Goal: Task Accomplishment & Management: Manage account settings

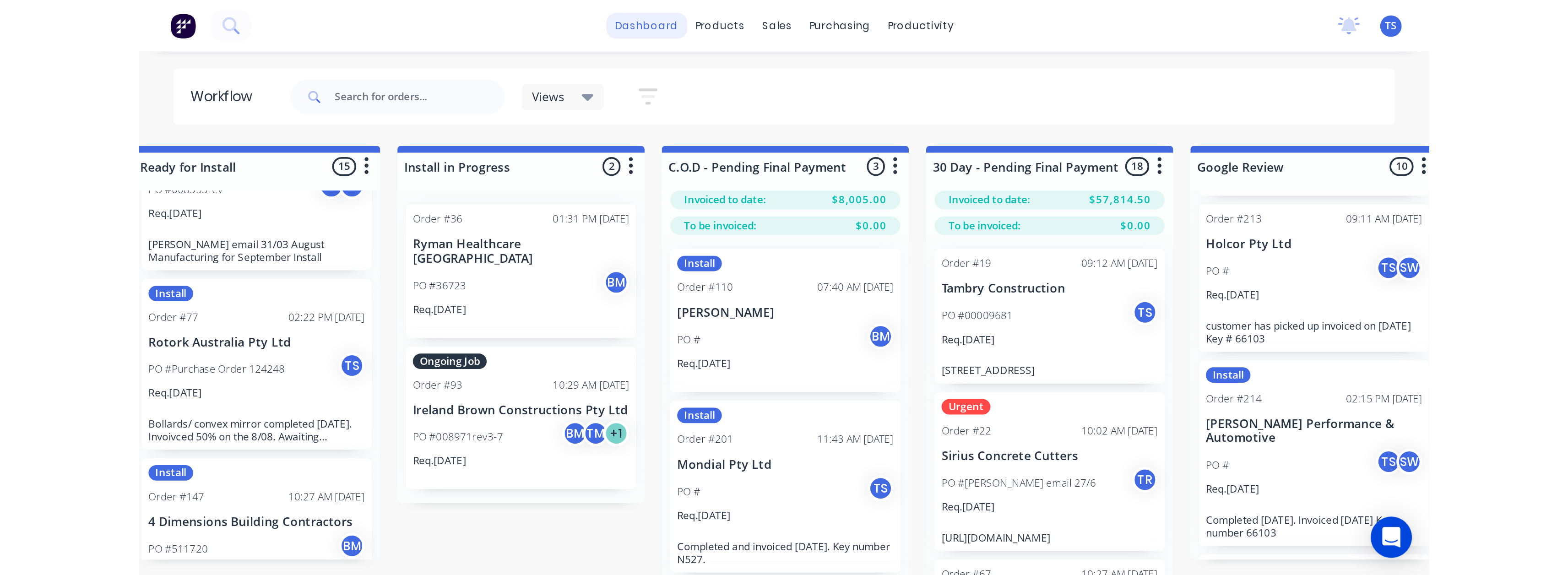
scroll to position [366, 0]
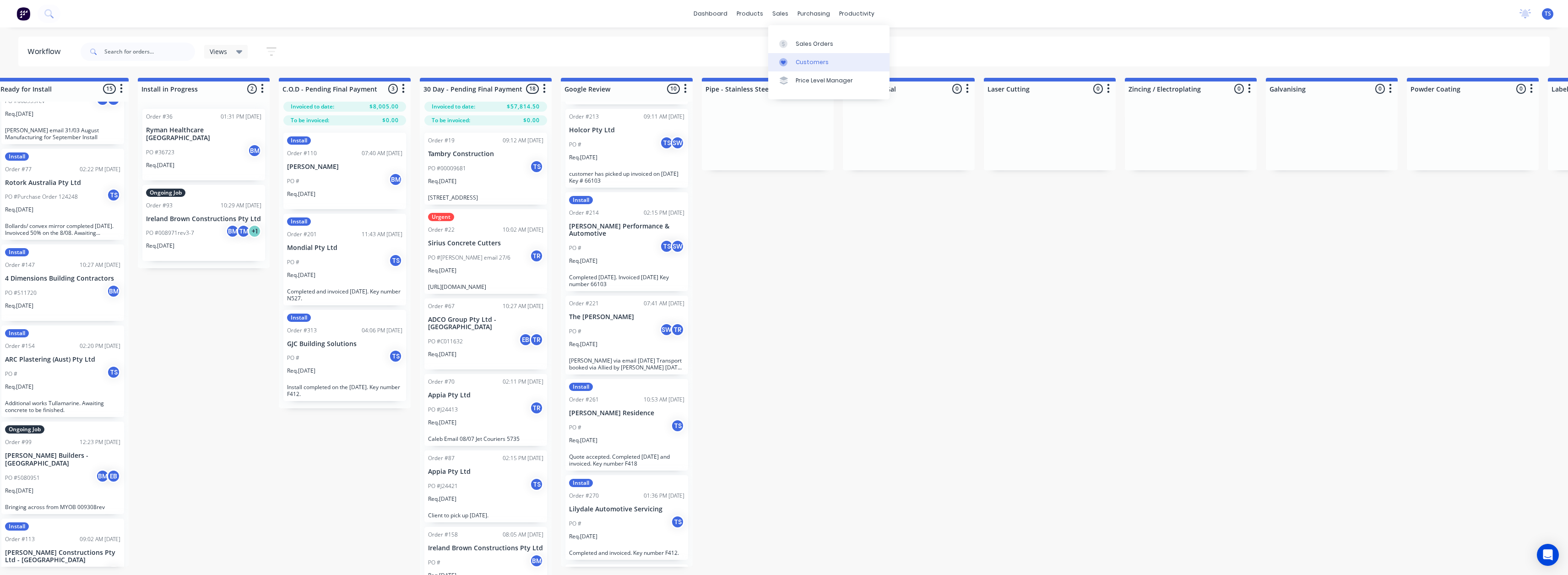
click at [696, 60] on div "Customers" at bounding box center [812, 62] width 33 height 8
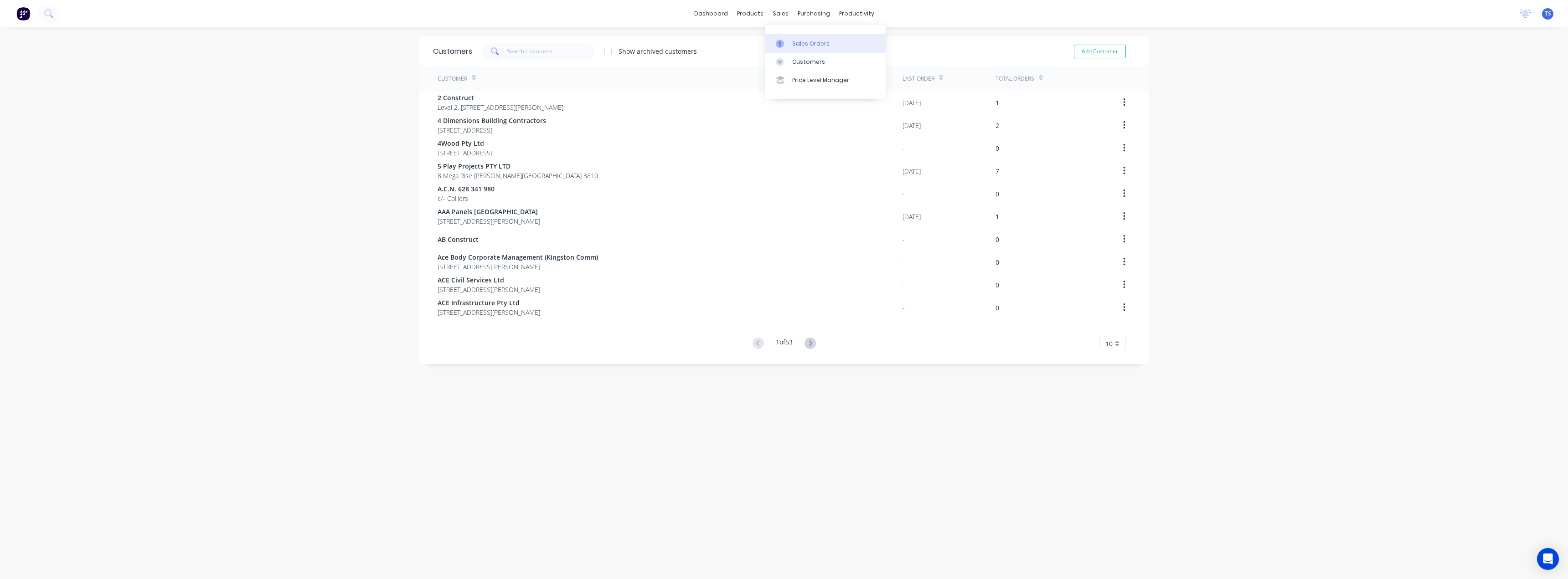
click at [693, 44] on div "Sales Orders" at bounding box center [810, 43] width 37 height 8
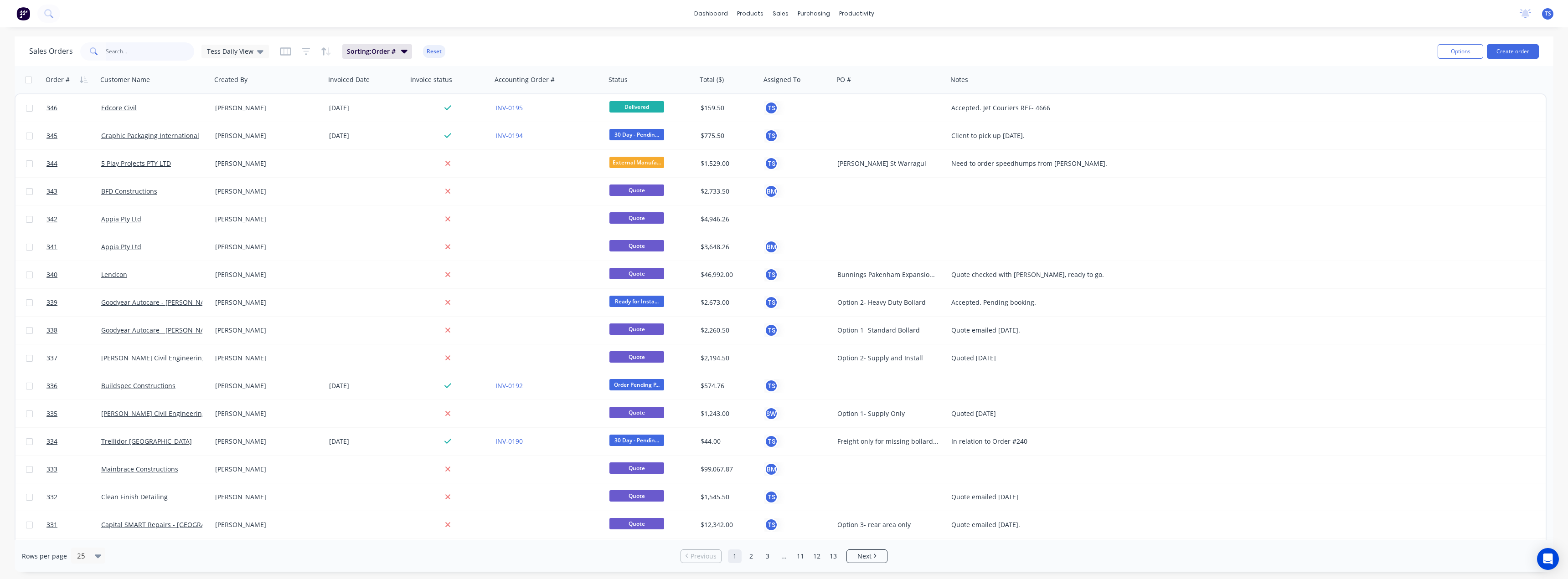
click at [139, 52] on input "text" at bounding box center [150, 52] width 89 height 18
type input "5 play"
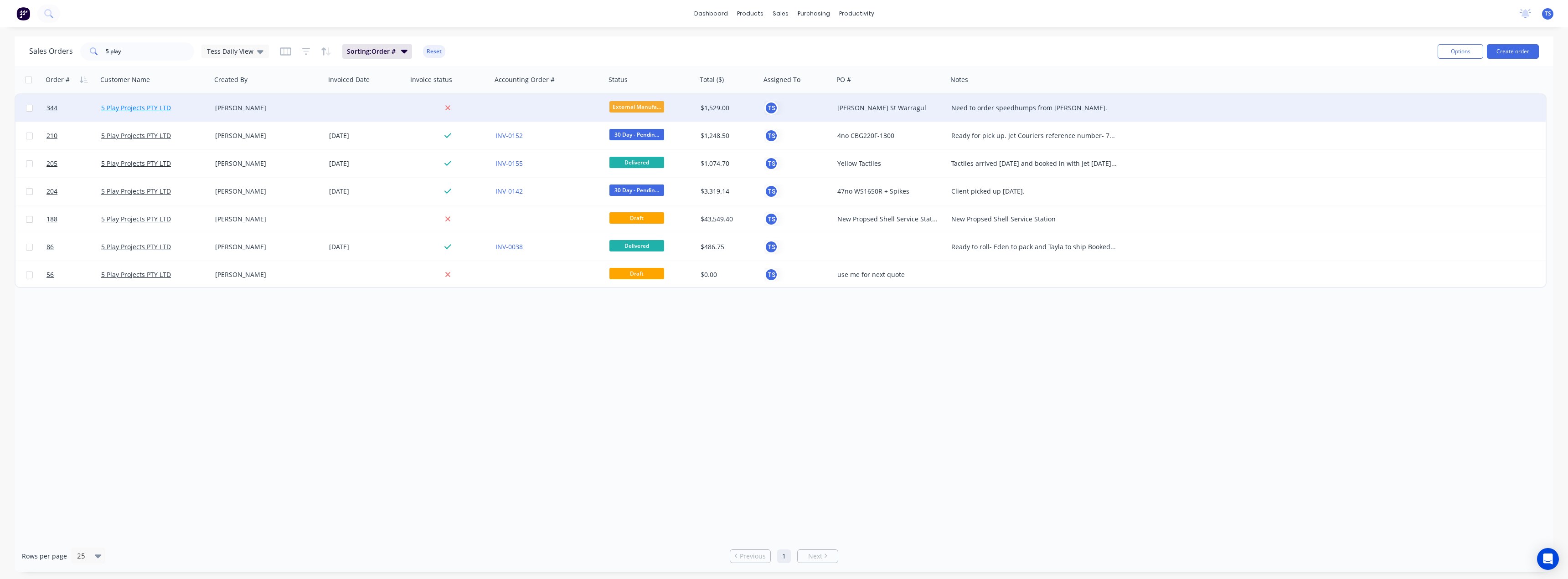
click at [133, 111] on link "5 Play Projects PTY LTD" at bounding box center [136, 108] width 70 height 9
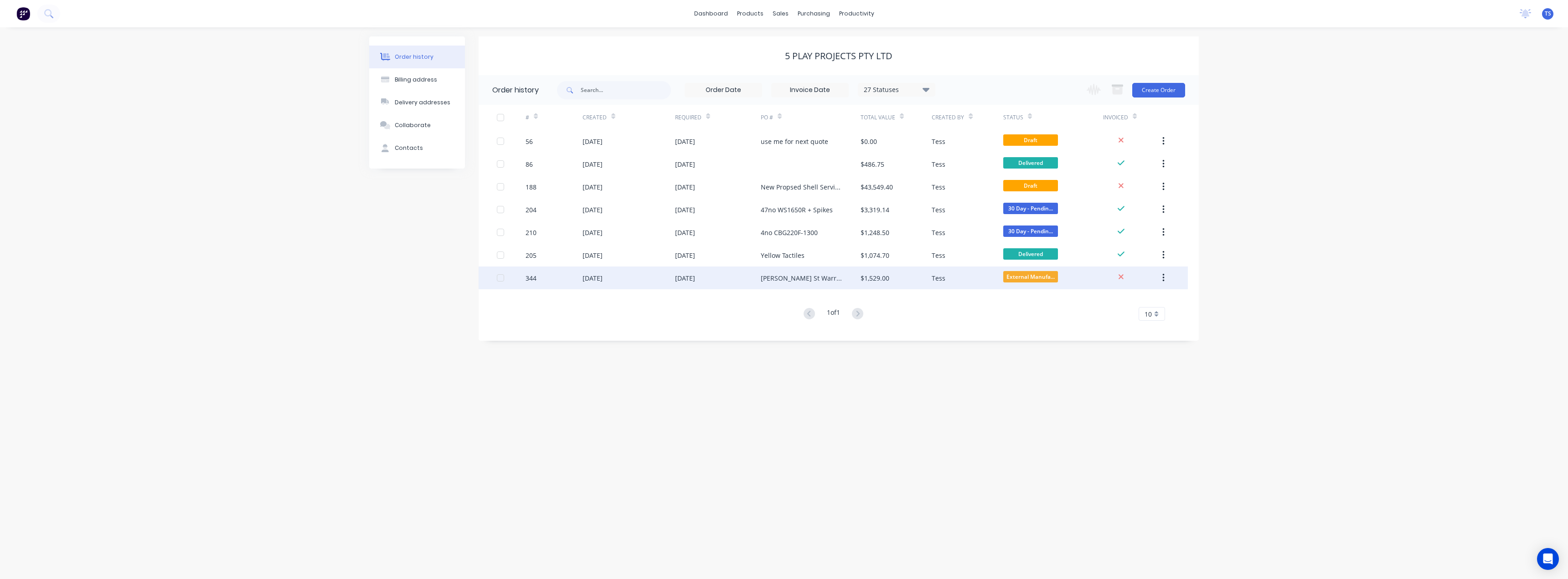
click at [693, 276] on div "Alfred St Warragul" at bounding box center [802, 278] width 82 height 10
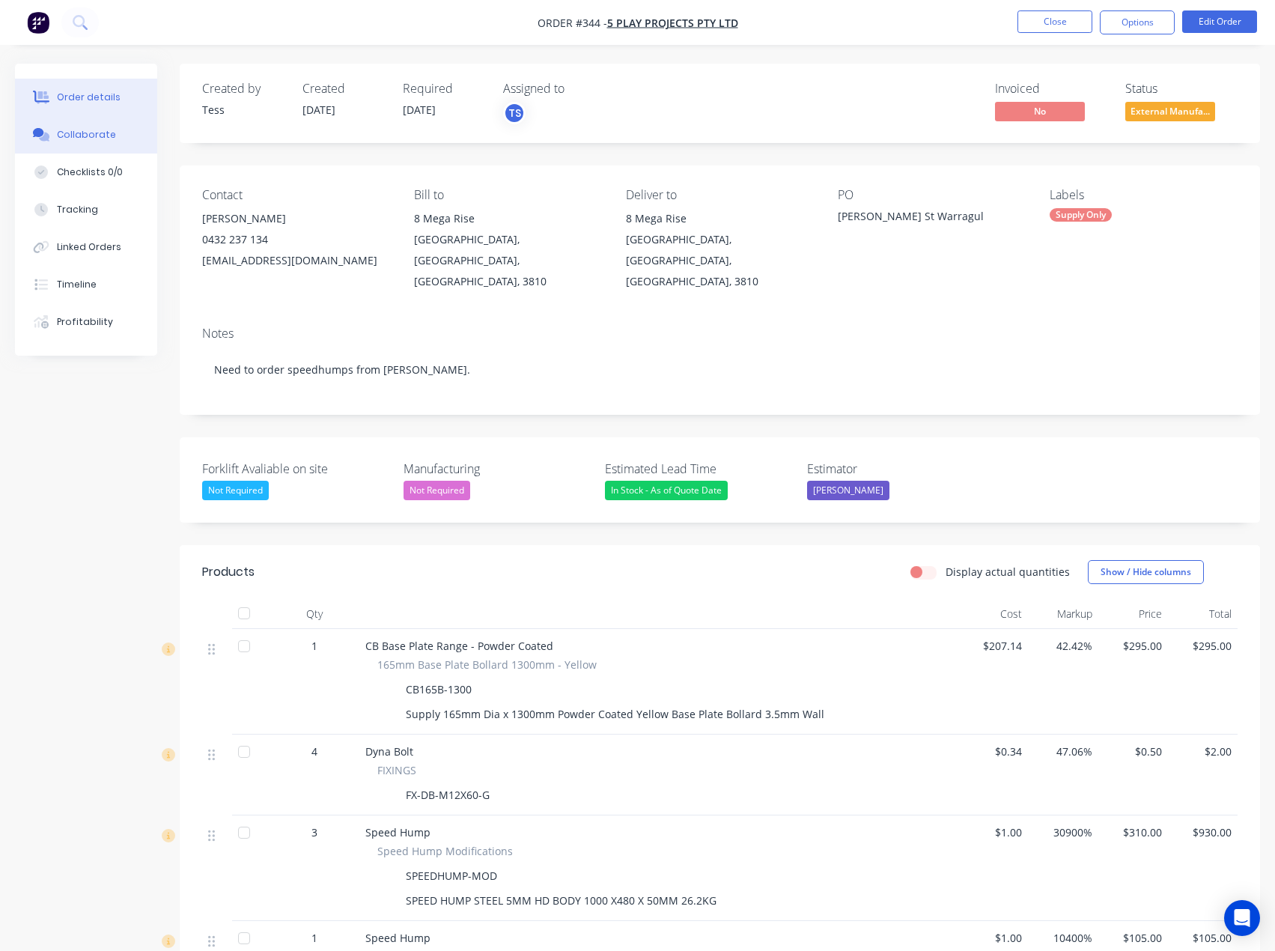
click at [76, 136] on div "Collaborate" at bounding box center [86, 134] width 59 height 13
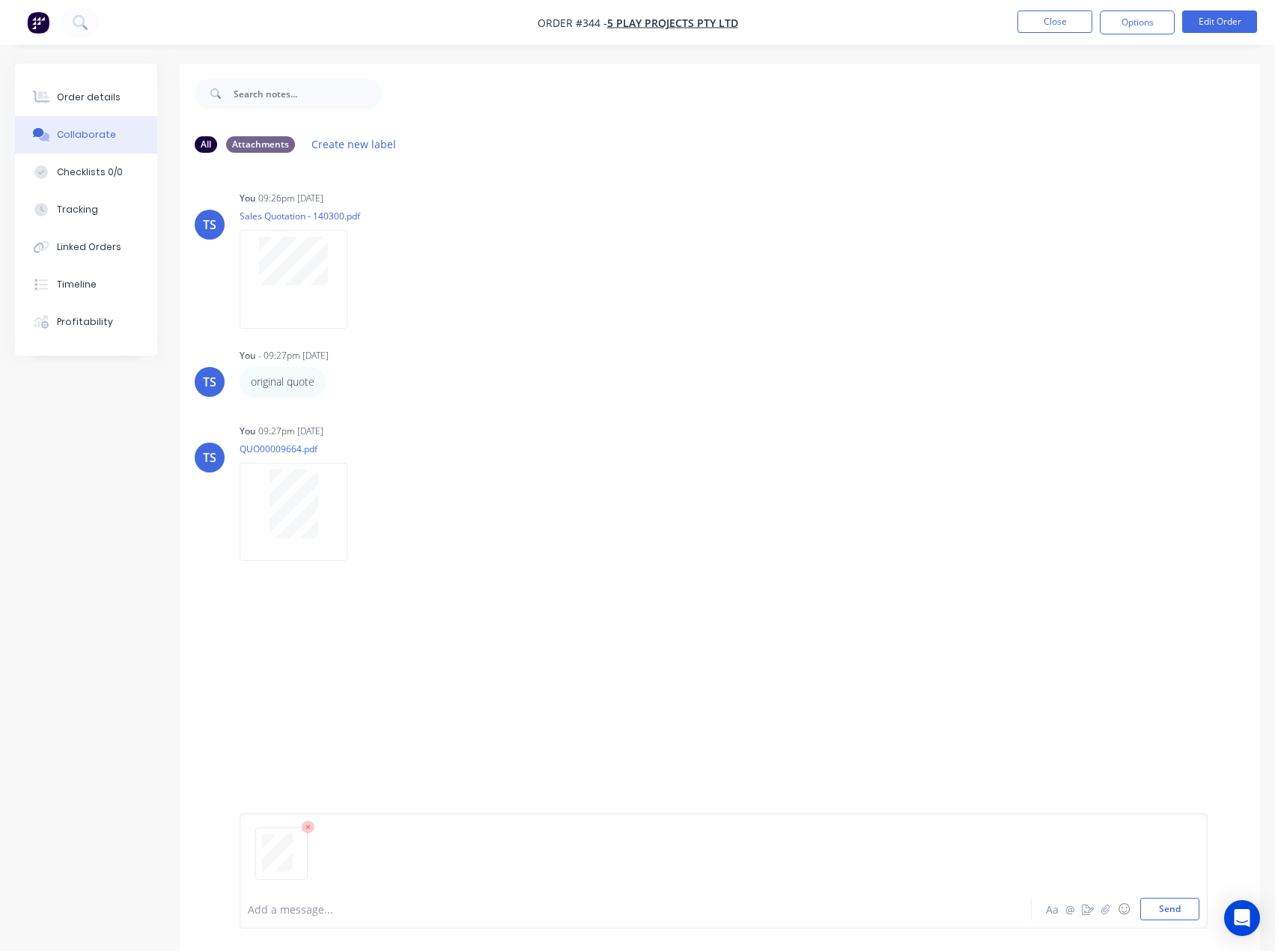
click at [1138, 508] on div "Add a message... Aa @ ☺ Send" at bounding box center [724, 870] width 968 height 115
click at [1138, 508] on button "Send" at bounding box center [1169, 909] width 59 height 22
click at [283, 508] on div at bounding box center [605, 910] width 713 height 16
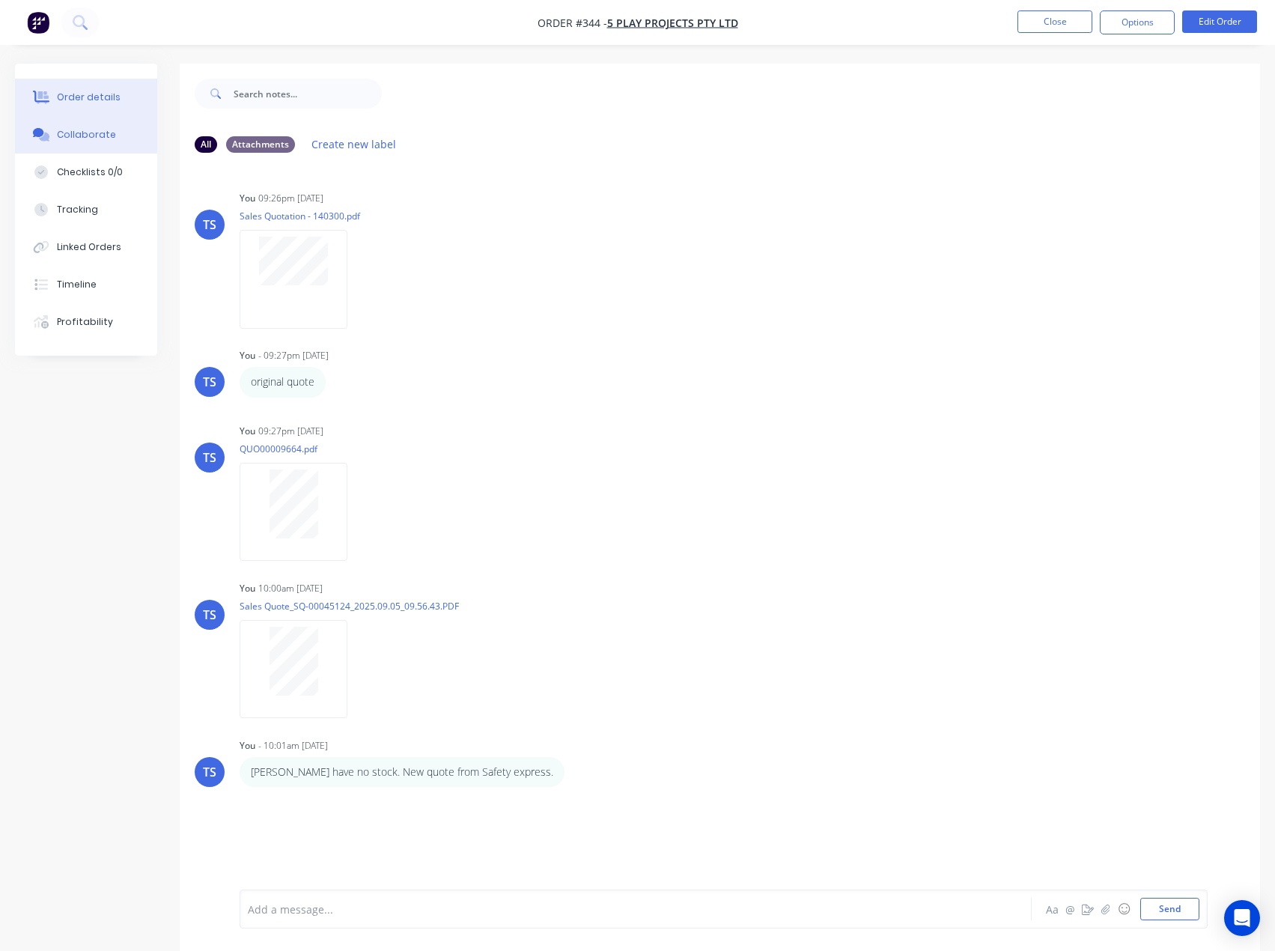
click at [65, 86] on button "Order details" at bounding box center [86, 97] width 142 height 37
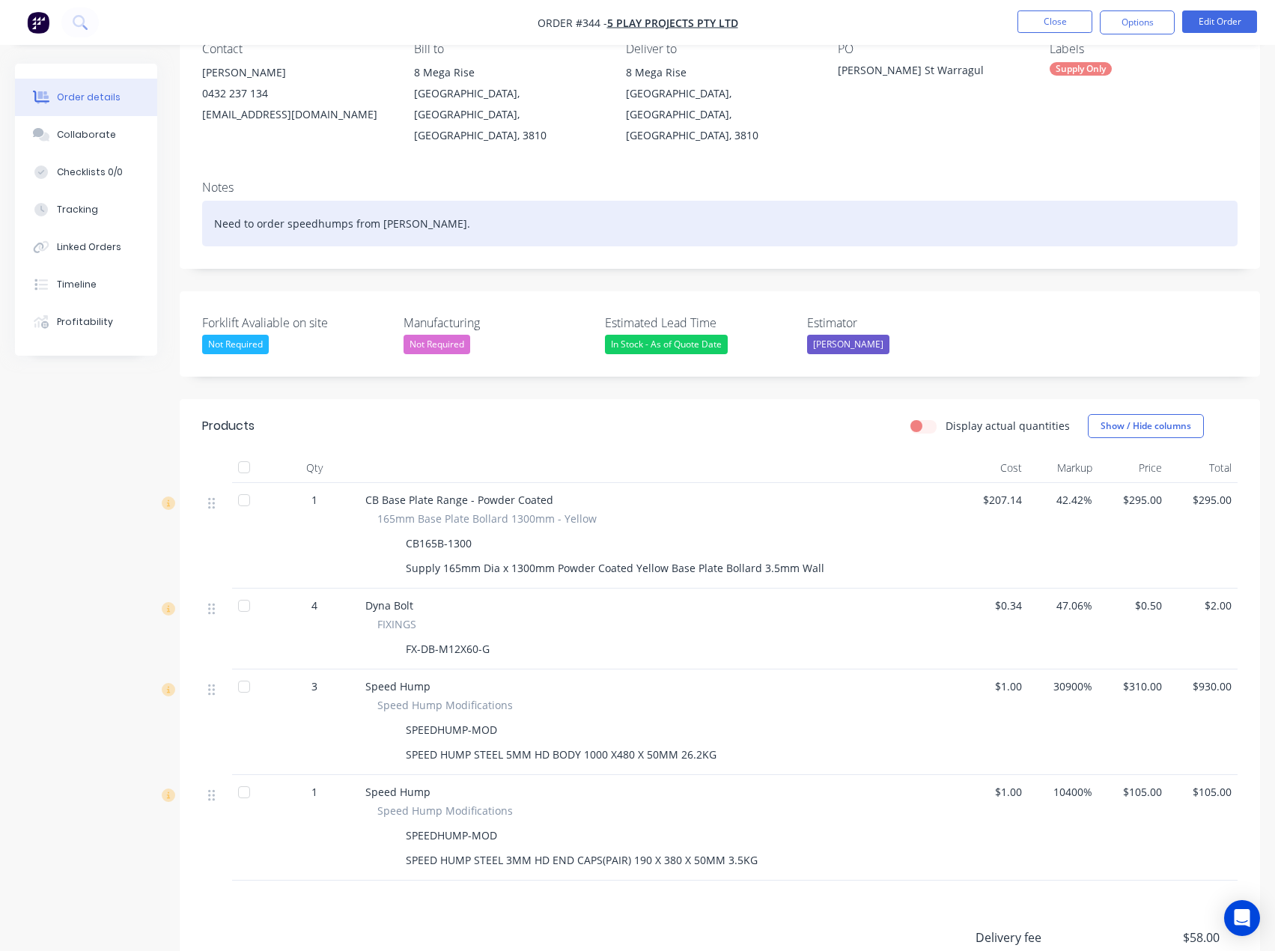
scroll to position [150, 0]
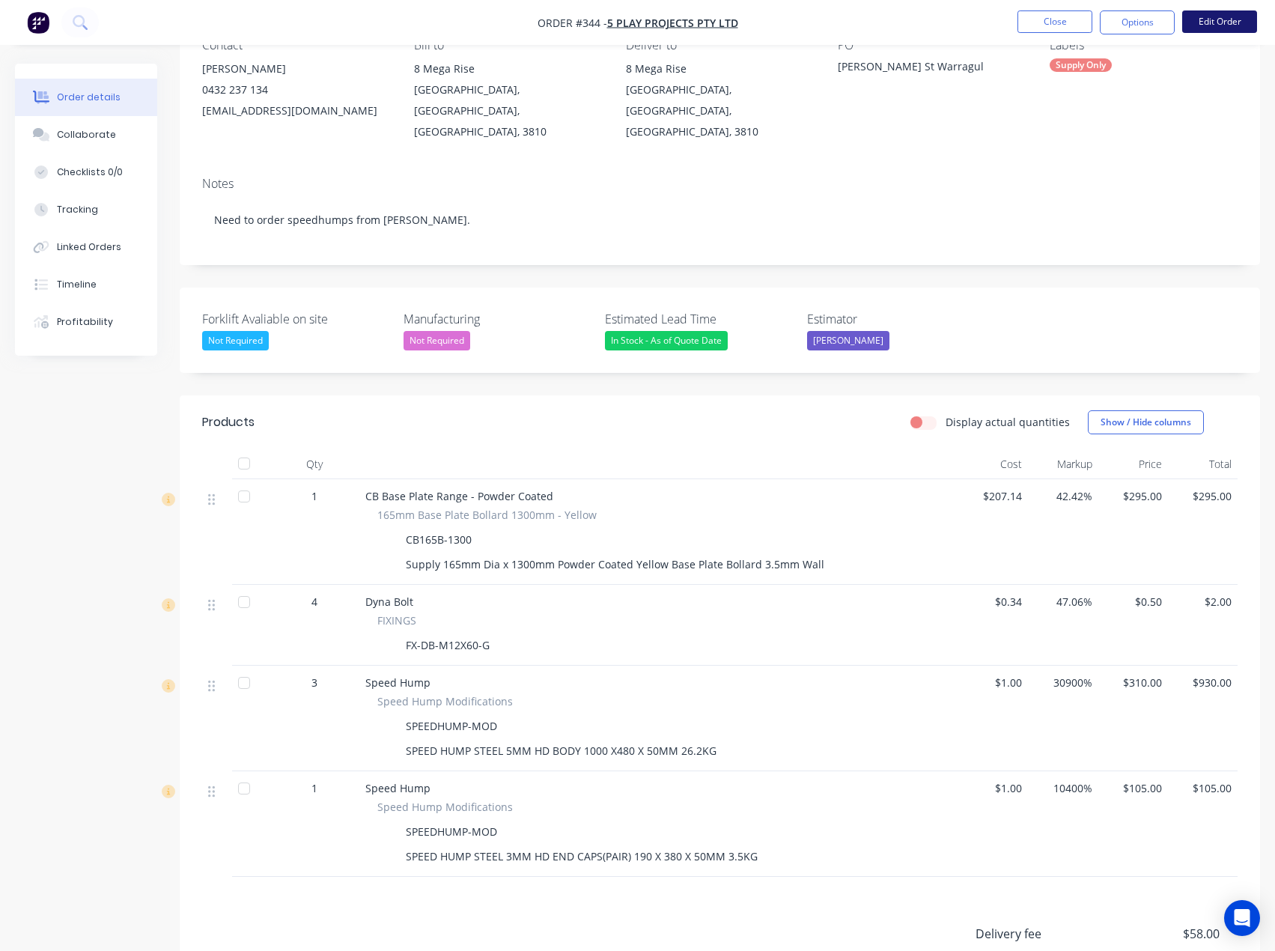
click at [1138, 22] on button "Edit Order" at bounding box center [1219, 21] width 75 height 22
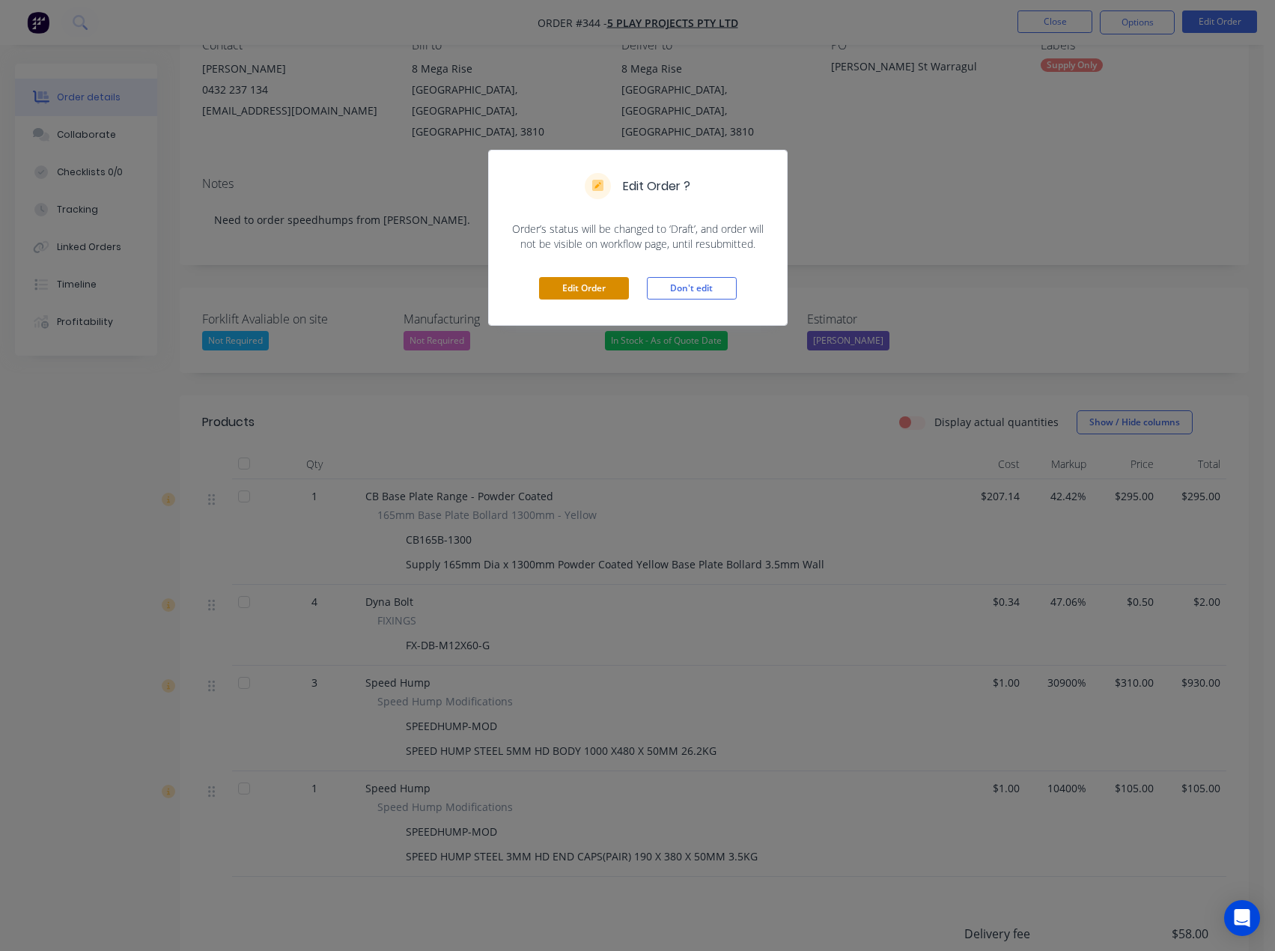
click at [572, 288] on button "Edit Order" at bounding box center [584, 288] width 90 height 22
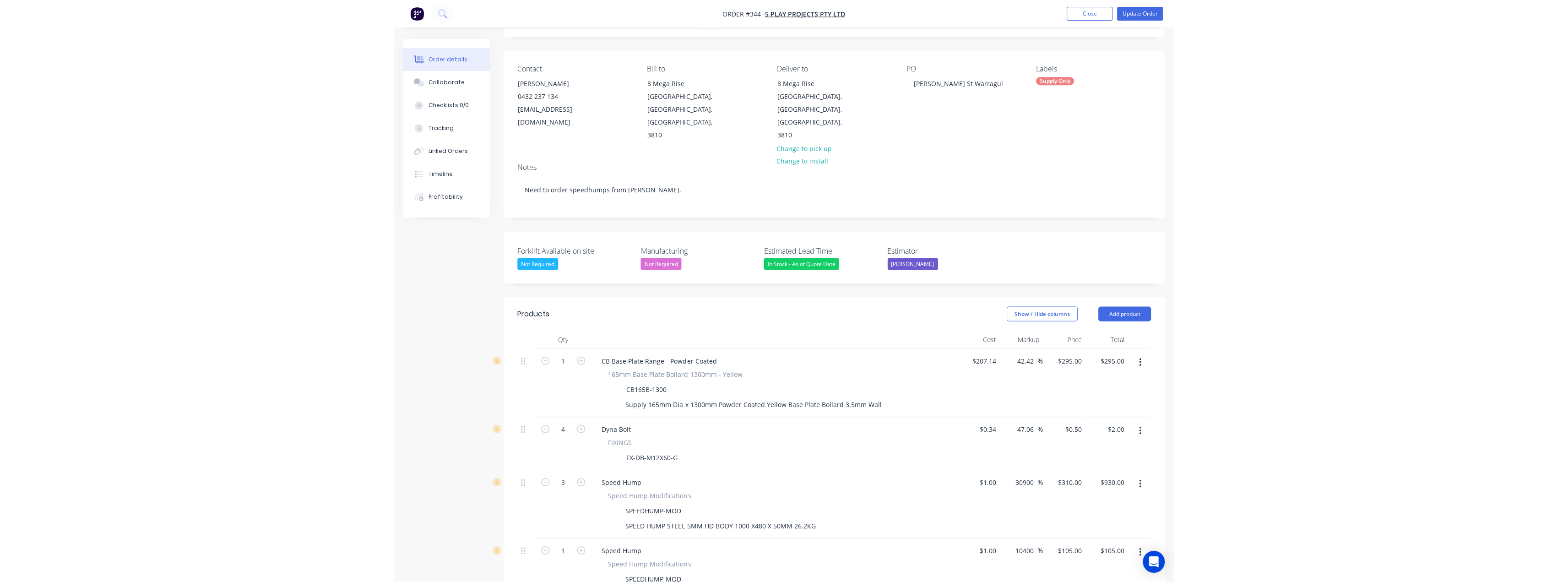
scroll to position [183, 0]
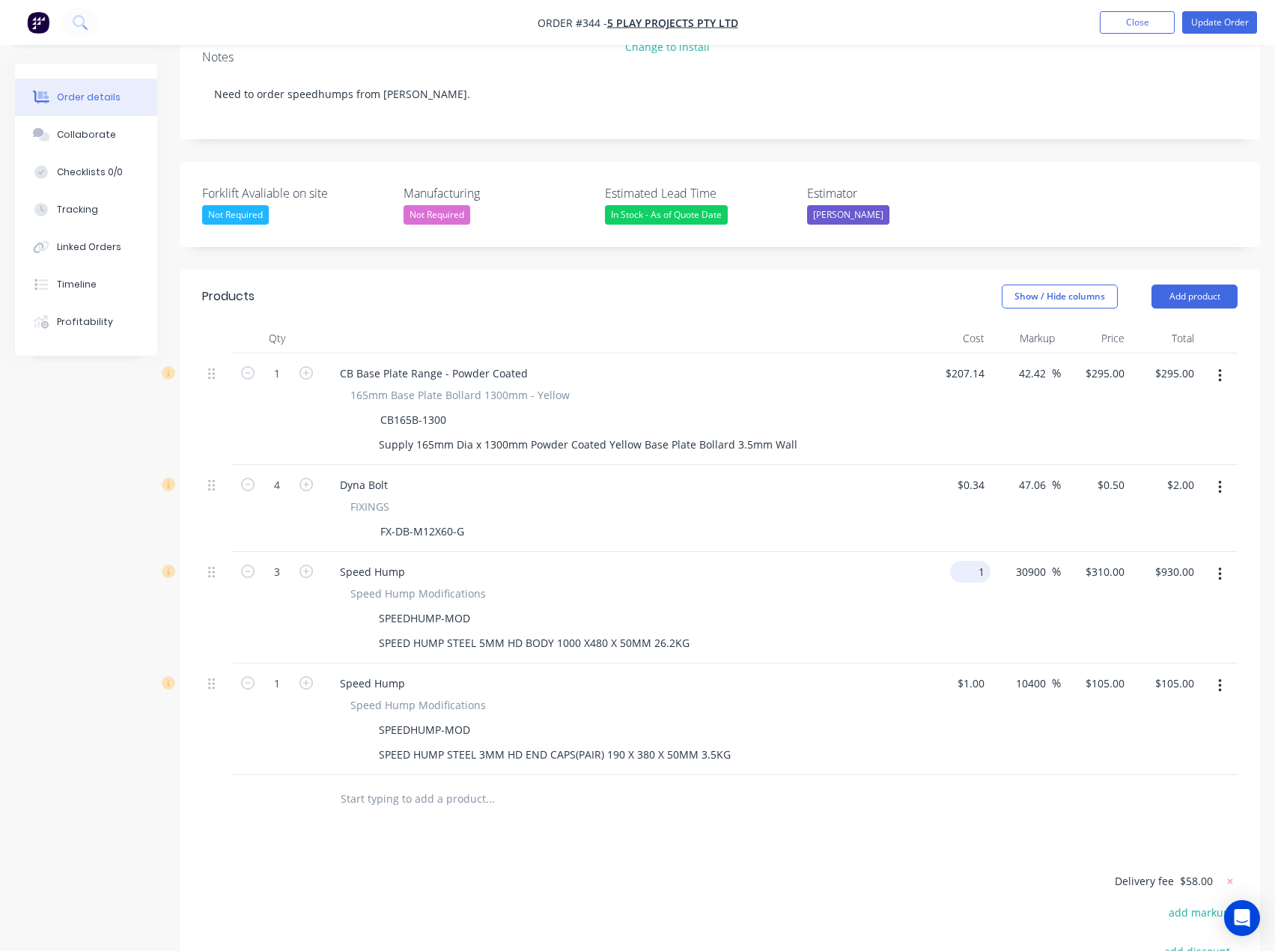
click at [977, 508] on input "1" at bounding box center [973, 572] width 34 height 22
type input "$214.00"
type input "$66,340.00"
type input "$199,020.00"
click at [975, 508] on input "1" at bounding box center [981, 683] width 17 height 22
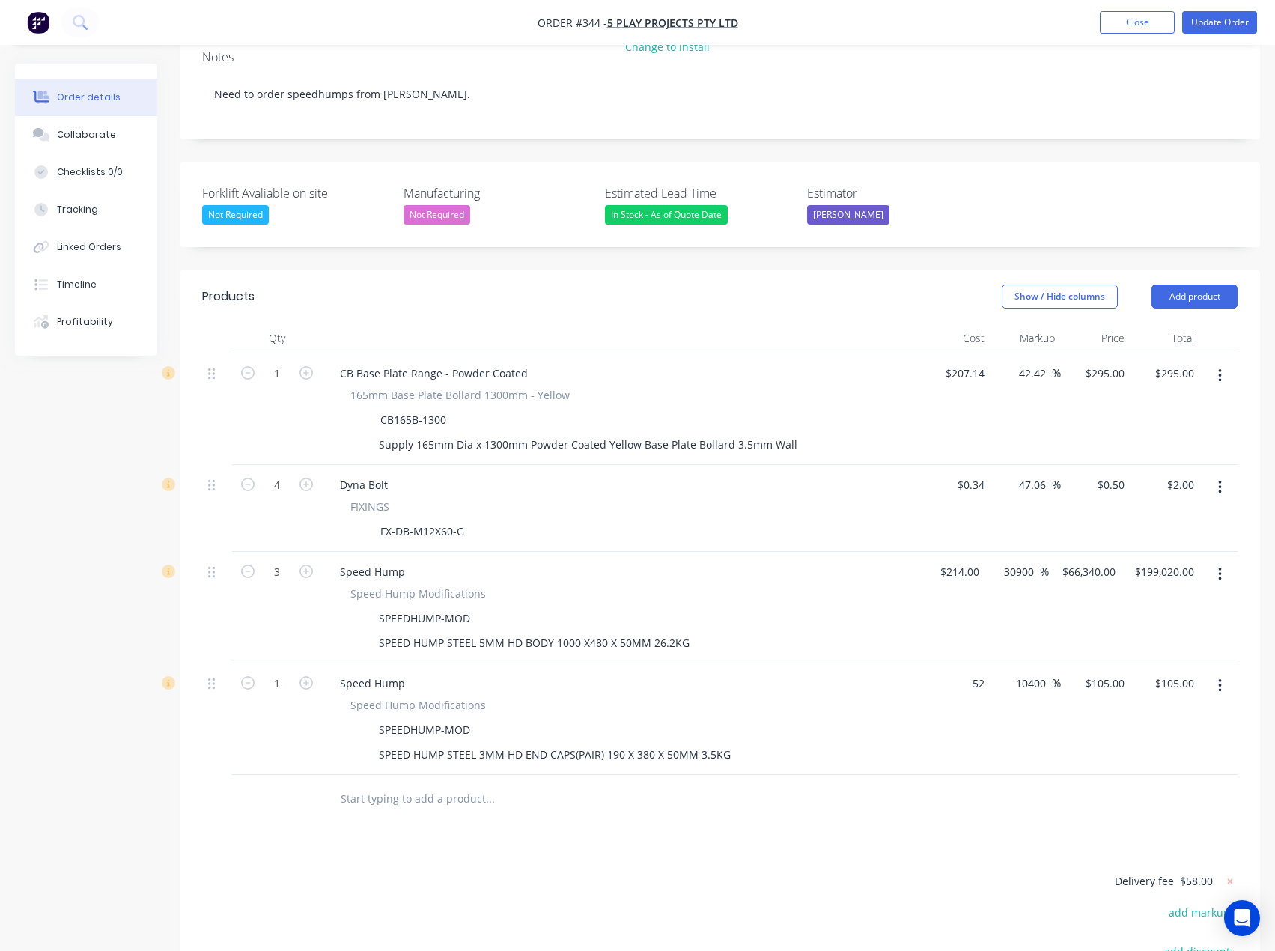
type input "$52.00"
type input "$5,460.00"
type input "0.03"
type input "$3.15"
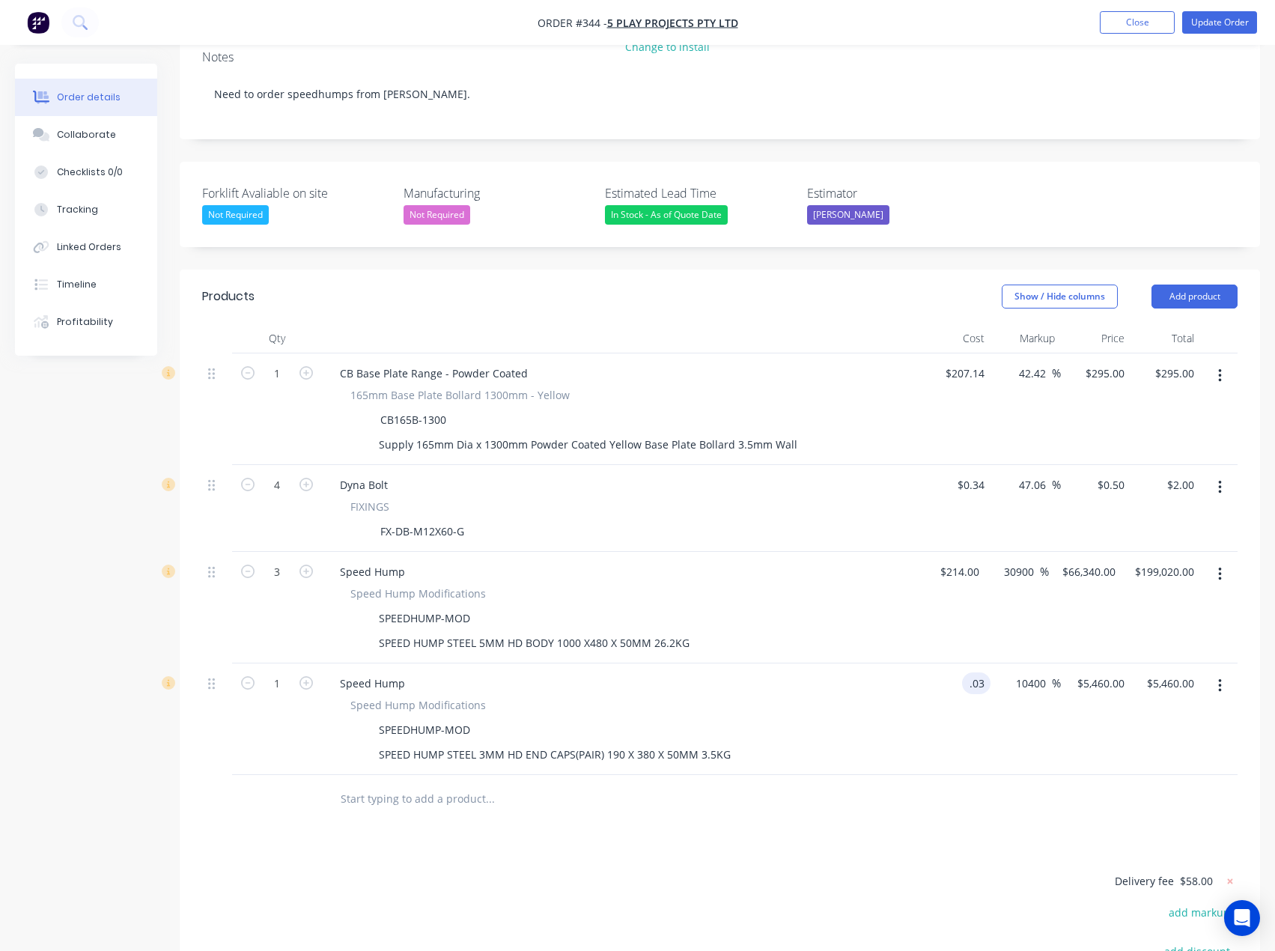
type input "$3.15"
click at [970, 508] on div "0.03 .03" at bounding box center [979, 683] width 22 height 22
type input "$52.03"
type input "$5,463.15"
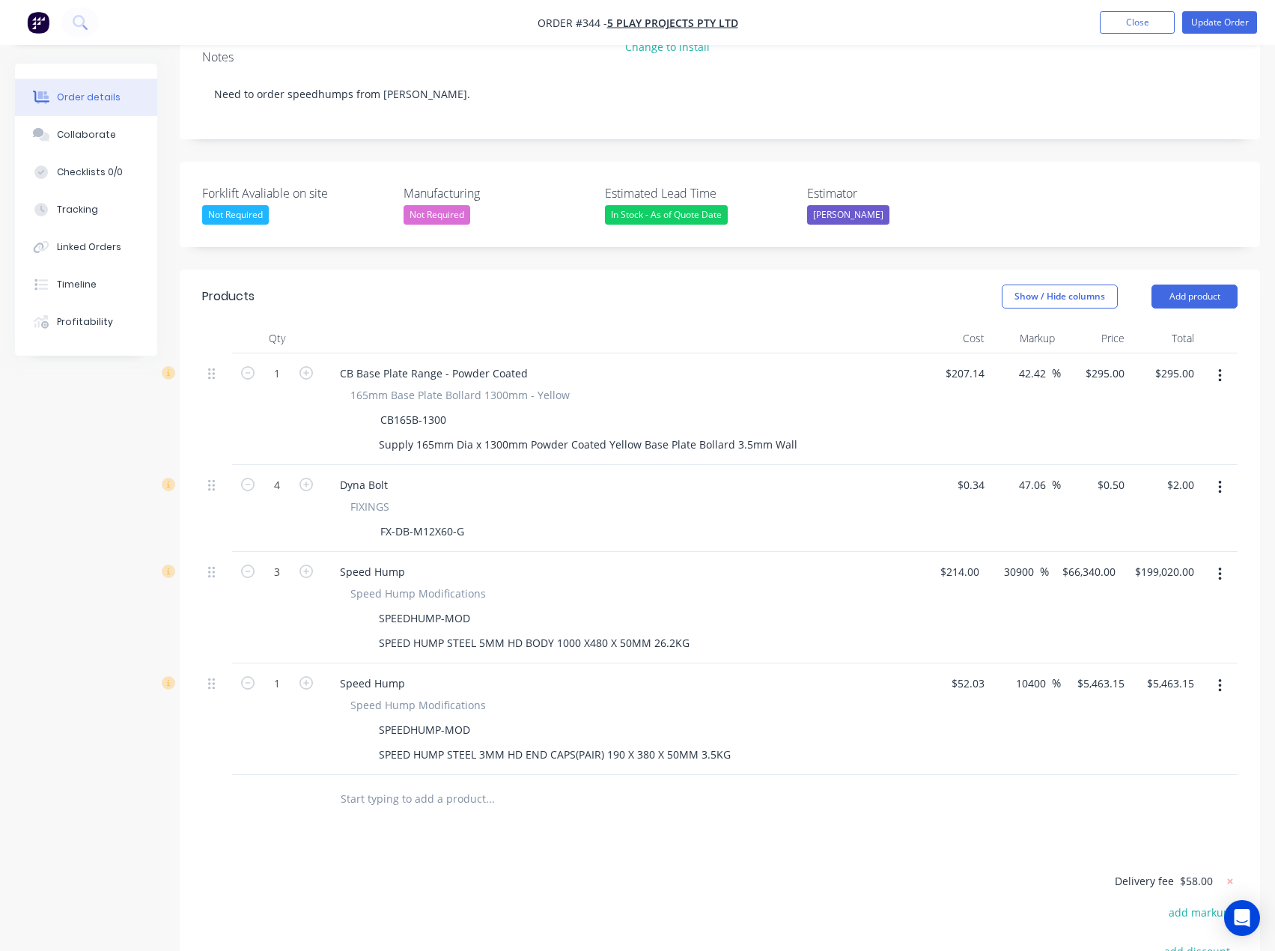
click at [679, 508] on div "Products Show / Hide columns Add product Qty Cost Markup Price Total 1 CB Base …" at bounding box center [720, 723] width 1081 height 906
click at [306, 508] on icon "button" at bounding box center [306, 682] width 13 height 13
type input "2"
type input "$10,926.30"
click at [1087, 508] on input "5463.15" at bounding box center [1100, 683] width 55 height 22
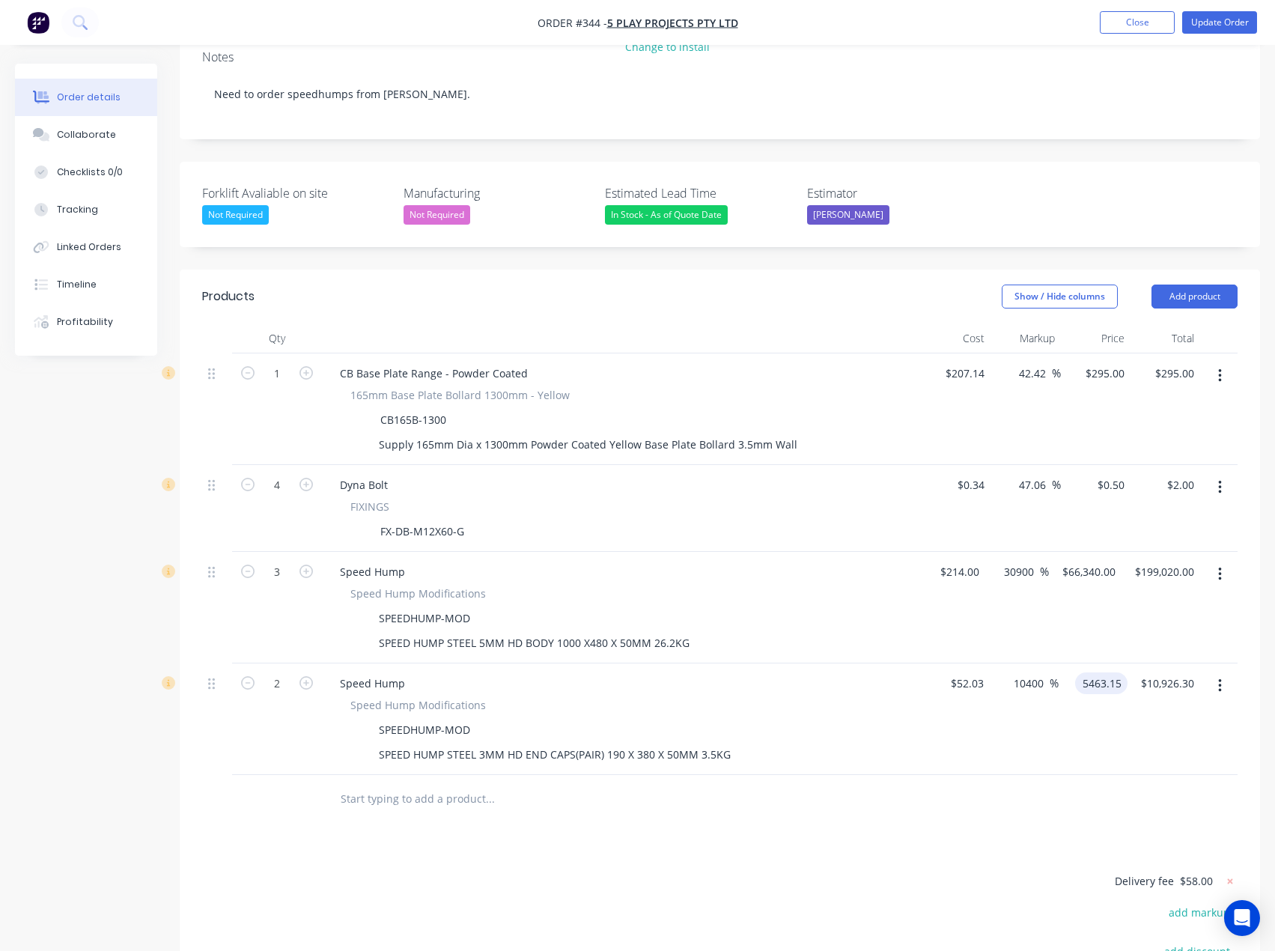
type input "$5,463.15"
click at [979, 508] on input "$52.03" at bounding box center [970, 683] width 40 height 22
type input "$52.03"
type input "5463.15"
type input "52.03"
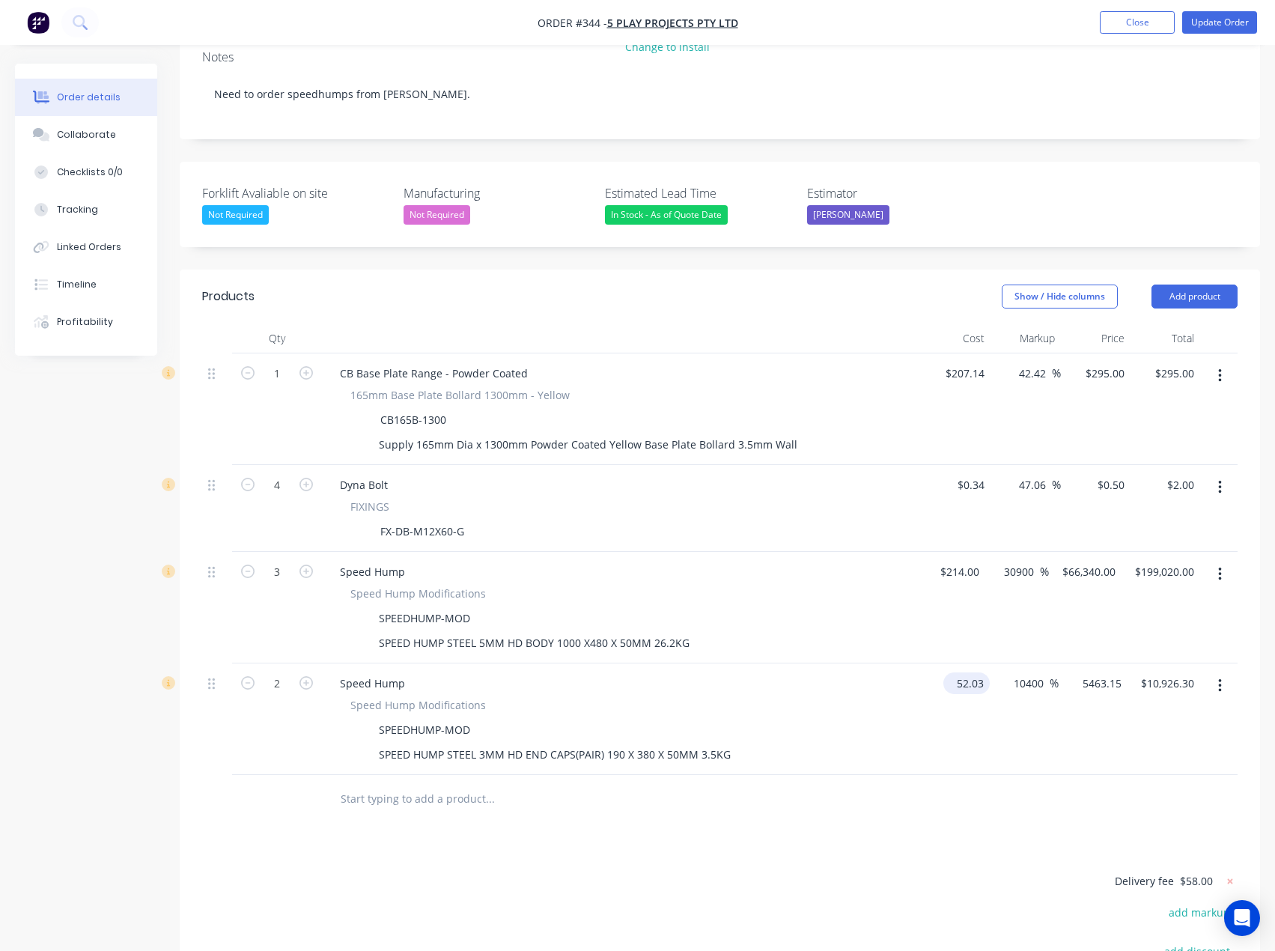
type input "$5,463.15"
type input "$52.03"
type input "5463.15"
type input "52.03"
type input "$5,463.15"
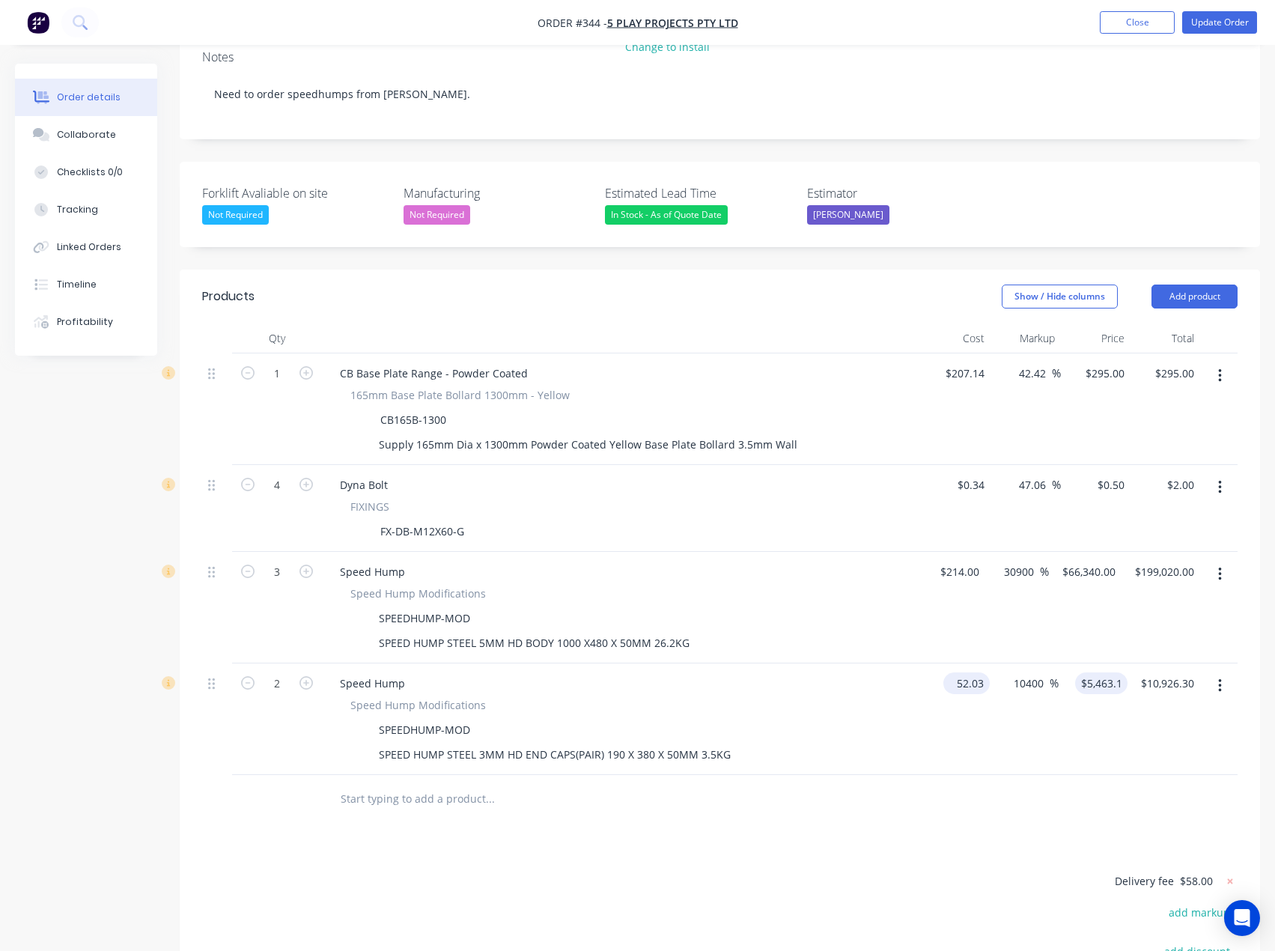
type input "$52.03"
type input "5463.15"
click at [968, 508] on input "$52.03" at bounding box center [970, 683] width 40 height 22
type input "52.03"
type input "$5,463.15"
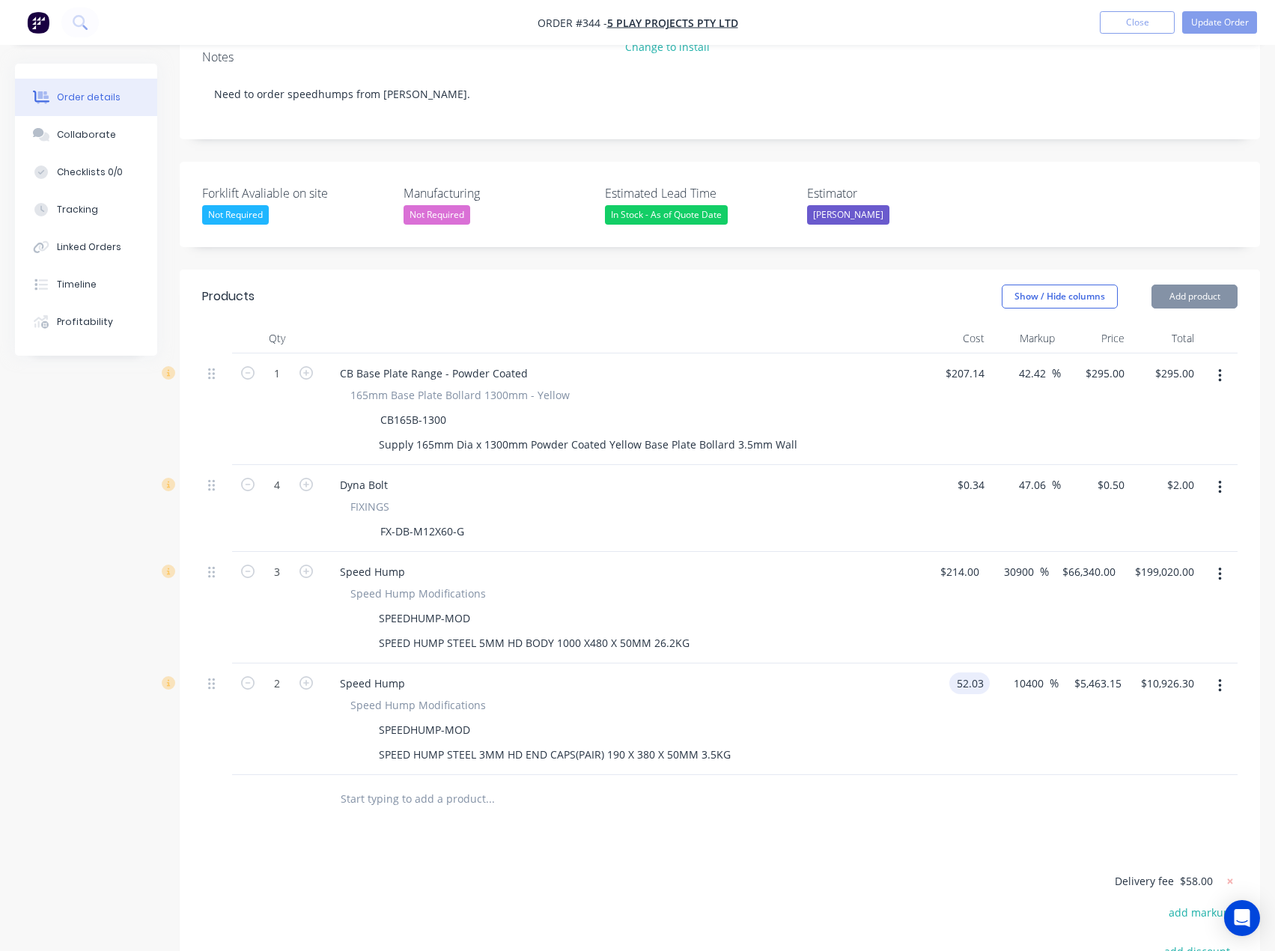
type input "52.03"
type input "$5,463.15"
type input "$52.03"
type input "5463.15"
type input "52.03"
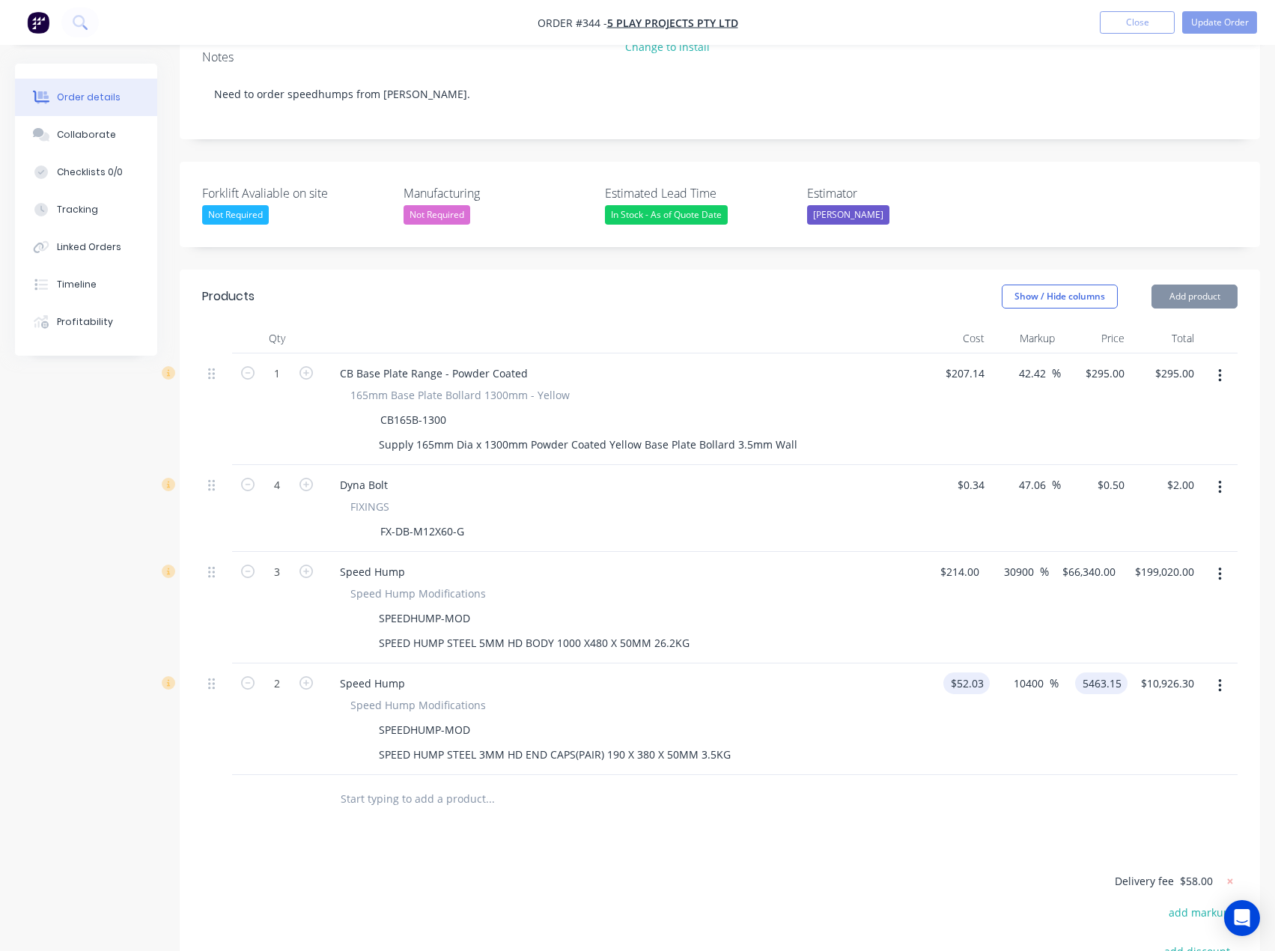
type input "$5,463.15"
type input "$52.03"
type input "5463.15"
type input "52.03"
type input "$5,463.15"
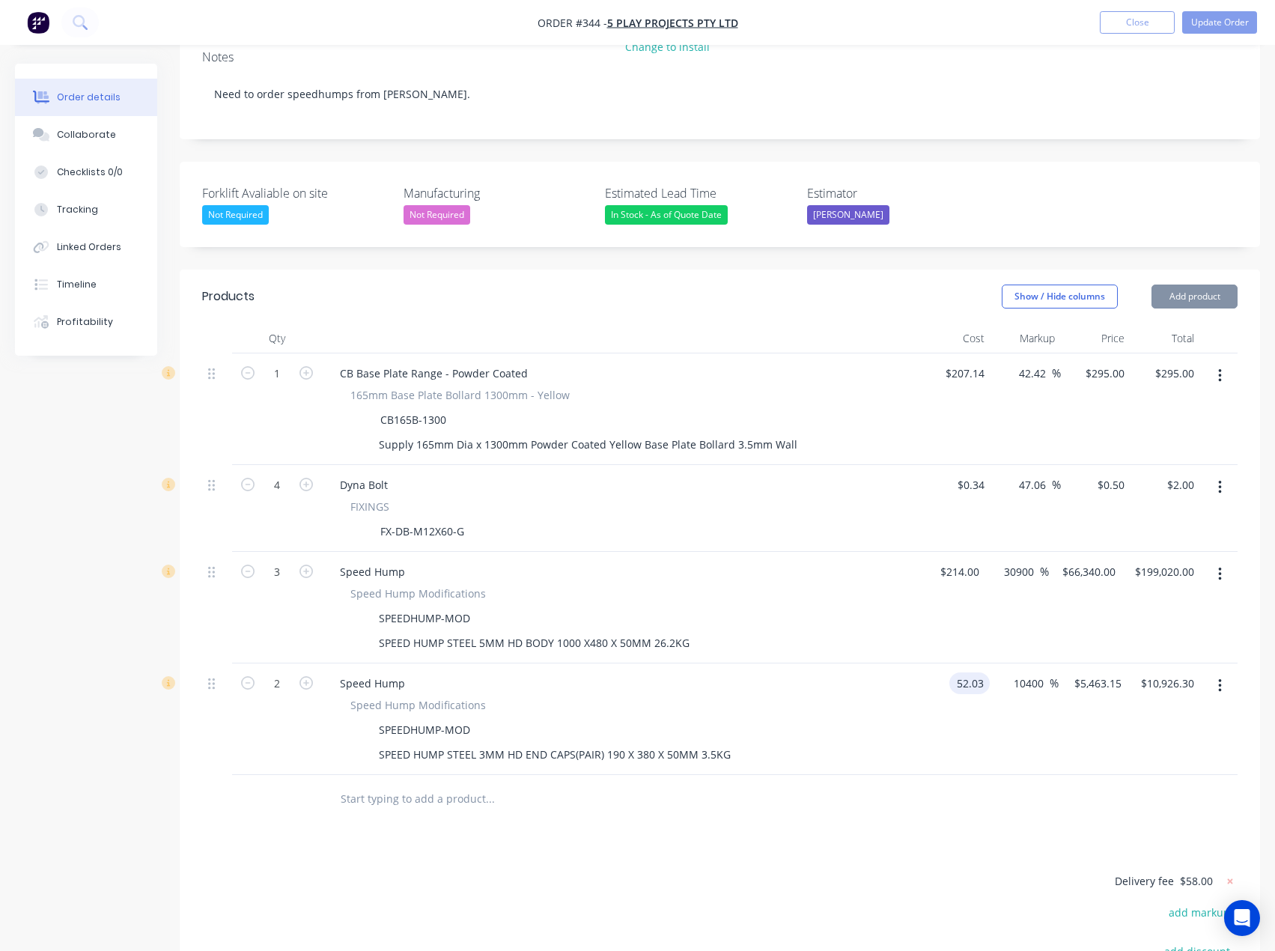
type input "$52.03"
type input "1"
type input "52.03"
type input "1"
type input "$52.030"
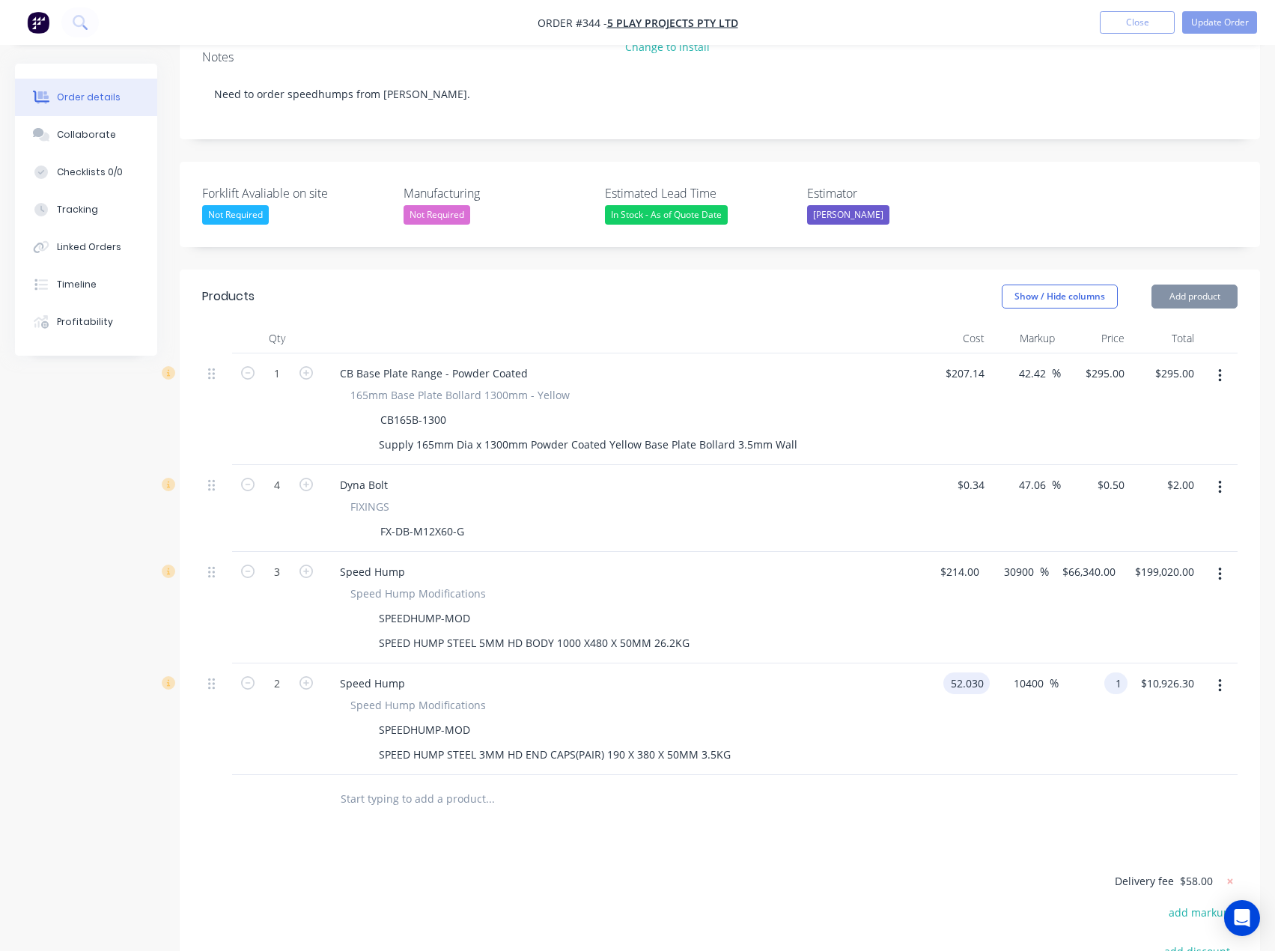
type input "-98.08"
type input "1"
type input "$2.00"
type input "52.030"
type input "$1.00"
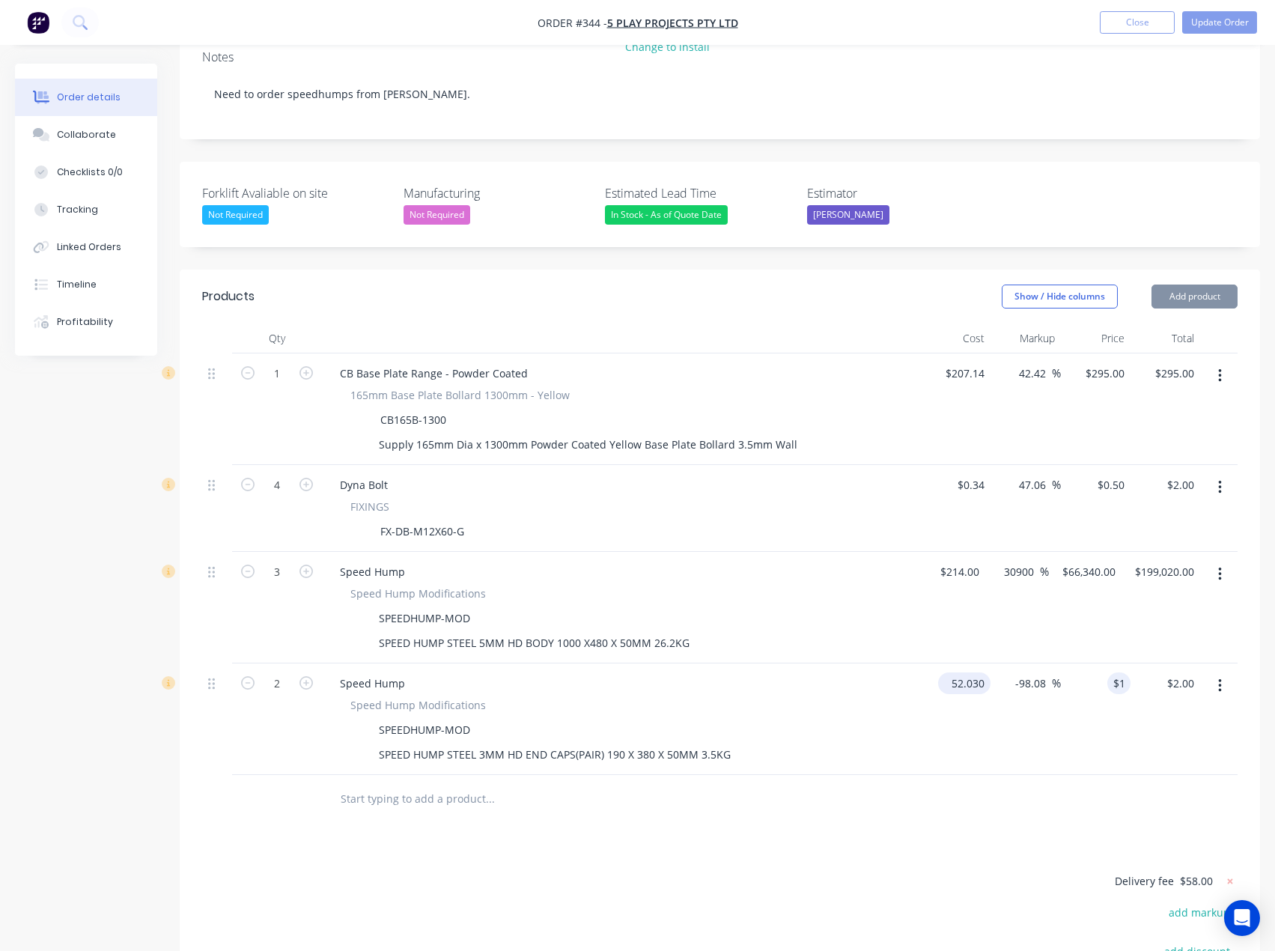
type input "$52.030"
type input "1"
type input "52.0304"
type input "$1.00"
type input "$52.0304"
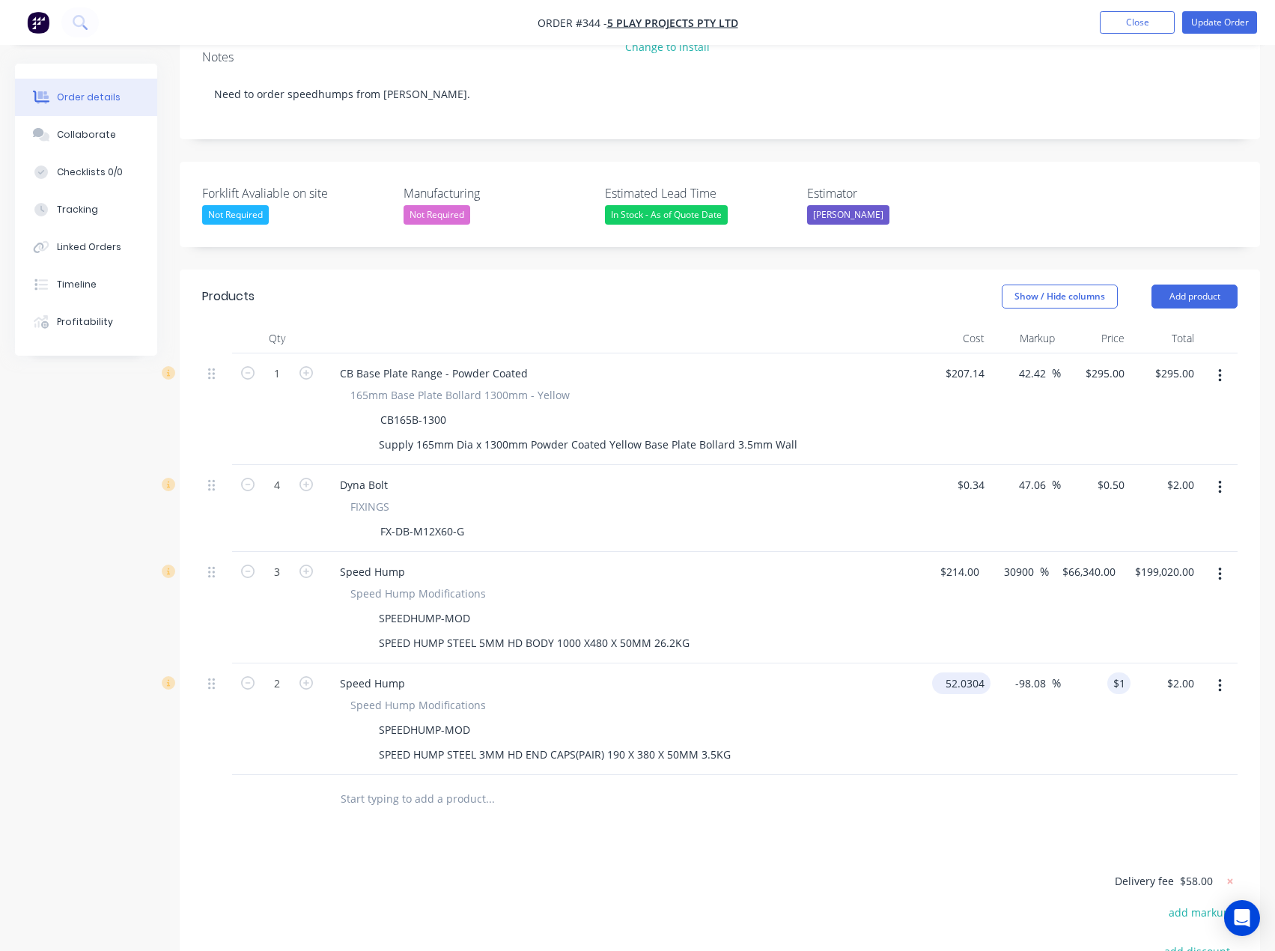
type input "1"
type input "52.0304"
type input "$1.00"
type input "$52.0304"
type input "1."
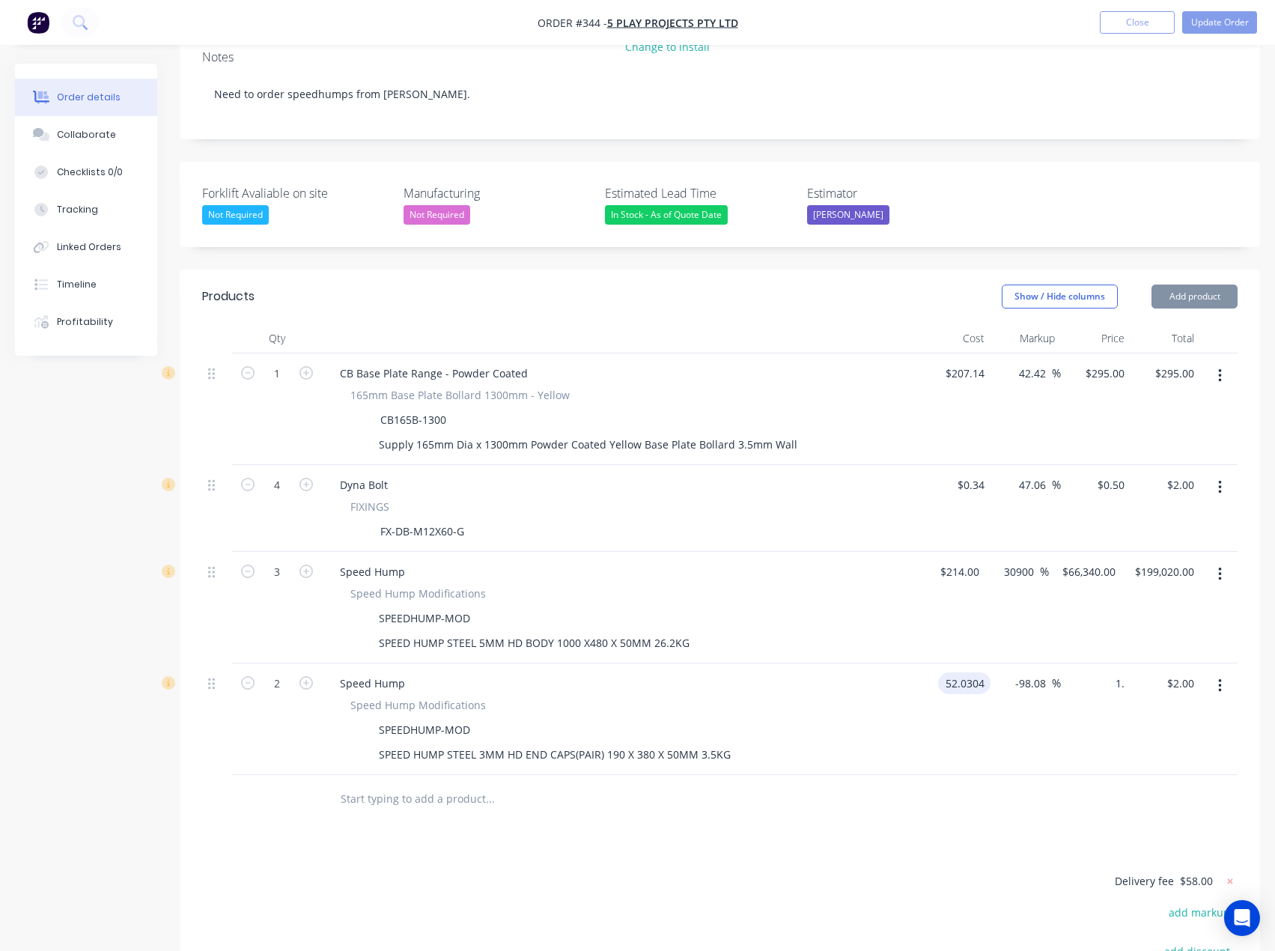
type input "52.0304"
type input "$1.00"
type input "$52.0304"
type input "1."
type input "52.0304"
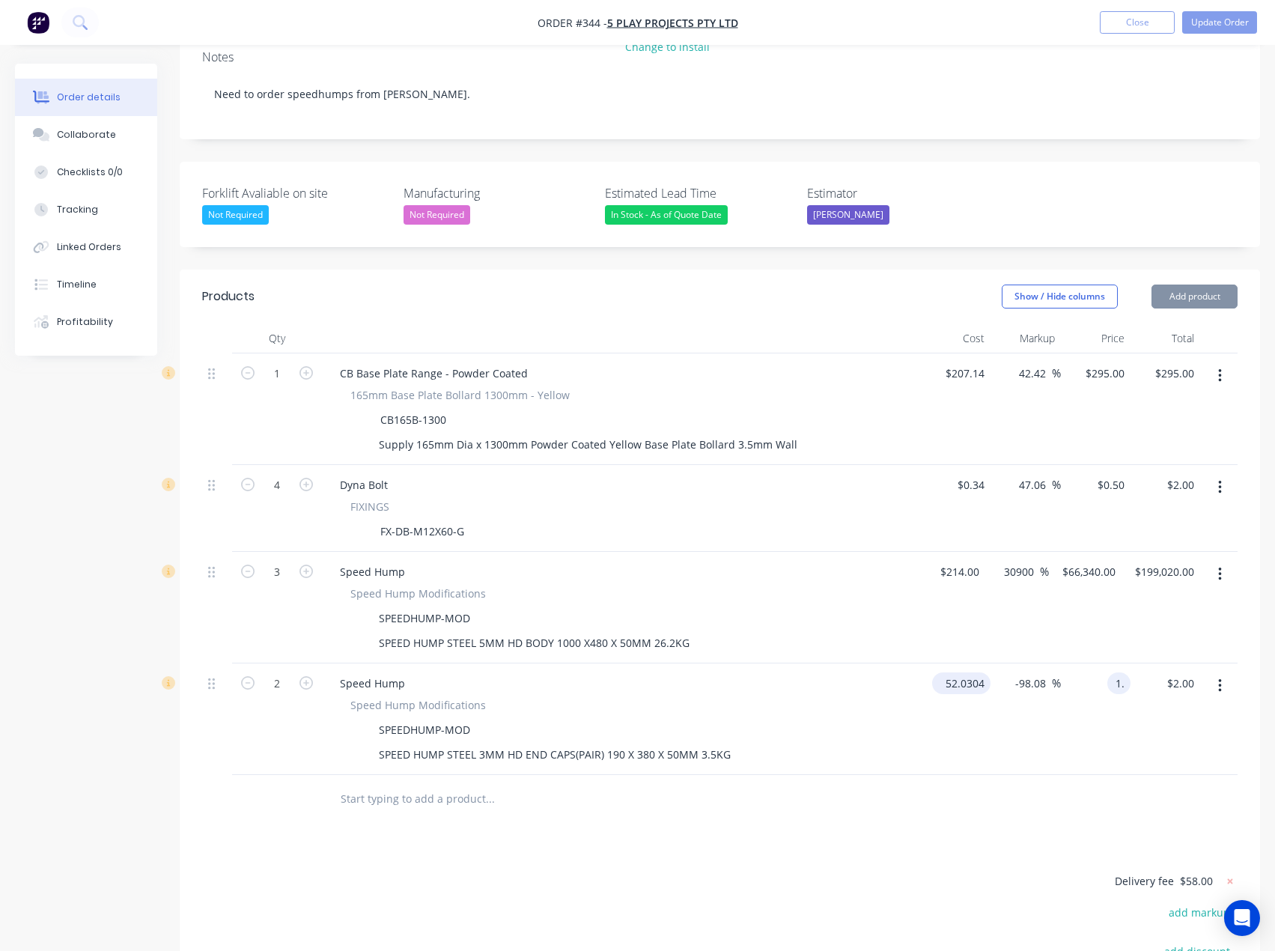
type input "1.0"
type input "$52.0304"
type input "1.0"
type input "6"
type input "1"
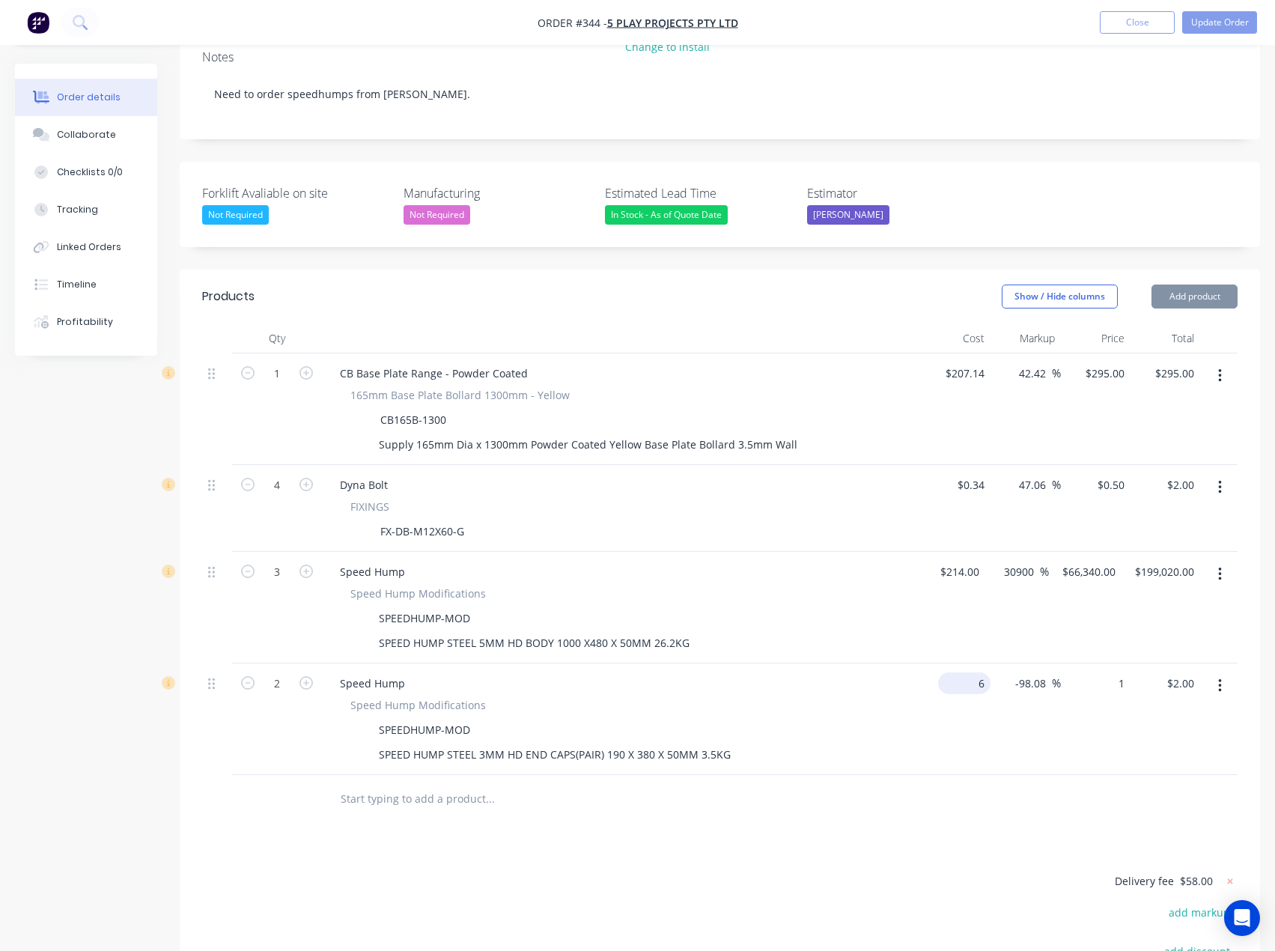
type input "6"
type input "-83.33"
type input "$1.00"
type input "$6.00"
type input "1"
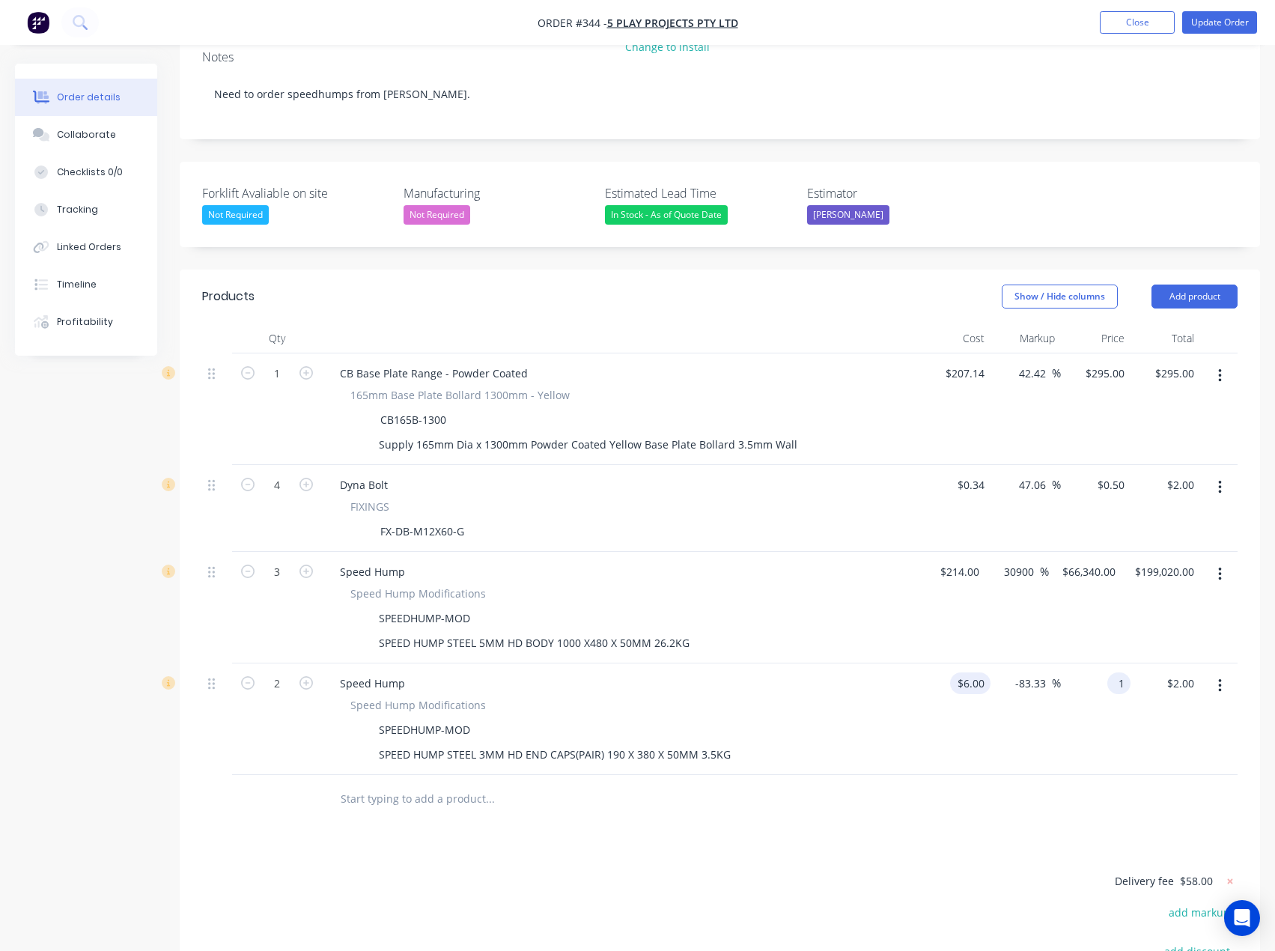
type input "6"
type input "$1.00"
type input "$6.00"
type input "1"
type input "6"
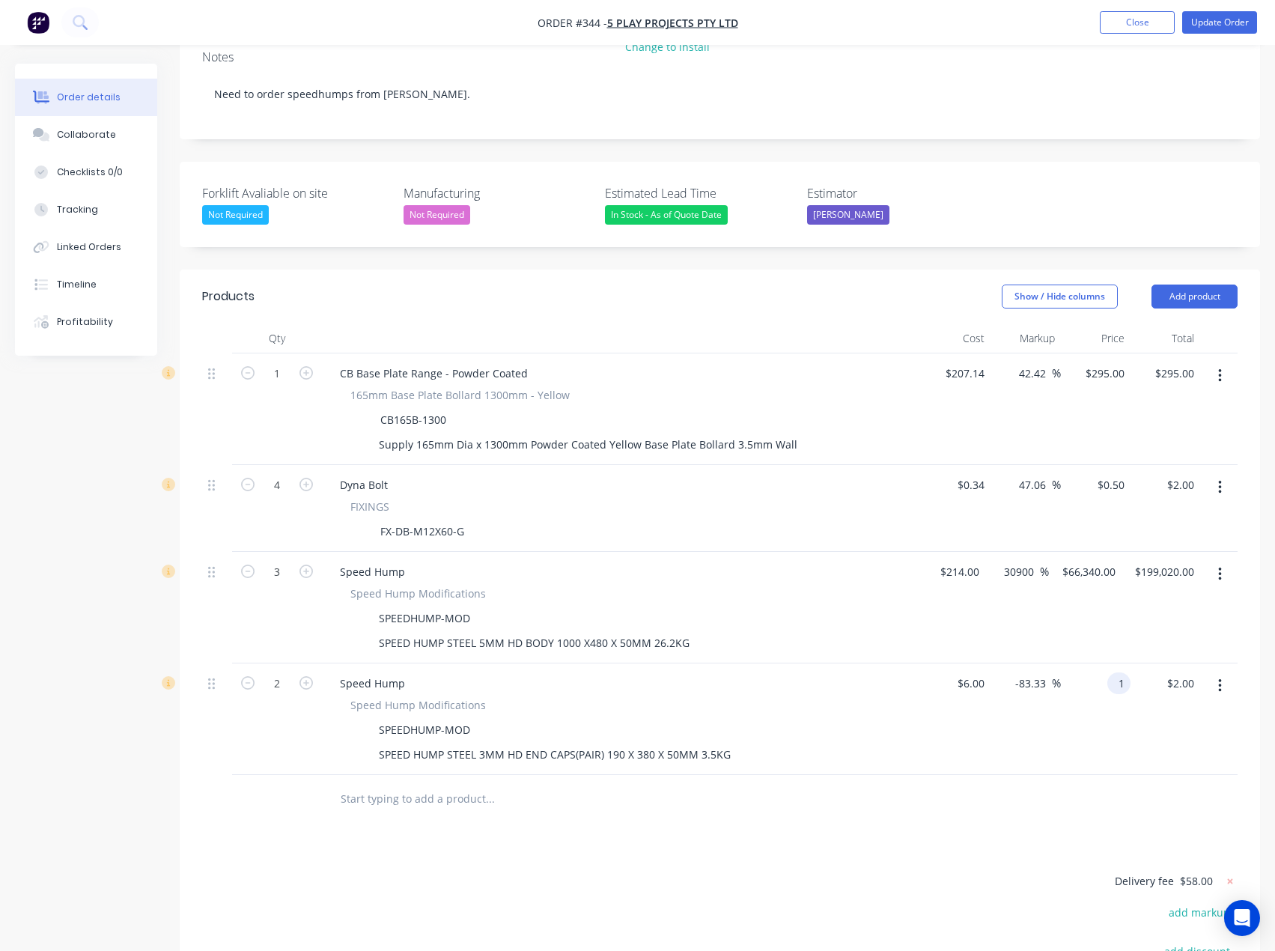
type input "$1.00"
type input "$6.00"
type input "1"
type input "6"
type input "$1.00"
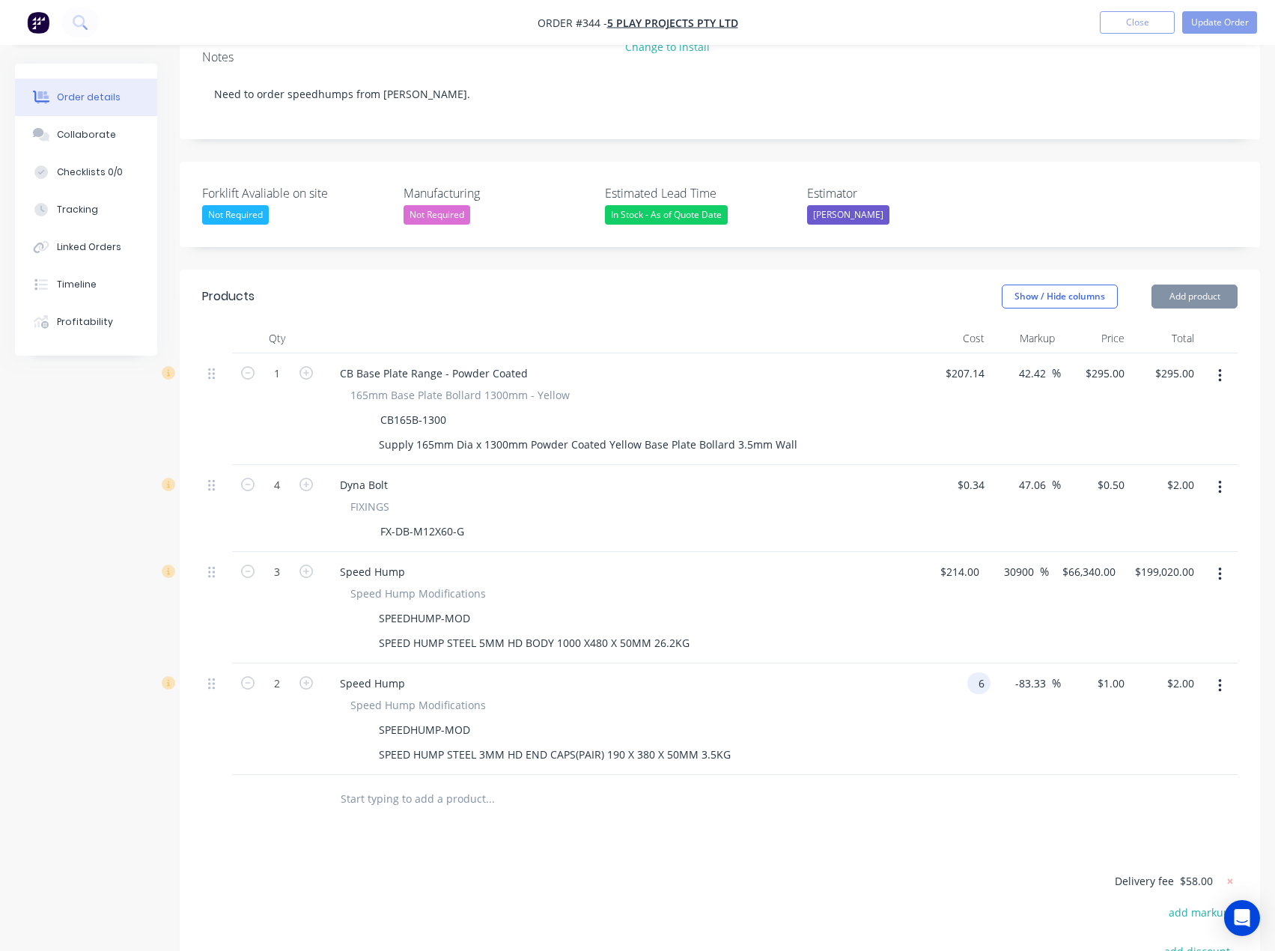
click at [861, 508] on div "Products Show / Hide columns Add product Qty Cost Markup Price Total 1 CB Base …" at bounding box center [720, 723] width 1081 height 906
type input "6"
type input "$1.00"
type input "$6.00"
type input "1"
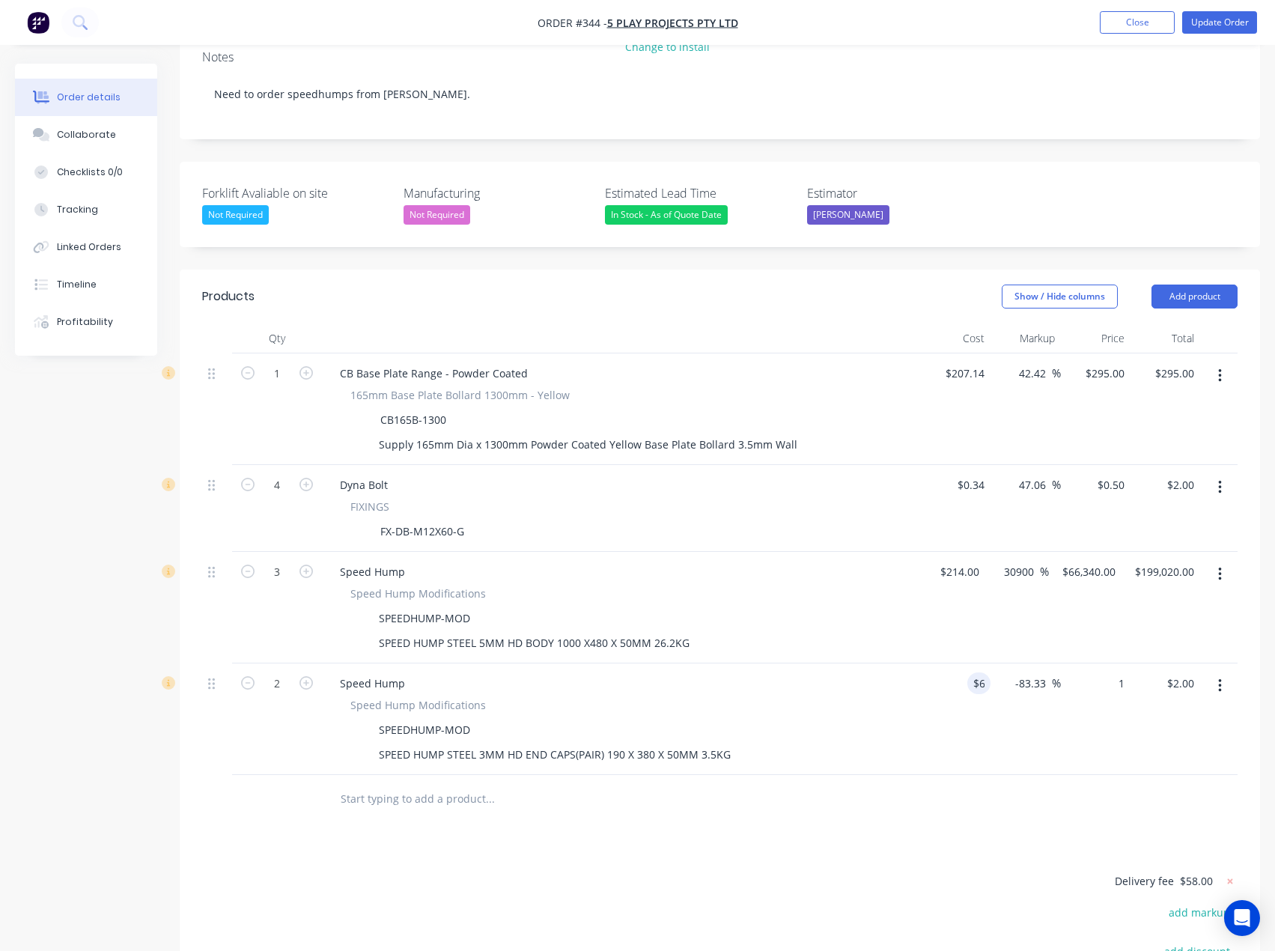
type input "6"
type input "$1.00"
type input "$6.00"
type input "1"
type input "6"
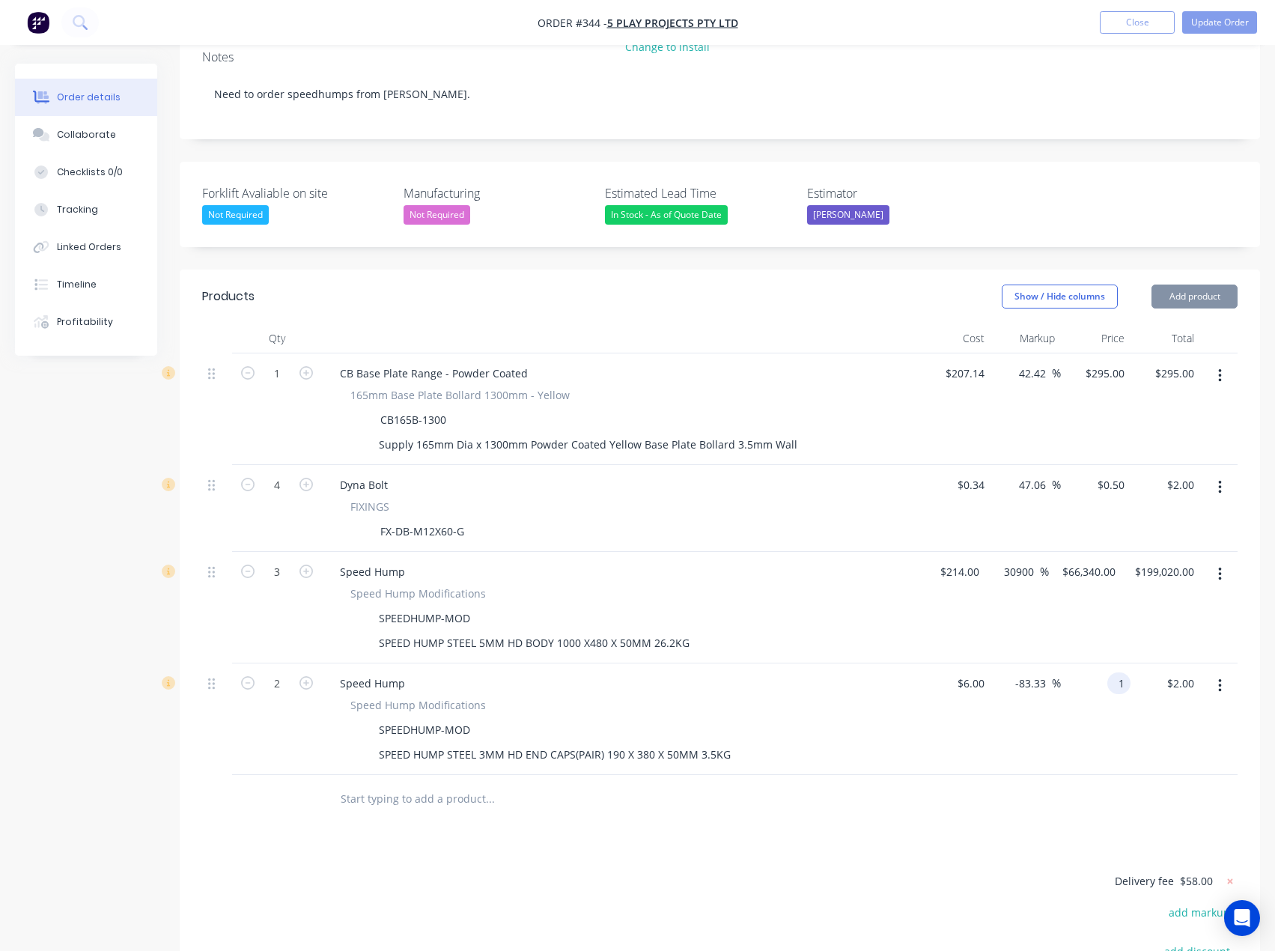
type input "$1.00"
type input "$6.00"
type input "1"
type input "6"
type input "$1.00"
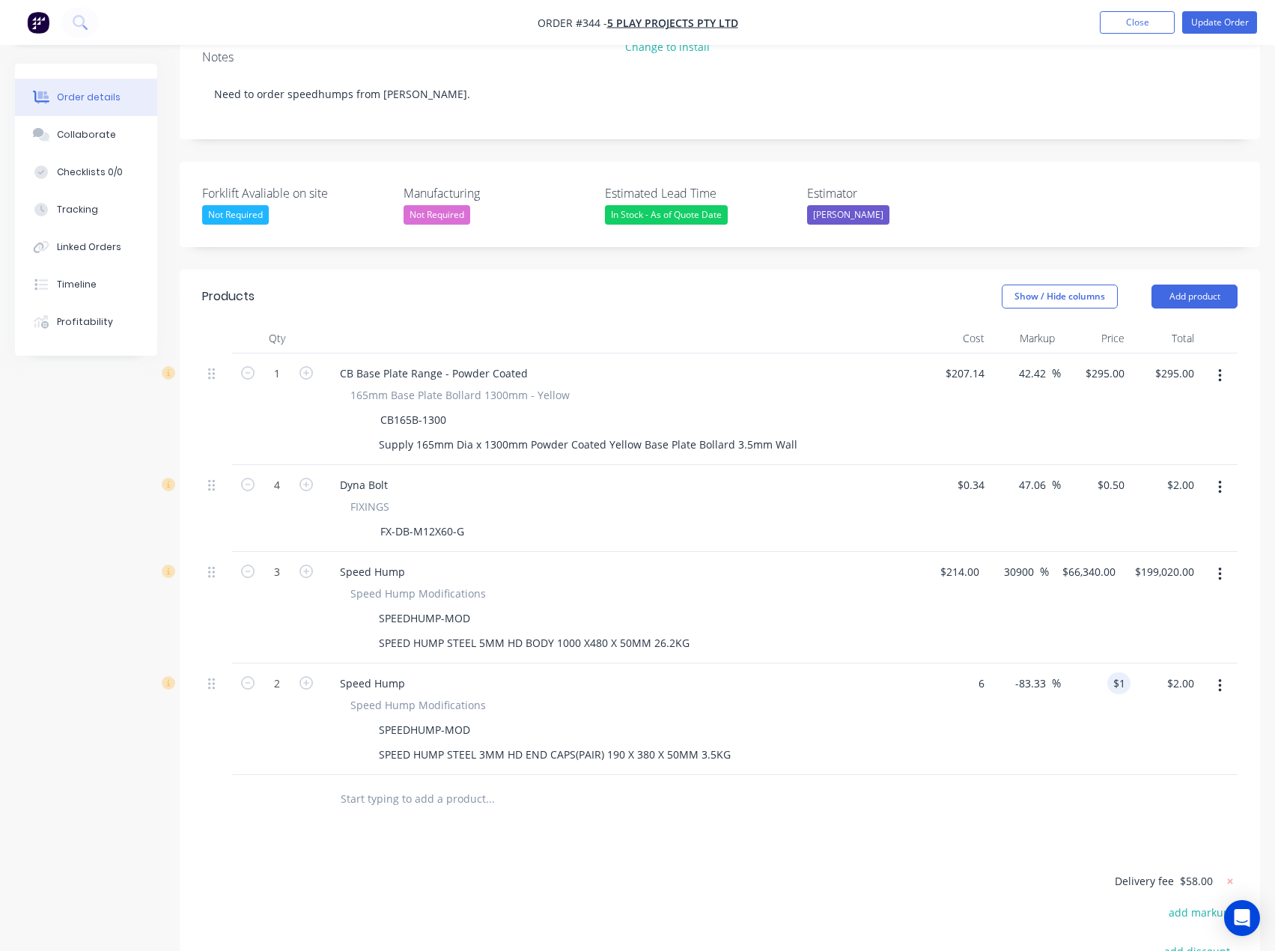
type input "$6.00"
type input "1"
type input "6"
type input "$1.00"
type input "$6.00"
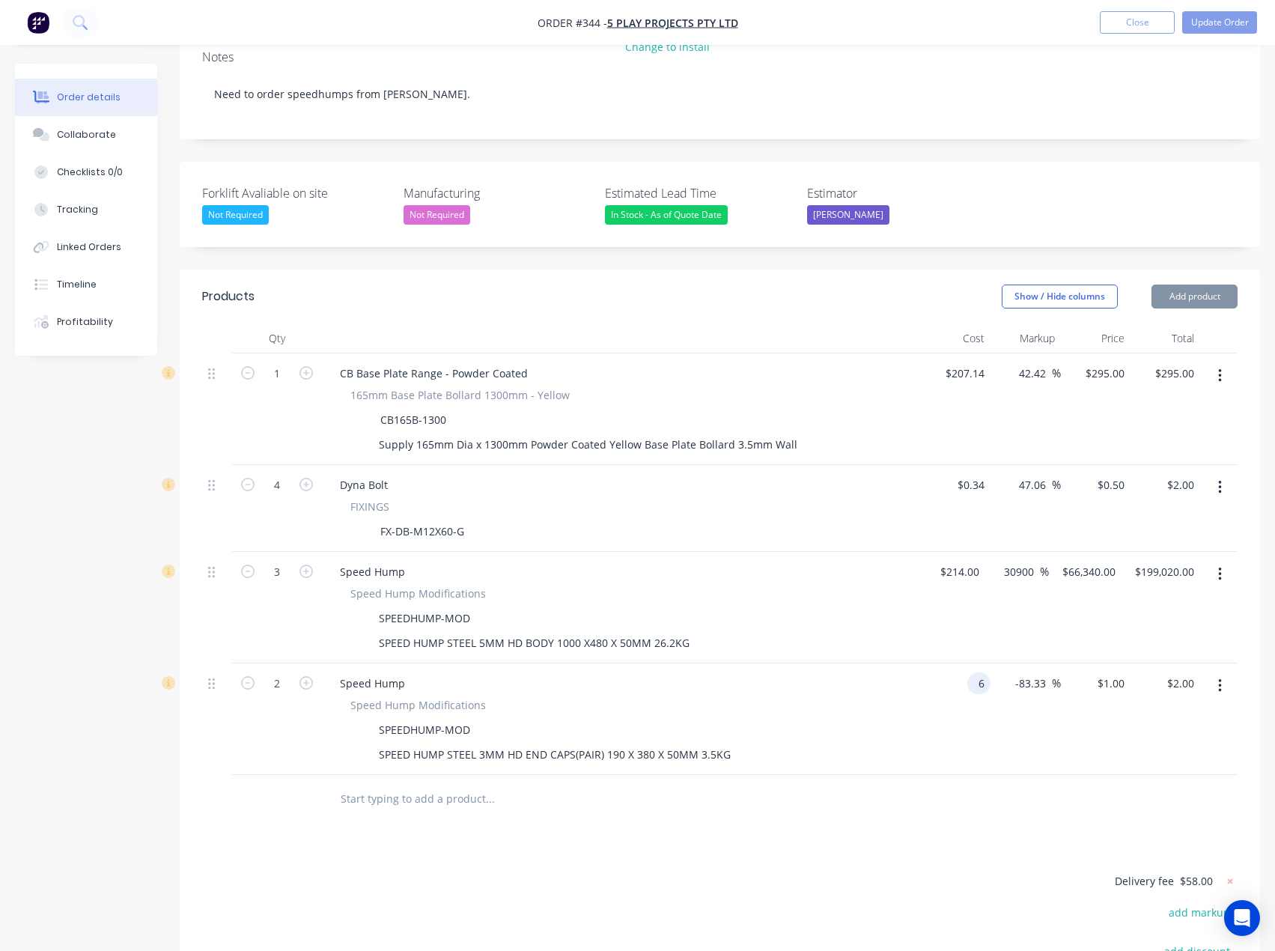
type input "1"
type input "6"
type input "$1.00"
type input "$6.00"
type input "1"
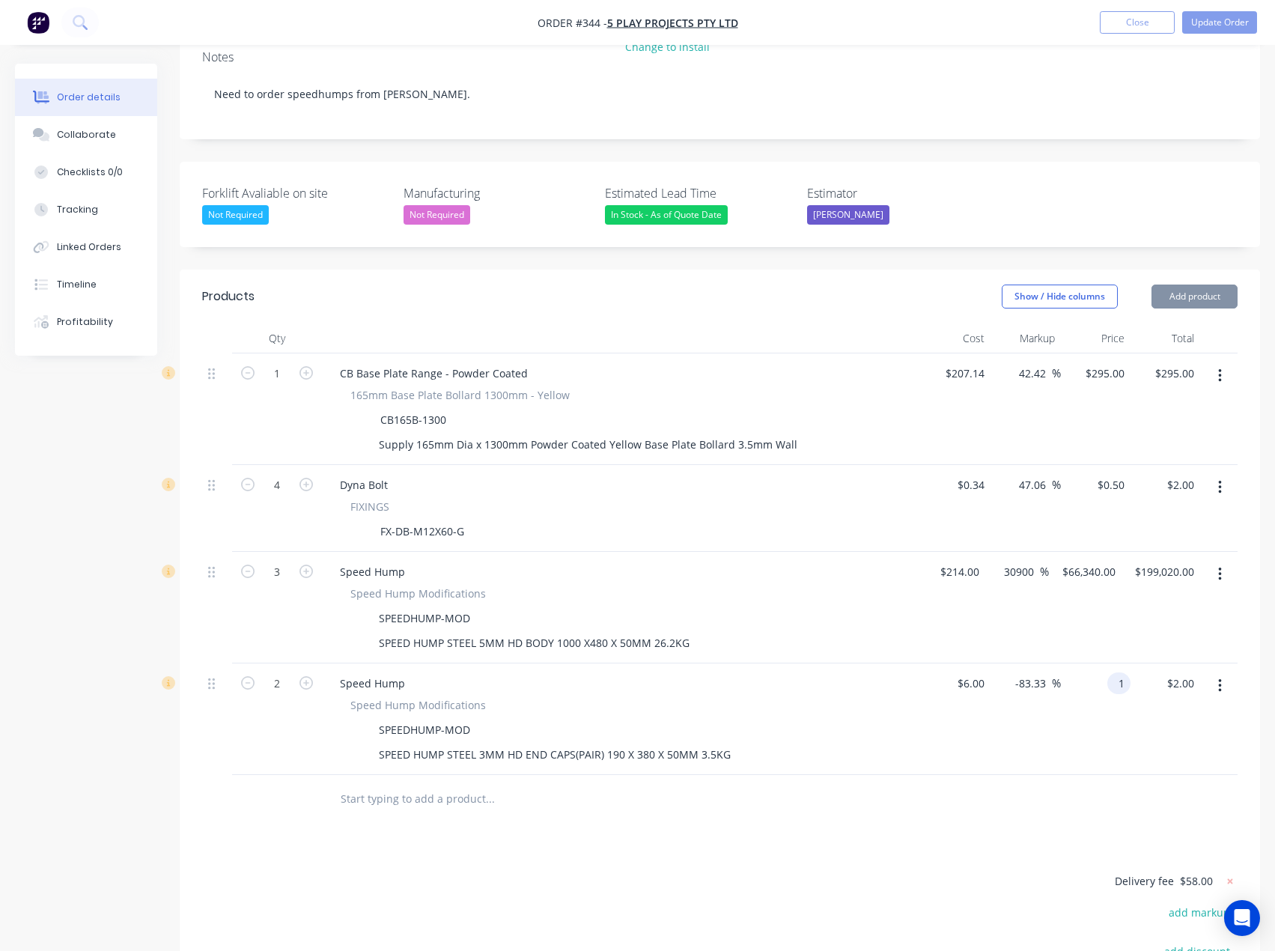
type input "6"
type input "$1.00"
type input "$6.00"
type input "1"
type input "6"
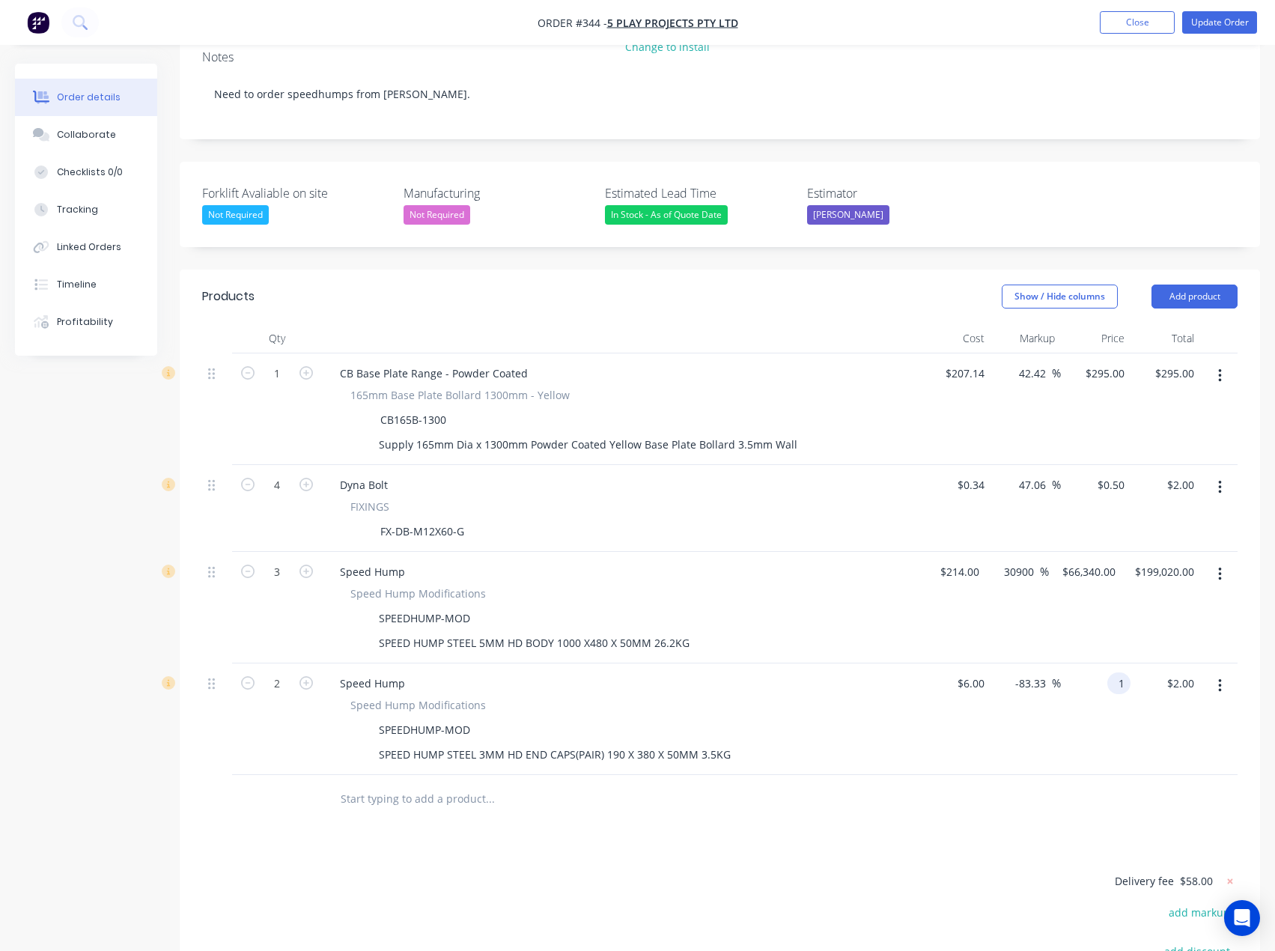
type input "$1.00"
type input "$6.00"
type input "1"
type input "6"
type input "$1.00"
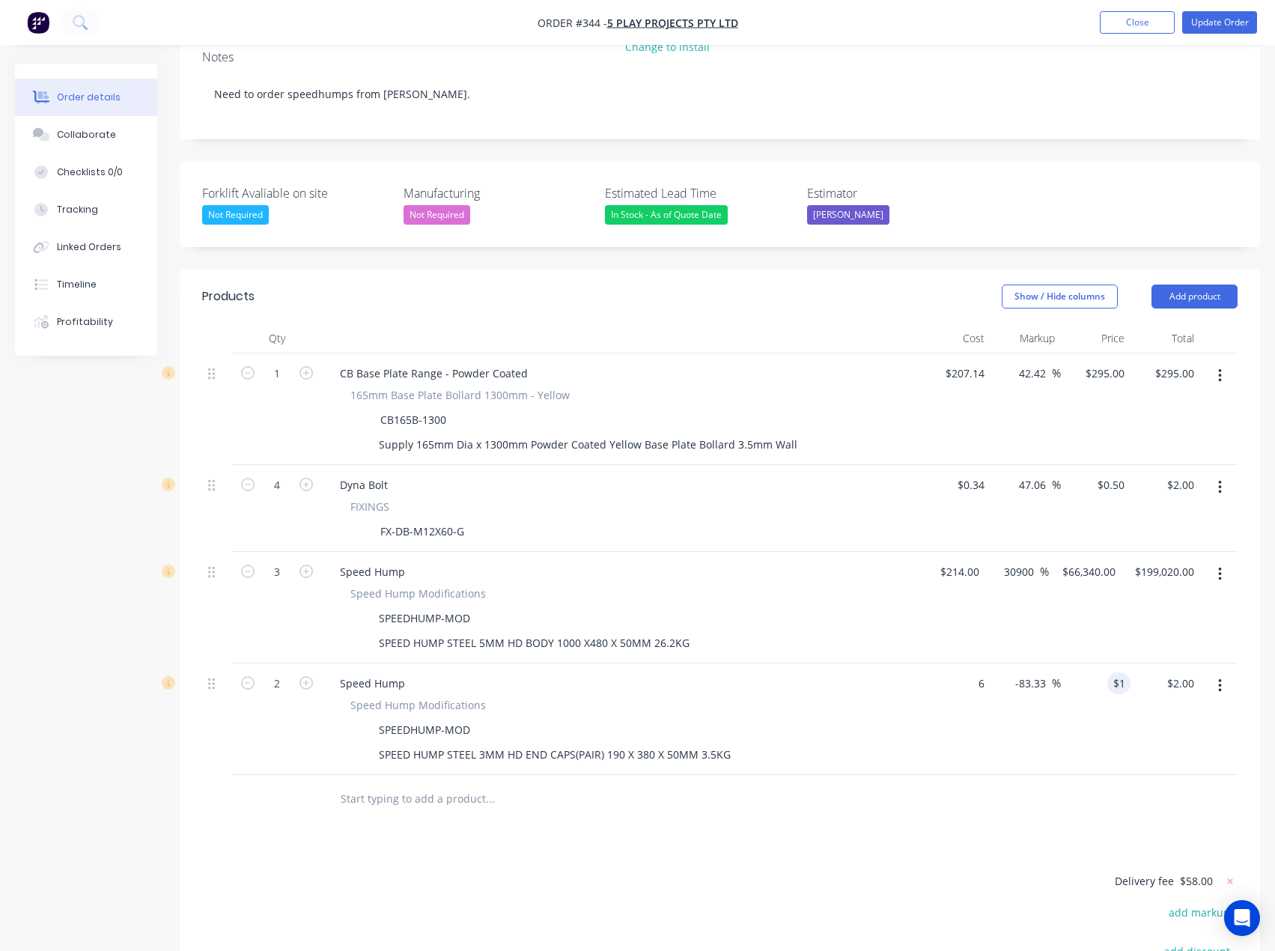
type input "$6.00"
type input "1"
type input "6"
type input "$1.00"
type input "$6.00"
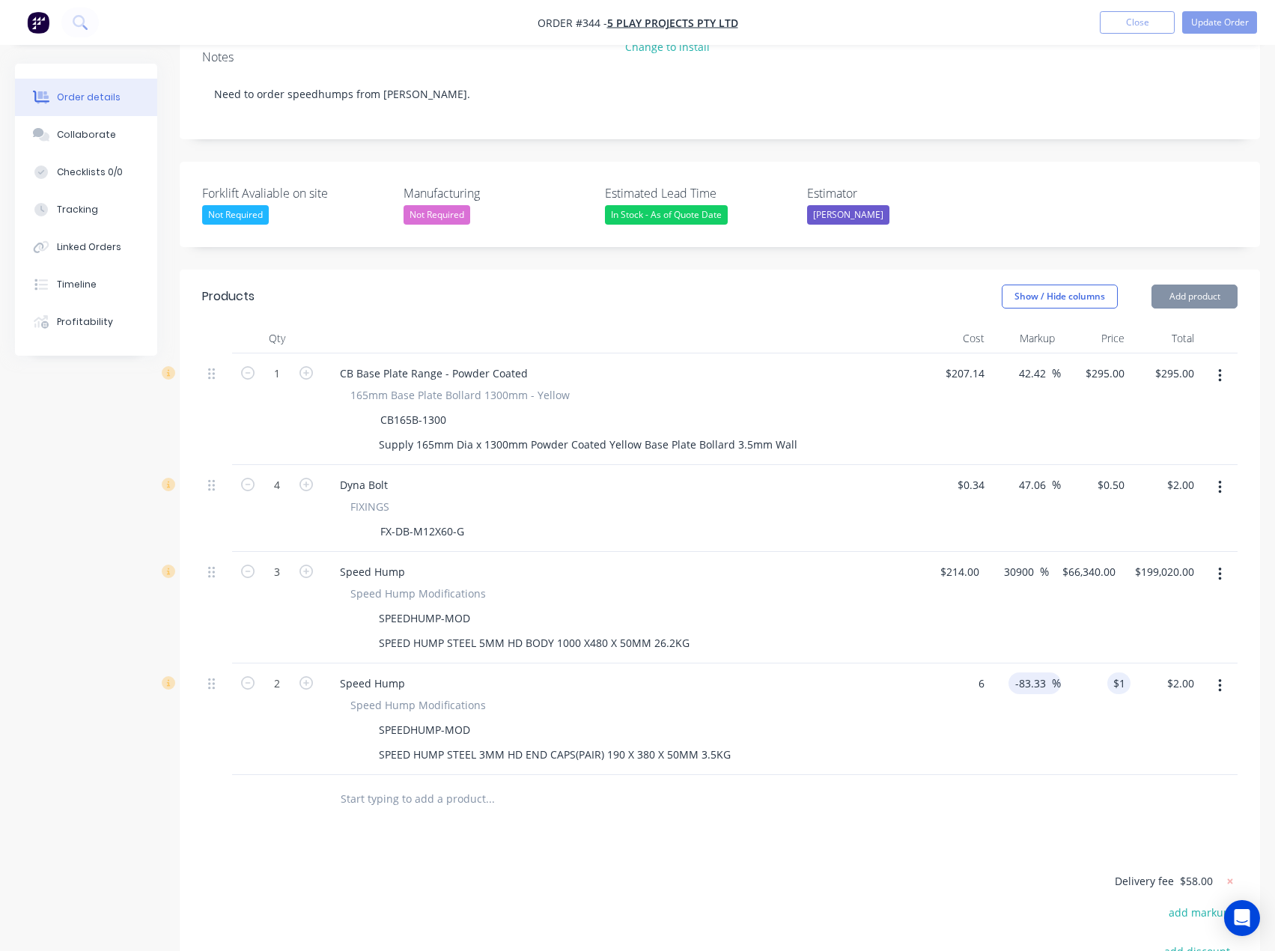
type input "1"
type input "6"
type input "$1.00"
type input "$6.00"
type input "1"
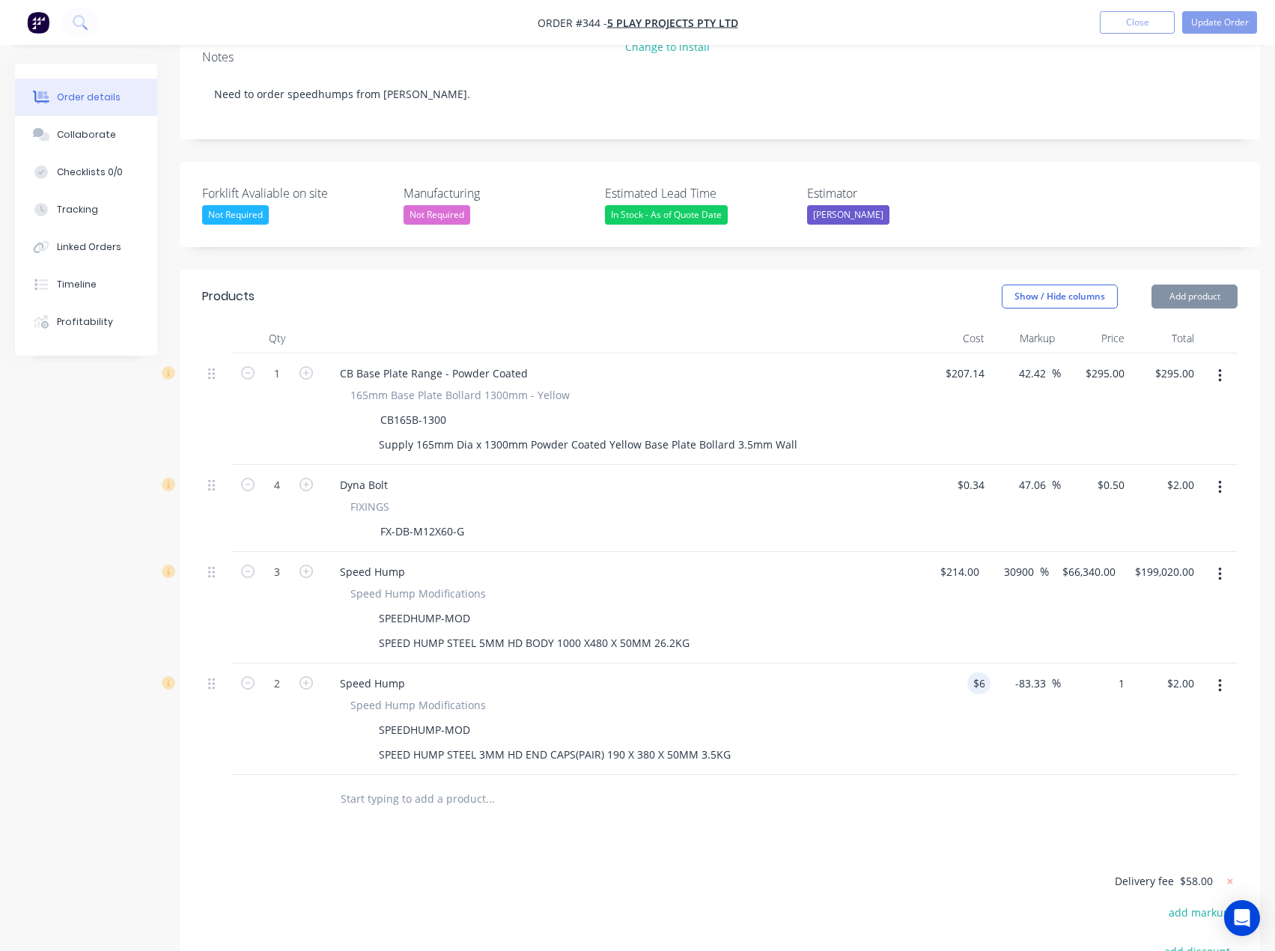
type input "6"
type input "$1.00"
type input "$6.00"
type input "1"
type input "6"
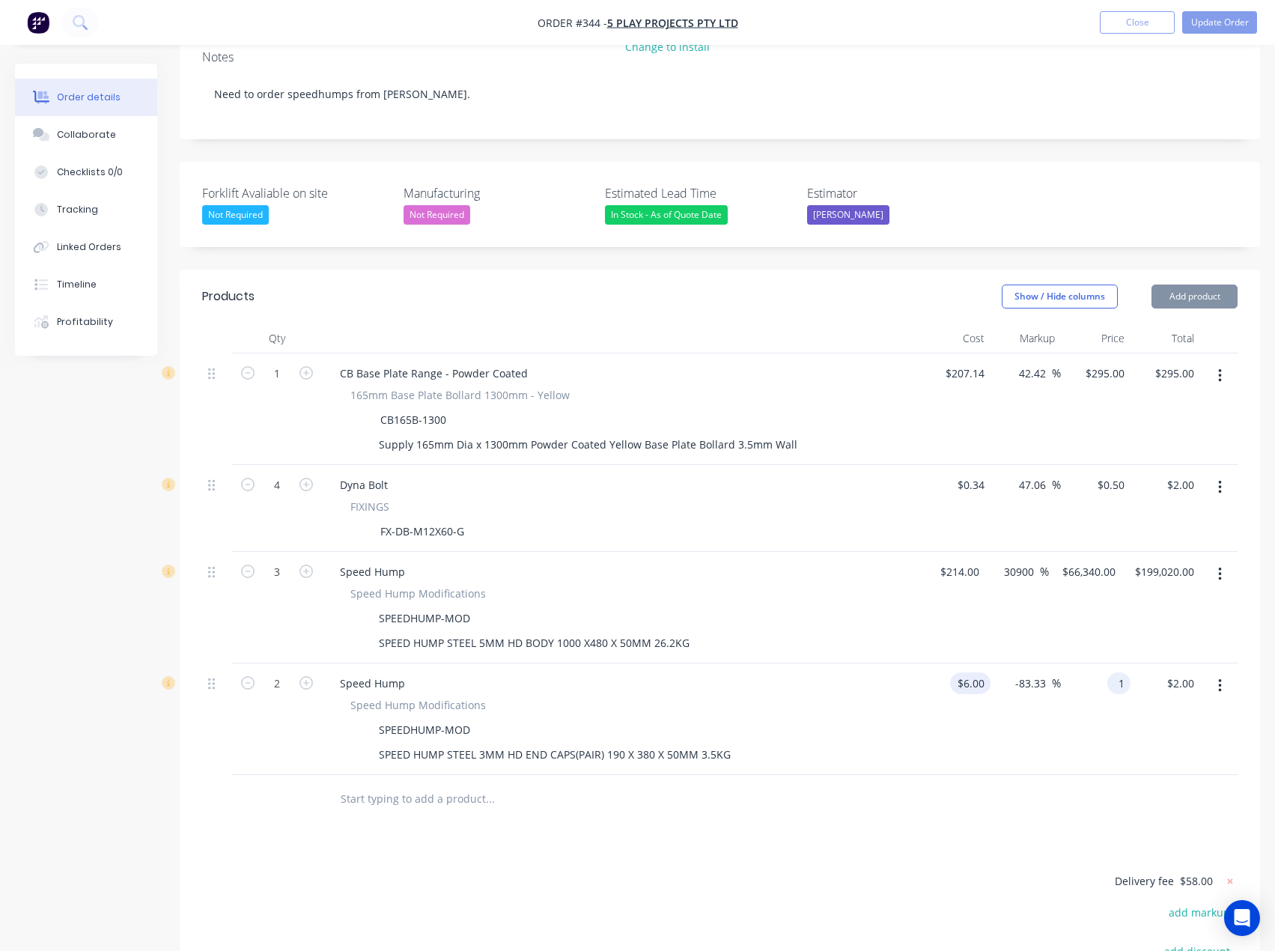
type input "$1.00"
type input "$6.00"
type input "1"
type input "6"
type input "$1.00"
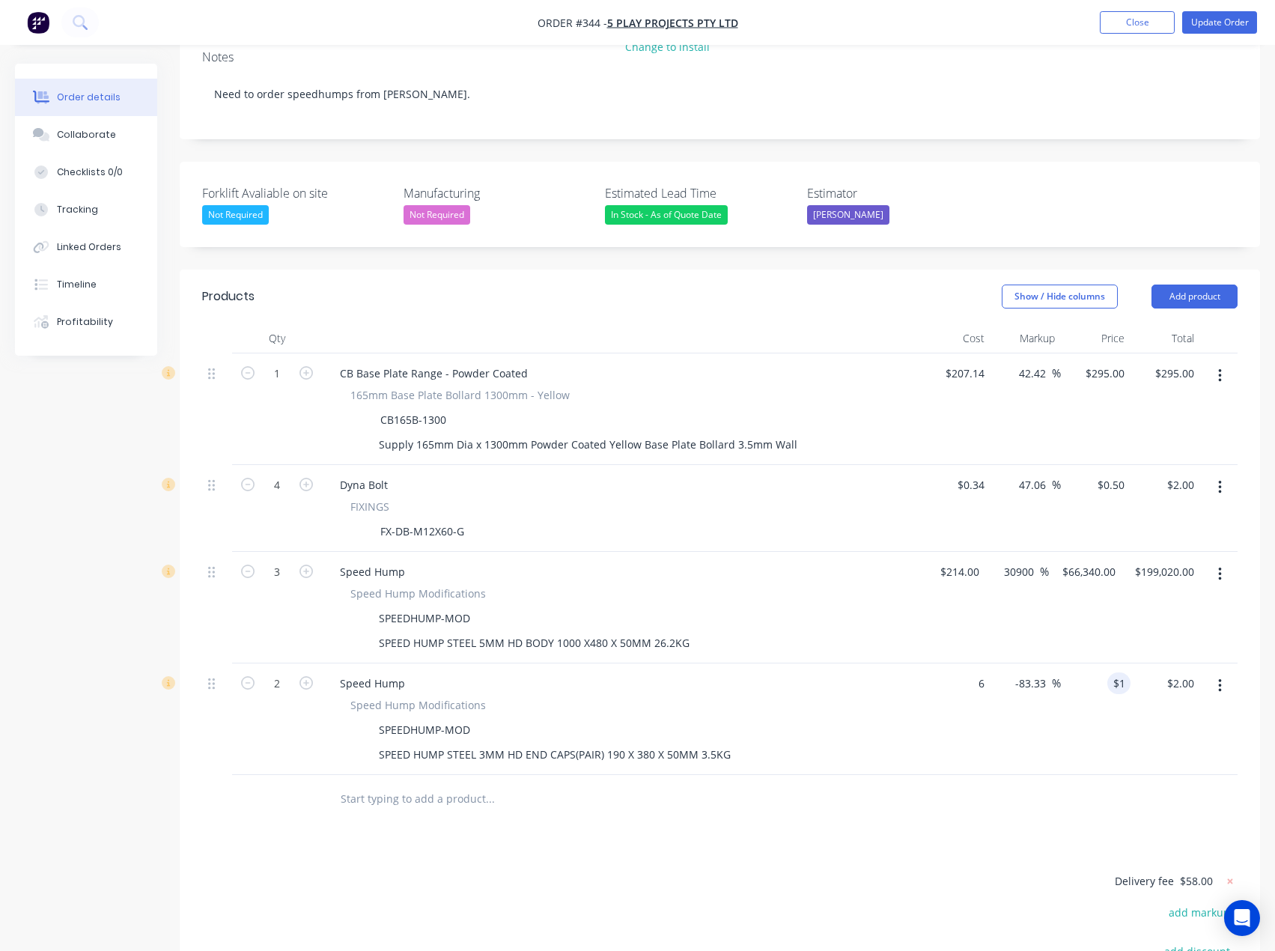
type input "$6.00"
type input "1"
type input "6"
type input "$1.00"
type input "$6.00"
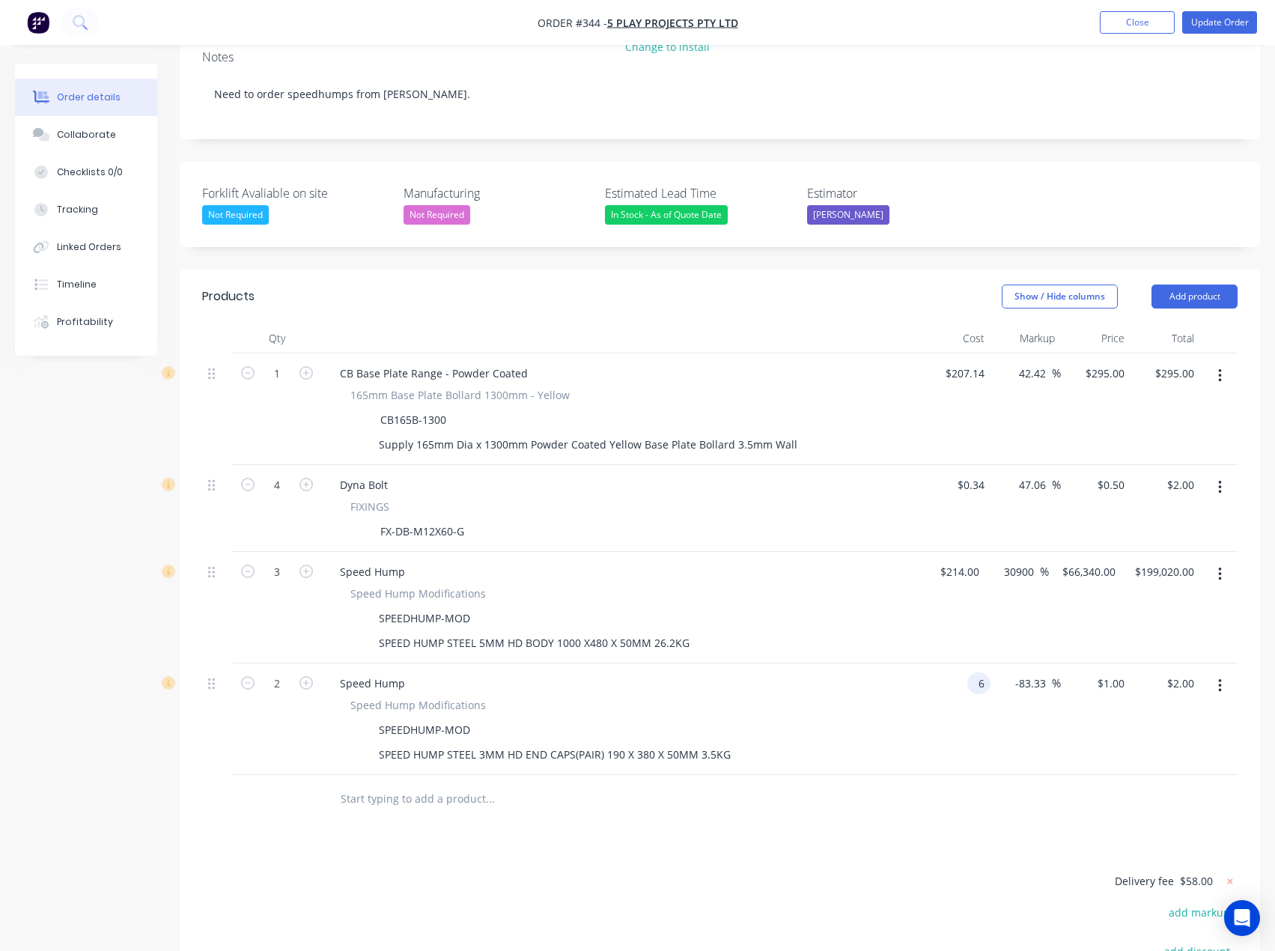
type input "1"
type input "6"
type input "$1.00"
type input "$6.00"
type input "1"
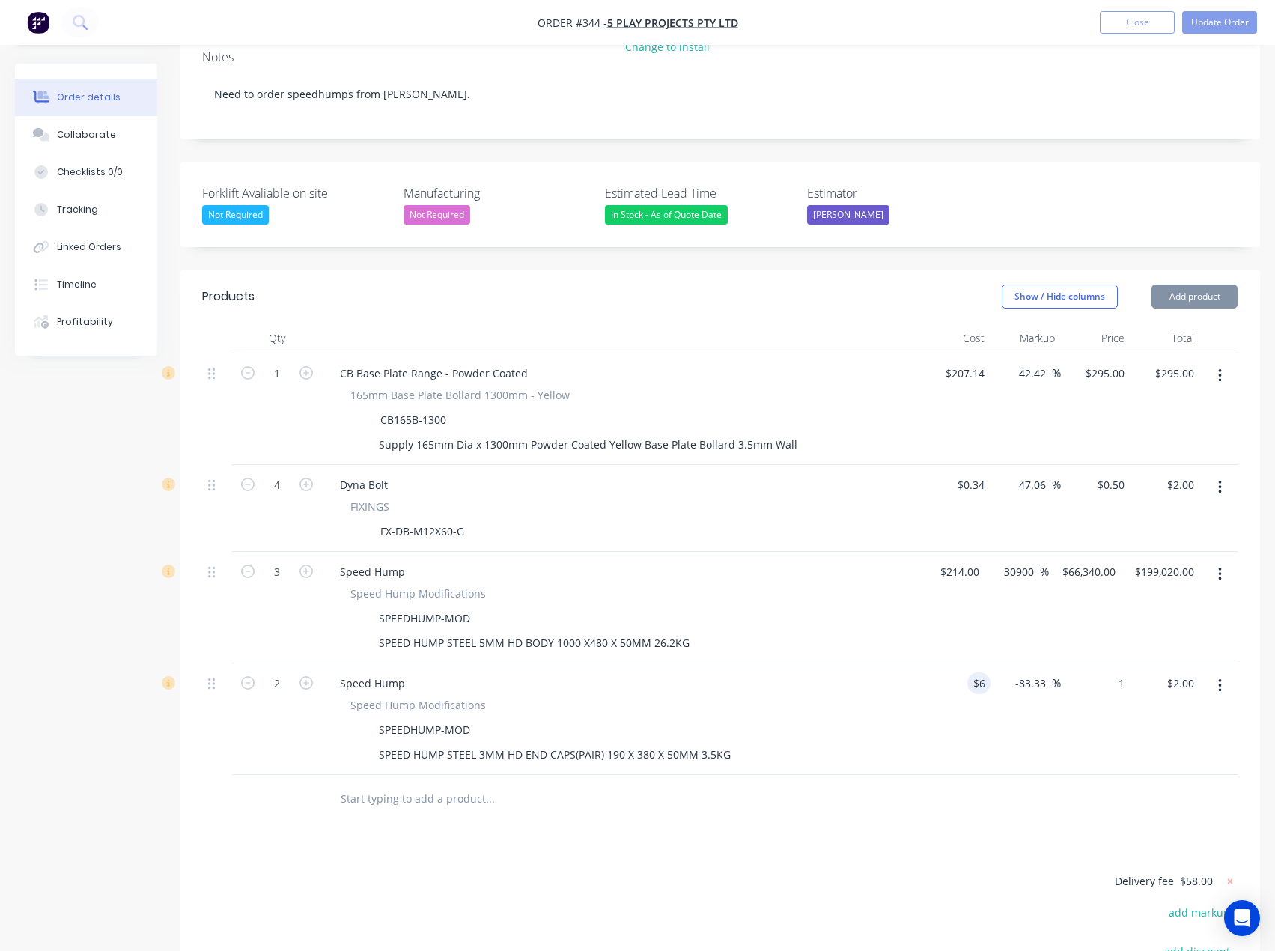
type input "6"
type input "$1.00"
type input "$6.00"
type input "1"
type input "6"
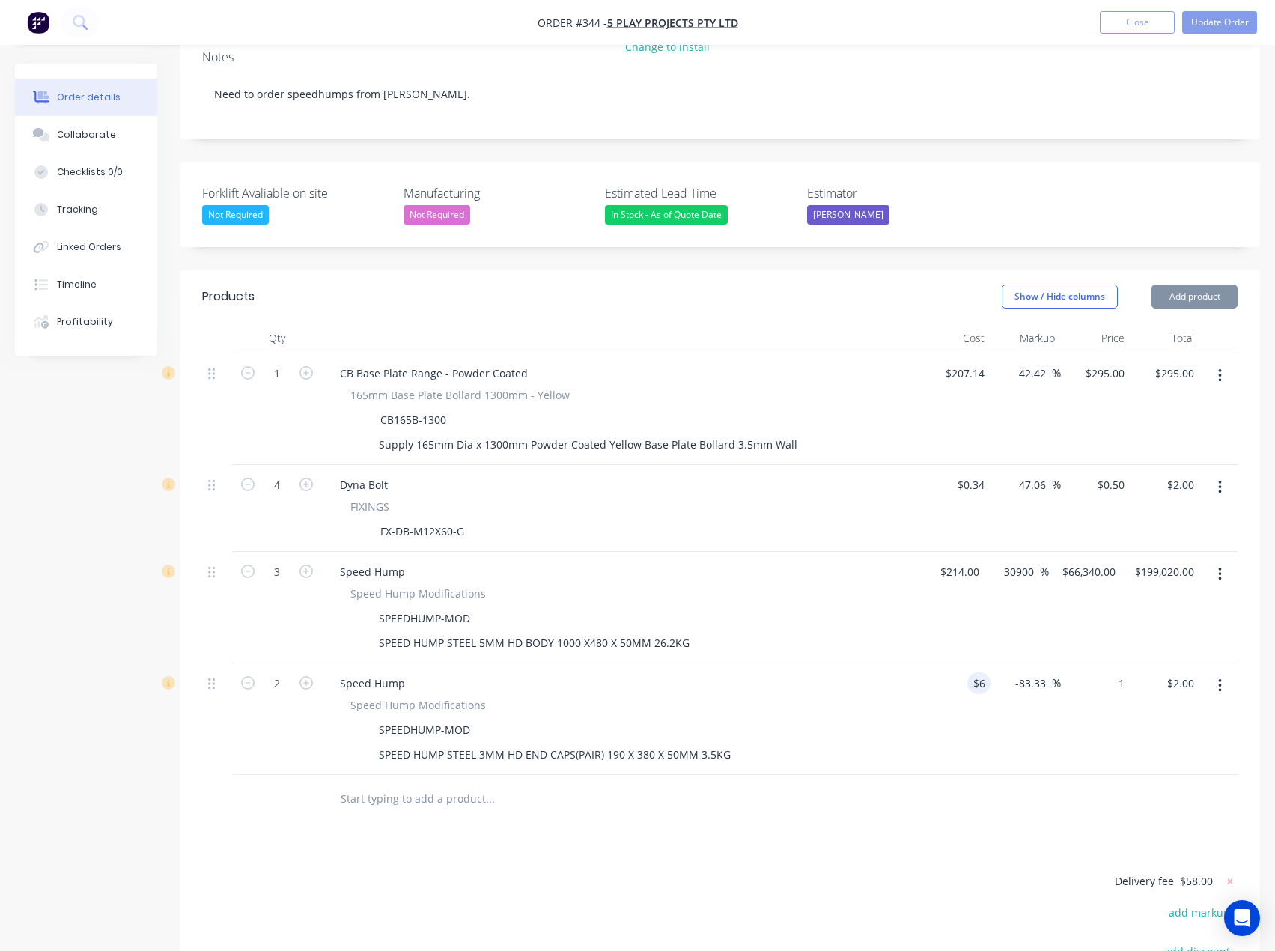
type input "$1.00"
type input "$6.00"
type input "1"
type input "6"
type input "$1.00"
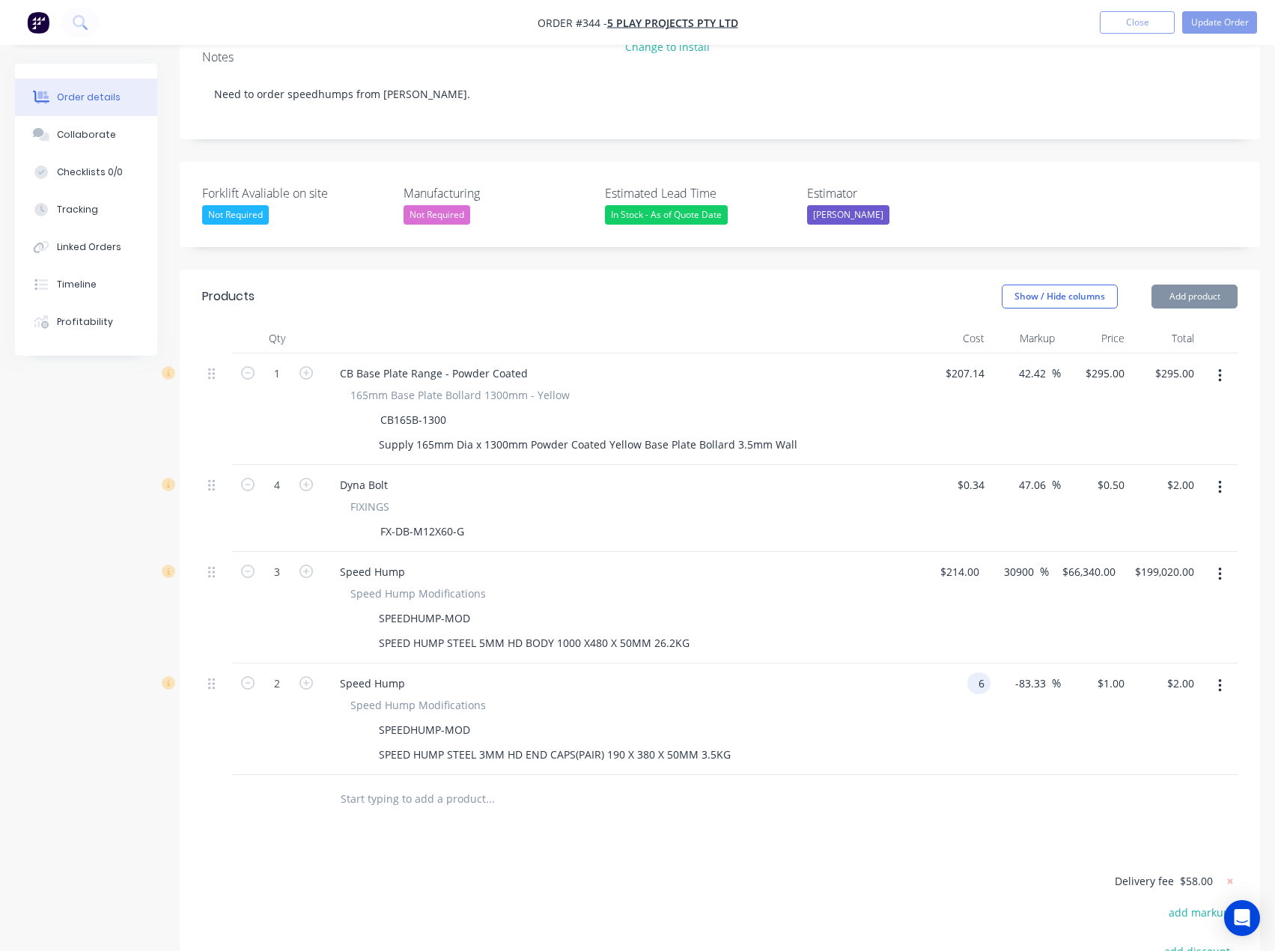
type input "$6.00"
type input "1"
type input "6"
type input "$1.00"
type input "$6.00"
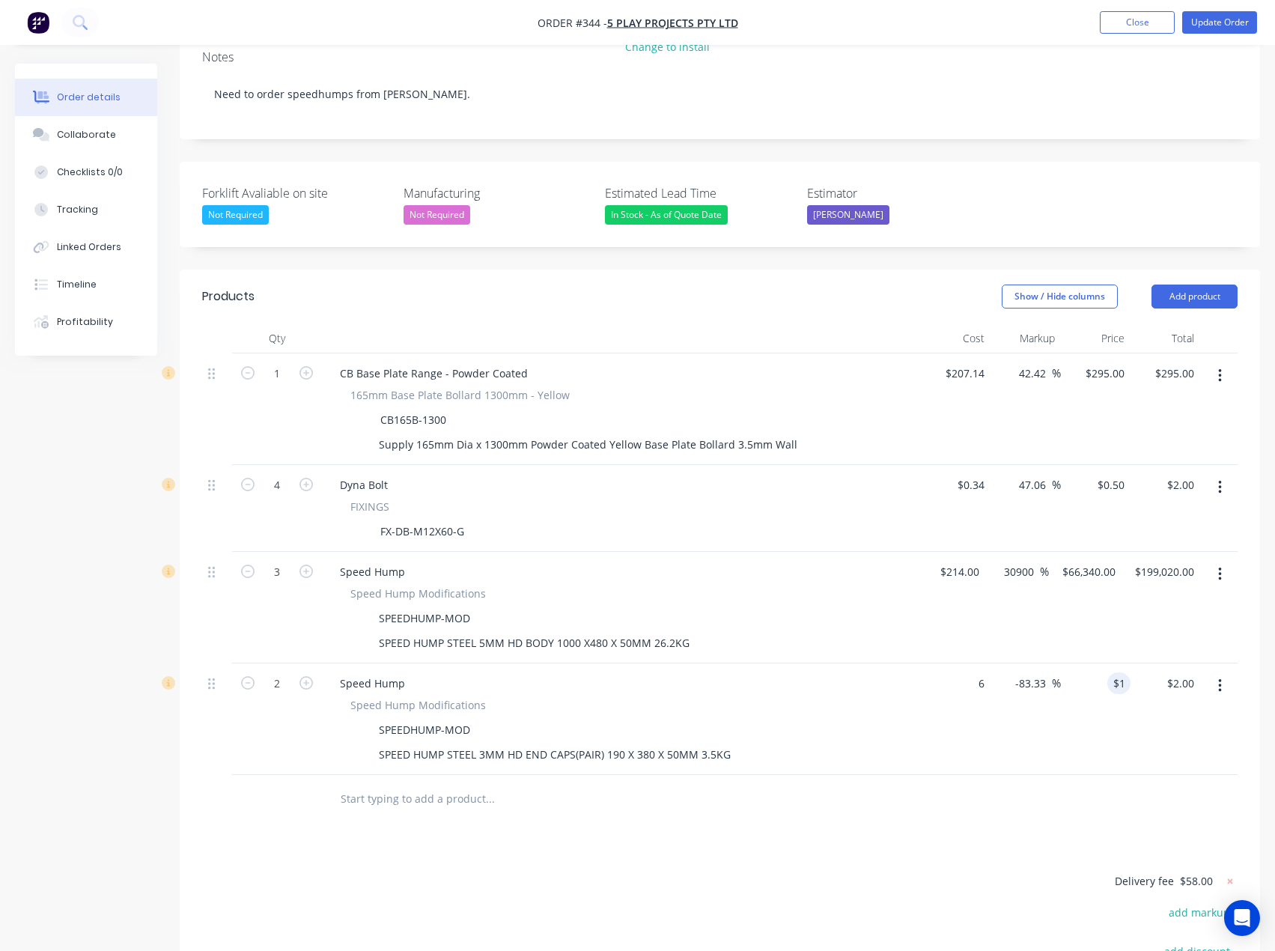
type input "1"
type input "6"
type input "$1.00"
type input "$6.00"
type input "1"
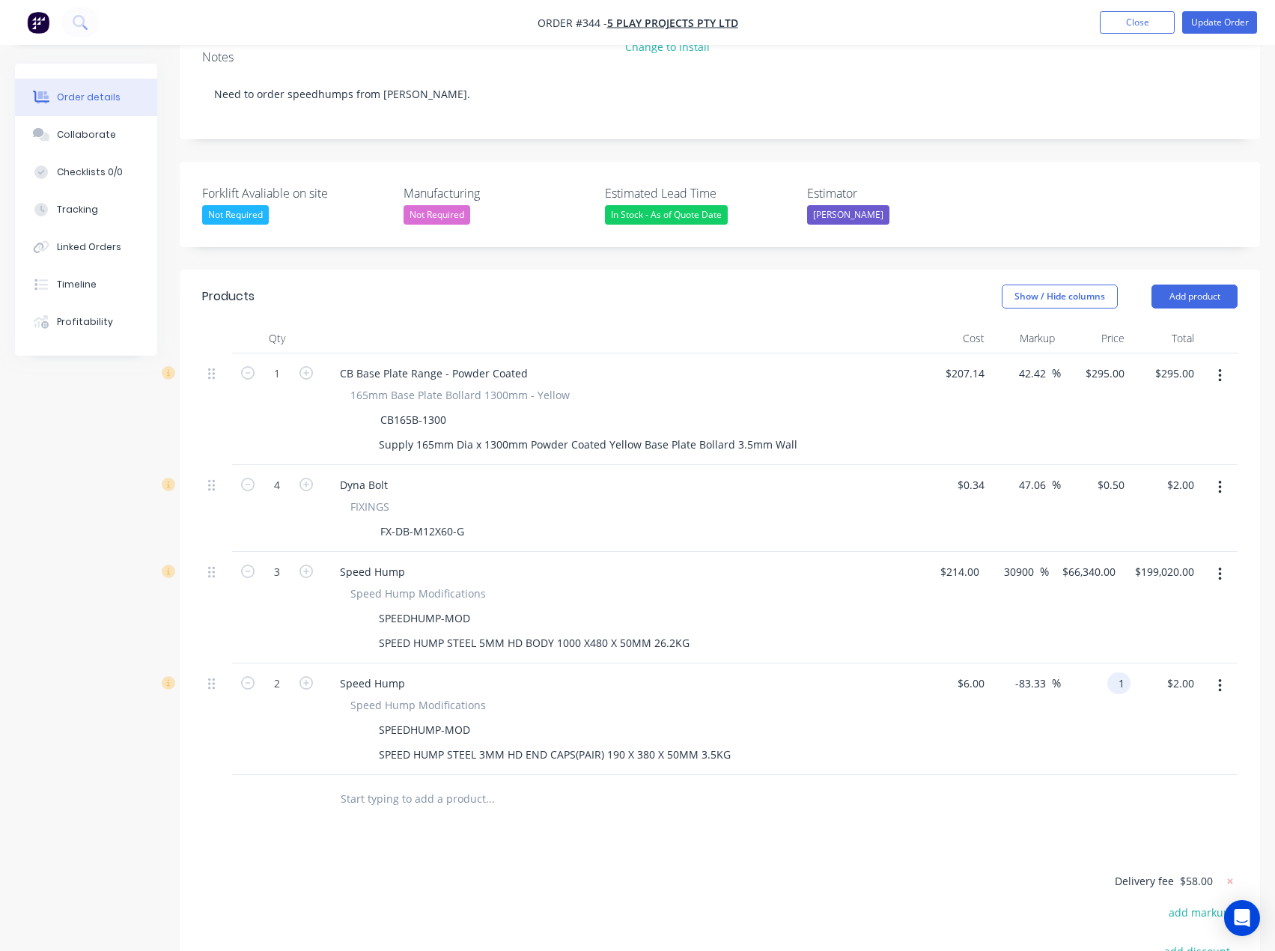
type input "6"
type input "$1.00"
type input "$6.00"
type input "1"
type input "6"
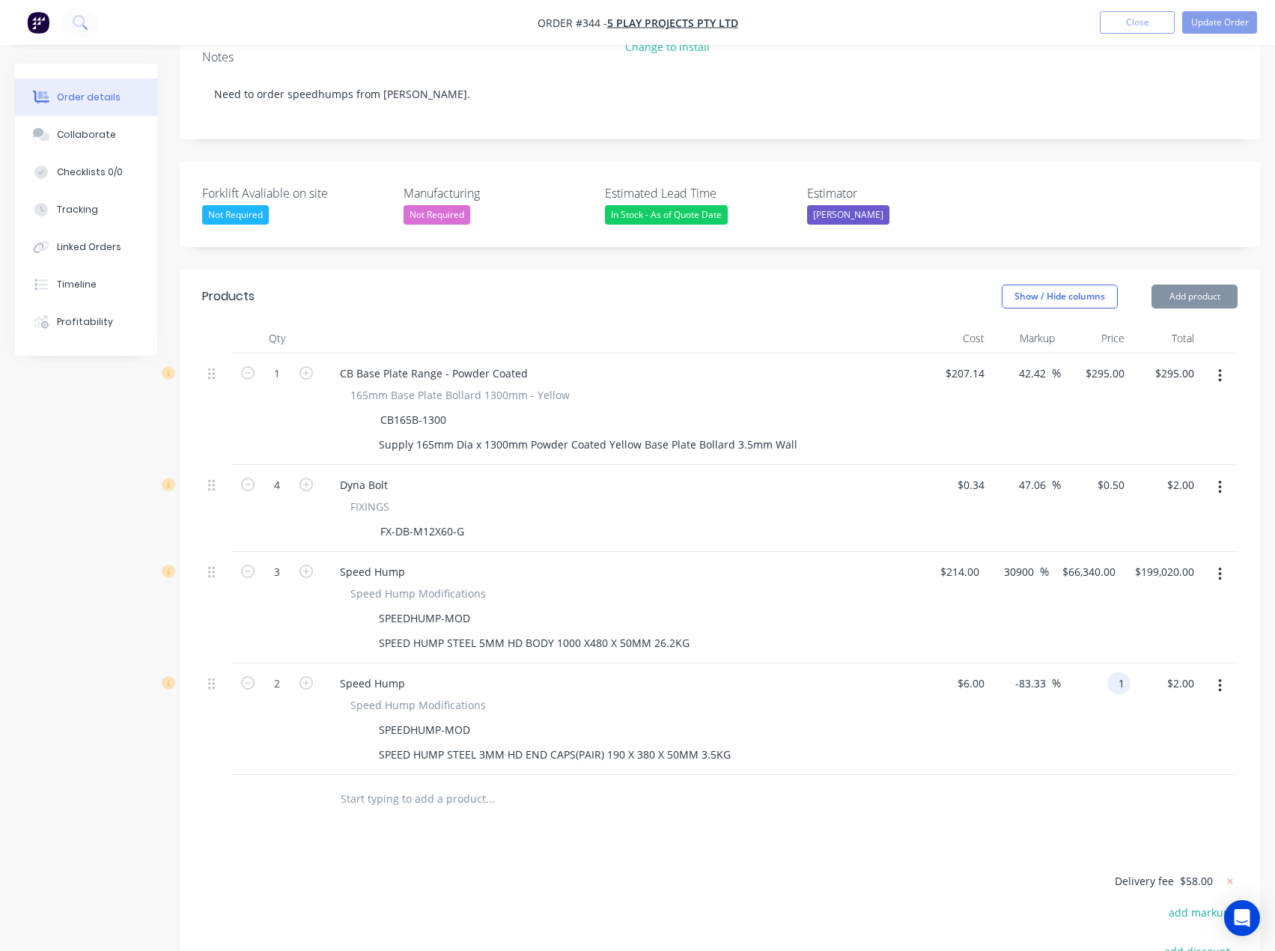
type input "$1.00"
type input "$6.00"
type input "1"
type input "6"
type input "$1.00"
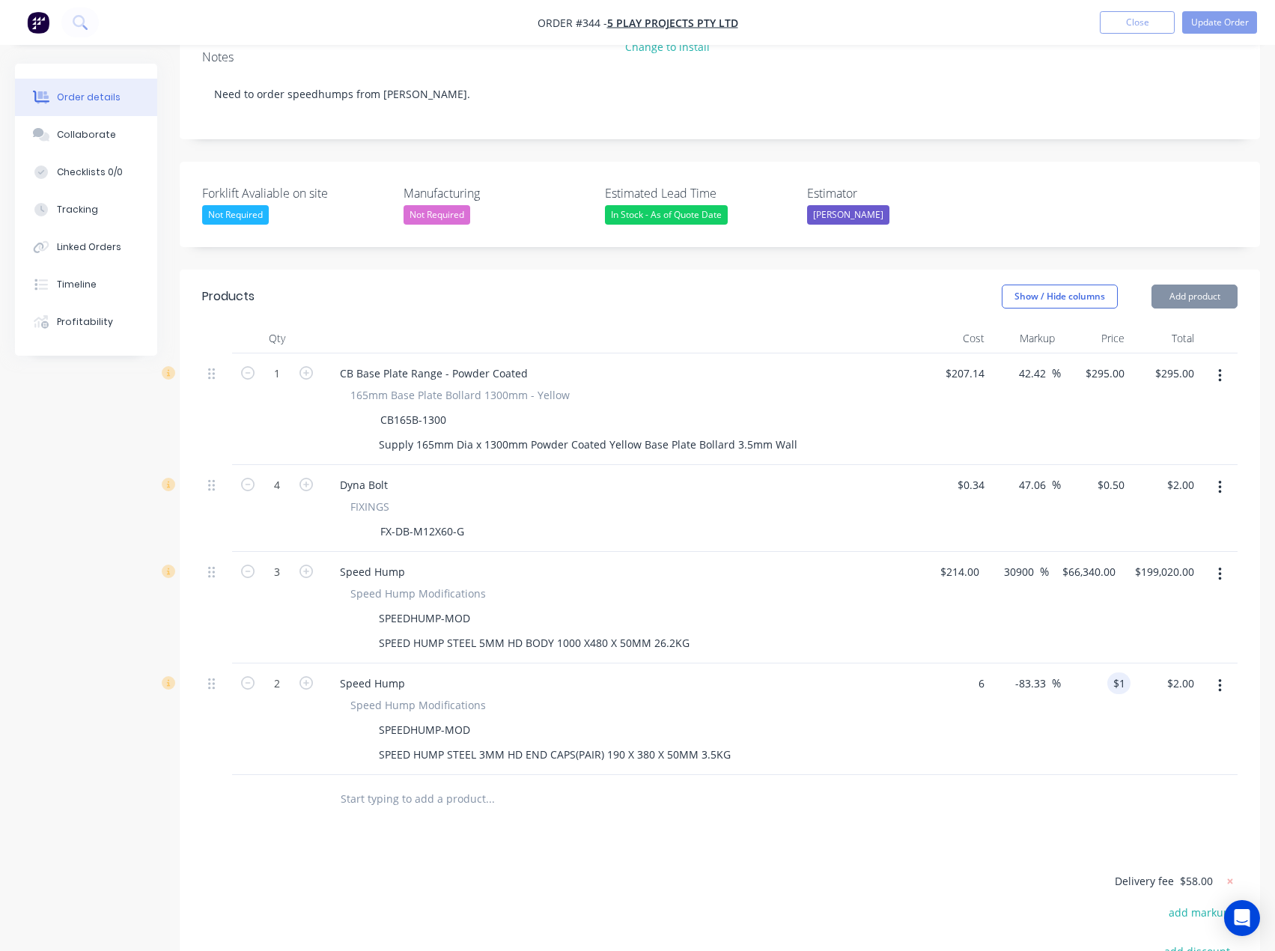
type input "$6.00"
type input "1"
type input "6"
type input "$1.00"
type input "$6.00"
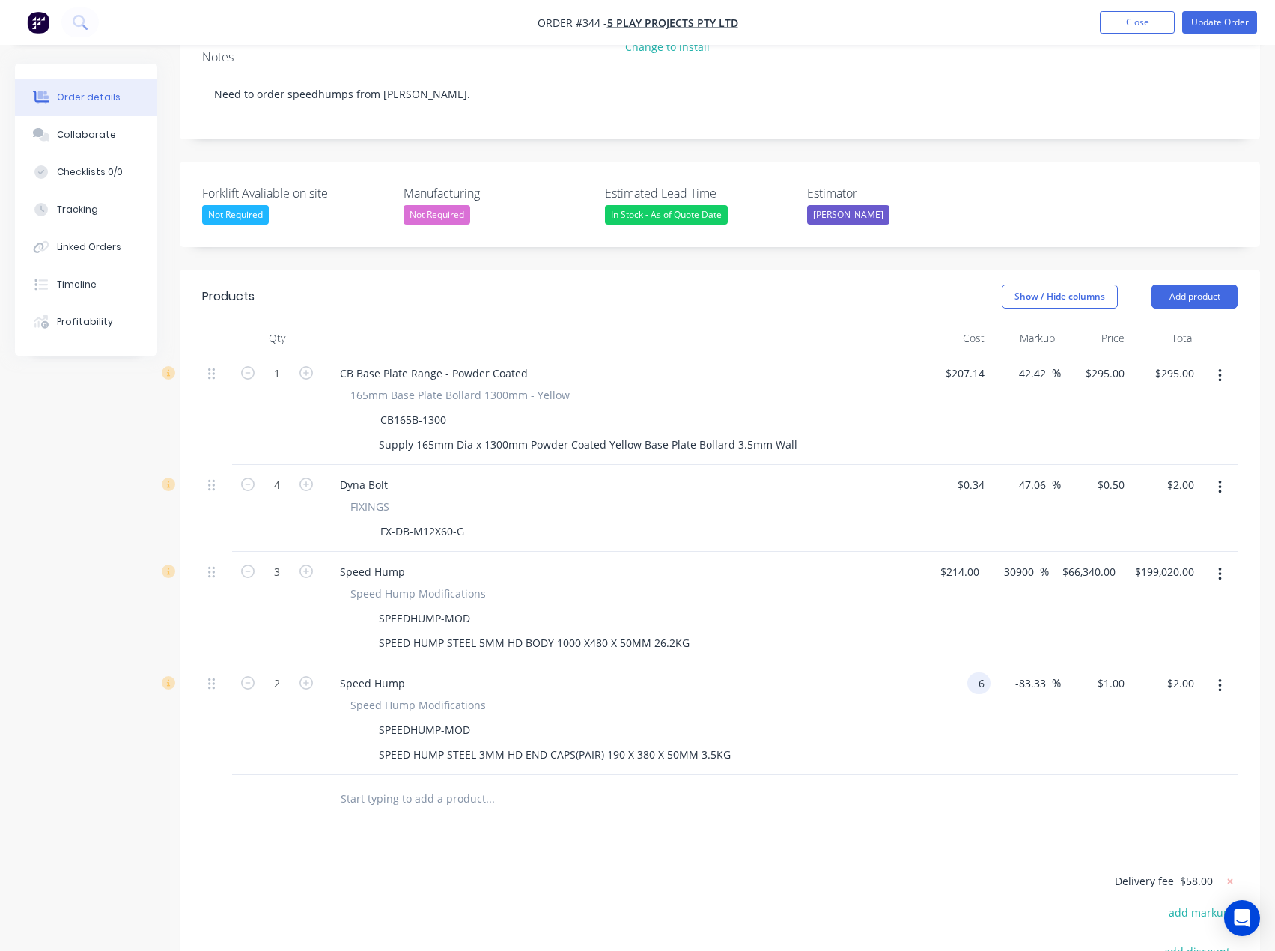
type input "1"
type input "6"
type input "$1.00"
type input "$6.00"
type input "1"
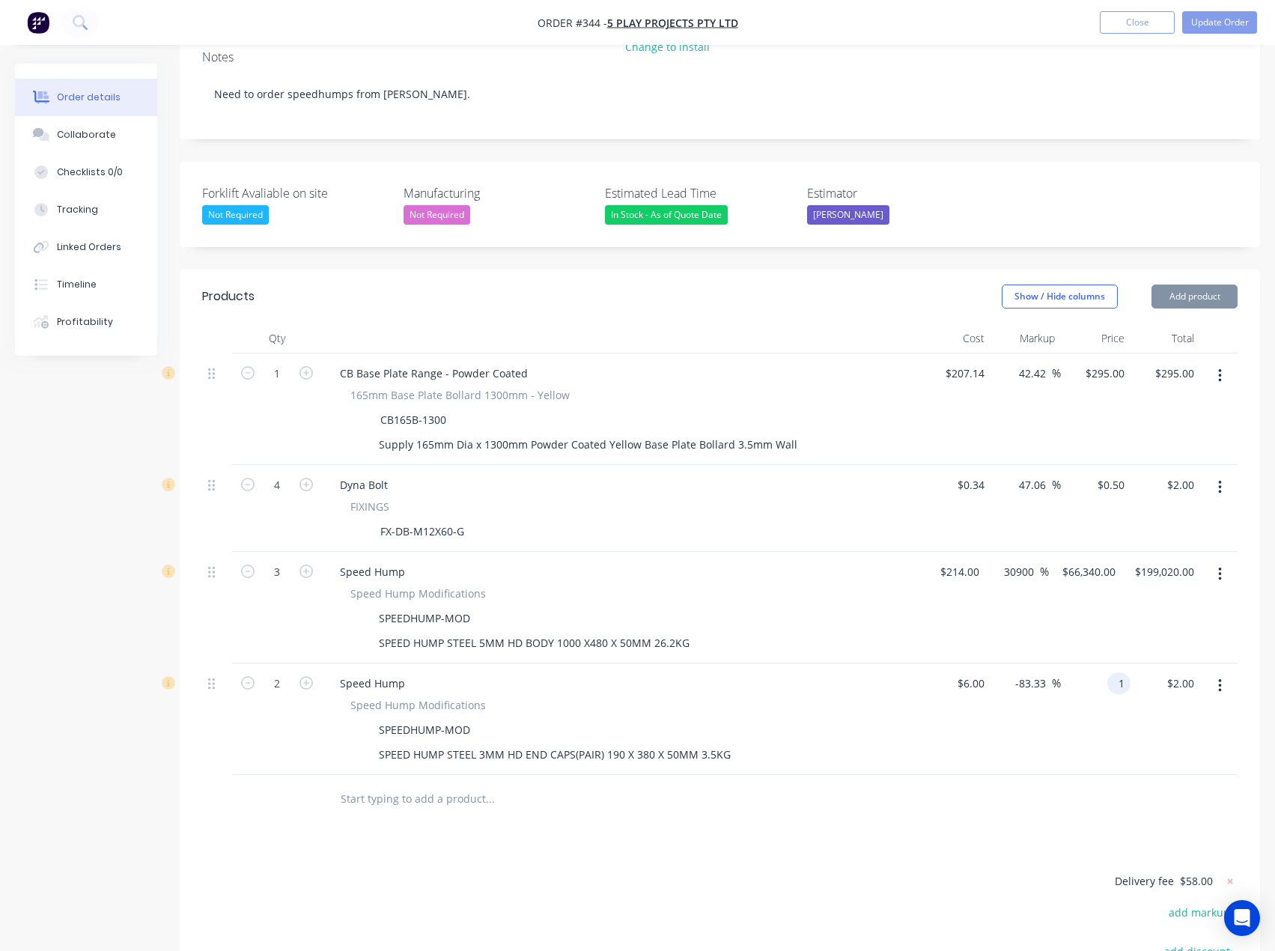
type input "6"
type input "$1.00"
type input "$6.00"
type input "1"
type input "6"
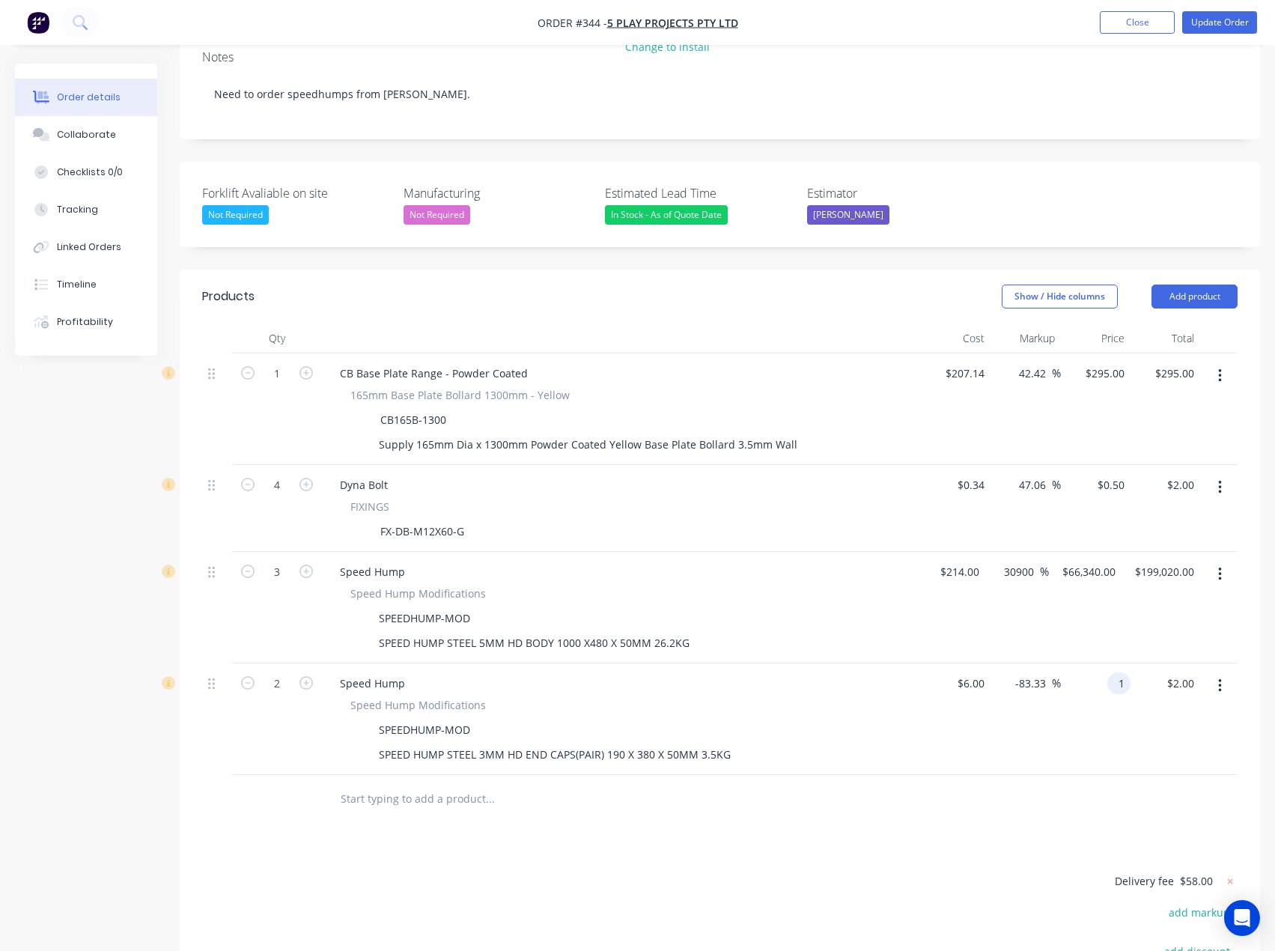
type input "$1.00"
type input "$6.00"
type input "1"
type input "6"
type input "$1.00"
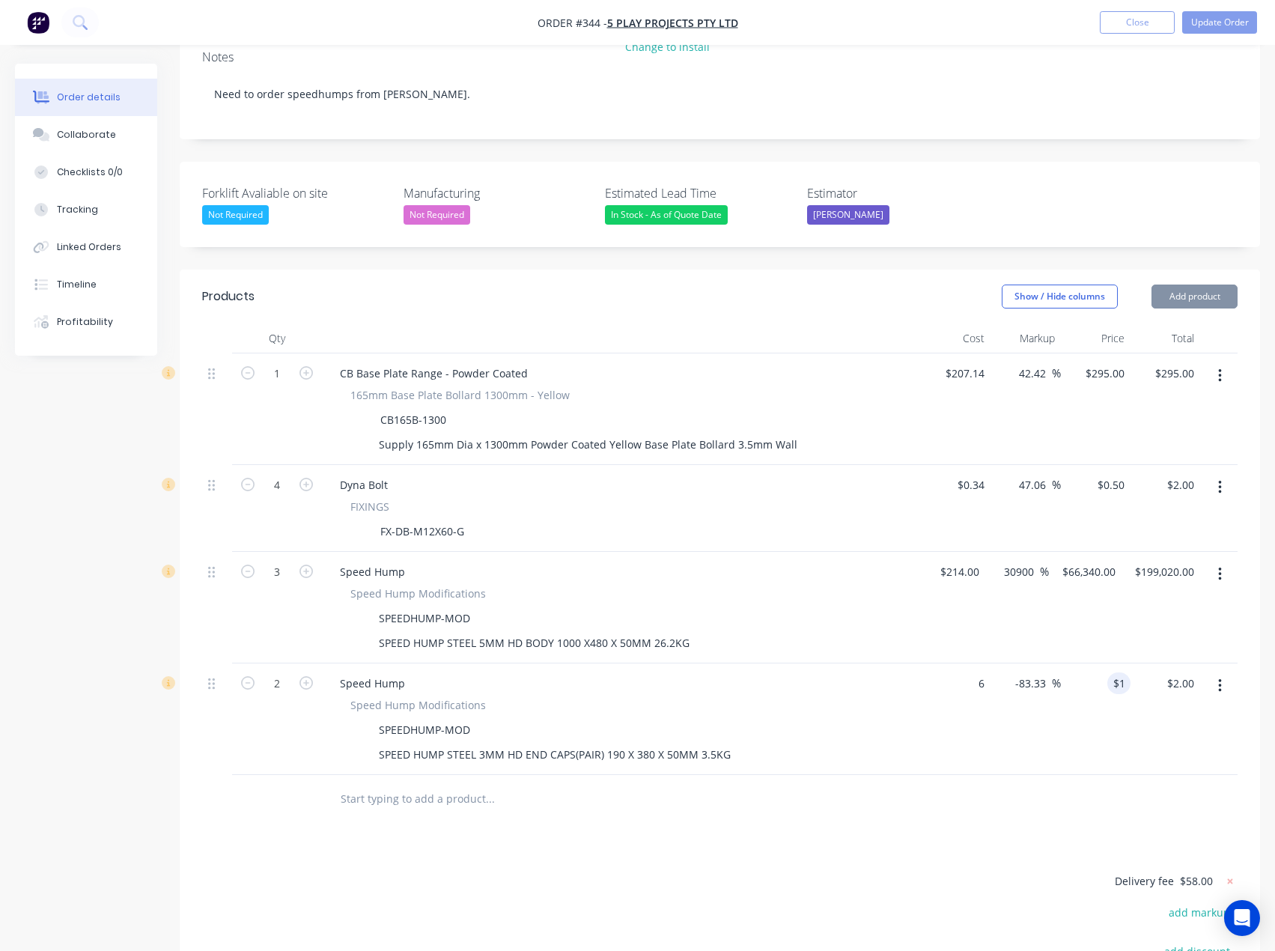
type input "$6.00"
type input "1"
click at [977, 508] on input "$6.00" at bounding box center [973, 683] width 34 height 22
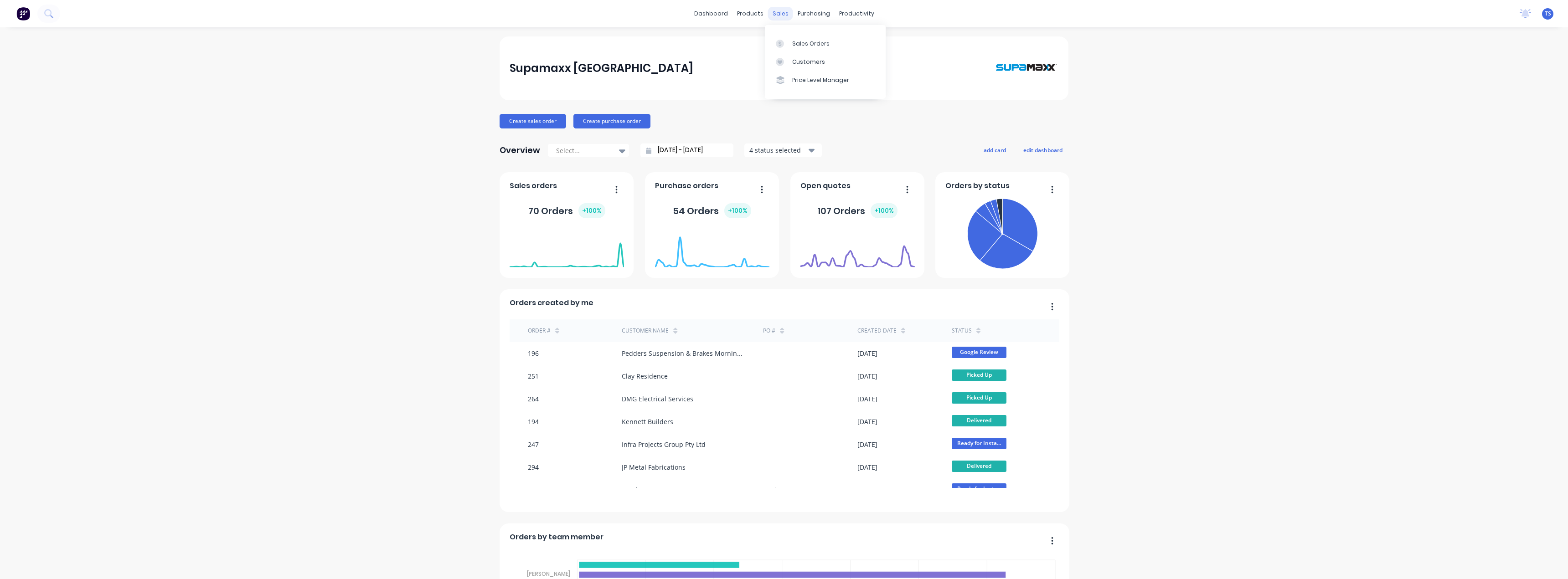
click at [780, 15] on div "sales" at bounding box center [780, 13] width 25 height 13
click at [798, 60] on div "Customers" at bounding box center [808, 61] width 33 height 8
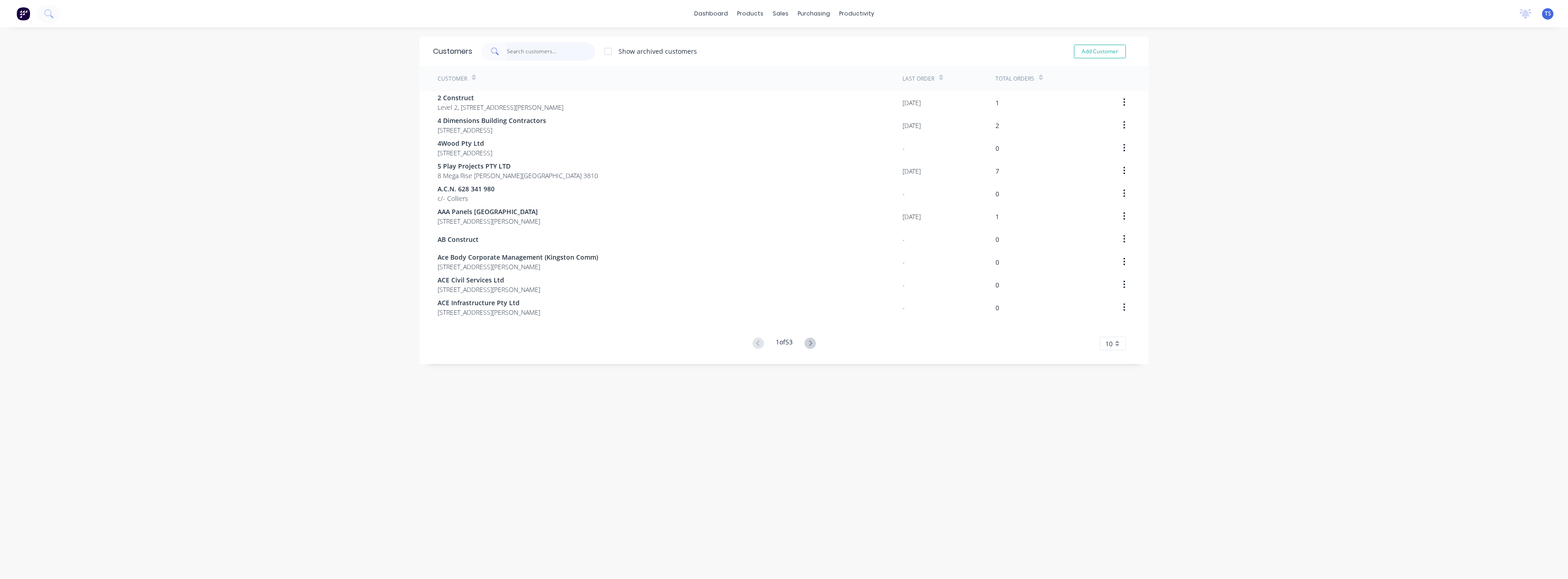
click at [542, 48] on input "text" at bounding box center [551, 52] width 89 height 18
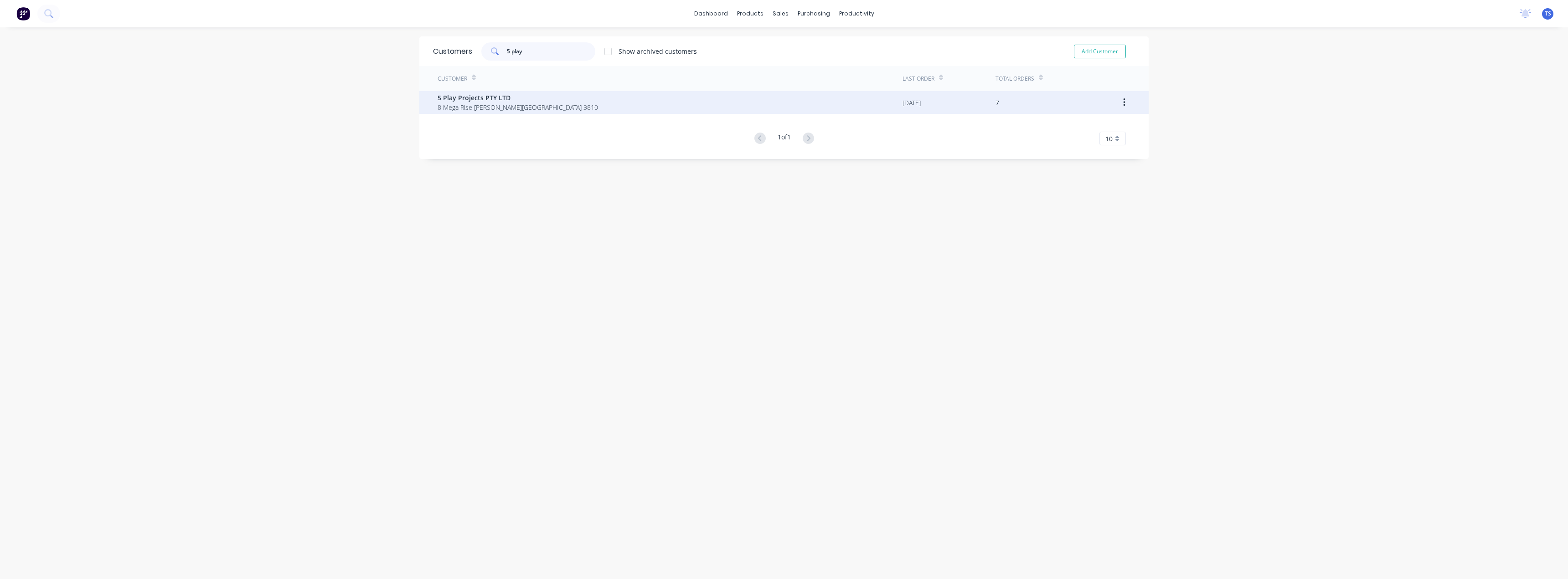
type input "5 play"
click at [504, 112] on div "5 Play Projects PTY LTD 8 Mega Rise Pakenham Victoria Australia 3810" at bounding box center [670, 102] width 465 height 23
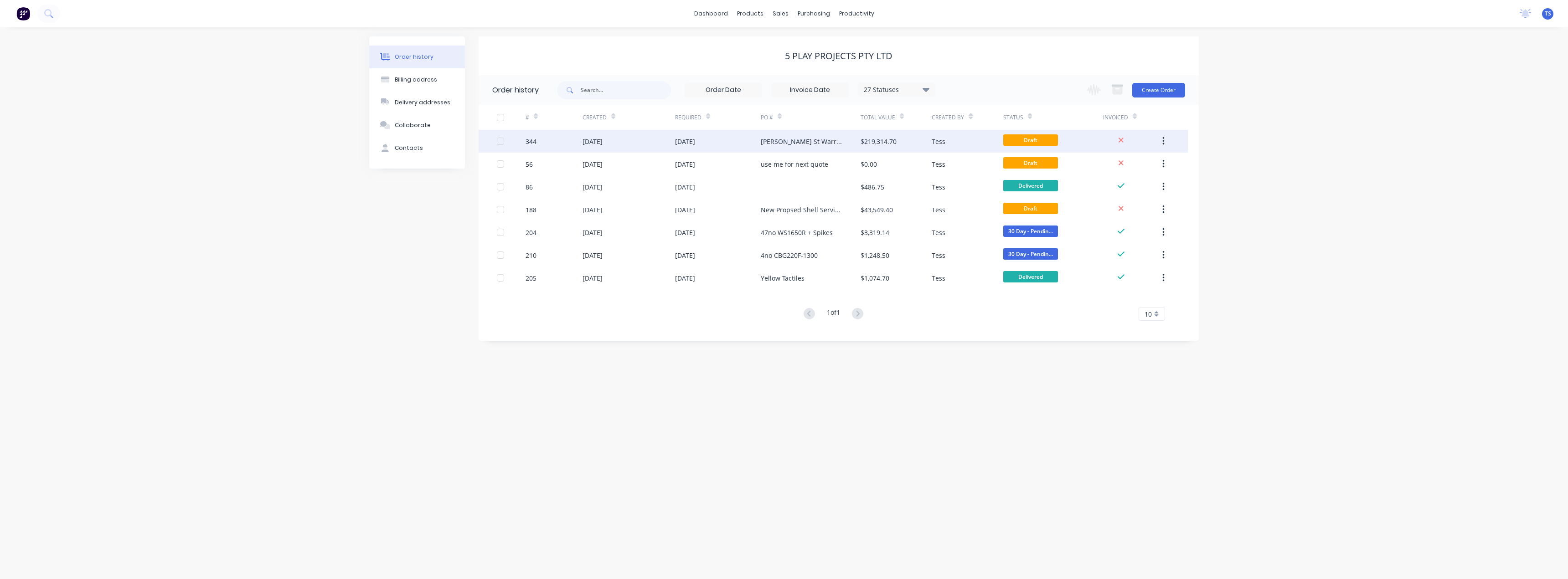
click at [798, 142] on div "Alfred St Warragul" at bounding box center [802, 142] width 82 height 10
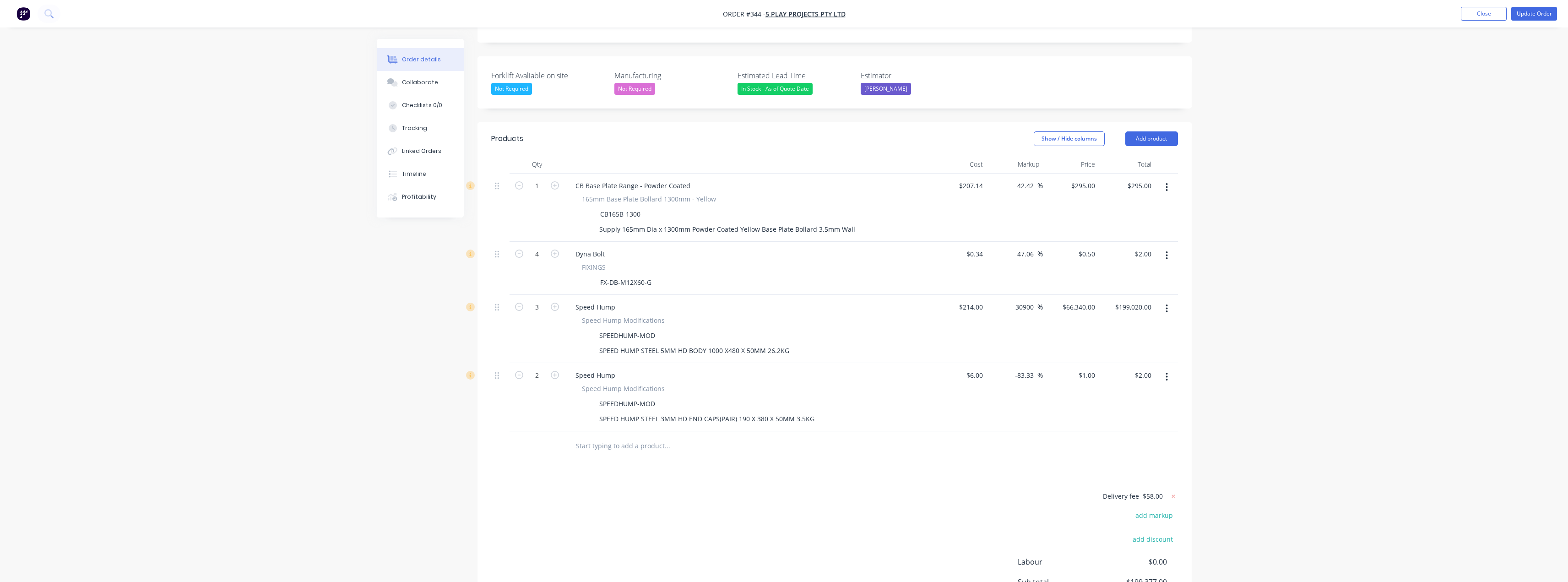
scroll to position [229, 0]
click at [973, 366] on div "6 $6.00" at bounding box center [974, 372] width 24 height 13
click at [1350, 331] on div "Order details Collaborate Checklists 0/0 Tracking Linked Orders Timeline Profit…" at bounding box center [784, 229] width 1568 height 916
type input "$104.06"
type input "$17.3433"
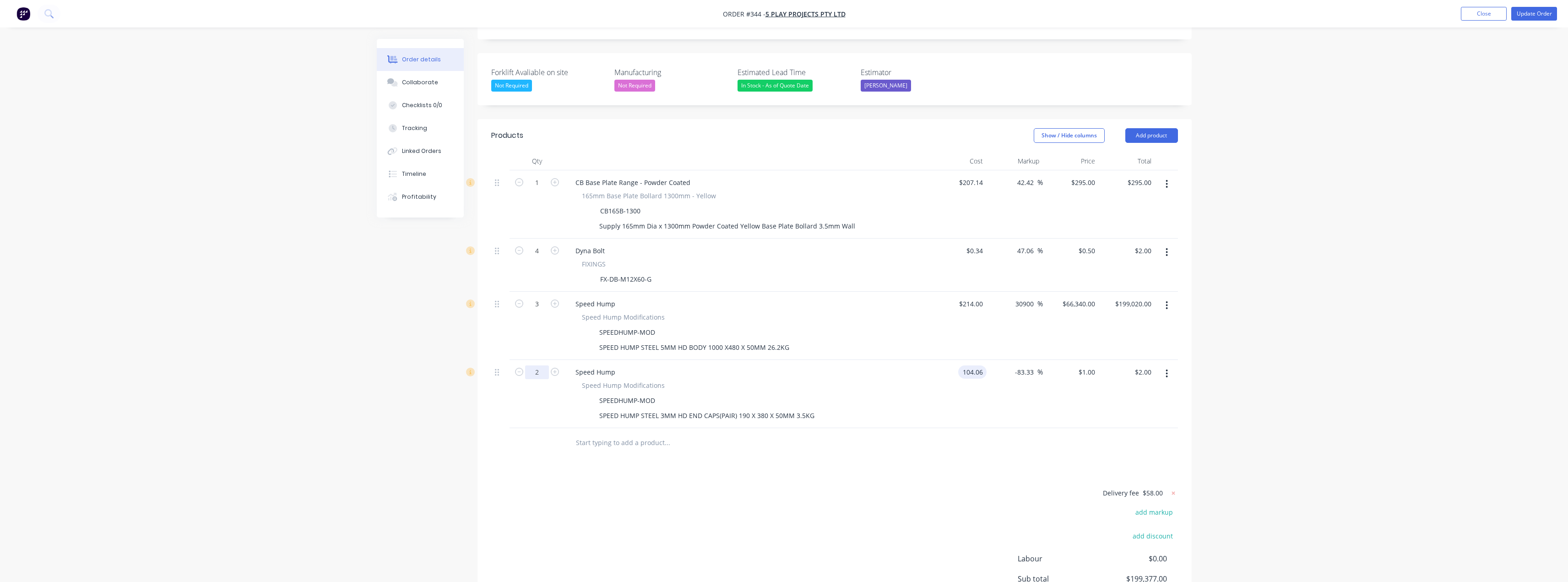
type input "$34.69"
click at [539, 366] on input "2" at bounding box center [537, 372] width 24 height 13
type input "1"
type input "$17.34"
click at [680, 442] on div "Products Show / Hide columns Add product Qty Cost Markup Price Total 1 CB Base …" at bounding box center [834, 396] width 714 height 554
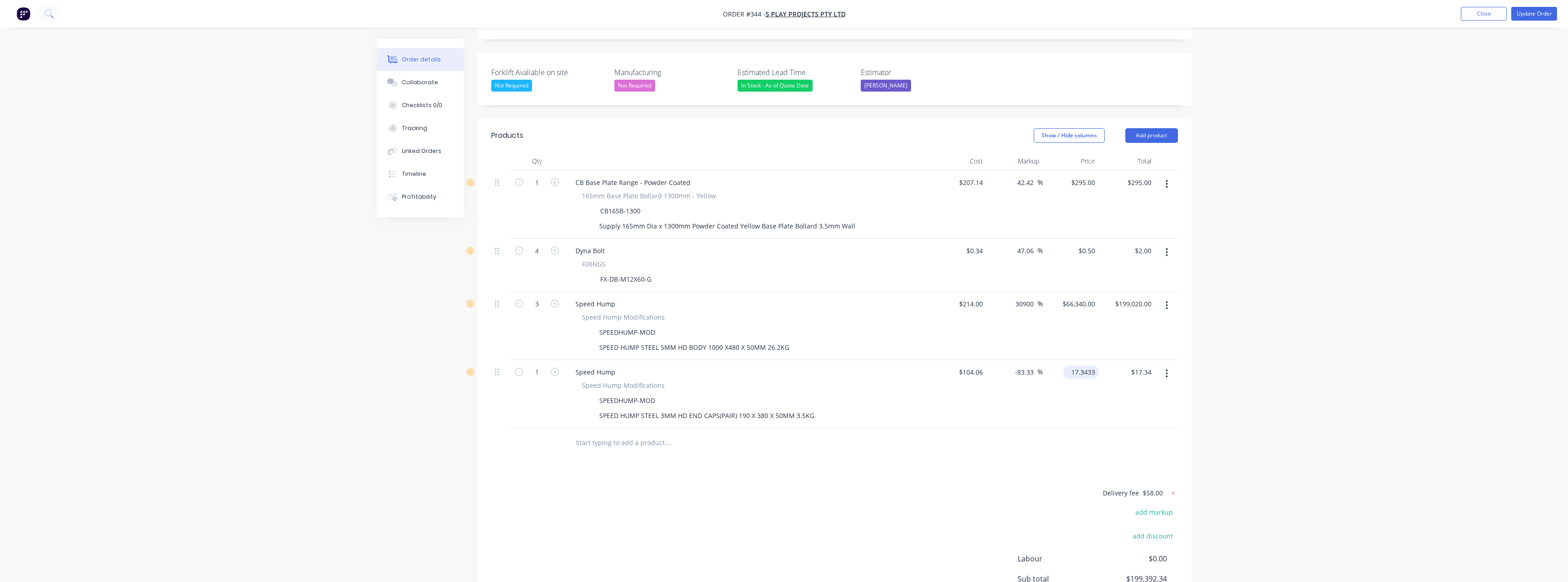
click at [1086, 366] on input "17.3433" at bounding box center [1083, 372] width 32 height 13
type input "105"
type input "0.9"
type input "$105.00"
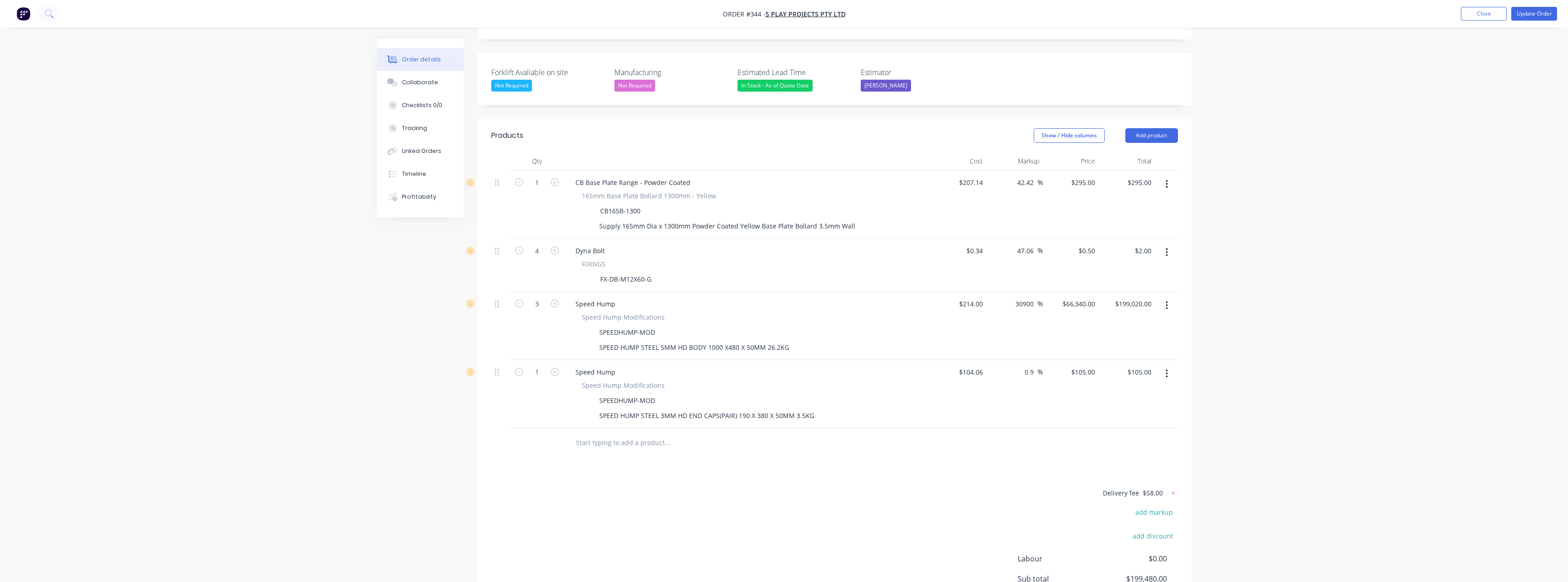
click at [1218, 275] on div "Order details Collaborate Checklists 0/0 Tracking Linked Orders Timeline Profit…" at bounding box center [784, 229] width 1568 height 916
click at [1087, 297] on input "66340" at bounding box center [1080, 304] width 37 height 13
type input "310"
type input "44.86"
type input "$310.00"
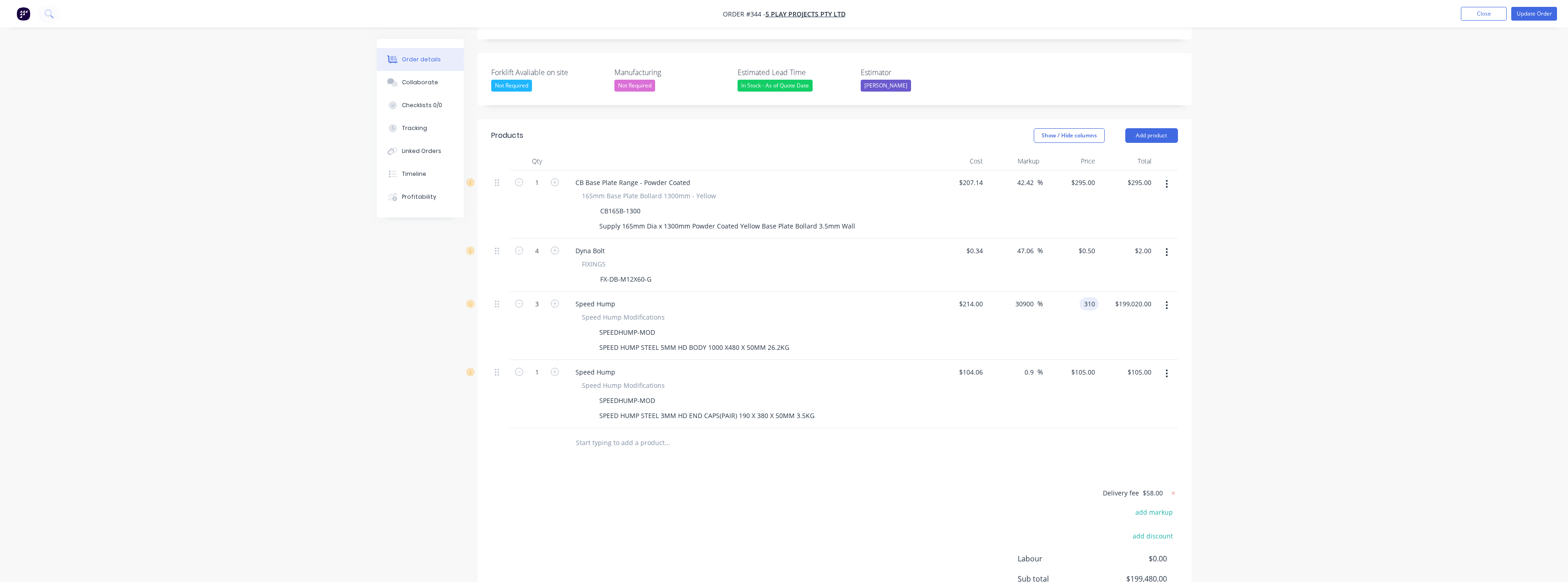
type input "$930.00"
click at [1344, 230] on div "Order details Collaborate Checklists 0/0 Tracking Linked Orders Timeline Profit…" at bounding box center [784, 229] width 1568 height 916
click at [978, 366] on input "104.06" at bounding box center [972, 372] width 28 height 13
type input "$1.00"
type input "1.009"
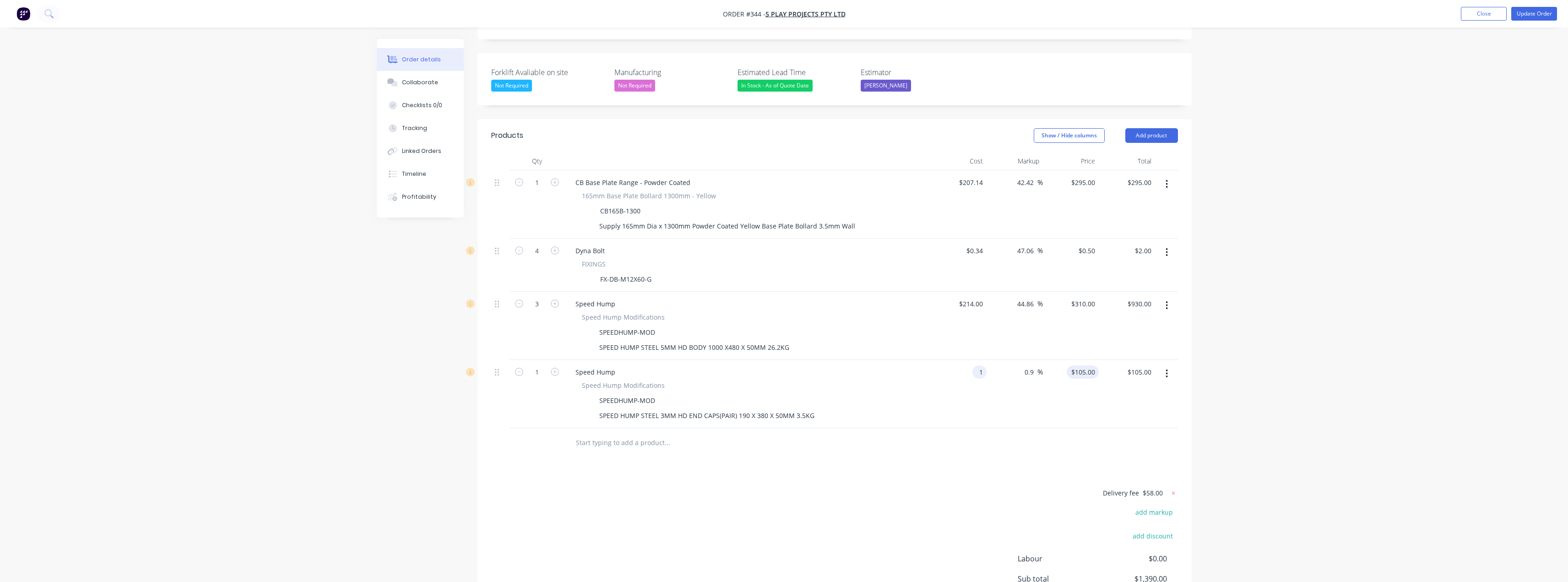
type input "$1.01"
click at [1080, 366] on input "1.009" at bounding box center [1088, 372] width 21 height 13
type input "105"
type input "10400"
type input "$105.00"
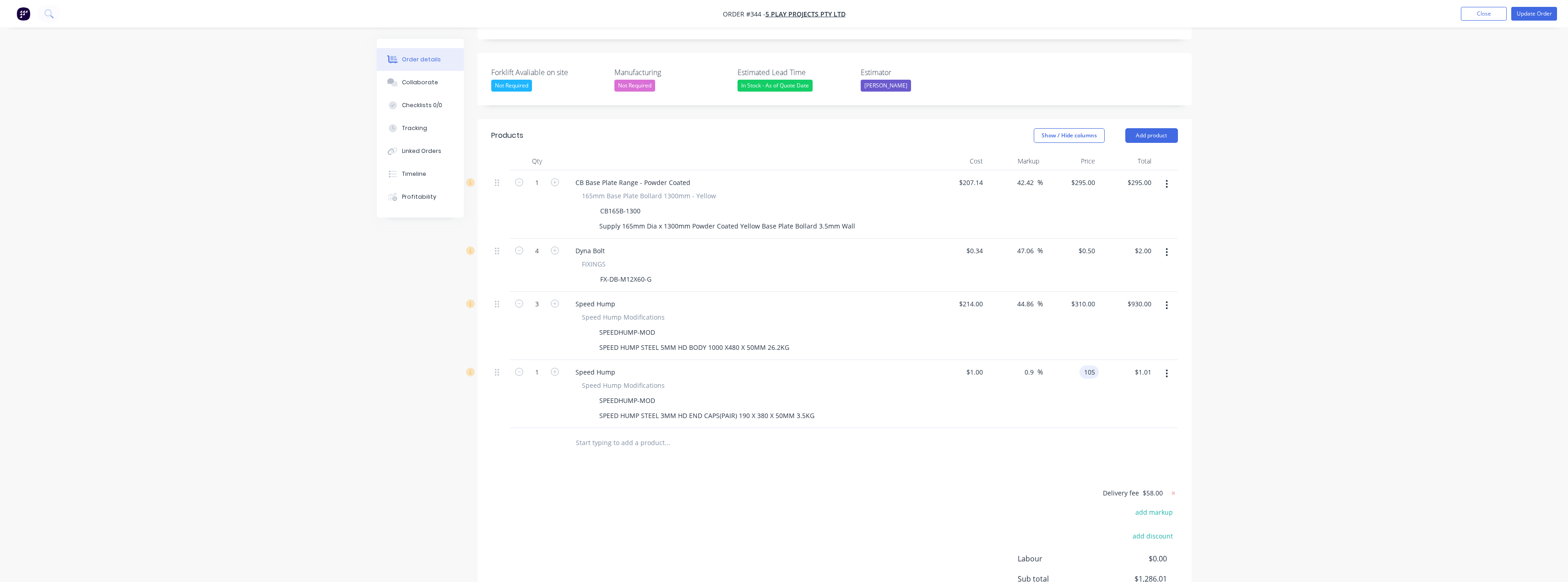
type input "$105.00"
click at [1408, 317] on div "Order details Collaborate Checklists 0/0 Tracking Linked Orders Timeline Profit…" at bounding box center [784, 229] width 1568 height 916
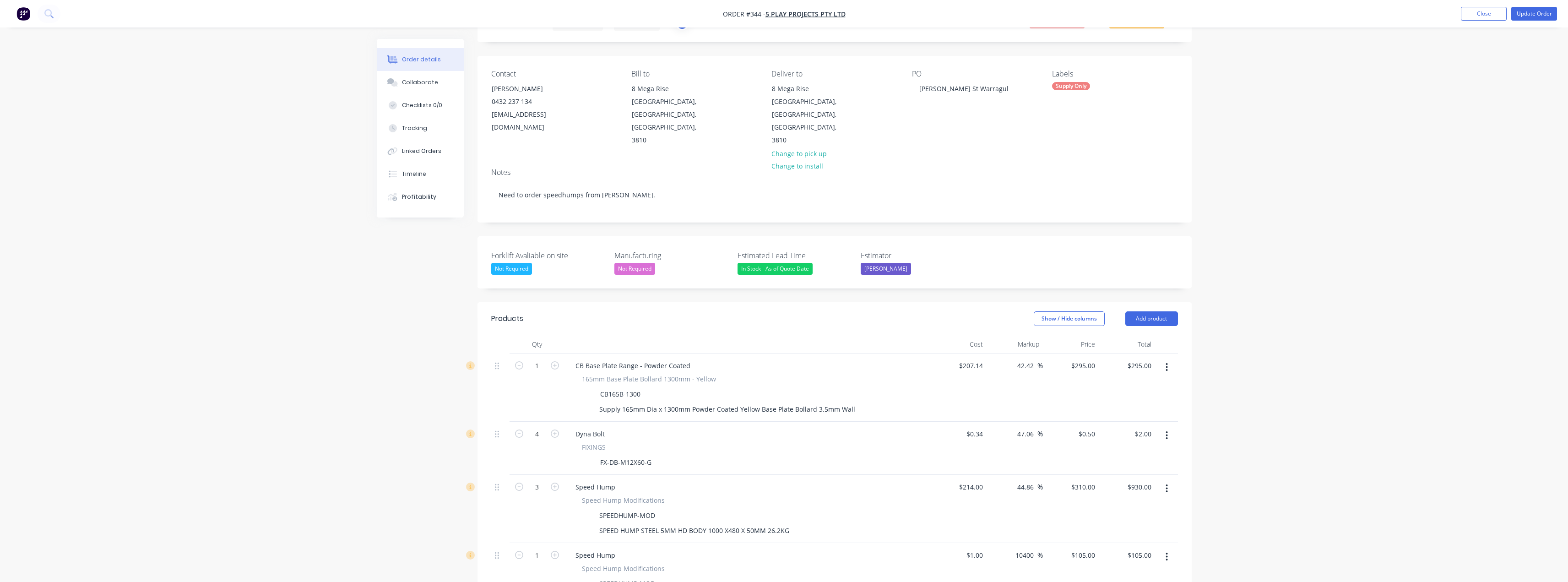
scroll to position [0, 0]
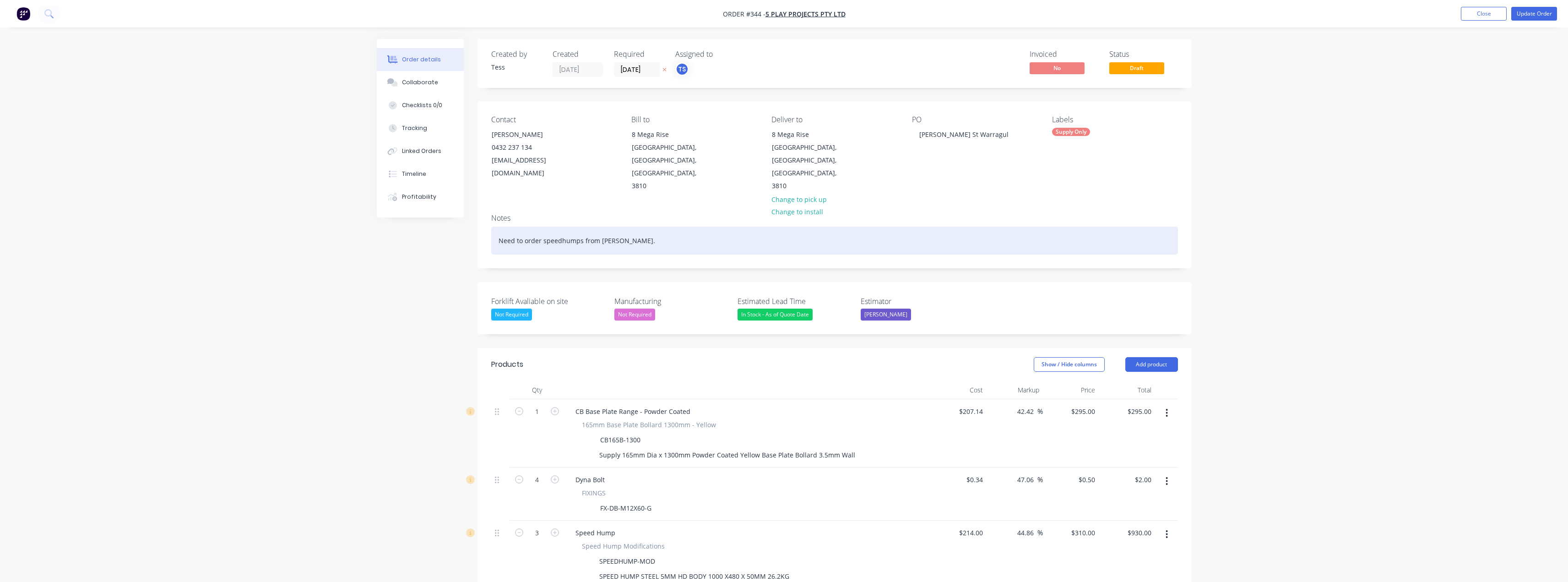
click at [635, 227] on div "Need to order speedhumps from Bronson." at bounding box center [834, 241] width 686 height 28
drag, startPoint x: 640, startPoint y: 215, endPoint x: 484, endPoint y: 212, distance: 156.0
click at [484, 212] on div "Notes Need to order speedhumps from Bronson." at bounding box center [834, 237] width 714 height 61
click at [583, 227] on div "Ordering speed humps." at bounding box center [834, 241] width 686 height 28
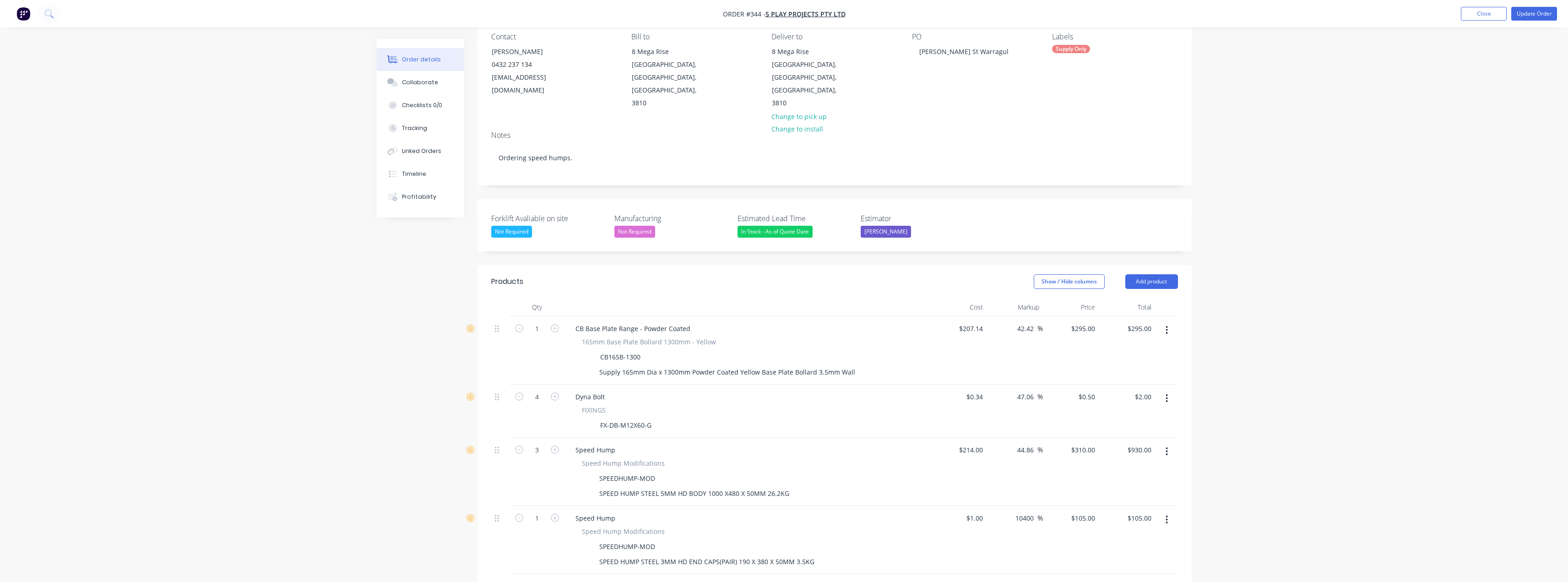
scroll to position [92, 0]
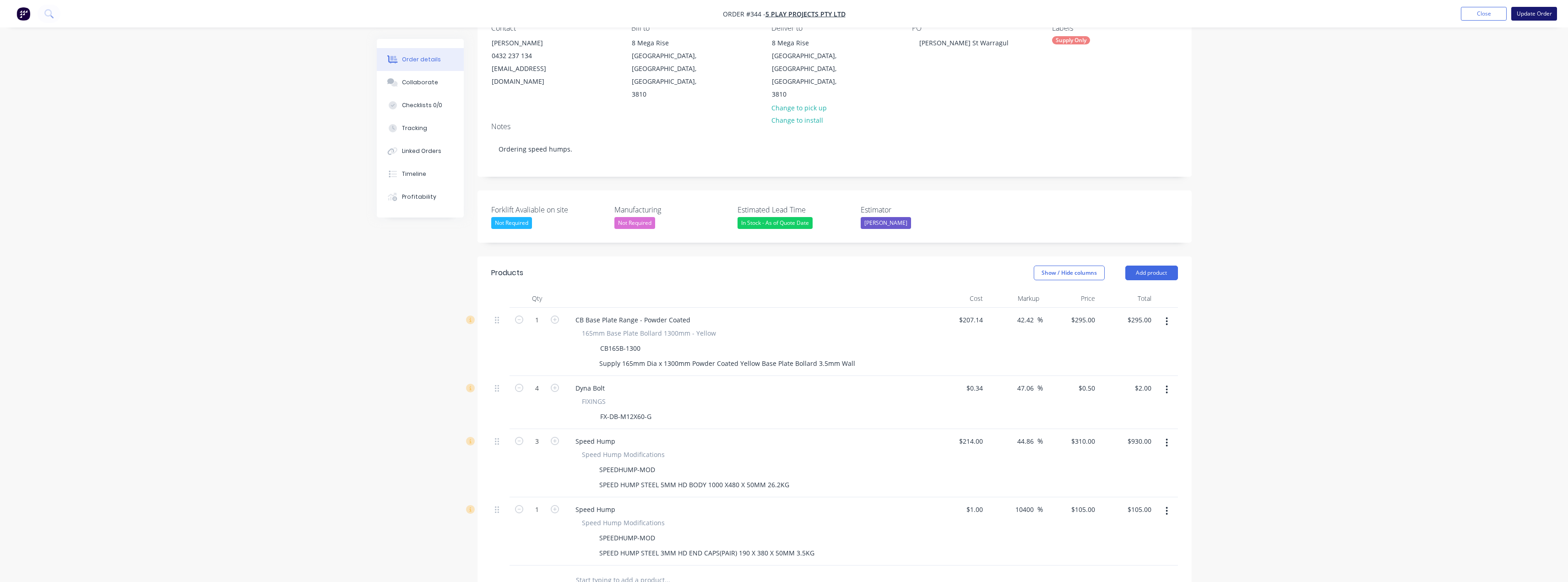
click at [1533, 15] on button "Update Order" at bounding box center [1534, 13] width 46 height 13
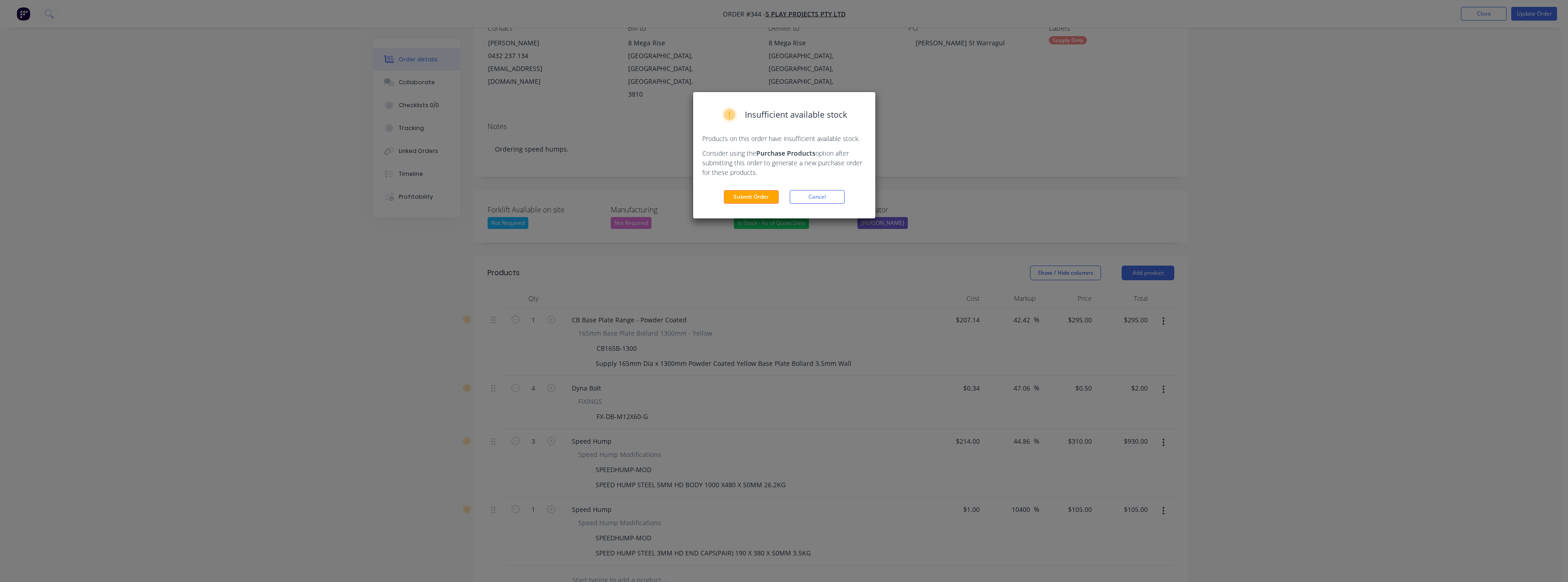
click at [746, 196] on button "Submit Order" at bounding box center [751, 197] width 55 height 13
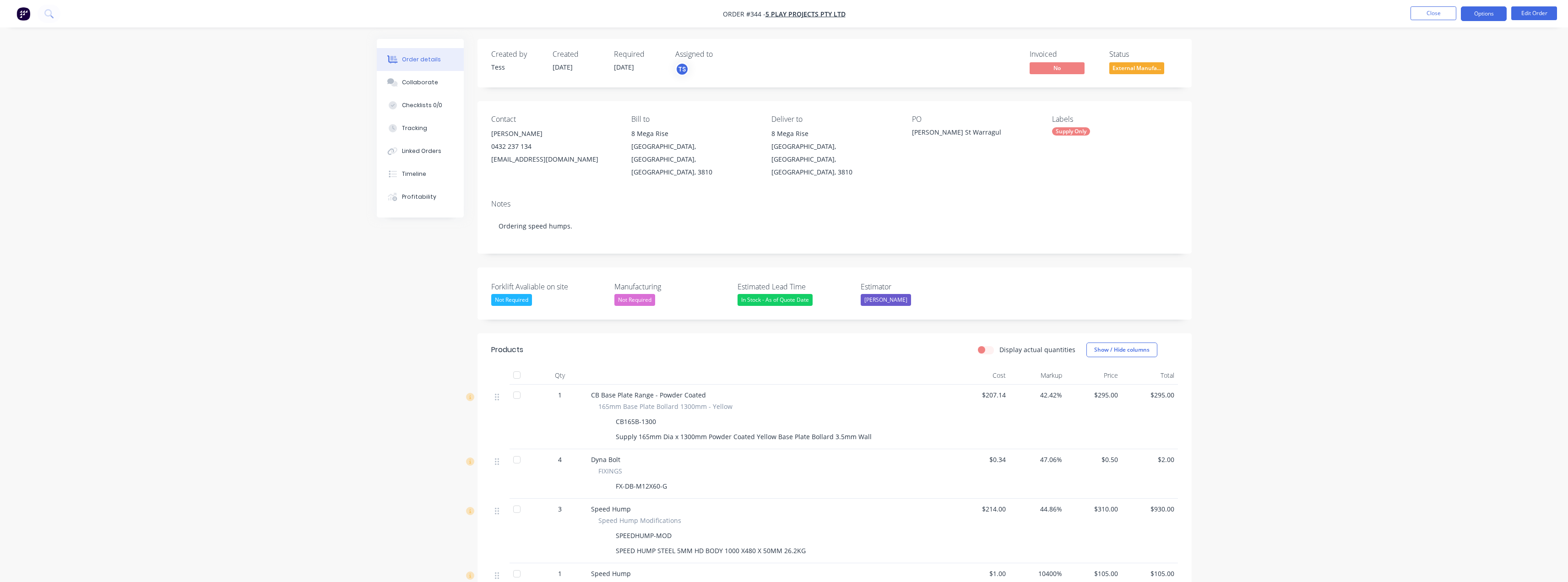
click at [1491, 10] on button "Options" at bounding box center [1484, 13] width 46 height 15
click at [1435, 132] on div "Delivery Docket" at bounding box center [1456, 129] width 84 height 13
click at [1436, 91] on div "Without pricing" at bounding box center [1456, 92] width 84 height 13
click at [1441, 13] on button "Close" at bounding box center [1433, 13] width 46 height 13
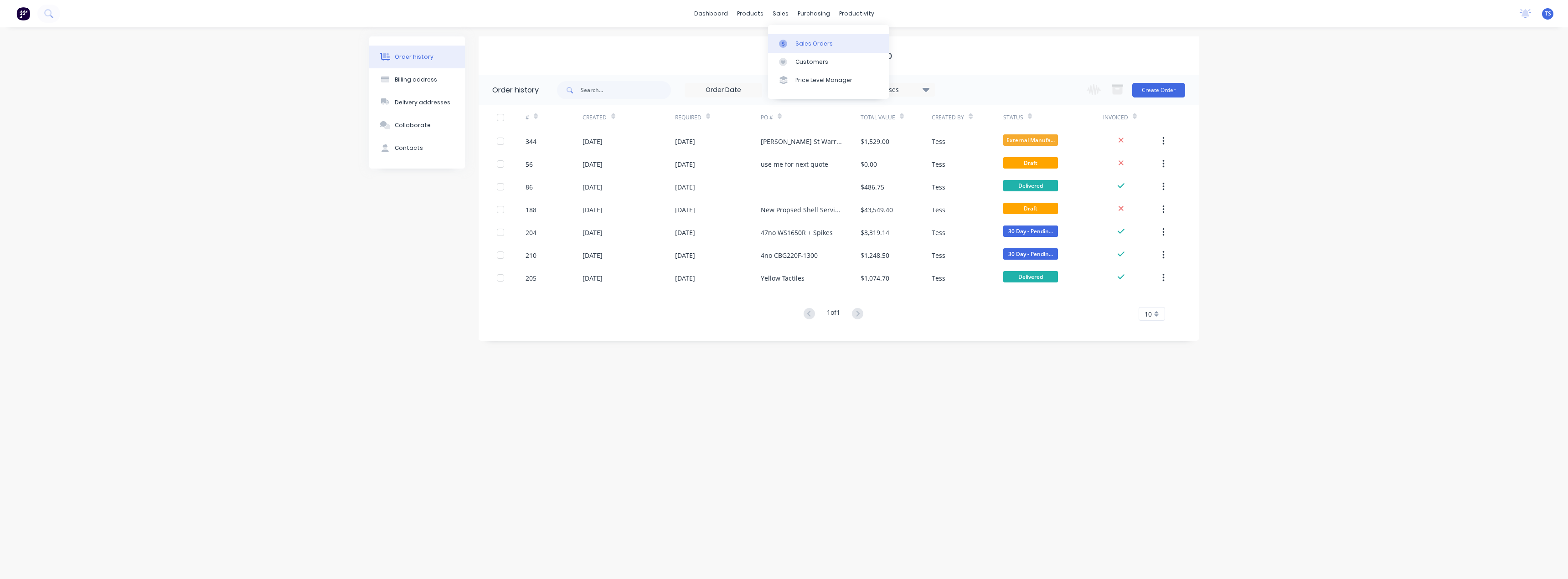
click at [805, 44] on div "Sales Orders" at bounding box center [814, 43] width 37 height 8
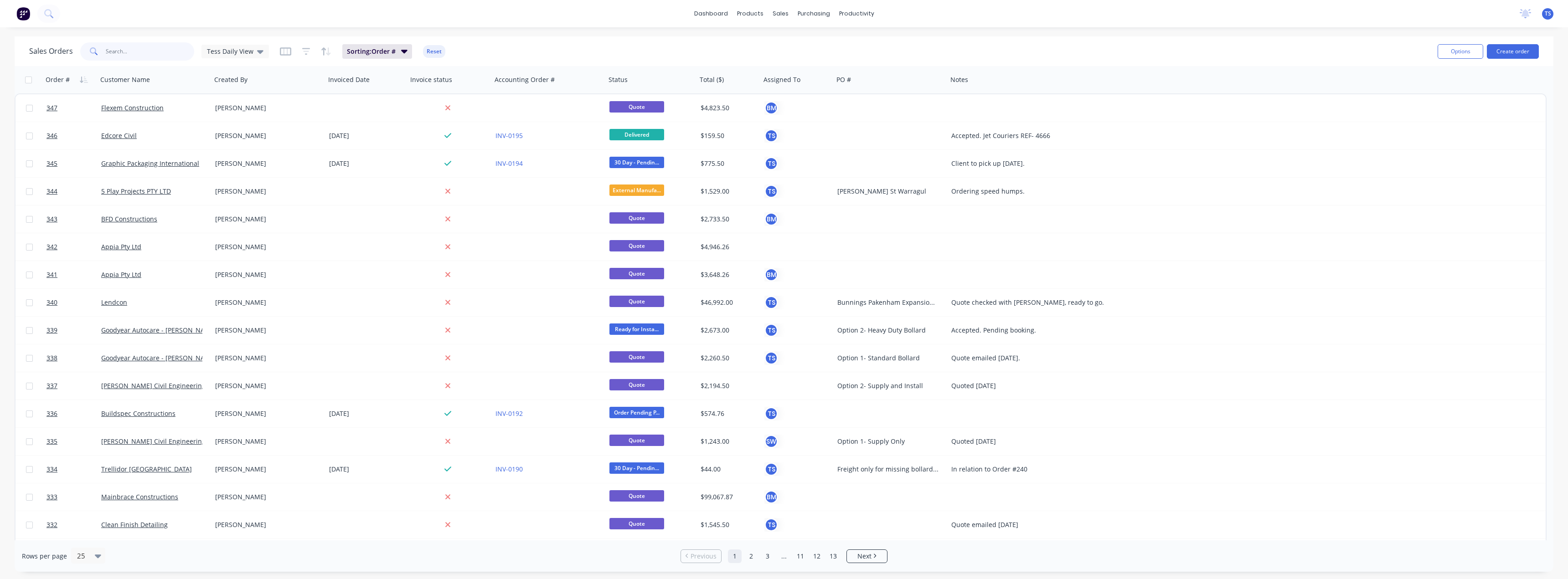
click at [164, 51] on input "text" at bounding box center [150, 52] width 89 height 18
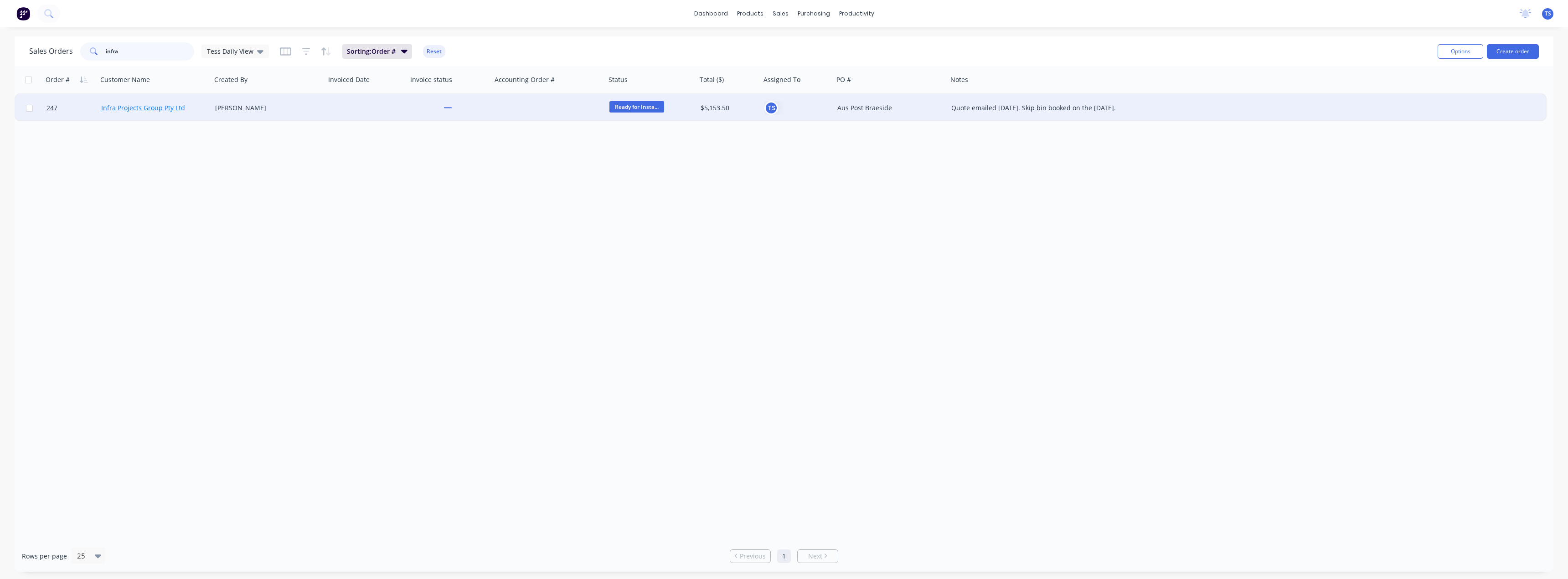
type input "infra"
click at [141, 109] on link "Infra Projects Group Pty Ltd" at bounding box center [143, 108] width 84 height 9
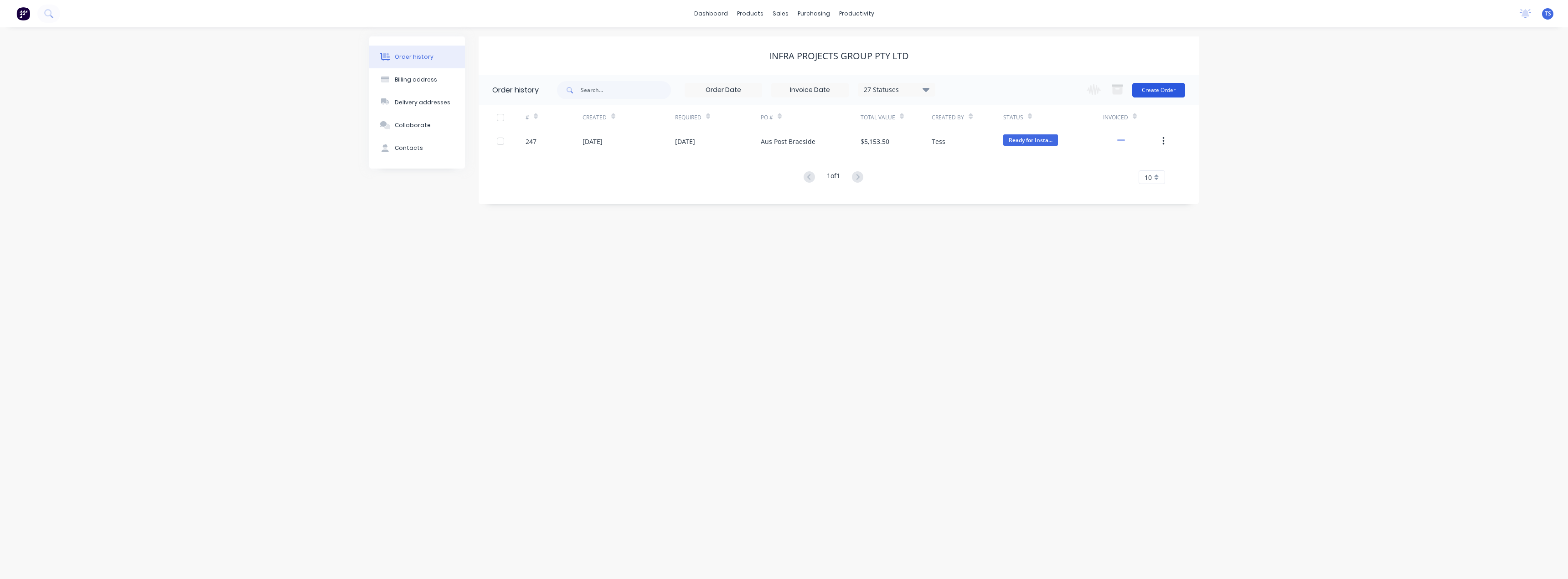
click at [1154, 95] on button "Create Order" at bounding box center [1158, 90] width 53 height 15
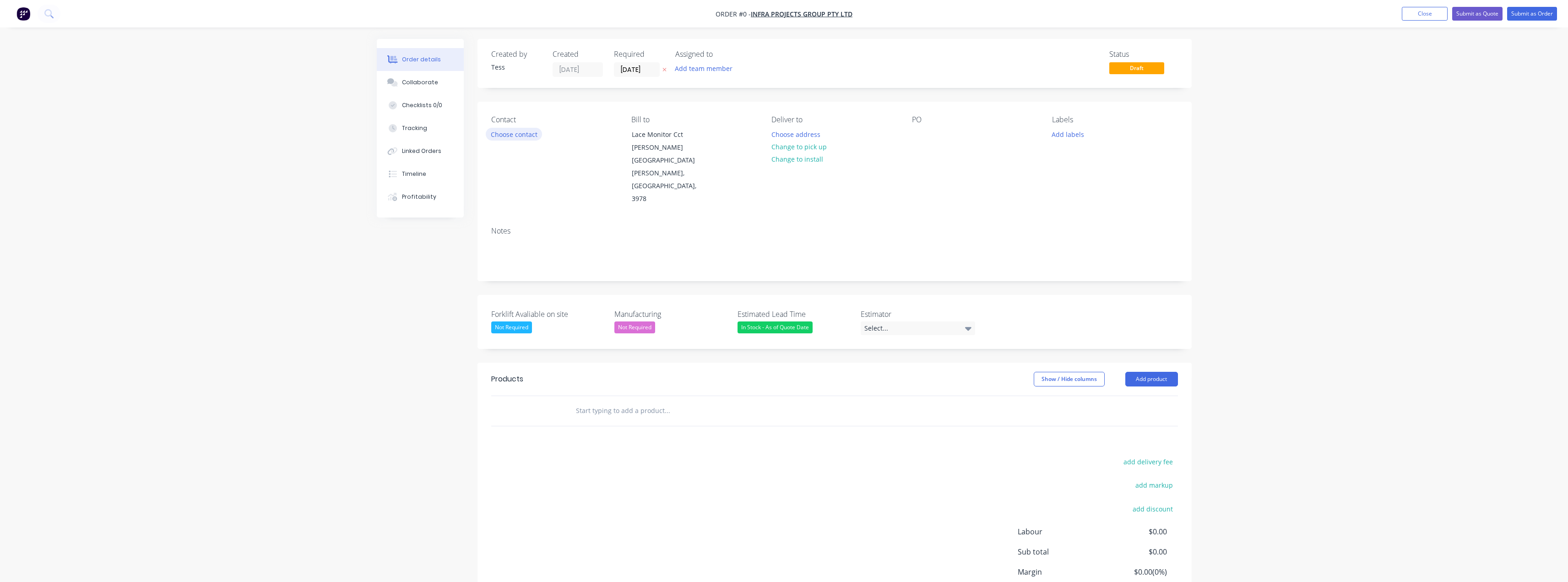
click at [521, 131] on button "Choose contact" at bounding box center [514, 134] width 56 height 12
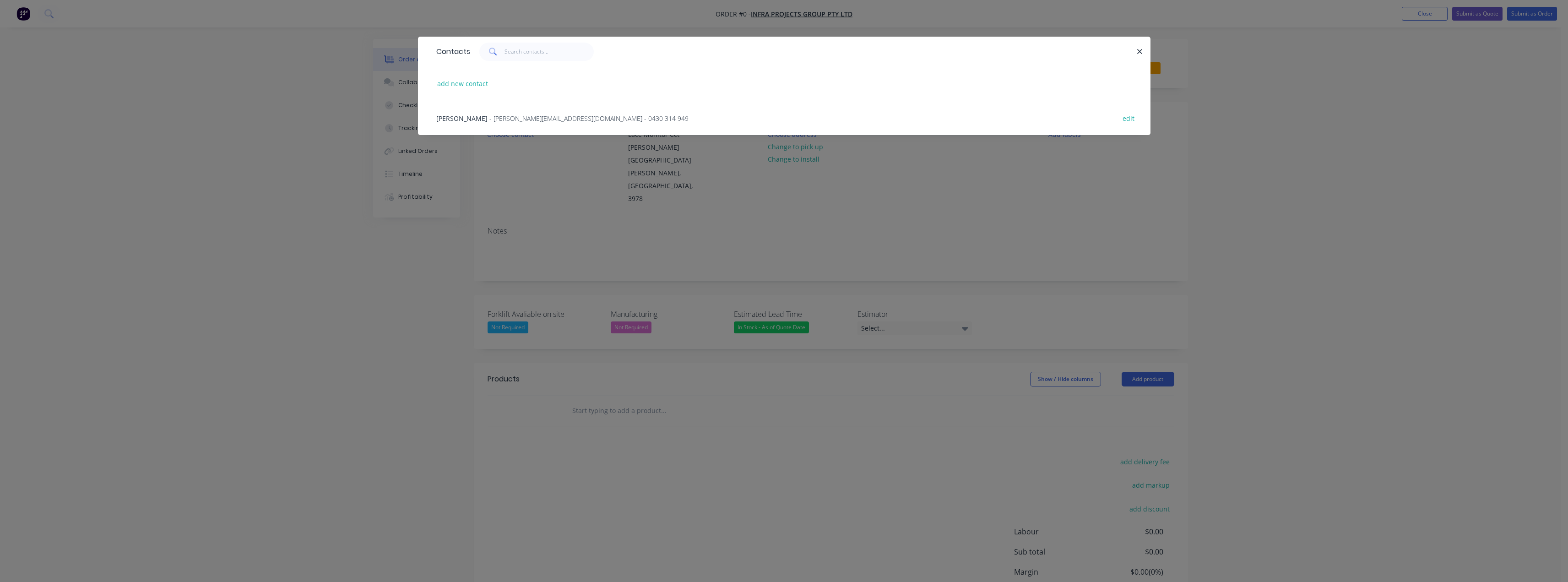
click at [490, 115] on span "- rupesh@infra-projects.com.au - 0430 314 949" at bounding box center [589, 118] width 199 height 9
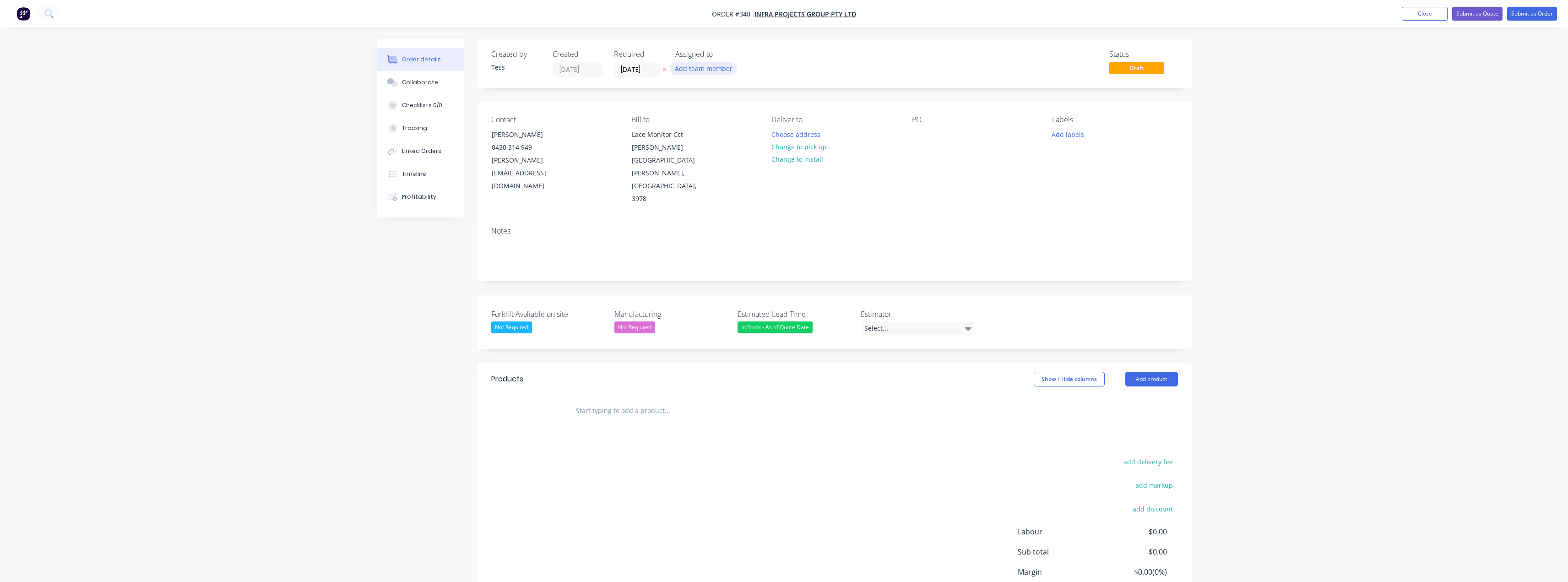
click at [709, 65] on button "Add team member" at bounding box center [704, 68] width 67 height 12
click at [715, 117] on div "[PERSON_NAME] (You)" at bounding box center [757, 120] width 108 height 10
click at [760, 65] on div "TS" at bounding box center [721, 69] width 92 height 13
click at [805, 158] on button "Change to install" at bounding box center [797, 159] width 61 height 12
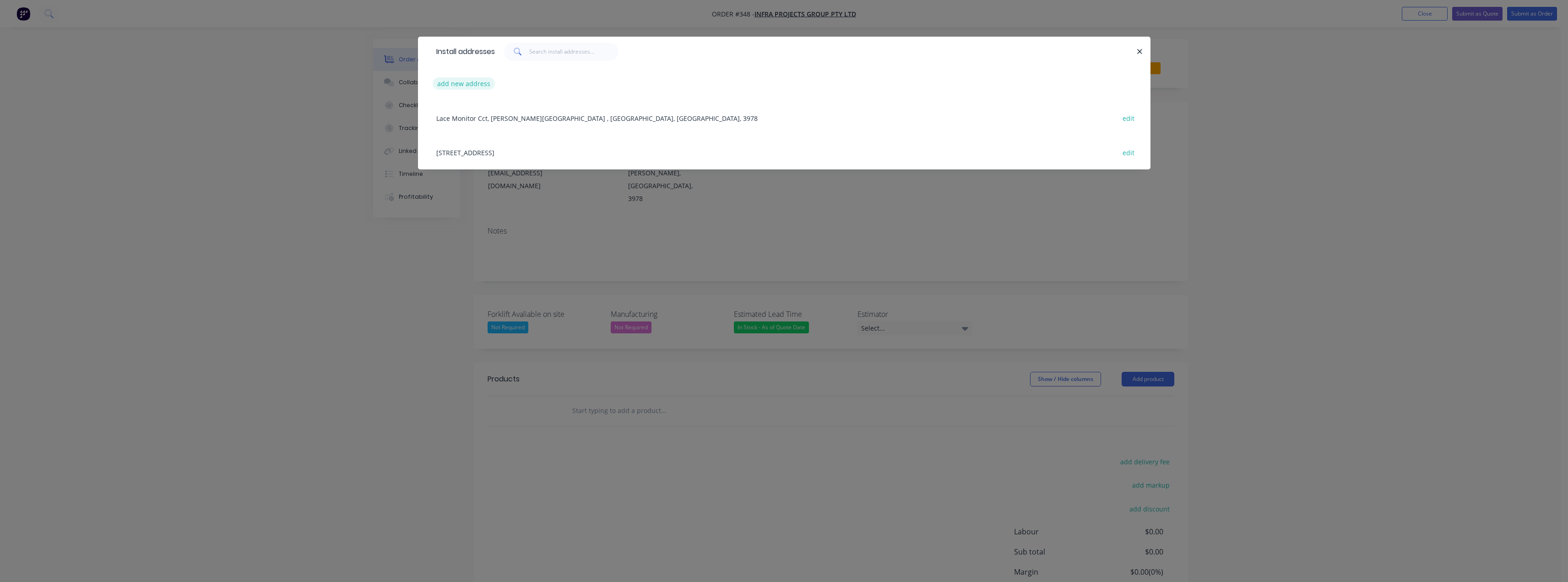
click at [468, 83] on button "add new address" at bounding box center [464, 84] width 63 height 12
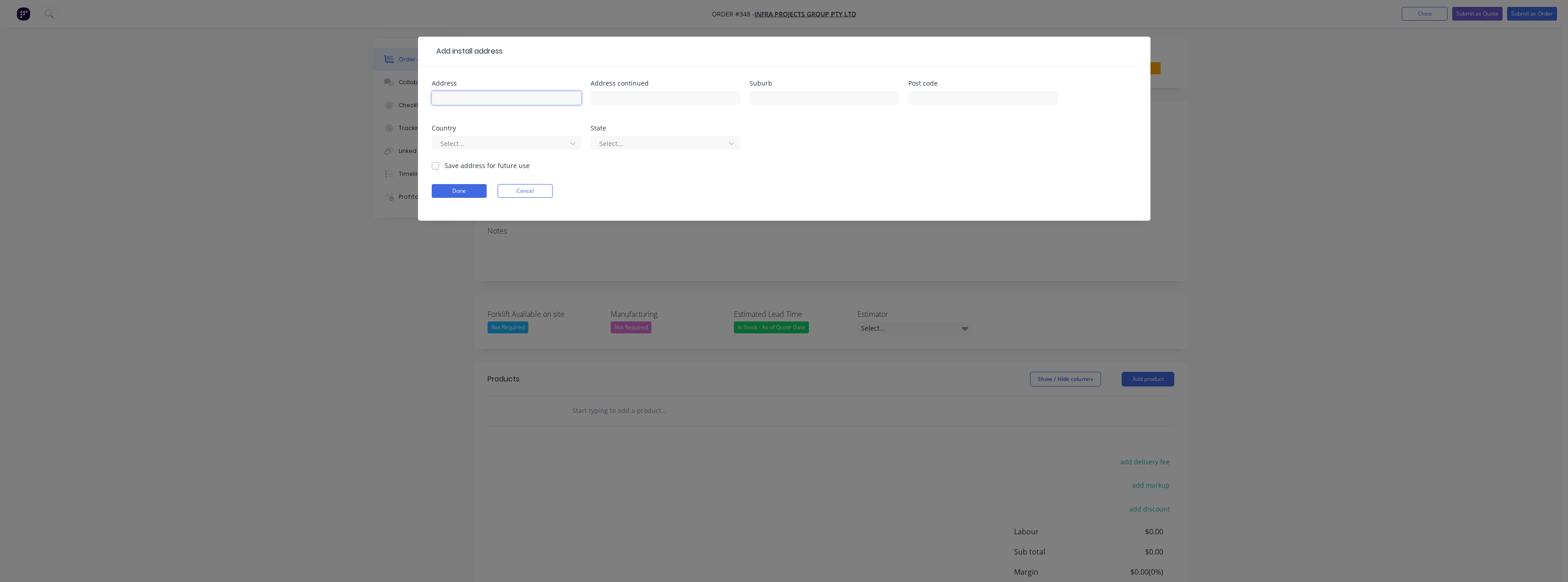
click at [471, 92] on input "text" at bounding box center [506, 98] width 150 height 13
paste input "425 Burwood Hwy, Wantirna South VIC 3152"
type input "425 Burwood Hwy, Wantirna South VIC 3152"
click at [444, 167] on label "Save address for future use" at bounding box center [487, 166] width 85 height 10
click at [436, 167] on input "Save address for future use" at bounding box center [435, 165] width 7 height 9
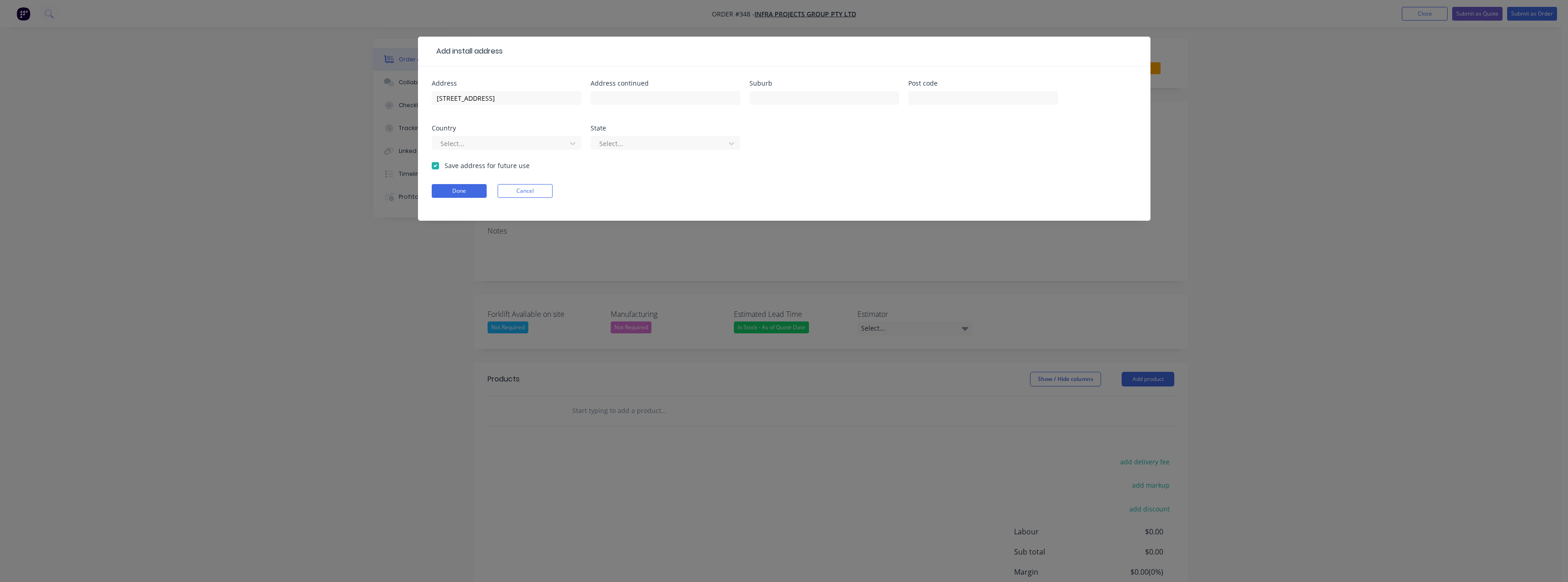
checkbox input "true"
click at [458, 191] on button "Done" at bounding box center [459, 191] width 55 height 13
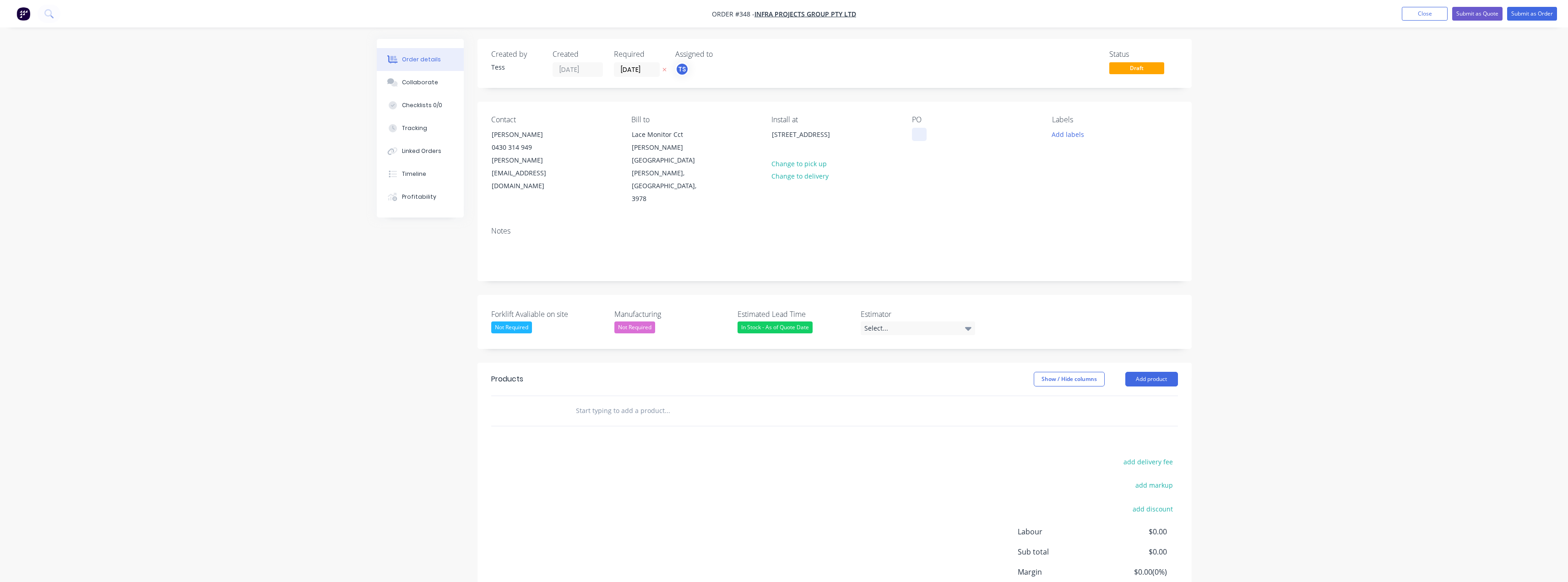
click at [916, 137] on div at bounding box center [919, 134] width 15 height 13
click at [1069, 134] on button "Add labels" at bounding box center [1068, 134] width 42 height 12
click at [1089, 216] on div "Install" at bounding box center [1088, 216] width 24 height 10
click at [1028, 163] on div "PO Aus Posty Westfield Knoz" at bounding box center [974, 161] width 125 height 90
click at [606, 402] on input "text" at bounding box center [667, 411] width 183 height 18
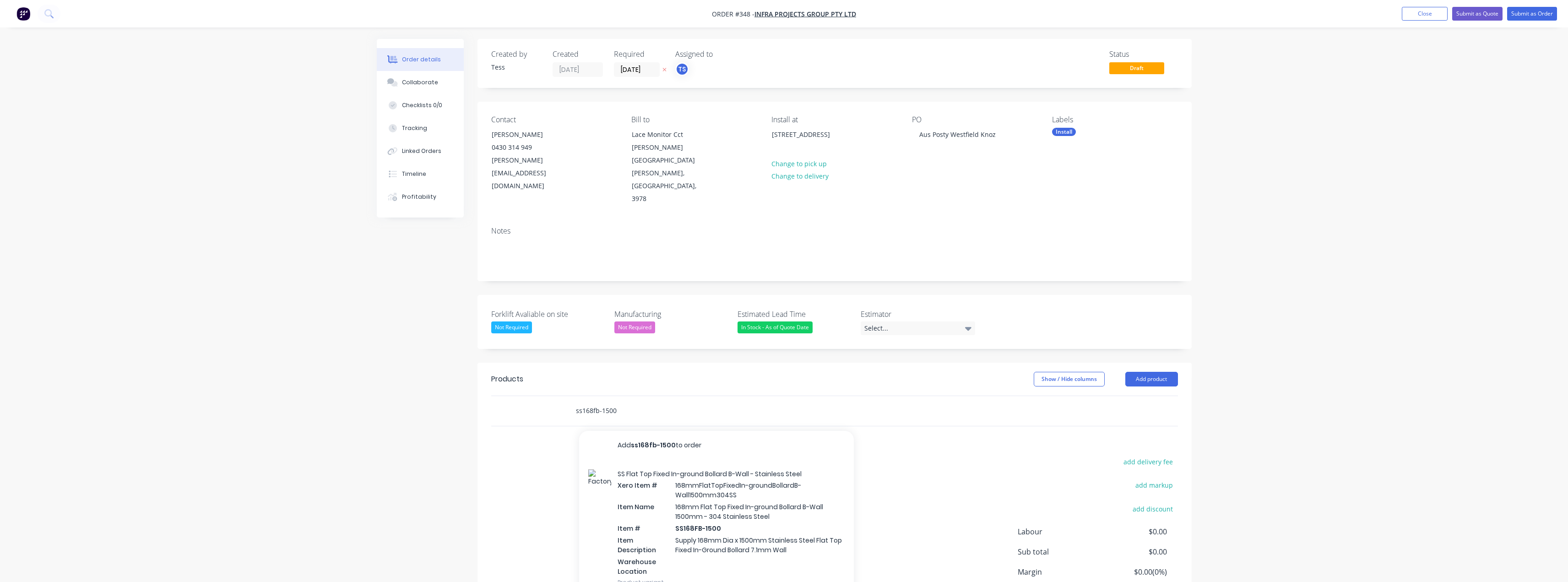
click at [607, 402] on input "ss168fb-1500" at bounding box center [667, 411] width 183 height 18
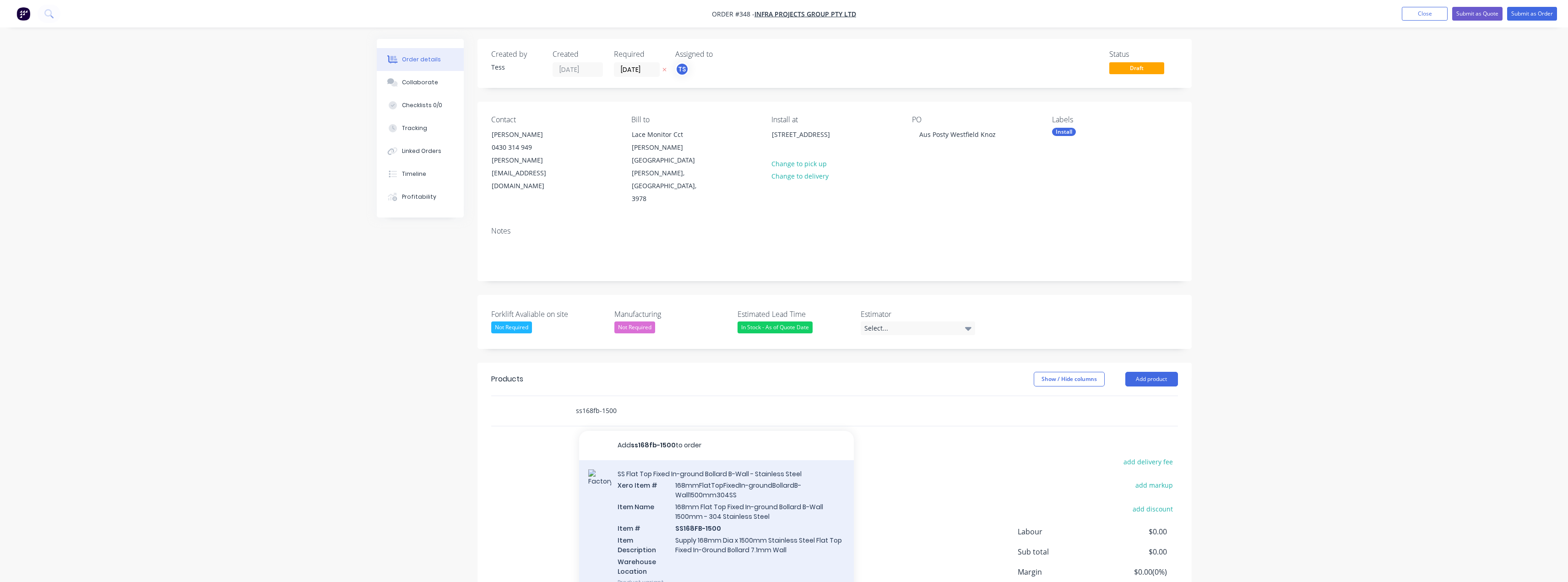
type input "ss168fb-1500"
click at [715, 484] on div "SS Flat Top Fixed In-ground Bollard B-Wall - Stainless Steel Xero Item # 168mmF…" at bounding box center [716, 528] width 274 height 136
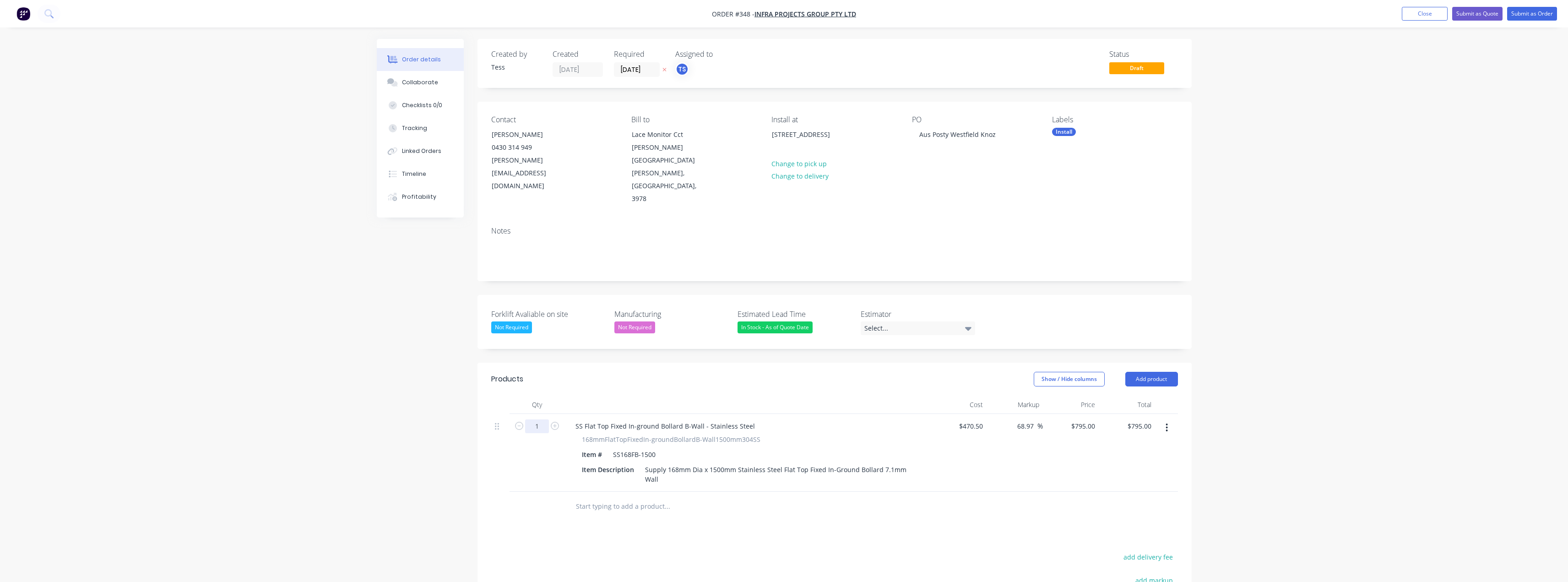
click at [537, 419] on input "1" at bounding box center [537, 426] width 24 height 13
type input "7"
type input "$5,565.00"
click at [403, 414] on div "Created by Tess Created 05/09/25 Required 05/09/25 Assigned to TS Status Draft …" at bounding box center [784, 397] width 815 height 716
click at [641, 497] on input "text" at bounding box center [667, 506] width 183 height 18
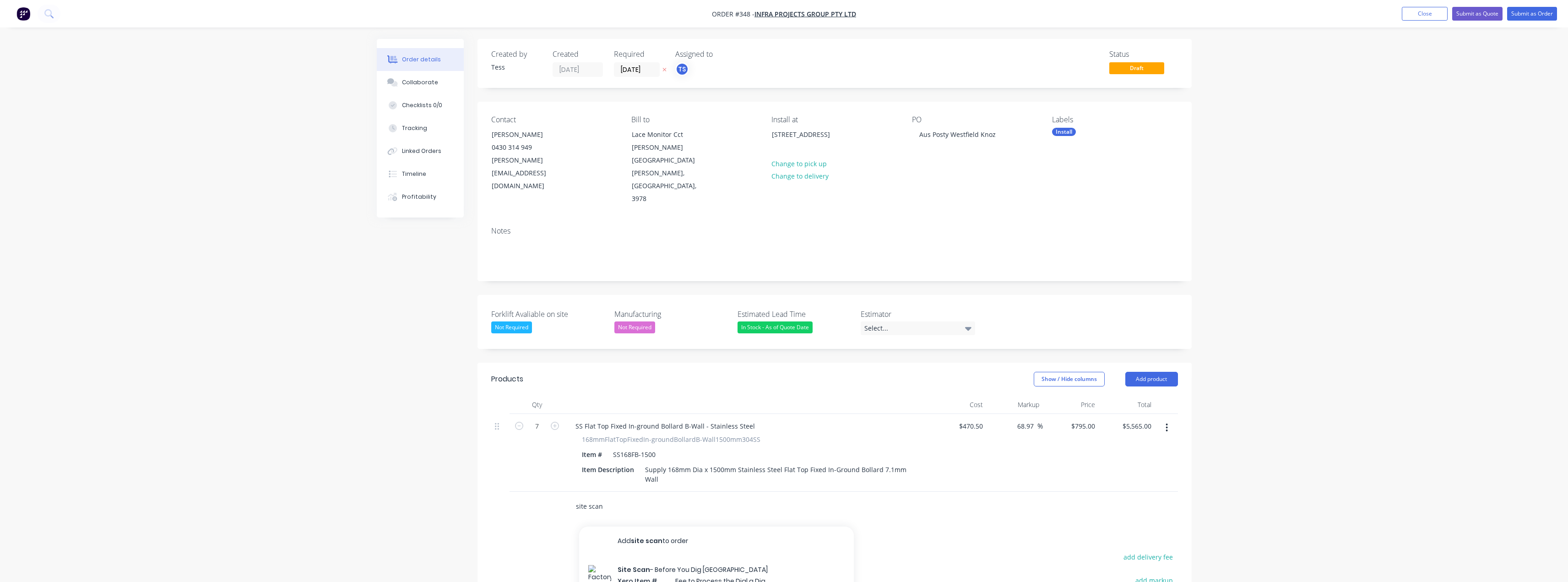
drag, startPoint x: 561, startPoint y: 481, endPoint x: 551, endPoint y: 482, distance: 10.0
click at [551, 492] on div "site scan Add site scan to order Site Scan - Before You Dig Australia Xero Item…" at bounding box center [834, 506] width 686 height 30
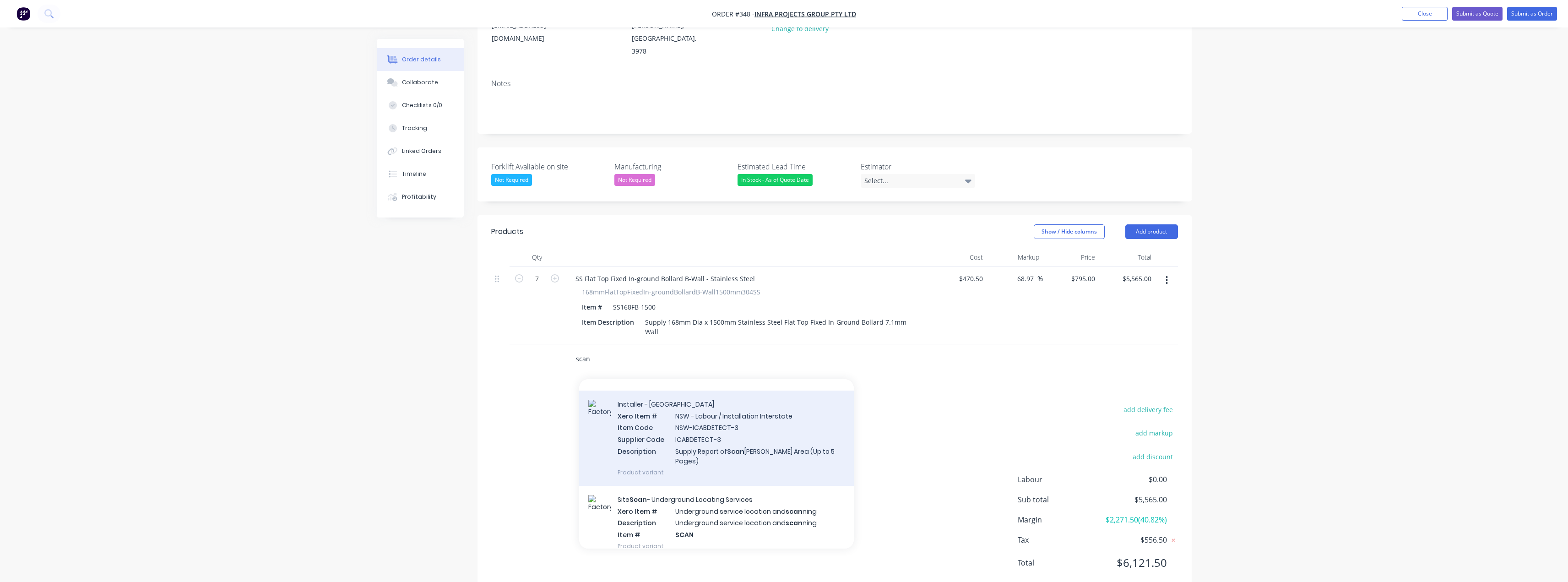
scroll to position [138, 0]
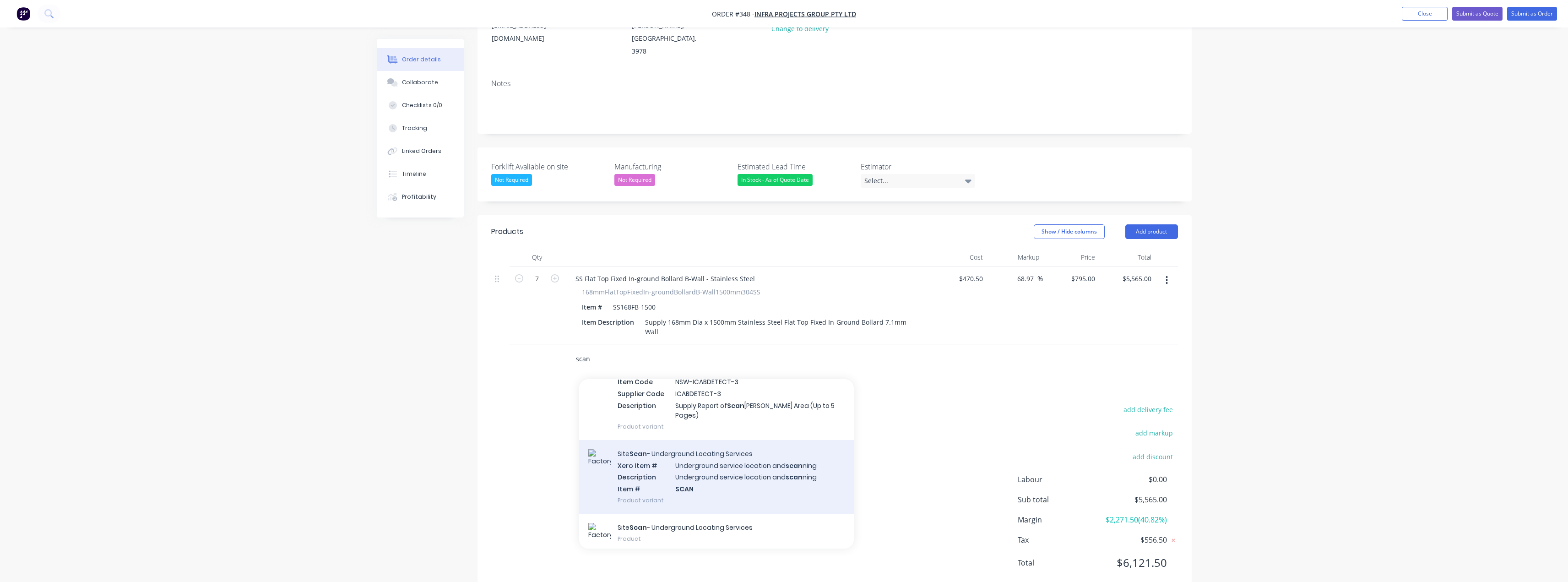
type input "scan"
click at [697, 440] on div "Site Scan - Underground Locating Services Xero Item # Underground service locat…" at bounding box center [716, 477] width 274 height 74
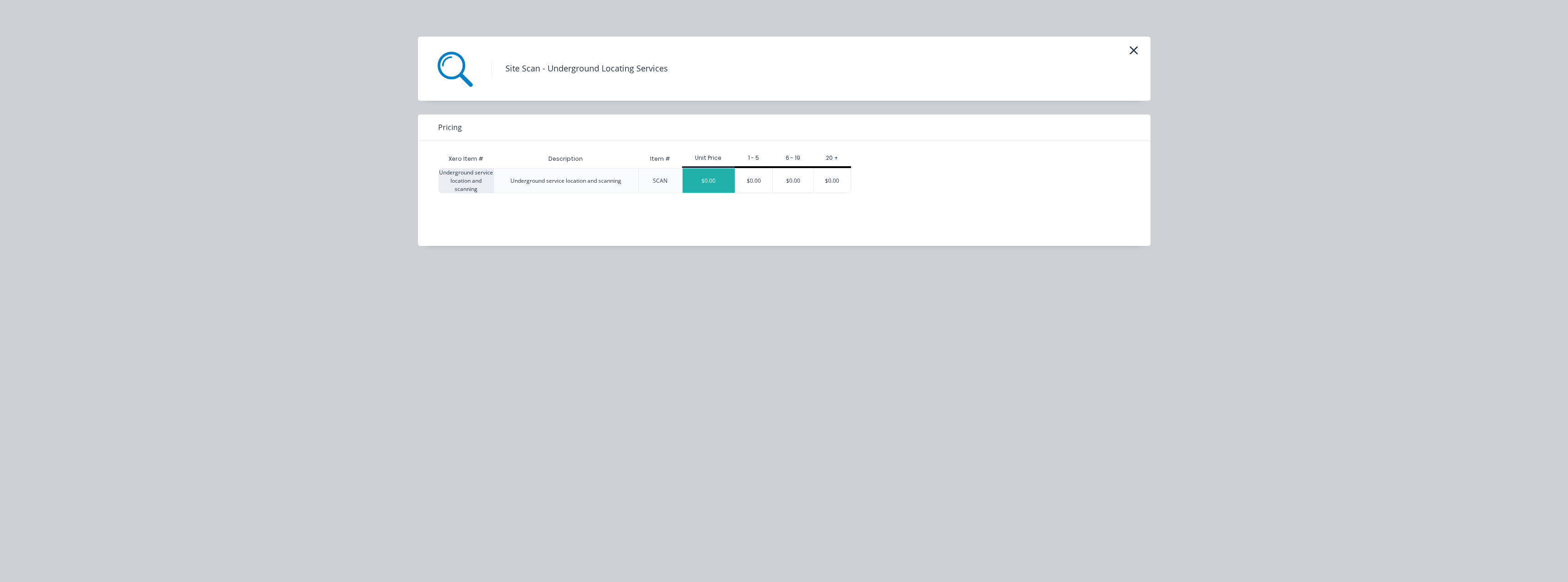
click at [719, 184] on div "$0.00" at bounding box center [709, 181] width 52 height 24
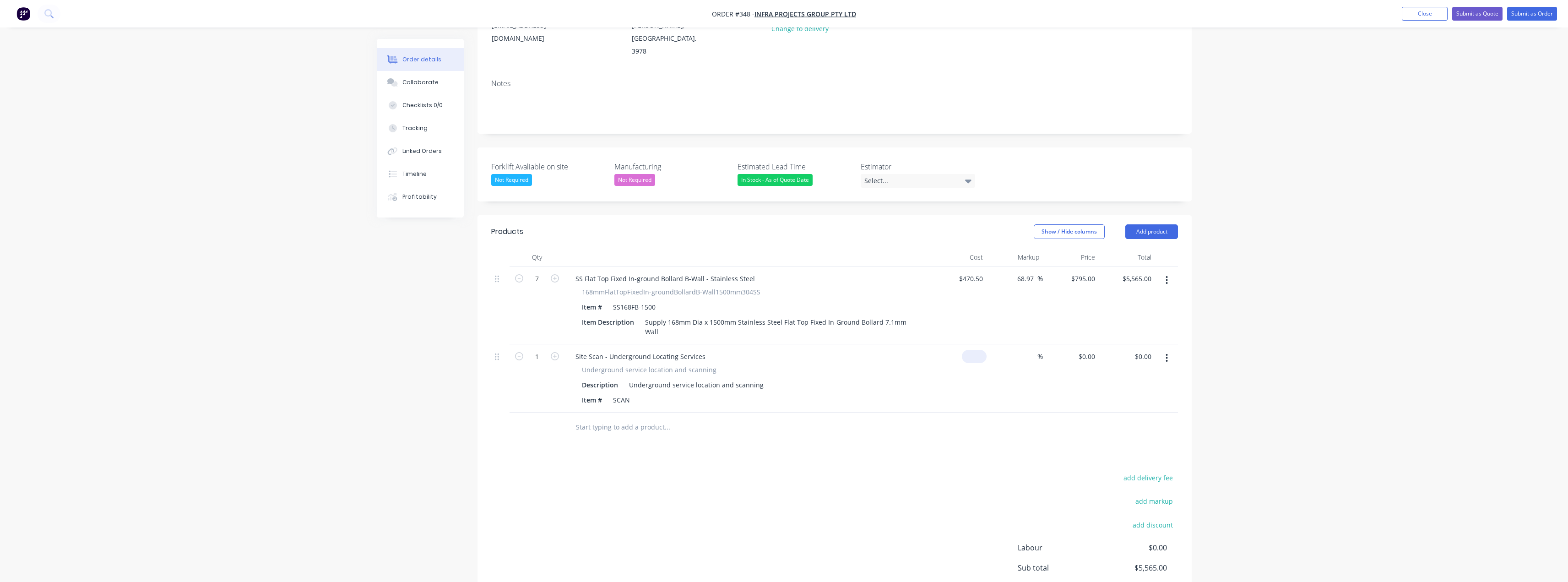
click at [976, 350] on div "$0.00" at bounding box center [974, 356] width 24 height 13
type input "$500.00"
type input "500"
type input "$500.00"
click at [1080, 350] on div "500 $0.00" at bounding box center [1086, 356] width 24 height 13
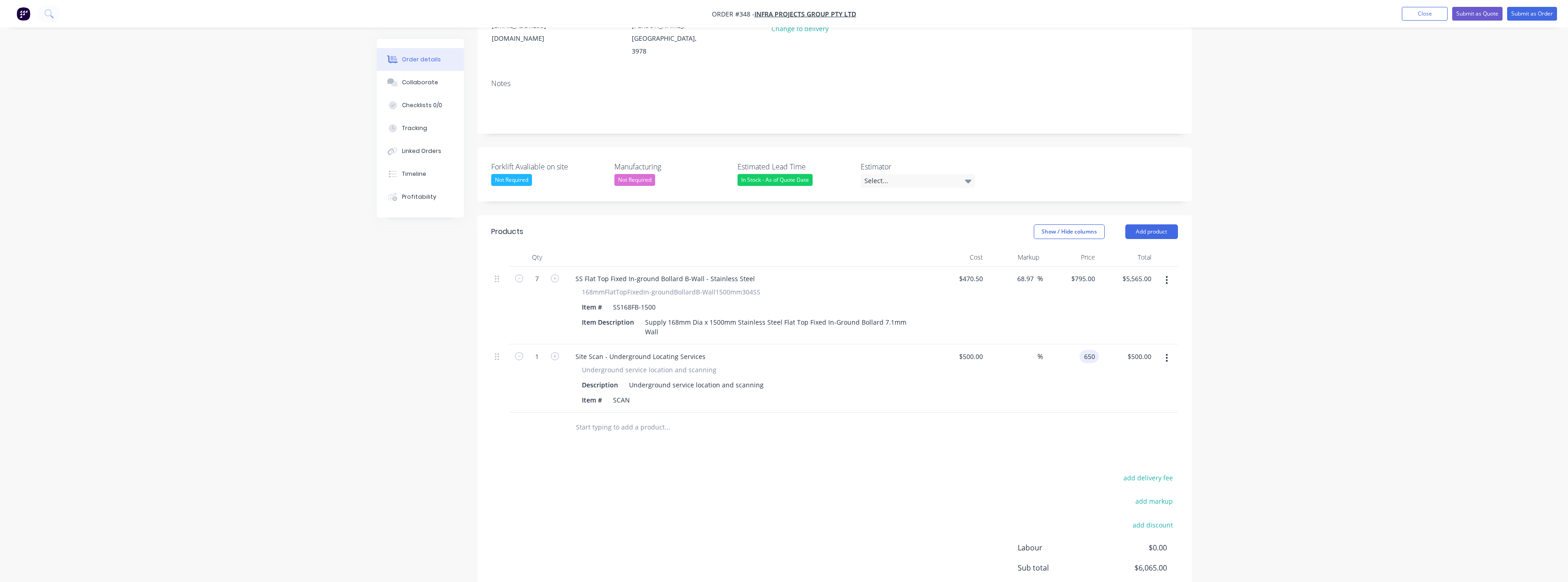
drag, startPoint x: 1094, startPoint y: 331, endPoint x: 1059, endPoint y: 337, distance: 35.5
click at [1059, 344] on div "650 650" at bounding box center [1071, 378] width 56 height 68
type input "695"
type input "39"
type input "$695.00"
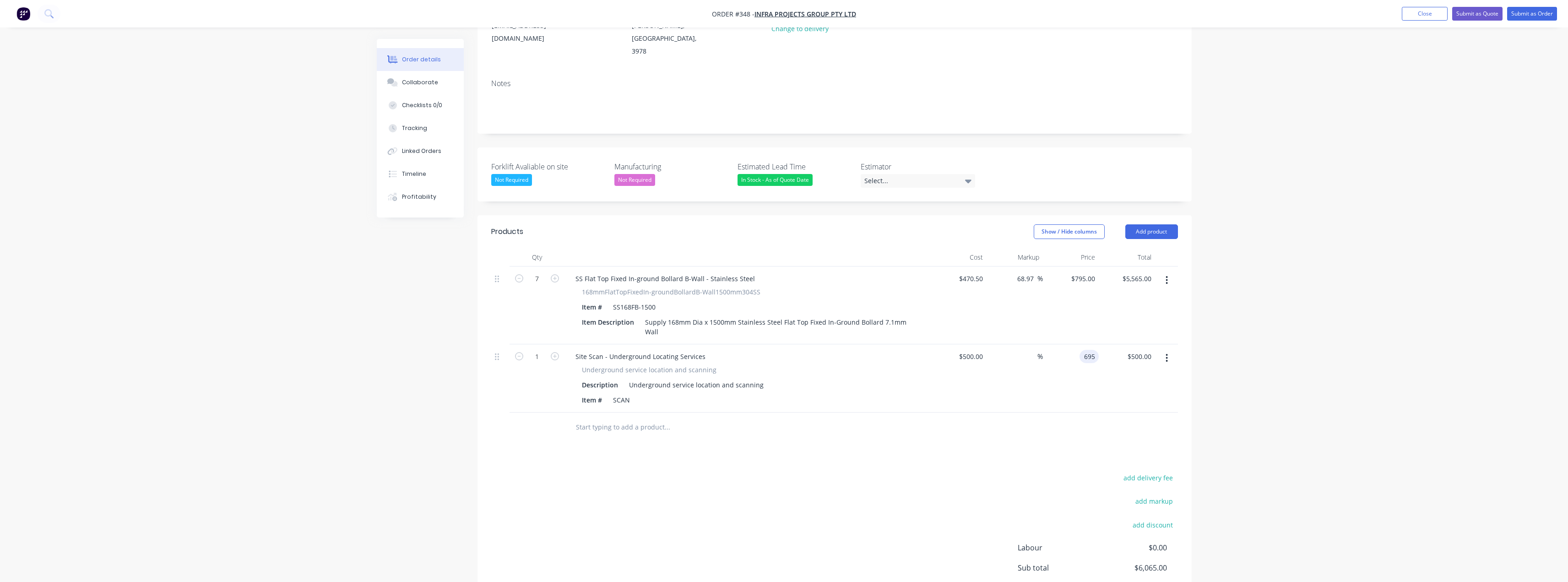
type input "$695.00"
click at [1216, 330] on div "Order details Collaborate Checklists 0/0 Tracking Linked Orders Timeline Profit…" at bounding box center [784, 264] width 1568 height 823
click at [631, 418] on input "text" at bounding box center [667, 427] width 183 height 18
click at [919, 174] on div "Select..." at bounding box center [918, 181] width 114 height 13
click at [883, 215] on div "[PERSON_NAME]" at bounding box center [893, 210] width 50 height 12
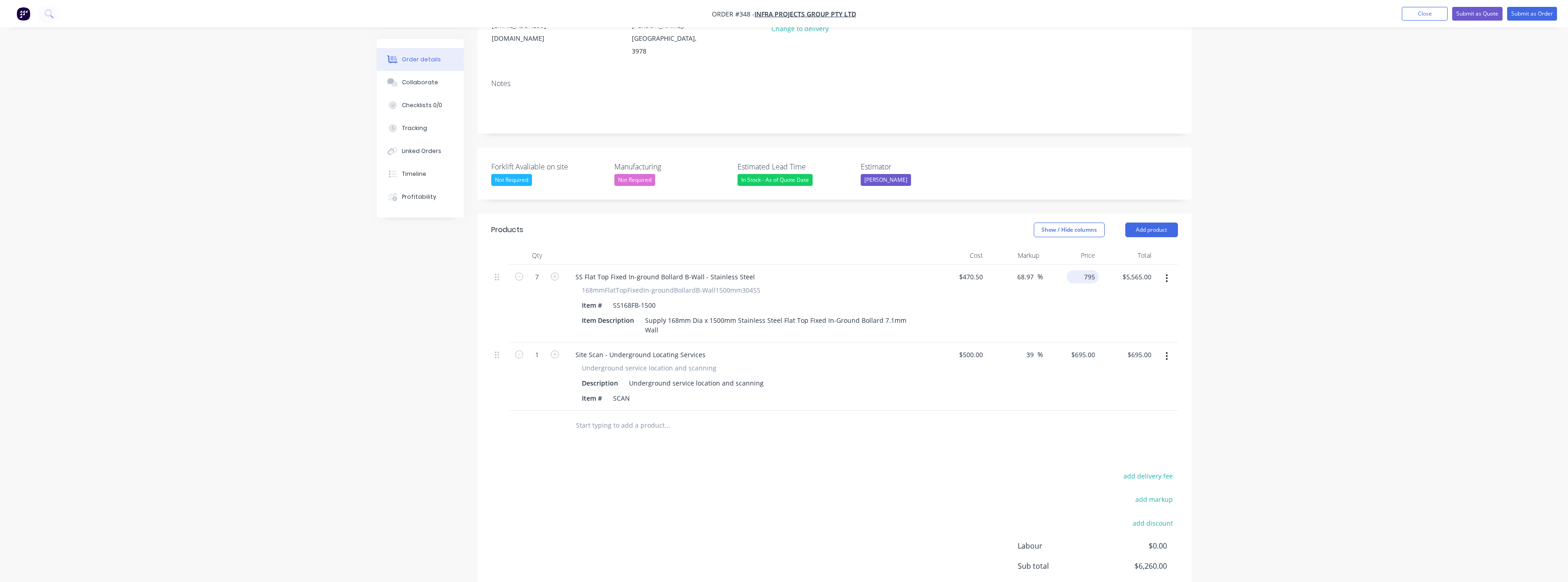
click at [1079, 265] on div "795 $795.00" at bounding box center [1071, 303] width 56 height 78
type input "755"
type input "60.47"
type input "$755.00"
type input "$5,285.00"
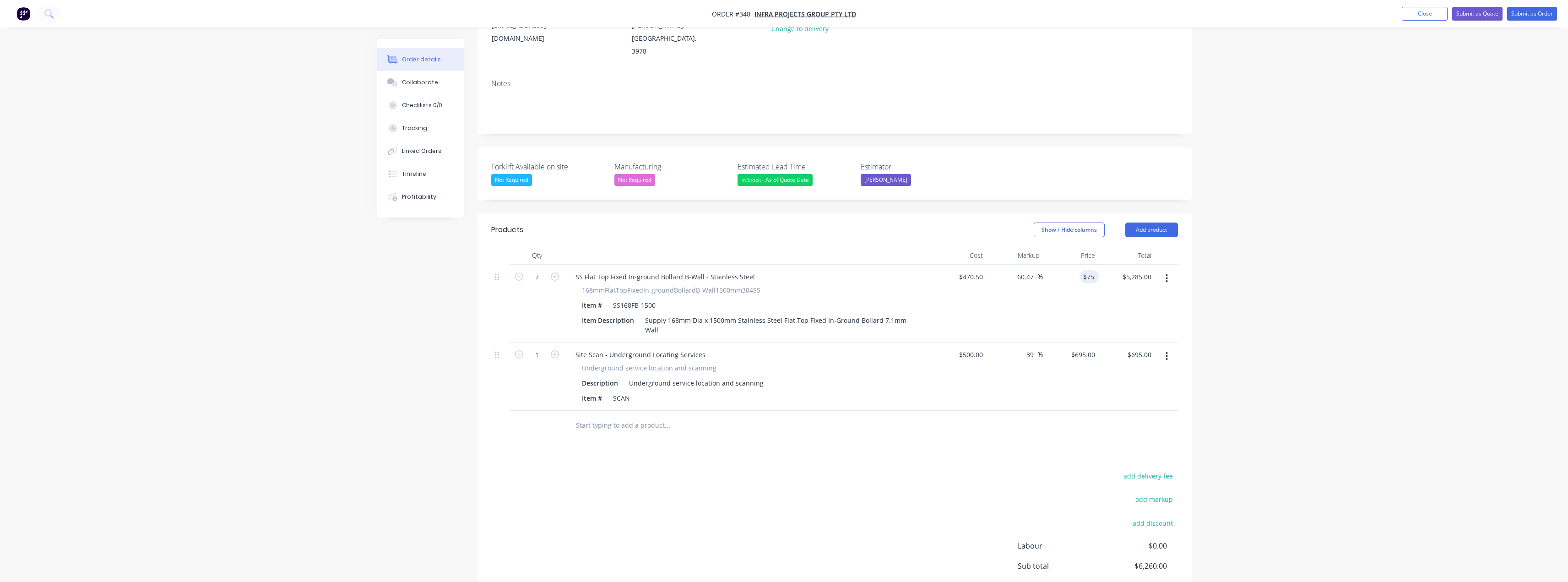
click at [1326, 249] on div "Order details Collaborate Checklists 0/0 Tracking Linked Orders Timeline Profit…" at bounding box center [784, 263] width 1568 height 821
click at [1474, 12] on button "Submit as Quote" at bounding box center [1477, 13] width 50 height 13
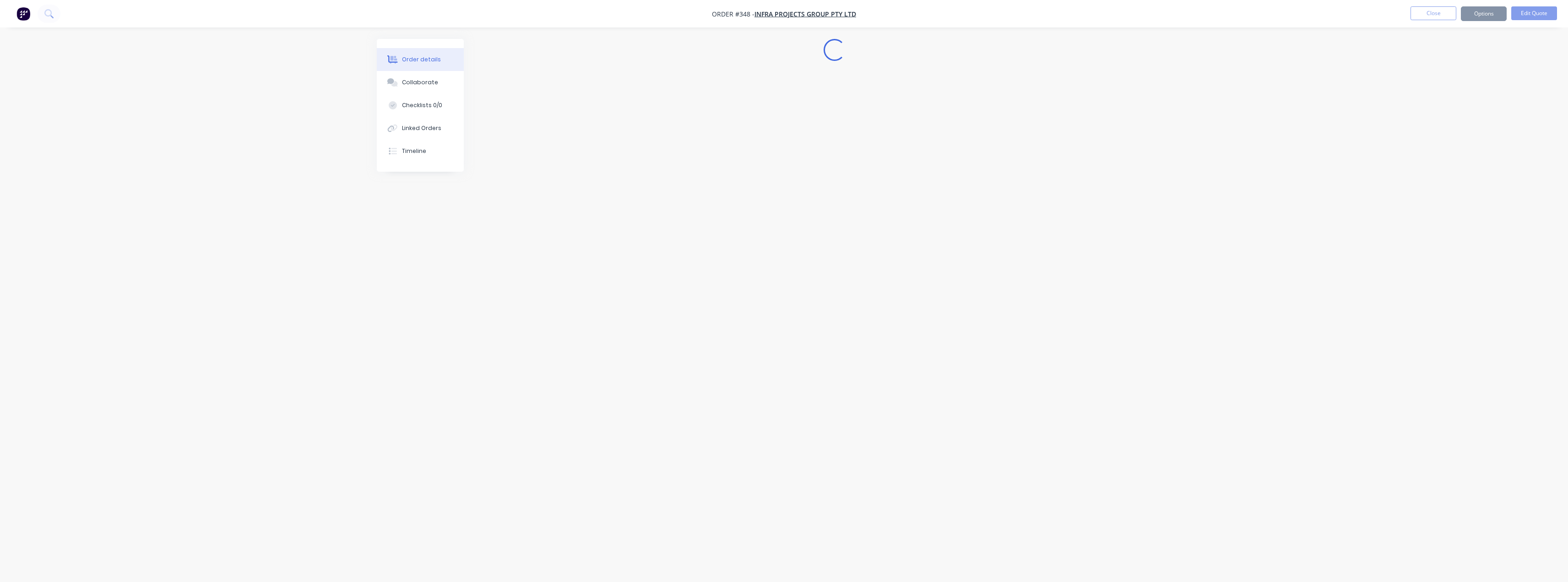
scroll to position [0, 0]
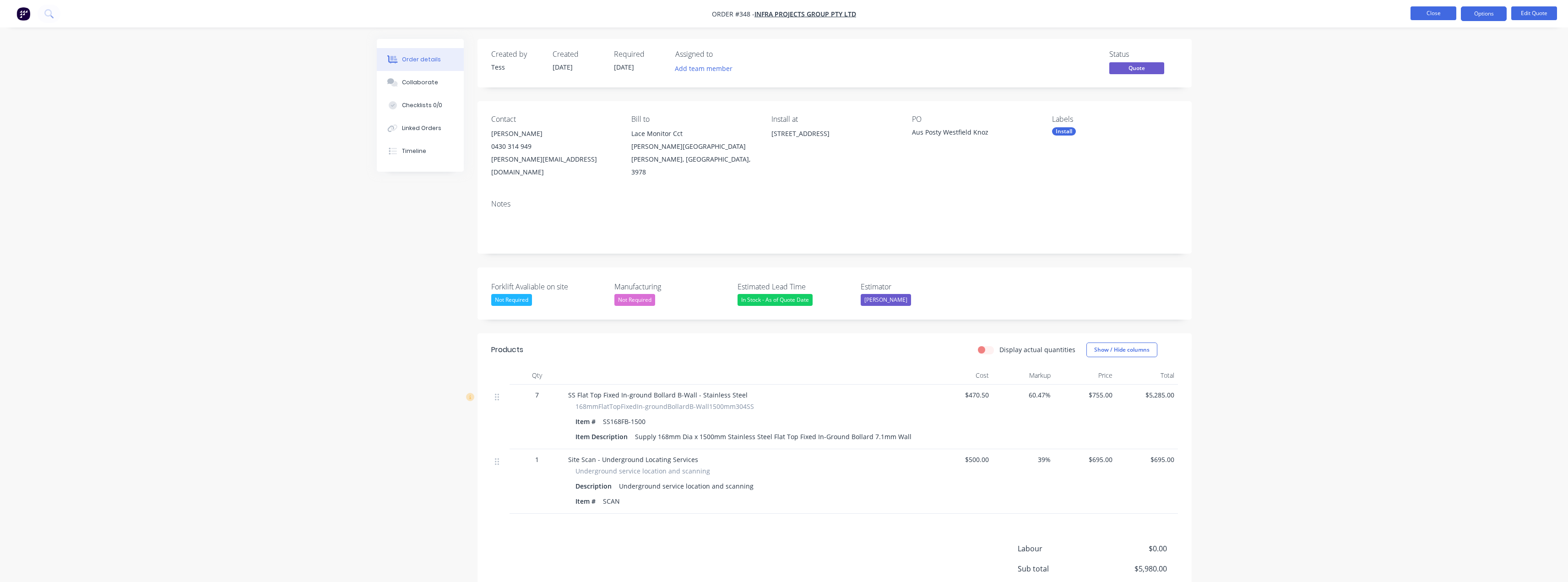
click at [1426, 12] on button "Close" at bounding box center [1433, 13] width 46 height 13
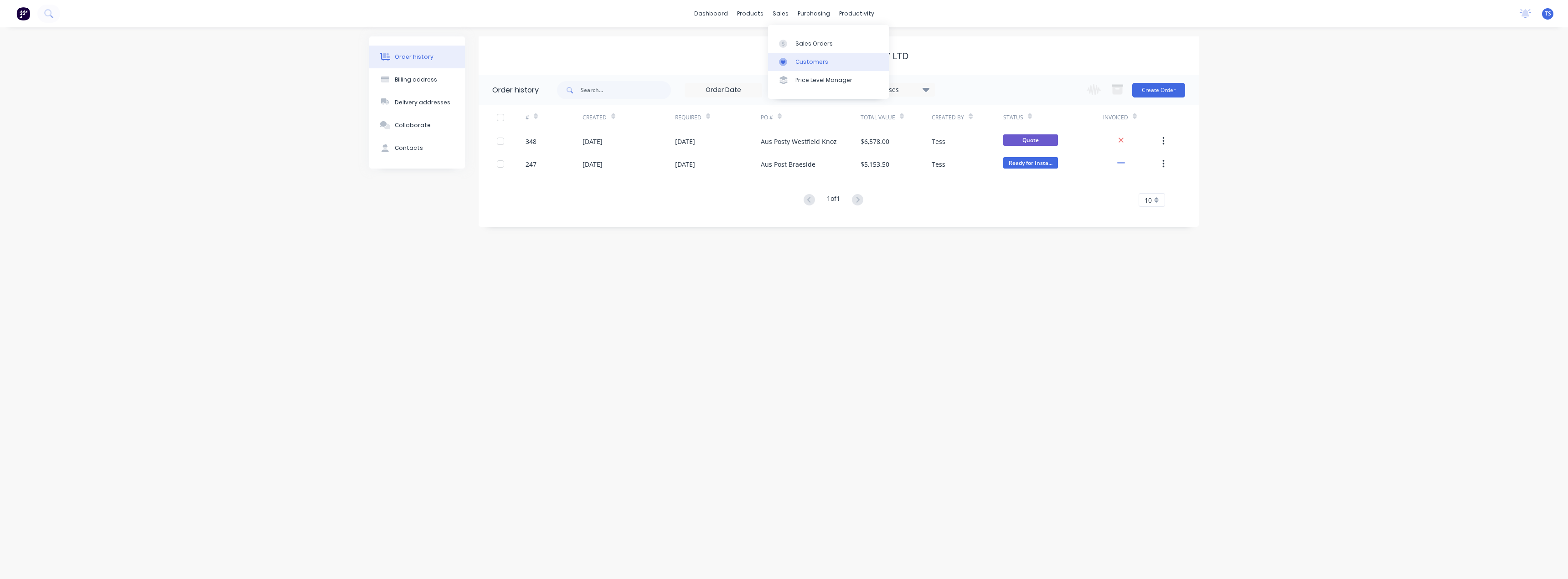
click at [791, 63] on div at bounding box center [786, 61] width 13 height 8
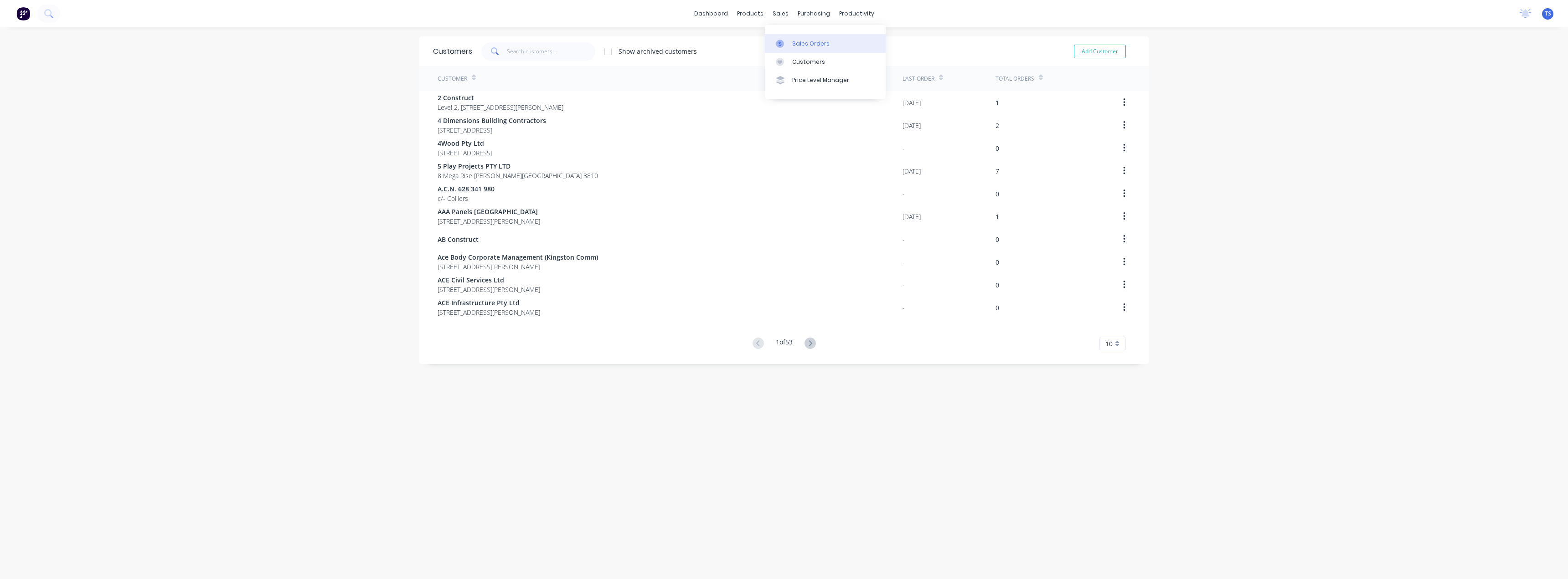
click at [793, 43] on div "Sales Orders" at bounding box center [810, 43] width 37 height 8
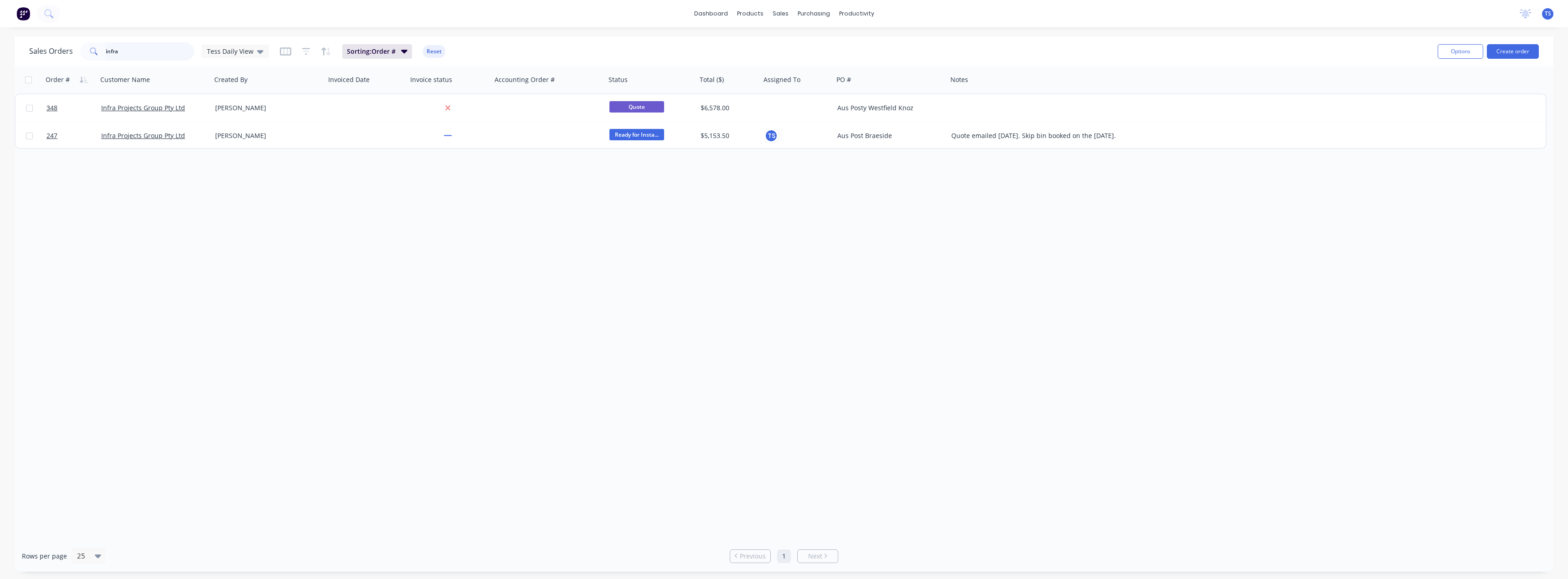
drag, startPoint x: 91, startPoint y: 53, endPoint x: 0, endPoint y: 72, distance: 93.0
click at [0, 74] on div "Sales Orders infra Tess Daily View Sorting: Order # Reset Options Create order …" at bounding box center [784, 304] width 1568 height 535
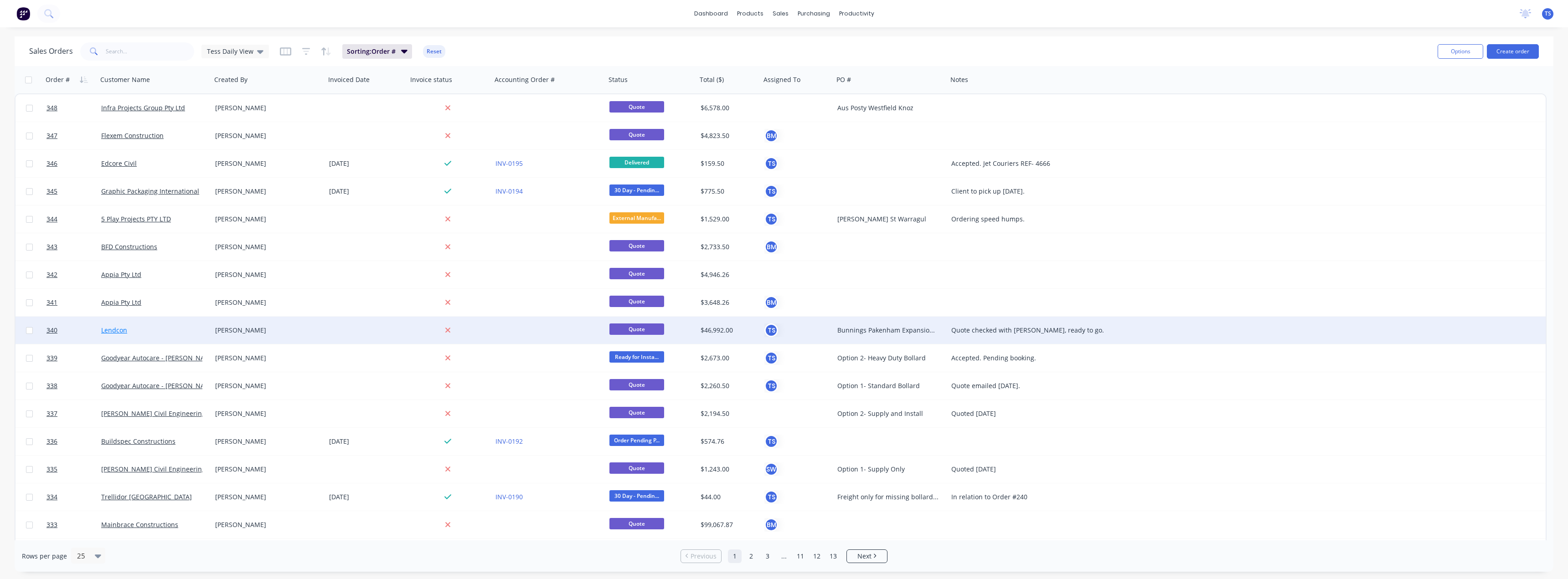
click at [106, 326] on link "Lendcon" at bounding box center [114, 330] width 26 height 9
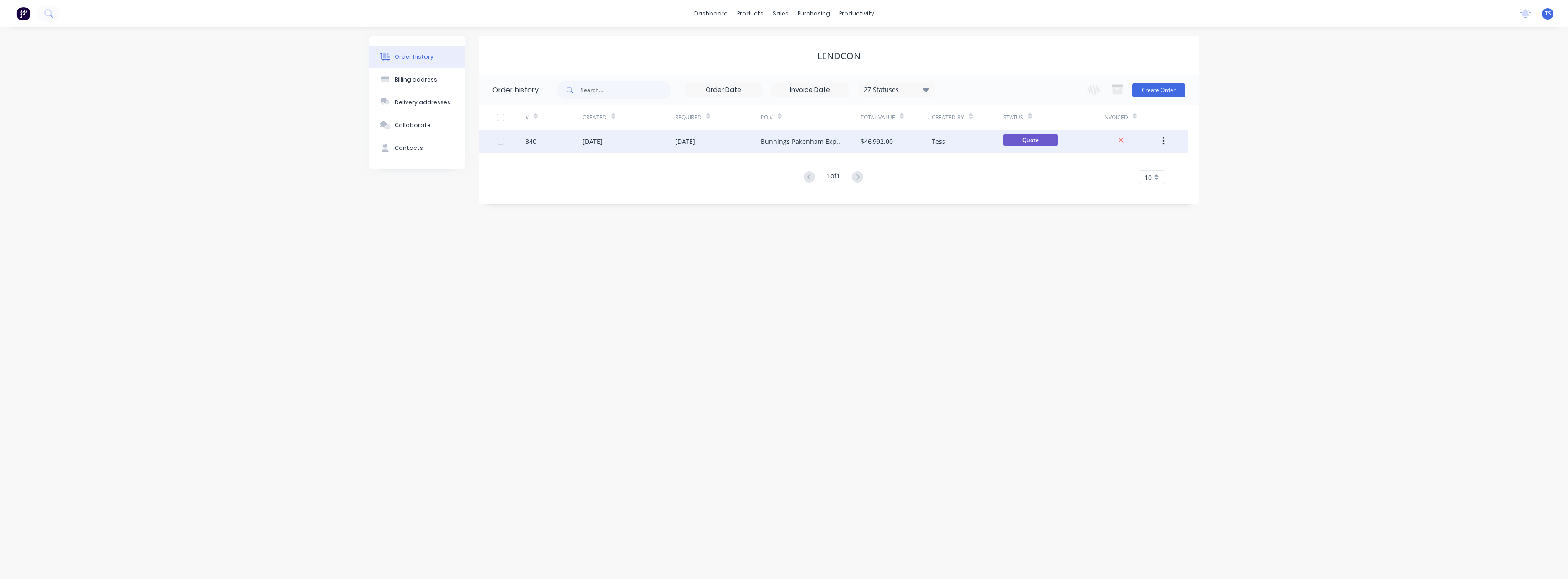
click at [745, 142] on div "03 Sep 2025" at bounding box center [718, 140] width 86 height 23
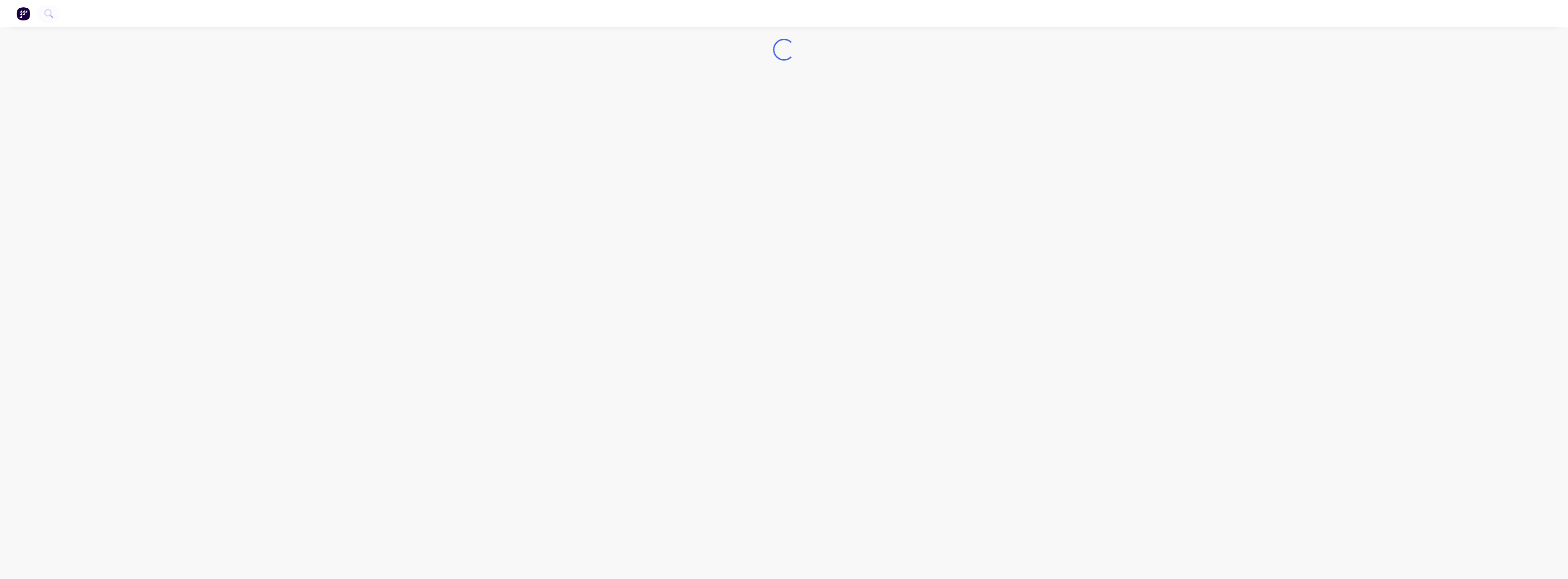
click at [745, 142] on div "Loading..." at bounding box center [784, 290] width 1568 height 579
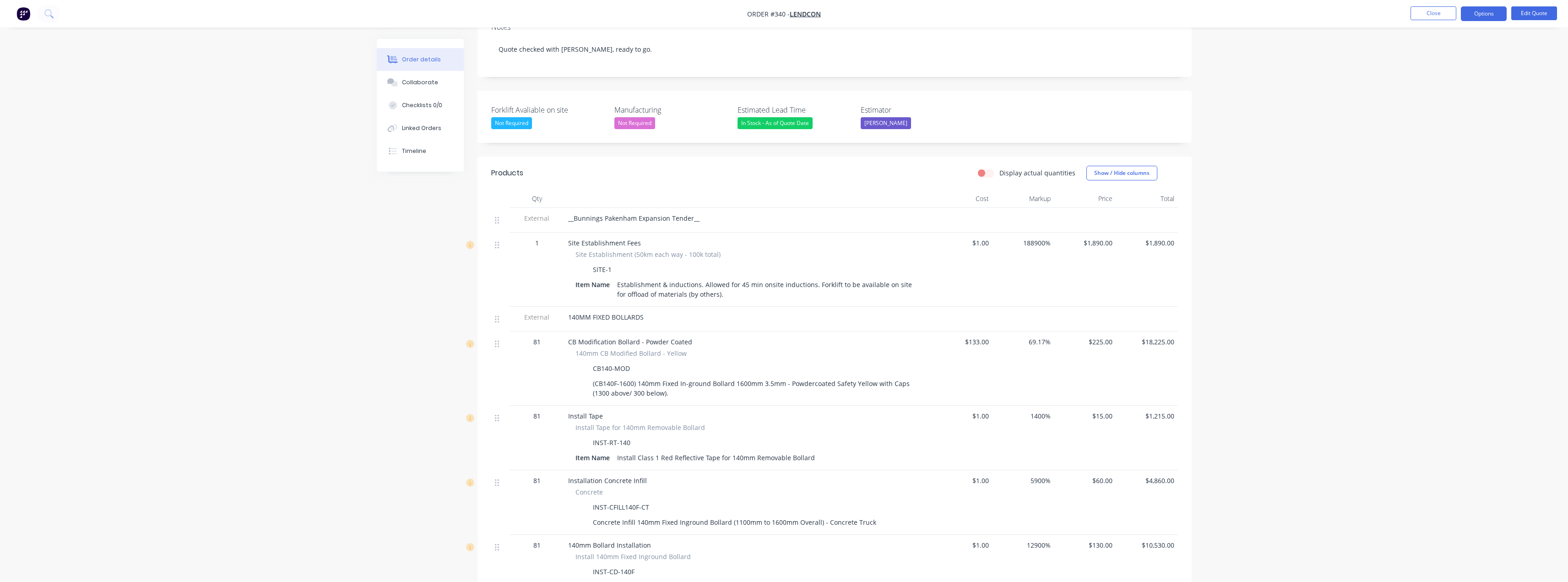
scroll to position [183, 0]
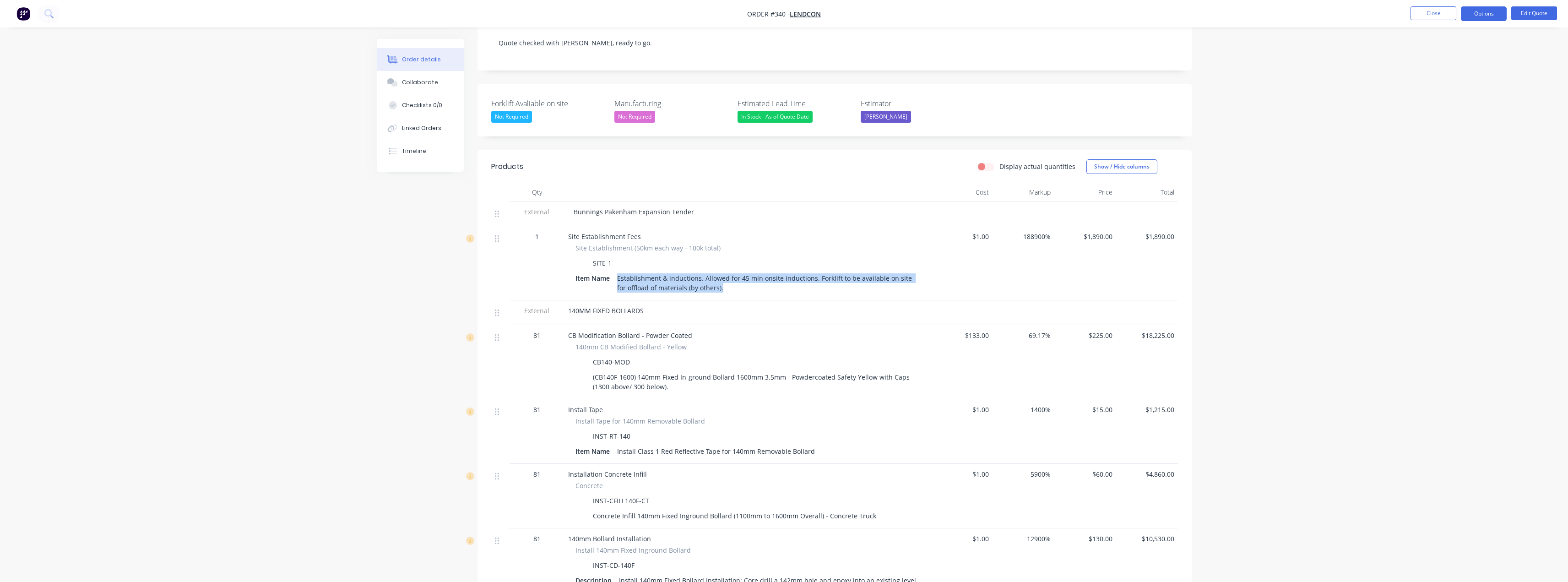
drag, startPoint x: 715, startPoint y: 274, endPoint x: 614, endPoint y: 266, distance: 101.3
click at [613, 271] on div "Item Name Establishment & inductions. Allowed for 45 min onsite inductions. For…" at bounding box center [747, 282] width 344 height 23
copy div "Establishment & inductions. Allowed for 45 min onsite inductions. Forklift to b…"
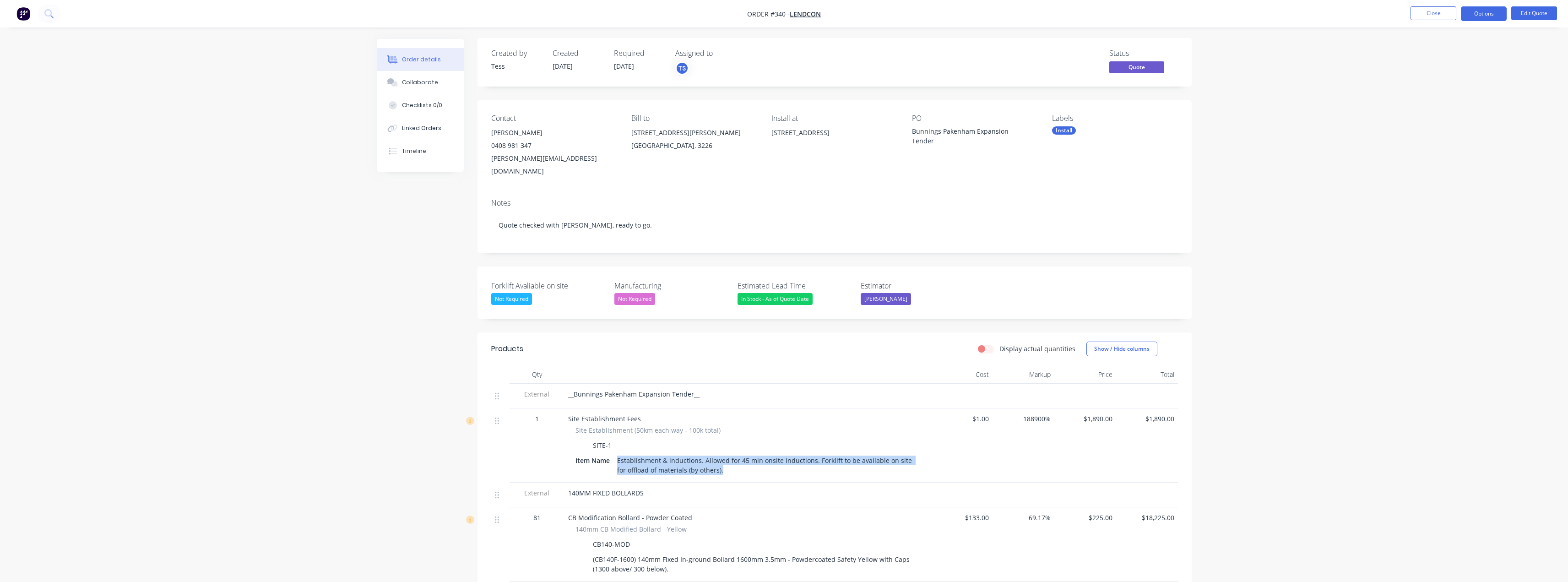
scroll to position [0, 0]
click at [1417, 13] on button "Close" at bounding box center [1433, 13] width 46 height 13
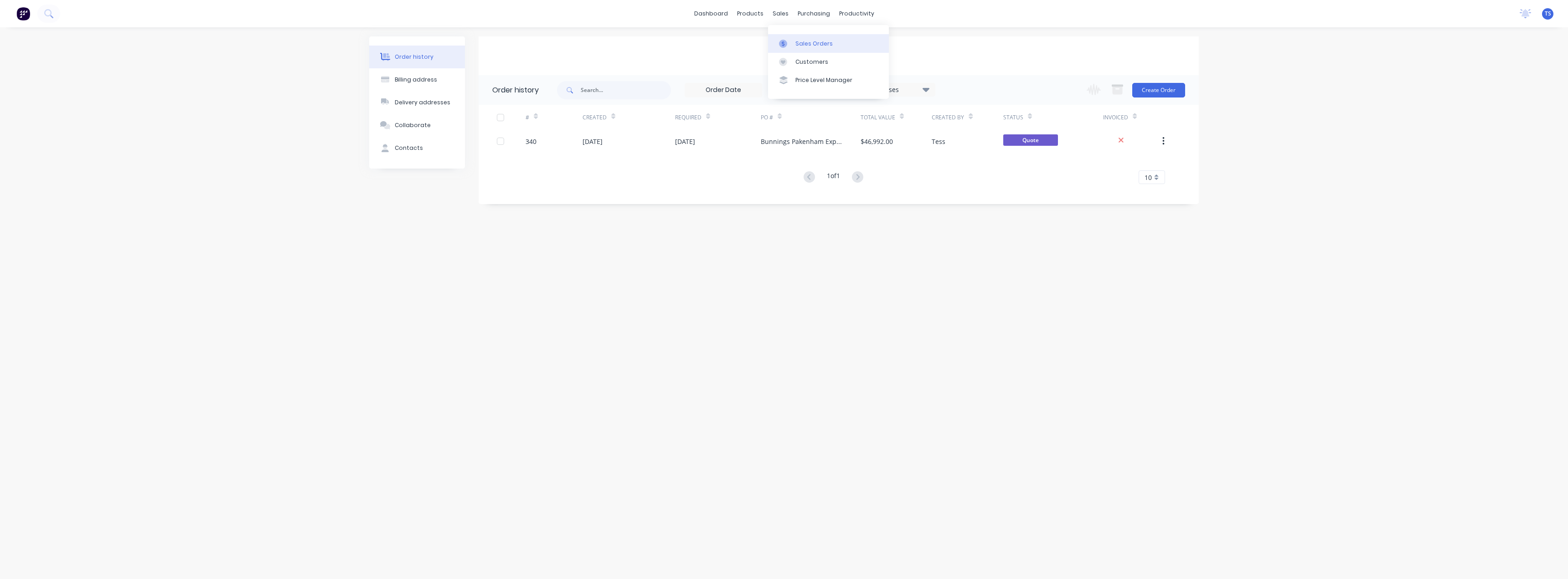
click at [796, 42] on div "Sales Orders" at bounding box center [814, 43] width 37 height 8
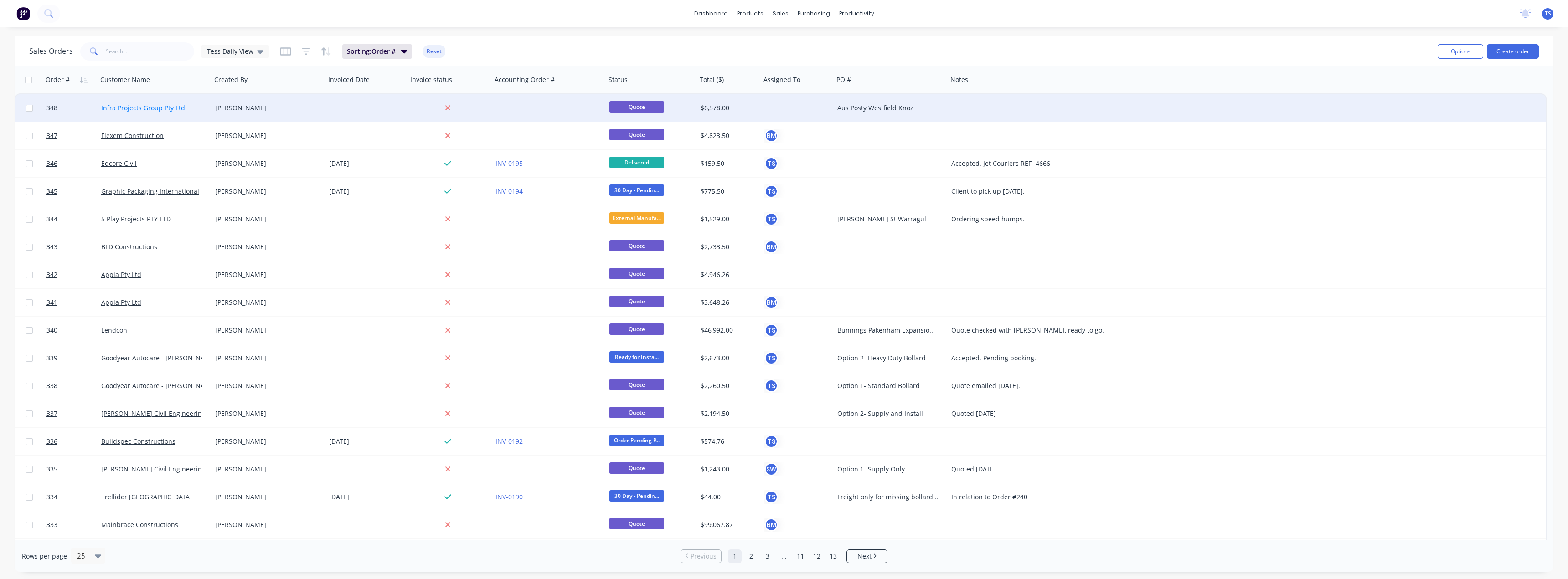
click at [144, 106] on link "Infra Projects Group Pty Ltd" at bounding box center [143, 108] width 84 height 9
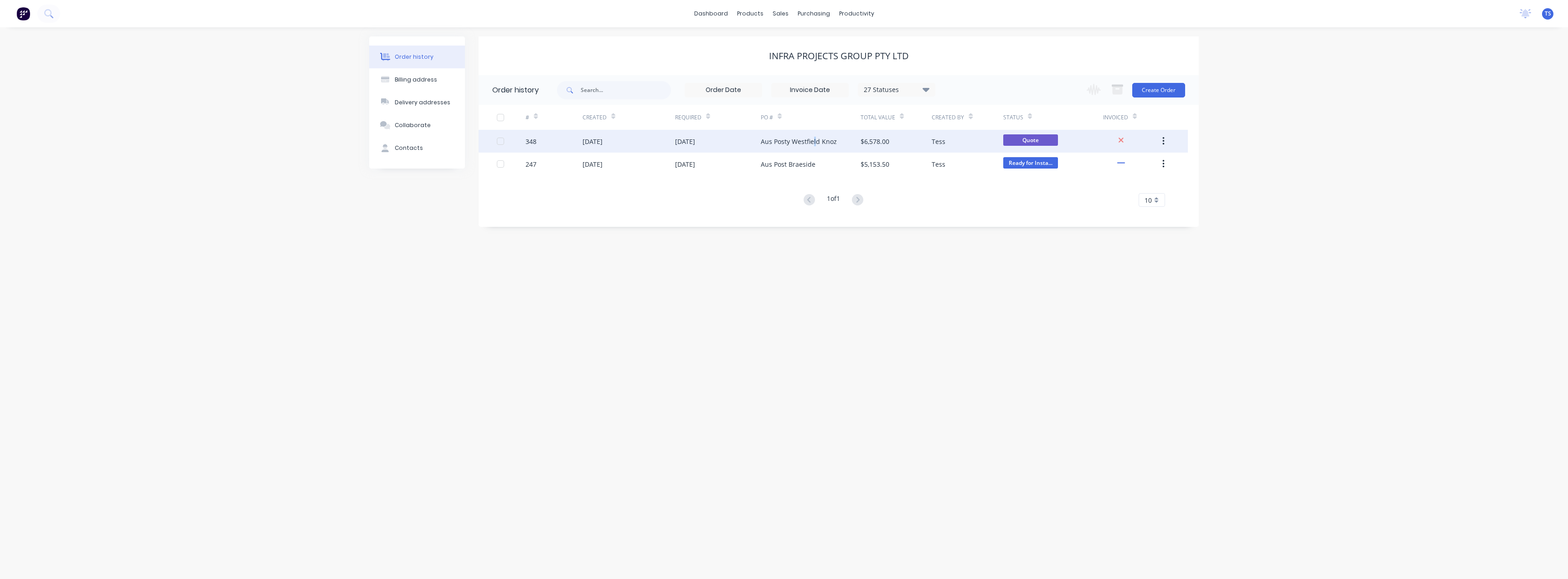
click at [814, 144] on div "Aus Posty Westfield Knoz" at bounding box center [799, 142] width 76 height 10
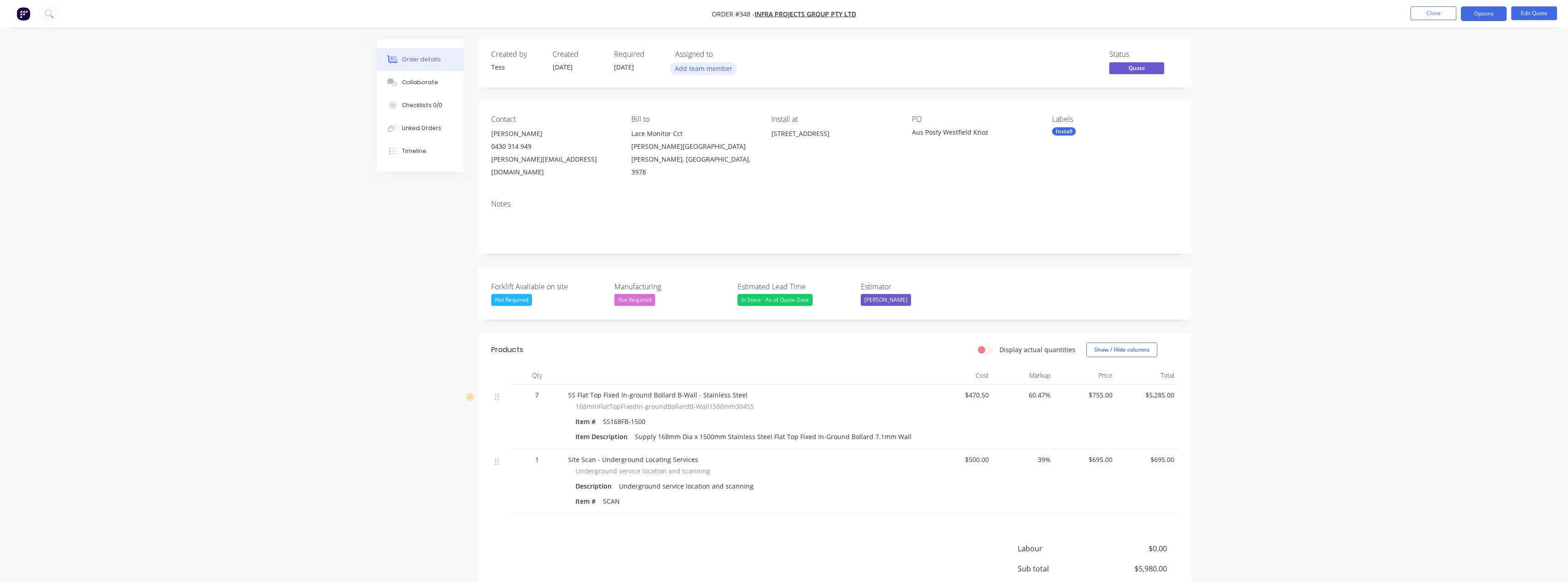
click at [695, 68] on button "Add team member" at bounding box center [704, 68] width 67 height 12
click at [712, 119] on div "[PERSON_NAME] (You)" at bounding box center [757, 120] width 108 height 10
click at [770, 71] on div "Status Quote" at bounding box center [972, 63] width 411 height 26
click at [934, 129] on div "Aus Posty Westfield Knoz" at bounding box center [969, 133] width 114 height 13
click at [1532, 12] on button "Edit Quote" at bounding box center [1534, 13] width 46 height 13
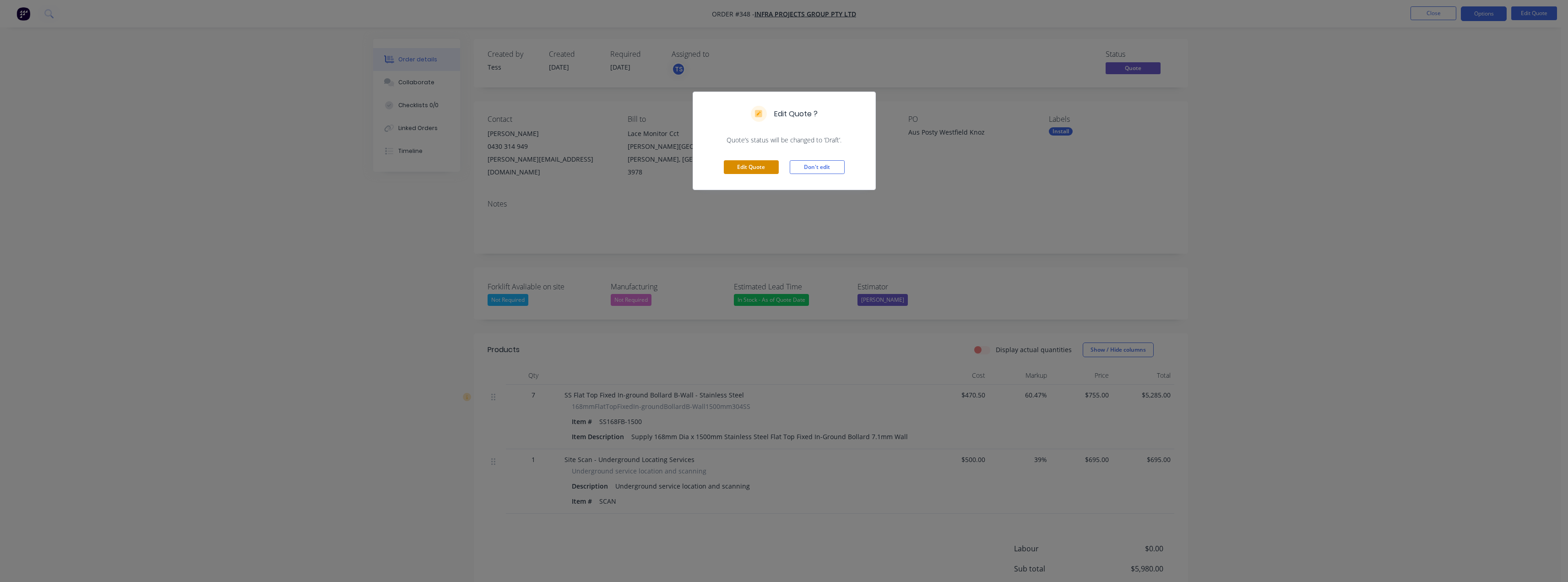
click at [748, 170] on button "Edit Quote" at bounding box center [751, 167] width 55 height 13
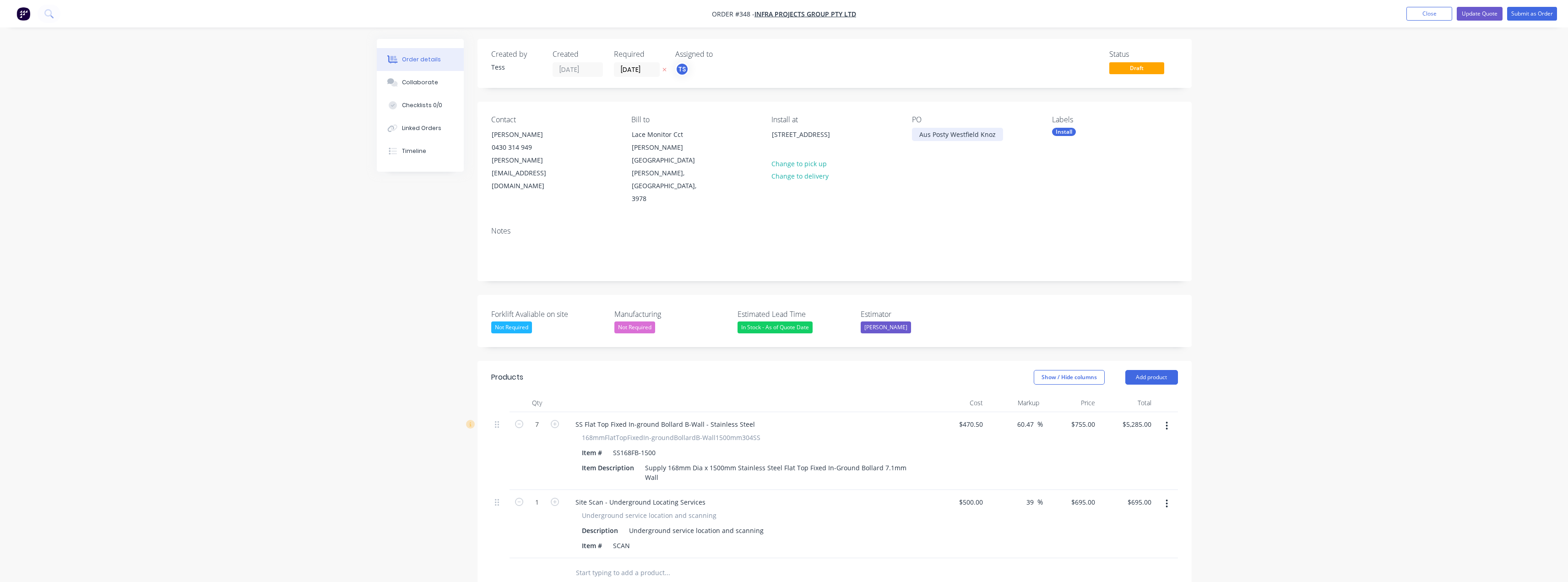
click at [958, 135] on div "Aus Posty Westfield Knoz" at bounding box center [957, 134] width 91 height 13
click at [948, 136] on div "Aus Posty Westfield Knoz" at bounding box center [957, 134] width 91 height 13
click at [990, 134] on div "Aus Post Westfield Knoz" at bounding box center [956, 134] width 88 height 13
click at [1020, 182] on div "Contact Rupesh 0430 314 949 rupesh@infra-projects.com.au Bill to Lace Monitor C…" at bounding box center [834, 160] width 714 height 117
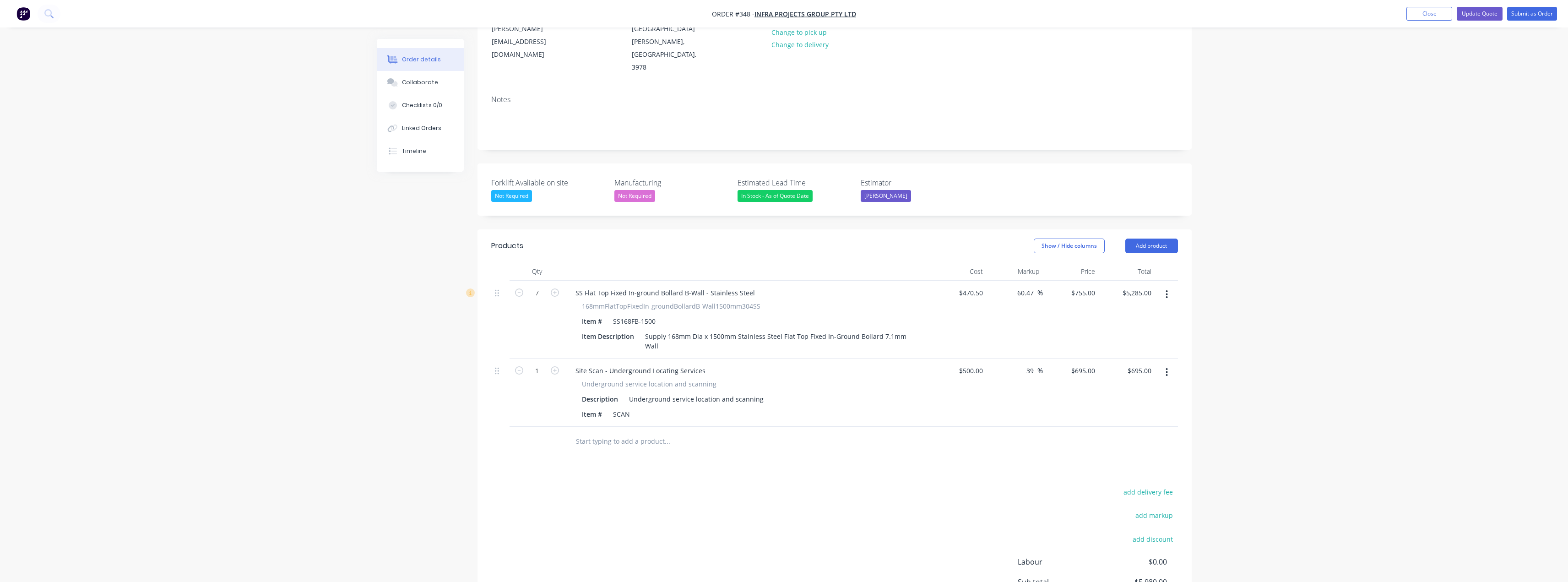
scroll to position [138, 0]
click at [1164, 232] on button "Add product" at bounding box center [1152, 240] width 53 height 15
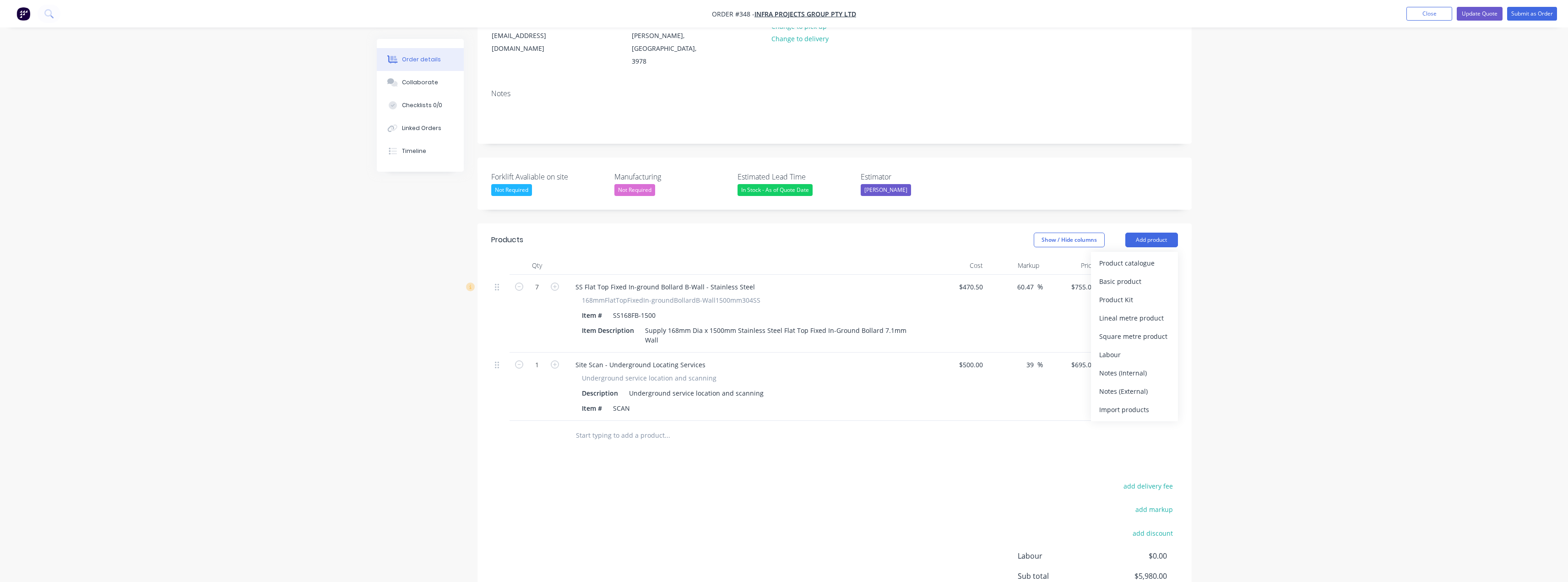
click at [610, 426] on input "text" at bounding box center [667, 435] width 183 height 18
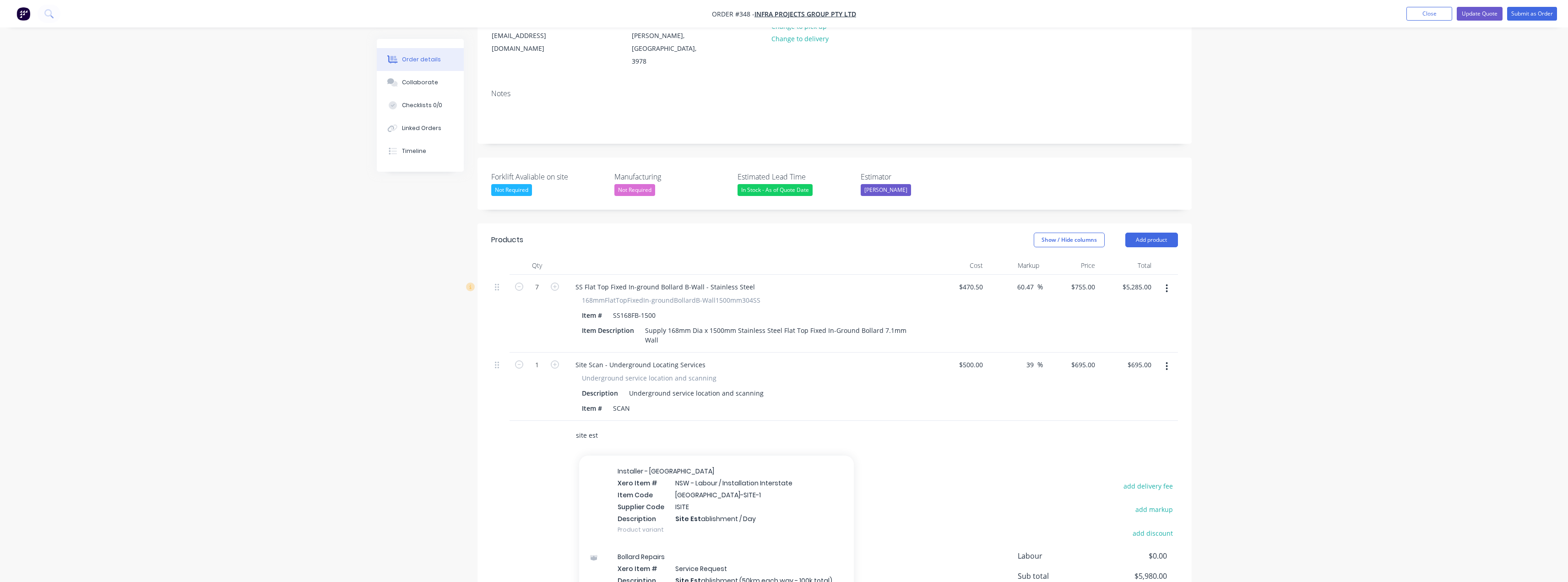
scroll to position [1214, 0]
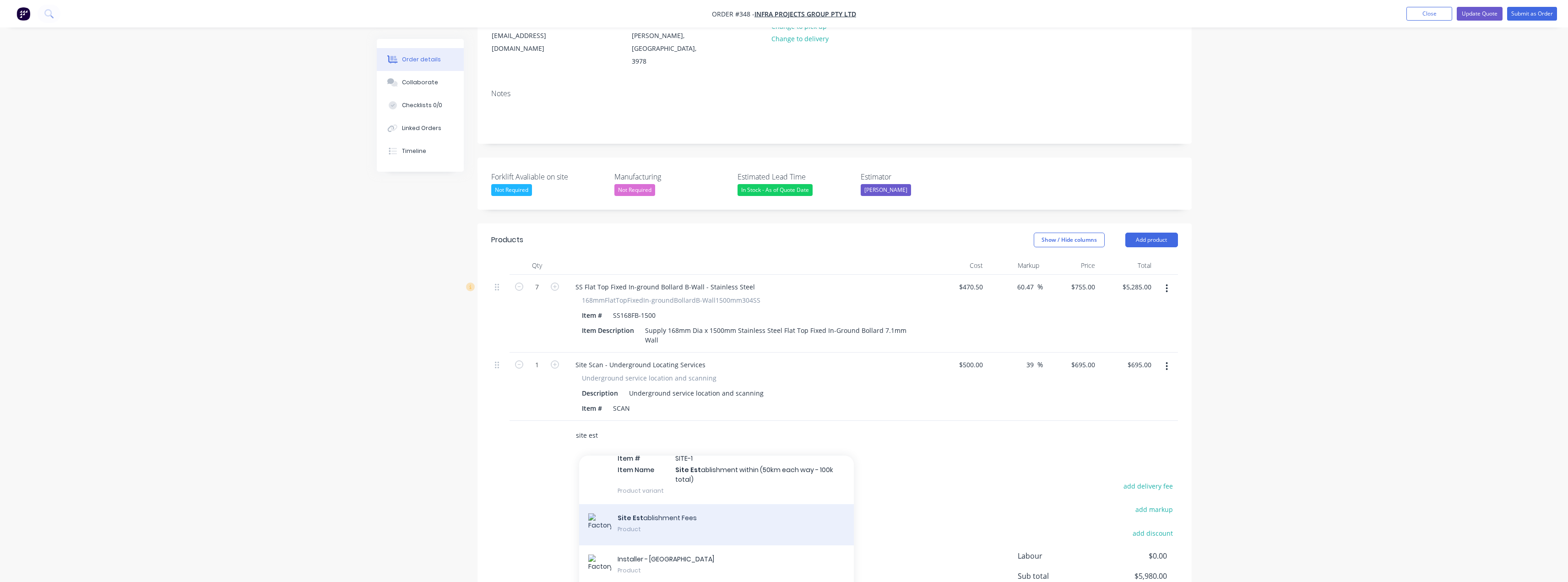
type input "site est"
click at [657, 504] on div "Site Est ablishment Fees Product" at bounding box center [716, 524] width 274 height 41
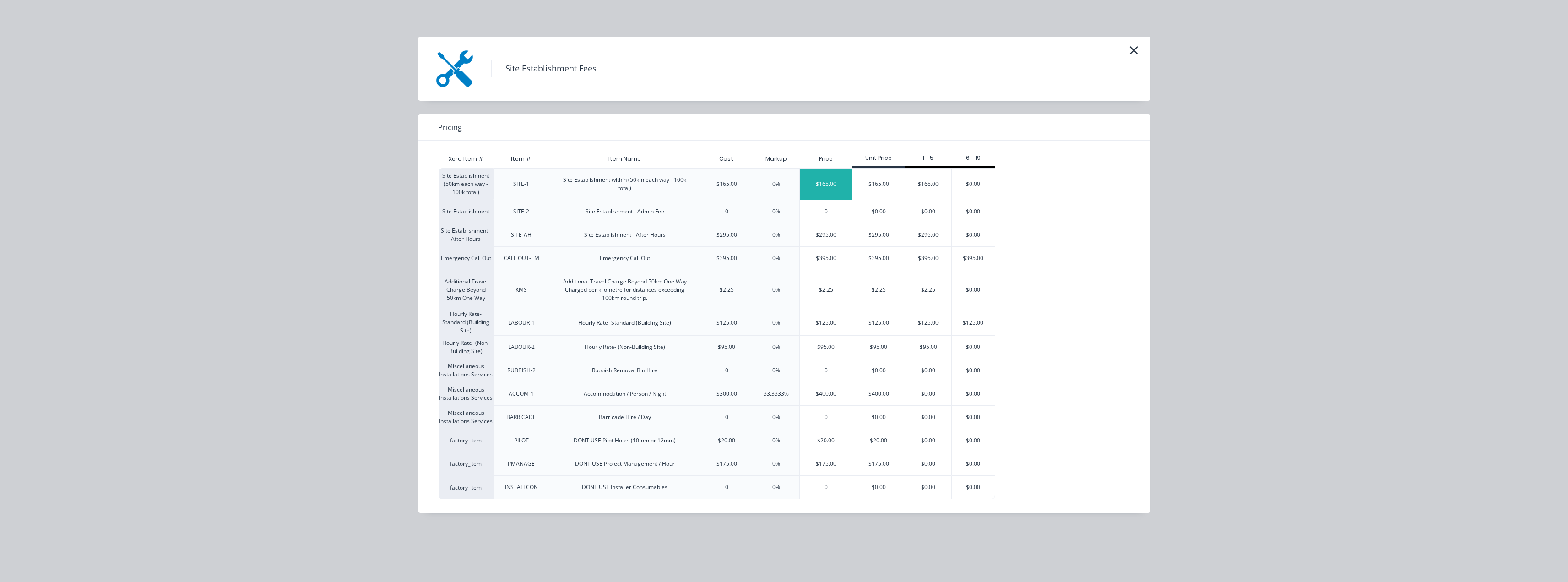
click at [817, 183] on div "$165.00" at bounding box center [825, 184] width 52 height 31
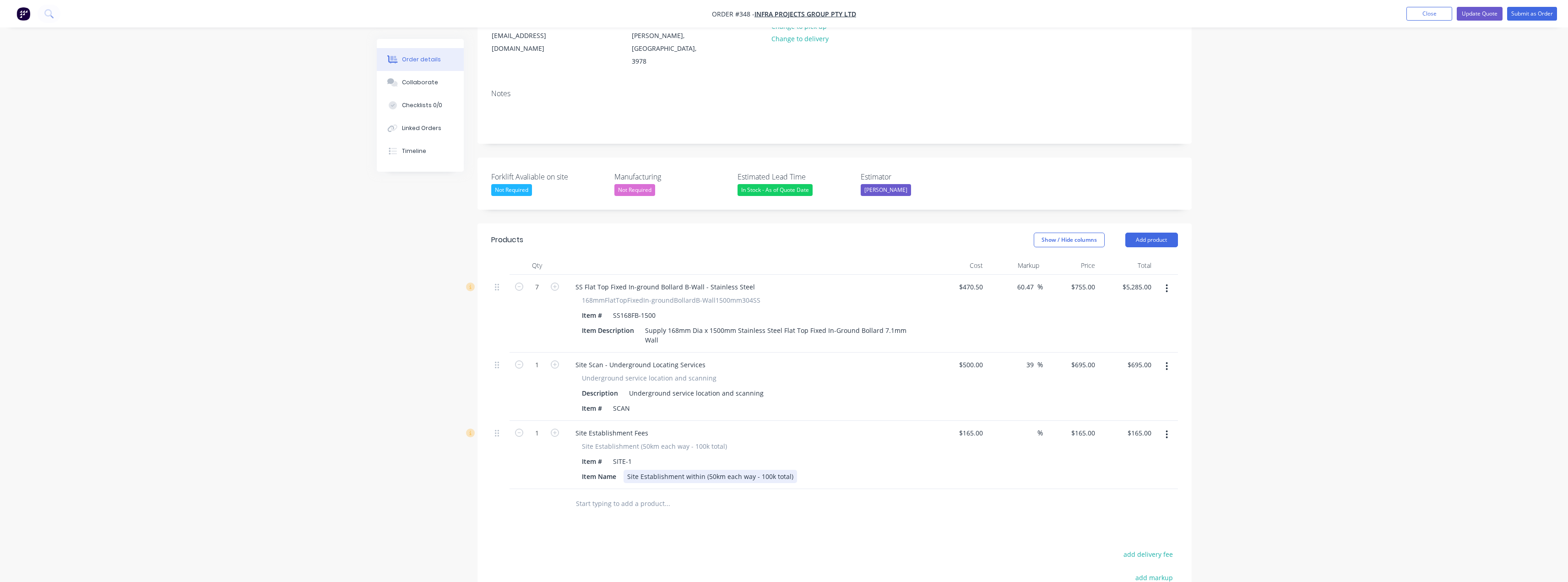
click at [677, 470] on div "Site Establishment within (50km each way - 100k total)" at bounding box center [710, 476] width 174 height 13
drag, startPoint x: 790, startPoint y: 450, endPoint x: 617, endPoint y: 452, distance: 173.0
click at [616, 470] on div "Item Name Site Establishment within (50km each way - 100k total)" at bounding box center [746, 476] width 335 height 13
paste div
drag, startPoint x: 757, startPoint y: 460, endPoint x: 825, endPoint y: 451, distance: 68.6
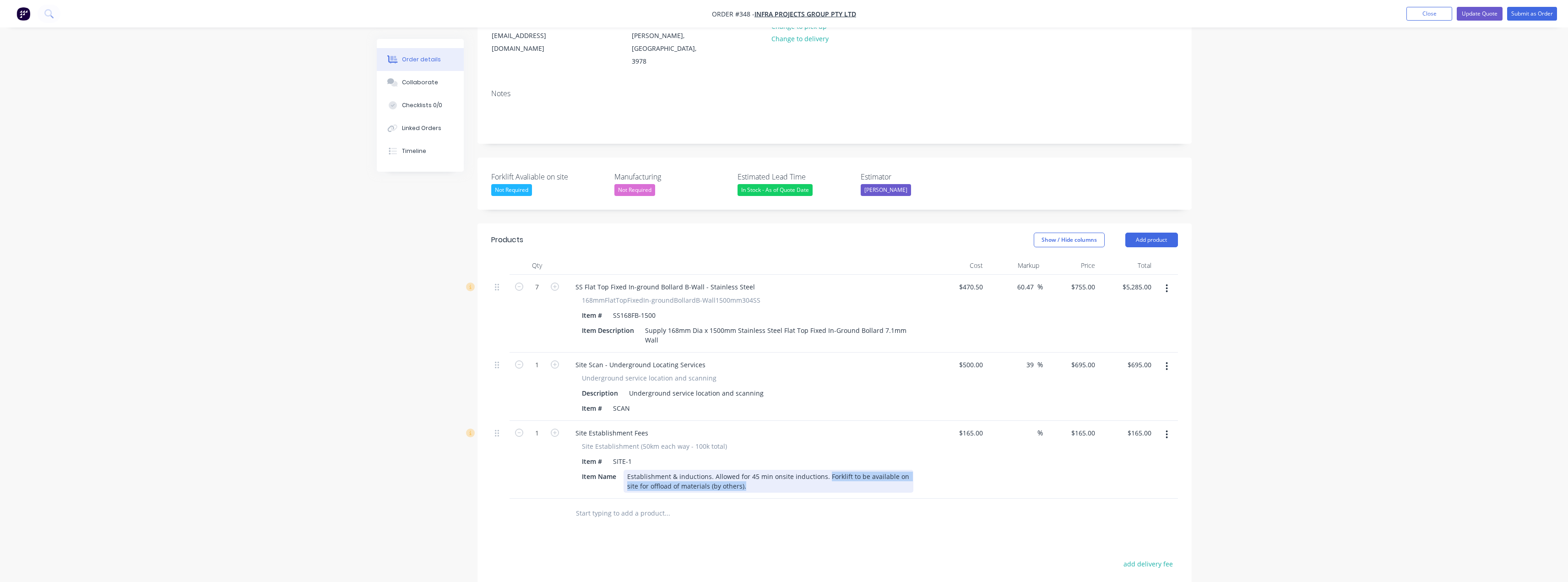
click at [825, 471] on div "Establishment & inductions. Allowed for 45 min onsite inductions. Forklift to b…" at bounding box center [768, 481] width 282 height 19
click at [752, 489] on div at bounding box center [729, 504] width 329 height 30
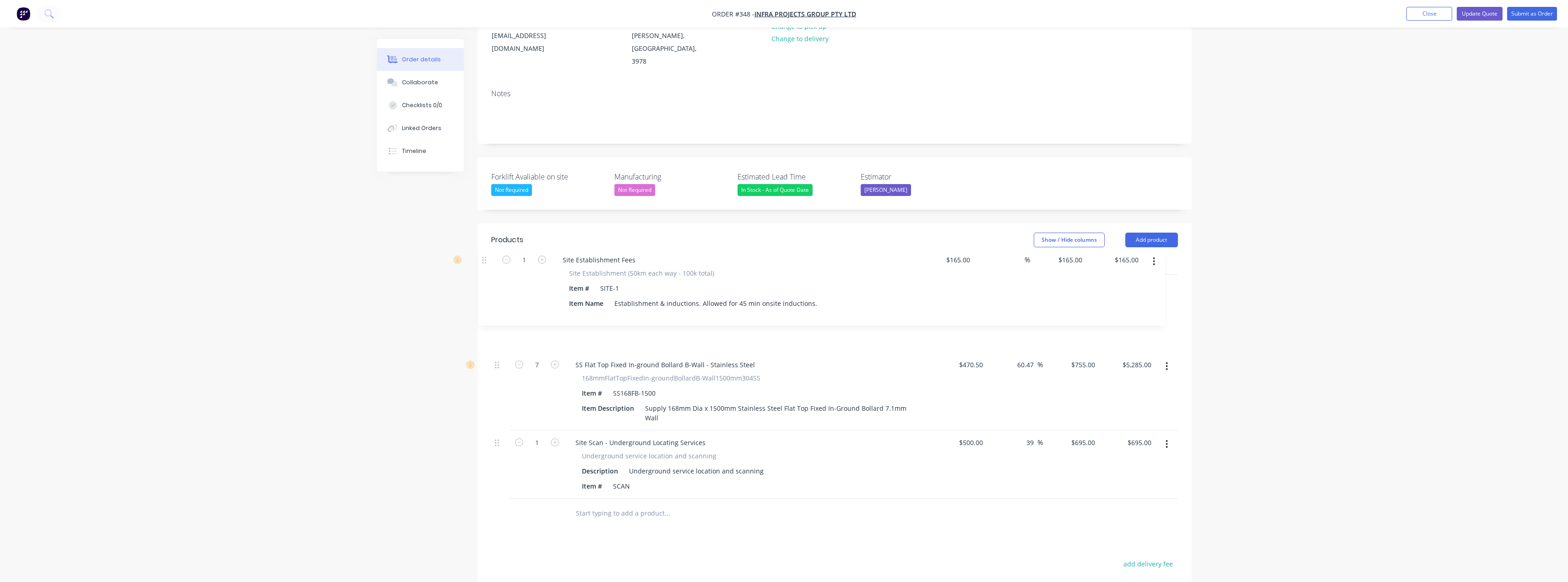
drag, startPoint x: 496, startPoint y: 410, endPoint x: 484, endPoint y: 260, distance: 150.5
click at [484, 260] on div "Qty Cost Markup Price Total 7 SS Flat Top Fixed In-ground Bollard B-Wall - Stai…" at bounding box center [834, 392] width 714 height 272
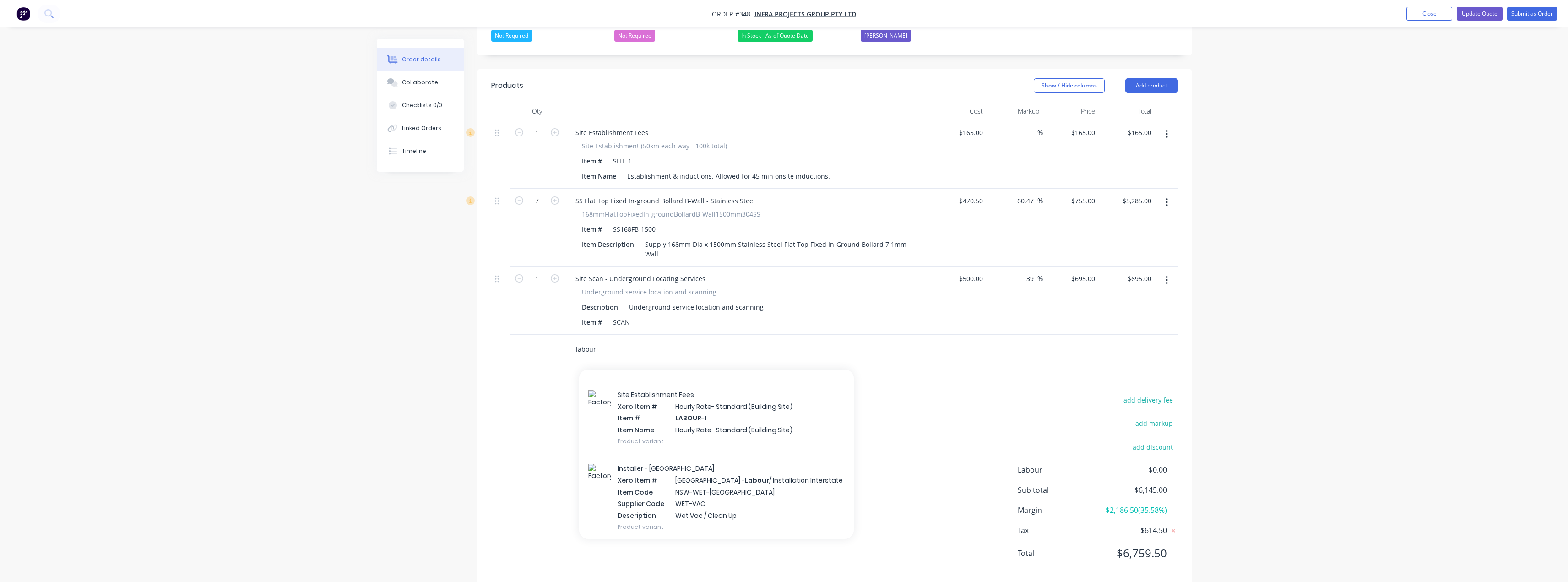
scroll to position [0, 0]
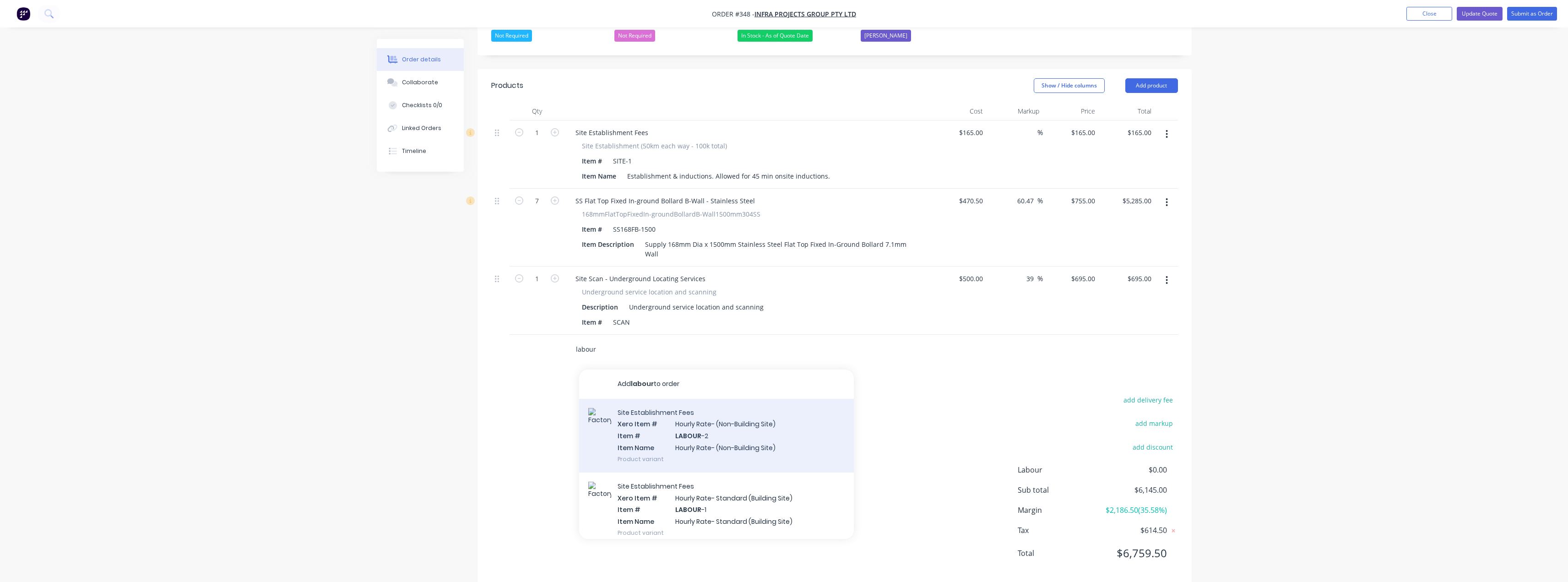
type input "labour"
click at [724, 433] on div "Site Establishment Fees Xero Item # Hourly Rate- (Non-Building Site) Item # LAB…" at bounding box center [716, 435] width 274 height 74
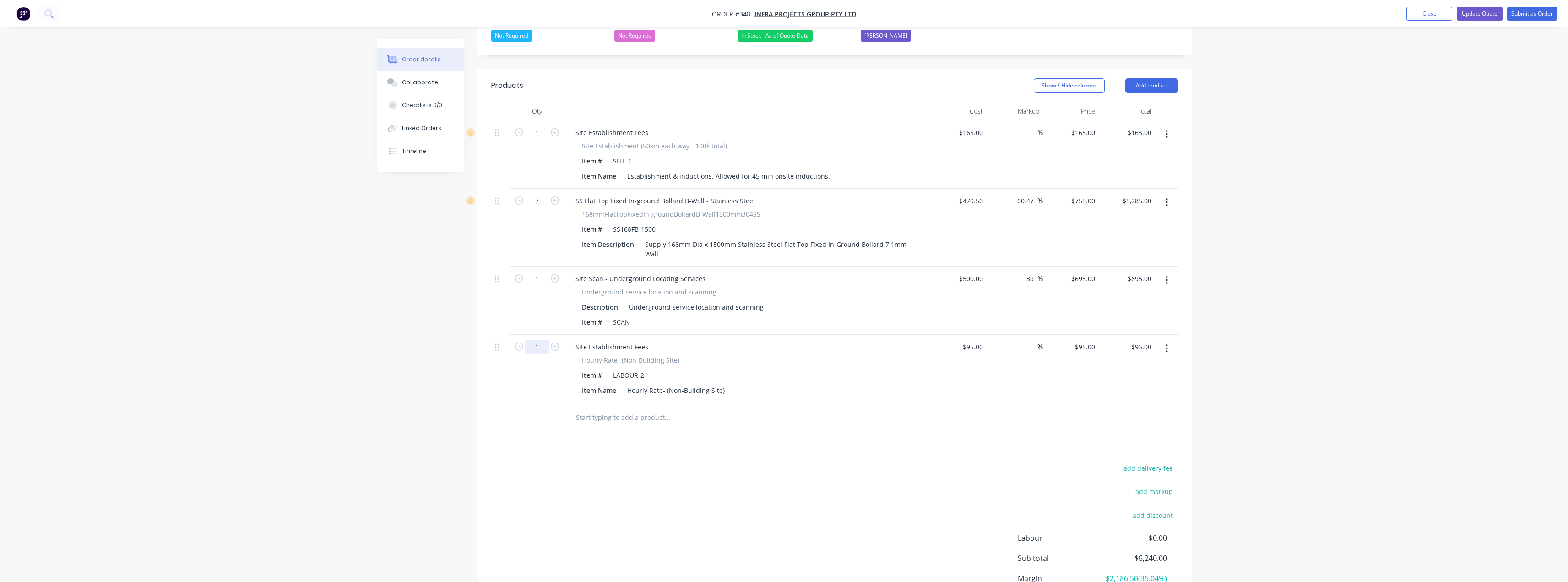
click at [534, 340] on input "1" at bounding box center [537, 347] width 24 height 13
type input "0.45"
type input "$42.75"
click at [679, 419] on div "Products Show / Hide columns Add product Qty Cost Markup Price Total 1 Site Est…" at bounding box center [834, 361] width 714 height 583
click at [1043, 352] on div "$95.00 $95.00" at bounding box center [1071, 369] width 56 height 68
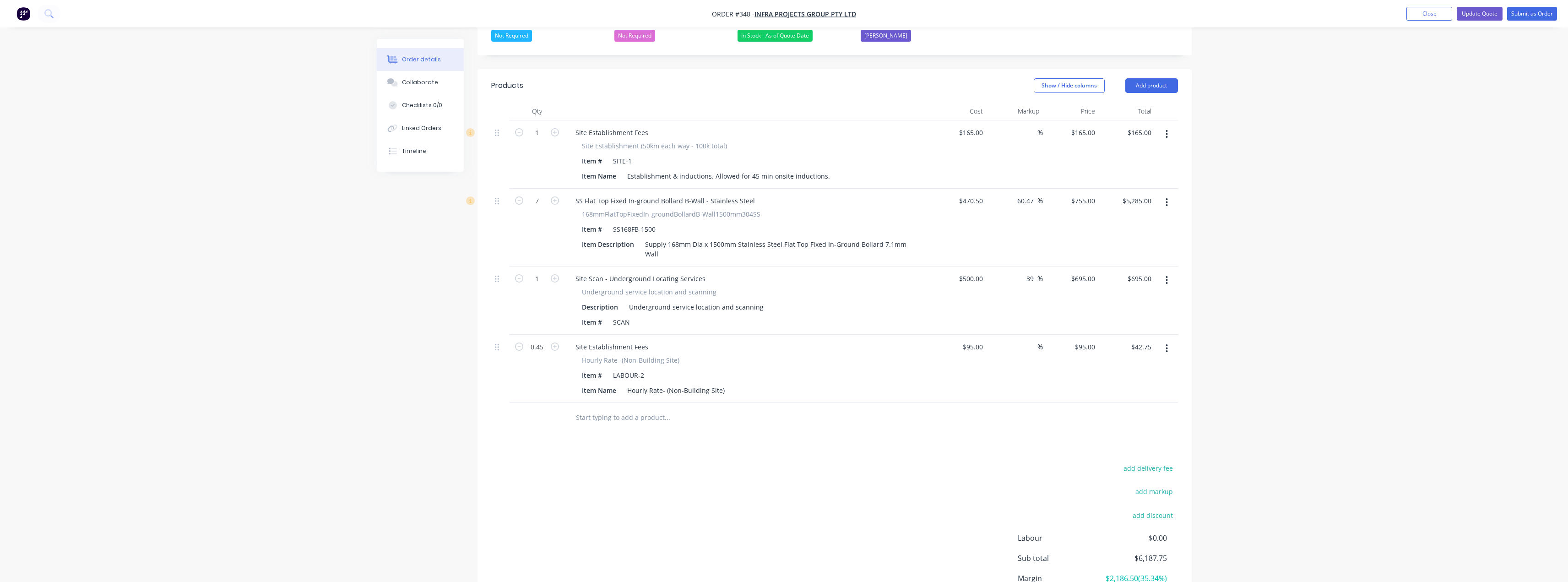
click at [957, 356] on div "$95.00 $95.00" at bounding box center [959, 369] width 56 height 68
click at [542, 340] on input "0.45" at bounding box center [537, 347] width 24 height 13
click at [1075, 120] on div "165 $165.00" at bounding box center [1071, 155] width 56 height 68
type input "315"
type input "90.91"
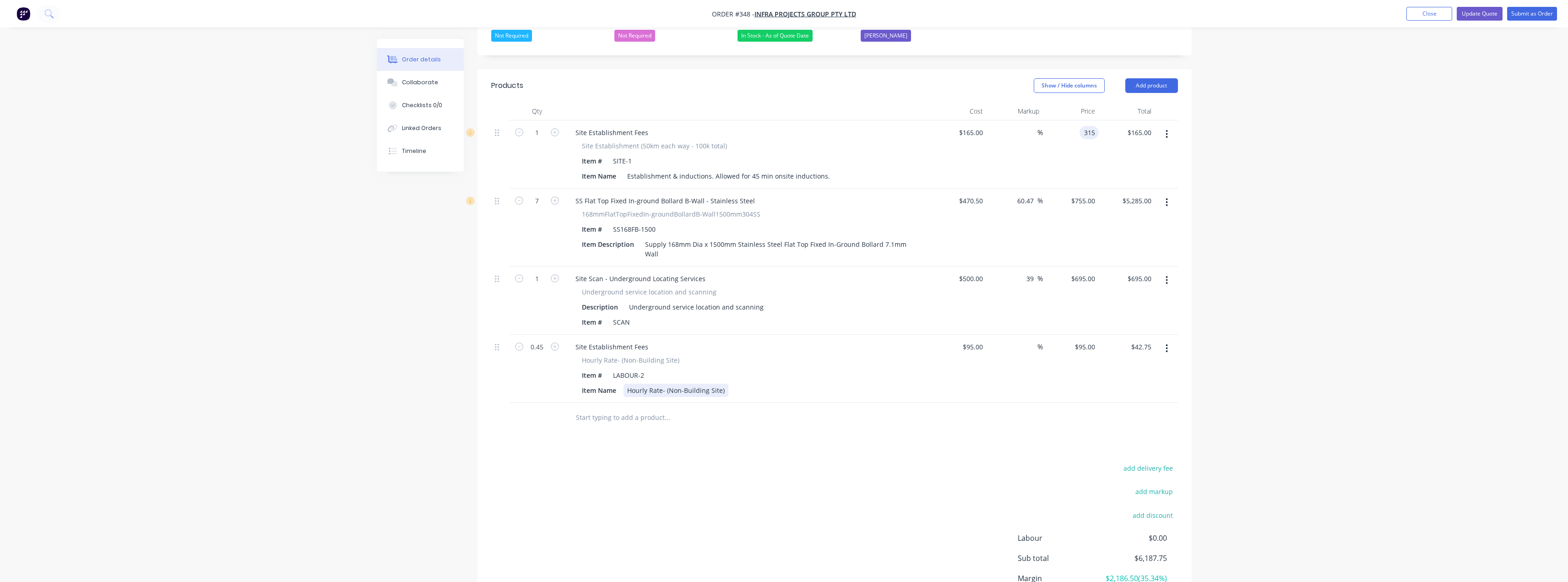
type input "$315.00"
click at [878, 384] on div "Item Name Hourly Rate- (Non-Building Site)" at bounding box center [746, 391] width 335 height 13
click at [1167, 344] on icon "button" at bounding box center [1166, 348] width 2 height 8
click at [1108, 421] on div "Delete" at bounding box center [1134, 427] width 70 height 13
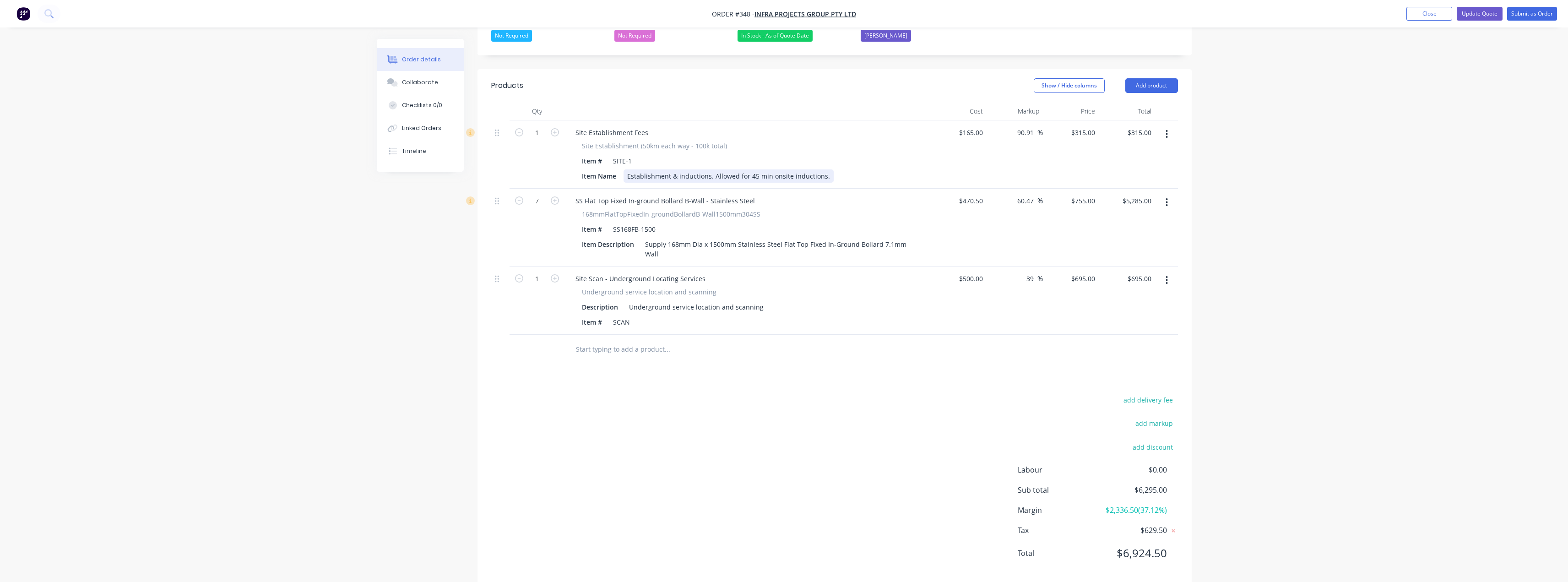
click at [626, 169] on div "Establishment & inductions. Allowed for 45 min onsite inductions." at bounding box center [729, 176] width 210 height 13
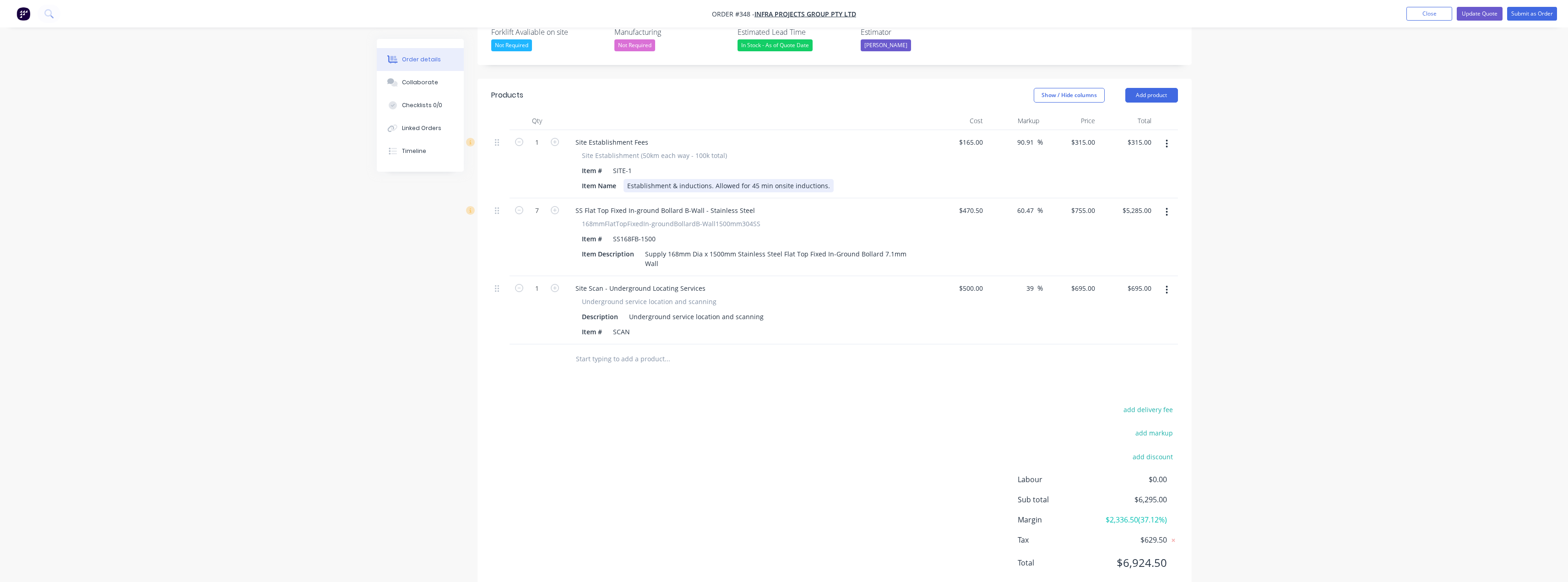
click at [823, 179] on div "Establishment & inductions. Allowed for 45 min onsite inductions." at bounding box center [729, 186] width 210 height 13
click at [656, 350] on input "text" at bounding box center [667, 359] width 183 height 18
click at [1086, 282] on input "695" at bounding box center [1091, 289] width 15 height 13
type input "$695.00"
click at [966, 344] on div at bounding box center [834, 359] width 686 height 30
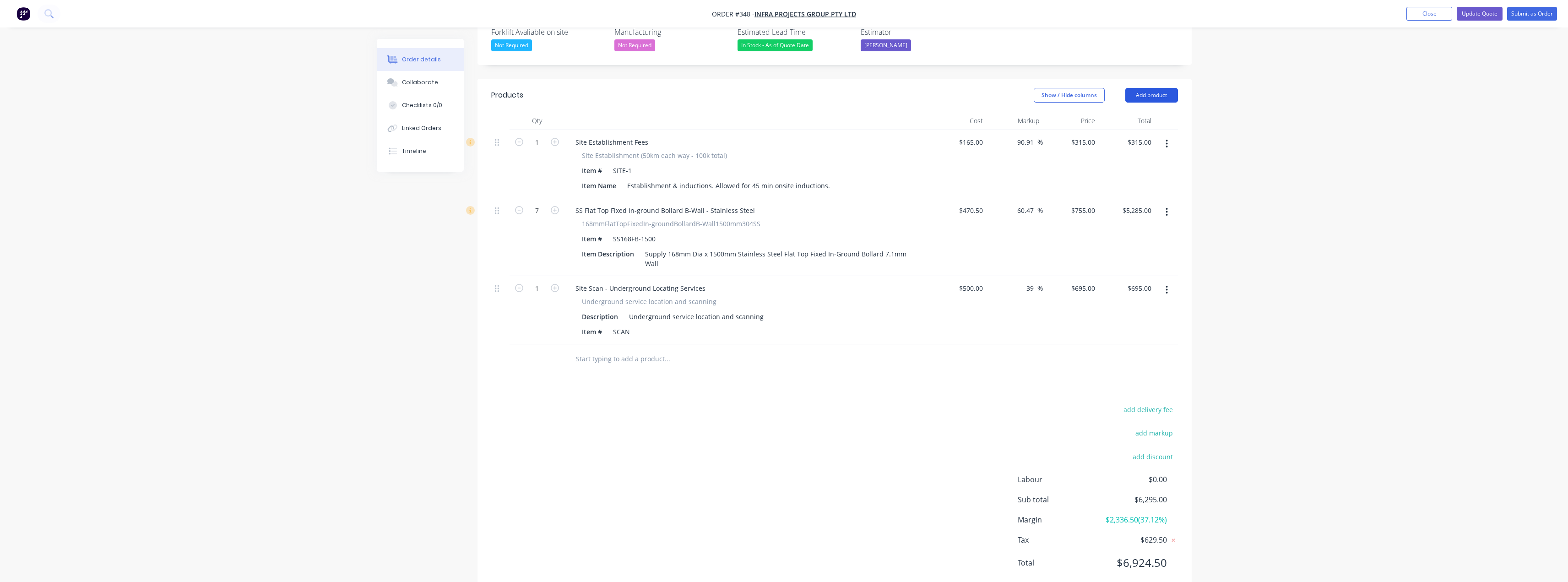
click at [1158, 88] on button "Add product" at bounding box center [1152, 95] width 53 height 15
click at [1135, 109] on button "Product catalogue" at bounding box center [1134, 119] width 87 height 18
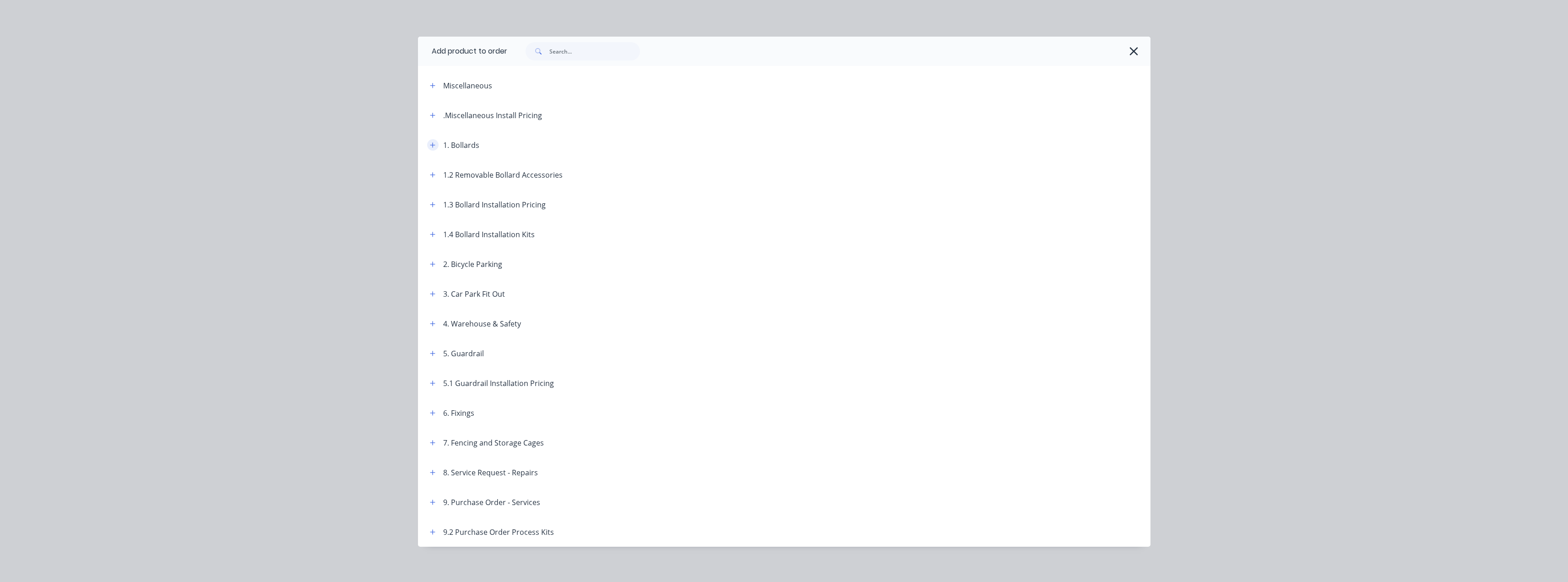
click at [430, 145] on icon "button" at bounding box center [432, 145] width 5 height 5
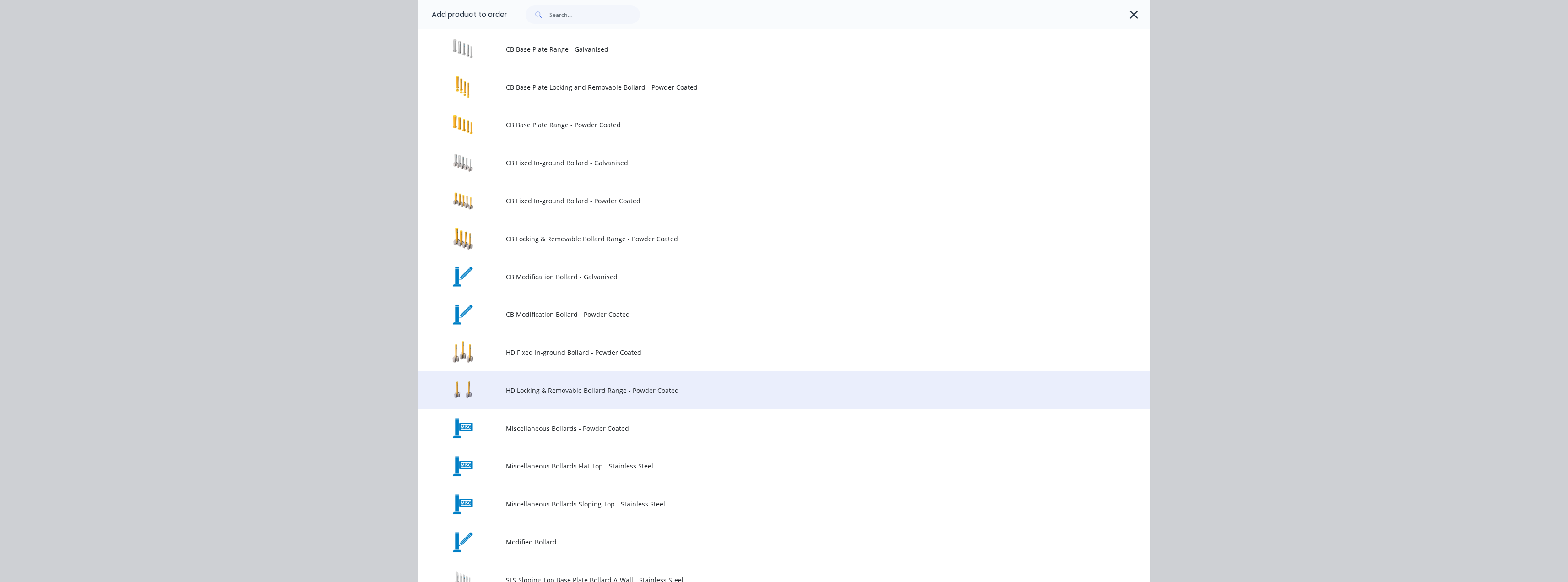
scroll to position [138, 0]
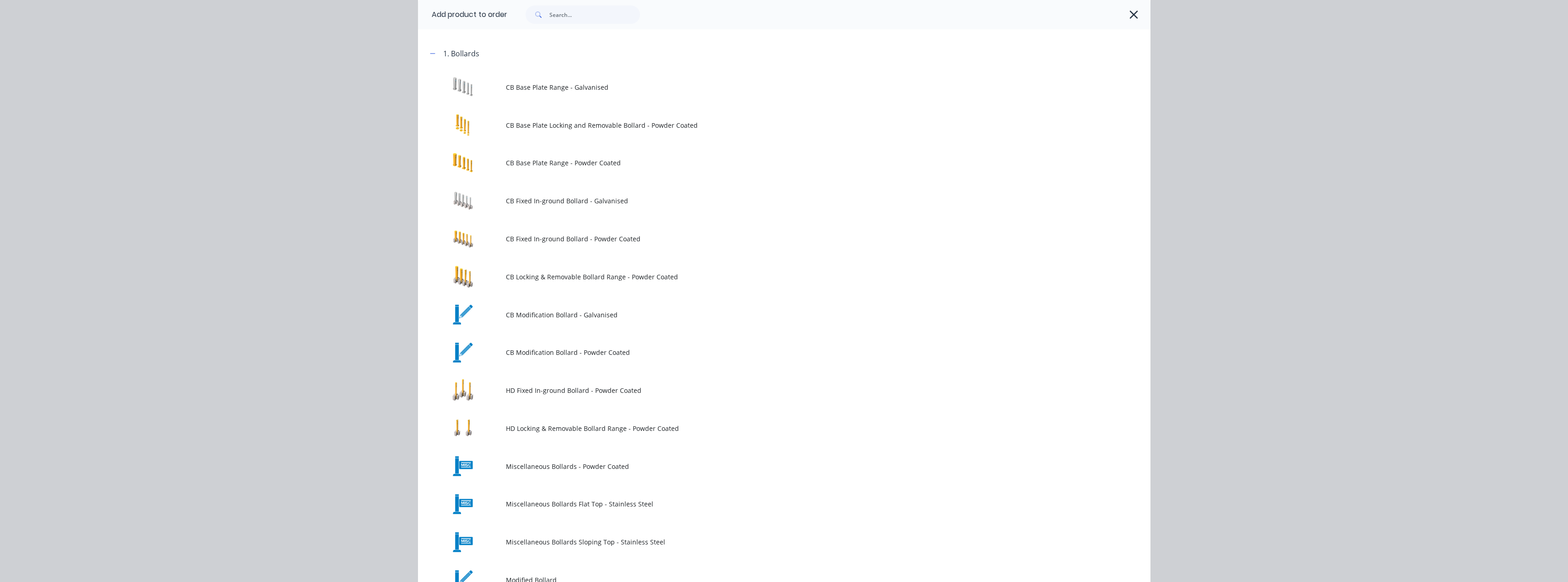
click at [430, 54] on icon "button" at bounding box center [432, 53] width 6 height 6
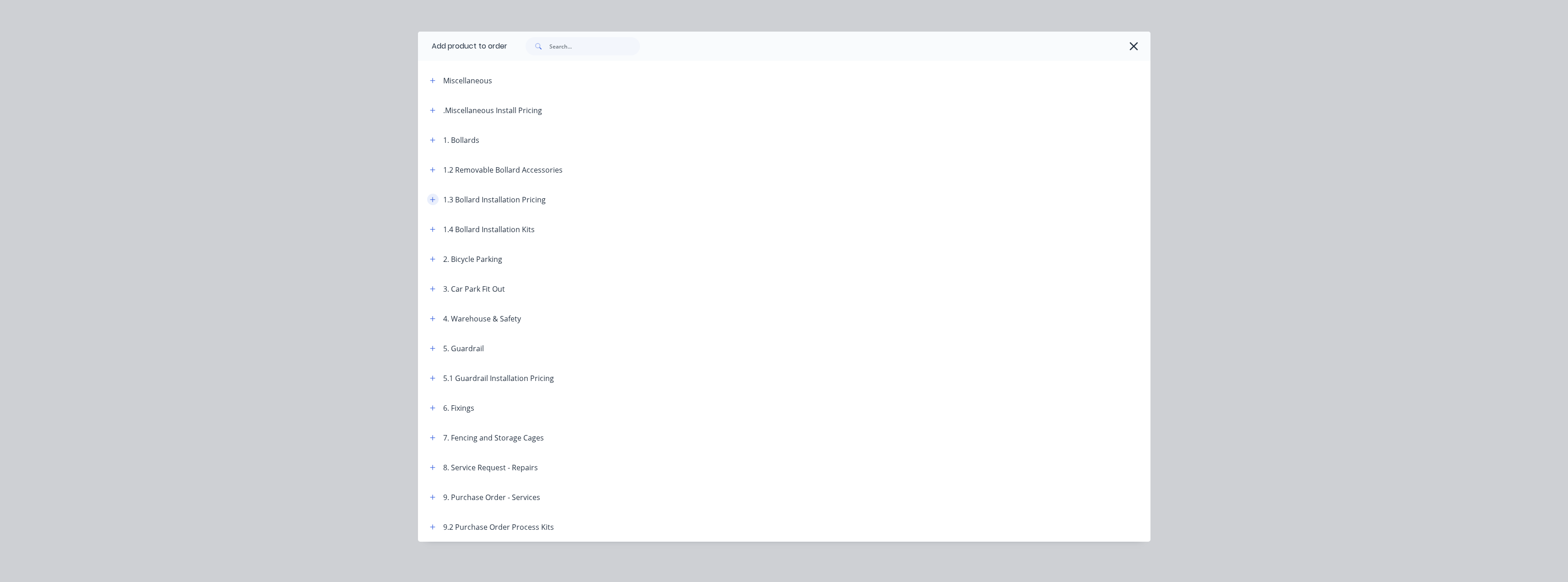
click at [430, 201] on icon "button" at bounding box center [432, 199] width 5 height 5
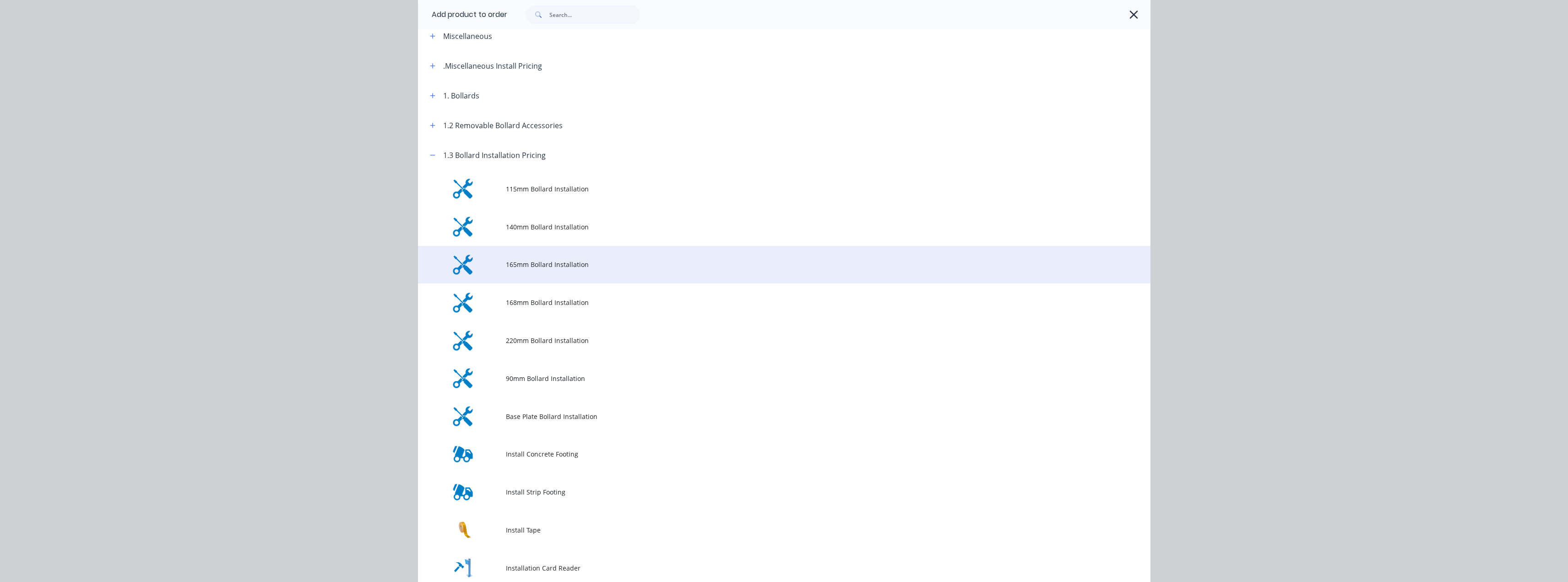
scroll to position [51, 0]
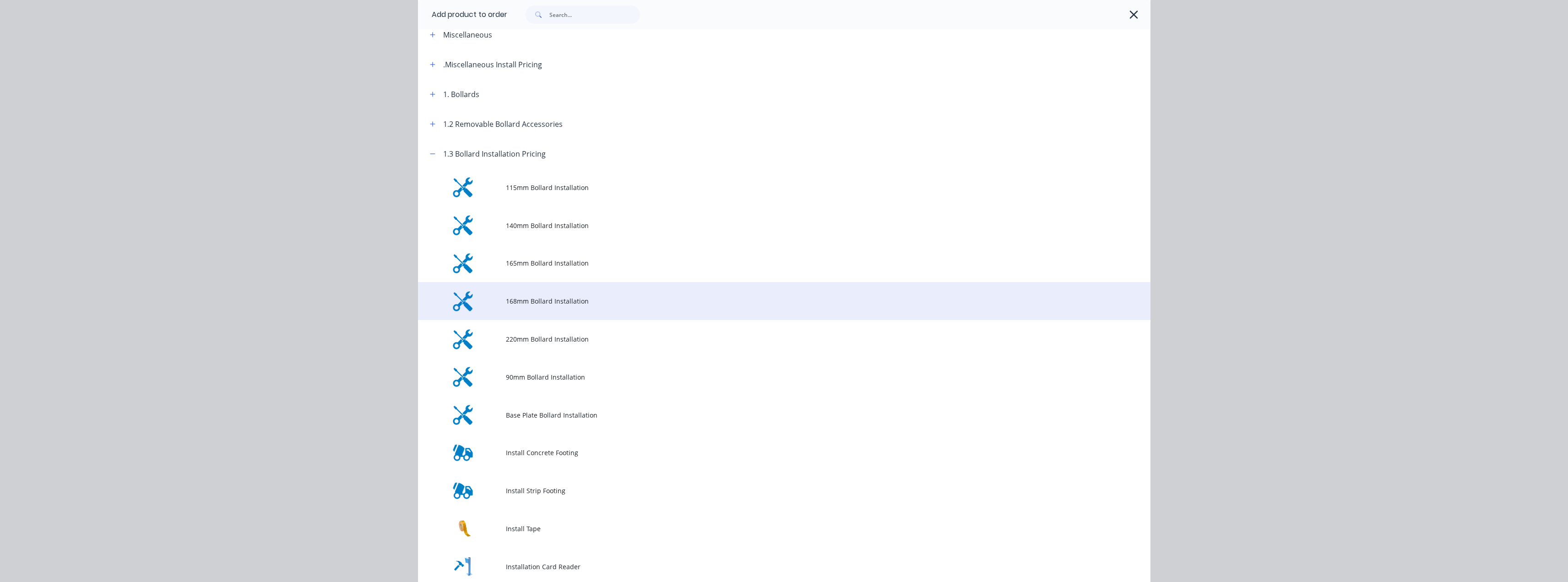
click at [524, 303] on span "168mm Bollard Installation" at bounding box center [763, 301] width 515 height 10
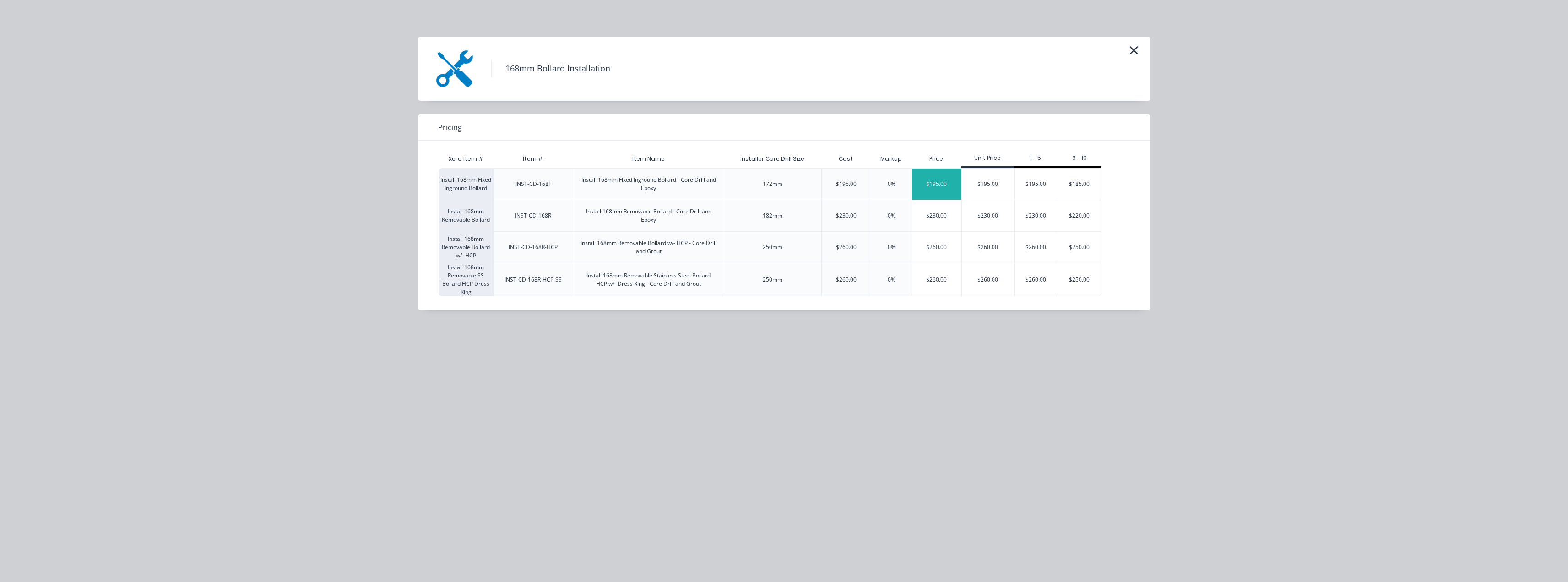
click at [943, 185] on div "$195.00" at bounding box center [937, 184] width 50 height 31
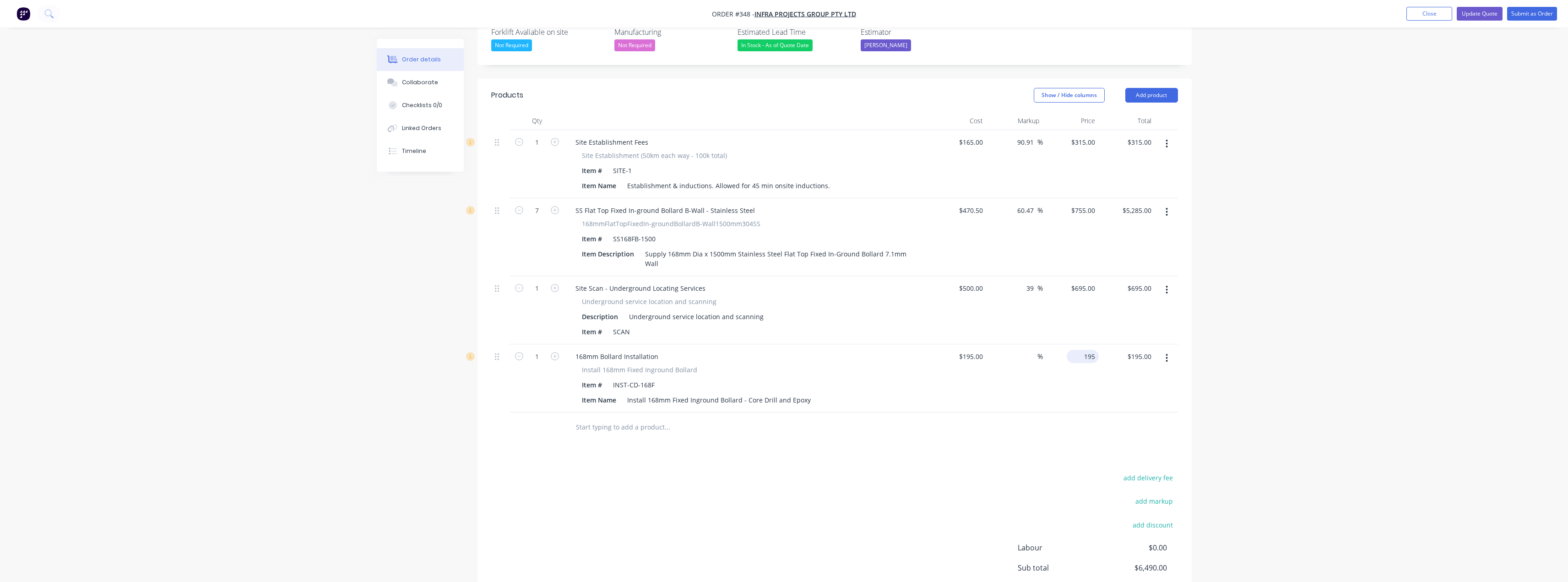
click at [1085, 350] on input "195" at bounding box center [1084, 356] width 28 height 13
type input "180"
type input "-7.69"
type input "$180.00"
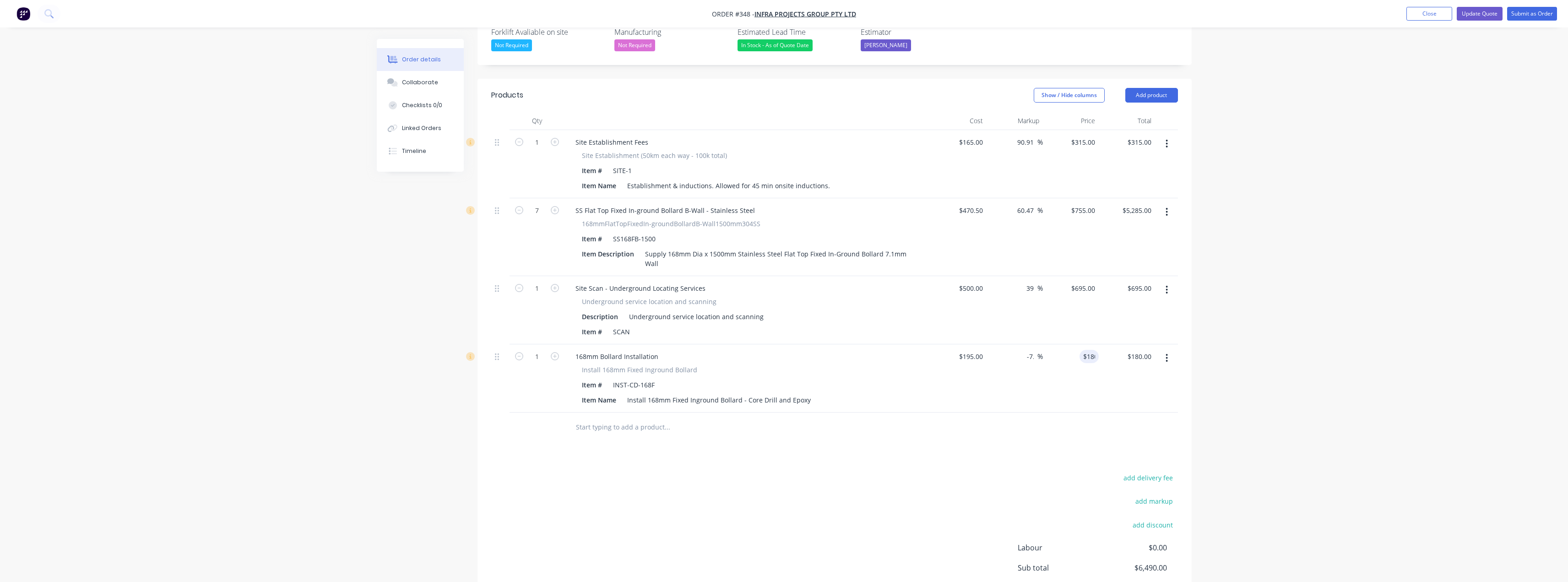
click at [877, 471] on div "add delivery fee add markup add discount Labour $0.00 Sub total $6,490.00 Margi…" at bounding box center [834, 559] width 686 height 177
click at [974, 350] on input "195" at bounding box center [972, 356] width 28 height 13
type input "$1.00"
type input "0.9231"
type input "$0.92"
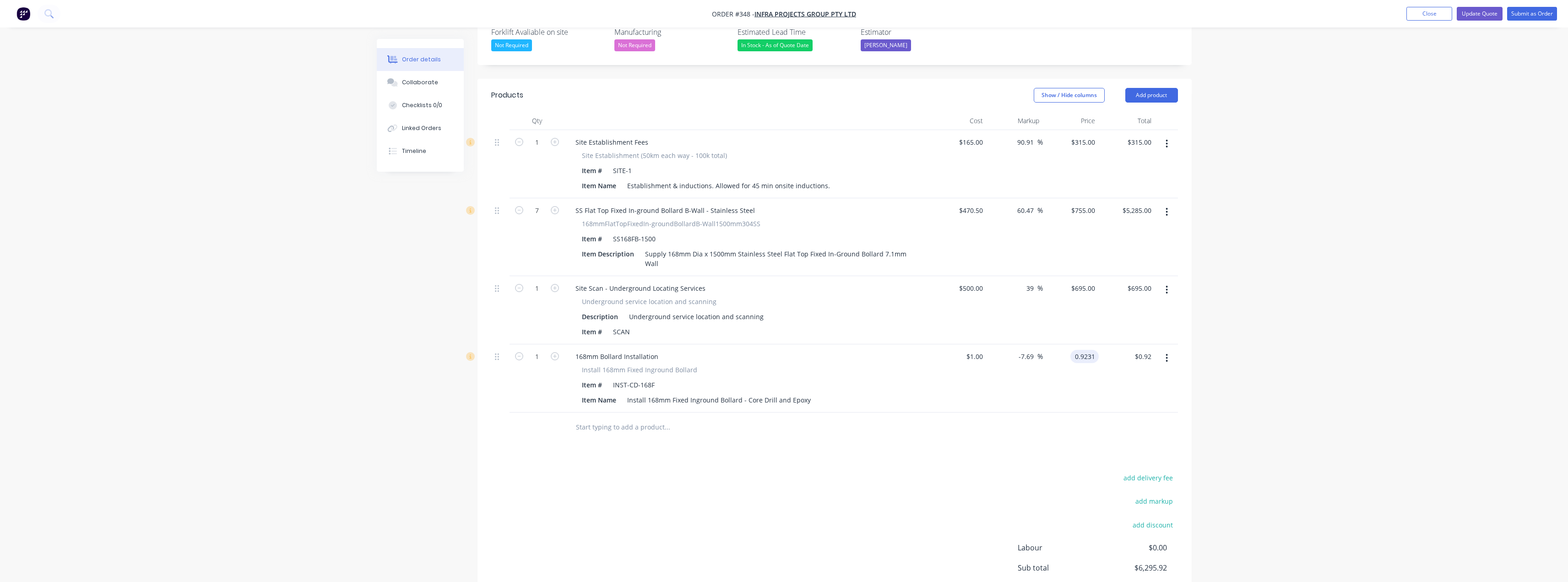
click at [1083, 350] on input "0.9231" at bounding box center [1086, 356] width 24 height 13
type input "180"
type input "17900"
type input "$180.00"
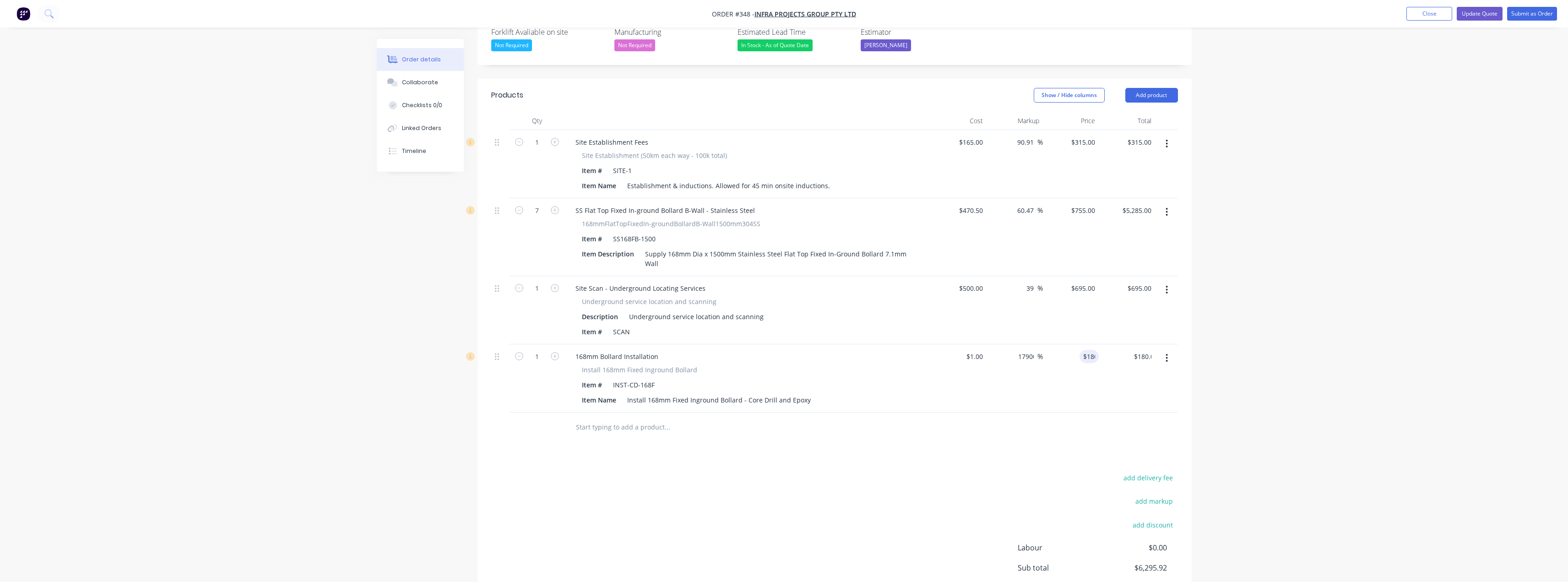
click at [828, 496] on div "add delivery fee add markup add discount Labour $0.00 Sub total $6,295.92 Margi…" at bounding box center [834, 559] width 686 height 177
click at [555, 352] on icon "button" at bounding box center [554, 356] width 8 height 8
type input "2"
type input "$360.00"
click at [555, 352] on icon "button" at bounding box center [554, 356] width 8 height 8
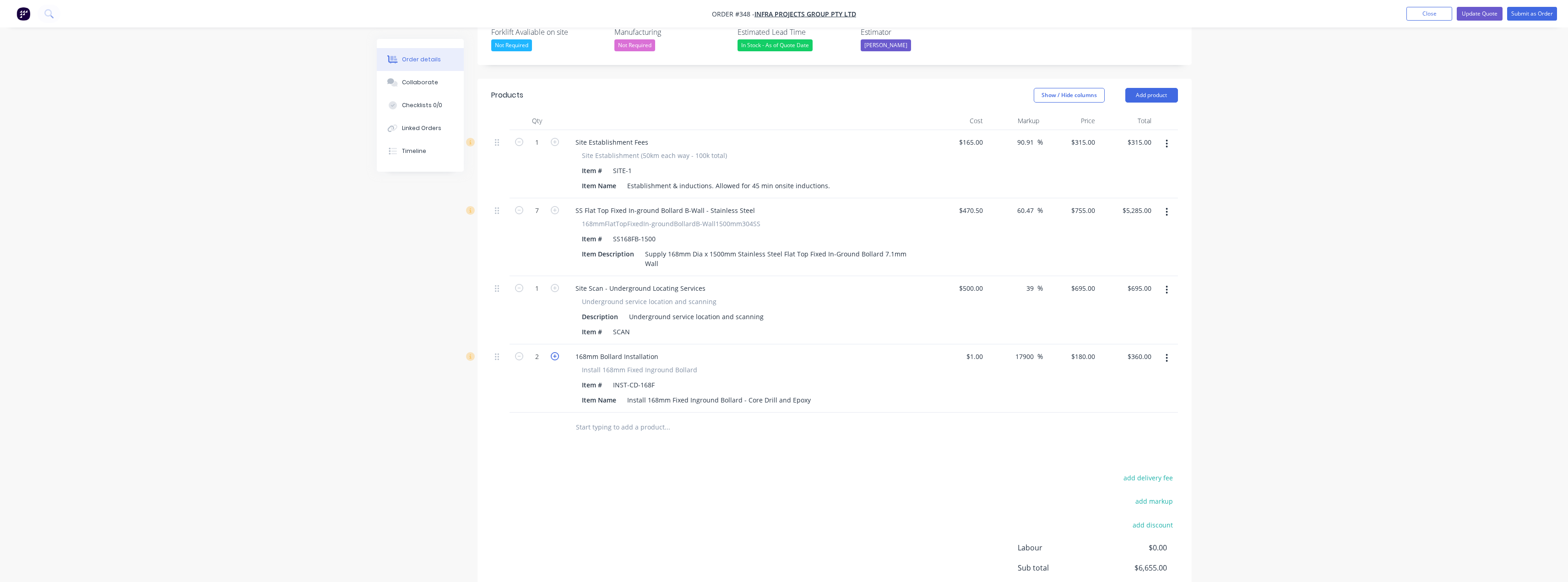
type input "3"
type input "$540.00"
click at [555, 352] on icon "button" at bounding box center [554, 356] width 8 height 8
type input "4"
type input "$720.00"
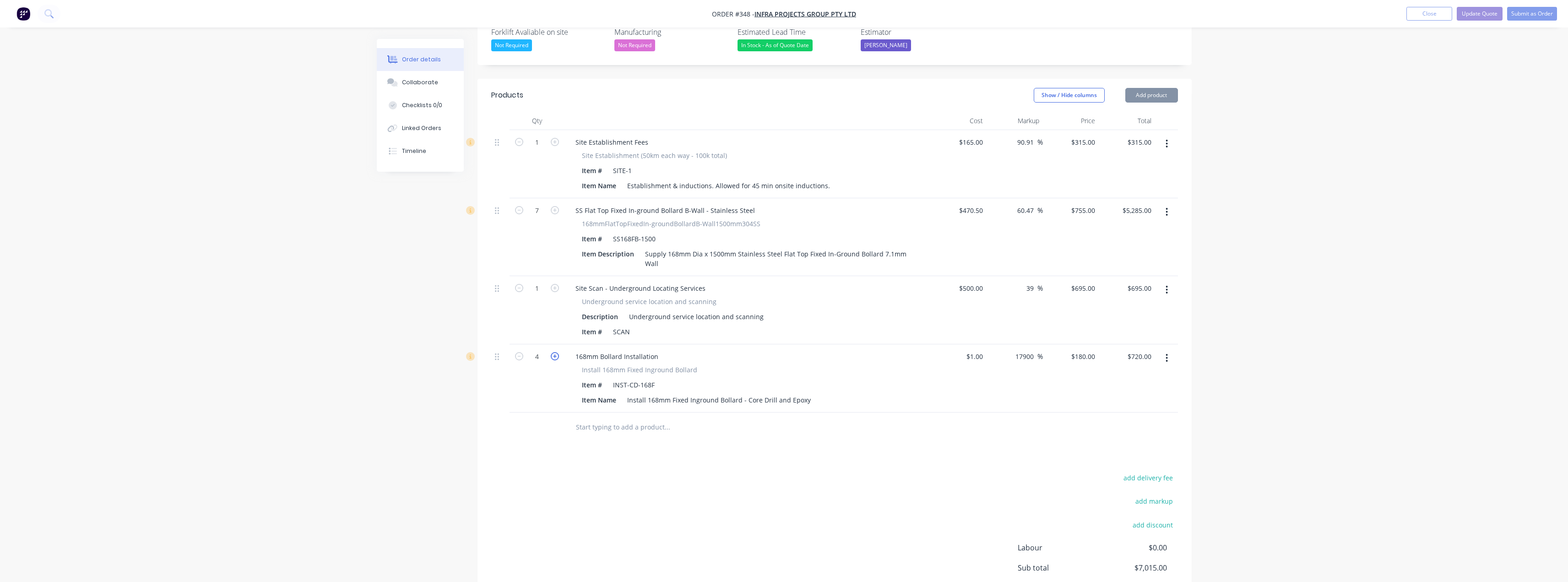
click at [555, 352] on icon "button" at bounding box center [554, 356] width 8 height 8
type input "5"
type input "$900.00"
click at [555, 352] on icon "button" at bounding box center [554, 356] width 8 height 8
type input "6"
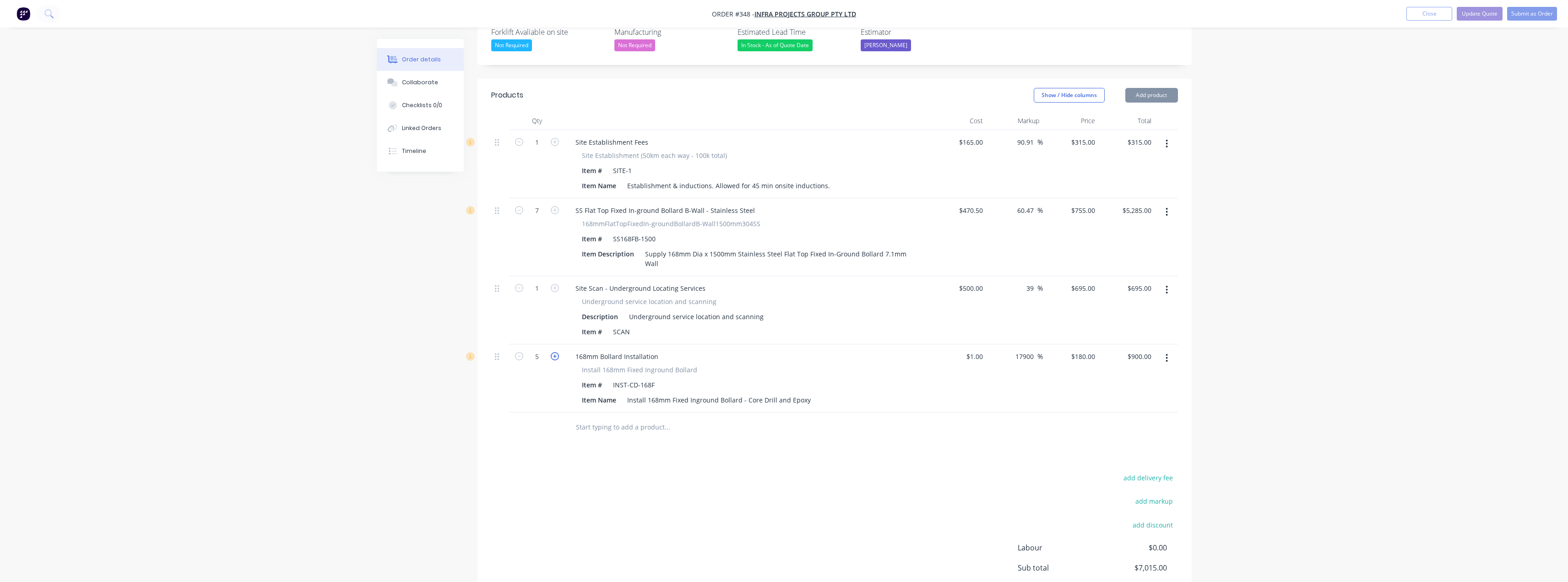
type input "$1,080.00"
click at [555, 352] on icon "button" at bounding box center [554, 356] width 8 height 8
type input "7"
type input "$1,260.00"
drag, startPoint x: 498, startPoint y: 334, endPoint x: 502, endPoint y: 268, distance: 66.1
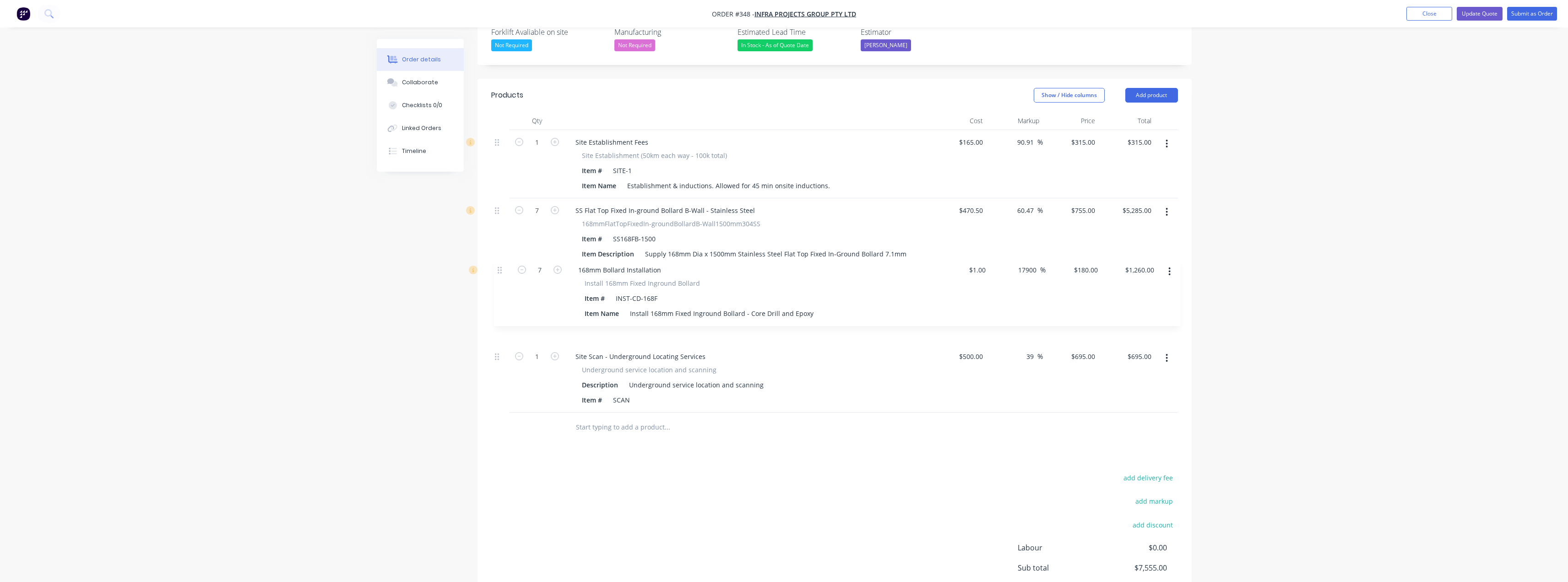
click at [502, 268] on div "1 Site Establishment Fees Site Establishment (50km each way - 100k total) Item …" at bounding box center [834, 271] width 686 height 282
click at [1085, 204] on input "755" at bounding box center [1091, 210] width 15 height 13
type input "745"
type input "58.34"
type input "$745.00"
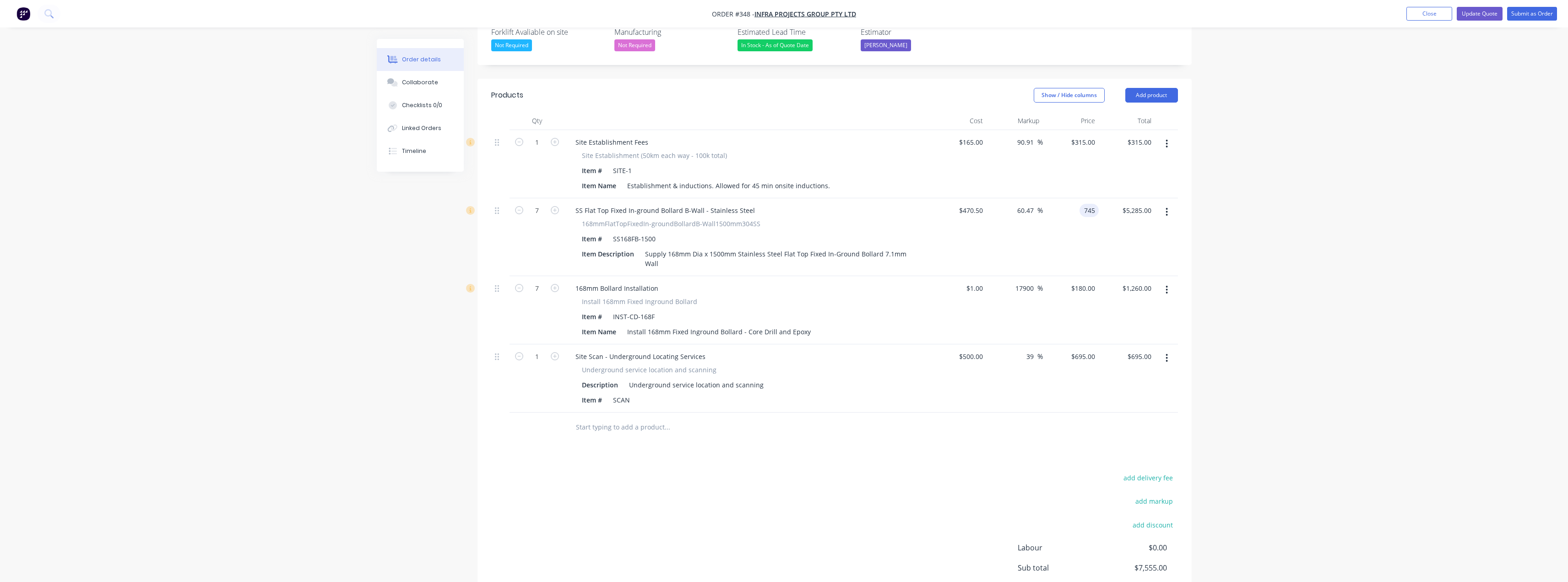
type input "$5,215.00"
click at [859, 514] on div "add delivery fee add markup add discount Labour $0.00 Sub total $7,555.00 Margi…" at bounding box center [834, 559] width 686 height 177
click at [1082, 136] on div "315 315" at bounding box center [1089, 142] width 19 height 13
type input "310"
type input "87.88"
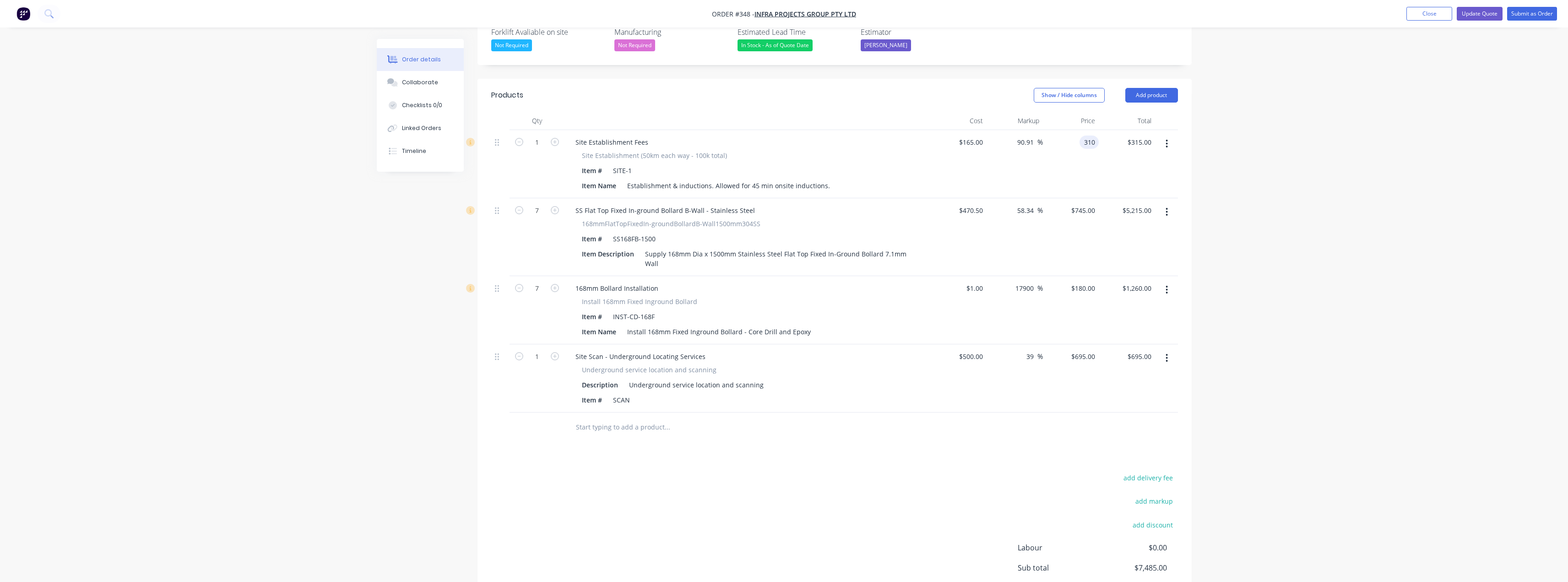
type input "$310.00"
click at [1267, 140] on div "Order details Collaborate Checklists 0/0 Linked Orders Timeline Order details C…" at bounding box center [784, 197] width 1568 height 958
click at [973, 136] on input "165" at bounding box center [972, 142] width 28 height 13
type input "$1.00"
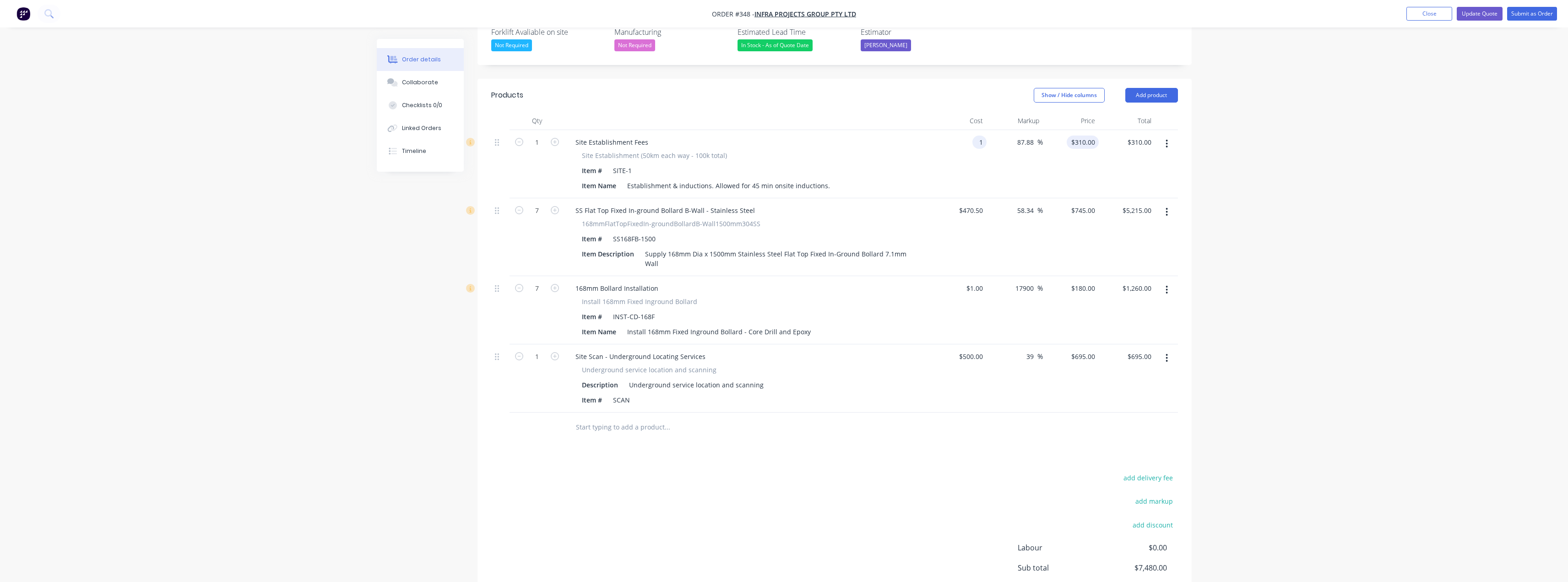
type input "1.8788"
type input "$1.88"
click at [1078, 136] on input "1.8788" at bounding box center [1084, 142] width 28 height 13
type input "310"
type input "30900"
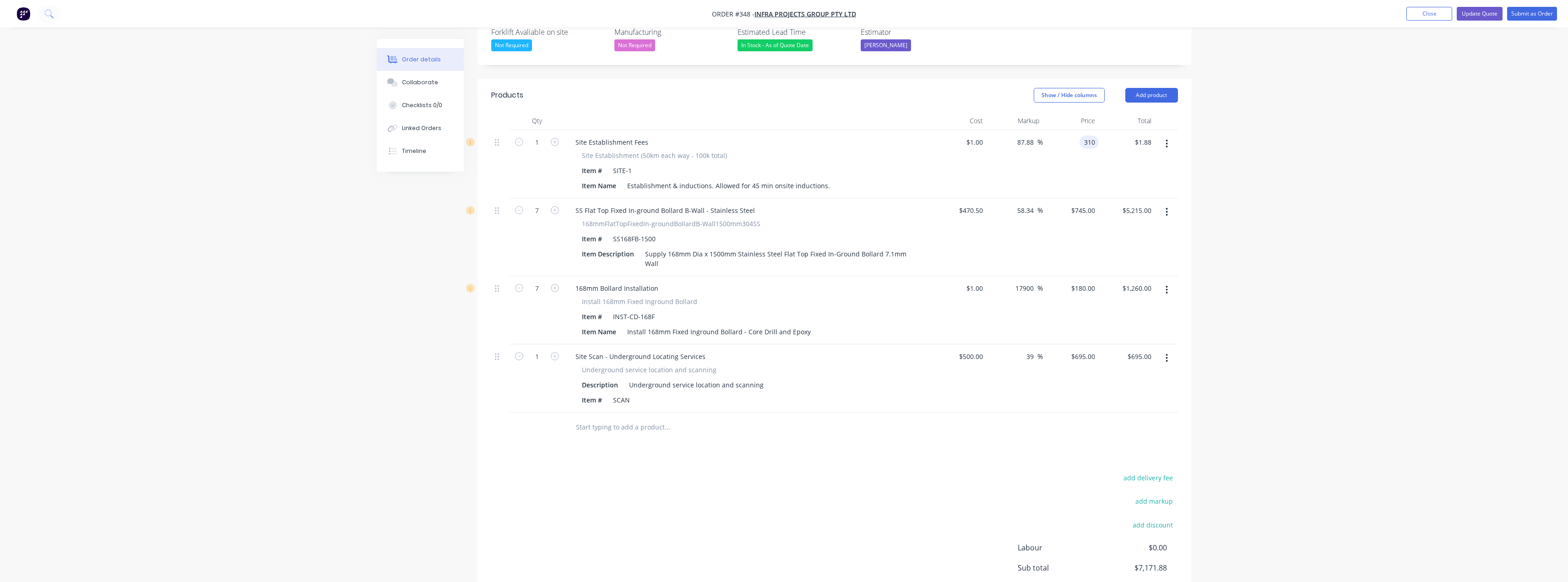
type input "$310.00"
click at [1212, 133] on div "Order details Collaborate Checklists 0/0 Linked Orders Timeline Order details C…" at bounding box center [784, 197] width 1568 height 958
click at [1151, 88] on button "Add product" at bounding box center [1152, 95] width 53 height 15
click at [1140, 112] on div "Product catalogue" at bounding box center [1134, 119] width 70 height 13
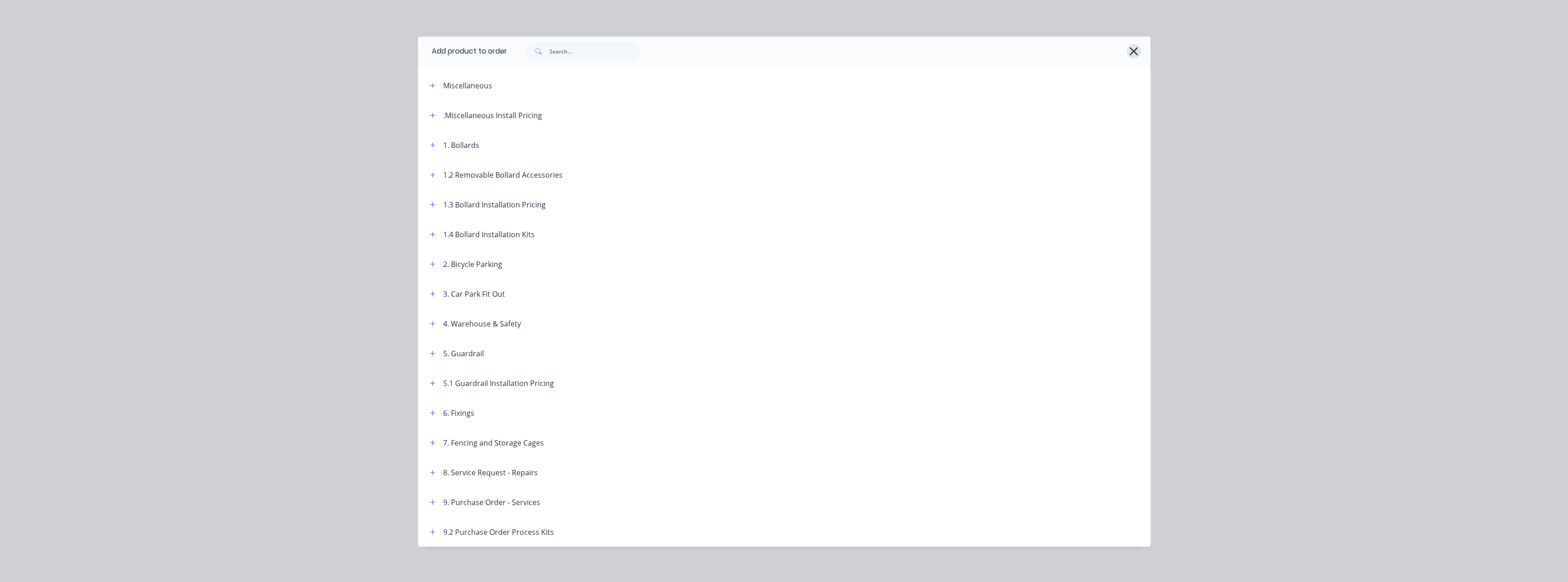
click at [1129, 52] on icon "button" at bounding box center [1134, 51] width 10 height 13
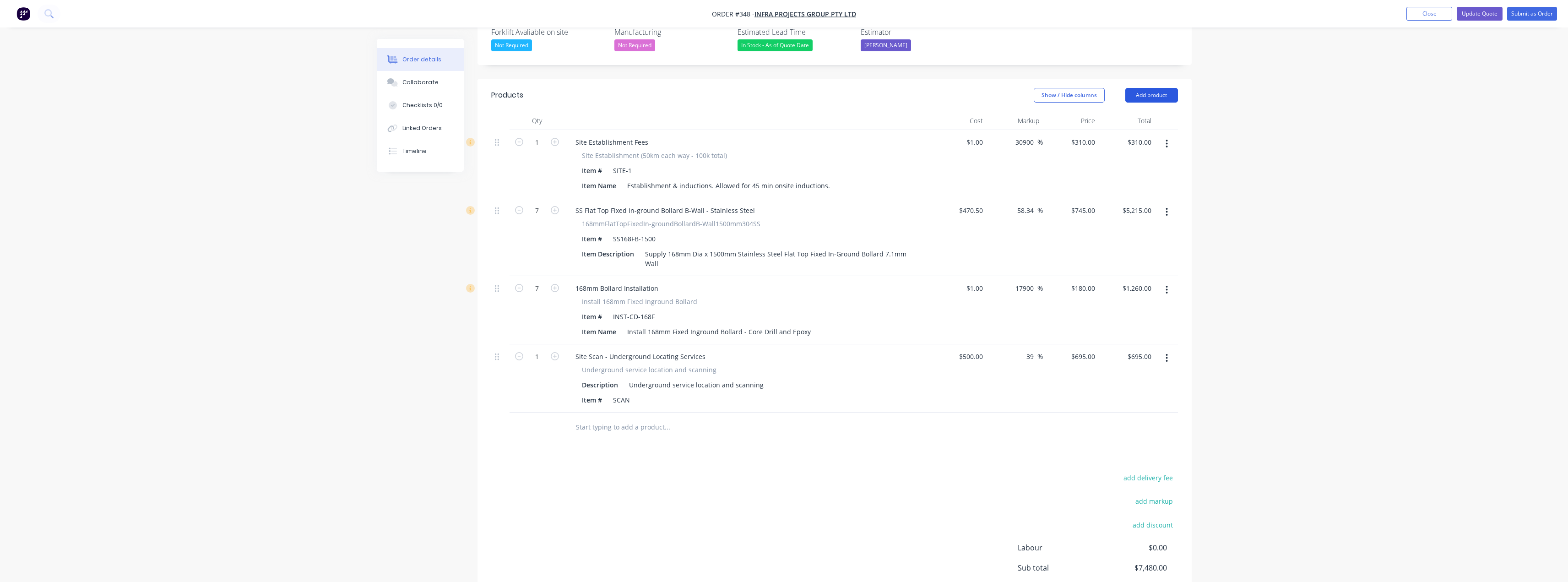
click at [1160, 88] on button "Add product" at bounding box center [1152, 95] width 53 height 15
click at [1120, 240] on div "Notes (External)" at bounding box center [1134, 246] width 70 height 13
click at [596, 418] on div at bounding box center [601, 425] width 66 height 13
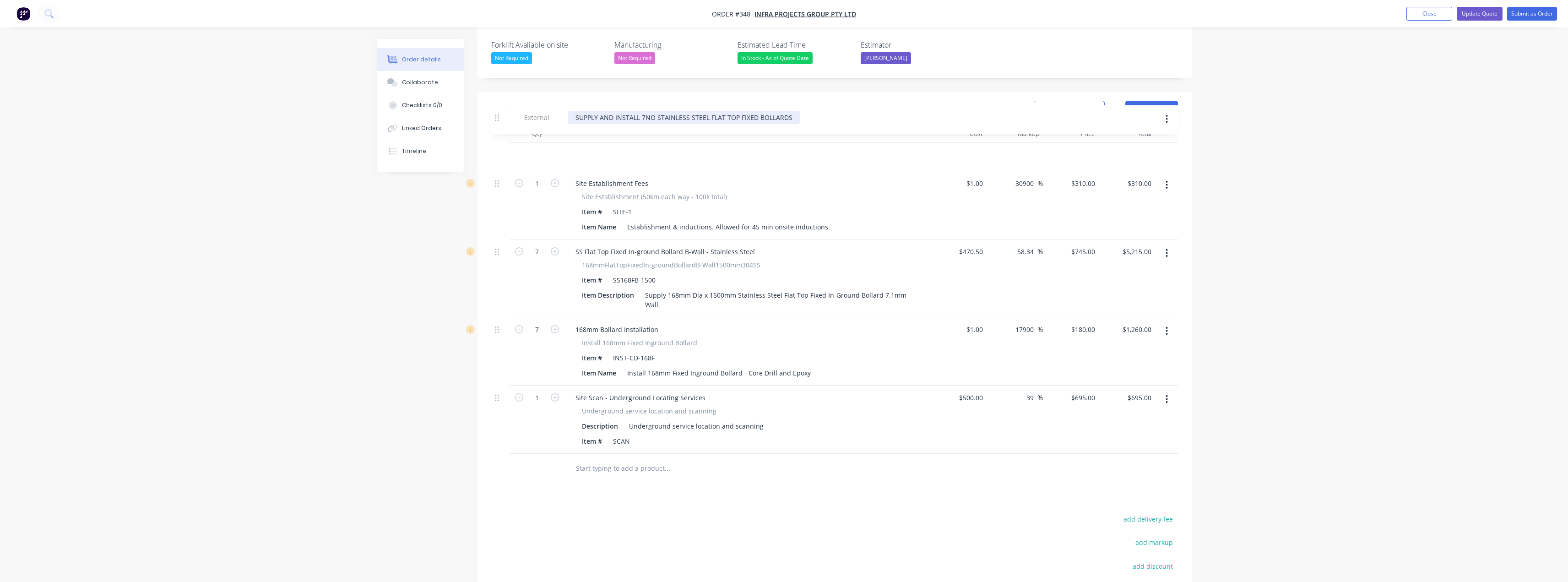
drag, startPoint x: 496, startPoint y: 400, endPoint x: 497, endPoint y: 115, distance: 285.0
click at [497, 125] on div "Qty Cost Markup Price Total 1 Site Establishment Fees Site Establishment (50km …" at bounding box center [834, 289] width 686 height 329
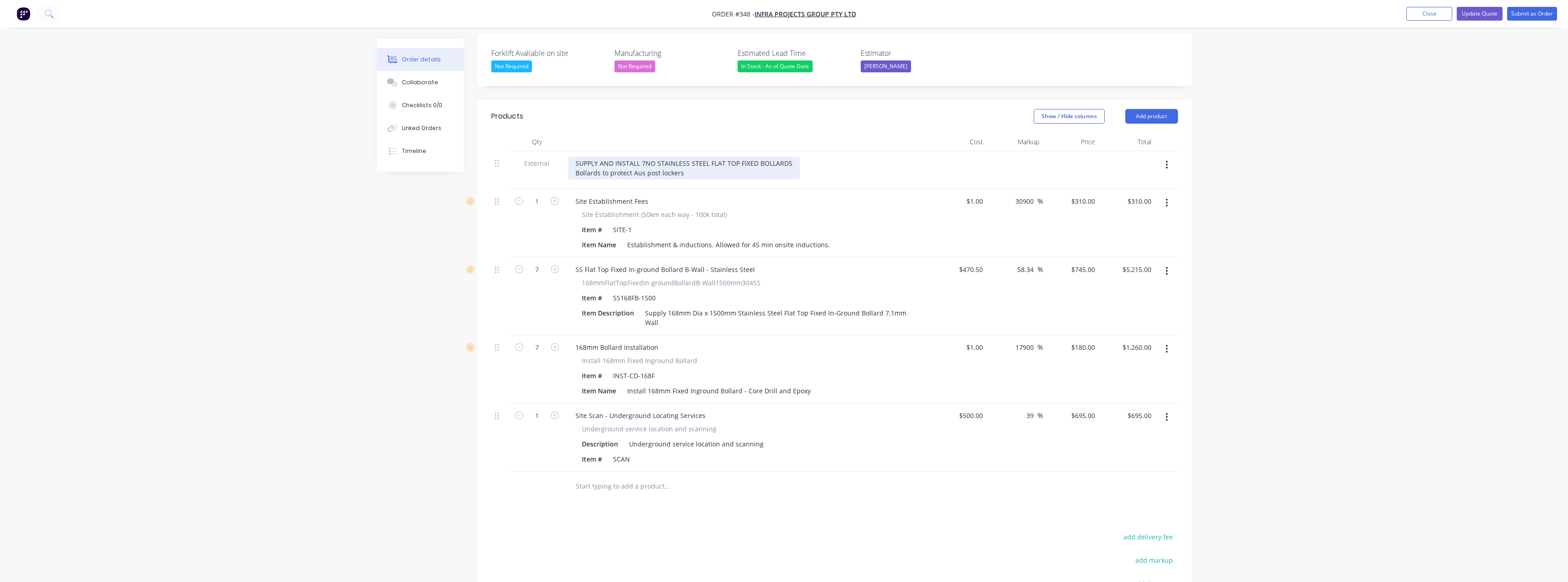
click at [641, 157] on div "SUPPLY AND INSTALL 7NO STAINLESS STEEL FLAT TOP FIXED BOLLARDS Bollards to prot…" at bounding box center [683, 168] width 232 height 23
click at [692, 157] on div "SUPPLY AND INSTALL 7NO STAINLESS STEEL FLAT TOP FIXED BOLLARDS Bollards to prot…" at bounding box center [683, 168] width 232 height 23
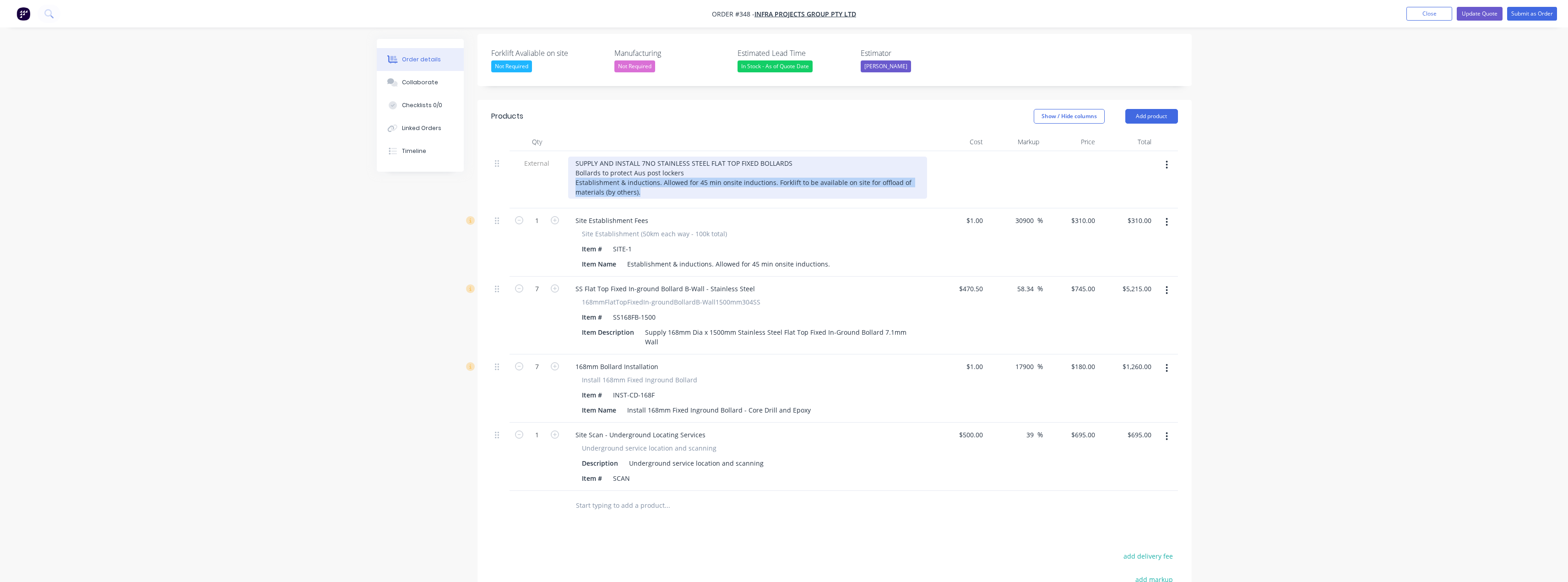
drag, startPoint x: 647, startPoint y: 168, endPoint x: 566, endPoint y: 159, distance: 81.5
click at [566, 159] on div "SUPPLY AND INSTALL 7NO STAINLESS STEEL FLAT TOP FIXED BOLLARDS Bollards to prot…" at bounding box center [747, 180] width 366 height 57
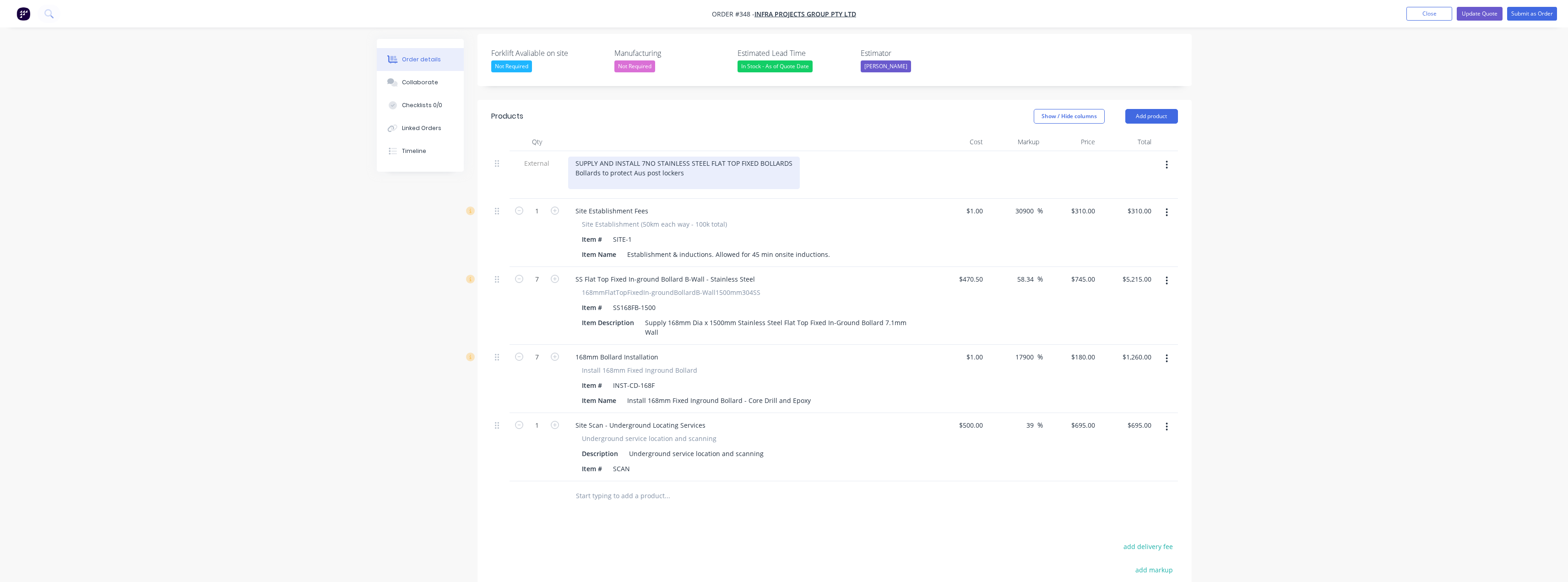
click at [691, 157] on div "SUPPLY AND INSTALL 7NO STAINLESS STEEL FLAT TOP FIXED BOLLARDS Bollards to prot…" at bounding box center [683, 172] width 232 height 32
click at [631, 157] on div "SUPPLY AND INSTALL 7NO STAINLESS STEEL FLAT TOP FIXED BOLLARDS Bollards to prot…" at bounding box center [683, 172] width 232 height 32
click at [721, 157] on div "SUPPLY AND INSTALL 7NO STAINLESS STEEL FLAT TOP FIXED BOLLARDS Bollards to prot…" at bounding box center [683, 172] width 232 height 32
click at [673, 157] on div "SUPPLY AND INSTALL 7NO STAINLESS STEEL FLAT TOP FIXED BOLLARDS Bollards to prot…" at bounding box center [683, 172] width 232 height 32
click at [723, 157] on div "SUPPLY AND INSTALL 7NO STAINLESS STEEL FLAT TOP FIXED BOLLARDS Bollards to prot…" at bounding box center [700, 172] width 264 height 32
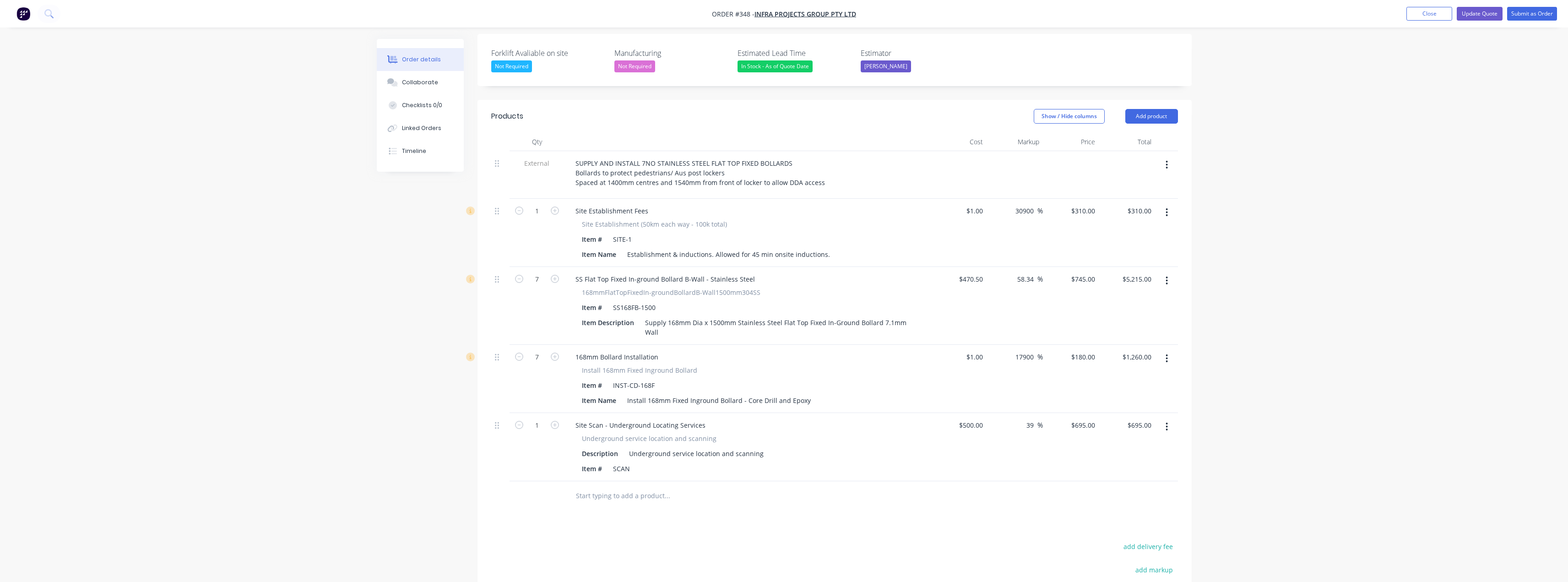
click at [638, 487] on input "text" at bounding box center [667, 496] width 183 height 18
click at [1154, 109] on button "Add product" at bounding box center [1152, 116] width 53 height 15
click at [1120, 261] on div "Notes (External)" at bounding box center [1134, 268] width 70 height 13
click at [608, 487] on div at bounding box center [601, 493] width 66 height 13
drag, startPoint x: 613, startPoint y: 468, endPoint x: 562, endPoint y: 470, distance: 51.0
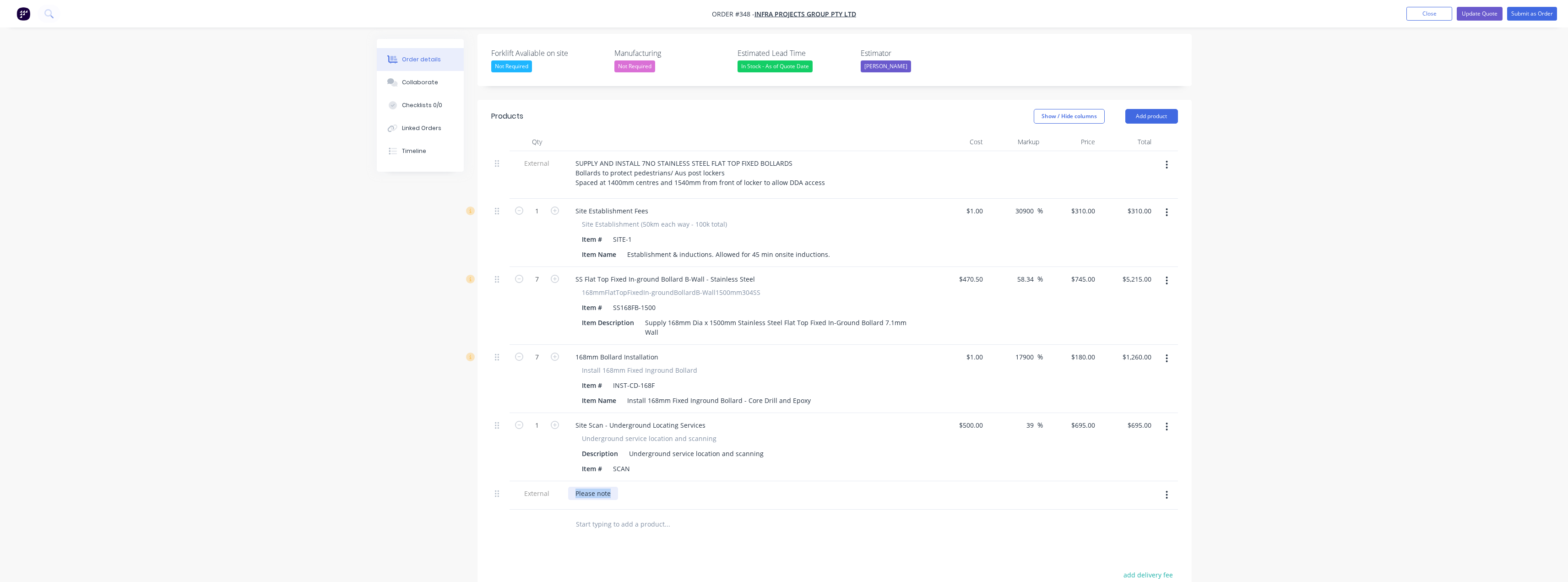
click at [557, 481] on div "External Please note" at bounding box center [834, 495] width 686 height 28
click at [697, 157] on div "SUPPLY AND INSTALL 7NO STAINLESS STEEL FLAT TOP FIXED BOLLARDS Bollards to prot…" at bounding box center [700, 172] width 264 height 32
click at [685, 158] on div "SUPPLY AND INSTALL 7NO STAINLESS STEEL FLAT TOP FIXED BOLLARDS Bollards to prot…" at bounding box center [700, 172] width 264 height 32
click at [731, 158] on div "SUPPLY AND INSTALL 7NO STAINLESS STEEL FLAT TOP FIXED BOLLARDS Bollards to prot…" at bounding box center [700, 172] width 264 height 32
click at [757, 157] on div "SUPPLY AND INSTALL 7NO STAINLESS STEEL FLAT TOP FIXED BOLLARDS Bollards to prot…" at bounding box center [700, 172] width 264 height 32
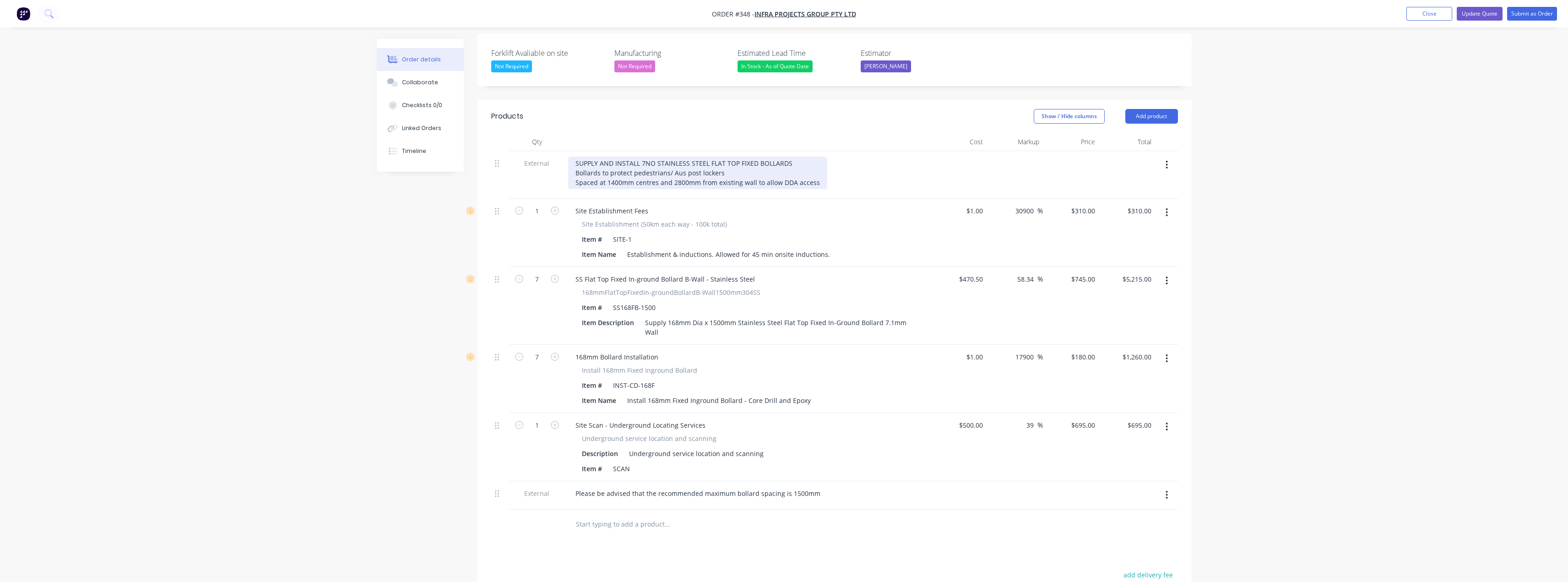
click at [817, 157] on div "SUPPLY AND INSTALL 7NO STAINLESS STEEL FLAT TOP FIXED BOLLARDS Bollards to prot…" at bounding box center [698, 172] width 259 height 32
click at [608, 169] on div "SUPPLY AND INSTALL 7NO STAINLESS STEEL FLAT TOP FIXED BOLLARDS Bollards to prot…" at bounding box center [699, 177] width 263 height 42
click at [592, 168] on div "SUPPLY AND INSTALL 7NO STAINLESS STEEL FLAT TOP FIXED BOLLARDS Bollards to prot…" at bounding box center [699, 177] width 263 height 42
click at [713, 166] on div "SUPPLY AND INSTALL 7NO STAINLESS STEEL FLAT TOP FIXED BOLLARDS Bollards to prot…" at bounding box center [699, 177] width 263 height 42
click at [731, 167] on div "SUPPLY AND INSTALL 7NO STAINLESS STEEL FLAT TOP FIXED BOLLARDS Bollards to prot…" at bounding box center [699, 177] width 263 height 42
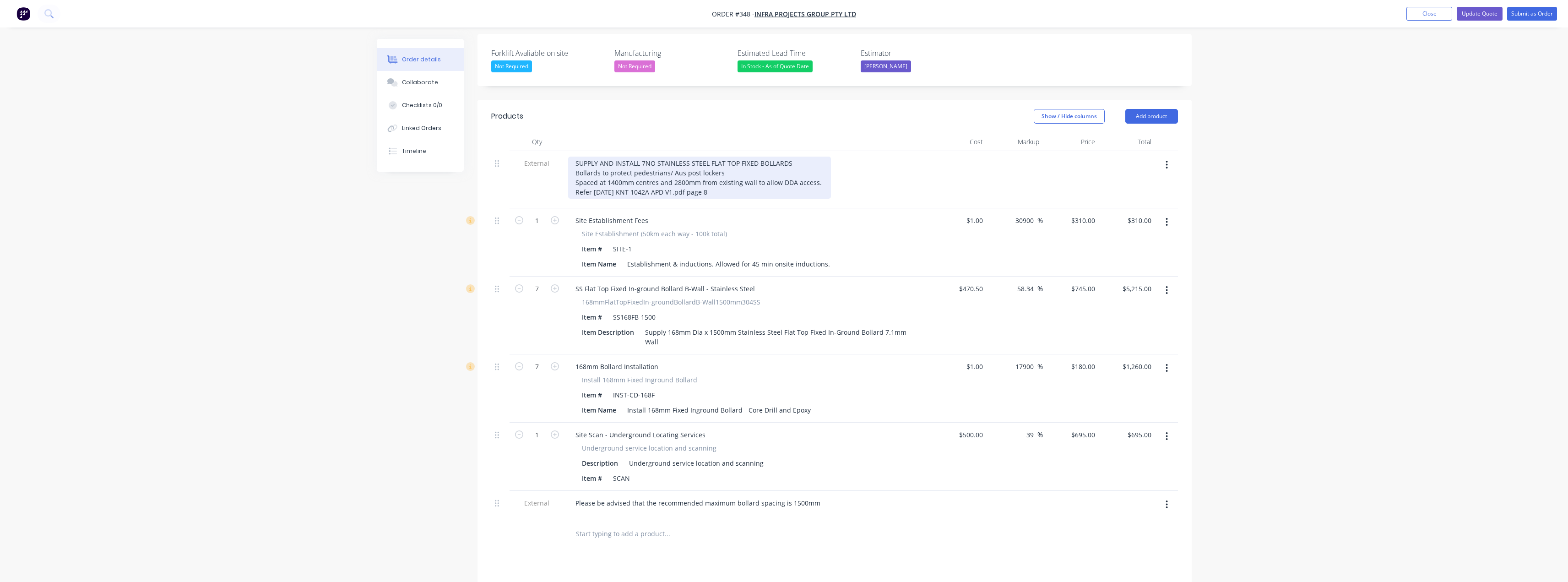
click at [592, 168] on div "SUPPLY AND INSTALL 7NO STAINLESS STEEL FLAT TOP FIXED BOLLARDS Bollards to prot…" at bounding box center [699, 177] width 263 height 42
click at [725, 167] on div "SUPPLY AND INSTALL 7NO STAINLESS STEEL FLAT TOP FIXED BOLLARDS Bollards to prot…" at bounding box center [699, 177] width 263 height 42
click at [575, 157] on div "SUPPLY AND INSTALL 7NO STAINLESS STEEL FLAT TOP FIXED BOLLARDS Bollards to prot…" at bounding box center [699, 177] width 263 height 42
click at [772, 161] on div "SUPPLY AND INSTALL 7NO STAINLESS STEEL FLAT TOP FIXED BOLLARDS Bollards to prot…" at bounding box center [721, 177] width 307 height 42
click at [575, 496] on div "Please be advised that the recommended maximum bollard spacing is 1500mm" at bounding box center [698, 503] width 260 height 13
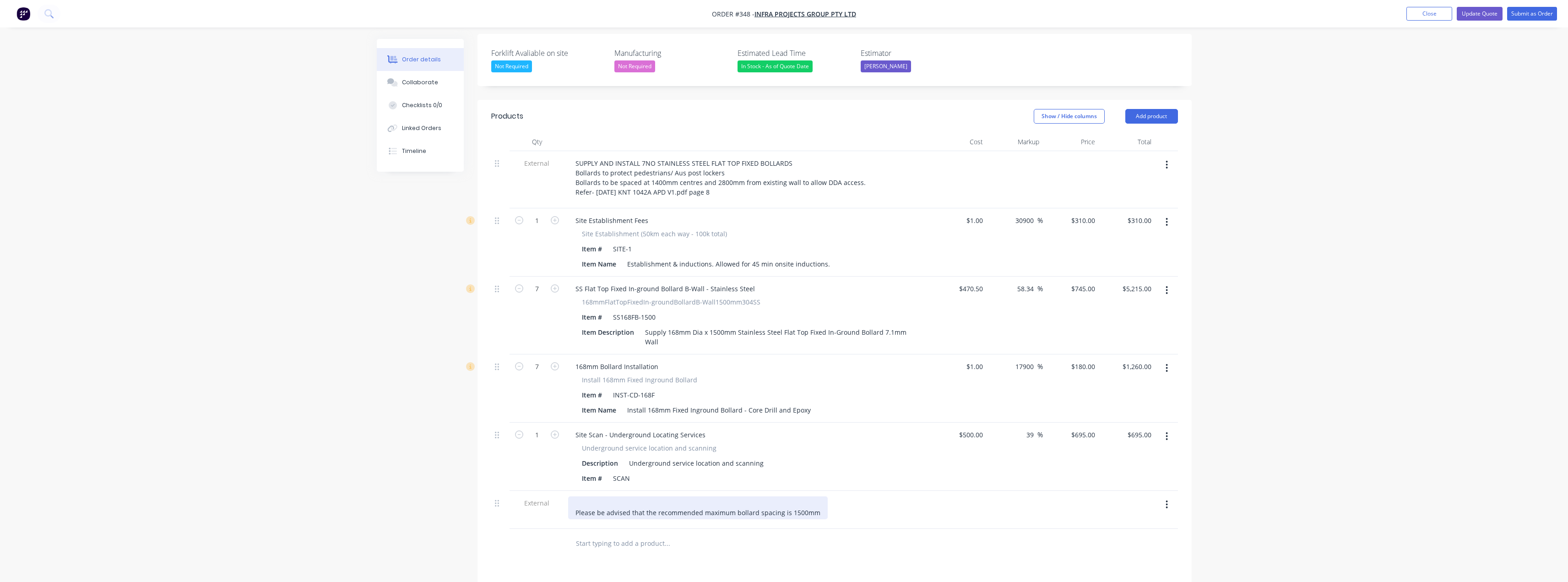
click at [580, 496] on div "Please be advised that the recommended maximum bollard spacing is 1500mm" at bounding box center [698, 507] width 260 height 23
click at [574, 496] on div "Please note a manufacturing lead time will apply 3-4 weeks from receipt of depo…" at bounding box center [747, 507] width 359 height 23
click at [575, 496] on div "Please note a manufacturing lead time will apply 3-4 weeks from receipt of depo…" at bounding box center [747, 512] width 359 height 32
click at [1165, 109] on button "Add product" at bounding box center [1152, 116] width 53 height 15
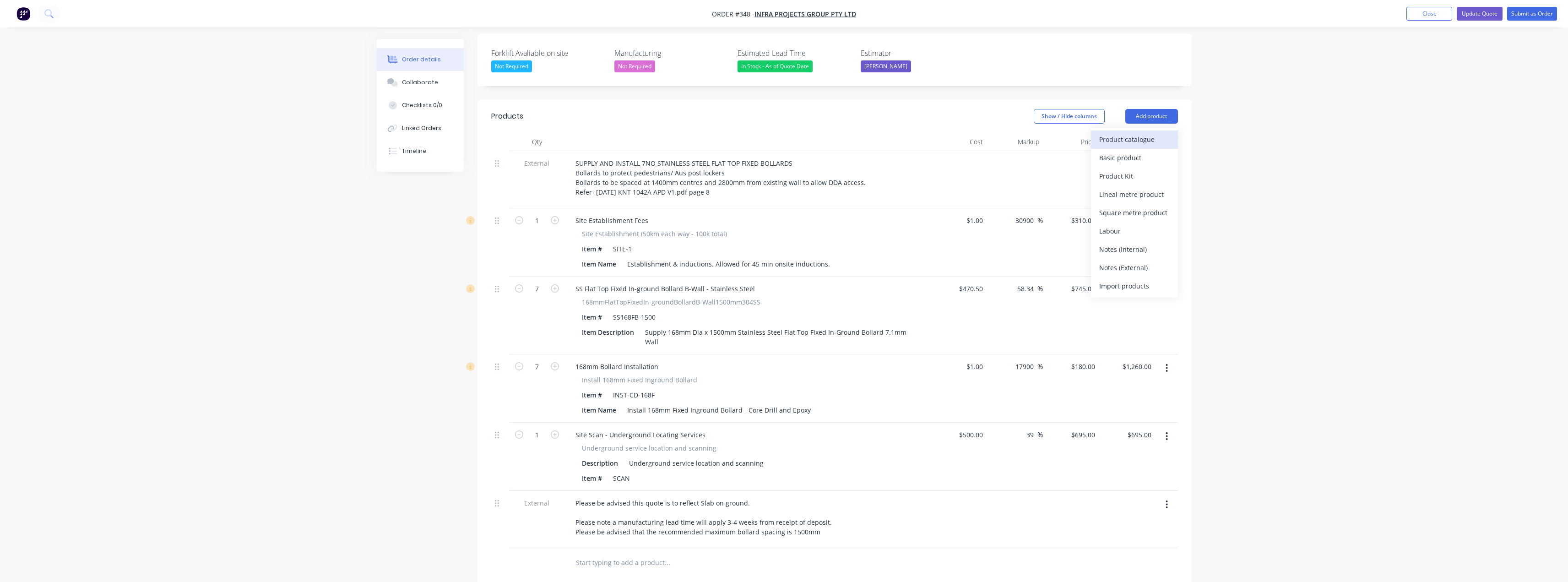
click at [1139, 133] on div "Product catalogue" at bounding box center [1134, 139] width 70 height 13
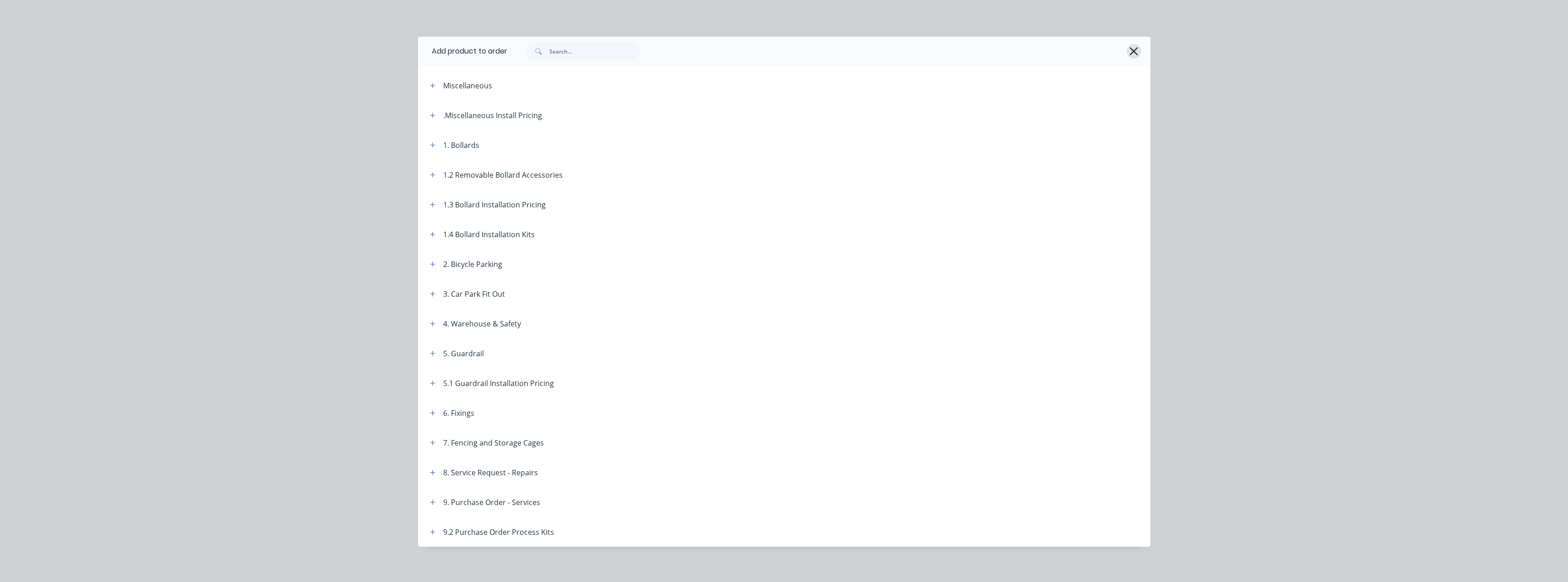
click at [1129, 48] on icon "button" at bounding box center [1134, 51] width 10 height 13
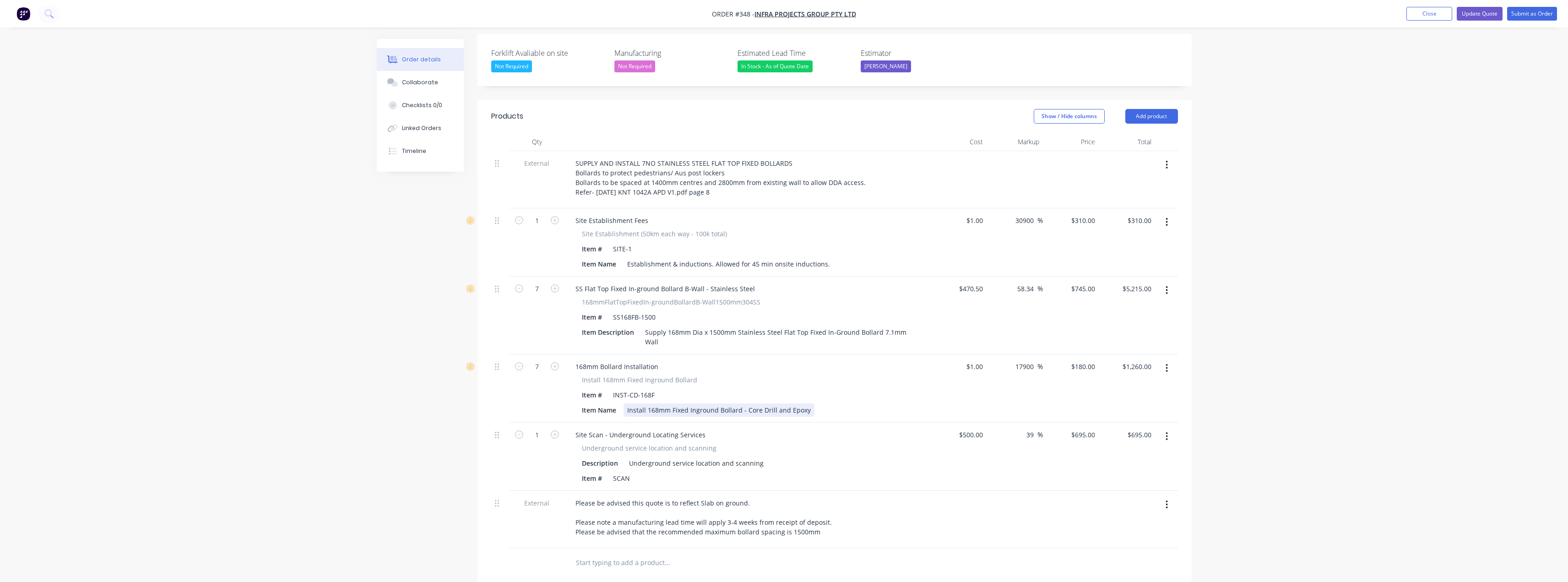
click at [806, 403] on div "Install 168mm Fixed Inground Bollard - Core Drill and Epoxy" at bounding box center [719, 410] width 191 height 13
paste div
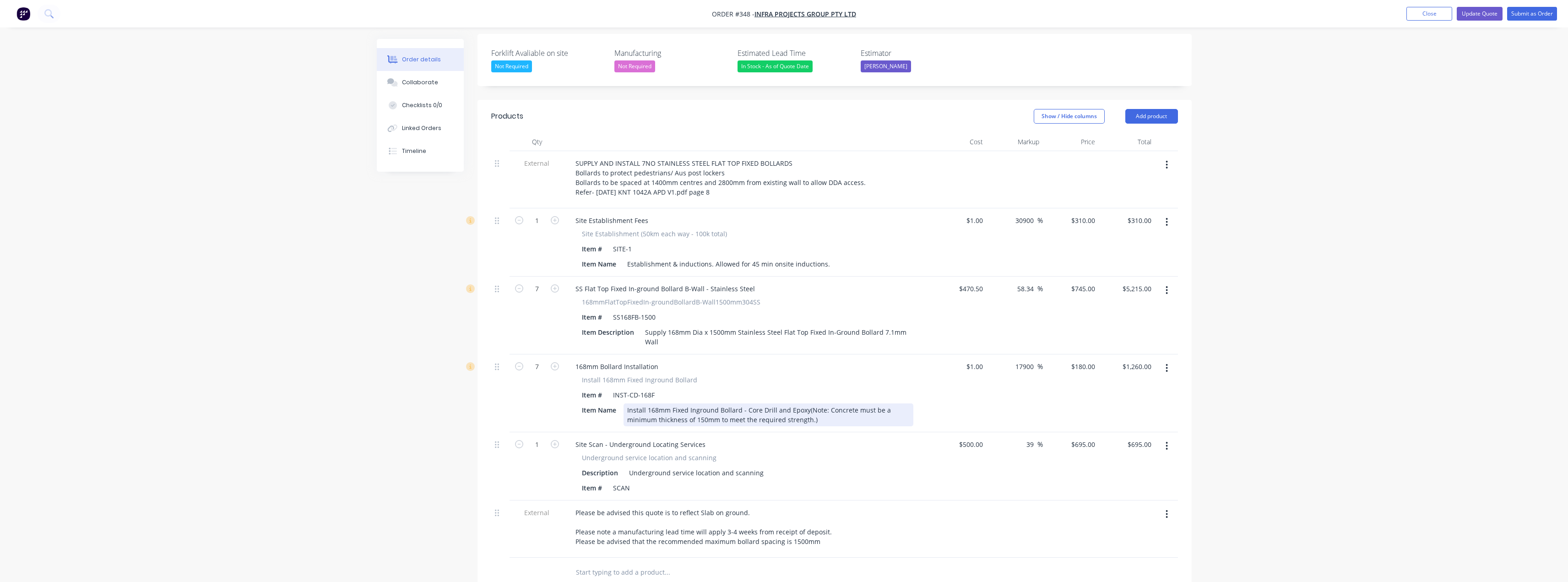
click at [804, 403] on div "Install 168mm Fixed Inground Bollard - Core Drill and Epoxy(Note: Concrete must…" at bounding box center [768, 414] width 290 height 23
click at [821, 403] on div "Install 168mm Fixed Inground Bollard - Core Drill and Epoxy (Note: Concrete mus…" at bounding box center [768, 414] width 290 height 23
click at [810, 403] on div "Install 168mm Fixed Inground Bollard - Core Drill and Epoxy (Note: Concrete mus…" at bounding box center [768, 414] width 290 height 23
click at [829, 403] on div "Install 168mm Fixed Inground Bollard - Core Drill and Epoxy (Note: Concrete mus…" at bounding box center [768, 414] width 290 height 23
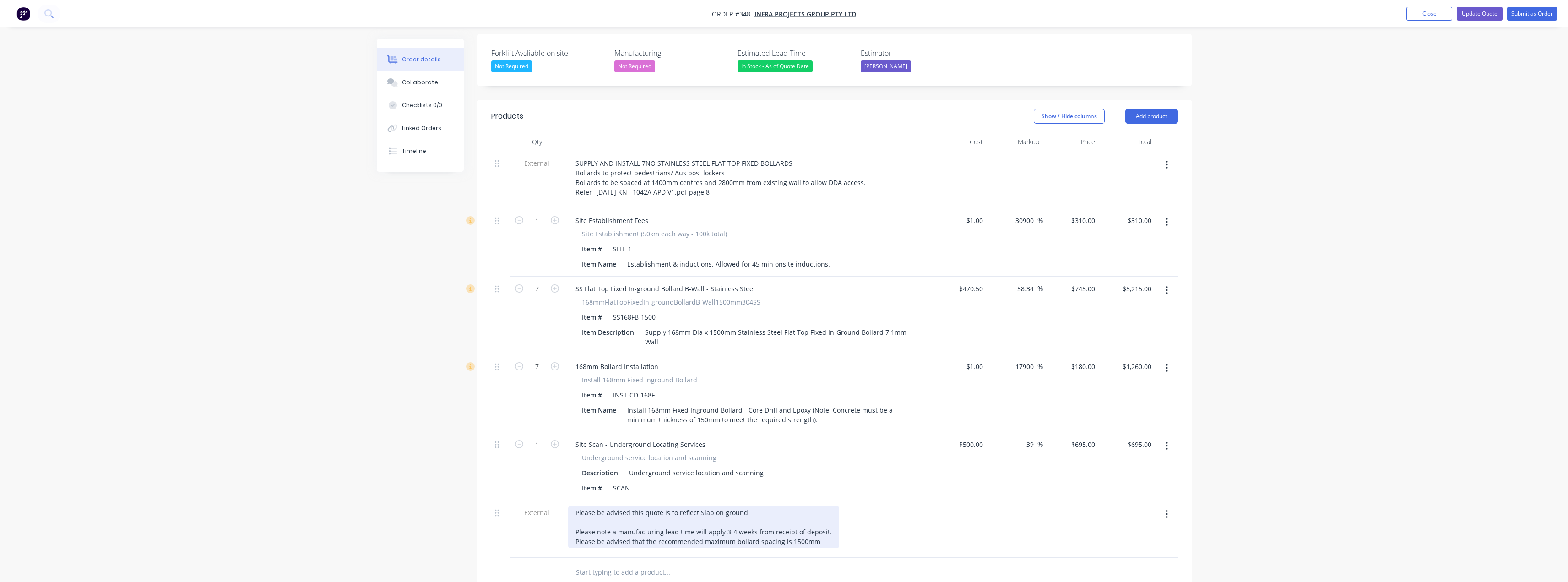
click at [824, 506] on div "Please be advised this quote is to reflect Slab on ground. Please note a manufa…" at bounding box center [703, 526] width 271 height 42
click at [699, 506] on div "Please be advised this quote is to reflect Slab on ground. Please note a manufa…" at bounding box center [703, 526] width 271 height 42
click at [750, 506] on div "Please be advised this quote is to reflect slab on ground. Please note a manufa…" at bounding box center [703, 526] width 271 height 42
click at [824, 506] on div "Please be advised this quote is to reflect slab on ground. Please note a manufa…" at bounding box center [703, 526] width 271 height 42
click at [812, 525] on div "Please be advised this quote is to reflect slab on ground. Please note a manufa…" at bounding box center [703, 526] width 271 height 42
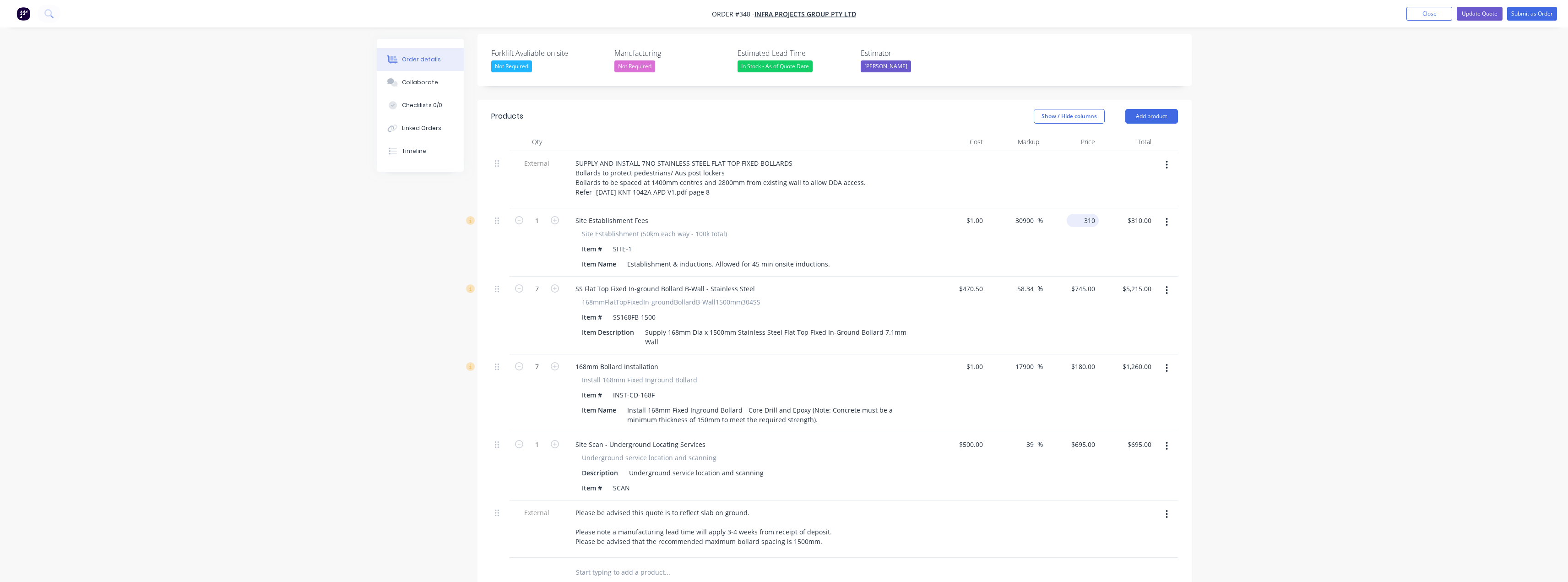
click at [1092, 214] on input "310" at bounding box center [1084, 221] width 28 height 13
type input "315"
type input "31400"
type input "$315.00"
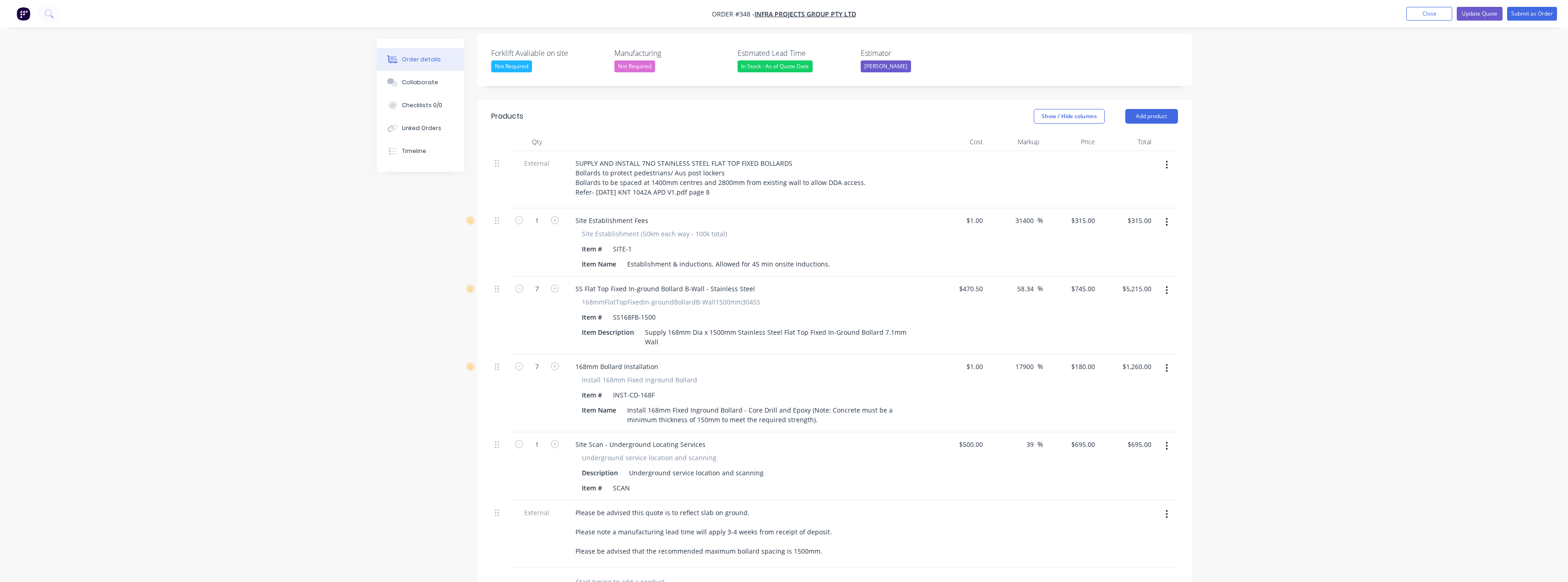
click at [1307, 199] on div "Order details Collaborate Checklists 0/0 Linked Orders Timeline Order details C…" at bounding box center [784, 284] width 1568 height 1091
click at [721, 157] on div "SUPPLY AND INSTALL 7NO STAINLESS STEEL FLAT TOP FIXED BOLLARDS Bollards to prot…" at bounding box center [721, 177] width 307 height 42
click at [790, 157] on div "SUPPLY AND INSTALL 7NO STAINLESS STEEL FLAT TOP FIXED BOLLARDS Bollards to prot…" at bounding box center [721, 177] width 307 height 42
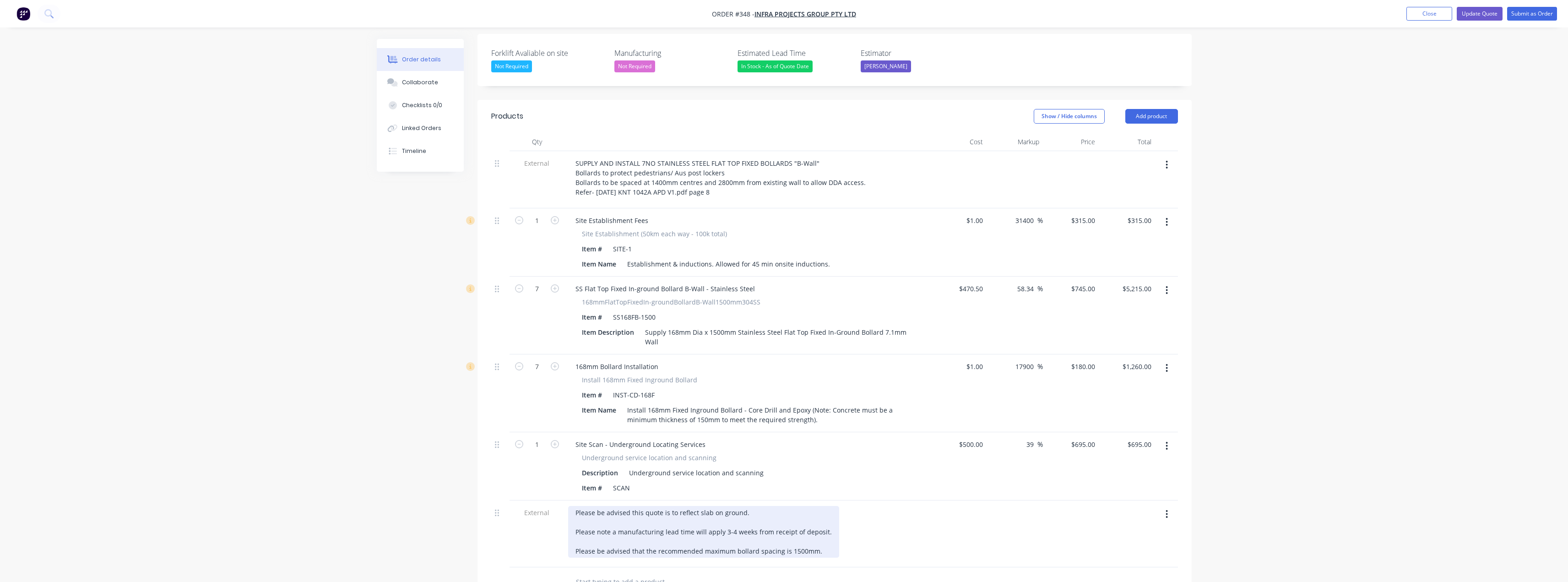
click at [575, 506] on div "Please be advised this quote is to reflect slab on ground. Please note a manufa…" at bounding box center [703, 531] width 271 height 52
click at [580, 506] on div "Please be advised this quote is to reflect slab on ground. Please note a manufa…" at bounding box center [703, 536] width 271 height 61
click at [636, 506] on div "Please note bollards are not concrete infilled (this is available on request). …" at bounding box center [703, 541] width 271 height 71
click at [822, 546] on div "Please note bollards quoted are not concrete infilled (this is available on req…" at bounding box center [703, 541] width 271 height 71
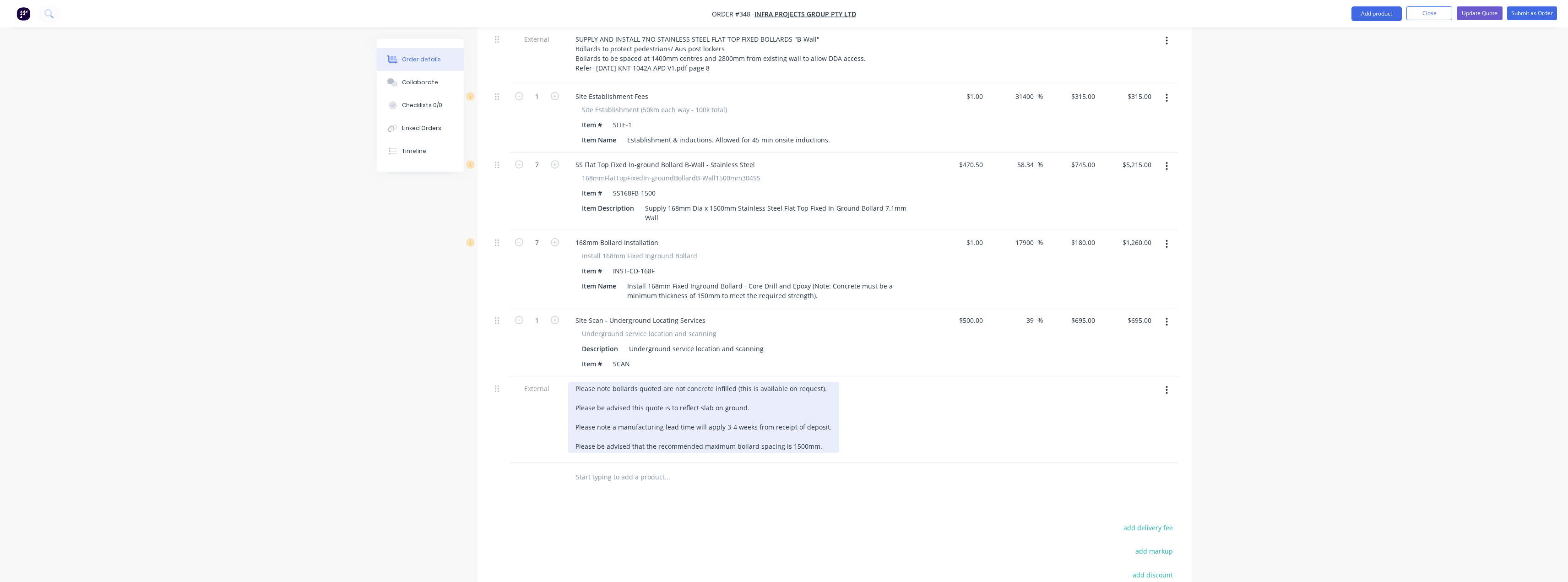
scroll to position [215, 0]
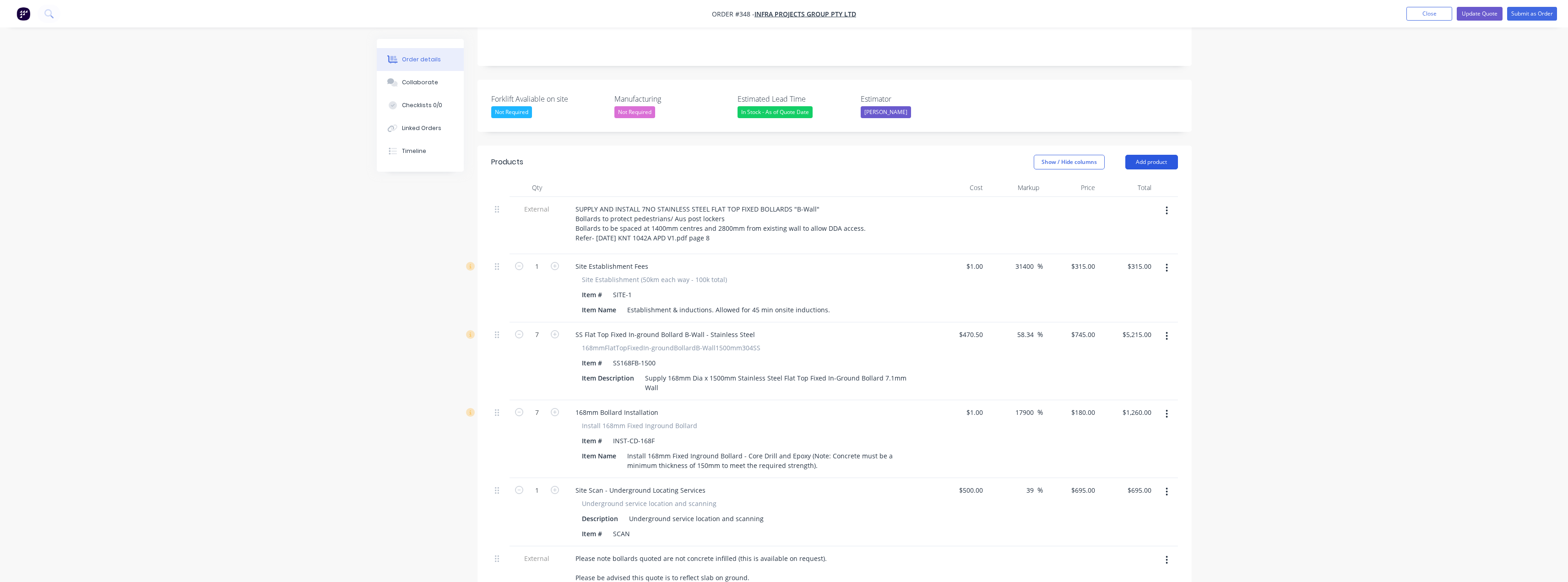
click at [1146, 155] on button "Add product" at bounding box center [1152, 162] width 53 height 15
click at [1113, 307] on div "Notes (External)" at bounding box center [1134, 314] width 70 height 13
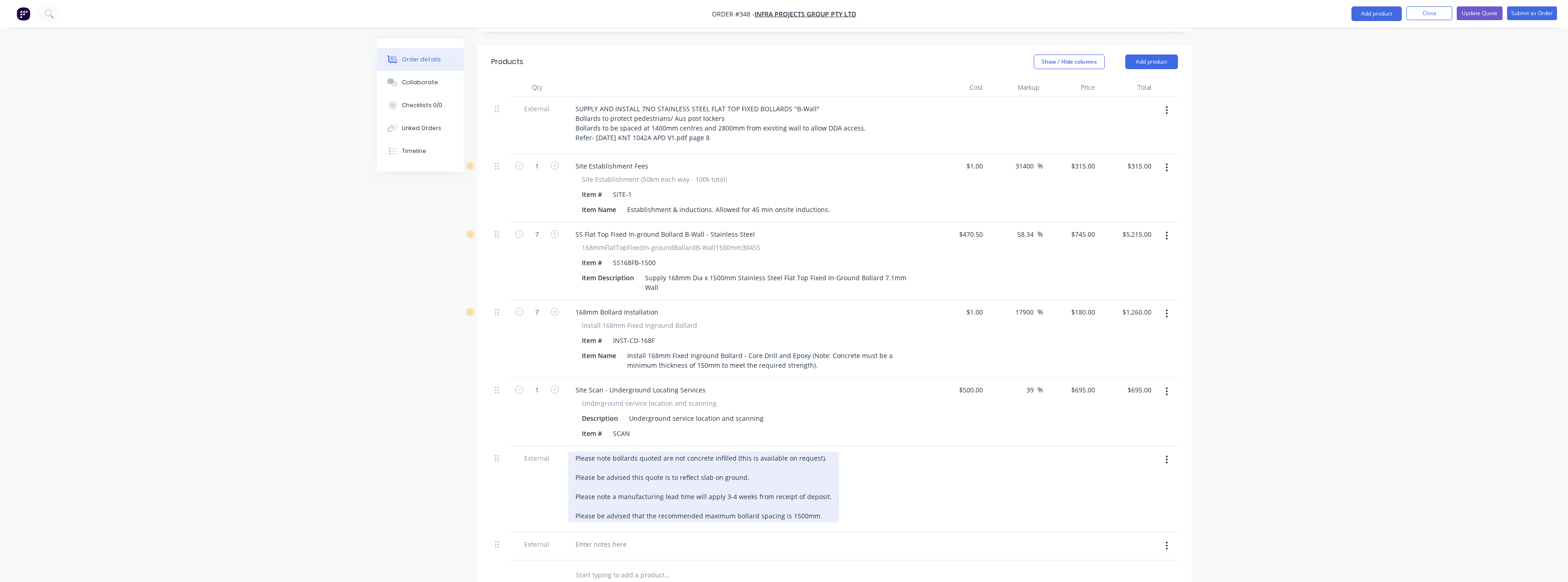
scroll to position [444, 0]
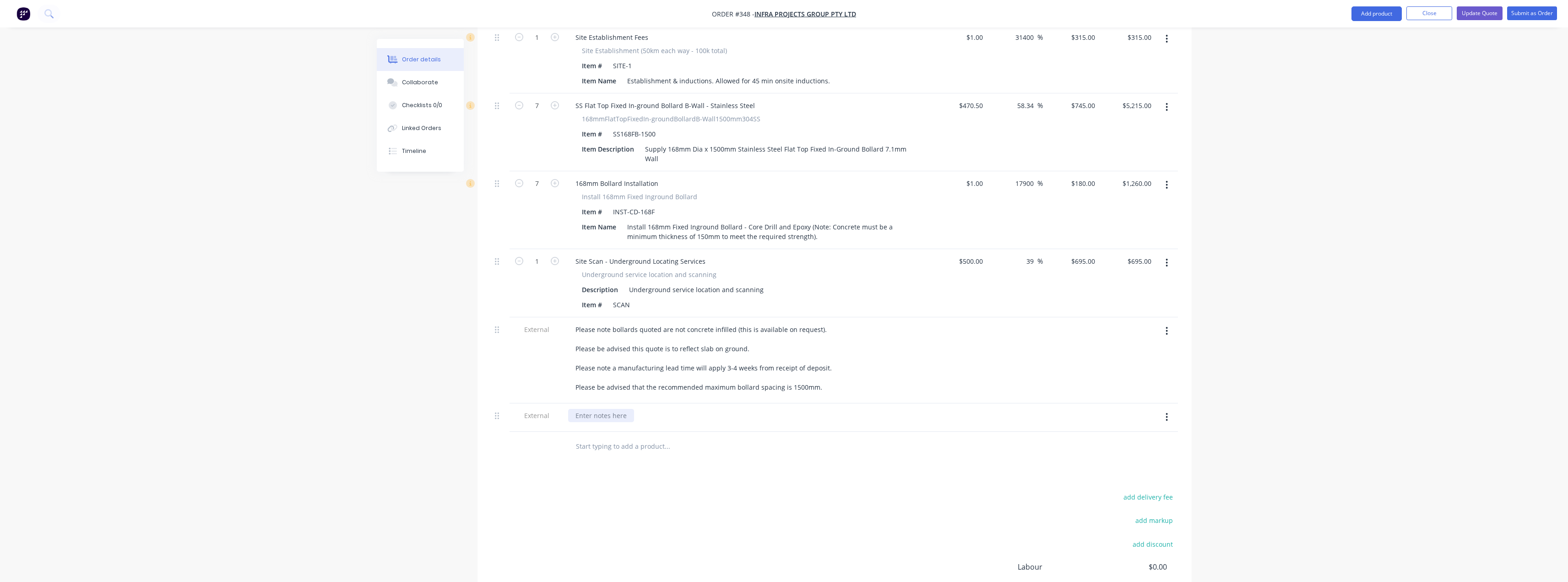
click at [606, 409] on div at bounding box center [601, 416] width 66 height 13
paste div
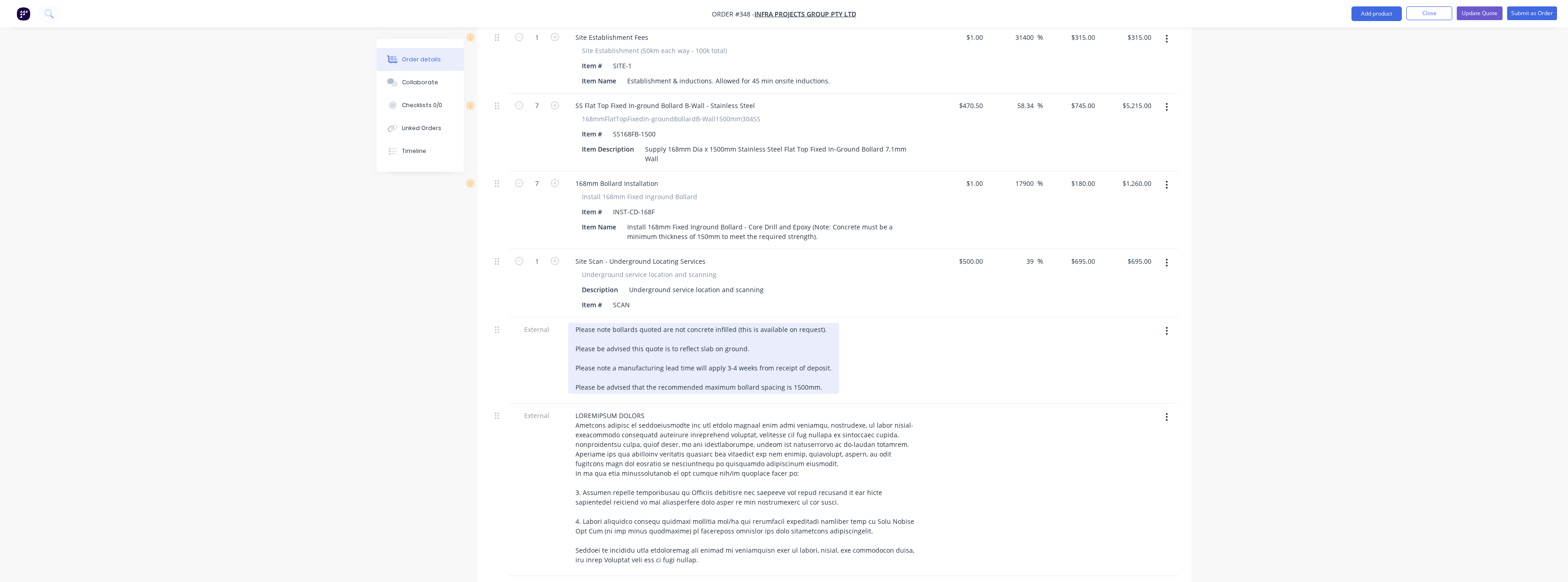
click at [819, 359] on div "Please note bollards quoted are not concrete infilled (this is available on req…" at bounding box center [703, 358] width 271 height 71
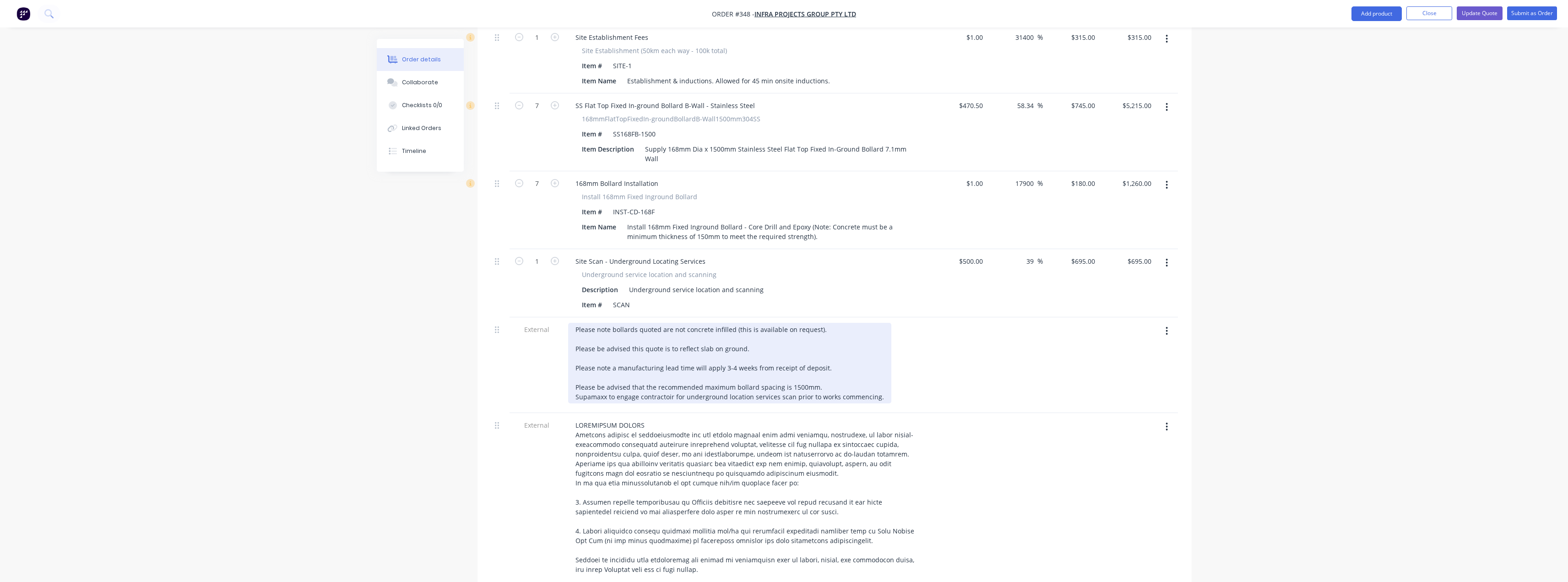
click at [830, 361] on div "Please note bollards quoted are not concrete infilled (this is available on req…" at bounding box center [729, 363] width 323 height 81
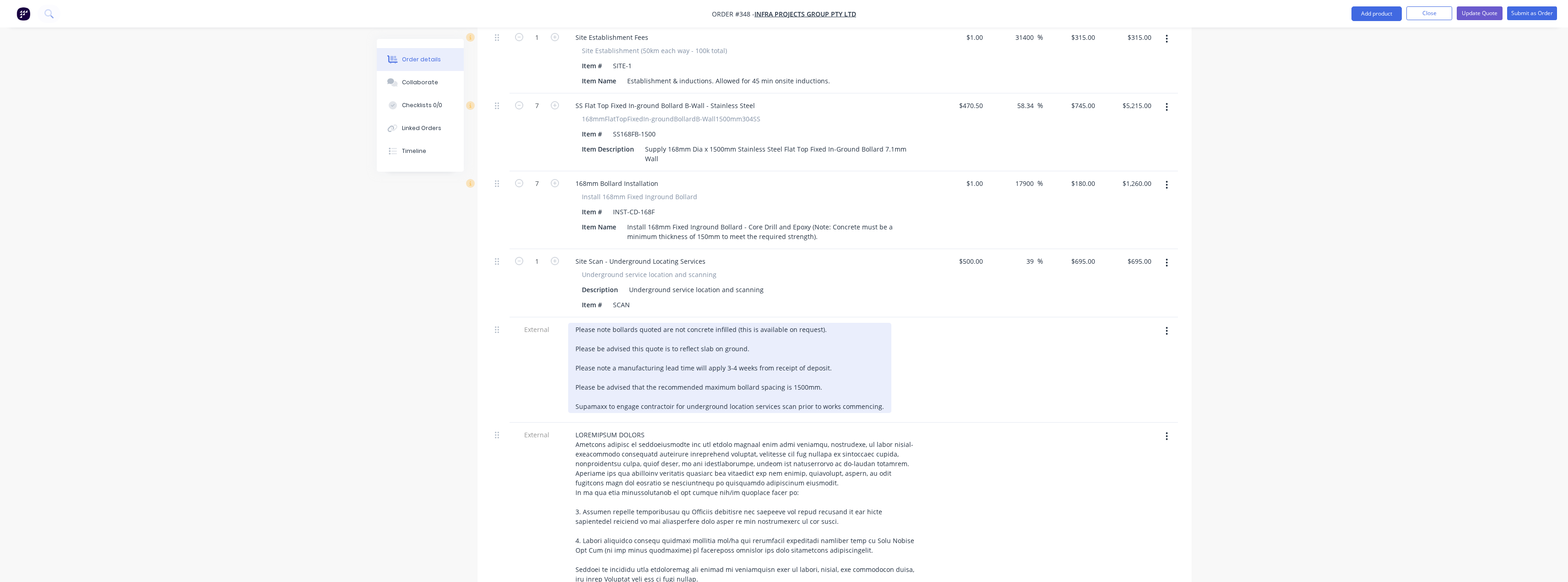
click at [657, 329] on div "Please note bollards quoted are not concrete infilled (this is available on req…" at bounding box center [729, 368] width 323 height 90
click at [745, 323] on div "Please note bollards quoted are not concrete infilled (this is available on req…" at bounding box center [729, 368] width 323 height 90
click at [821, 323] on div "Please note bollards quoted are not concrete infilled (this is available on req…" at bounding box center [729, 368] width 323 height 90
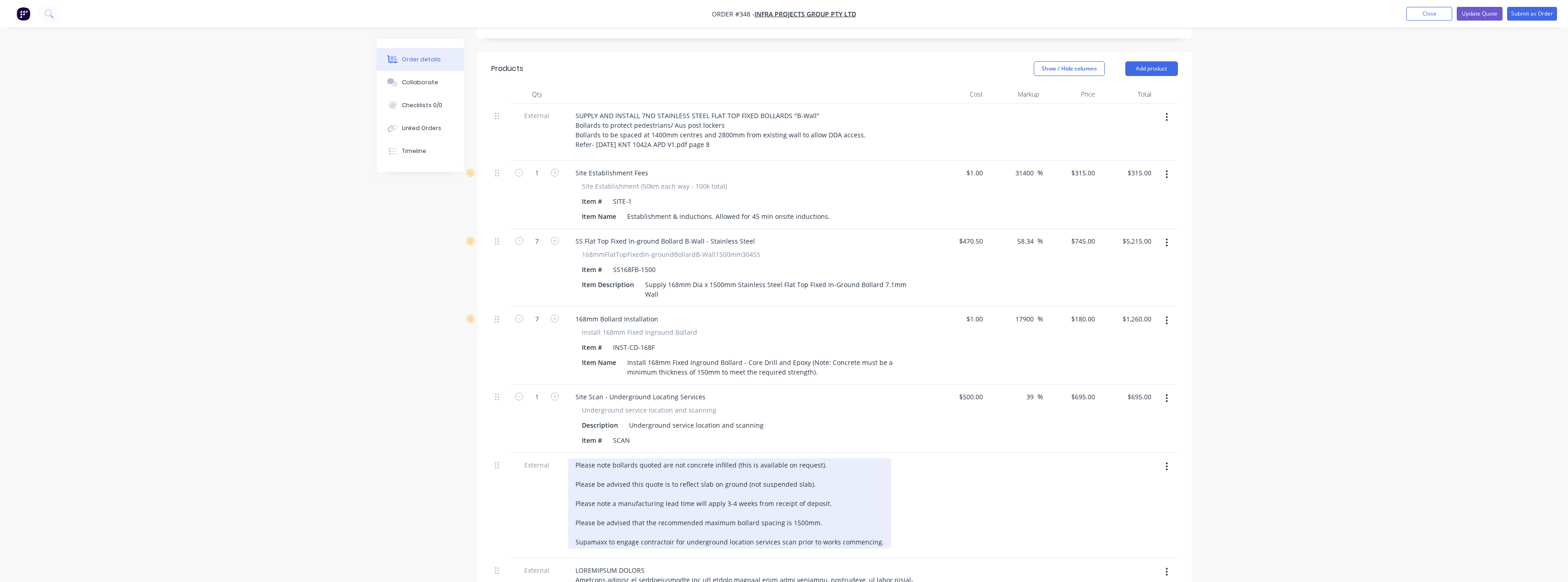
scroll to position [307, 0]
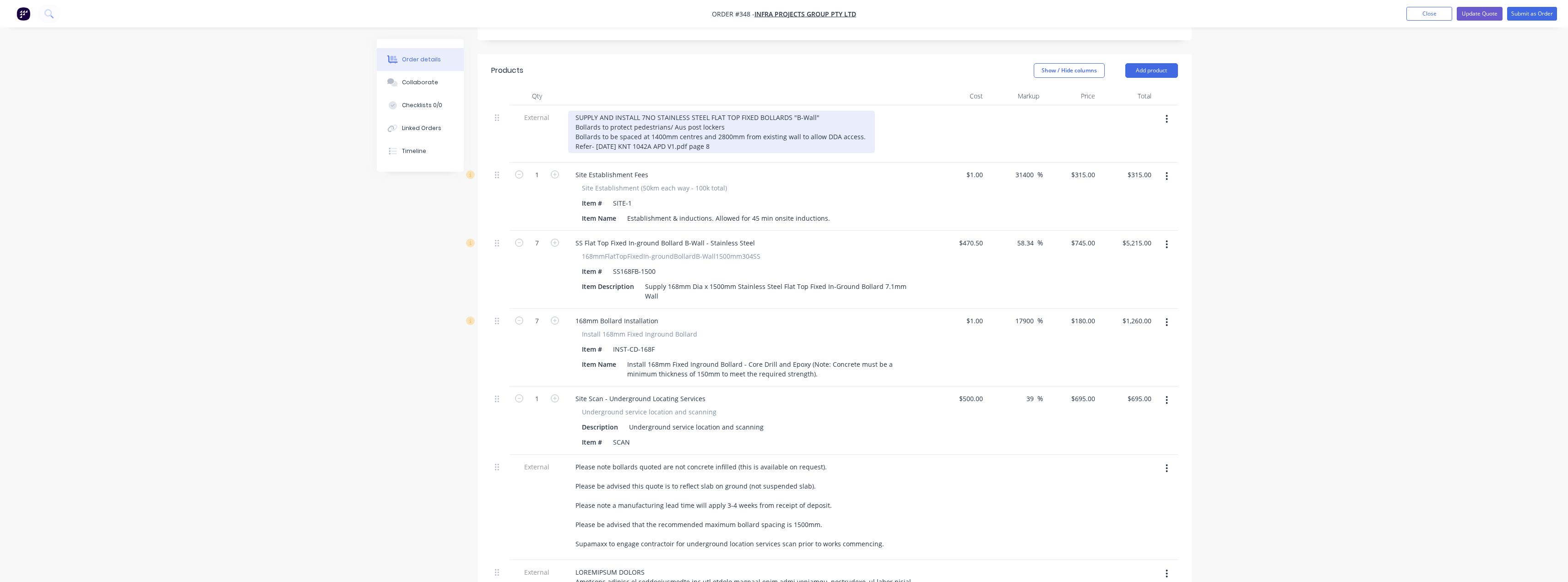
click at [817, 111] on div "SUPPLY AND INSTALL 7NO STAINLESS STEEL FLAT TOP FIXED BOLLARDS "B-Wall" Bollard…" at bounding box center [721, 131] width 307 height 42
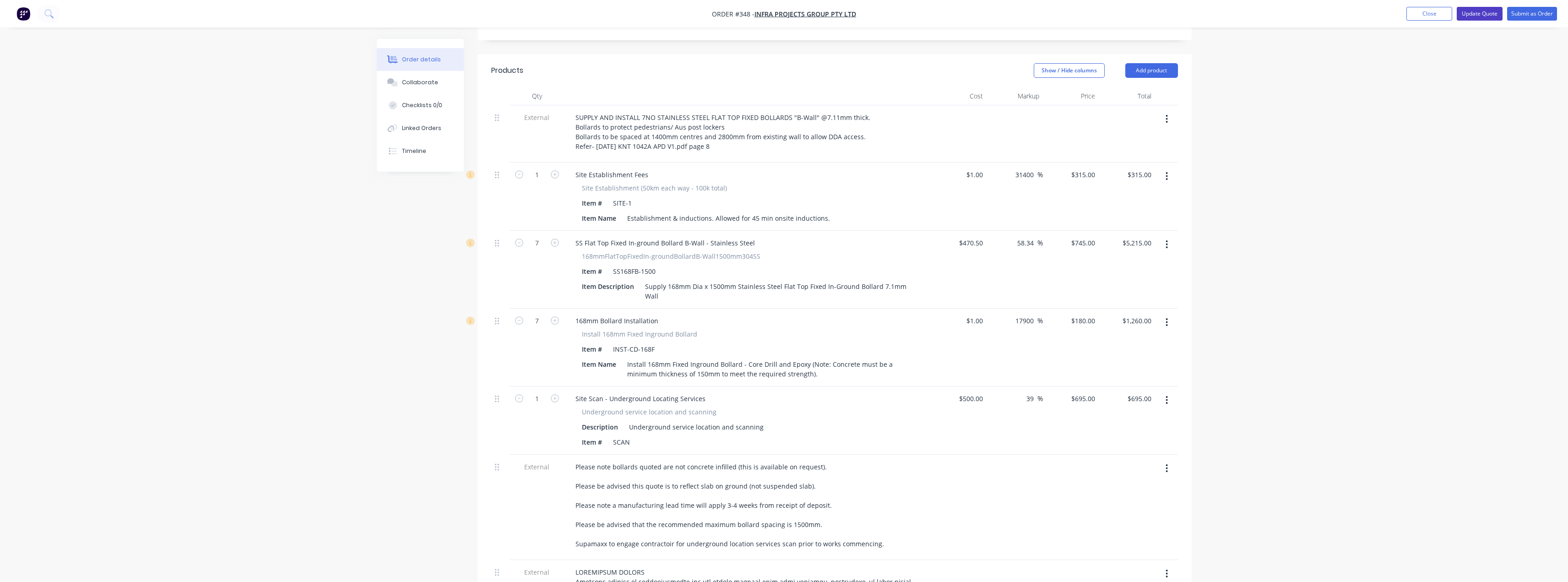
click at [1479, 14] on button "Update Quote" at bounding box center [1479, 13] width 46 height 13
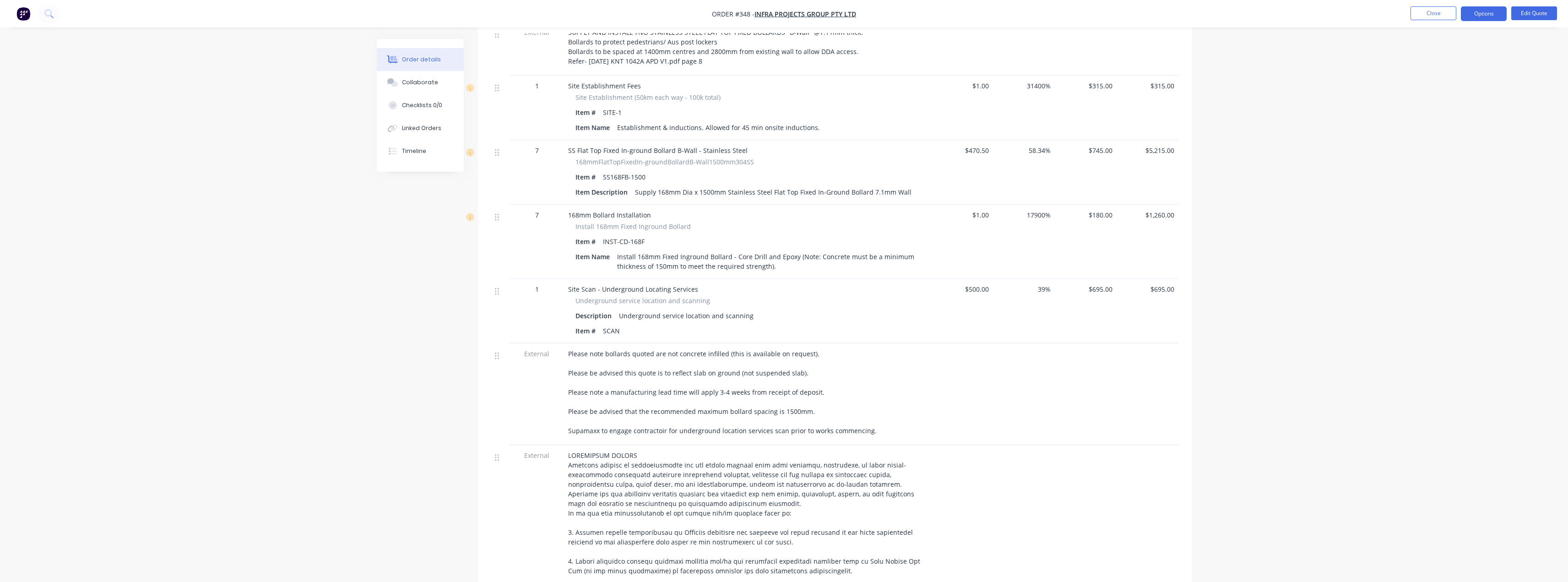
scroll to position [366, 0]
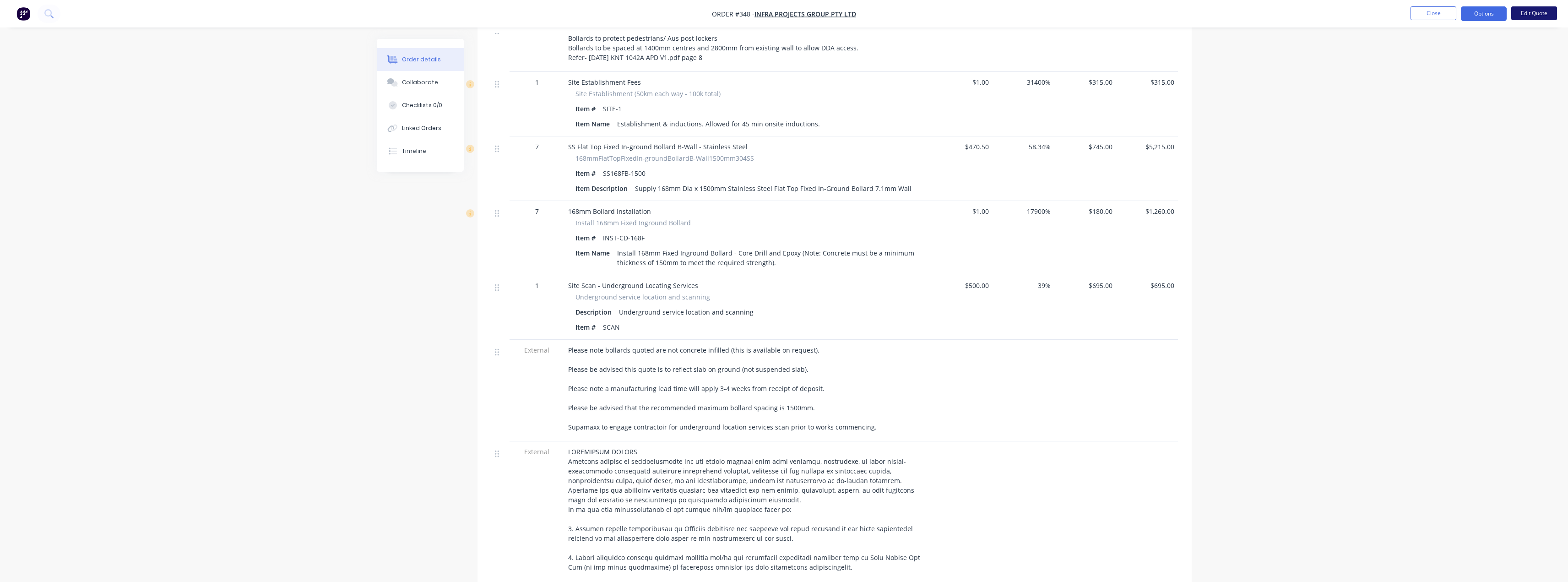
click at [1528, 13] on button "Edit Quote" at bounding box center [1534, 13] width 46 height 13
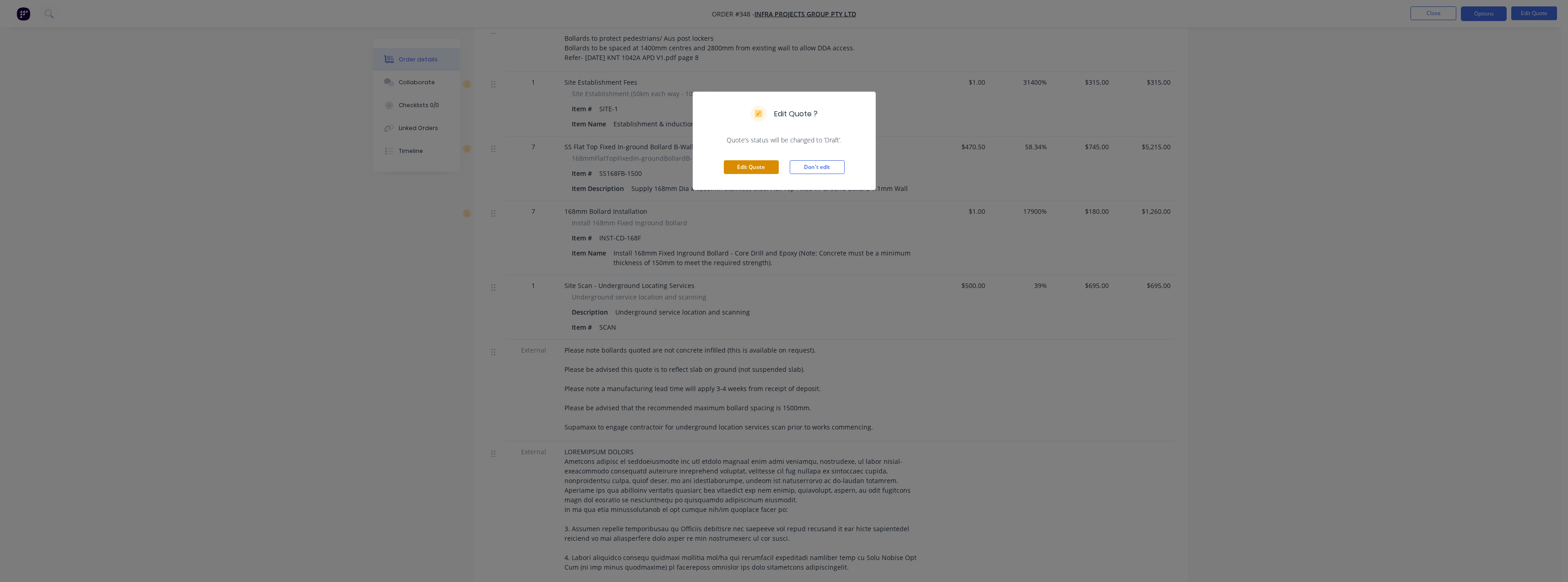
click at [756, 169] on button "Edit Quote" at bounding box center [751, 167] width 55 height 13
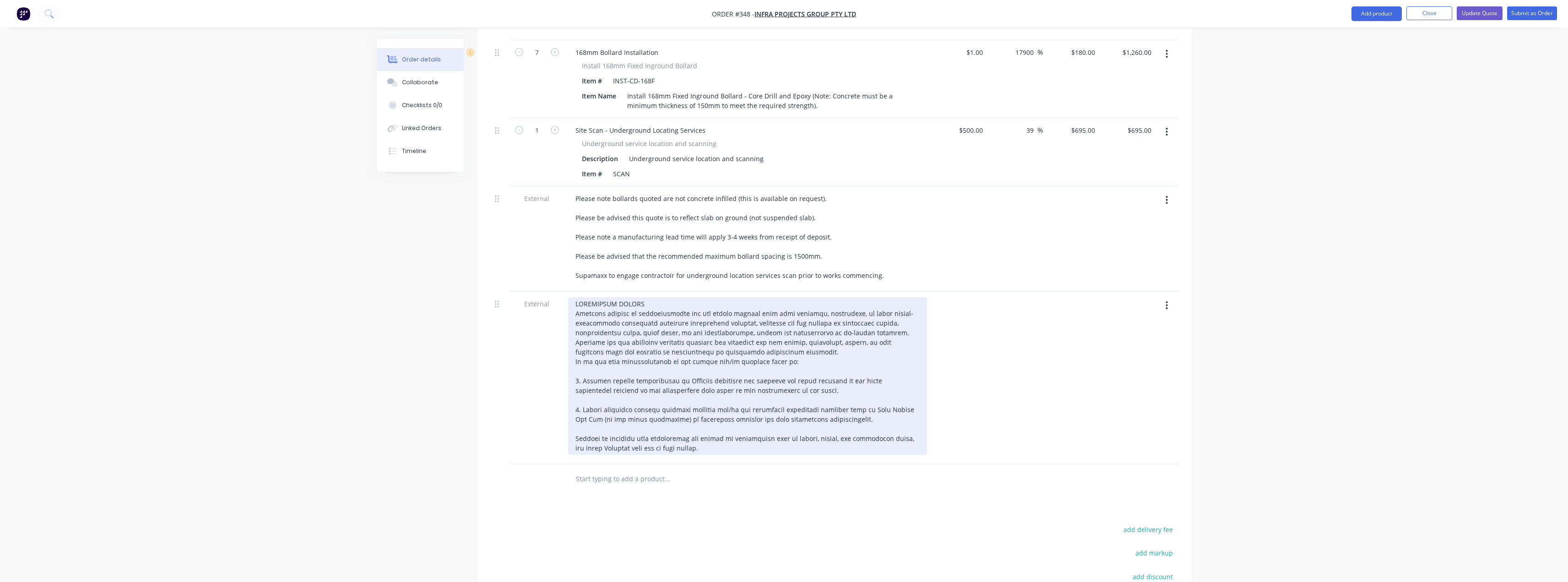
scroll to position [595, 0]
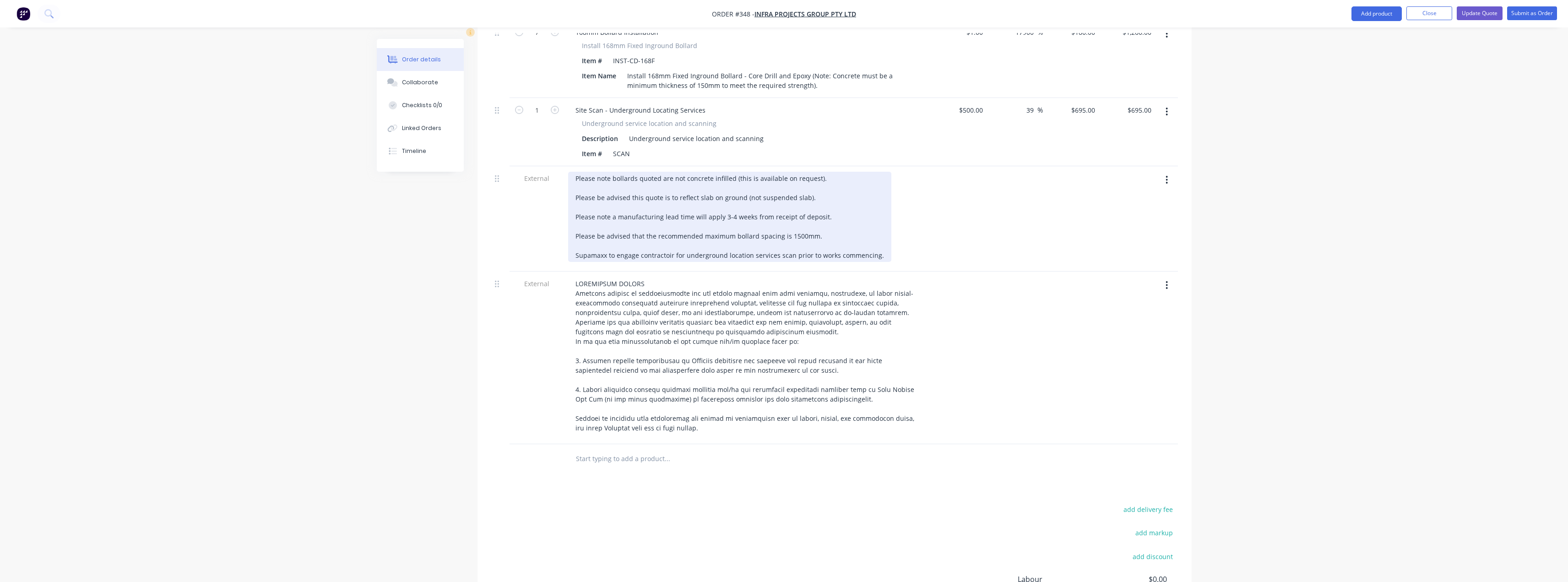
click at [653, 226] on div "Please note bollards quoted are not concrete infilled (this is available on req…" at bounding box center [729, 217] width 323 height 90
click at [672, 229] on div "Please note bollards quoted are not concrete infilled (this is available on req…" at bounding box center [729, 217] width 323 height 90
click at [874, 229] on div "Please note bollards quoted are not concrete infilled (this is available on req…" at bounding box center [729, 217] width 322 height 90
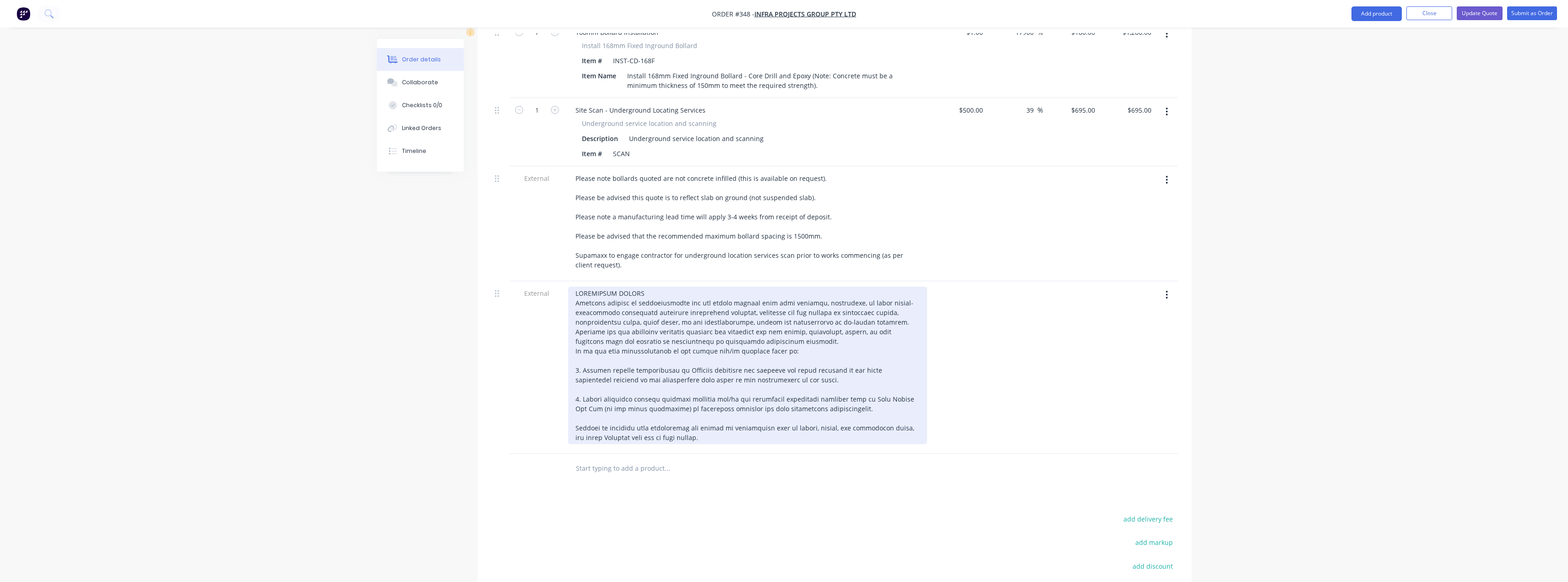
click at [827, 384] on div at bounding box center [747, 366] width 359 height 158
click at [727, 413] on div at bounding box center [747, 366] width 359 height 158
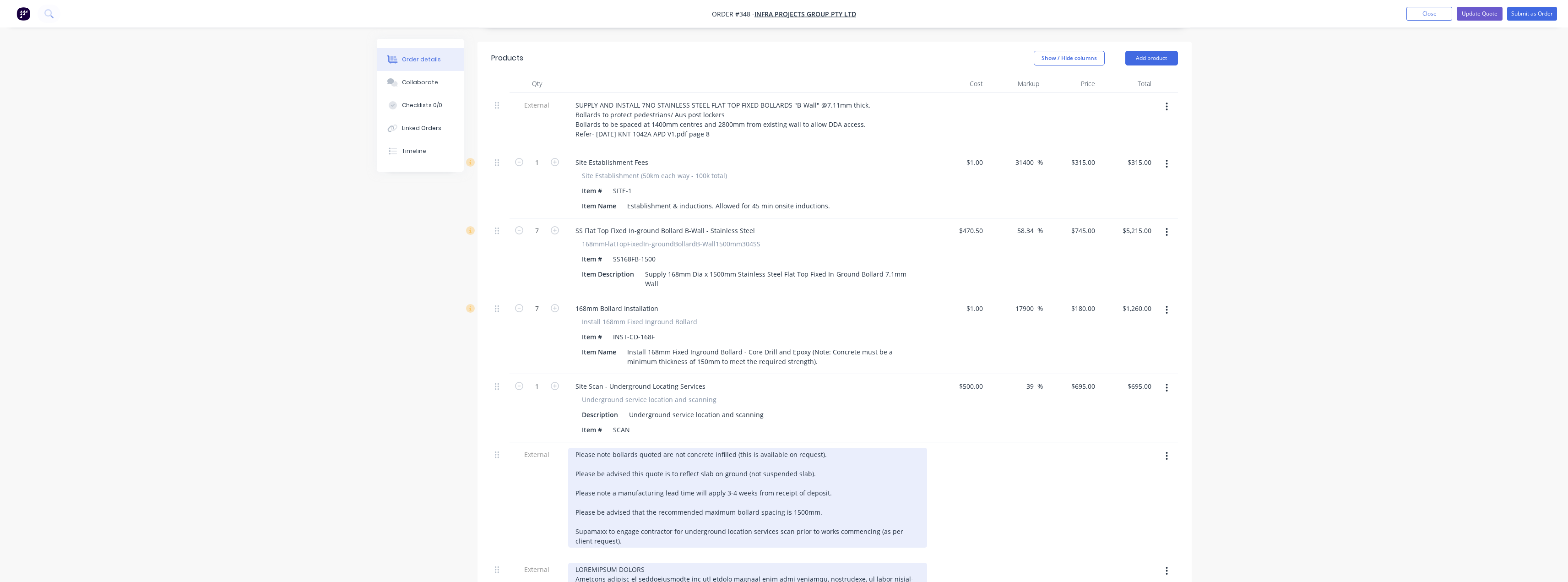
scroll to position [274, 0]
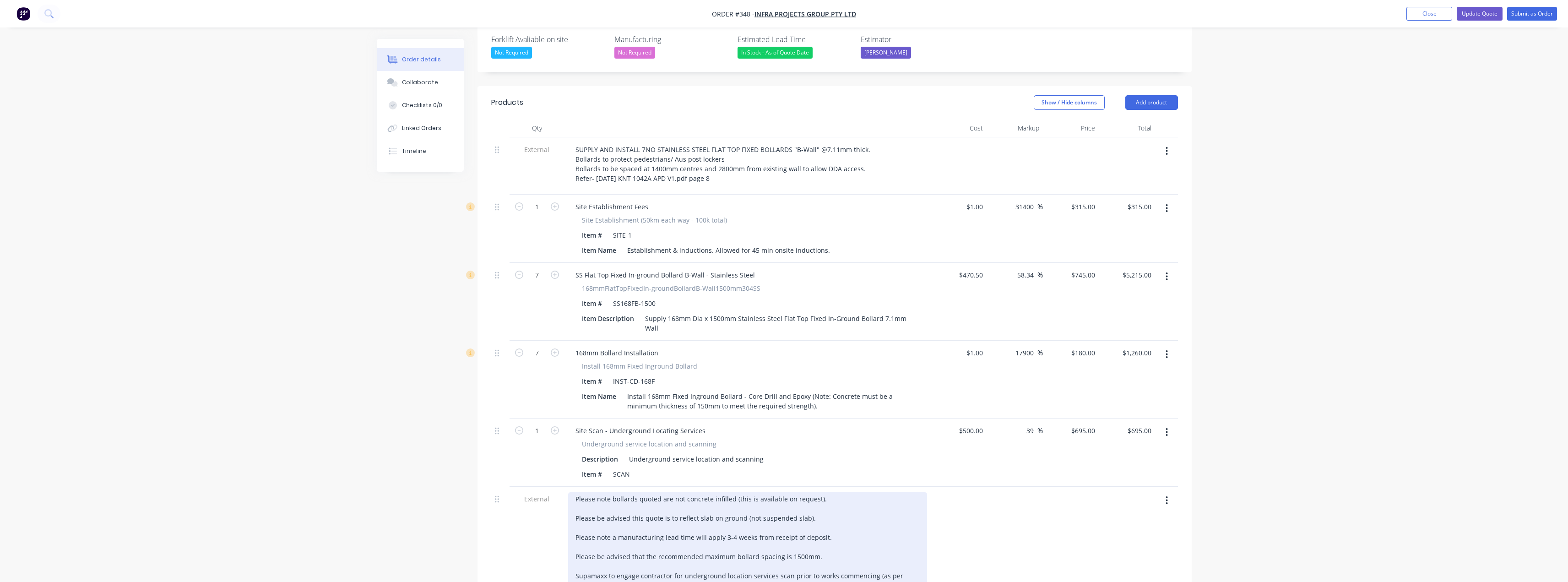
click at [591, 492] on div "Please note bollards quoted are not concrete infilled (this is available on req…" at bounding box center [747, 542] width 359 height 100
click at [586, 492] on div "Please note bollards quoted are not concrete infilled (this is available on req…" at bounding box center [747, 537] width 359 height 90
click at [584, 504] on div "Please note bollards quoted are not concrete infilled (this is available on req…" at bounding box center [747, 532] width 359 height 81
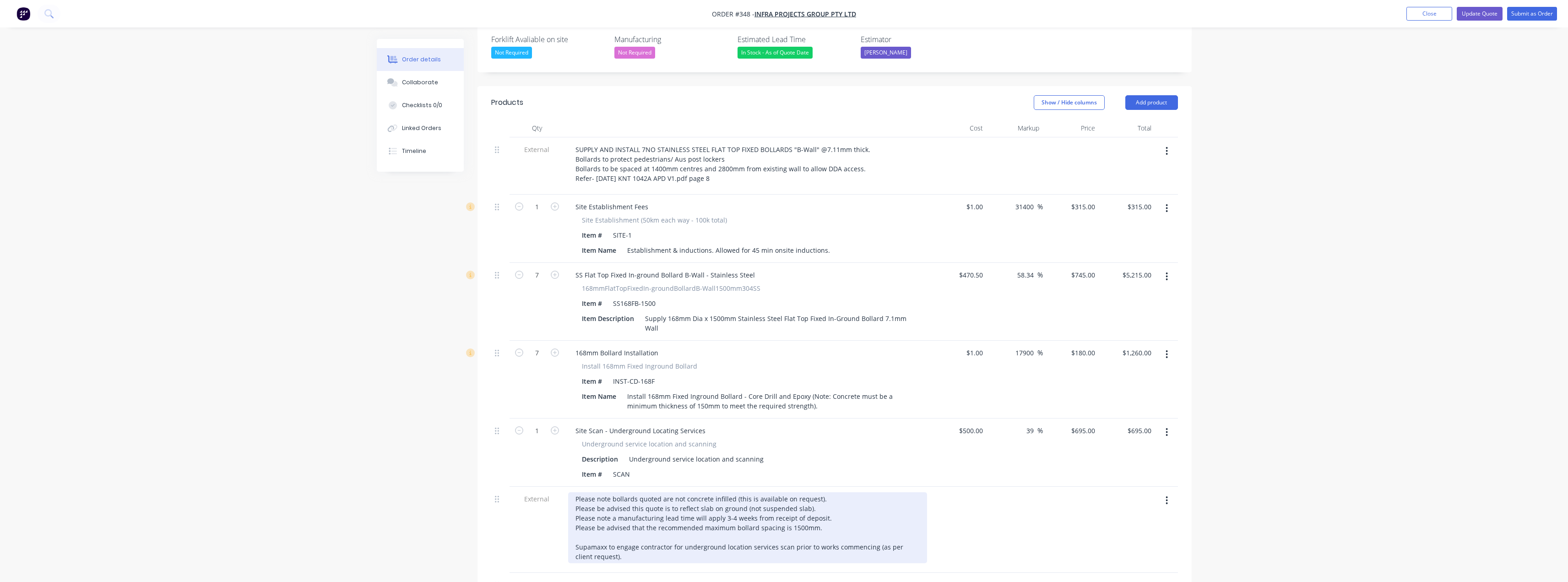
click at [586, 510] on div "Please note bollards quoted are not concrete infilled (this is available on req…" at bounding box center [747, 528] width 359 height 71
click at [891, 493] on div "Please note bollards quoted are not concrete infilled (this is available on req…" at bounding box center [747, 523] width 359 height 61
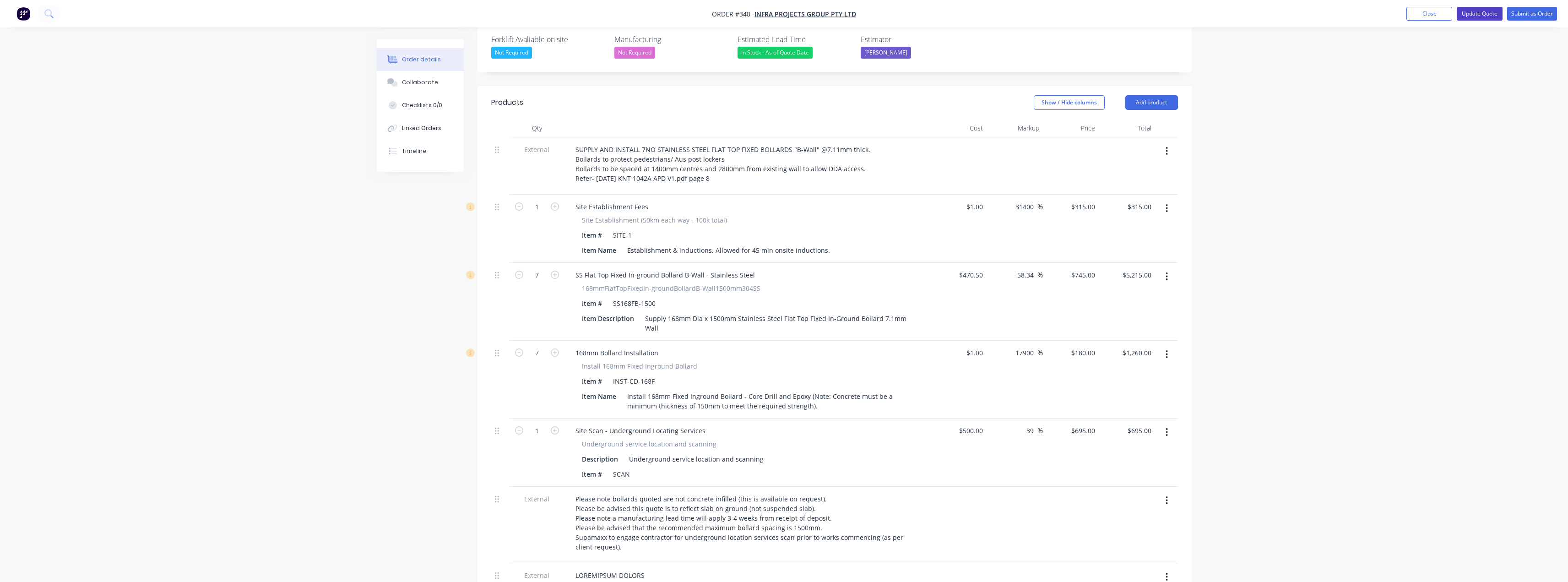
click at [1485, 13] on button "Update Quote" at bounding box center [1479, 13] width 46 height 13
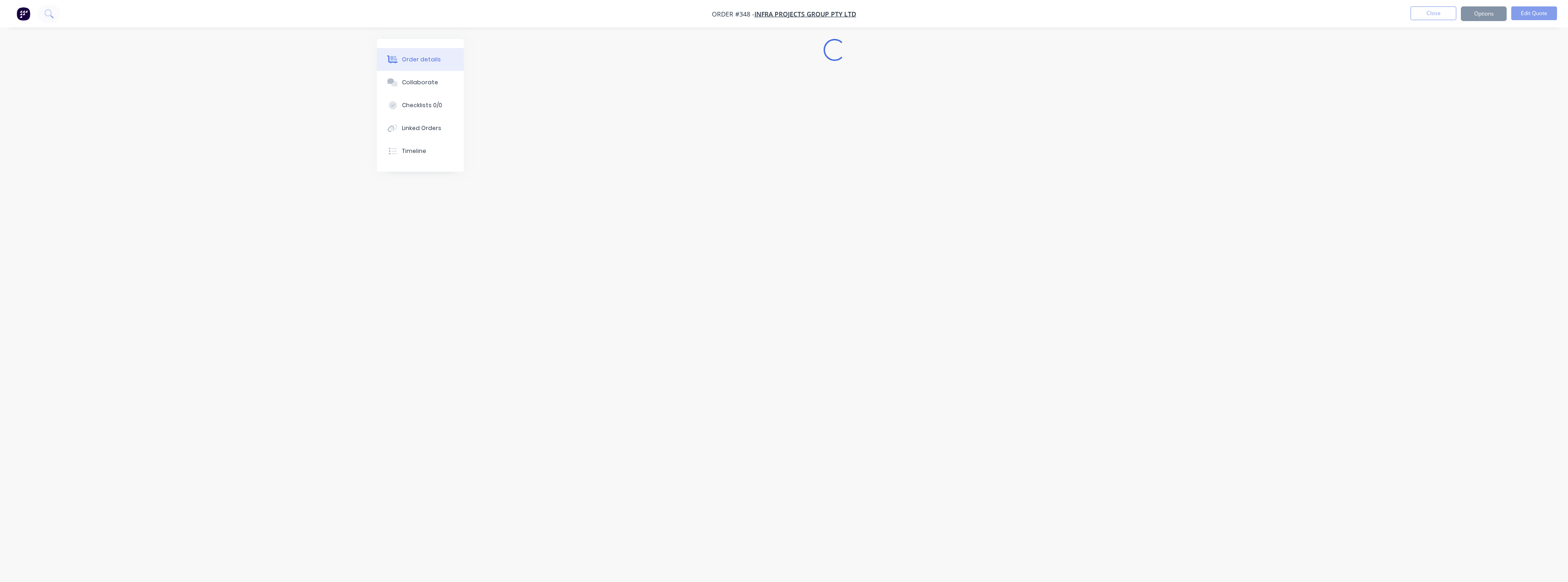
scroll to position [0, 0]
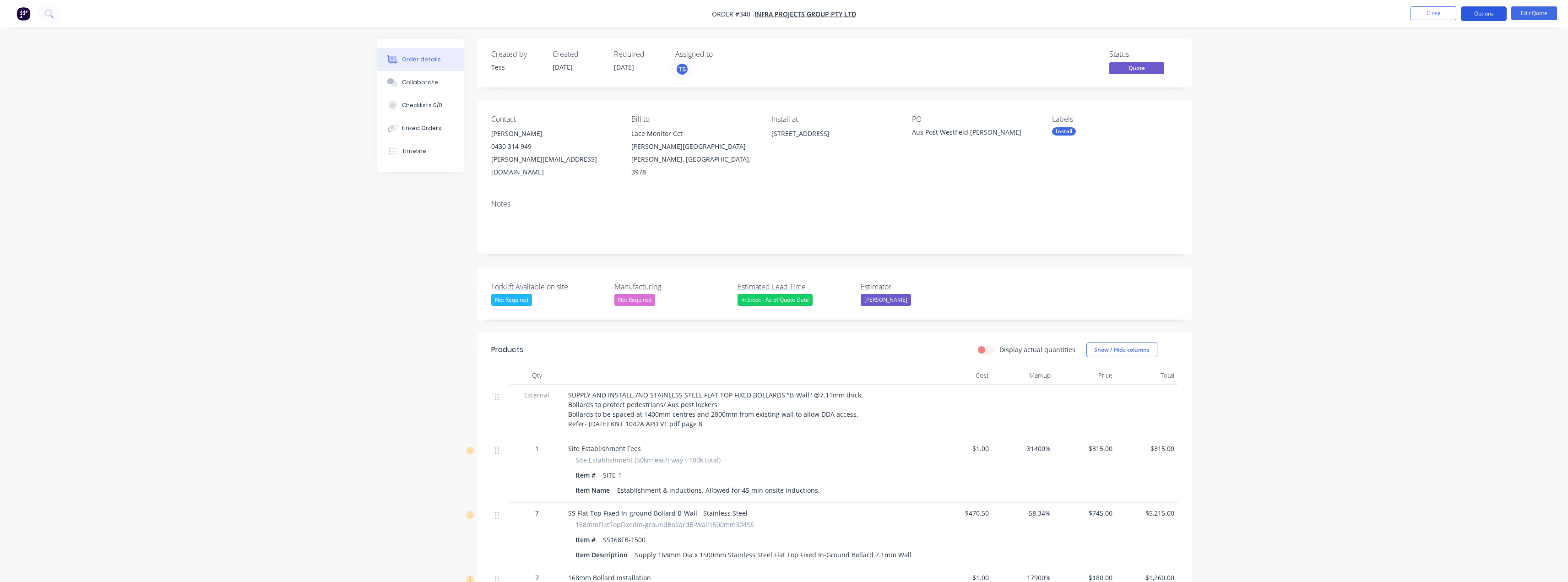
click at [1485, 10] on button "Options" at bounding box center [1484, 13] width 46 height 15
click at [1430, 53] on div "Quote" at bounding box center [1456, 56] width 84 height 13
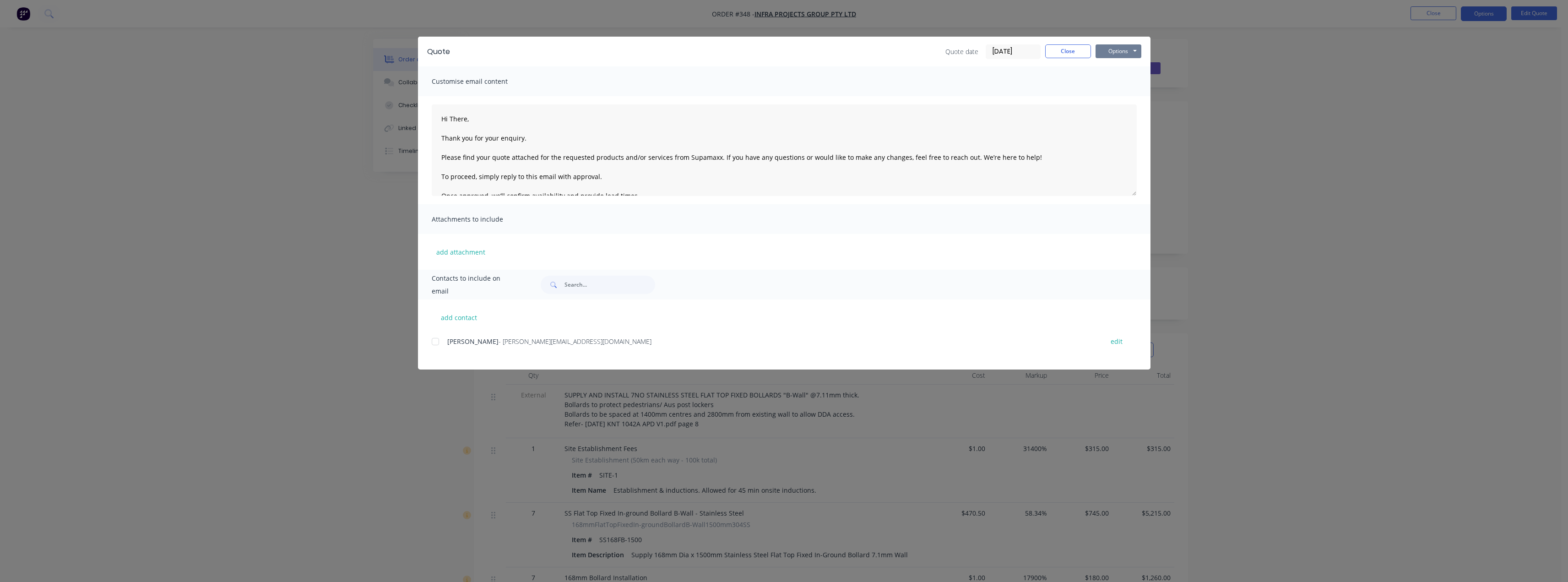
click at [1134, 51] on button "Options" at bounding box center [1118, 51] width 46 height 13
click at [1137, 70] on button "Preview" at bounding box center [1125, 67] width 59 height 15
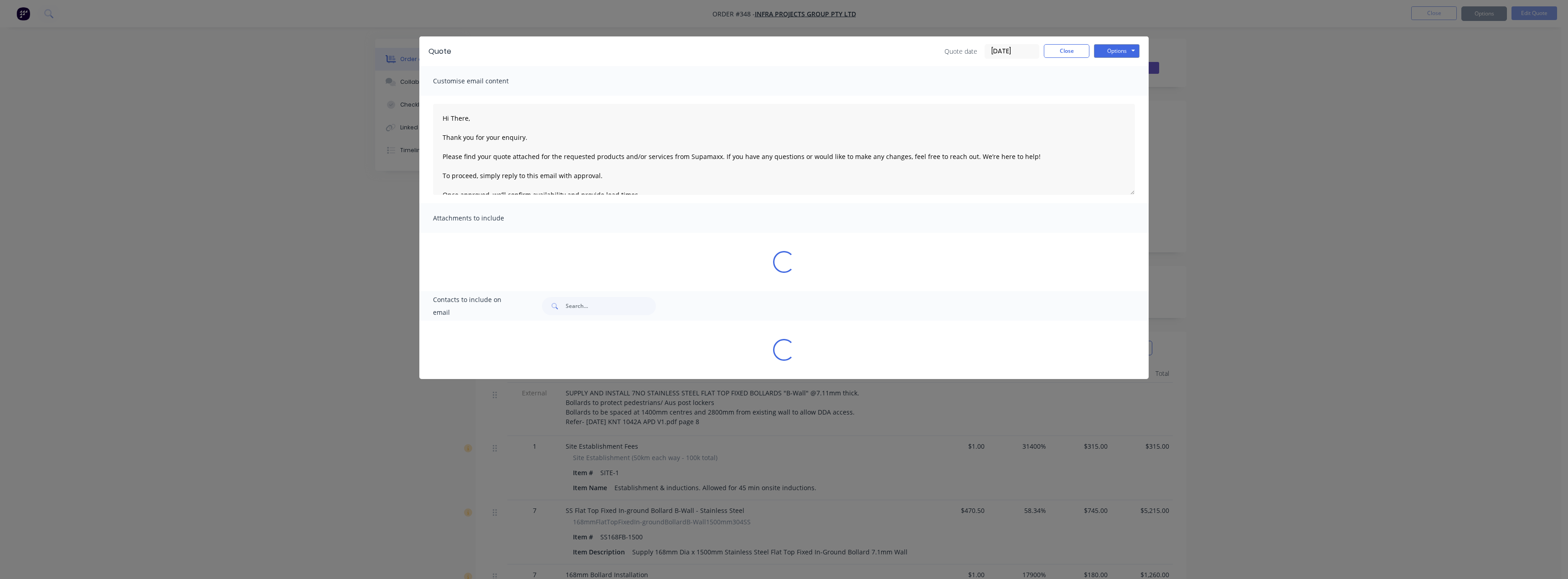
type textarea "Hi There, Thank you for your enquiry. Please find your quote attached for the r…"
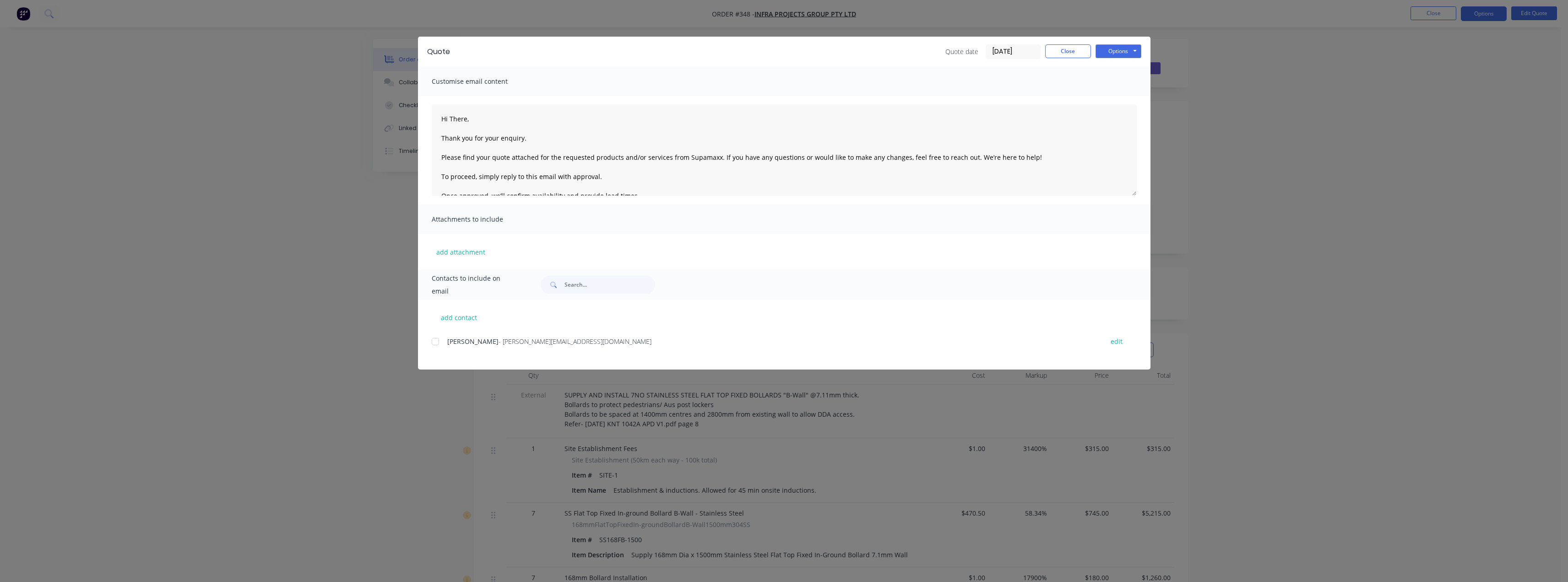
click at [1067, 37] on div "Quote Quote date 05/09/25 Close Options Preview Print Email" at bounding box center [784, 51] width 732 height 30
click at [1062, 53] on button "Close" at bounding box center [1068, 51] width 46 height 13
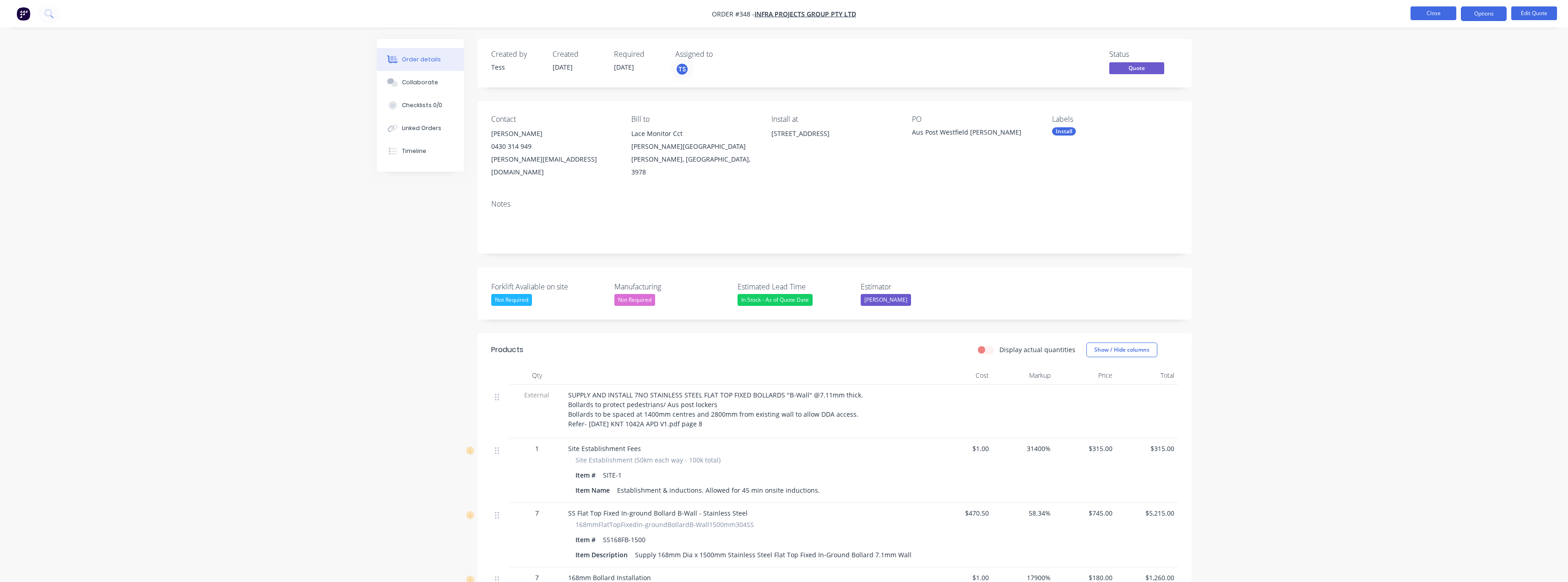
click at [1441, 13] on button "Close" at bounding box center [1433, 13] width 46 height 13
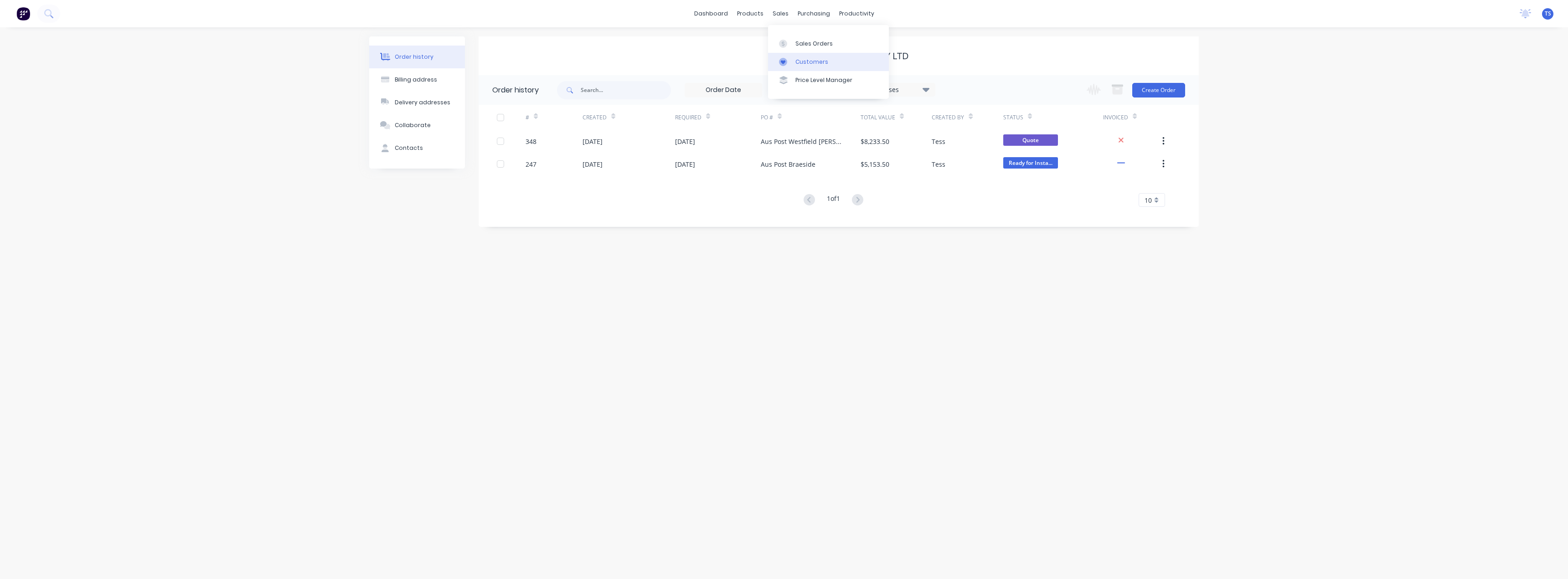
click at [805, 61] on div "Customers" at bounding box center [812, 61] width 33 height 8
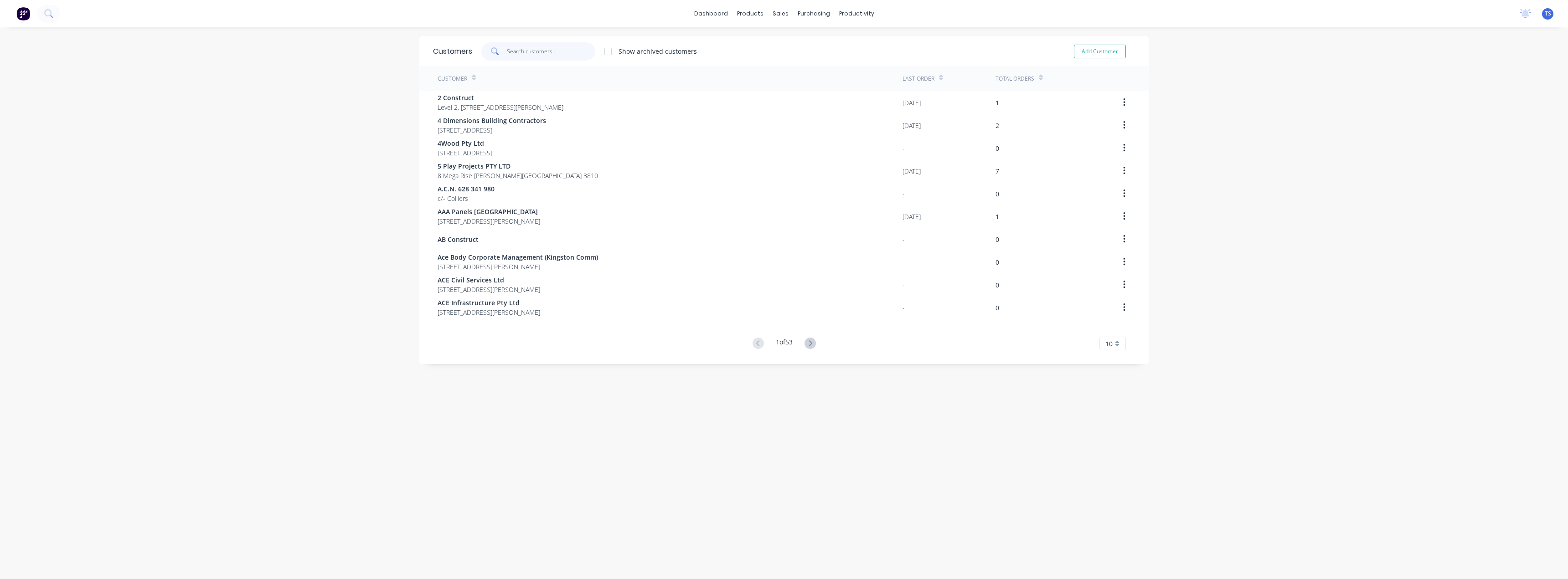
click at [533, 56] on input "text" at bounding box center [551, 52] width 89 height 18
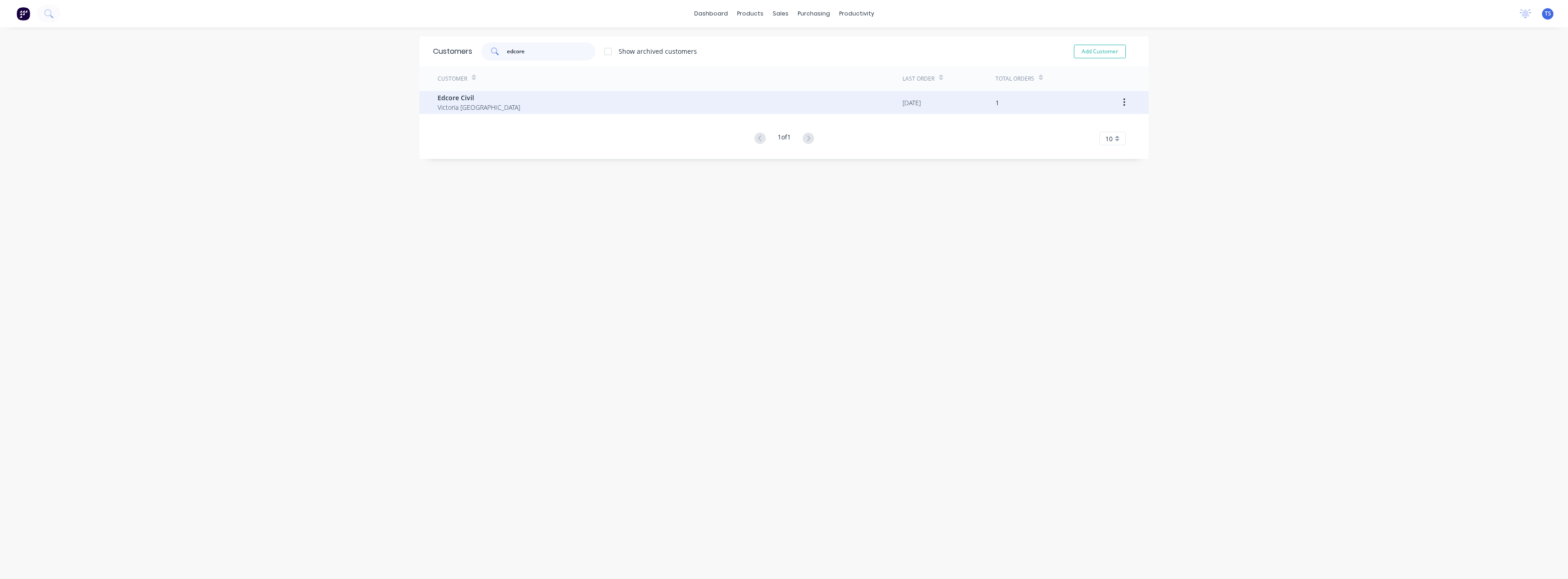
type input "edcore"
click at [463, 102] on span "Edcore Civil" at bounding box center [479, 98] width 83 height 10
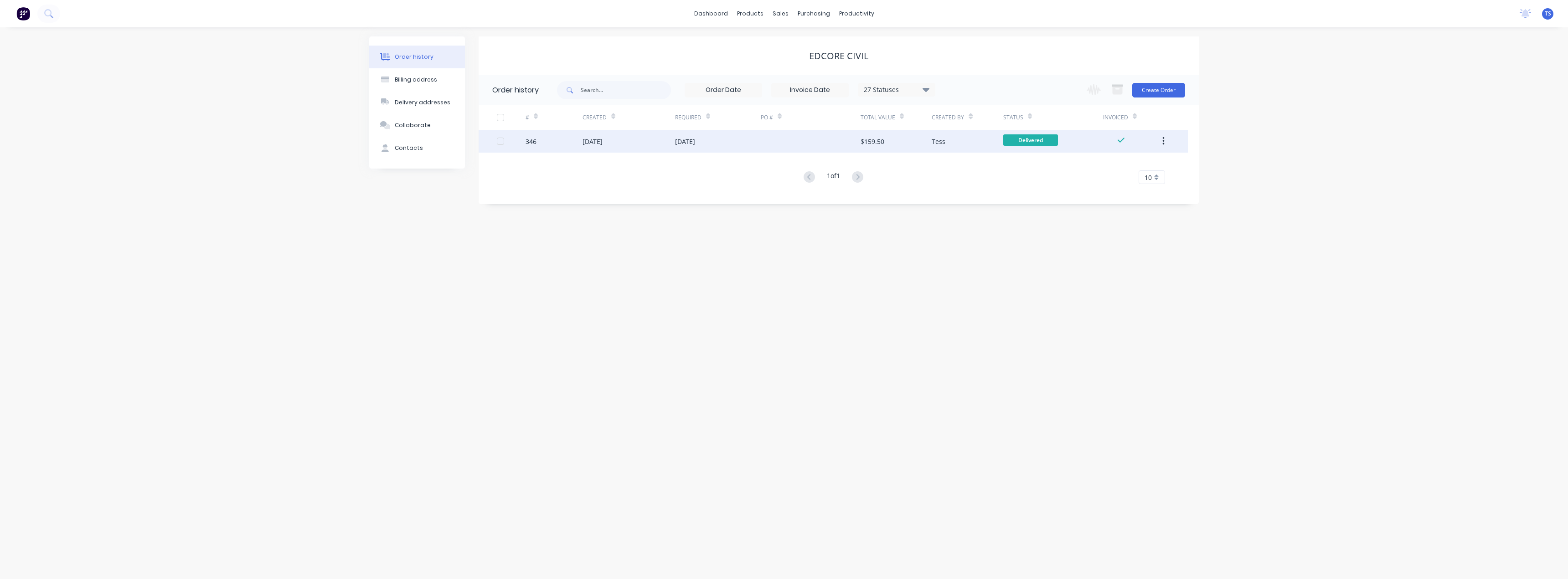
click at [872, 140] on div "$159.50" at bounding box center [872, 142] width 24 height 10
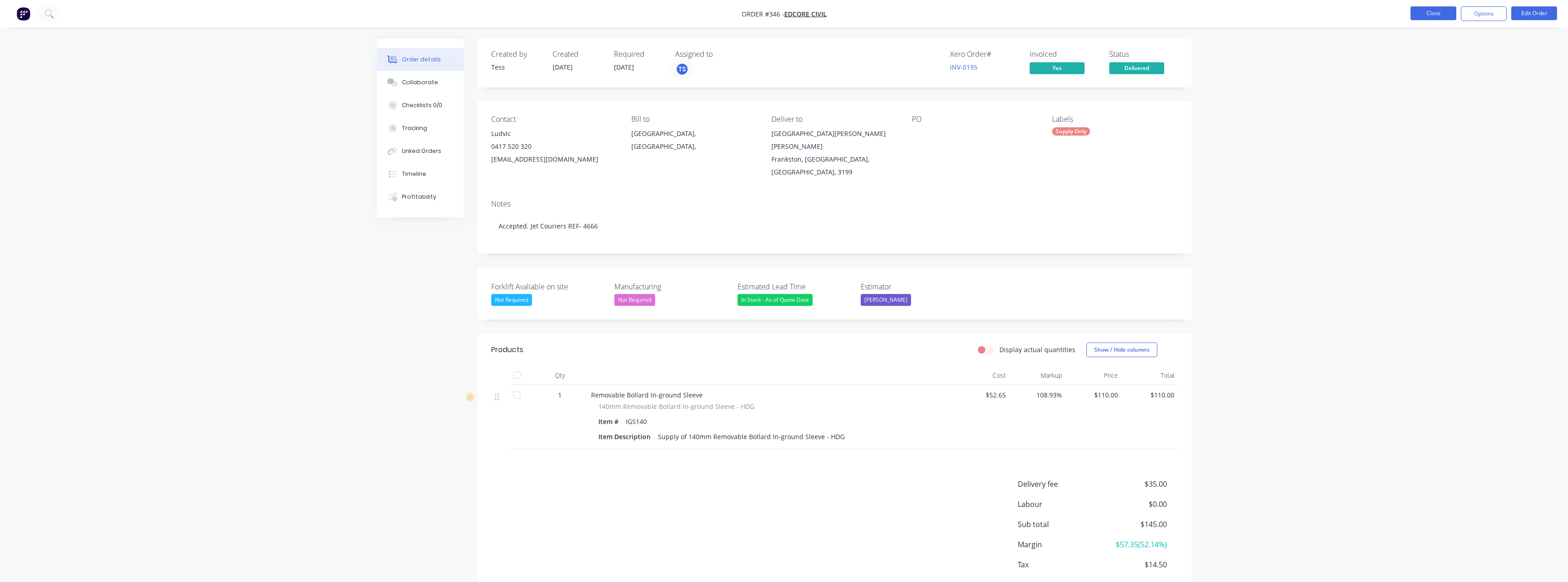
click at [1421, 15] on button "Close" at bounding box center [1433, 13] width 46 height 13
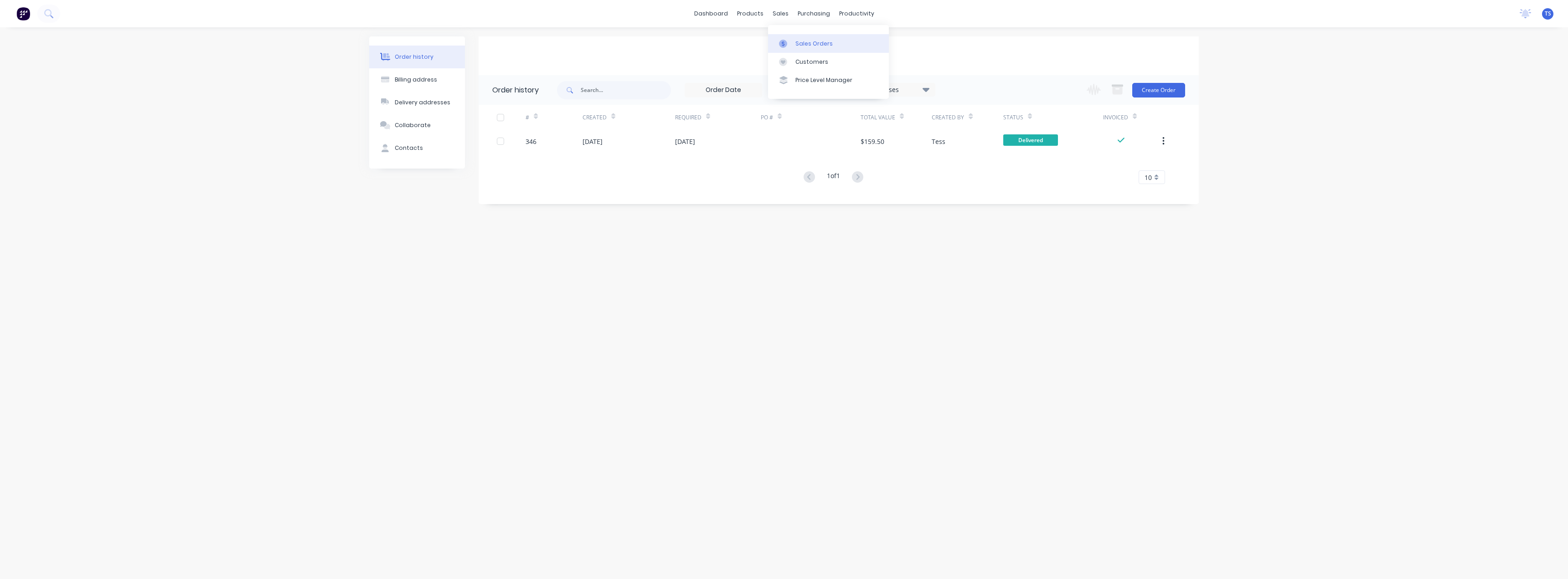
click at [796, 44] on div "Sales Orders" at bounding box center [814, 43] width 37 height 8
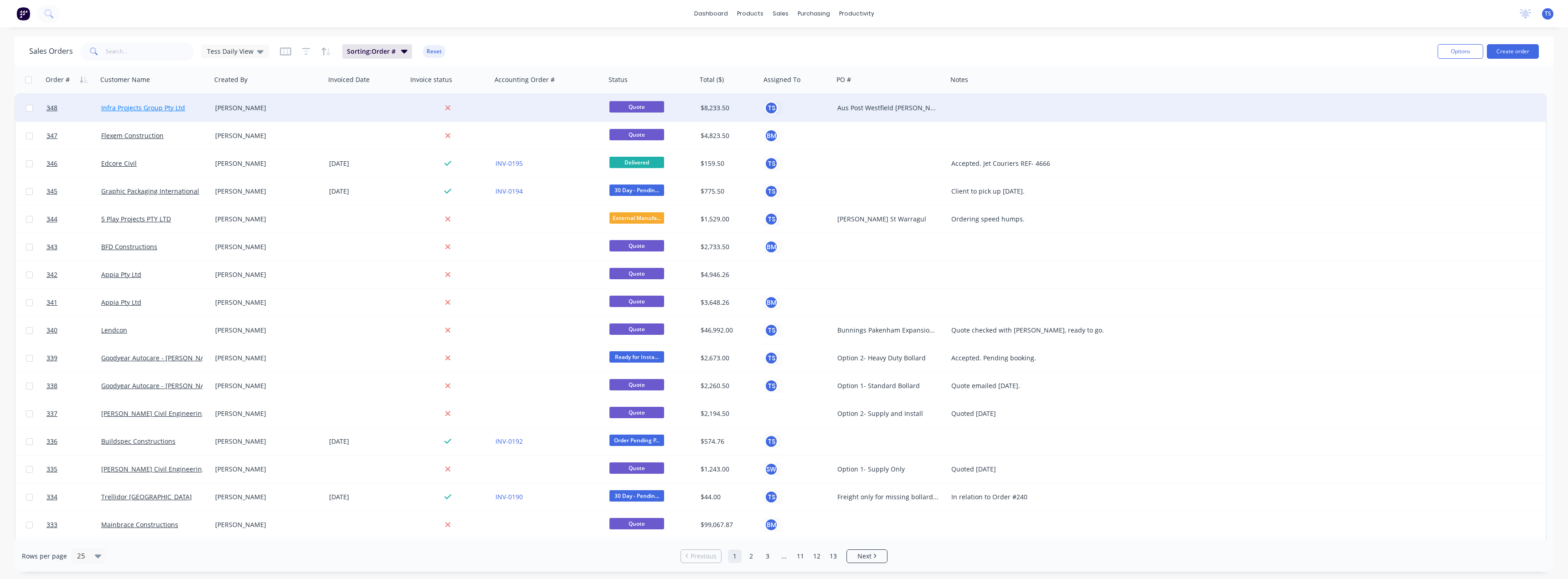
click at [174, 109] on link "Infra Projects Group Pty Ltd" at bounding box center [143, 108] width 84 height 9
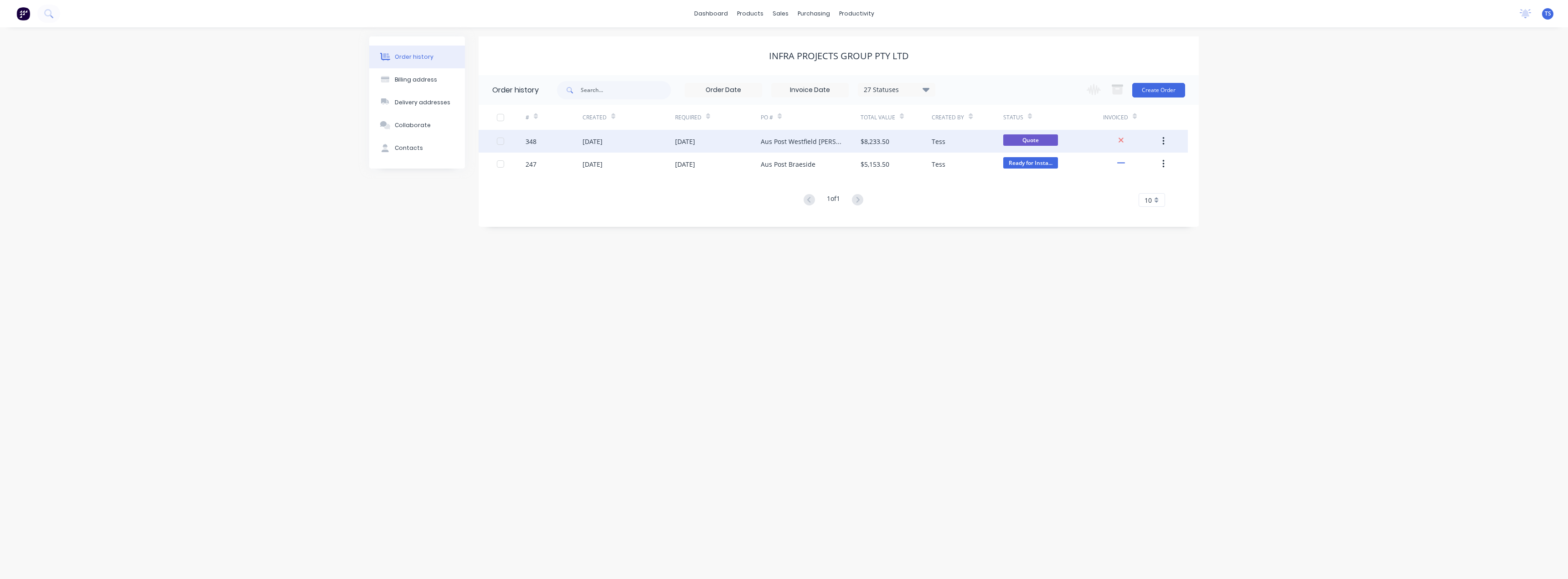
click at [780, 142] on div "Aus Post Westfield Knox" at bounding box center [802, 142] width 82 height 10
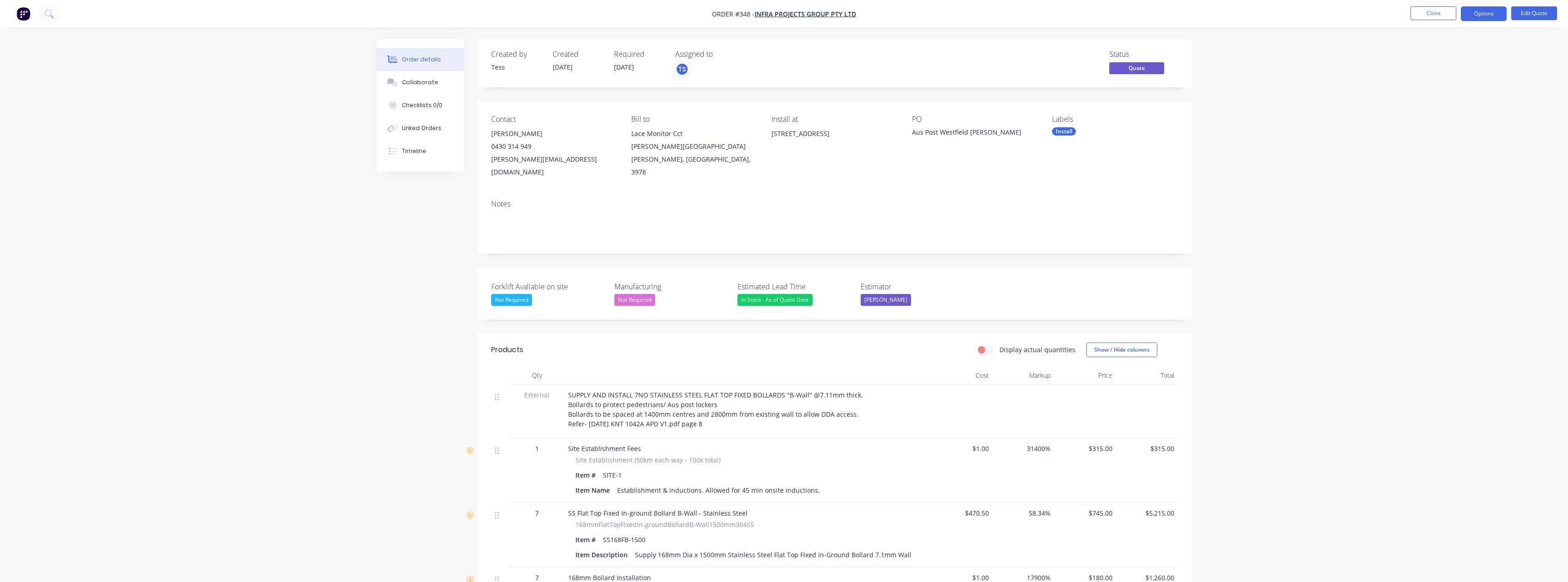
scroll to position [92, 0]
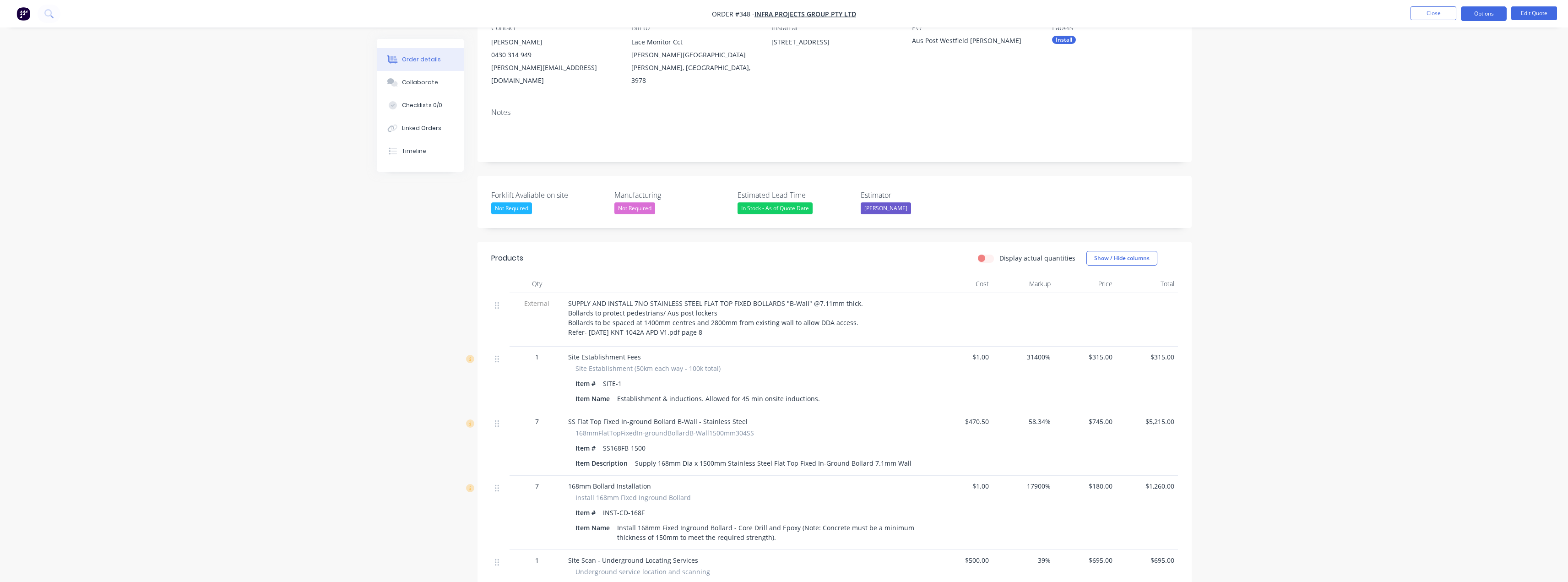
click at [719, 301] on div "SUPPLY AND INSTALL 7NO STAINLESS STEEL FLAT TOP FIXED BOLLARDS "B-Wall" @7.11mm…" at bounding box center [747, 317] width 359 height 39
click at [855, 299] on span "SUPPLY AND INSTALL 7NO STAINLESS STEEL FLAT TOP FIXED BOLLARDS "B-Wall" @7.11mm…" at bounding box center [715, 317] width 295 height 37
click at [1537, 13] on button "Edit Quote" at bounding box center [1534, 13] width 46 height 13
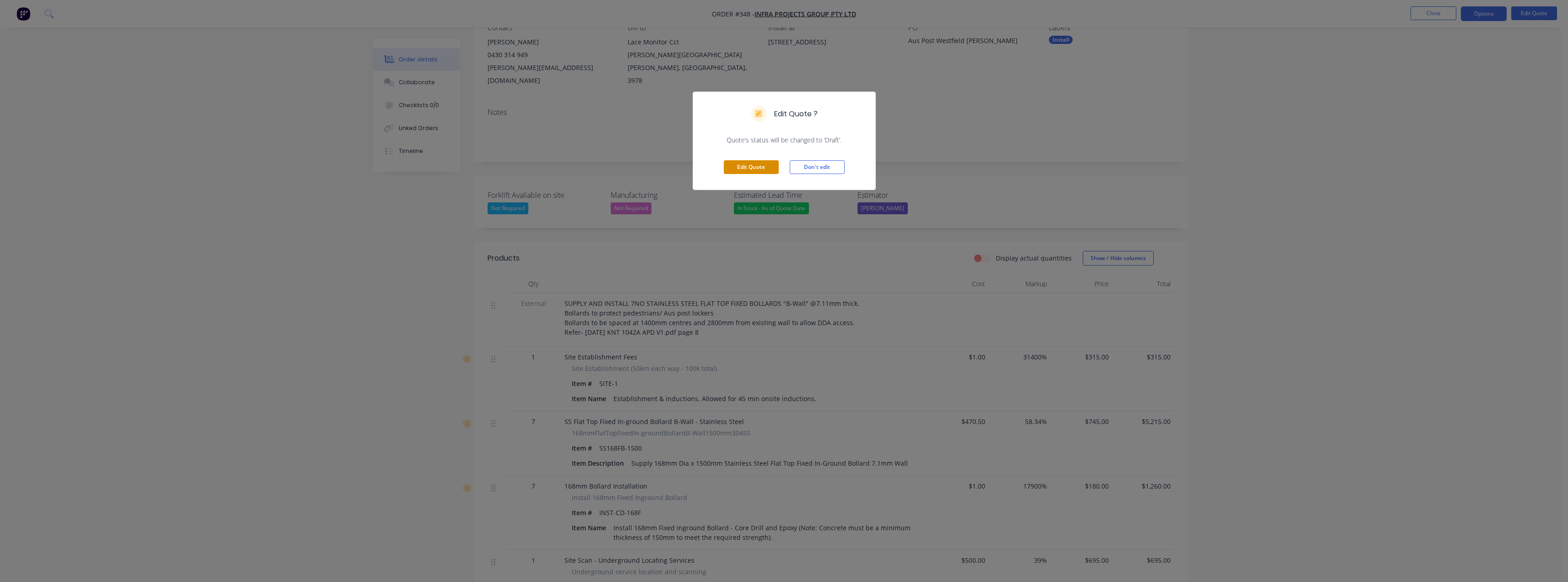
click at [771, 167] on button "Edit Quote" at bounding box center [751, 167] width 55 height 13
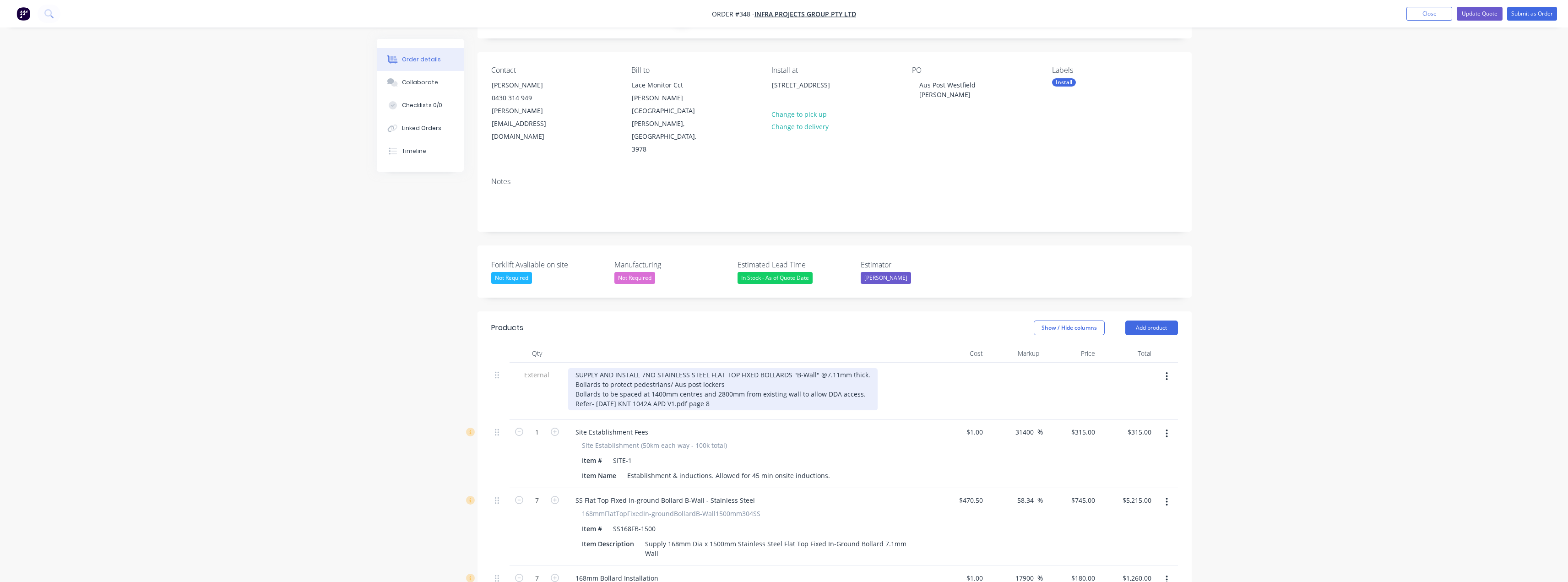
scroll to position [138, 0]
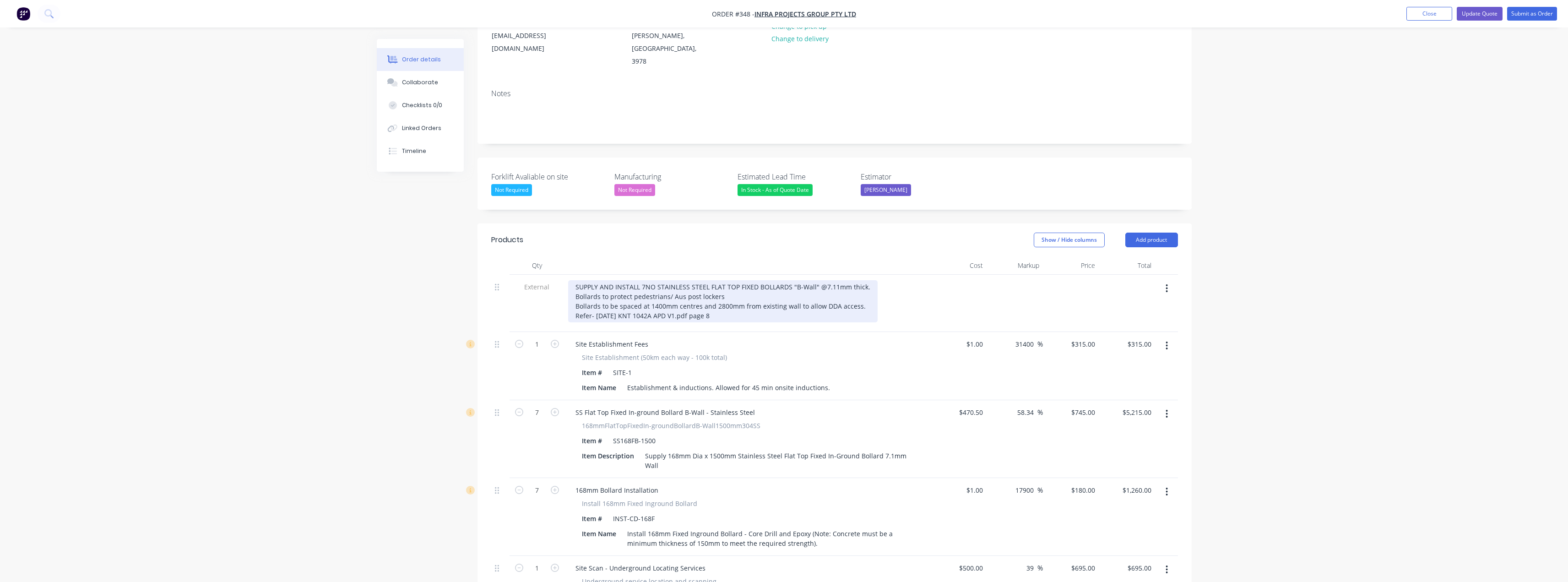
click at [864, 280] on div "SUPPLY AND INSTALL 7NO STAINLESS STEEL FLAT TOP FIXED BOLLARDS "B-Wall" @7.11mm…" at bounding box center [723, 301] width 309 height 42
click at [733, 280] on div "SUPPLY AND INSTALL 7NO STAINLESS STEEL FLAT TOP FIXED BOLLARDS "B-Wall" @7.11mm…" at bounding box center [723, 301] width 309 height 42
click at [723, 280] on div "SUPPLY AND INSTALL 7NO STAINLESS STEEL FLAT TOP FIXED BOLLARDS "B-Wall" @7.11mm…" at bounding box center [723, 301] width 310 height 42
click at [797, 280] on div "SUPPLY AND INSTALL 7NO STAINLESS STEEL FLAT TOP FIXED BOLLARDS "B-Wall" @7.11mm…" at bounding box center [724, 301] width 312 height 42
click at [836, 280] on div "SUPPLY AND INSTALL 7NO STAINLESS STEEL FLAT TOP FIXED BOLLARDS "B-Wall" @7.11mm…" at bounding box center [724, 301] width 314 height 42
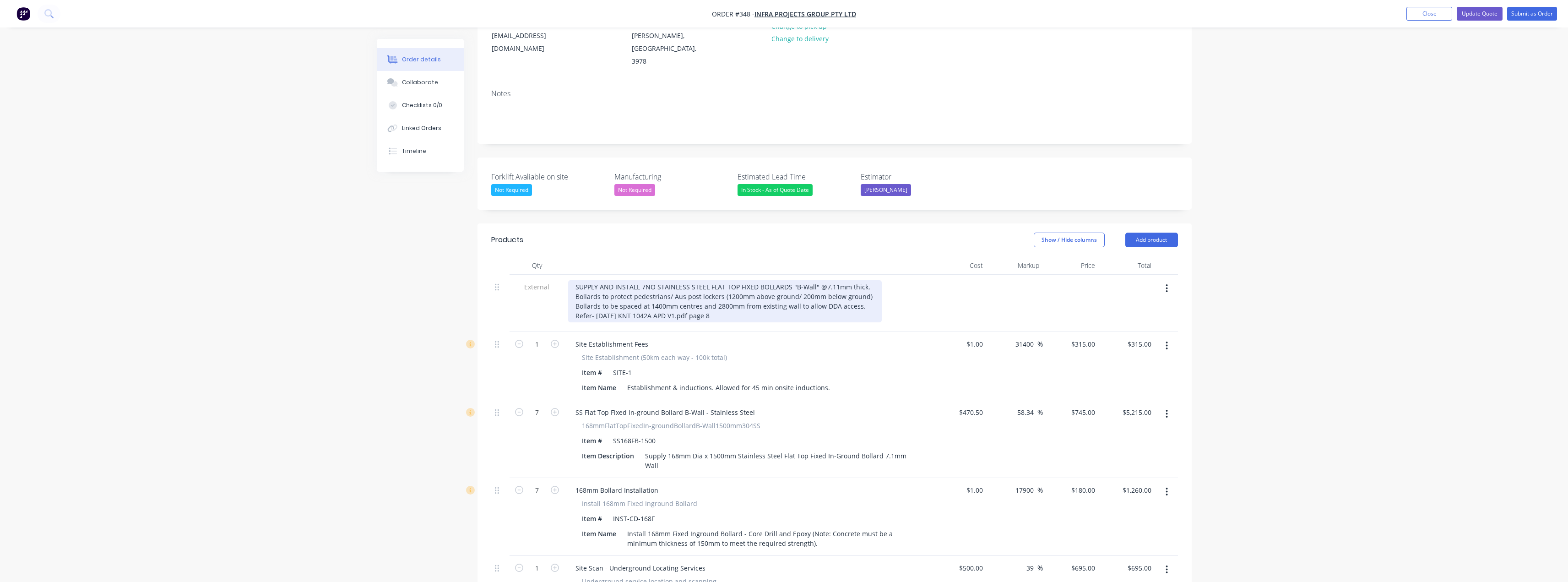
click at [720, 289] on div "SUPPLY AND INSTALL 7NO STAINLESS STEEL FLAT TOP FIXED BOLLARDS "B-Wall" @7.11mm…" at bounding box center [724, 301] width 314 height 42
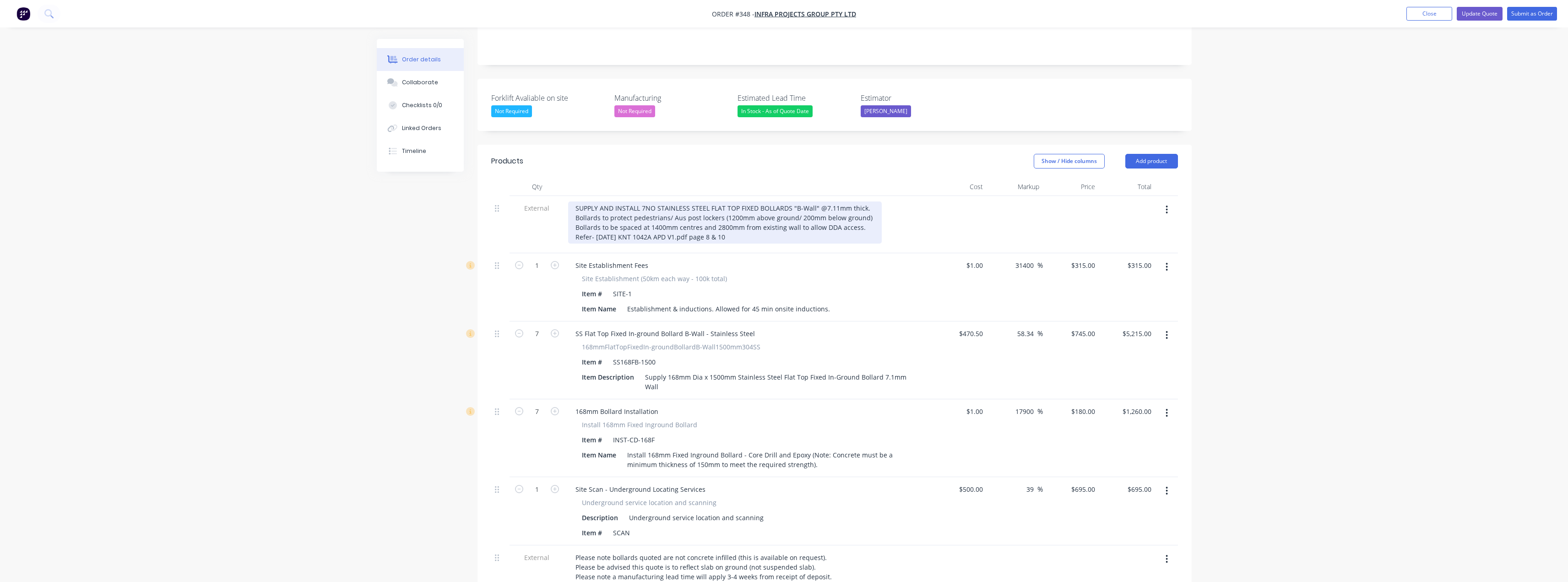
scroll to position [229, 0]
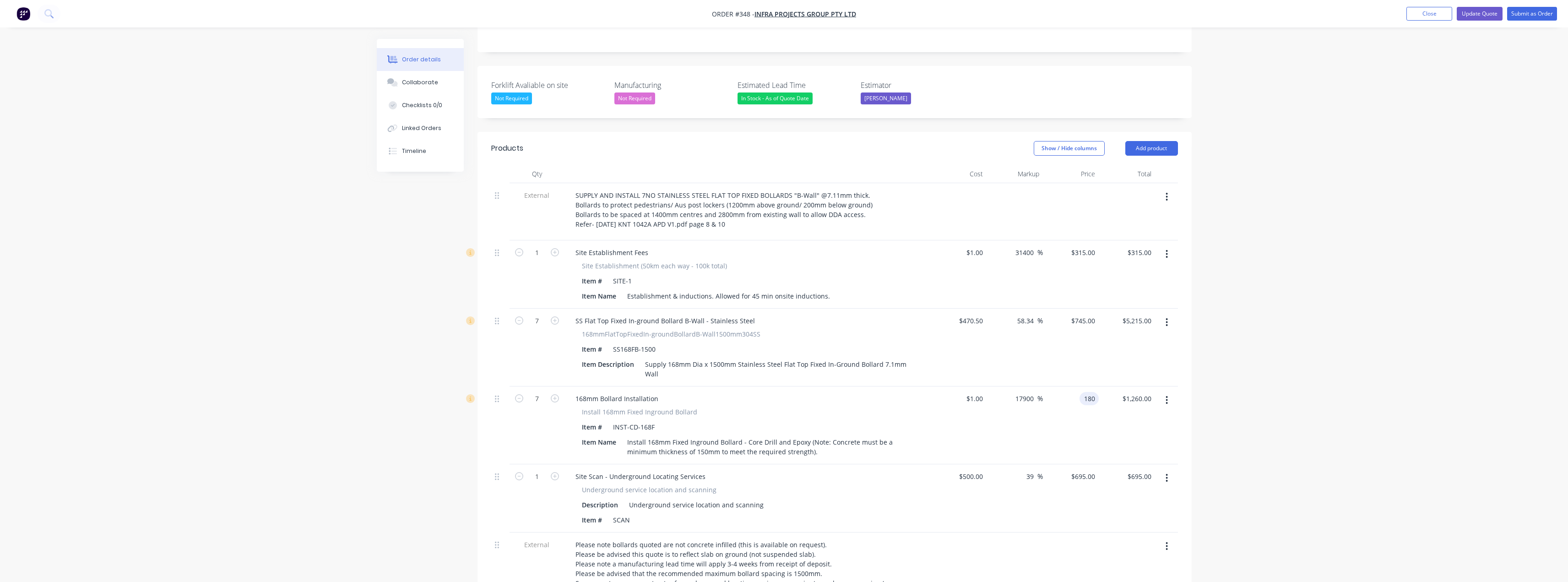
click at [1086, 392] on input "180" at bounding box center [1091, 399] width 15 height 13
type input "170"
type input "16900"
type input "$170.00"
type input "$1,190.00"
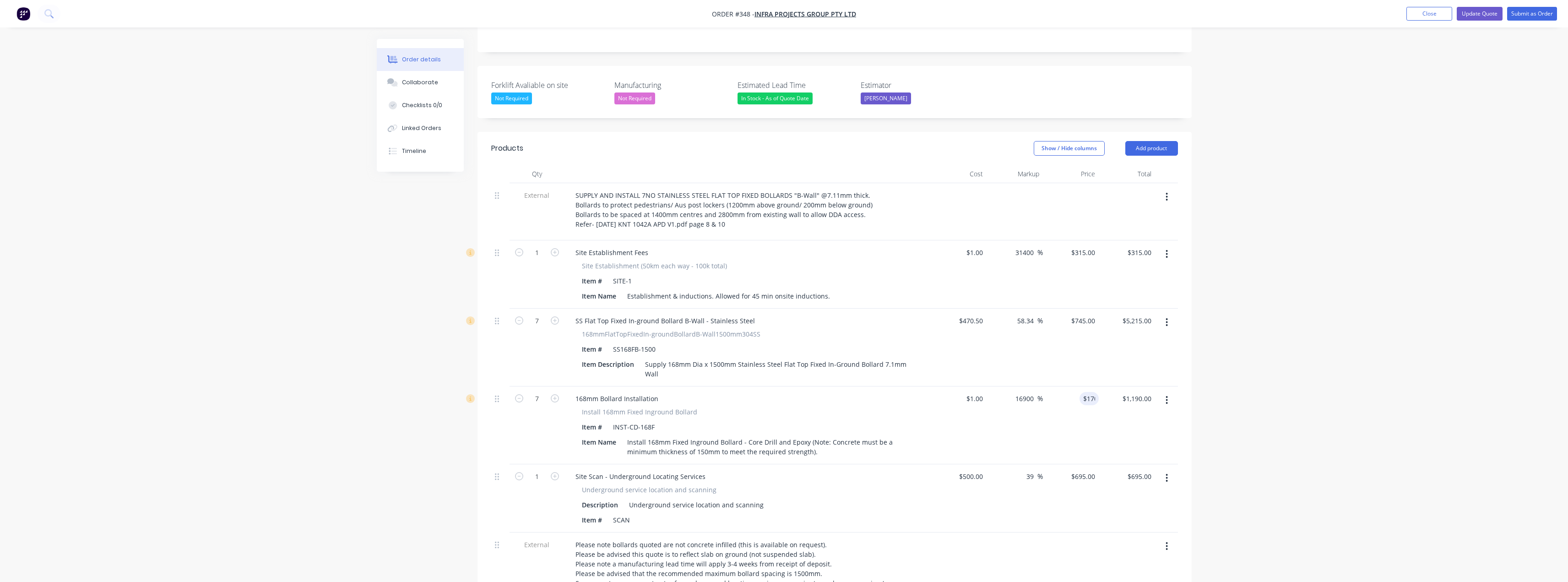
click at [1246, 334] on div "Order details Collaborate Checklists 0/0 Linked Orders Timeline Order details C…" at bounding box center [784, 408] width 1568 height 1273
click at [1490, 15] on button "Update Quote" at bounding box center [1479, 13] width 46 height 13
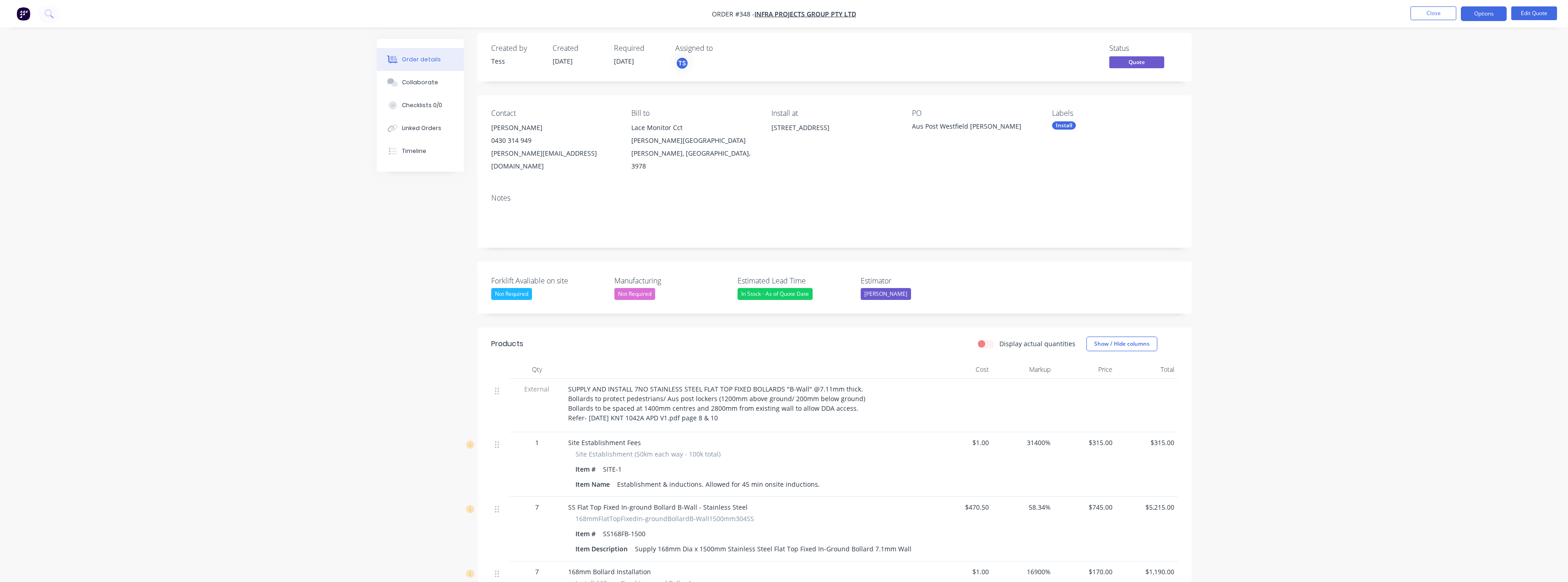
scroll to position [0, 0]
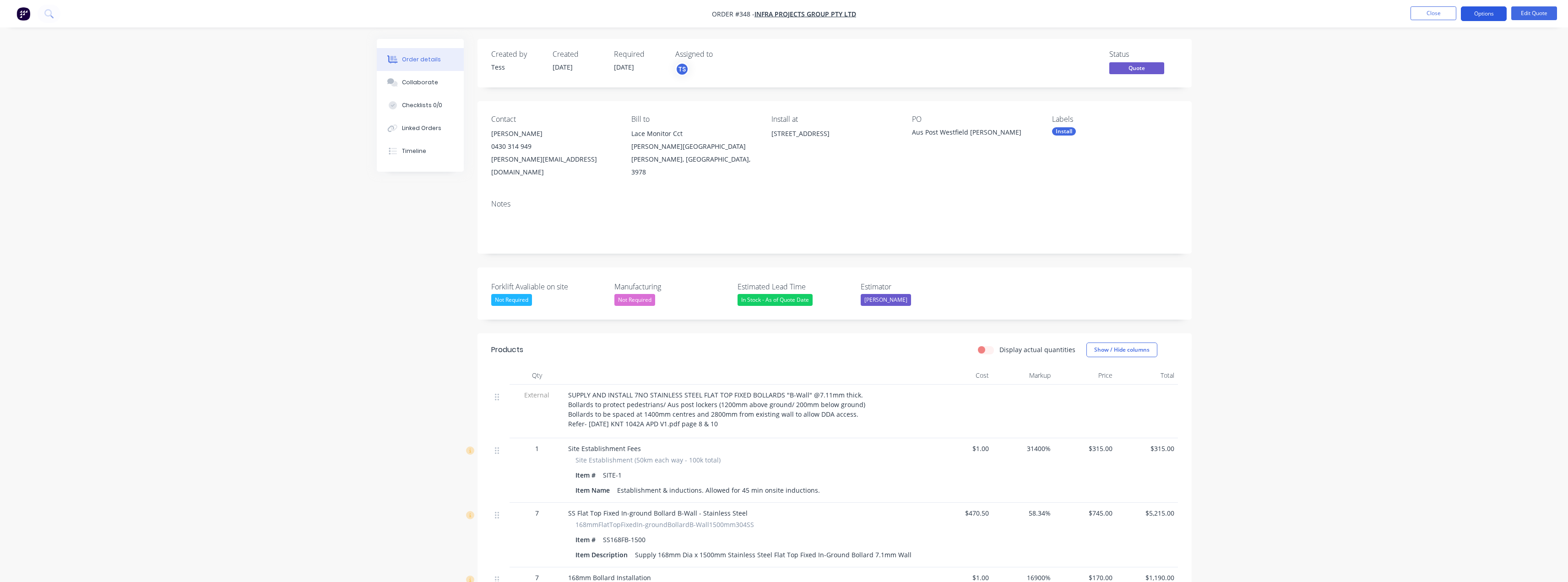
click at [1492, 12] on button "Options" at bounding box center [1484, 13] width 46 height 15
click at [1435, 59] on div "Quote" at bounding box center [1456, 56] width 84 height 13
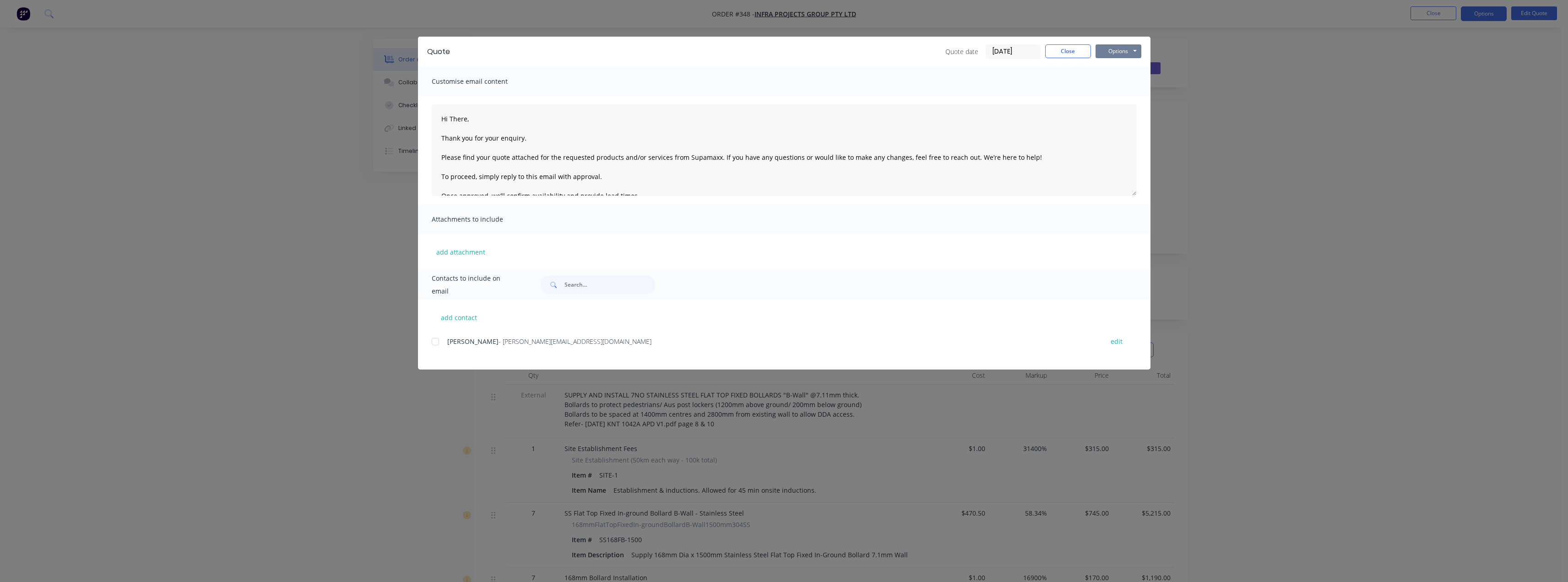
click at [1133, 49] on button "Options" at bounding box center [1118, 51] width 46 height 13
click at [1133, 62] on button "Preview" at bounding box center [1125, 67] width 59 height 15
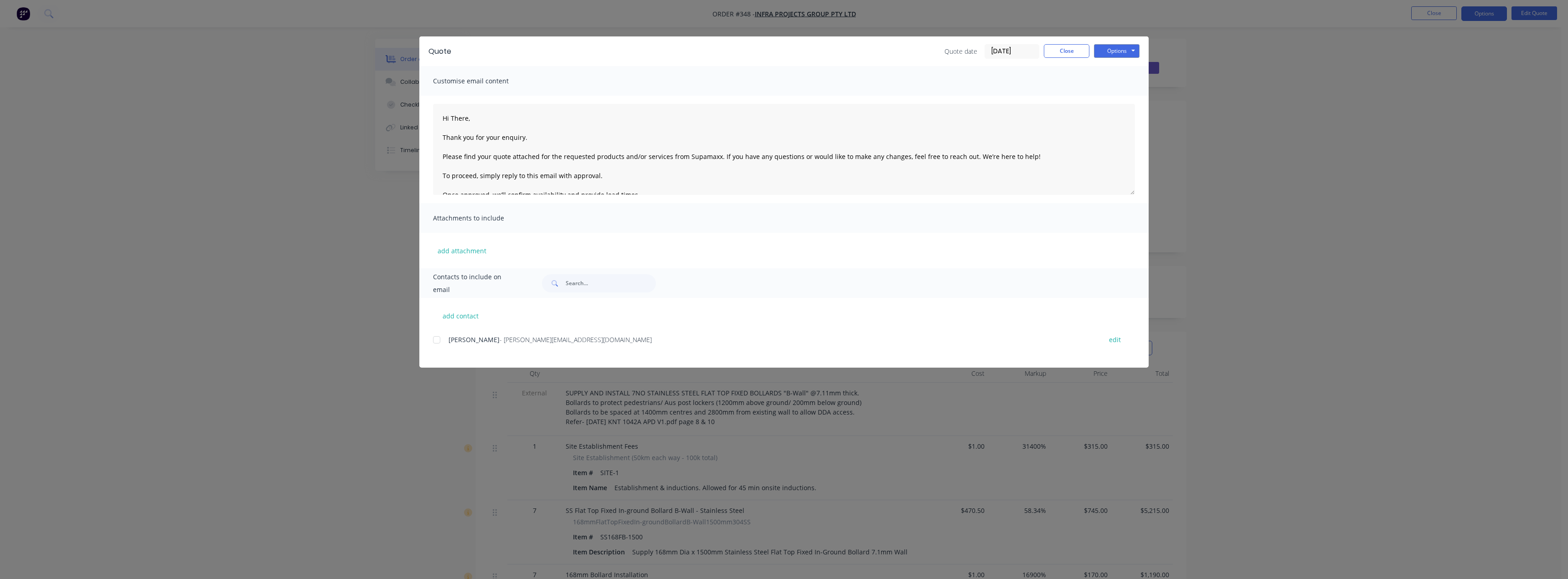
type textarea "Hi There, Thank you for your enquiry. Please find your quote attached for the r…"
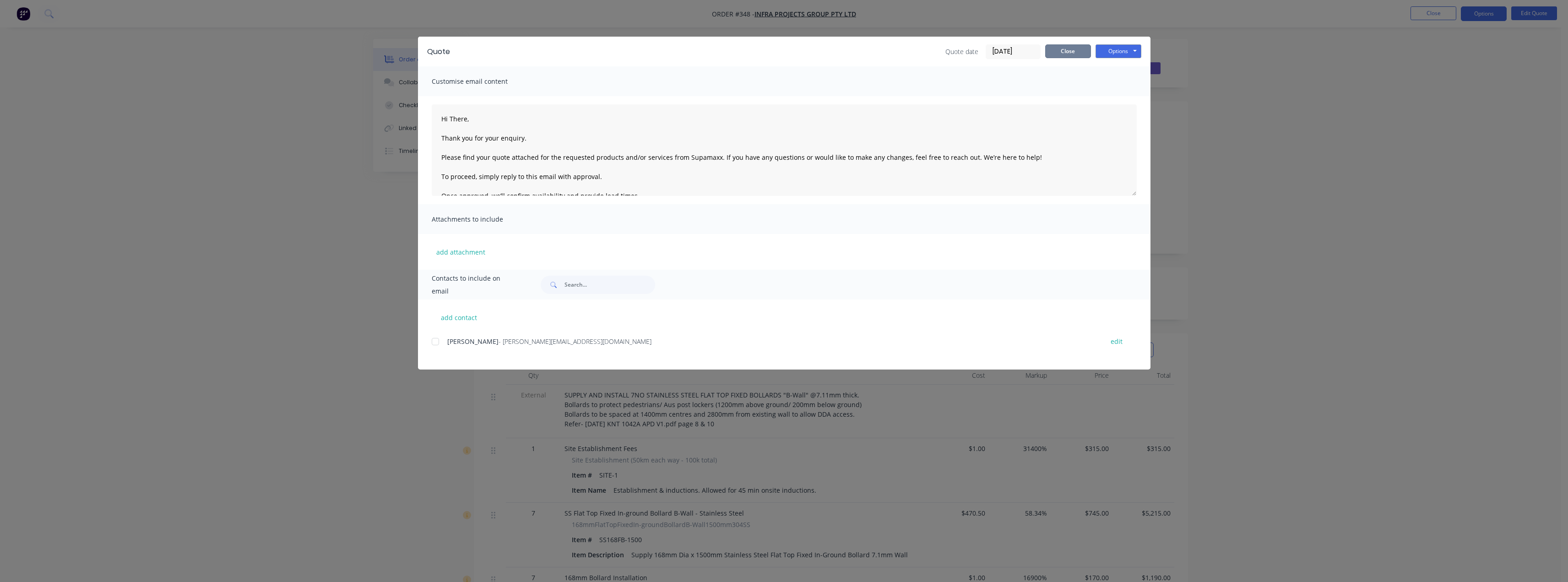
click at [1051, 48] on button "Close" at bounding box center [1068, 51] width 46 height 13
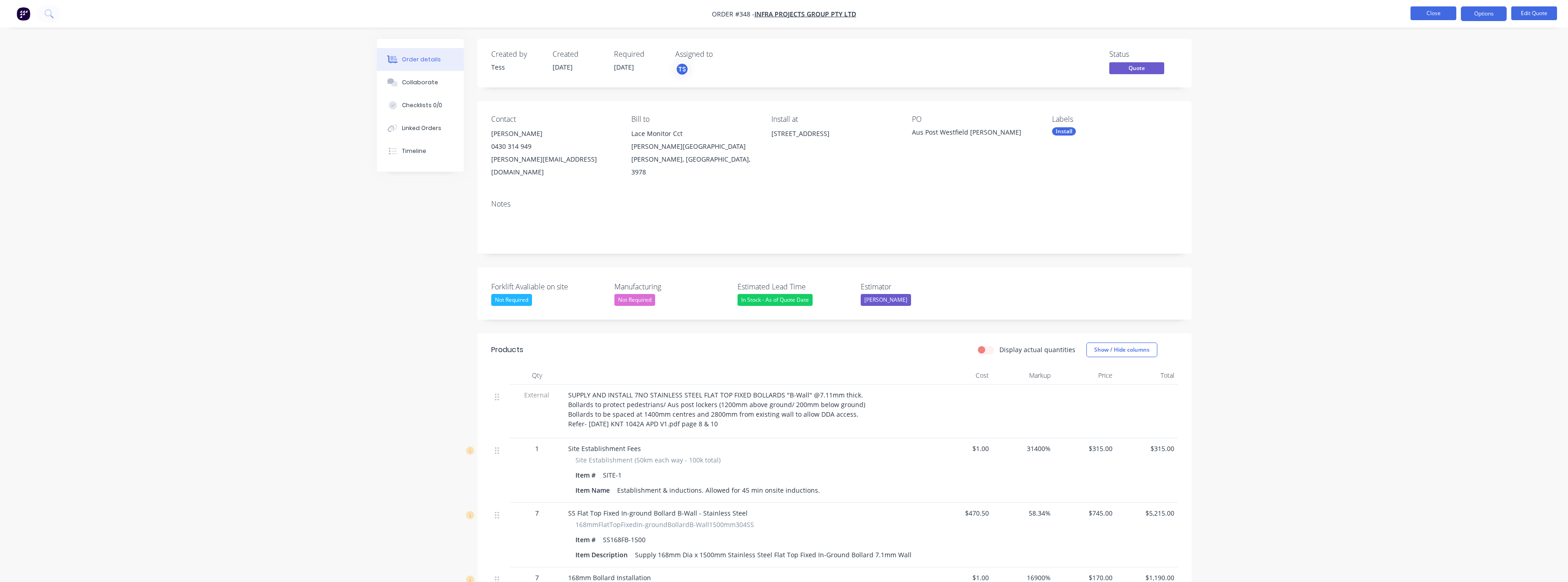
click at [1434, 12] on button "Close" at bounding box center [1433, 13] width 46 height 13
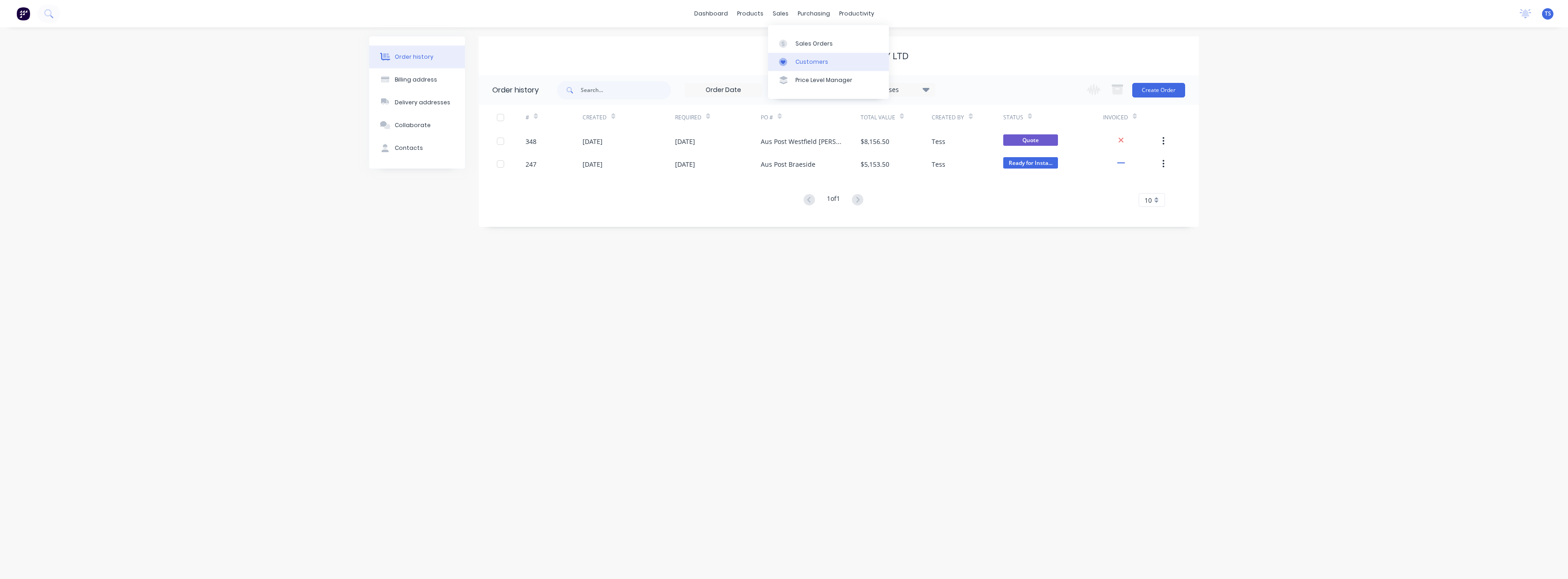
click at [791, 59] on div at bounding box center [786, 61] width 13 height 8
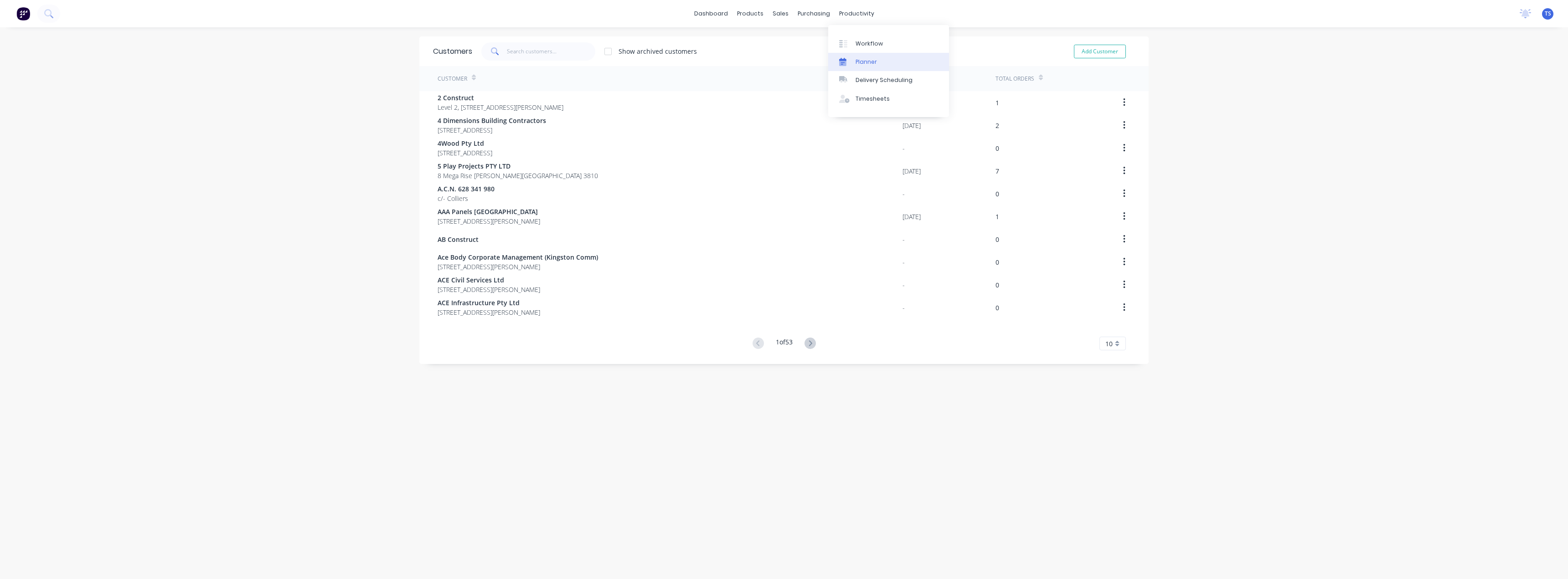
click at [858, 58] on div "Planner" at bounding box center [866, 61] width 21 height 8
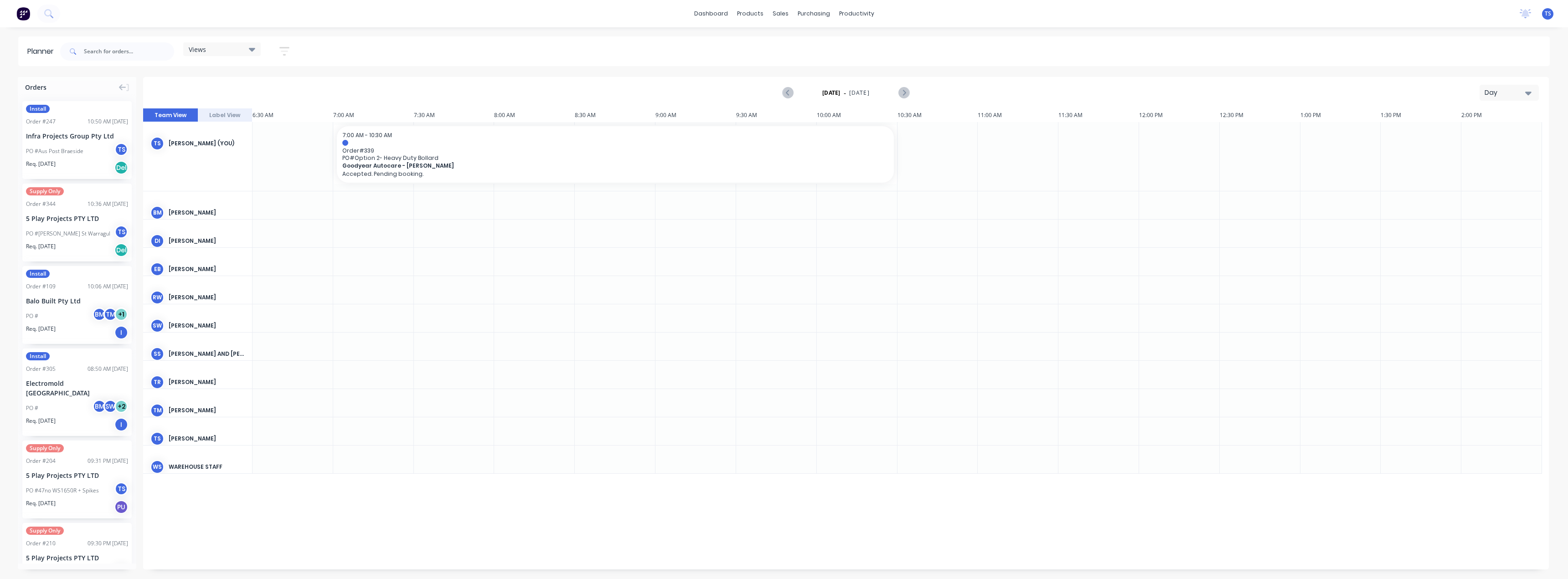
click at [1513, 92] on div "Day" at bounding box center [1505, 93] width 42 height 10
click at [1477, 158] on div "Month" at bounding box center [1493, 153] width 90 height 18
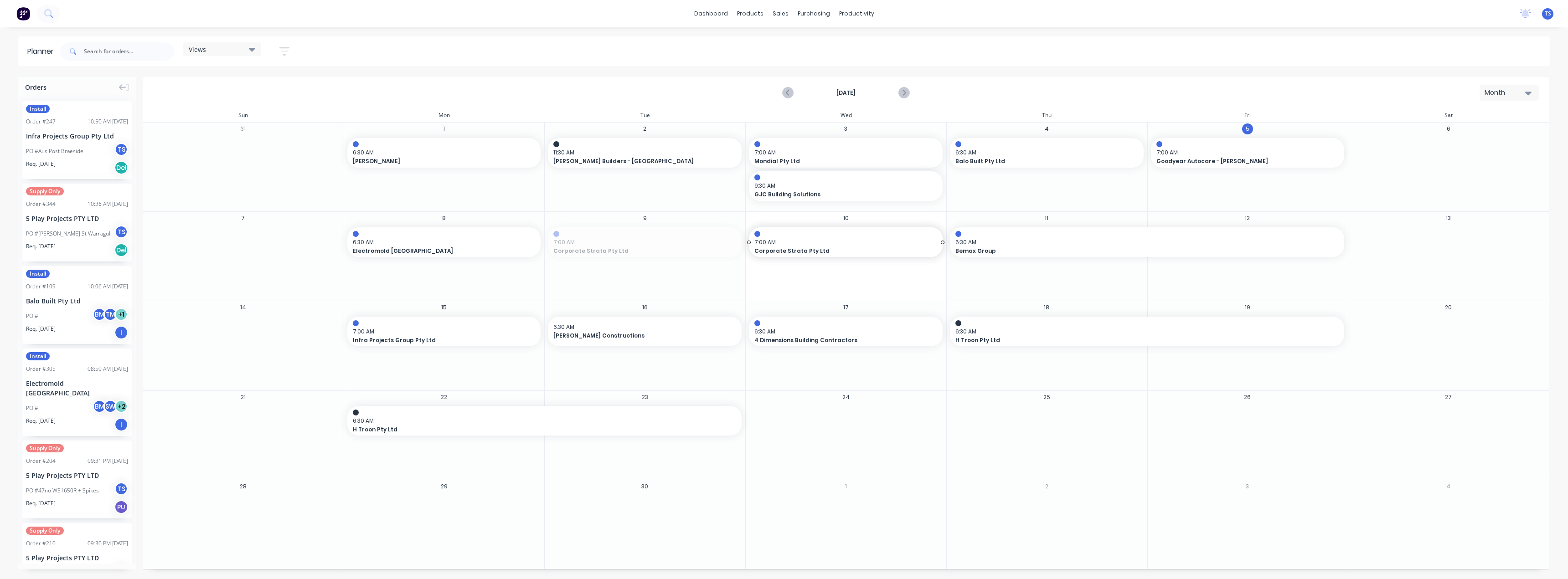
drag, startPoint x: 614, startPoint y: 238, endPoint x: 816, endPoint y: 271, distance: 204.7
click at [838, 272] on div "Set start/finish time" at bounding box center [857, 269] width 97 height 19
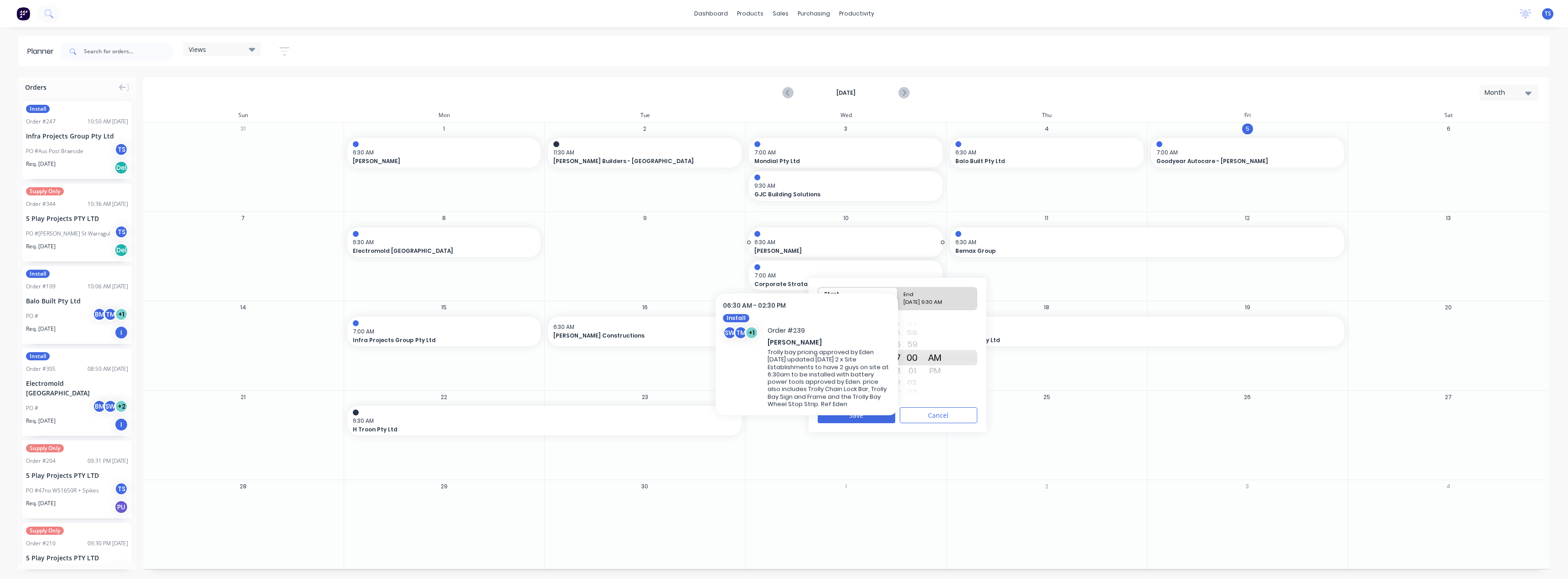
click at [807, 248] on span "Senthuran Velautham" at bounding box center [836, 251] width 164 height 8
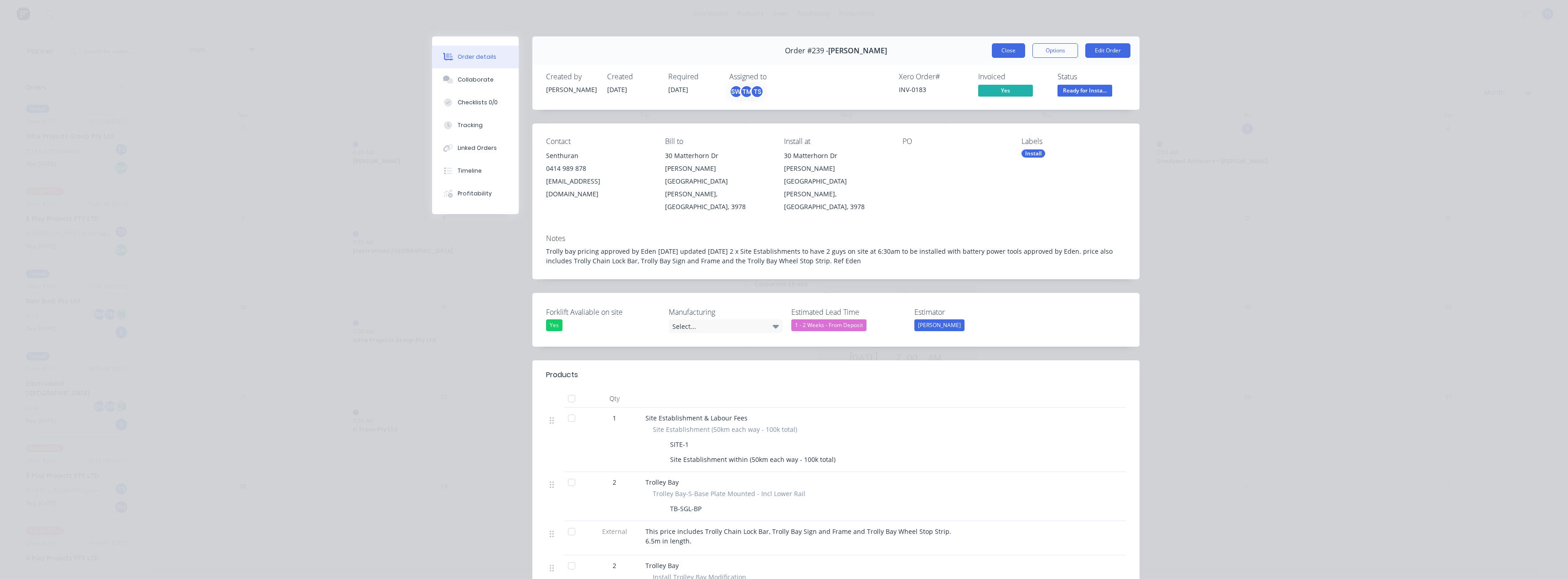
click at [1012, 52] on button "Close" at bounding box center [1008, 50] width 33 height 15
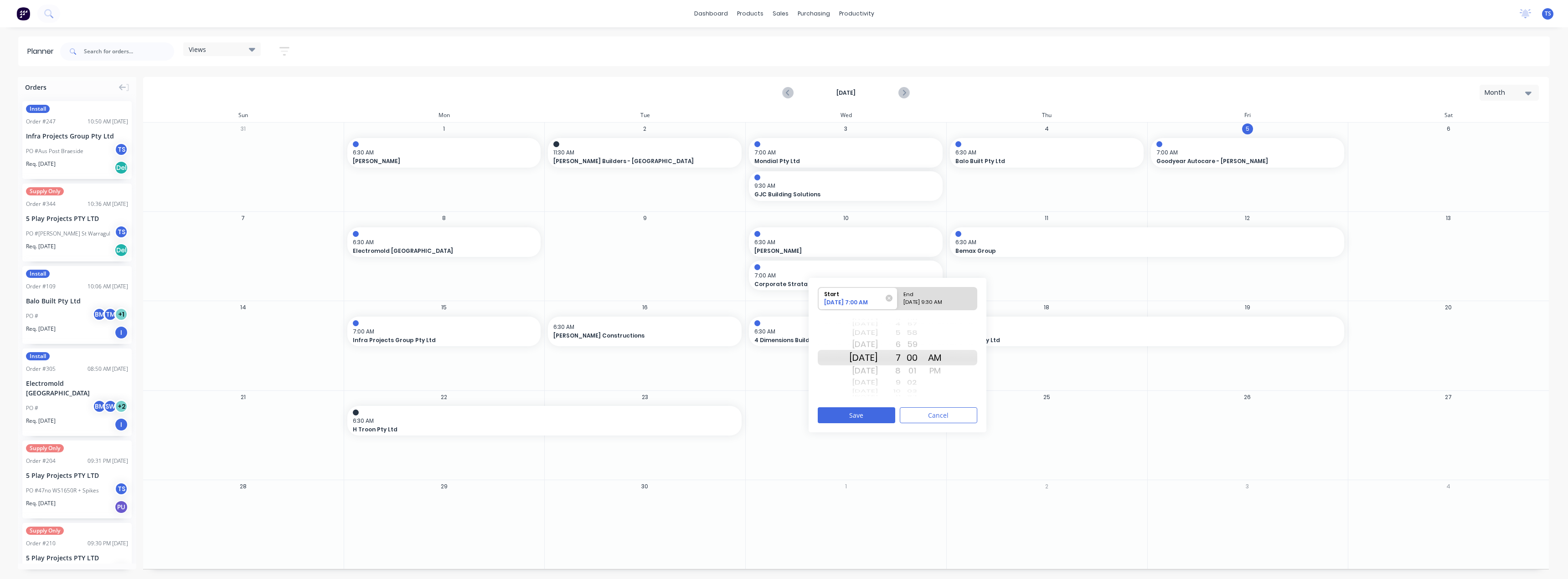
click at [927, 303] on div "09/10/2025 9:30 AM" at bounding box center [933, 303] width 66 height 12
click at [898, 303] on input "End 09/10/2025 9:30 AM" at bounding box center [897, 299] width 1 height 23
radio input "true"
click at [868, 300] on div "09/10/2025 7:00 AM" at bounding box center [854, 303] width 66 height 12
click at [819, 300] on input "Start 09/10/2025 7:00 AM" at bounding box center [818, 299] width 1 height 23
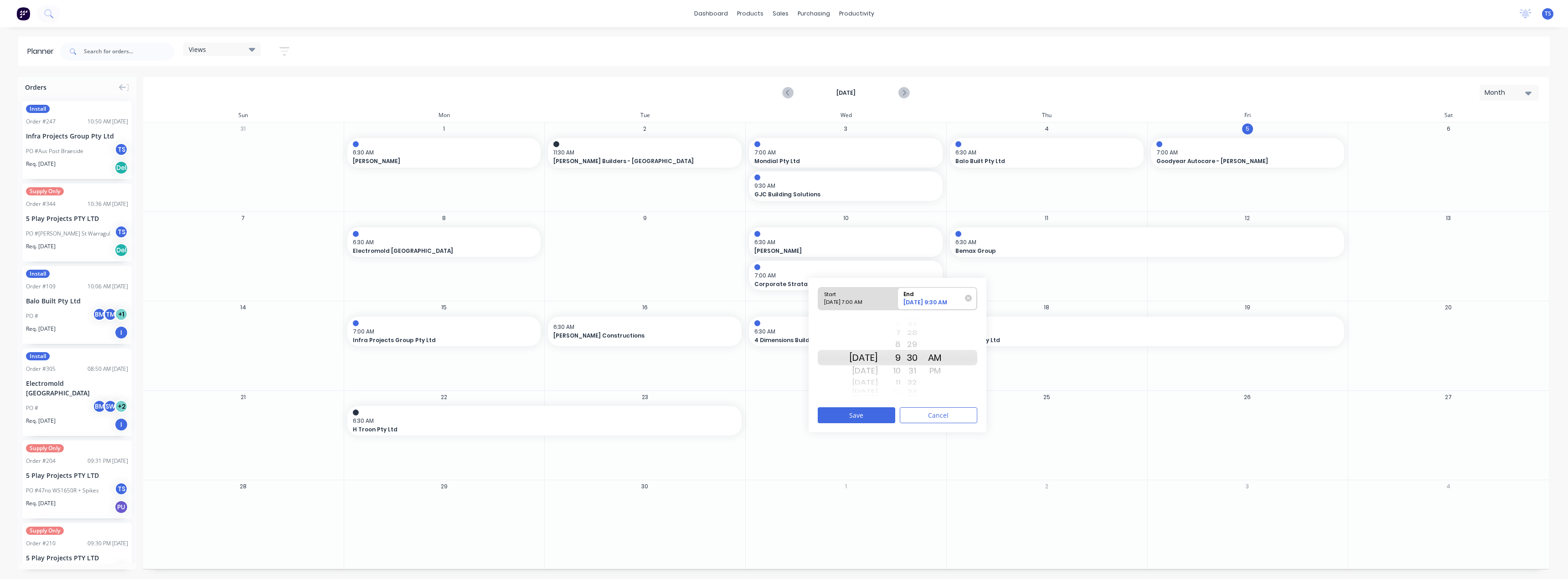
radio input "true"
drag, startPoint x: 909, startPoint y: 384, endPoint x: 908, endPoint y: 311, distance: 73.0
click at [908, 311] on div "Start 09/10/2025 7:00 AM End 09/10/2025 9:30 AM Fri Aug 1 Sat Aug 2 Sun Aug 3 M…" at bounding box center [897, 344] width 159 height 114
click at [923, 372] on div "01" at bounding box center [912, 371] width 23 height 15
click at [922, 345] on div "00" at bounding box center [912, 344] width 23 height 15
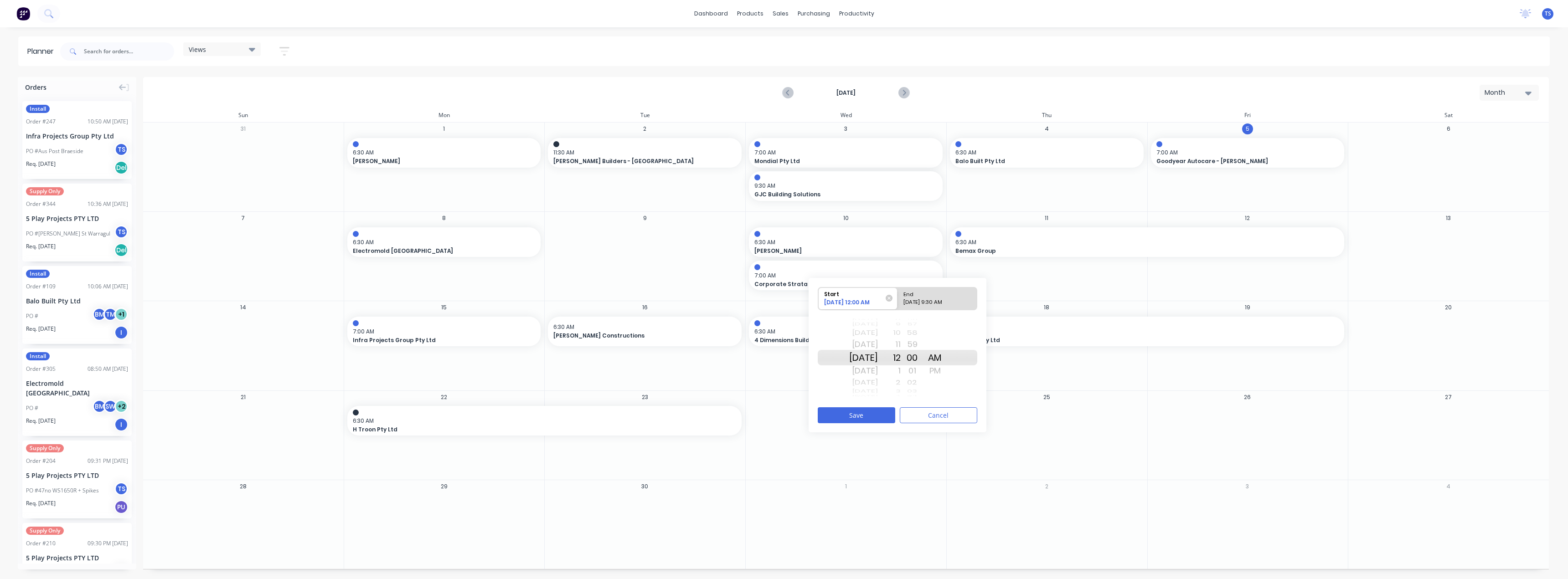
click at [947, 370] on div "PM" at bounding box center [934, 371] width 23 height 15
click at [923, 300] on div "Please select" at bounding box center [937, 303] width 74 height 12
click at [898, 300] on input "End Please select" at bounding box center [897, 299] width 1 height 23
radio input "true"
click at [901, 384] on div "2" at bounding box center [889, 382] width 23 height 12
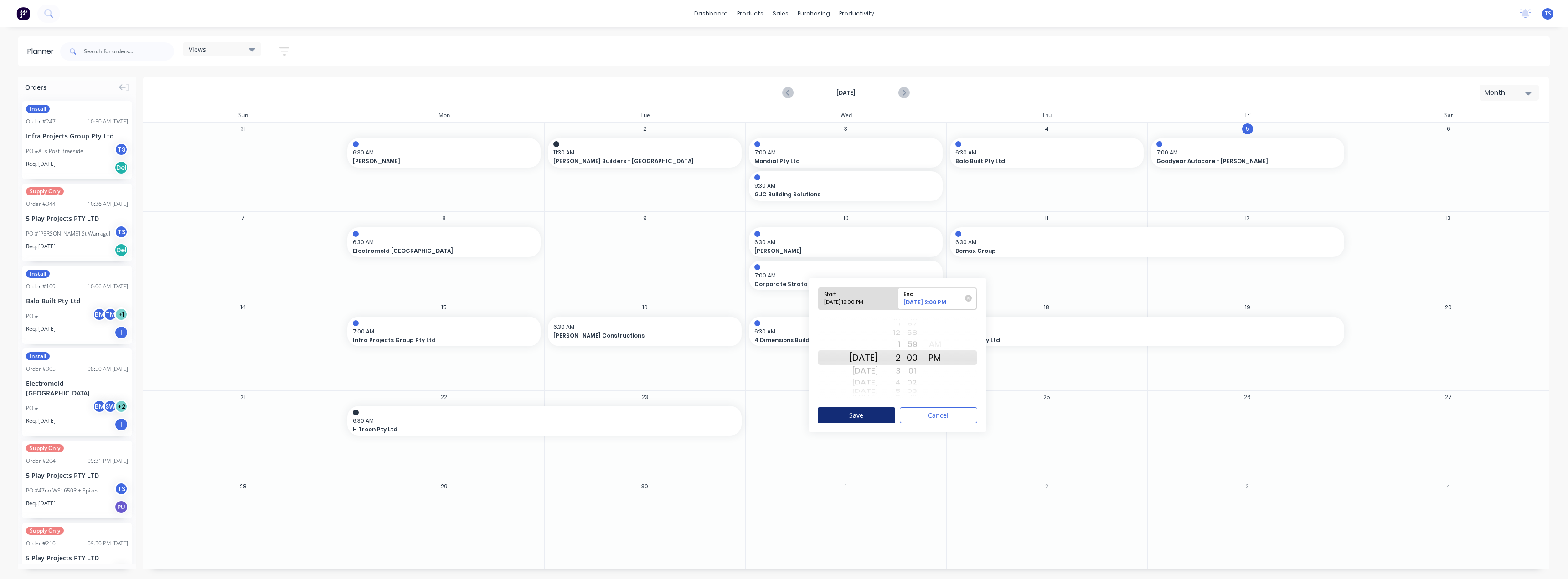
click at [858, 415] on button "Save" at bounding box center [856, 415] width 77 height 16
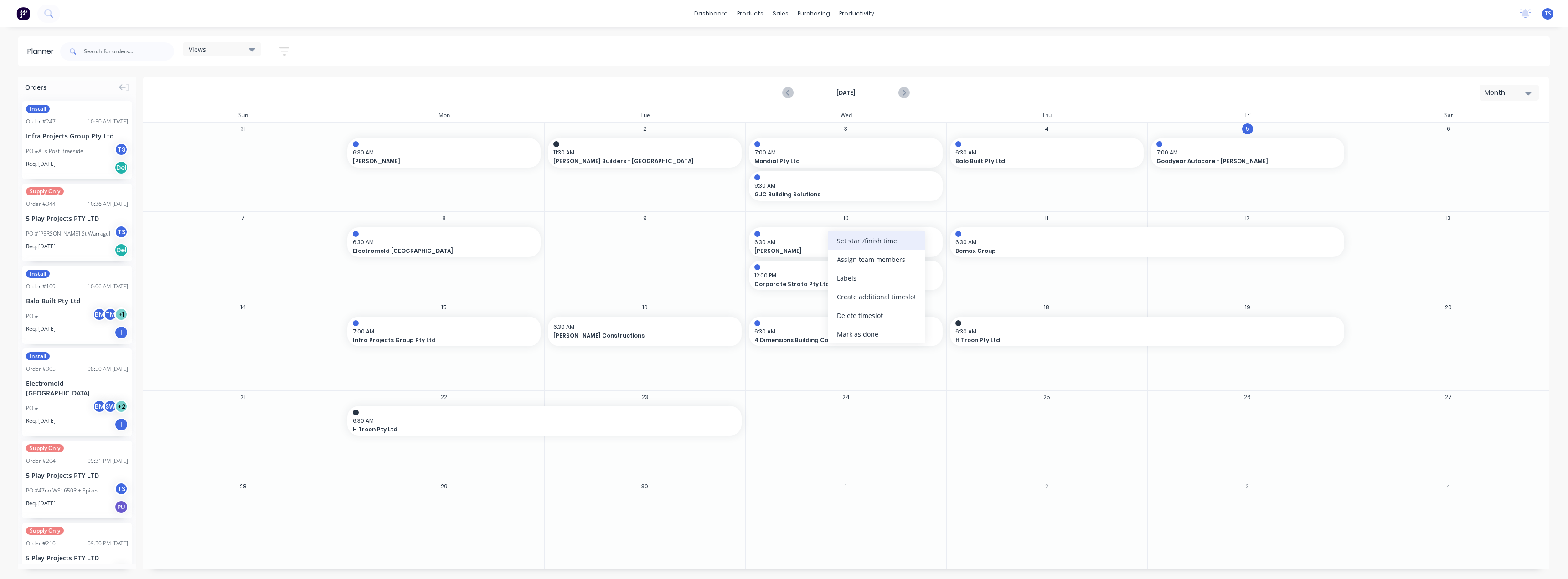
click at [855, 240] on div "Set start/finish time" at bounding box center [877, 240] width 97 height 19
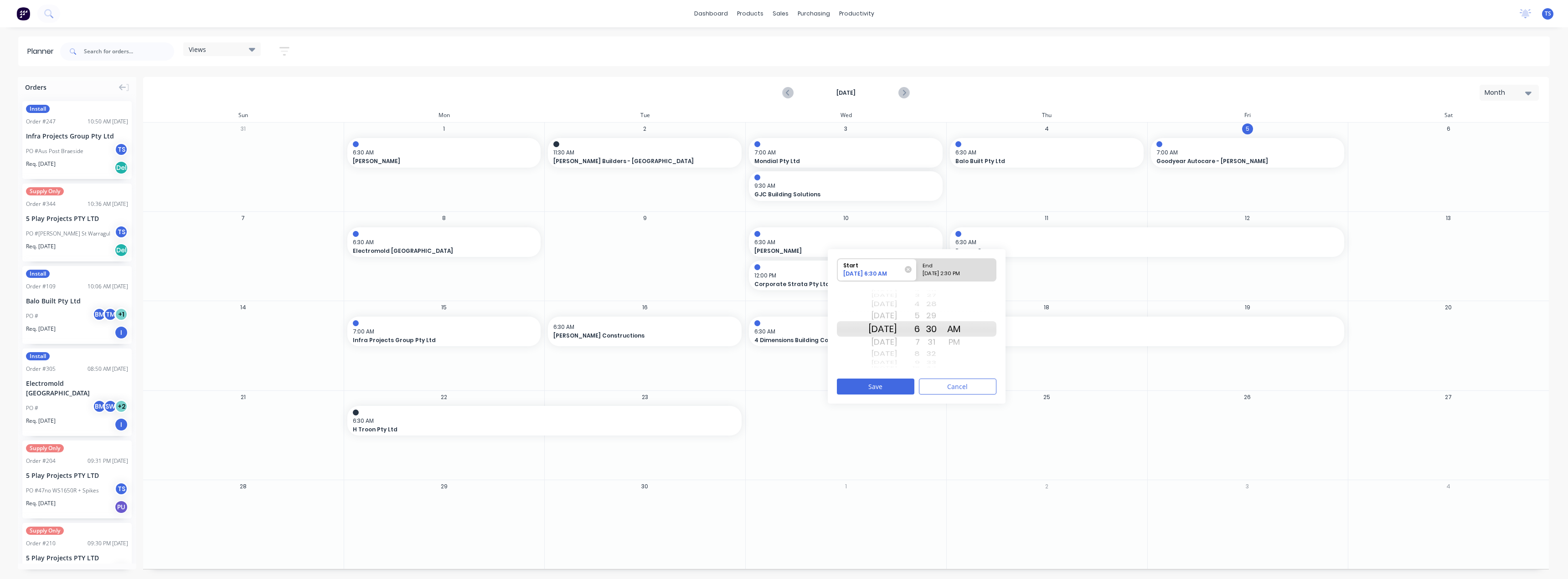
click at [934, 273] on div "09/10/2025 2:30 PM" at bounding box center [952, 275] width 66 height 12
click at [917, 273] on input "End 09/10/2025 2:30 PM" at bounding box center [917, 269] width 1 height 23
radio input "true"
drag, startPoint x: 929, startPoint y: 335, endPoint x: 930, endPoint y: 414, distance: 79.0
click at [927, 417] on div "Orders Install Order # 247 10:50 AM 05/09/25 Infra Projects Group Pty Ltd PO #A…" at bounding box center [784, 328] width 1568 height 501
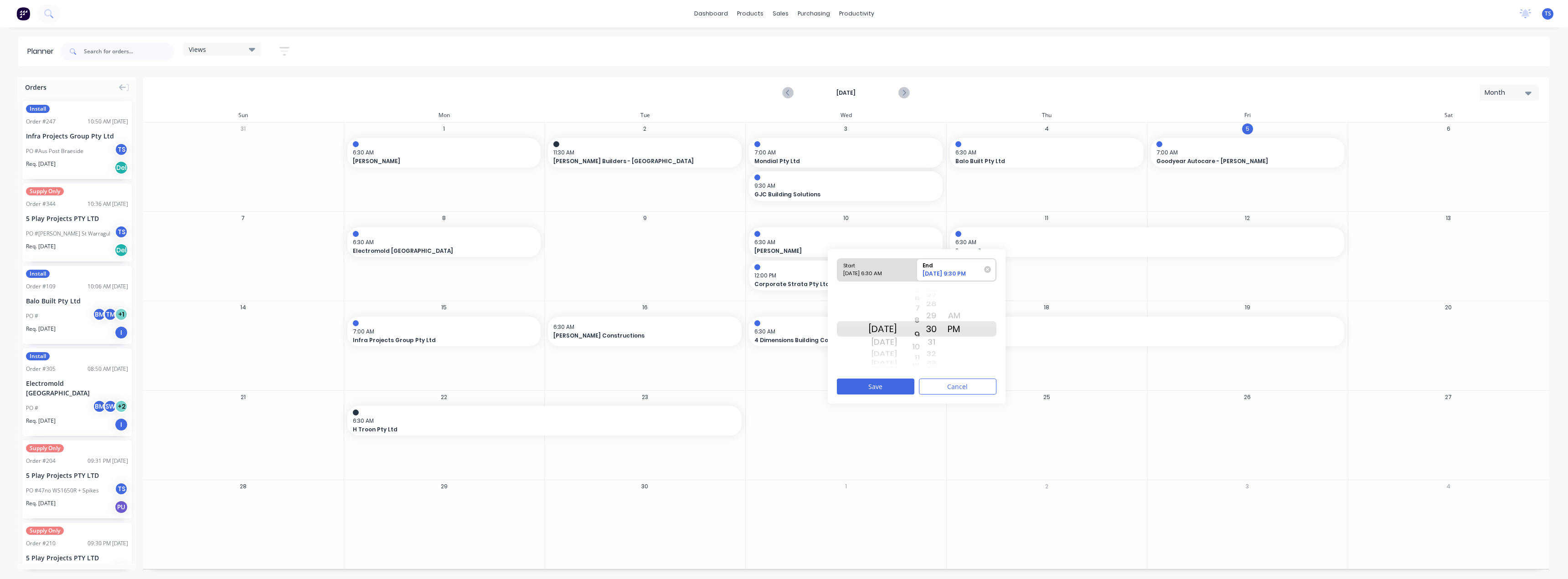
drag, startPoint x: 927, startPoint y: 335, endPoint x: 926, endPoint y: 340, distance: 5.1
click at [920, 340] on div "5 6 7 8 9 10 11 12 1 2 3 4 5 6 7 8 9 10 11 12 1 2 3 4 5 6 7 8 9 10 11 12 1 2 3 …" at bounding box center [908, 329] width 23 height 86
drag, startPoint x: 943, startPoint y: 313, endPoint x: 947, endPoint y: 362, distance: 49.2
click at [943, 372] on div "49 50 51 52 53 54 55 56 57 58 59 00 01 02 03 04 05 06 07 08 09 10 11 12 13 14 1…" at bounding box center [931, 329] width 23 height 86
drag, startPoint x: 943, startPoint y: 334, endPoint x: 946, endPoint y: 347, distance: 13.3
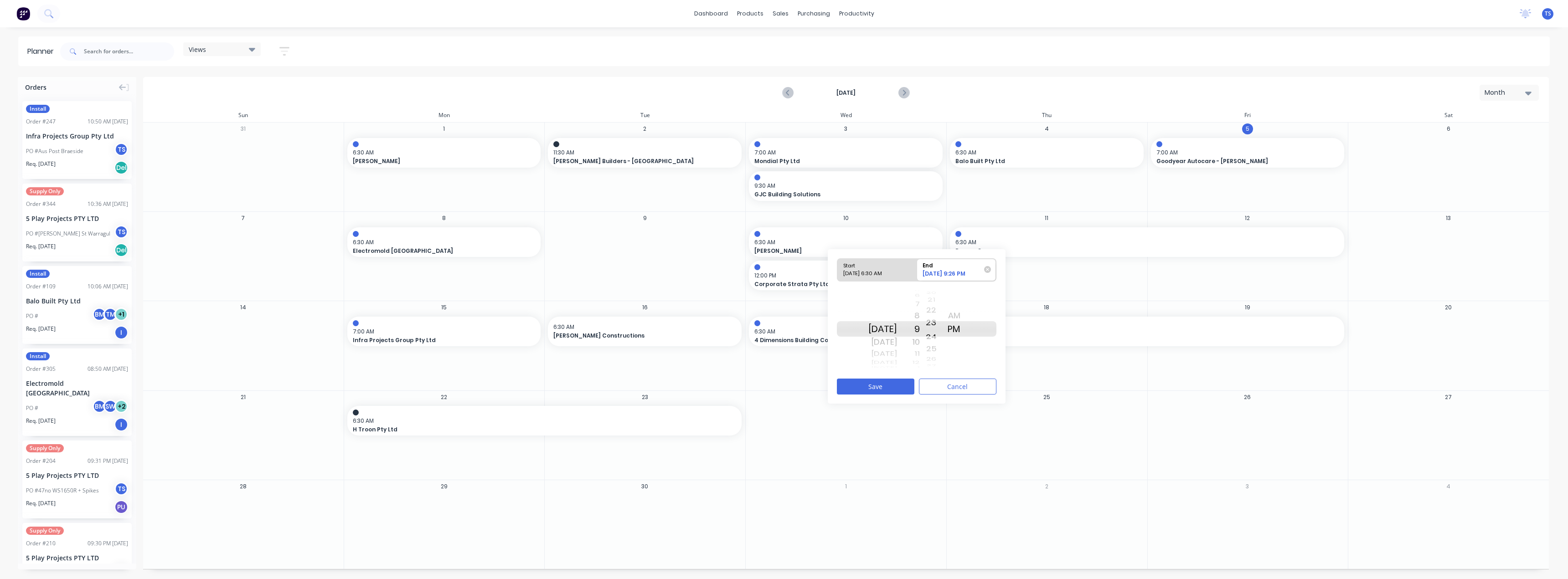
click at [943, 334] on div "14 15 16 17 18 19 20 21 22 23 24 25 26 27 28 29 30 31 32" at bounding box center [931, 328] width 23 height 10
drag, startPoint x: 941, startPoint y: 303, endPoint x: 940, endPoint y: 364, distance: 61.0
click at [940, 336] on div "03 04 05 06 07 08 09 10 11 12 13 14 15 16 17 18 19 20 21" at bounding box center [931, 328] width 23 height 15
drag, startPoint x: 943, startPoint y: 311, endPoint x: 945, endPoint y: 361, distance: 50.0
click at [943, 329] on div "58 59 00 01 02 03 04 05 06 07 08 09 10 11 12 13 14 15 16" at bounding box center [931, 329] width 23 height 0
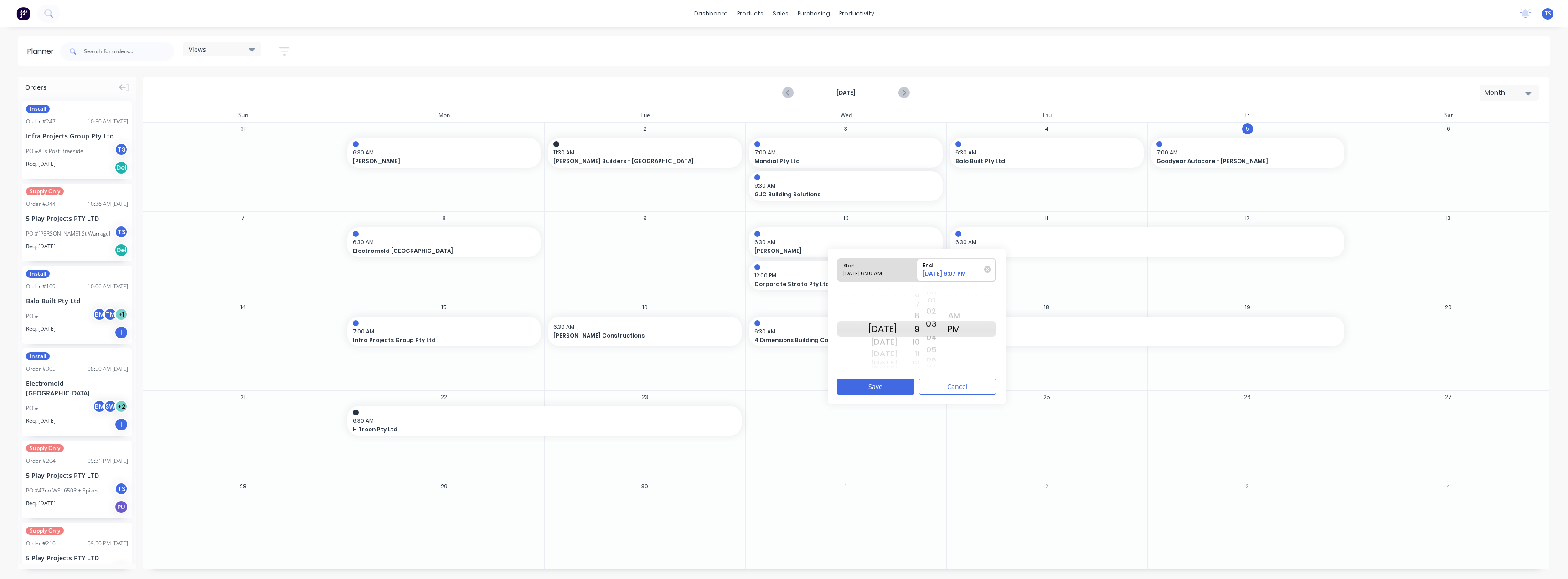
drag, startPoint x: 947, startPoint y: 305, endPoint x: 942, endPoint y: 364, distance: 59.2
click at [942, 336] on div "54 55 56 57 58 59 00 01 02 03 04 05 06 07 08 09 10 11 12" at bounding box center [931, 328] width 23 height 15
drag, startPoint x: 942, startPoint y: 308, endPoint x: 950, endPoint y: 345, distance: 37.9
click at [942, 352] on div "02" at bounding box center [931, 350] width 23 height 13
click at [965, 313] on div "AM" at bounding box center [954, 316] width 23 height 15
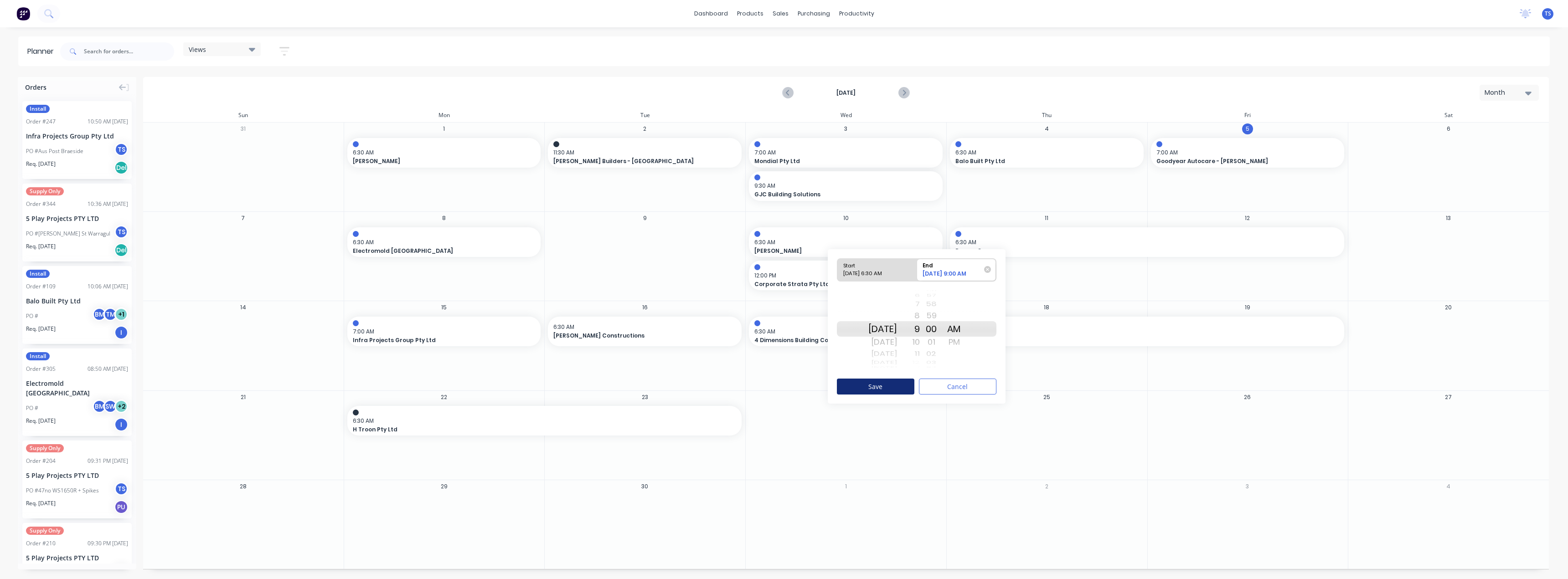
click at [890, 384] on button "Save" at bounding box center [875, 386] width 77 height 16
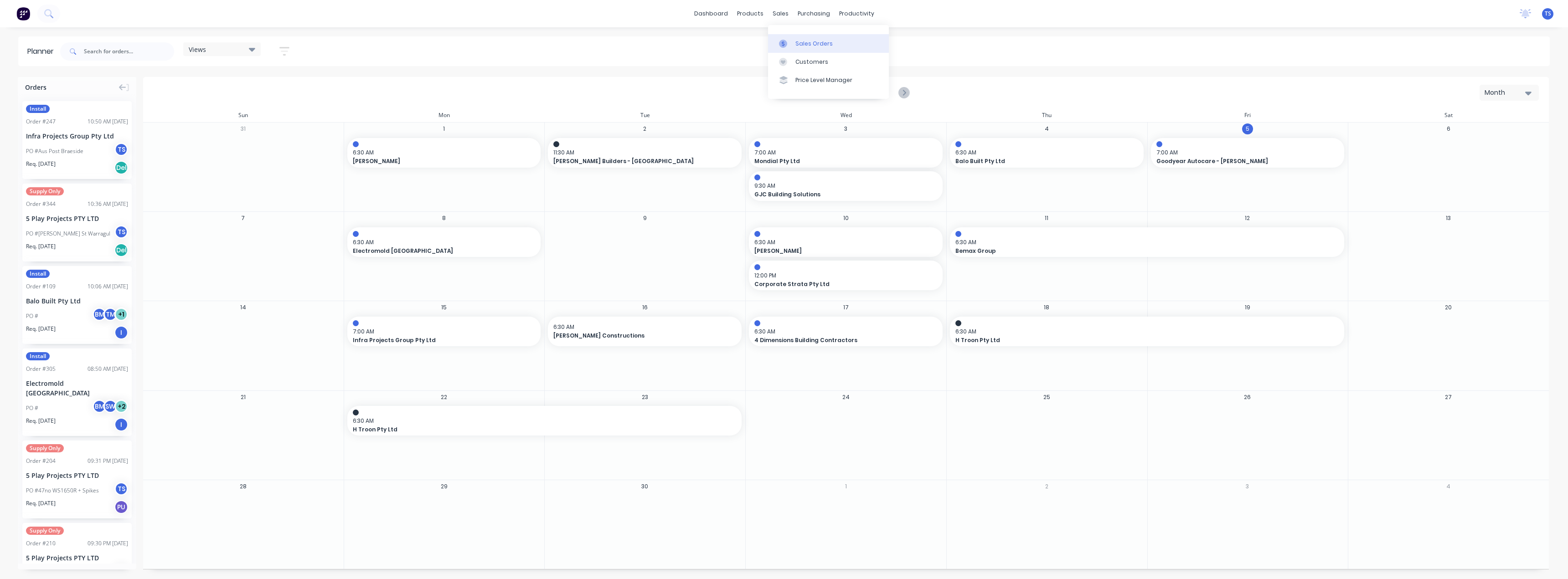
click at [798, 43] on div "Sales Orders" at bounding box center [814, 43] width 37 height 8
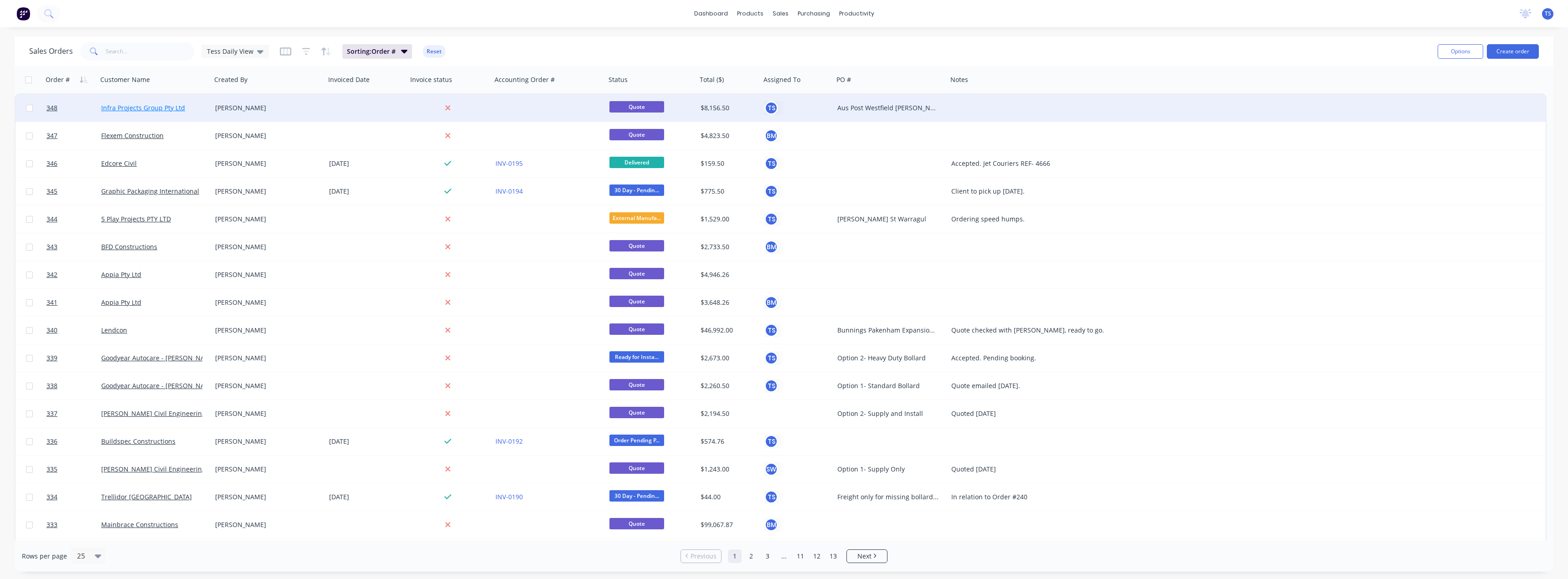
click at [156, 108] on link "Infra Projects Group Pty Ltd" at bounding box center [143, 108] width 84 height 9
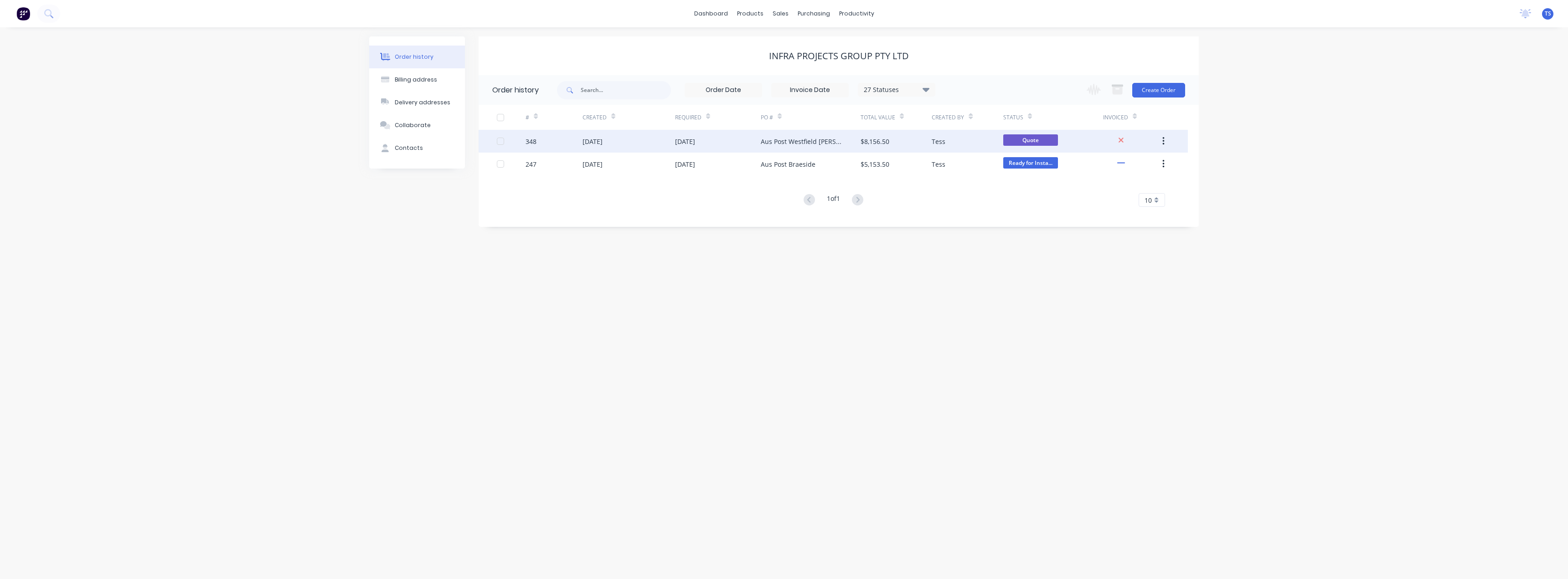
click at [816, 142] on div "Aus Post Westfield Knox" at bounding box center [802, 142] width 82 height 10
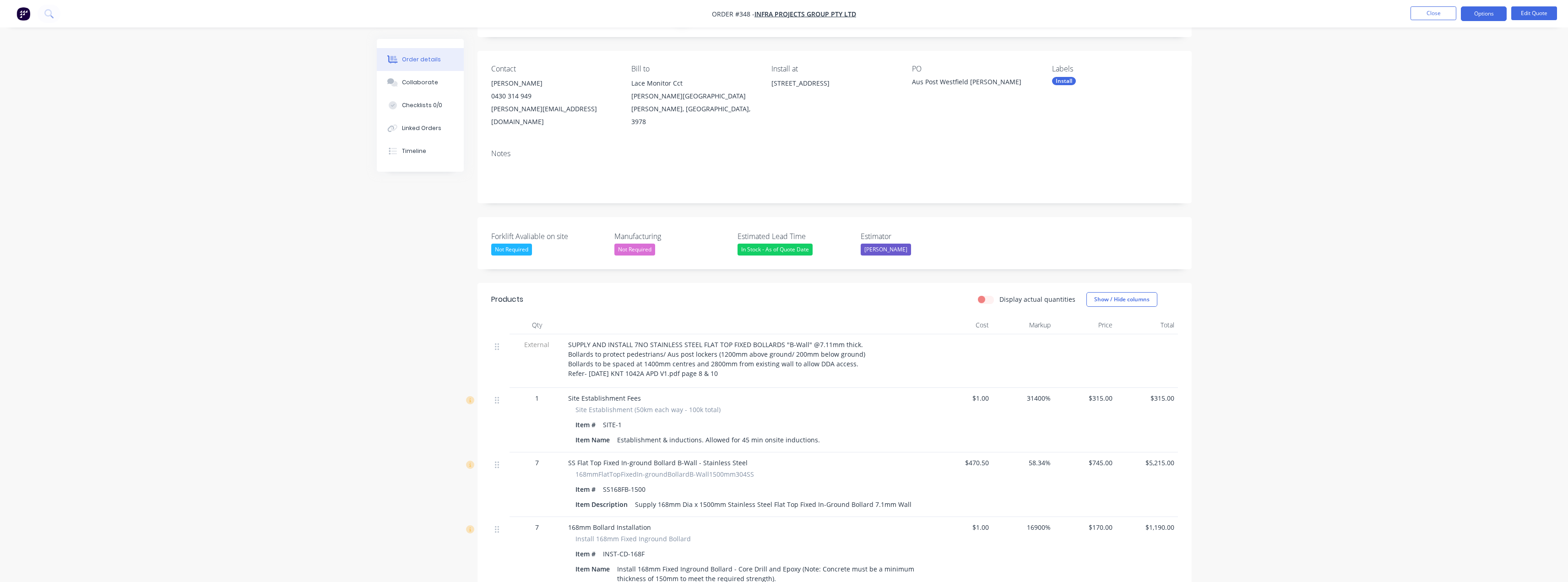
scroll to position [46, 0]
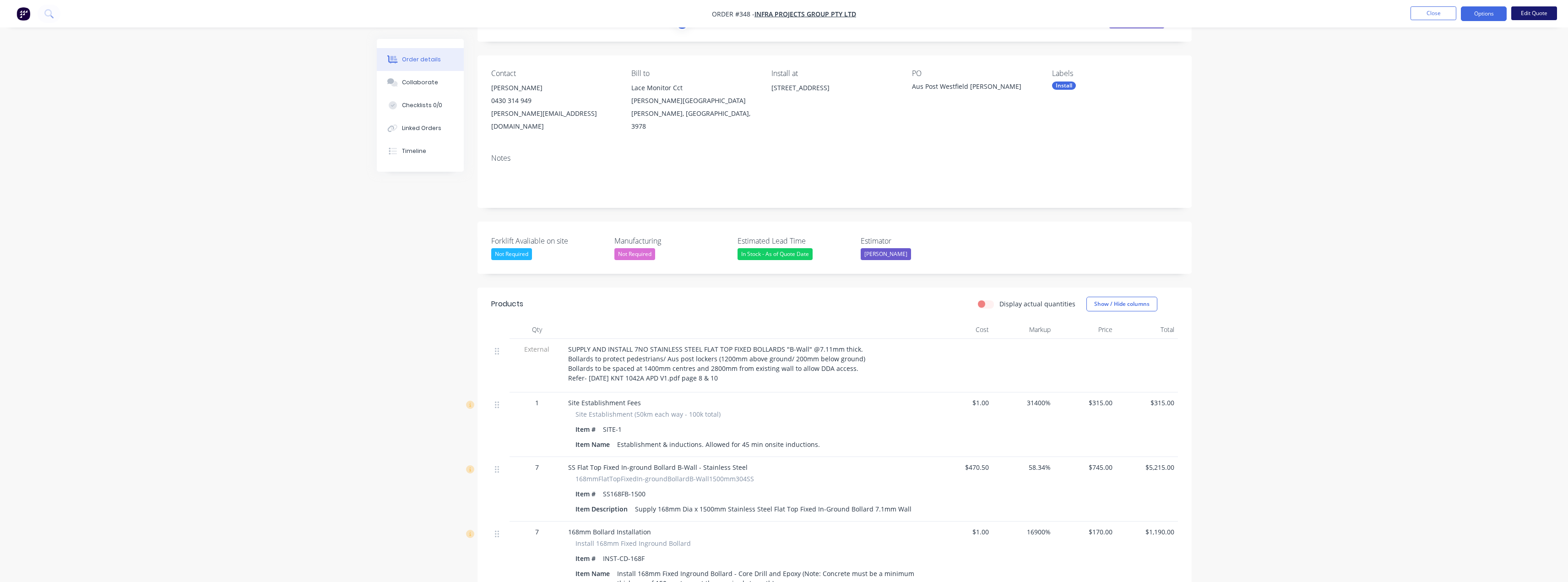
click at [1528, 12] on button "Edit Quote" at bounding box center [1534, 13] width 46 height 13
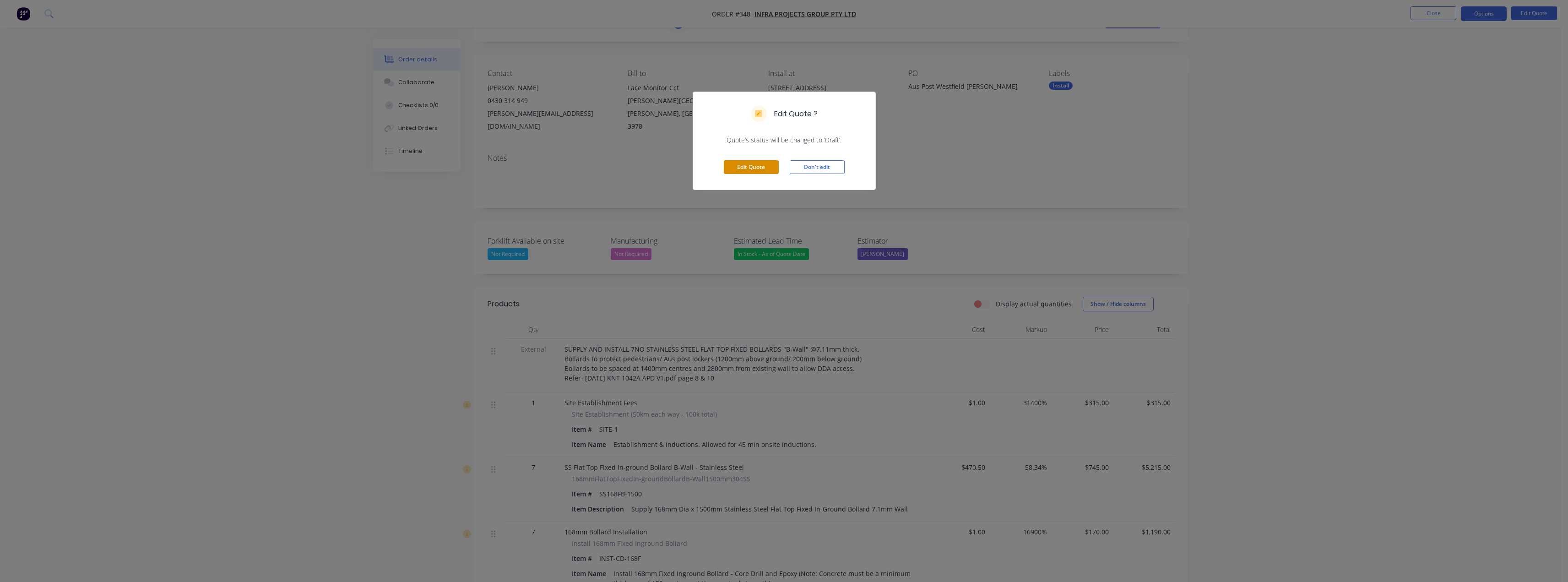
click at [762, 166] on button "Edit Quote" at bounding box center [751, 167] width 55 height 13
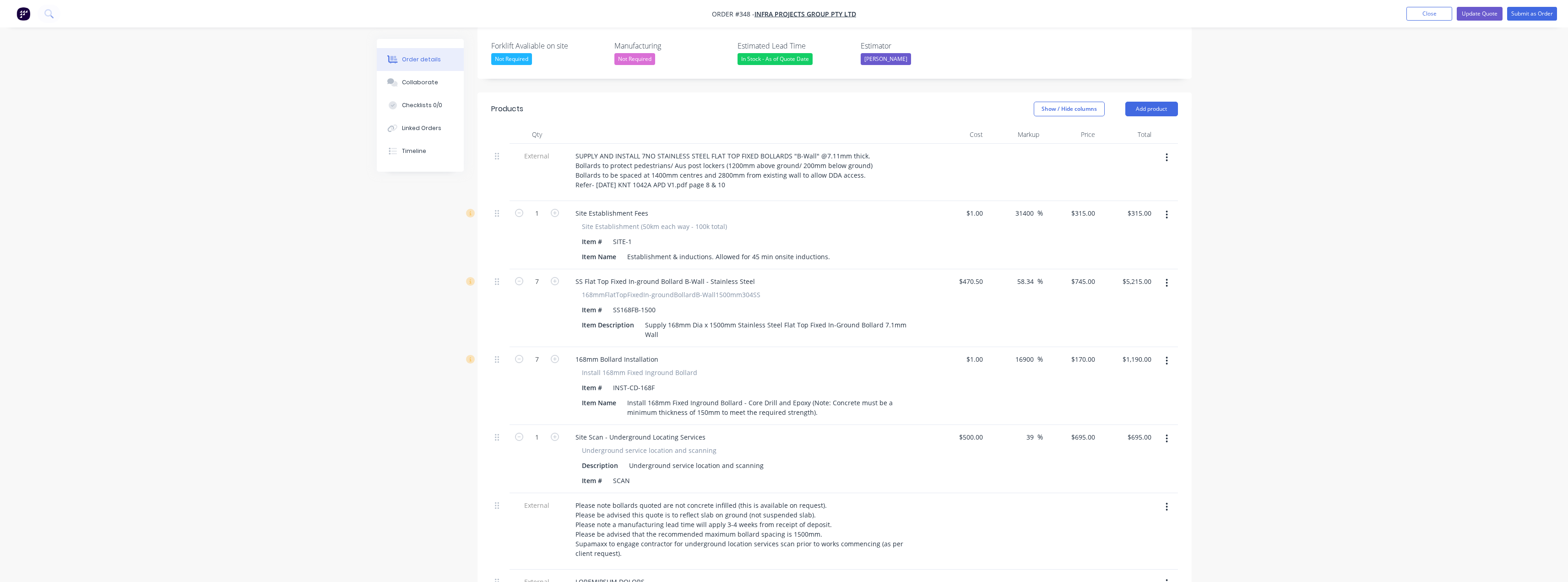
scroll to position [274, 0]
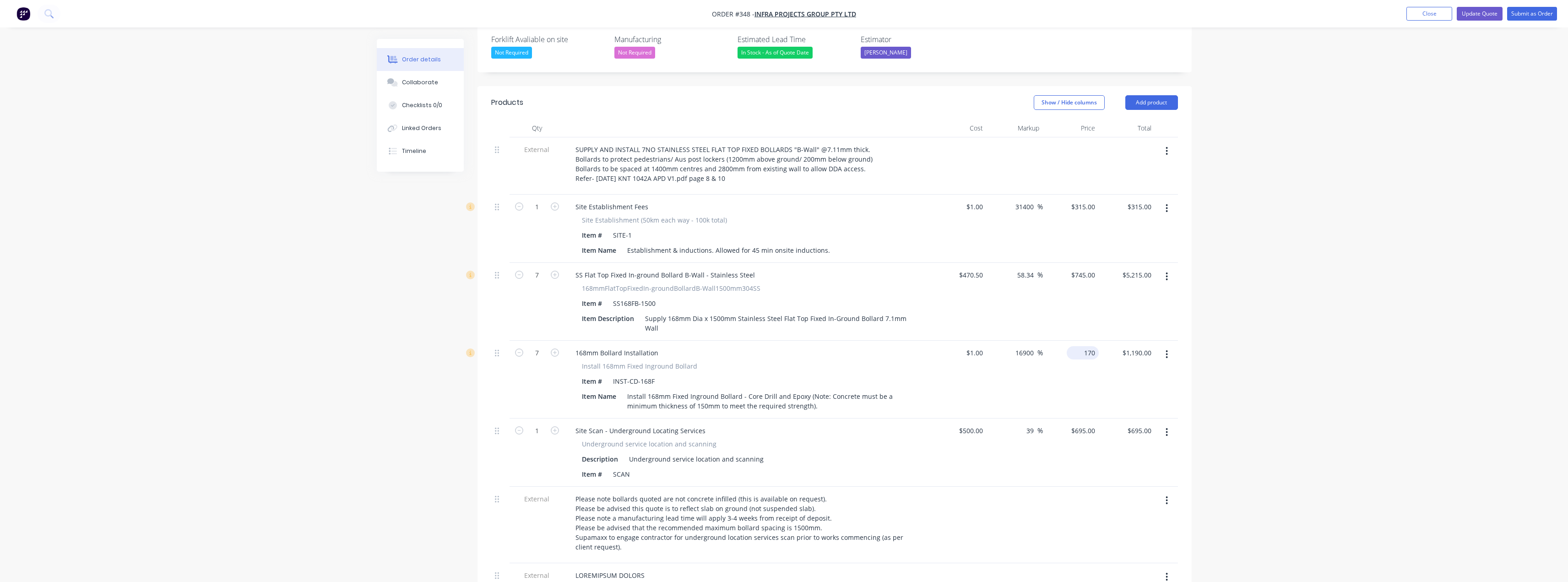
click at [1084, 346] on input "170" at bounding box center [1084, 353] width 28 height 13
type input "180"
type input "17900"
type input "$180.00"
type input "$1,260.00"
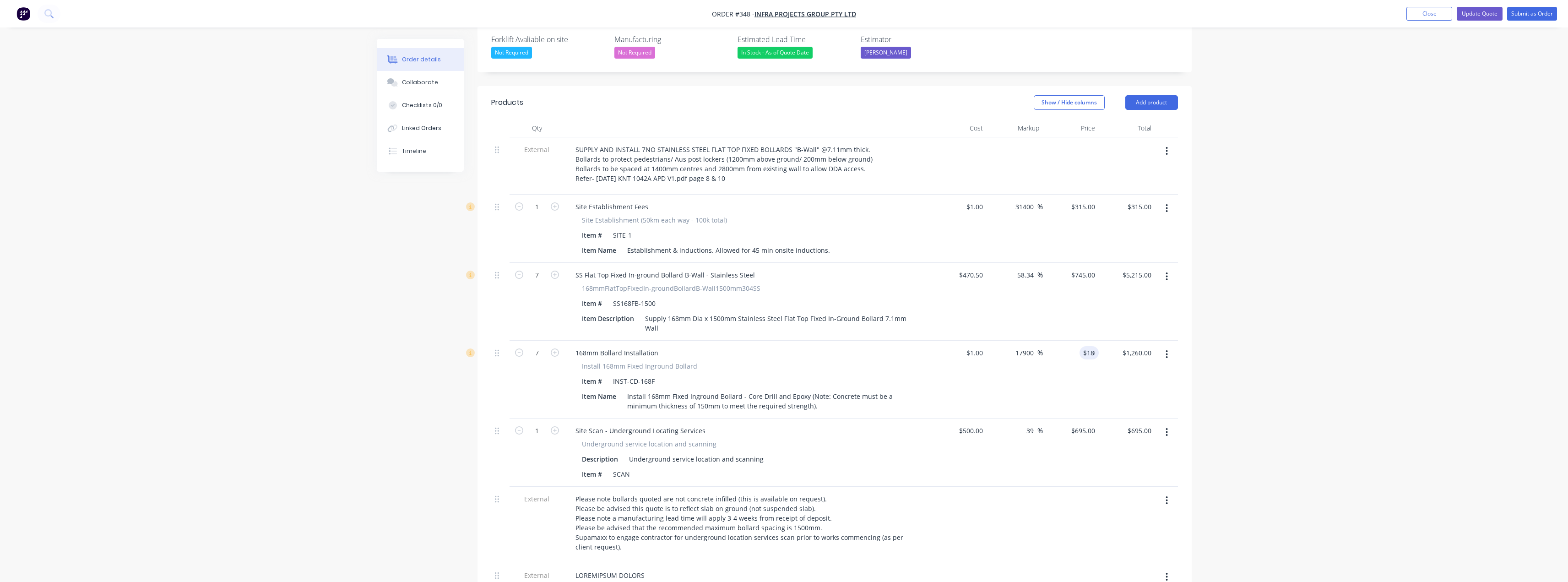
click at [1280, 300] on div "Order details Collaborate Checklists 0/0 Linked Orders Timeline Order details C…" at bounding box center [784, 362] width 1568 height 1273
click at [1494, 13] on button "Update Quote" at bounding box center [1479, 13] width 46 height 13
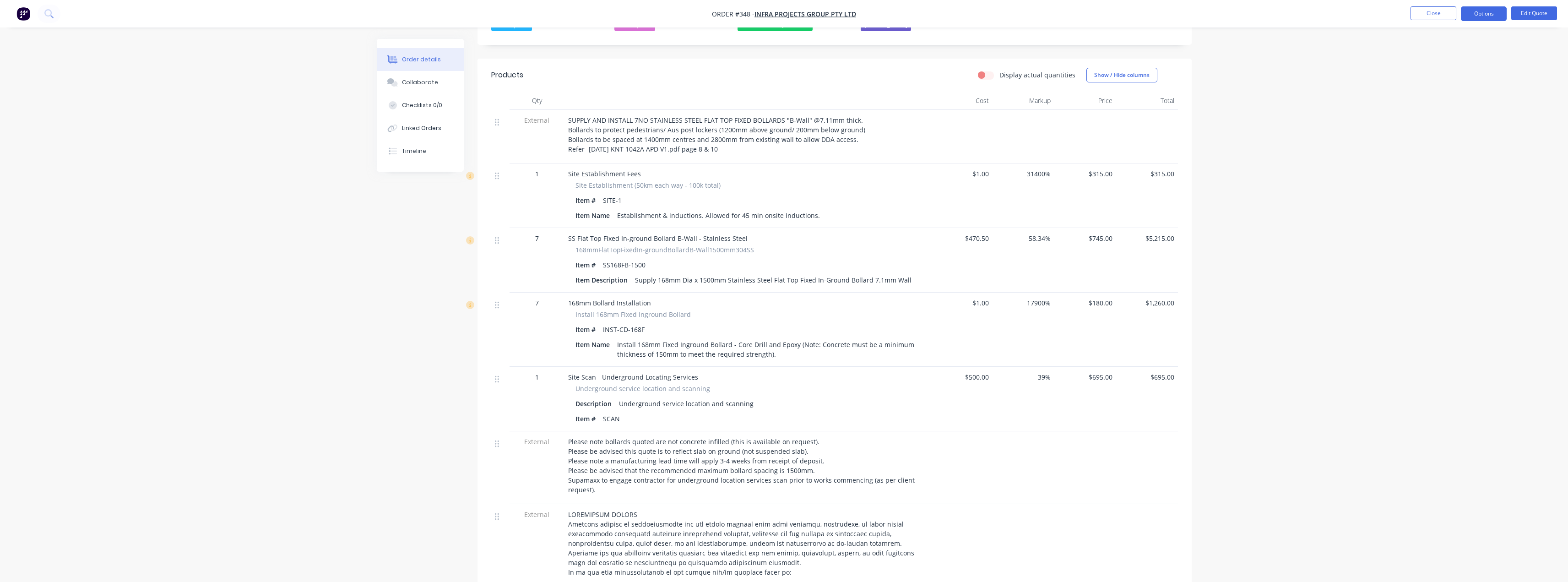
click at [568, 437] on span "Please note bollards quoted are not concrete infilled (this is available on req…" at bounding box center [742, 465] width 348 height 57
click at [1487, 12] on button "Options" at bounding box center [1484, 13] width 46 height 15
click at [1438, 53] on div "Quote" at bounding box center [1456, 56] width 84 height 13
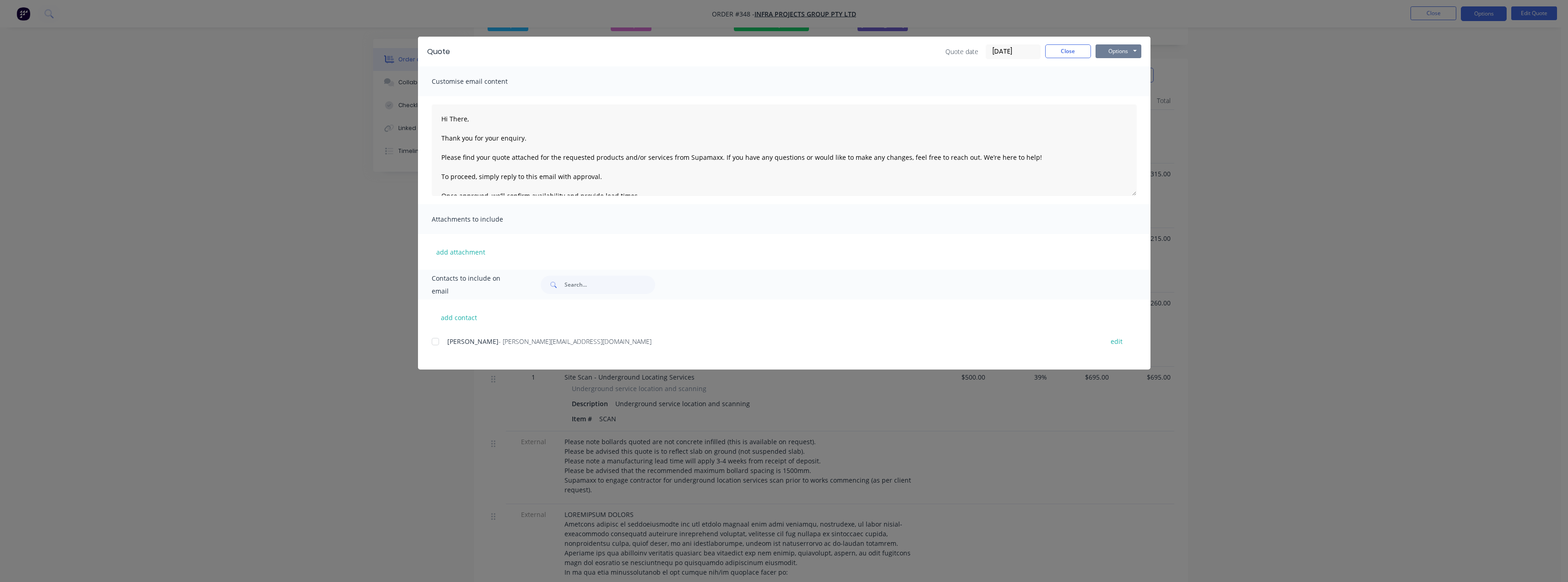
click at [1126, 45] on button "Options" at bounding box center [1118, 51] width 46 height 13
click at [1124, 67] on button "Preview" at bounding box center [1125, 67] width 59 height 15
click at [1062, 49] on button "Close" at bounding box center [1068, 51] width 46 height 13
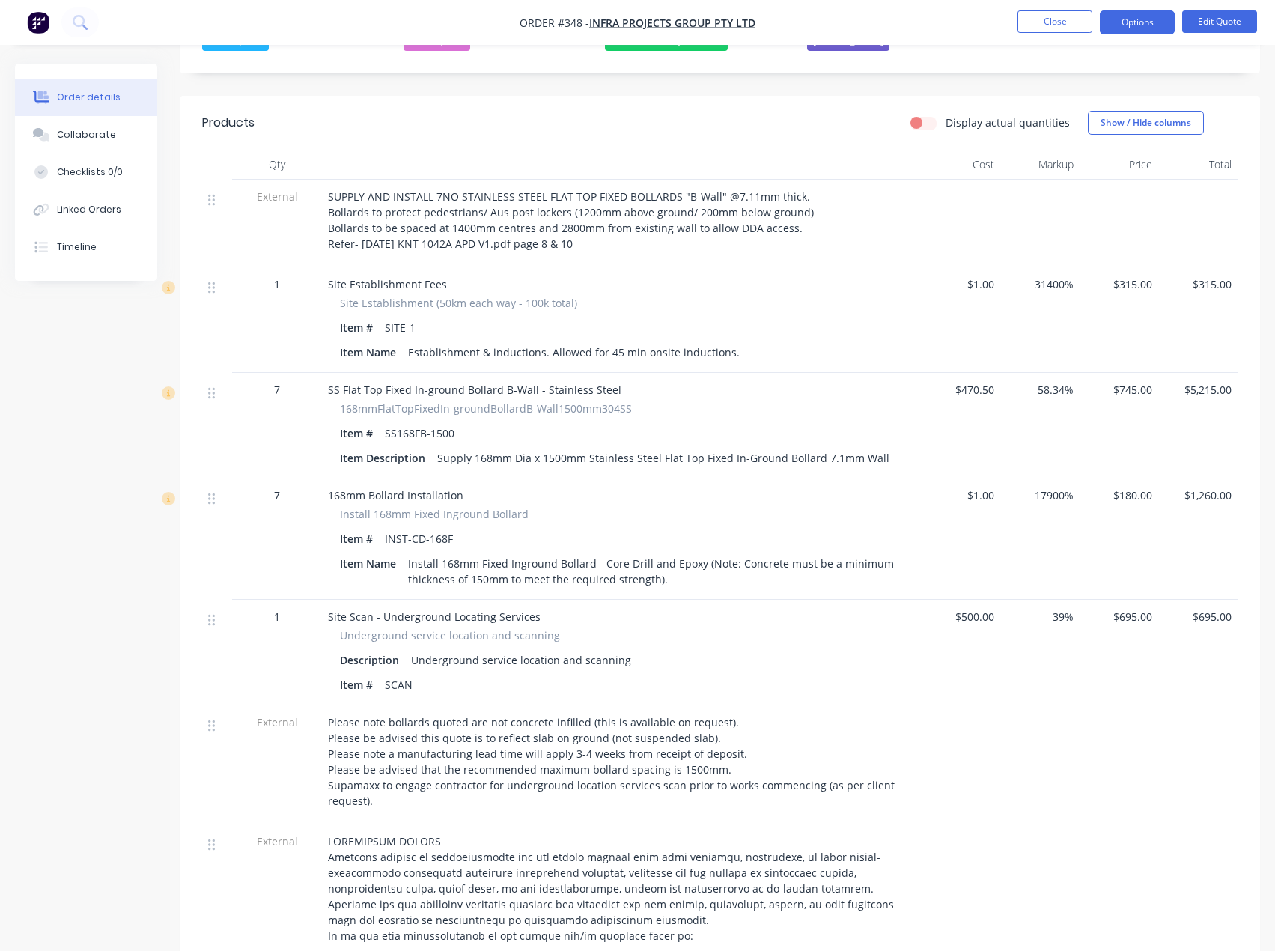
click at [698, 203] on span "SUPPLY AND INSTALL 7NO STAINLESS STEEL FLAT TOP FIXED BOLLARDS "B-Wall" @7.11mm…" at bounding box center [572, 219] width 489 height 61
click at [696, 193] on span "SUPPLY AND INSTALL 7NO STAINLESS STEEL FLAT TOP FIXED BOLLARDS "B-Wall" @7.11mm…" at bounding box center [572, 219] width 489 height 61
click at [1218, 16] on button "Edit Quote" at bounding box center [1219, 21] width 75 height 22
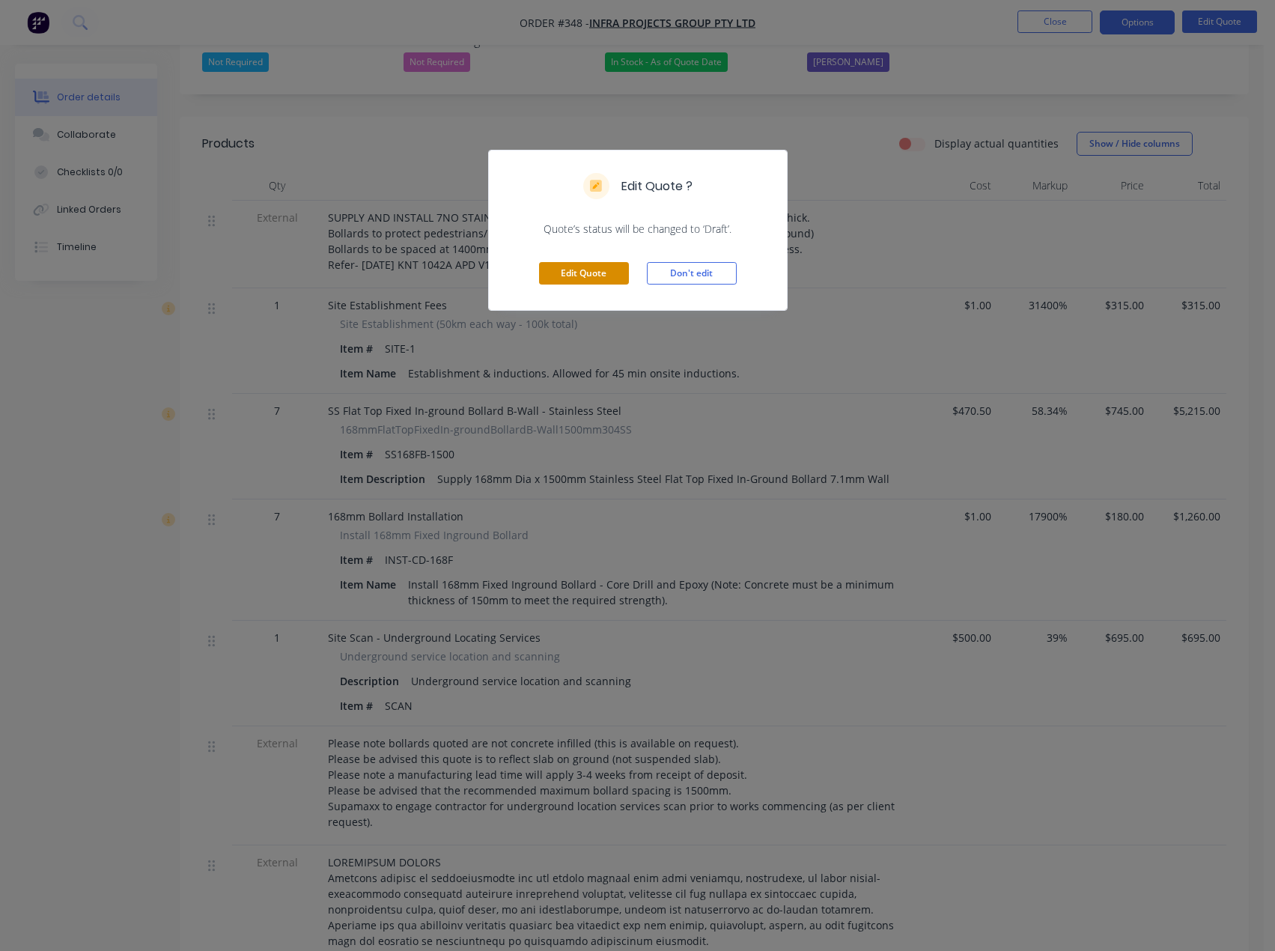
click at [589, 279] on button "Edit Quote" at bounding box center [584, 273] width 90 height 22
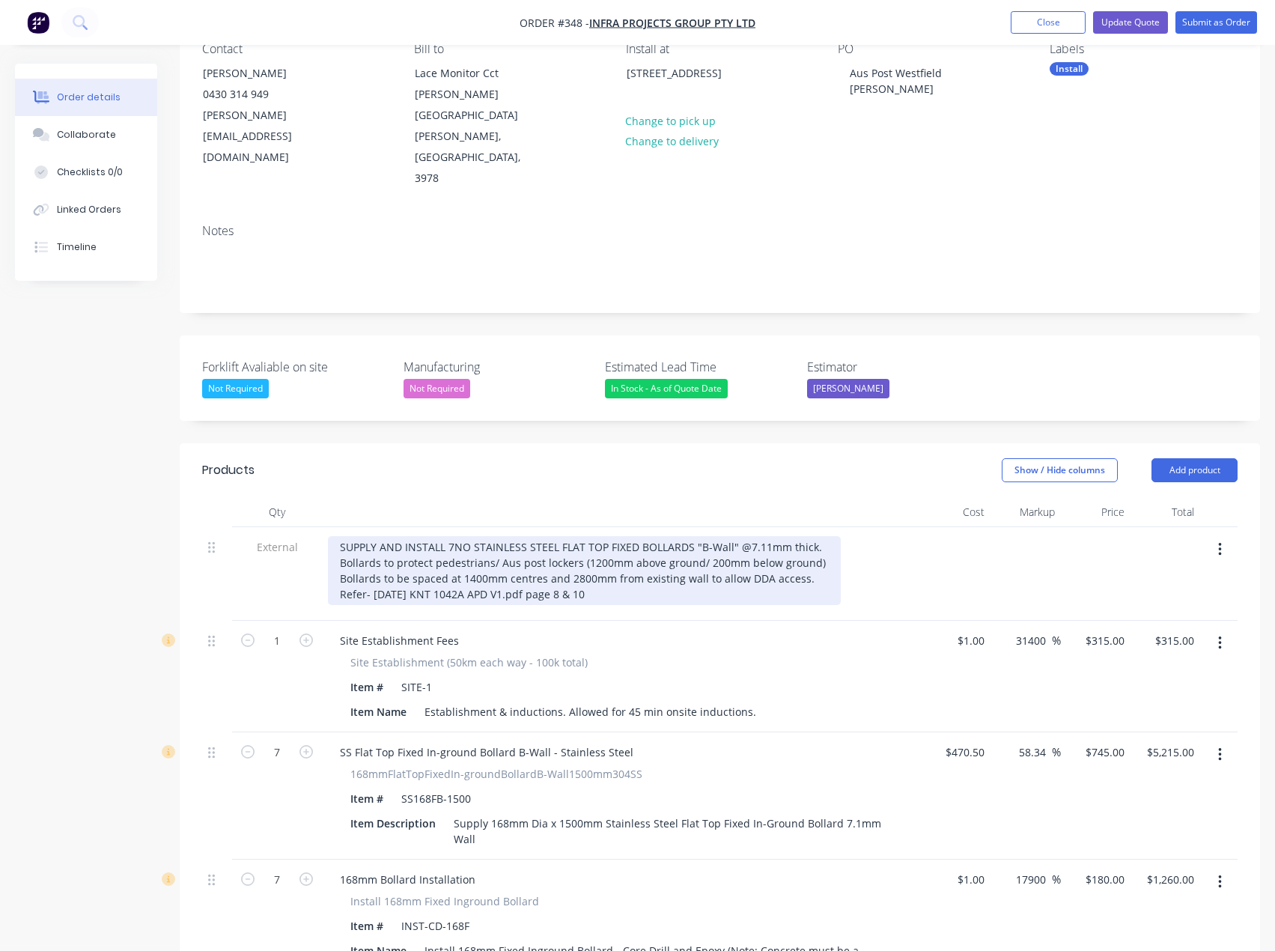
scroll to position [225, 0]
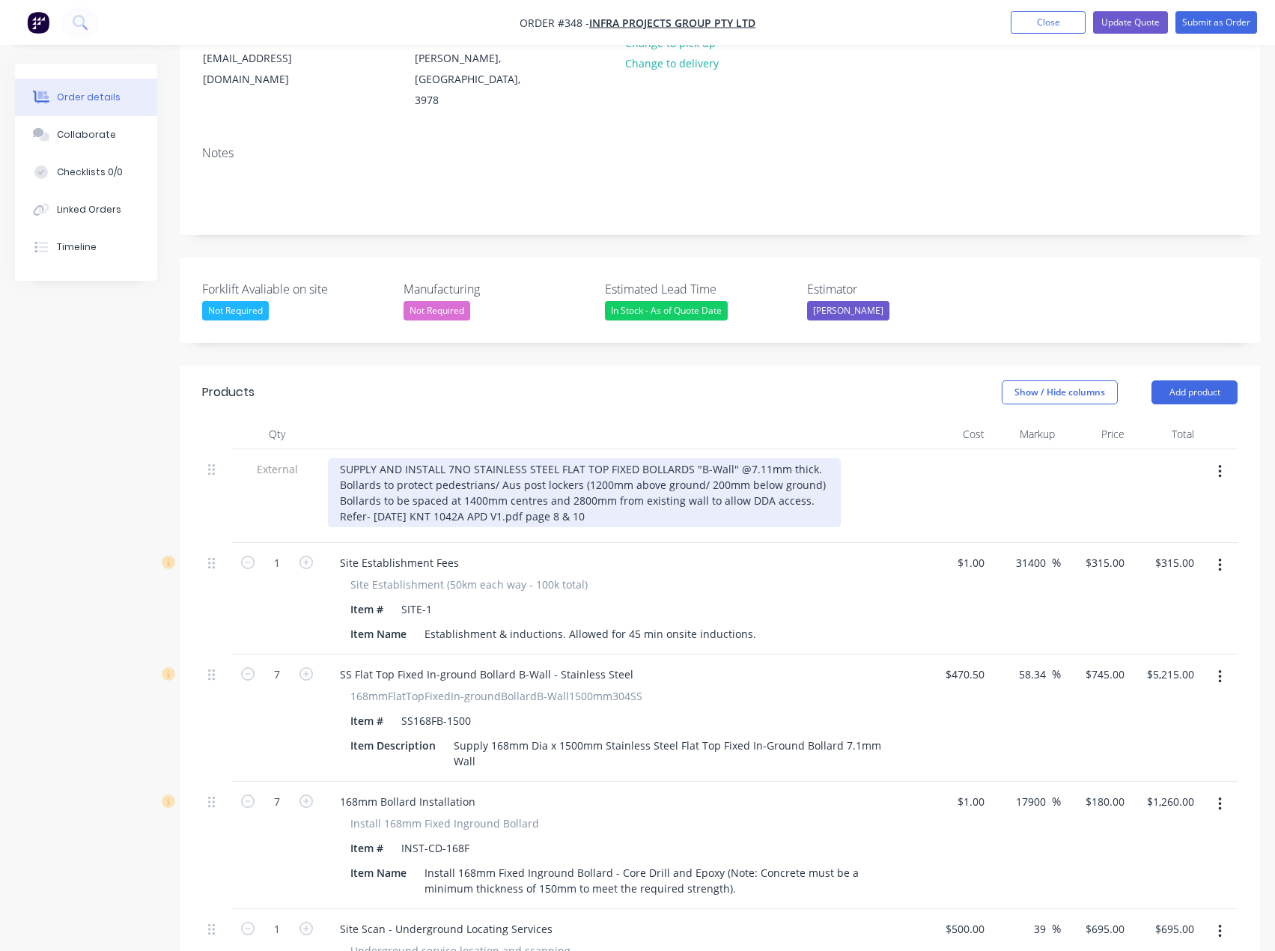
click at [594, 458] on div "SUPPLY AND INSTALL 7NO STAINLESS STEEL FLAT TOP FIXED BOLLARDS "B-Wall" @7.11mm…" at bounding box center [584, 492] width 513 height 69
click at [709, 458] on div "SUPPLY AND INSTALL 7NO STAINLESS STEEL FLAT TOP FIXED BOLLARDS "B-Wall" @7.11mm…" at bounding box center [584, 492] width 513 height 69
click at [633, 479] on div "SUPPLY AND INSTALL 7NO STAINLESS STEEL FLAT TOP FIXED BOLLARDS "B-Wall" @7.11mm…" at bounding box center [584, 492] width 513 height 69
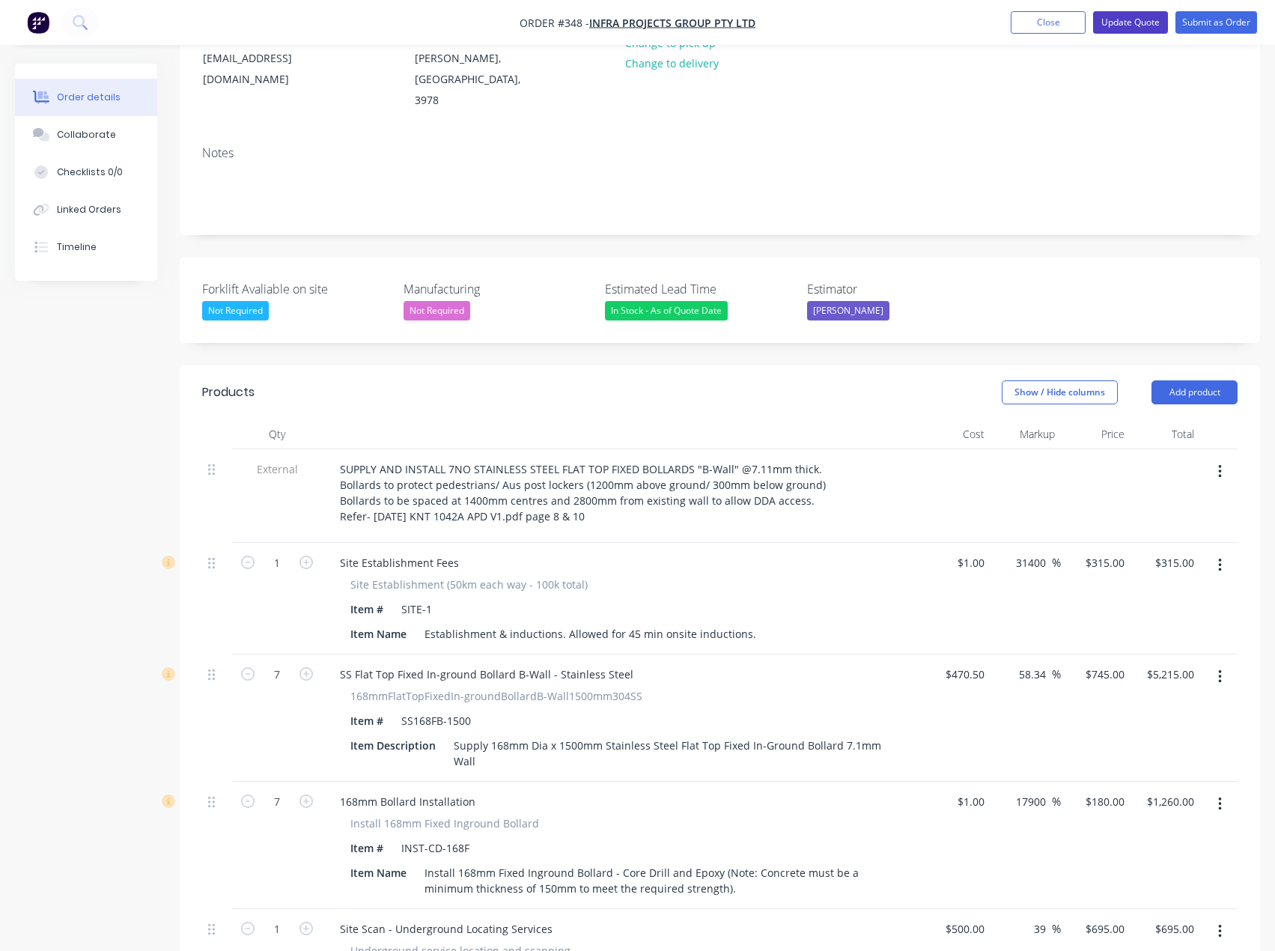
click at [1137, 19] on button "Update Quote" at bounding box center [1130, 22] width 75 height 22
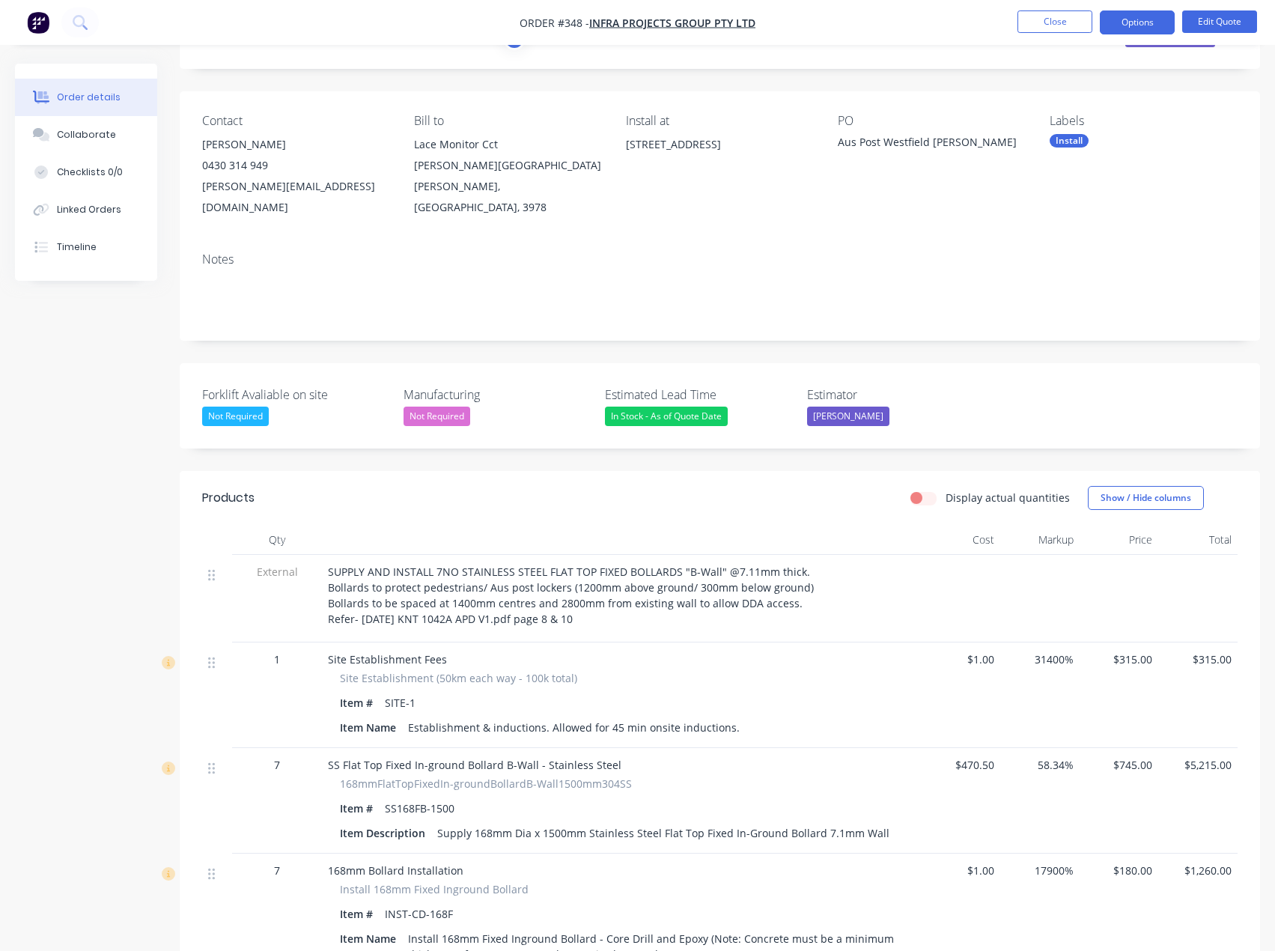
scroll to position [75, 0]
click at [1128, 20] on button "Options" at bounding box center [1137, 22] width 75 height 24
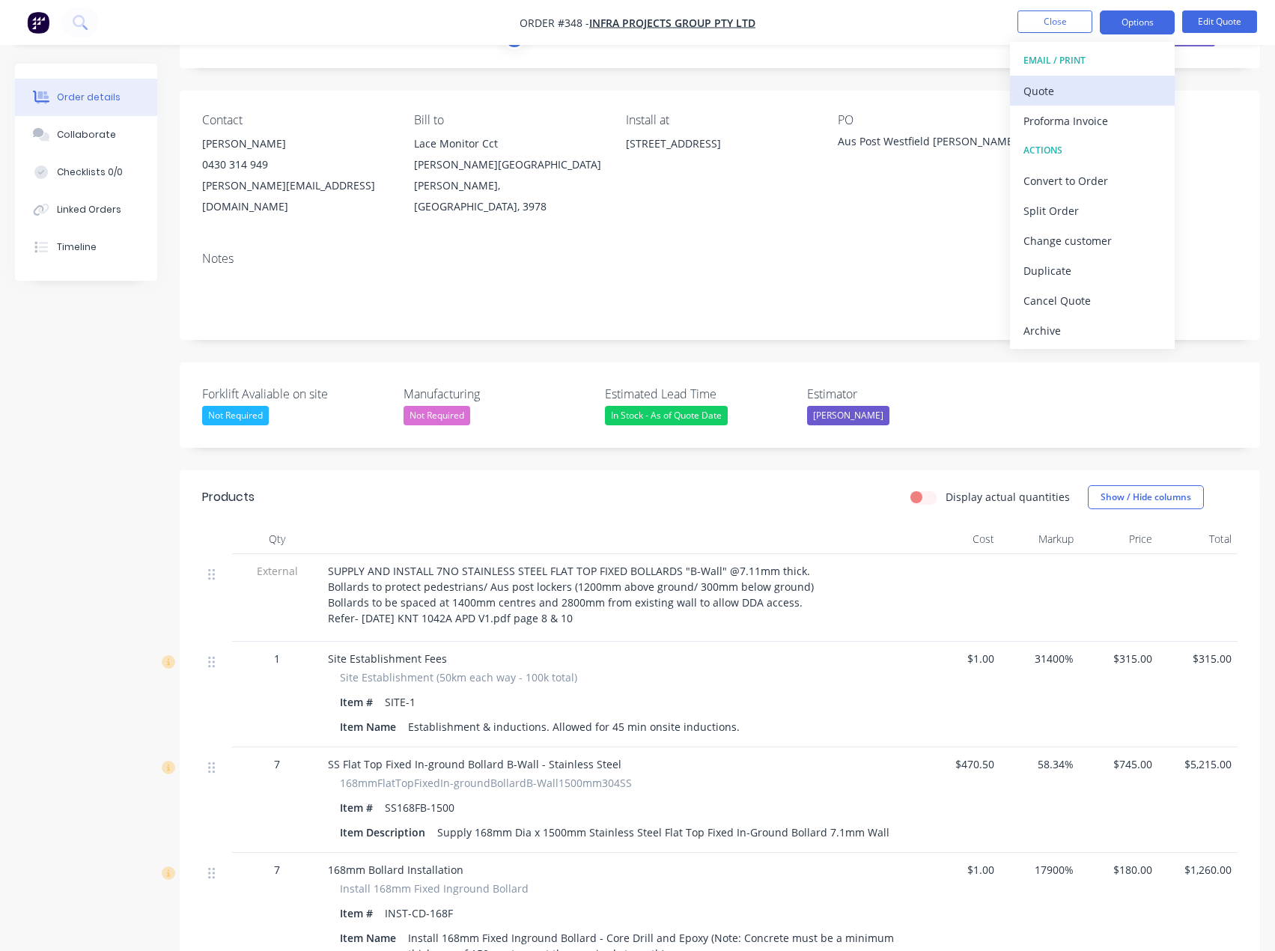
click at [1066, 90] on div "Quote" at bounding box center [1093, 91] width 138 height 22
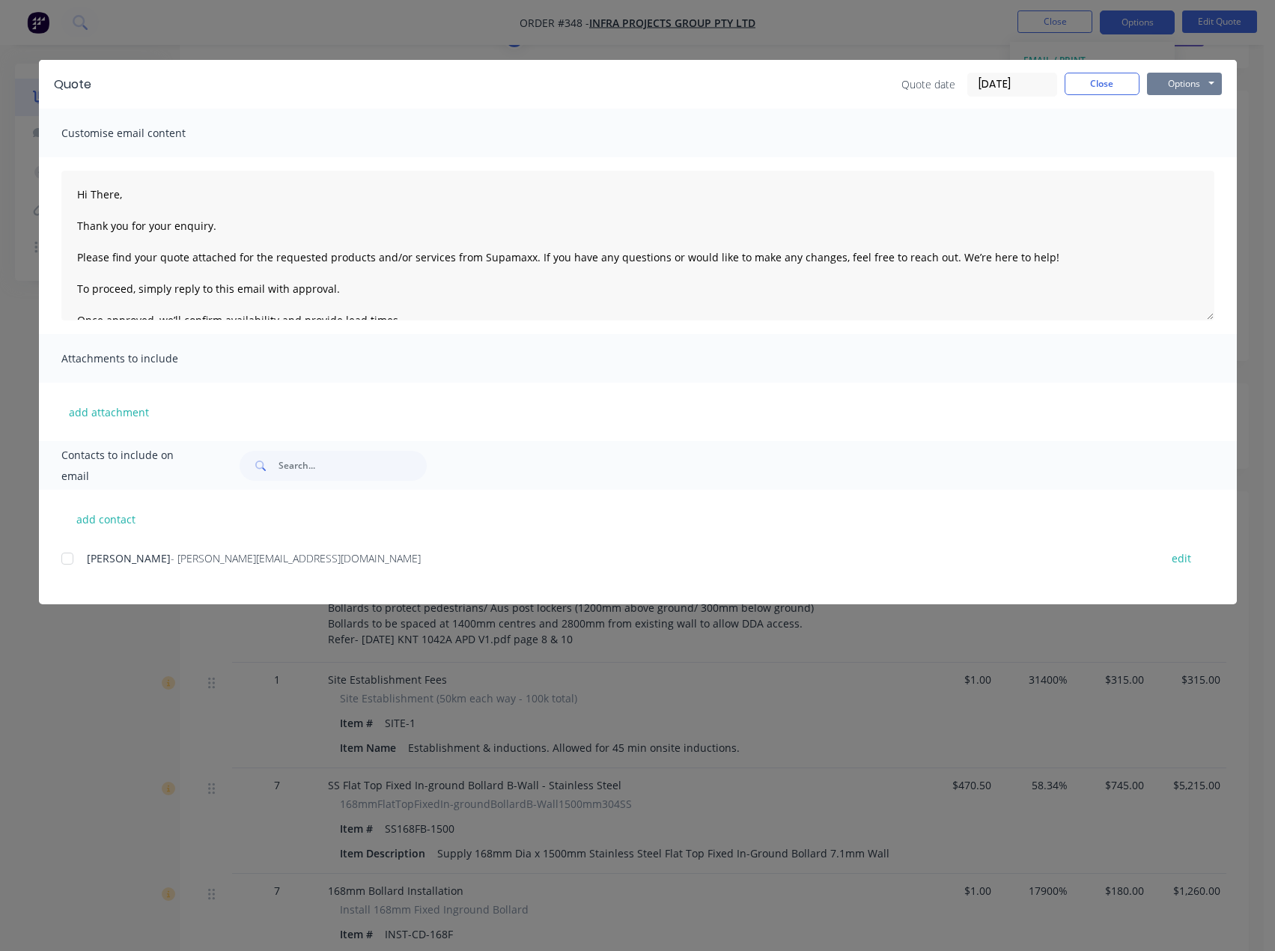
click at [1188, 83] on button "Options" at bounding box center [1184, 84] width 75 height 22
click at [1182, 112] on button "Preview" at bounding box center [1195, 110] width 96 height 25
click at [1117, 83] on button "Close" at bounding box center [1102, 84] width 75 height 22
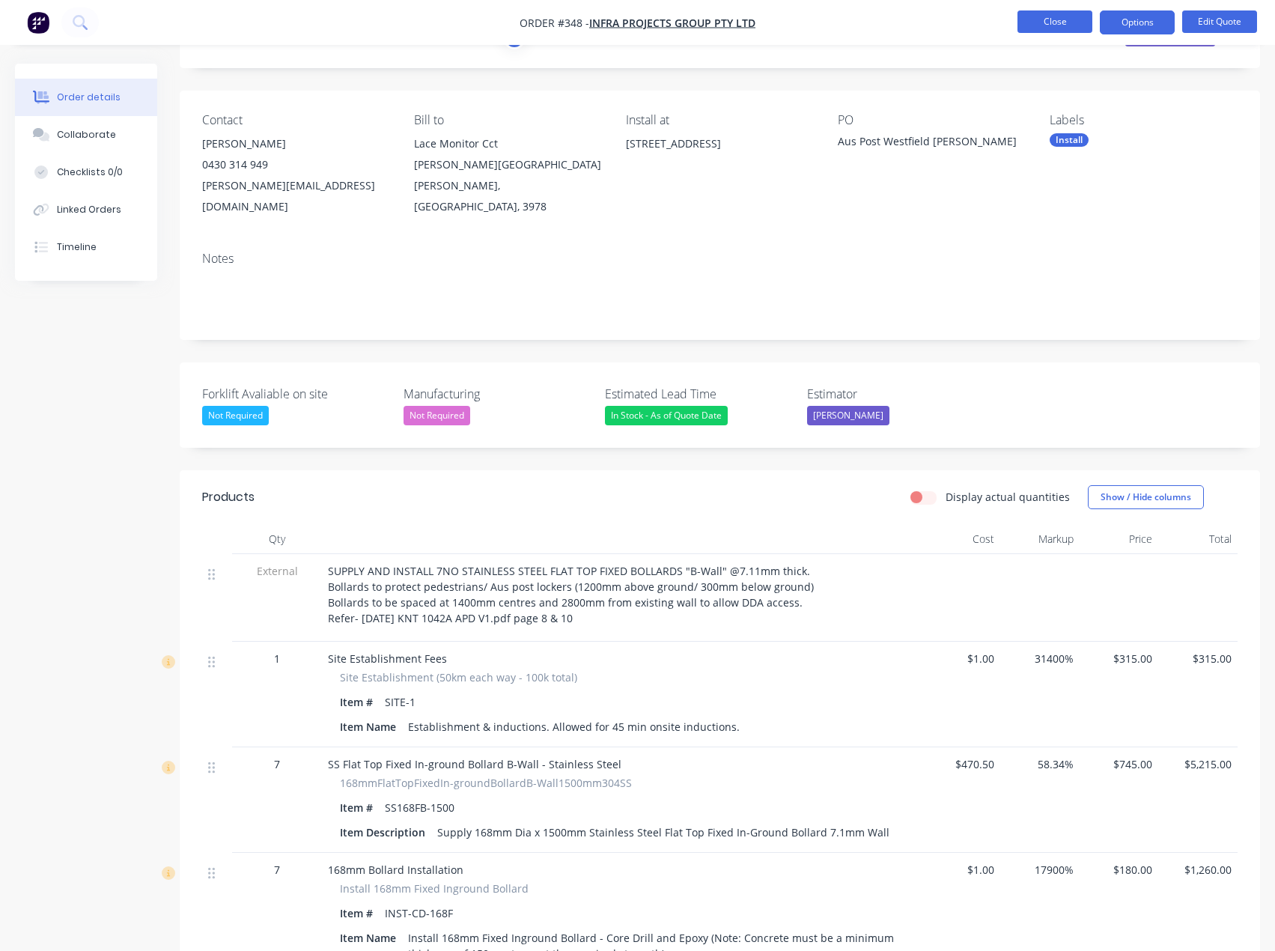
click at [1039, 17] on button "Close" at bounding box center [1055, 21] width 75 height 22
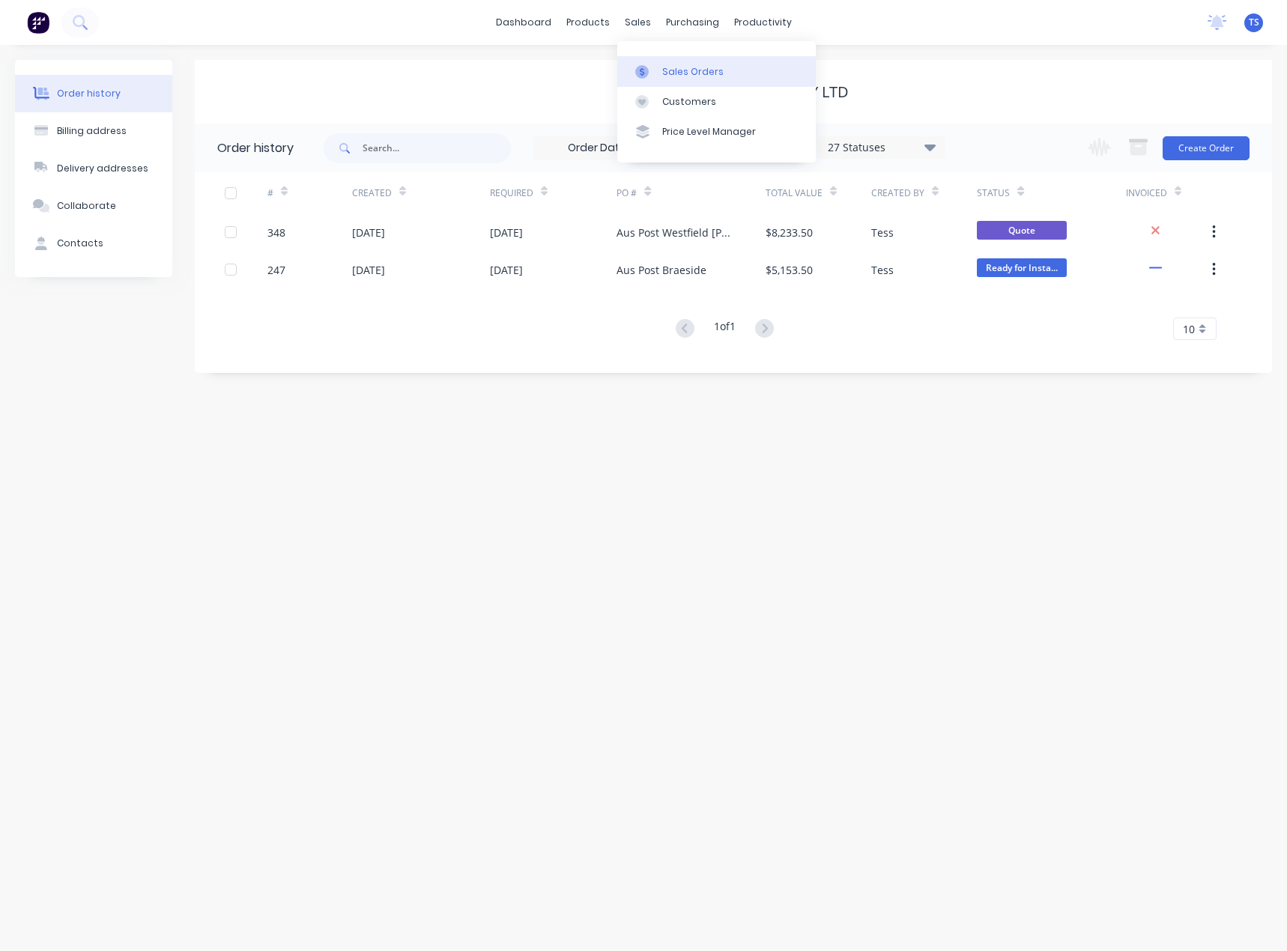
click at [663, 80] on link "Sales Orders" at bounding box center [716, 71] width 198 height 30
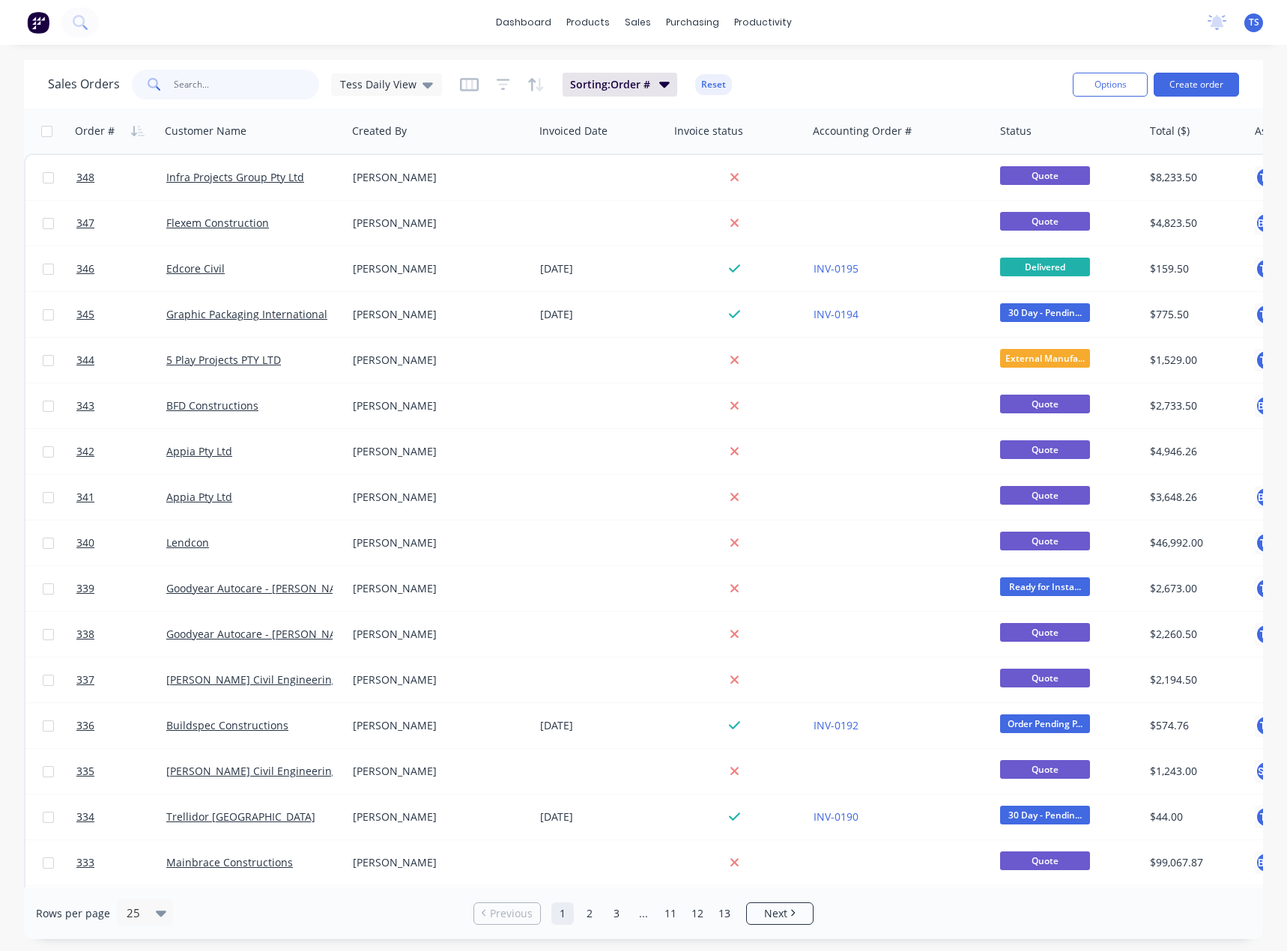
click at [228, 94] on input "text" at bounding box center [247, 85] width 146 height 30
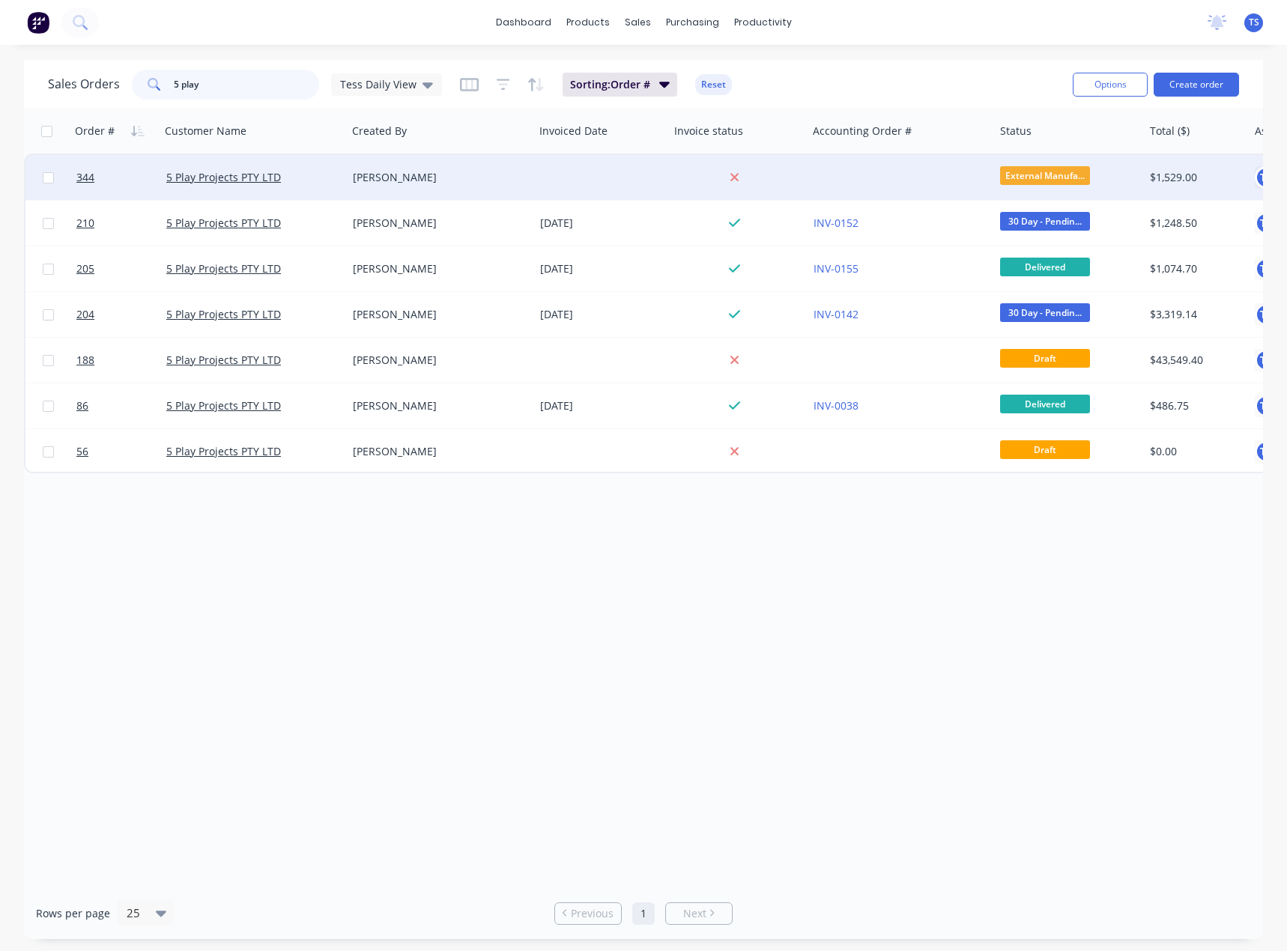
type input "5 play"
click at [237, 184] on div "5 Play Projects PTY LTD" at bounding box center [253, 177] width 187 height 45
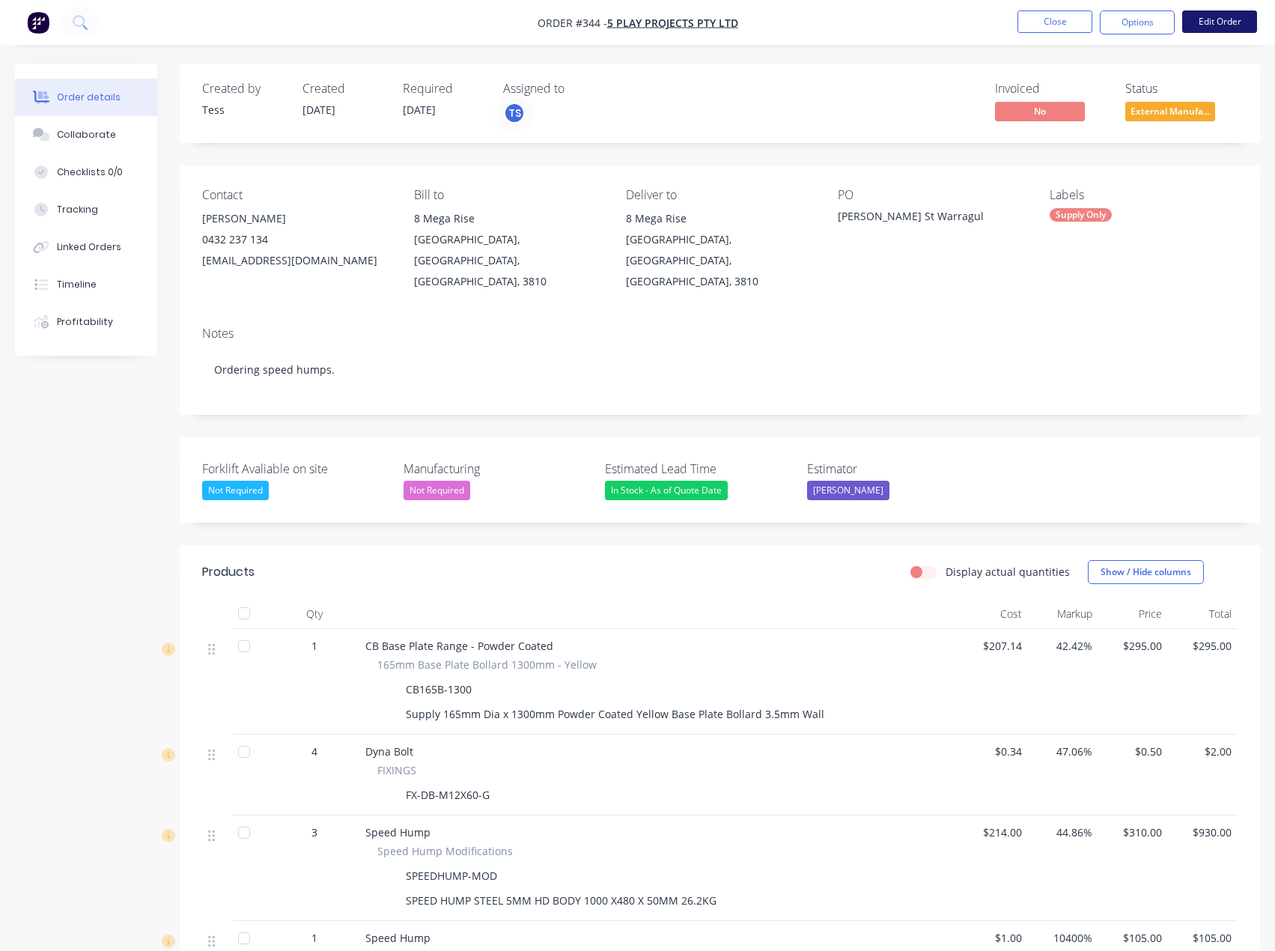
click at [1208, 19] on button "Edit Order" at bounding box center [1219, 21] width 75 height 22
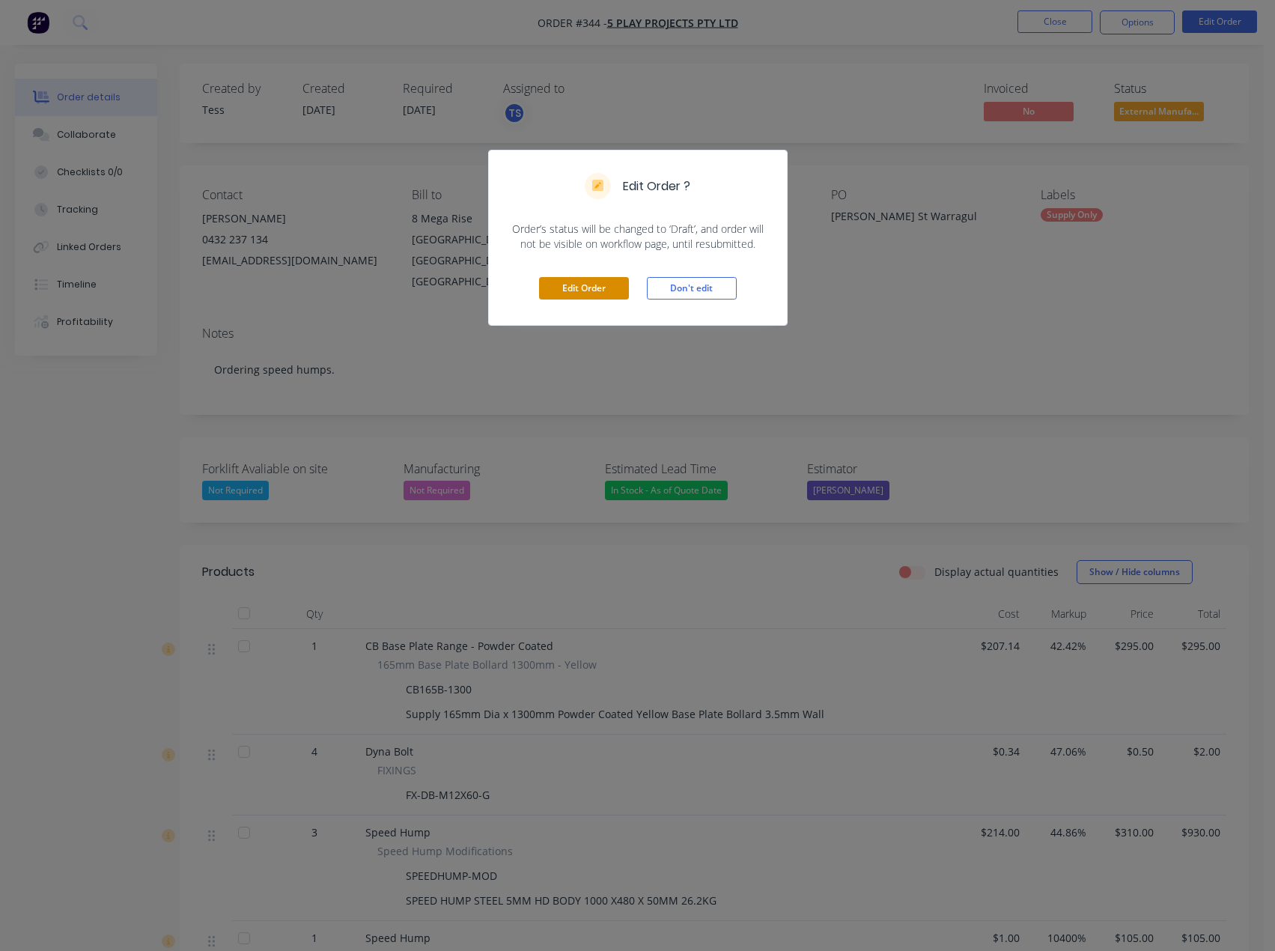
click at [579, 289] on button "Edit Order" at bounding box center [584, 288] width 90 height 22
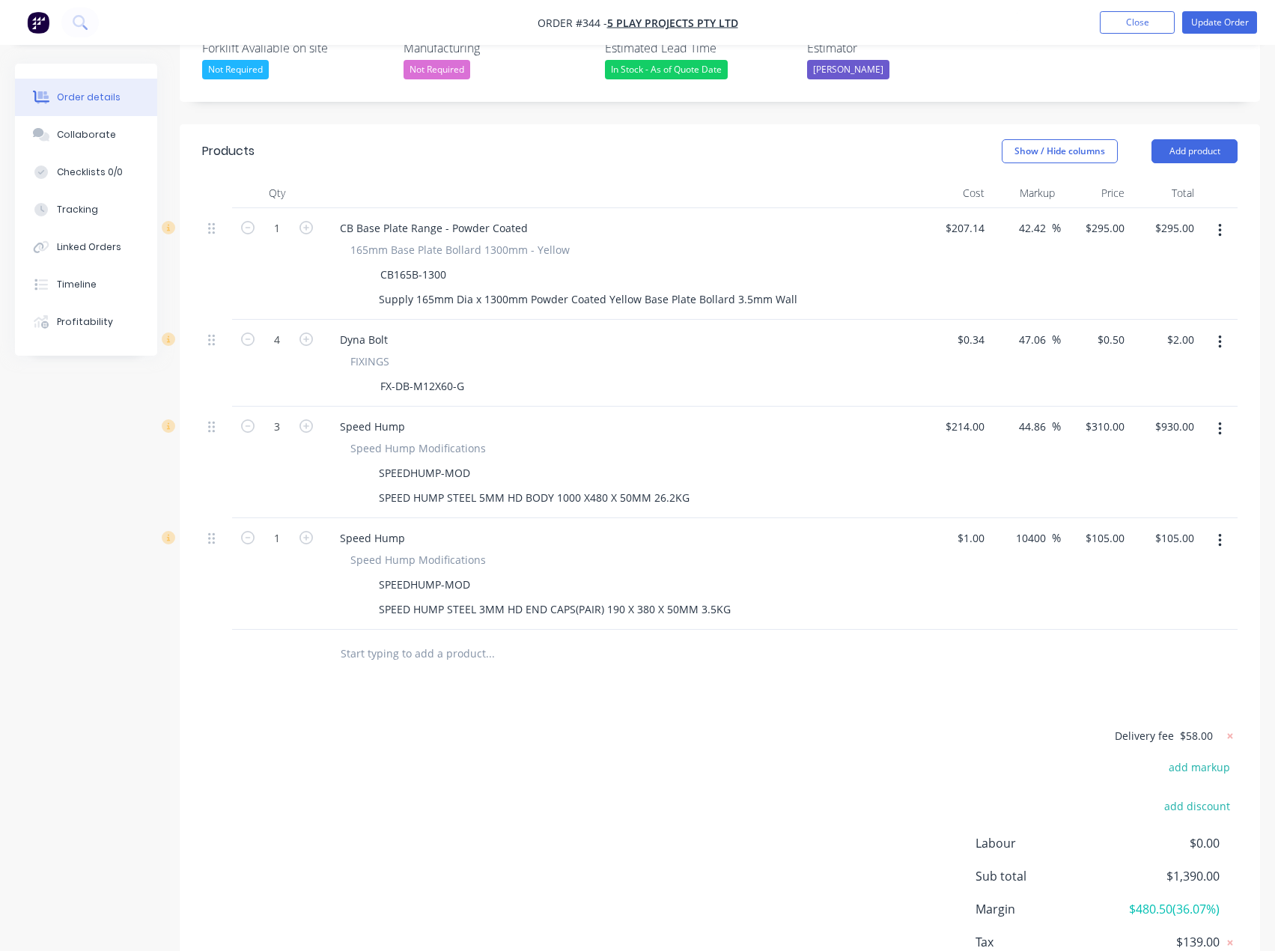
scroll to position [449, 0]
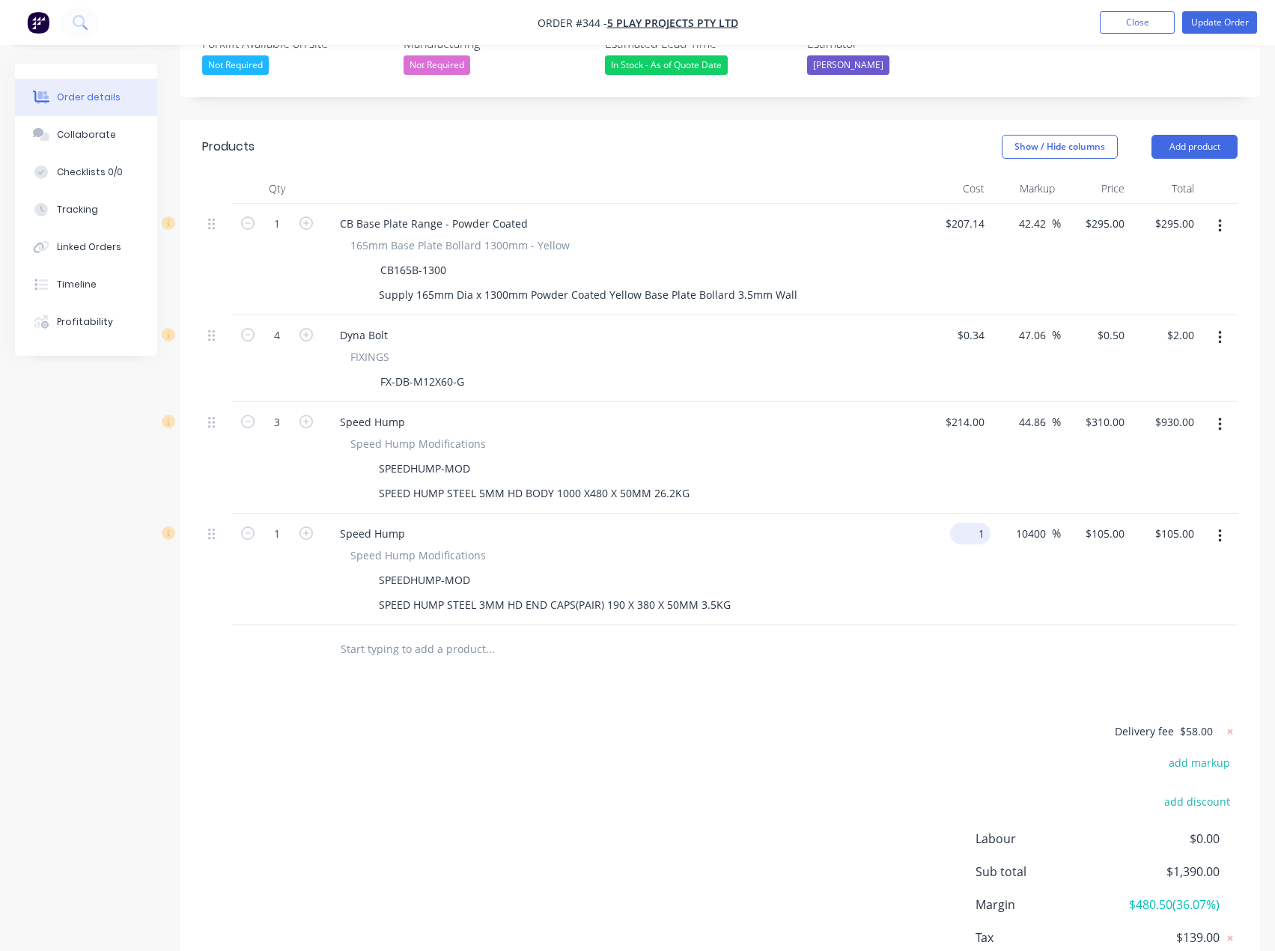
click at [977, 523] on input "1" at bounding box center [973, 534] width 34 height 22
type input "$1.00"
drag, startPoint x: 303, startPoint y: 493, endPoint x: 627, endPoint y: 478, distance: 324.6
click at [303, 526] on icon "button" at bounding box center [306, 532] width 13 height 13
type input "2"
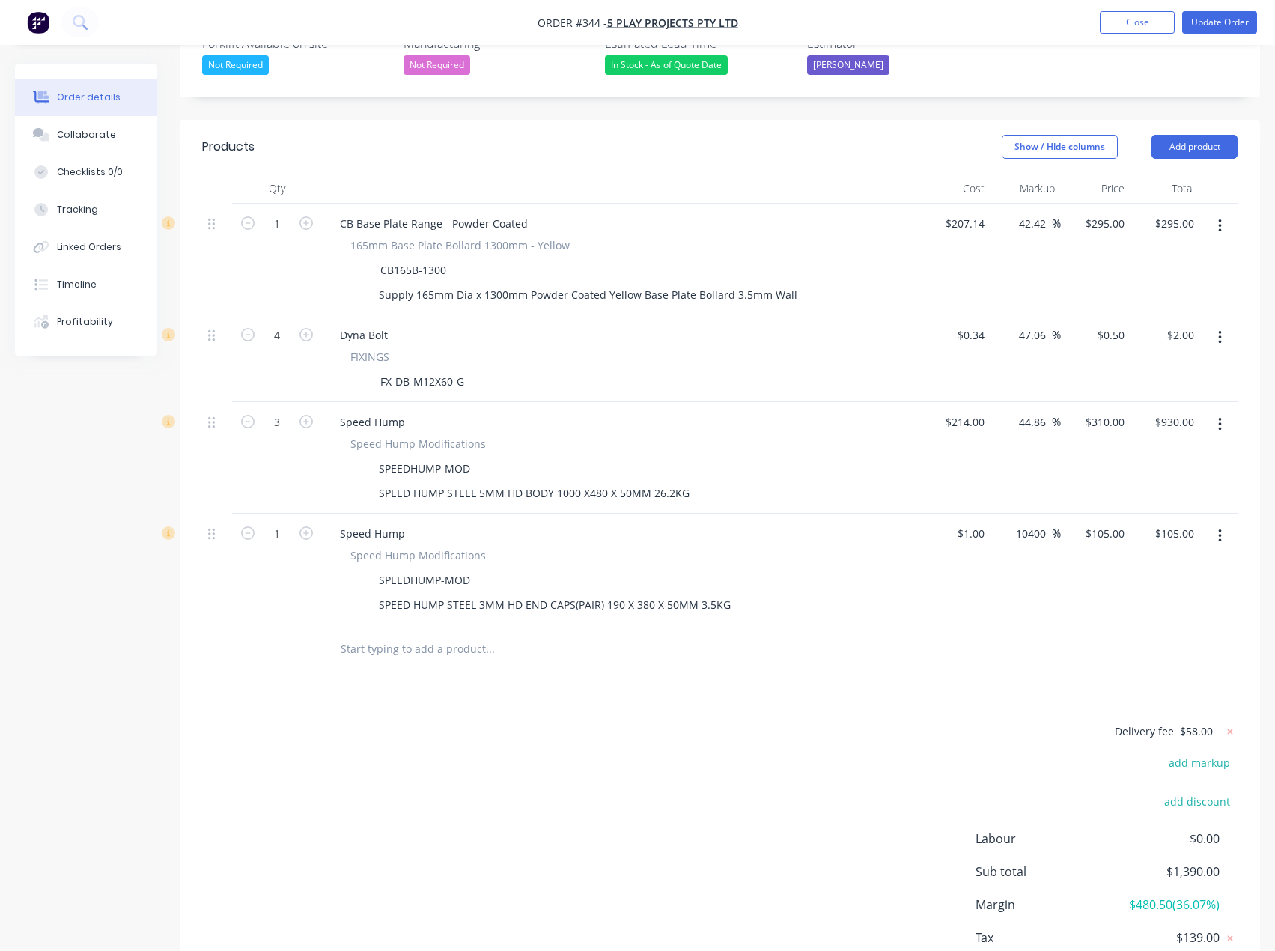
type input "$210.00"
click at [986, 523] on input "1" at bounding box center [973, 534] width 34 height 22
type input "$34.47"
type input "$3,619.35"
type input "$7,238.70"
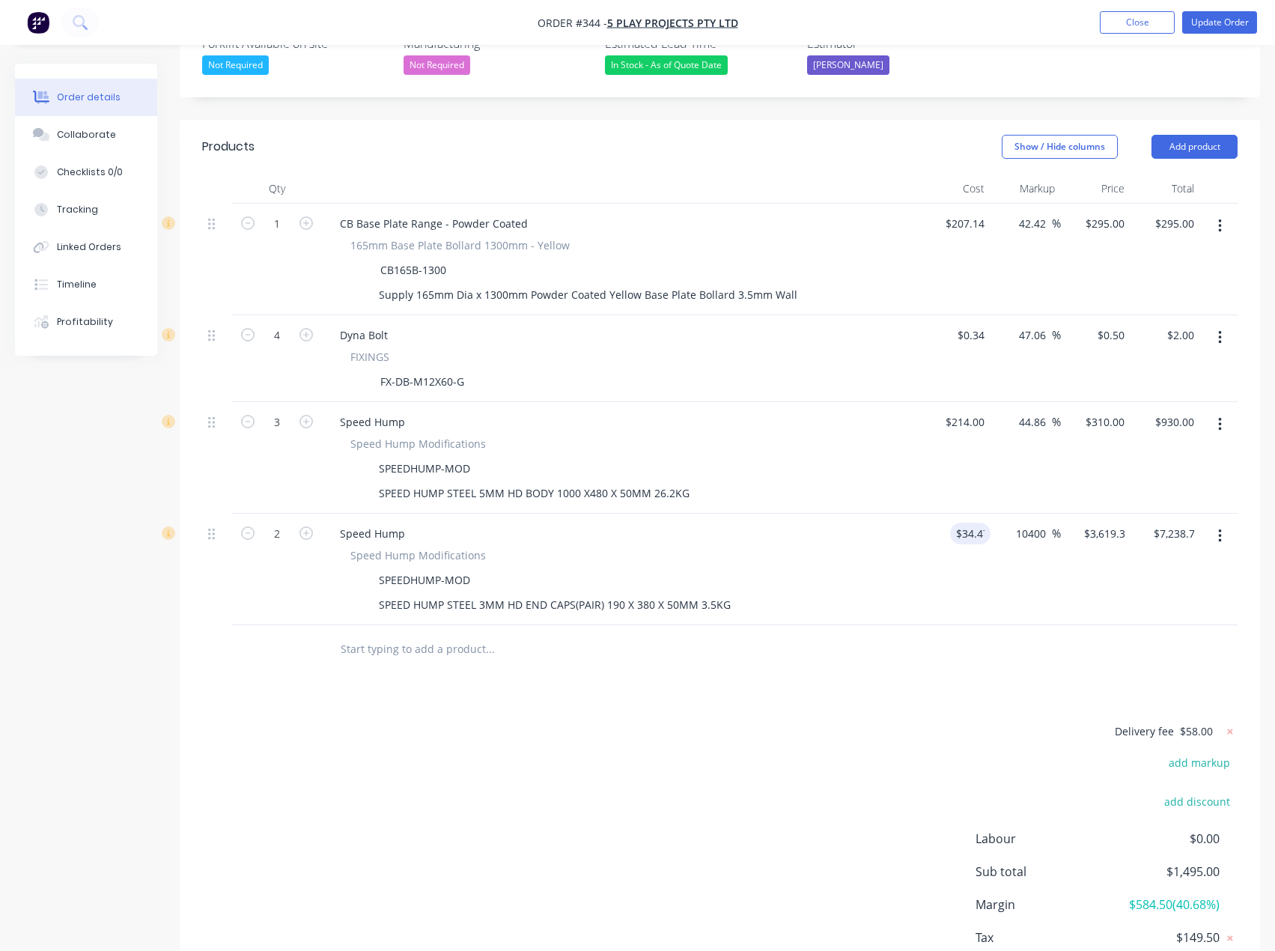
click at [774, 722] on div "Delivery fee $58.00 add markup add discount Labour $0.00 Sub total $1,495.00 Ma…" at bounding box center [720, 863] width 1036 height 282
click at [1091, 523] on input "3619.35" at bounding box center [1103, 534] width 55 height 22
type input "105"
type input "204.61"
type input "$105.00"
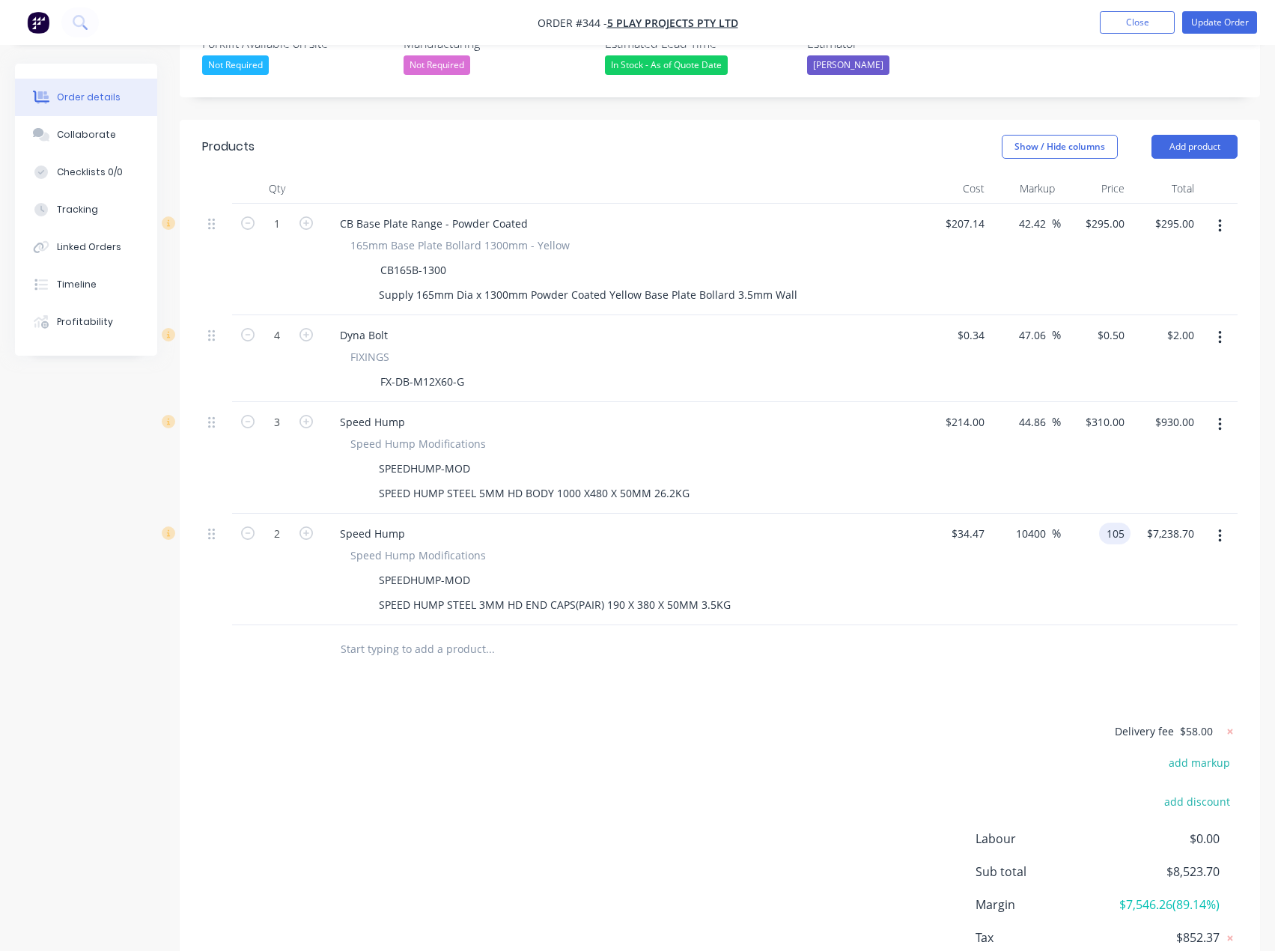
type input "$210.00"
click at [660, 748] on div "Delivery fee $58.00 add markup add discount Labour $0.00 Sub total $8,523.70 Ma…" at bounding box center [720, 863] width 1036 height 282
click at [953, 523] on div "34.47 $34.47" at bounding box center [967, 534] width 46 height 22
type input "$68.94"
type input "$210.00"
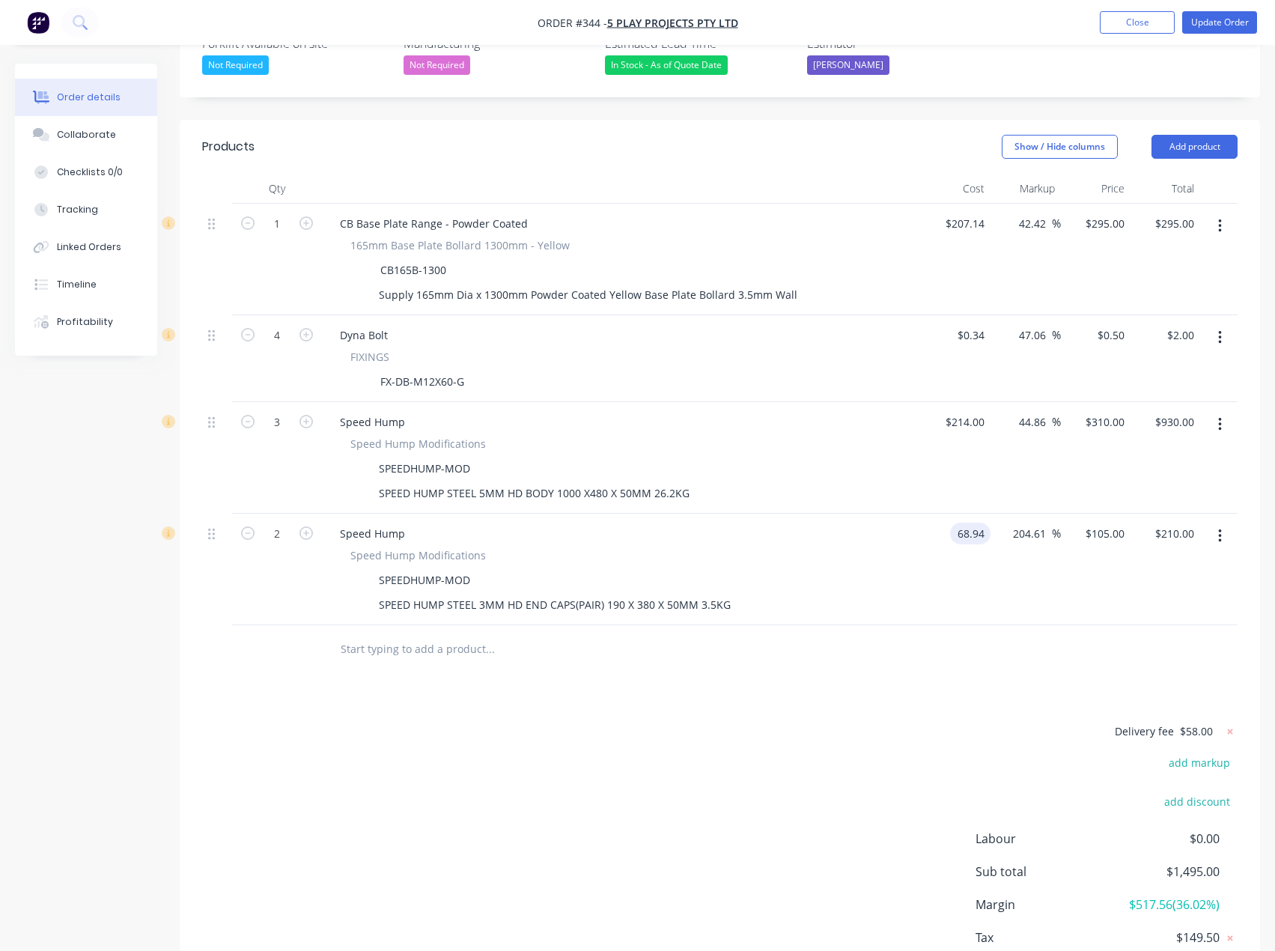
type input "$420.00"
click at [932, 645] on div "Products Show / Hide columns Add product Qty Cost Markup Price Total 1 CB Base …" at bounding box center [720, 573] width 1081 height 906
click at [1105, 523] on div "210 210" at bounding box center [1117, 534] width 25 height 22
type input "105"
type input "52.31"
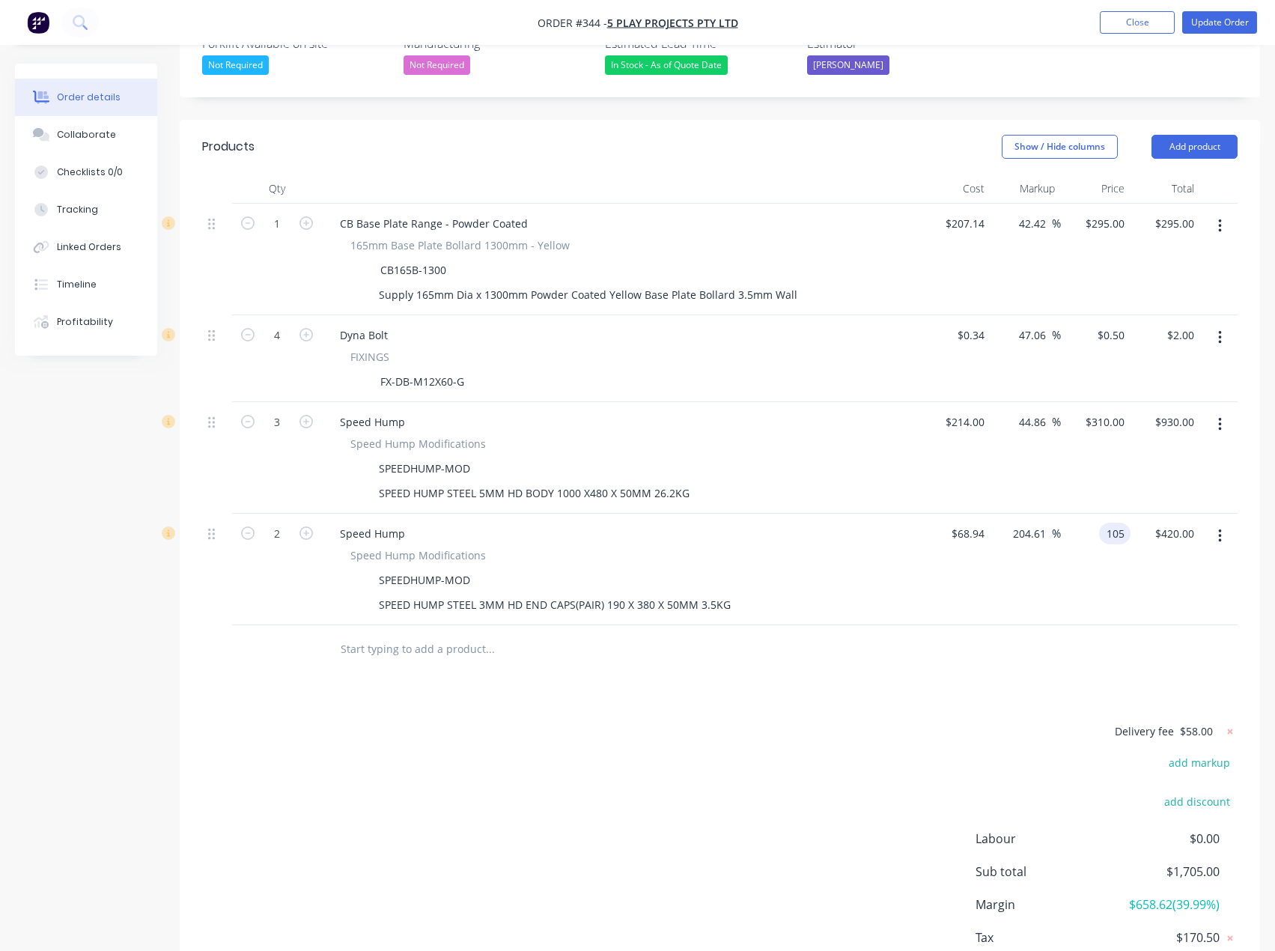
type input "$105.00"
type input "$210.00"
click at [802, 722] on div "Delivery fee $58.00 add markup add discount Labour $0.00 Sub total $1,705.00 Ma…" at bounding box center [720, 863] width 1036 height 282
click at [242, 526] on icon "button" at bounding box center [247, 532] width 13 height 13
type input "1"
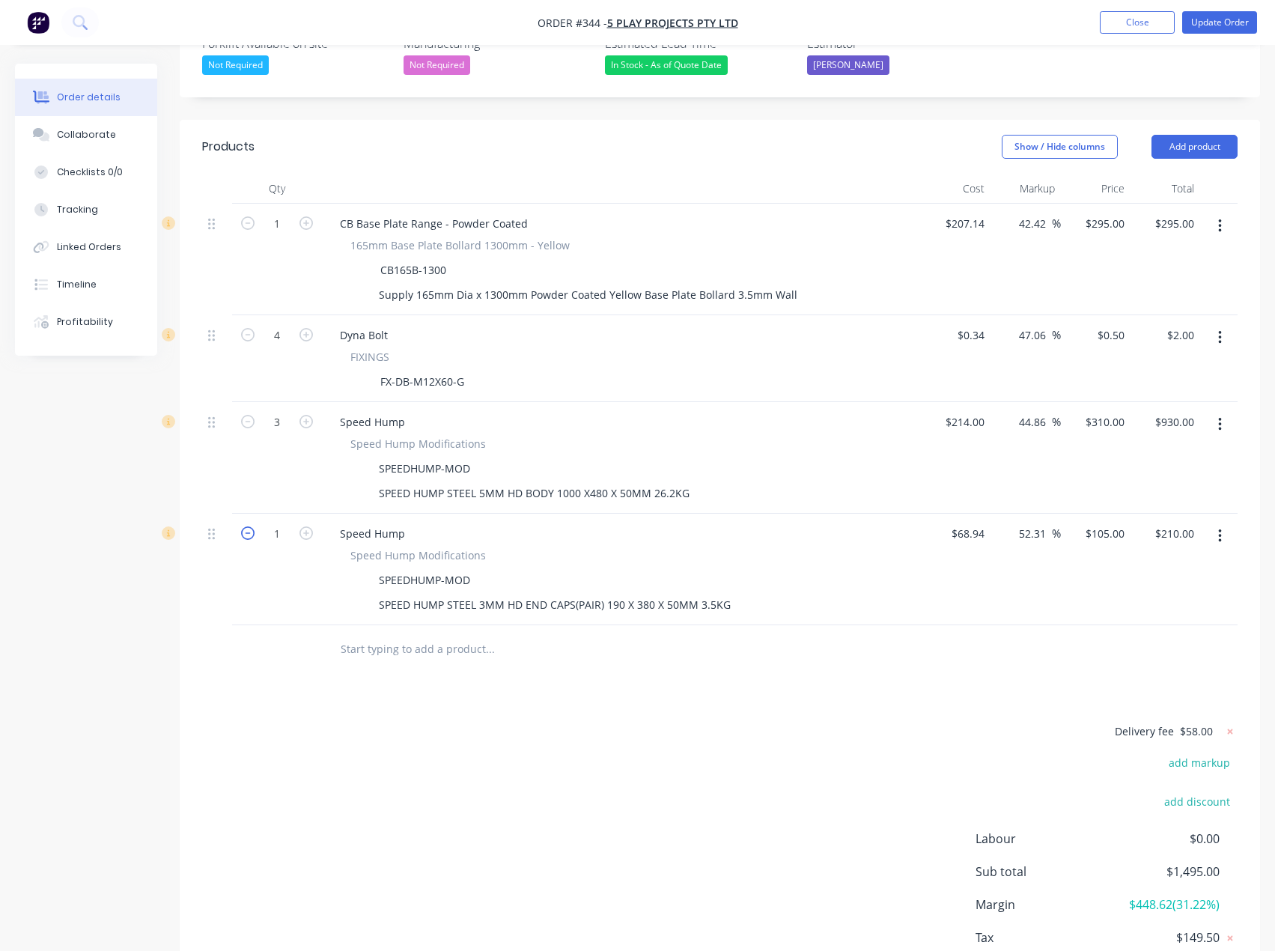
type input "$105.00"
click at [498, 482] on div "SPEED HUMP STEEL 5MM HD BODY 1000 X480 X 50MM 26.2KG" at bounding box center [534, 493] width 323 height 22
drag, startPoint x: 689, startPoint y: 451, endPoint x: 375, endPoint y: 452, distance: 313.8
click at [366, 482] on div "SPEED HUMP STEEL 5MM HD BODY 1000 X480 X 50MM 26.2KG" at bounding box center [618, 493] width 548 height 22
paste div
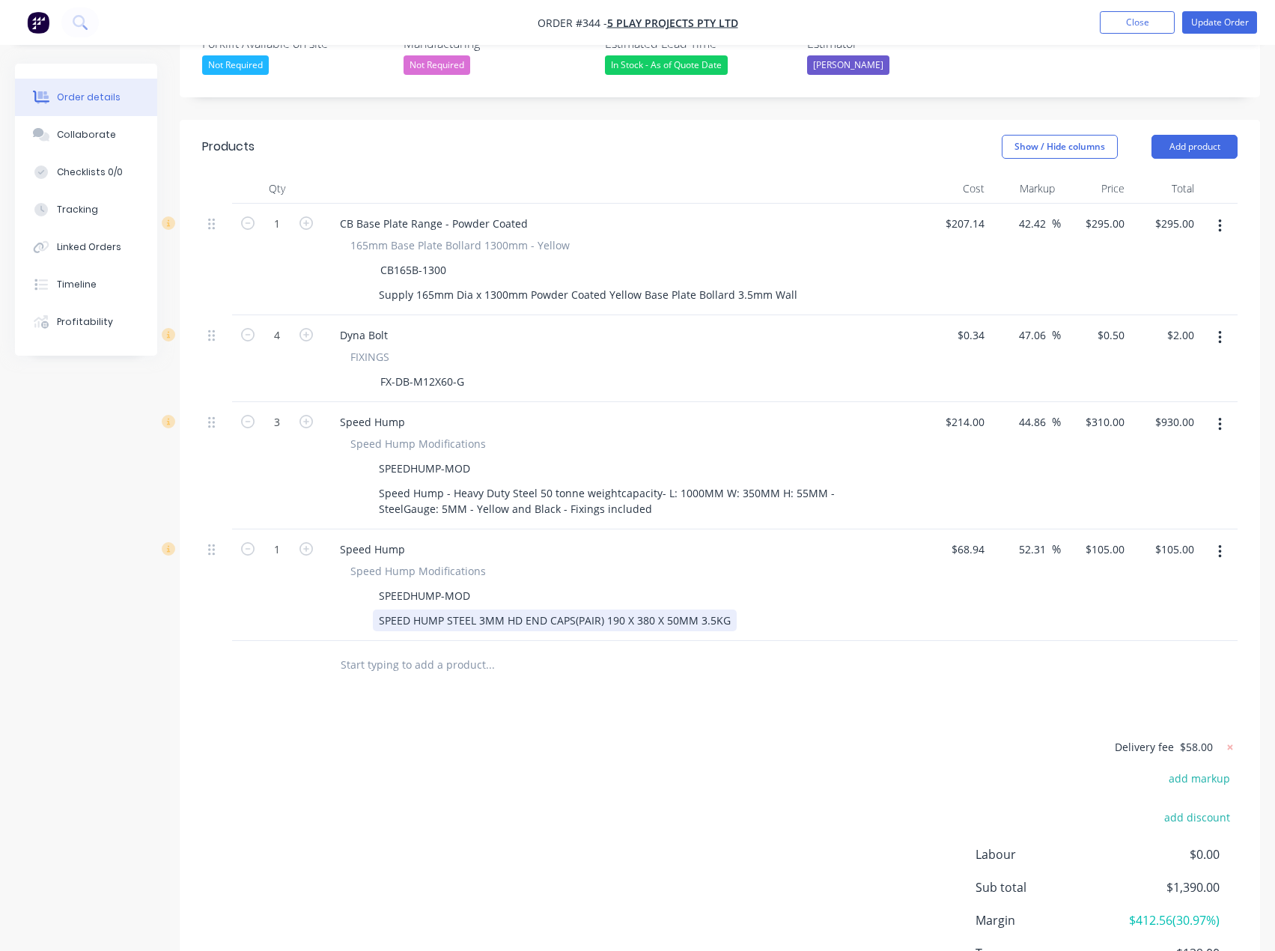
drag, startPoint x: 482, startPoint y: 578, endPoint x: 589, endPoint y: 581, distance: 107.9
click at [484, 610] on div "SPEED HUMP STEEL 3MM HD END CAPS(PAIR) 190 X 380 X 50MM 3.5KG" at bounding box center [555, 621] width 364 height 22
drag, startPoint x: 724, startPoint y: 580, endPoint x: 372, endPoint y: 586, distance: 352.0
click at [372, 610] on div "SPEED HUMP STEEL 3MM HD END CAPS(PAIR) 190 X 380 X 50MM 3.5KG" at bounding box center [618, 621] width 548 height 22
paste div
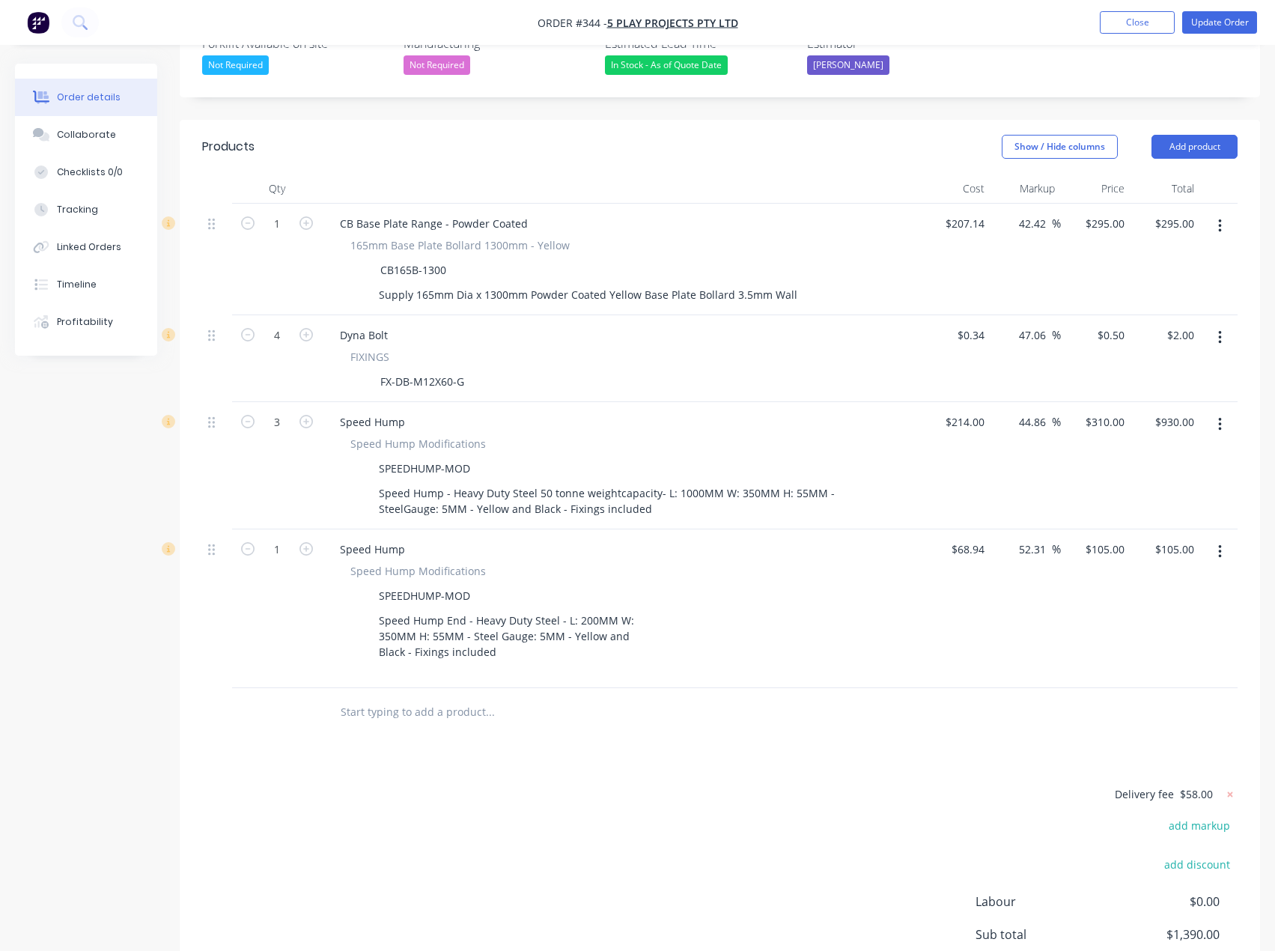
click at [541, 740] on div "Products Show / Hide columns Add product Qty Cost Markup Price Total 1 CB Base …" at bounding box center [720, 604] width 1081 height 969
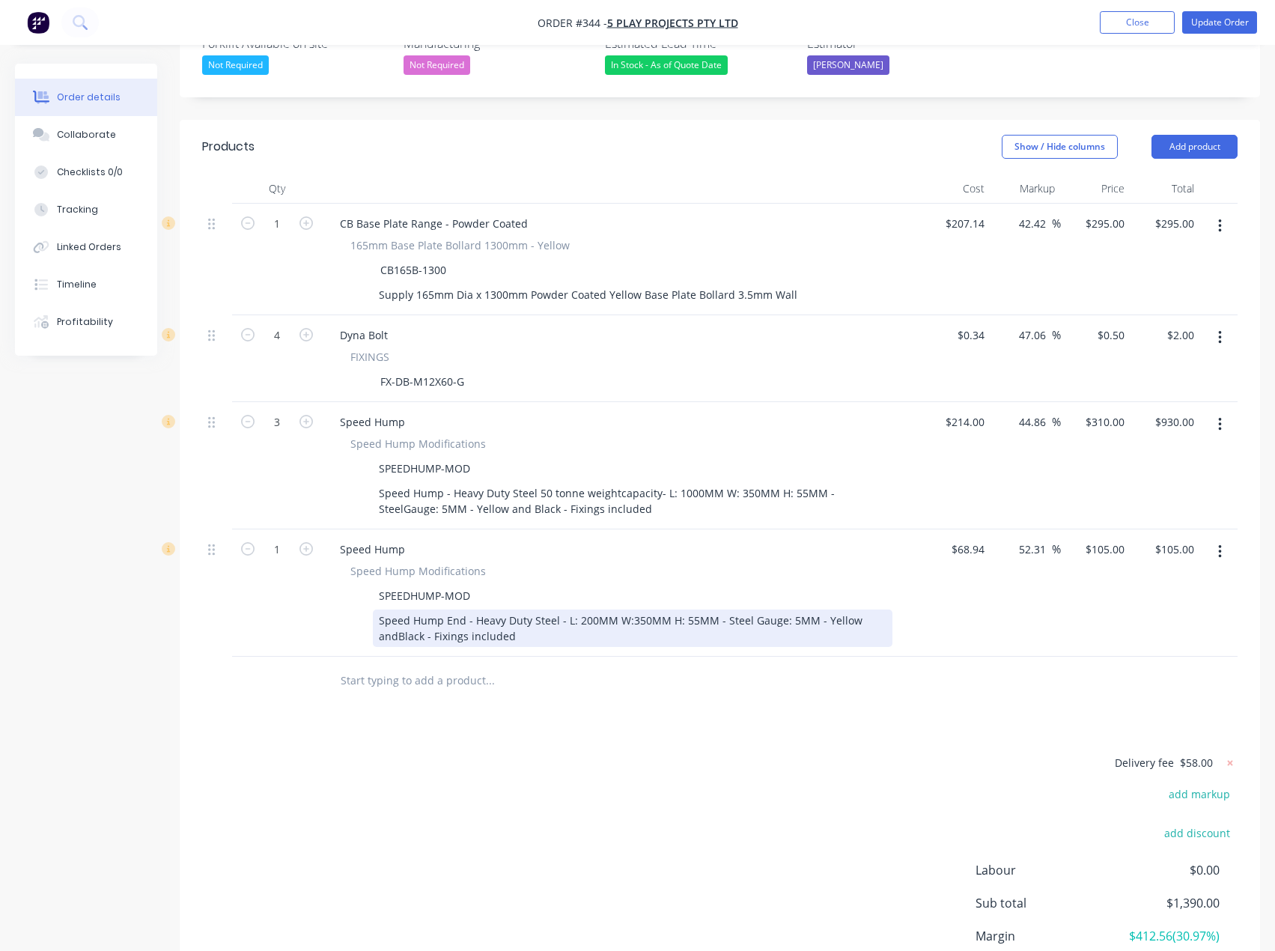
click at [397, 610] on div "Speed Hump End - Heavy Duty Steel - L: 200MM W:350MM H: 55MM - Steel Gauge: 5MM…" at bounding box center [633, 628] width 520 height 37
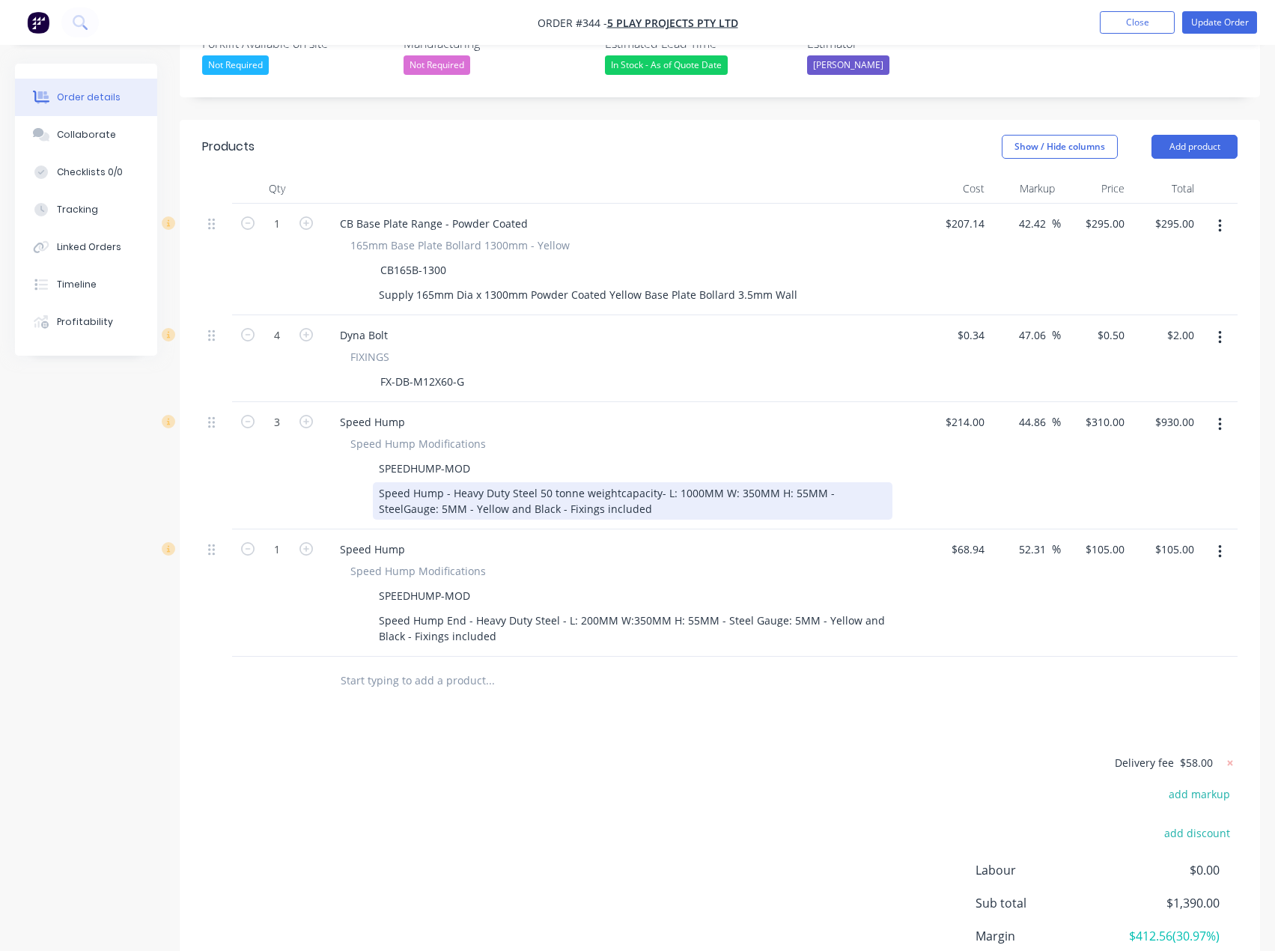
click at [848, 482] on div "Speed Hump - Heavy Duty Steel 50 tonne weightcapacity- L: 1000MM W: 350MM H: 55…" at bounding box center [633, 500] width 520 height 37
click at [616, 482] on div "Speed Hump - Heavy Duty Steel 50 tonne weightcapacity- L: 1000MM W: 350MM H: 55…" at bounding box center [633, 500] width 520 height 37
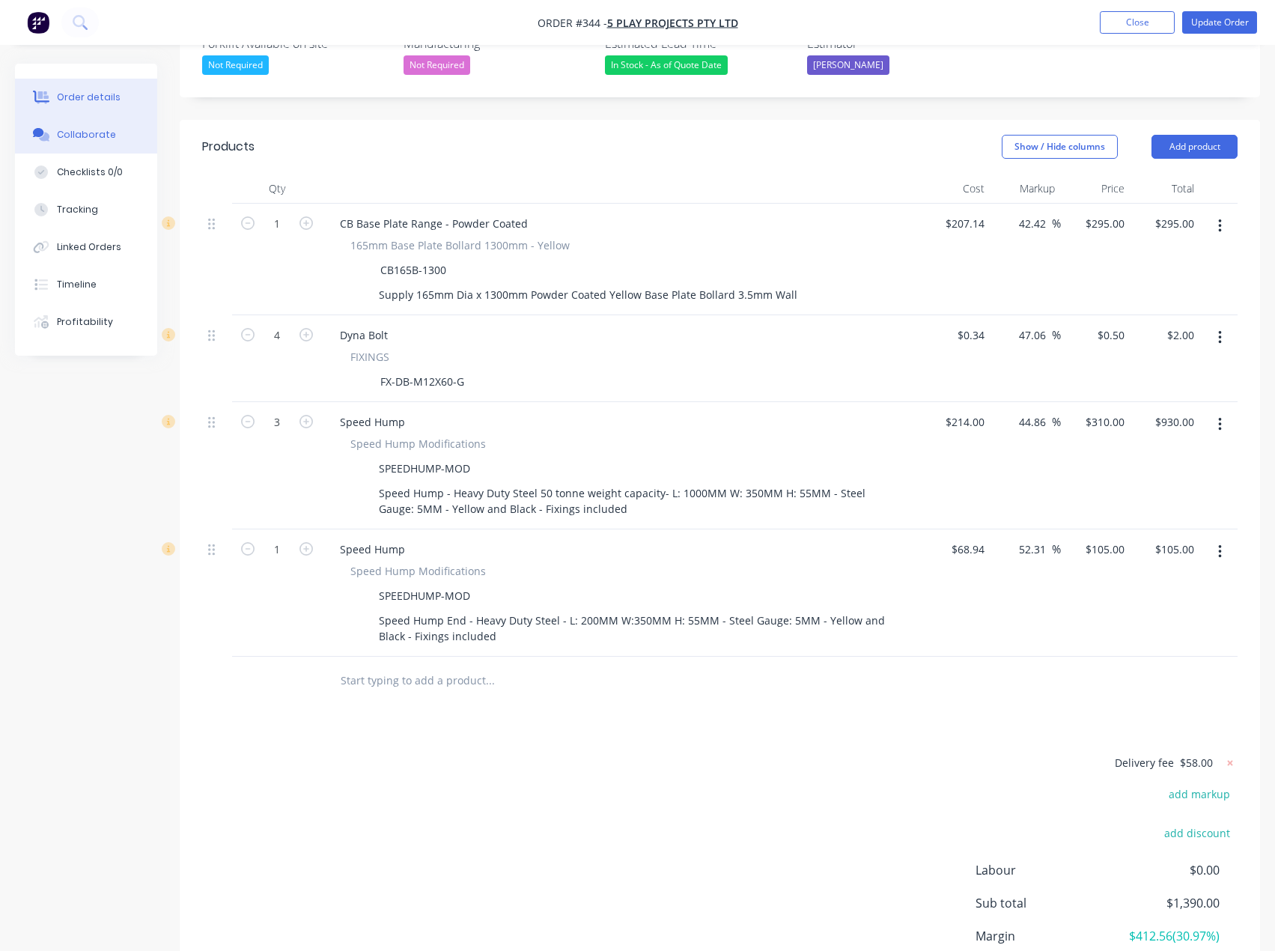
click at [74, 136] on div "Collaborate" at bounding box center [86, 134] width 59 height 13
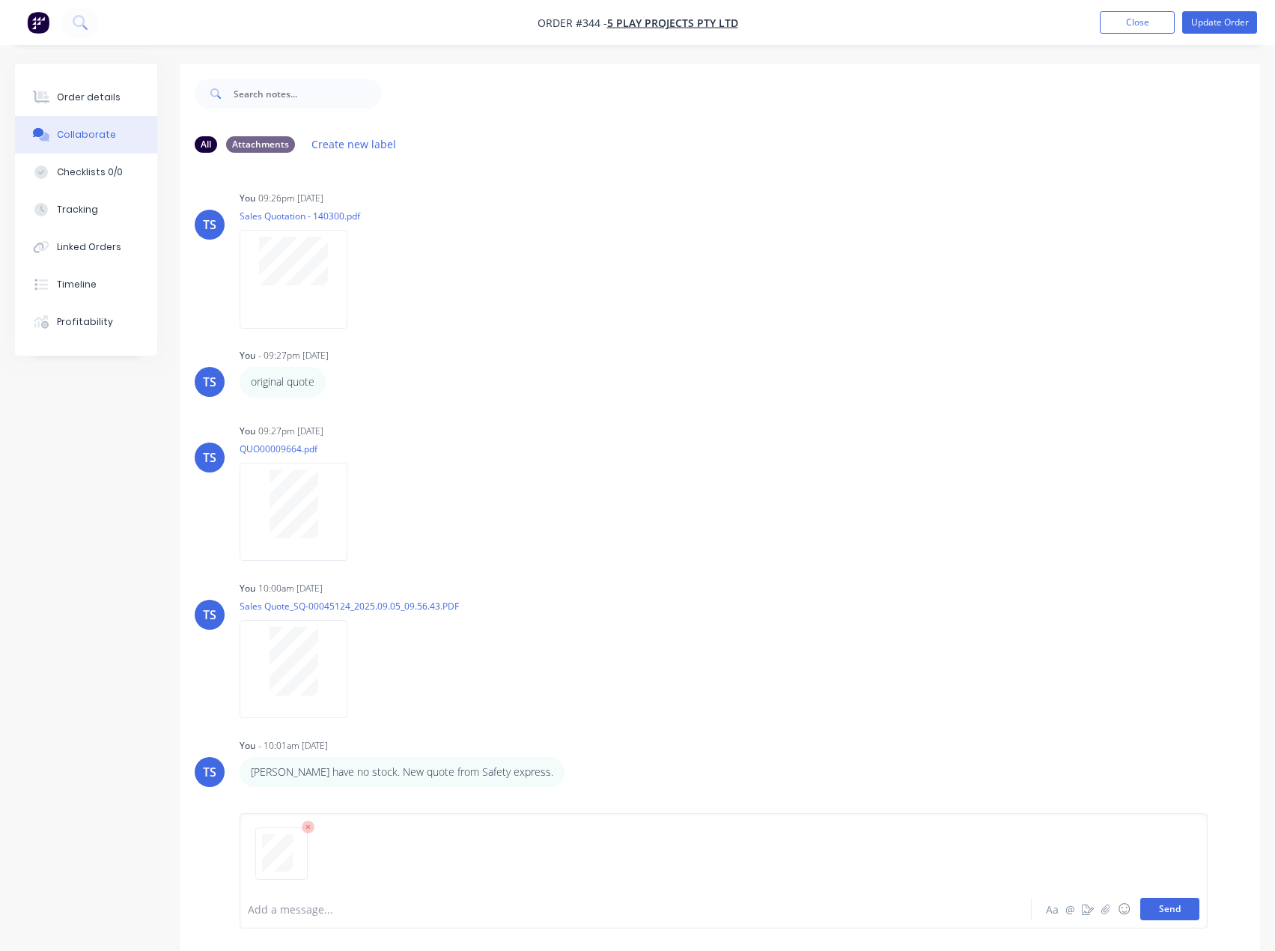
click at [1161, 911] on button "Send" at bounding box center [1169, 909] width 59 height 22
click at [78, 92] on div "Order details" at bounding box center [89, 97] width 64 height 13
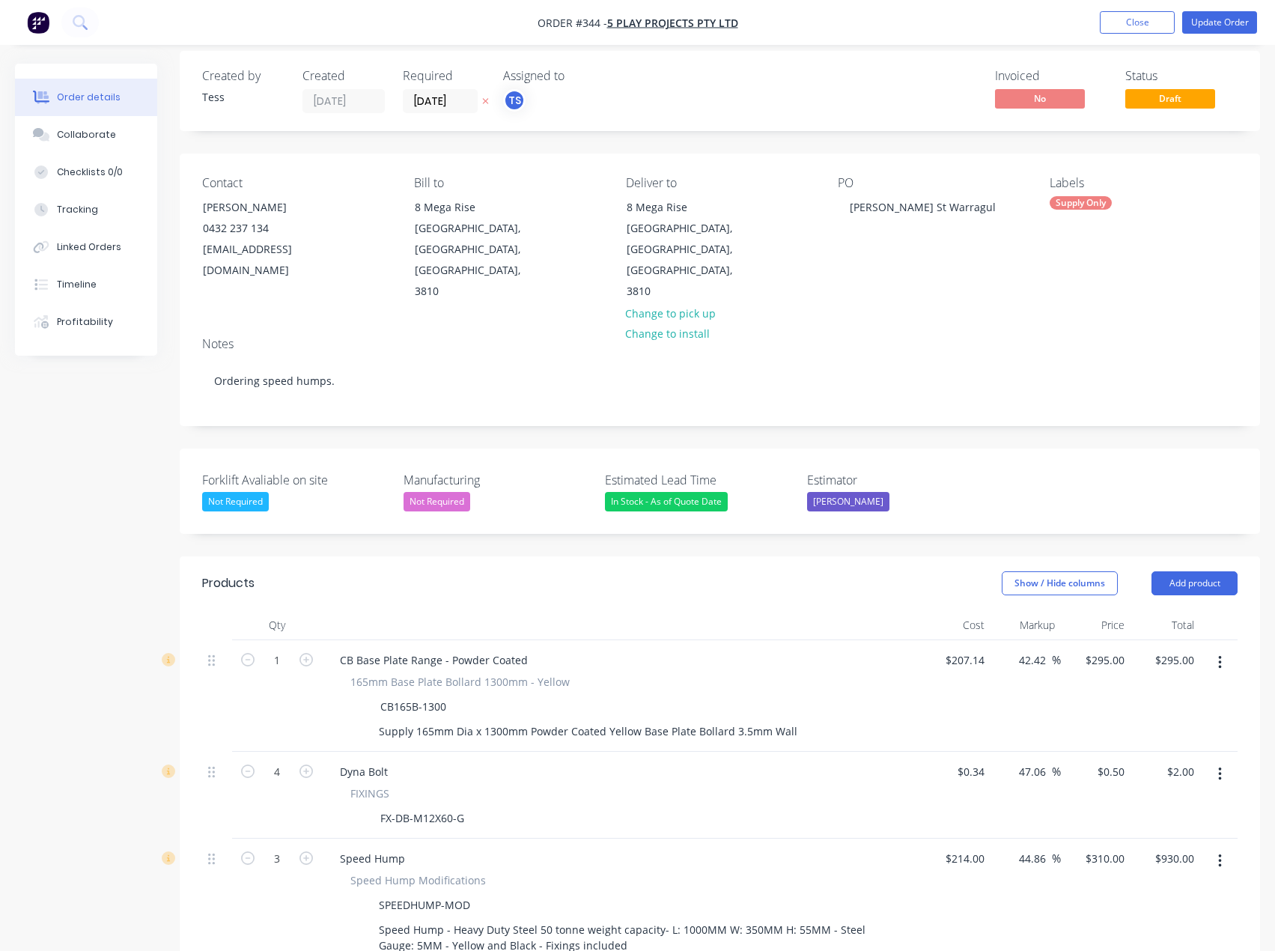
scroll to position [12, 0]
click at [1206, 21] on button "Update Order" at bounding box center [1219, 22] width 75 height 22
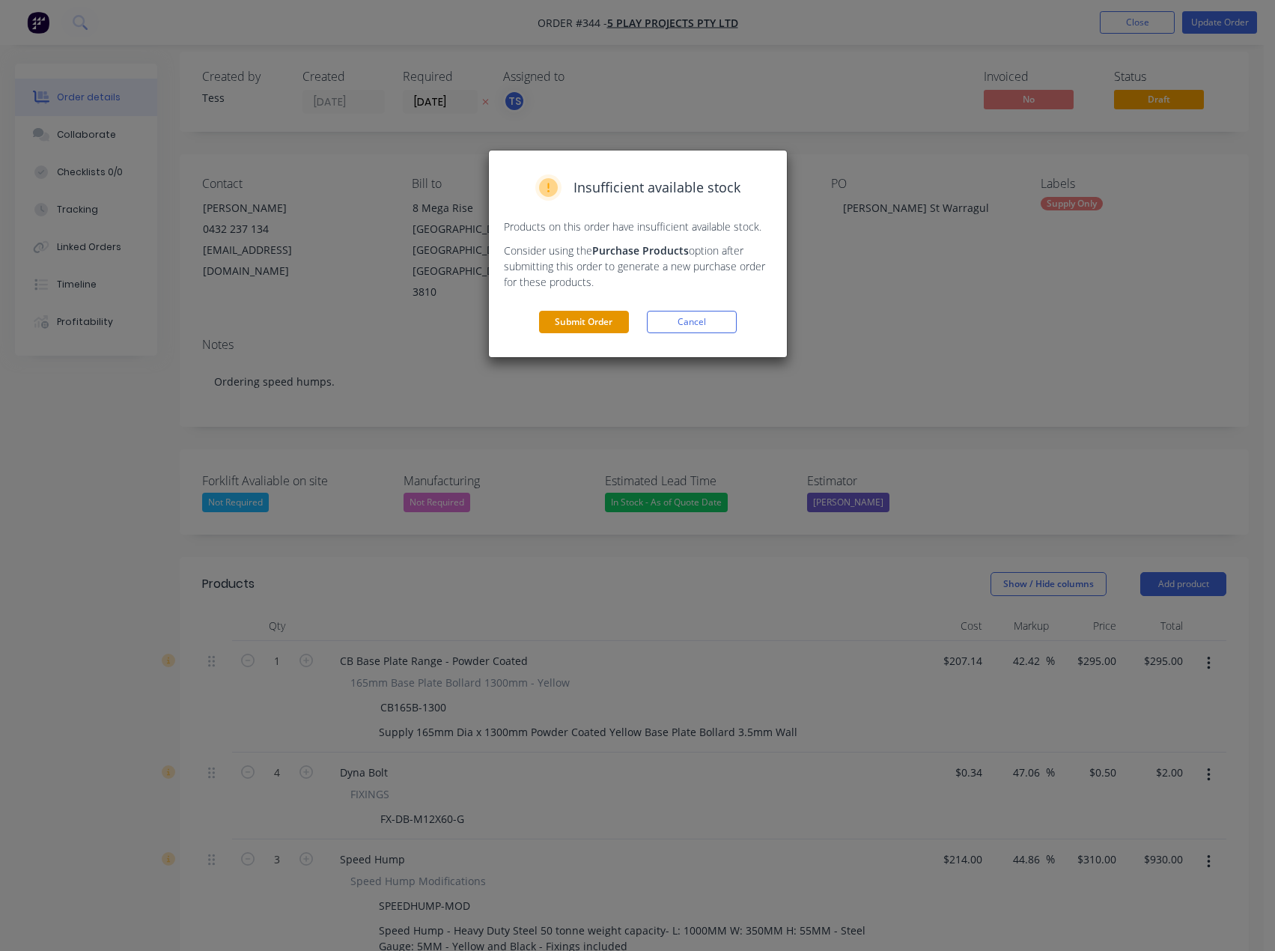
click at [595, 323] on button "Submit Order" at bounding box center [584, 322] width 90 height 22
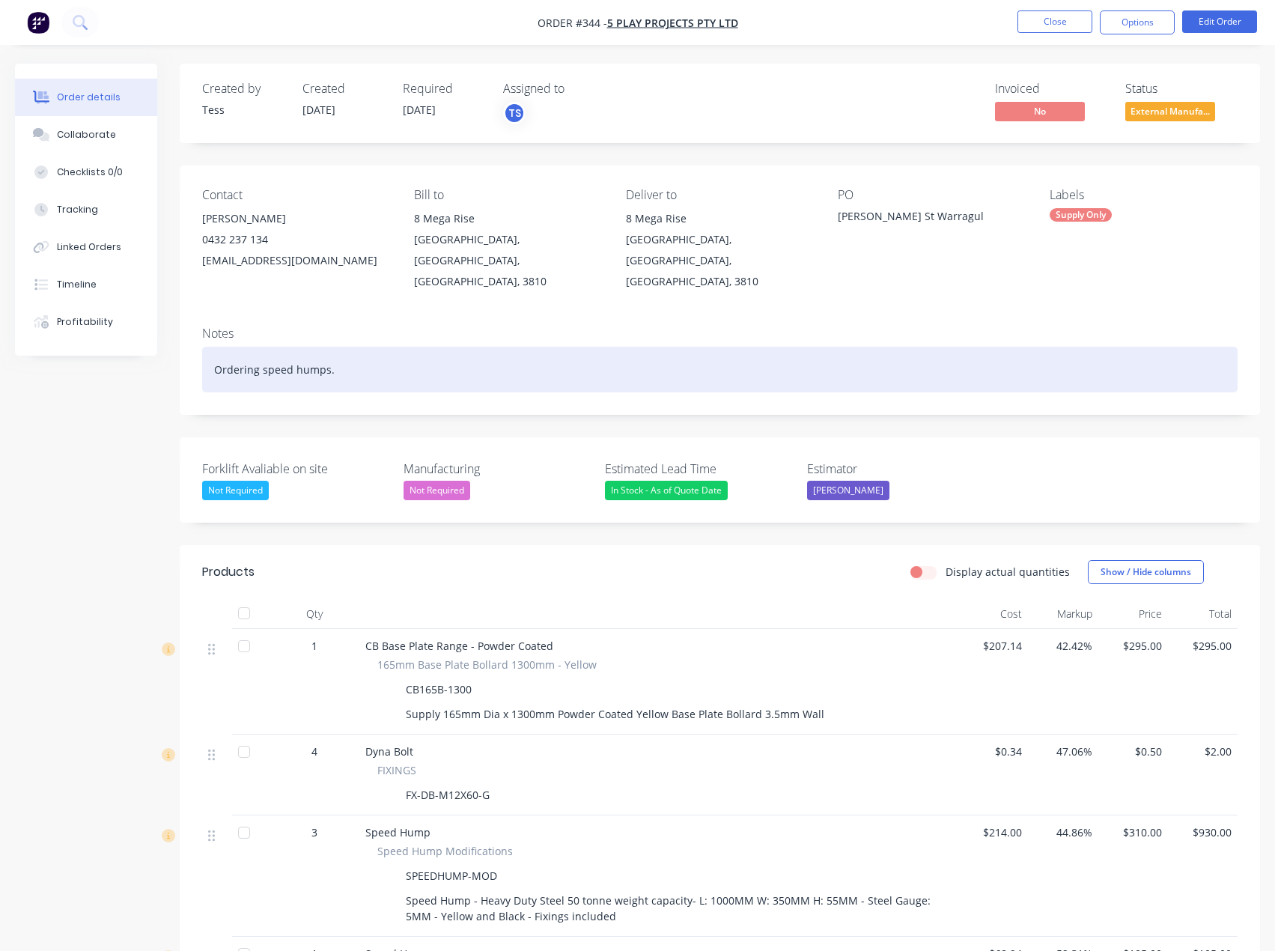
click at [352, 354] on div "Ordering speed humps." at bounding box center [720, 370] width 1036 height 46
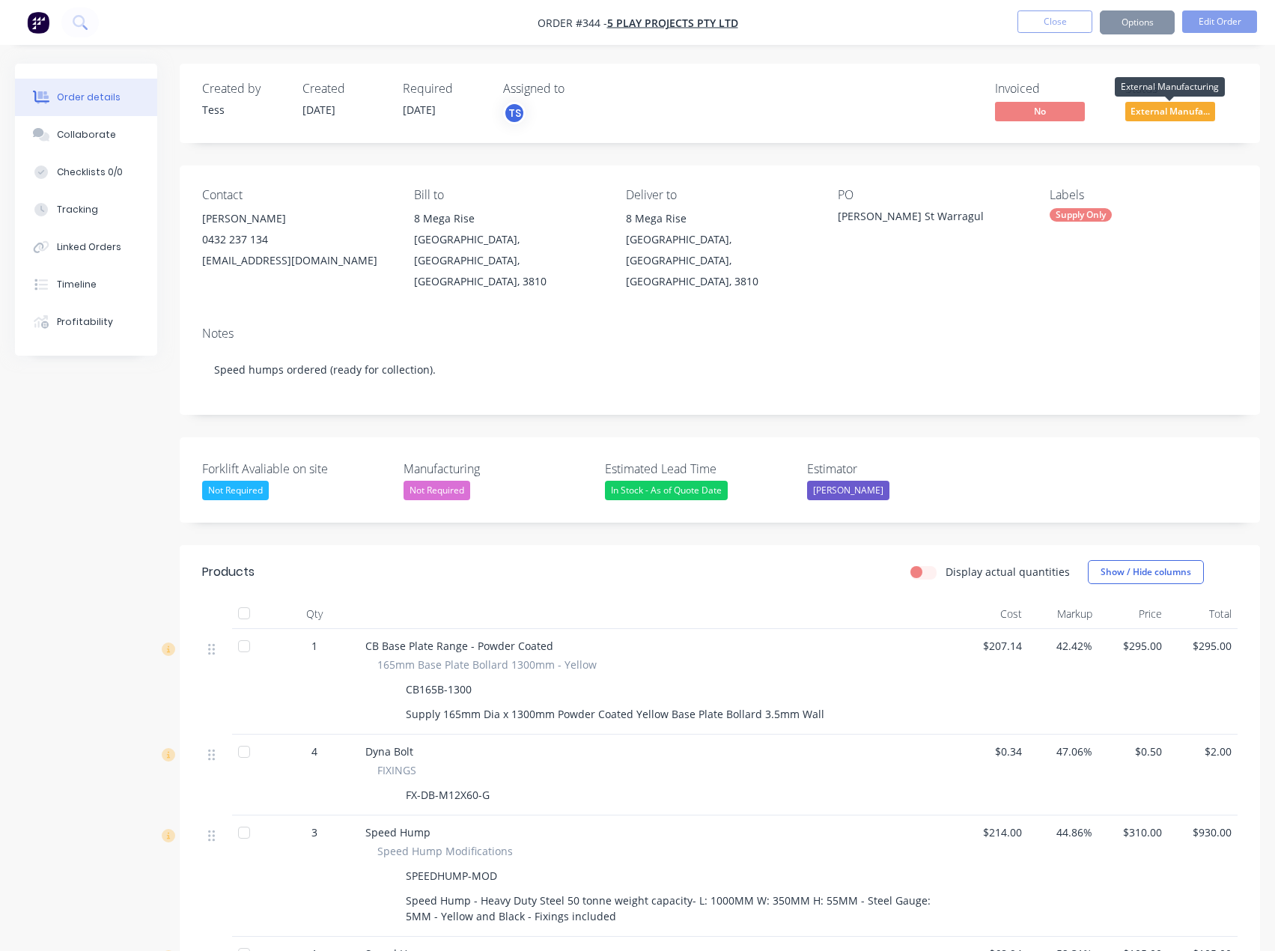
click at [1142, 112] on span "External Manufa..." at bounding box center [1171, 111] width 90 height 19
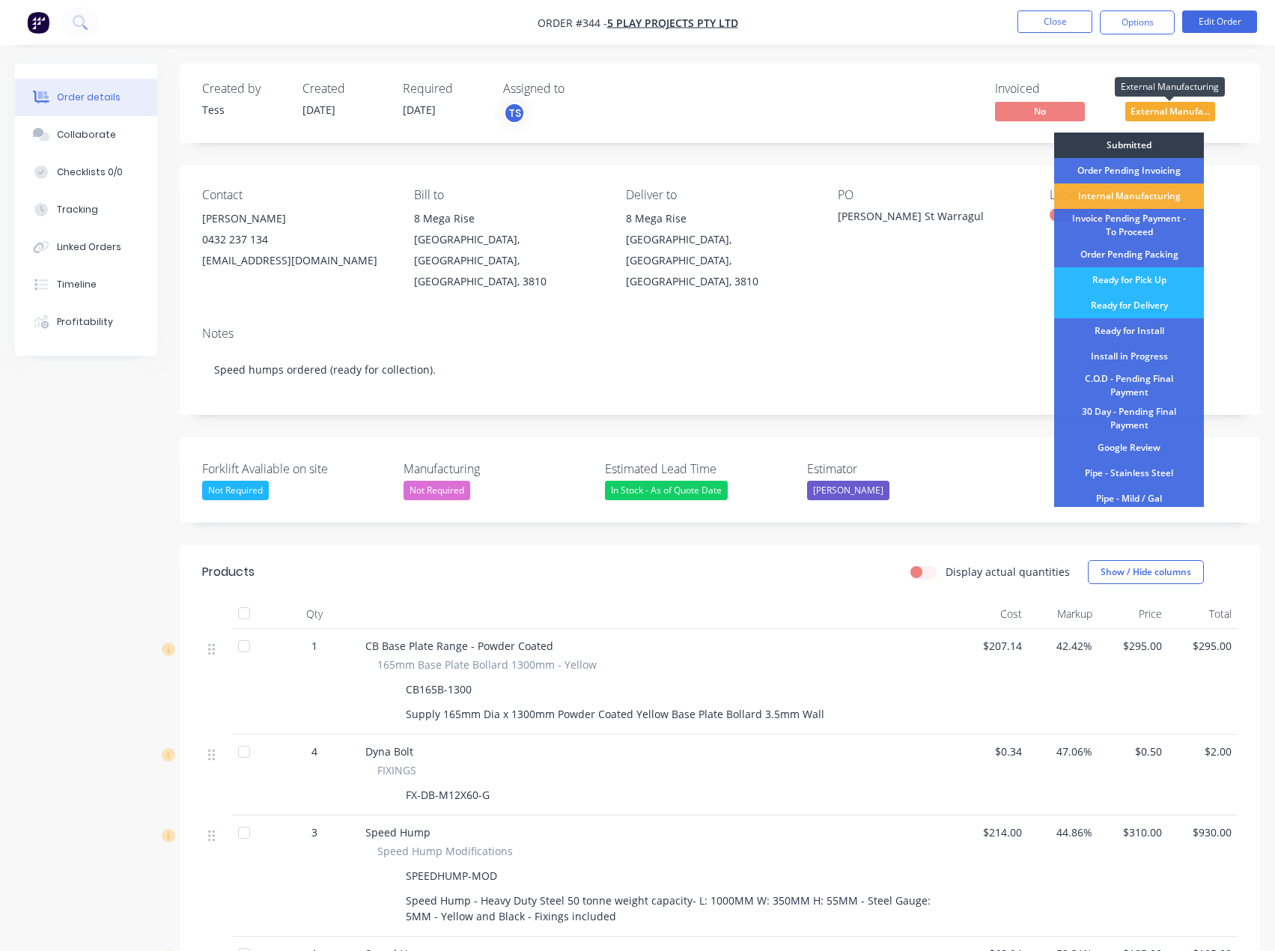
click at [1142, 112] on span "External Manufa..." at bounding box center [1171, 111] width 90 height 19
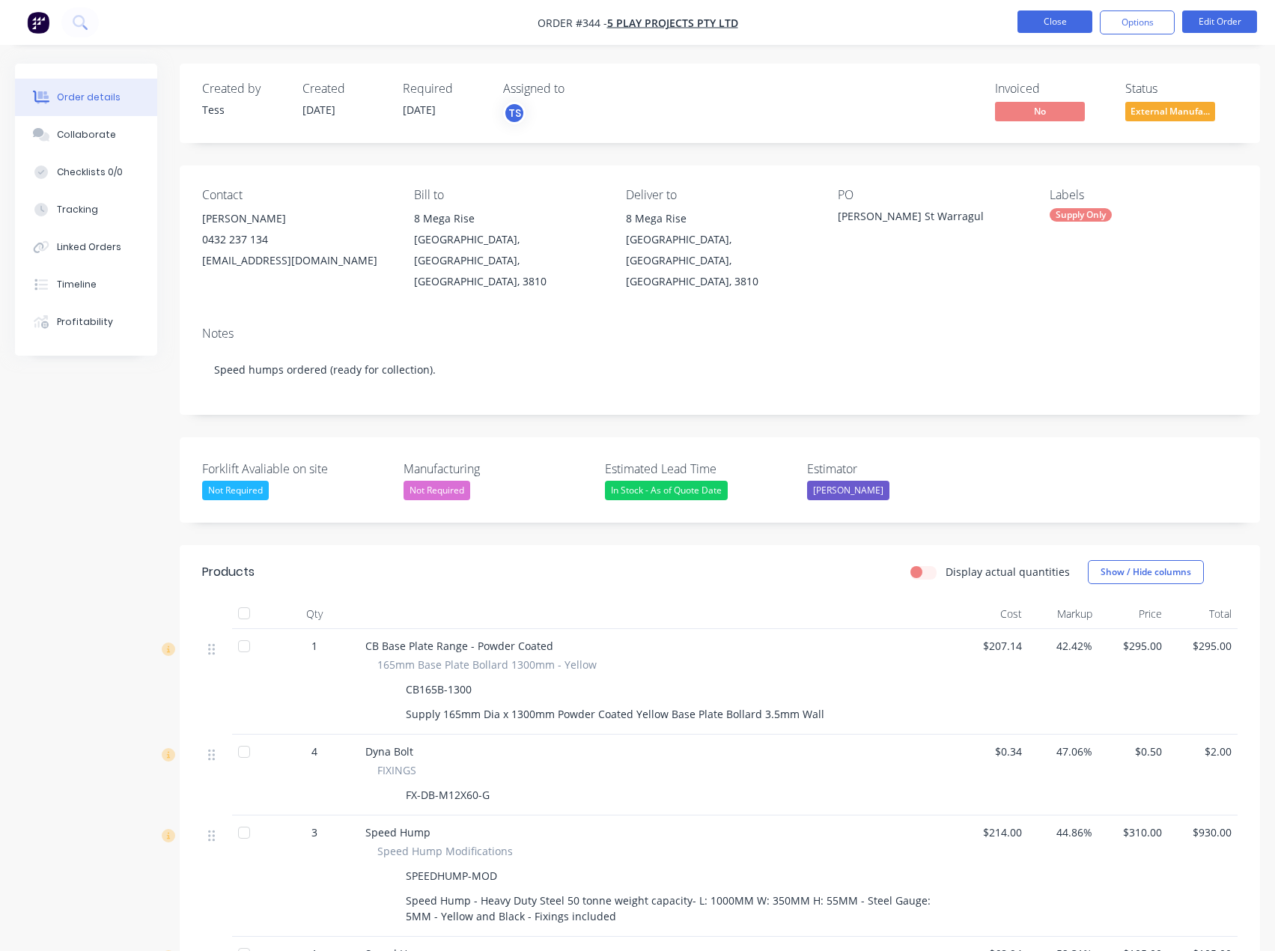
click at [1077, 21] on button "Close" at bounding box center [1055, 21] width 75 height 22
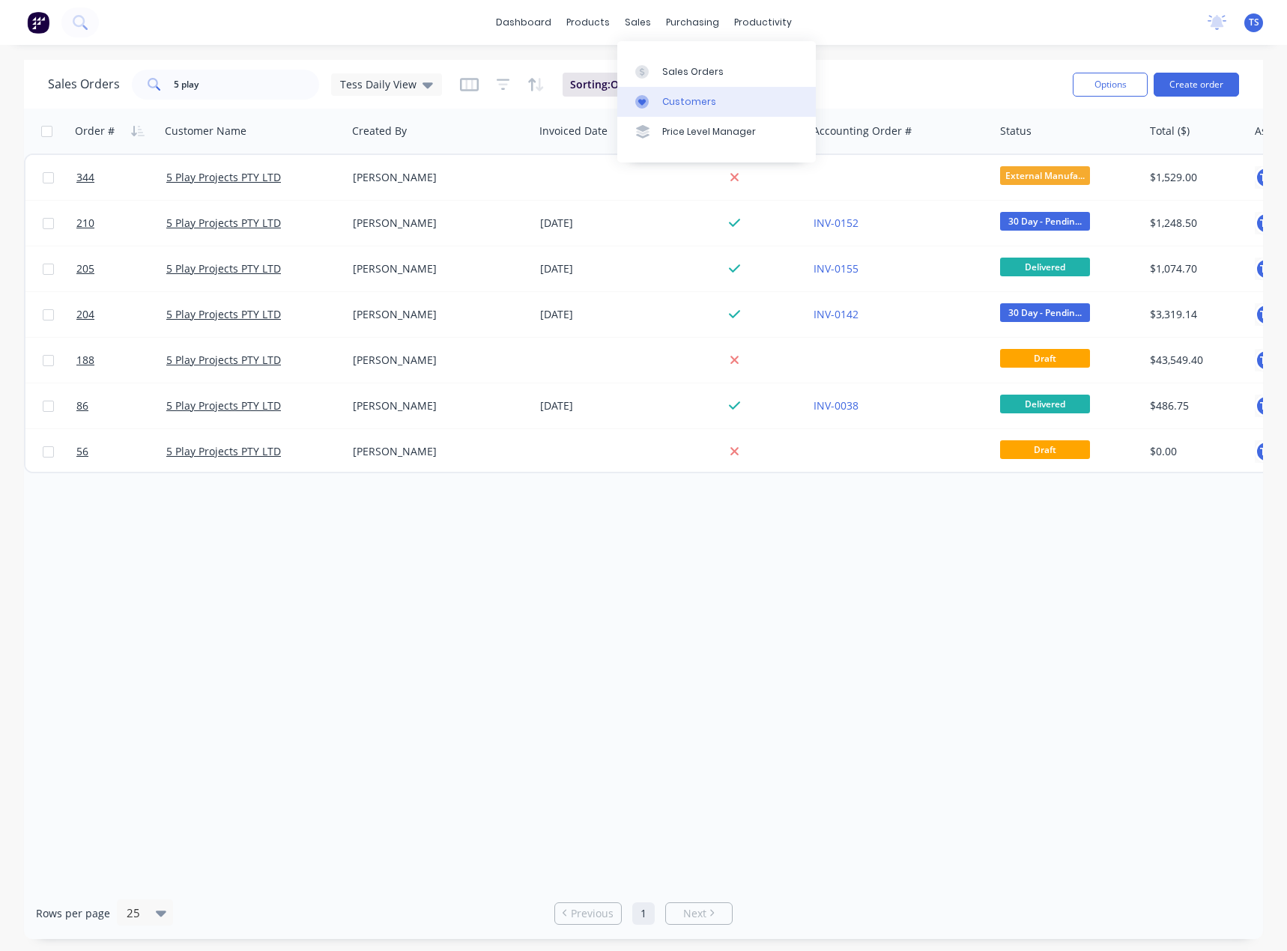
click at [667, 106] on div "Customers" at bounding box center [689, 101] width 54 height 13
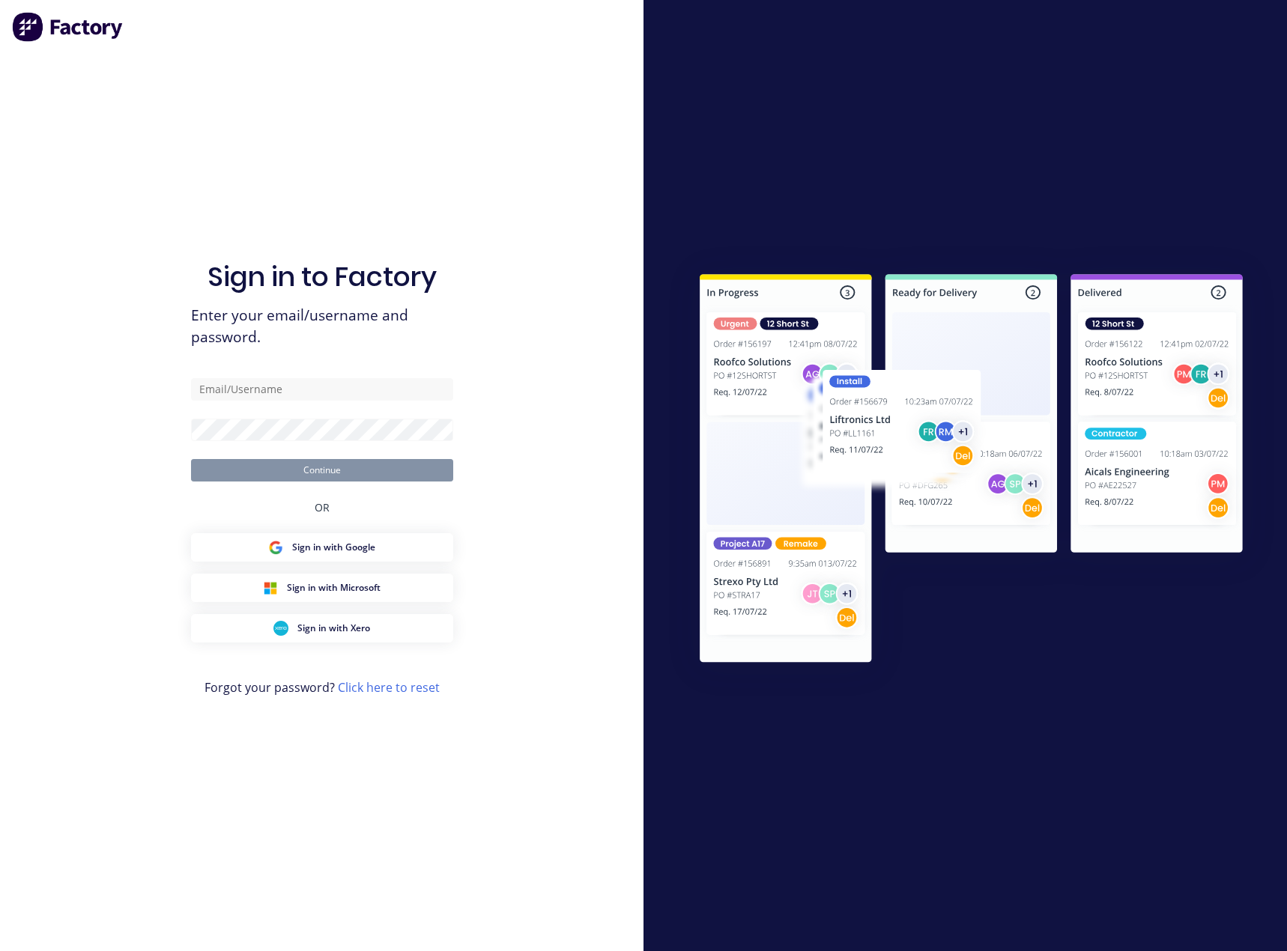
click at [209, 79] on div "Sign in to Factory Enter your email/username and password. Continue OR Sign in …" at bounding box center [322, 490] width 262 height 897
type input "[EMAIL_ADDRESS][DOMAIN_NAME]"
click at [306, 469] on button "Continue" at bounding box center [322, 470] width 262 height 22
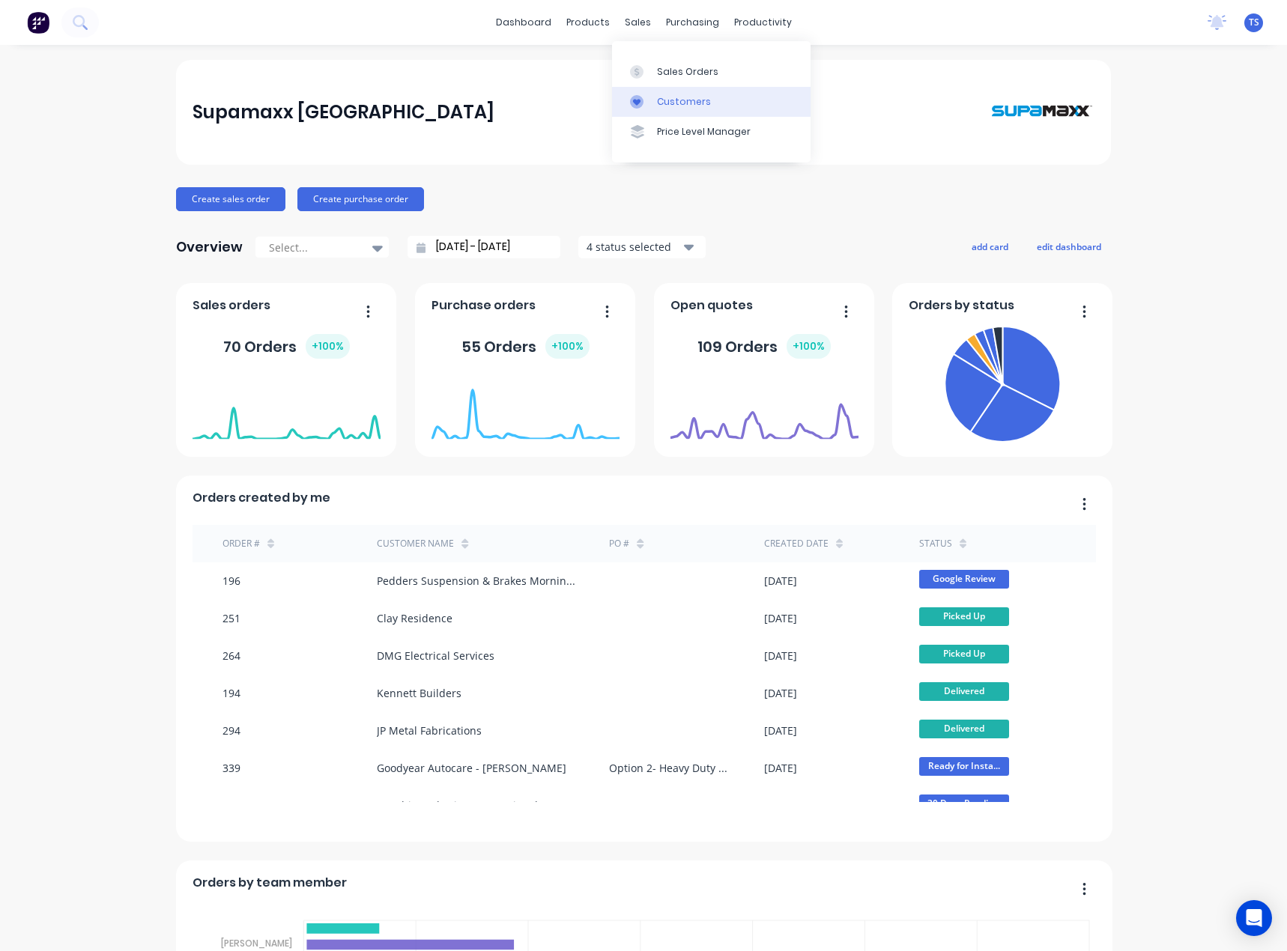
click at [652, 102] on link "Customers" at bounding box center [711, 102] width 198 height 30
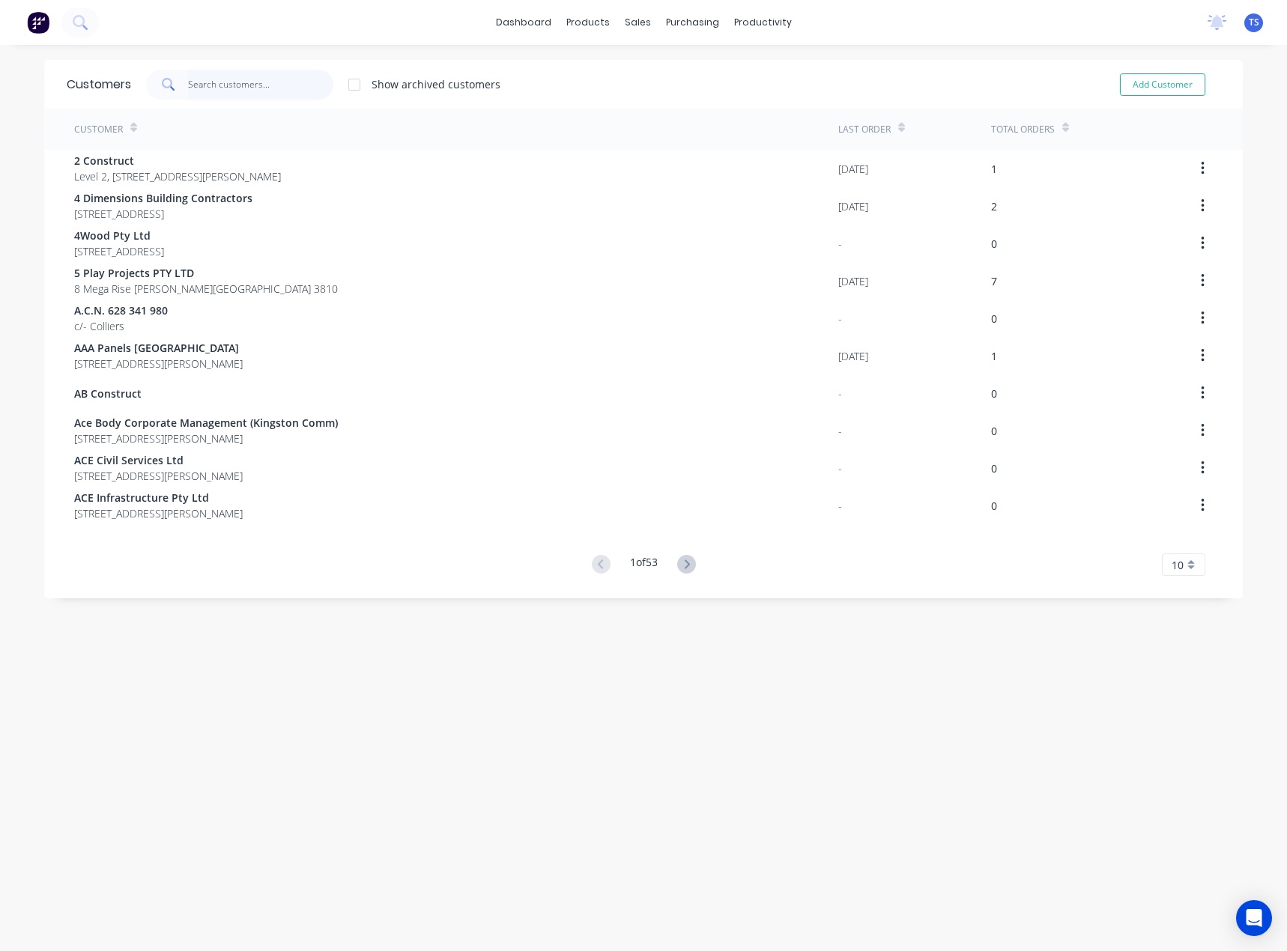
click at [211, 91] on input "text" at bounding box center [261, 85] width 146 height 30
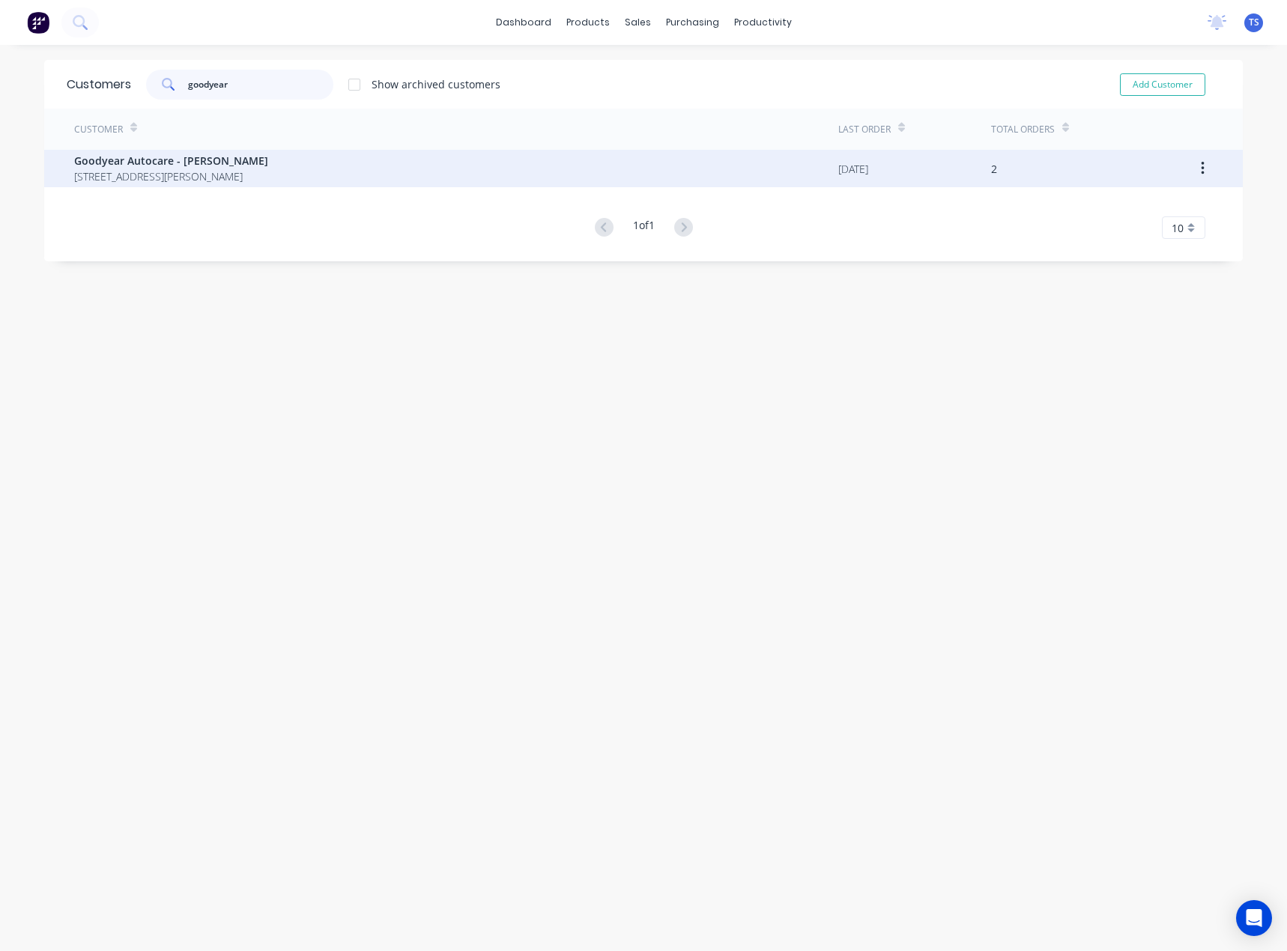
type input "goodyear"
click at [207, 157] on span "Goodyear Autocare - Narre Warren" at bounding box center [171, 161] width 194 height 16
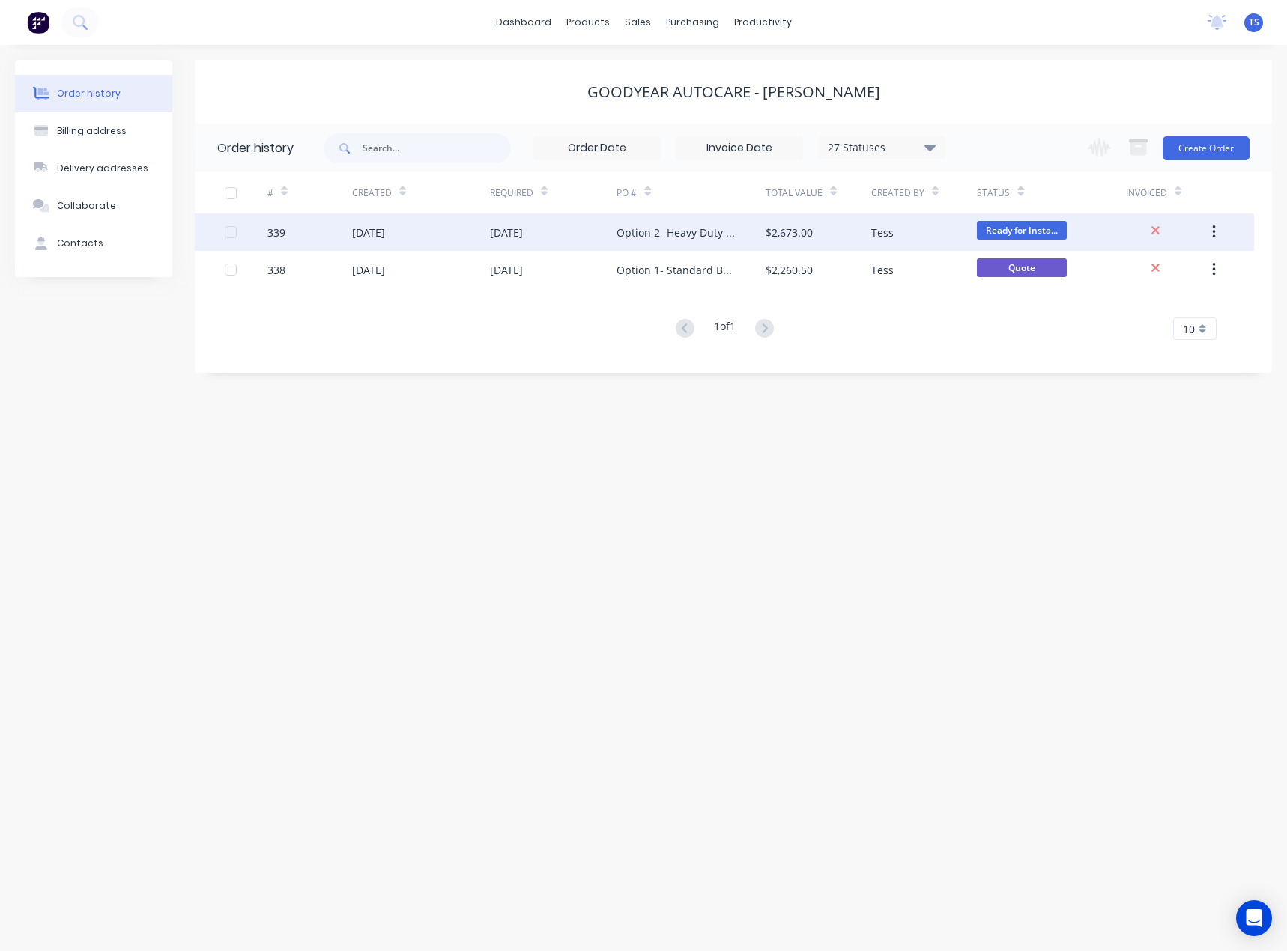
click at [596, 237] on div "03 Sep 2025" at bounding box center [553, 231] width 127 height 37
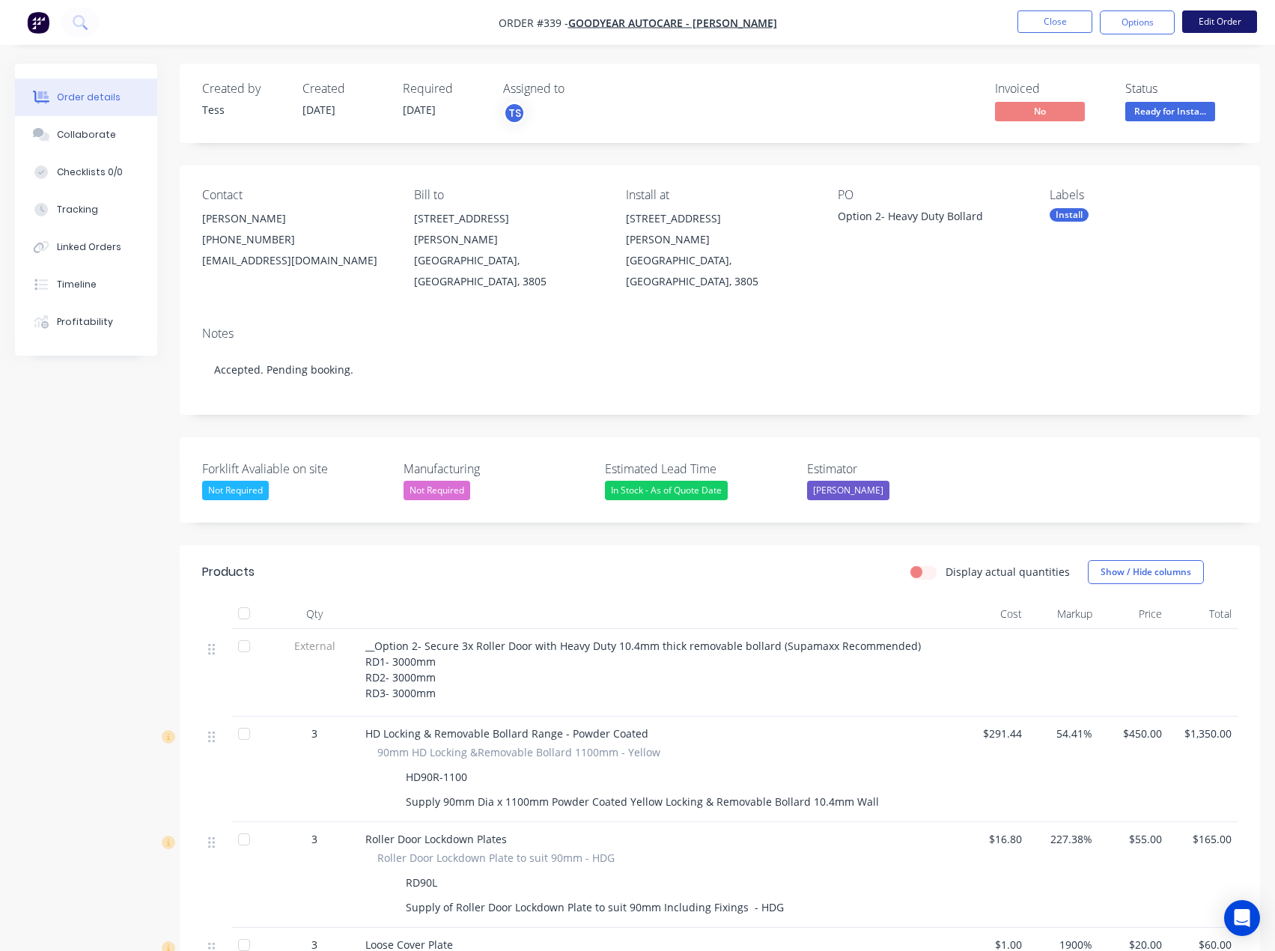
click at [1202, 20] on button "Edit Order" at bounding box center [1219, 21] width 75 height 22
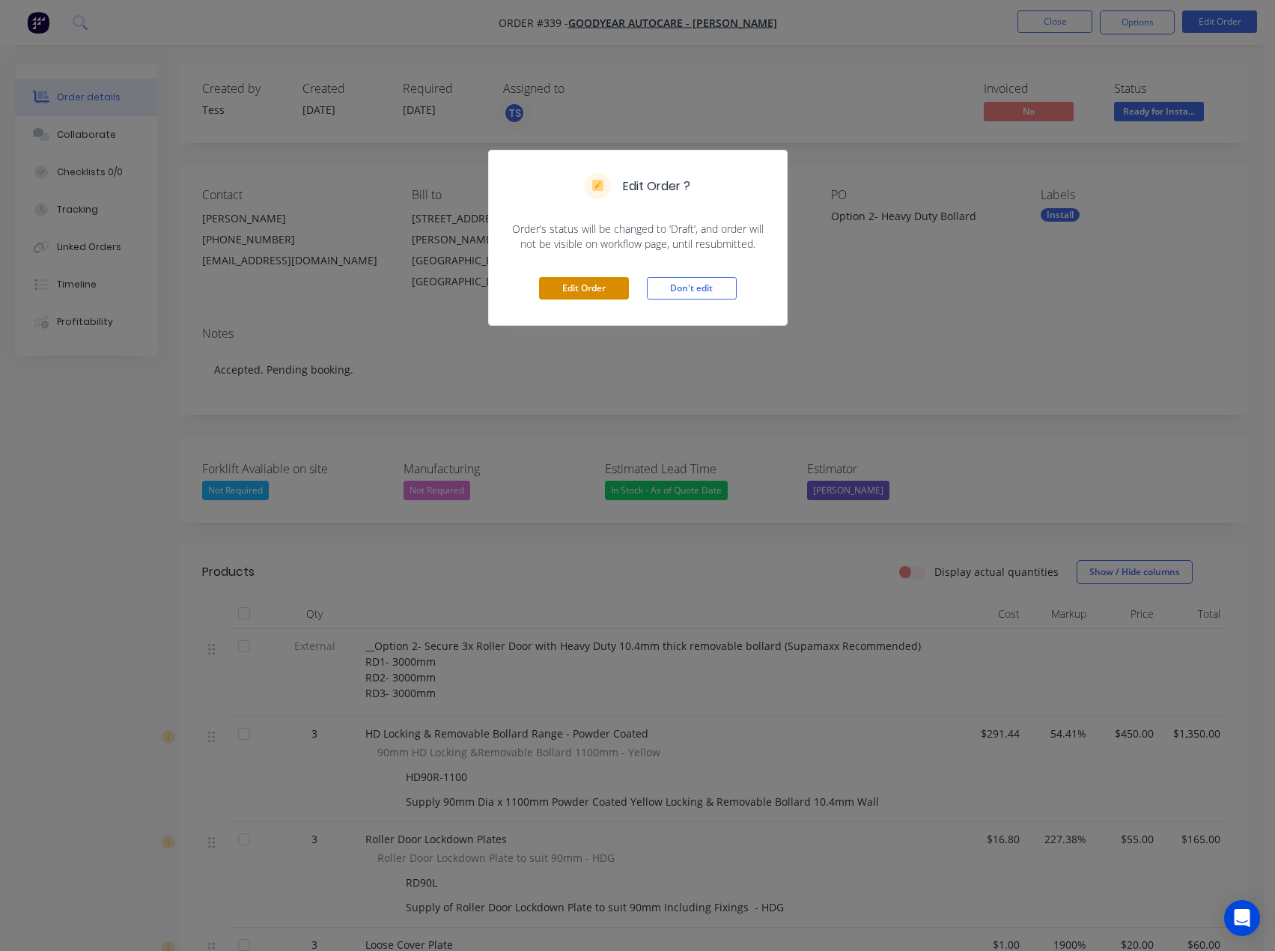
click at [556, 285] on button "Edit Order" at bounding box center [584, 288] width 90 height 22
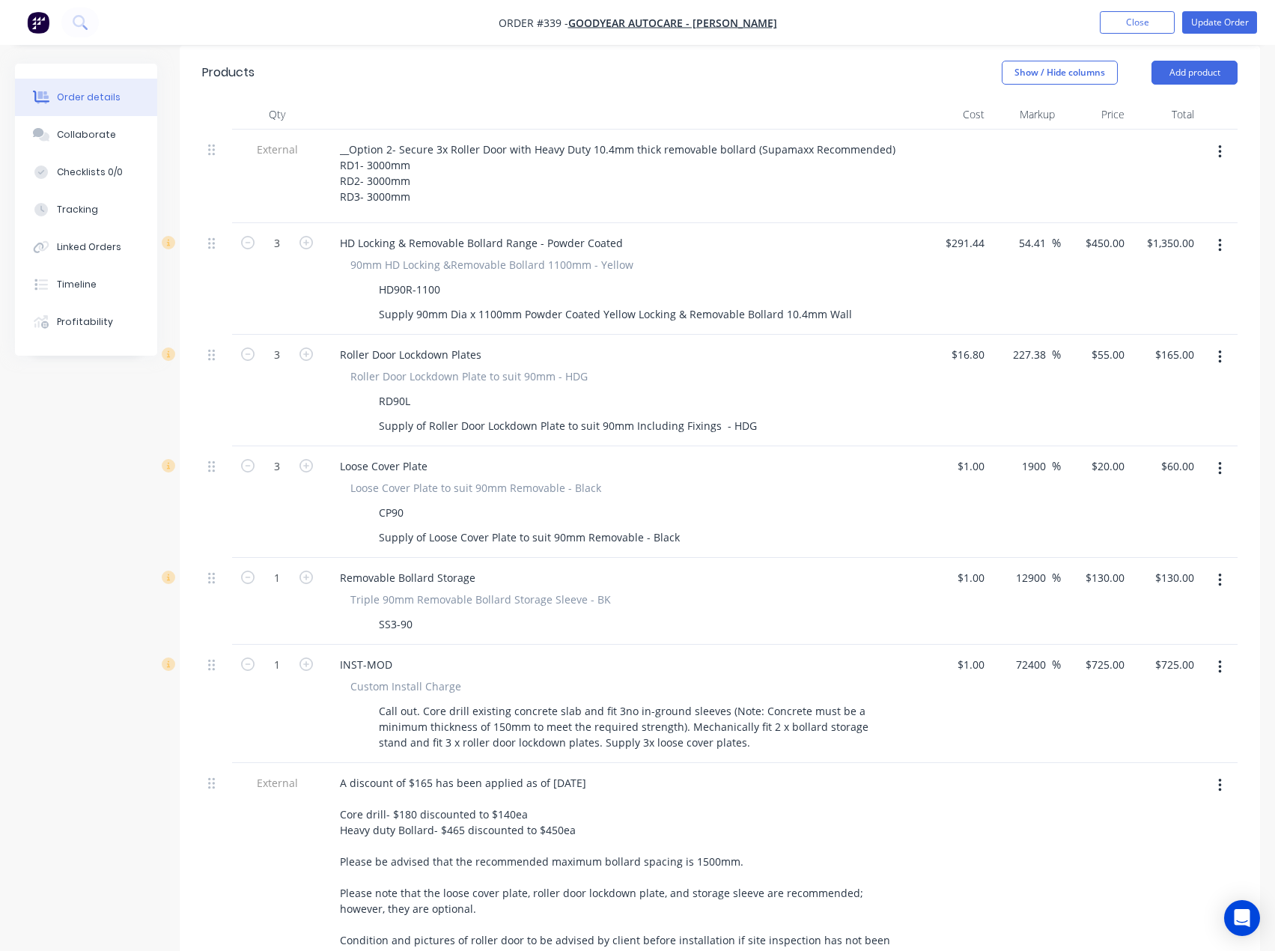
scroll to position [524, 0]
click at [1221, 350] on icon "button" at bounding box center [1219, 356] width 3 height 13
click at [1134, 475] on div "Delete" at bounding box center [1166, 486] width 115 height 22
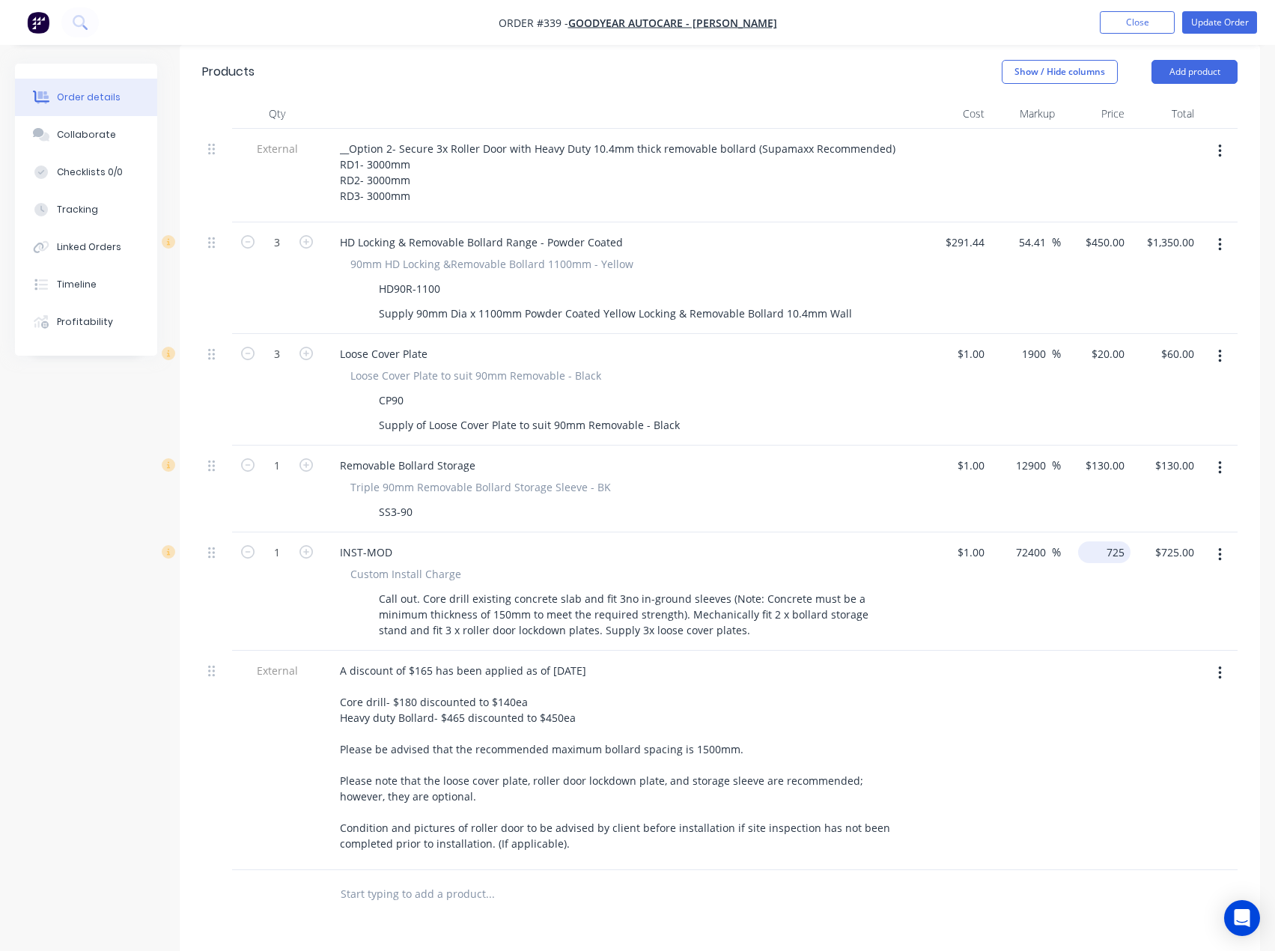
click at [1120, 541] on input "725" at bounding box center [1107, 552] width 46 height 22
type input "620"
type input "61900"
type input "$620.00"
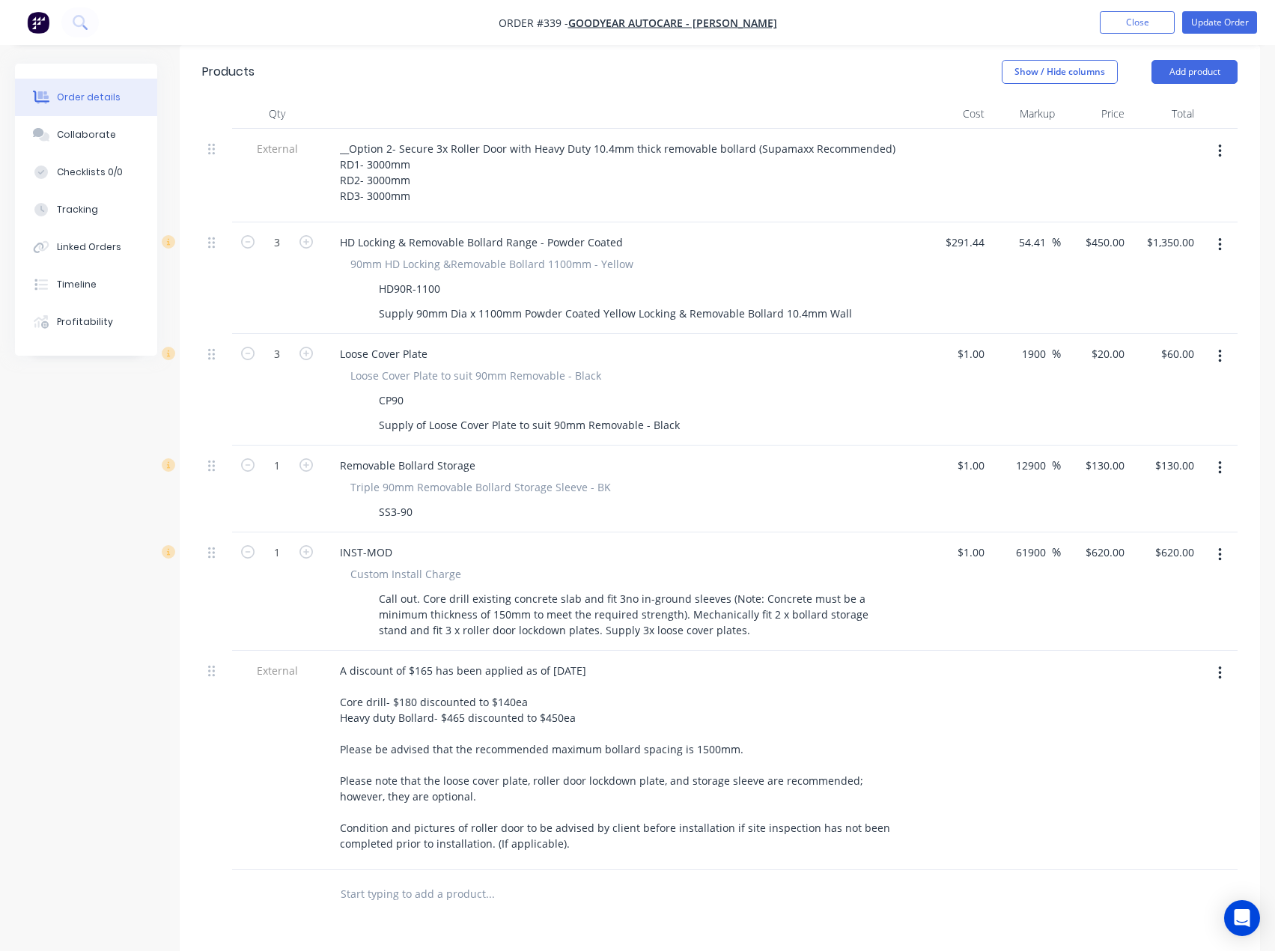
click at [1048, 651] on div at bounding box center [1026, 760] width 70 height 219
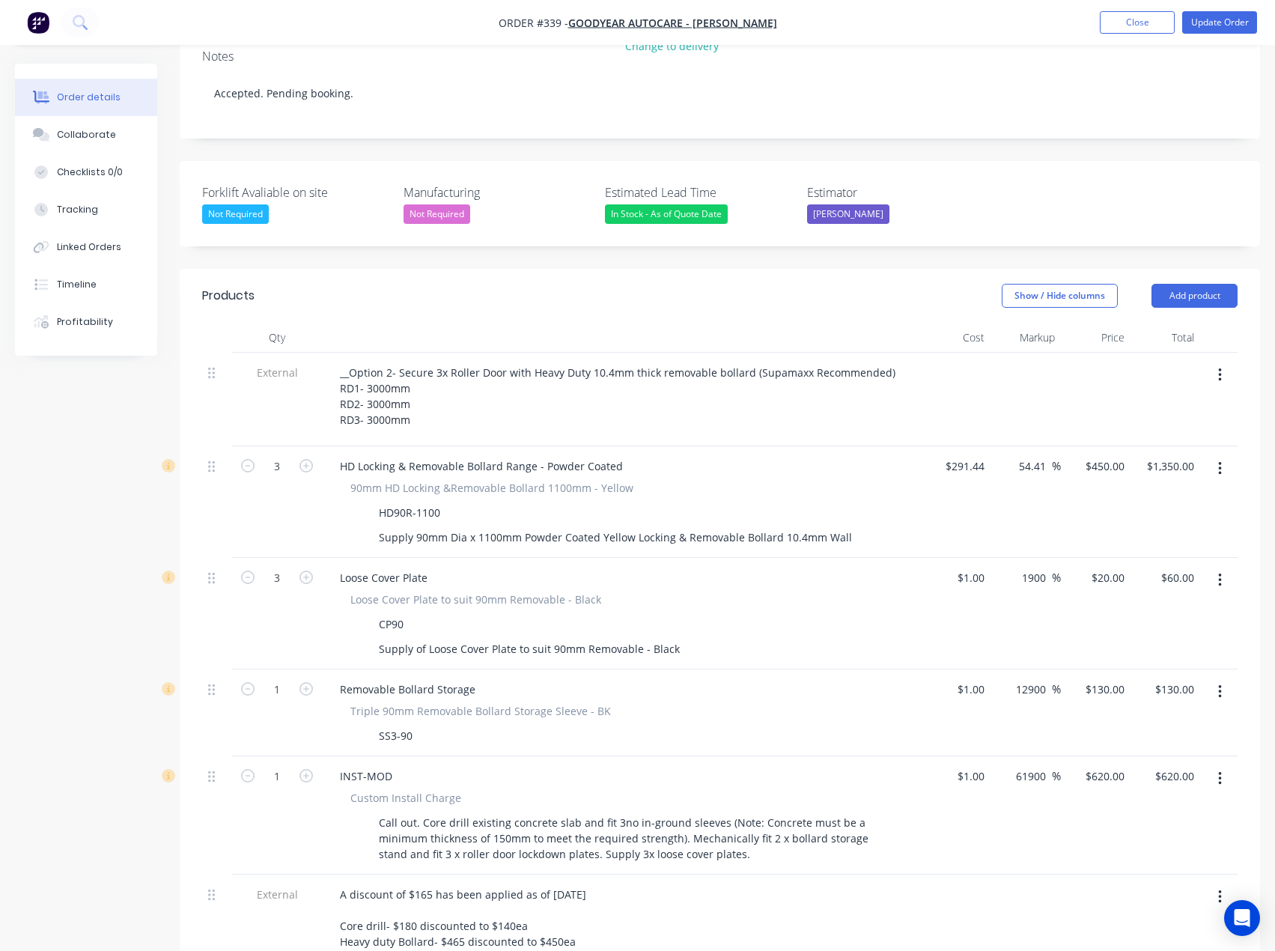
scroll to position [300, 0]
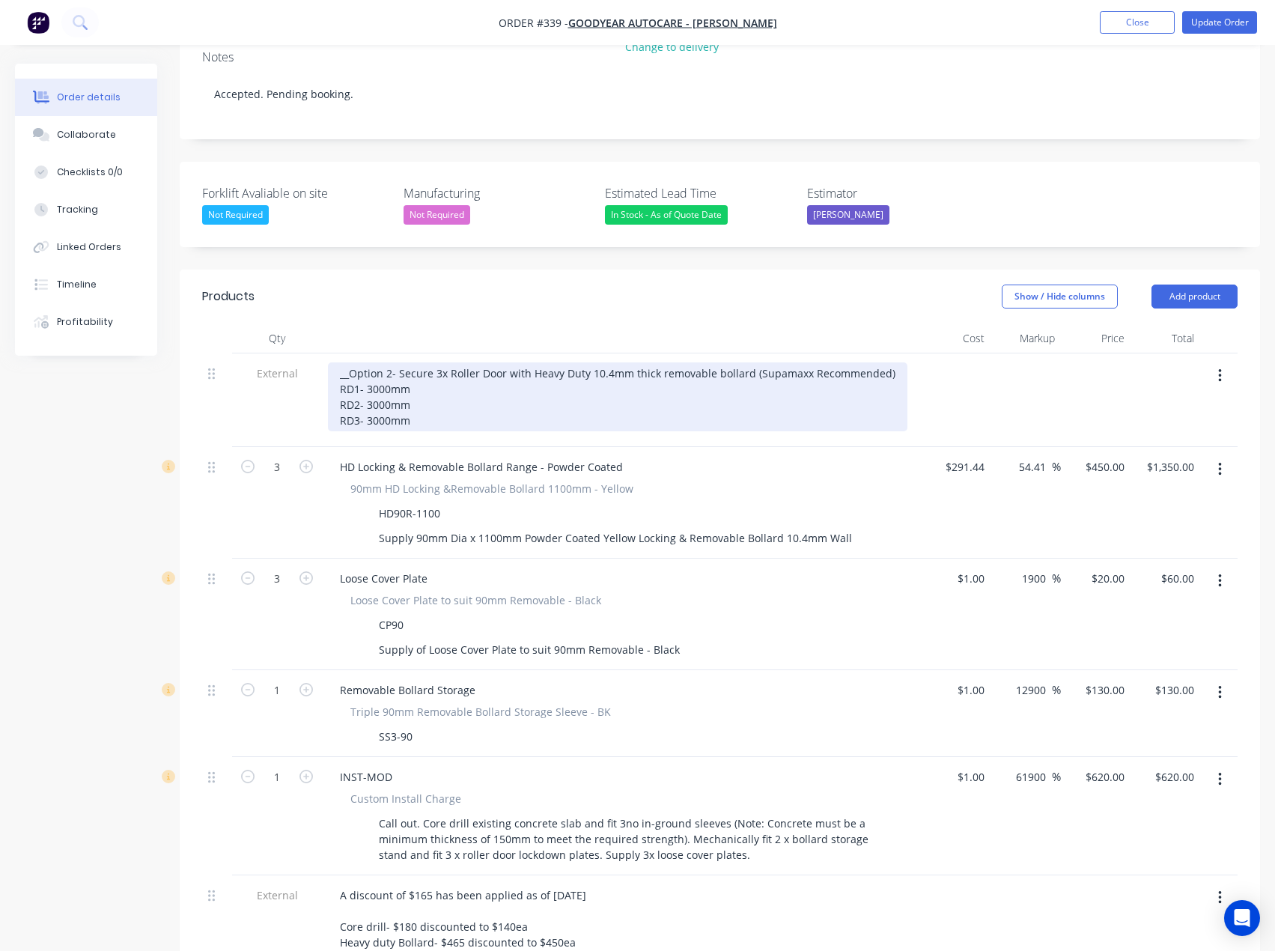
click at [443, 383] on div "__Option 2- Secure 3x Roller Door with Heavy Duty 10.4mm thick removable bollar…" at bounding box center [618, 396] width 580 height 69
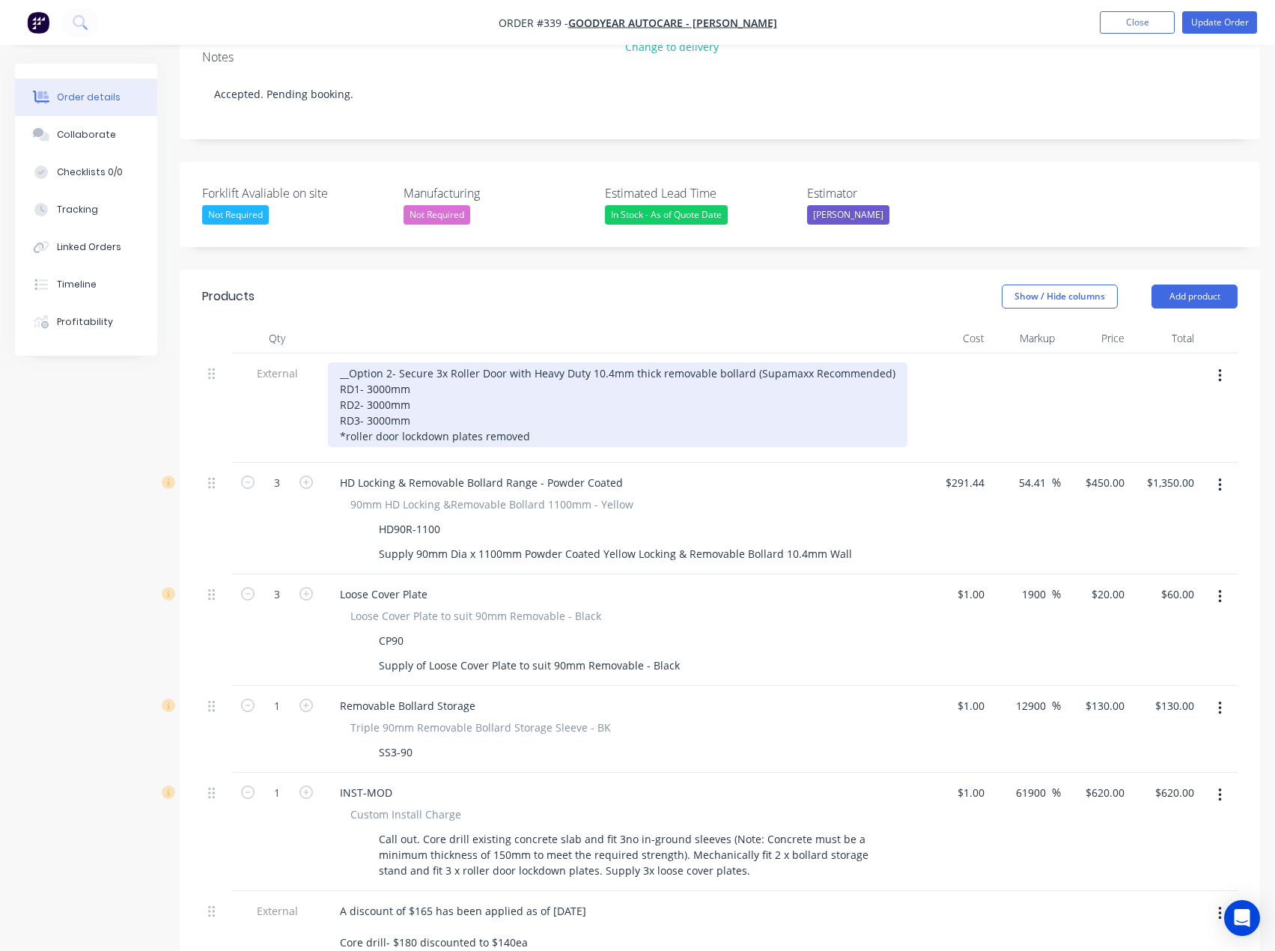
click at [480, 397] on div "__Option 2- Secure 3x Roller Door with Heavy Duty 10.4mm thick removable bollar…" at bounding box center [618, 404] width 580 height 85
click at [666, 395] on div "__Option 2- Secure 3x Roller Door with Heavy Duty 10.4mm thick removable bollar…" at bounding box center [618, 404] width 580 height 85
click at [638, 398] on div "__Option 2- Secure 3x Roller Door with Heavy Duty 10.4mm thick removable bollar…" at bounding box center [618, 404] width 580 height 85
click at [717, 396] on div "__Option 2- Secure 3x Roller Door with Heavy Duty 10.4mm thick removable bollar…" at bounding box center [618, 404] width 580 height 85
click at [350, 398] on div "__Option 2- Secure 3x Roller Door with Heavy Duty 10.4mm thick removable bollar…" at bounding box center [618, 404] width 580 height 85
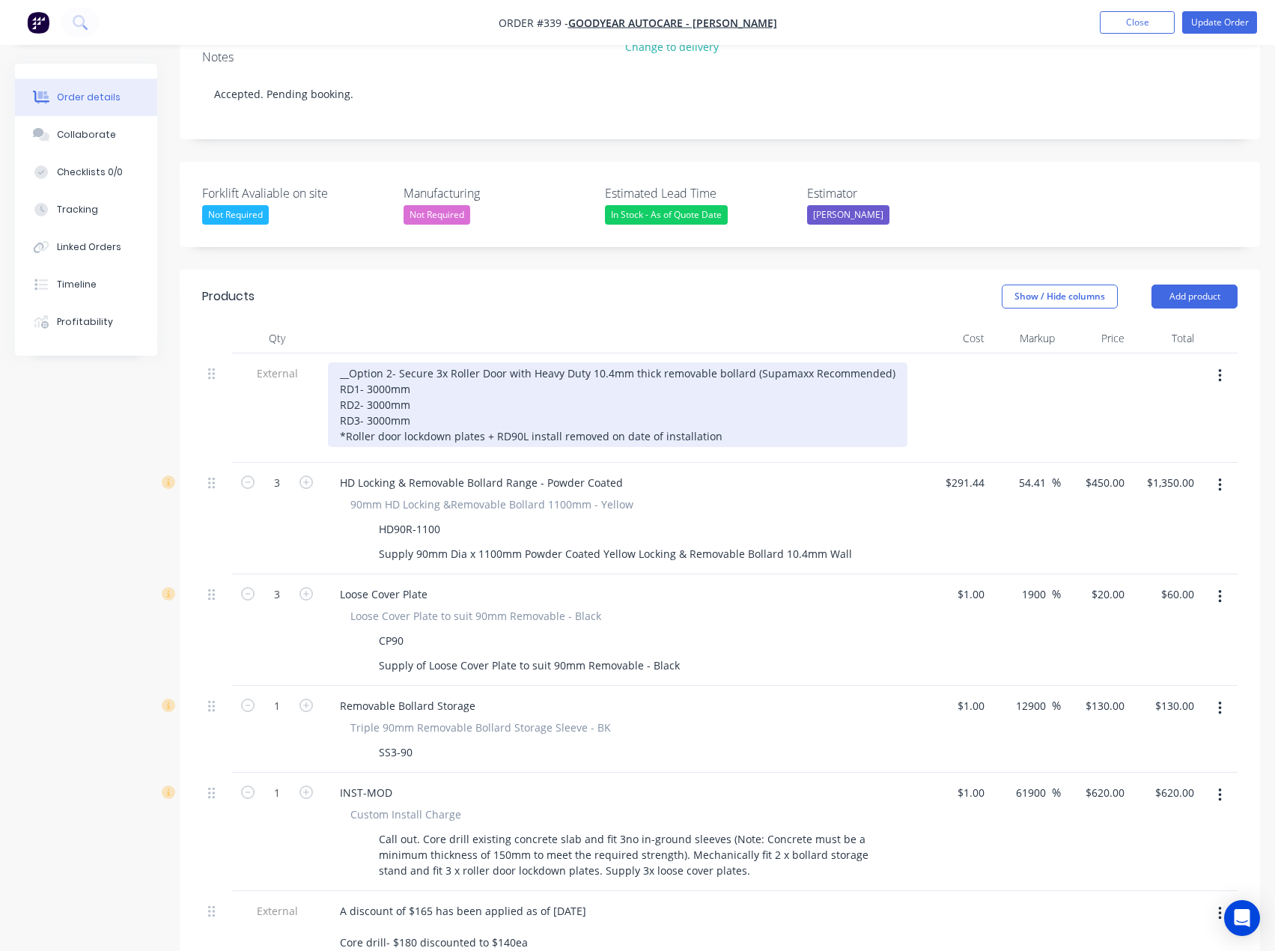
click at [520, 392] on div "__Option 2- Secure 3x Roller Door with Heavy Duty 10.4mm thick removable bollar…" at bounding box center [618, 404] width 580 height 85
click at [523, 392] on div "__Option 2- Secure 3x Roller Door with Heavy Duty 10.4mm thick removable bollar…" at bounding box center [618, 404] width 580 height 85
click at [685, 393] on div "__Option 2- Secure 3x Roller Door with Heavy Duty 10.4mm thick removable bollar…" at bounding box center [618, 404] width 580 height 85
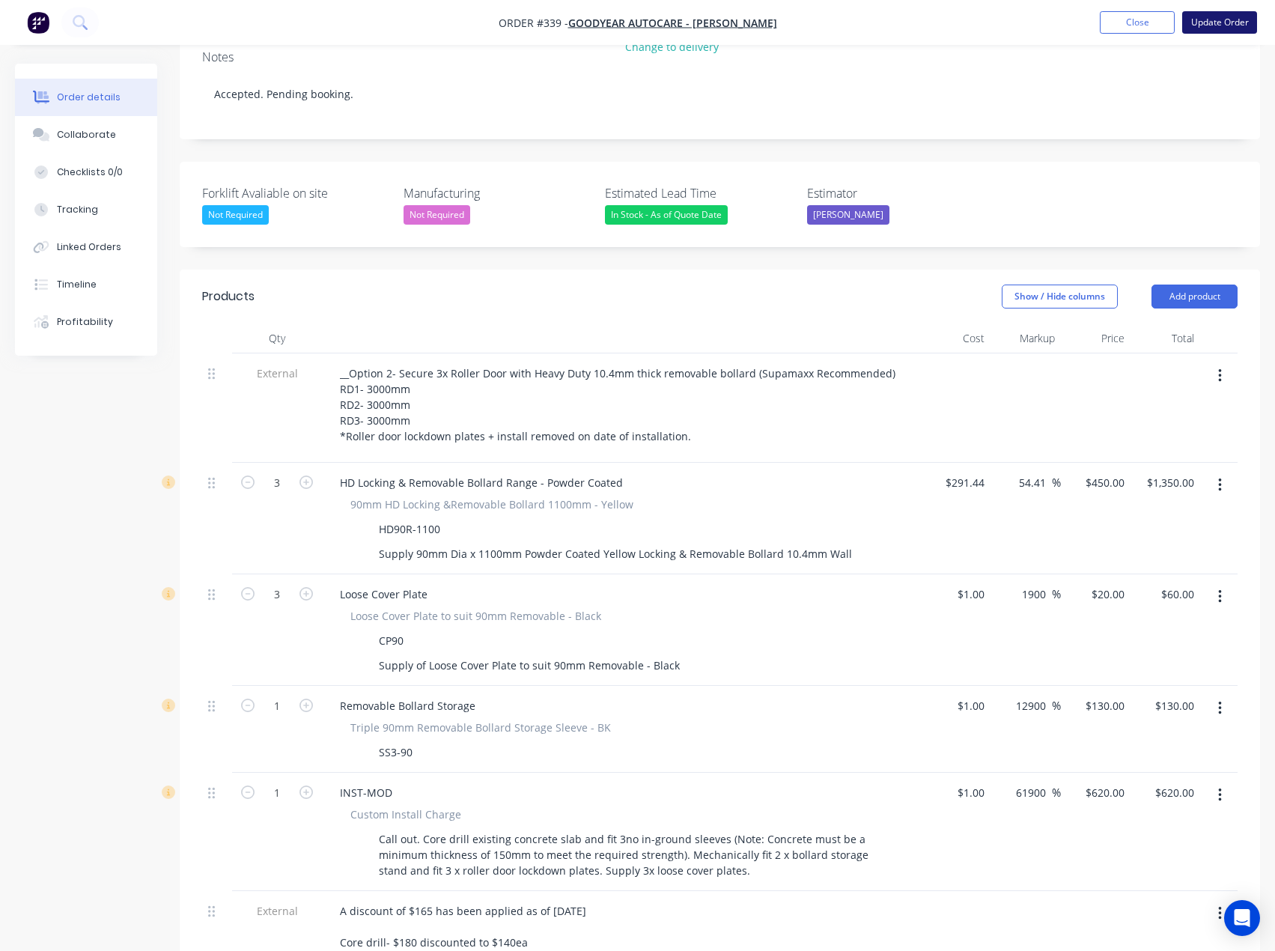
click at [1221, 24] on button "Update Order" at bounding box center [1219, 22] width 75 height 22
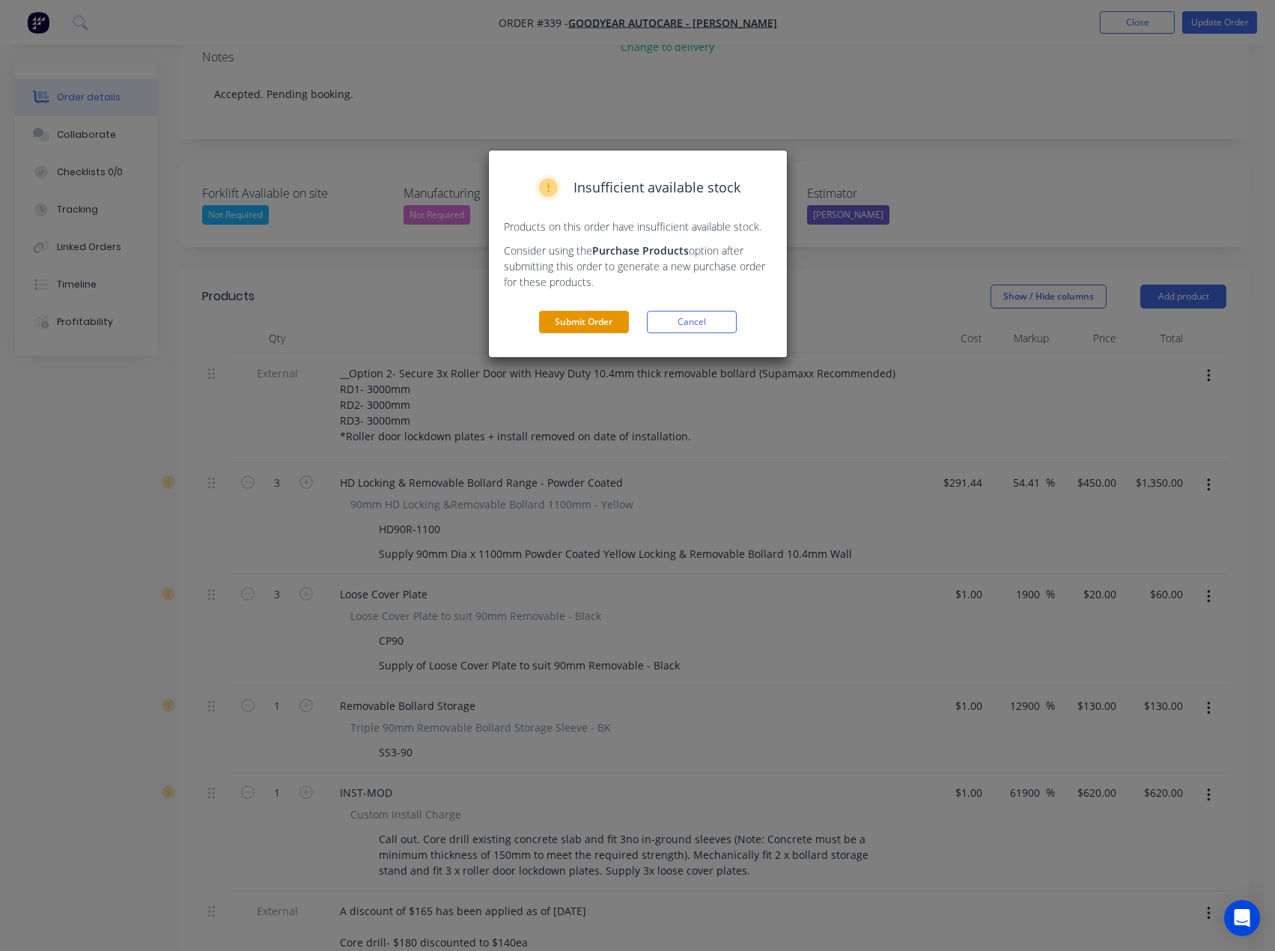
click at [598, 322] on button "Submit Order" at bounding box center [584, 322] width 90 height 22
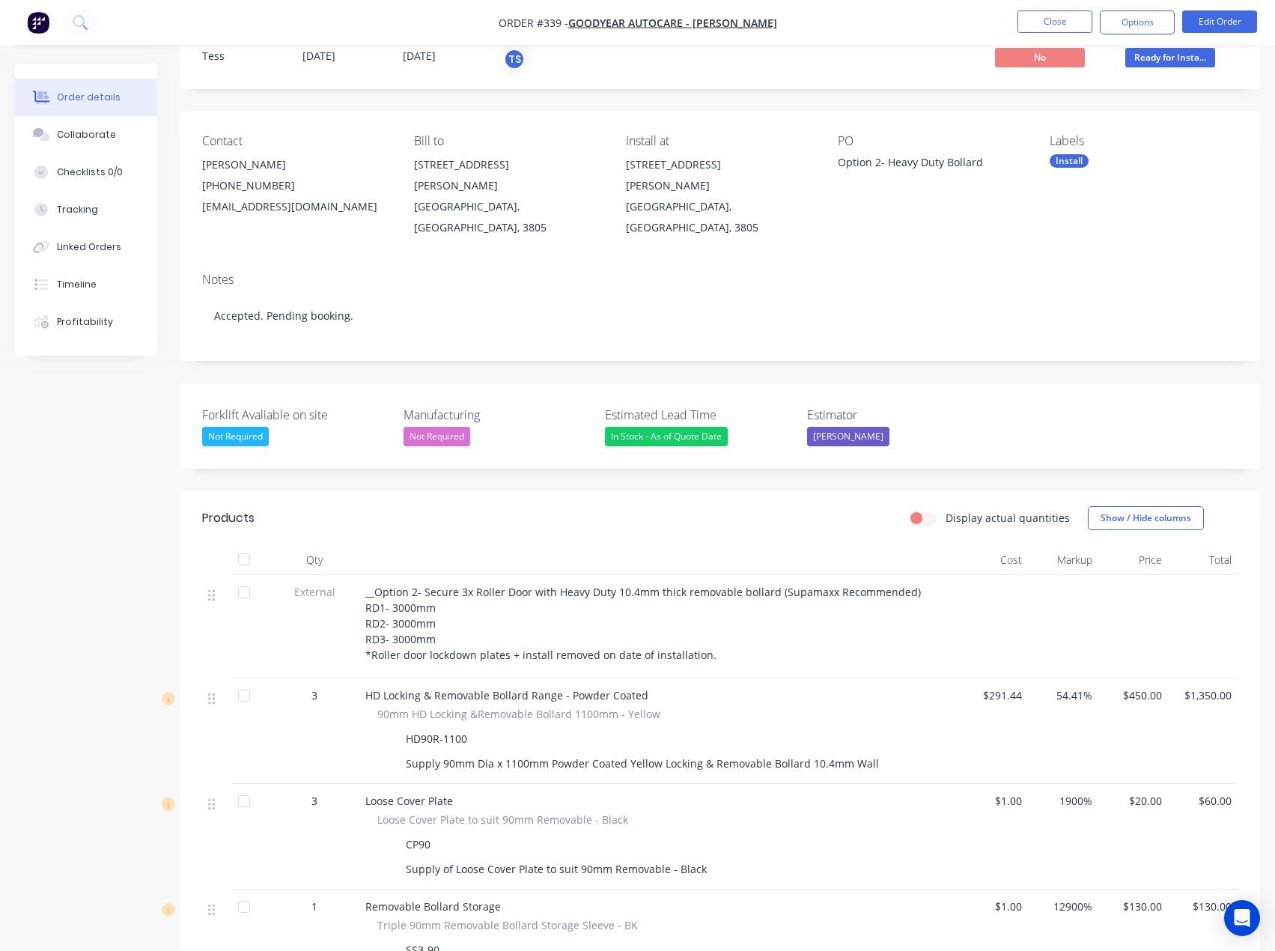
scroll to position [46, 0]
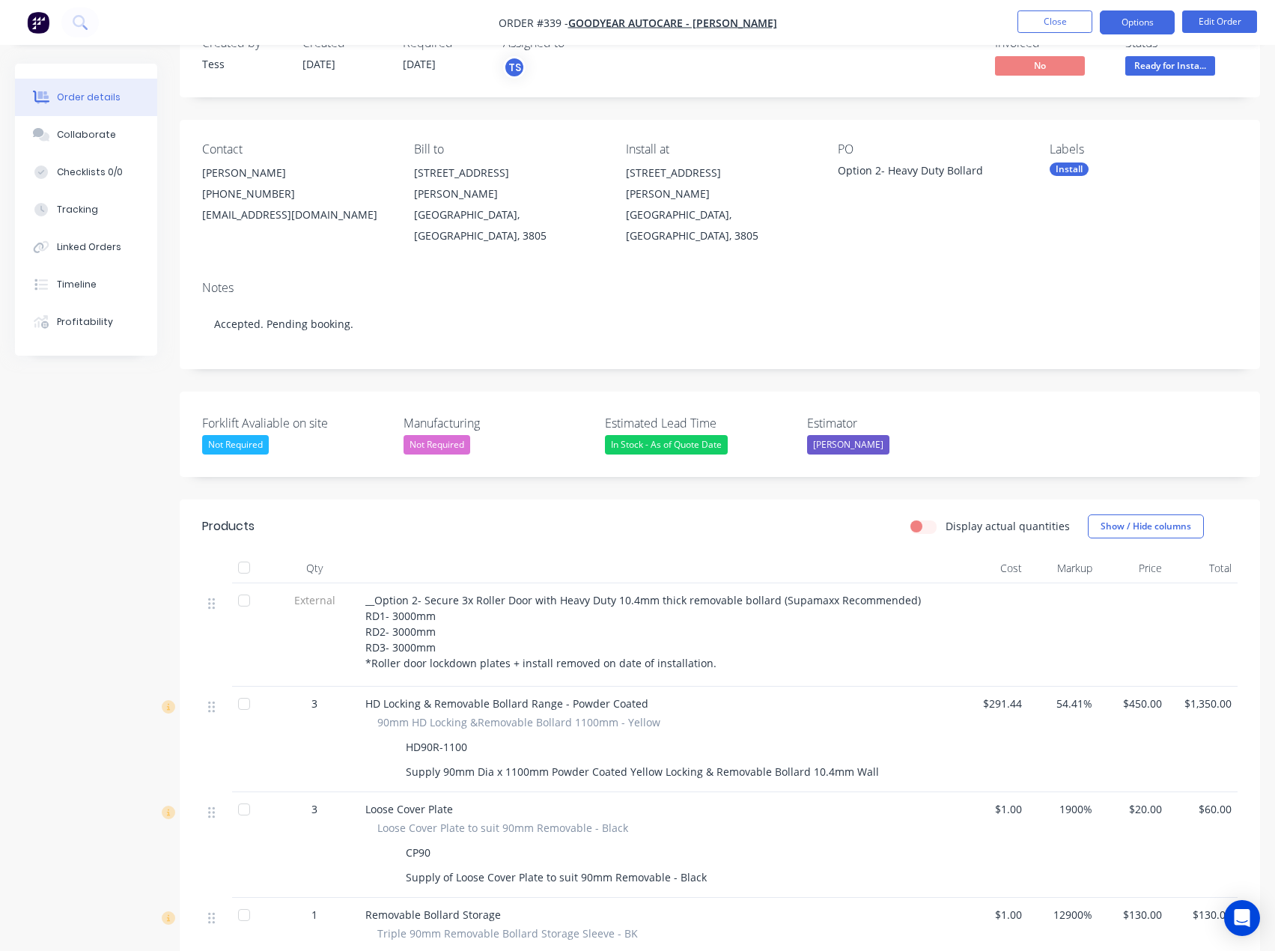
click at [1142, 10] on button "Options" at bounding box center [1137, 22] width 75 height 24
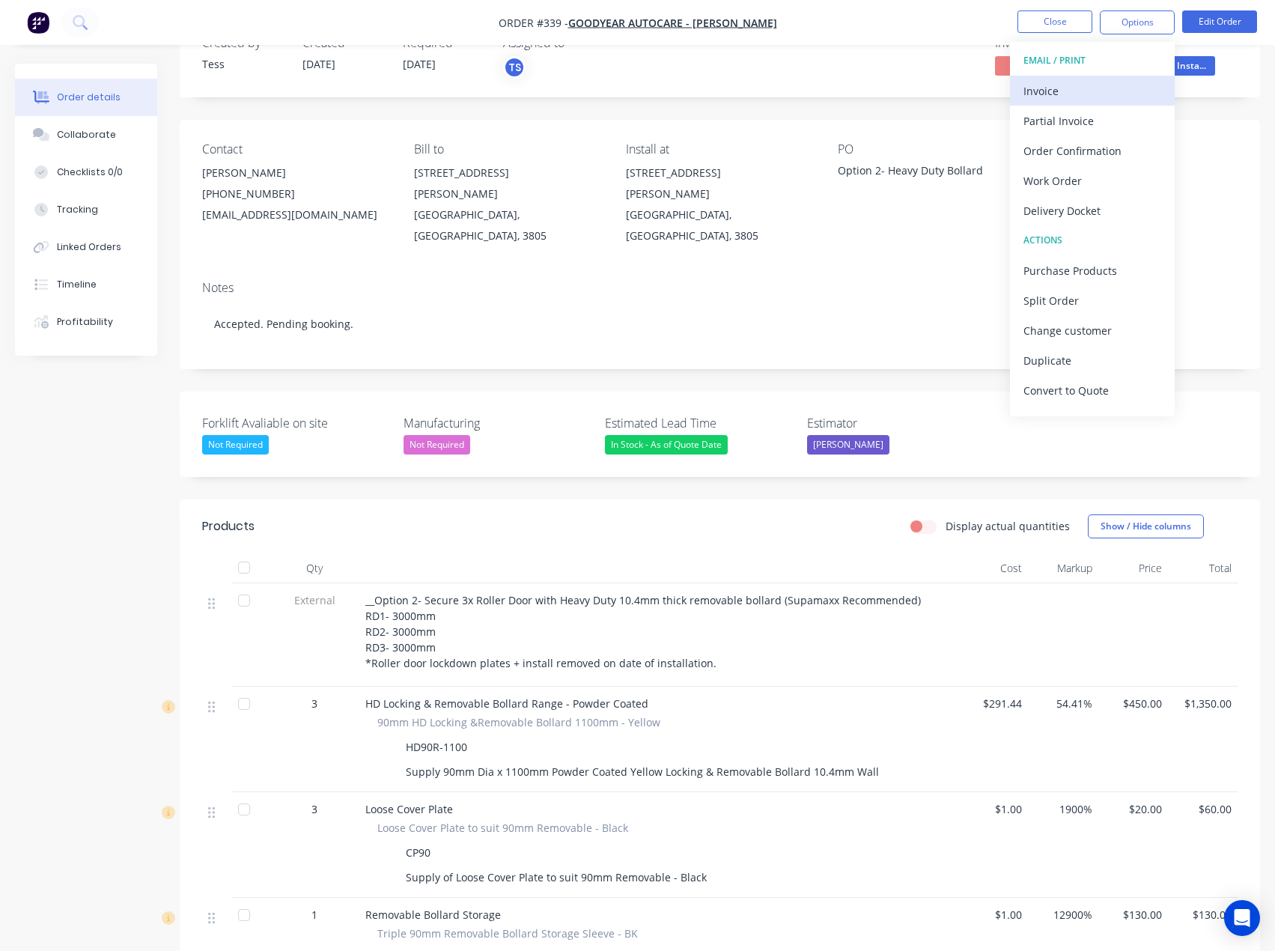
click at [1075, 84] on div "Invoice" at bounding box center [1093, 91] width 138 height 22
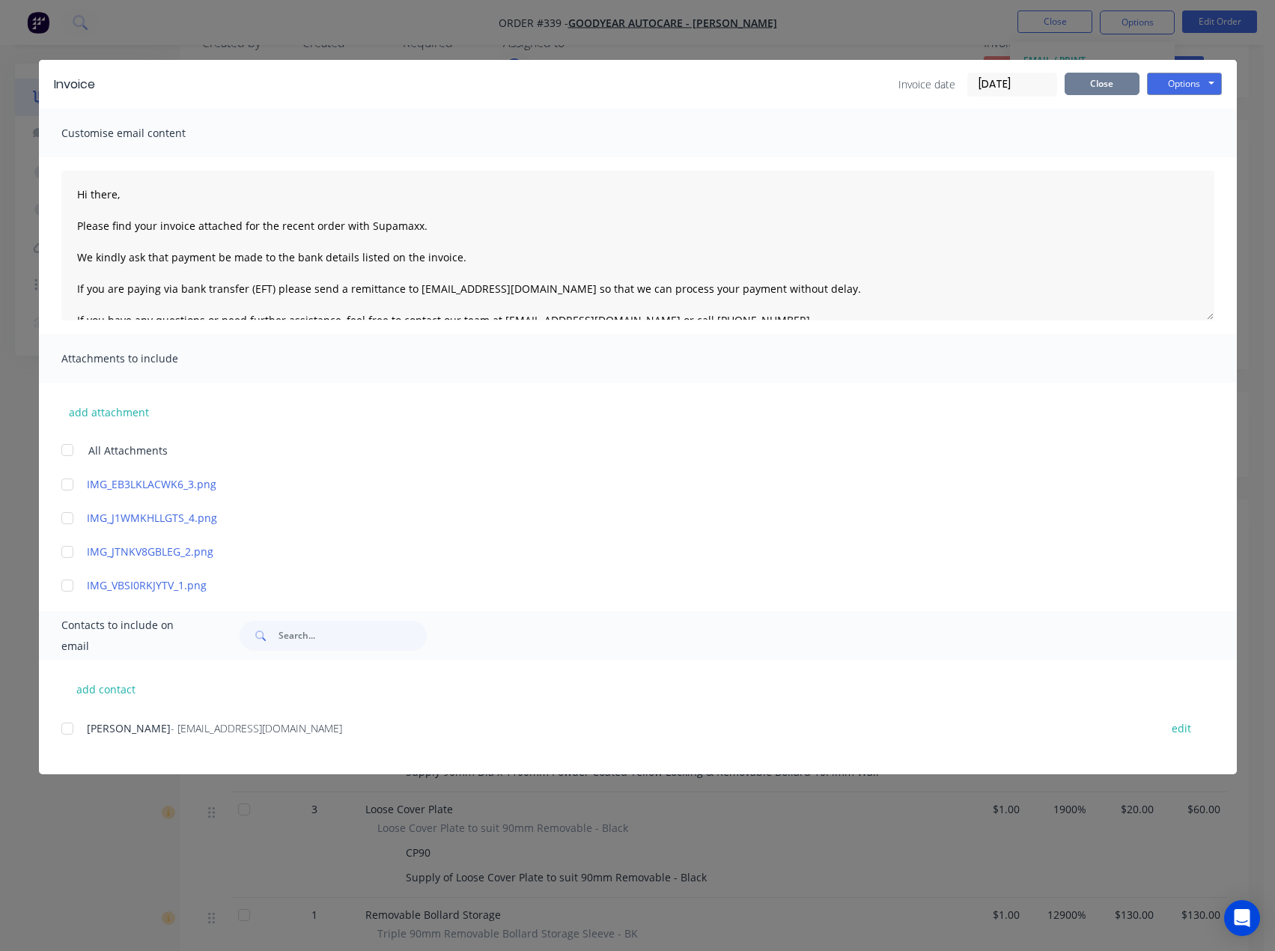
click at [1110, 88] on button "Close" at bounding box center [1102, 84] width 75 height 22
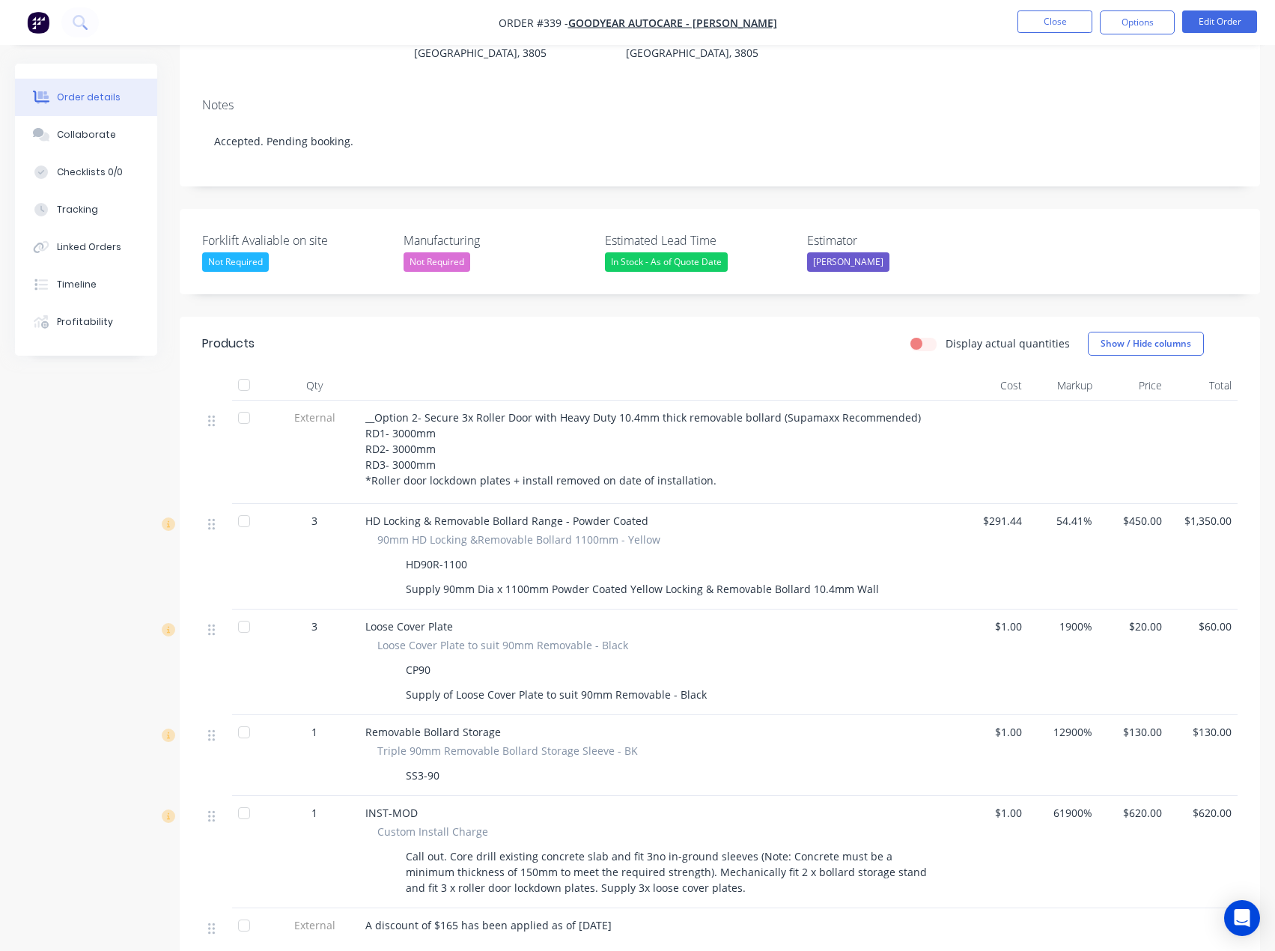
scroll to position [195, 0]
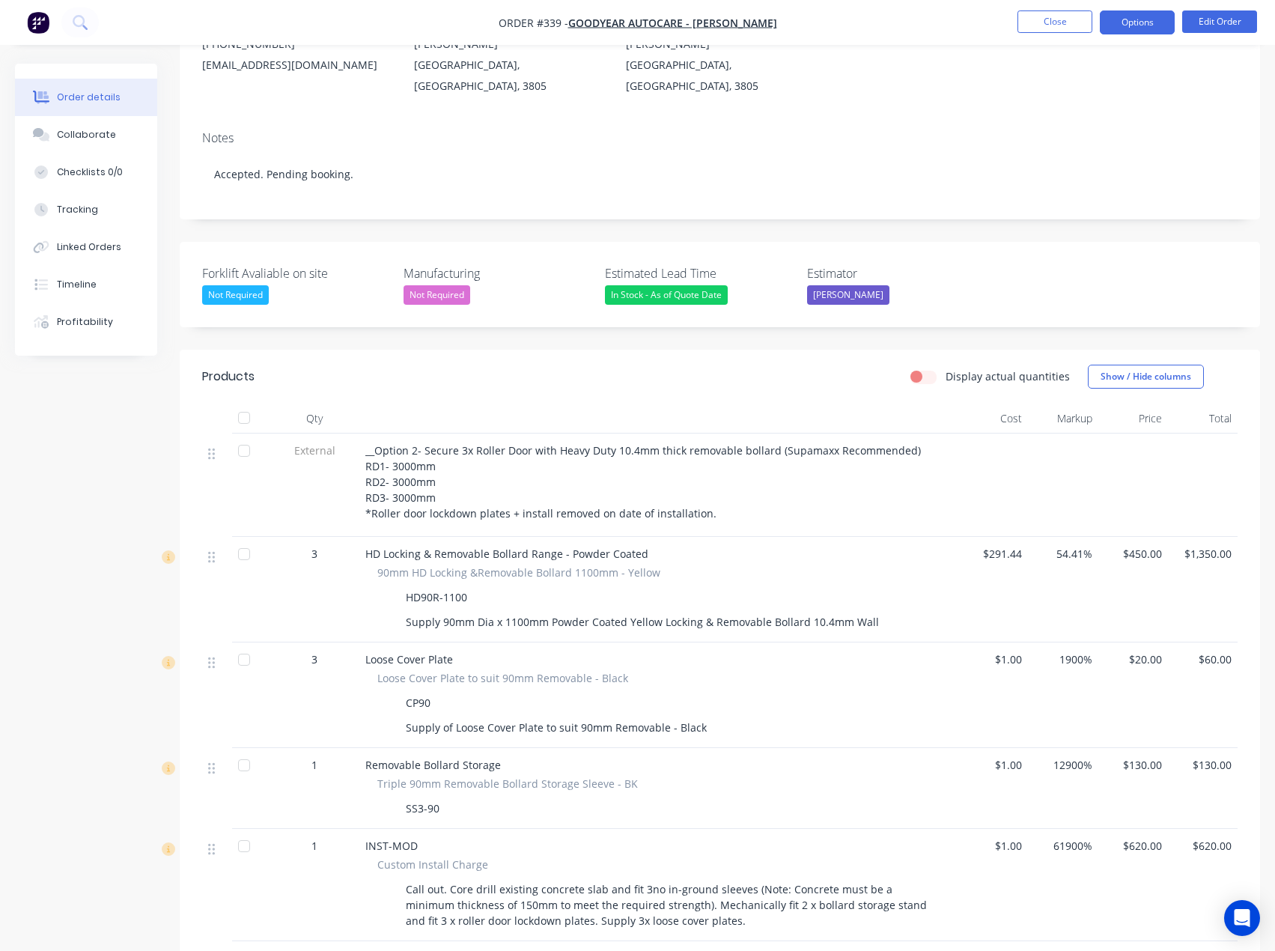
click at [1151, 24] on button "Options" at bounding box center [1137, 22] width 75 height 24
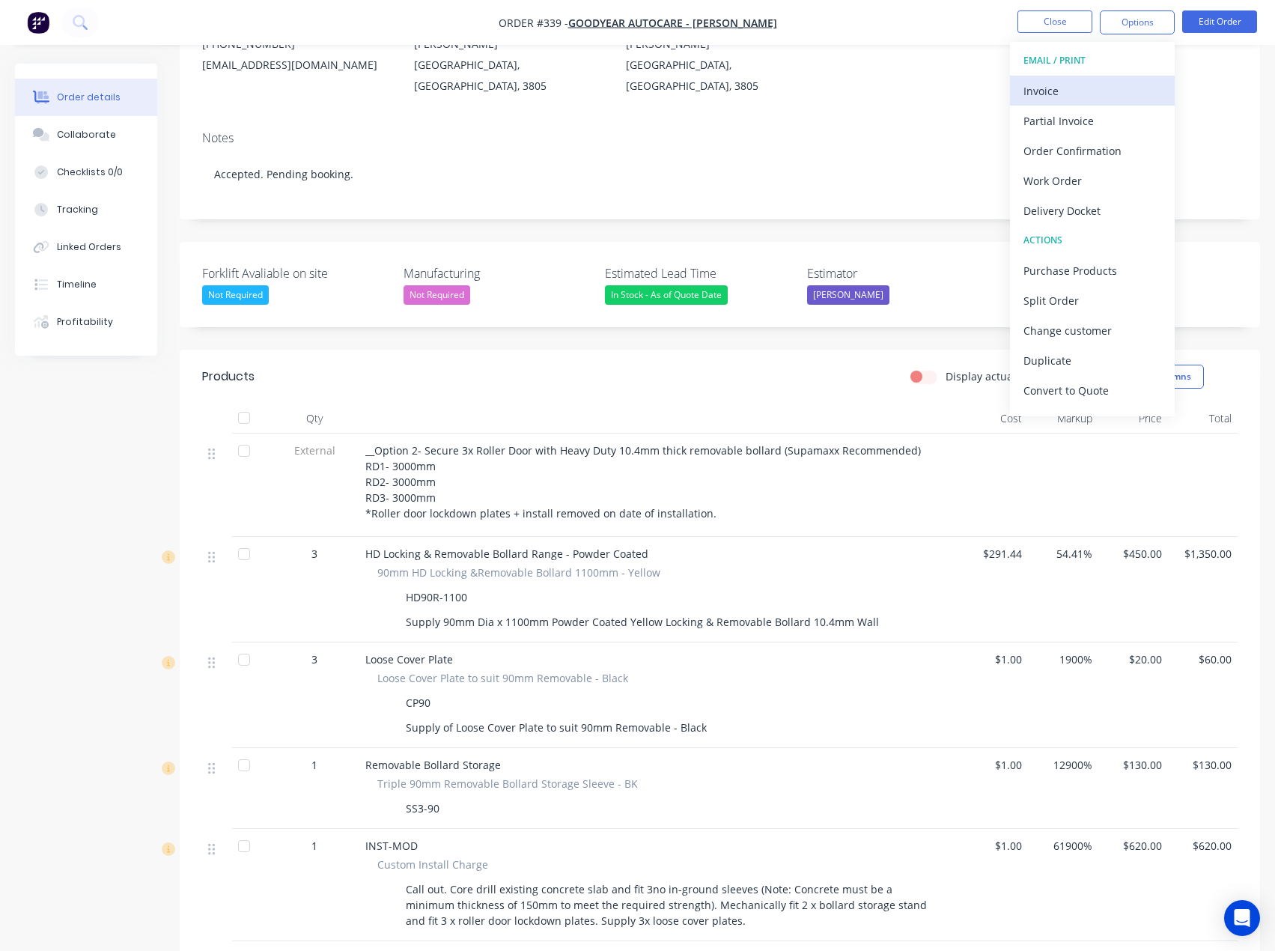
click at [1069, 82] on div "Invoice" at bounding box center [1093, 91] width 138 height 22
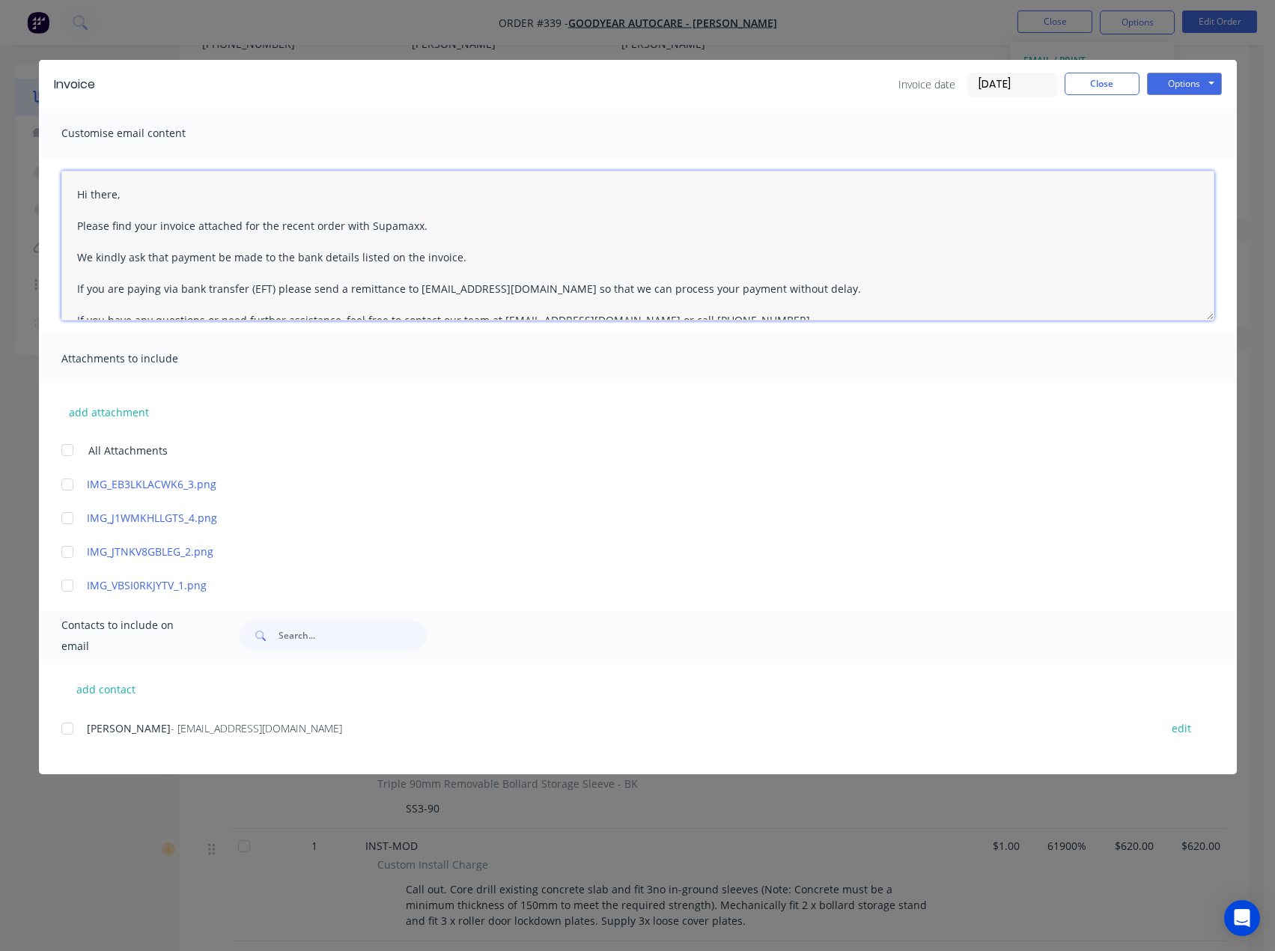
click at [151, 203] on textarea "Hi there, Please find your invoice attached for the recent order with Supamaxx.…" at bounding box center [637, 246] width 1153 height 150
click at [118, 694] on button "add contact" at bounding box center [106, 689] width 90 height 22
select select "AU"
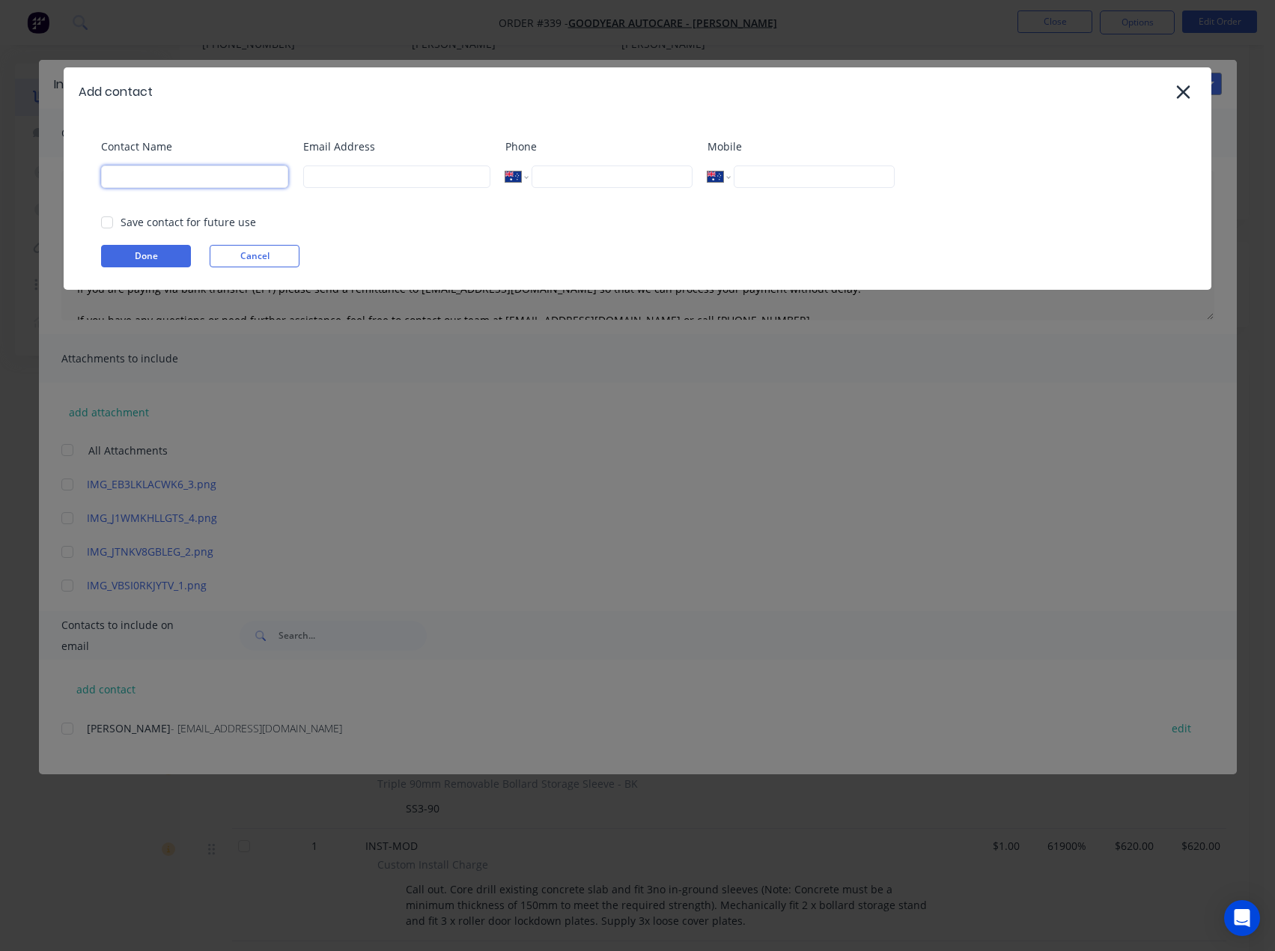
click at [192, 183] on input at bounding box center [194, 176] width 187 height 22
type input "Tess"
click at [329, 180] on input at bounding box center [396, 176] width 187 height 22
type input "tess@supamaxx.com.au"
click at [143, 255] on button "Done" at bounding box center [146, 256] width 90 height 22
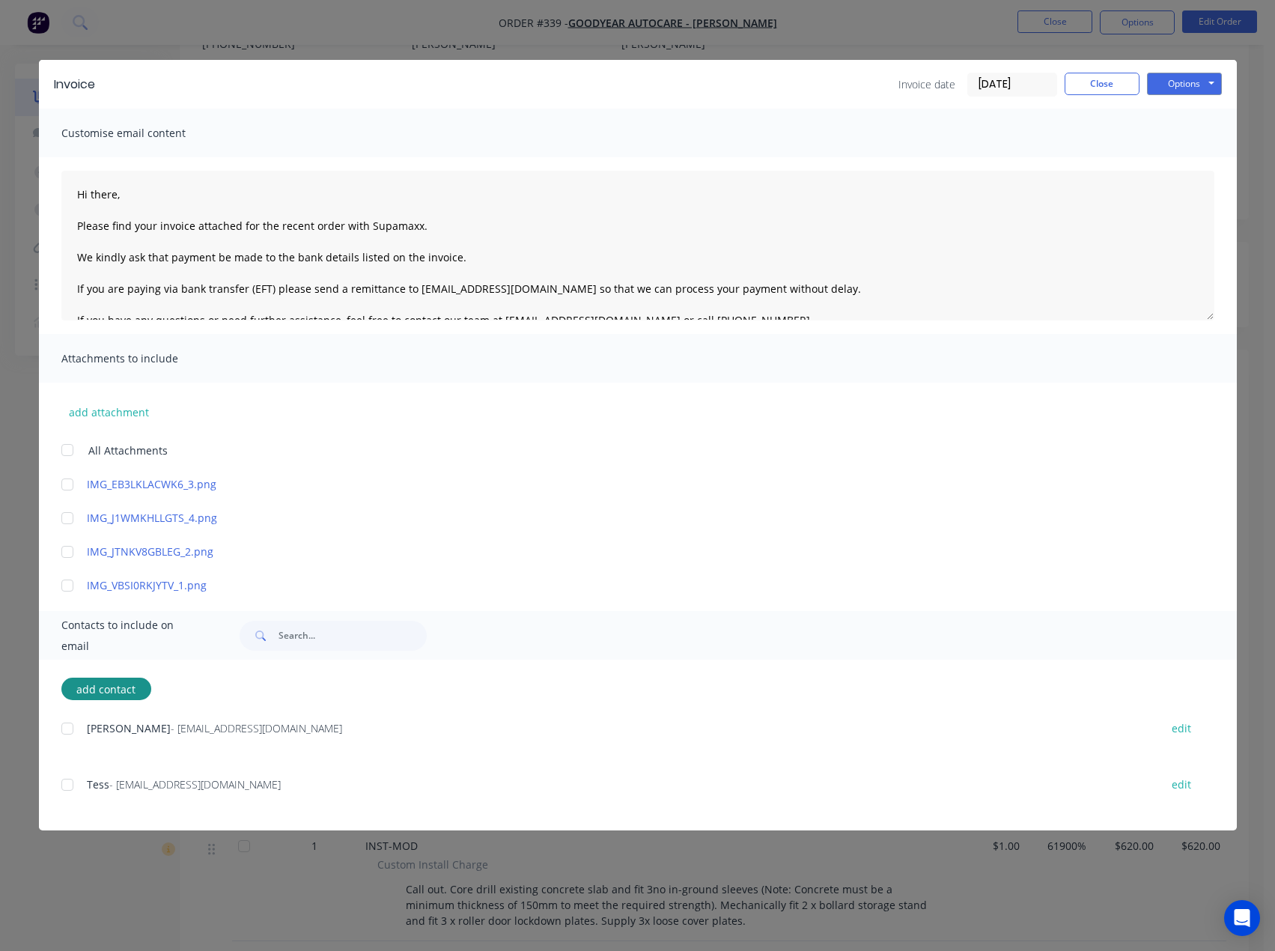
click at [69, 775] on div at bounding box center [67, 785] width 30 height 30
click at [66, 733] on div at bounding box center [67, 729] width 30 height 30
click at [133, 190] on textarea "Hi there, Please find your invoice attached for the recent order with Supamaxx.…" at bounding box center [637, 246] width 1153 height 150
click at [419, 225] on textarea "Hi Ruwan, Please find your invoice attached for the recent order with Supamaxx.…" at bounding box center [637, 246] width 1153 height 150
click at [336, 222] on textarea "Hi Ruwan, Please find your invoice attached for the recent order with Supamaxx.…" at bounding box center [637, 246] width 1153 height 150
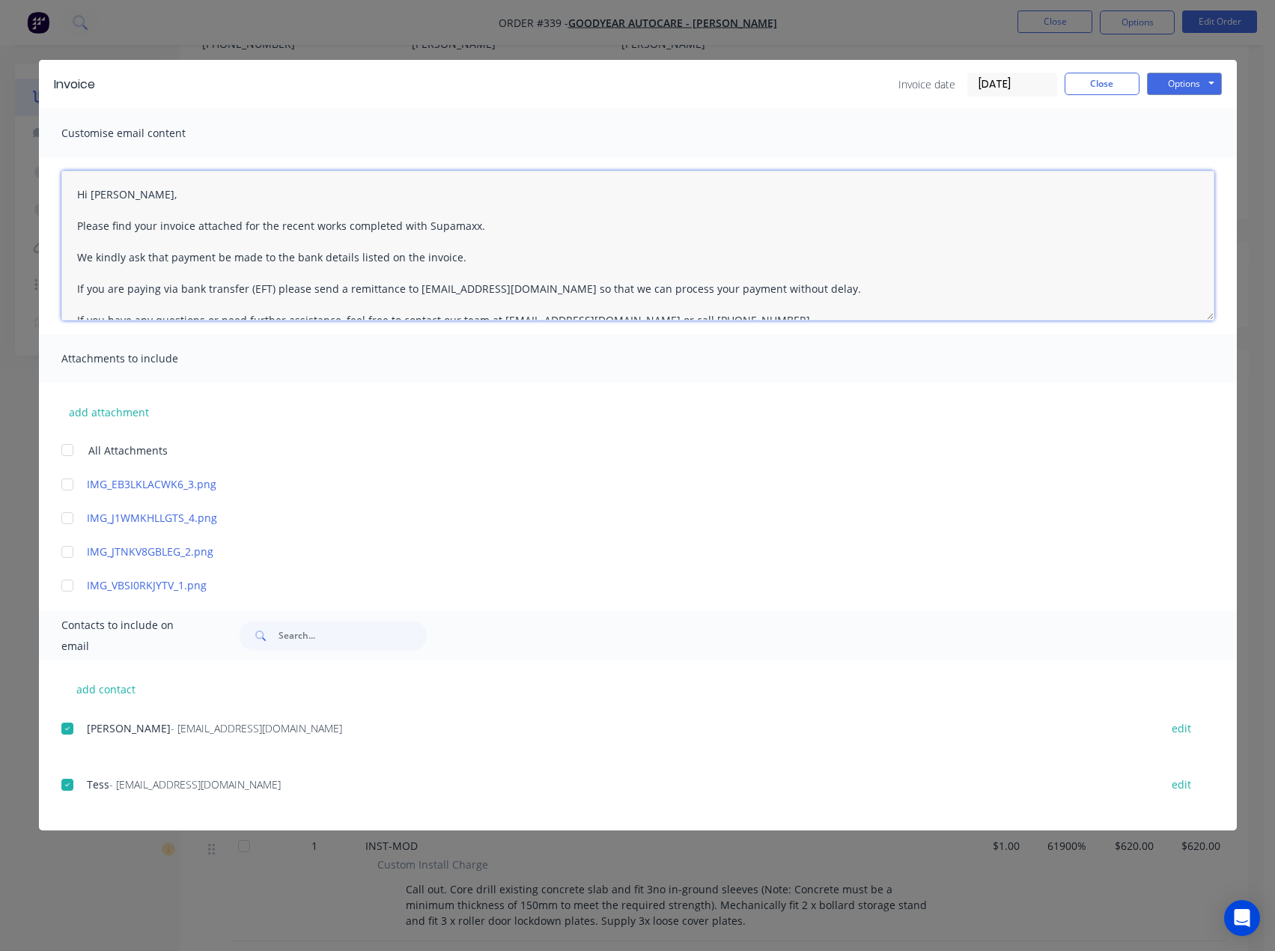
click at [418, 225] on textarea "Hi Ruwan, Please find your invoice attached for the recent works completed with…" at bounding box center [637, 246] width 1153 height 150
click at [501, 237] on textarea "Hi Ruwan, Please find your invoice attached for the recent works completed by S…" at bounding box center [637, 246] width 1153 height 150
drag, startPoint x: 459, startPoint y: 257, endPoint x: 538, endPoint y: 269, distance: 80.3
click at [464, 257] on textarea "Hi Ruwan, Please find your invoice attached for the recent works completed by S…" at bounding box center [637, 246] width 1153 height 150
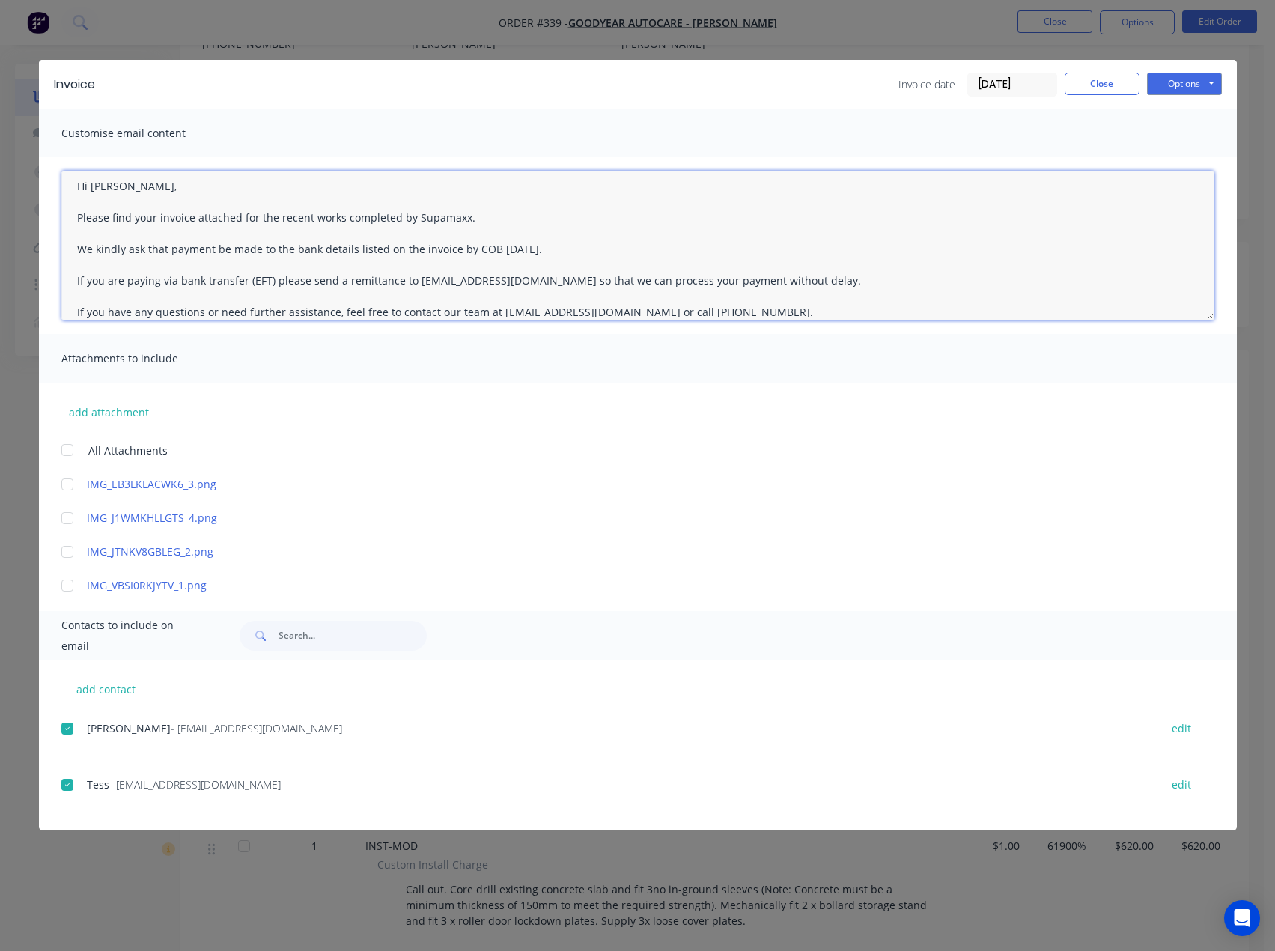
scroll to position [0, 0]
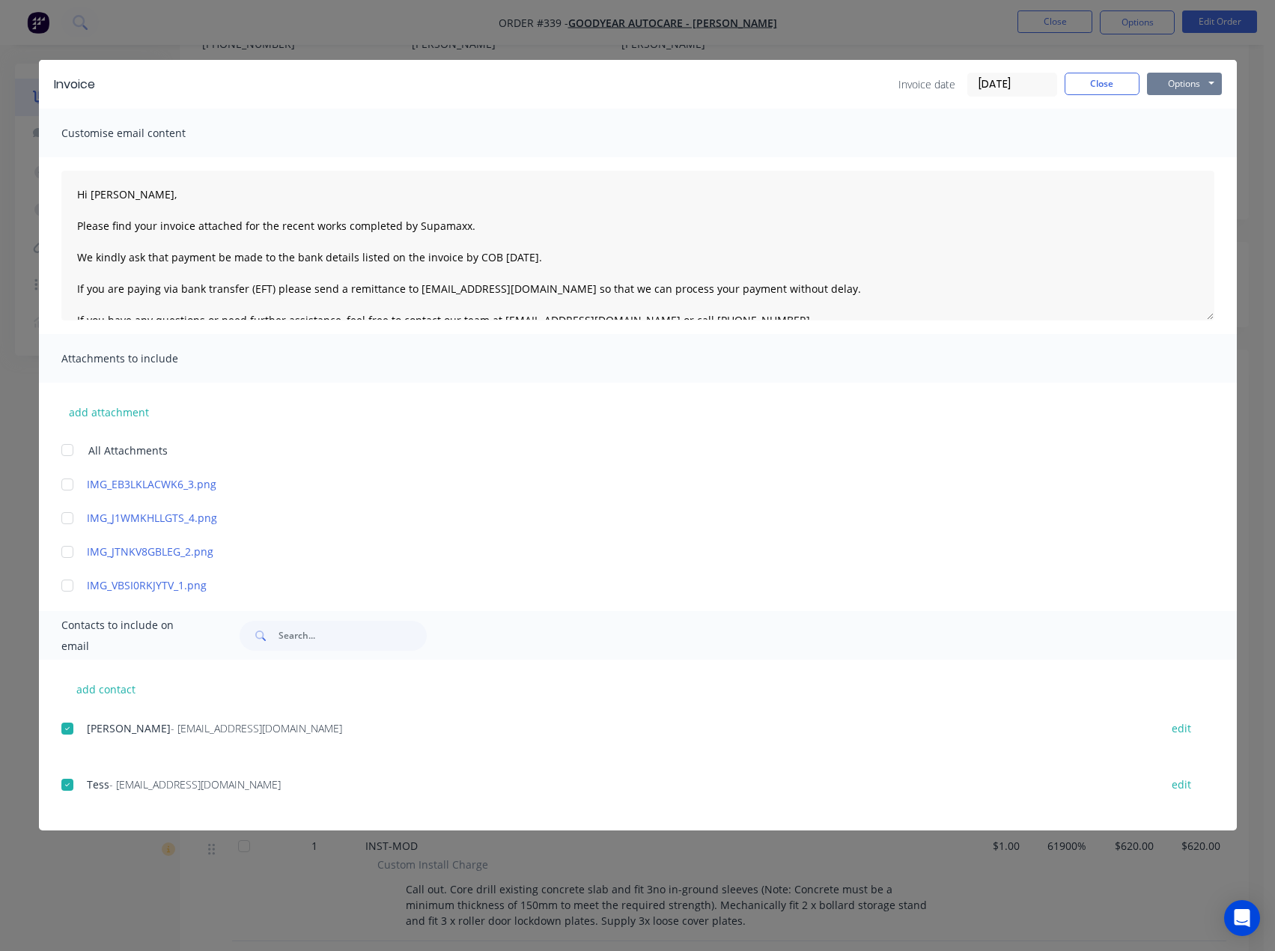
click at [1190, 76] on button "Options" at bounding box center [1184, 84] width 75 height 22
click at [1191, 83] on button "Options" at bounding box center [1184, 84] width 75 height 22
click at [1194, 115] on button "Preview" at bounding box center [1195, 110] width 96 height 25
type textarea "Hi there, Please find your invoice attached for the recent order with Supamaxx.…"
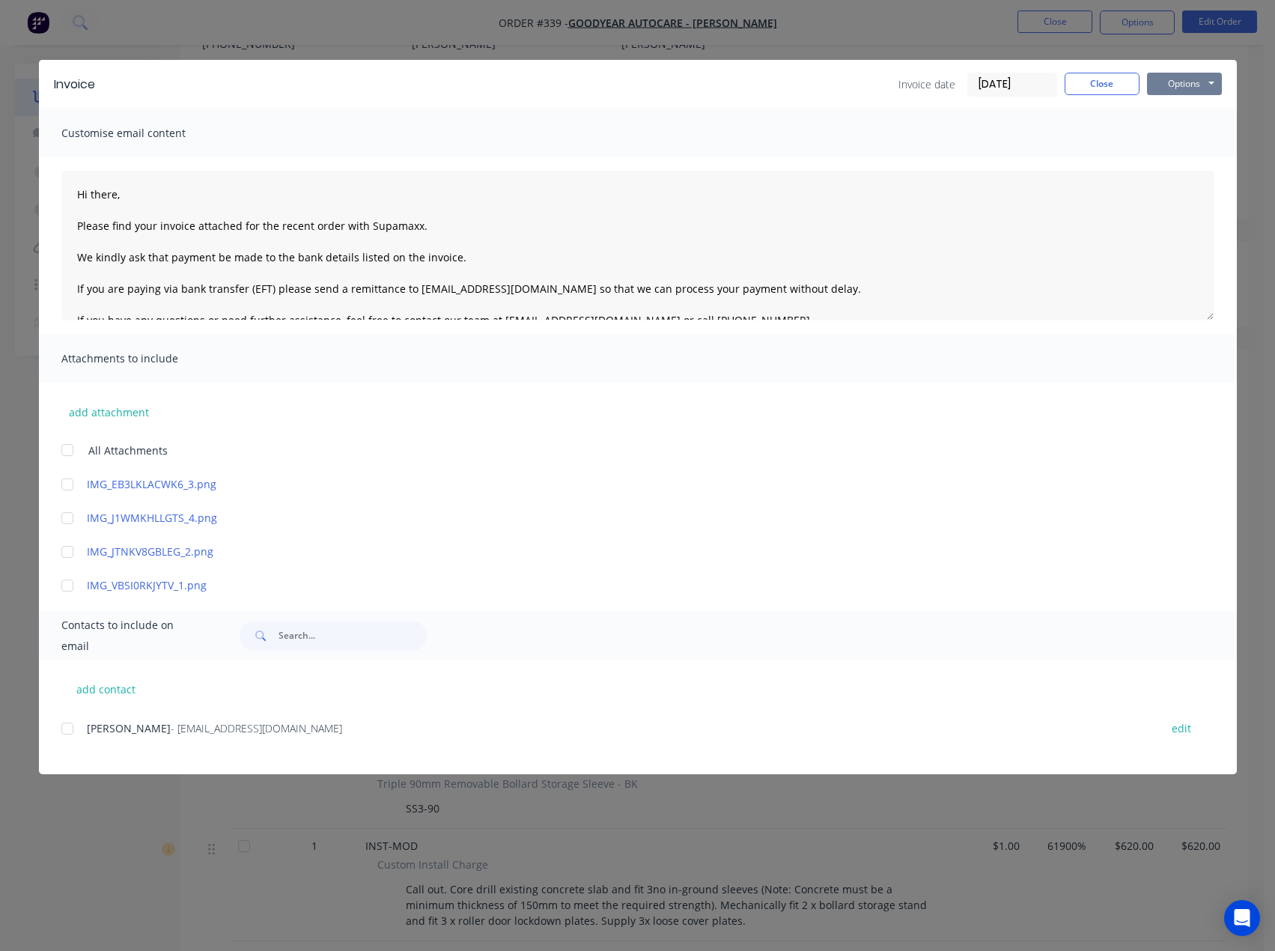
click at [1180, 88] on button "Options" at bounding box center [1184, 84] width 75 height 22
click at [88, 696] on button "add contact" at bounding box center [106, 689] width 90 height 22
select select "AU"
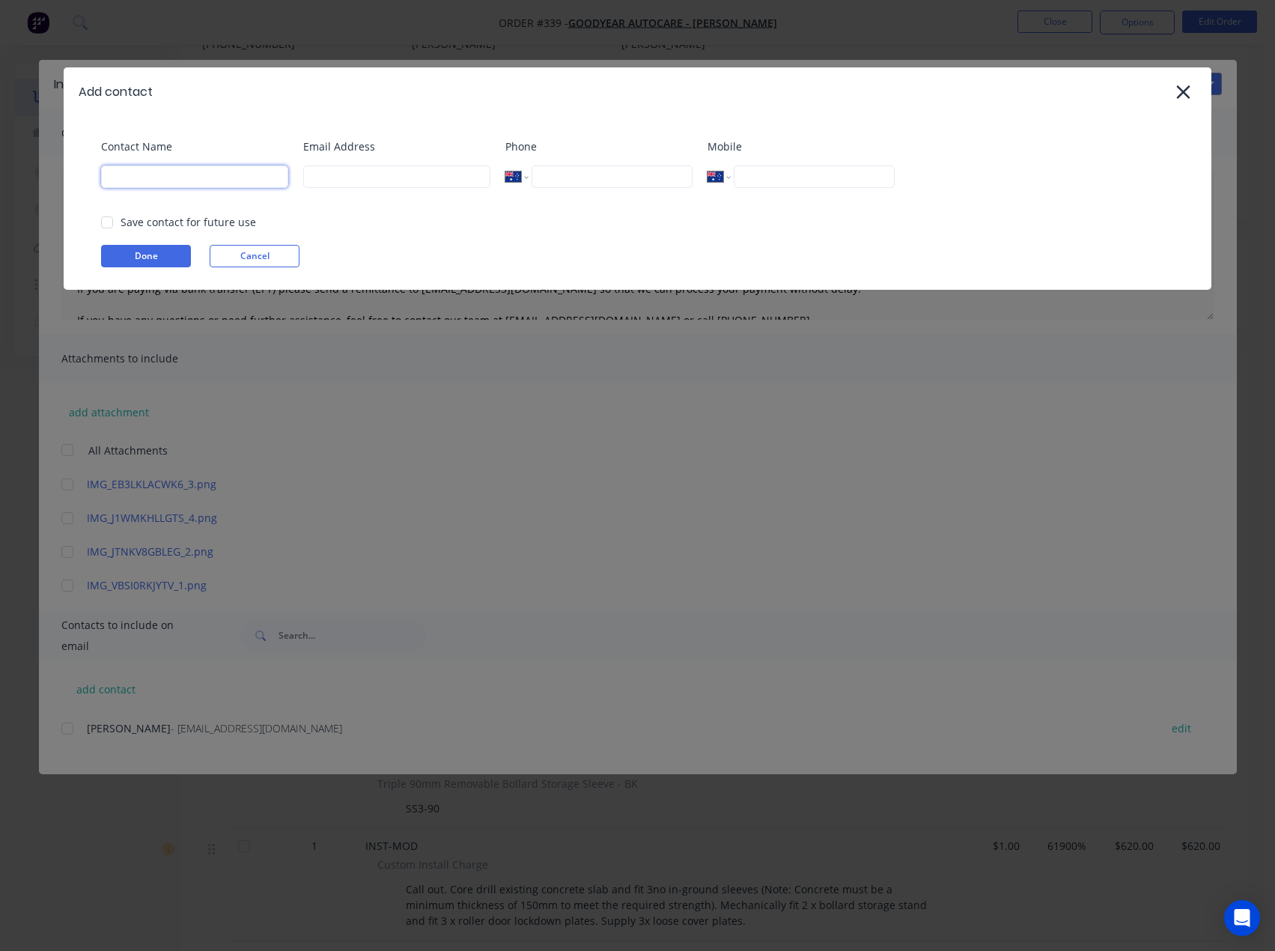
click at [197, 179] on input at bounding box center [194, 176] width 187 height 22
type input "Tess"
click at [304, 180] on input at bounding box center [396, 176] width 187 height 22
type input "tess@supamaxx.com.au"
click at [169, 252] on button "Done" at bounding box center [146, 256] width 90 height 22
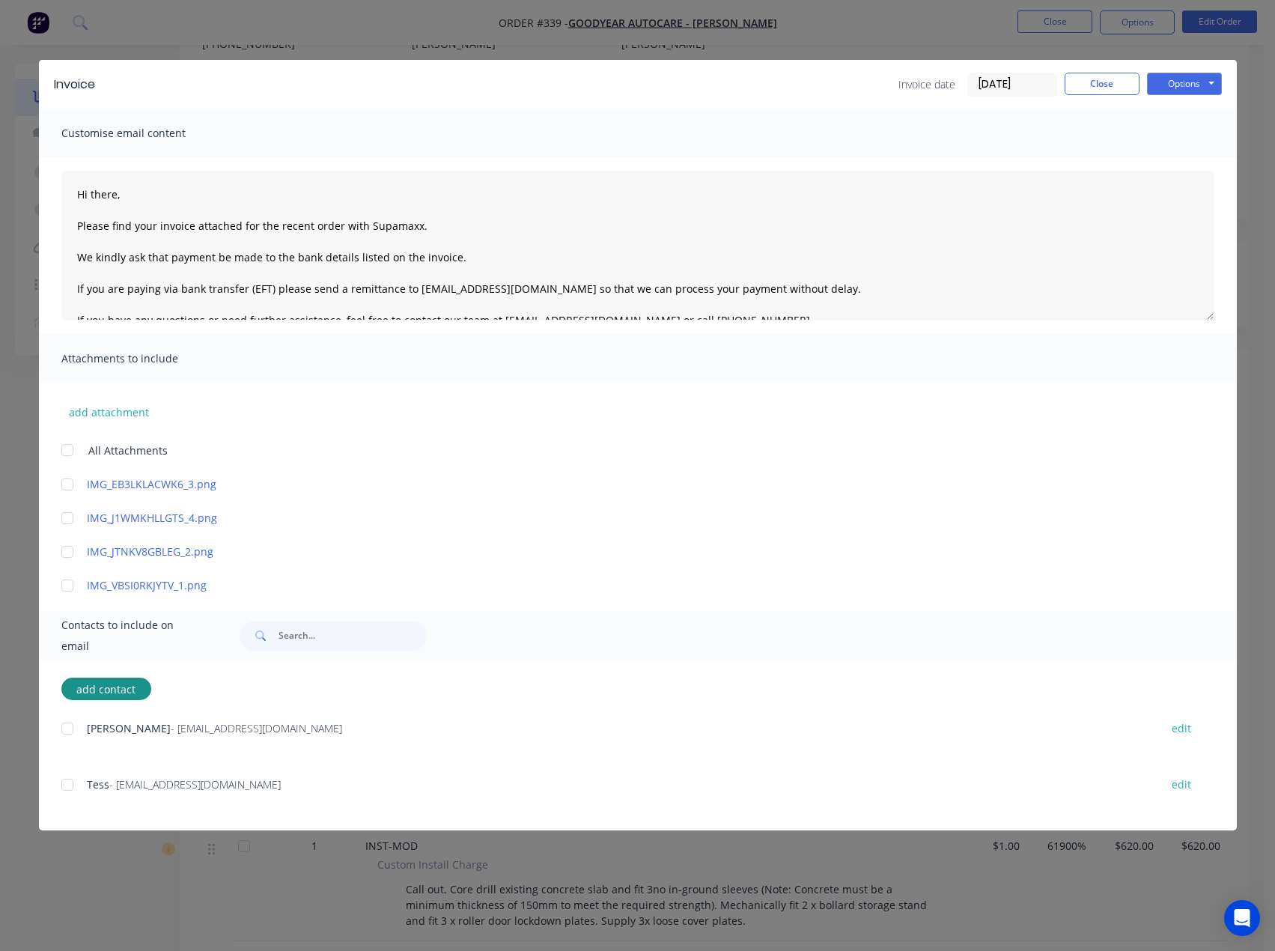
click at [67, 726] on div at bounding box center [67, 729] width 30 height 30
click at [71, 785] on div at bounding box center [67, 785] width 30 height 30
click at [129, 198] on textarea "Hi there, Please find your invoice attached for the recent order with Supamaxx.…" at bounding box center [637, 246] width 1153 height 150
click at [337, 226] on textarea "Hi Ruwan, Please find your invoice attached for the recent order with Supamaxx.…" at bounding box center [637, 246] width 1153 height 150
click at [473, 252] on textarea "Hi Ruwan, Please find your invoice attached for the recent works completed by S…" at bounding box center [637, 246] width 1153 height 150
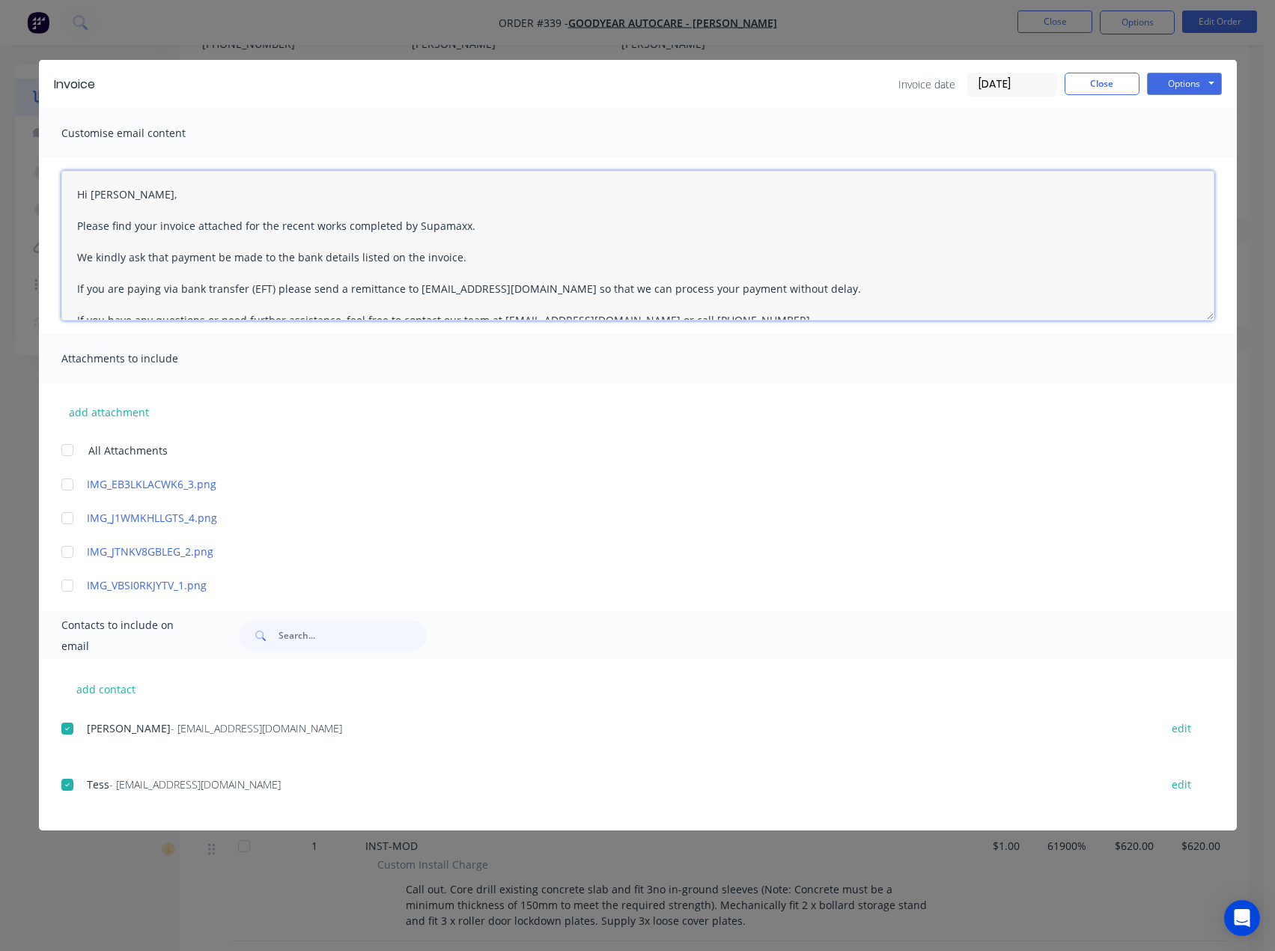
click at [455, 261] on textarea "Hi Ruwan, Please find your invoice attached for the recent works completed by S…" at bounding box center [637, 246] width 1153 height 150
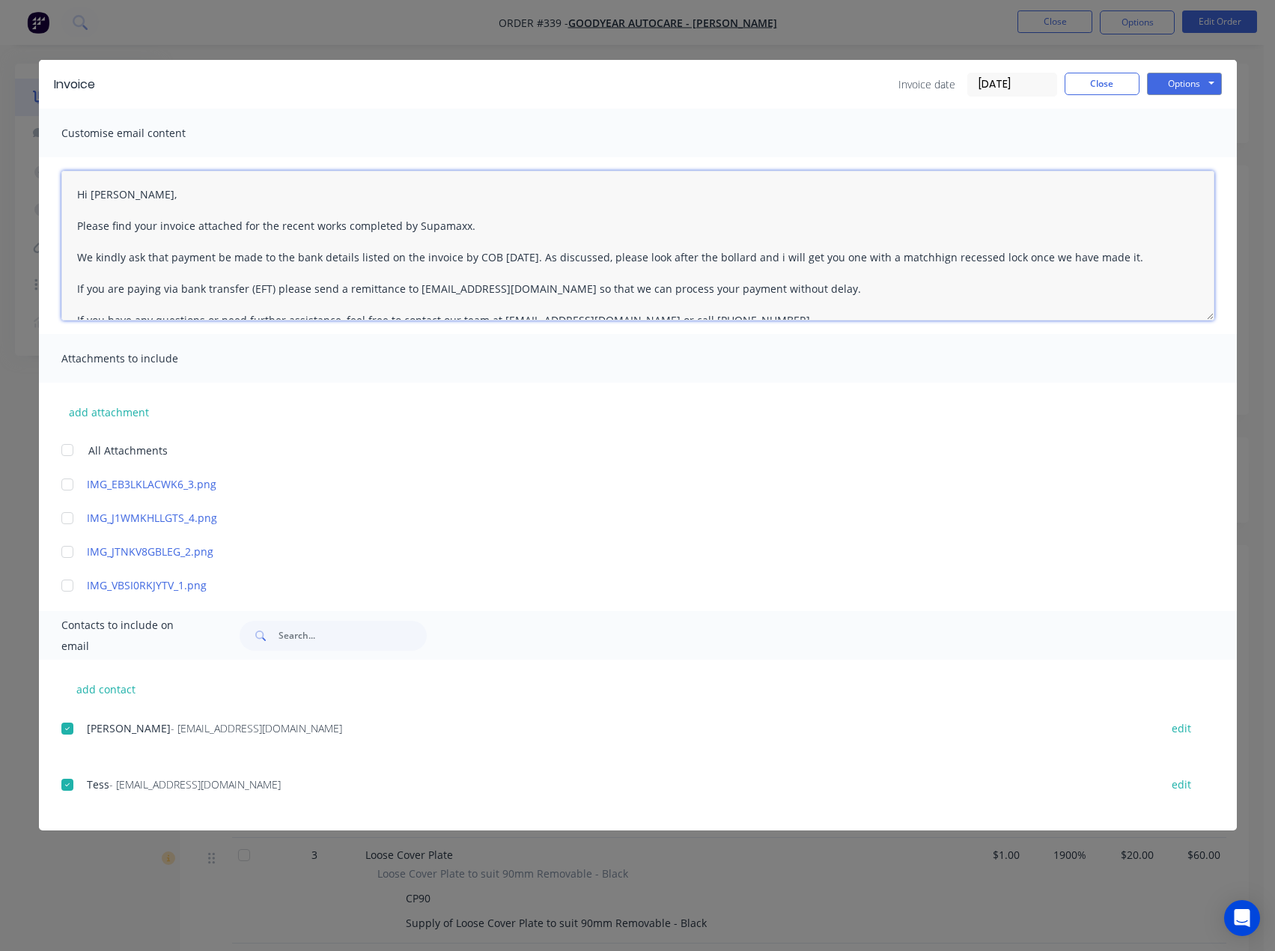
click at [907, 261] on textarea "Hi Ruwan, Please find your invoice attached for the recent works completed by S…" at bounding box center [637, 246] width 1153 height 150
click at [904, 258] on textarea "Hi Ruwan, Please find your invoice attached for the recent works completed by S…" at bounding box center [637, 246] width 1153 height 150
click at [921, 257] on textarea "Hi Ruwan, Please find your invoice attached for the recent works completed by S…" at bounding box center [637, 246] width 1153 height 150
click at [1119, 255] on textarea "Hi Ruwan, Please find your invoice attached for the recent works completed by S…" at bounding box center [637, 246] width 1153 height 150
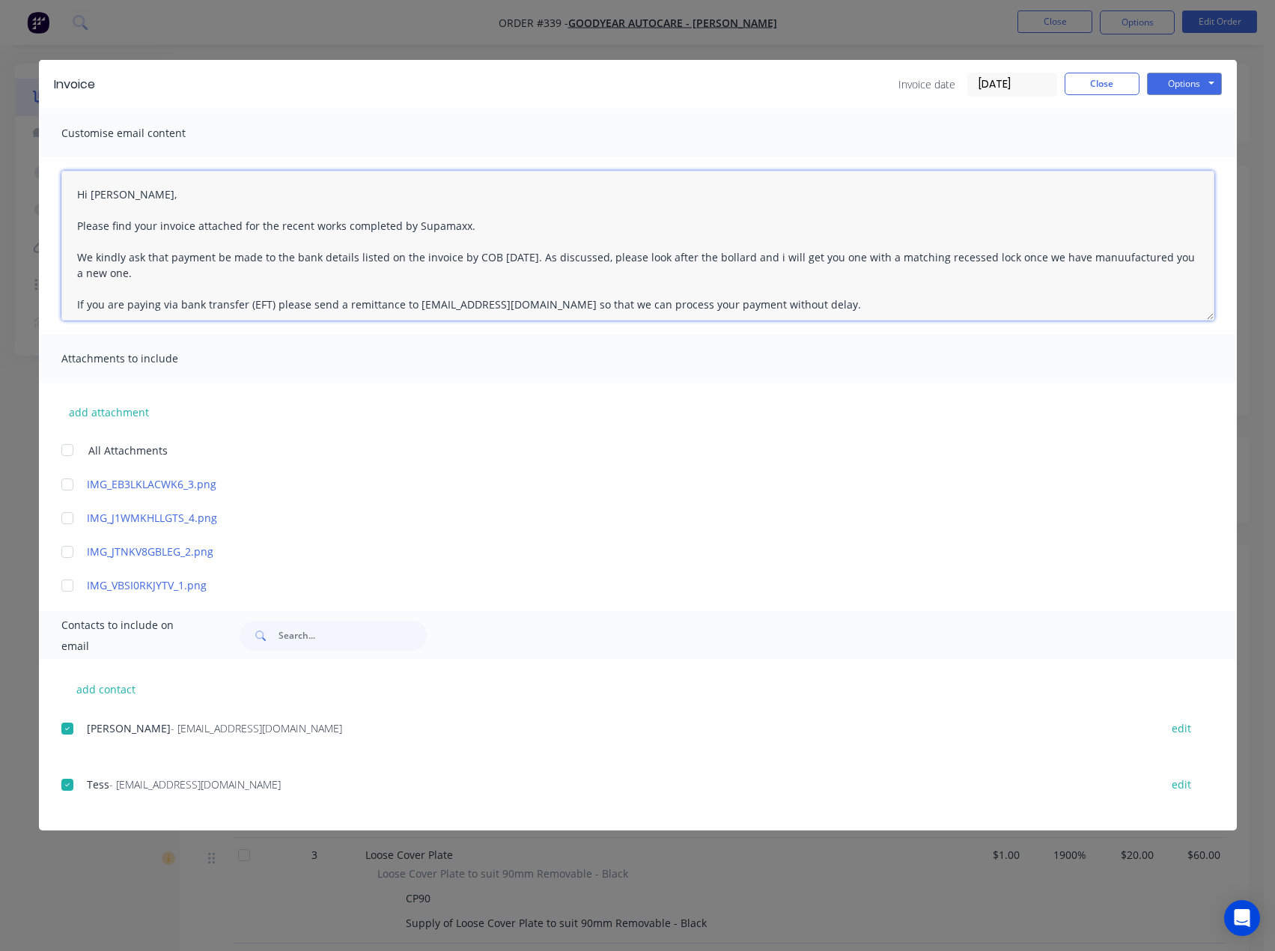
click at [694, 259] on textarea "Hi Ruwan, Please find your invoice attached for the recent works completed by S…" at bounding box center [637, 246] width 1153 height 150
click at [100, 277] on textarea "Hi Ruwan, Please find your invoice attached for the recent works completed by S…" at bounding box center [637, 246] width 1153 height 150
click at [1082, 257] on textarea "Hi Ruwan, Please find your invoice attached for the recent works completed by S…" at bounding box center [637, 246] width 1153 height 150
click at [133, 271] on textarea "Hi Ruwan, Please find your invoice attached for the recent works completed by S…" at bounding box center [637, 246] width 1153 height 150
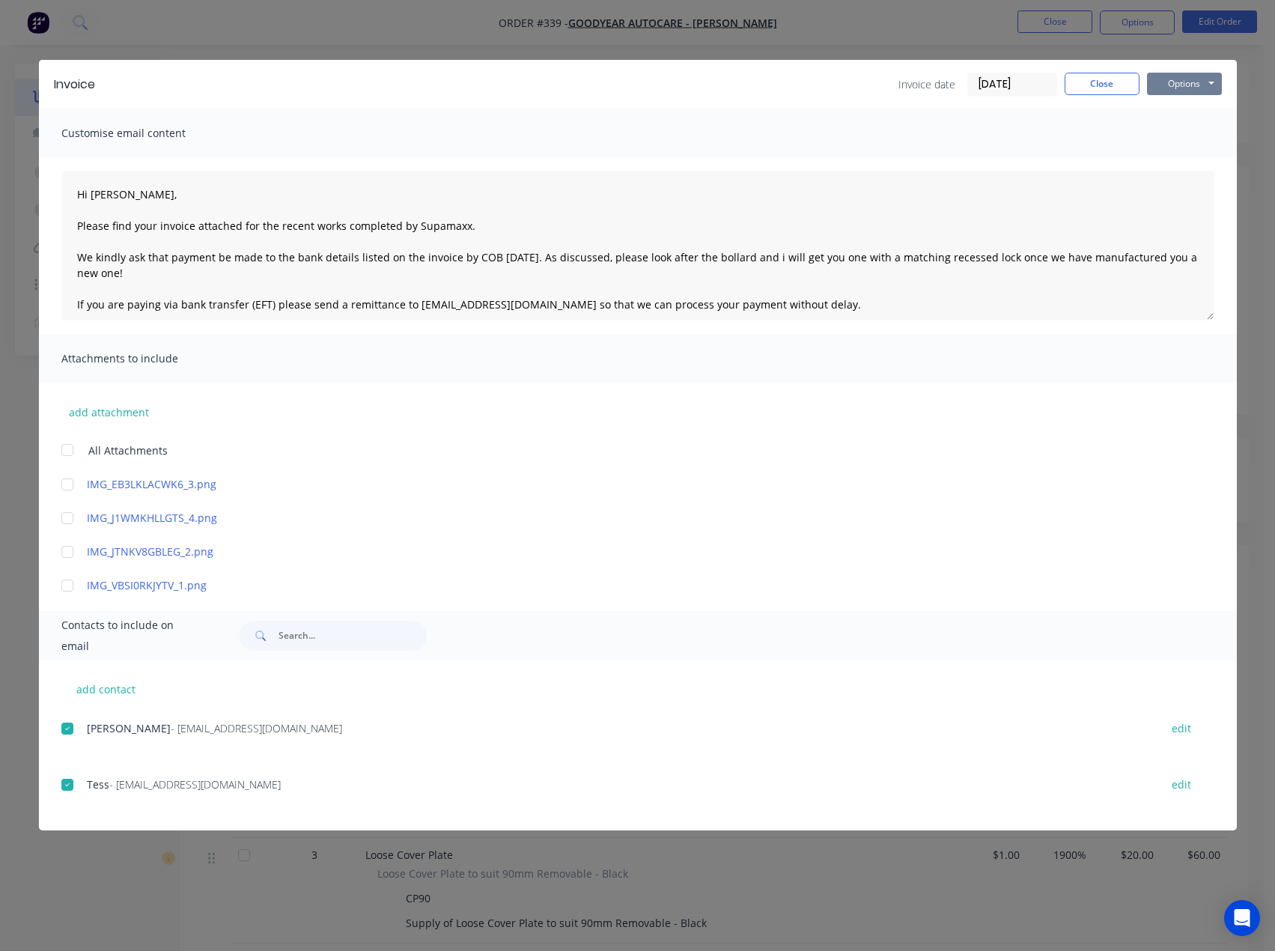
click at [1200, 84] on button "Options" at bounding box center [1184, 84] width 75 height 22
click at [1178, 157] on button "Email" at bounding box center [1195, 160] width 96 height 25
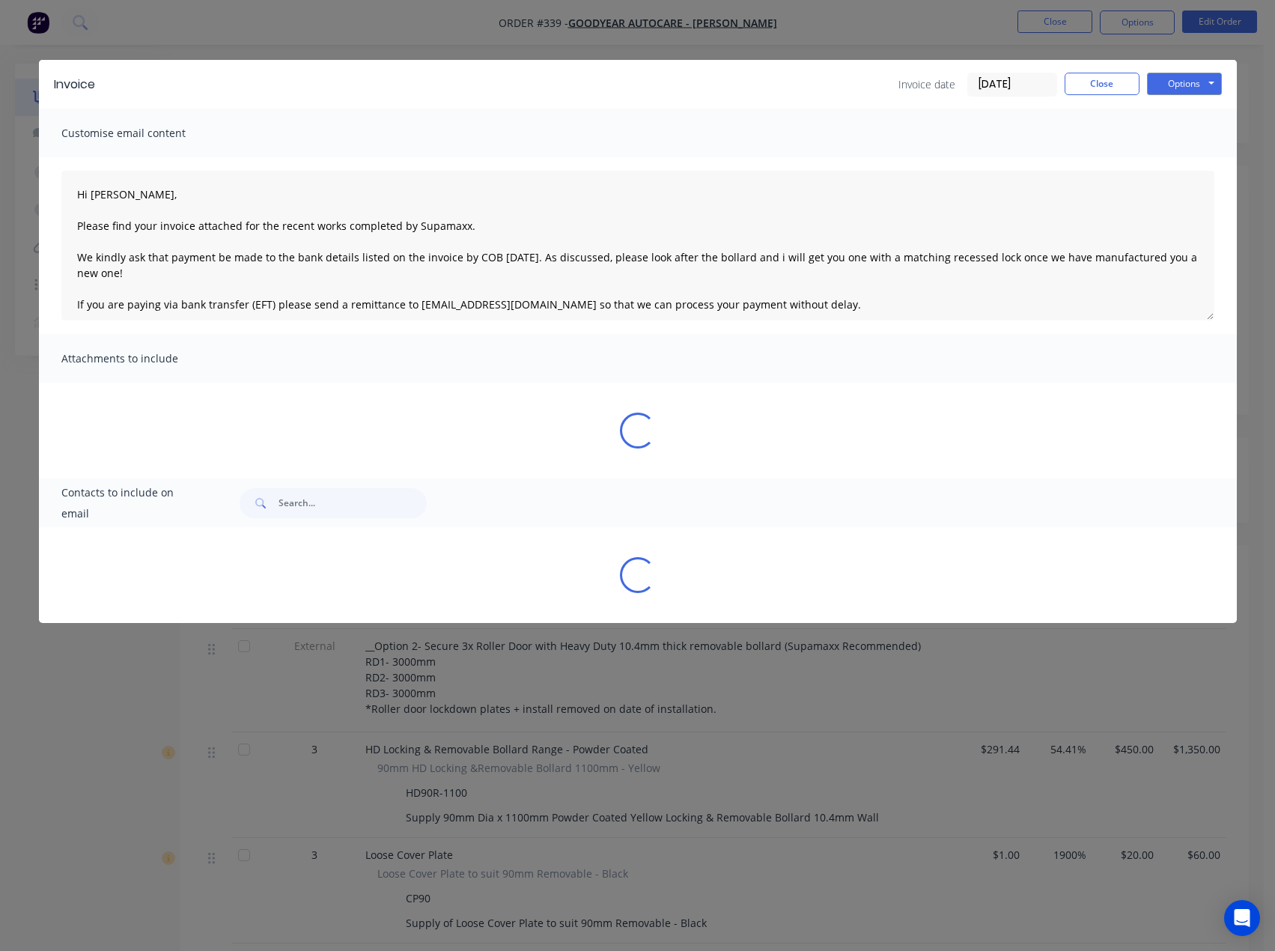
type textarea "Hi there, Please find your invoice attached for the recent order with Supamaxx.…"
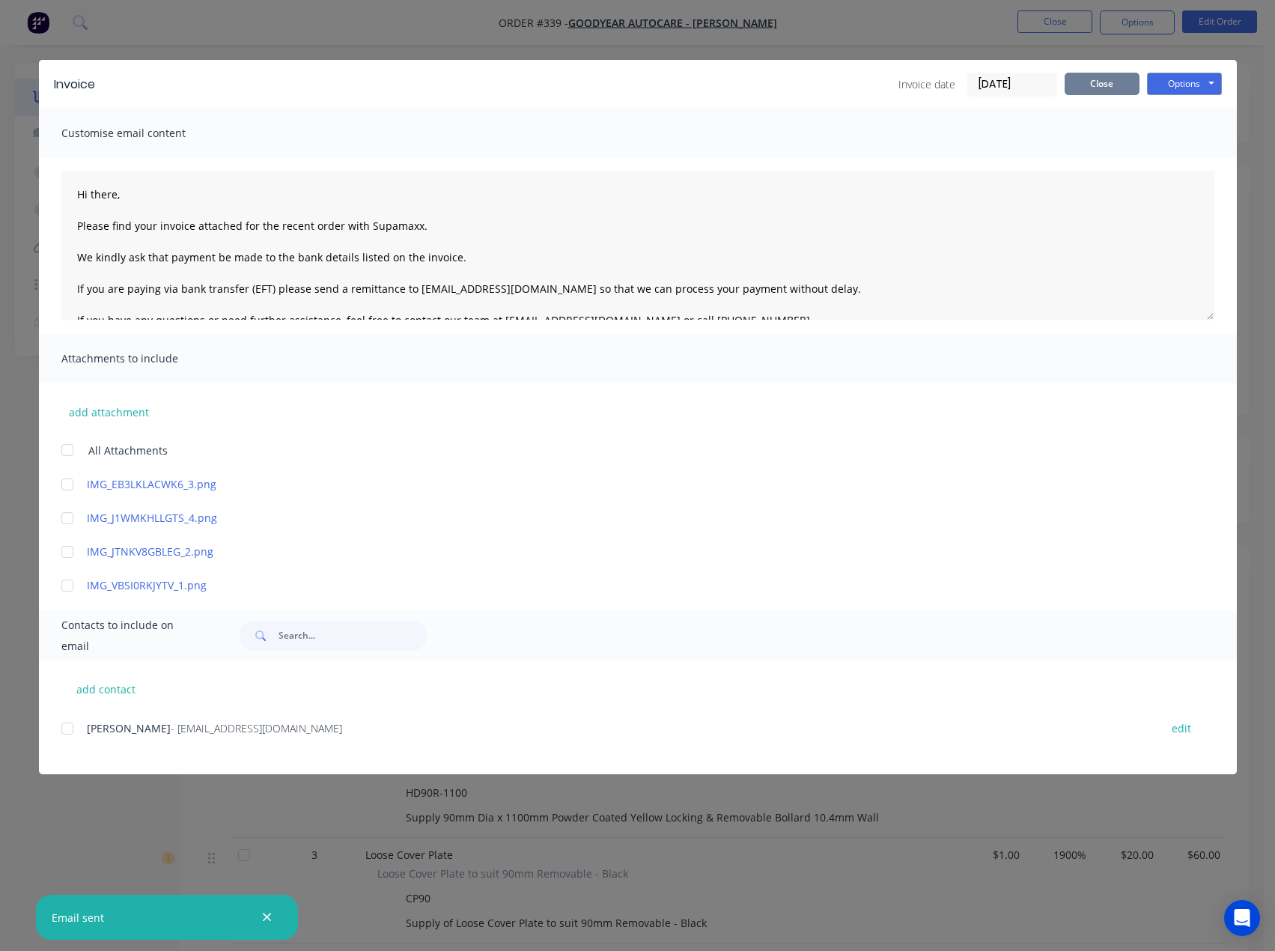
click at [1111, 79] on button "Close" at bounding box center [1102, 84] width 75 height 22
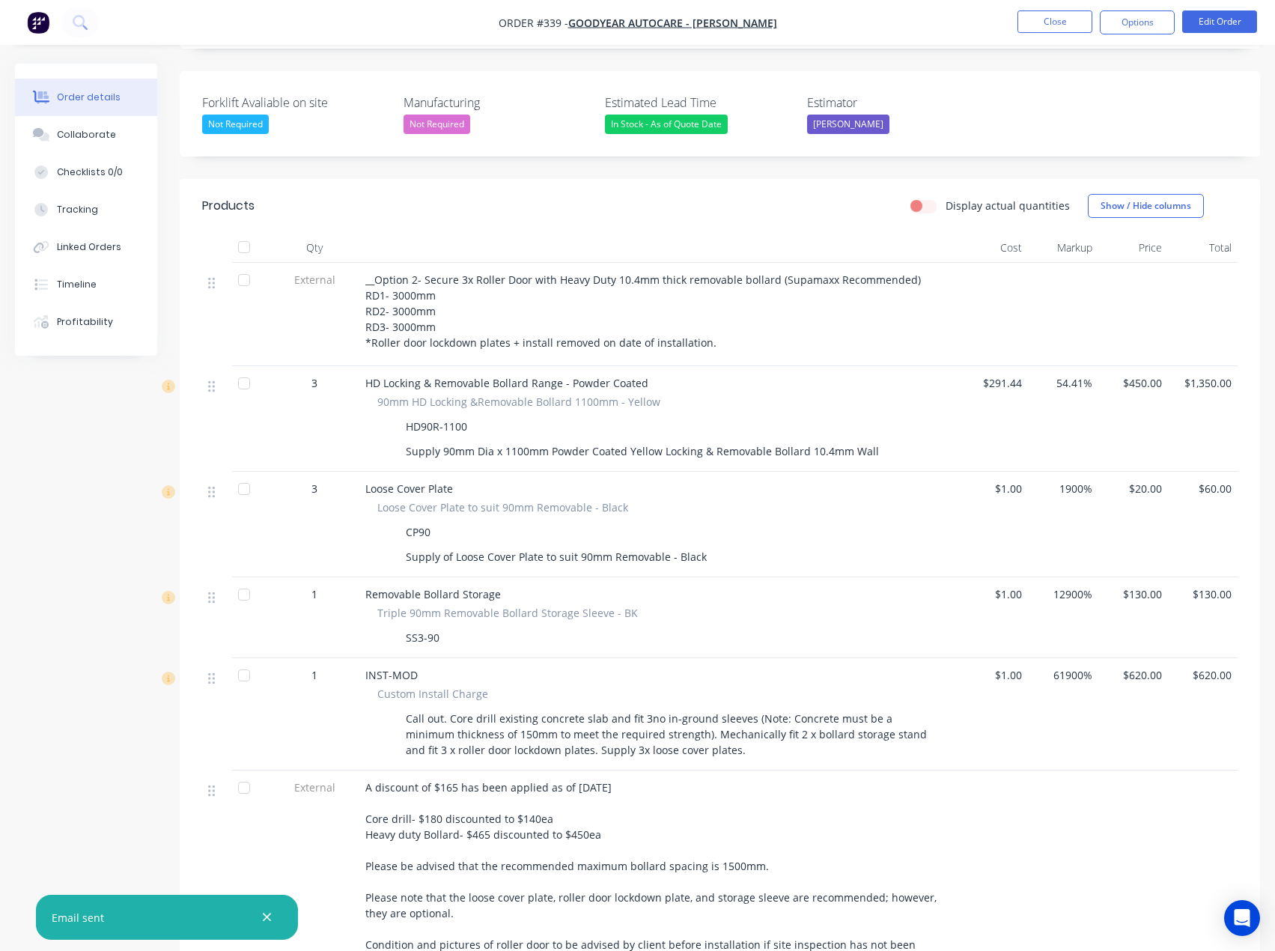
scroll to position [374, 0]
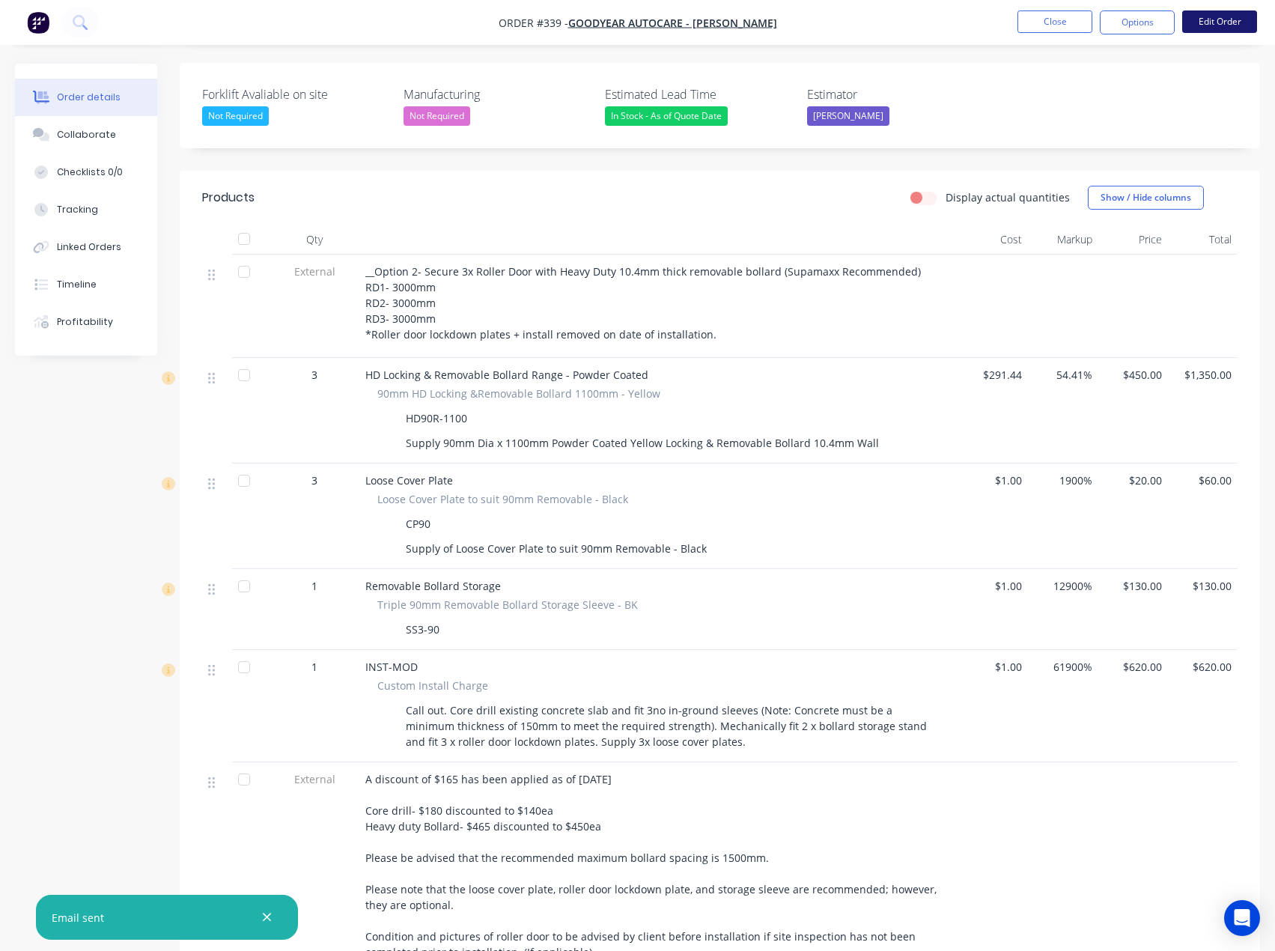
click at [1234, 19] on button "Edit Order" at bounding box center [1219, 21] width 75 height 22
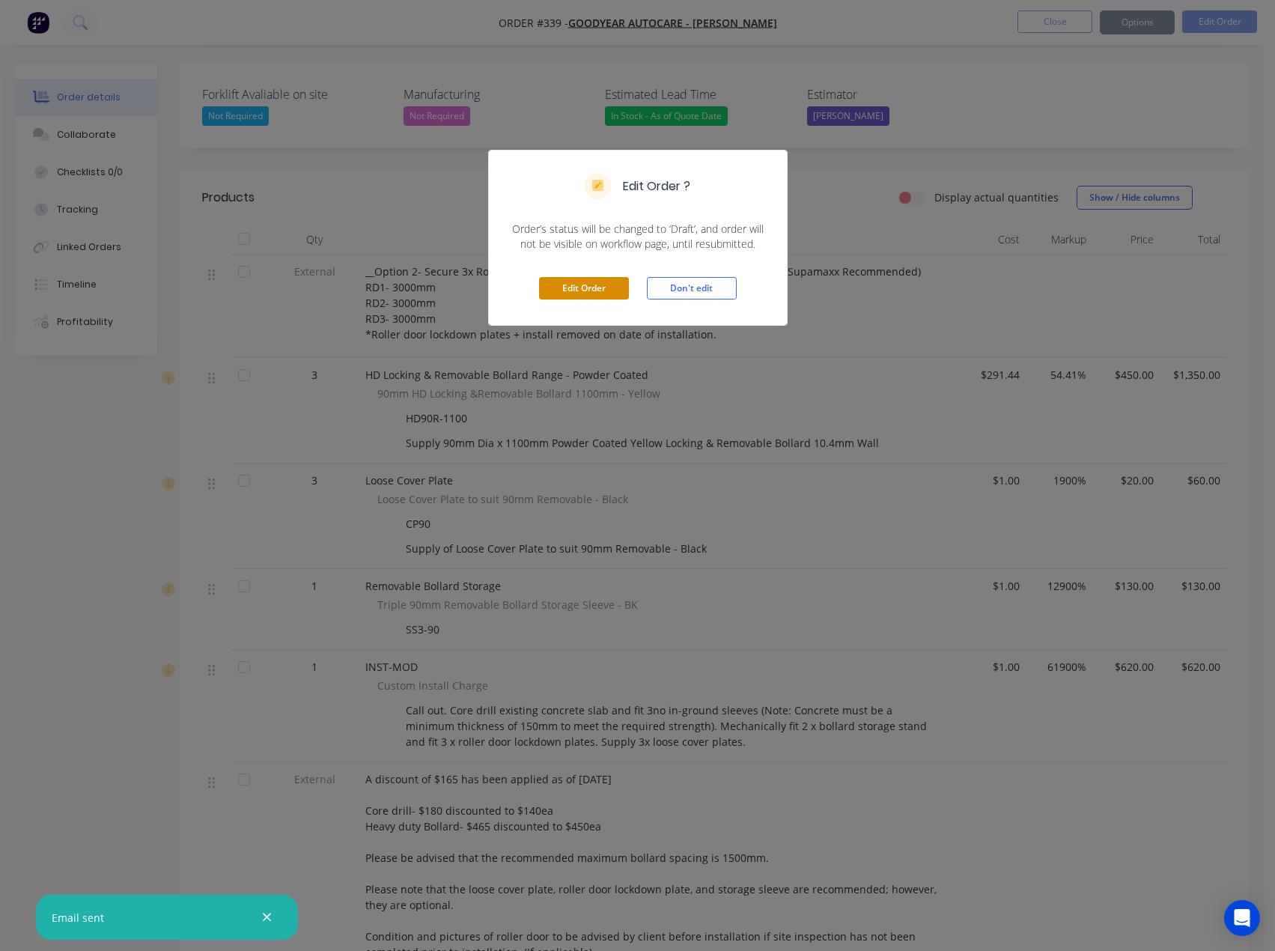
click at [600, 288] on button "Edit Order" at bounding box center [584, 288] width 90 height 22
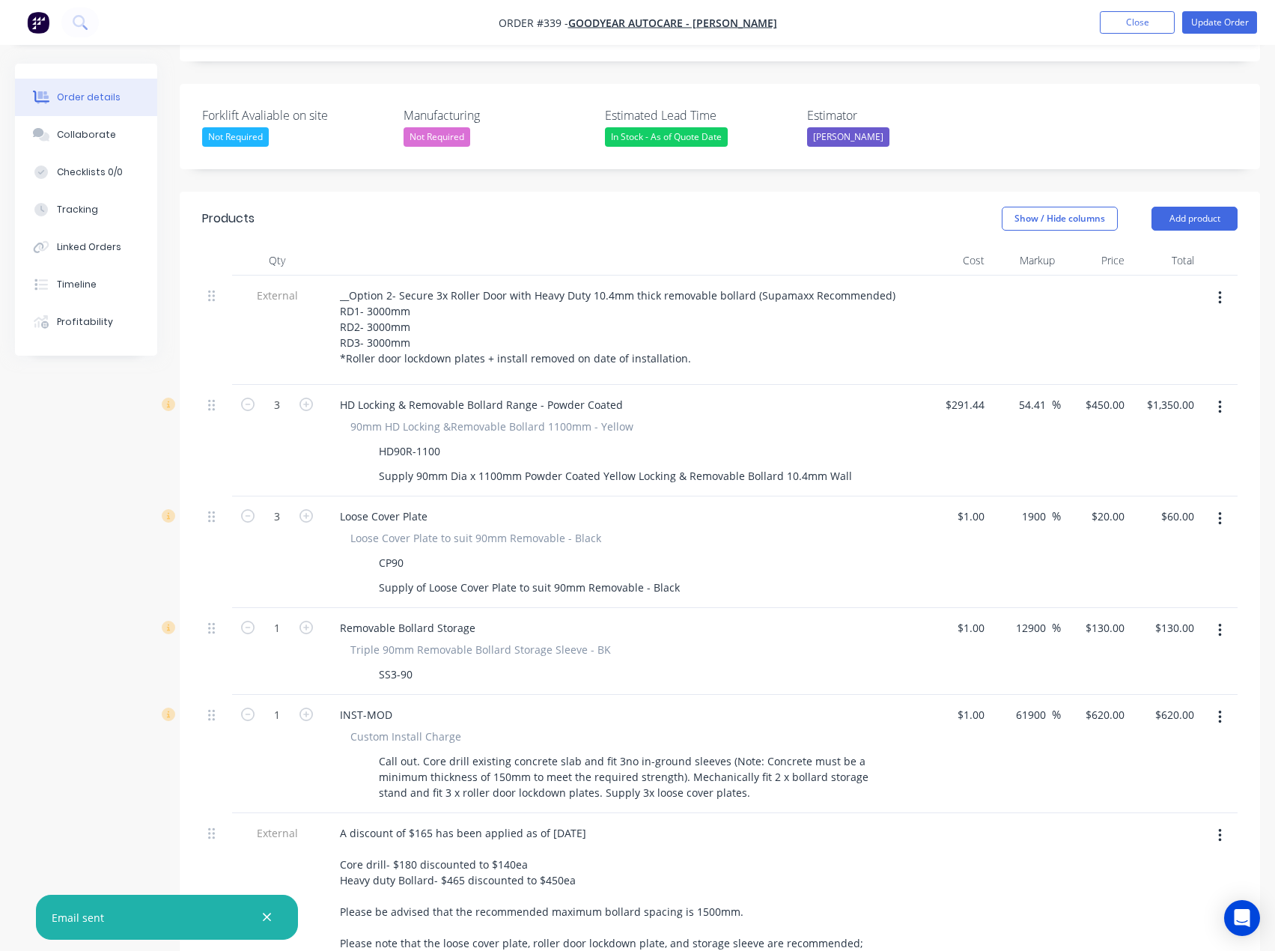
scroll to position [602, 0]
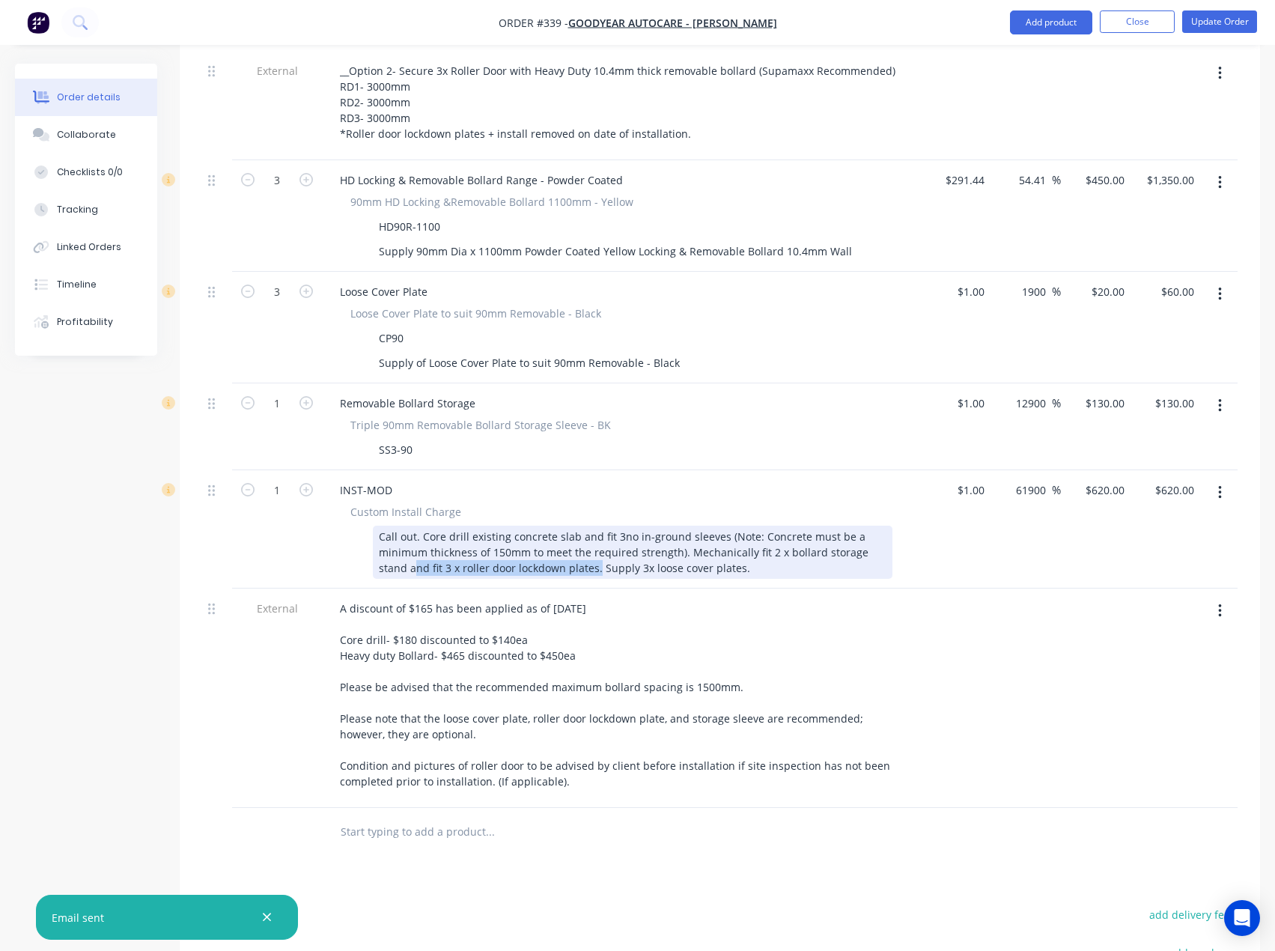
drag, startPoint x: 565, startPoint y: 529, endPoint x: 383, endPoint y: 526, distance: 182.7
click at [383, 526] on div "Call out. Core drill existing concrete slab and fit 3no in-ground sleeves (Note…" at bounding box center [633, 552] width 520 height 53
click at [530, 526] on div "Call out. Core drill existing concrete slab and fit 3no in-ground sleeves (Note…" at bounding box center [633, 552] width 520 height 53
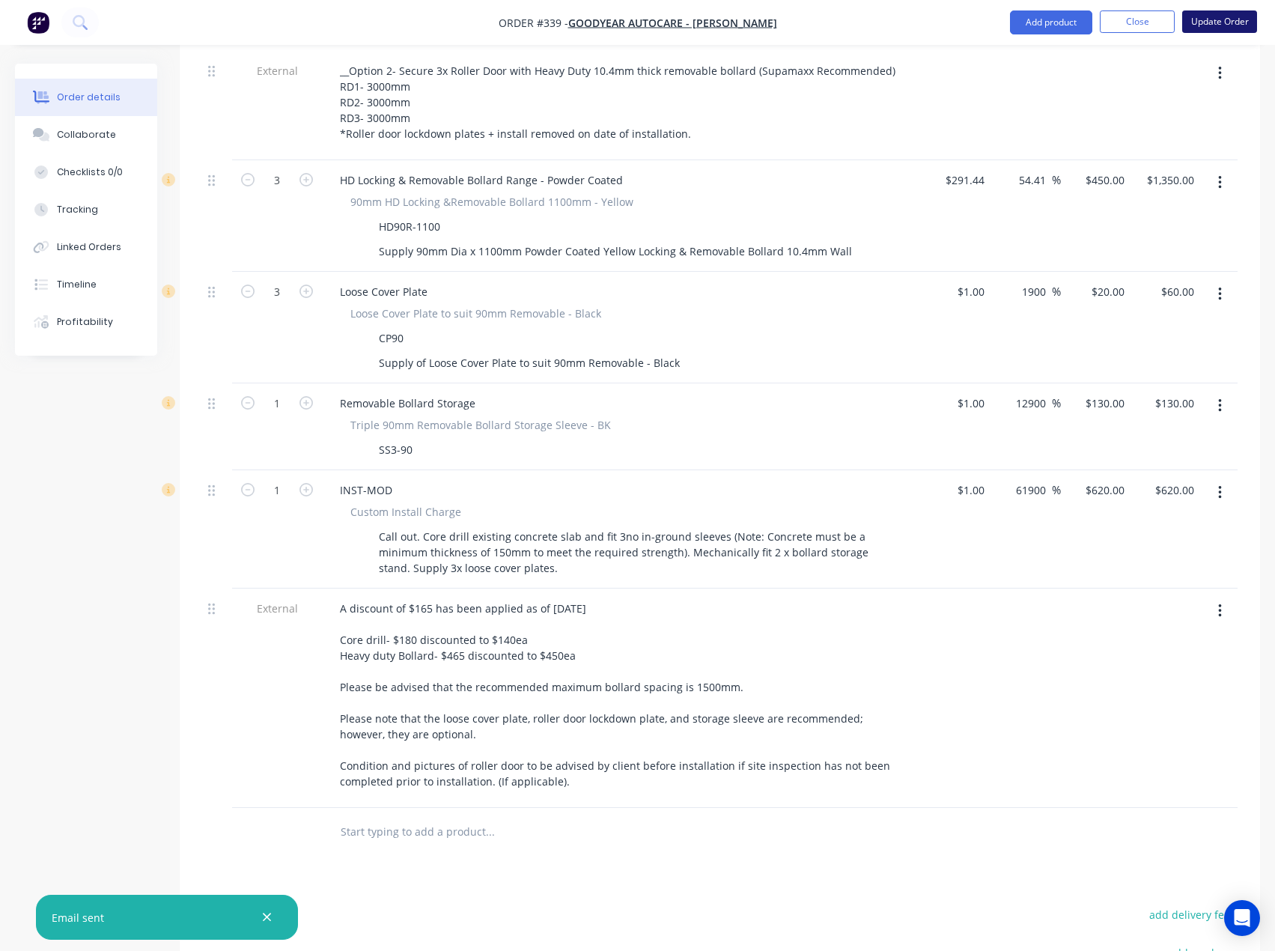
click at [1205, 15] on button "Update Order" at bounding box center [1219, 21] width 75 height 22
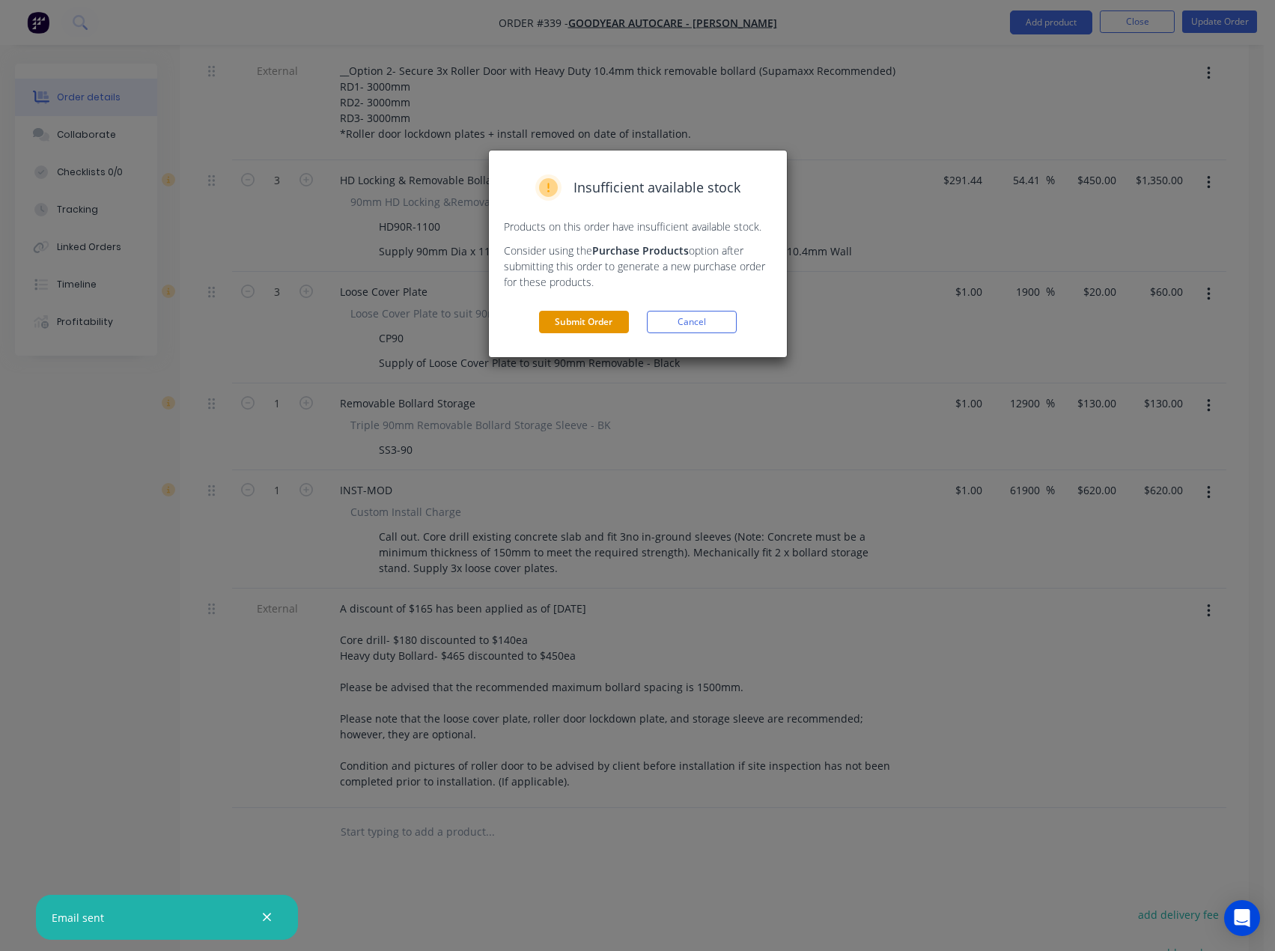
click at [594, 320] on button "Submit Order" at bounding box center [584, 322] width 90 height 22
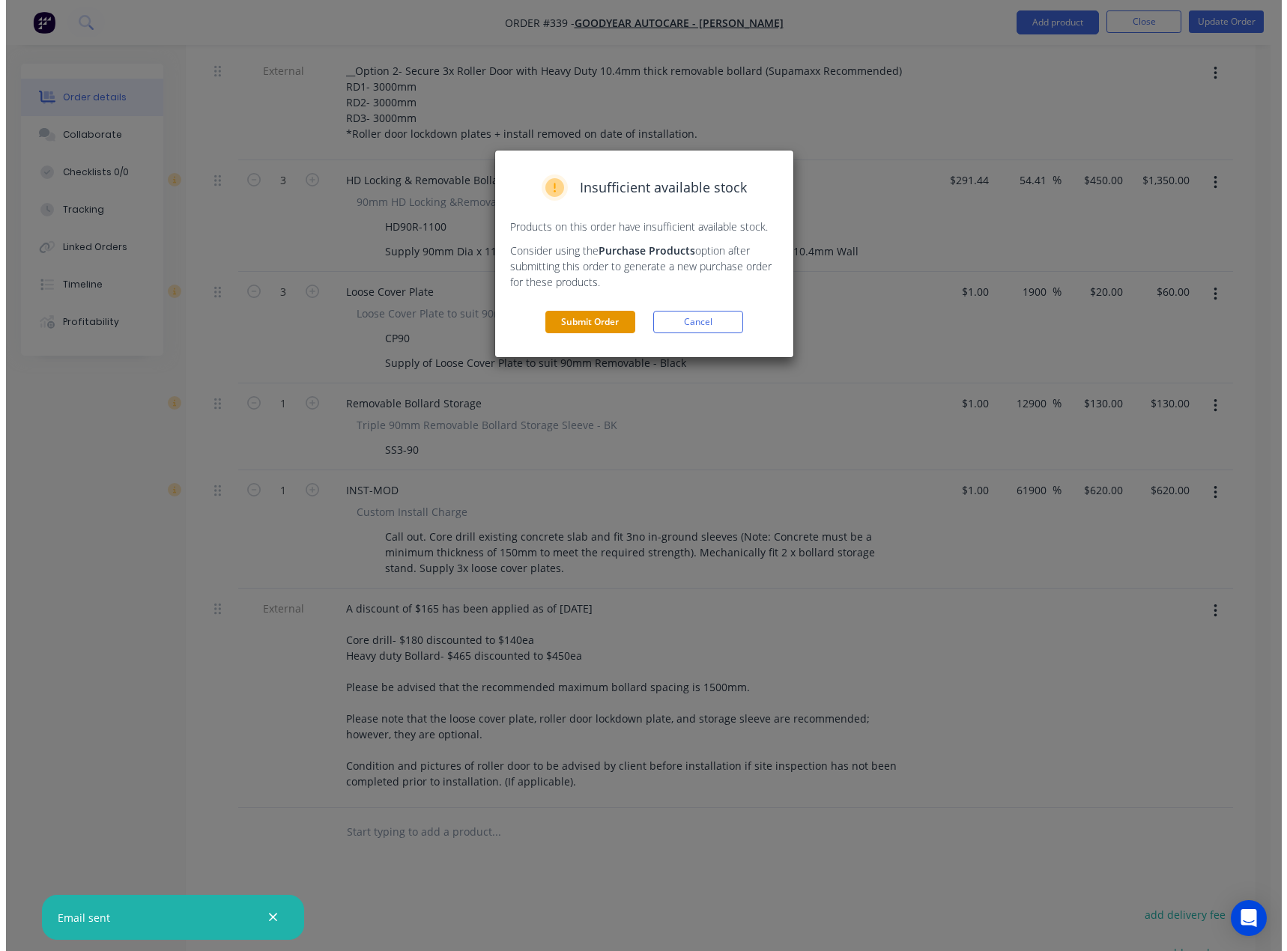
scroll to position [0, 0]
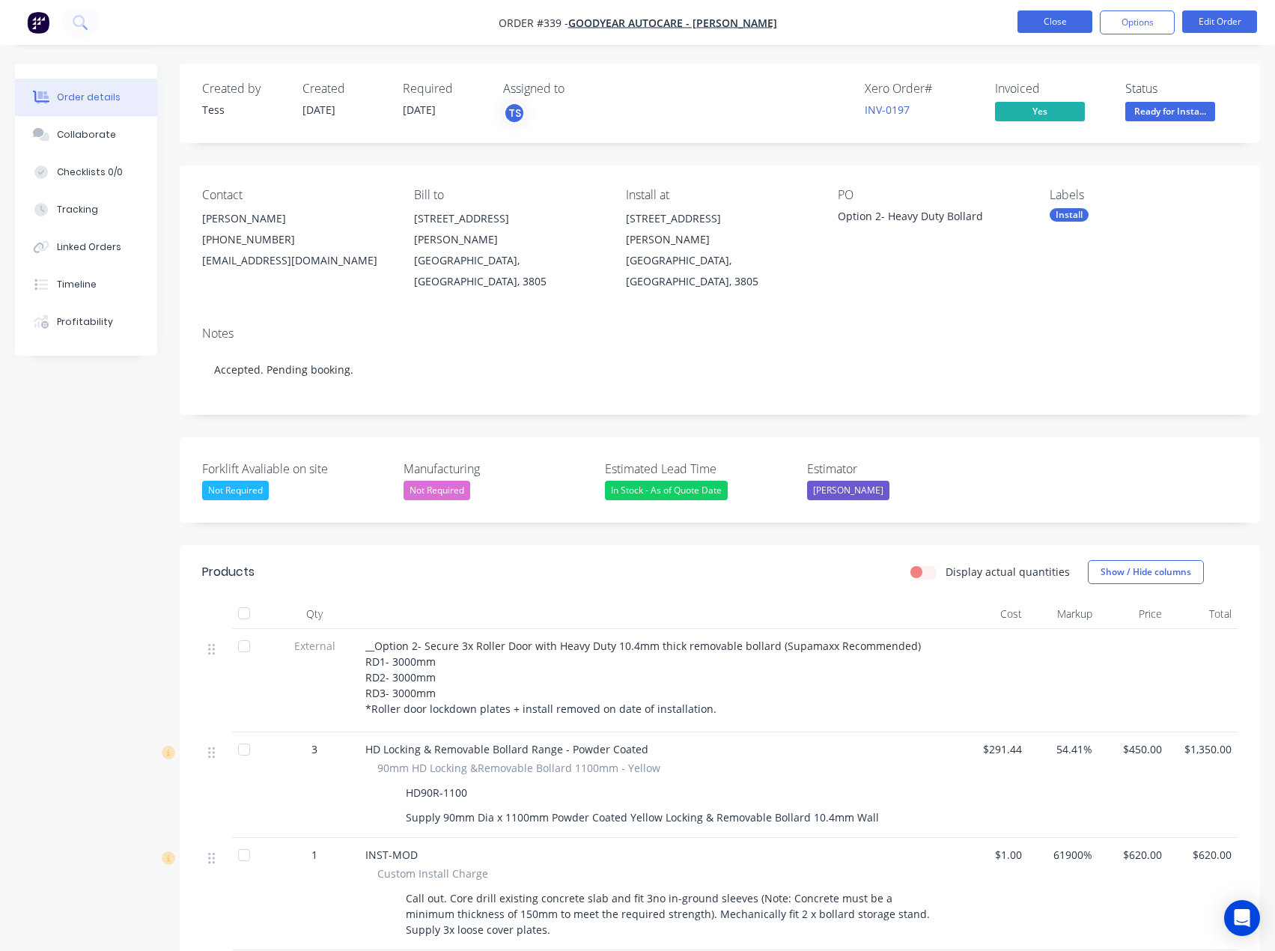
click at [1063, 22] on button "Close" at bounding box center [1055, 21] width 75 height 22
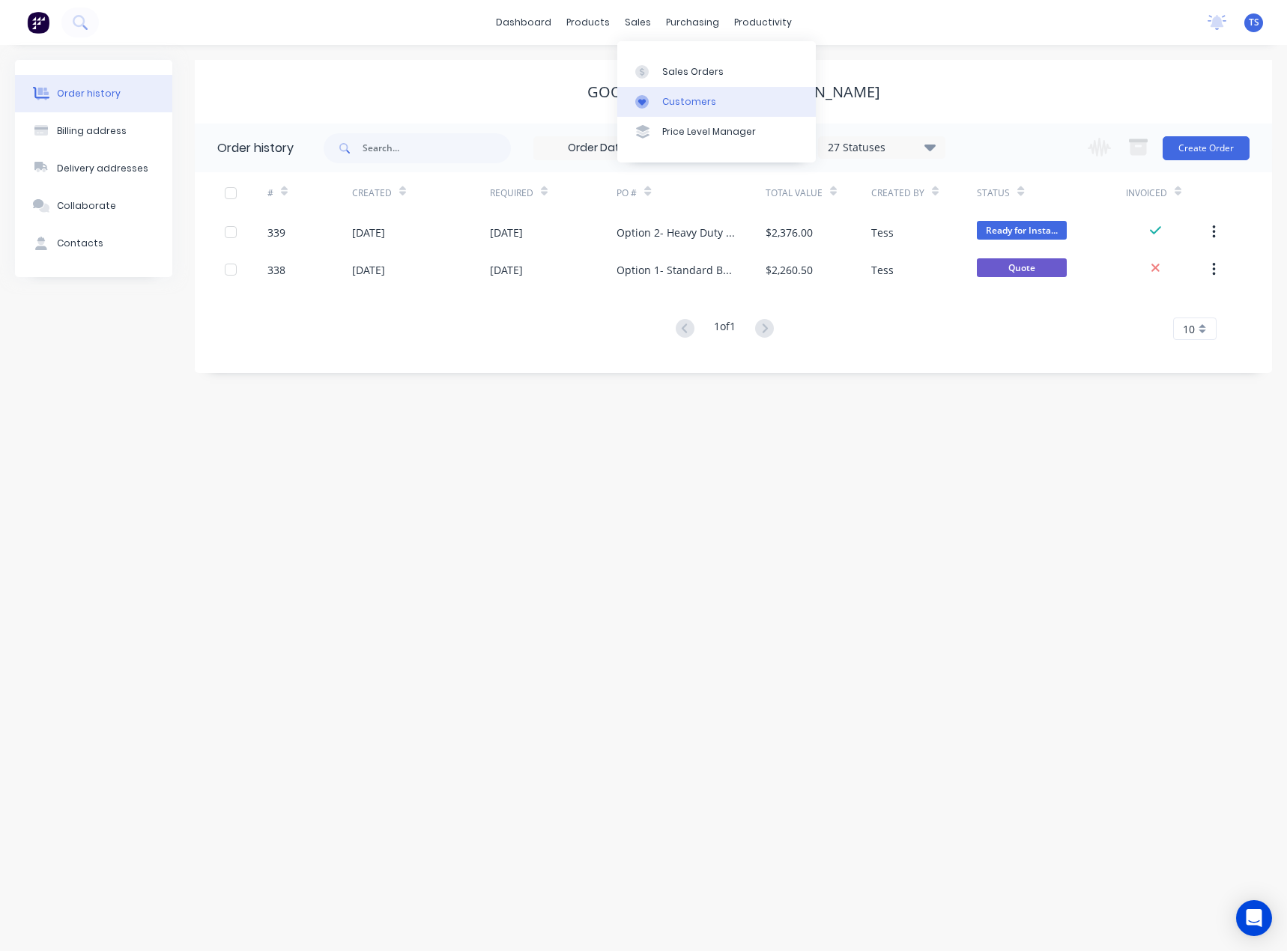
click at [656, 103] on div at bounding box center [646, 101] width 22 height 13
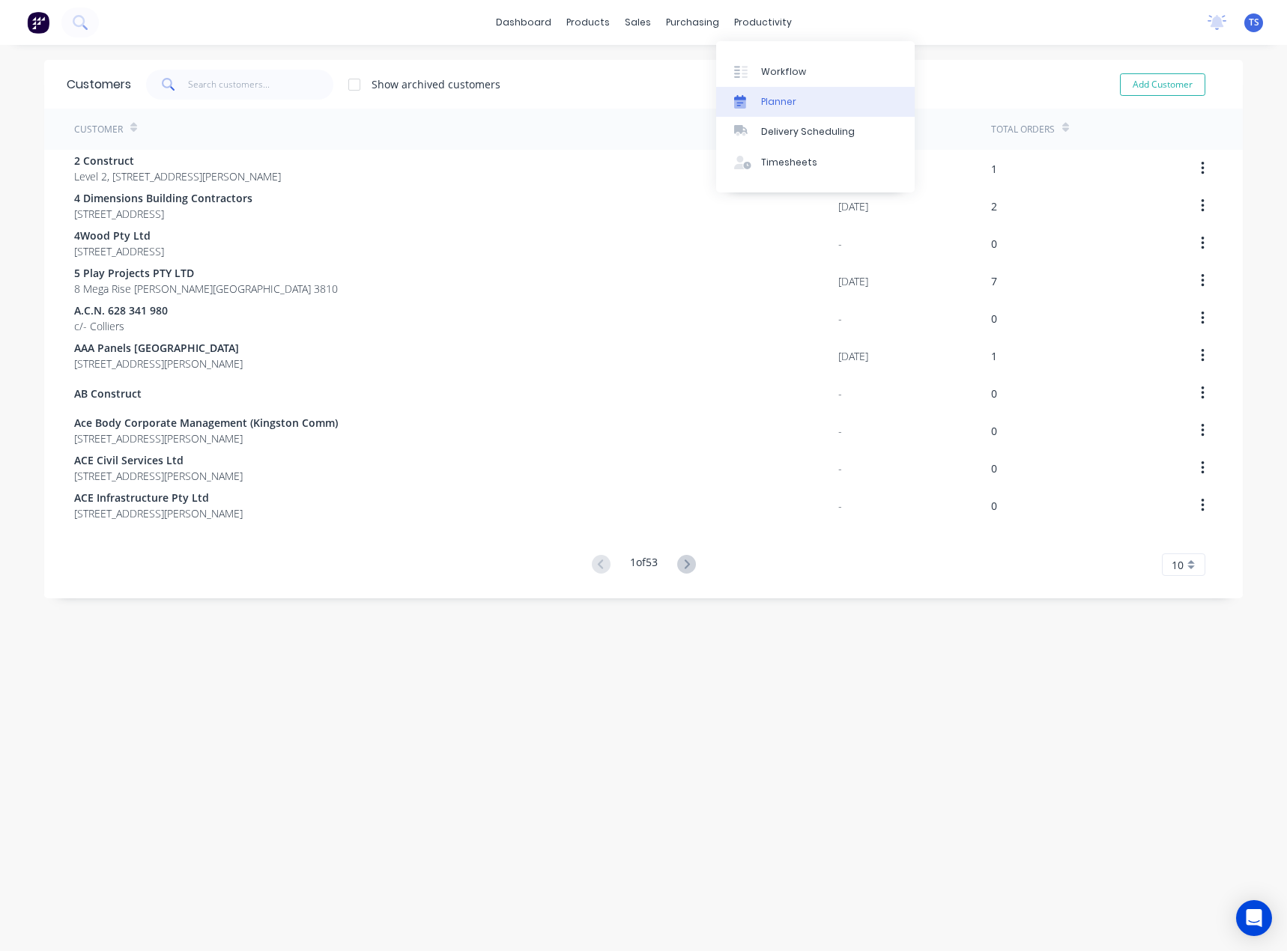
click at [762, 100] on div "Planner" at bounding box center [778, 101] width 35 height 13
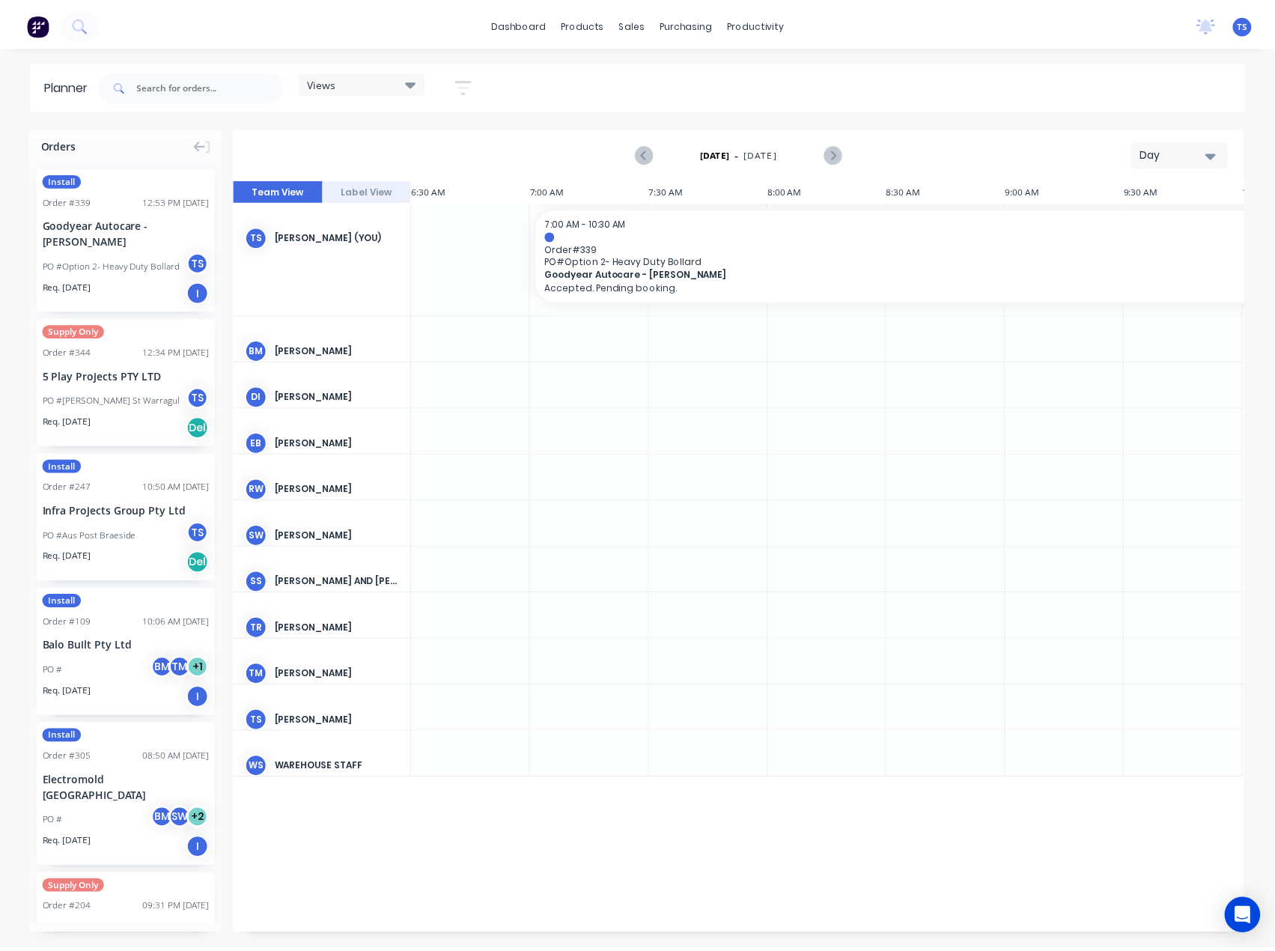
scroll to position [0, 1077]
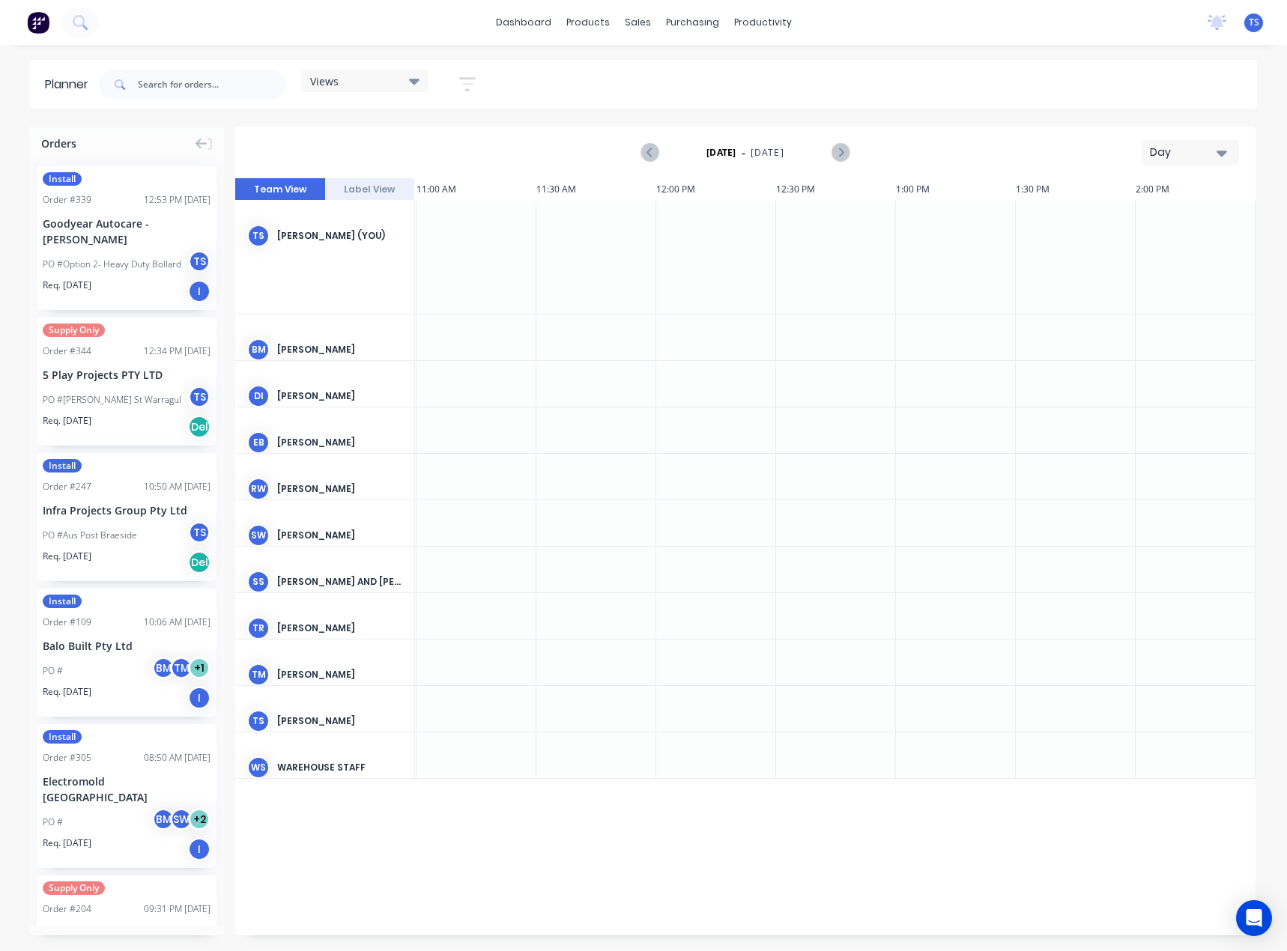
click at [1188, 151] on div "Day" at bounding box center [1183, 153] width 69 height 16
click at [1154, 248] on div "Month" at bounding box center [1163, 252] width 148 height 30
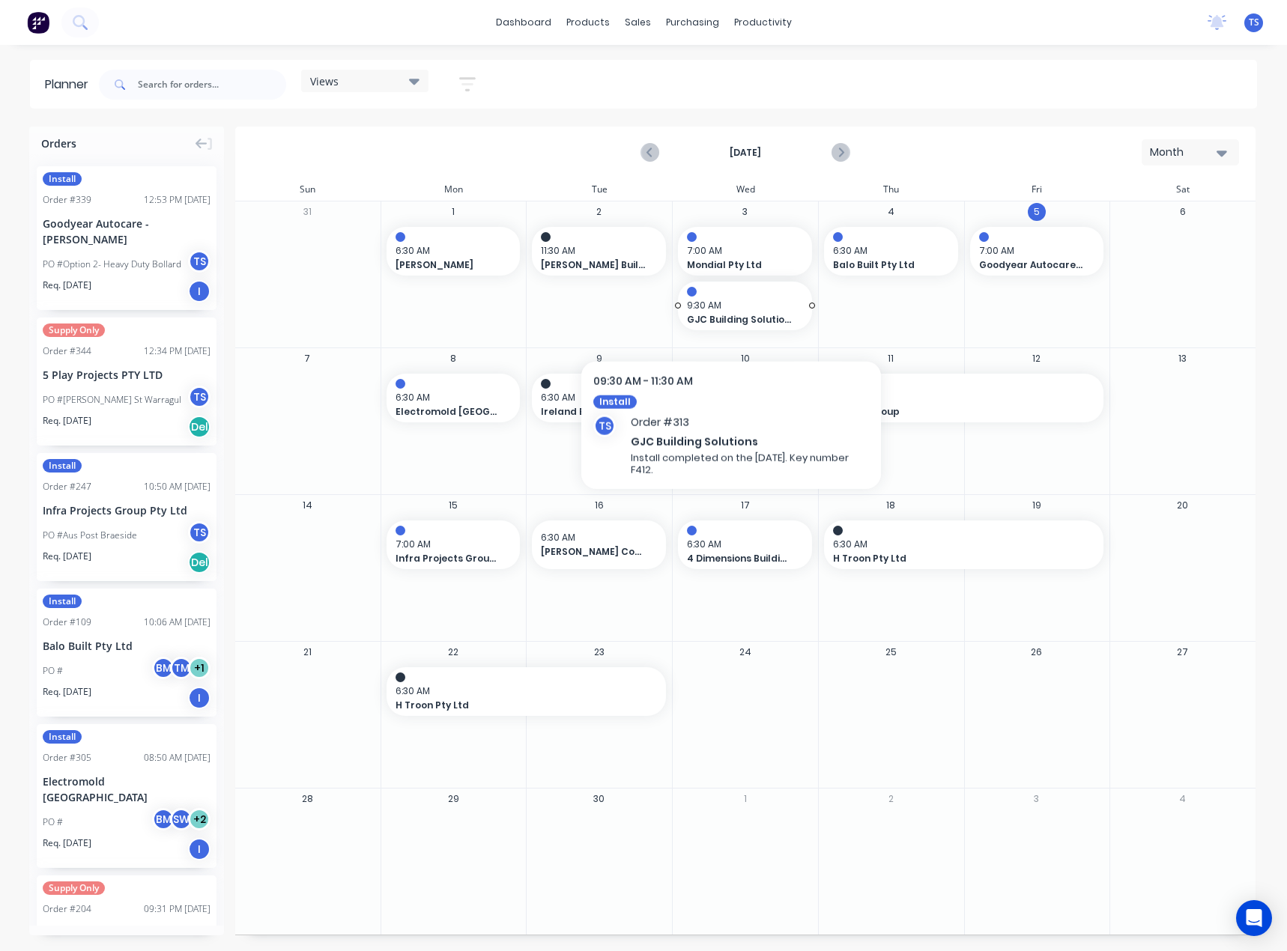
click at [731, 310] on span "9:30 AM" at bounding box center [741, 305] width 109 height 13
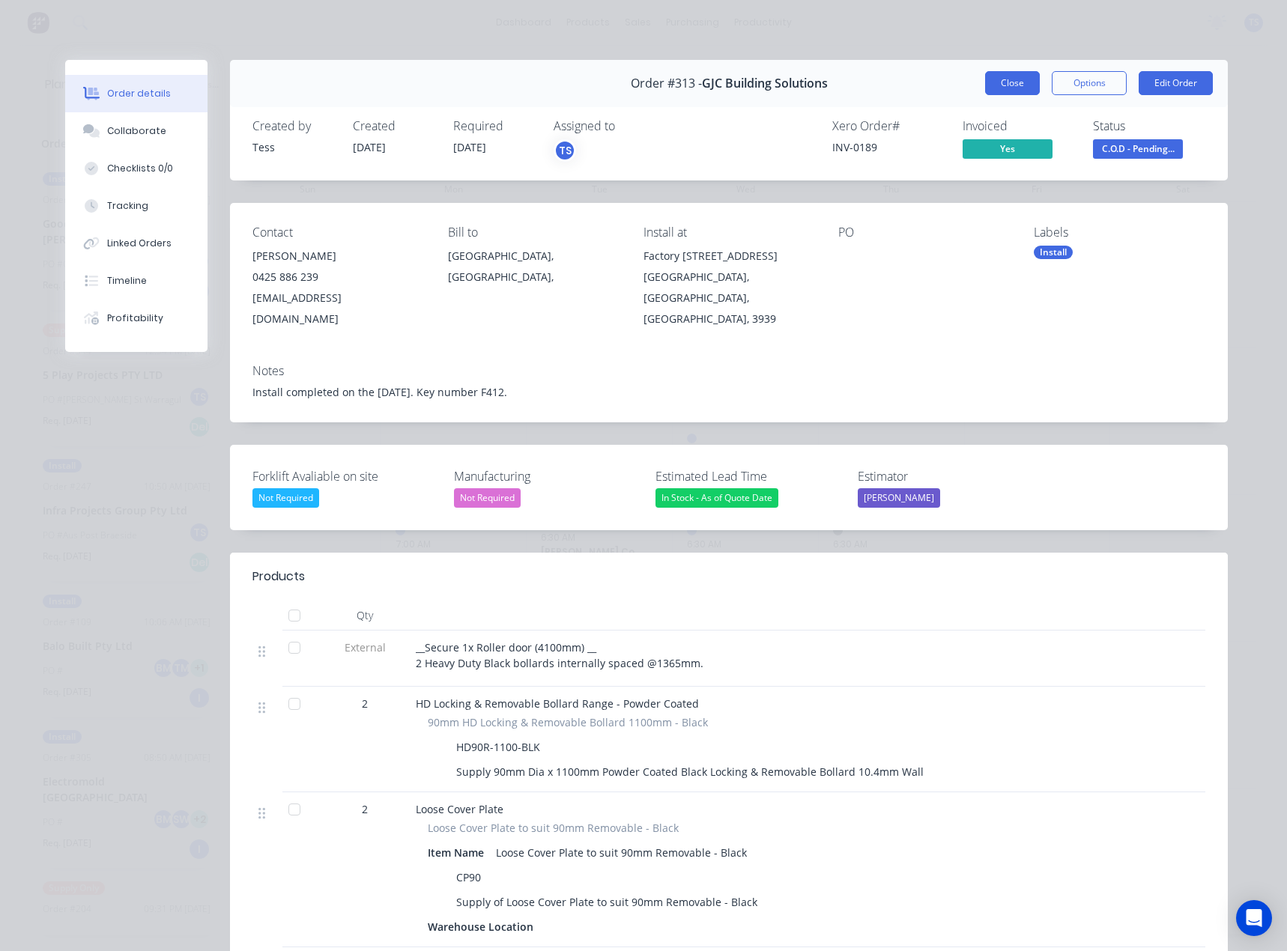
click at [1008, 85] on button "Close" at bounding box center [1012, 83] width 55 height 24
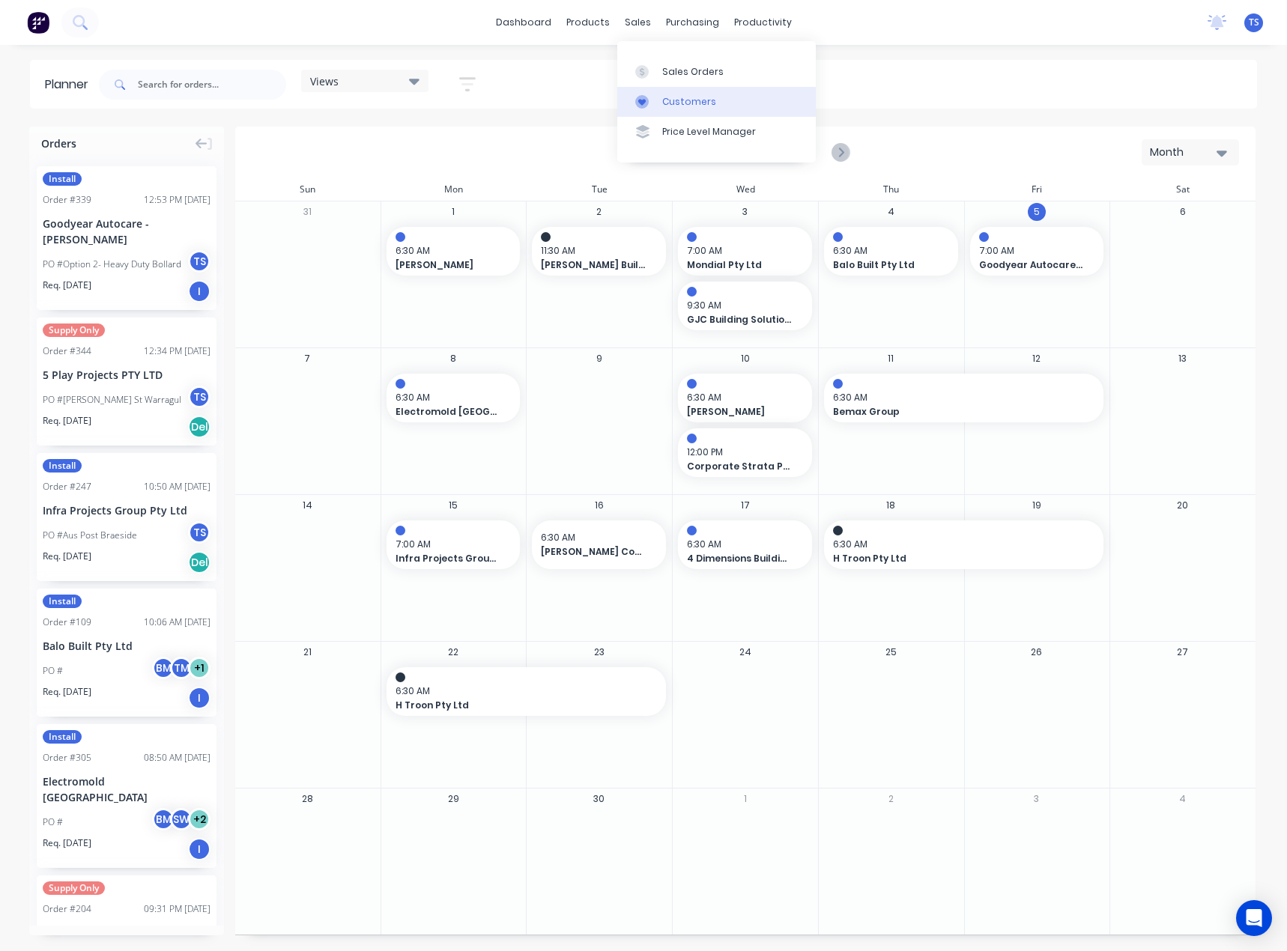
click at [662, 100] on div "Customers" at bounding box center [689, 101] width 54 height 13
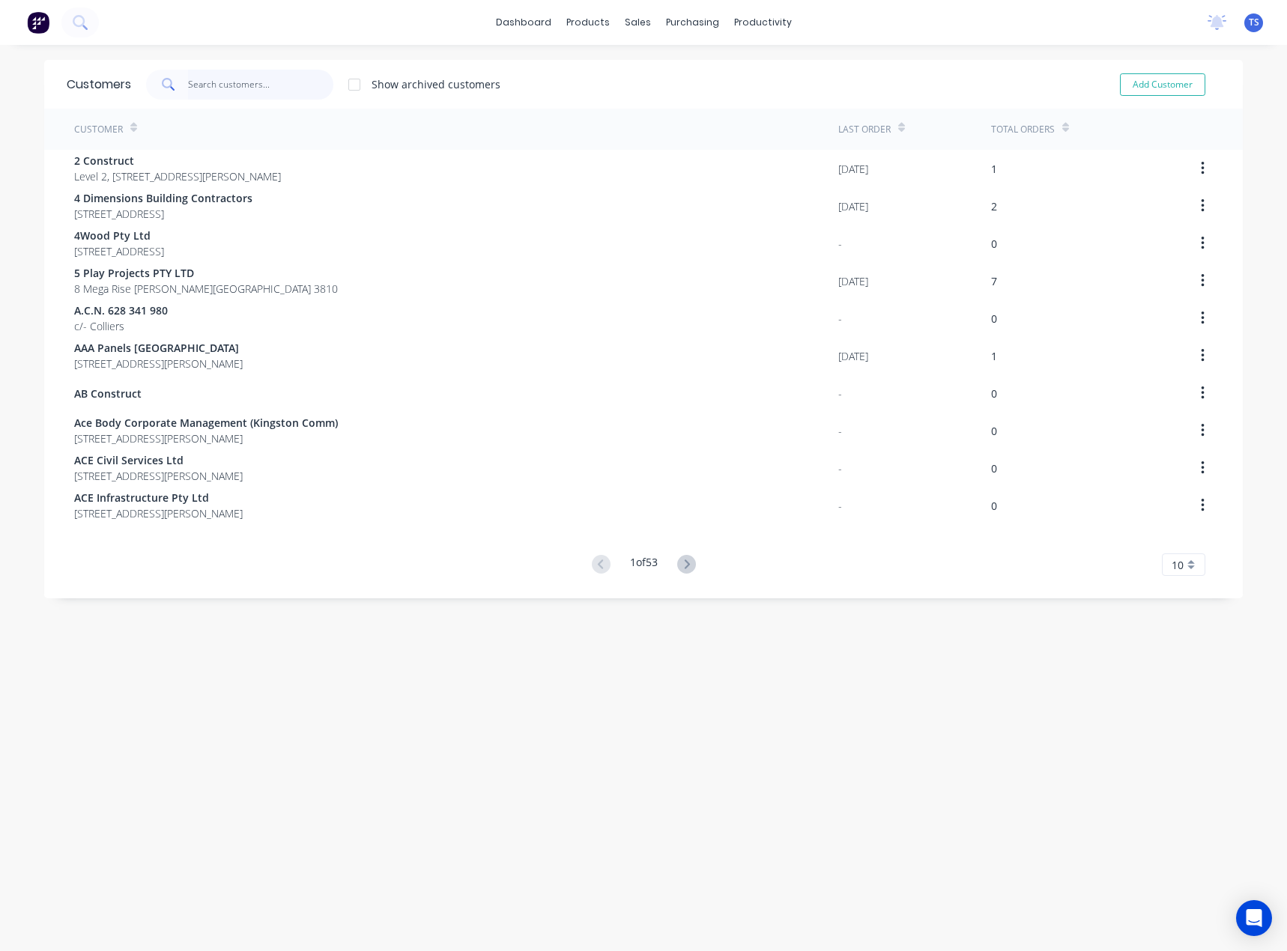
click at [243, 86] on input "text" at bounding box center [261, 85] width 146 height 30
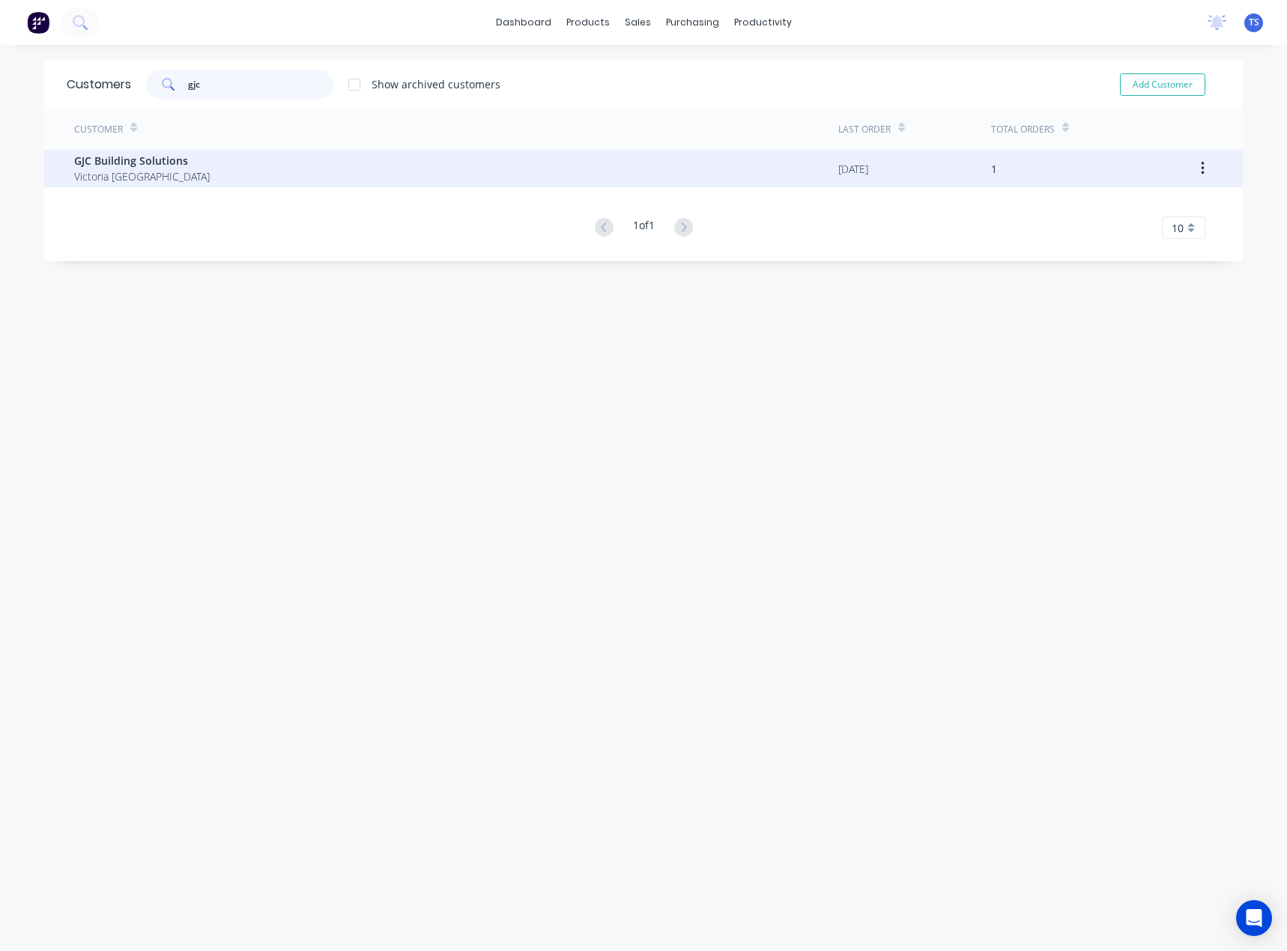
type input "gjc"
click at [148, 175] on span "Victoria Australia" at bounding box center [142, 176] width 136 height 16
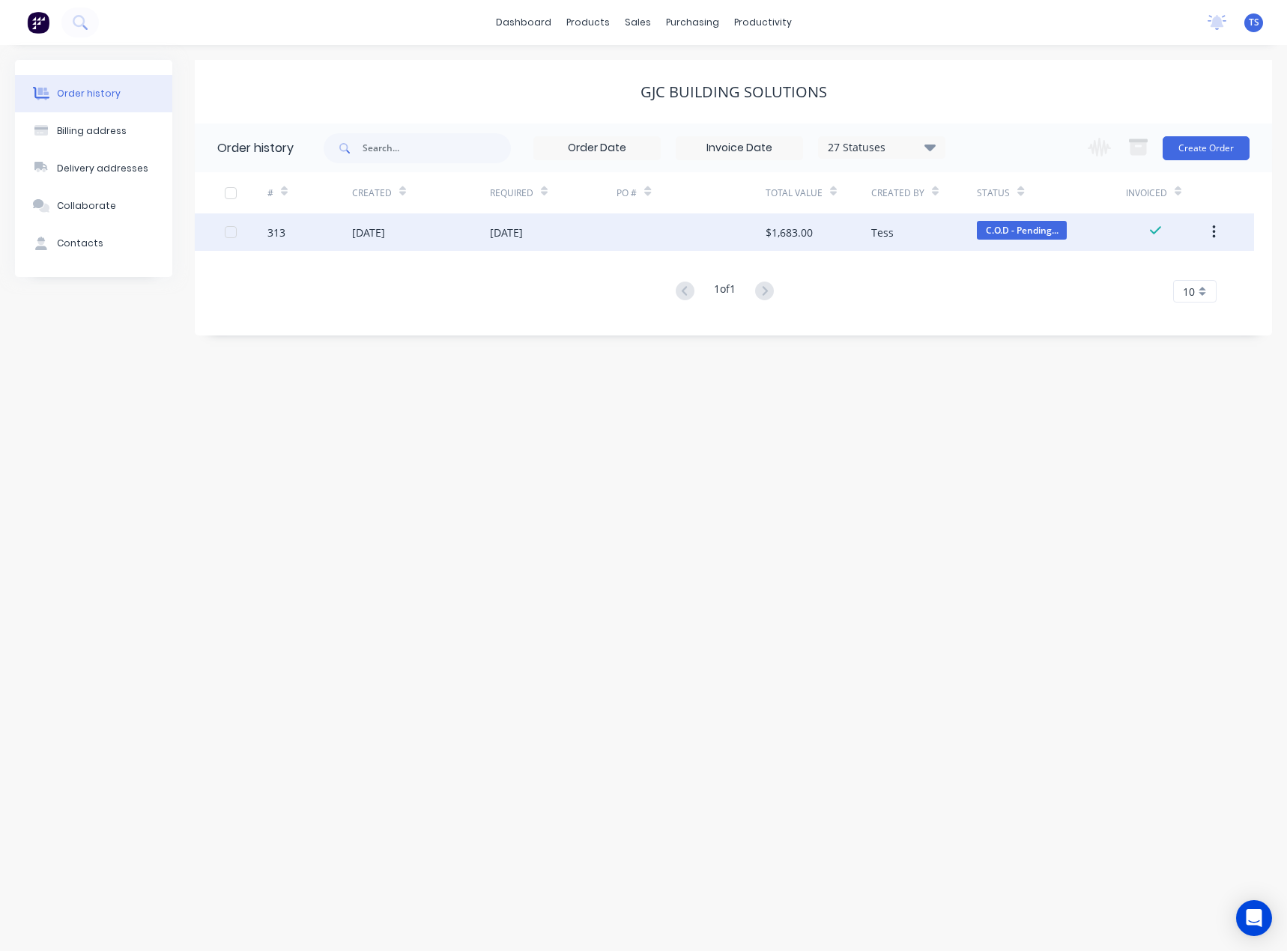
click at [636, 237] on div at bounding box center [690, 231] width 148 height 37
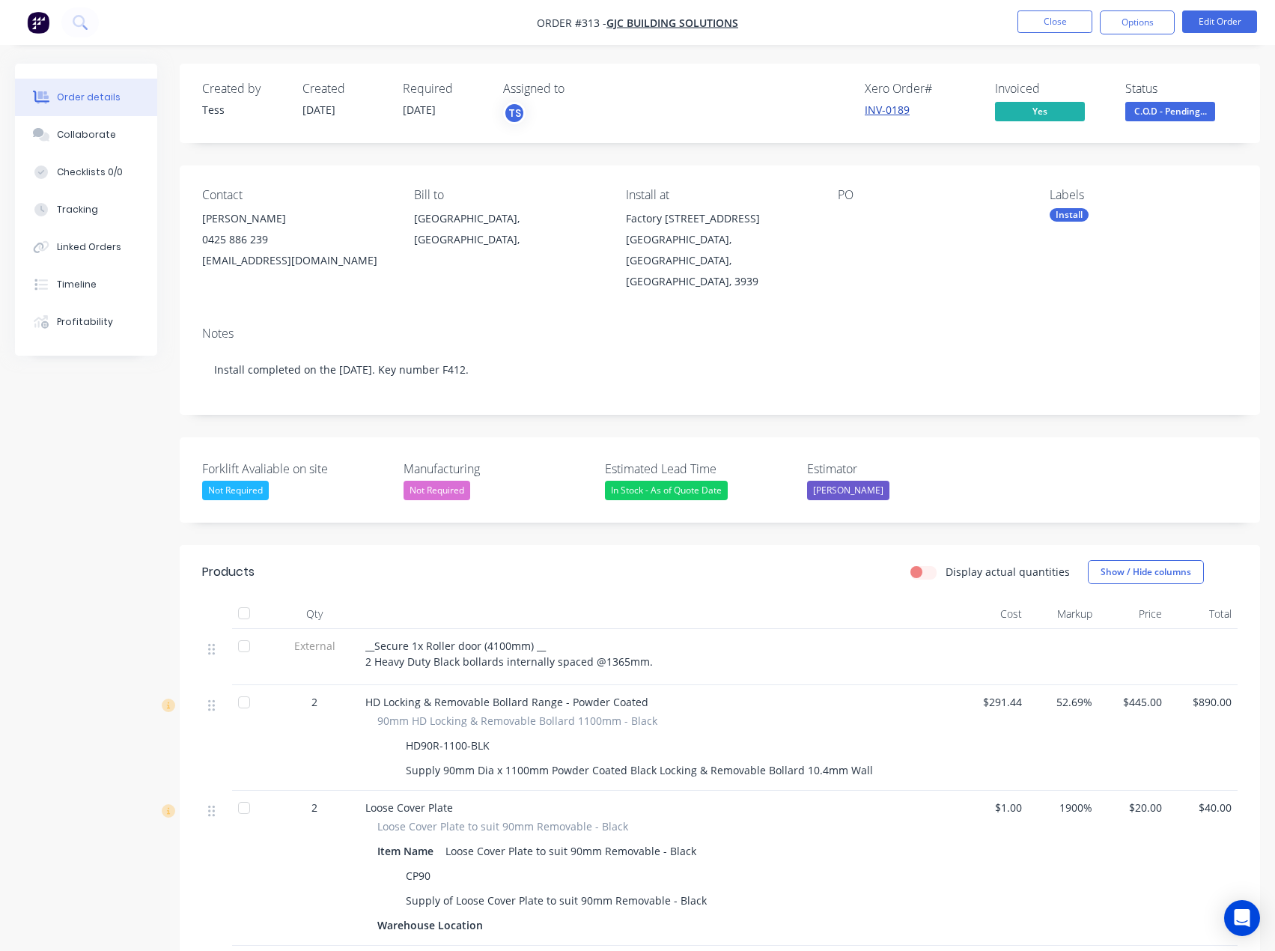
click at [899, 112] on link "INV-0189" at bounding box center [887, 110] width 45 height 14
click at [1034, 21] on button "Close" at bounding box center [1055, 21] width 75 height 22
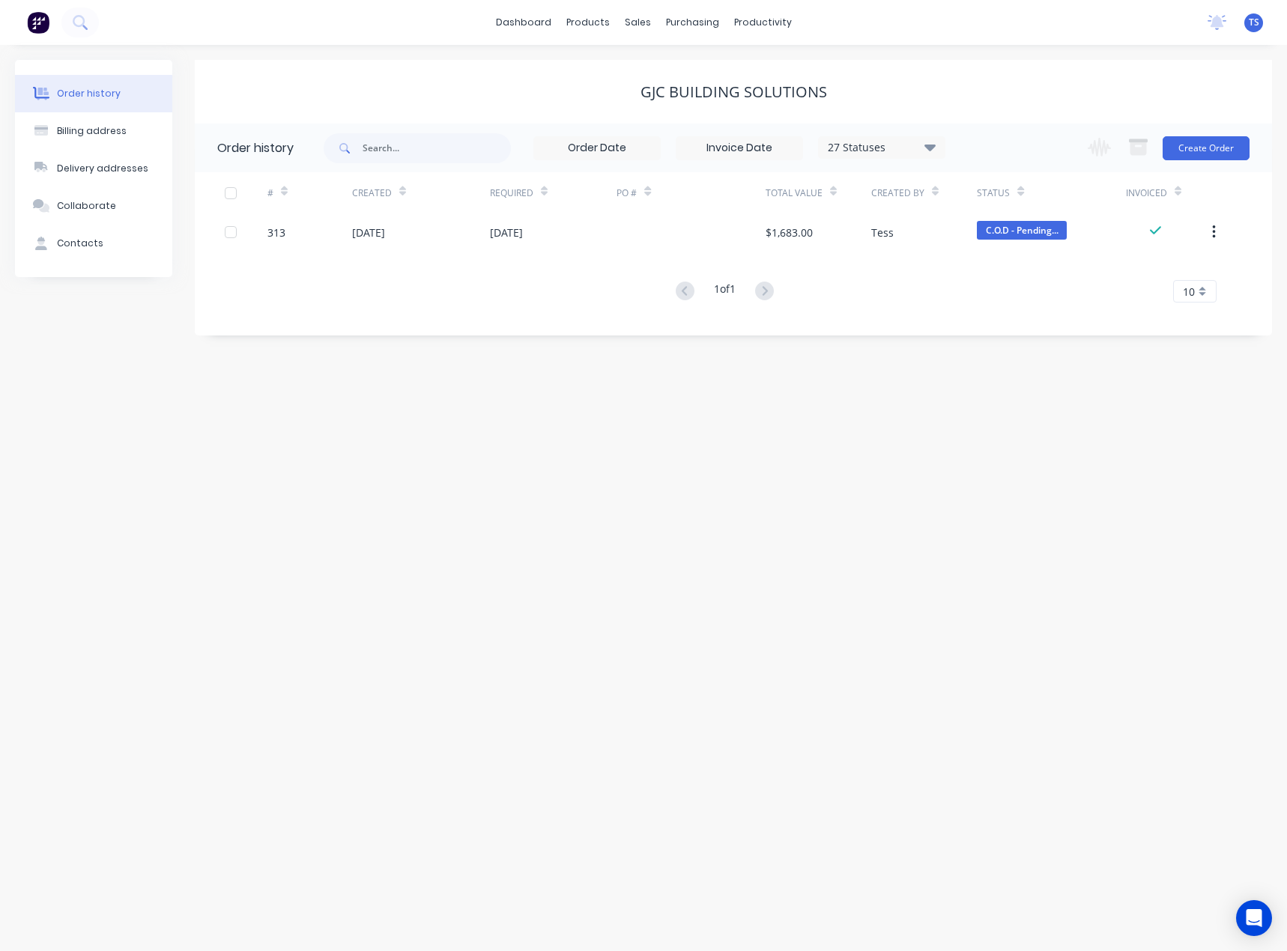
click at [77, 92] on div "Order history" at bounding box center [89, 93] width 64 height 13
click at [657, 80] on link "Sales Orders" at bounding box center [716, 71] width 198 height 30
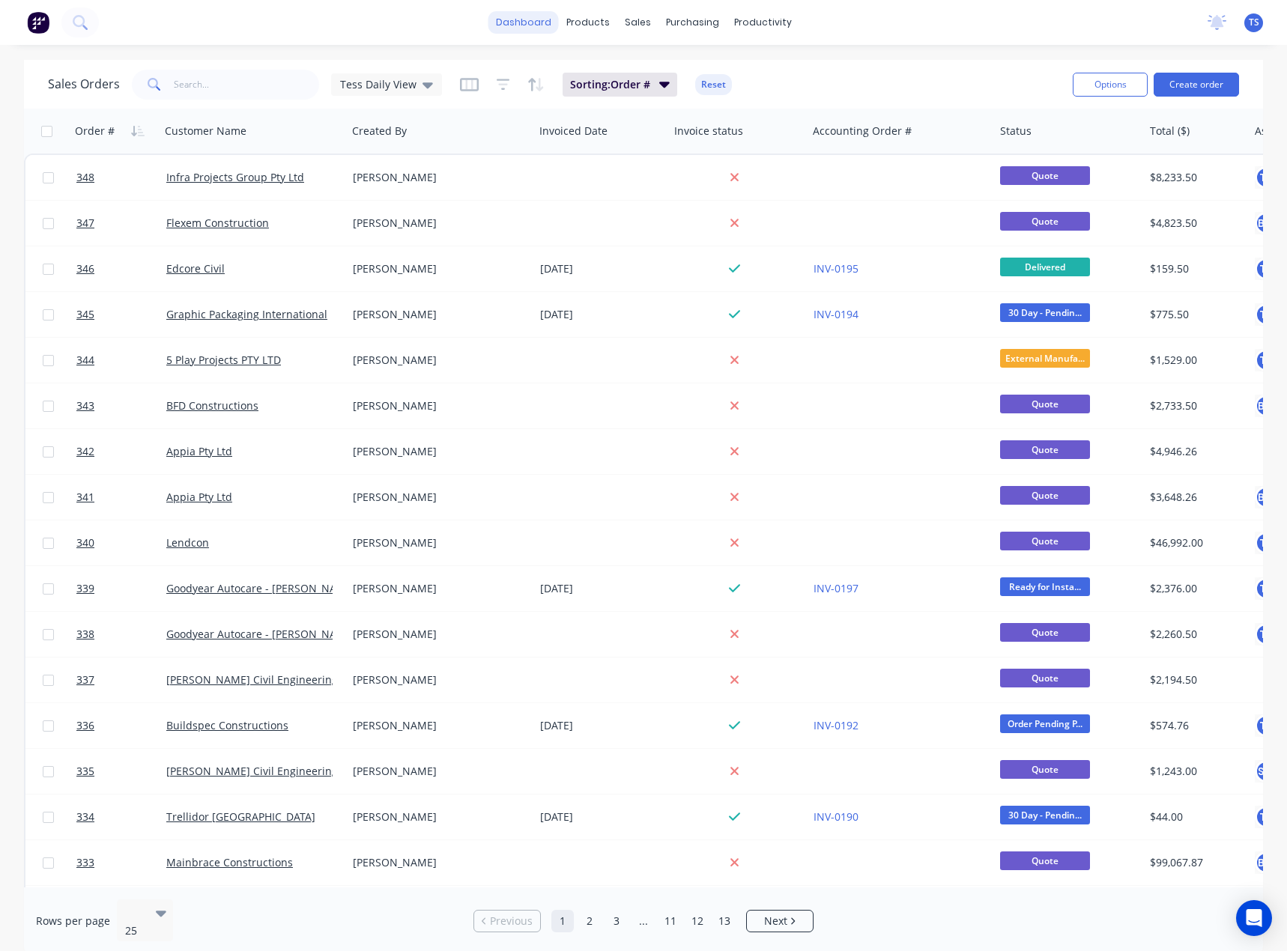
click at [527, 17] on link "dashboard" at bounding box center [523, 22] width 70 height 22
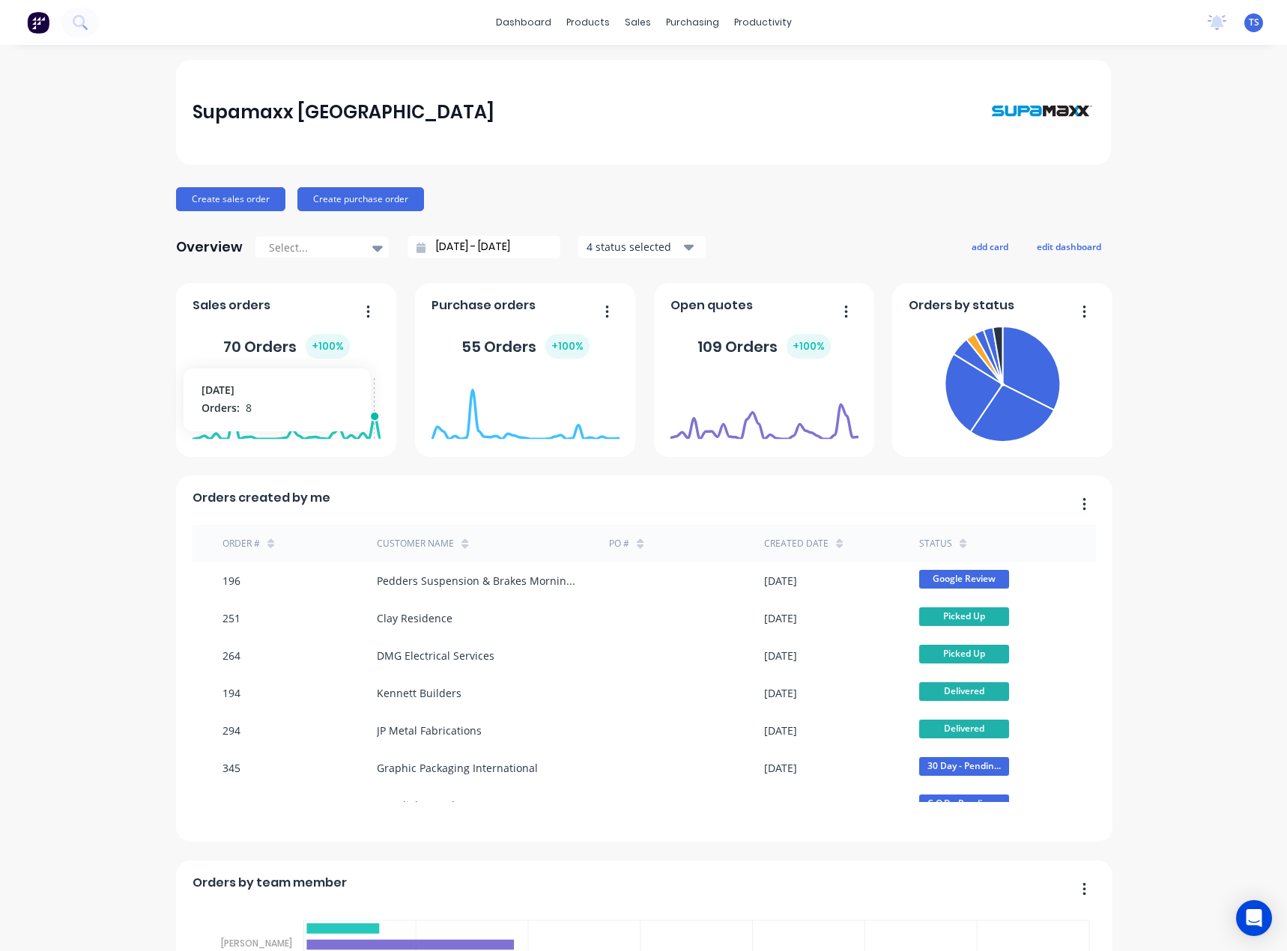
click at [369, 435] on foreignobject at bounding box center [286, 409] width 188 height 64
click at [357, 437] on foreignobject at bounding box center [286, 409] width 188 height 64
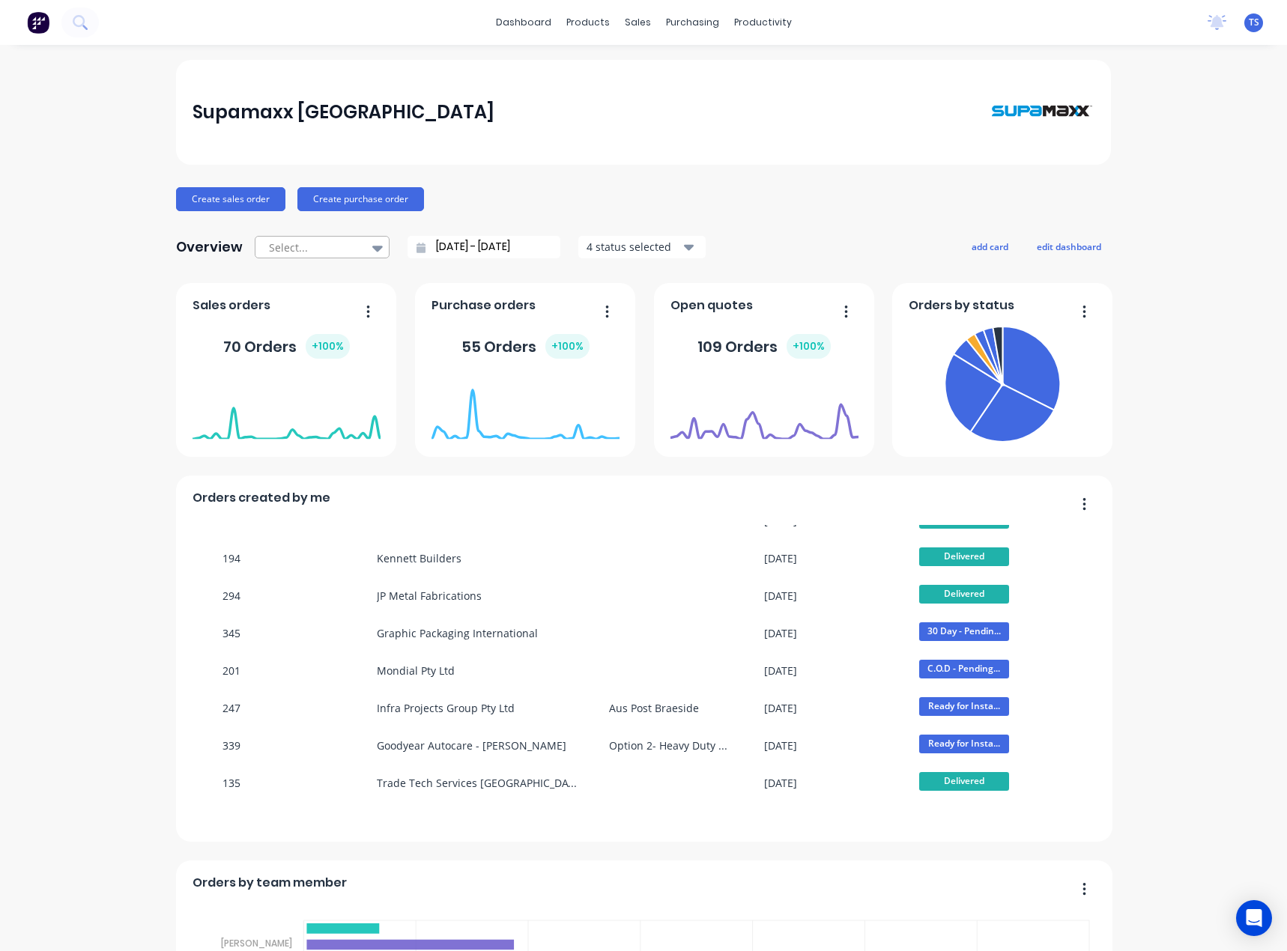
click at [319, 244] on div at bounding box center [314, 247] width 94 height 19
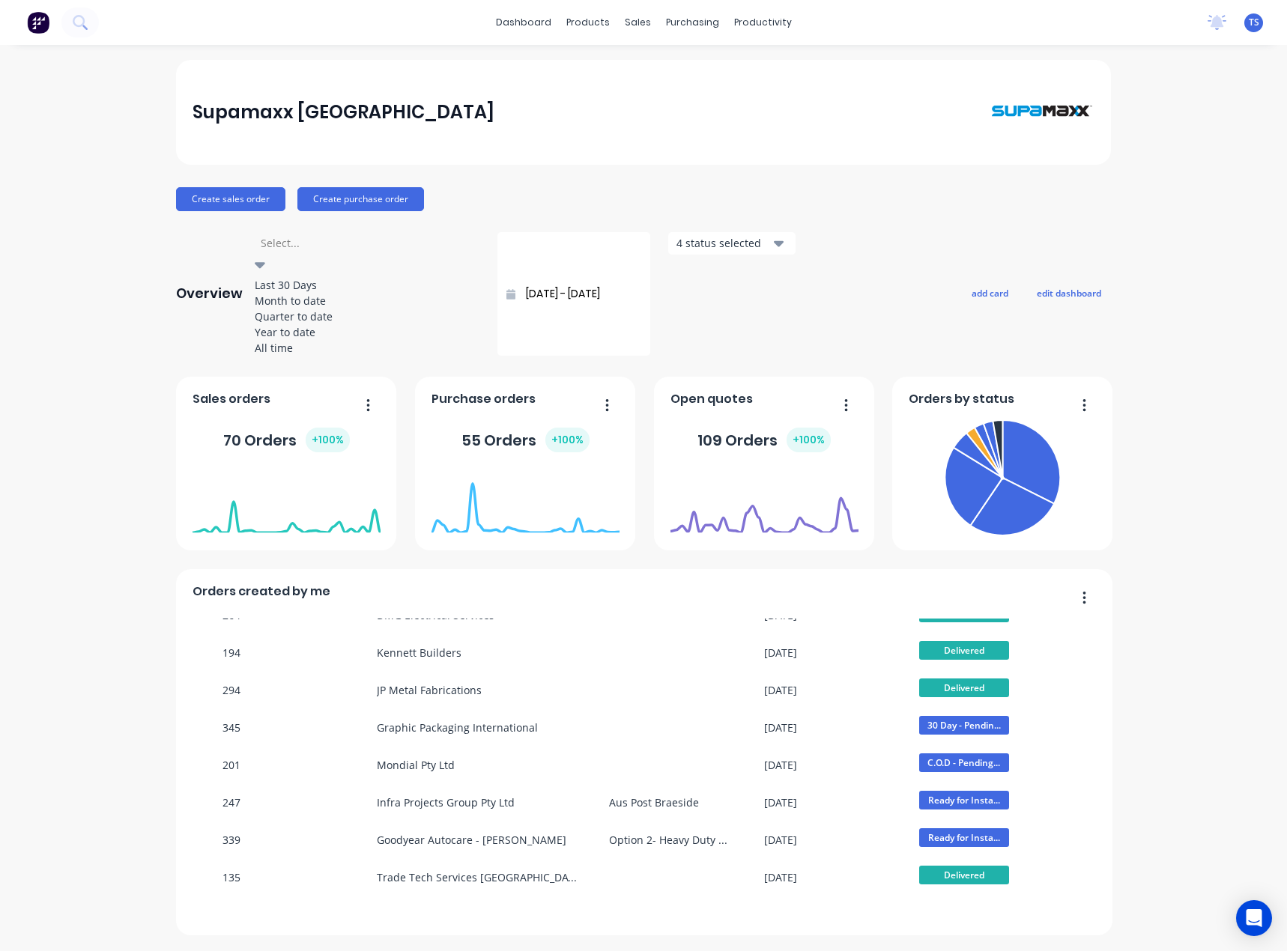
click at [291, 356] on div "All time" at bounding box center [367, 348] width 225 height 16
type input "17/06/25 - 05/09/25"
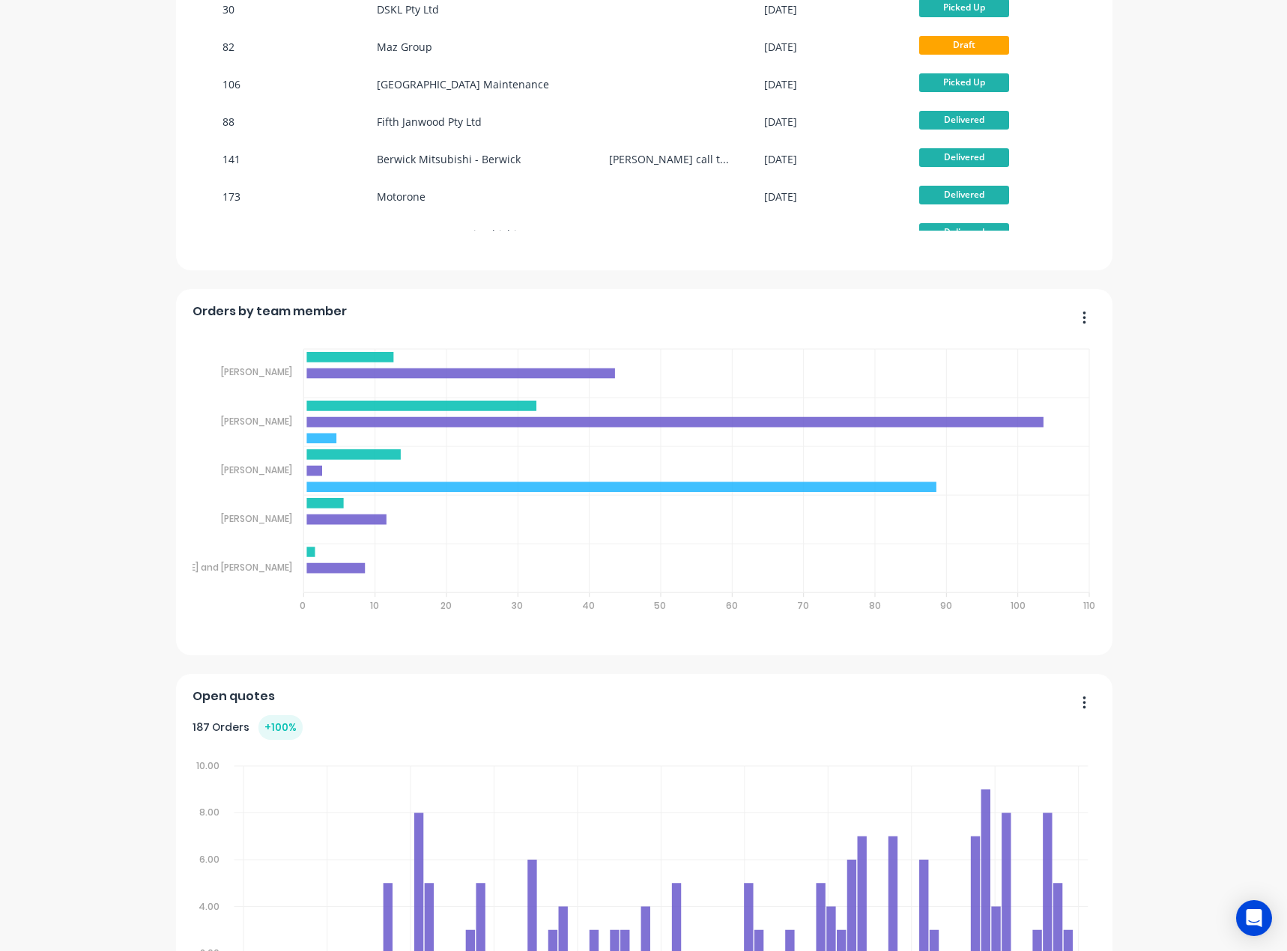
scroll to position [694, 0]
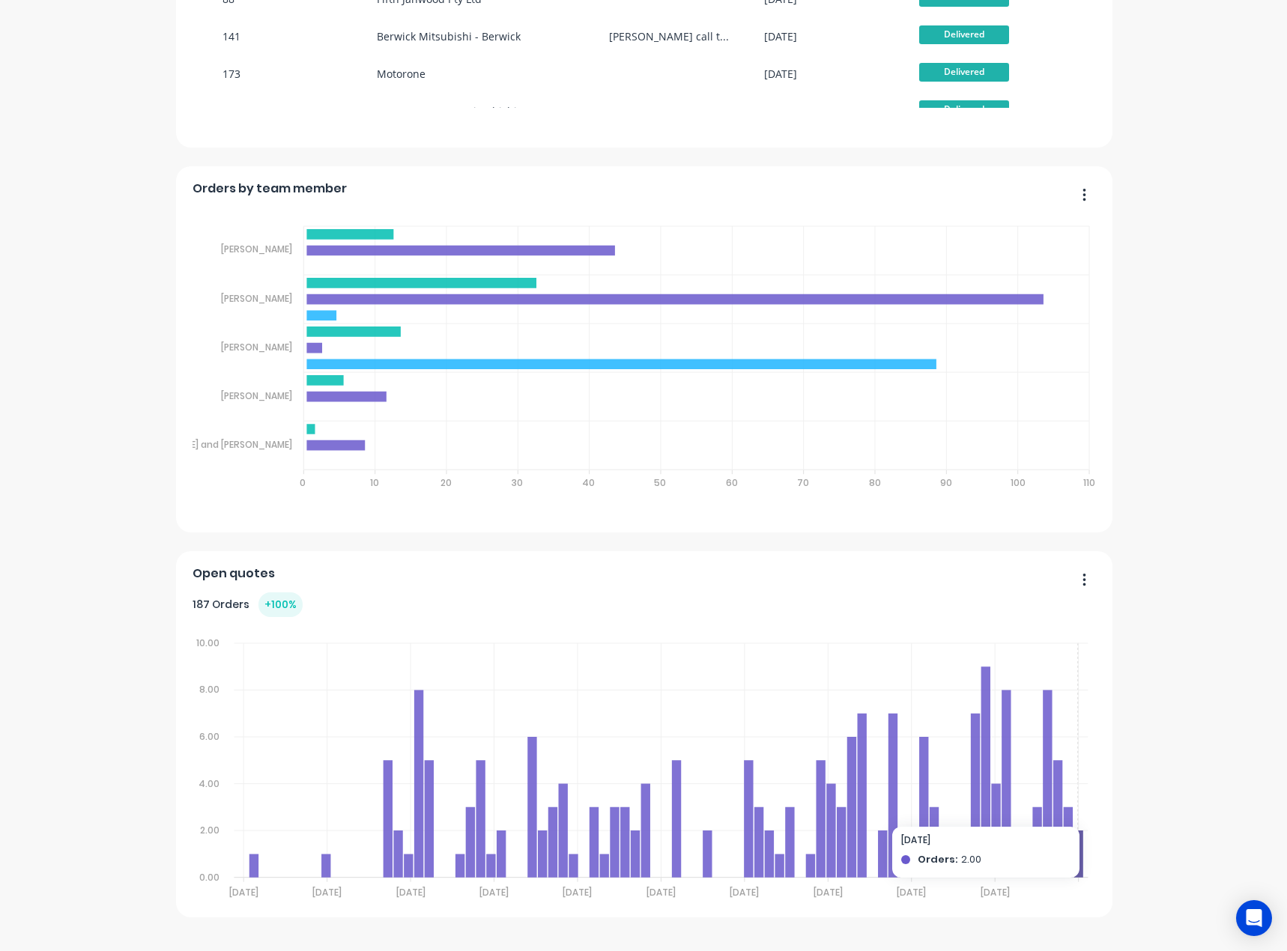
click at [1075, 847] on icon at bounding box center [1079, 853] width 9 height 47
click at [1215, 249] on div "Supamaxx Australia Create sales order Create purchase order Overview All time 1…" at bounding box center [643, 142] width 1287 height 1552
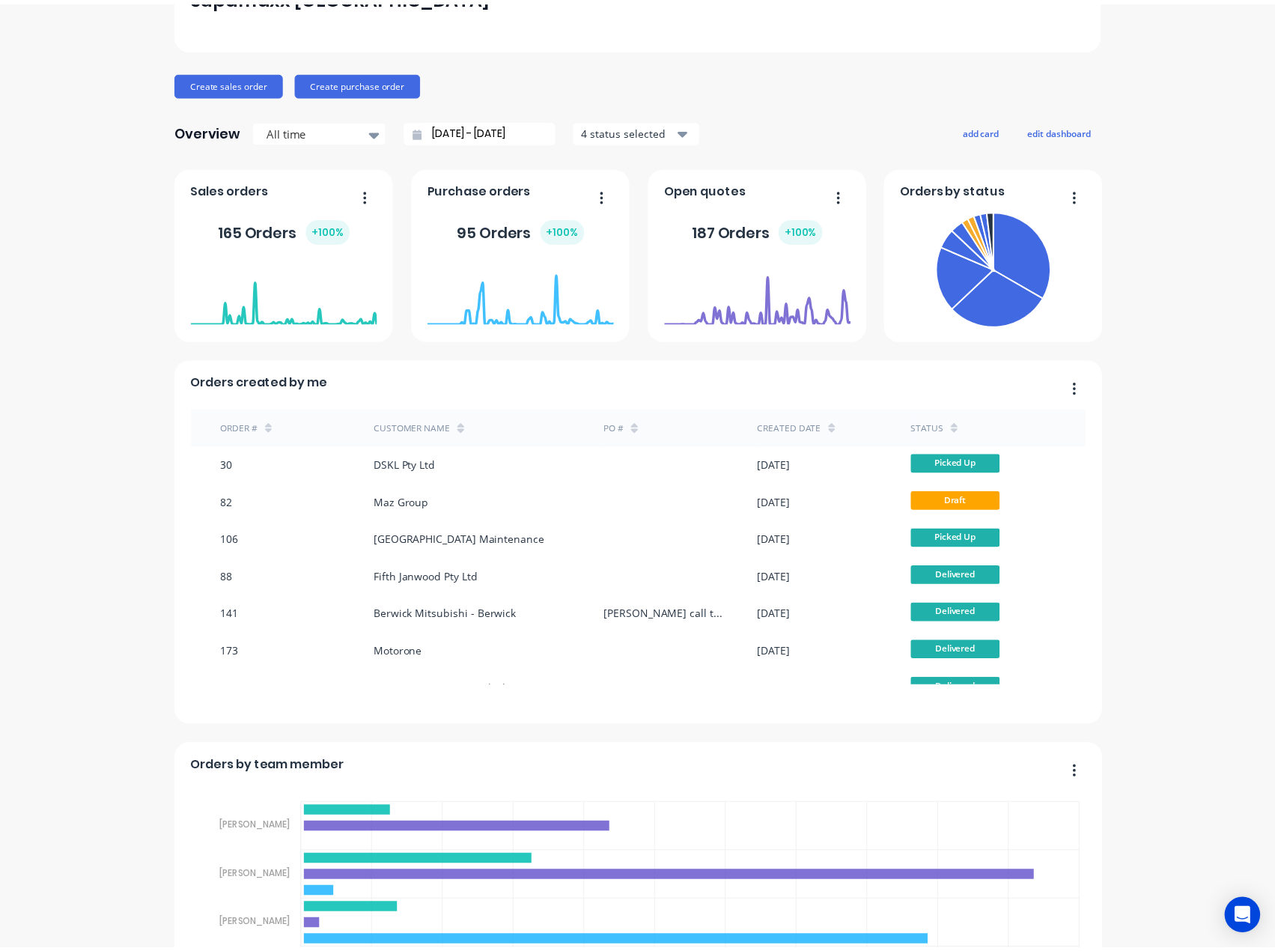
scroll to position [0, 0]
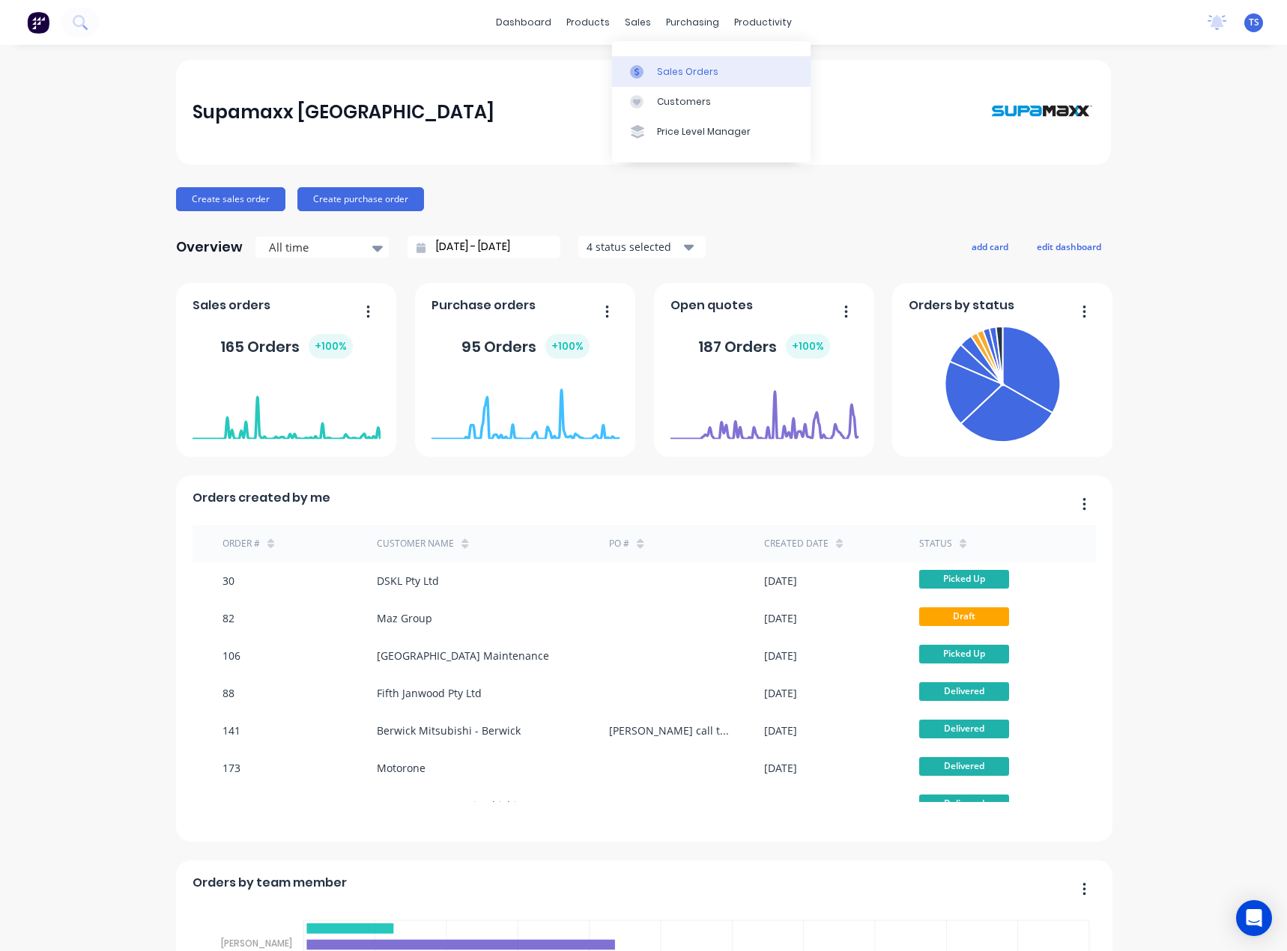
click at [660, 69] on div "Sales Orders" at bounding box center [687, 71] width 61 height 13
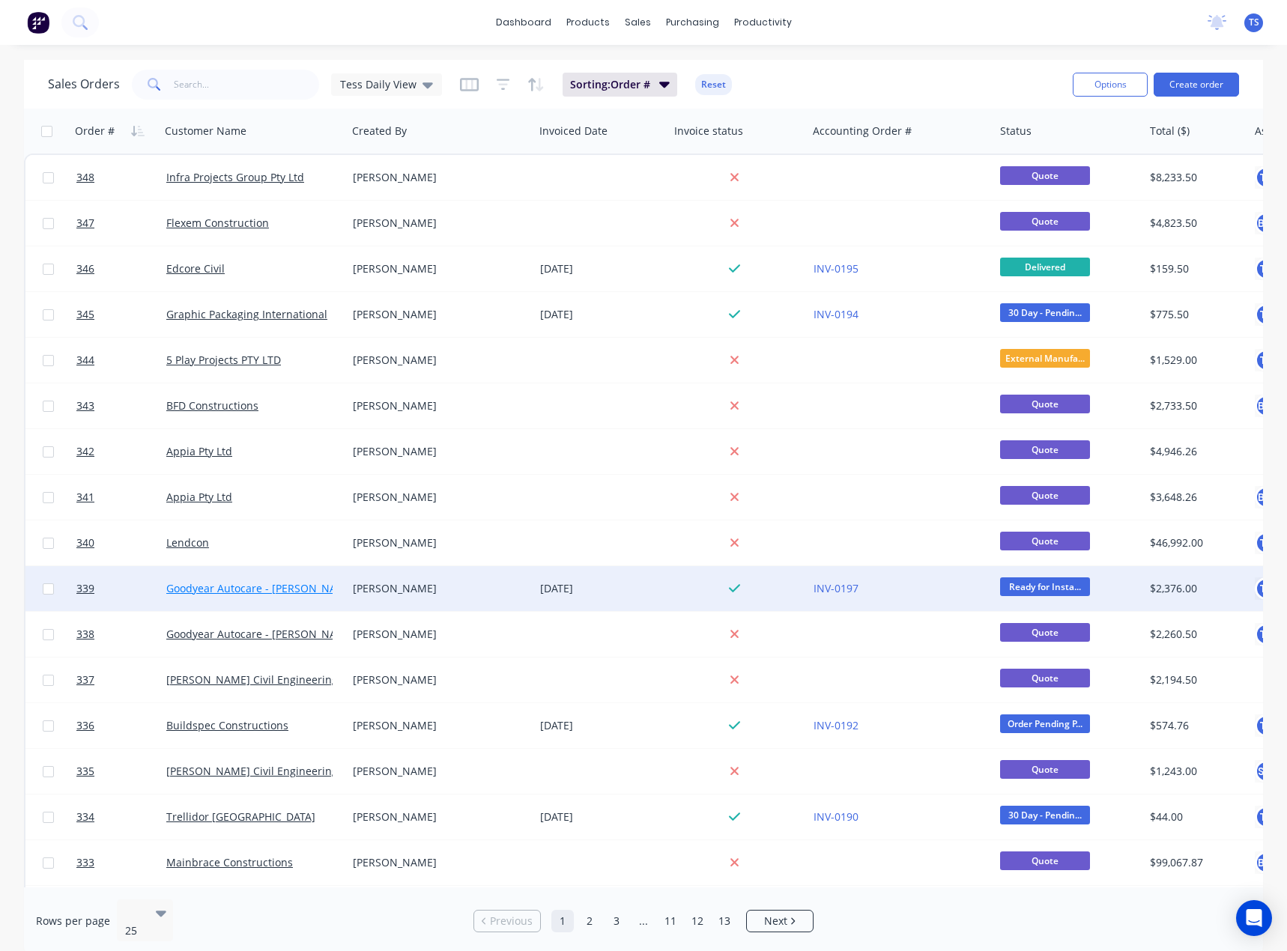
click at [190, 590] on link "Goodyear Autocare - Narre Warren" at bounding box center [260, 588] width 189 height 14
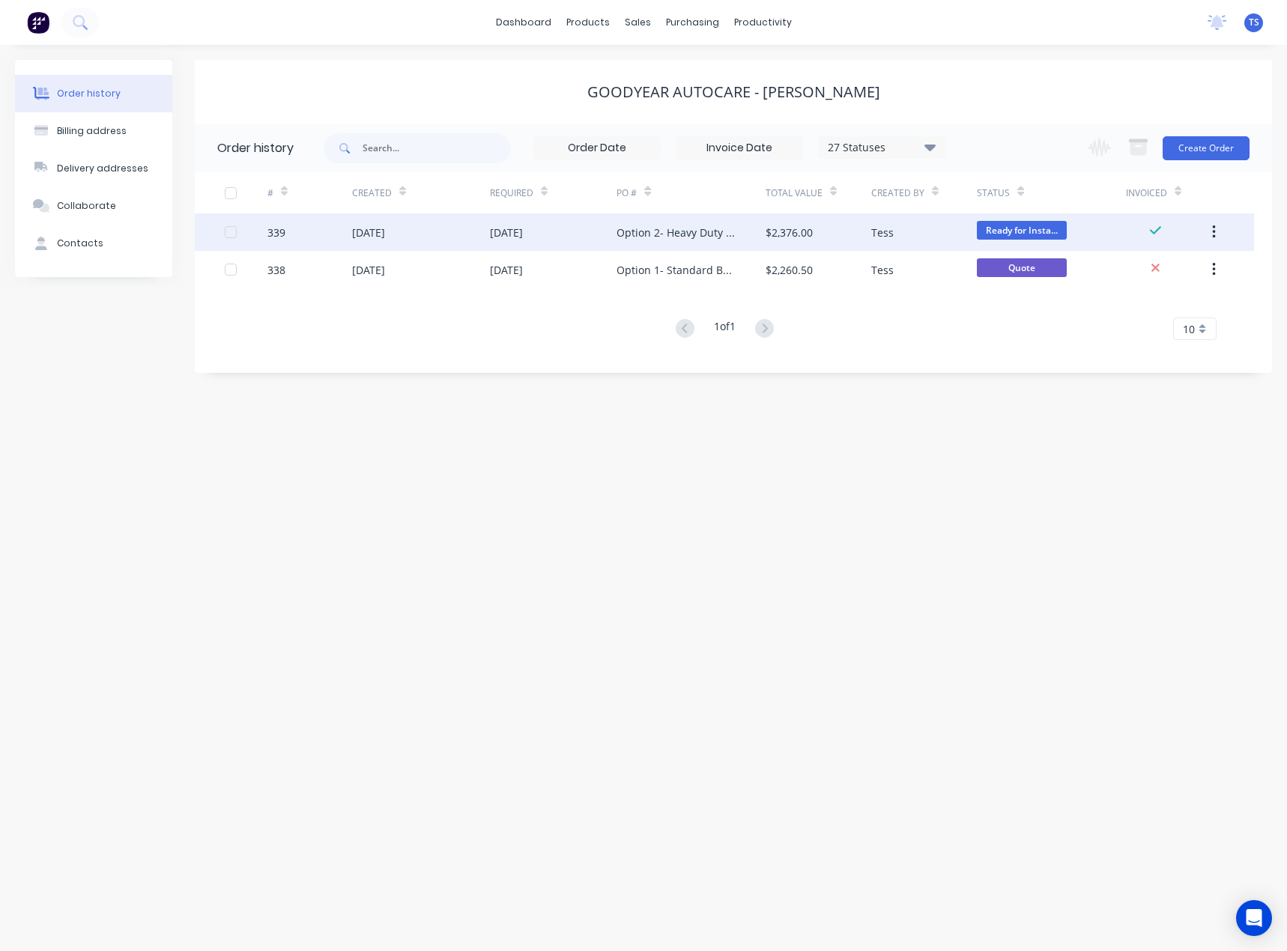
click at [631, 236] on div "Option 2- Heavy Duty Bollard" at bounding box center [675, 233] width 118 height 16
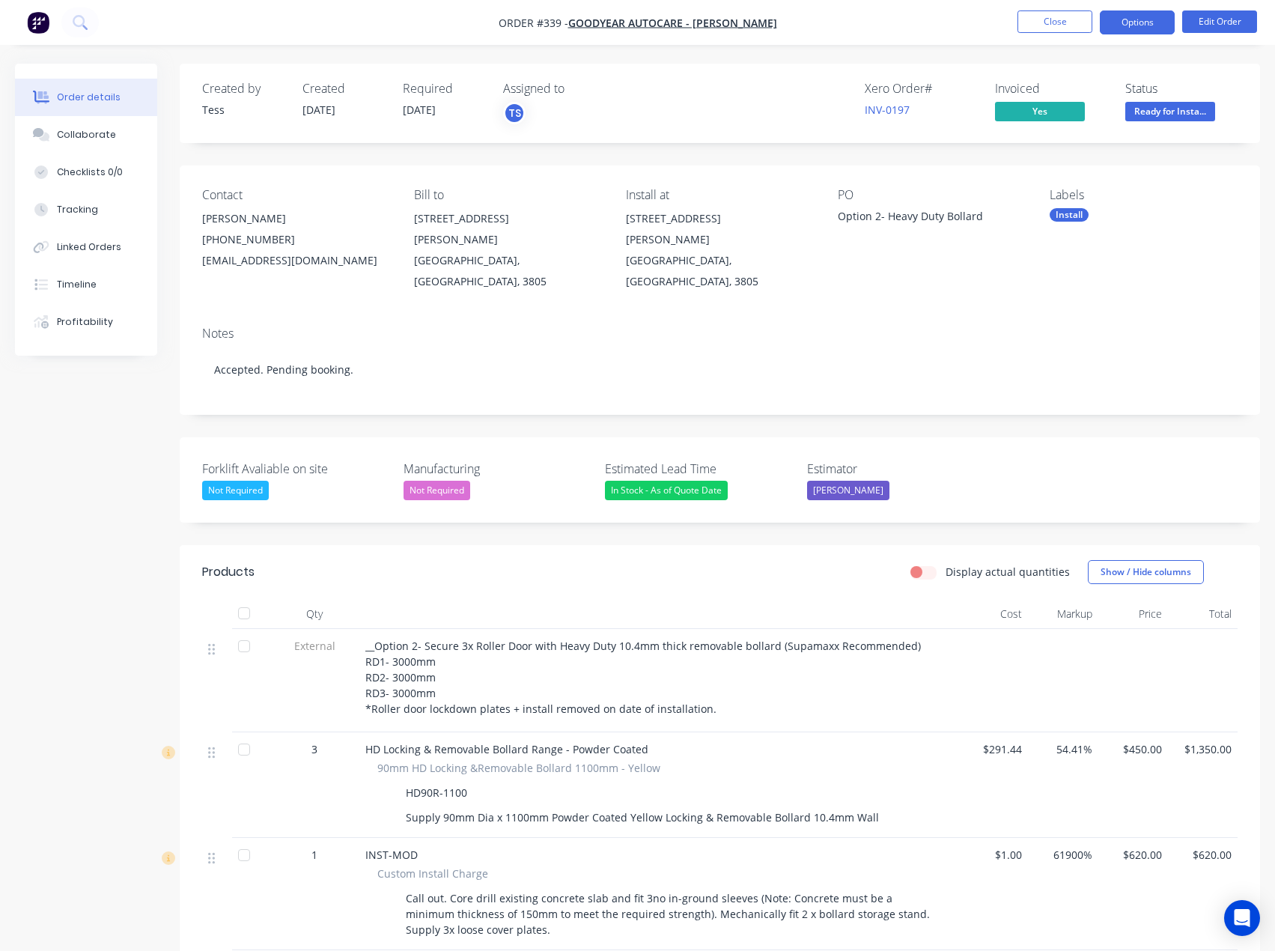
click at [1133, 20] on button "Options" at bounding box center [1137, 22] width 75 height 24
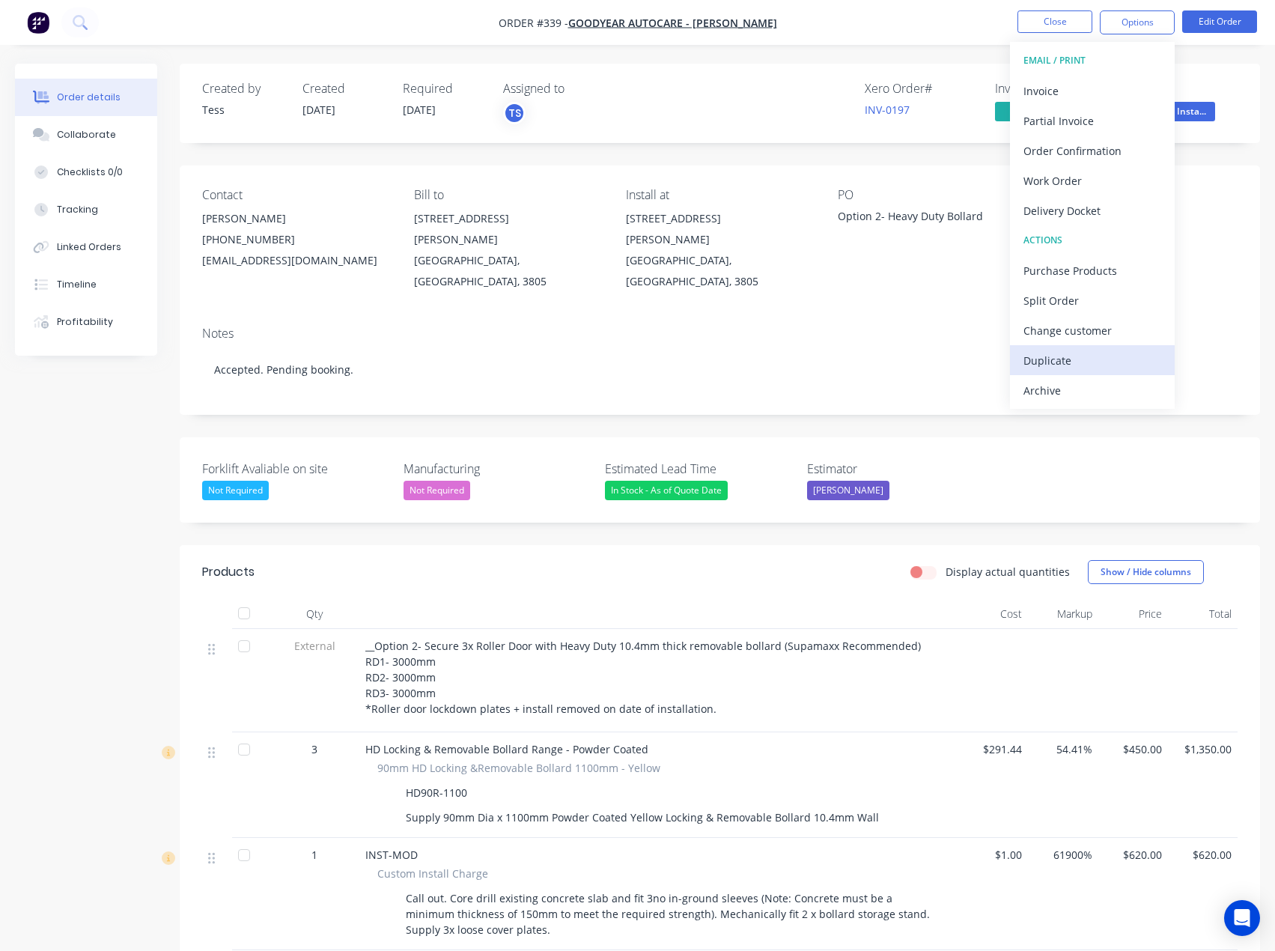
click at [1046, 364] on div "Duplicate" at bounding box center [1093, 361] width 138 height 22
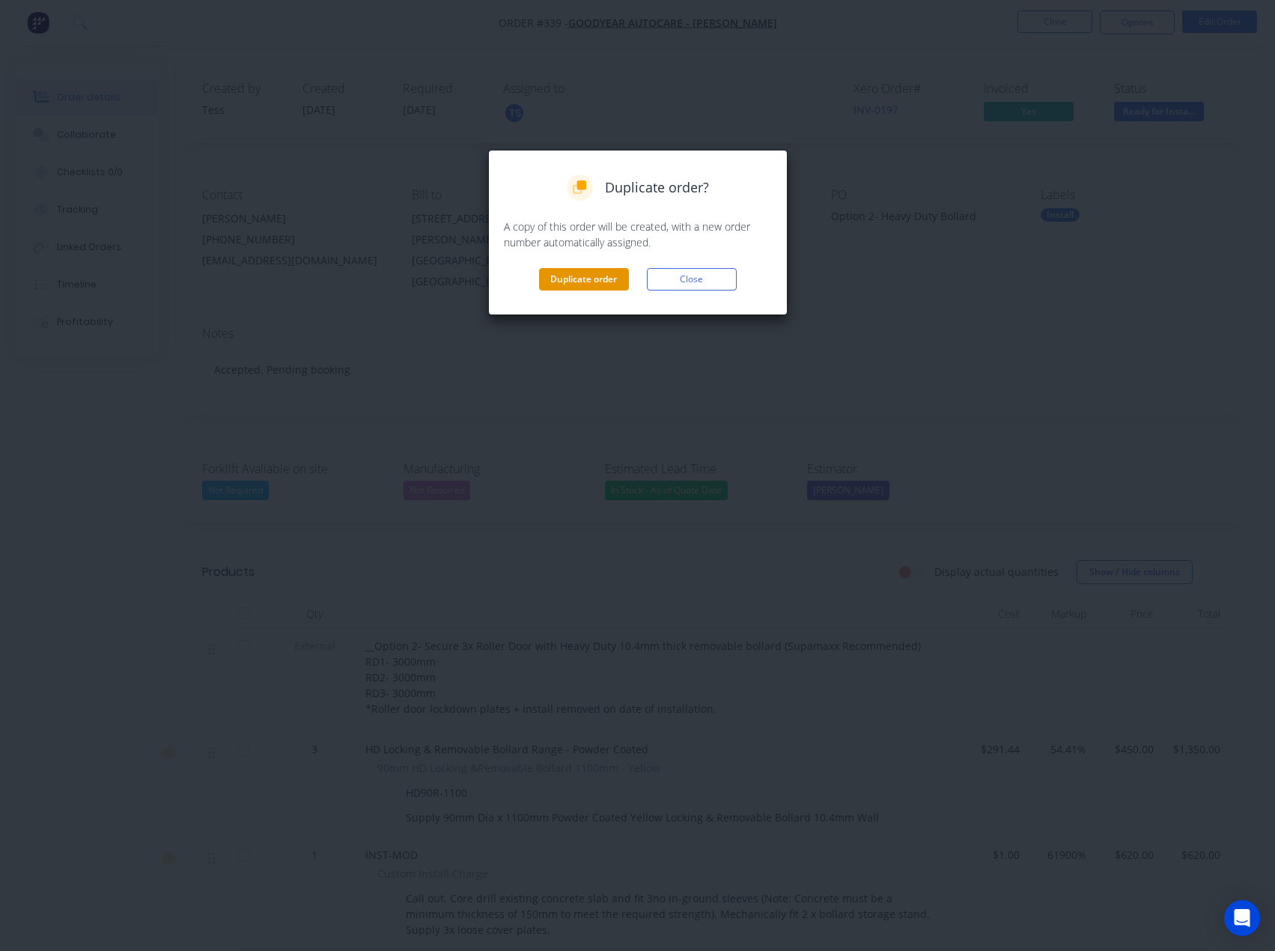
click at [591, 283] on button "Duplicate order" at bounding box center [584, 279] width 90 height 22
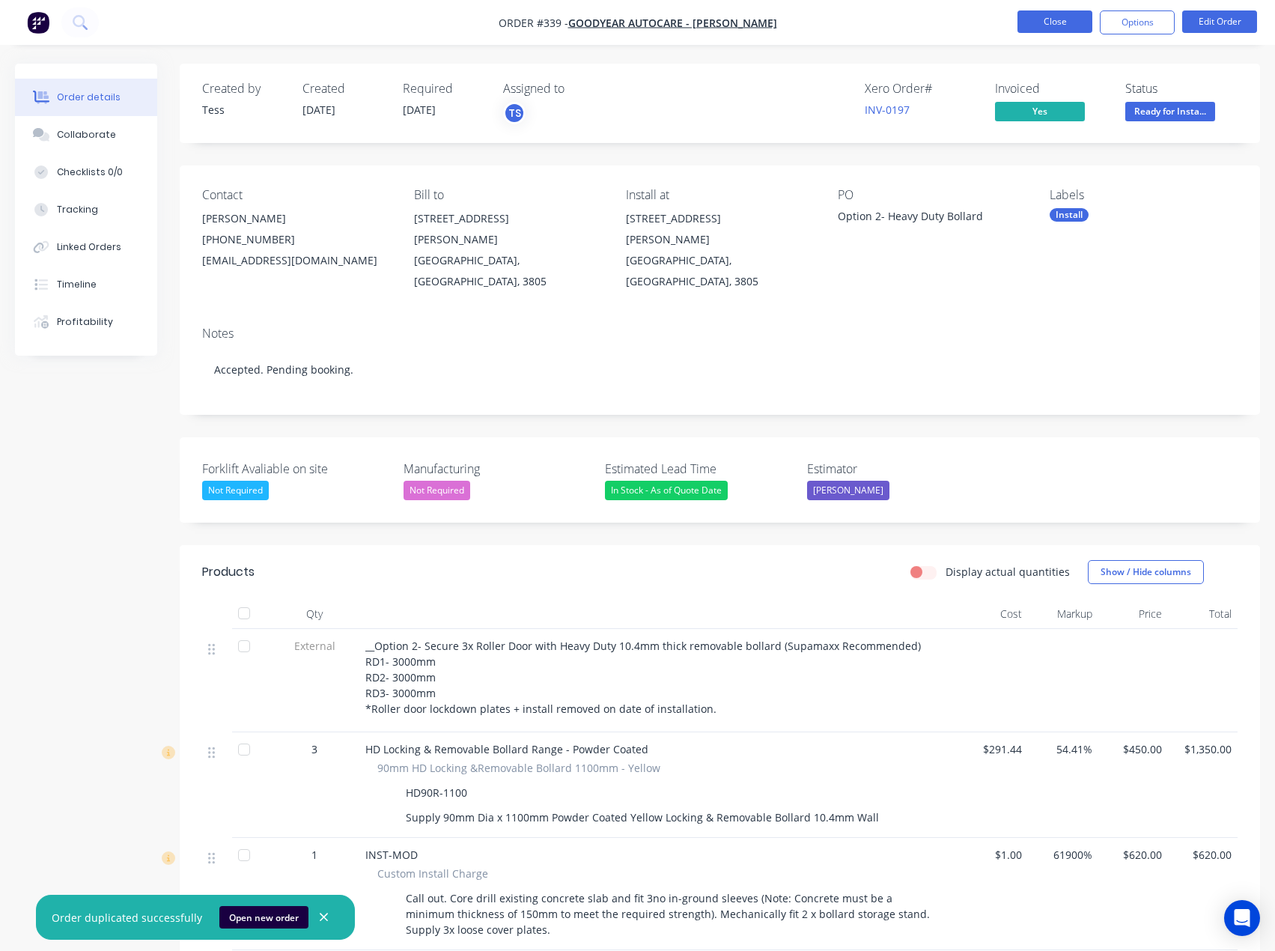
click at [1058, 24] on button "Close" at bounding box center [1055, 21] width 75 height 22
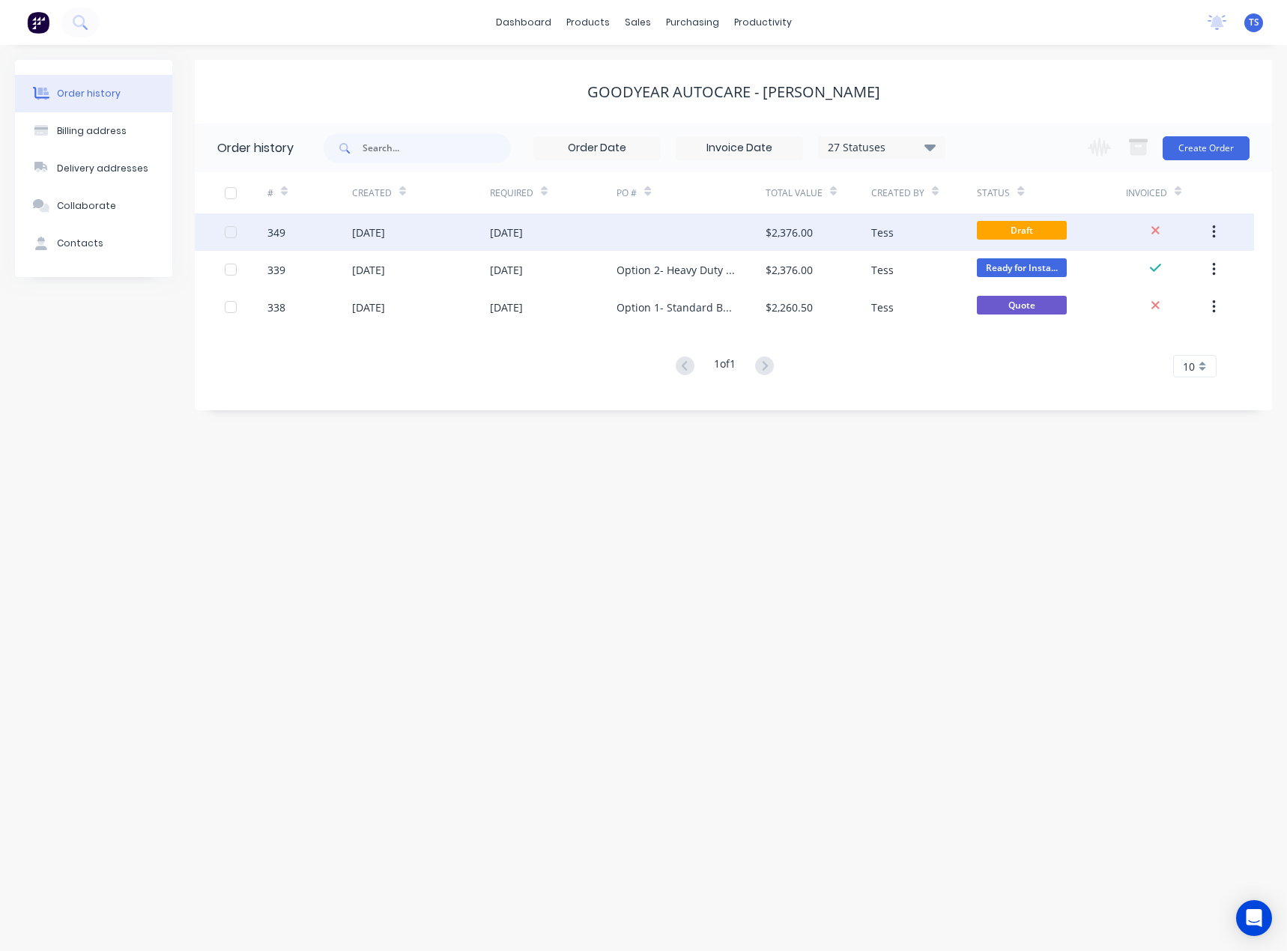
click at [604, 226] on div "[DATE]" at bounding box center [553, 231] width 127 height 37
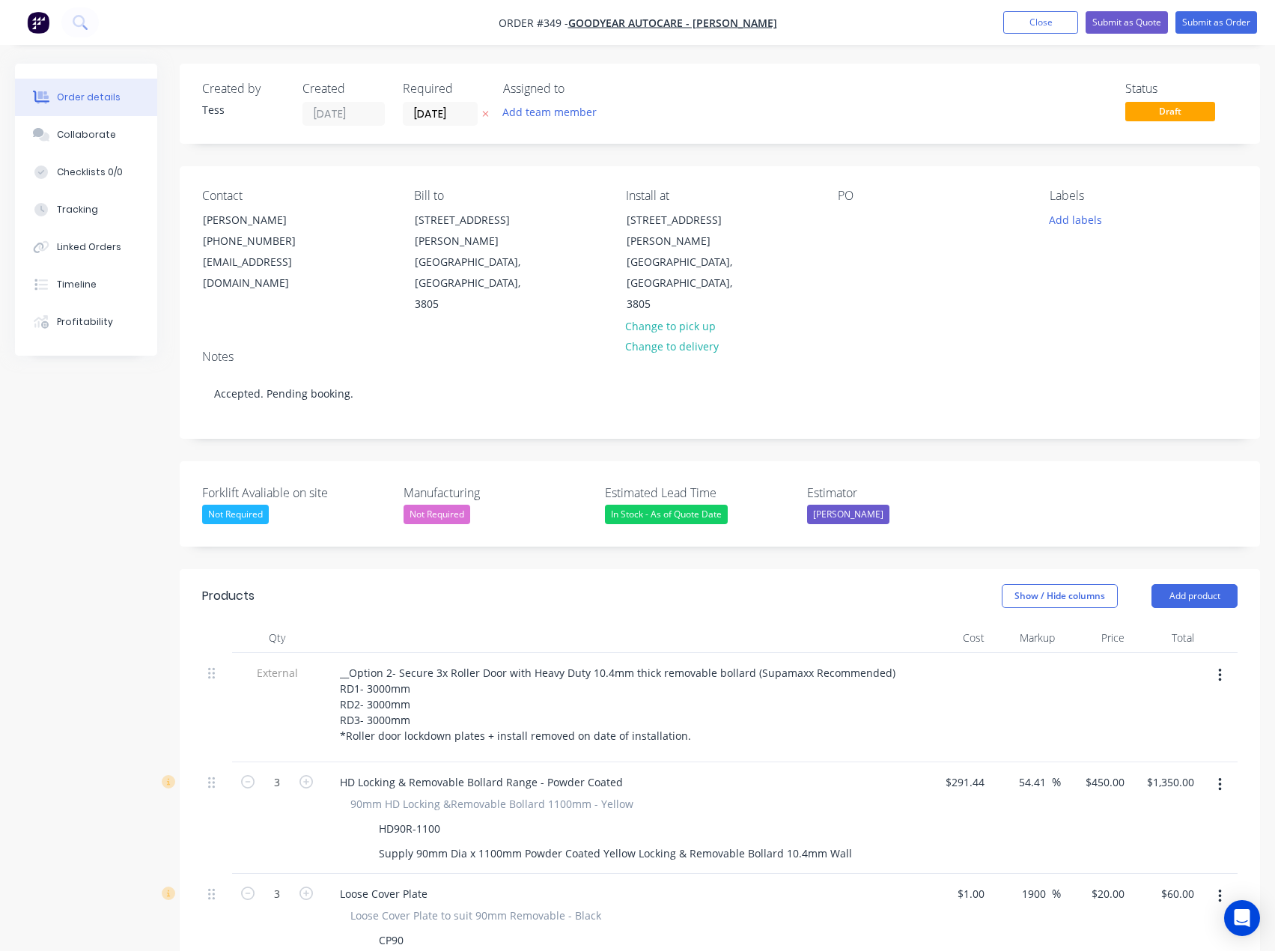
click at [873, 230] on div "PO" at bounding box center [932, 252] width 188 height 127
click at [854, 224] on div at bounding box center [850, 220] width 24 height 22
click at [549, 106] on button "Add team member" at bounding box center [550, 112] width 110 height 20
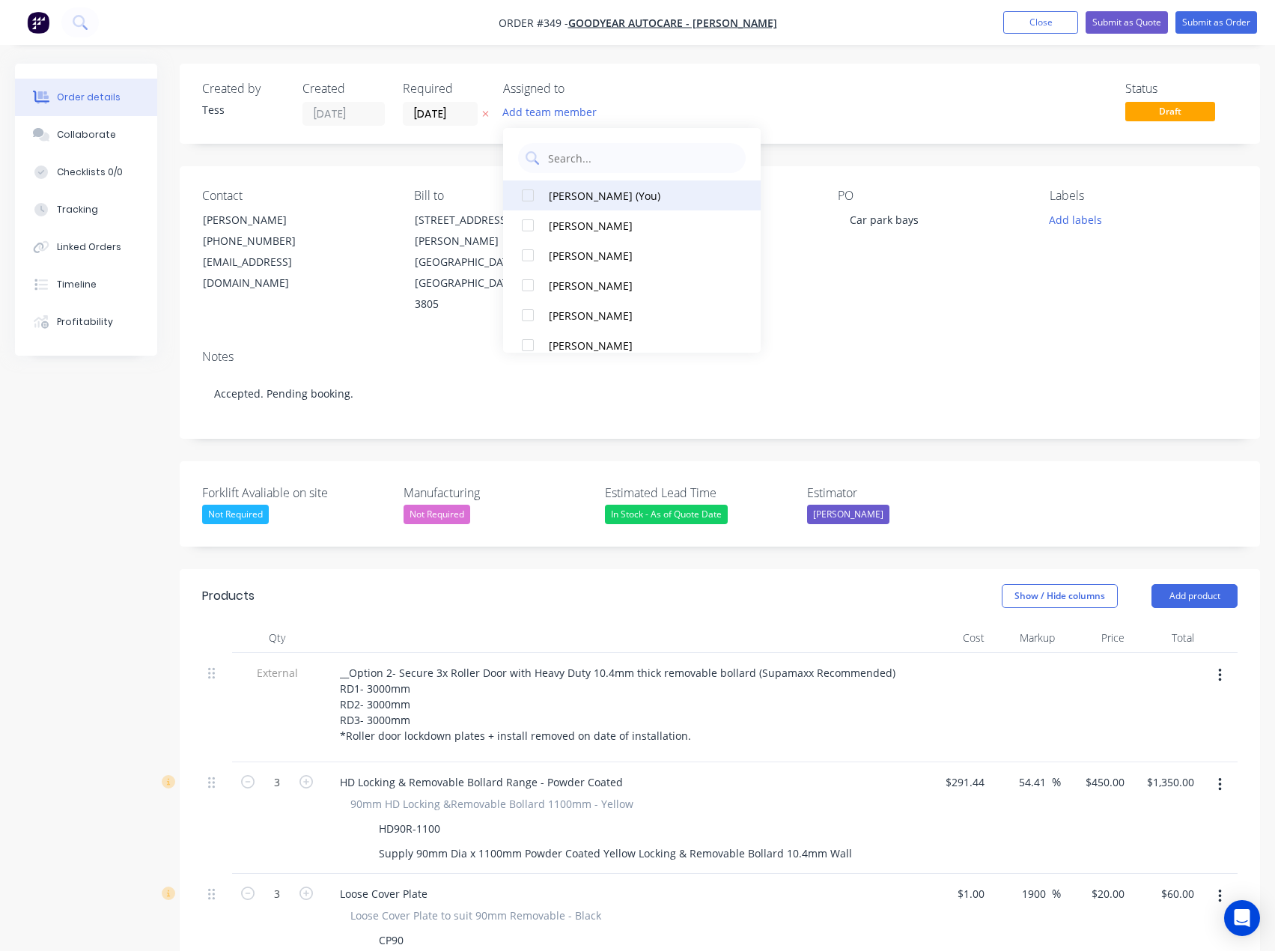
click at [561, 191] on div "[PERSON_NAME] (You)" at bounding box center [637, 196] width 176 height 16
click at [643, 97] on div "Assigned to TS" at bounding box center [578, 104] width 150 height 44
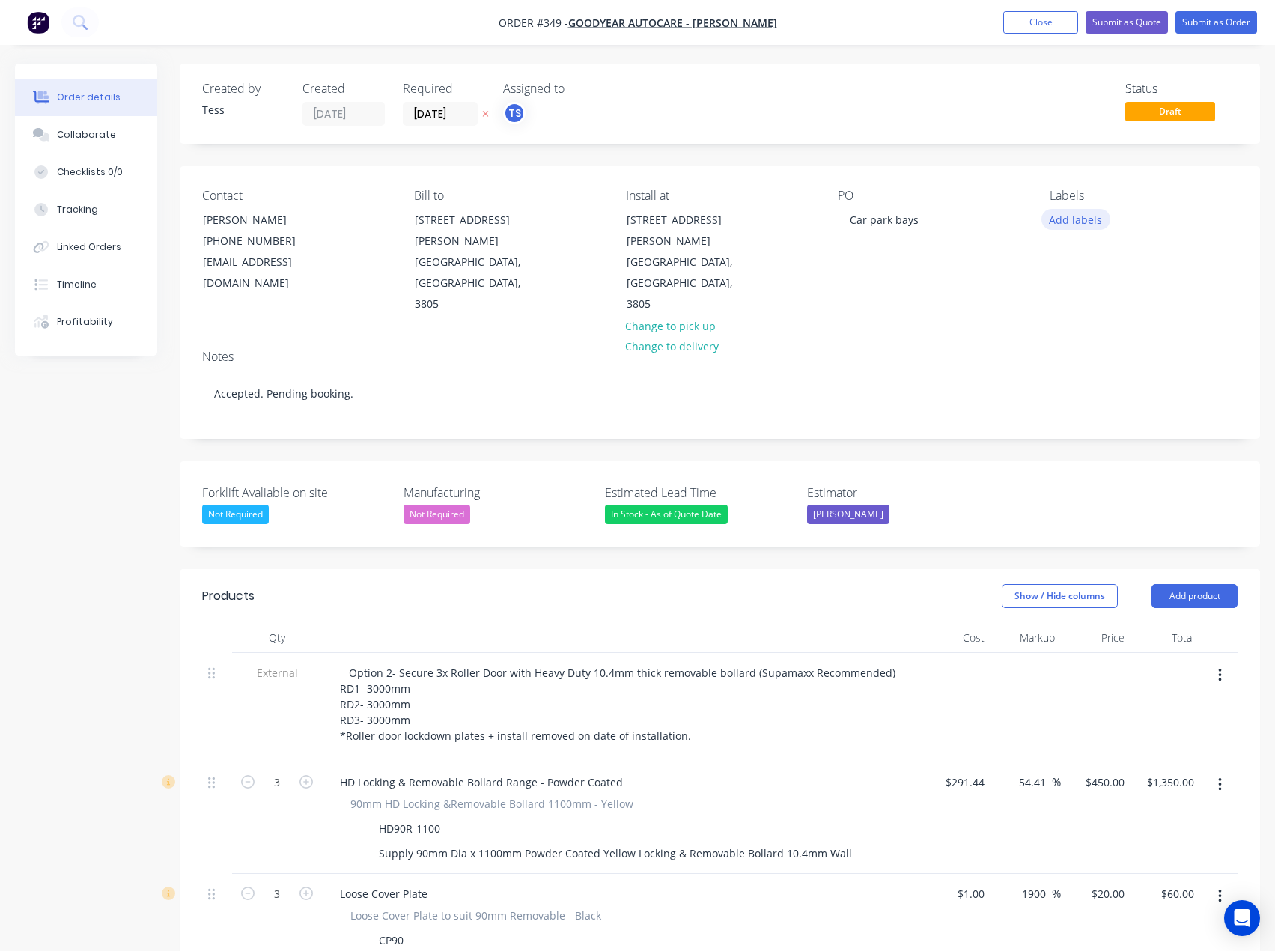
click at [1075, 216] on button "Add labels" at bounding box center [1076, 219] width 69 height 20
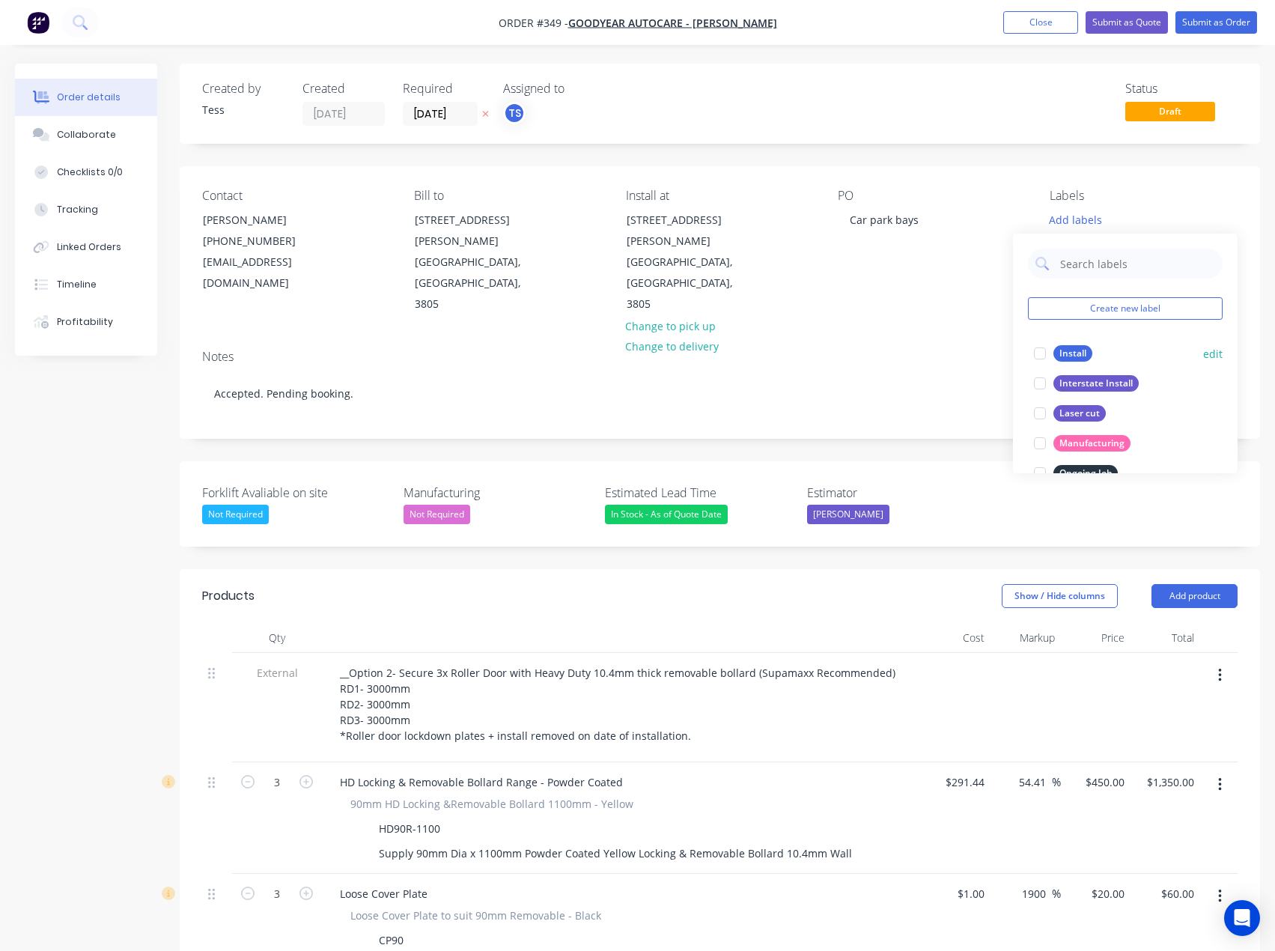
click at [1083, 359] on div "Install" at bounding box center [1073, 353] width 39 height 16
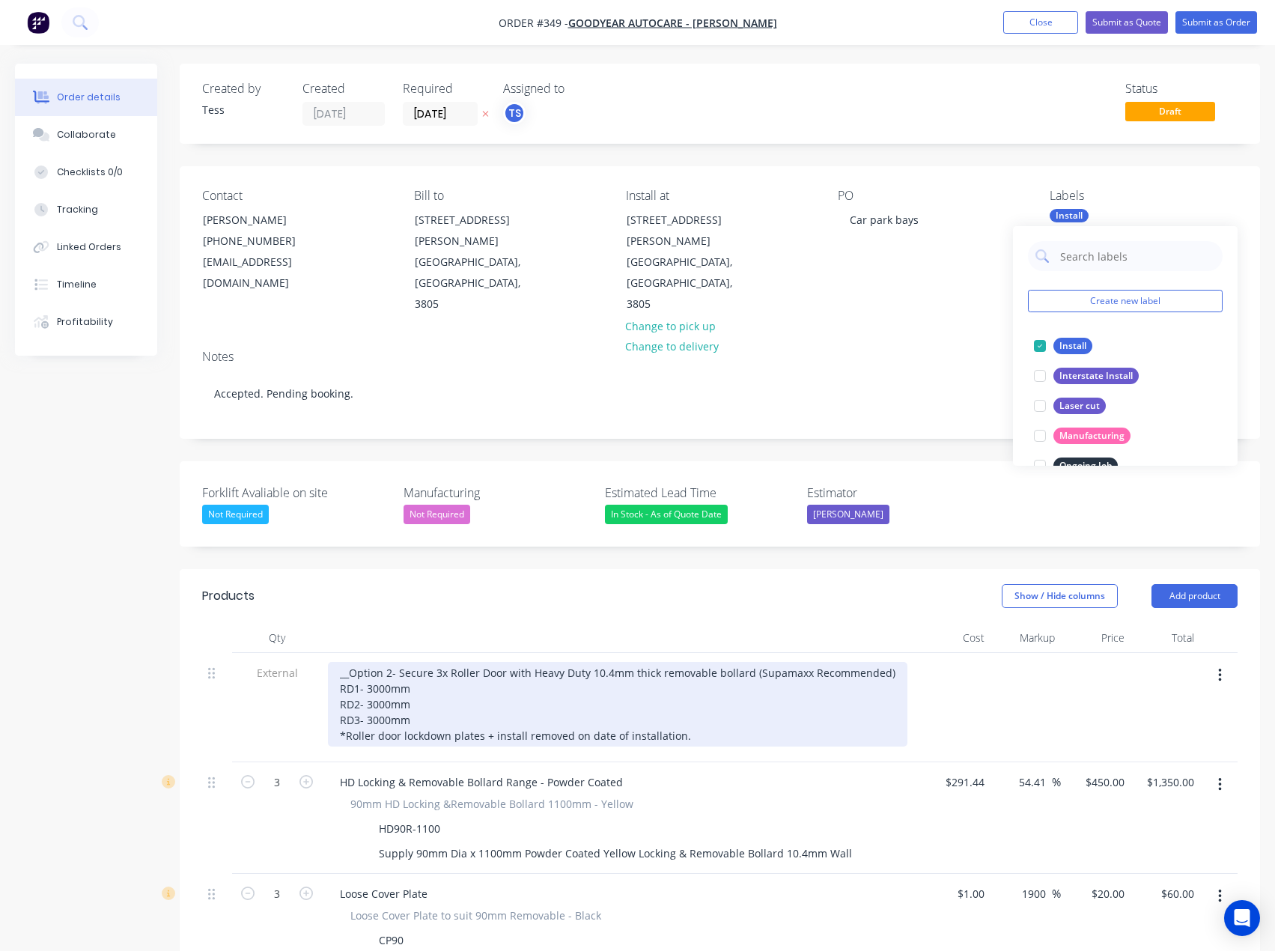
click at [386, 662] on div "__Option 2- Secure 3x Roller Door with Heavy Duty 10.4mm thick removable bollar…" at bounding box center [618, 704] width 580 height 85
click at [392, 662] on div "__Option 2- Secure 3x Roller Door with Heavy Duty 10.4mm thick removable bollar…" at bounding box center [618, 704] width 580 height 85
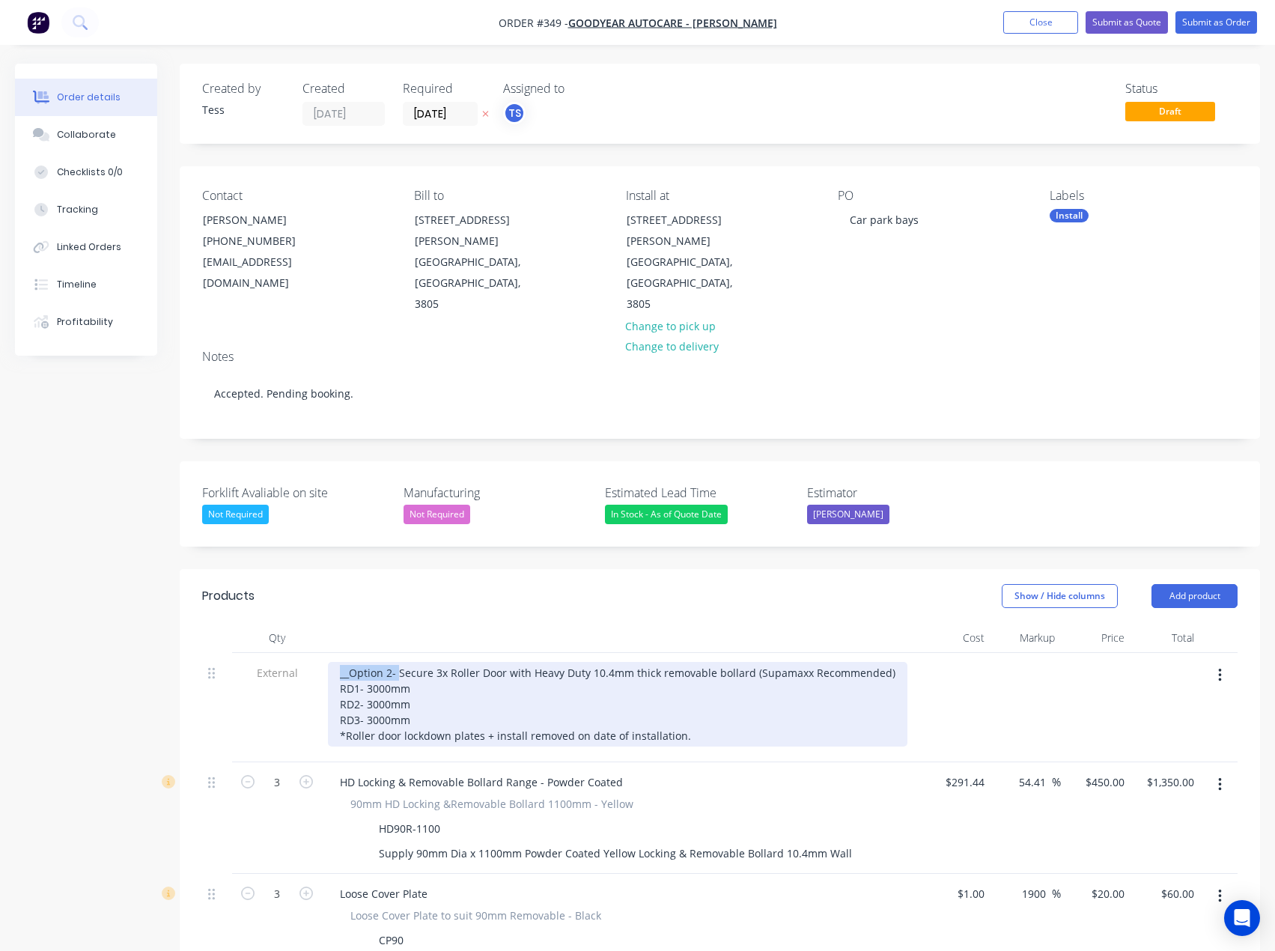
drag, startPoint x: 397, startPoint y: 630, endPoint x: 333, endPoint y: 636, distance: 63.9
click at [333, 662] on div "__Option 2- Secure 3x Roller Door with Heavy Duty 10.4mm thick removable bollar…" at bounding box center [618, 704] width 580 height 85
drag, startPoint x: 448, startPoint y: 636, endPoint x: 377, endPoint y: 634, distance: 71.2
click at [377, 662] on div "Secure 3x Roller Door with Heavy Duty 10.4mm thick removable bollard (Supamaxx …" at bounding box center [588, 704] width 520 height 85
drag, startPoint x: 413, startPoint y: 680, endPoint x: 342, endPoint y: 648, distance: 77.1
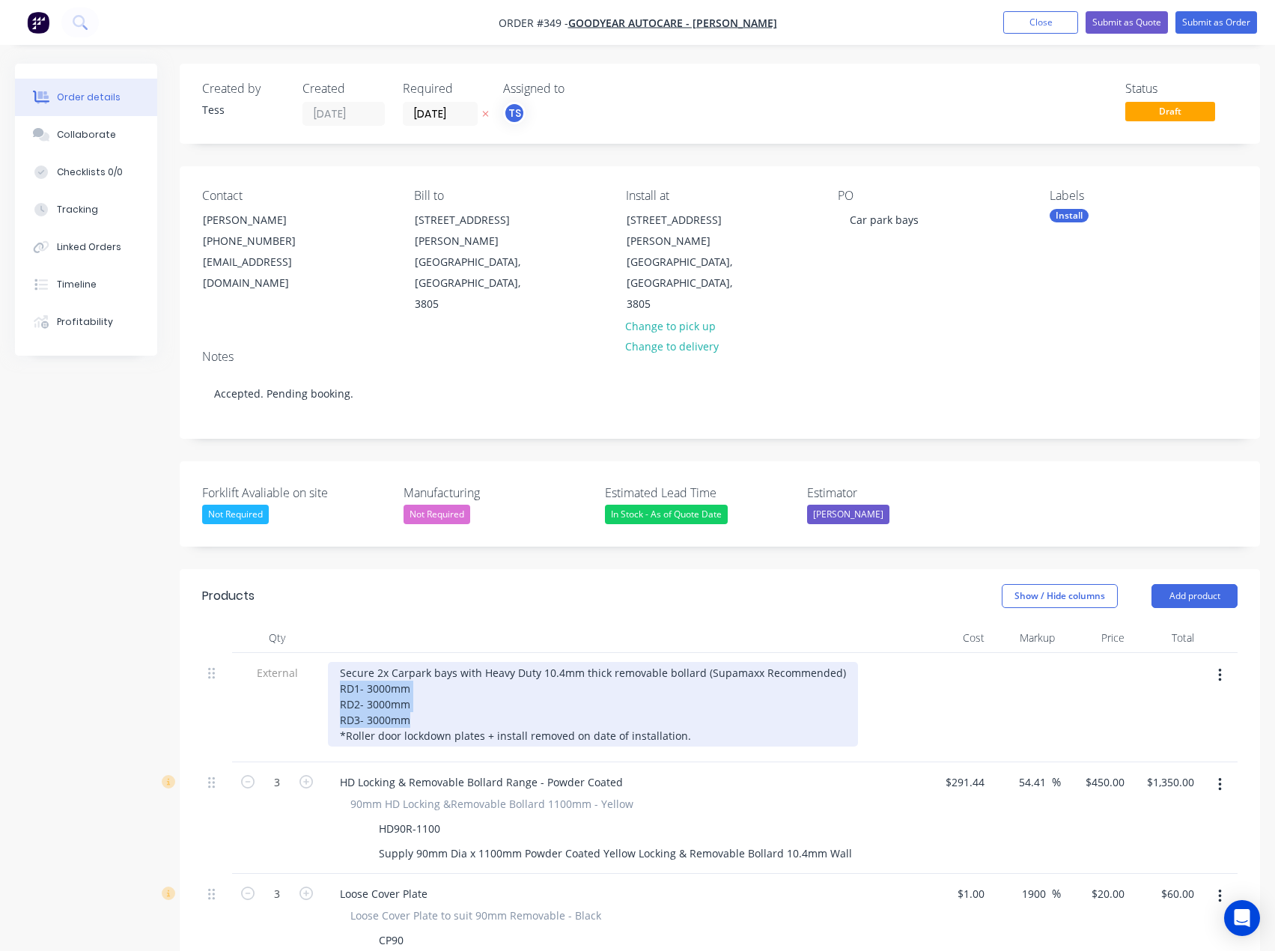
click at [342, 662] on div "Secure 2x Carpark bays with Heavy Duty 10.4mm thick removable bollard (Supamaxx…" at bounding box center [593, 704] width 530 height 85
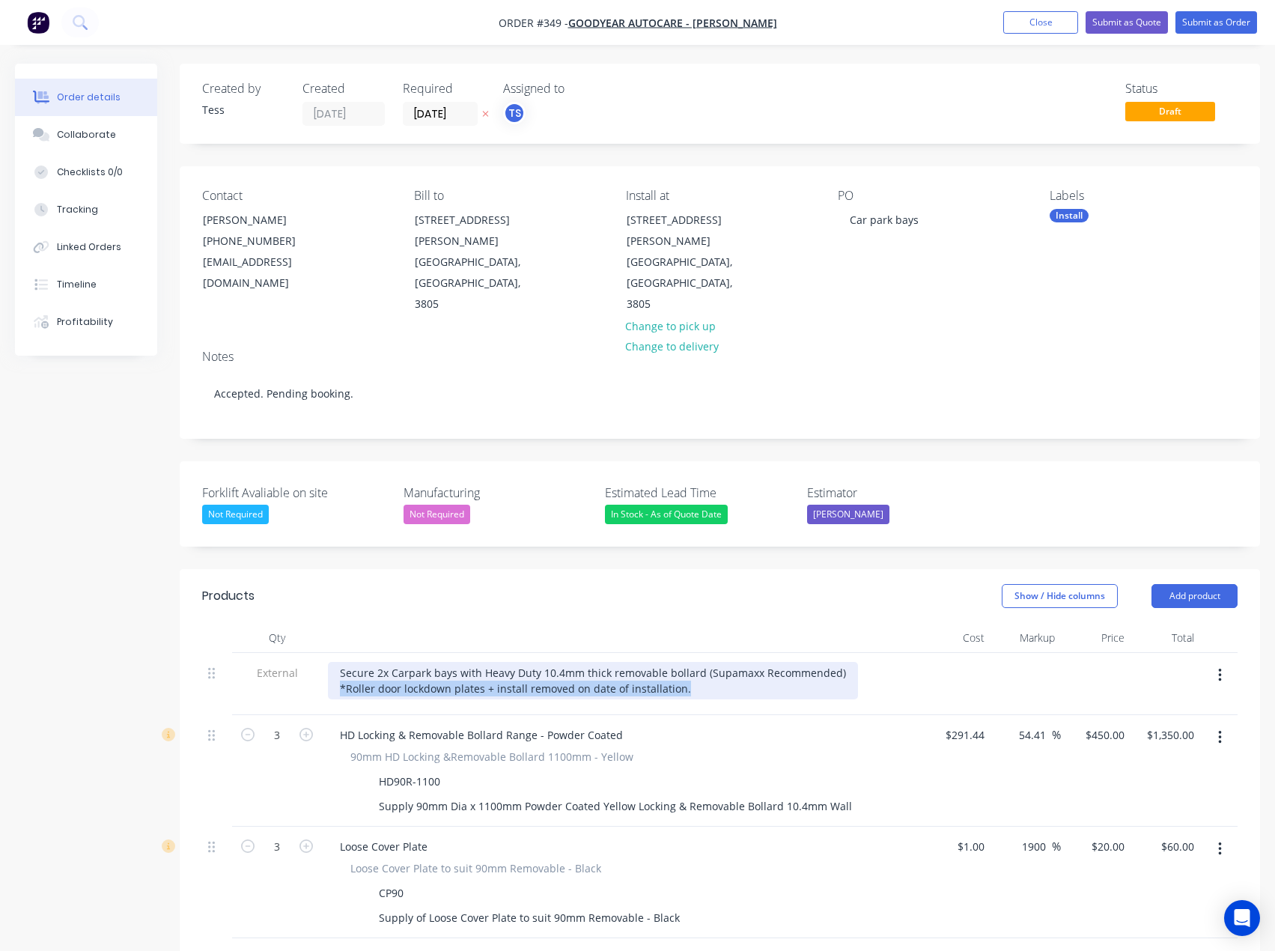
drag, startPoint x: 699, startPoint y: 646, endPoint x: 341, endPoint y: 643, distance: 357.2
click at [341, 662] on div "Secure 2x Carpark bays with Heavy Duty 10.4mm thick removable bollard (Supamaxx…" at bounding box center [593, 680] width 530 height 37
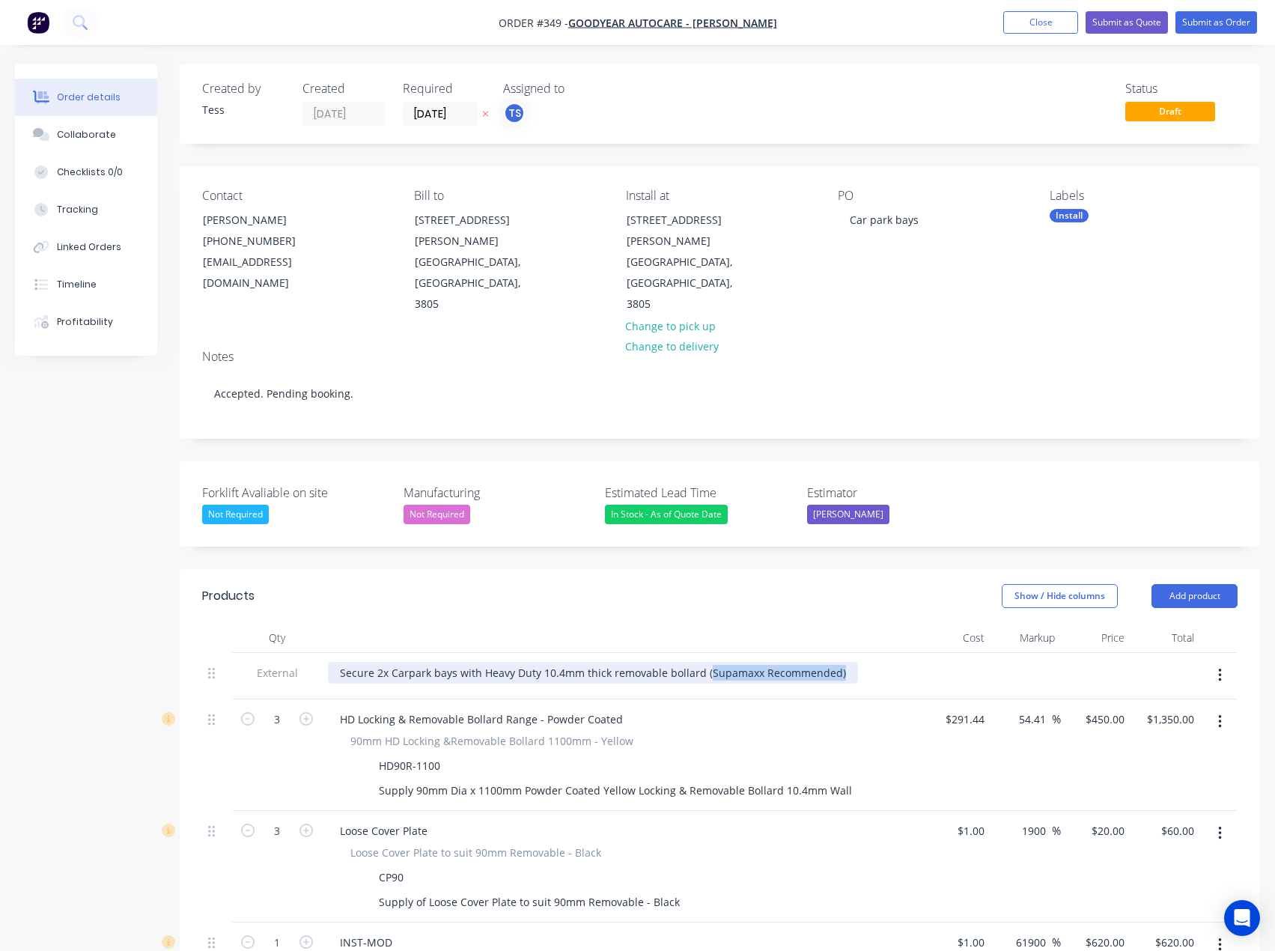
drag, startPoint x: 839, startPoint y: 630, endPoint x: 702, endPoint y: 628, distance: 137.8
click at [702, 662] on div "Secure 2x Carpark bays with Heavy Duty 10.4mm thick removable bollard (Supamaxx…" at bounding box center [593, 673] width 530 height 22
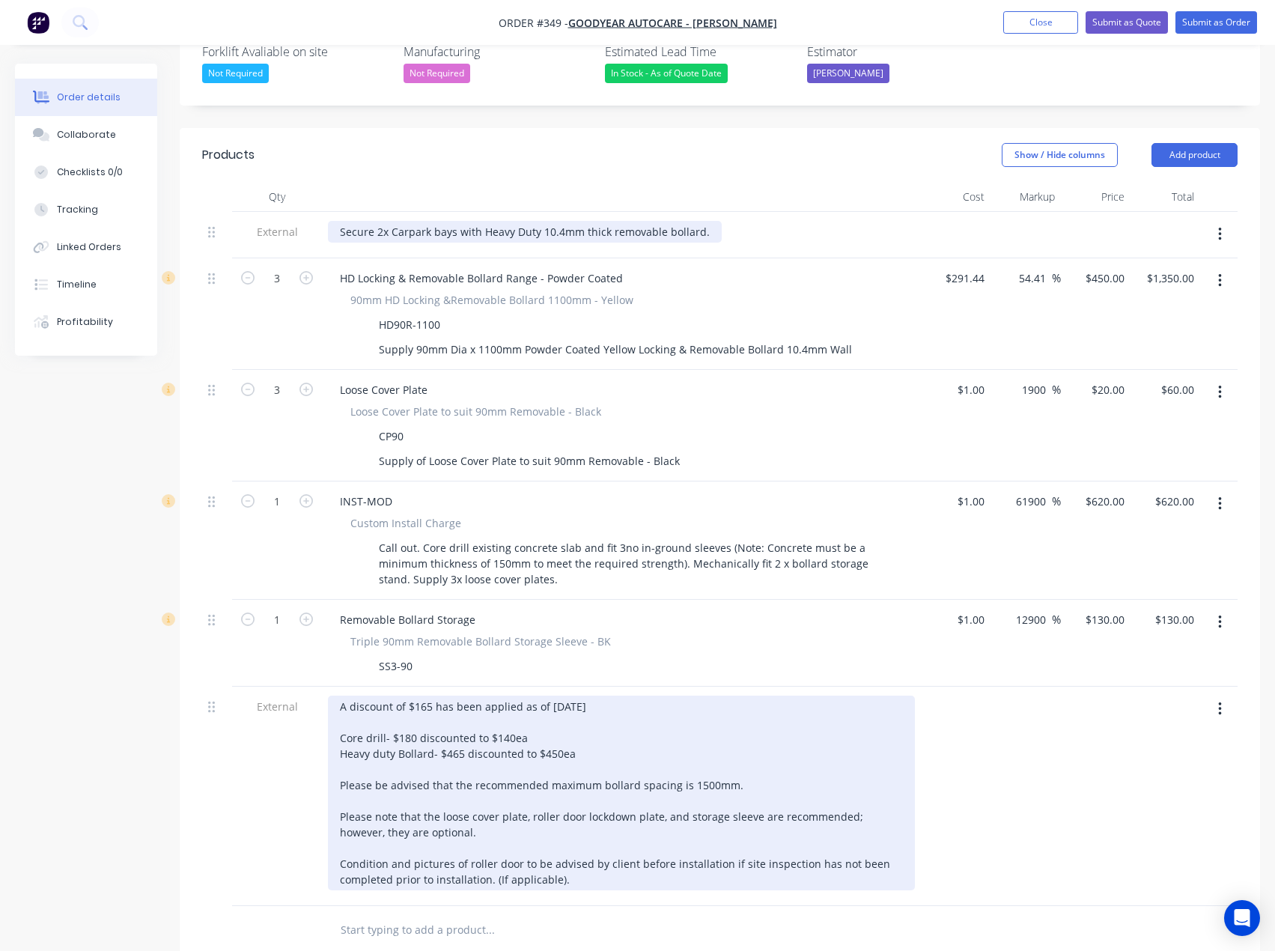
scroll to position [449, 0]
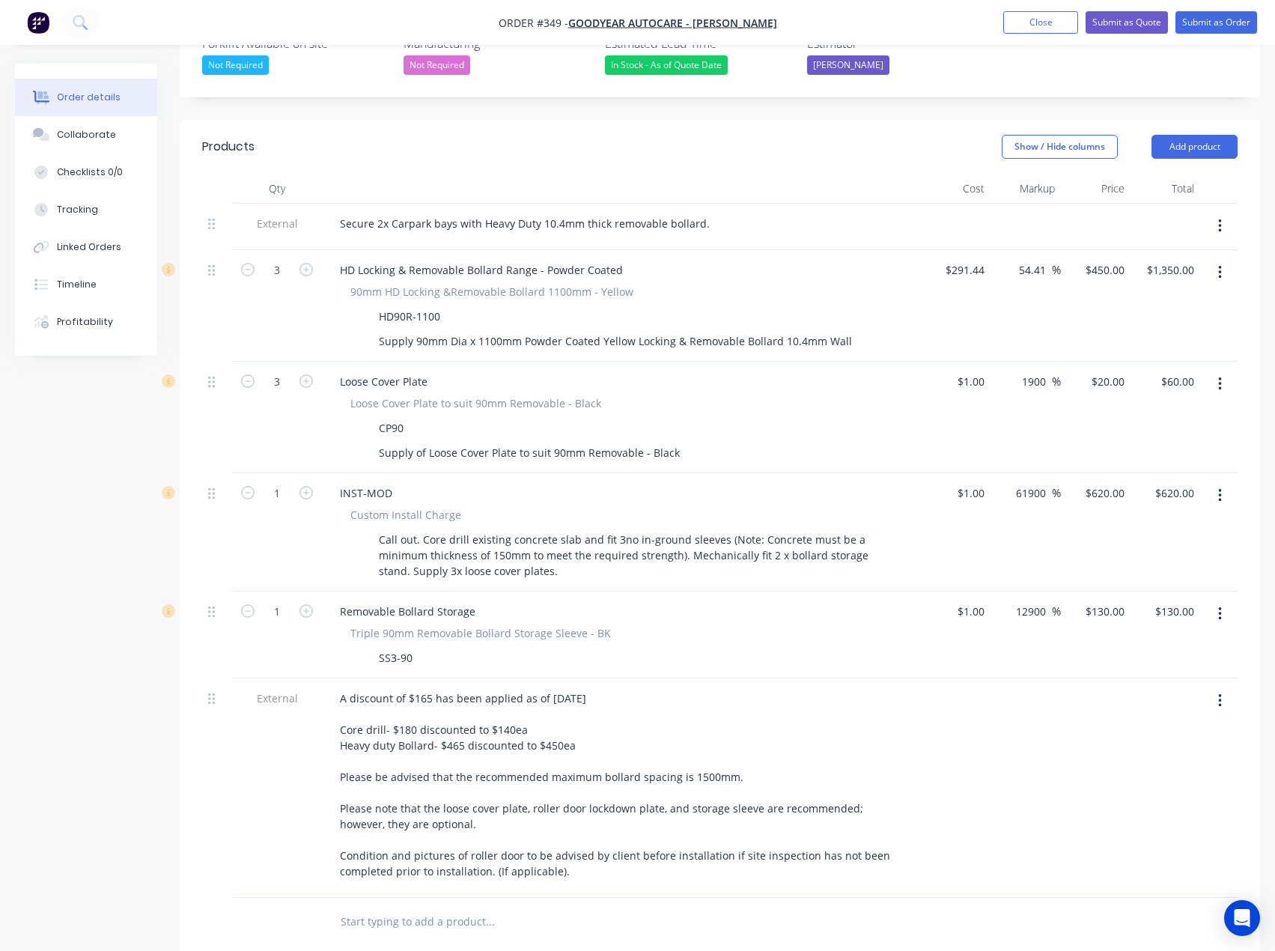
click at [377, 907] on input "text" at bounding box center [490, 922] width 300 height 30
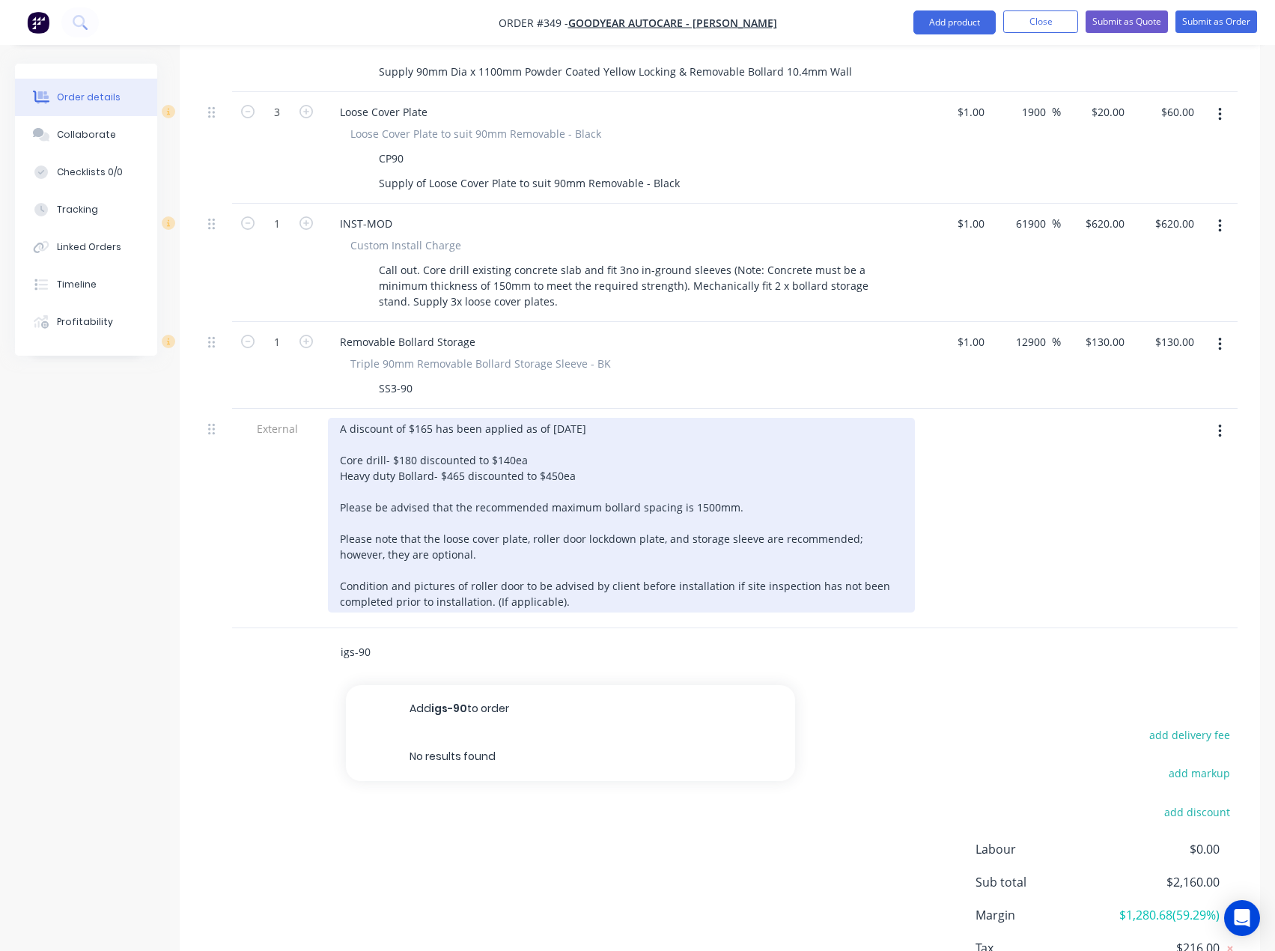
scroll to position [749, 0]
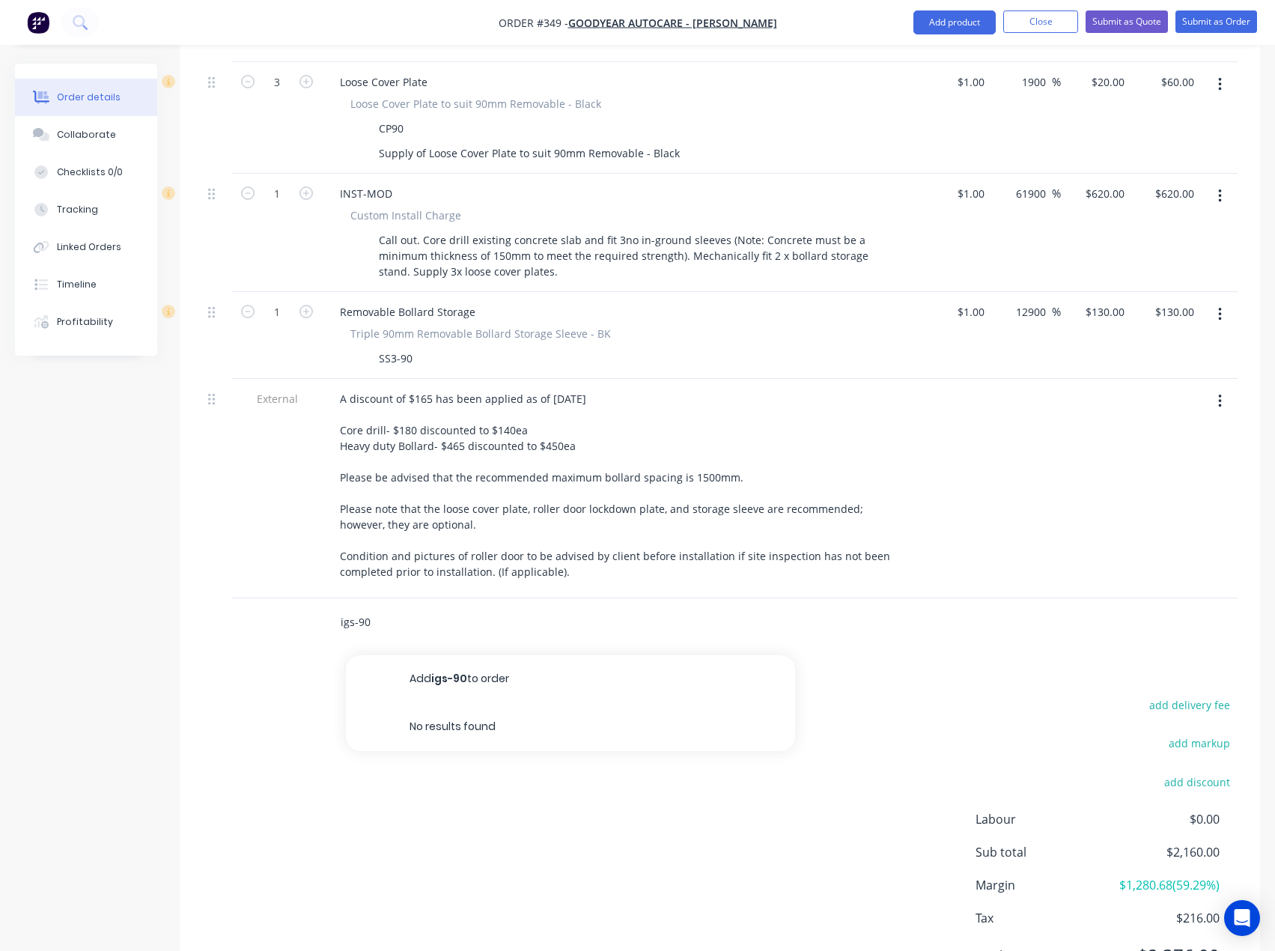
click at [358, 607] on input "igs-90" at bounding box center [490, 622] width 300 height 30
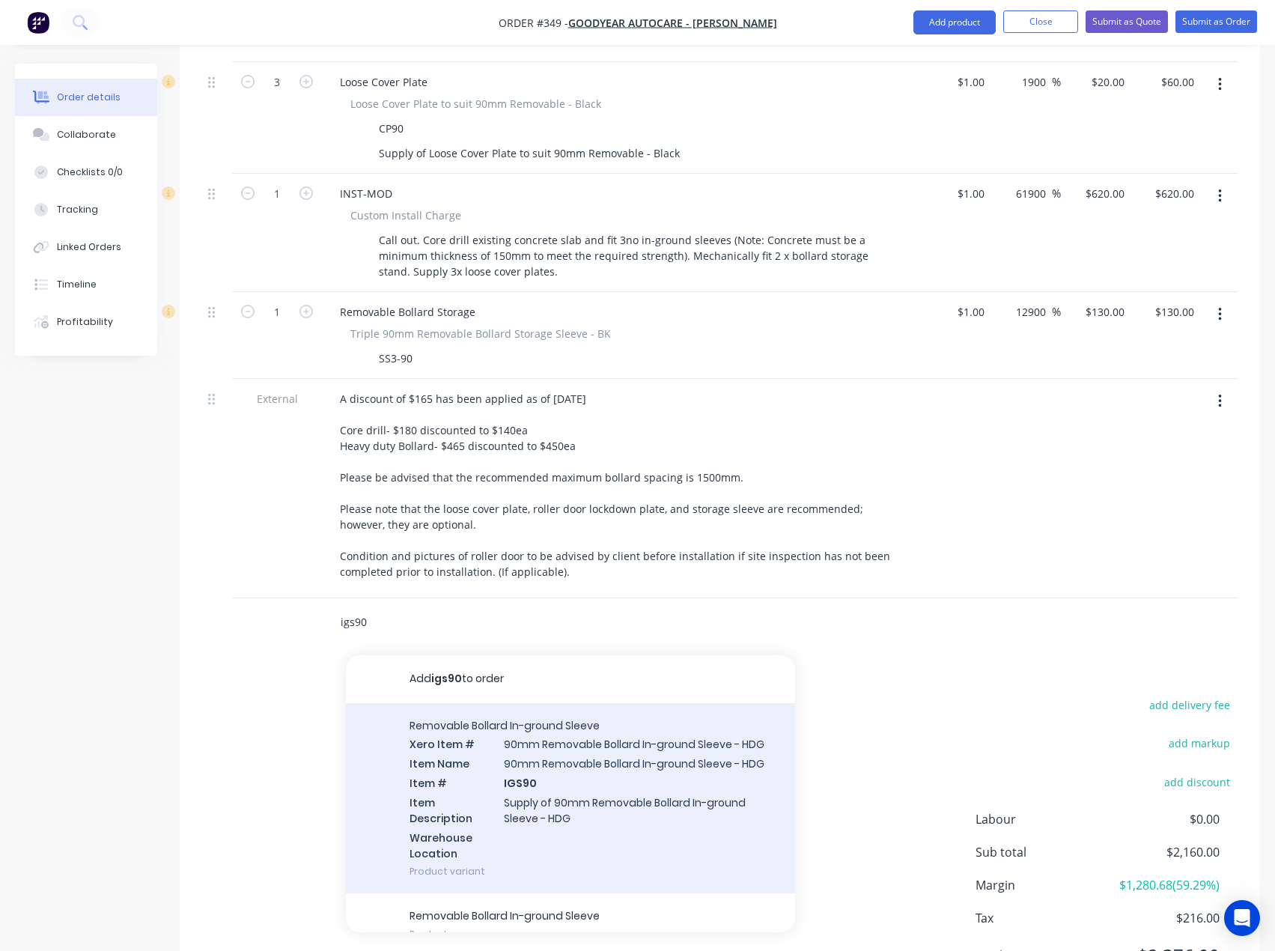
type input "igs90"
click at [602, 723] on div "Removable Bollard In-ground Sleeve Xero Item # 90mm Removable Bollard In-ground…" at bounding box center [570, 798] width 449 height 191
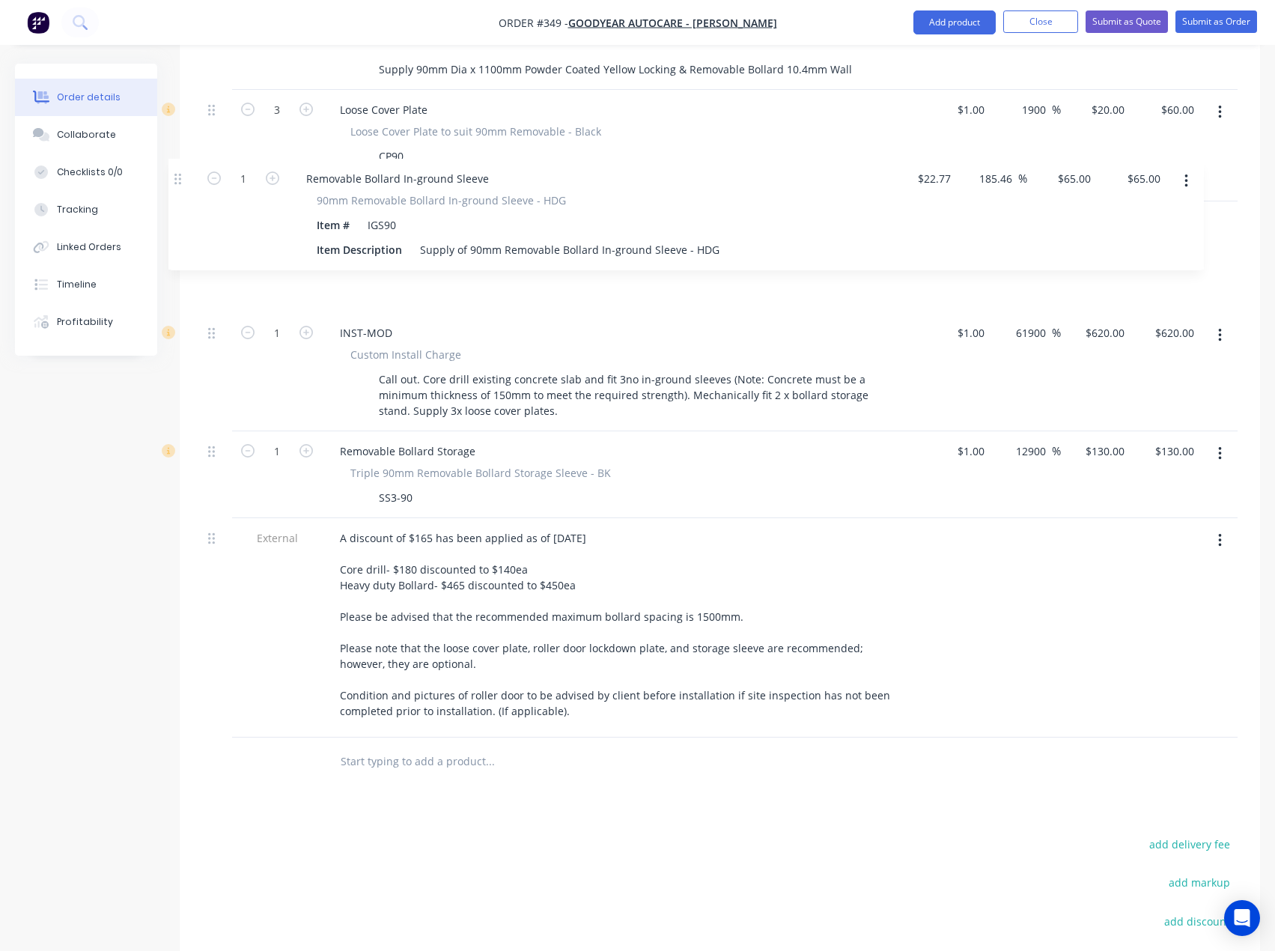
drag, startPoint x: 211, startPoint y: 582, endPoint x: 178, endPoint y: 180, distance: 403.5
click at [178, 180] on div "Order details Collaborate Checklists 0/0 Tracking Linked Orders Timeline Profit…" at bounding box center [637, 256] width 1275 height 1826
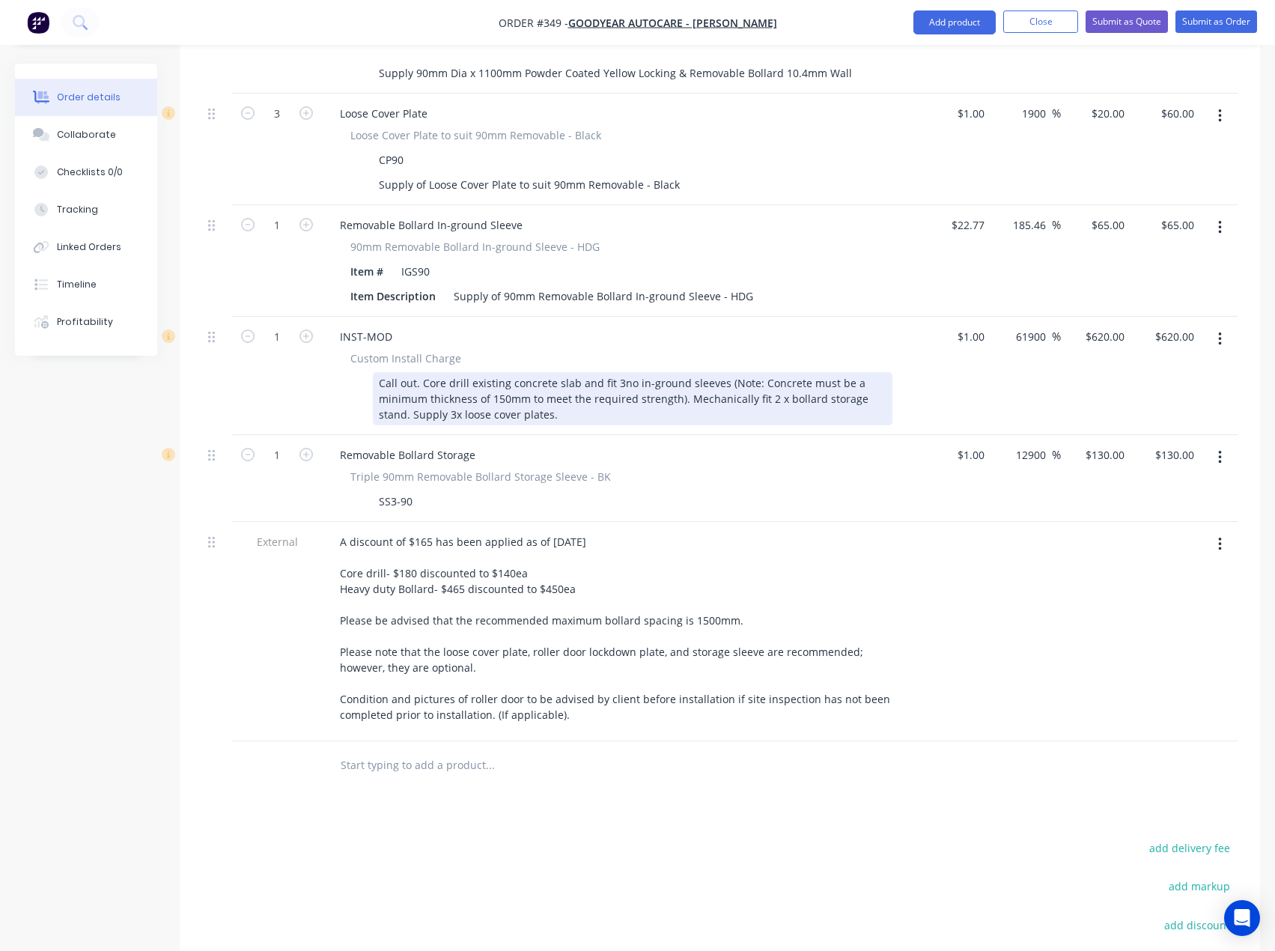
click at [615, 372] on div "Call out. Core drill existing concrete slab and fit 3no in-ground sleeves (Note…" at bounding box center [633, 398] width 520 height 53
click at [682, 372] on div "Call out. Core drill existing concrete slab and fit 4no in-ground sleeves (Note…" at bounding box center [633, 398] width 520 height 53
click at [768, 372] on div "Call out. Core drill existing concrete slab and fit 4no in-ground sleeves (Note…" at bounding box center [633, 398] width 520 height 53
click at [420, 372] on div "Call out. Core drill existing concrete slab and fit 4no in-ground sleeves (Note…" at bounding box center [633, 398] width 520 height 53
click at [544, 372] on div "Call out. Core drill existing concrete slab and fit 4no in-ground sleeves (Note…" at bounding box center [633, 398] width 520 height 53
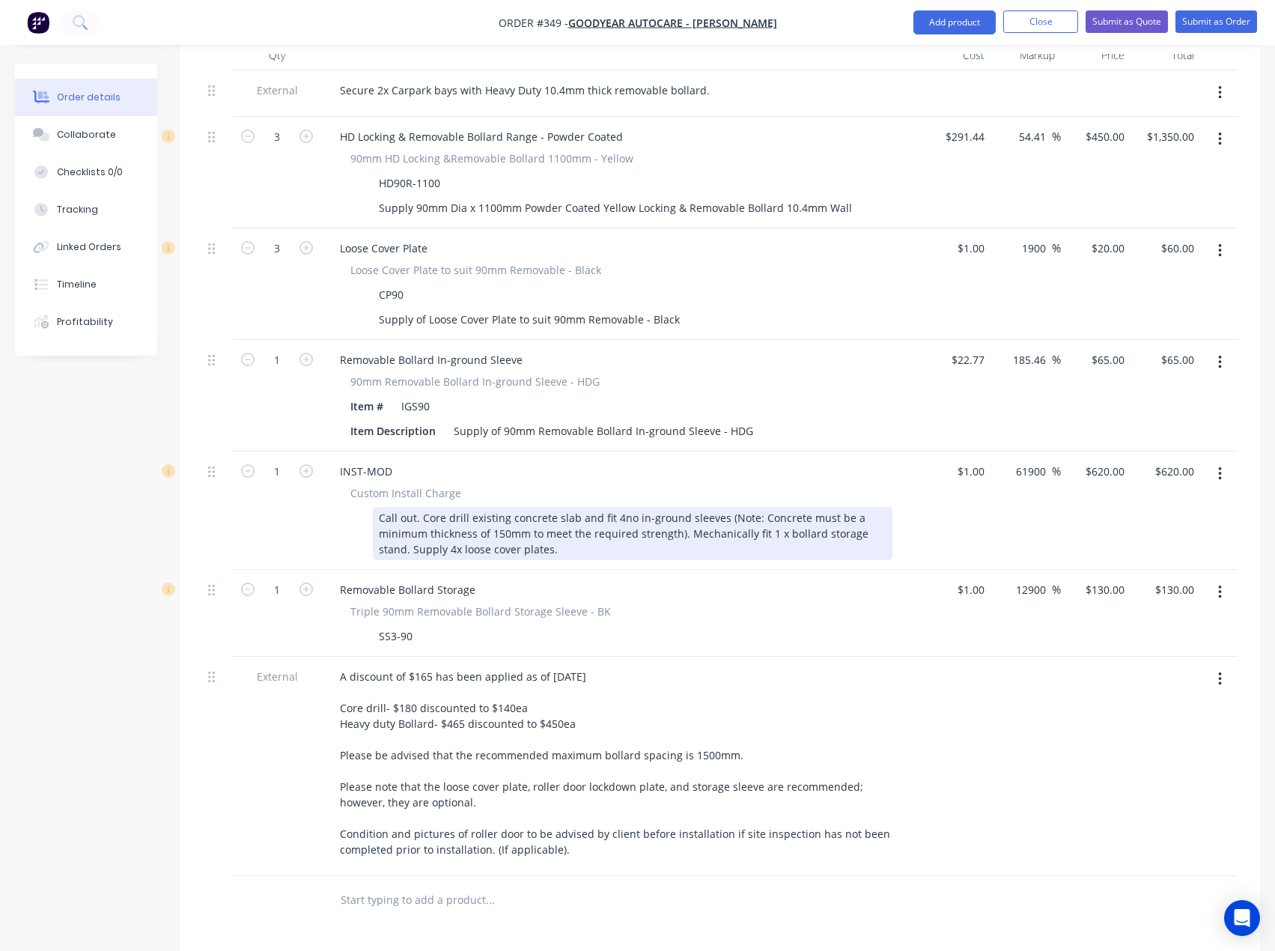
scroll to position [568, 0]
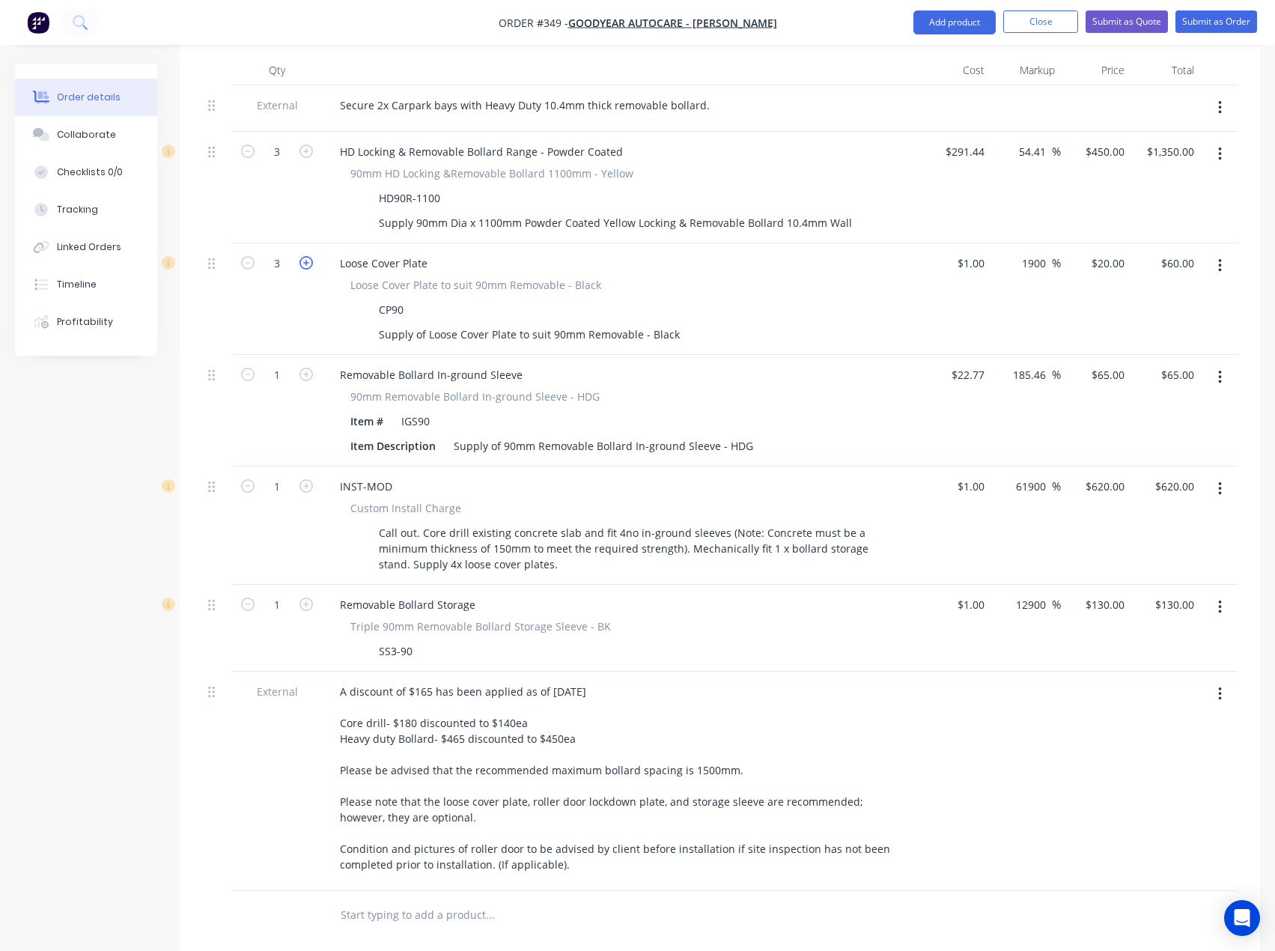
click at [309, 256] on icon "button" at bounding box center [306, 262] width 13 height 13
type input "4"
type input "$80.00"
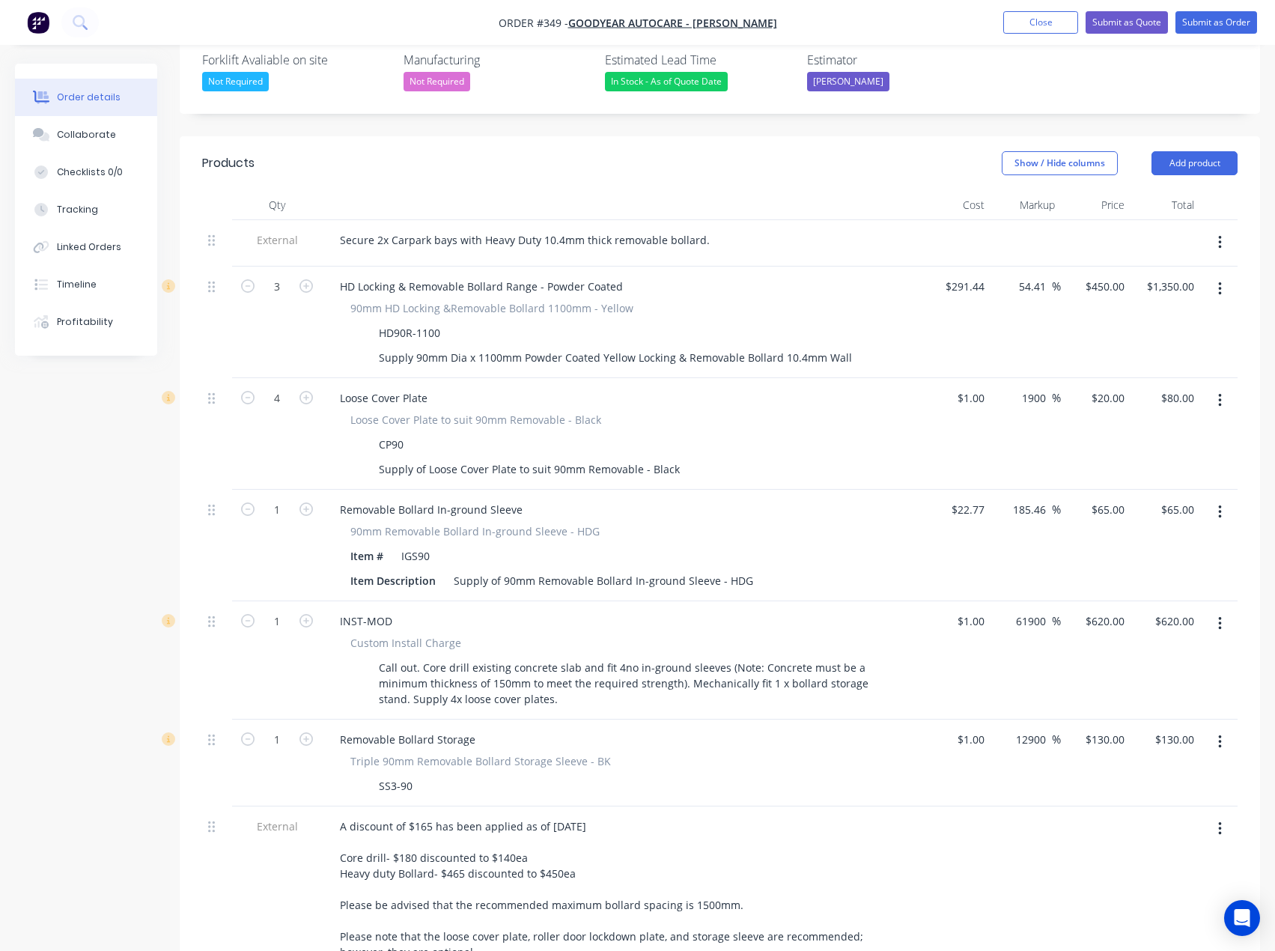
scroll to position [418, 0]
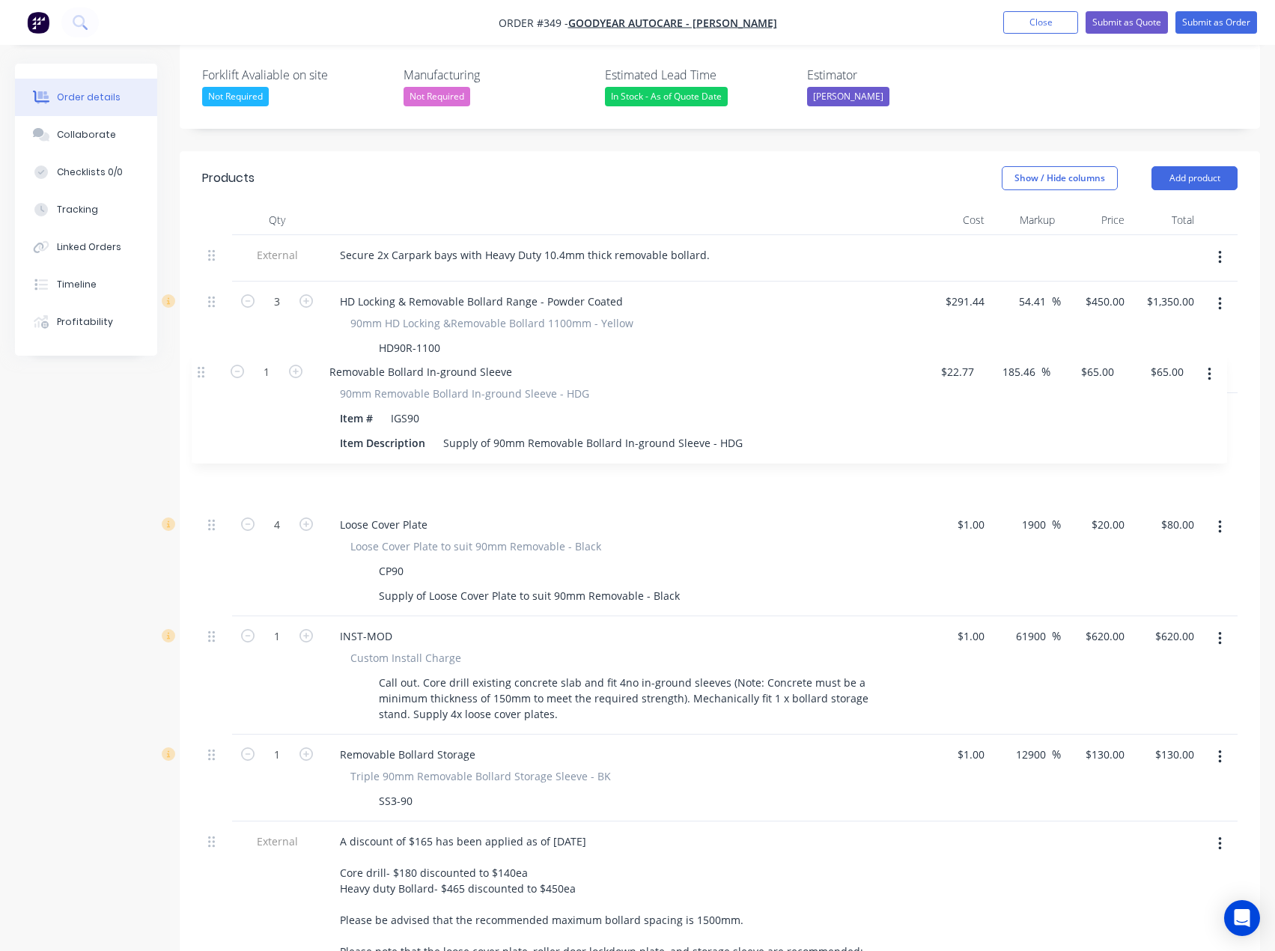
drag, startPoint x: 212, startPoint y: 484, endPoint x: 201, endPoint y: 366, distance: 118.8
click at [201, 366] on div "Qty Cost Markup Price Total External Secure 2x Carpark bays with Heavy Duty 10.…" at bounding box center [720, 647] width 1081 height 884
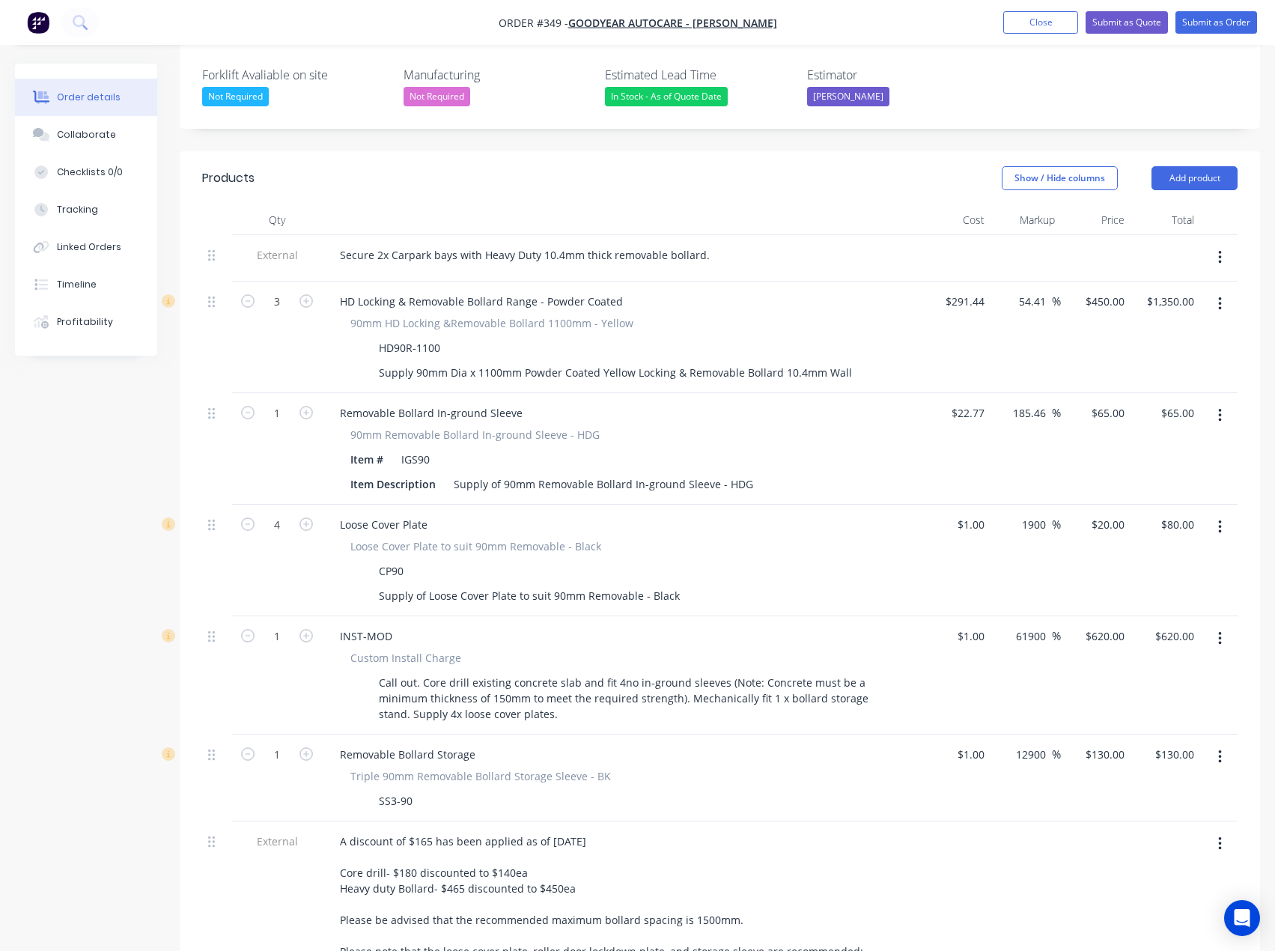
click at [715, 244] on div "Secure 2x Carpark bays with Heavy Duty 10.4mm thick removable bollard." at bounding box center [621, 255] width 587 height 22
click at [706, 244] on div "Secure 2x Carpark bays with Heavy Duty 10.4mm thick removable bollard." at bounding box center [525, 255] width 394 height 22
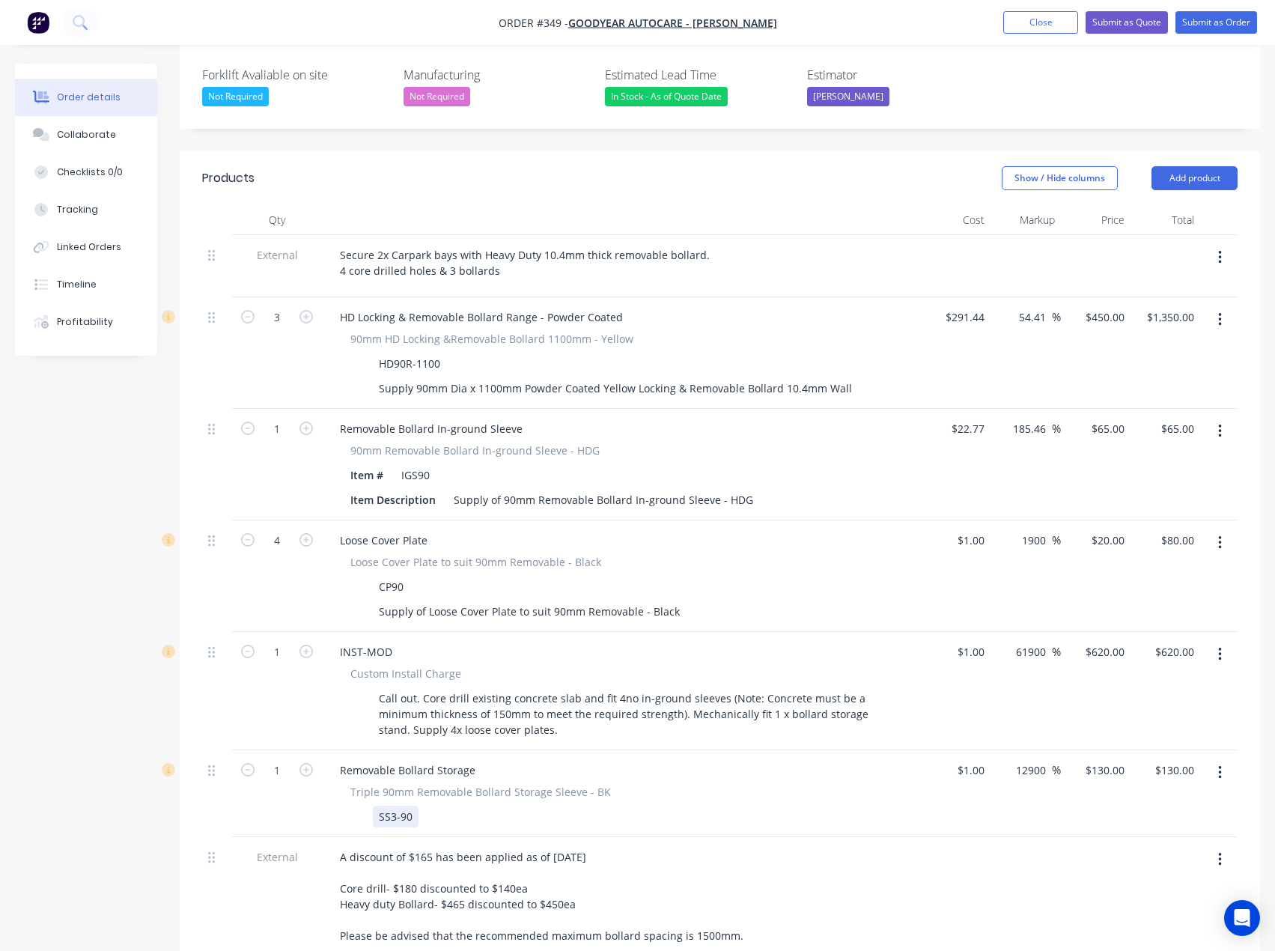
click at [411, 806] on div "SS3-90" at bounding box center [396, 817] width 46 height 22
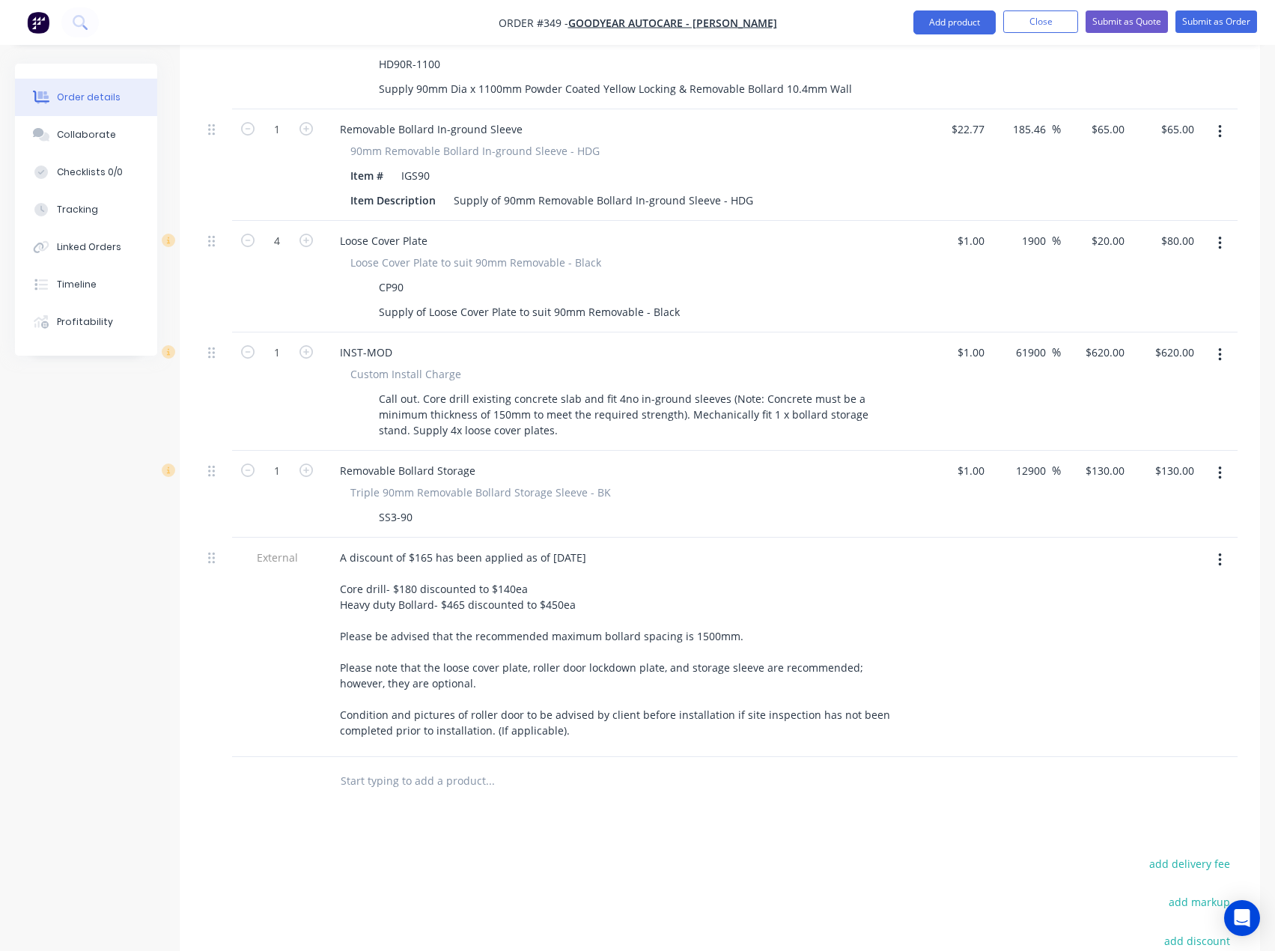
click at [389, 766] on input "text" at bounding box center [490, 781] width 300 height 30
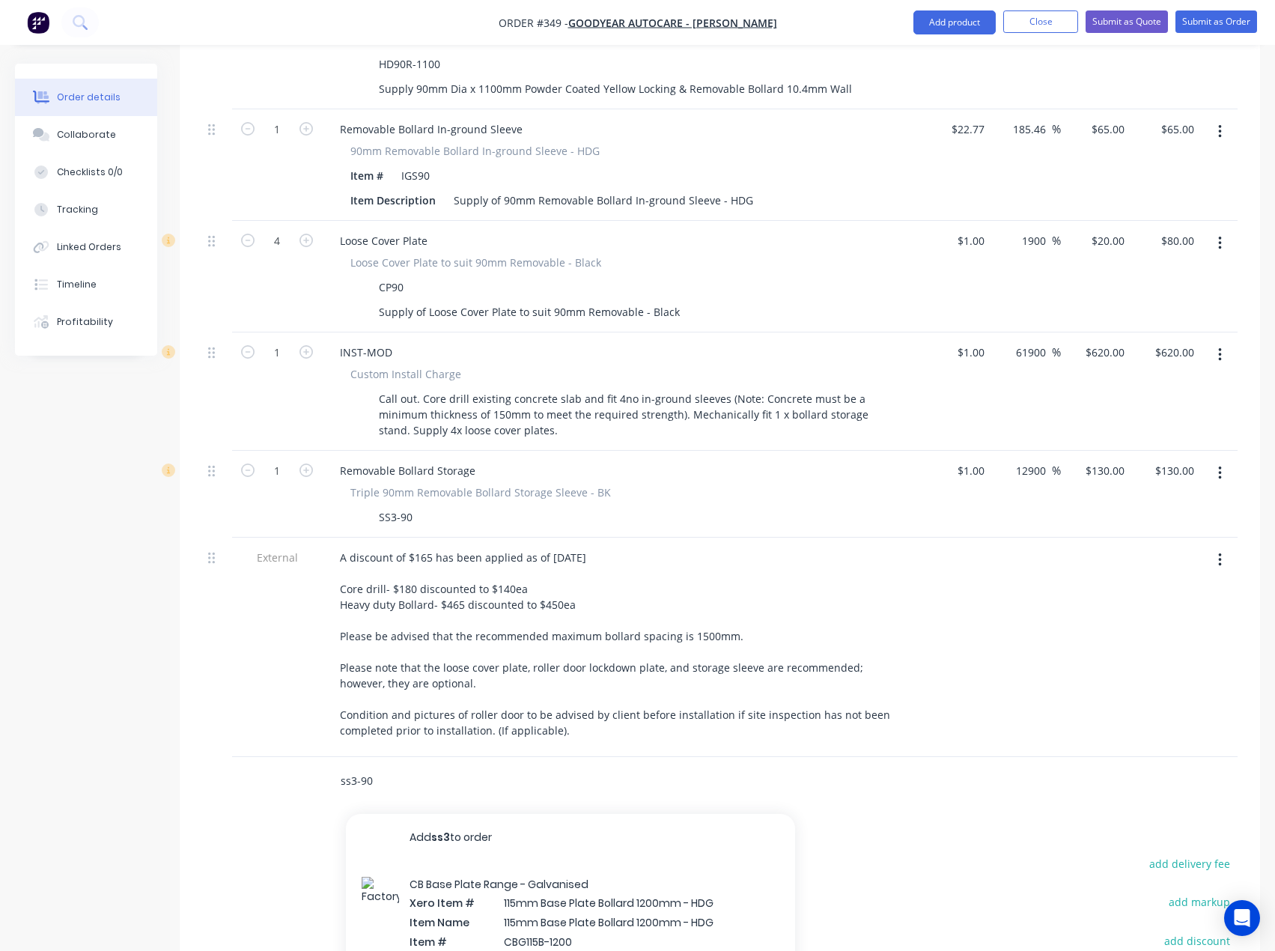
click at [383, 766] on input "ss3-90" at bounding box center [490, 781] width 300 height 30
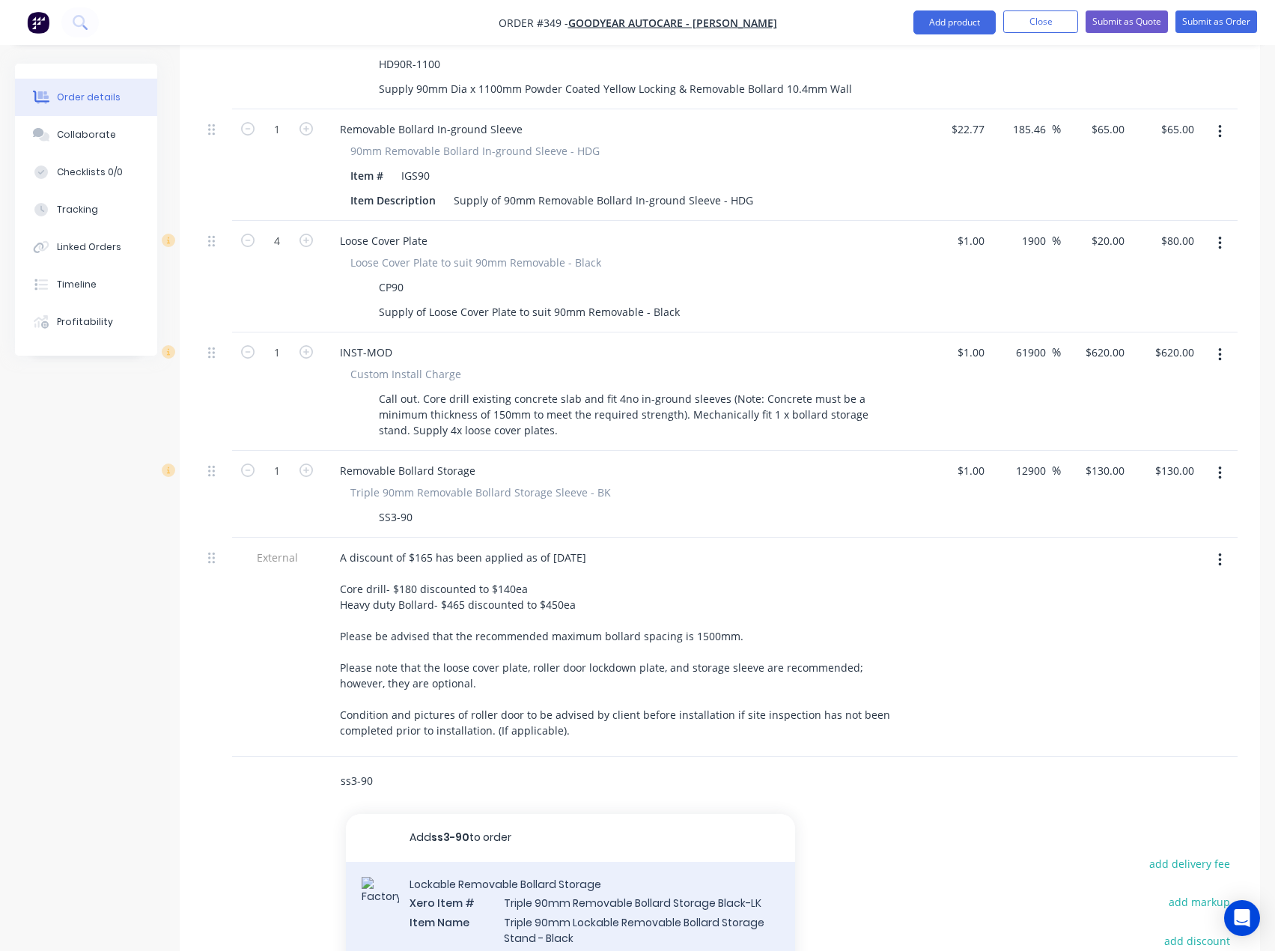
type input "ss3-90"
click at [544, 878] on div "Lockable Removable Bollard Storage Xero Item # Triple 90mm Removable Bollard St…" at bounding box center [570, 965] width 449 height 207
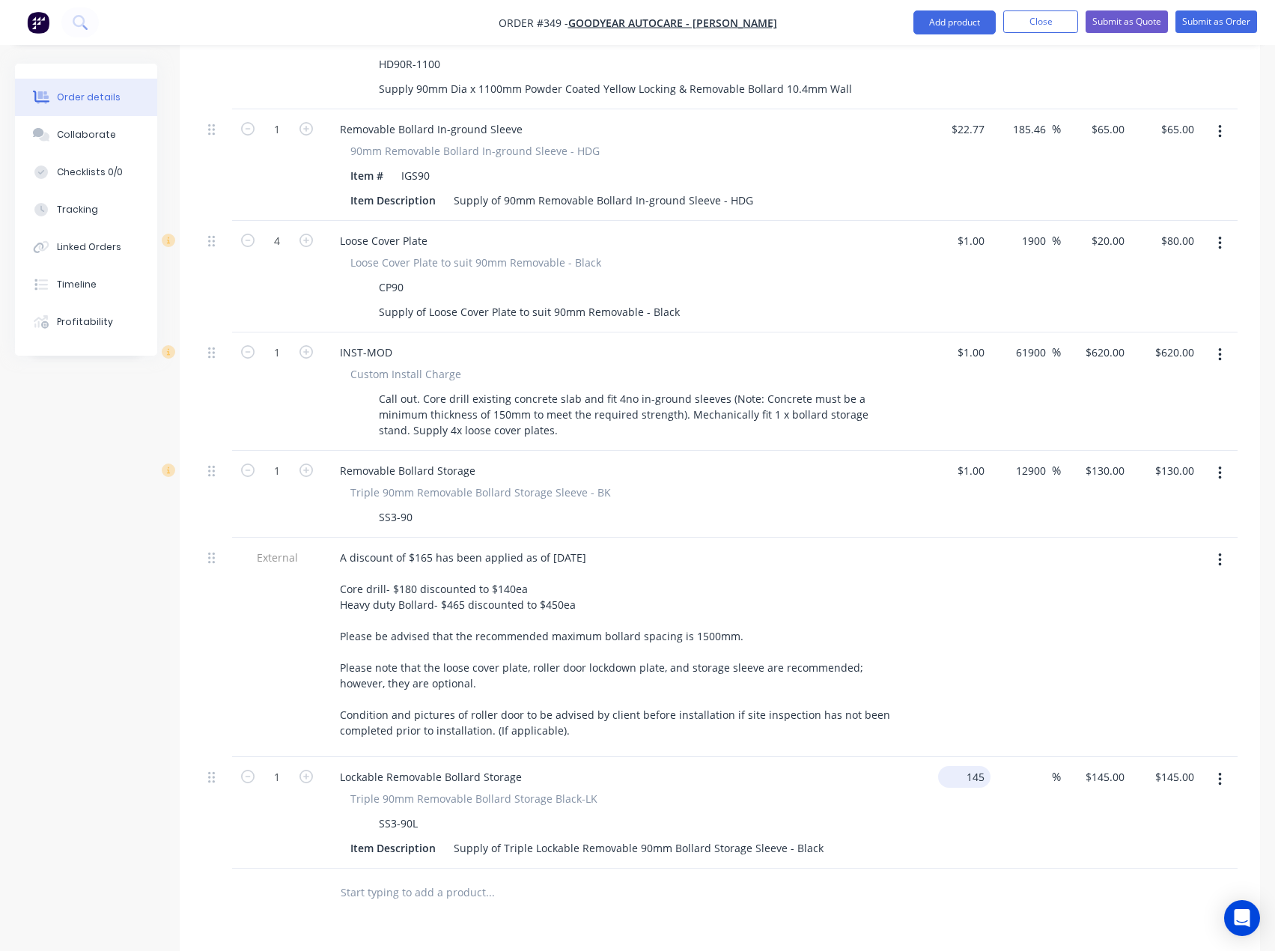
click at [979, 766] on input "145" at bounding box center [967, 777] width 46 height 22
type input "$1.00"
type input "1"
type input "$1.00"
click at [1113, 766] on div "1 $145.00" at bounding box center [1107, 777] width 46 height 22
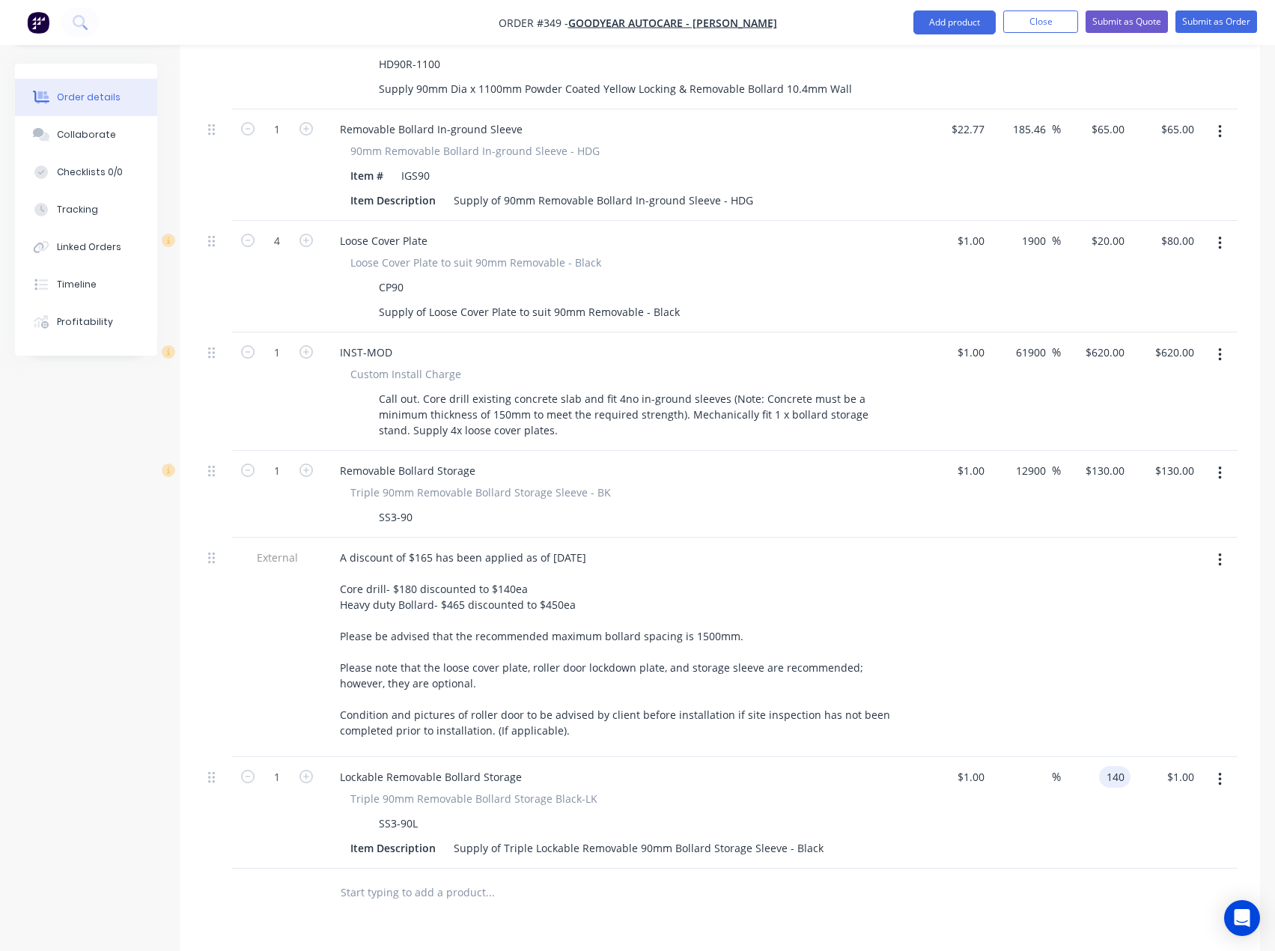
type input "140"
type input "13900"
type input "$140.00"
click at [753, 903] on div "Products Show / Hide columns Add product Qty Cost Markup Price Total External S…" at bounding box center [720, 564] width 1081 height 1425
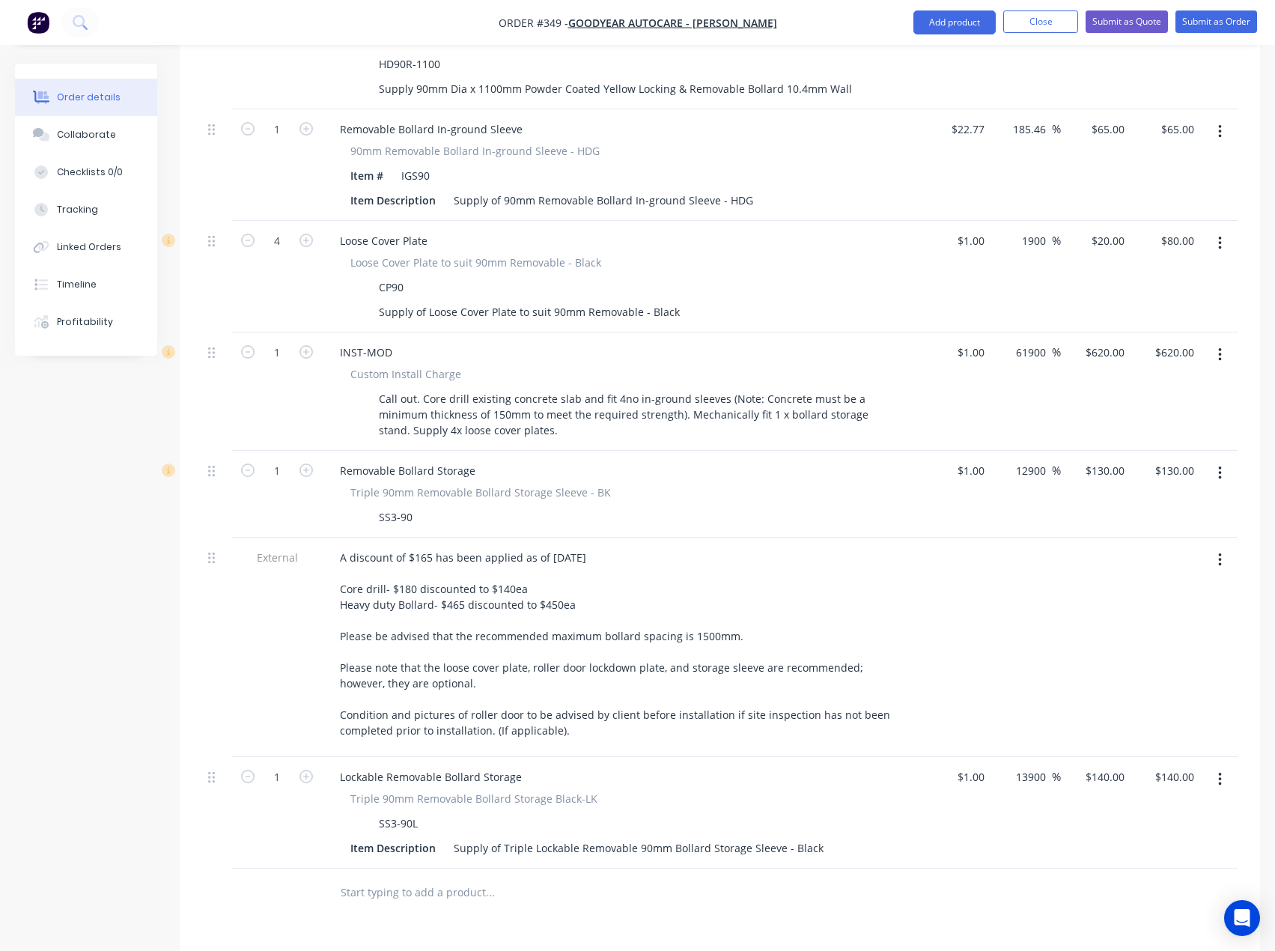
scroll to position [724, 0]
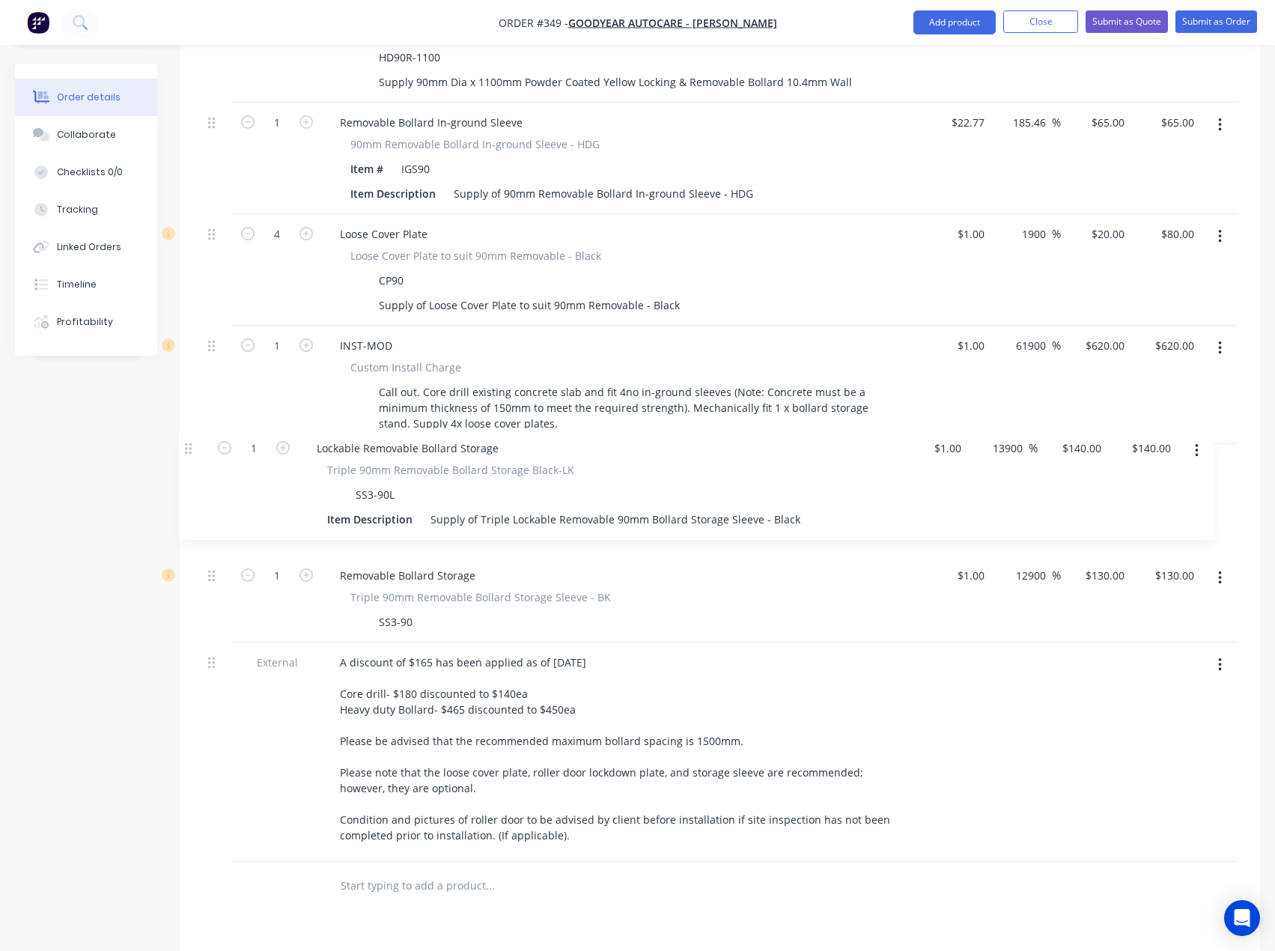
drag, startPoint x: 212, startPoint y: 739, endPoint x: 189, endPoint y: 447, distance: 293.0
click at [189, 447] on div "Qty Cost Markup Price Total External Secure 2x Carpark bays with Heavy Duty 10.…" at bounding box center [720, 405] width 1081 height 1012
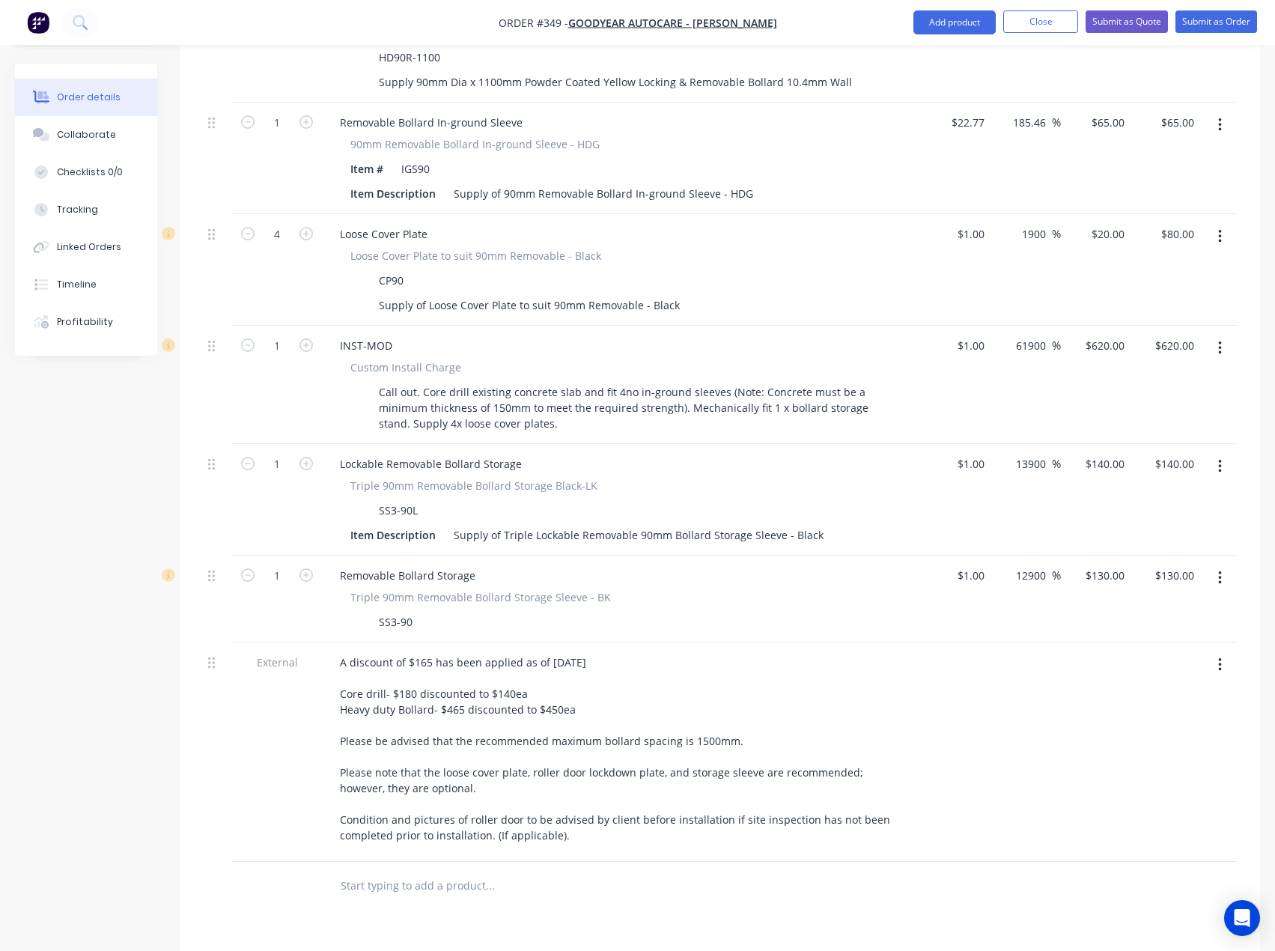
click at [1216, 565] on button "button" at bounding box center [1220, 578] width 35 height 27
click at [1117, 696] on div "Delete" at bounding box center [1166, 707] width 115 height 22
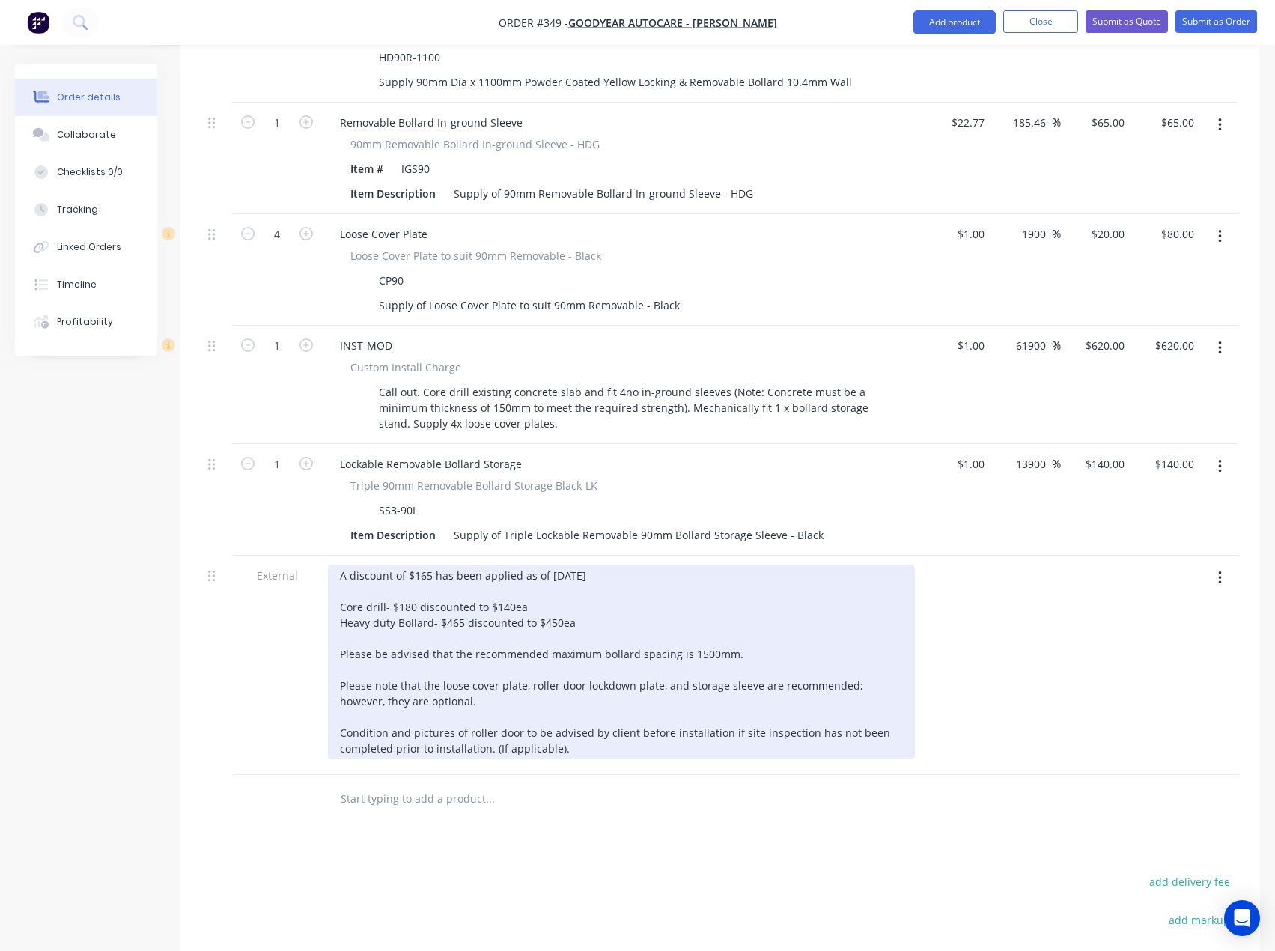
click at [600, 582] on div "A discount of $165 has been applied as of 3/09/2025 Core drill- $180 discounted…" at bounding box center [621, 662] width 587 height 195
click at [431, 565] on div "A discount of $165 has been applied as of 3/09/2025 Core drill- $180 discounted…" at bounding box center [621, 662] width 587 height 195
click at [610, 577] on div "A discount of $205 has been applied as of 3/09/2025 Core drill- $180 discounted…" at bounding box center [621, 662] width 587 height 195
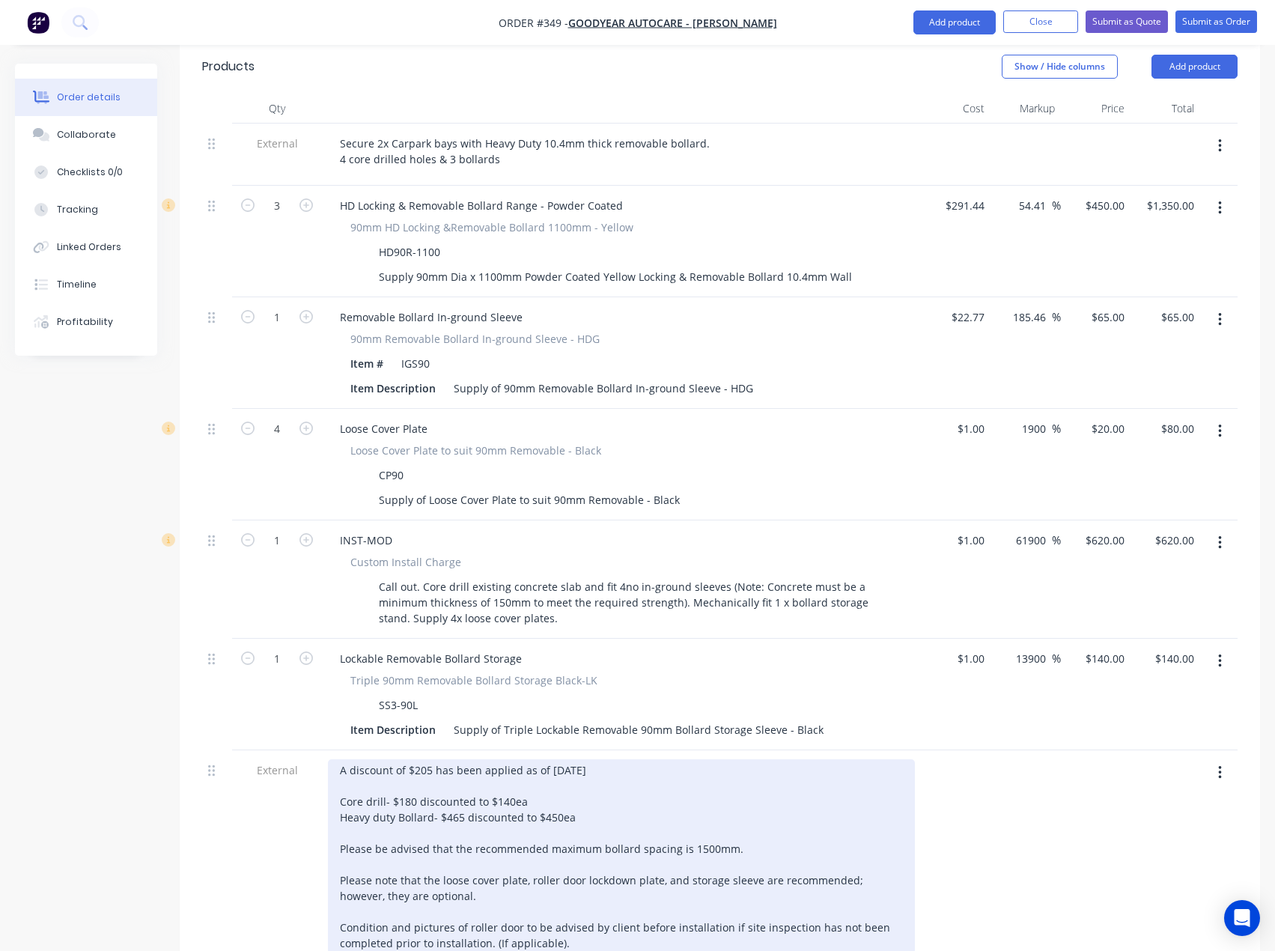
scroll to position [499, 0]
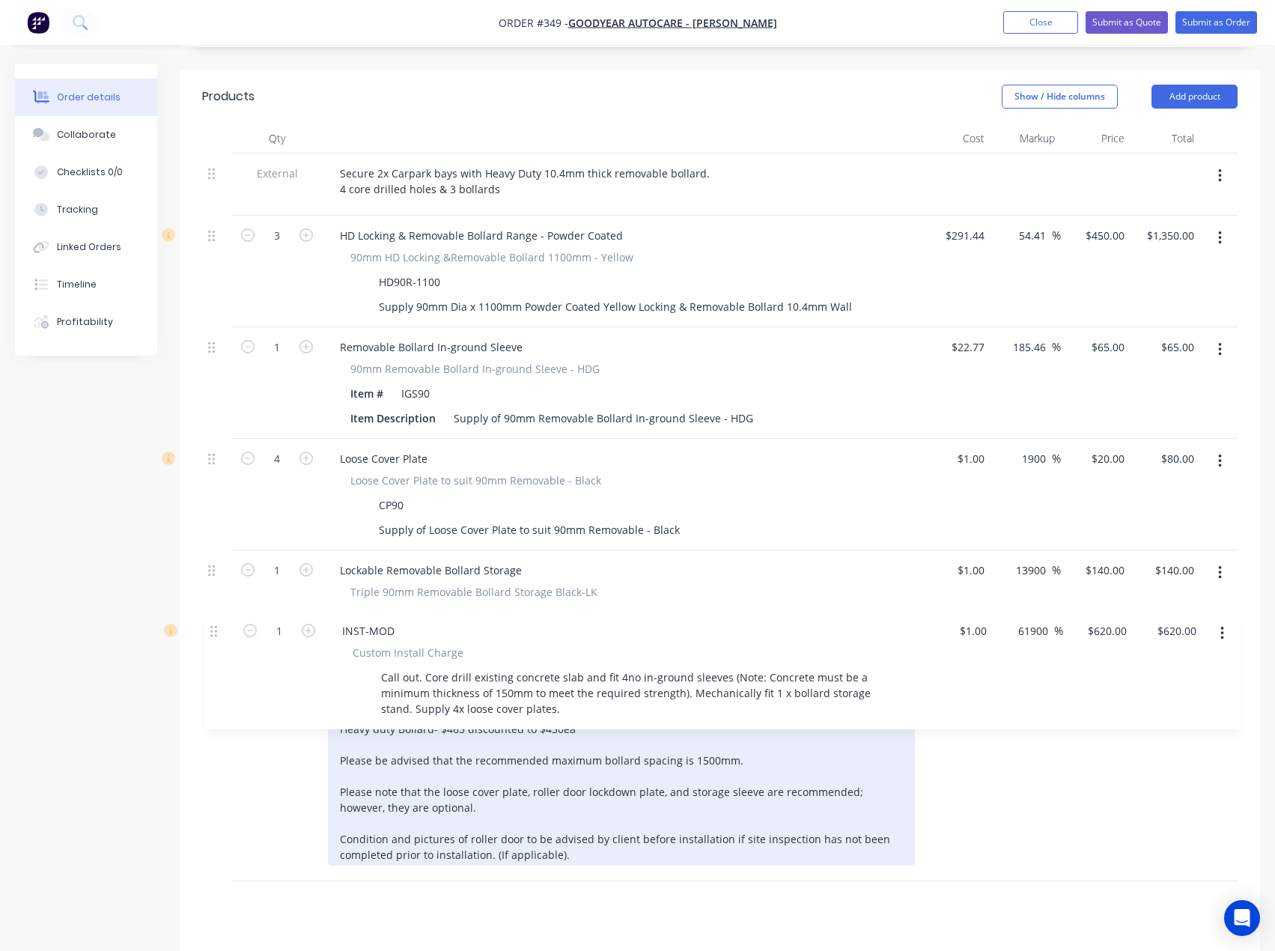
drag, startPoint x: 212, startPoint y: 528, endPoint x: 214, endPoint y: 637, distance: 108.6
click at [214, 637] on div "External Secure 2x Carpark bays with Heavy Duty 10.4mm thick removable bollard.…" at bounding box center [720, 577] width 1036 height 846
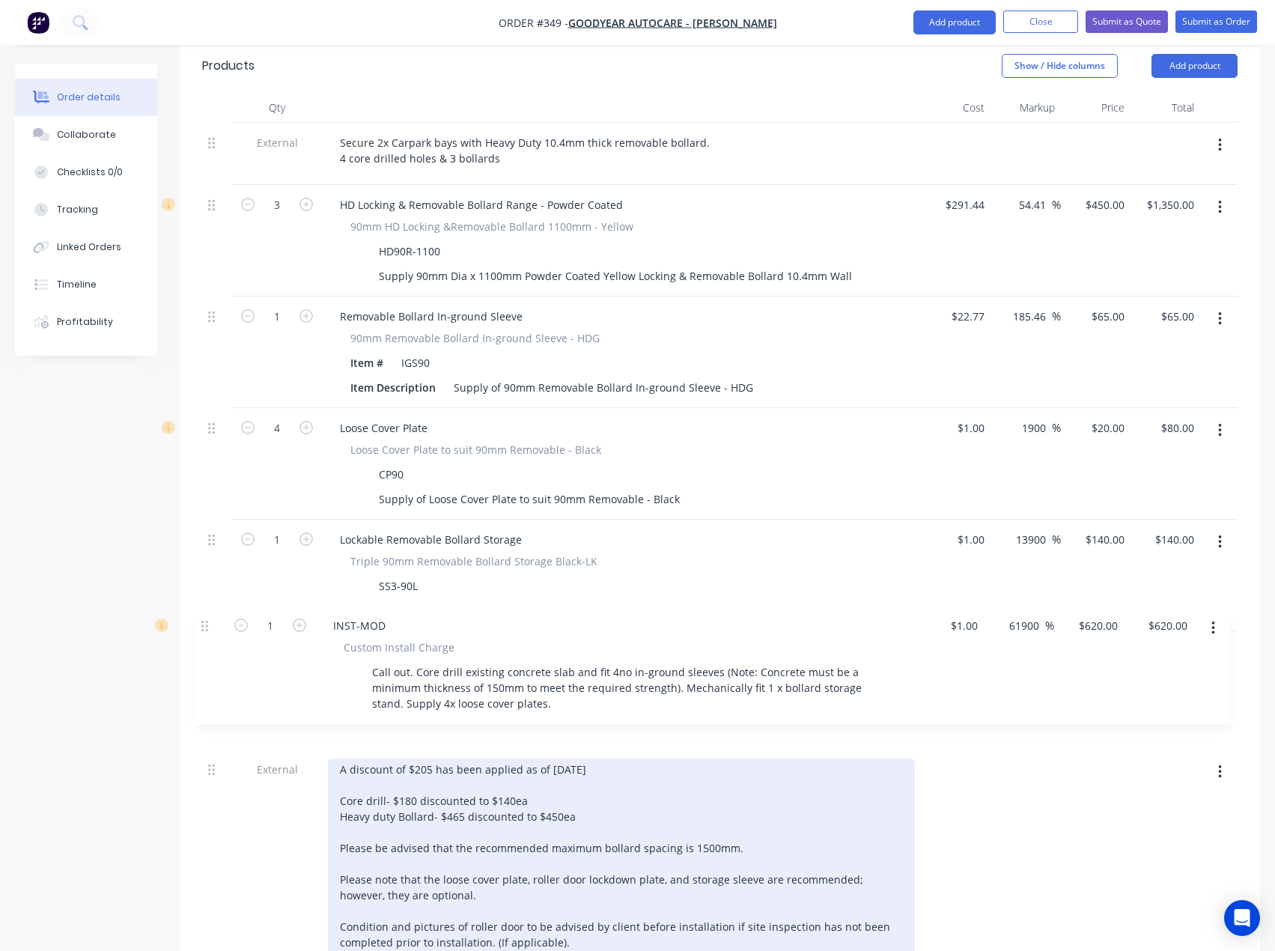
drag, startPoint x: 213, startPoint y: 860, endPoint x: 207, endPoint y: 614, distance: 246.4
click at [207, 614] on div "External Secure 2x Carpark bays with Heavy Duty 10.4mm thick removable bollard.…" at bounding box center [720, 546] width 1036 height 846
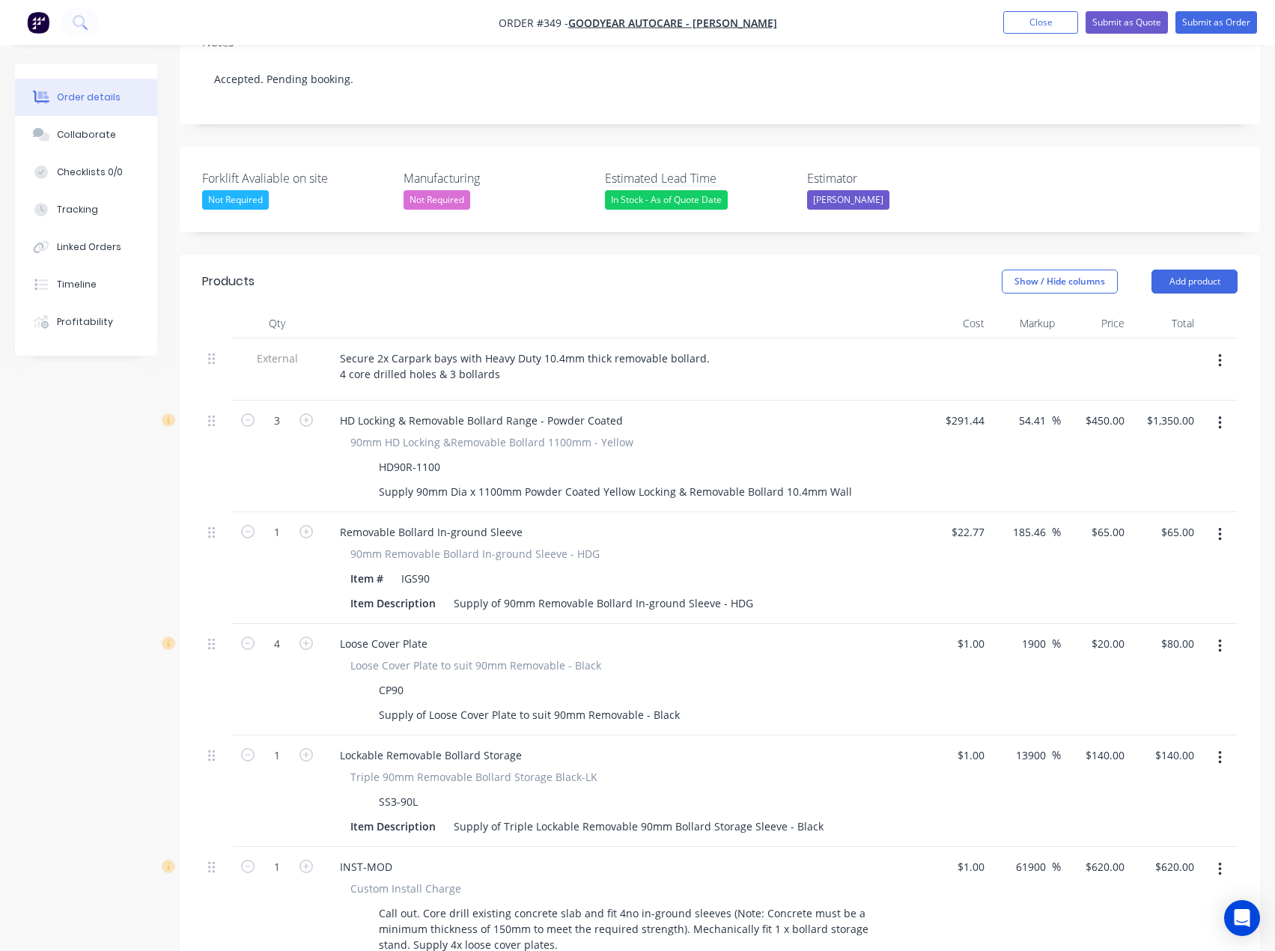
scroll to position [306, 0]
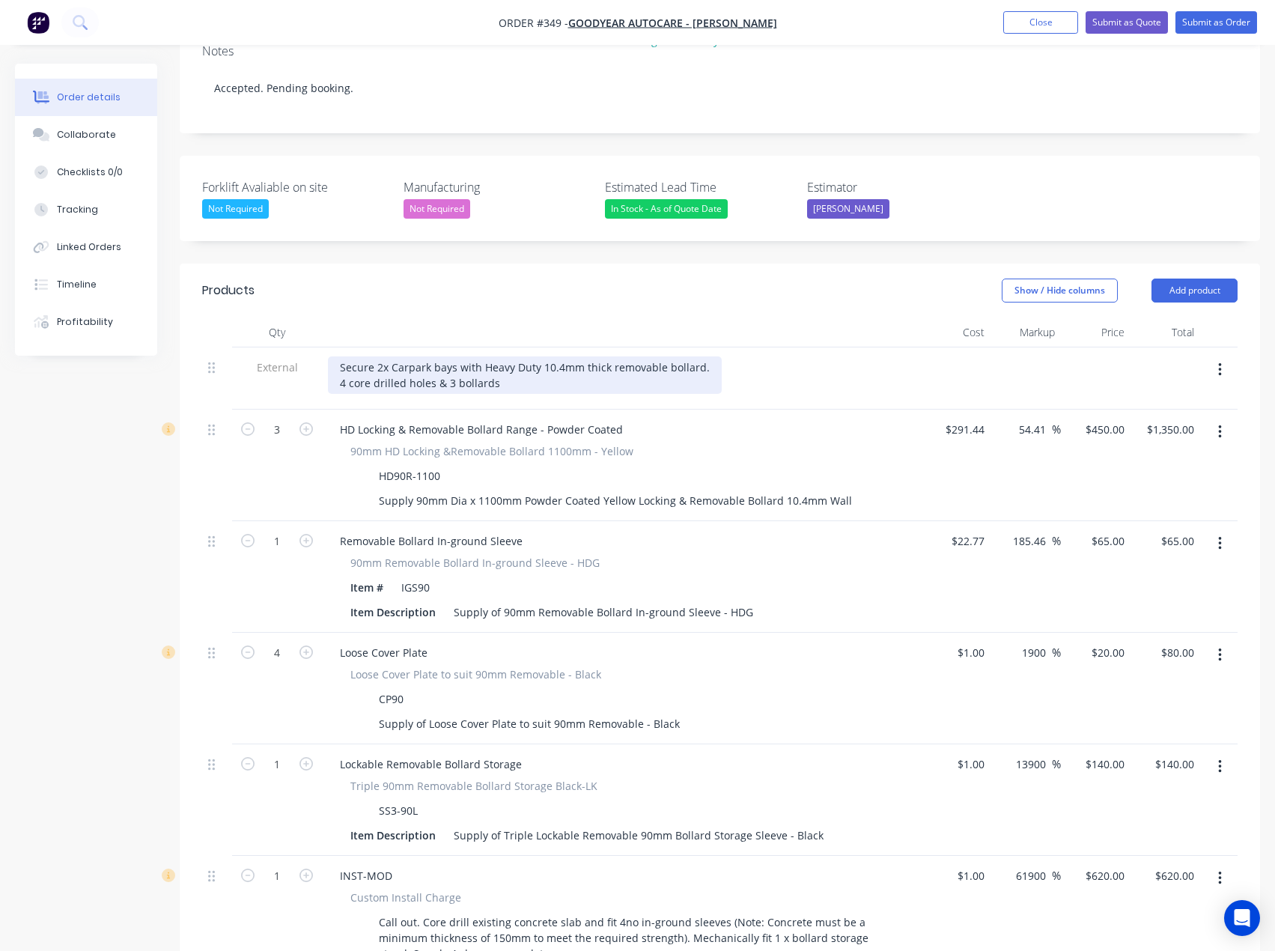
click at [507, 356] on div "Secure 2x Carpark bays with Heavy Duty 10.4mm thick removable bollard. 4 core d…" at bounding box center [525, 374] width 394 height 37
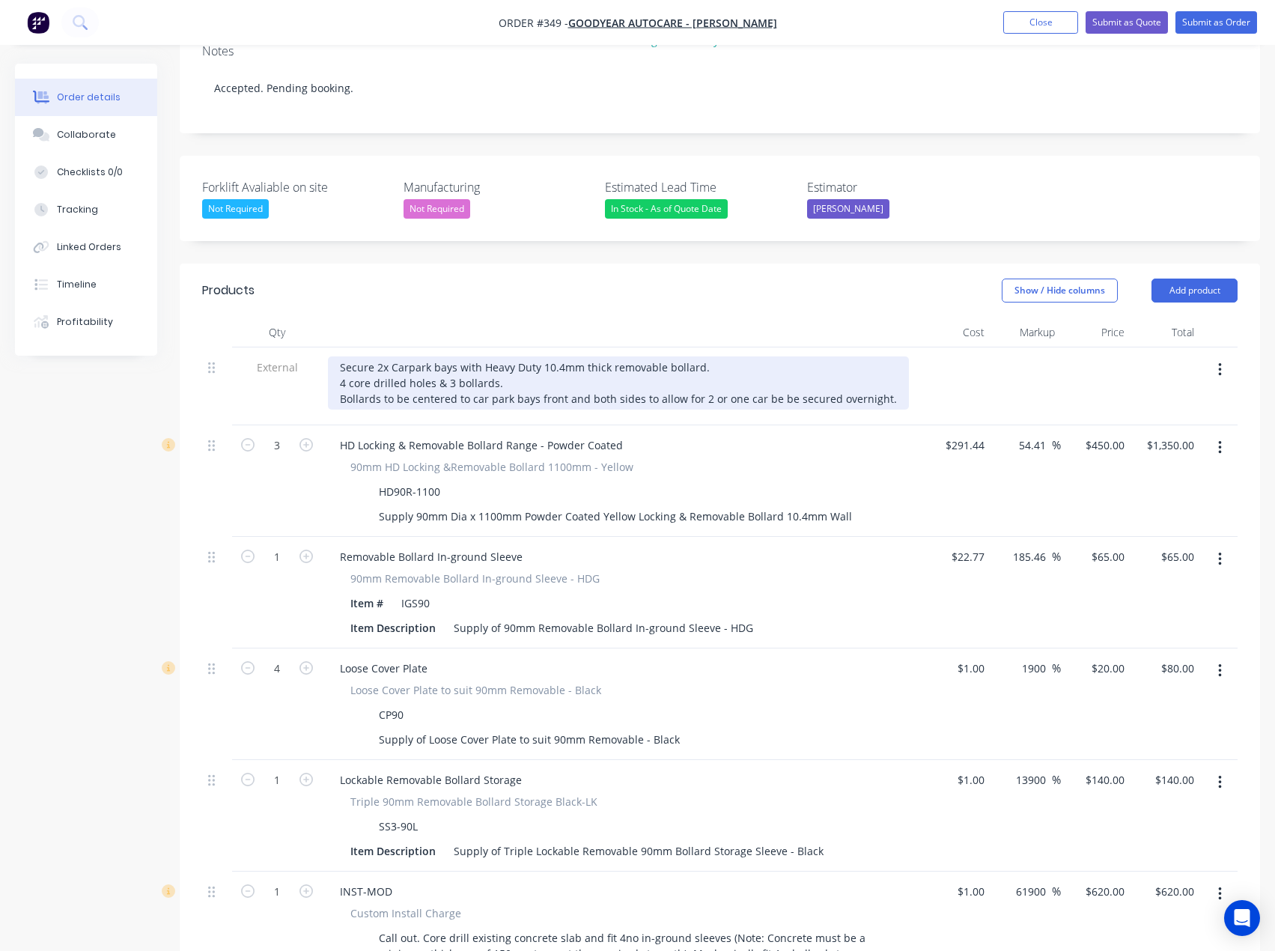
click at [609, 357] on div "Secure 2x Carpark bays with Heavy Duty 10.4mm thick removable bollard. 4 core d…" at bounding box center [618, 382] width 581 height 53
click at [672, 359] on div "Secure 2x Carpark bays with Heavy Duty 10.4mm thick removable bollard. 4 core d…" at bounding box center [605, 382] width 555 height 53
click at [678, 358] on div "Secure 2x Carpark bays with Heavy Duty 10.4mm thick removable bollard. 4 core d…" at bounding box center [605, 382] width 555 height 53
click at [853, 356] on div "Secure 2x Carpark bays with Heavy Duty 10.4mm thick removable bollard. 4 core d…" at bounding box center [603, 382] width 550 height 53
click at [854, 361] on div "Secure 2x Carpark bays with Heavy Duty 10.4mm thick removable bollard. 4 core d…" at bounding box center [603, 382] width 550 height 53
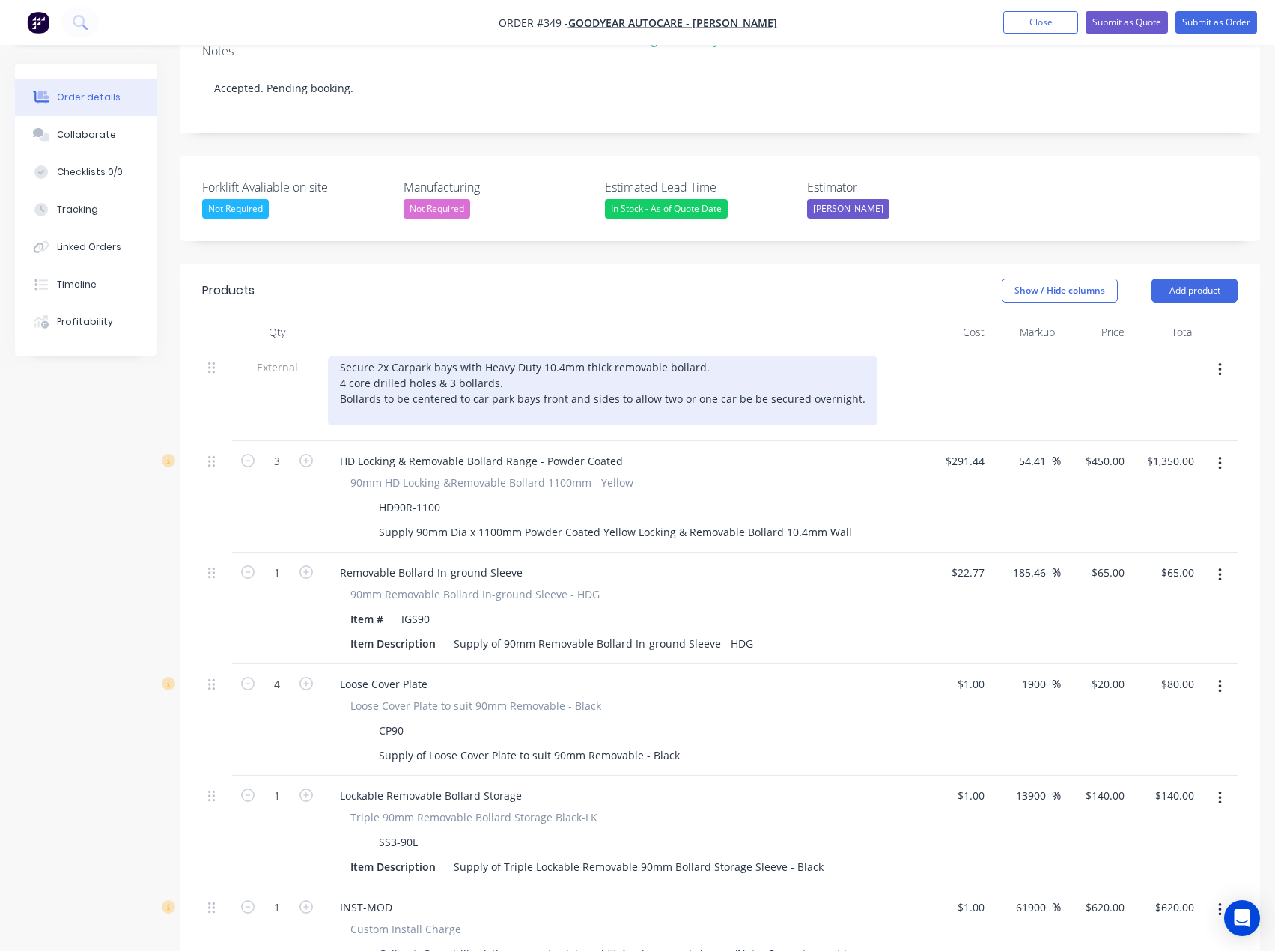
click at [346, 356] on div "Secure 2x Carpark bays with Heavy Duty 10.4mm thick removable bollard. 4 core d…" at bounding box center [603, 390] width 550 height 69
click at [434, 356] on div "Secure 2x Carpark bays with Heavy Duty 10.4mm thick removable bollard. 4 core d…" at bounding box center [603, 390] width 550 height 69
click at [499, 356] on div "Secure 2x Carpark bays with Heavy Duty 10.4mm thick removable bollard. 4 core d…" at bounding box center [603, 390] width 550 height 69
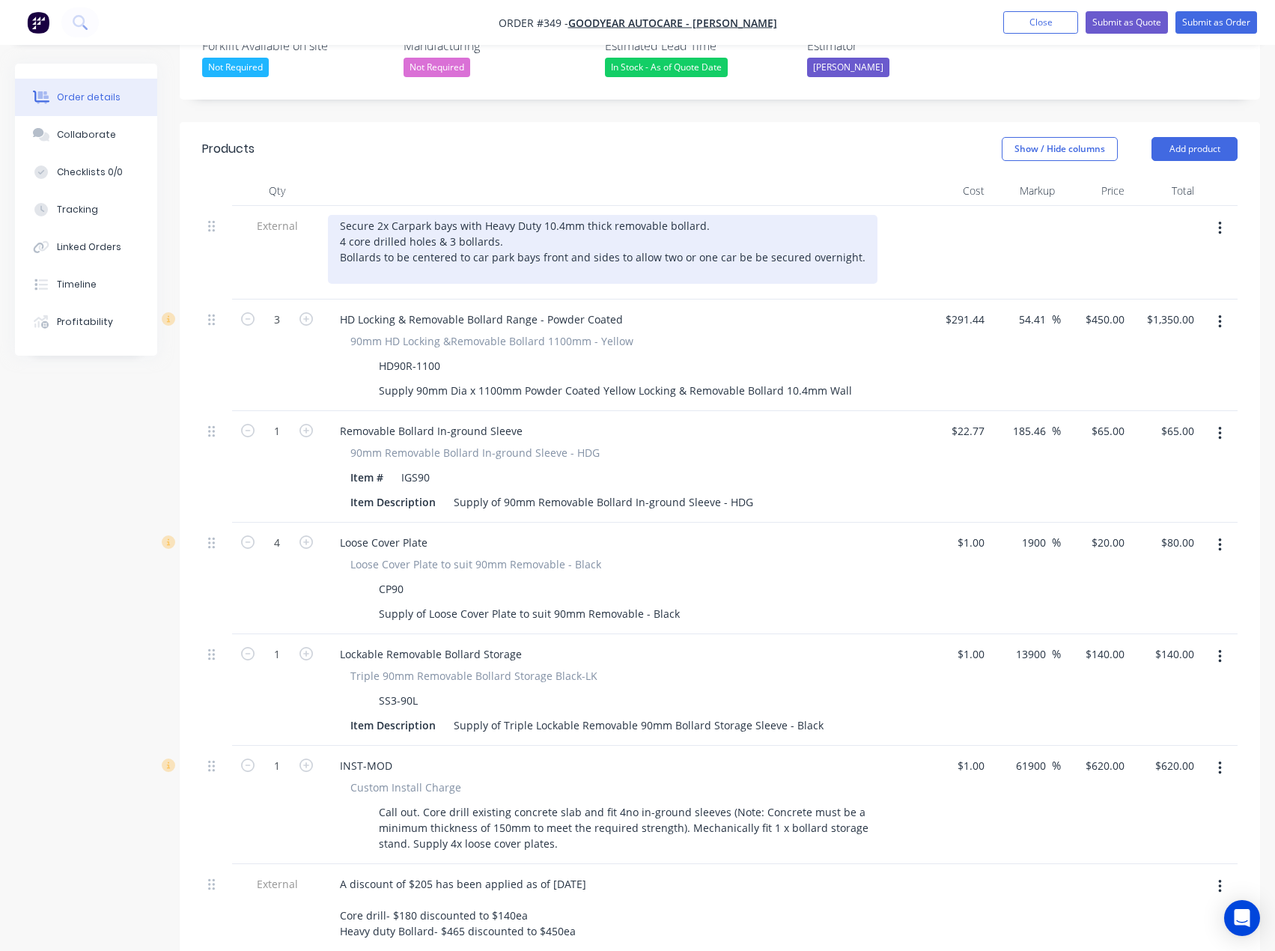
scroll to position [455, 0]
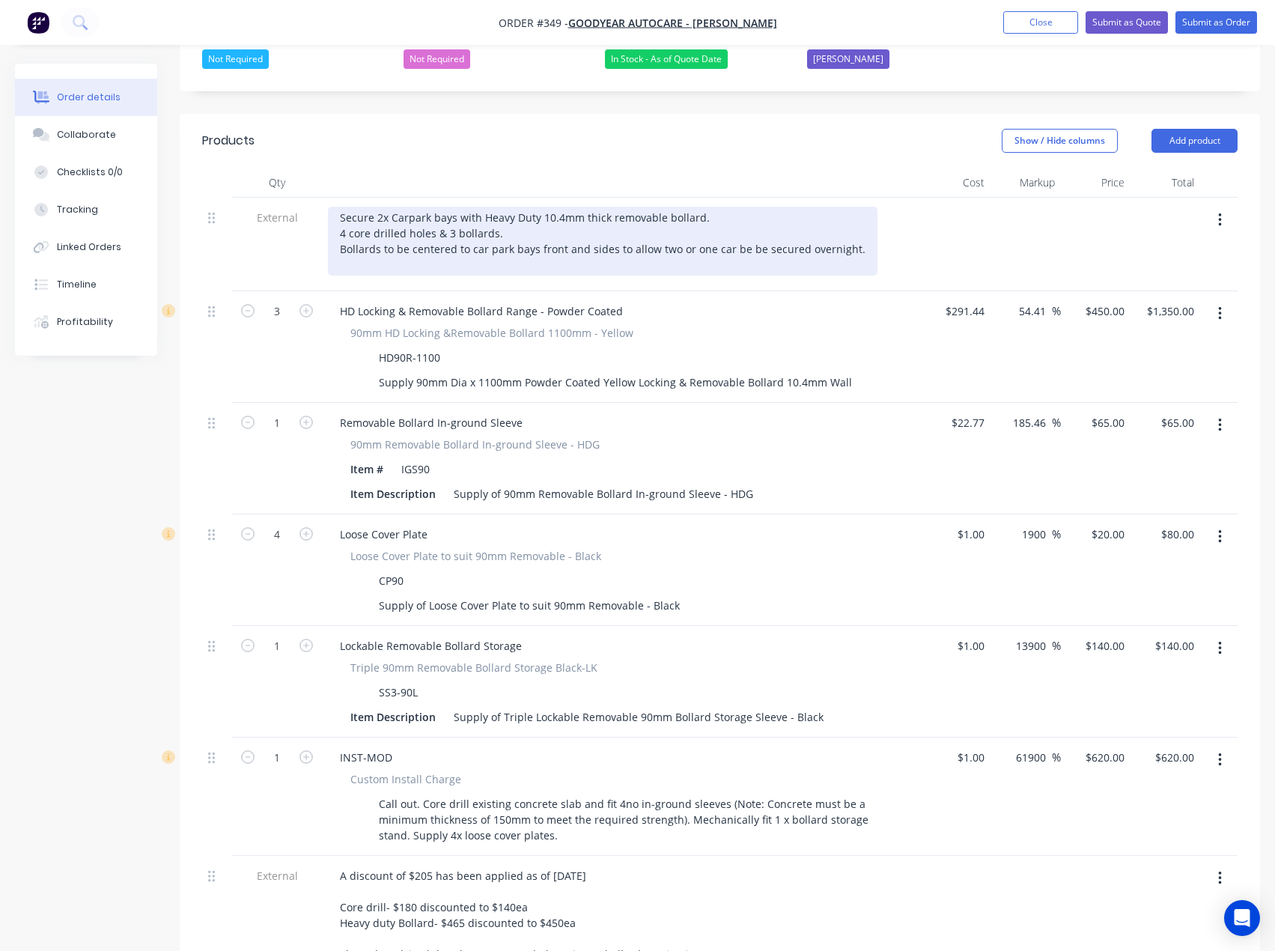
click at [703, 207] on div "Secure 2x Carpark bays with Heavy Duty 10.4mm thick removable bollard. 4 core d…" at bounding box center [603, 241] width 550 height 69
click at [764, 207] on div "Secure 2x Carpark bays with Heavy Duty 10.4mm thick removable bollard keyed to …" at bounding box center [603, 241] width 550 height 69
click at [526, 207] on div "Secure 2x Carpark bays with Heavy Duty 10.4mm thick removable bollard keyed to …" at bounding box center [612, 241] width 568 height 69
click at [455, 207] on div "Secure 2x Carpark bays with Heavy Duty 10.4mm thick removable bollard keyed to …" at bounding box center [612, 241] width 568 height 69
click at [392, 217] on div "Secure 2x Carpark bays with Heavy Duty 10.4mm thick removable bollard keyed to …" at bounding box center [612, 241] width 568 height 69
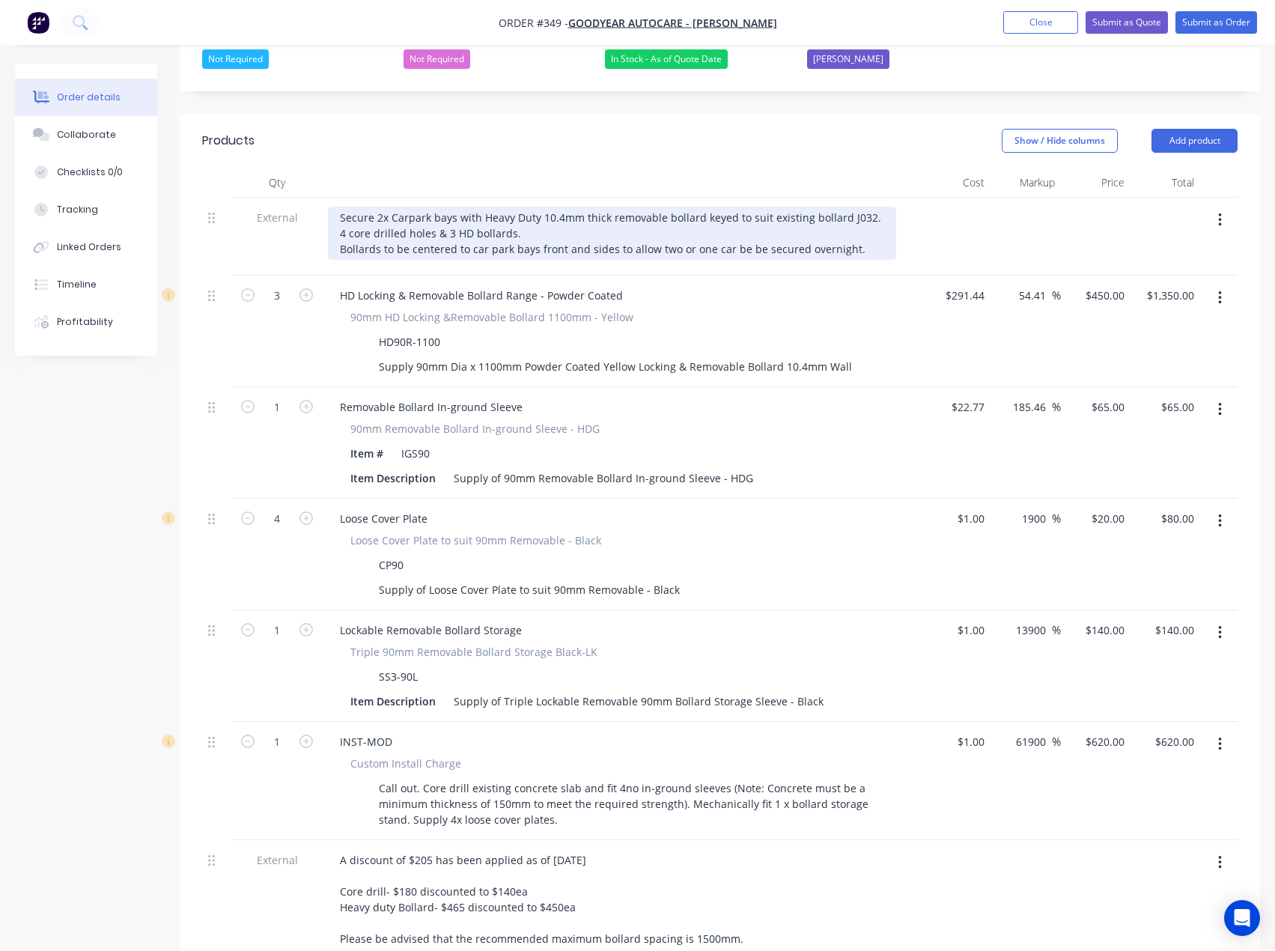
click at [727, 207] on div "Secure 2x Carpark bays with Heavy Duty 10.4mm thick removable bollard keyed to …" at bounding box center [612, 233] width 568 height 53
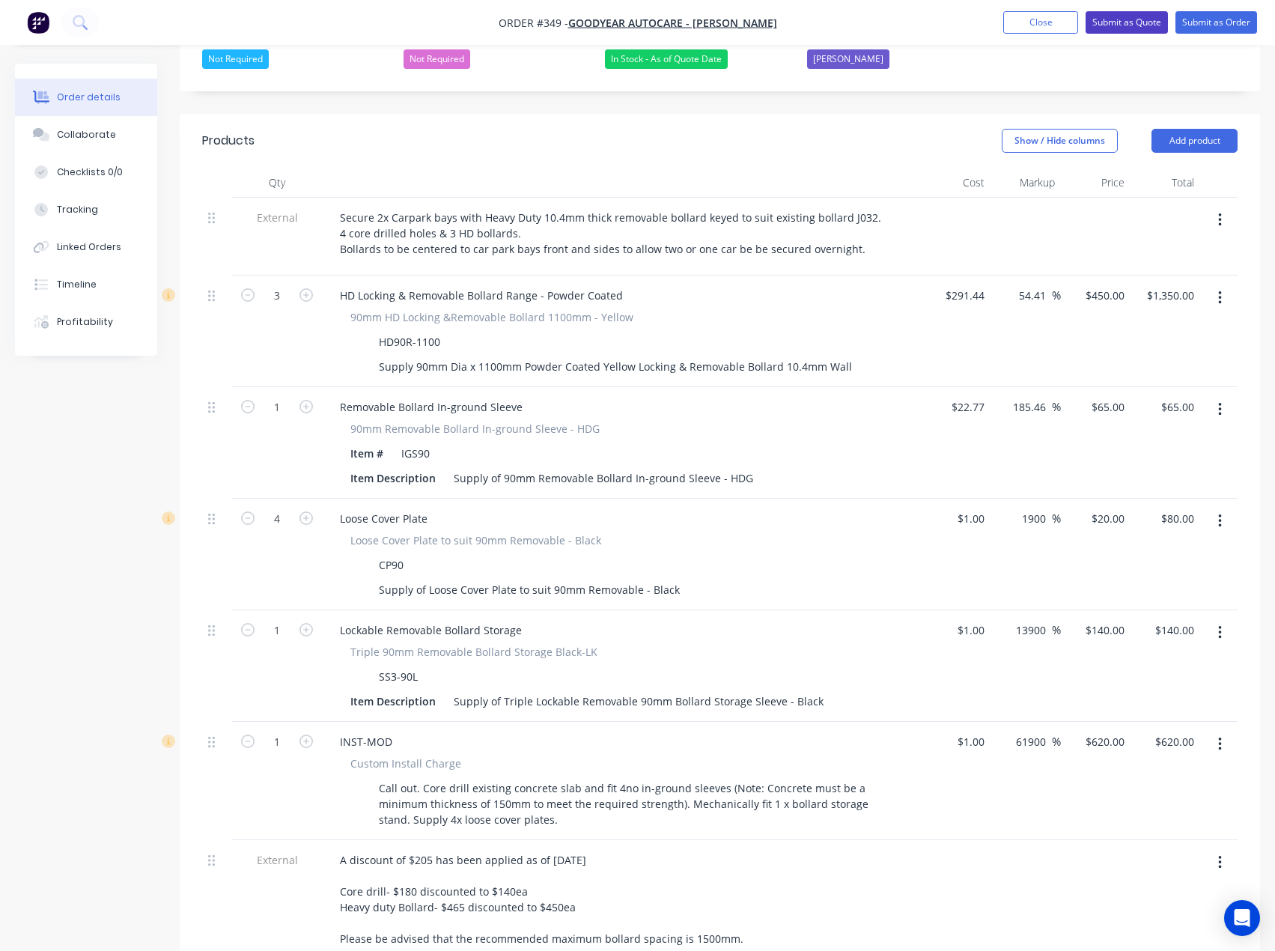
click at [1131, 21] on button "Submit as Quote" at bounding box center [1127, 22] width 82 height 22
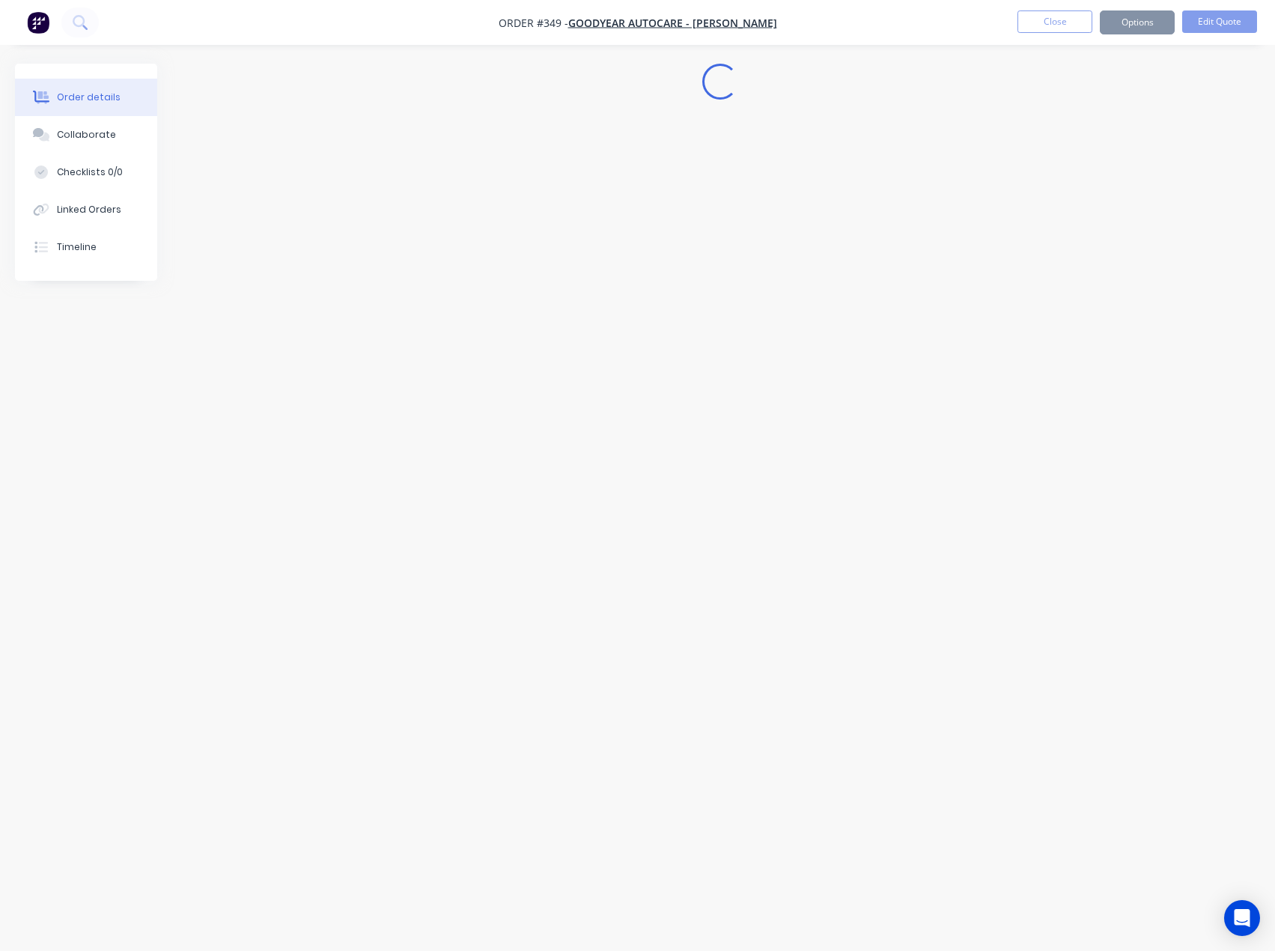
scroll to position [0, 0]
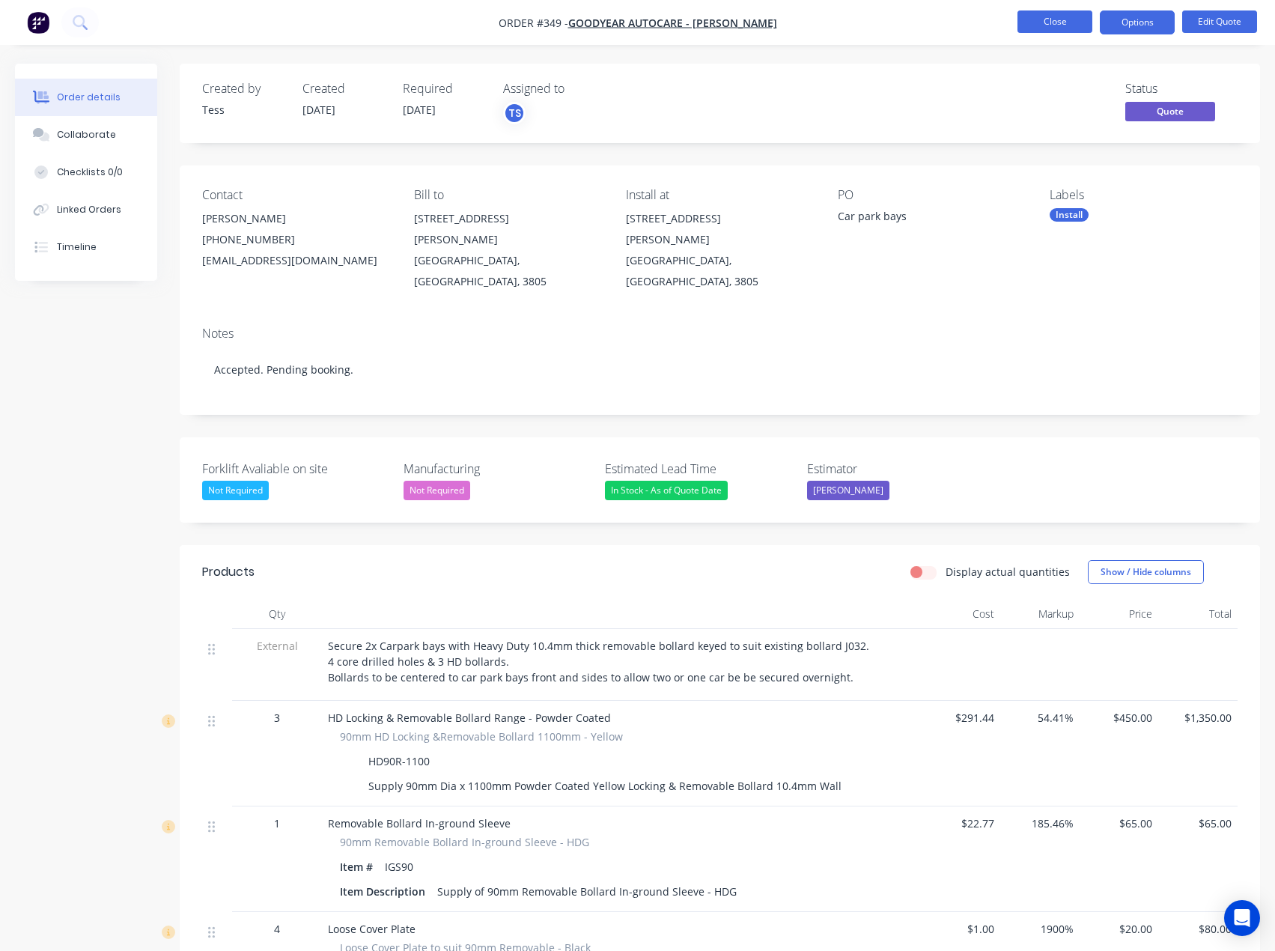
click at [1033, 22] on button "Close" at bounding box center [1055, 21] width 75 height 22
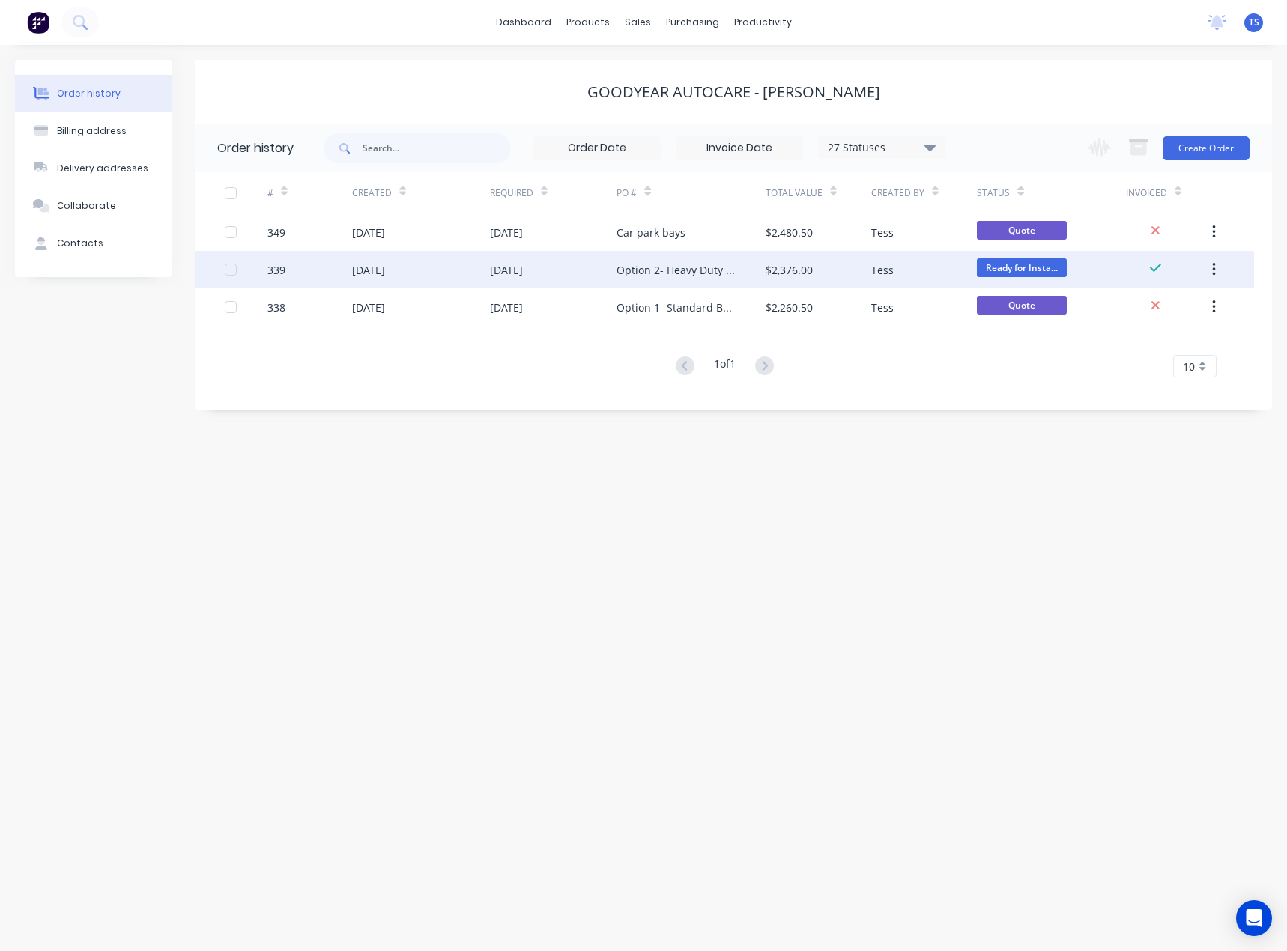
click at [651, 270] on div "Option 2- Heavy Duty Bollard" at bounding box center [675, 270] width 118 height 16
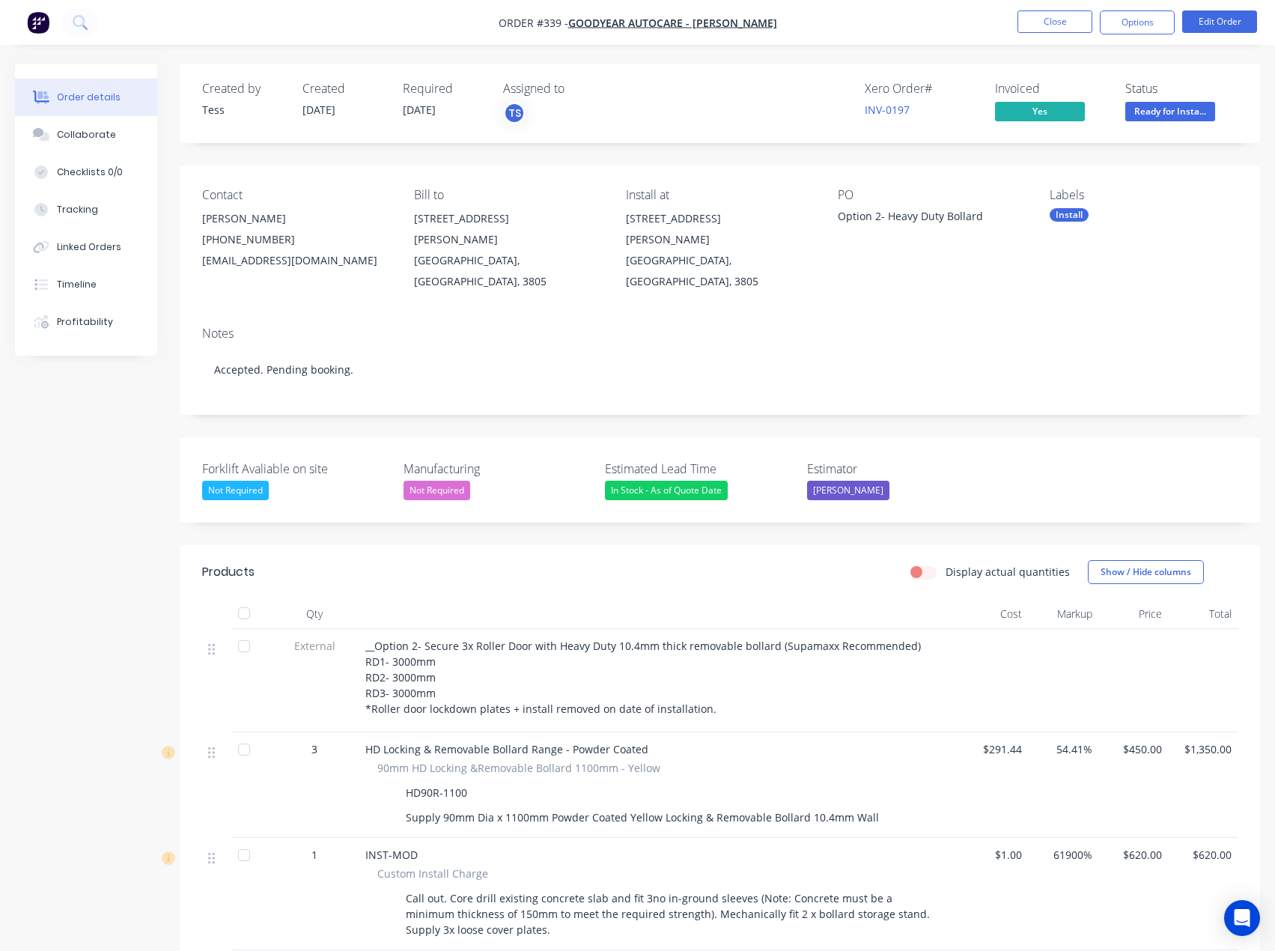
click at [1171, 111] on span "Ready for Insta..." at bounding box center [1171, 111] width 90 height 19
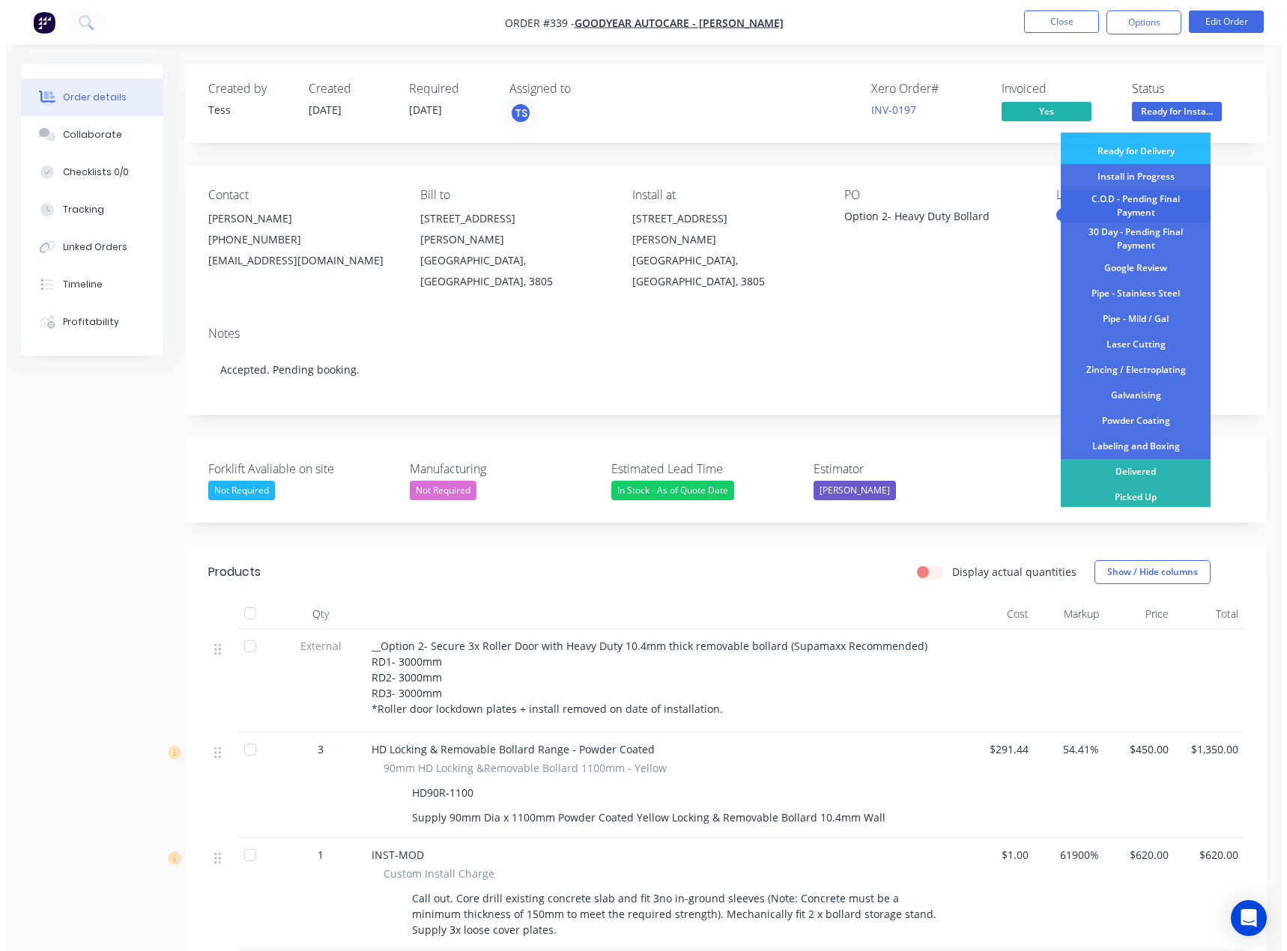
scroll to position [183, 0]
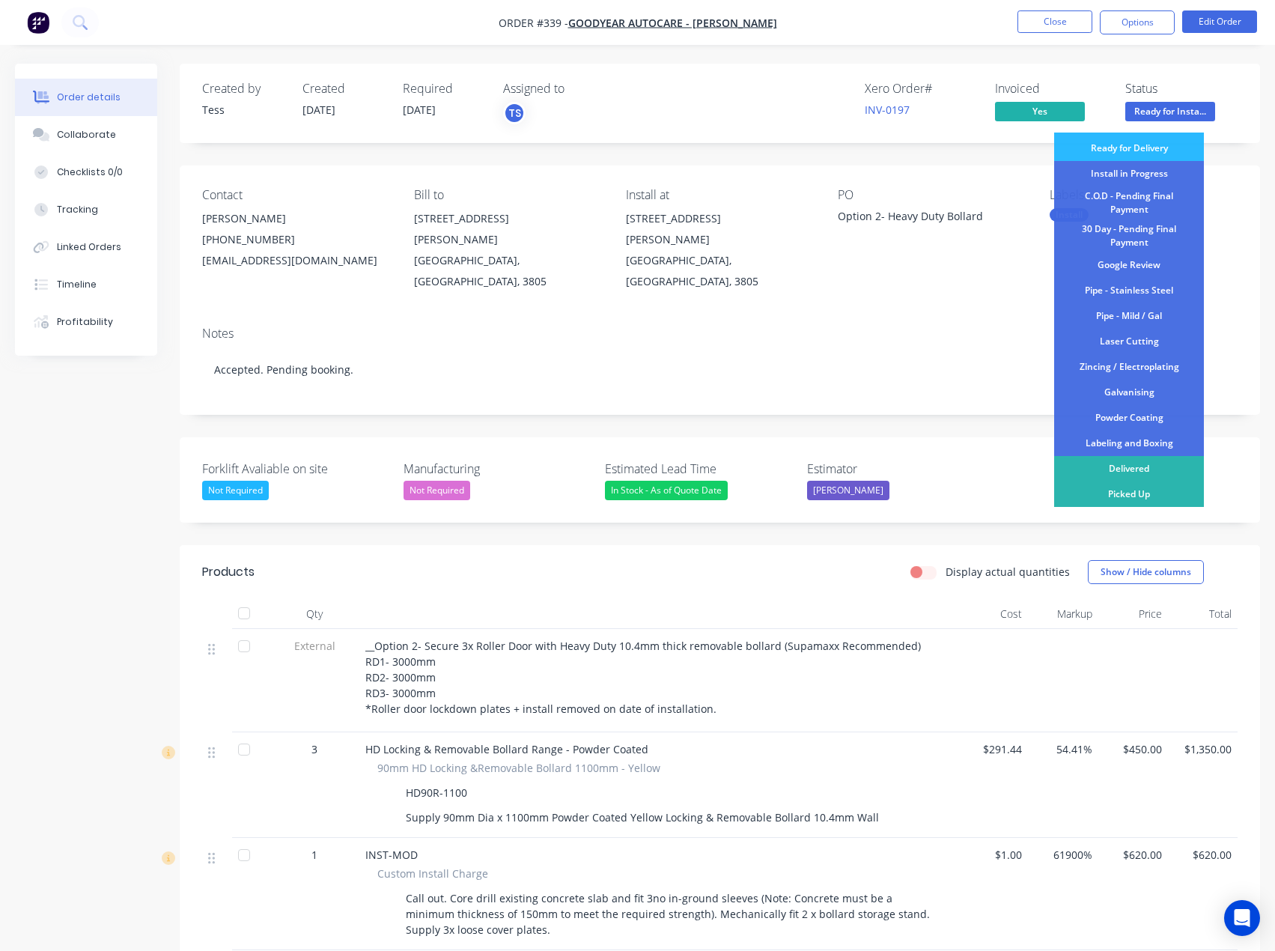
click at [1123, 468] on div "Delivered" at bounding box center [1129, 468] width 150 height 25
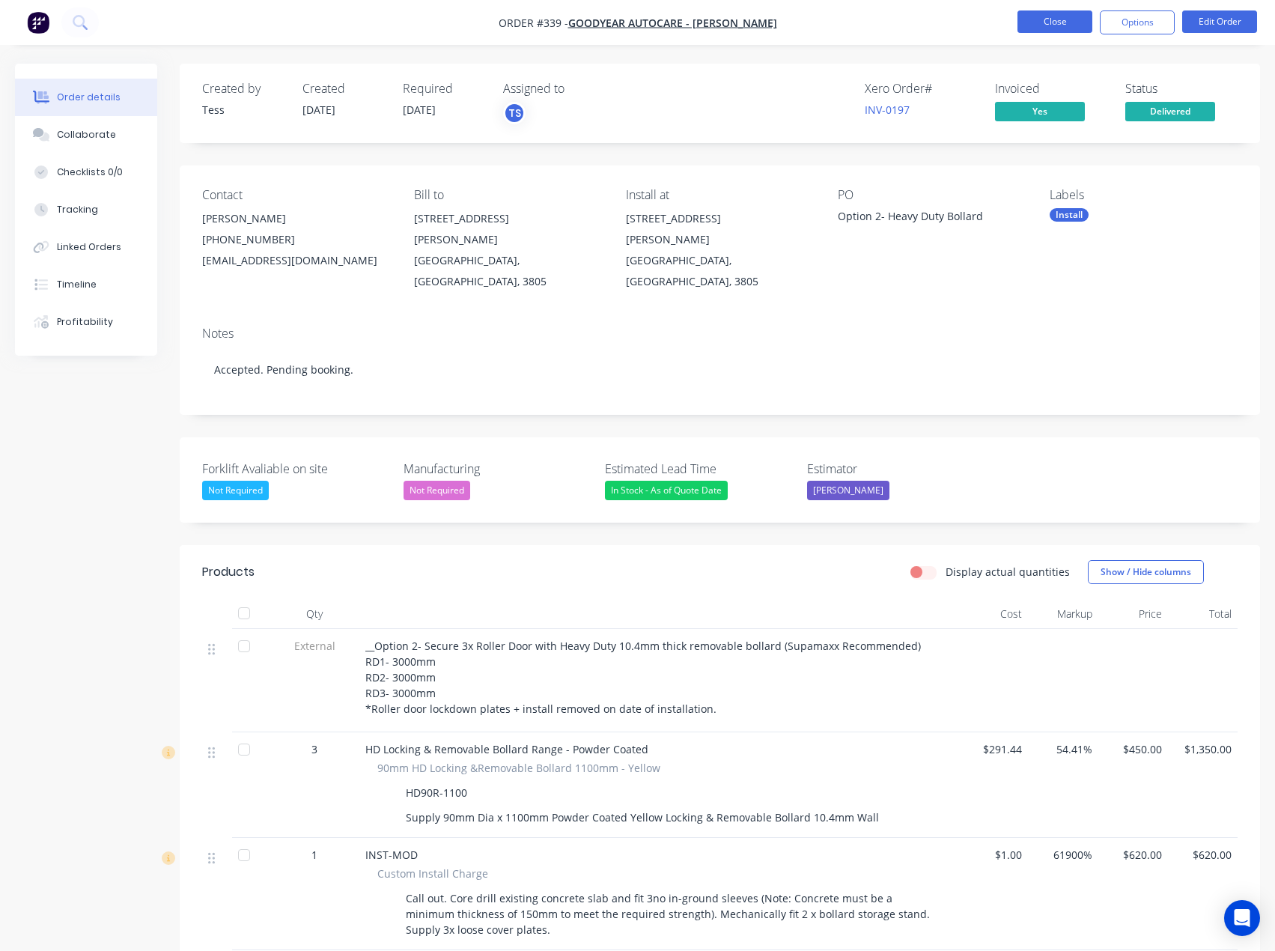
click at [1033, 16] on button "Close" at bounding box center [1055, 21] width 75 height 22
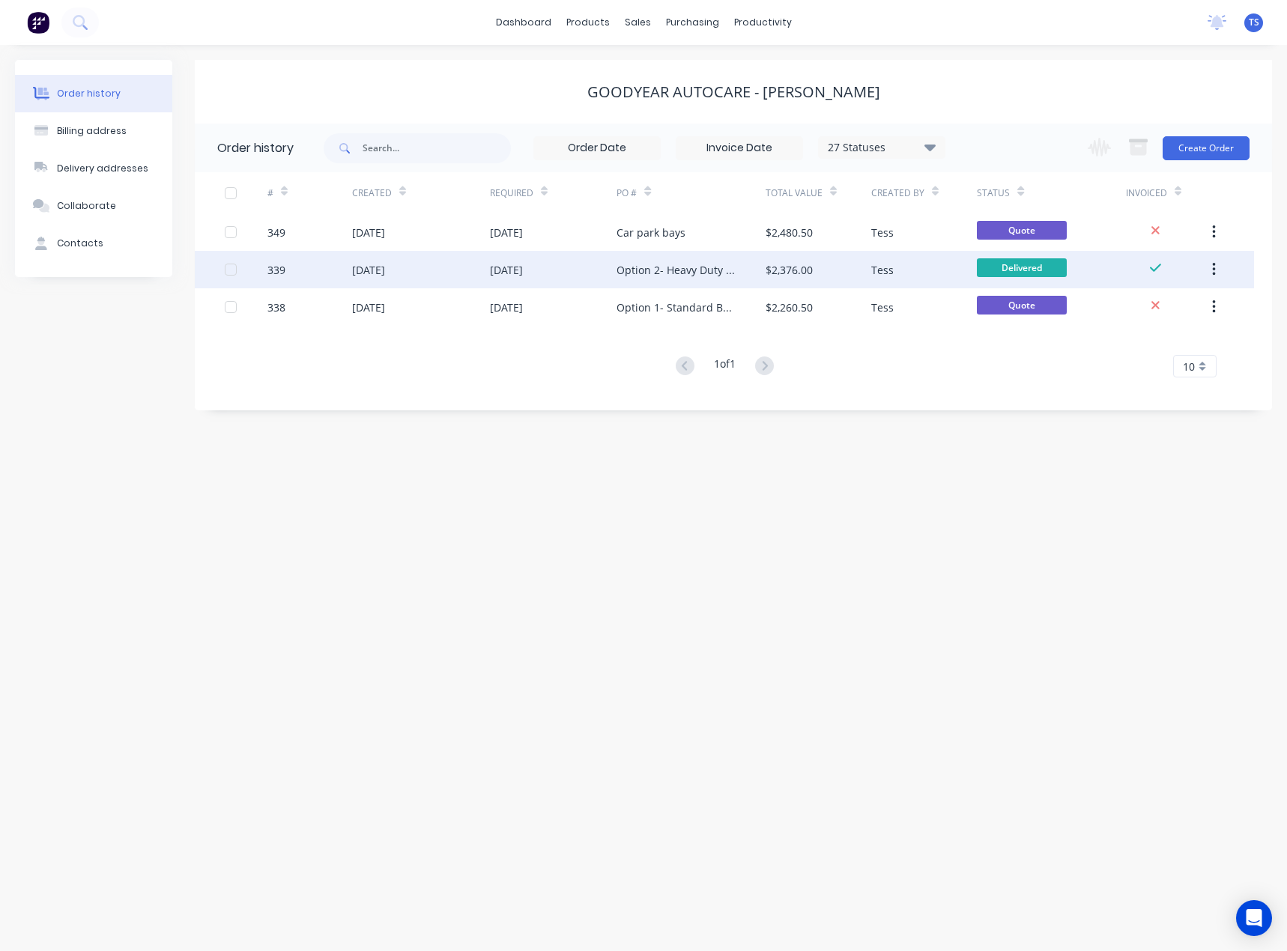
click at [645, 270] on div "Option 2- Heavy Duty Bollard" at bounding box center [675, 270] width 118 height 16
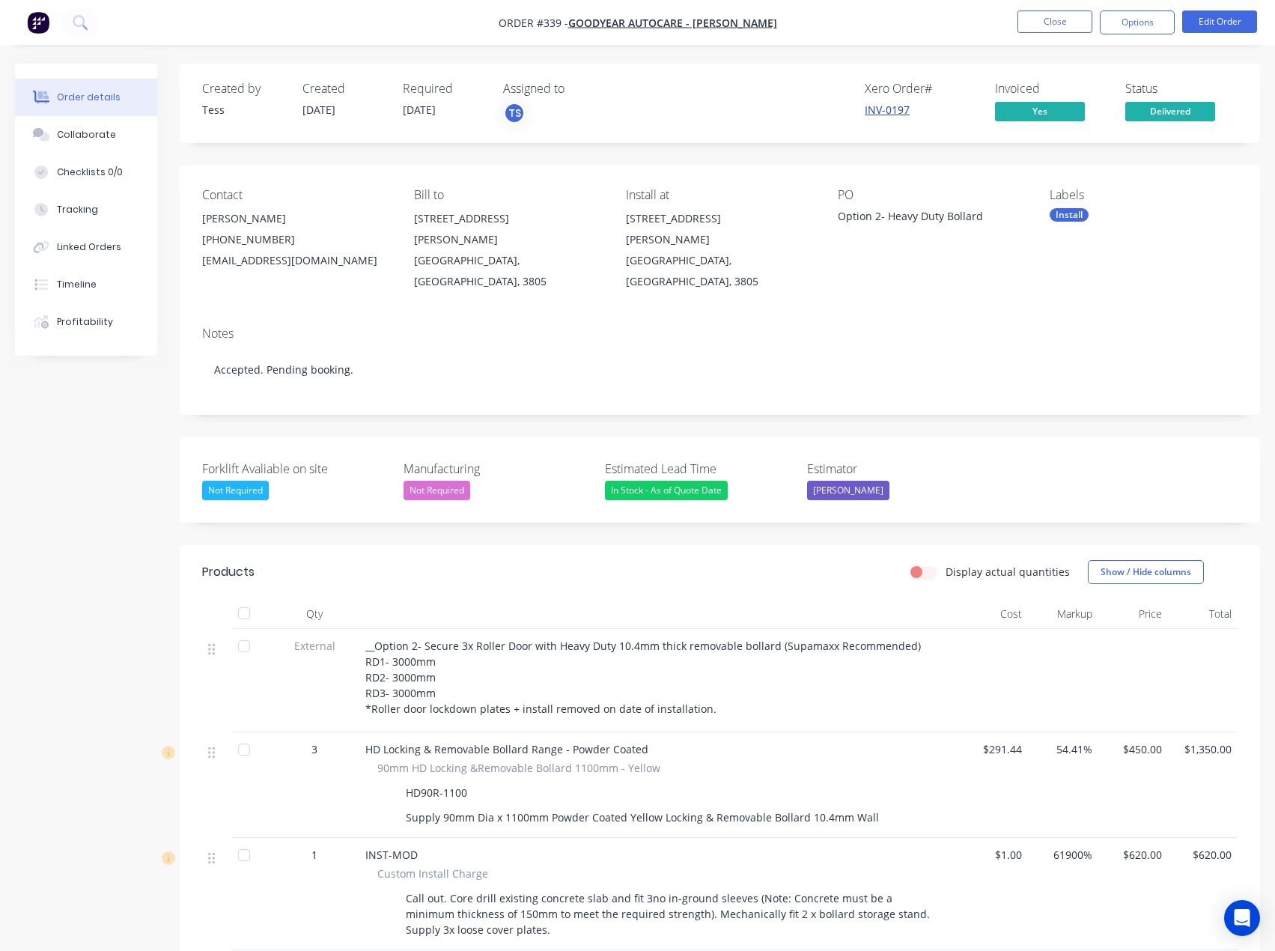
click at [890, 111] on link "INV-0197" at bounding box center [887, 110] width 45 height 14
click at [1048, 18] on button "Close" at bounding box center [1055, 21] width 75 height 22
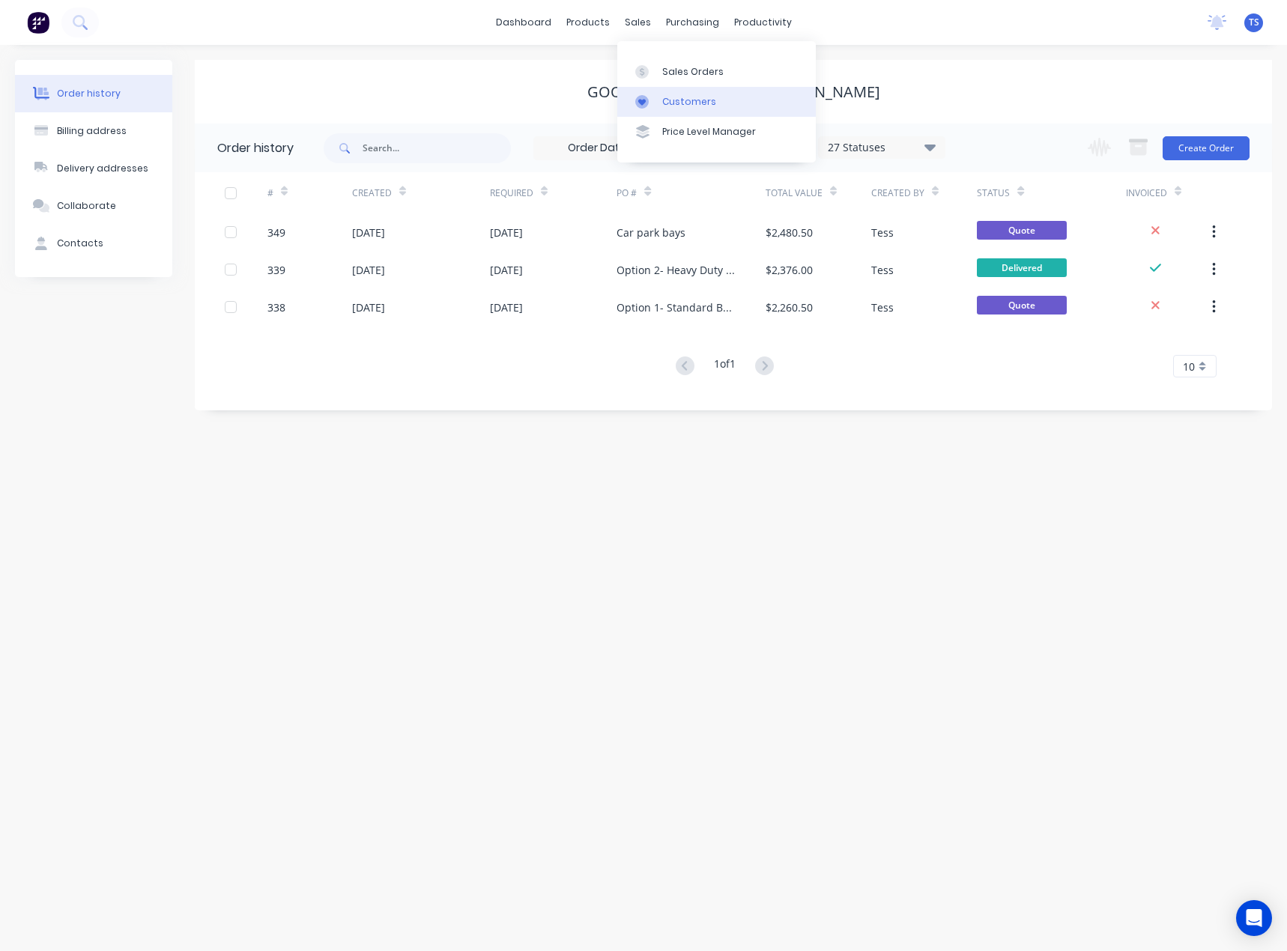
click at [672, 97] on div "Customers" at bounding box center [689, 101] width 54 height 13
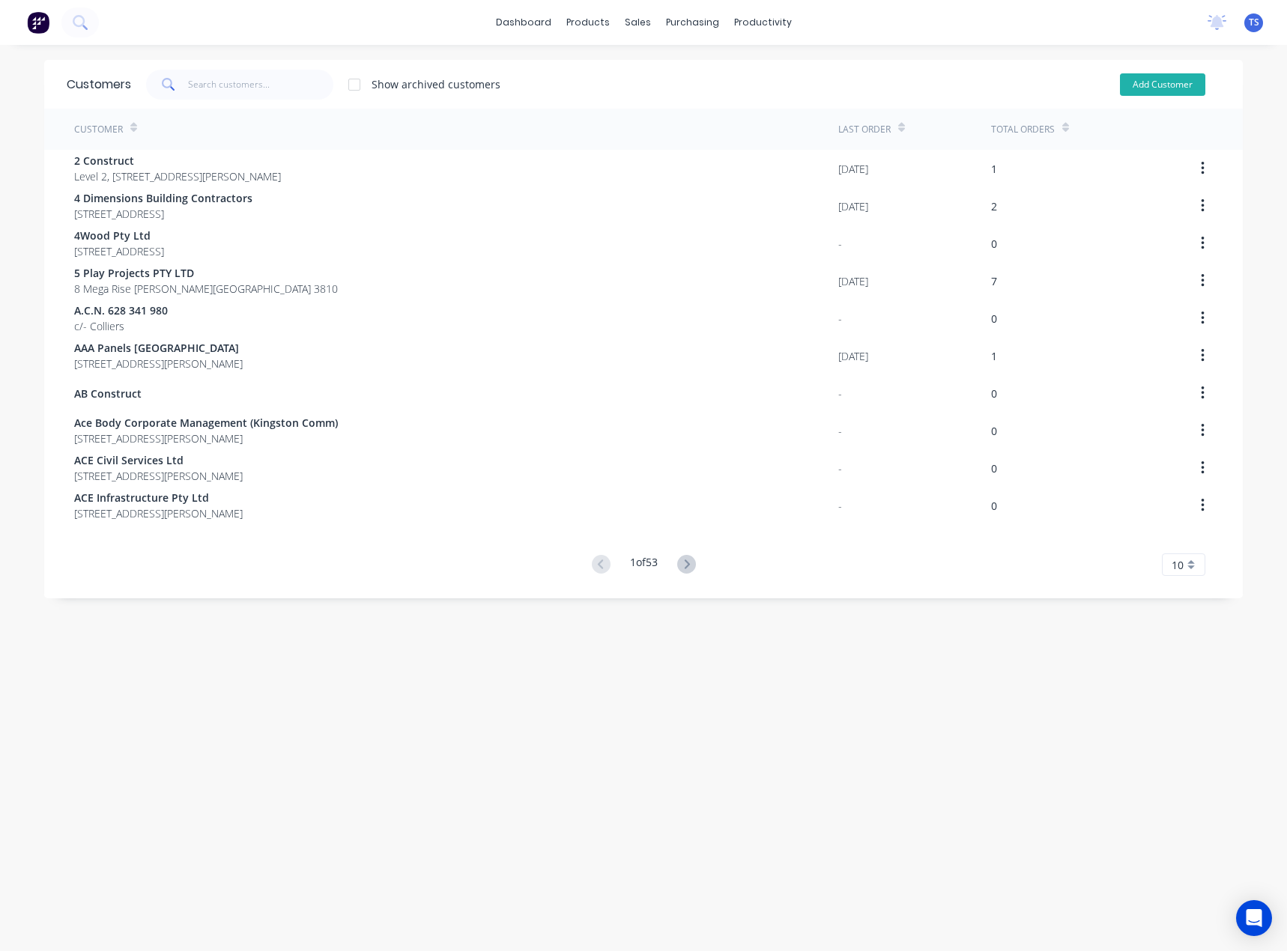
click at [1147, 83] on button "Add Customer" at bounding box center [1162, 84] width 85 height 22
select select "AU"
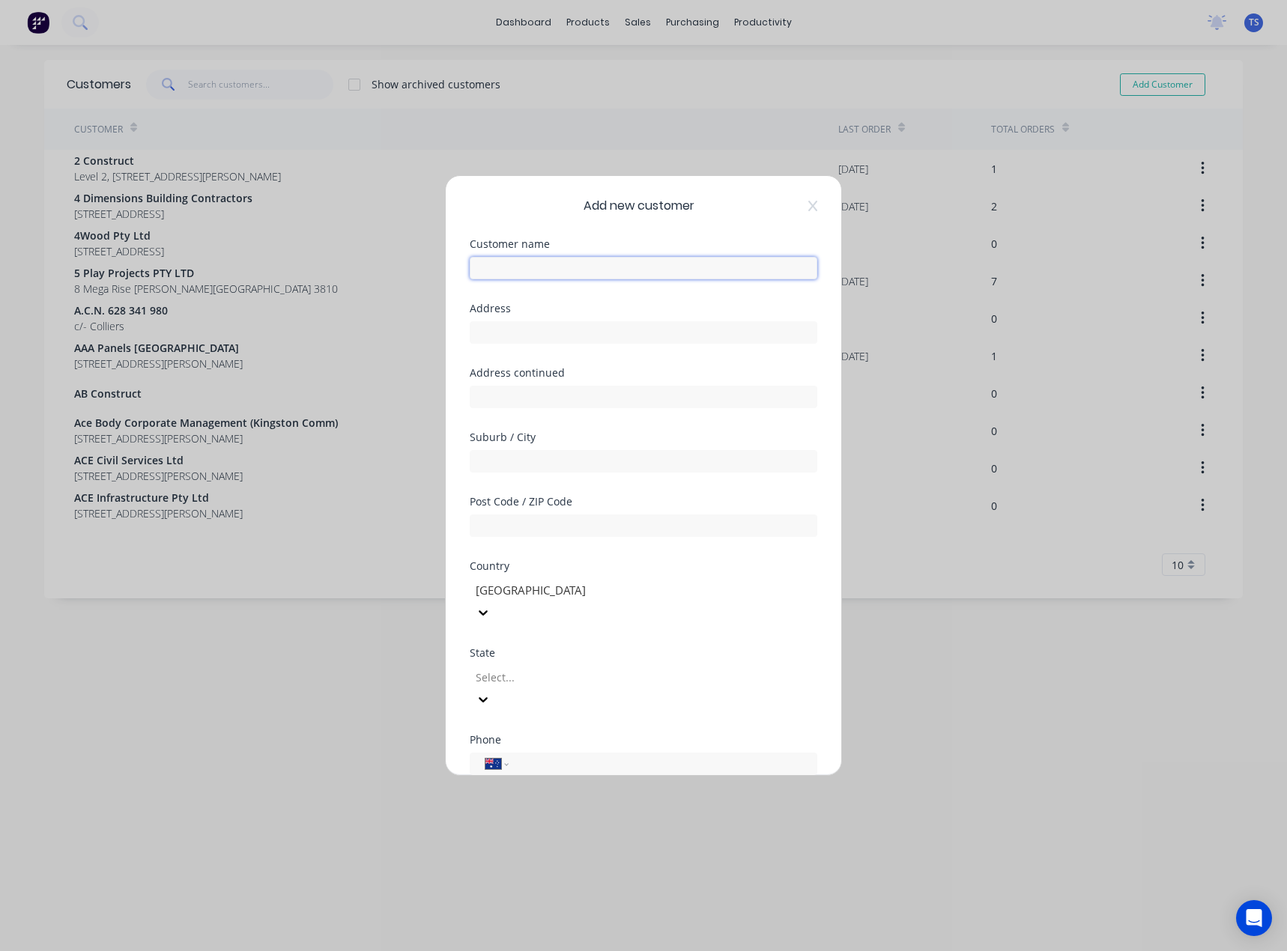
paste input "S&P Mason Pty Ltd"
type input "S&P Mason Pty Ltd"
click at [501, 331] on input "text" at bounding box center [643, 332] width 347 height 22
type input "5 Brand Road"
click at [516, 394] on input "text" at bounding box center [643, 397] width 347 height 22
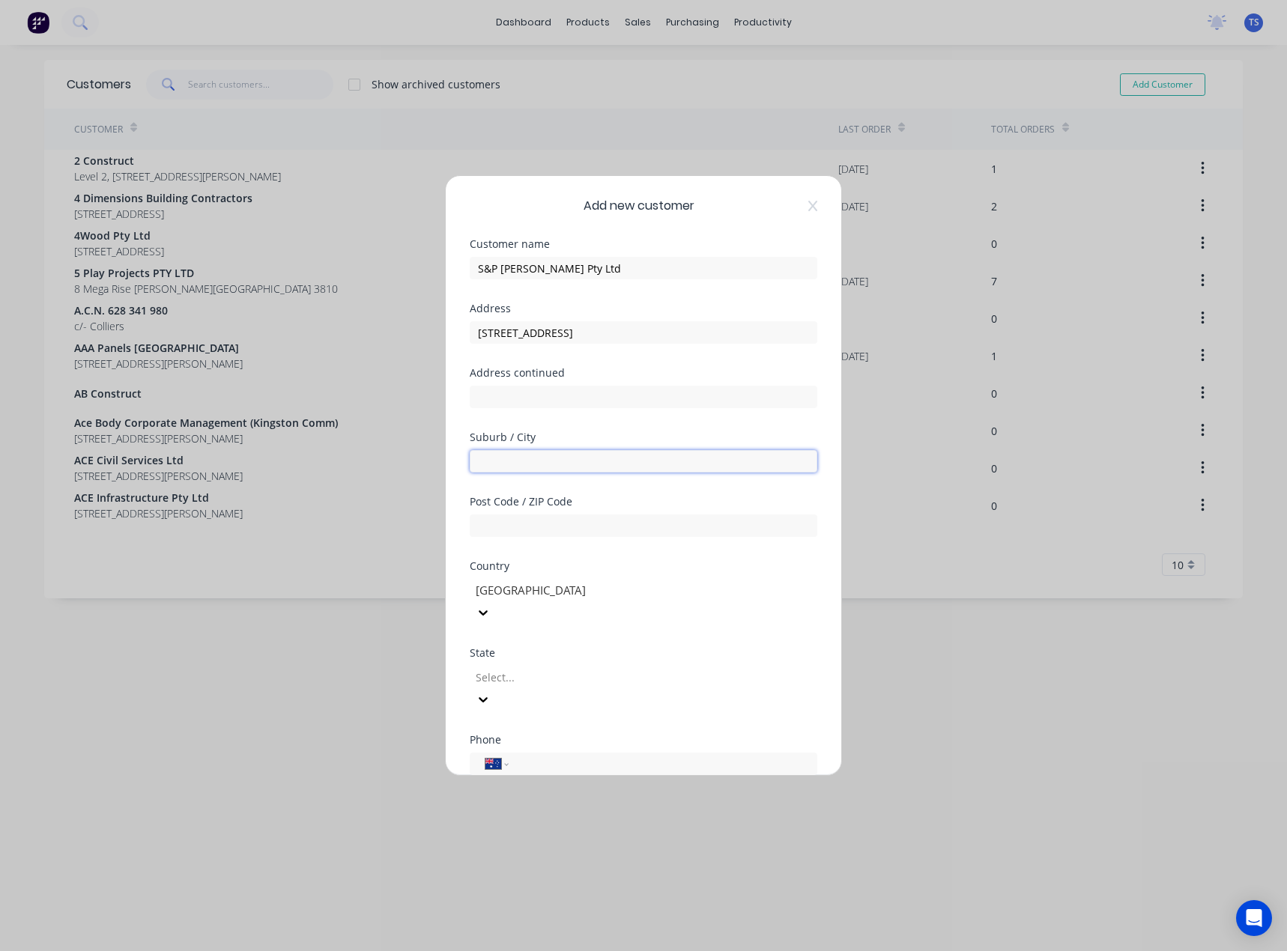
drag, startPoint x: 489, startPoint y: 467, endPoint x: 555, endPoint y: 376, distance: 112.0
click at [489, 467] on input "text" at bounding box center [643, 461] width 347 height 22
type input "Knoxfield"
click at [505, 526] on input "text" at bounding box center [643, 525] width 347 height 22
click at [496, 668] on div at bounding box center [582, 677] width 216 height 19
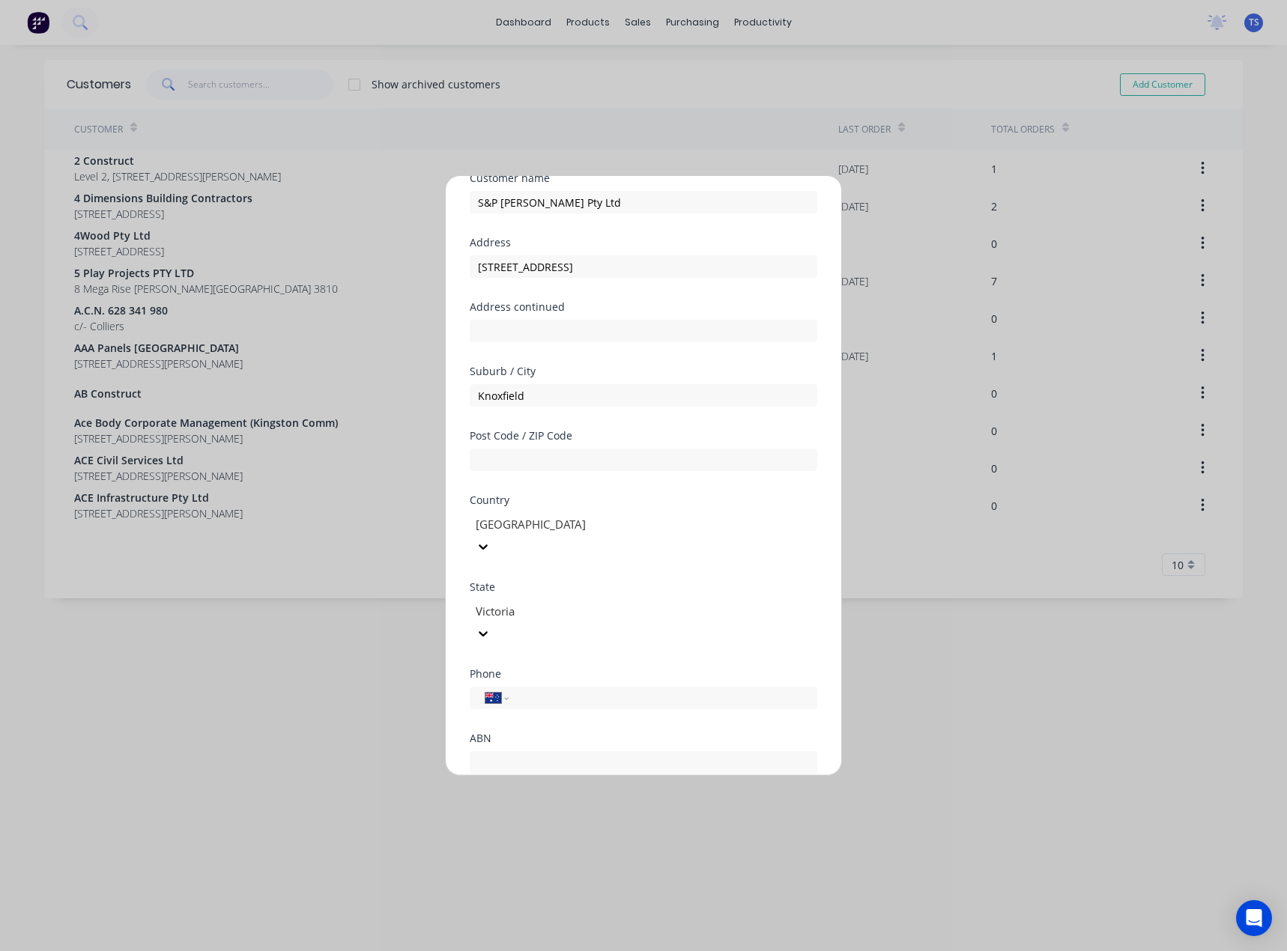
scroll to position [132, 0]
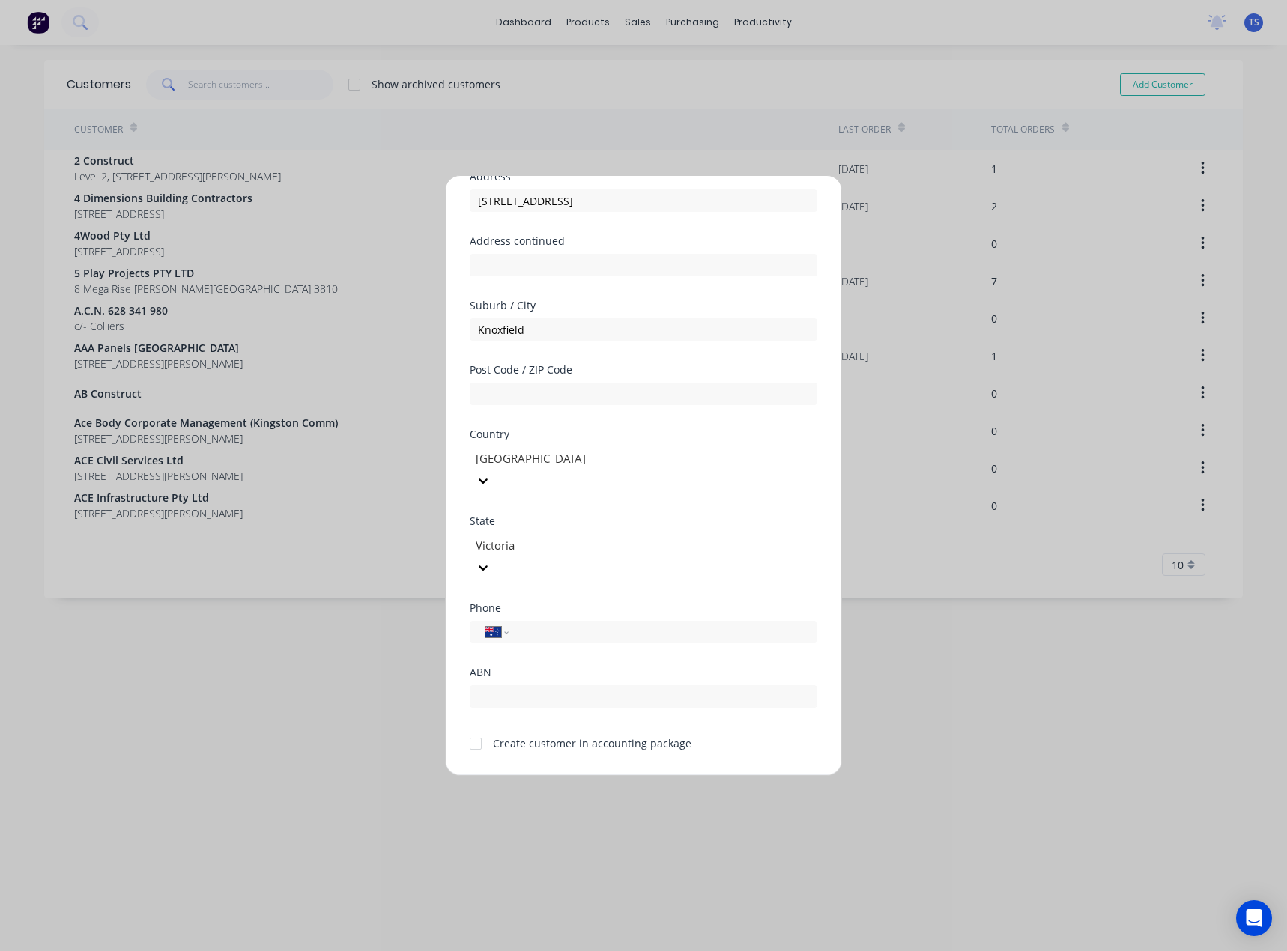
click at [475, 729] on div at bounding box center [476, 744] width 30 height 30
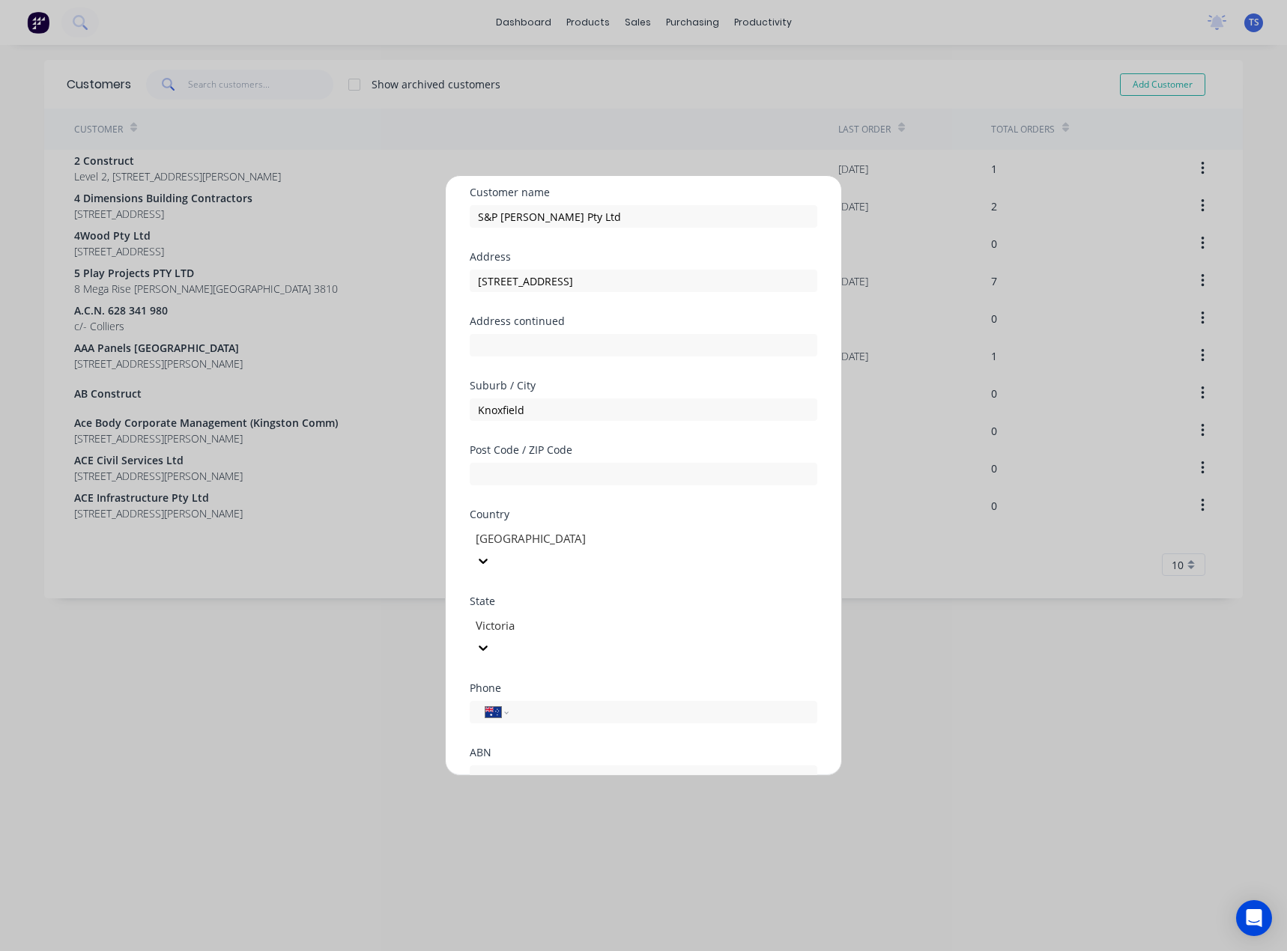
scroll to position [0, 0]
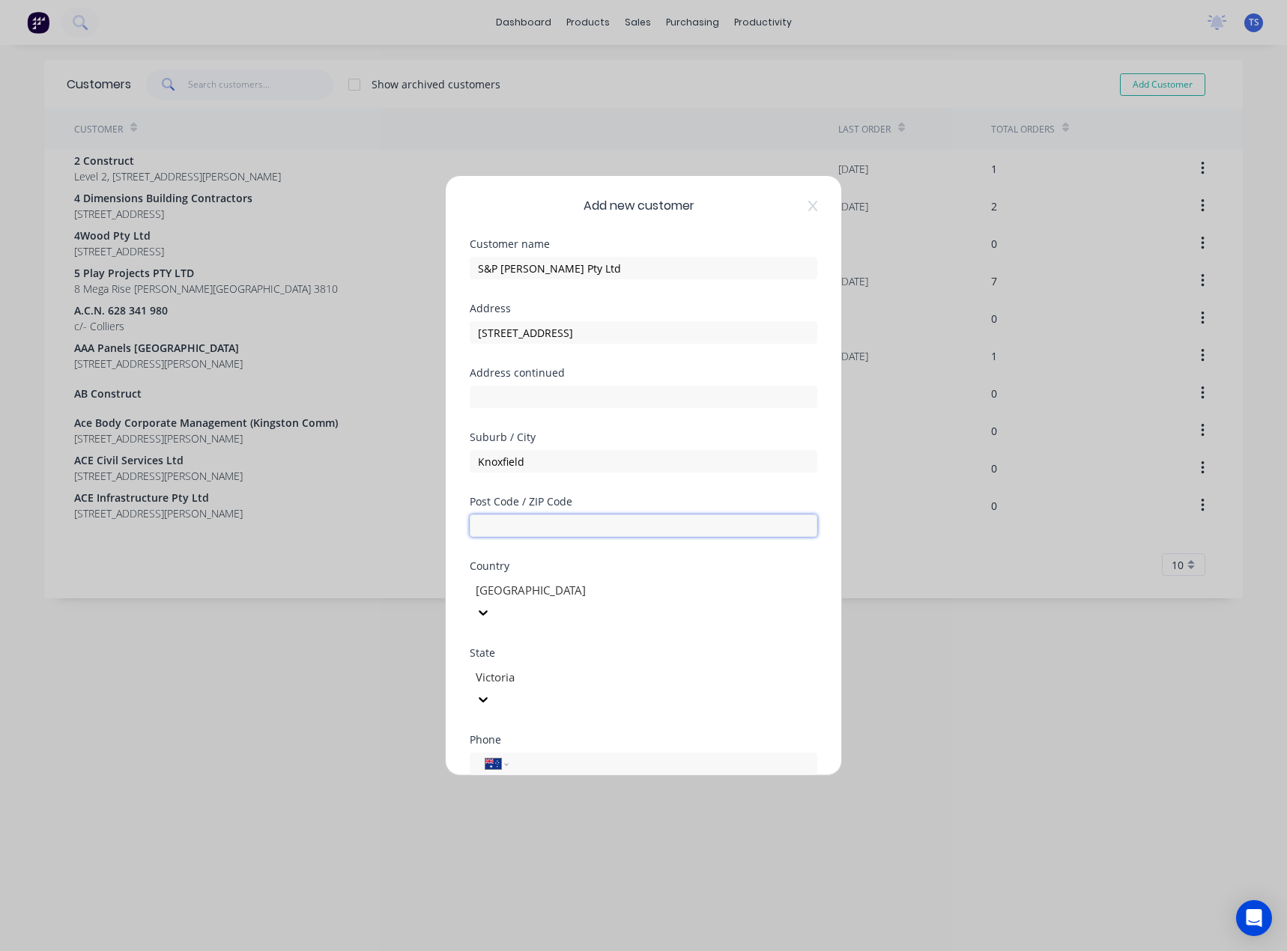
click at [521, 526] on input "text" at bounding box center [643, 525] width 347 height 22
click at [529, 524] on input "text" at bounding box center [643, 525] width 347 height 22
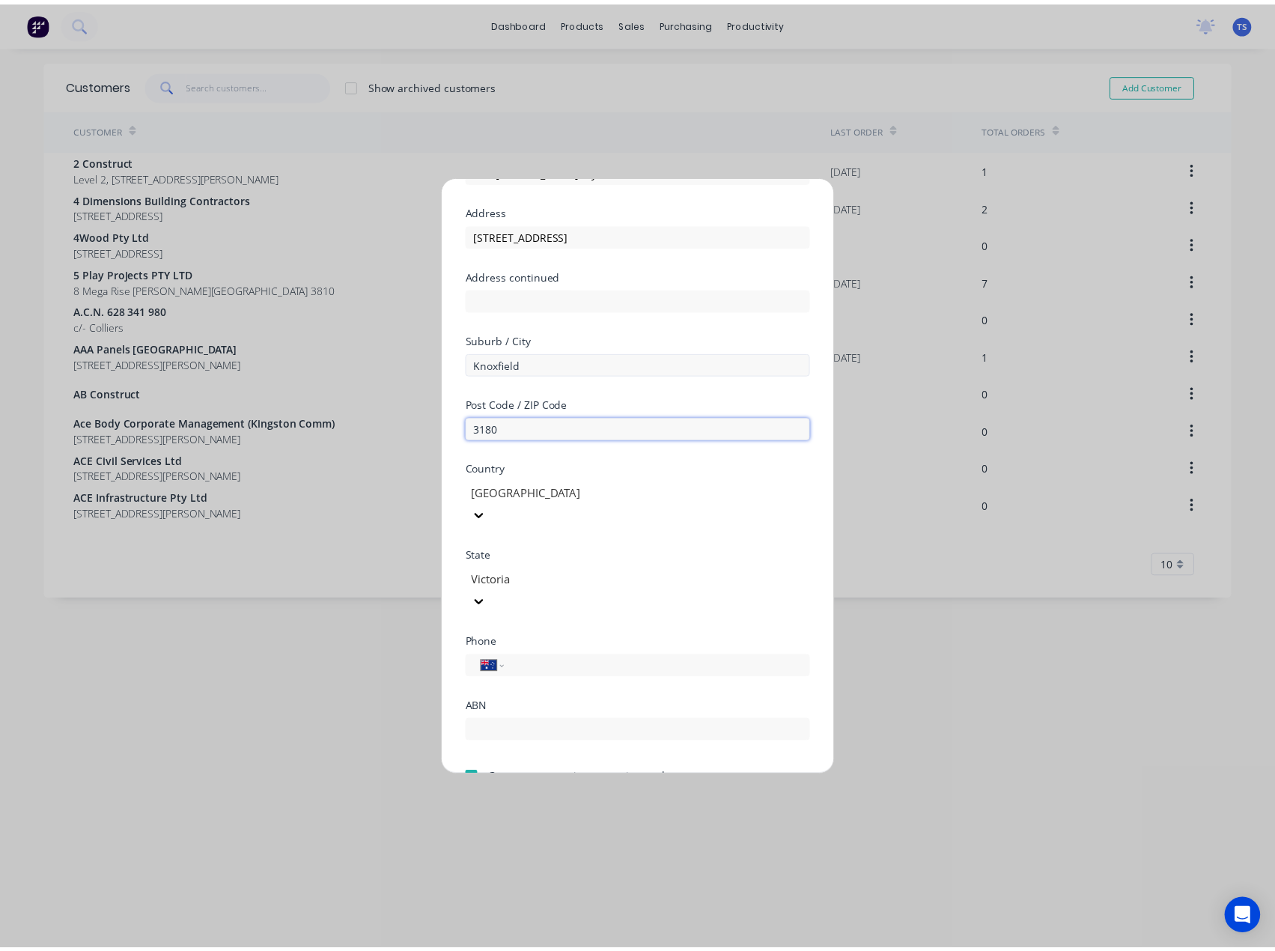
scroll to position [132, 0]
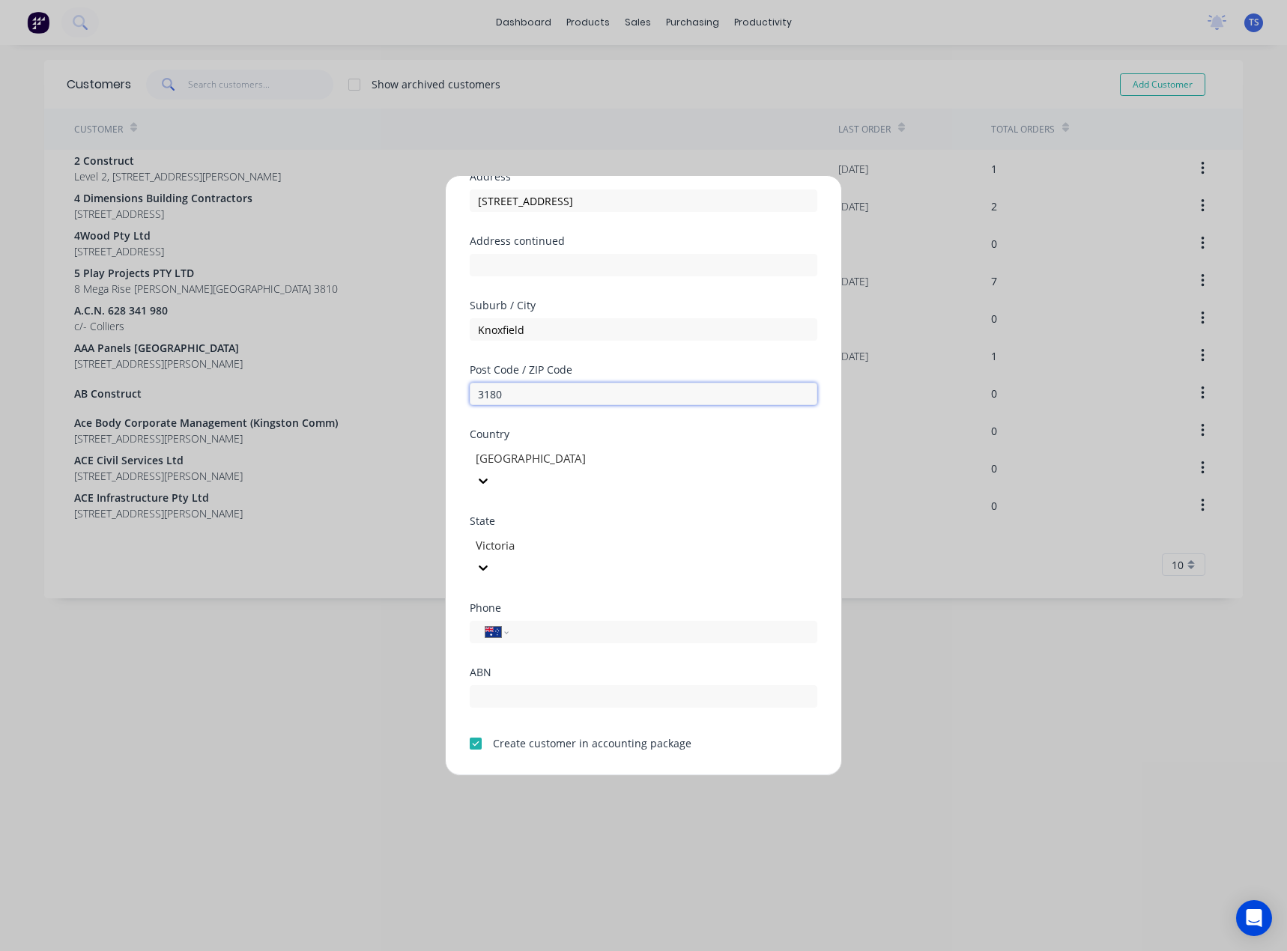
type input "3180"
click at [585, 775] on button "Save" at bounding box center [596, 787] width 82 height 24
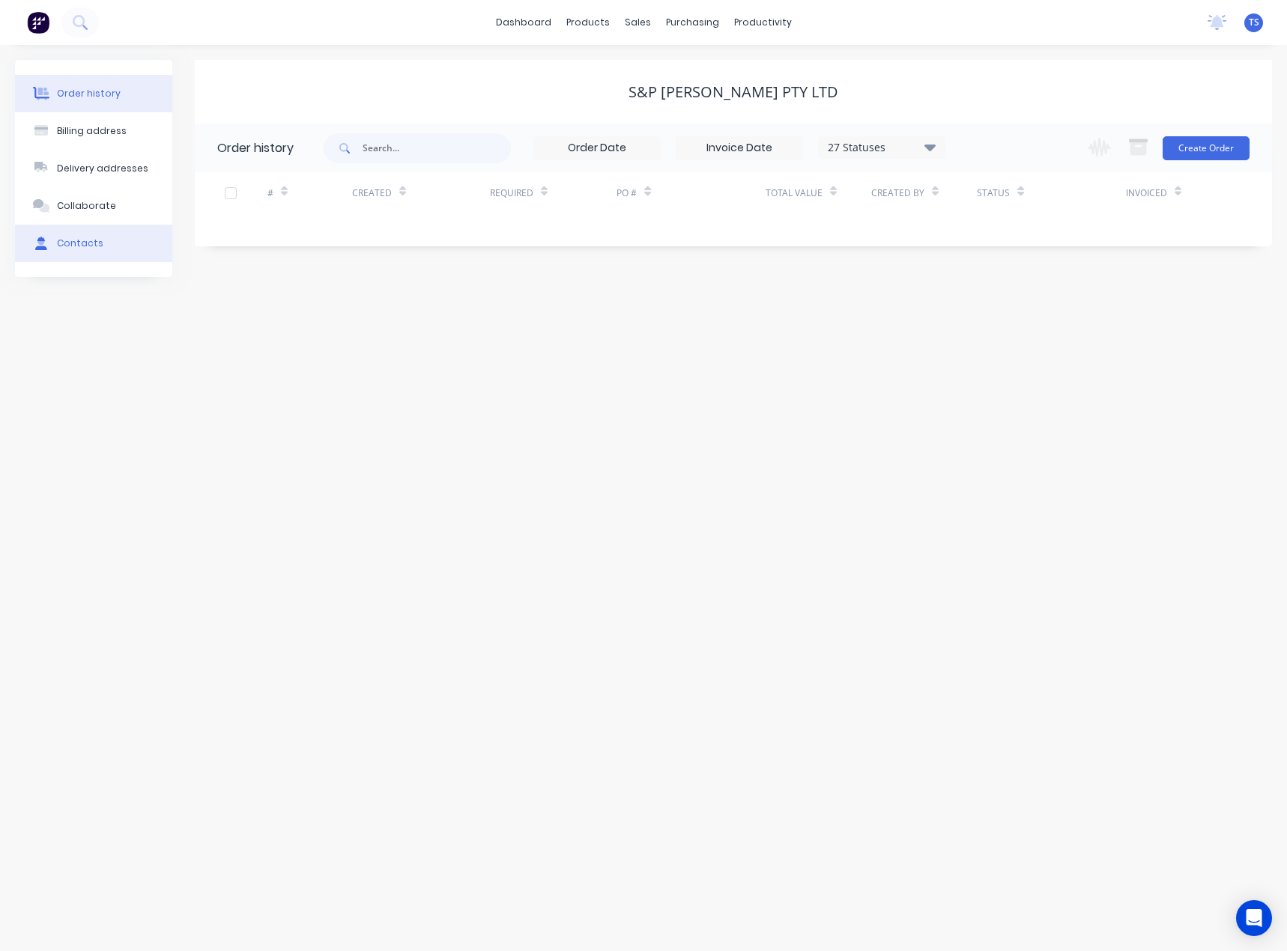
click at [91, 238] on div "Contacts" at bounding box center [80, 243] width 46 height 13
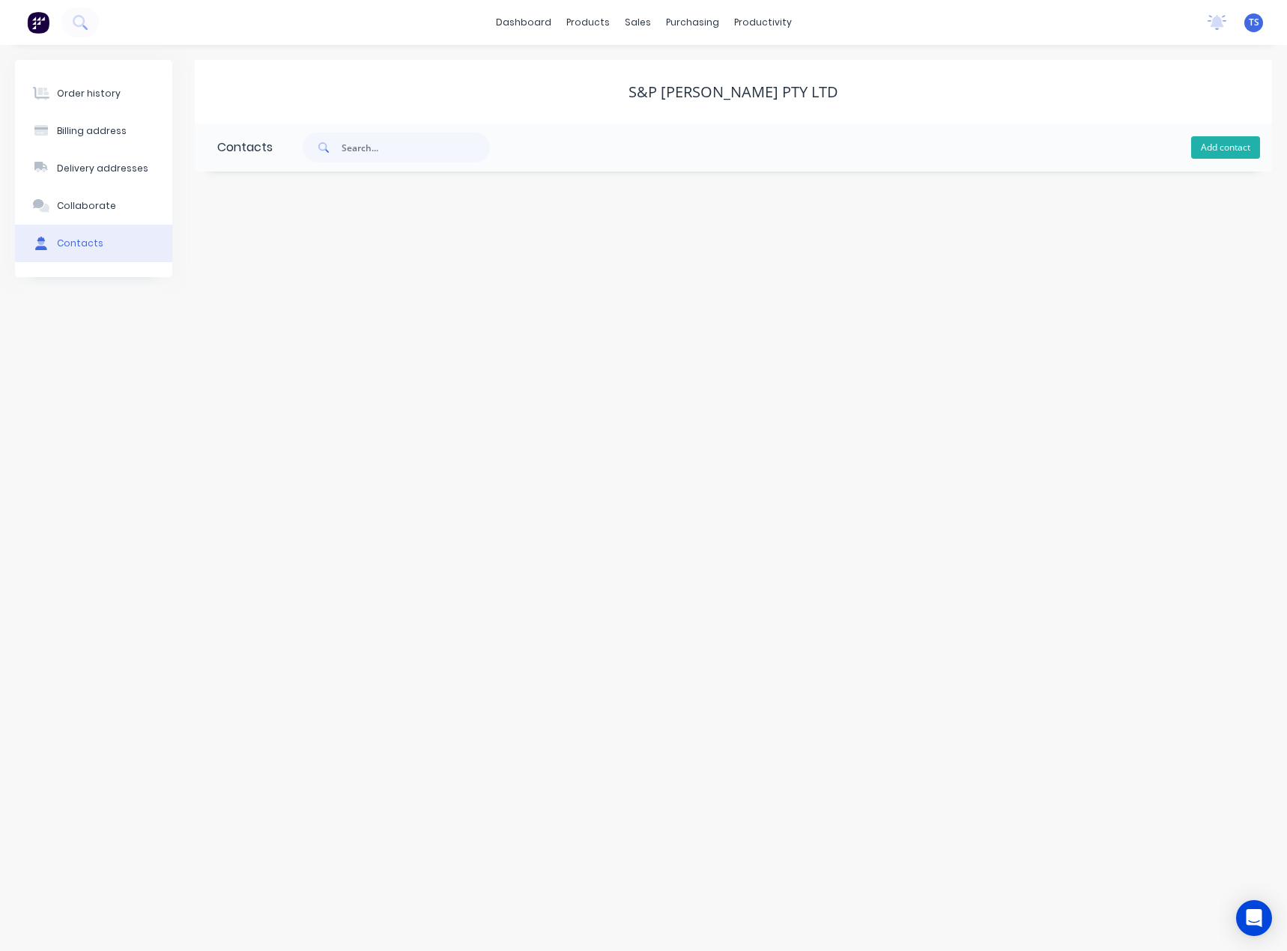
click at [1223, 148] on button "Add contact" at bounding box center [1225, 147] width 69 height 22
select select "AU"
click at [262, 249] on input "text" at bounding box center [339, 257] width 245 height 22
type input "Steven"
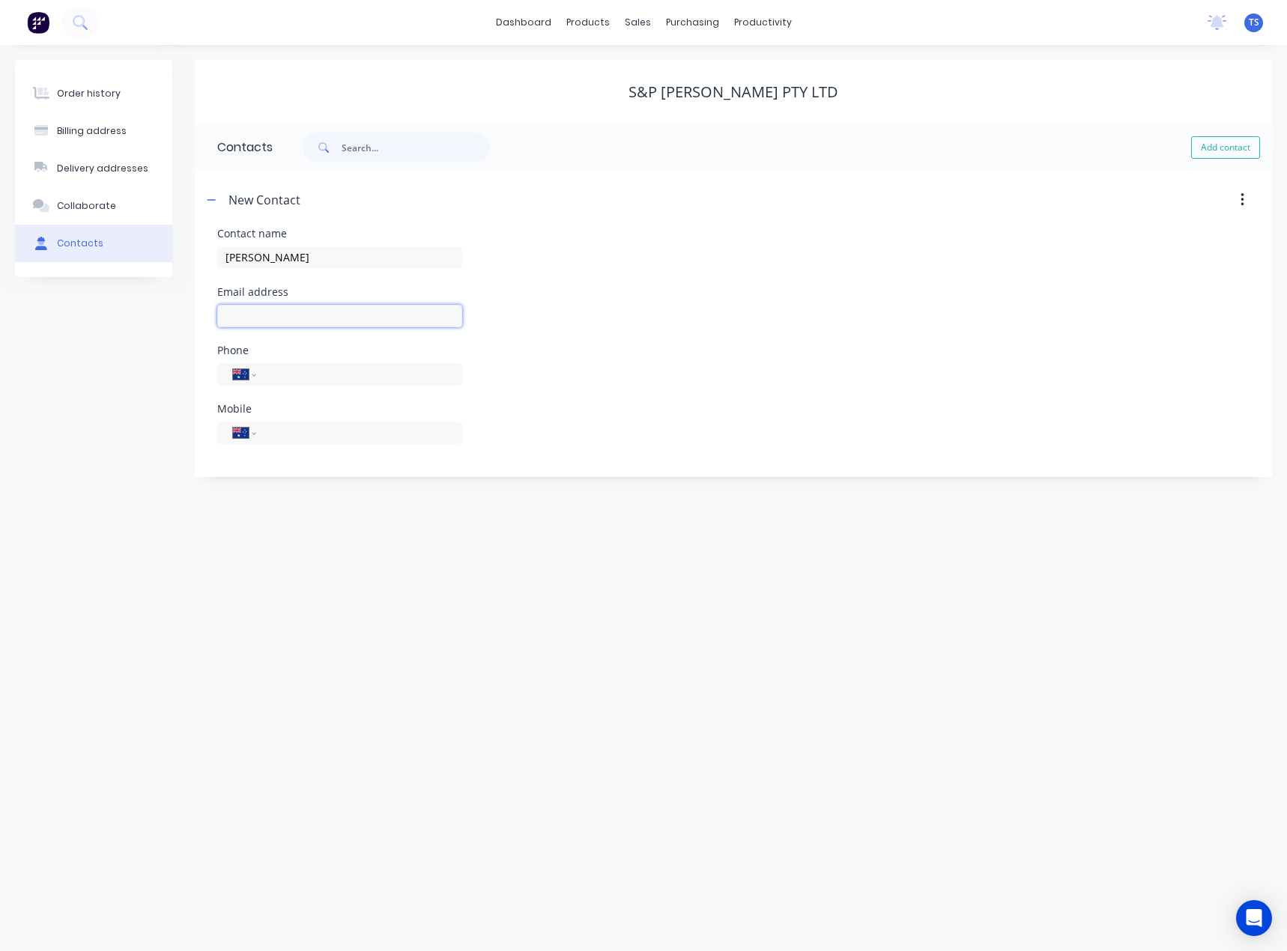
click at [276, 308] on input "text" at bounding box center [339, 316] width 245 height 22
select select "AU"
click at [276, 308] on input "text" at bounding box center [339, 316] width 245 height 22
type input "spmasonptyltd@gmail.com"
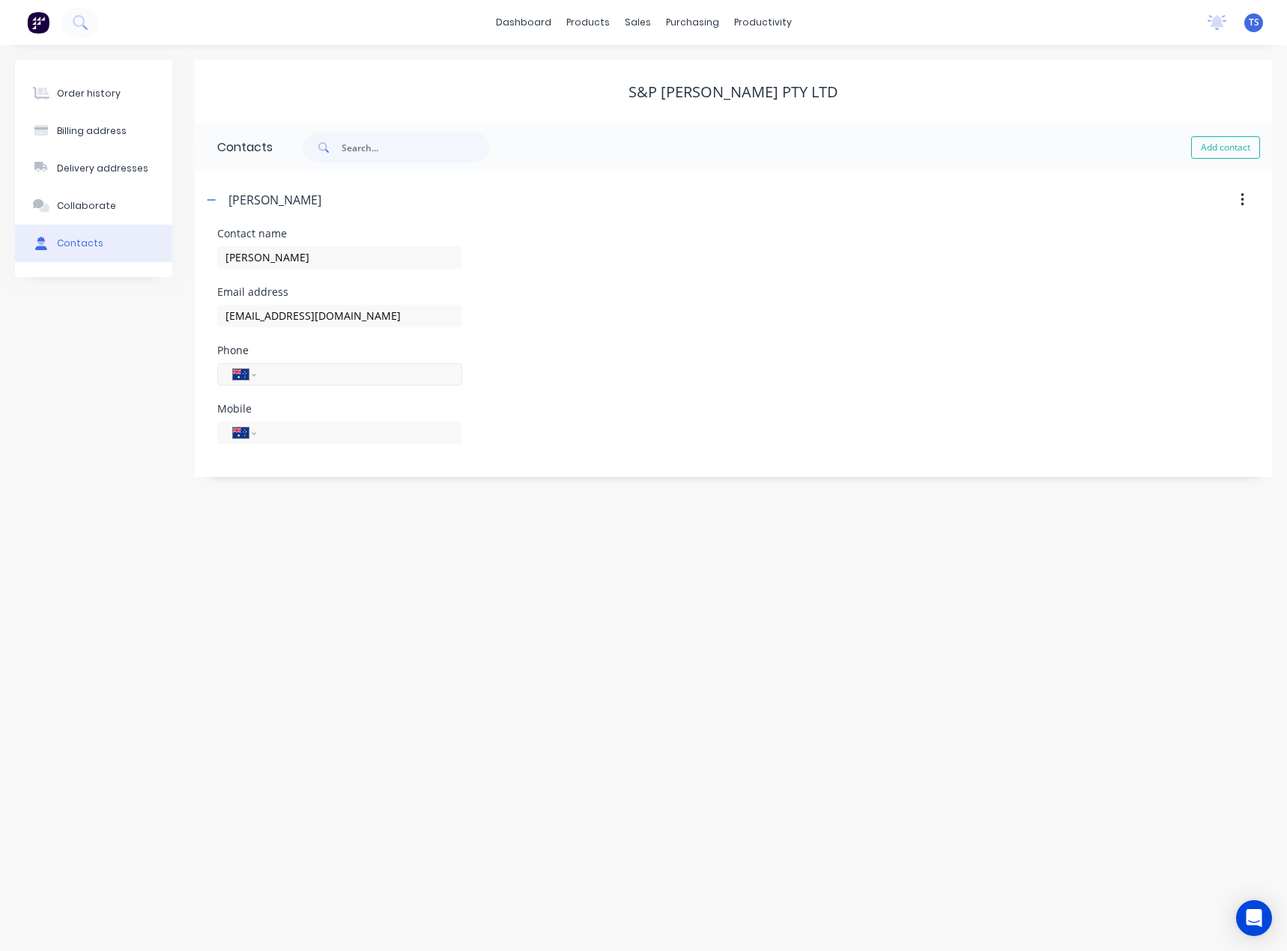
click at [291, 368] on input "tel" at bounding box center [357, 373] width 180 height 17
click at [297, 442] on div "International Afghanistan Åland Islands Albania Algeria American Samoa Andorra …" at bounding box center [339, 433] width 245 height 22
click at [288, 431] on input "tel" at bounding box center [357, 432] width 180 height 17
type input "0419 337 836"
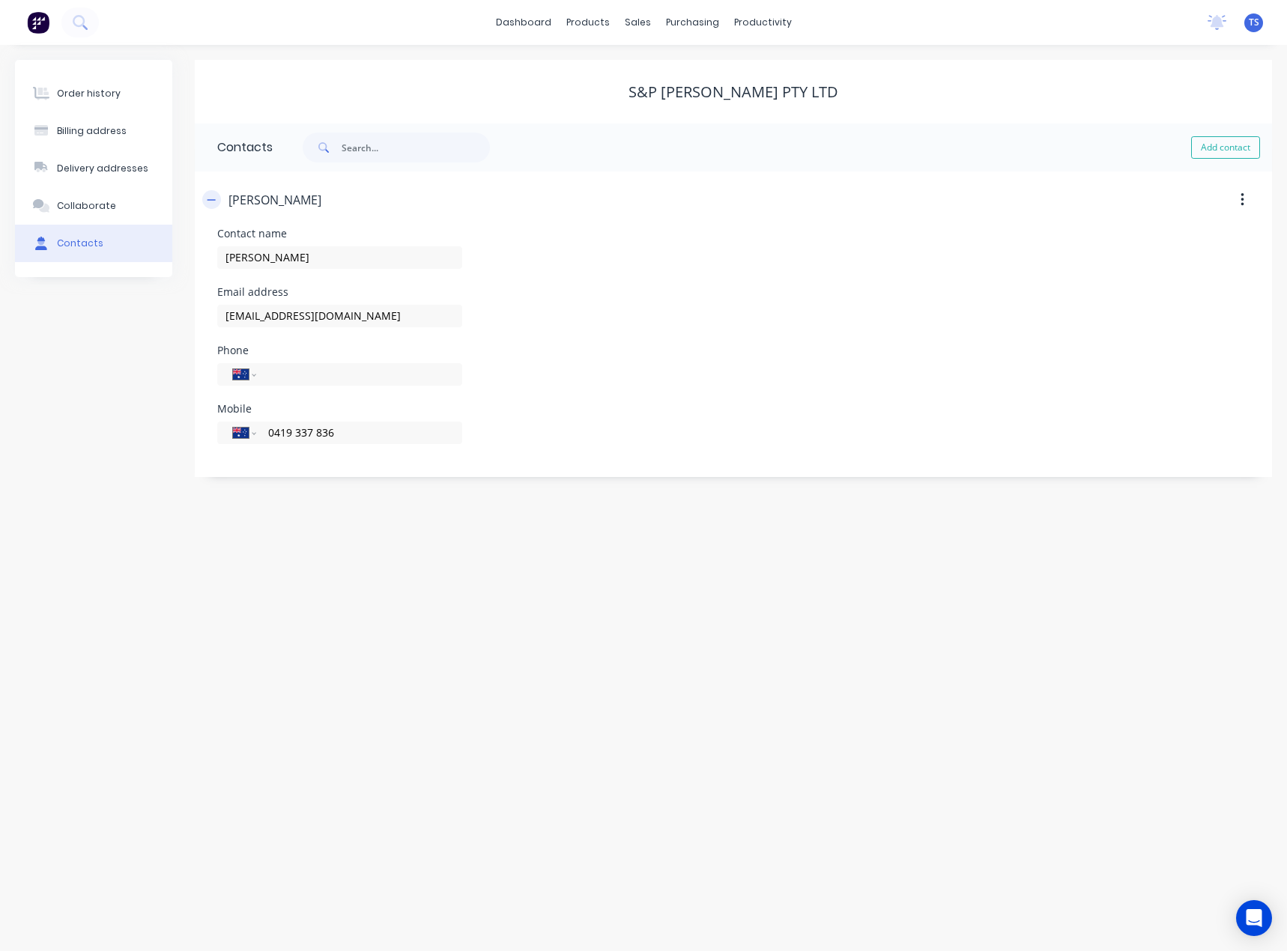
click at [213, 196] on icon "button" at bounding box center [211, 200] width 9 height 10
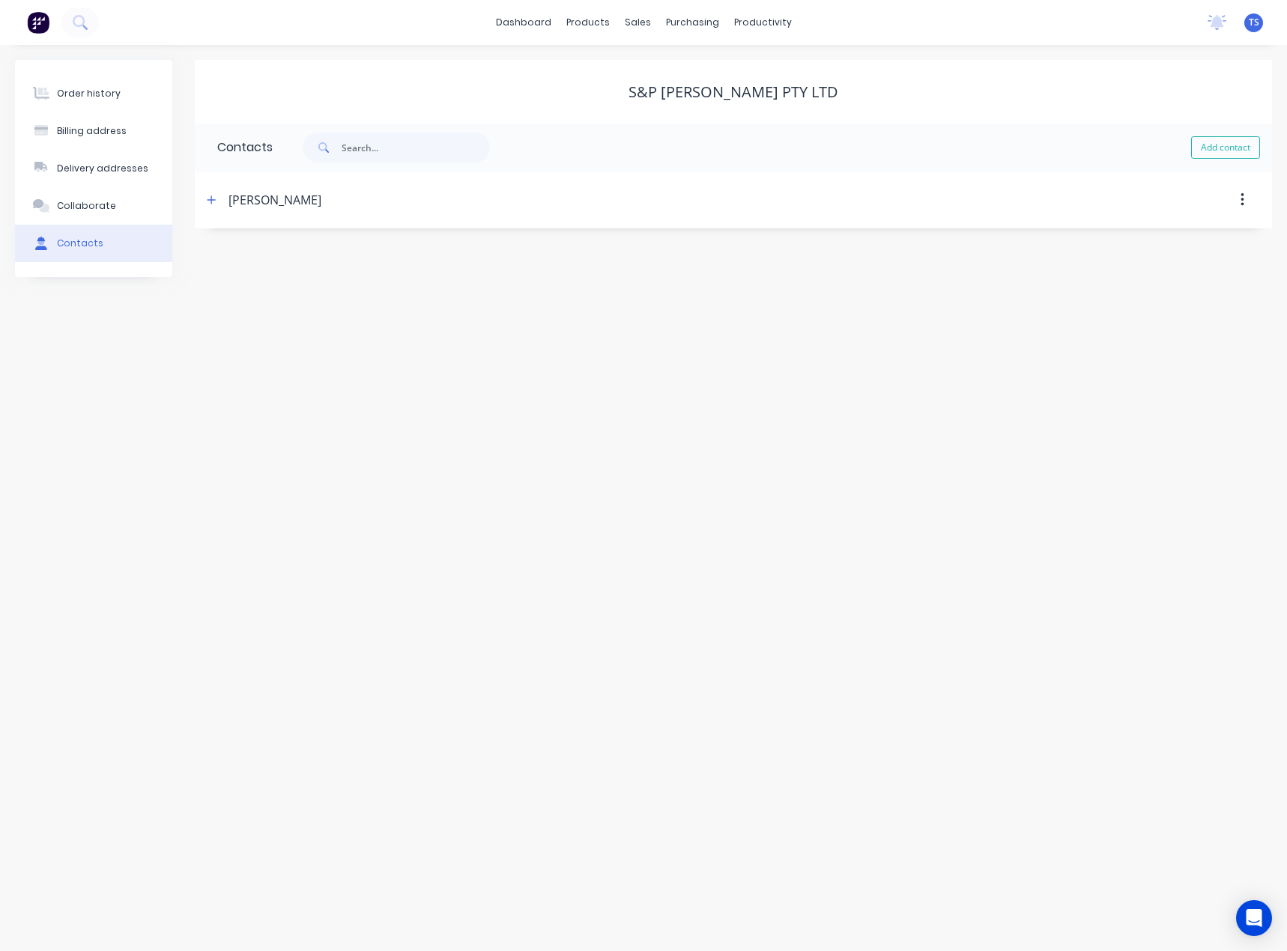
drag, startPoint x: 99, startPoint y: 108, endPoint x: 303, endPoint y: 112, distance: 204.5
click at [99, 107] on button "Order history" at bounding box center [93, 93] width 157 height 37
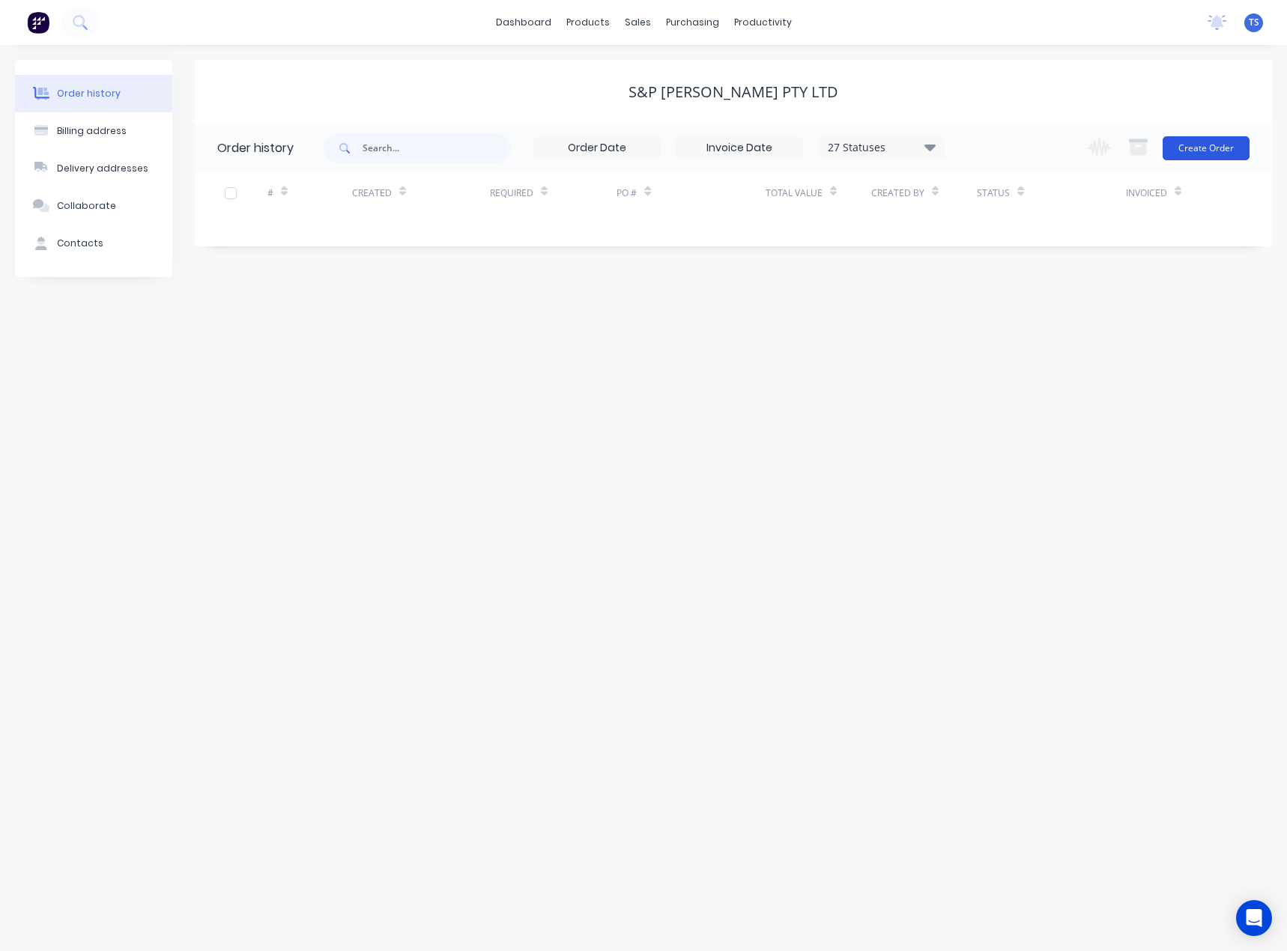
click at [1197, 145] on button "Create Order" at bounding box center [1205, 148] width 87 height 24
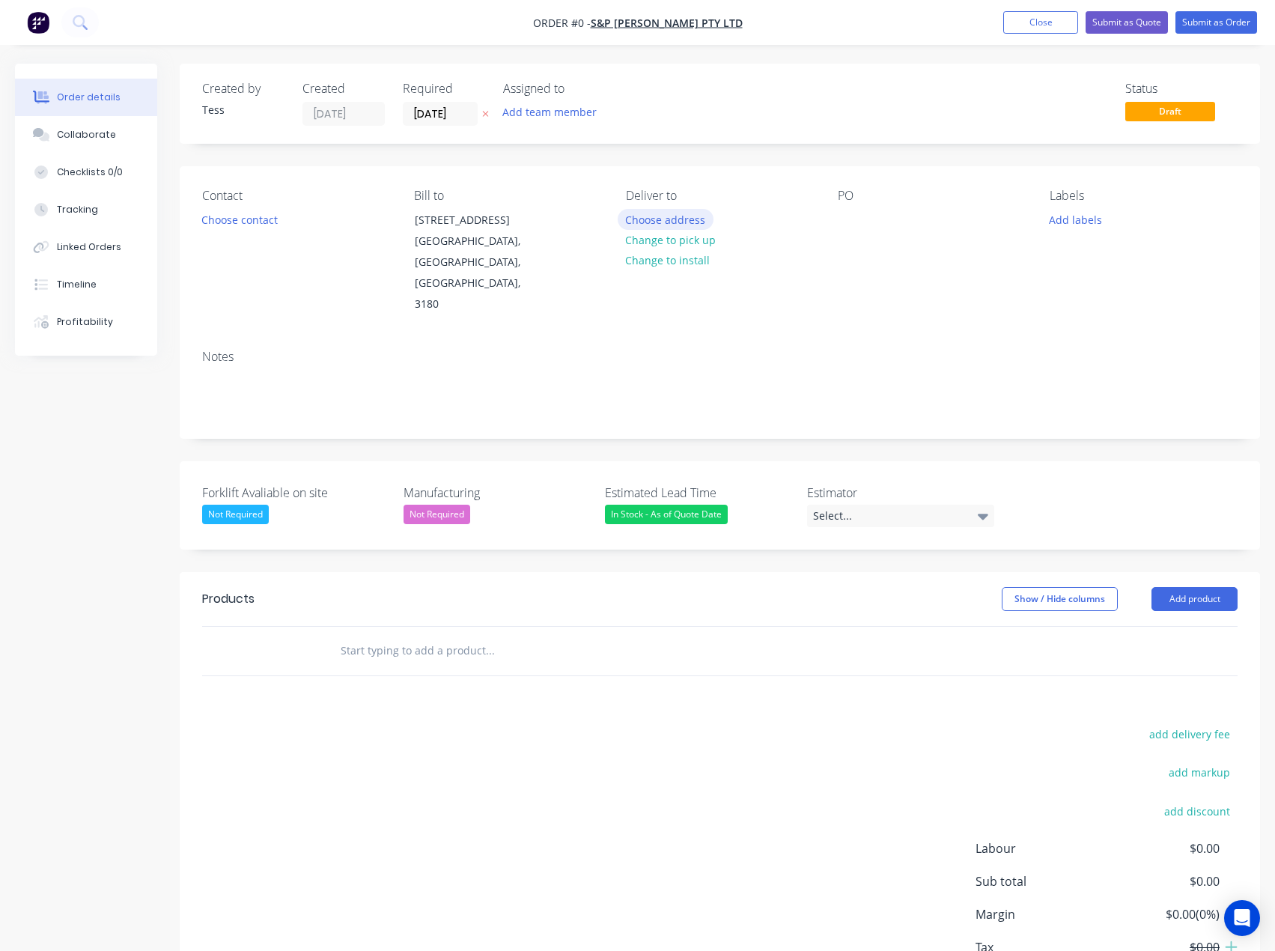
click at [675, 214] on button "Choose address" at bounding box center [666, 219] width 96 height 20
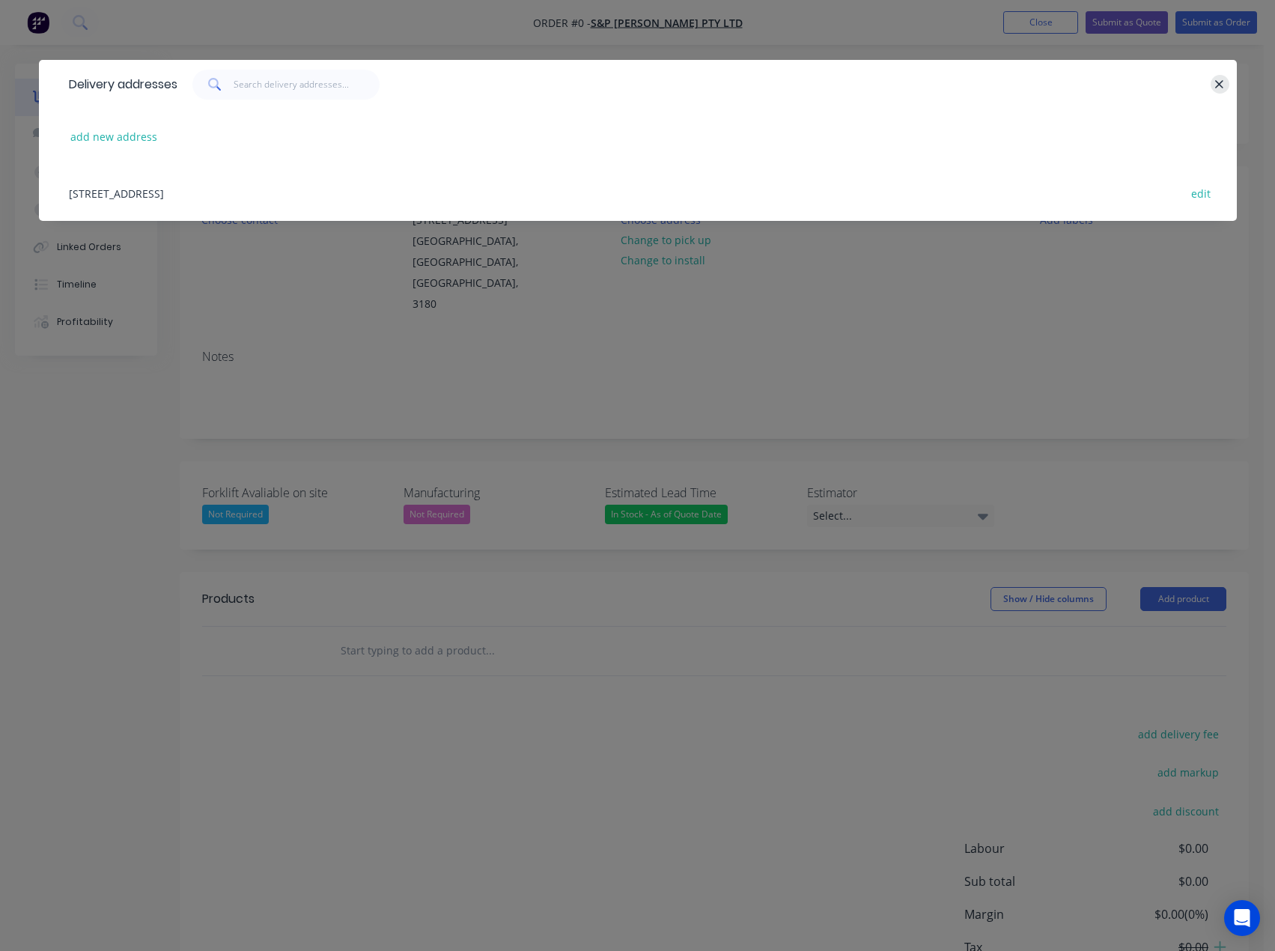
click at [1218, 85] on icon "button" at bounding box center [1220, 84] width 10 height 13
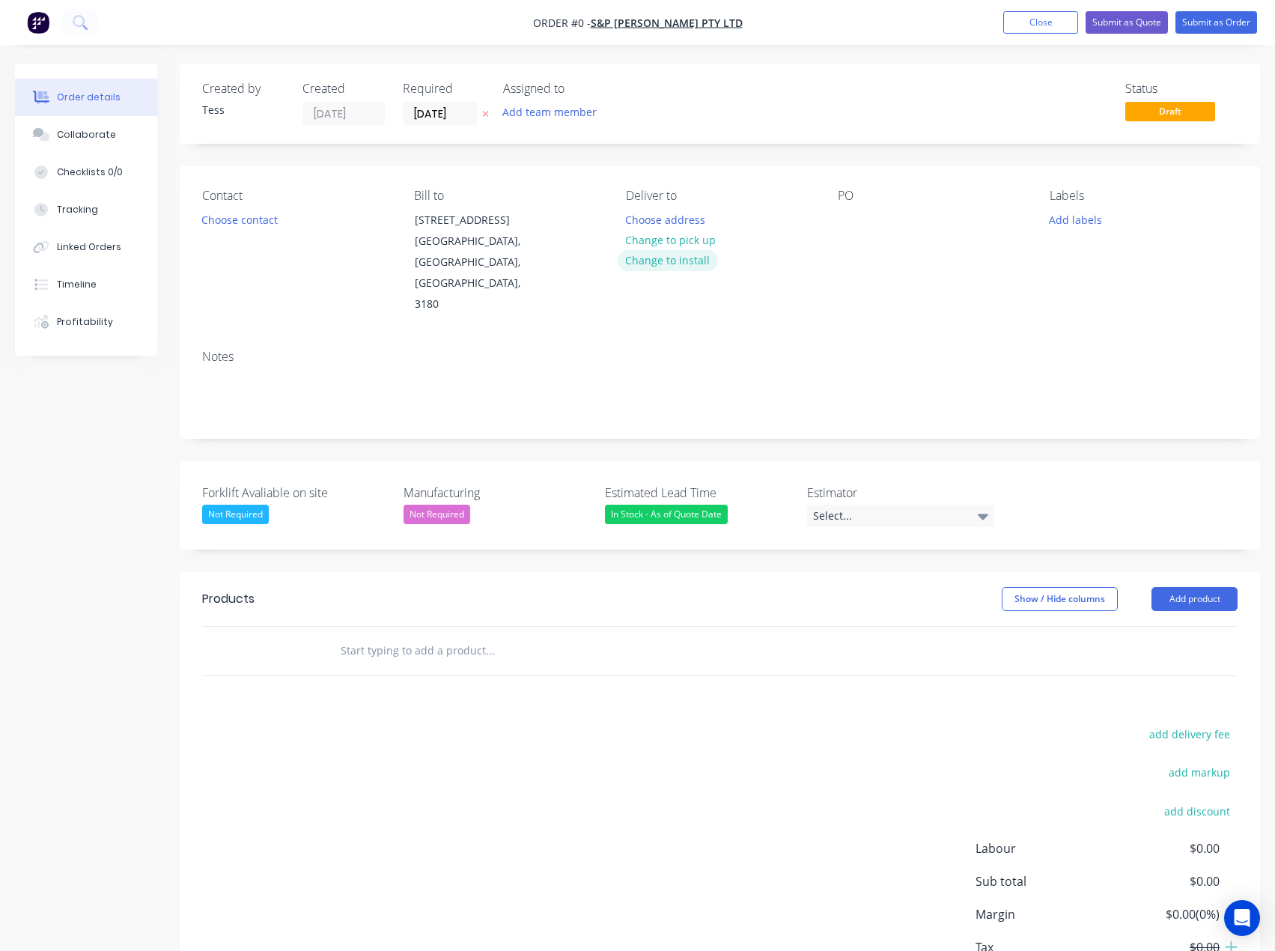
click at [666, 258] on button "Change to install" at bounding box center [668, 260] width 100 height 20
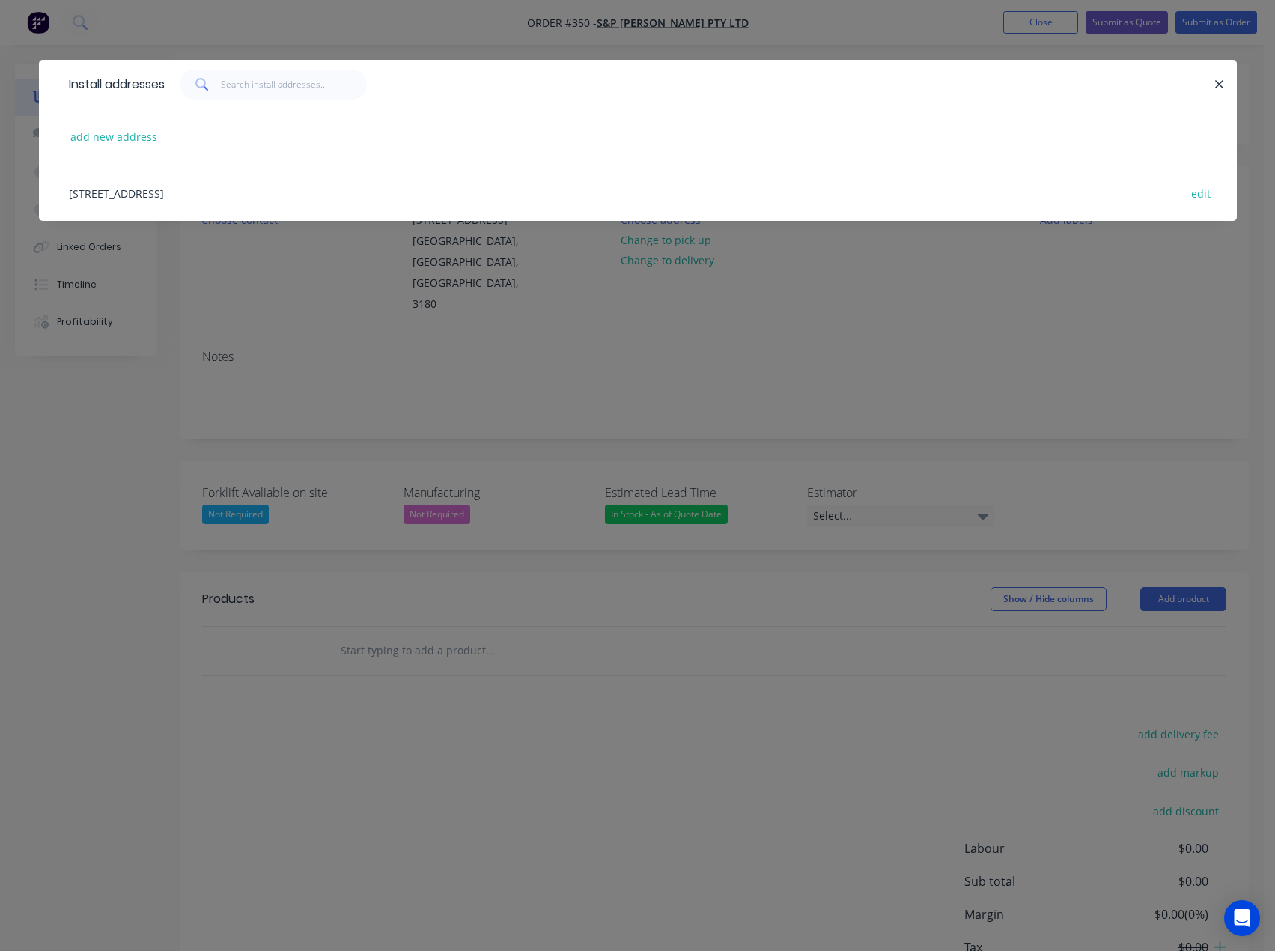
click at [216, 193] on div "5 Brand Road, Knoxfield, Victoria, Australia, 3180 edit" at bounding box center [637, 193] width 1153 height 56
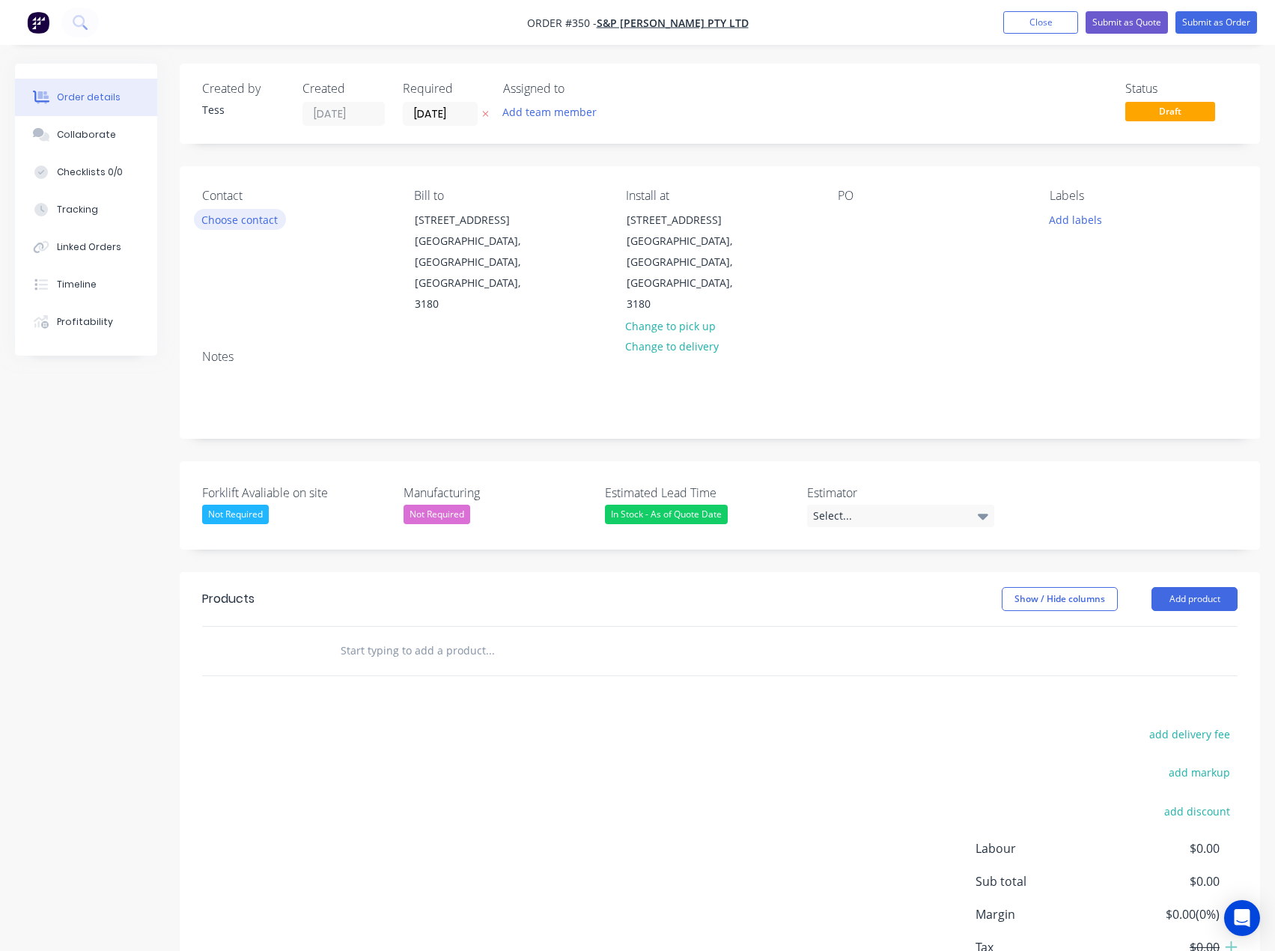
click at [258, 223] on button "Choose contact" at bounding box center [240, 219] width 92 height 20
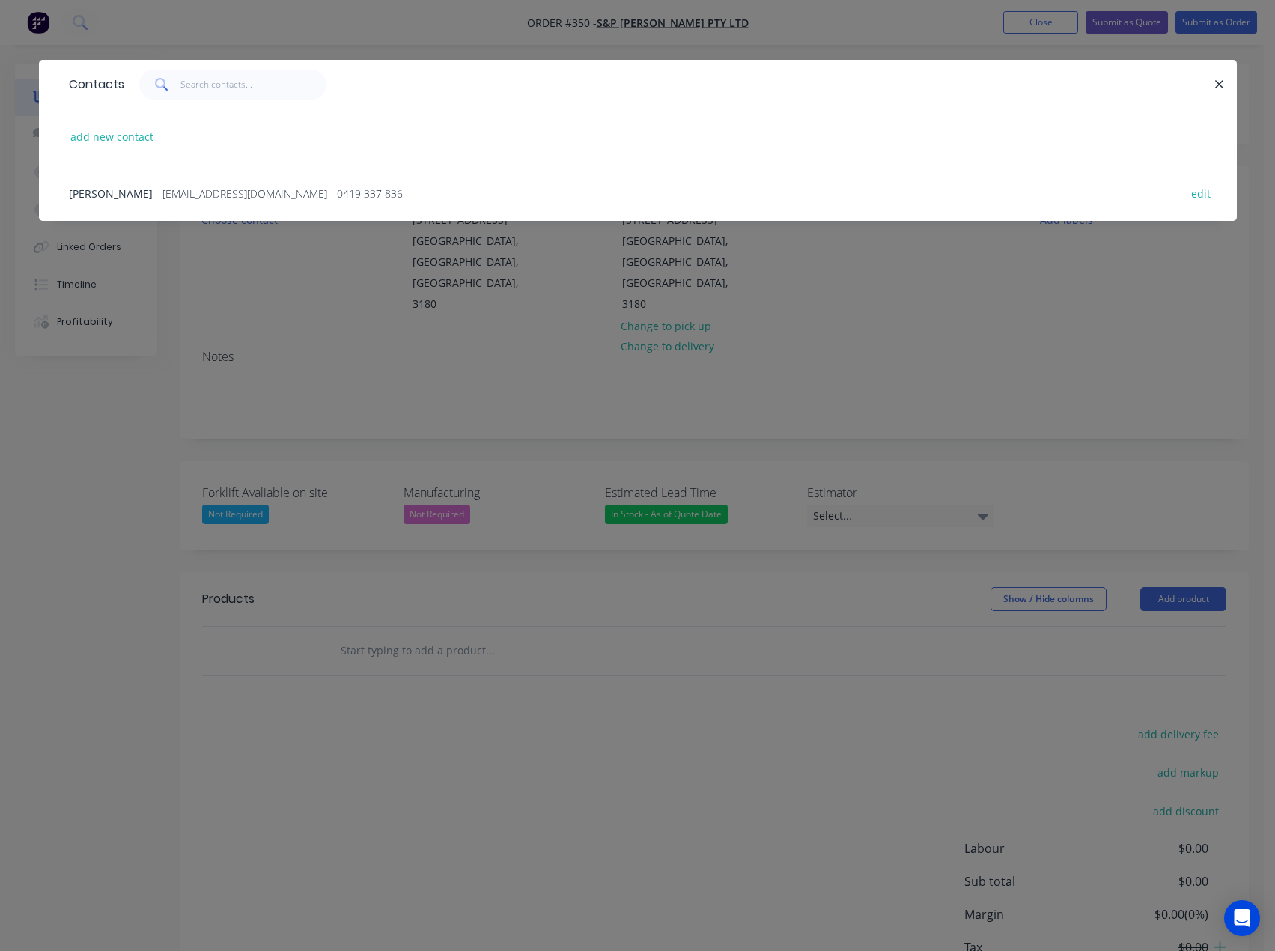
click at [156, 193] on span "- spmasonptyltd@gmail.com - 0419 337 836" at bounding box center [279, 193] width 247 height 14
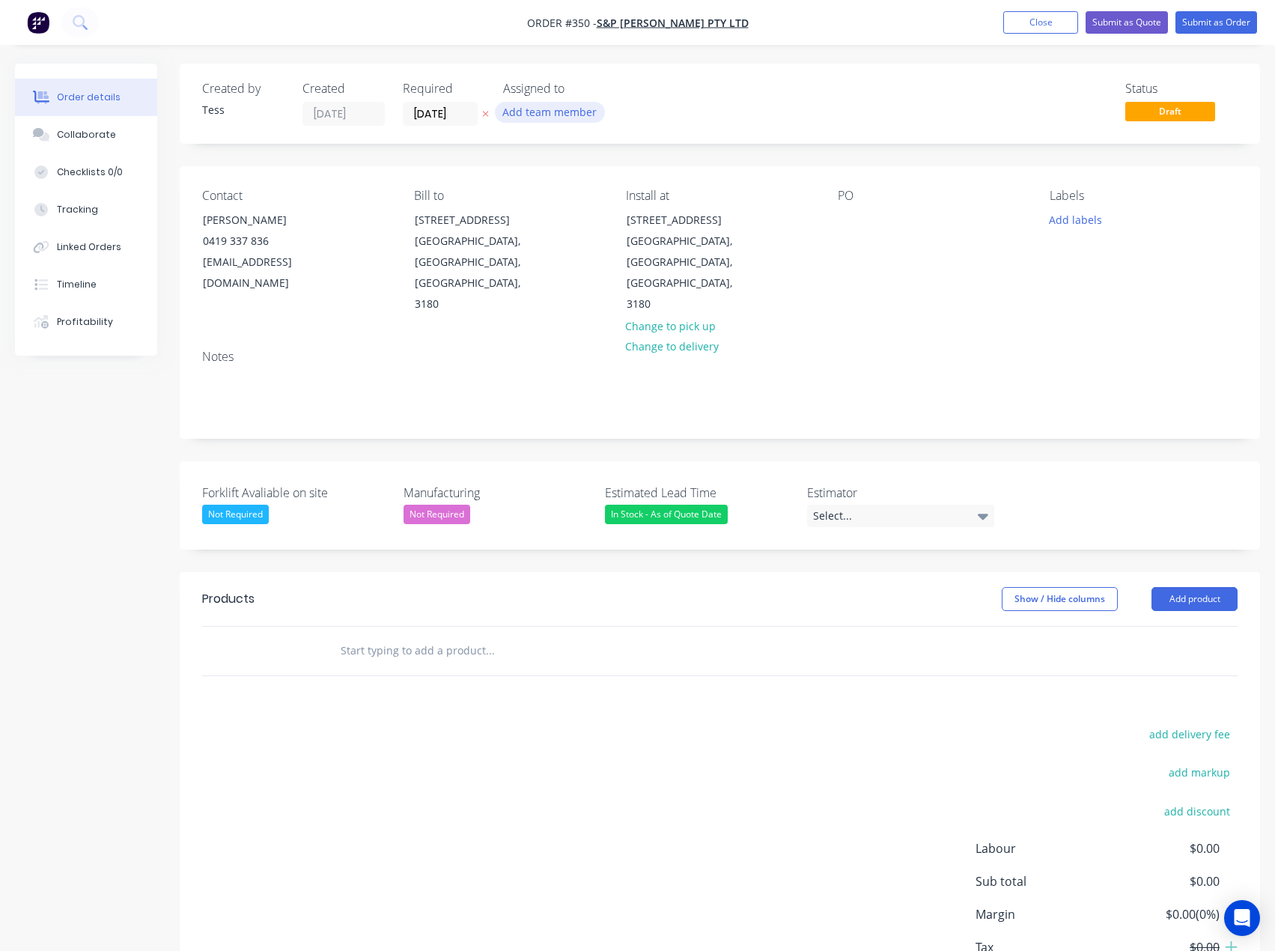
click at [544, 116] on button "Add team member" at bounding box center [550, 112] width 110 height 20
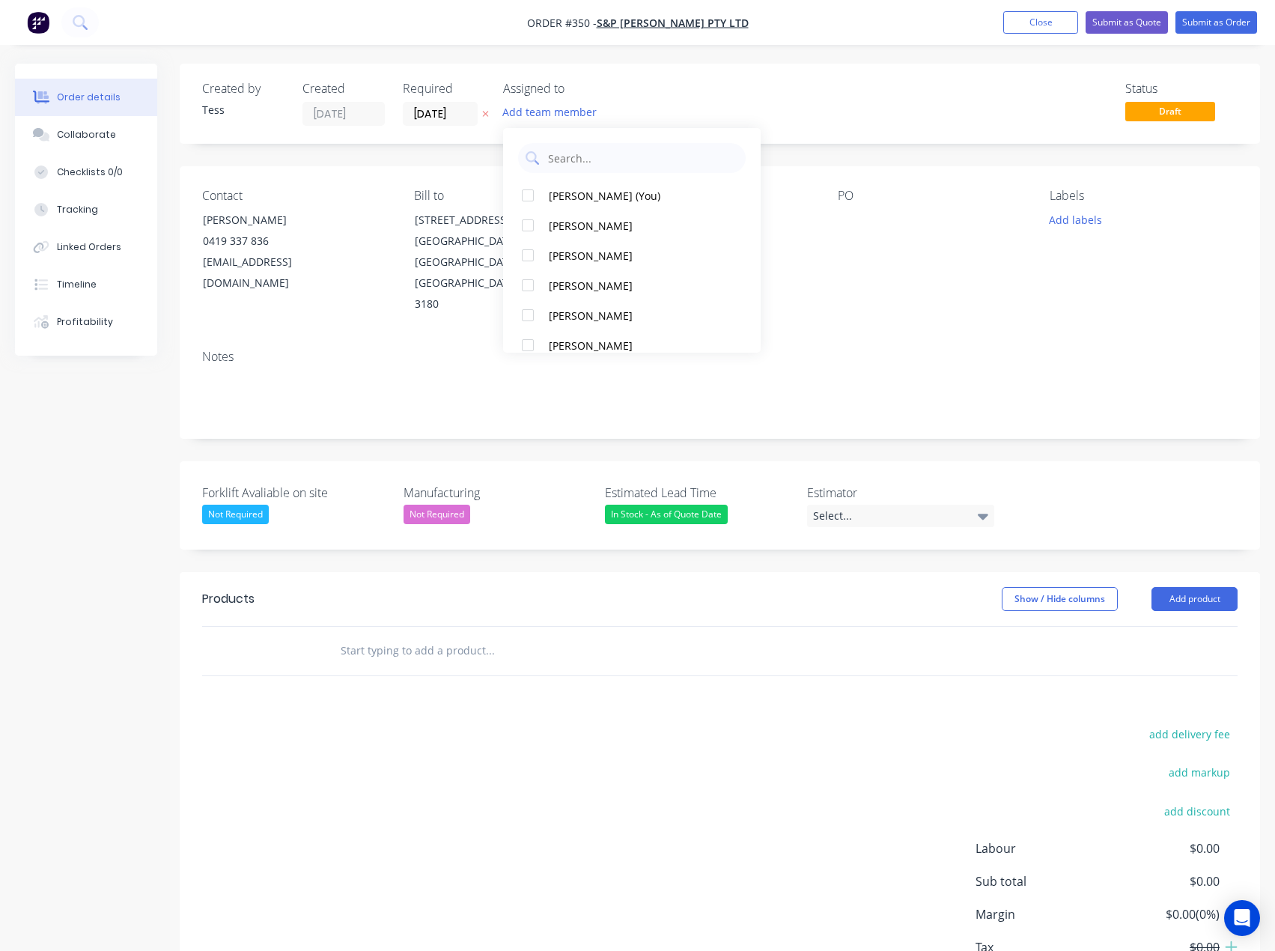
drag, startPoint x: 564, startPoint y: 196, endPoint x: 631, endPoint y: 121, distance: 100.8
click at [564, 195] on div "[PERSON_NAME] (You)" at bounding box center [637, 196] width 176 height 16
click at [644, 100] on div "Assigned to TS" at bounding box center [578, 104] width 150 height 44
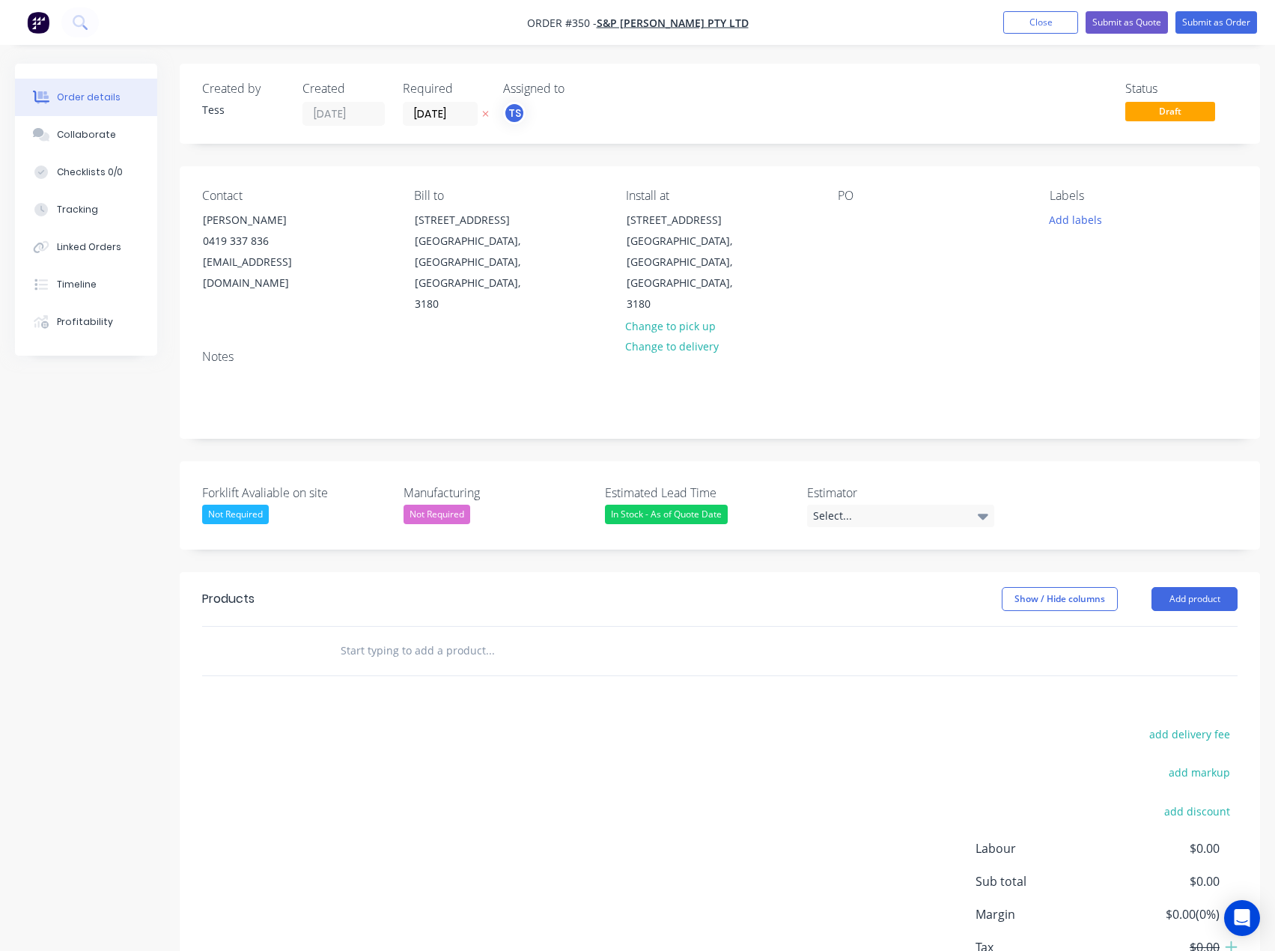
click at [384, 636] on input "text" at bounding box center [490, 651] width 300 height 30
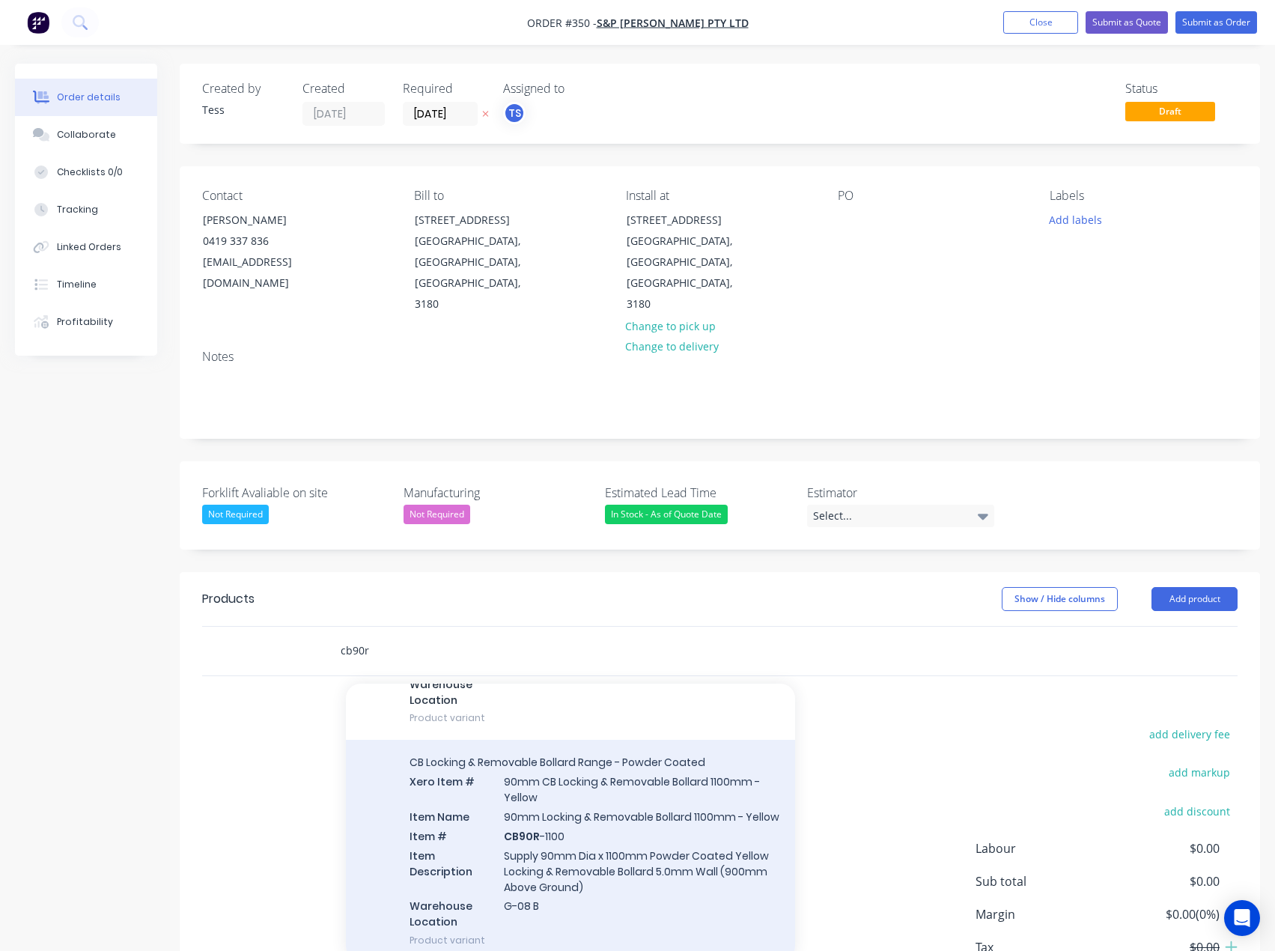
scroll to position [225, 0]
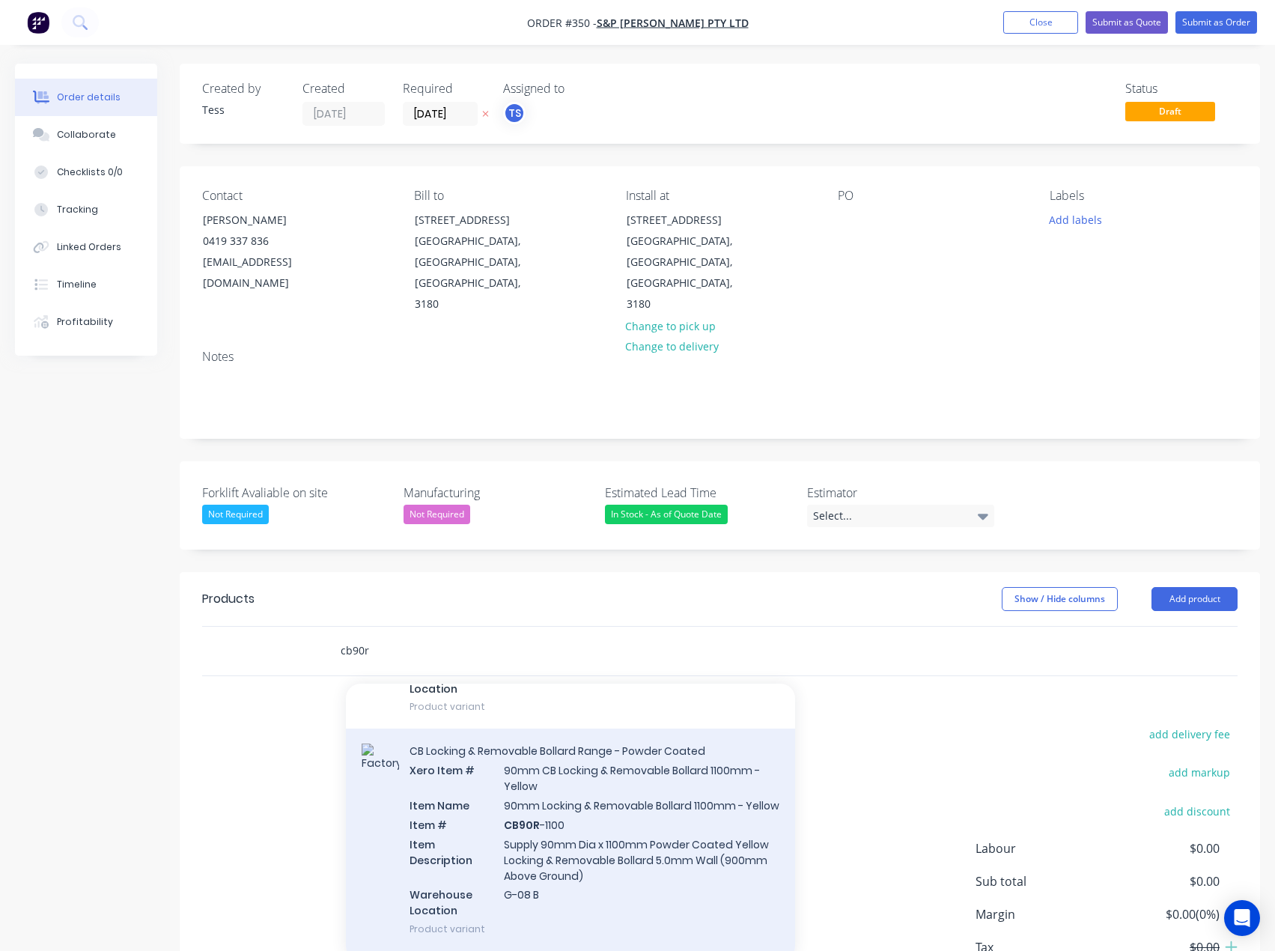
type input "cb90r"
click at [568, 776] on div "CB Locking & Removable Bollard Range - Powder Coated Xero Item # 90mm CB Lockin…" at bounding box center [570, 840] width 449 height 222
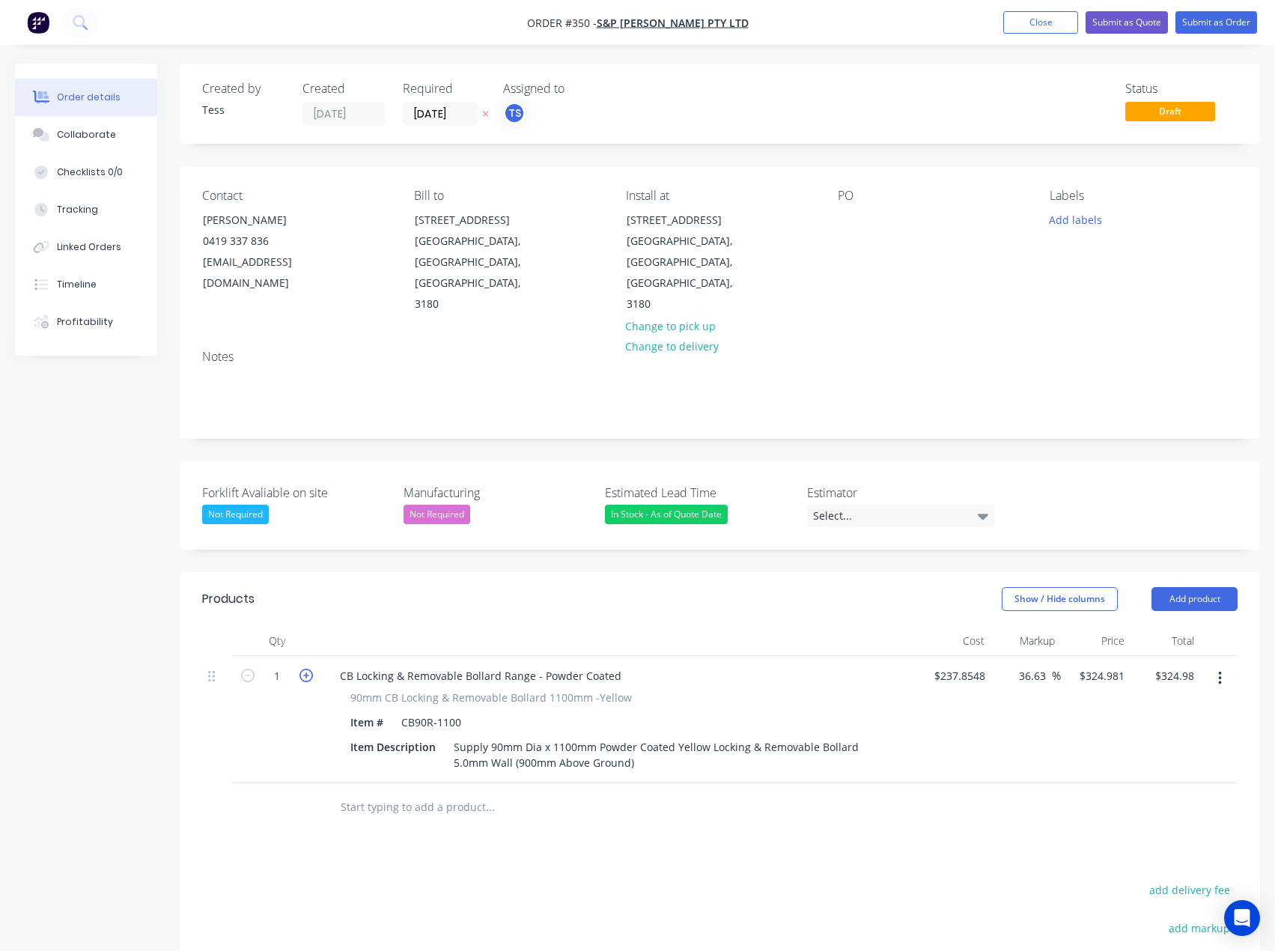
click at [303, 669] on icon "button" at bounding box center [306, 675] width 13 height 13
type input "2"
type input "$649.96"
click at [402, 792] on input "text" at bounding box center [490, 807] width 300 height 30
type input "rd90l"
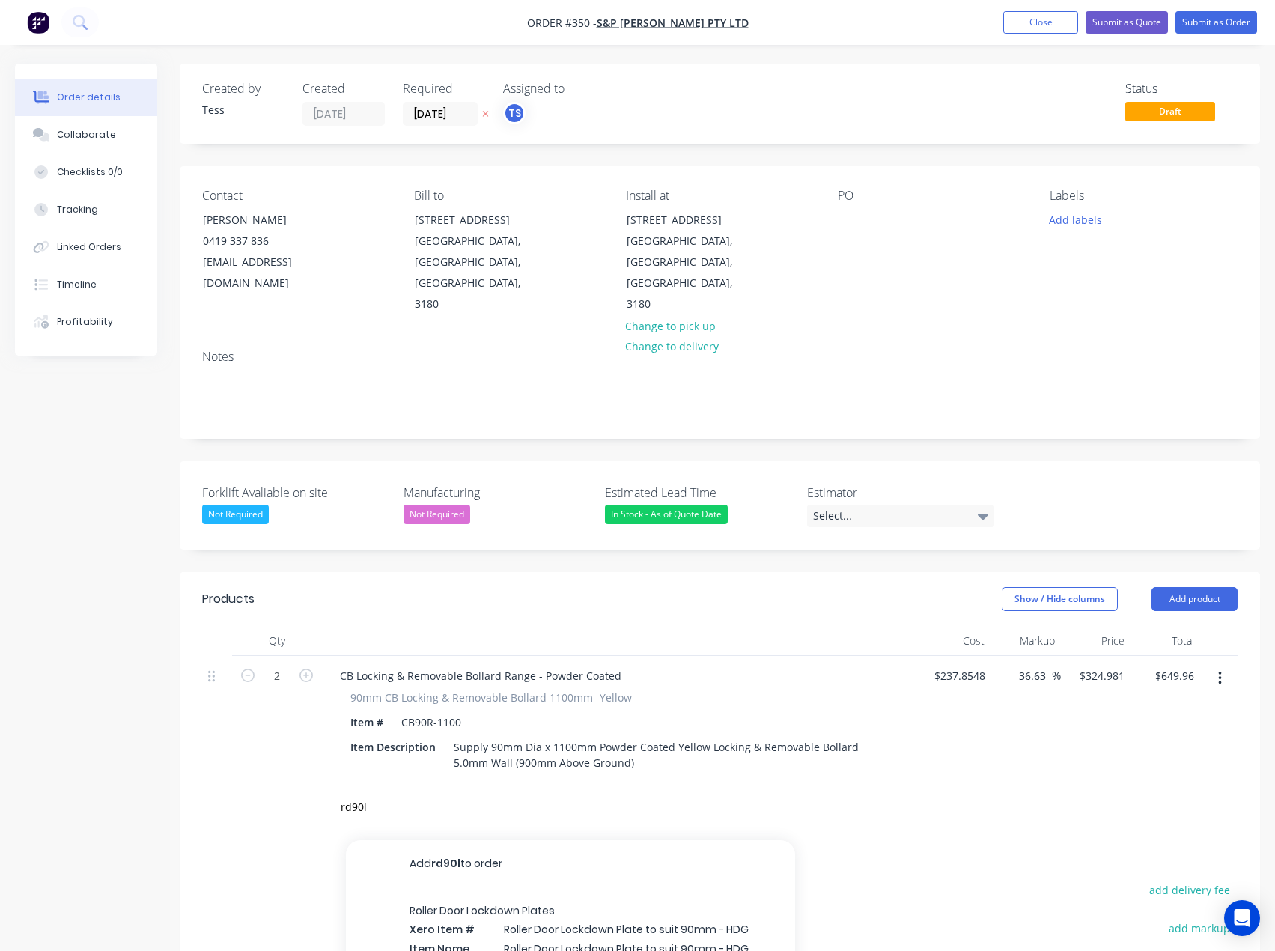
scroll to position [221, 0]
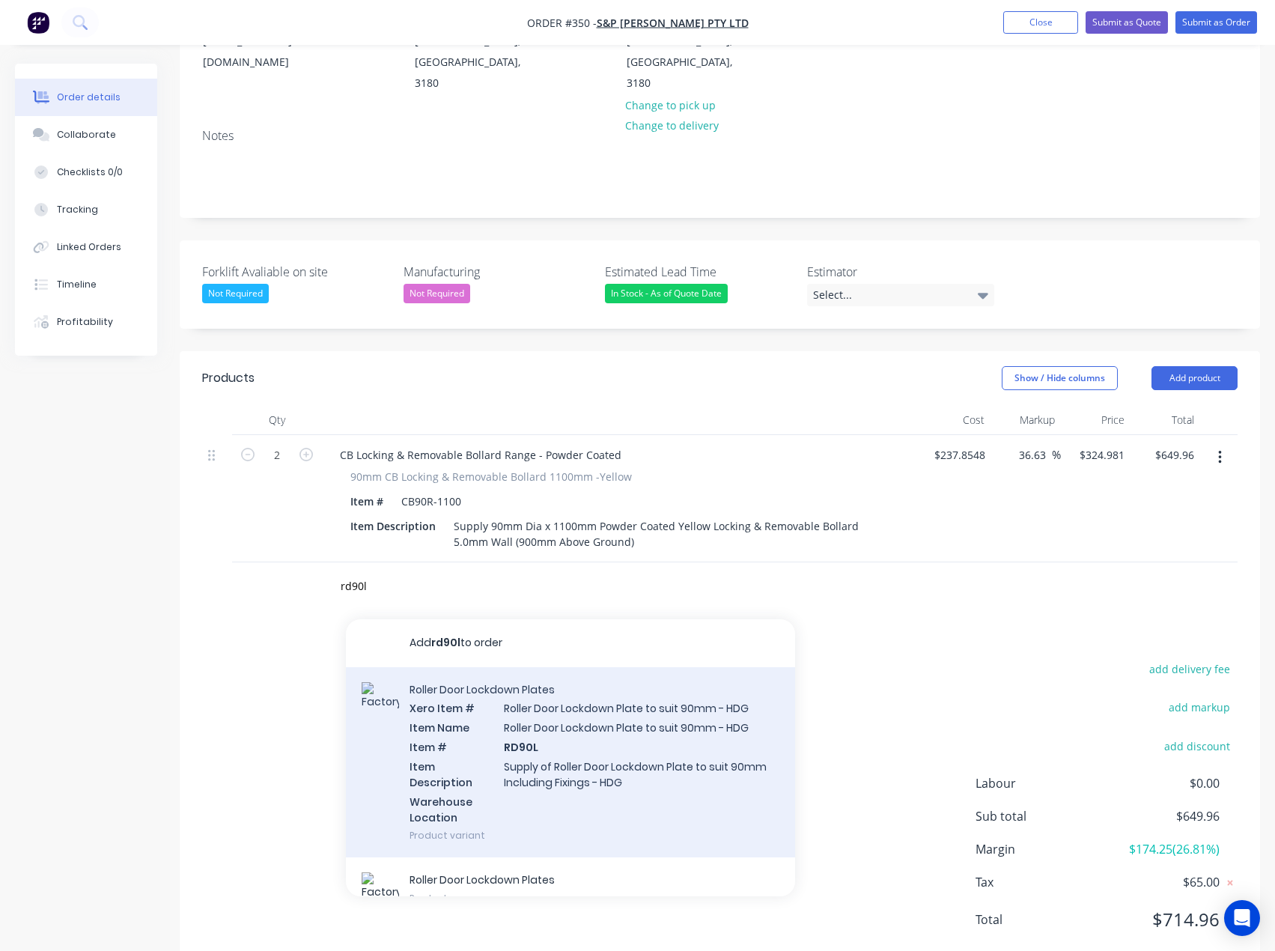
click at [580, 699] on div "Roller Door Lockdown Plates Xero Item # Roller Door Lockdown Plate to suit 90mm…" at bounding box center [570, 762] width 449 height 191
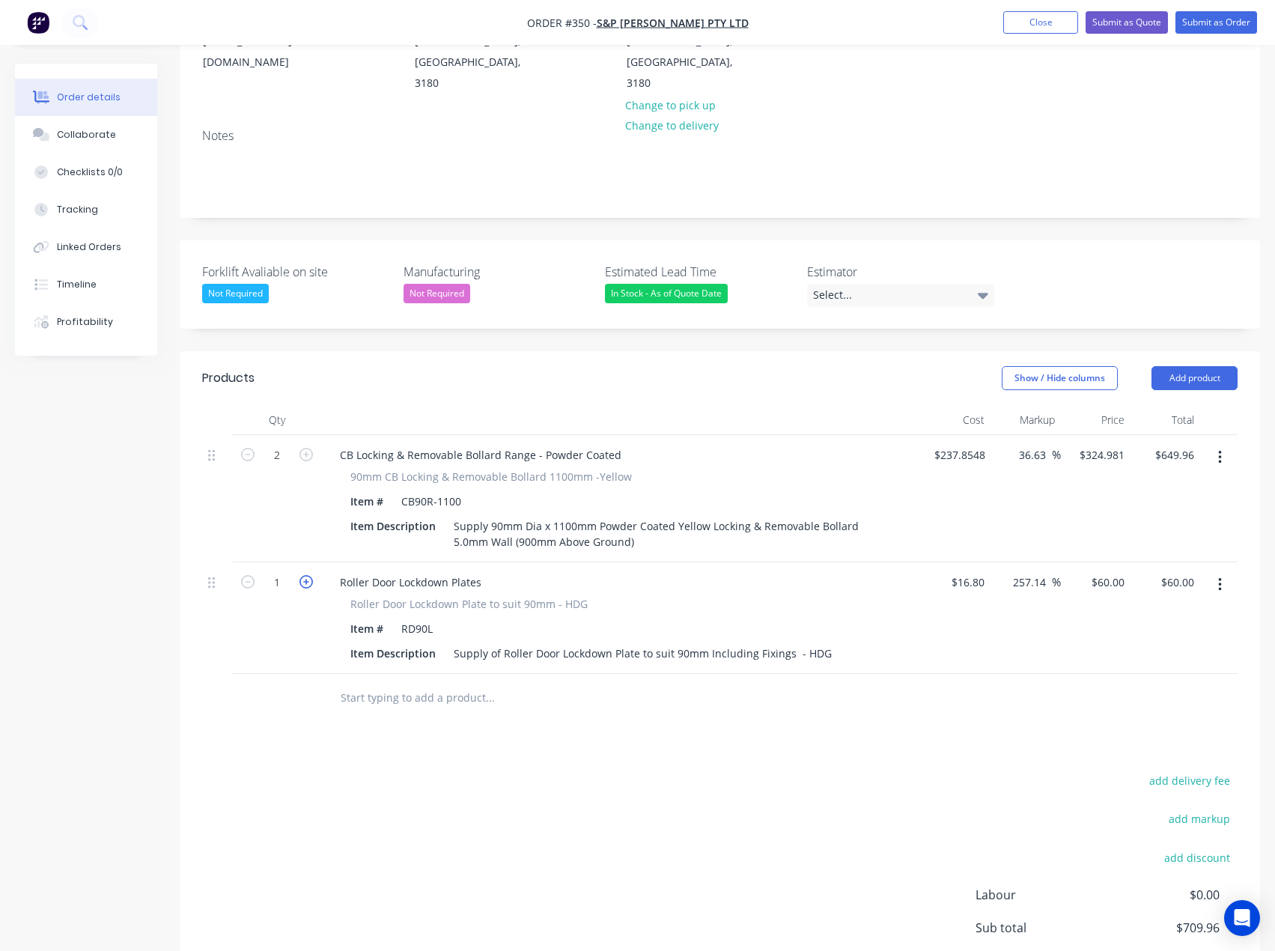
click at [308, 575] on icon "button" at bounding box center [306, 581] width 13 height 13
type input "2"
type input "$120.00"
click at [385, 683] on input "text" at bounding box center [490, 698] width 300 height 30
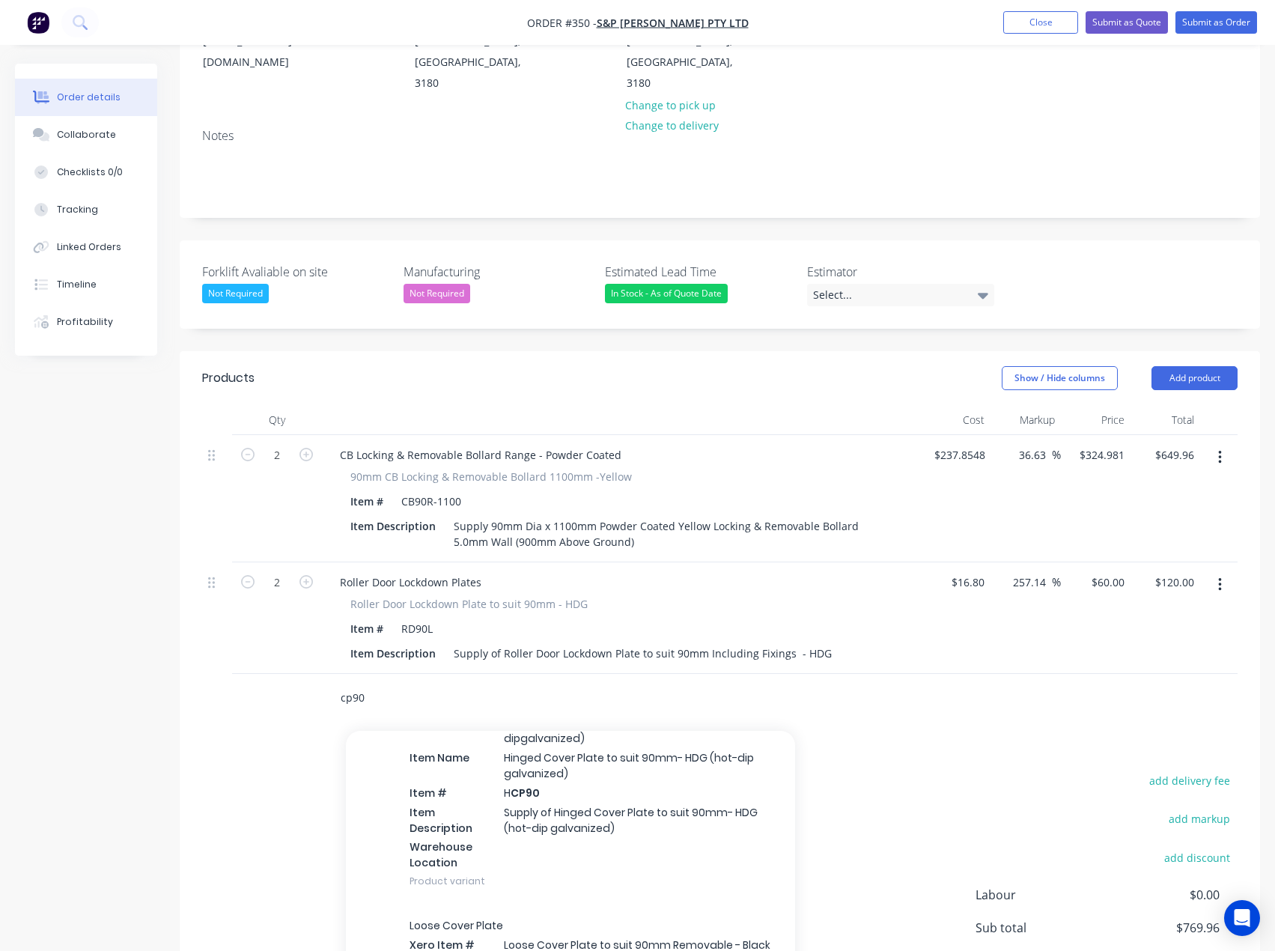
scroll to position [374, 0]
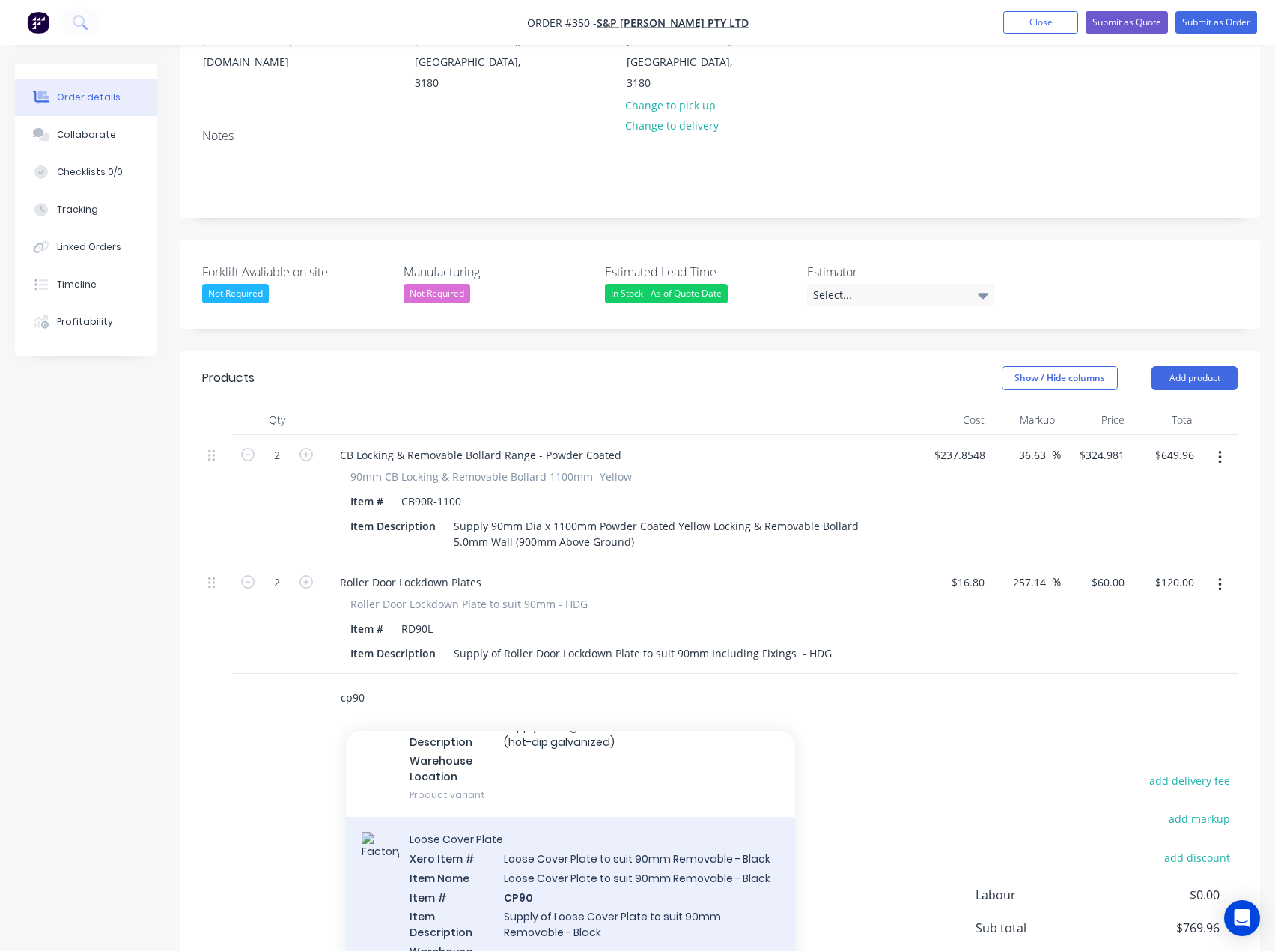
type input "cp90"
click at [544, 848] on div "Loose Cover Plate Xero Item # Loose Cover Plate to suit 90mm Removable - Black …" at bounding box center [570, 912] width 449 height 191
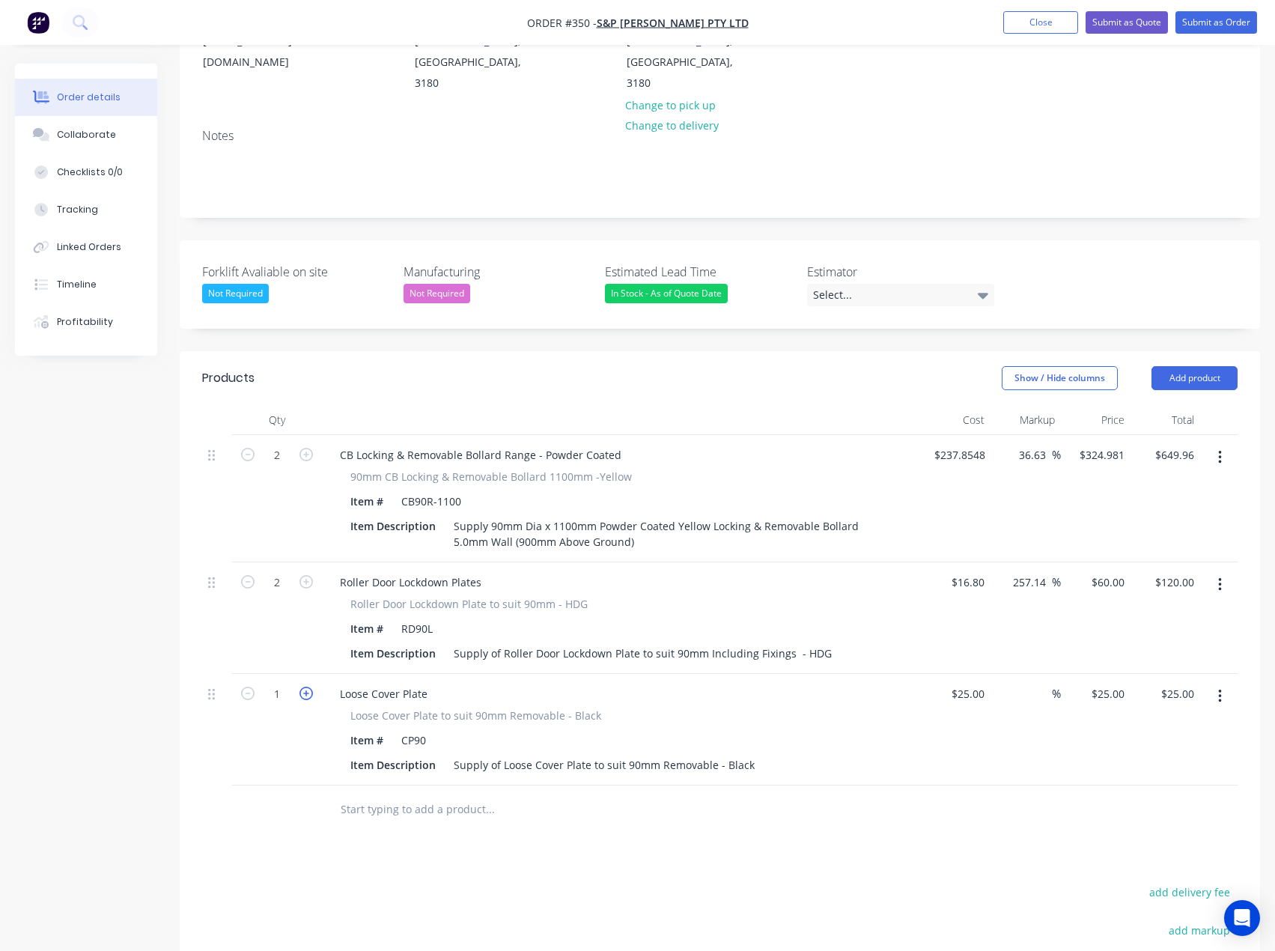
click at [306, 687] on icon "button" at bounding box center [306, 693] width 13 height 13
type input "2"
type input "$50.00"
click at [384, 795] on input "text" at bounding box center [490, 810] width 300 height 30
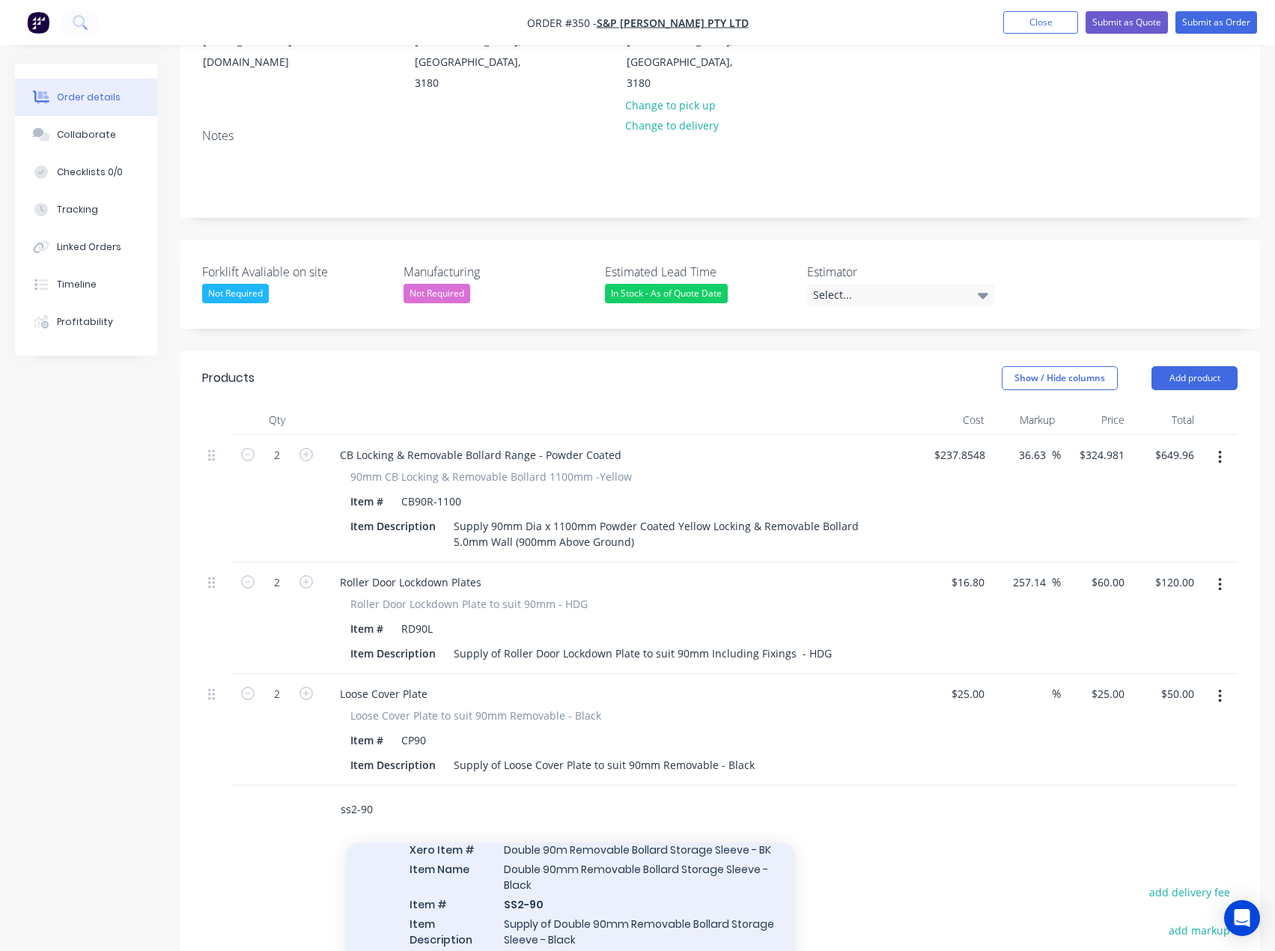
scroll to position [75, 0]
type input "ss2-90"
click at [571, 861] on div "Removable Bollard Storage Xero Item # Double 90m Removable Bollard Storage Slee…" at bounding box center [570, 918] width 449 height 207
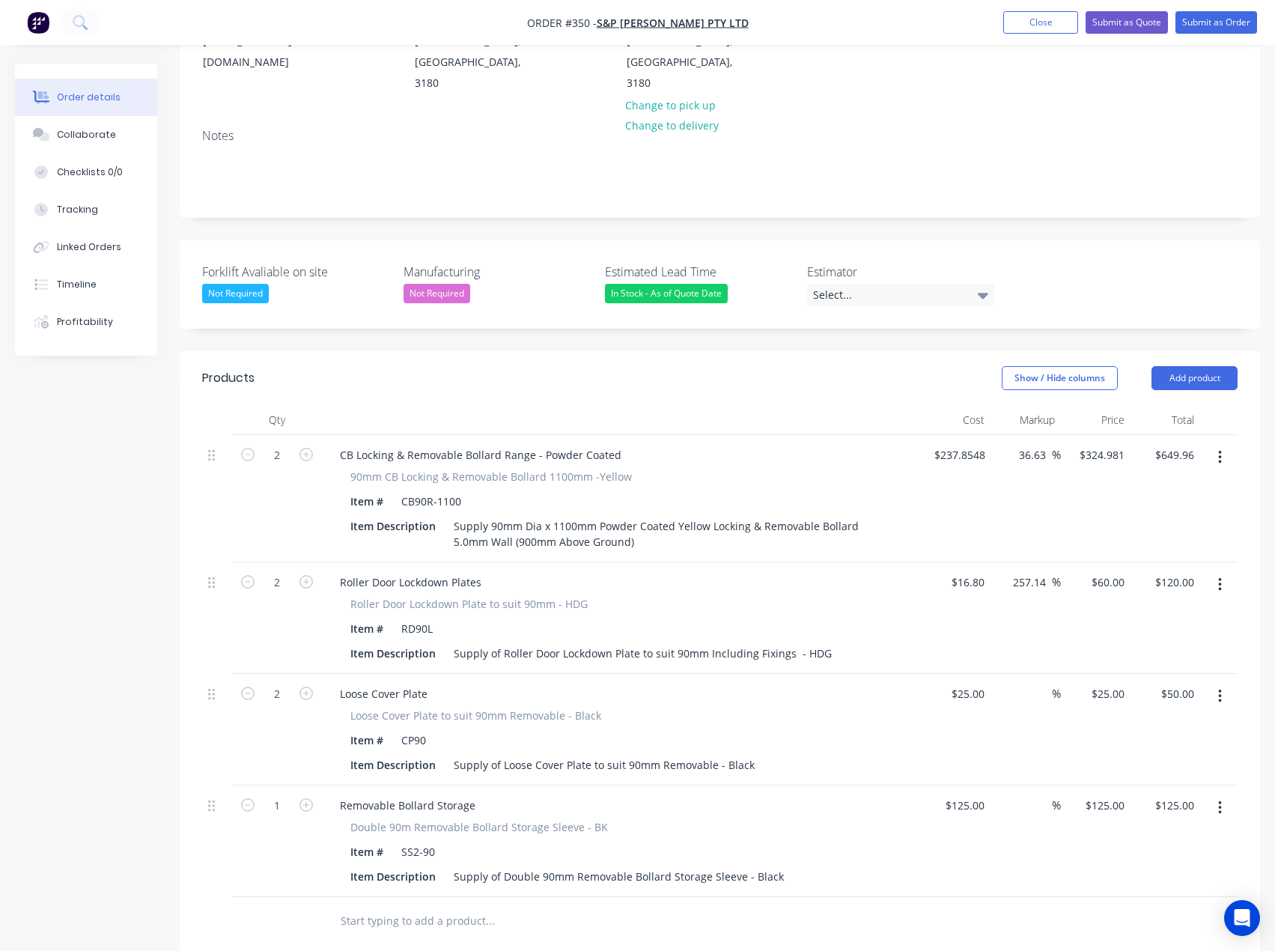
click at [410, 906] on input "text" at bounding box center [490, 921] width 300 height 30
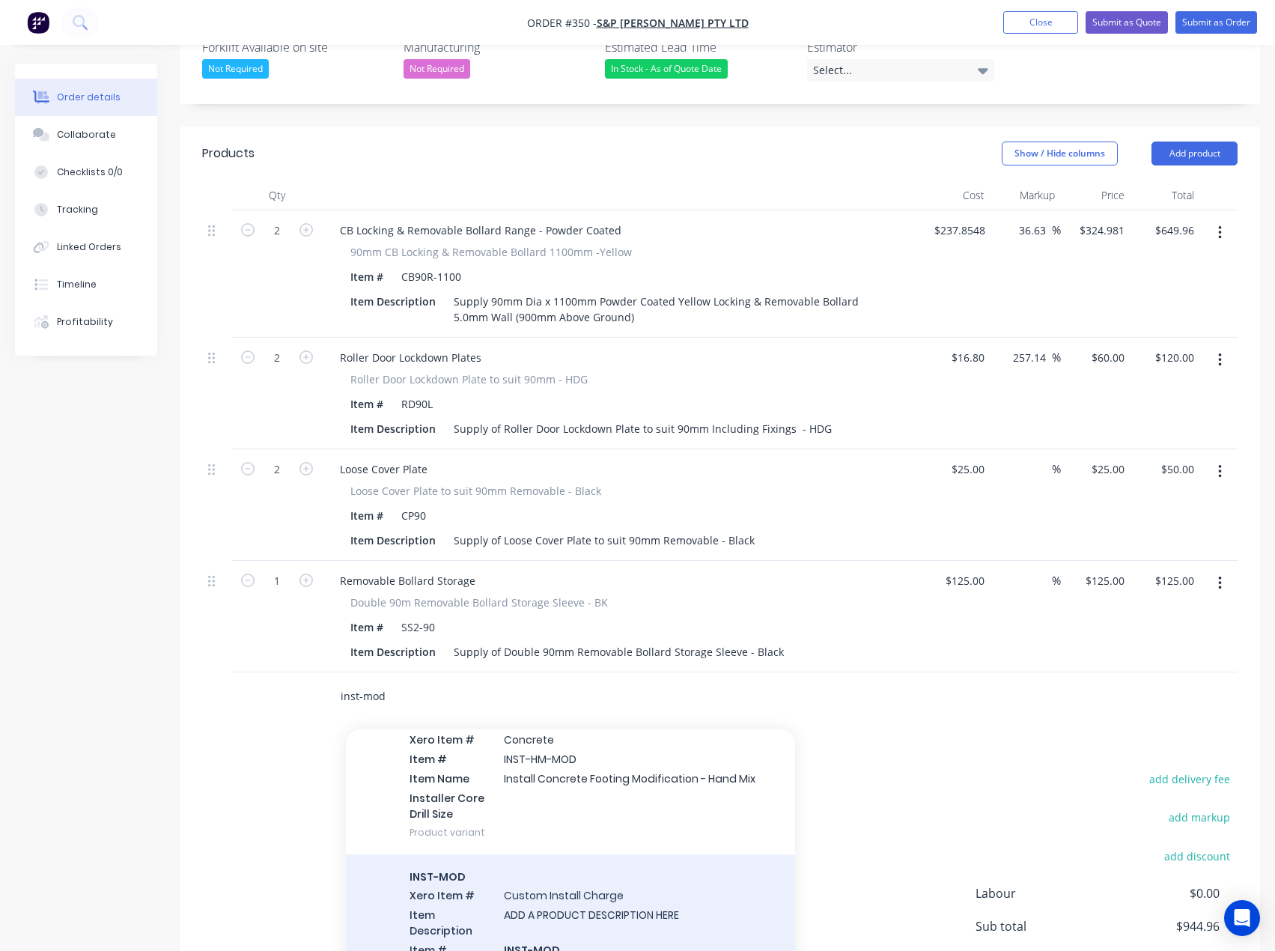
scroll to position [300, 0]
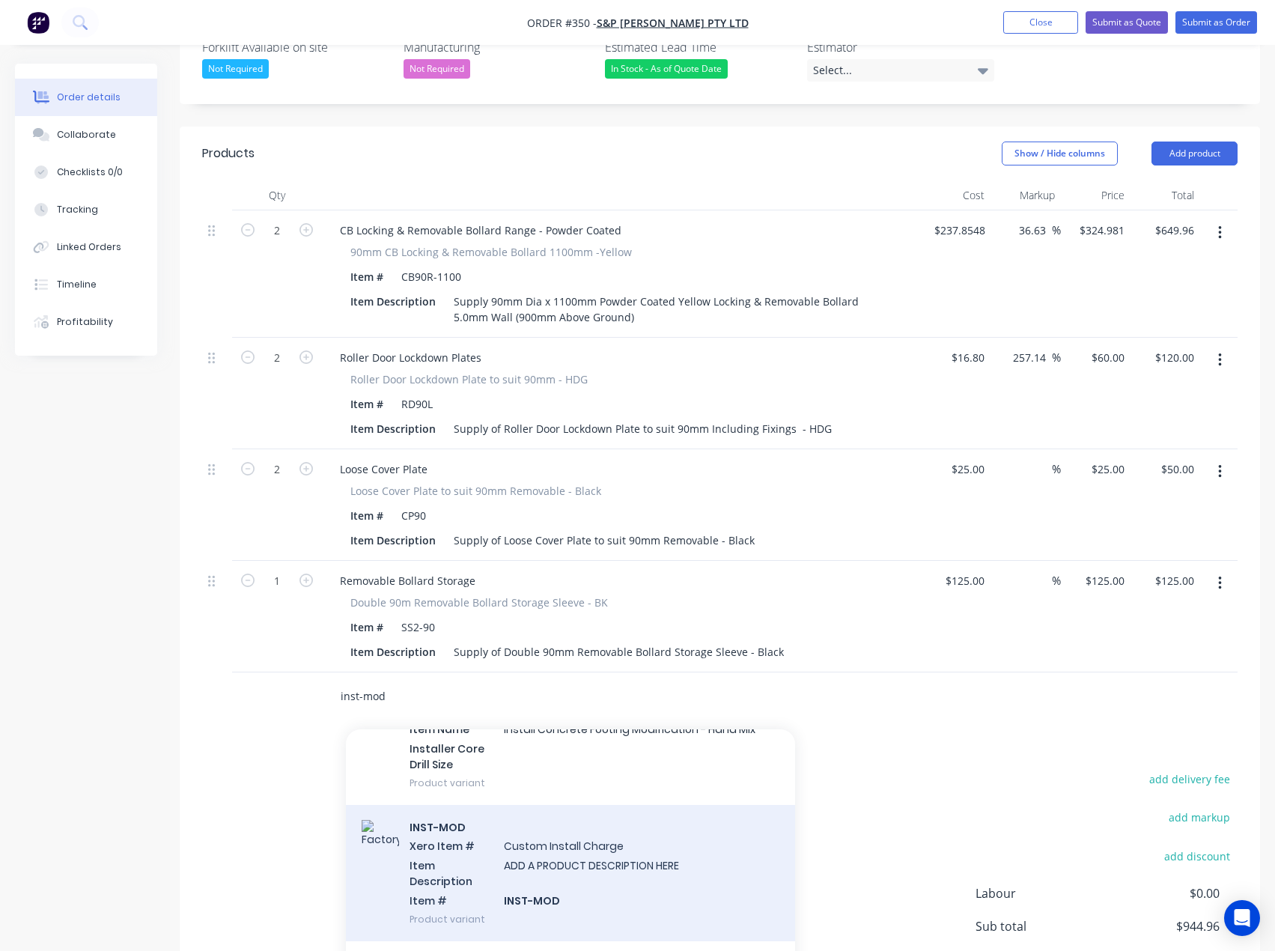
type input "inst-mod"
click at [542, 820] on div "INST-MOD Xero Item # Custom Install Charge Item Description ADD A PRODUCT DESCR…" at bounding box center [570, 873] width 449 height 136
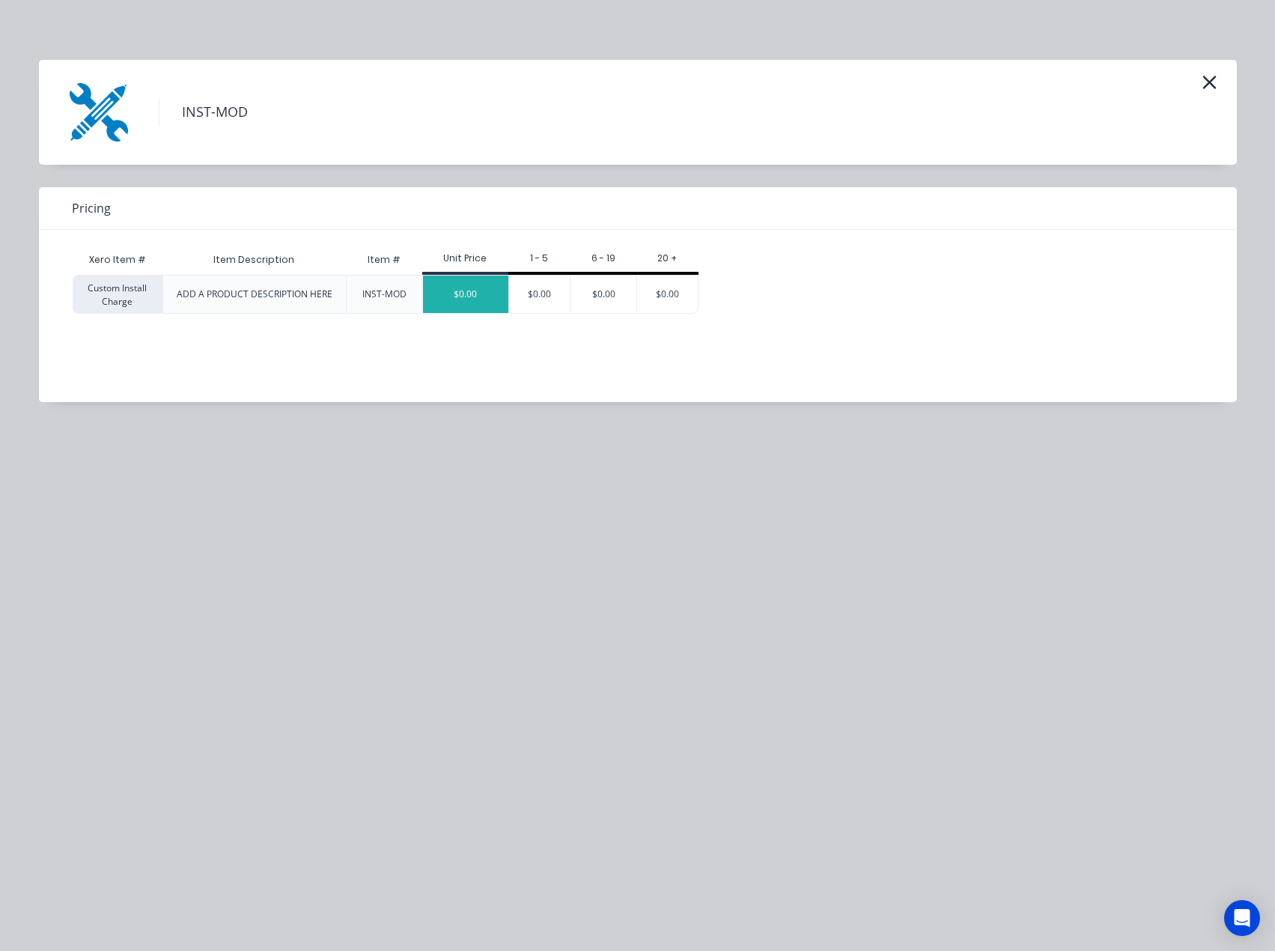
click at [455, 291] on div "$0.00" at bounding box center [465, 294] width 85 height 37
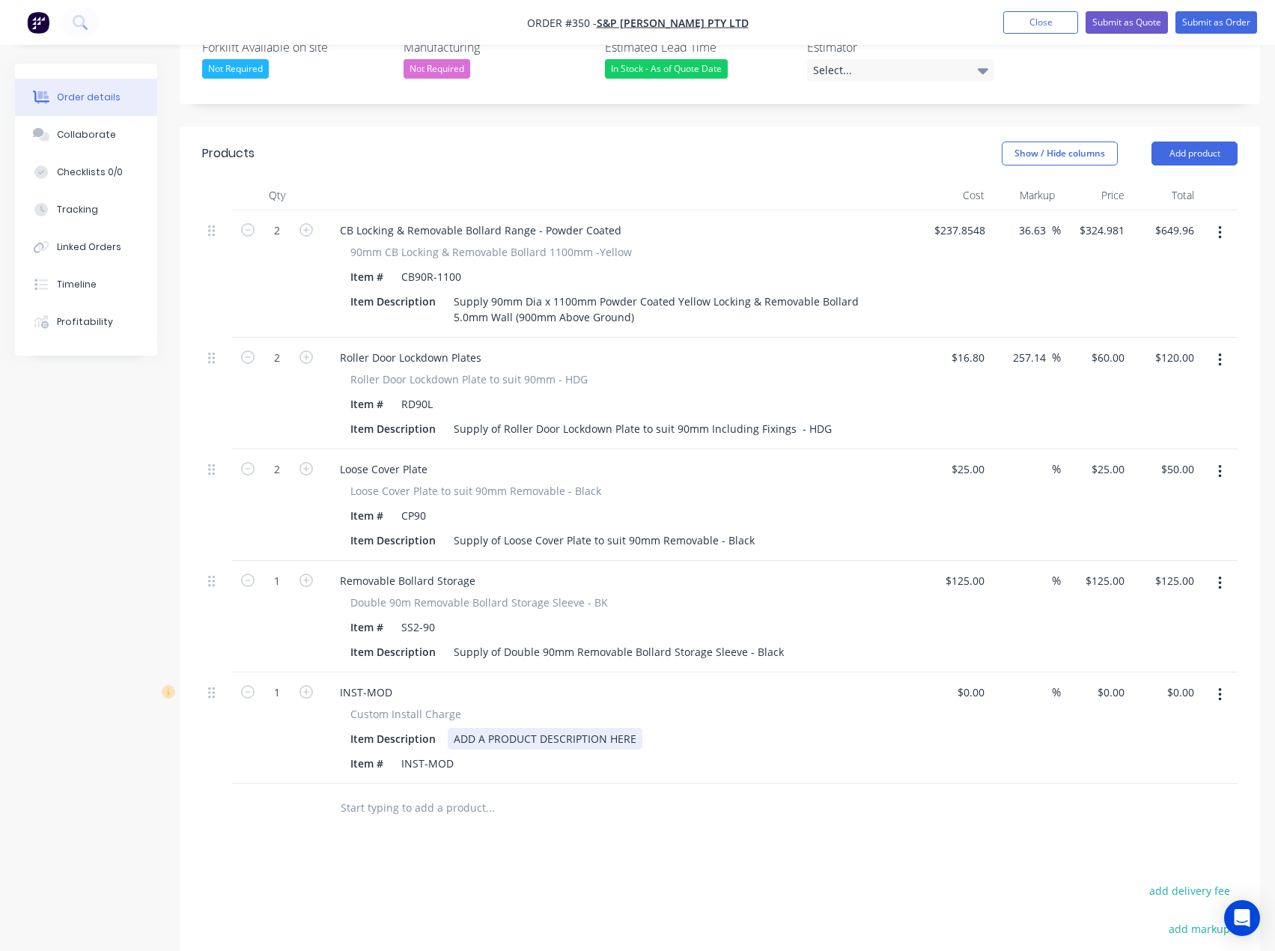
click at [526, 728] on div "ADD A PRODUCT DESCRIPTION HERE" at bounding box center [545, 739] width 195 height 22
drag, startPoint x: 642, startPoint y: 697, endPoint x: 446, endPoint y: 702, distance: 196.3
click at [446, 728] on div "Item Description ADD A PRODUCT DESCRIPTION HERE" at bounding box center [618, 739] width 548 height 22
paste div
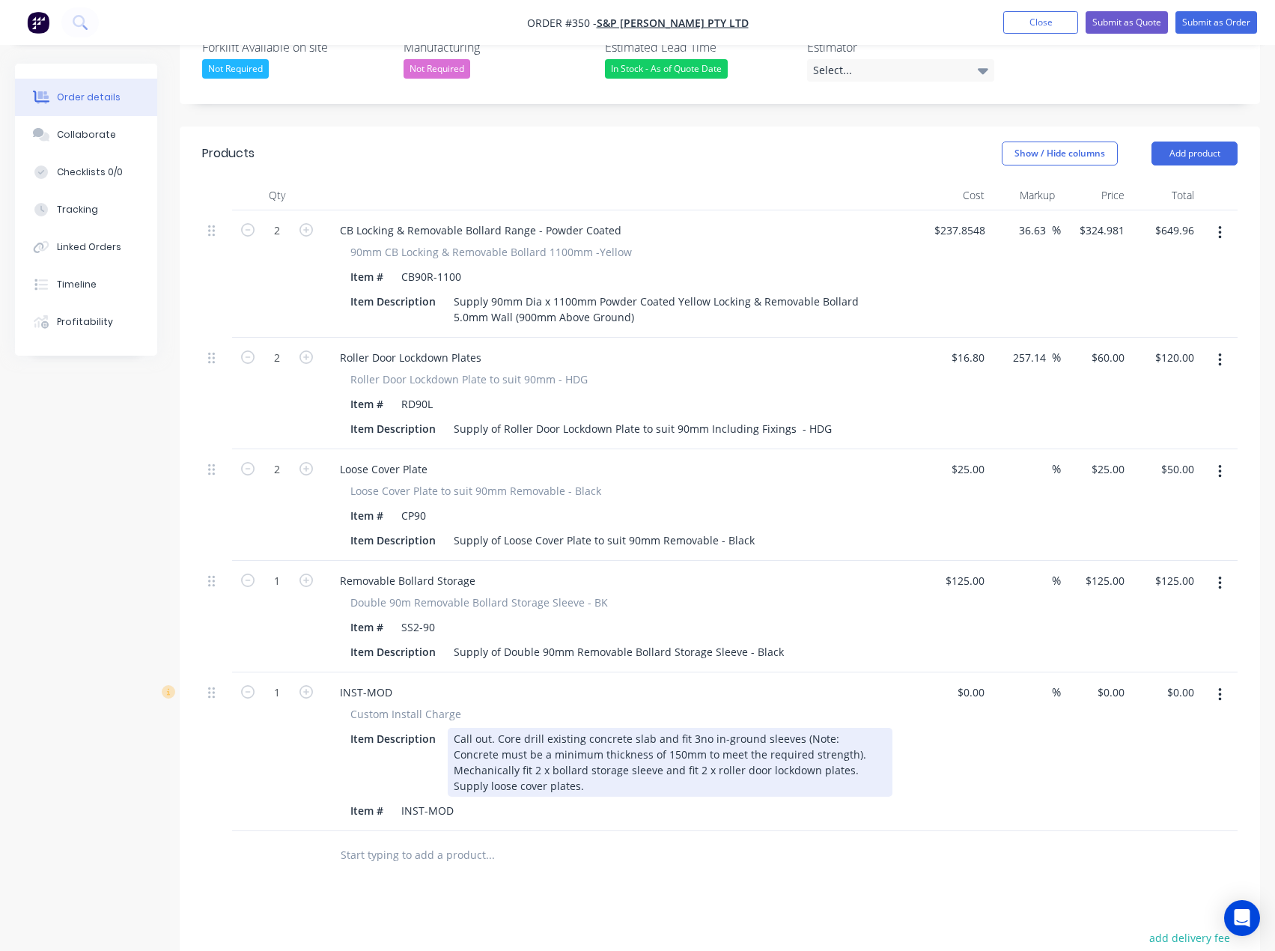
click at [695, 728] on div "Call out. Core drill existing concrete slab and fit 3no in-ground sleeves (Note…" at bounding box center [670, 762] width 445 height 69
click at [475, 728] on div "Call out. Core drill existing concrete slab and fit 2no in-ground sleeves (Note…" at bounding box center [670, 762] width 445 height 69
click at [824, 729] on div "Call out. Core drill existing concrete slab and fit 2no in-ground sleeves (Note…" at bounding box center [670, 762] width 445 height 69
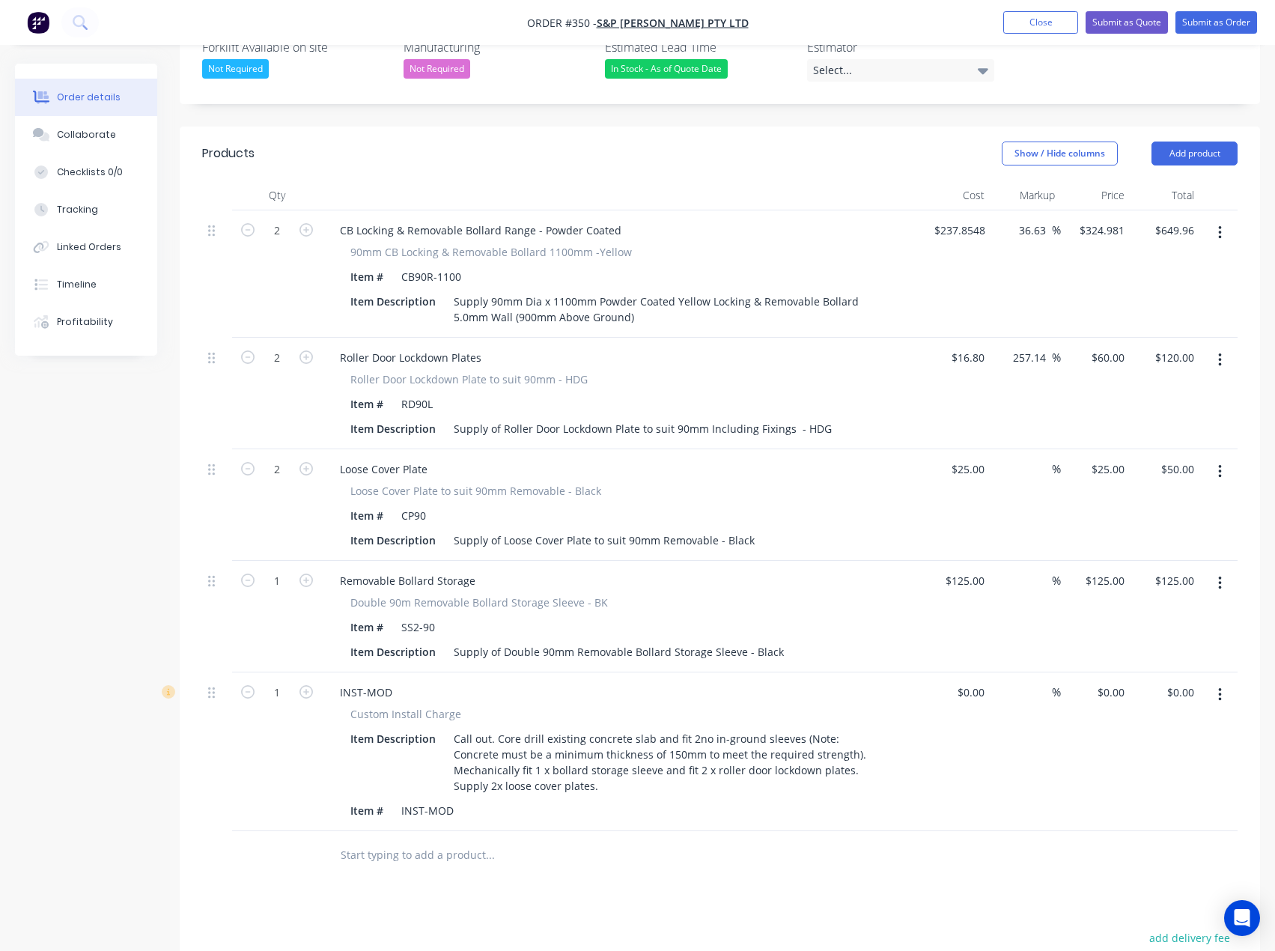
click at [743, 861] on div "Products Show / Hide columns Add product Qty Cost Markup Price Total 2 CB Locki…" at bounding box center [720, 683] width 1081 height 1113
click at [979, 681] on input at bounding box center [981, 692] width 17 height 22
type input "$1.00"
type input "1"
type input "$1.00"
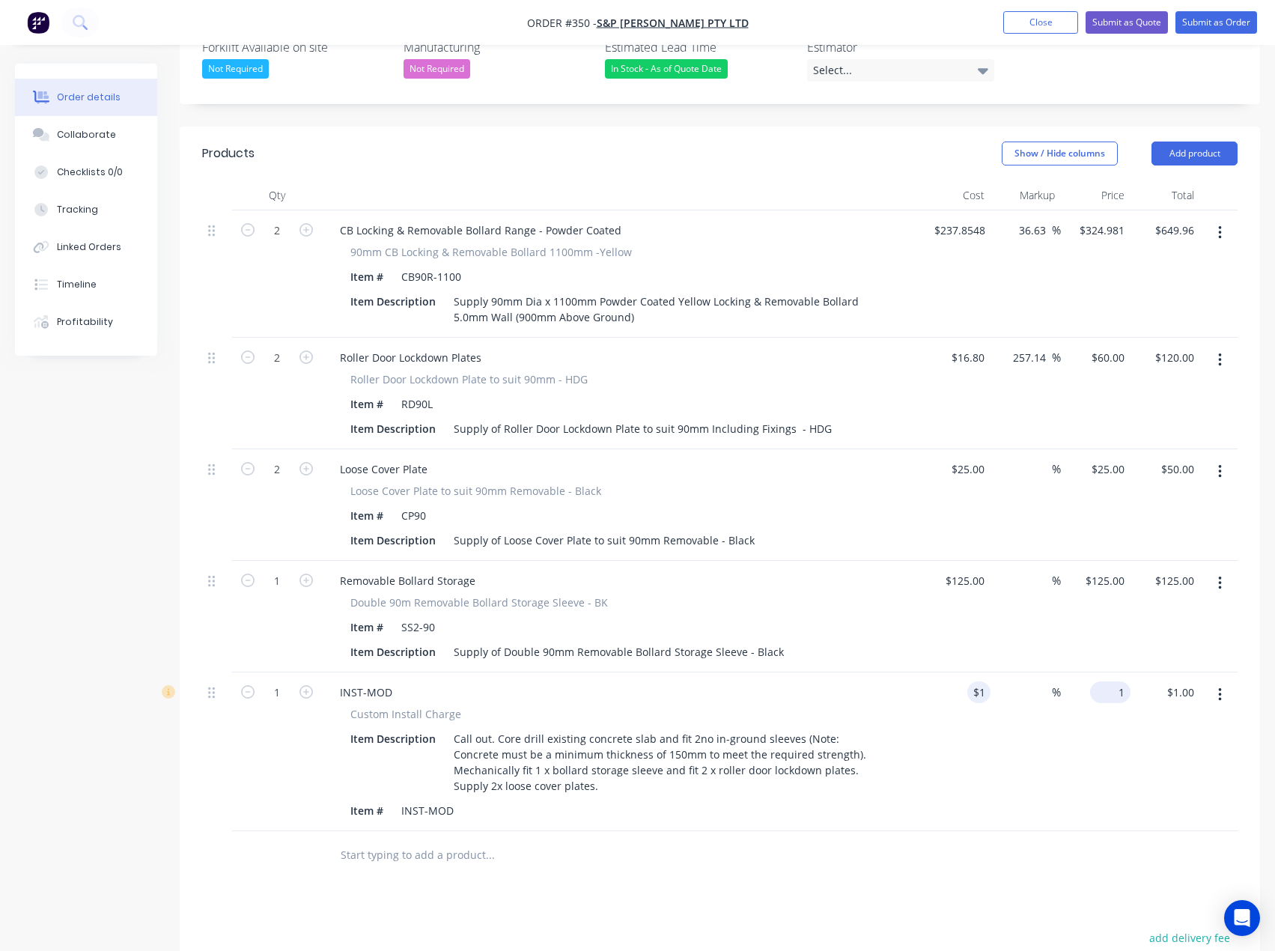
click at [1111, 681] on div "1 $0.00" at bounding box center [1110, 692] width 40 height 22
type input "550"
type input "54900"
type input "$550.00"
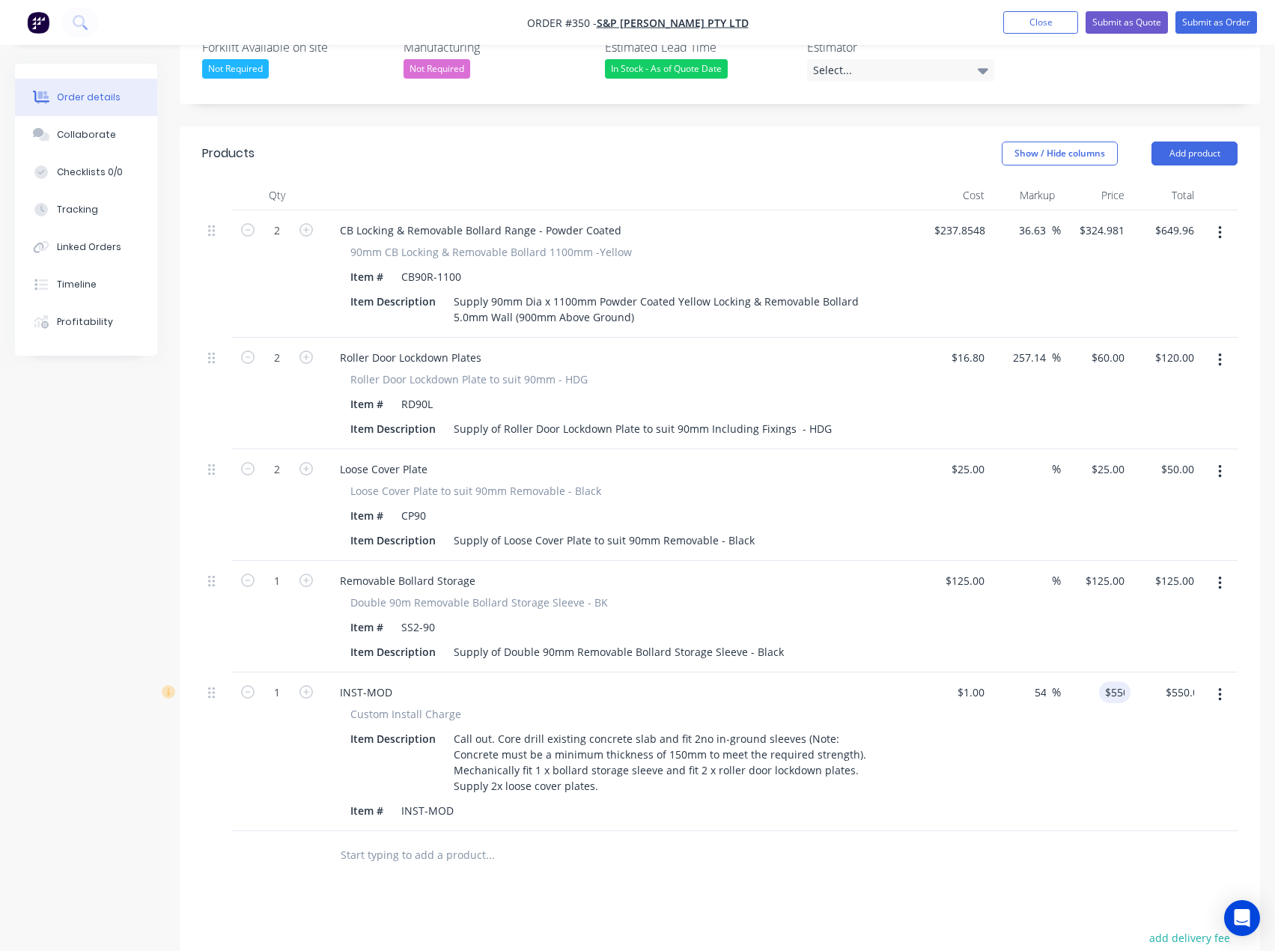
click at [708, 840] on div at bounding box center [552, 855] width 449 height 30
click at [1099, 219] on input "324.981" at bounding box center [1104, 230] width 52 height 22
type input "325"
type input "36.64"
type input "$325.00"
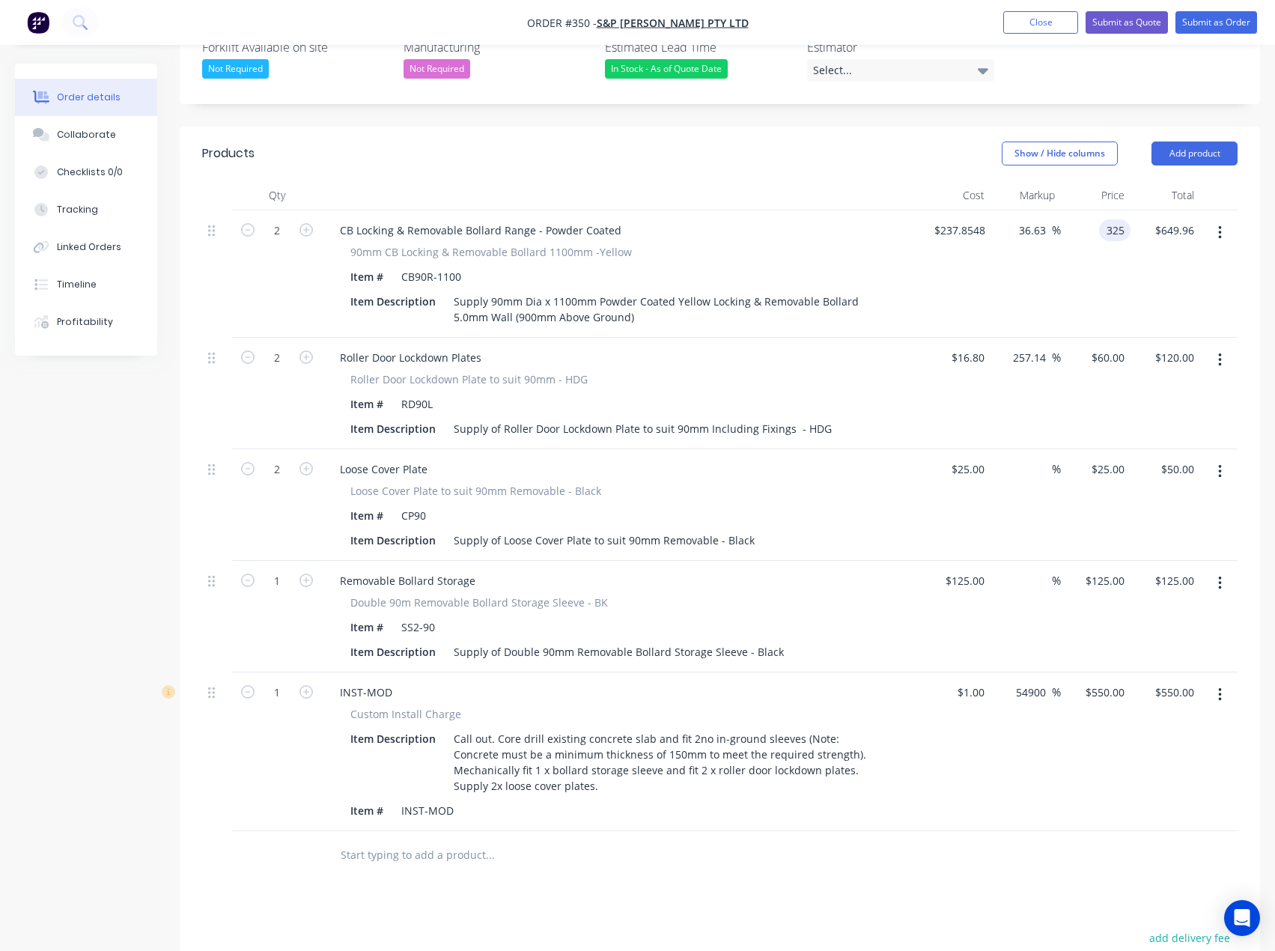
type input "$650.00"
click at [921, 854] on div "Products Show / Hide columns Add product Qty Cost Markup Price Total 2 CB Locki…" at bounding box center [720, 683] width 1081 height 1113
click at [1105, 347] on div "60 60" at bounding box center [1117, 358] width 25 height 22
type input "55"
type input "227.38"
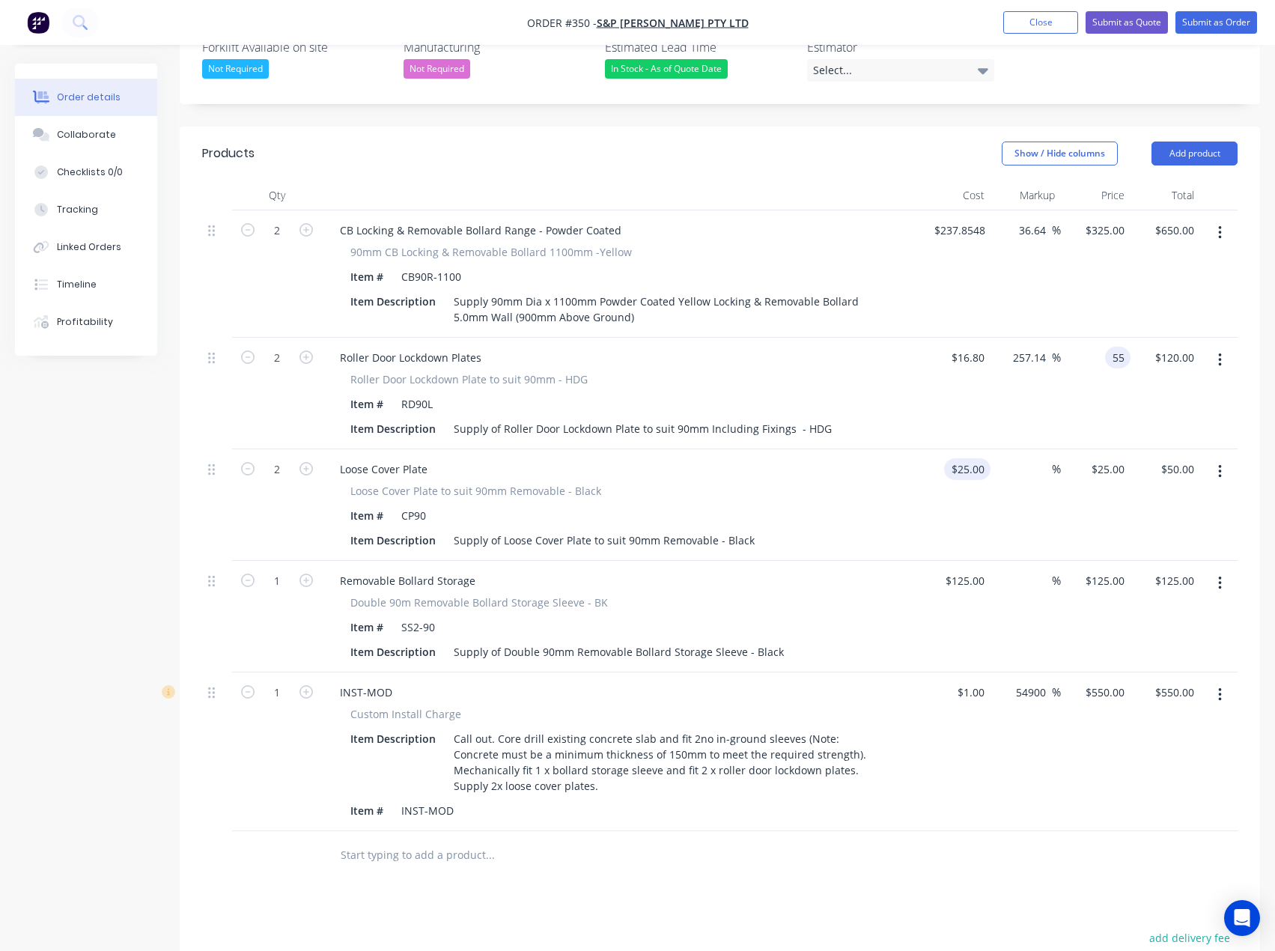
type input "$55.00"
type input "$110.00"
click at [978, 458] on input "25" at bounding box center [980, 469] width 19 height 22
type input "$1.00"
type input "1"
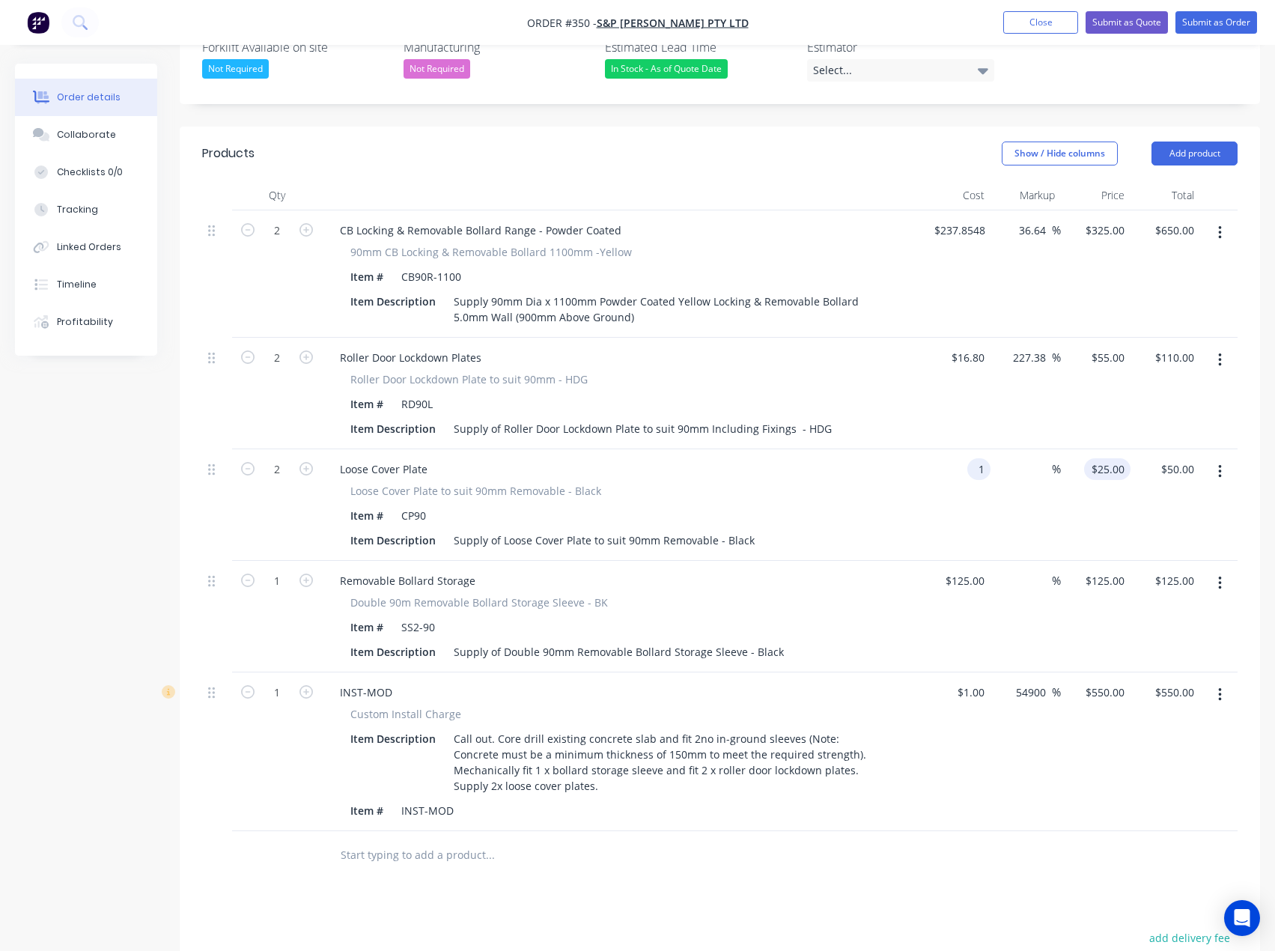
type input "$2.00"
click at [1107, 449] on div "1 $25.00" at bounding box center [1096, 505] width 70 height 112
type input "20"
type input "1900"
type input "$20.00"
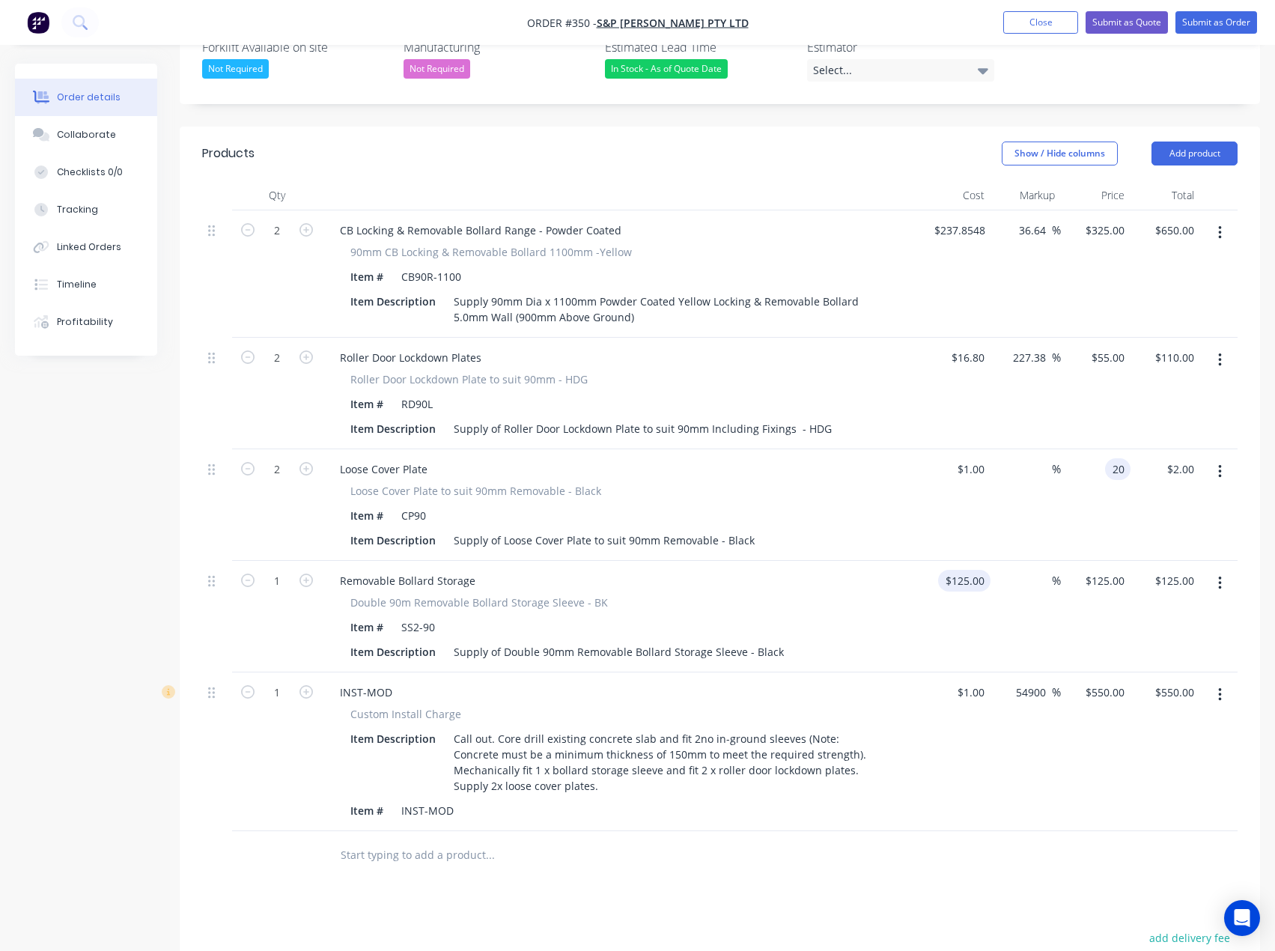
type input "$40.00"
click at [965, 570] on input "125" at bounding box center [977, 581] width 25 height 22
type input "$1.00"
type input "1"
type input "$1.00"
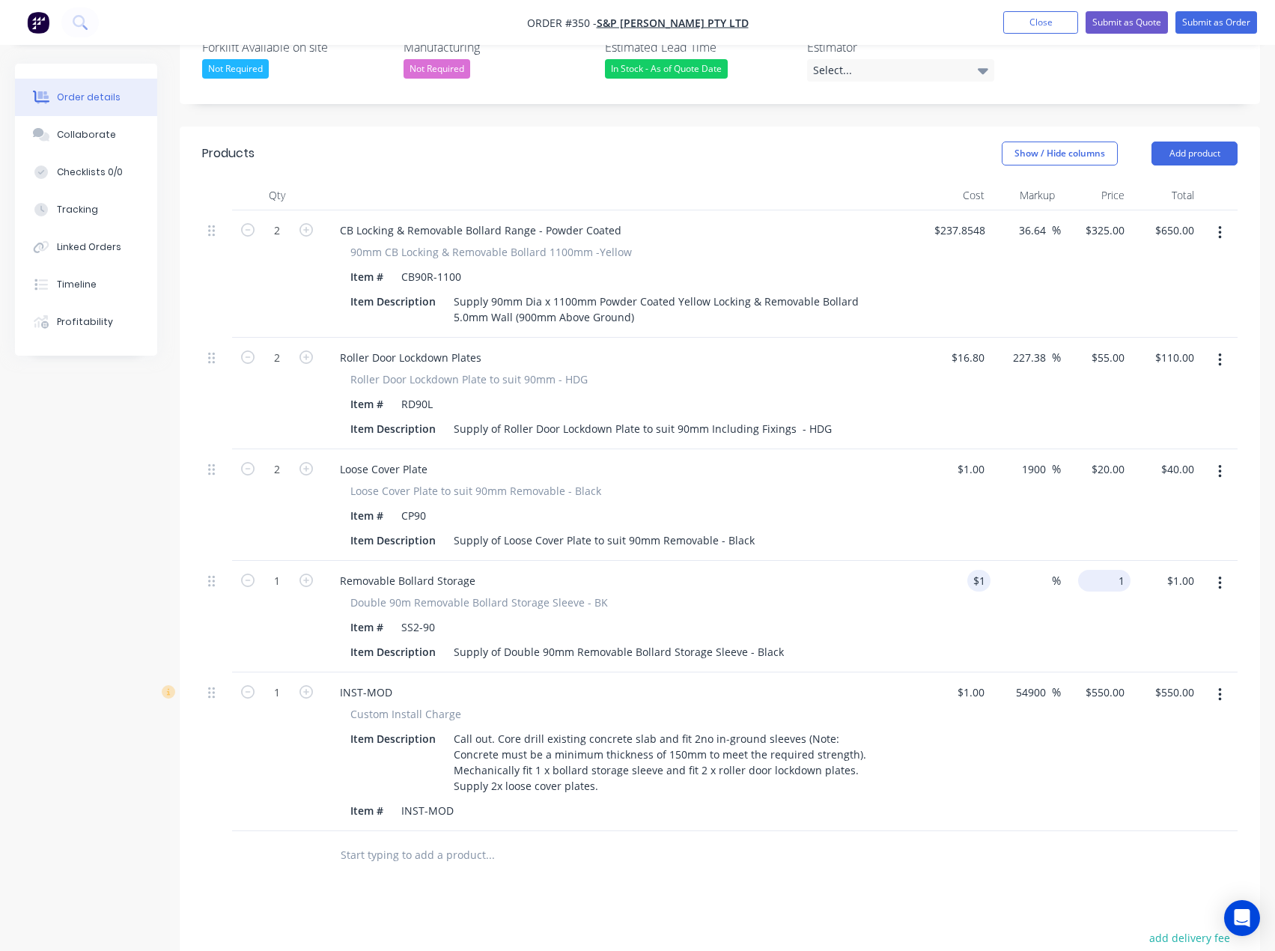
click at [1113, 570] on input "1" at bounding box center [1107, 581] width 46 height 22
type input "120"
type input "11900"
type input "$120.00"
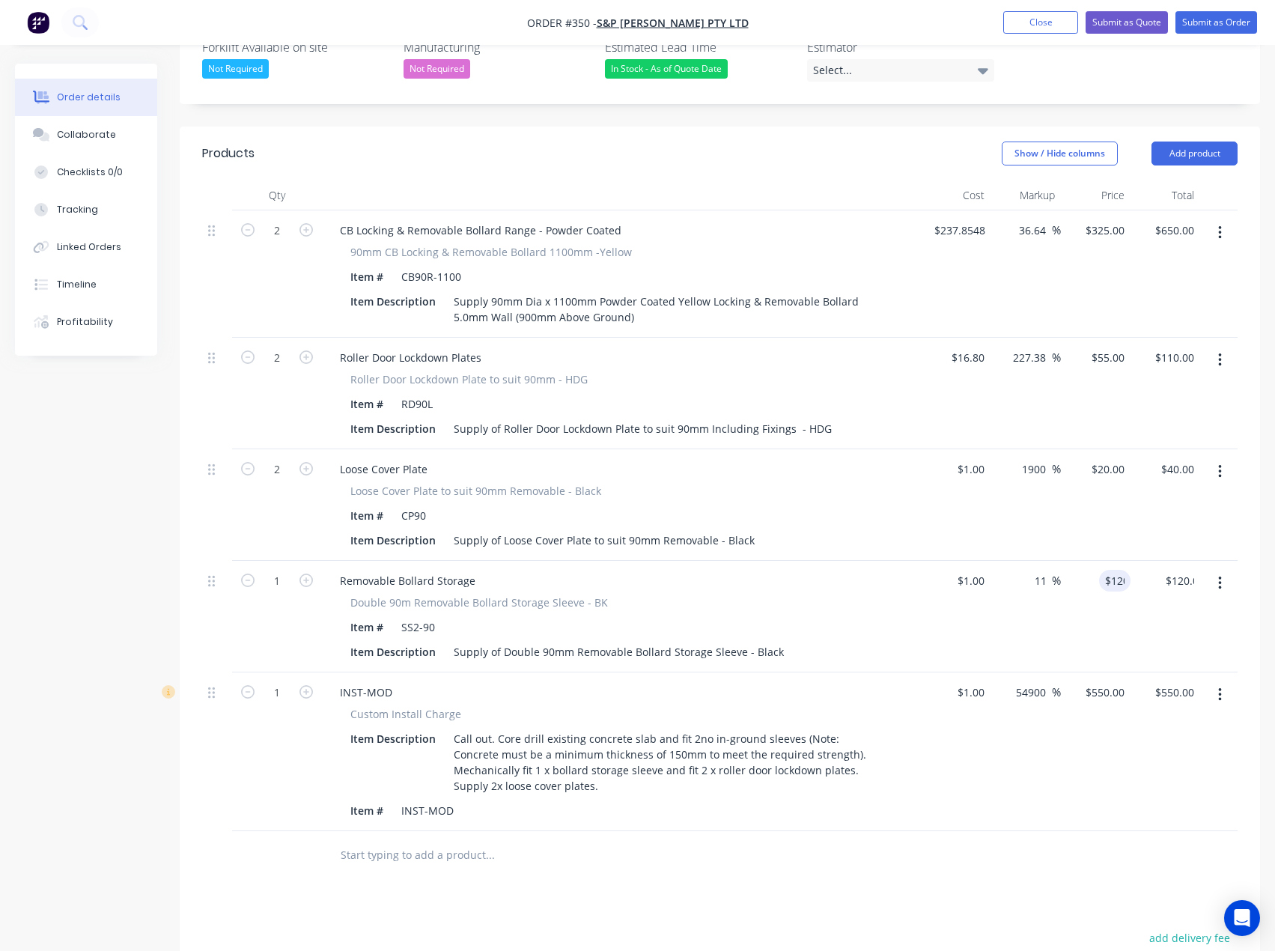
click at [887, 873] on div "Products Show / Hide columns Add product Qty Cost Markup Price Total 2 CB Locki…" at bounding box center [720, 683] width 1081 height 1113
click at [1224, 142] on button "Add product" at bounding box center [1195, 154] width 86 height 24
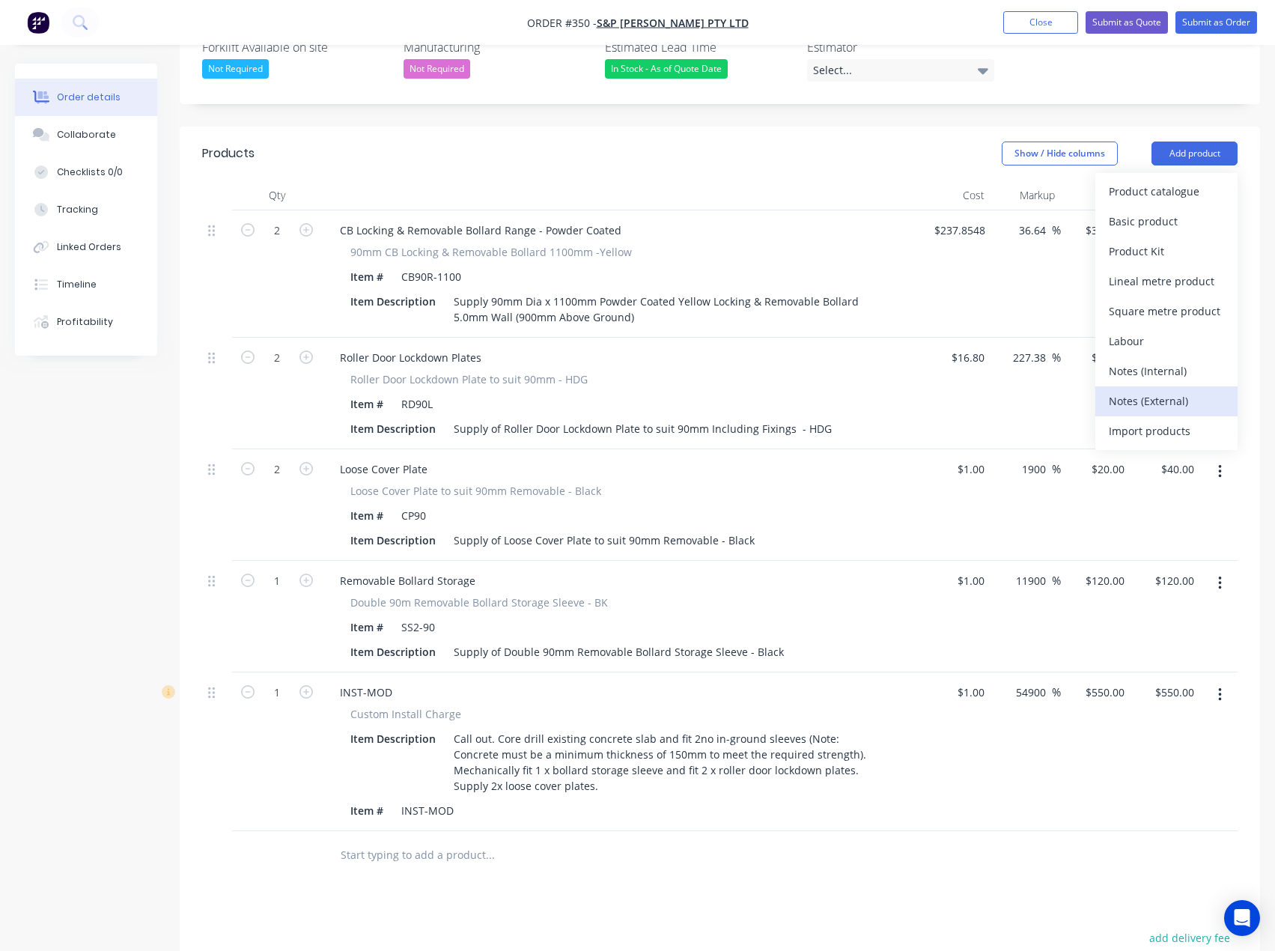
click at [1144, 390] on div "Notes (External)" at bounding box center [1166, 401] width 115 height 22
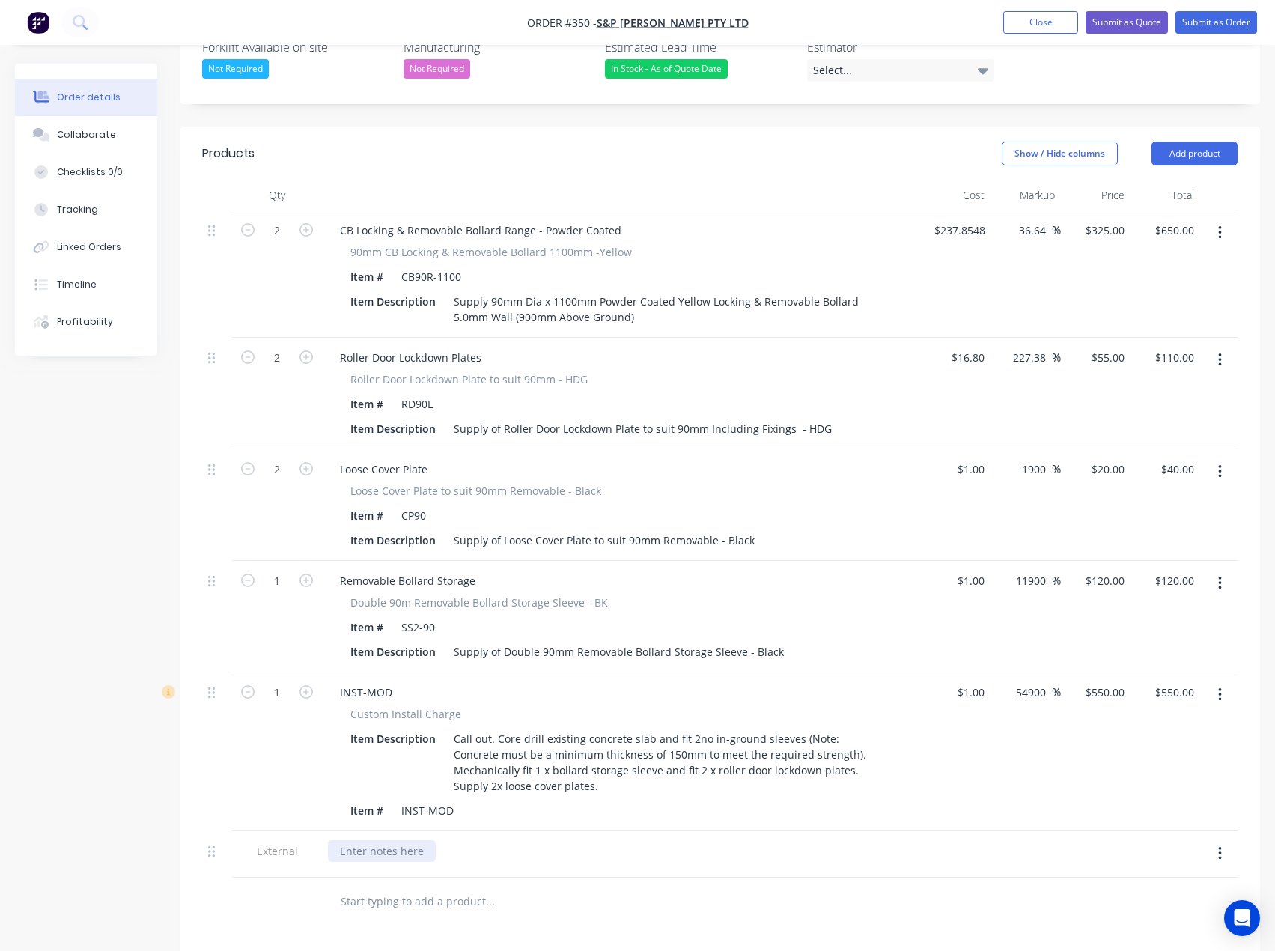
click at [395, 840] on div at bounding box center [382, 851] width 108 height 22
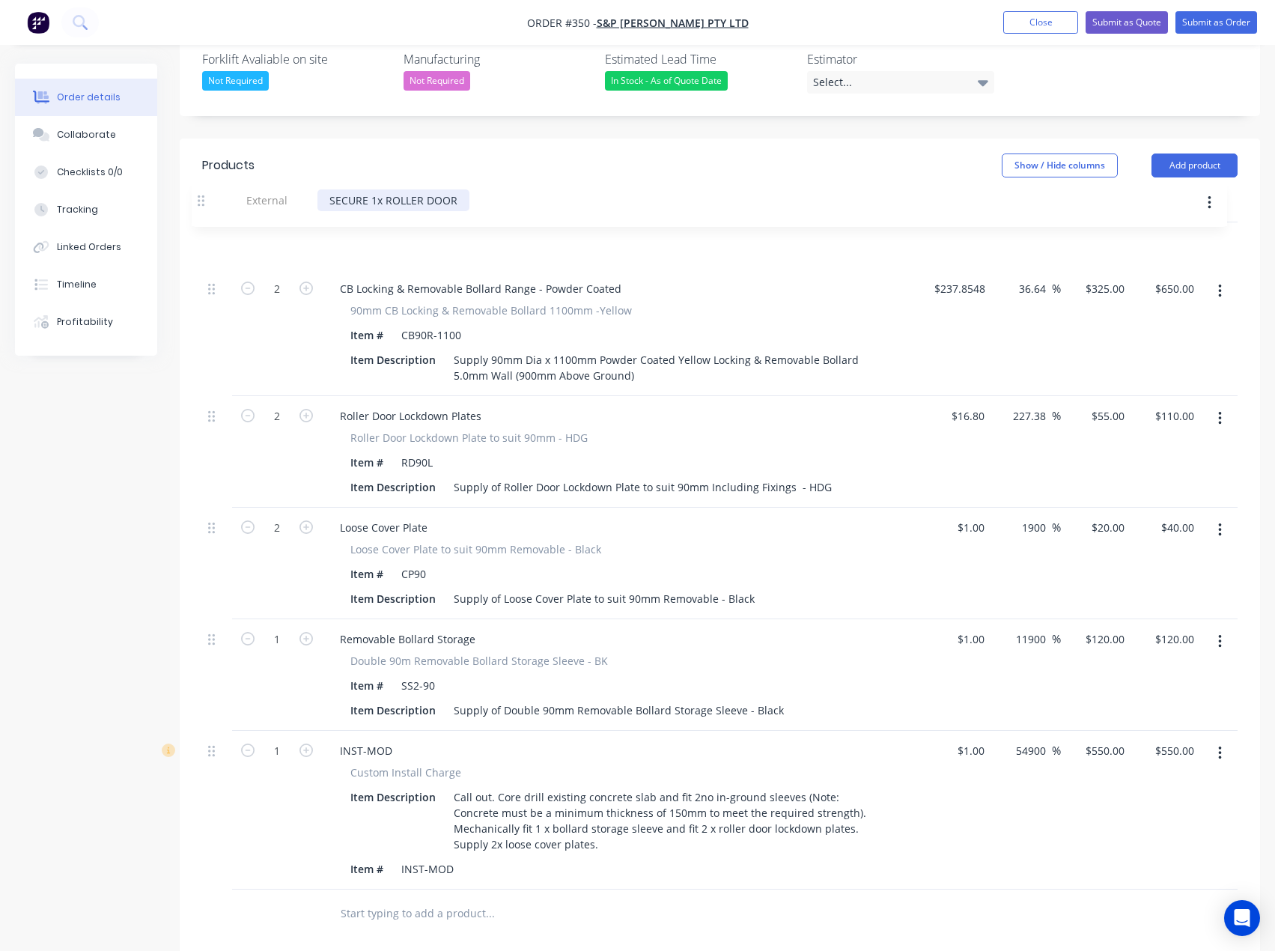
scroll to position [428, 0]
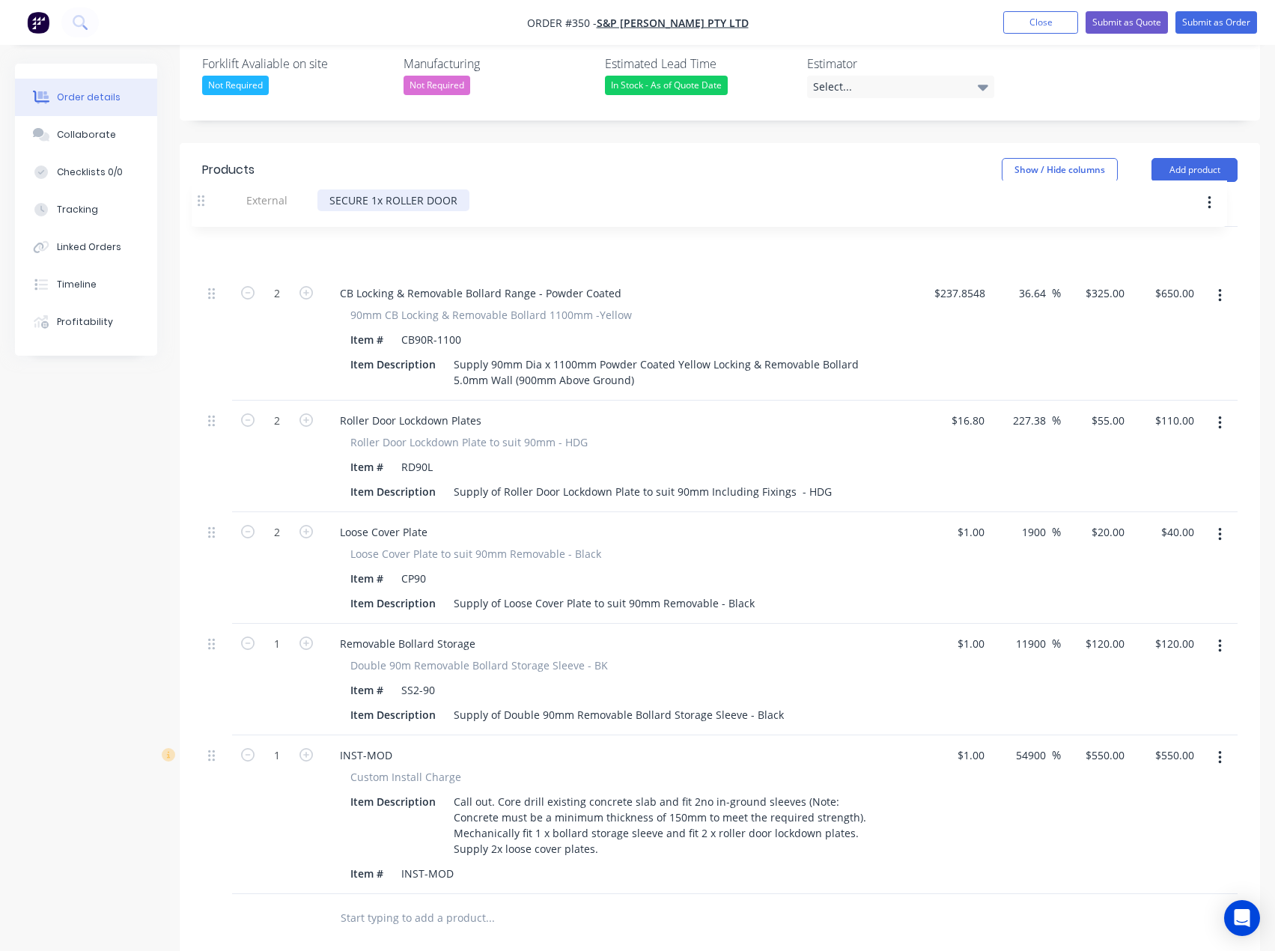
drag, startPoint x: 212, startPoint y: 809, endPoint x: 201, endPoint y: 194, distance: 614.9
click at [201, 197] on div "Qty Cost Markup Price Total 2 CB Locking & Removable Bollard Range - Powder Coa…" at bounding box center [720, 570] width 1081 height 746
click at [1208, 159] on button "Add product" at bounding box center [1195, 171] width 86 height 24
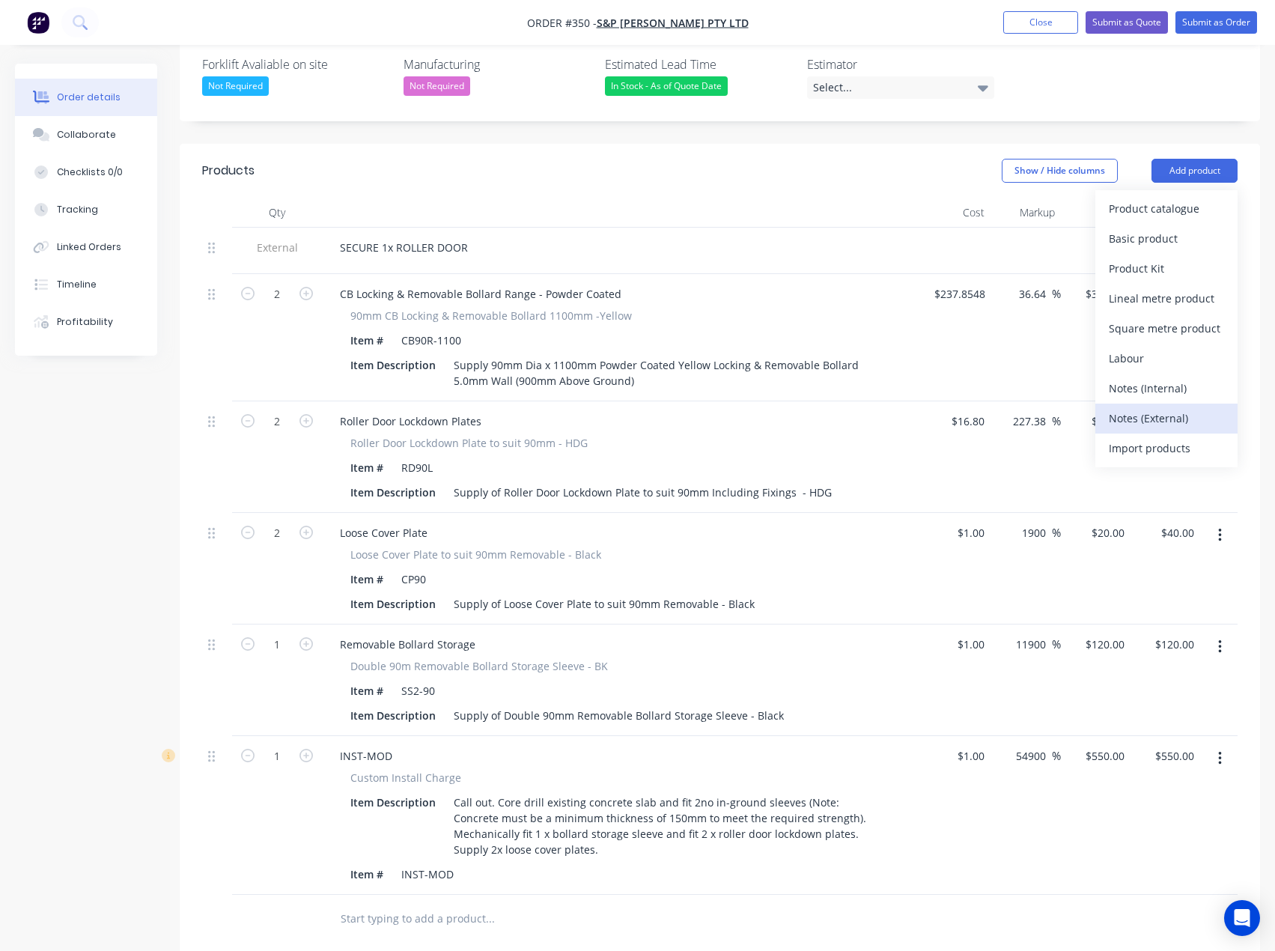
click at [1119, 407] on div "Notes (External)" at bounding box center [1166, 418] width 115 height 22
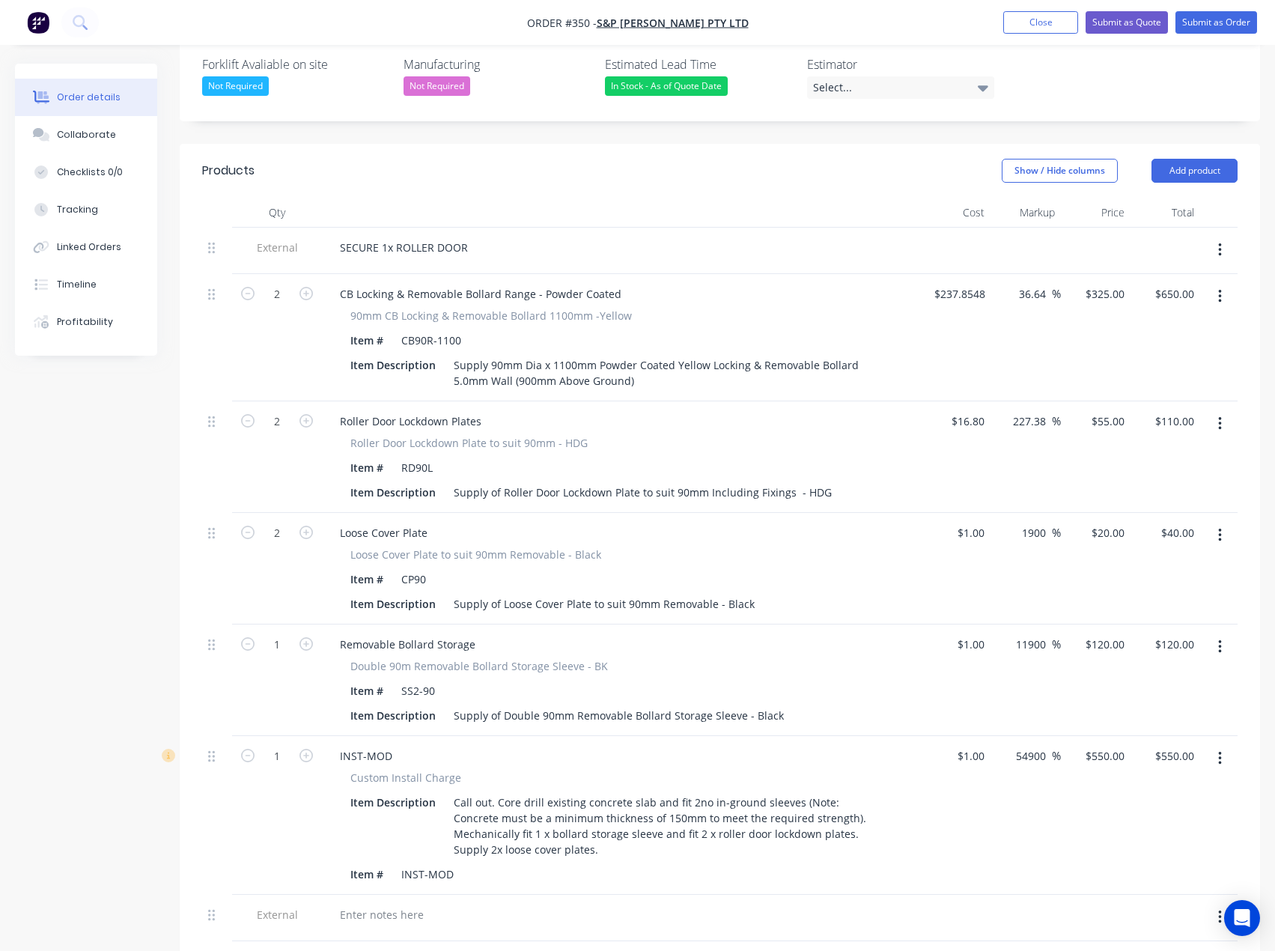
scroll to position [728, 0]
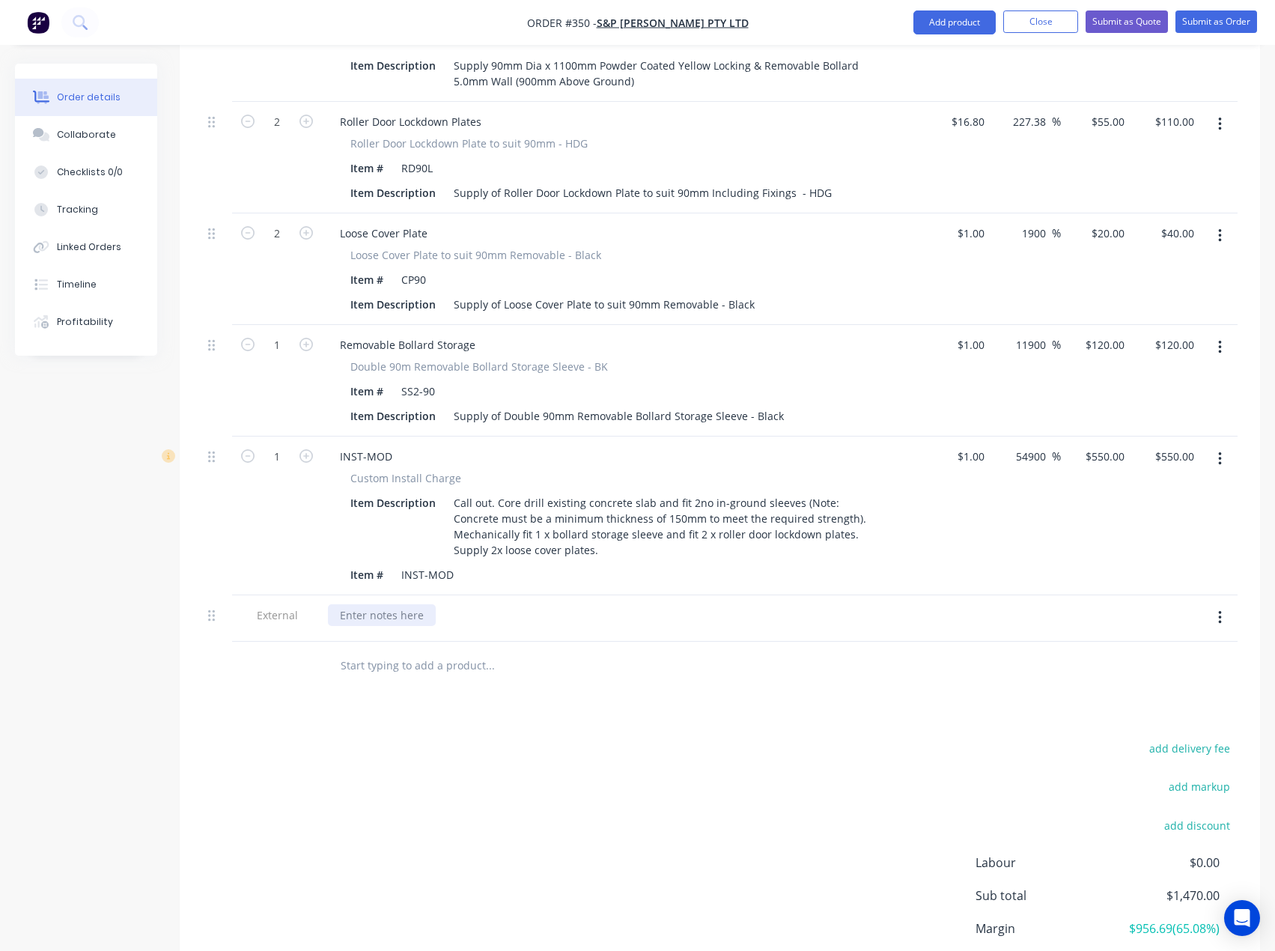
click at [366, 604] on div at bounding box center [382, 615] width 108 height 22
click at [364, 604] on div at bounding box center [382, 615] width 108 height 22
paste div
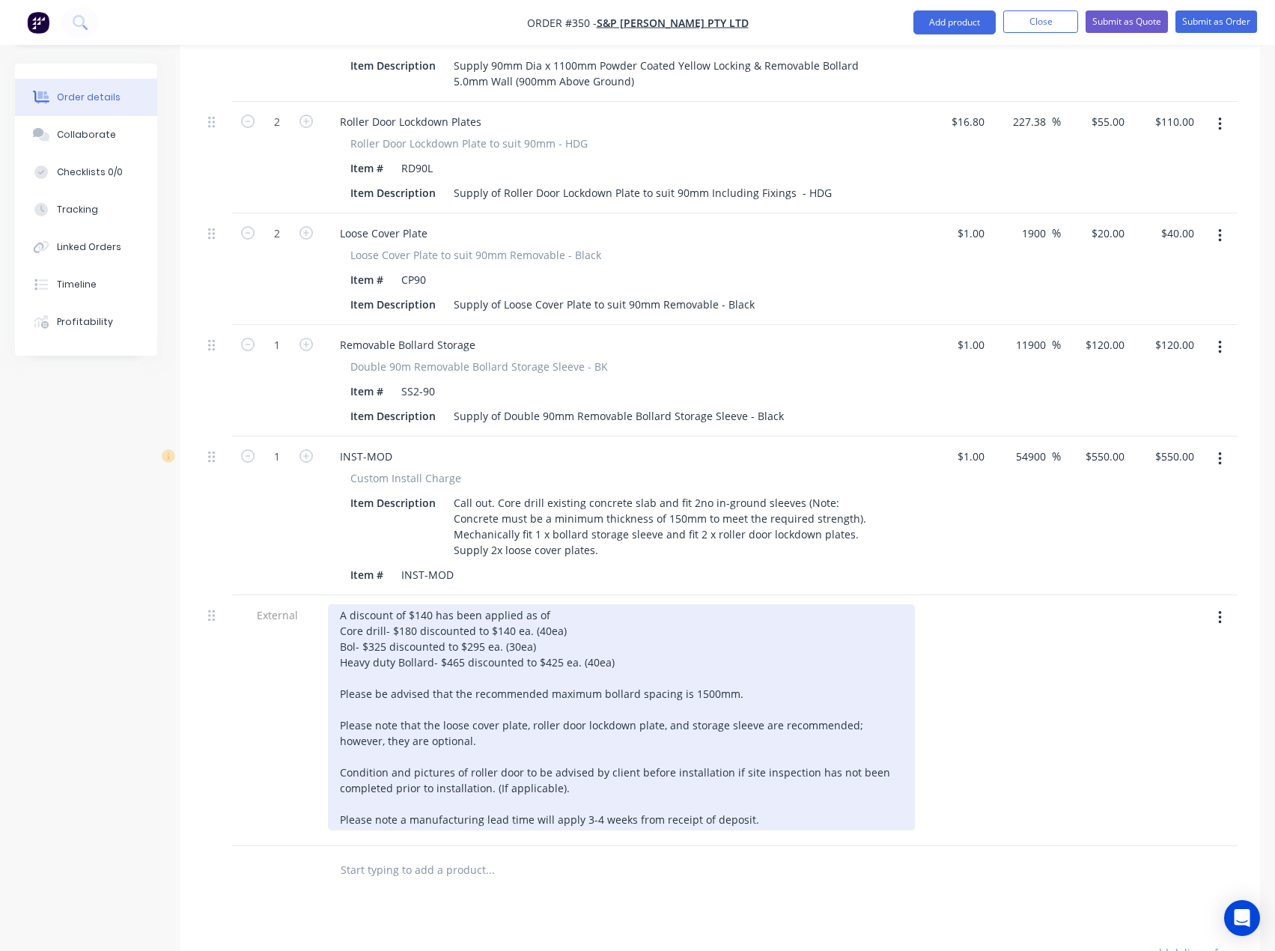
click at [429, 604] on div "A discount of $140 has been applied as of Core drill- $180 discounted to $140 e…" at bounding box center [621, 717] width 587 height 226
click at [550, 604] on div "A discount of $80 has been applied as of Core drill- $180 discounted to $140 ea…" at bounding box center [621, 717] width 587 height 226
click at [561, 604] on div "A discount of $80 has been applied as of 5th September. Core drill- $180 discou…" at bounding box center [621, 717] width 587 height 226
drag, startPoint x: 543, startPoint y: 607, endPoint x: 330, endPoint y: 608, distance: 212.7
click at [330, 608] on div "A discount of $80 has been applied as of 5th September. Core drill- $180 discou…" at bounding box center [621, 717] width 587 height 226
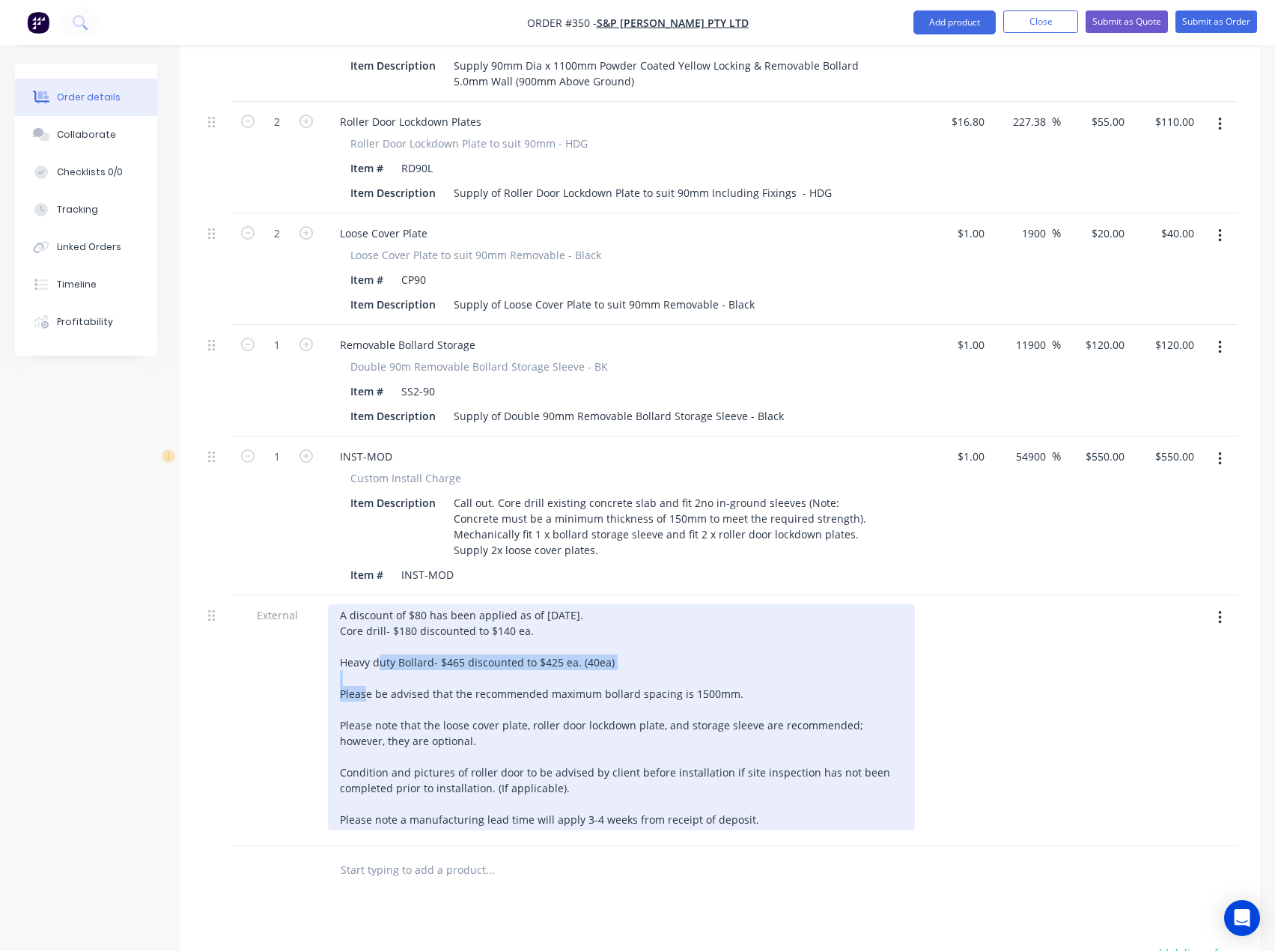
drag, startPoint x: 625, startPoint y: 625, endPoint x: 332, endPoint y: 622, distance: 293.6
click at [332, 622] on div "A discount of $80 has been applied as of 5th September. Core drill- $180 discou…" at bounding box center [621, 717] width 587 height 226
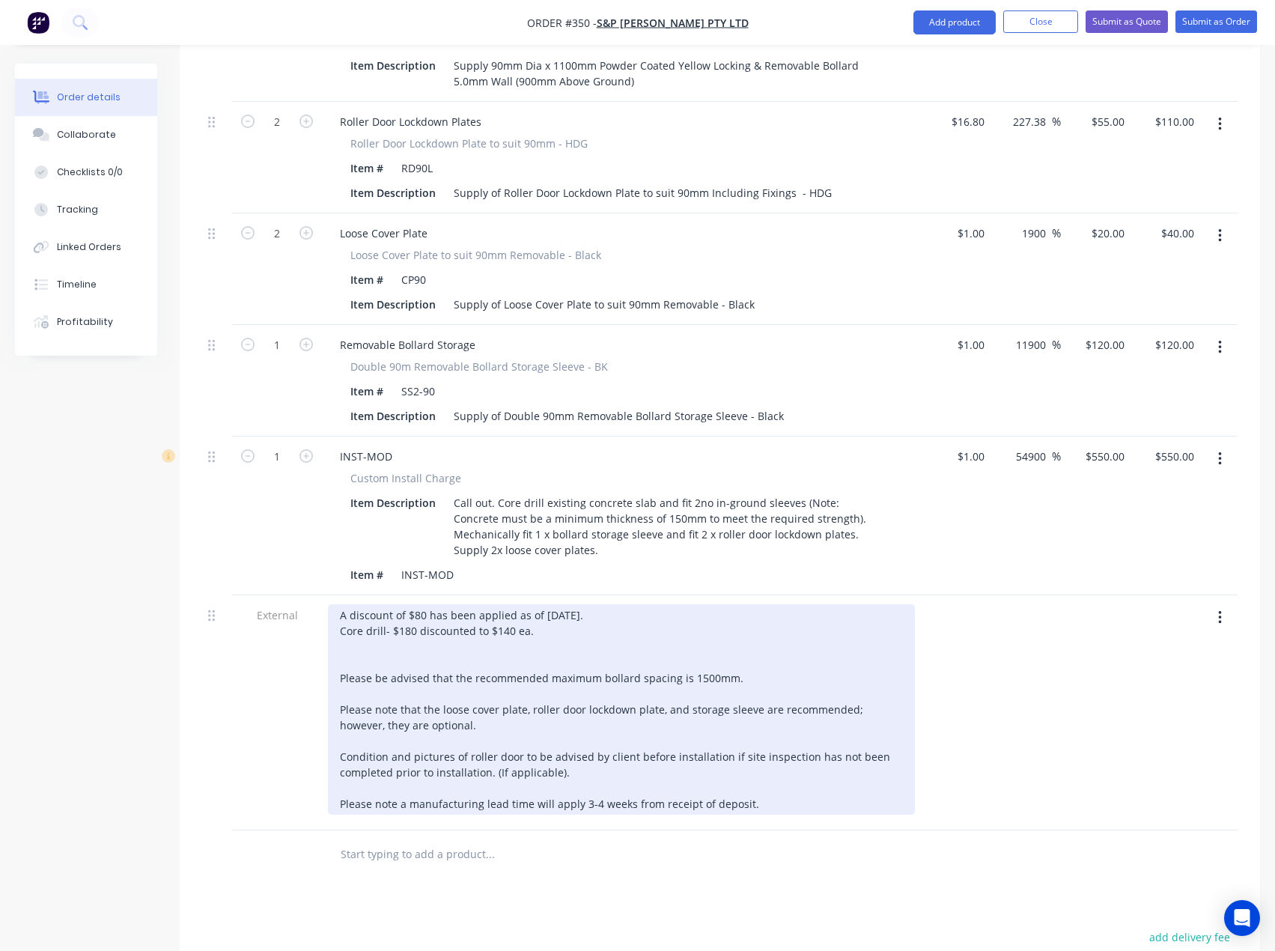
click at [343, 618] on div "A discount of $80 has been applied as of 5th September. Core drill- $180 discou…" at bounding box center [621, 709] width 587 height 210
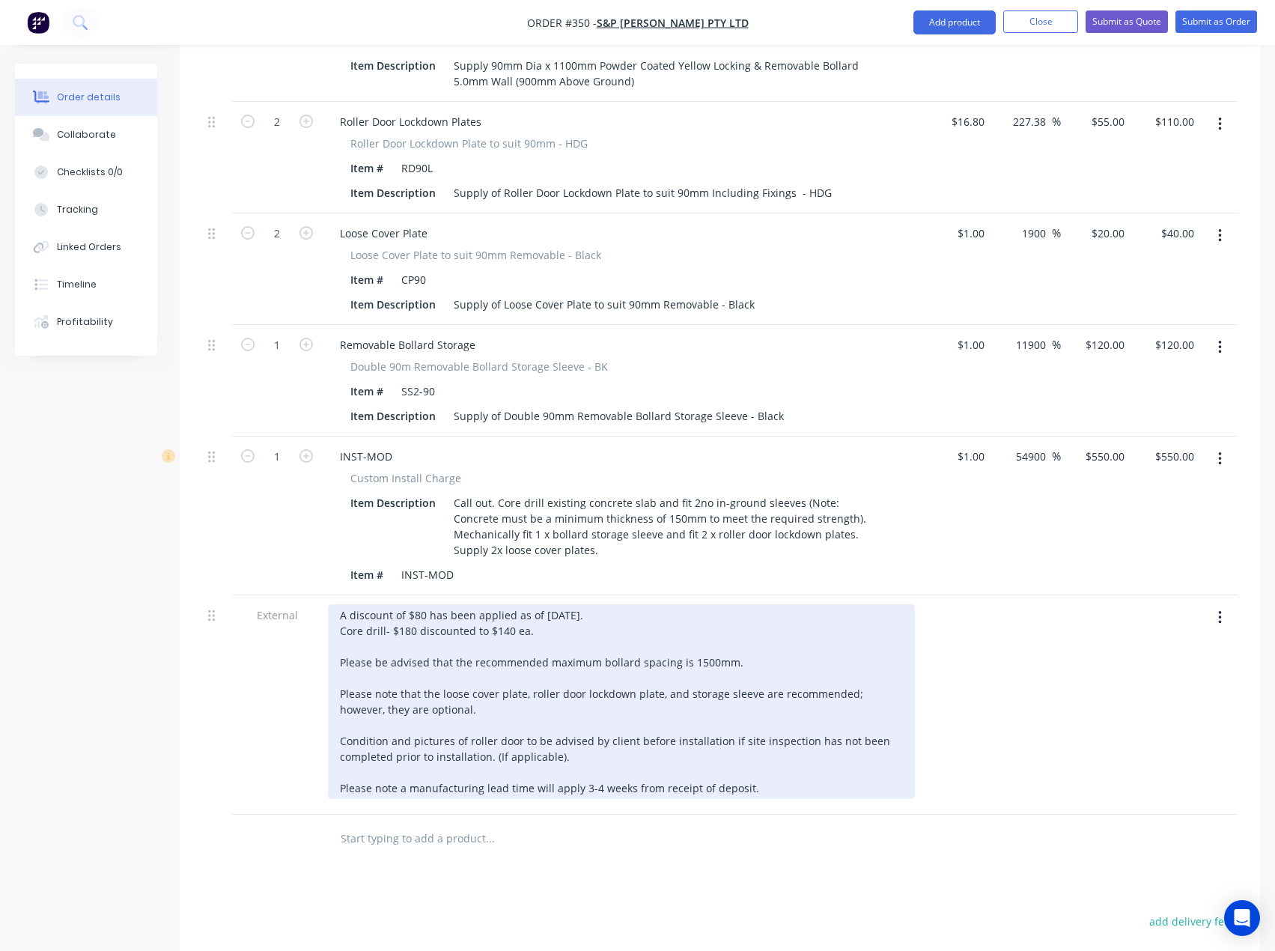
drag, startPoint x: 776, startPoint y: 750, endPoint x: 258, endPoint y: 761, distance: 517.6
click at [258, 761] on div "External A discount of $80 has been applied as of 5th September. Core drill- $1…" at bounding box center [720, 704] width 1036 height 219
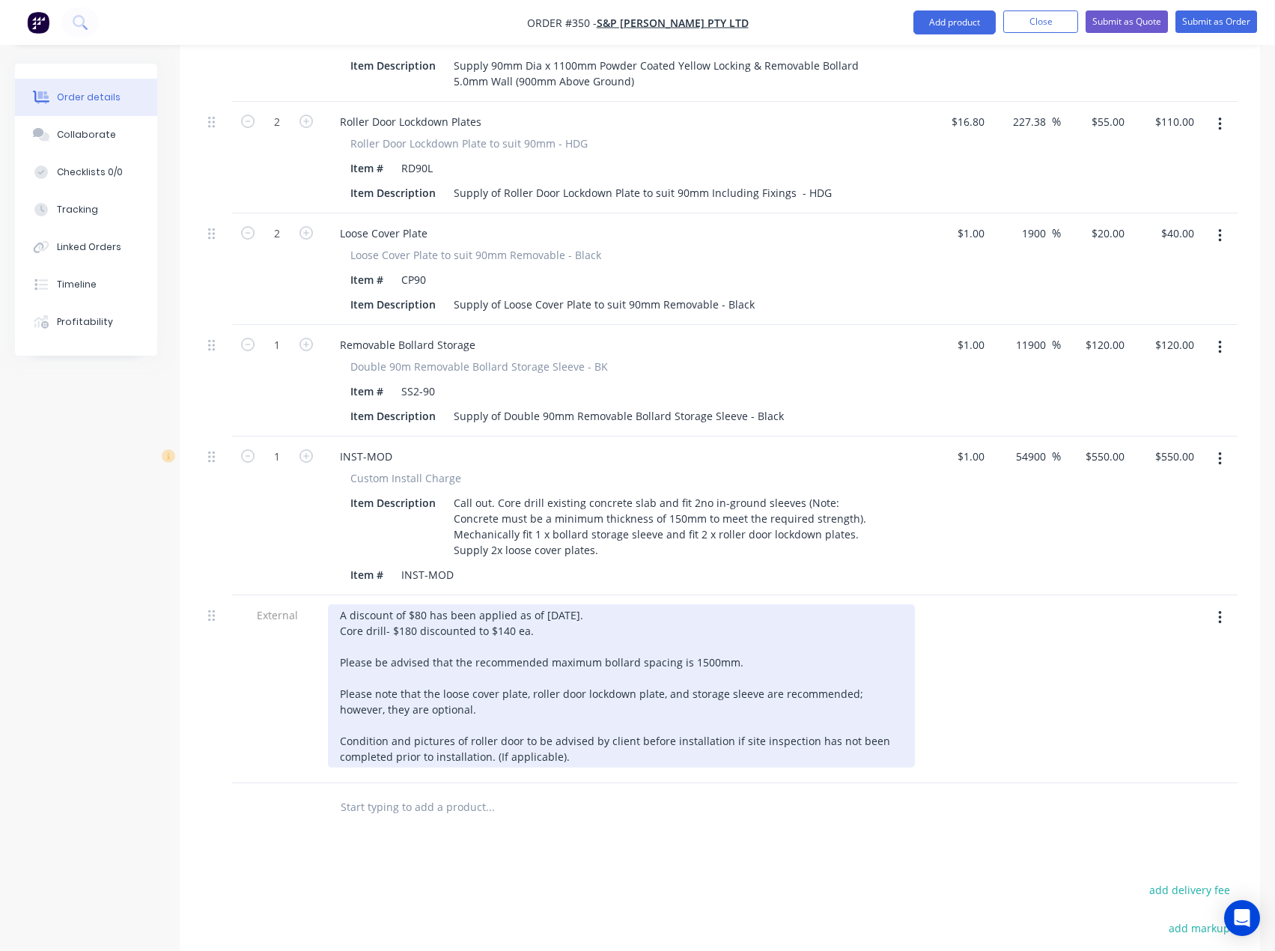
click at [628, 604] on div "A discount of $80 has been applied as of 5th September. Core drill- $180 discou…" at bounding box center [621, 685] width 587 height 163
click at [612, 604] on div "A discount of $80 has been applied as of 5th September. Core drill- $180 discou…" at bounding box center [621, 685] width 587 height 163
click at [640, 604] on div "A discount of $80 has been applied as of 5th September. Core drill- $180 discou…" at bounding box center [621, 685] width 587 height 163
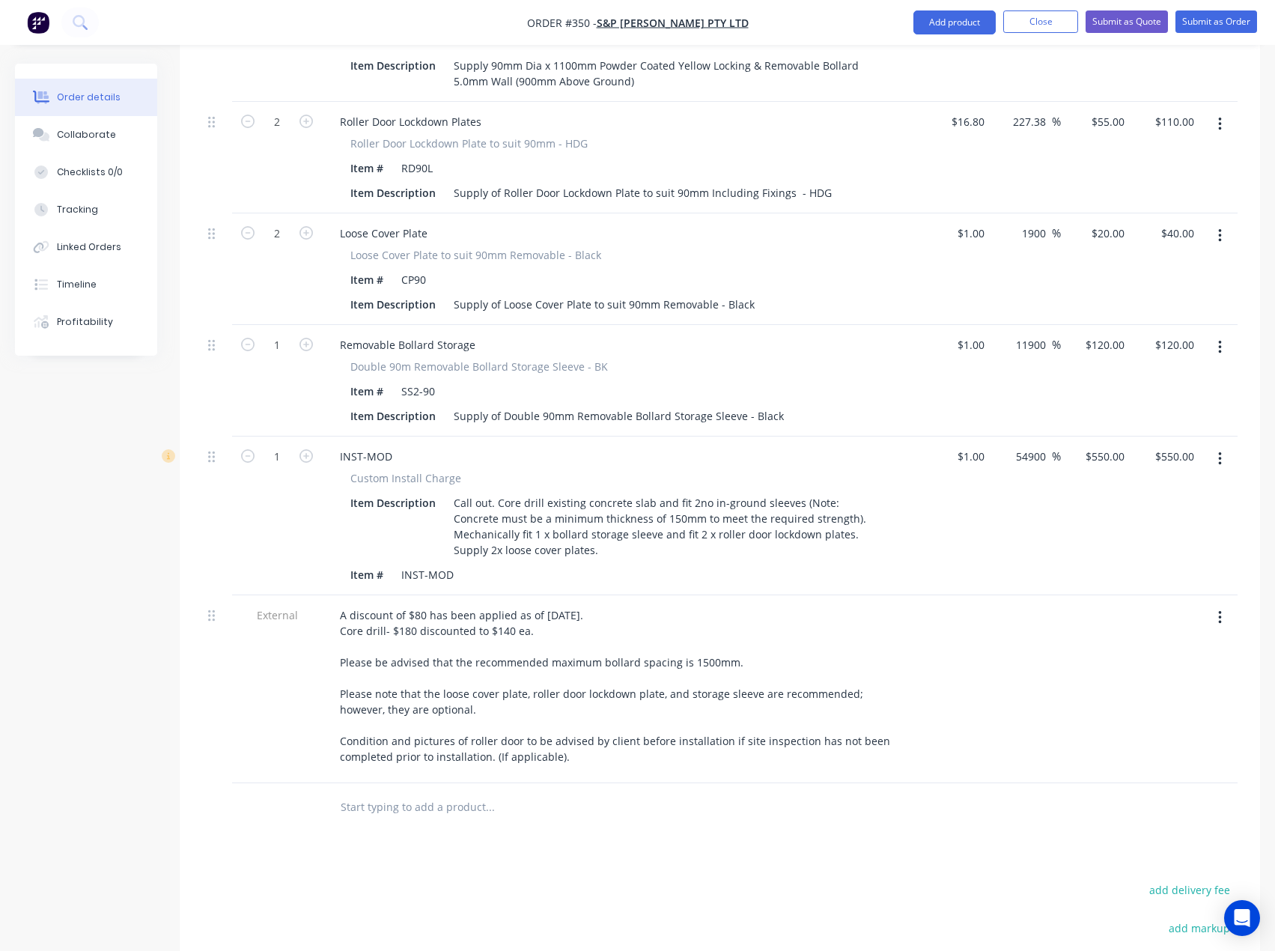
click at [476, 792] on input "text" at bounding box center [490, 807] width 300 height 30
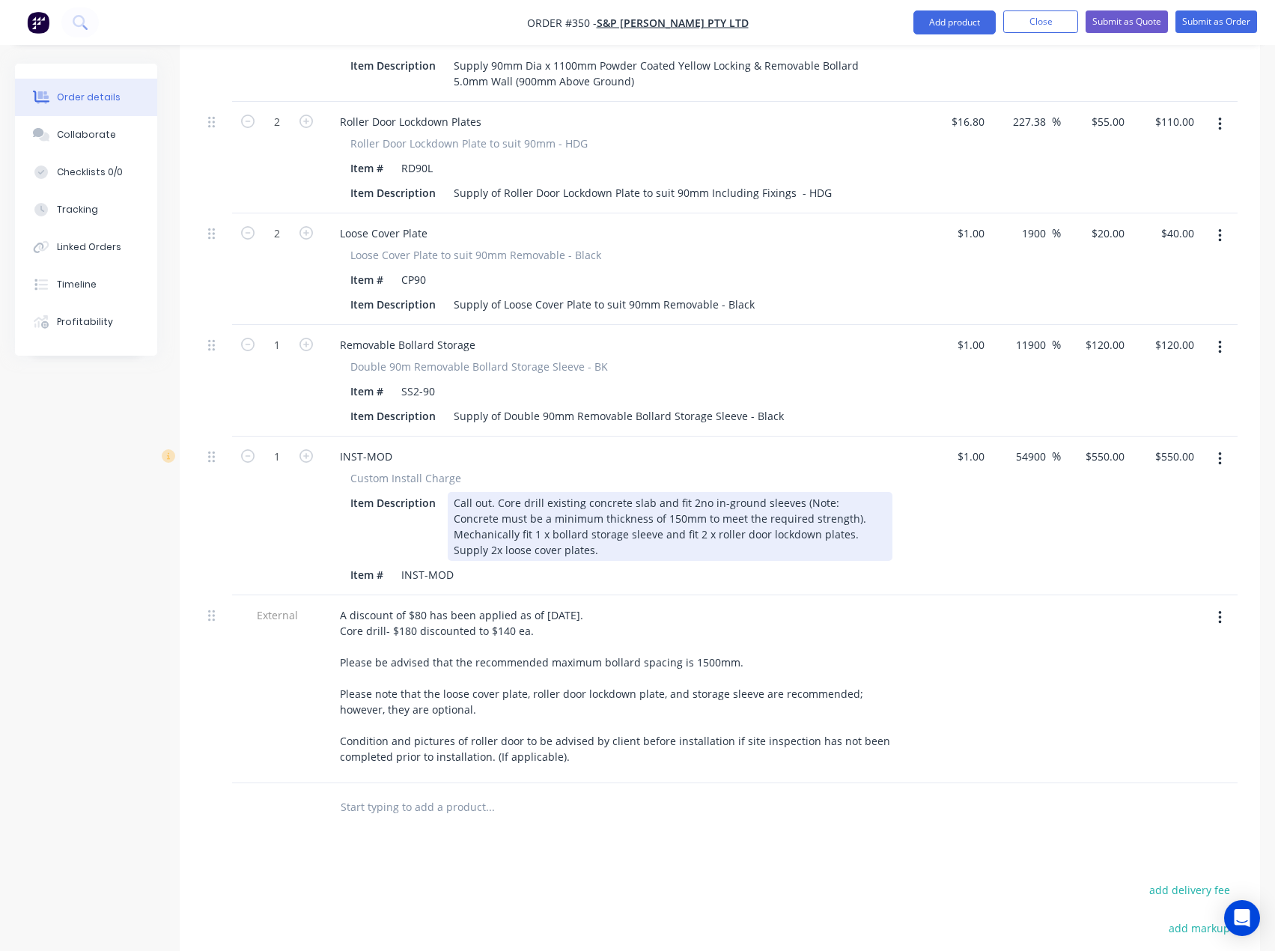
click at [548, 502] on div "Call out. Core drill existing concrete slab and fit 2no in-ground sleeves (Note…" at bounding box center [670, 526] width 445 height 69
click at [524, 506] on div "Call out. Core drill existing concrete slab and fit 2no in-ground sleeves (Note…" at bounding box center [670, 526] width 445 height 69
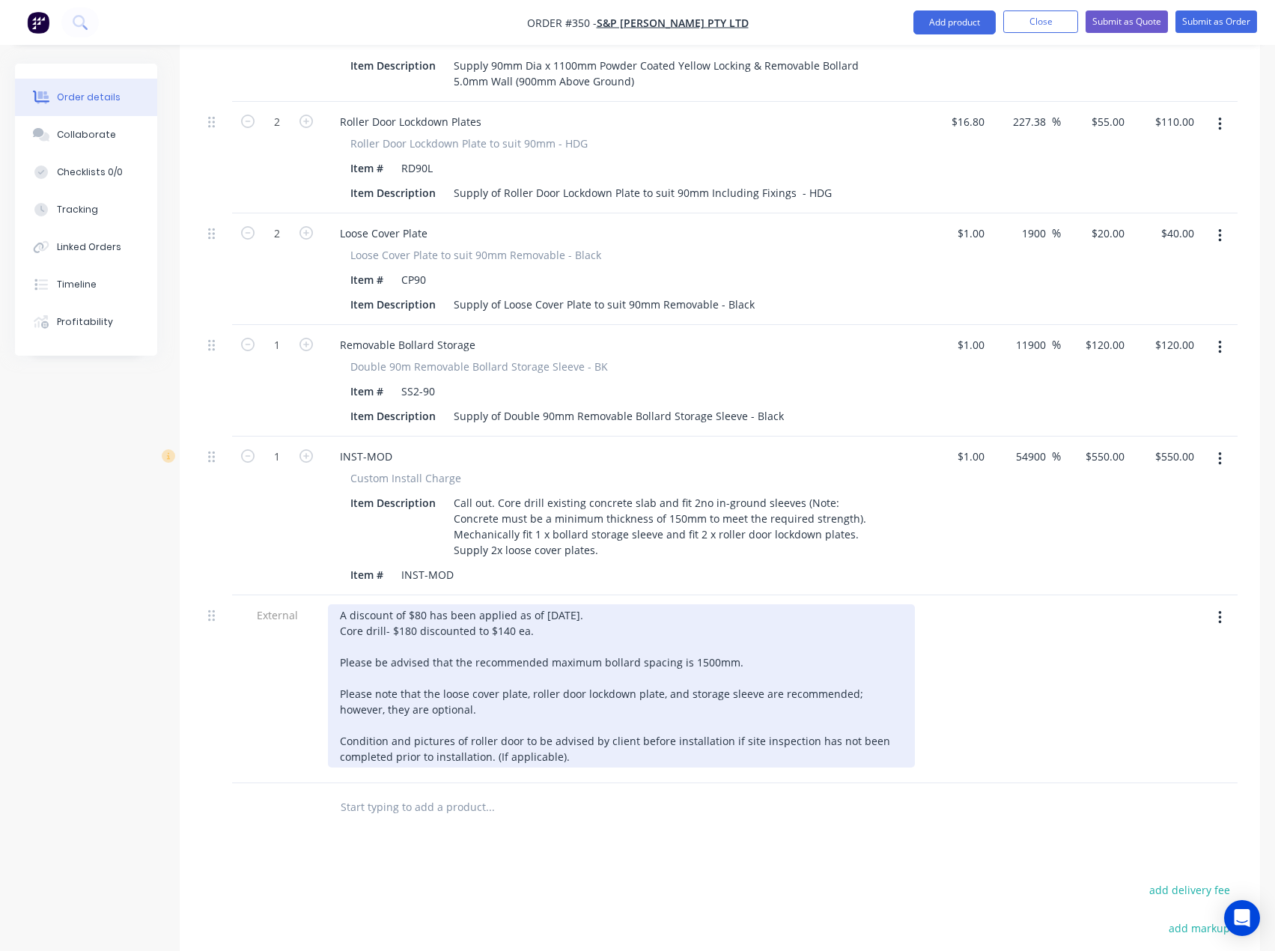
click at [529, 604] on div "A discount of $80 has been applied as of 5th September. Core drill- $180 discou…" at bounding box center [621, 685] width 587 height 163
click at [514, 604] on div "A discount of $80 has been applied as of 5th September. Core drill- $180 discou…" at bounding box center [621, 685] width 587 height 163
click at [529, 604] on div "A discount of $80 has been applied as of 5th September. Core drill- $180 discou…" at bounding box center [621, 685] width 587 height 163
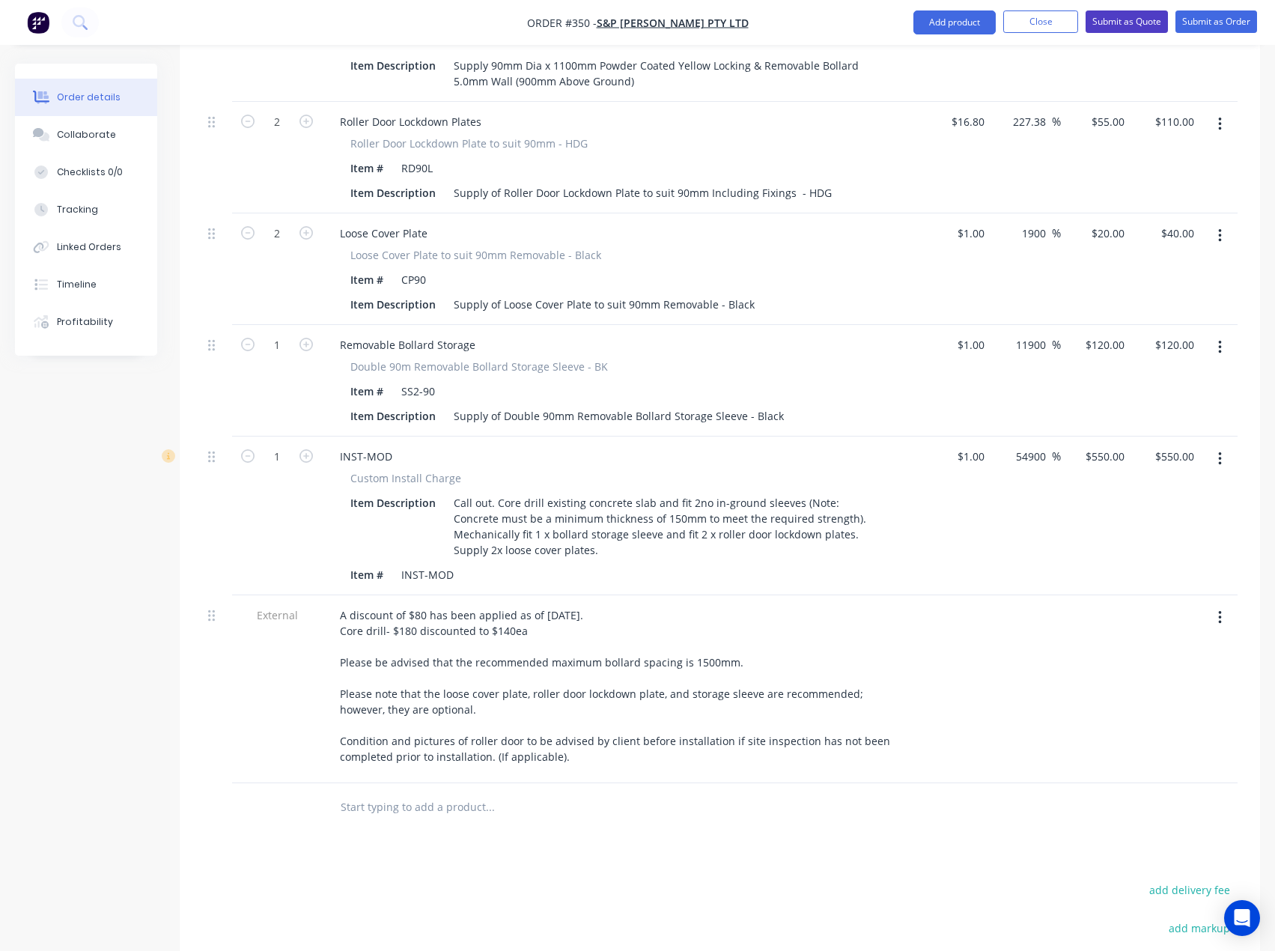
click at [1123, 25] on button "Submit as Quote" at bounding box center [1127, 21] width 82 height 22
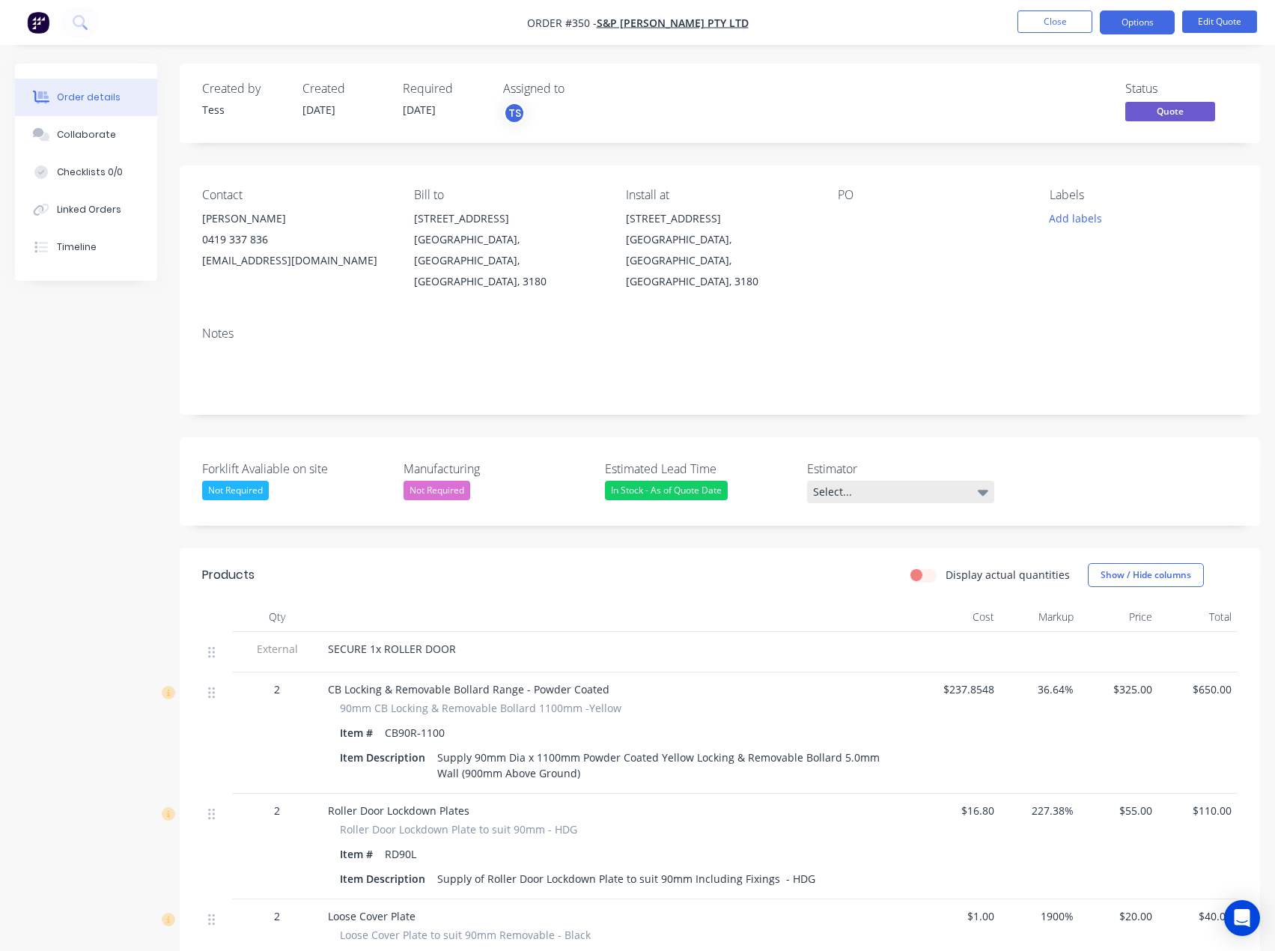
click at [944, 481] on div "Select..." at bounding box center [900, 492] width 187 height 22
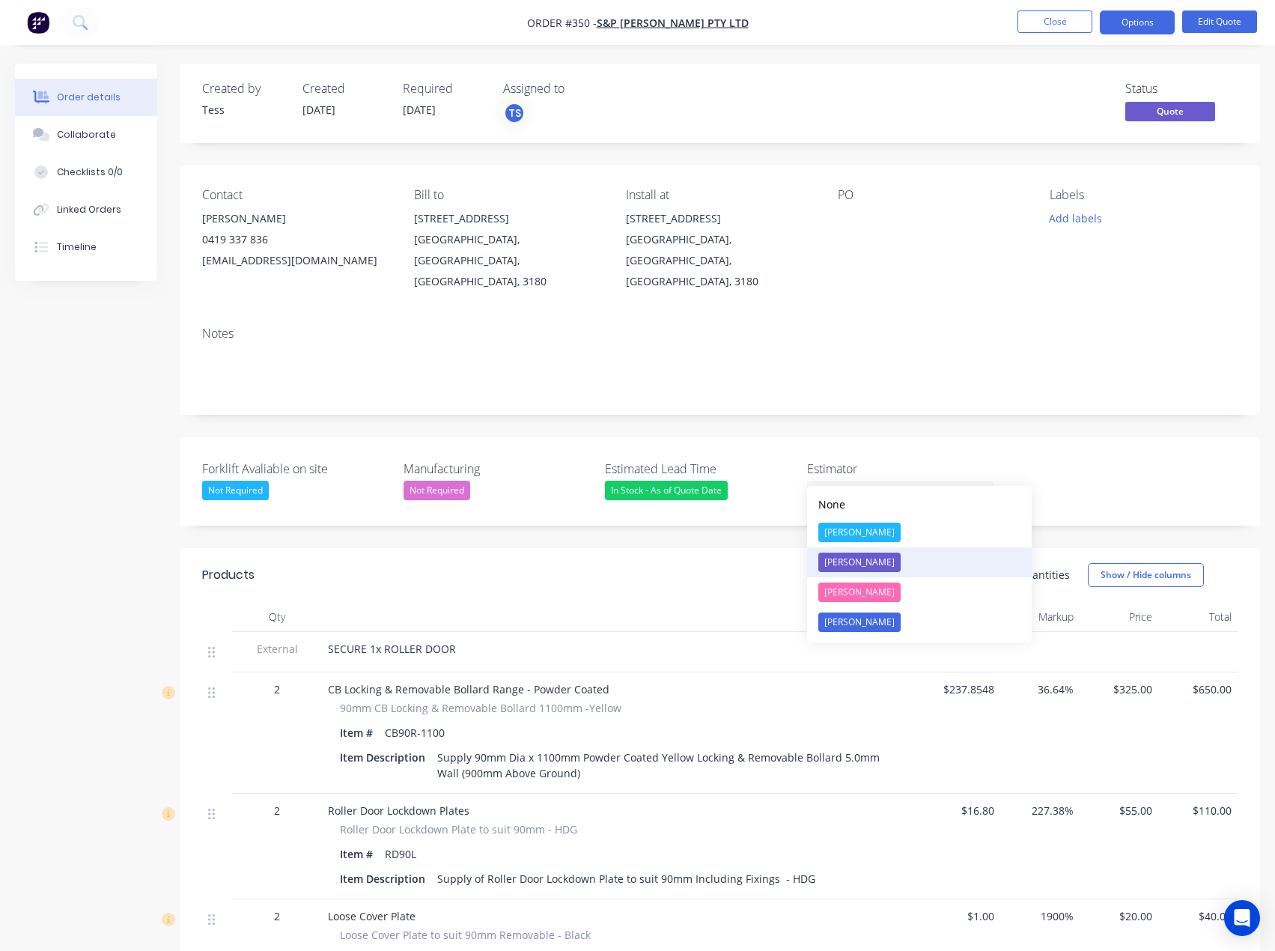
click at [840, 567] on div "[PERSON_NAME]" at bounding box center [859, 562] width 82 height 19
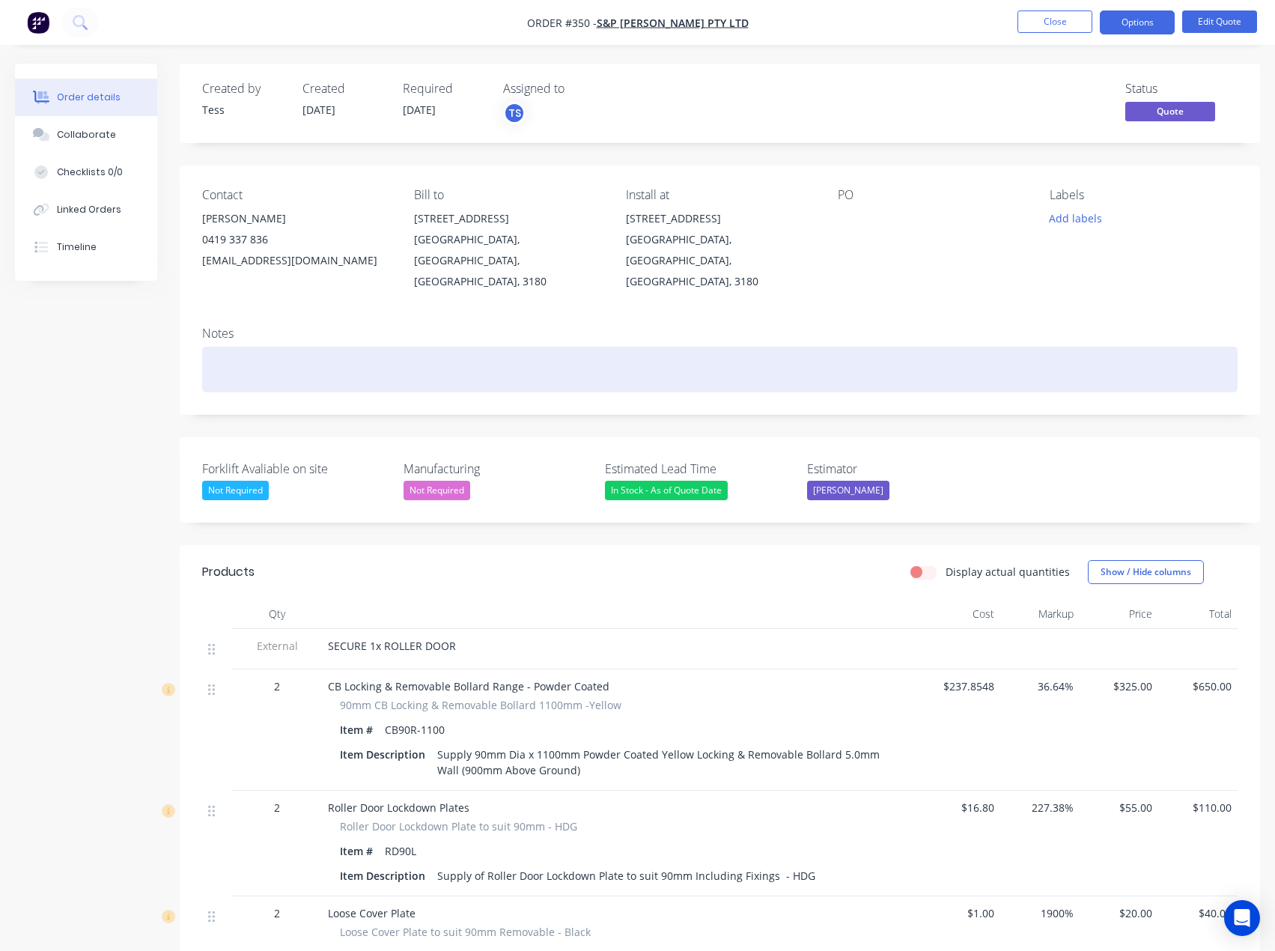
click at [392, 347] on div at bounding box center [720, 370] width 1036 height 46
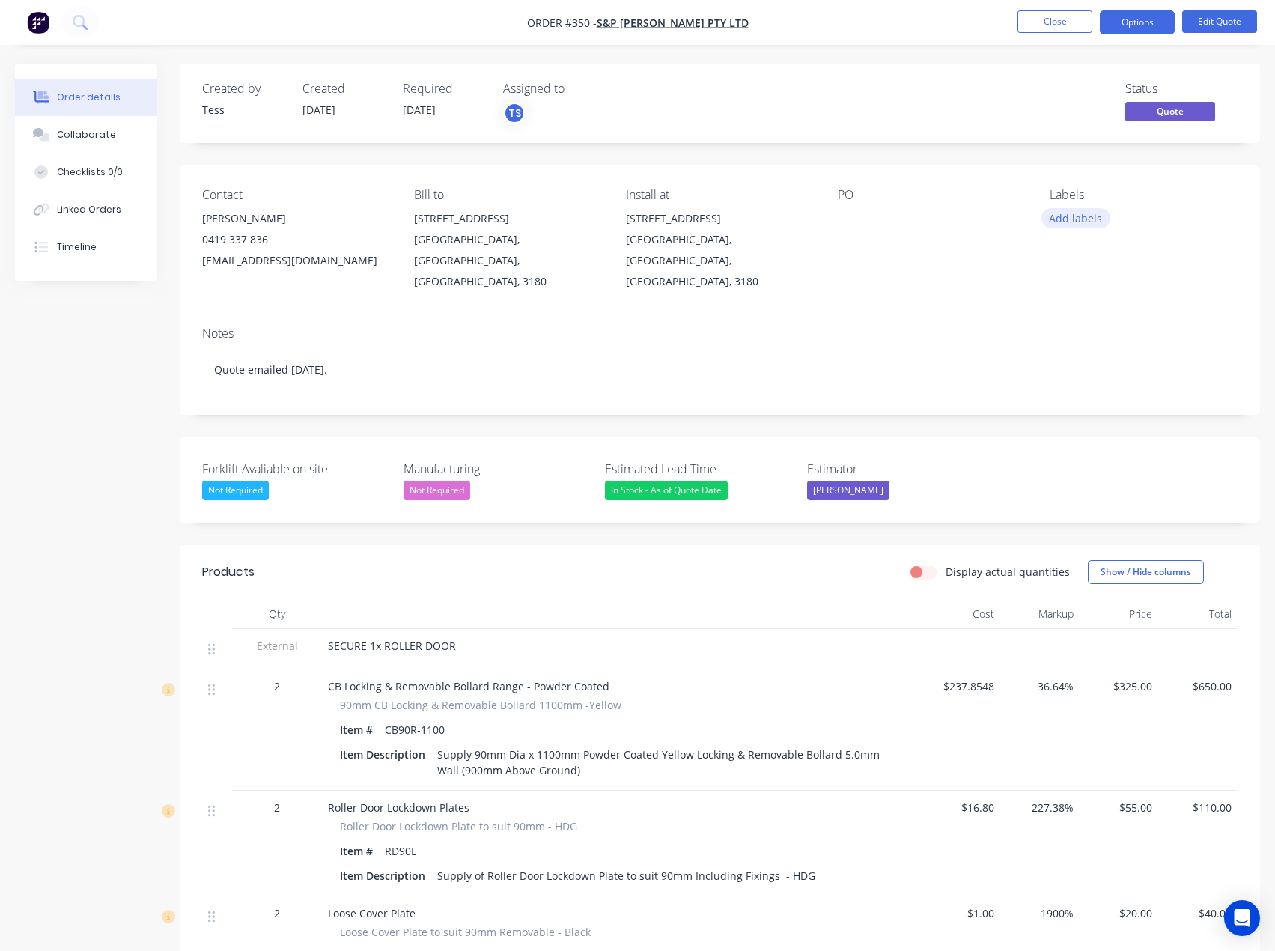
click at [1078, 223] on button "Add labels" at bounding box center [1076, 218] width 69 height 20
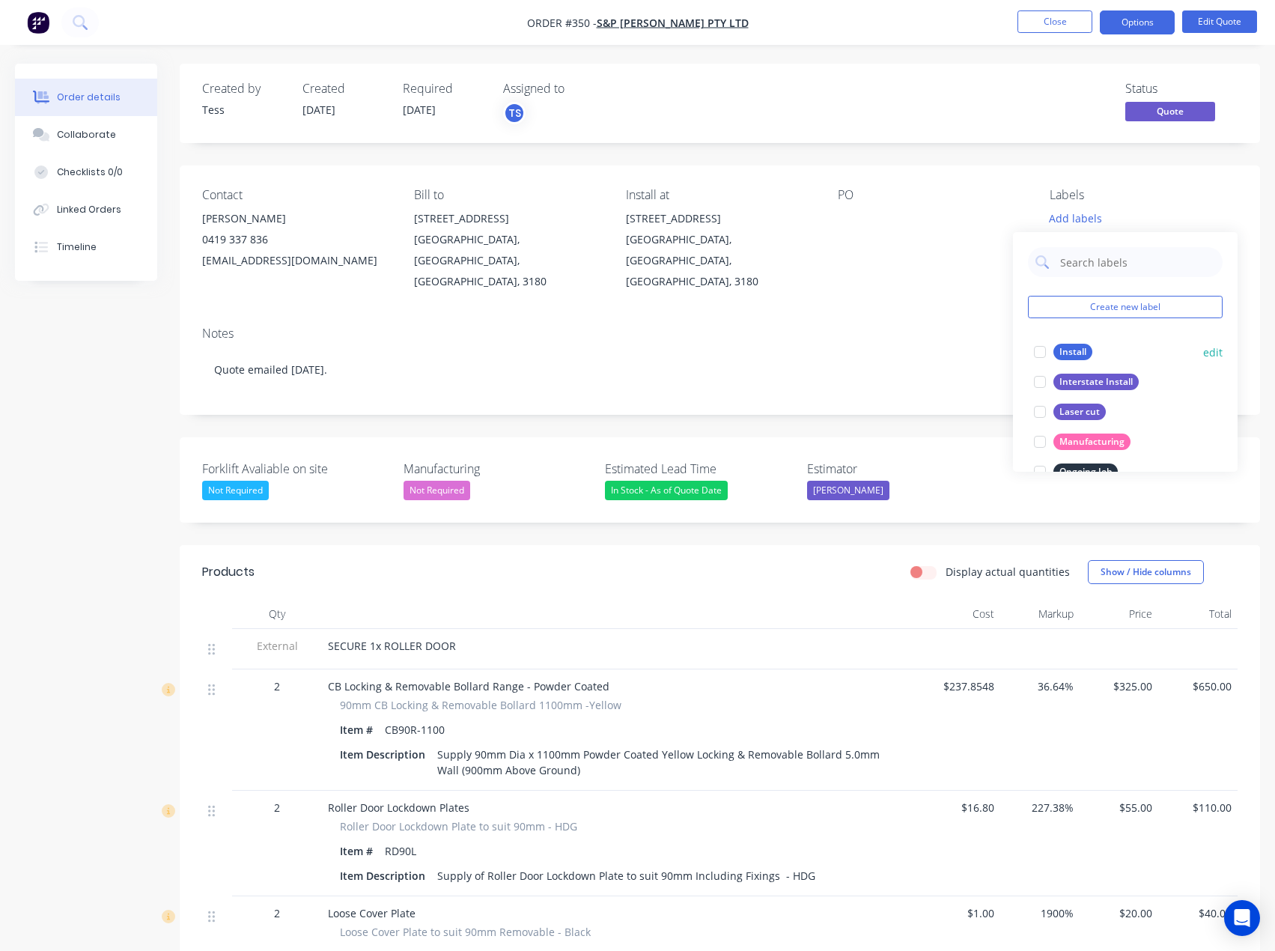
click at [1066, 350] on div "Install" at bounding box center [1073, 352] width 39 height 16
click at [1004, 229] on div "PO" at bounding box center [932, 240] width 188 height 104
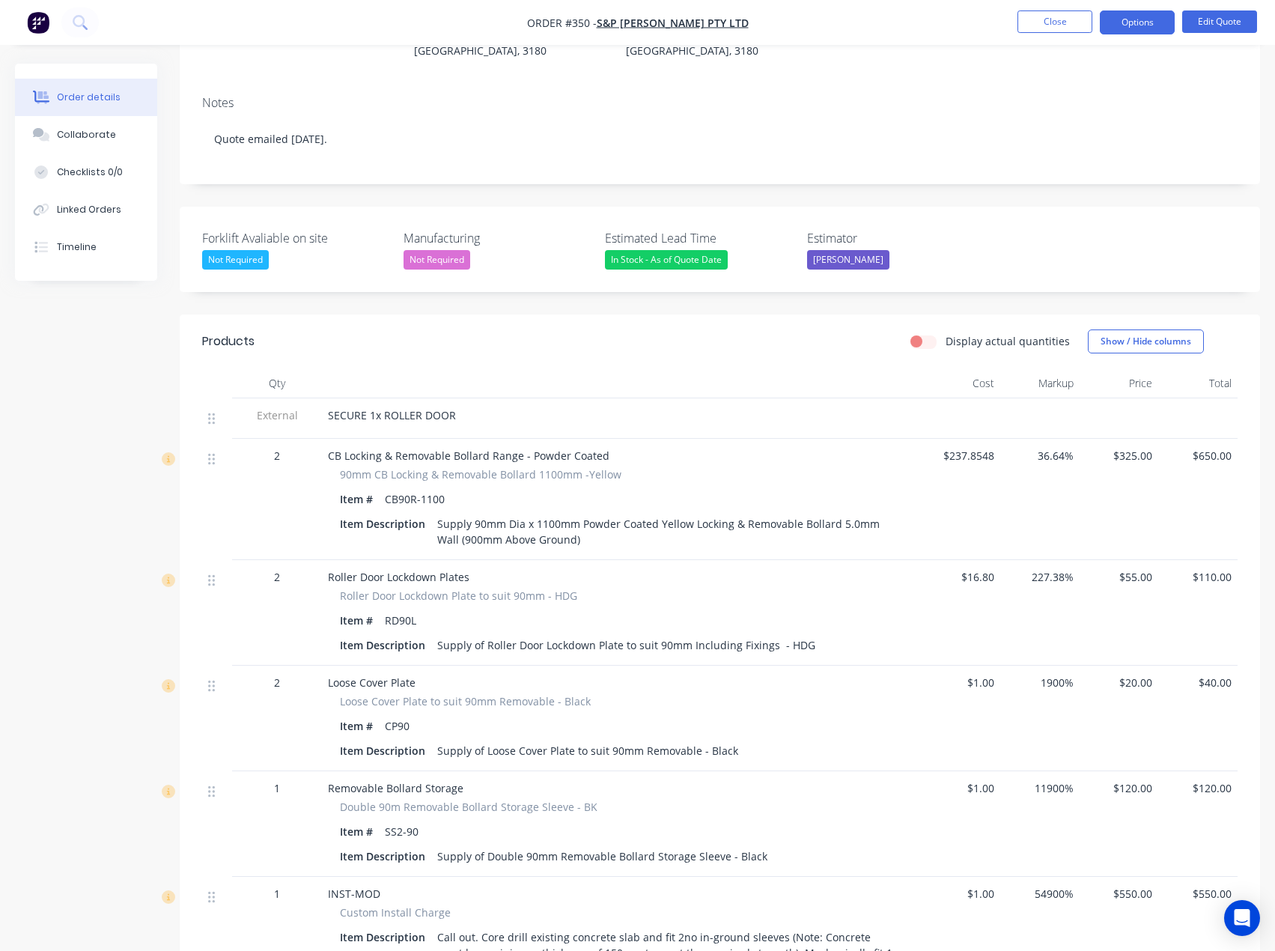
scroll to position [225, 0]
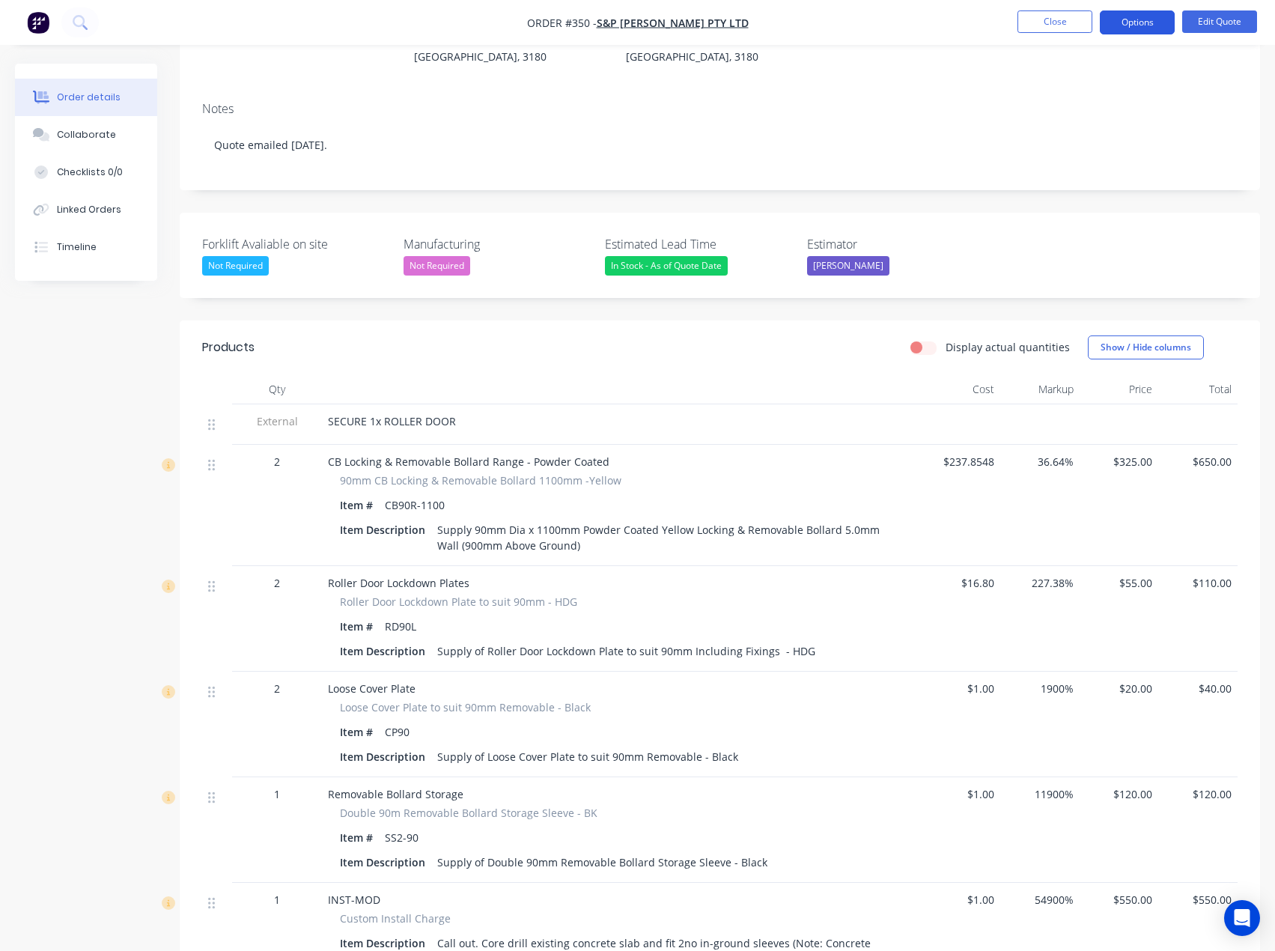
click at [1136, 17] on button "Options" at bounding box center [1137, 22] width 75 height 24
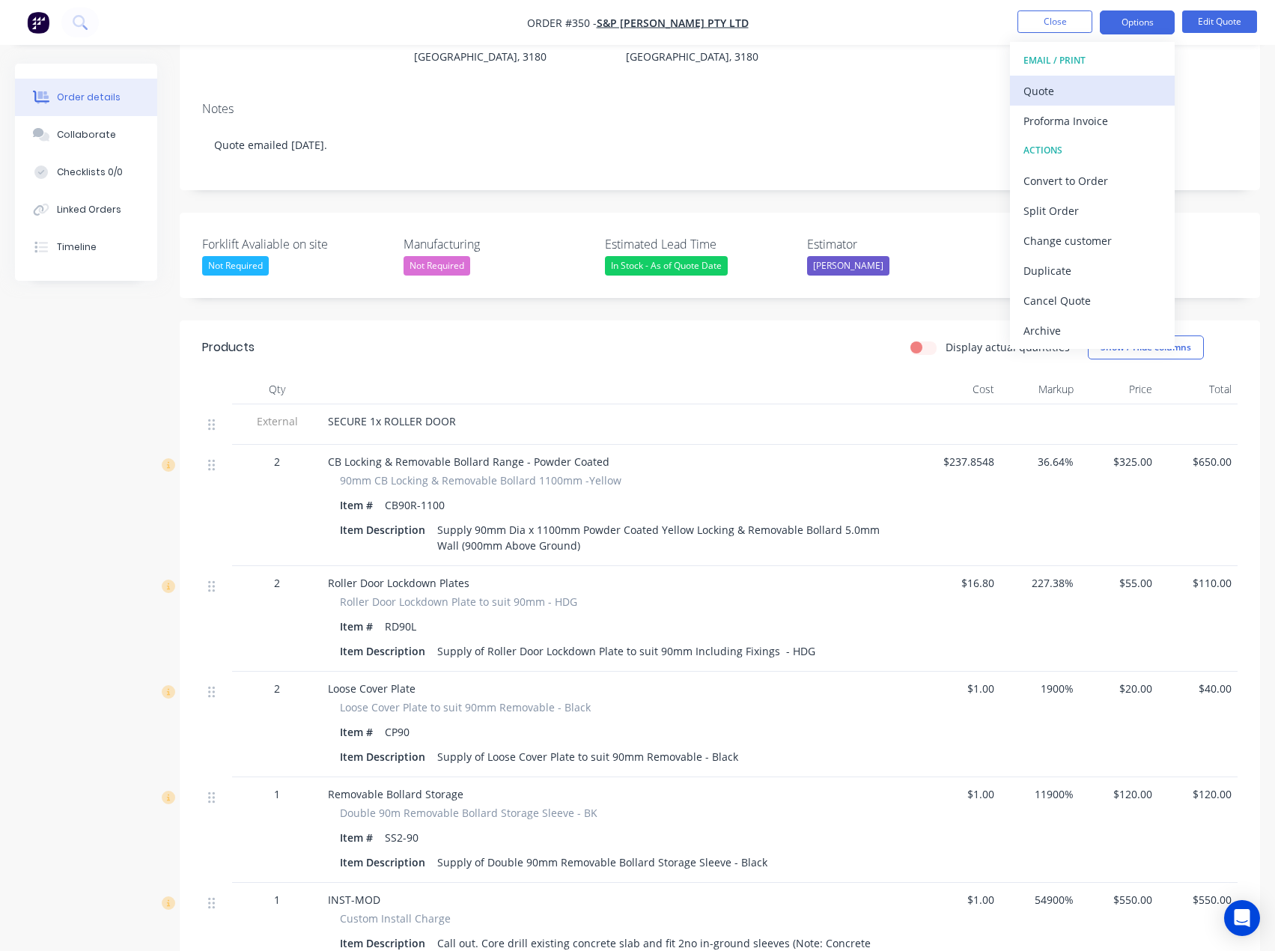
click at [1066, 92] on div "Quote" at bounding box center [1093, 91] width 138 height 22
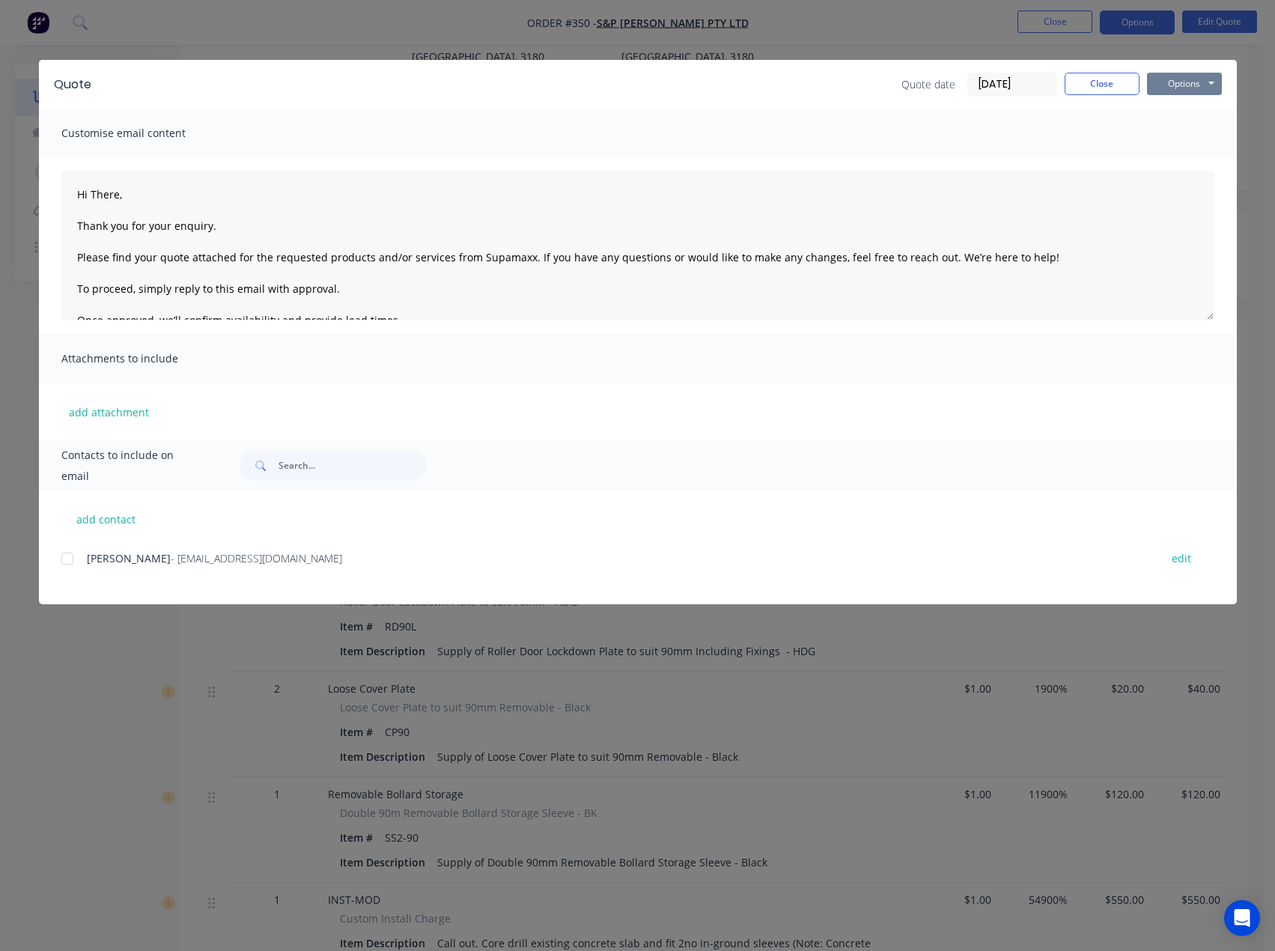
click at [1191, 77] on button "Options" at bounding box center [1184, 84] width 75 height 22
click at [1184, 110] on button "Preview" at bounding box center [1195, 110] width 96 height 25
click at [1126, 80] on button "Close" at bounding box center [1102, 84] width 75 height 22
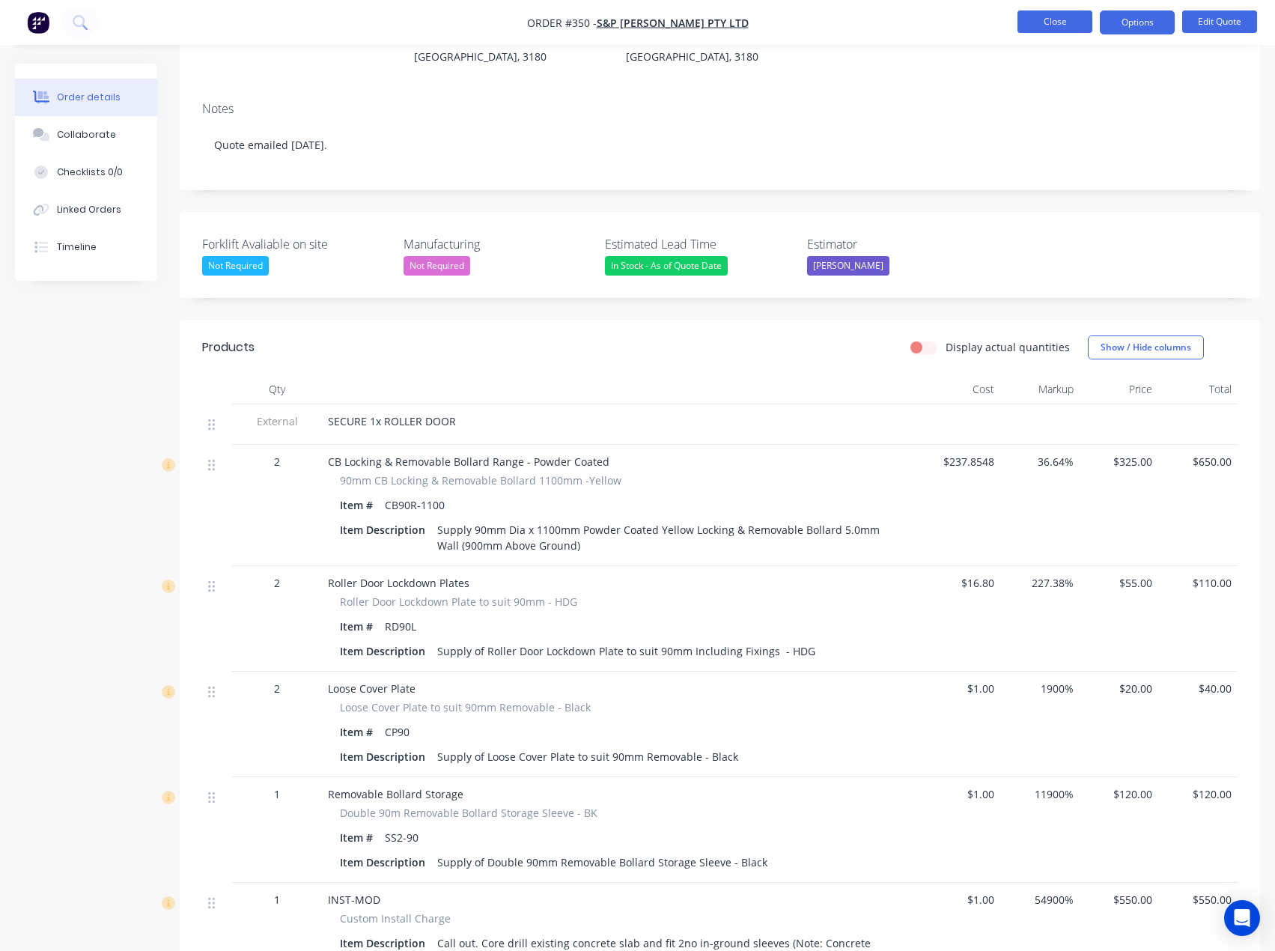
click at [1046, 19] on button "Close" at bounding box center [1055, 21] width 75 height 22
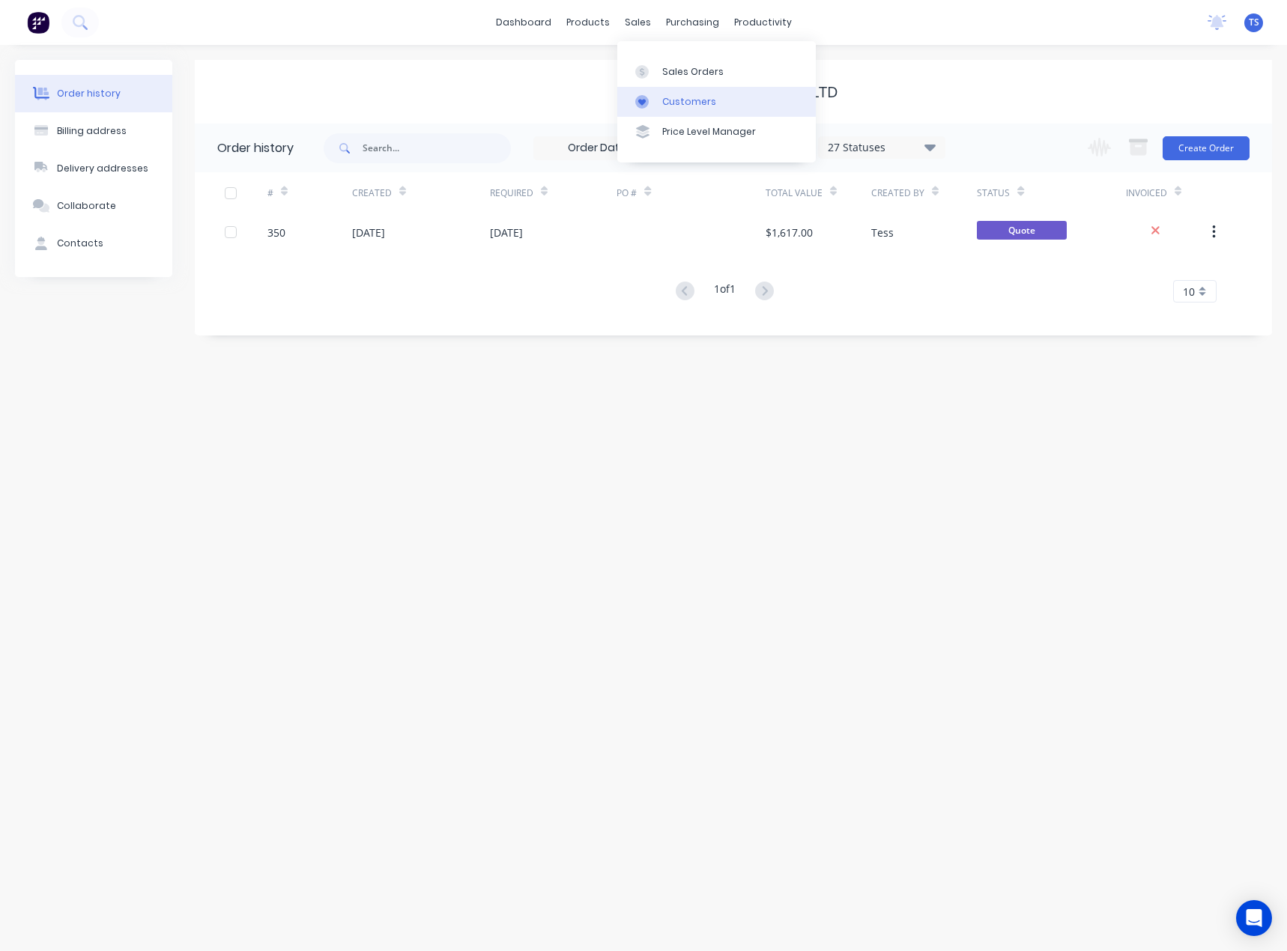
click at [666, 102] on div "Customers" at bounding box center [689, 101] width 54 height 13
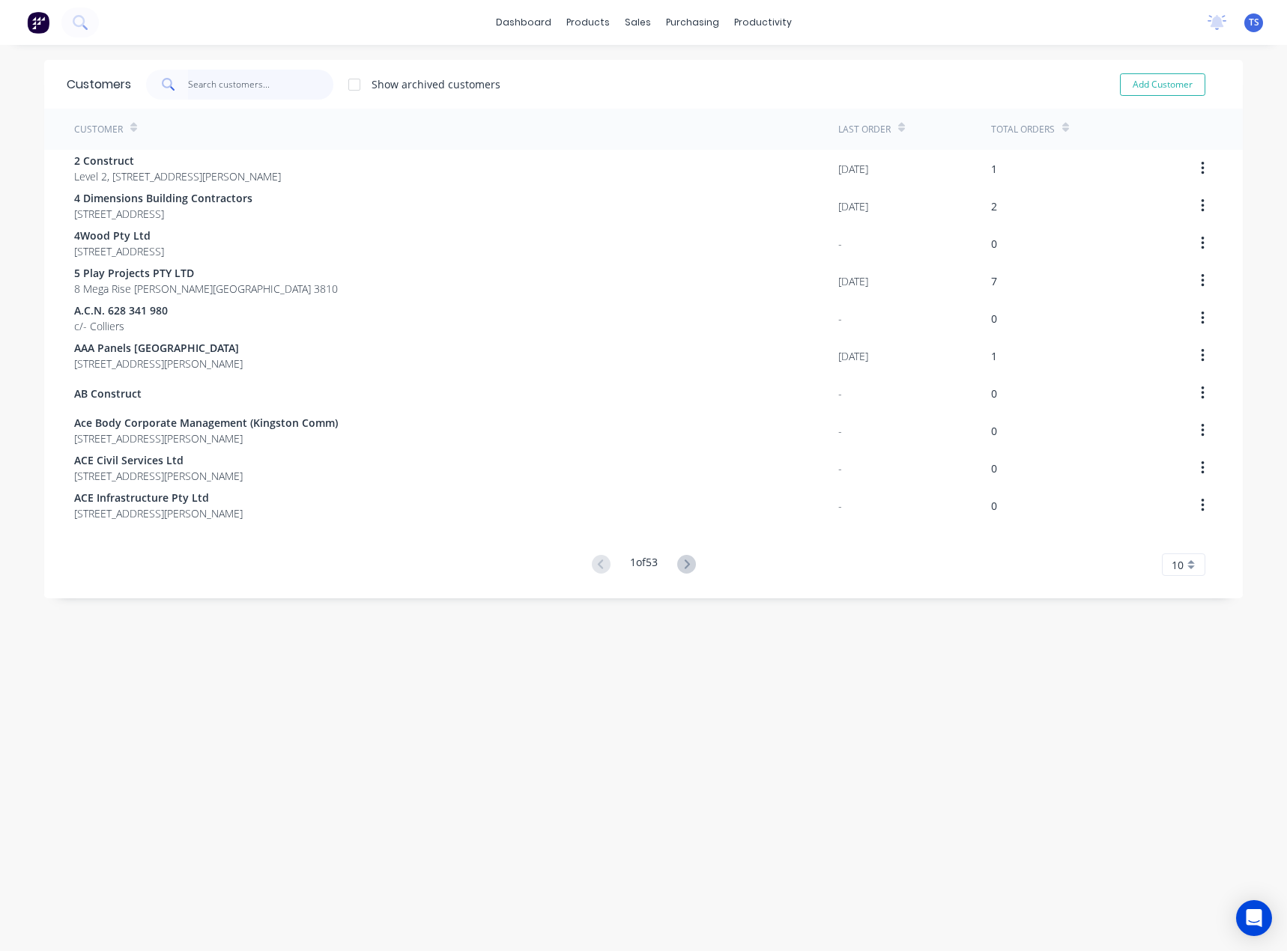
click at [293, 92] on input "text" at bounding box center [261, 85] width 146 height 30
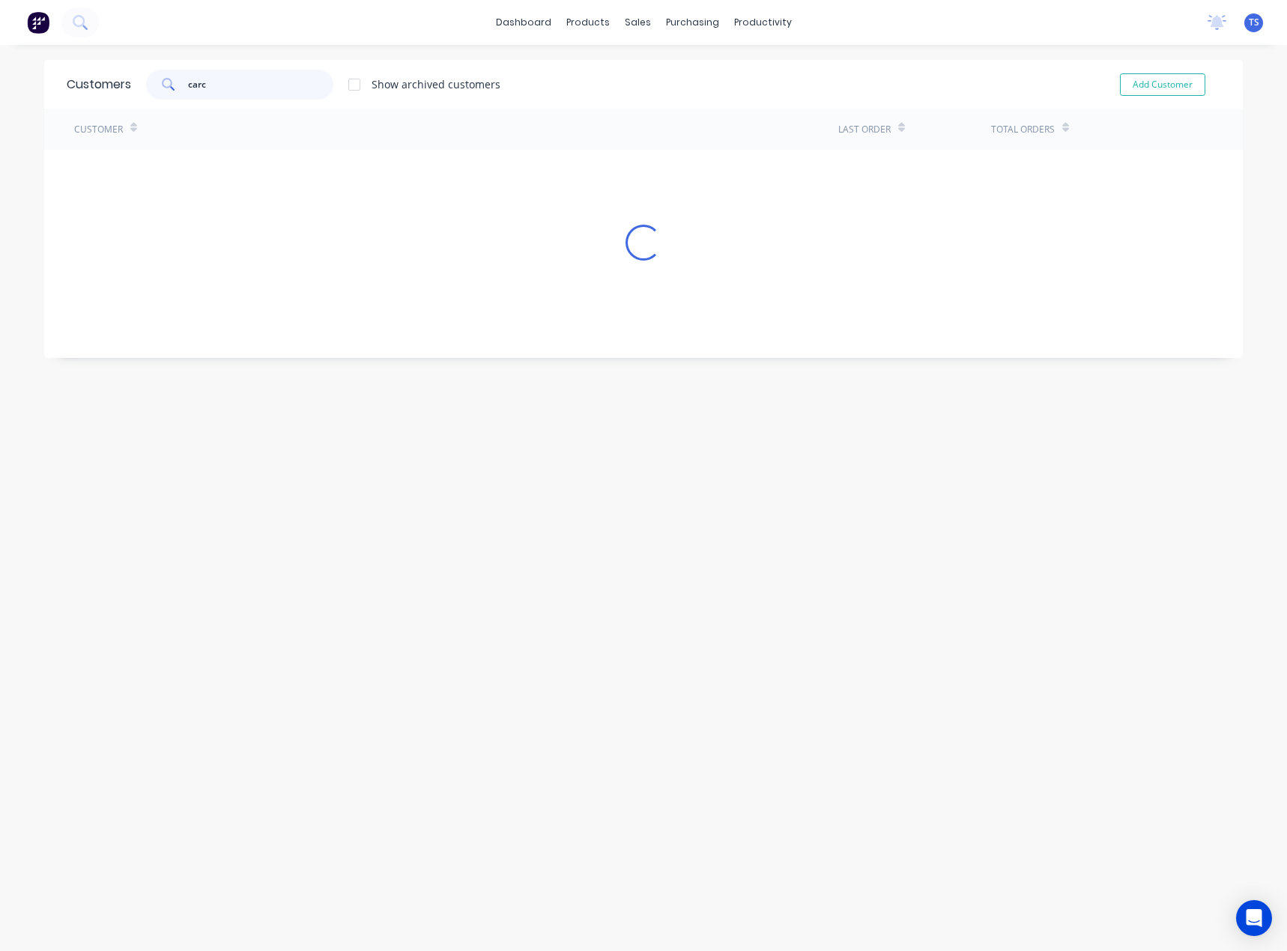
type input "carco"
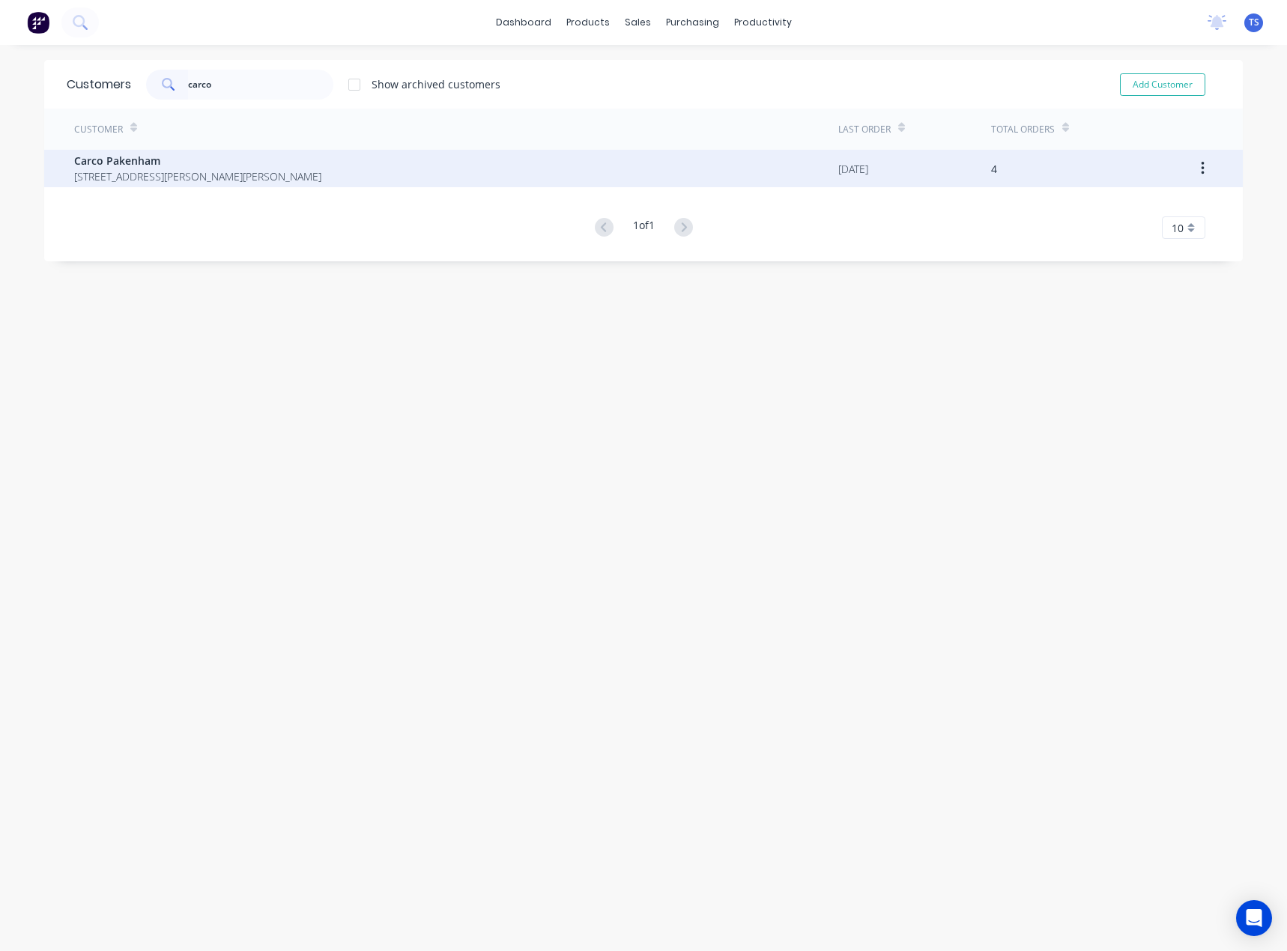
click at [204, 154] on span "Carco Pakenham" at bounding box center [197, 161] width 247 height 16
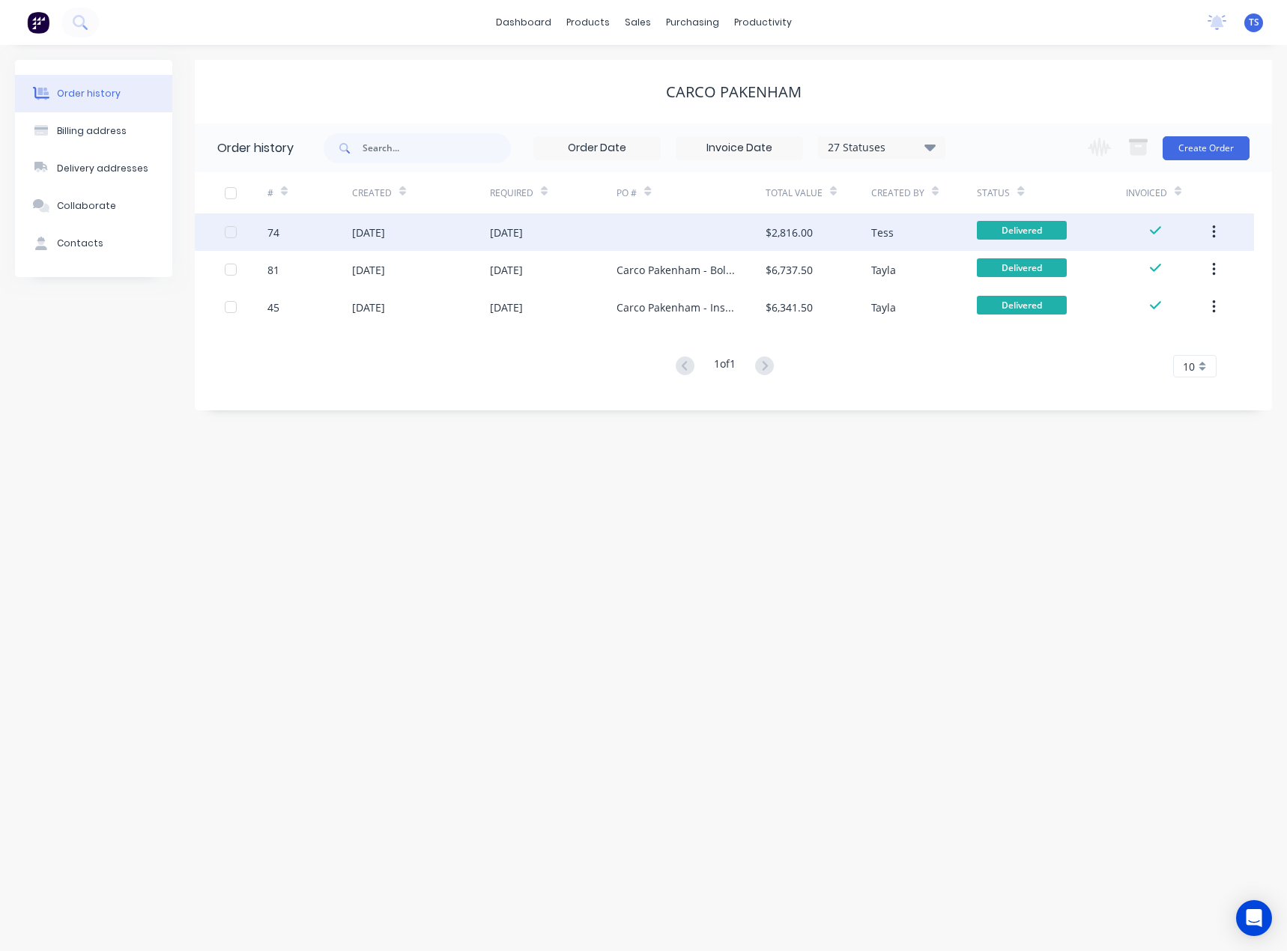
click at [577, 238] on div "09 Jul 2025" at bounding box center [553, 231] width 127 height 37
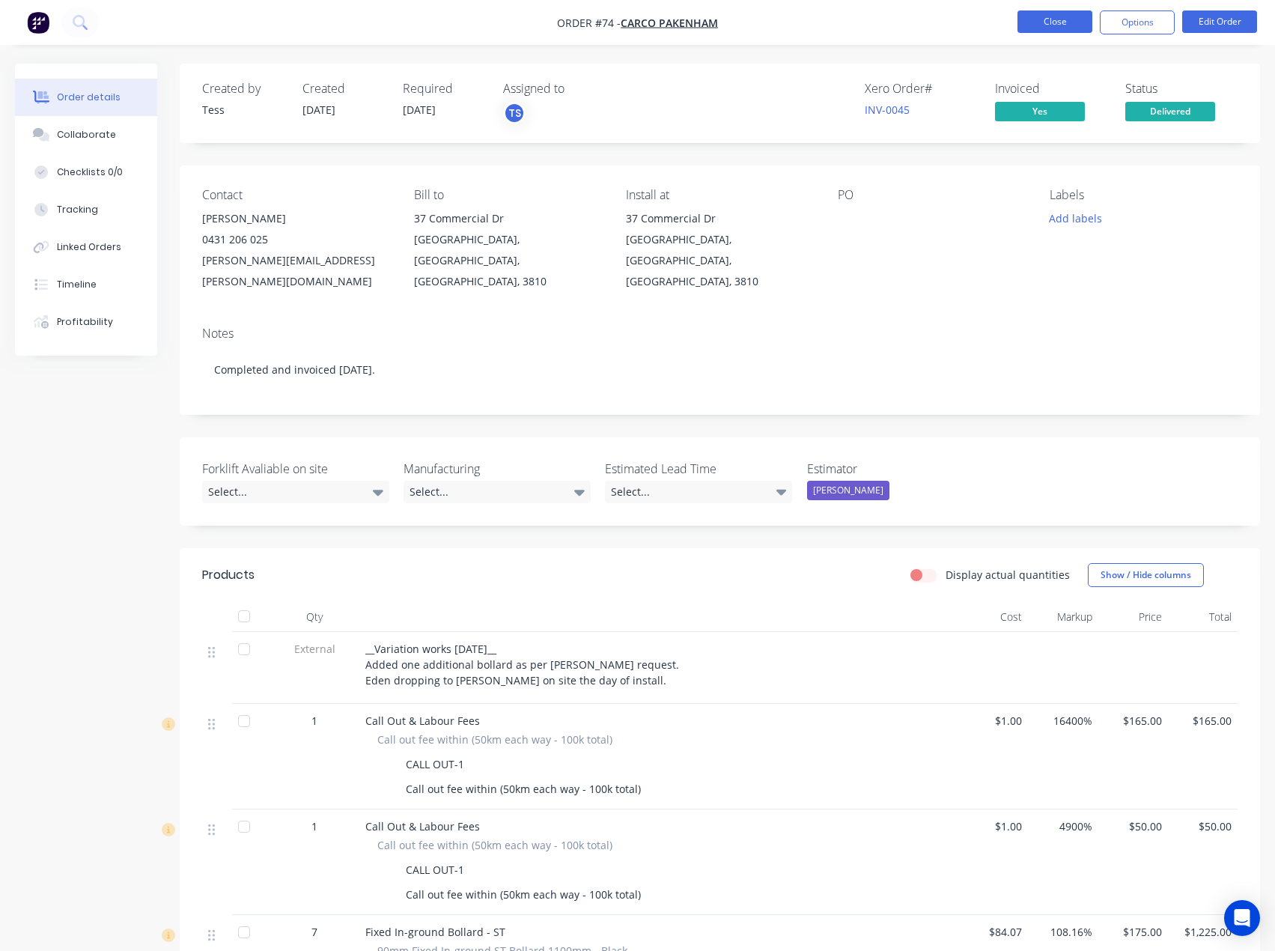
click at [1079, 16] on button "Close" at bounding box center [1055, 21] width 75 height 22
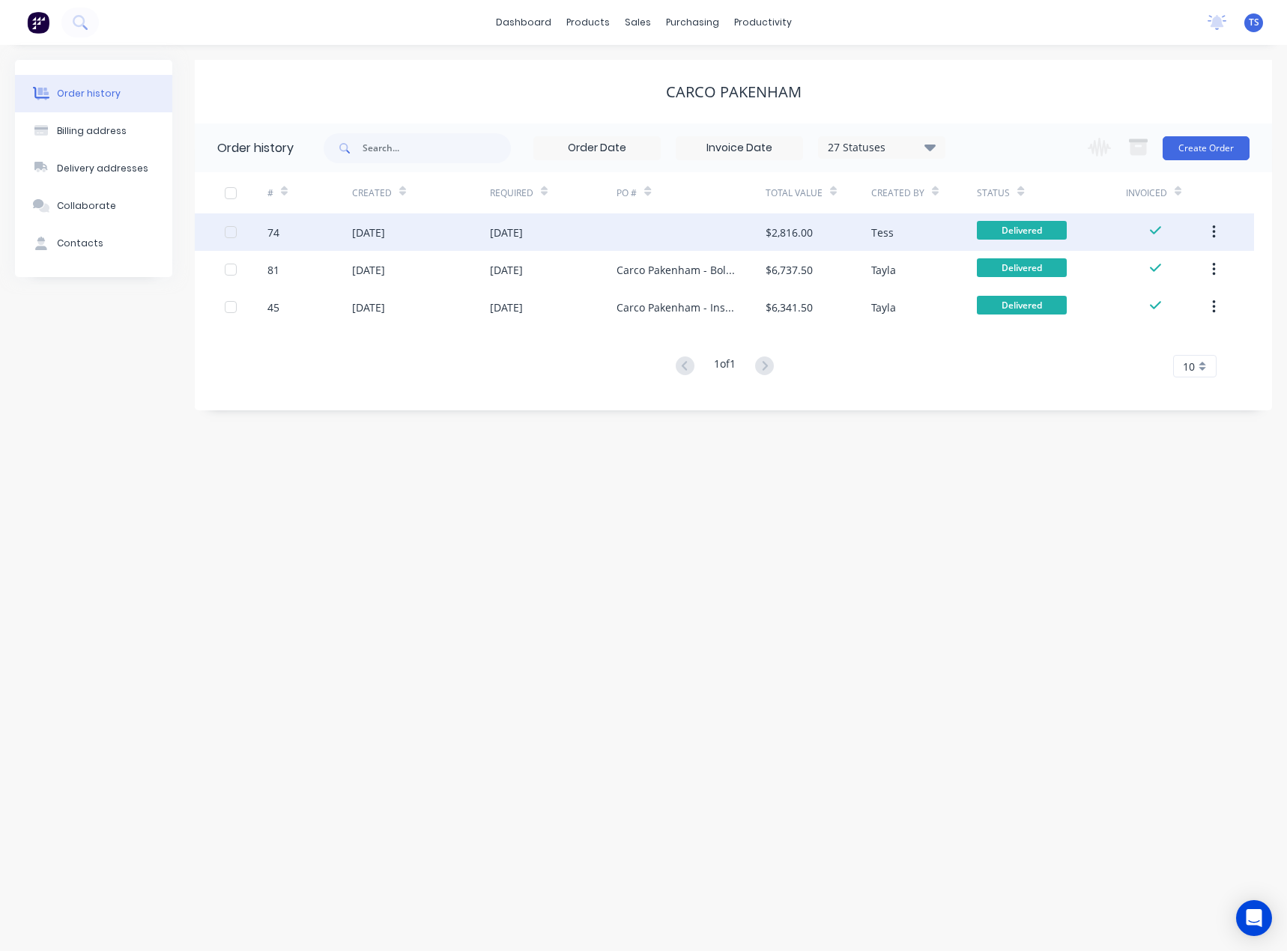
click at [684, 235] on div at bounding box center [690, 231] width 148 height 37
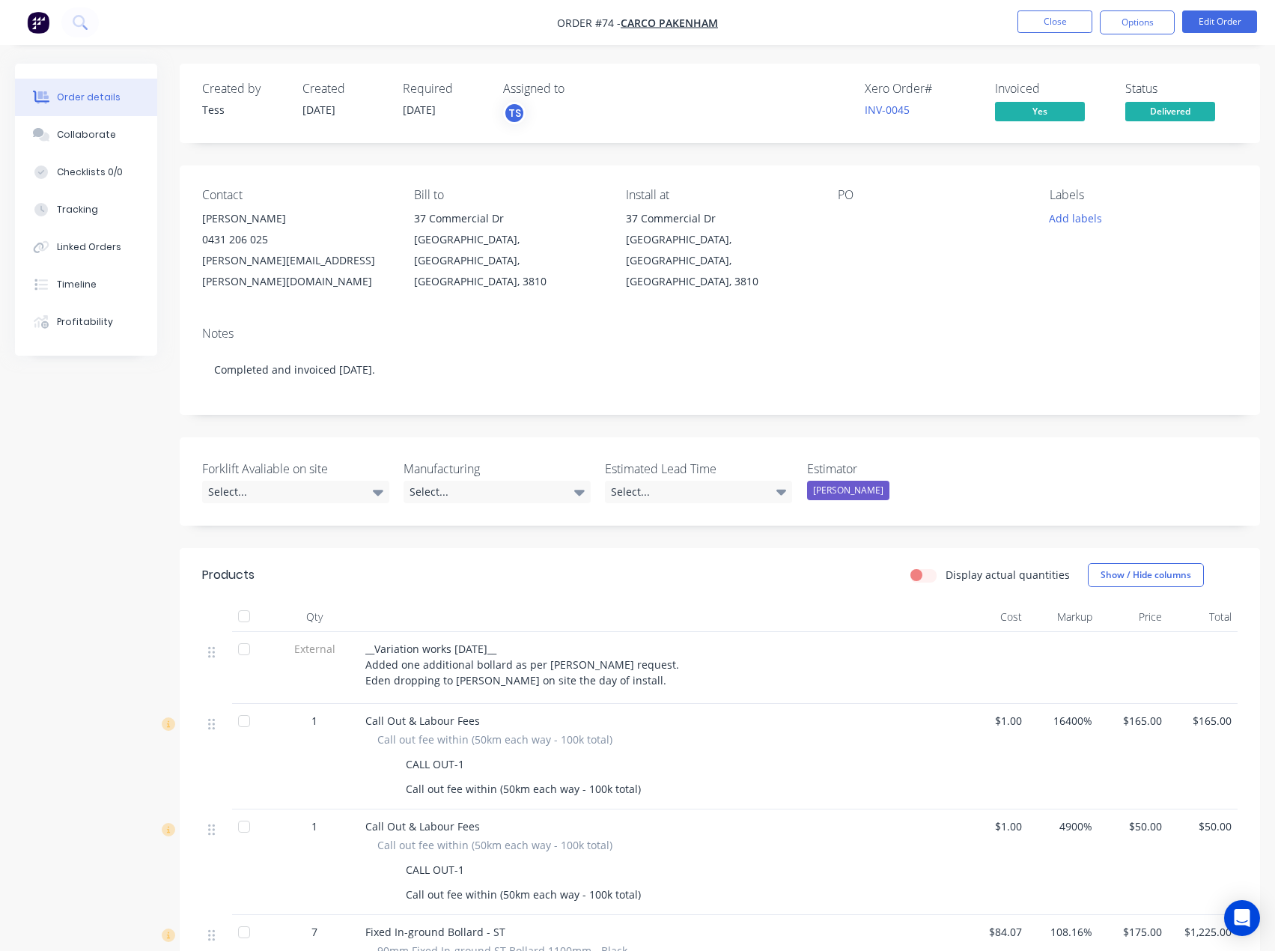
click at [876, 203] on div "PO" at bounding box center [932, 240] width 188 height 104
click at [1052, 19] on button "Close" at bounding box center [1055, 21] width 75 height 22
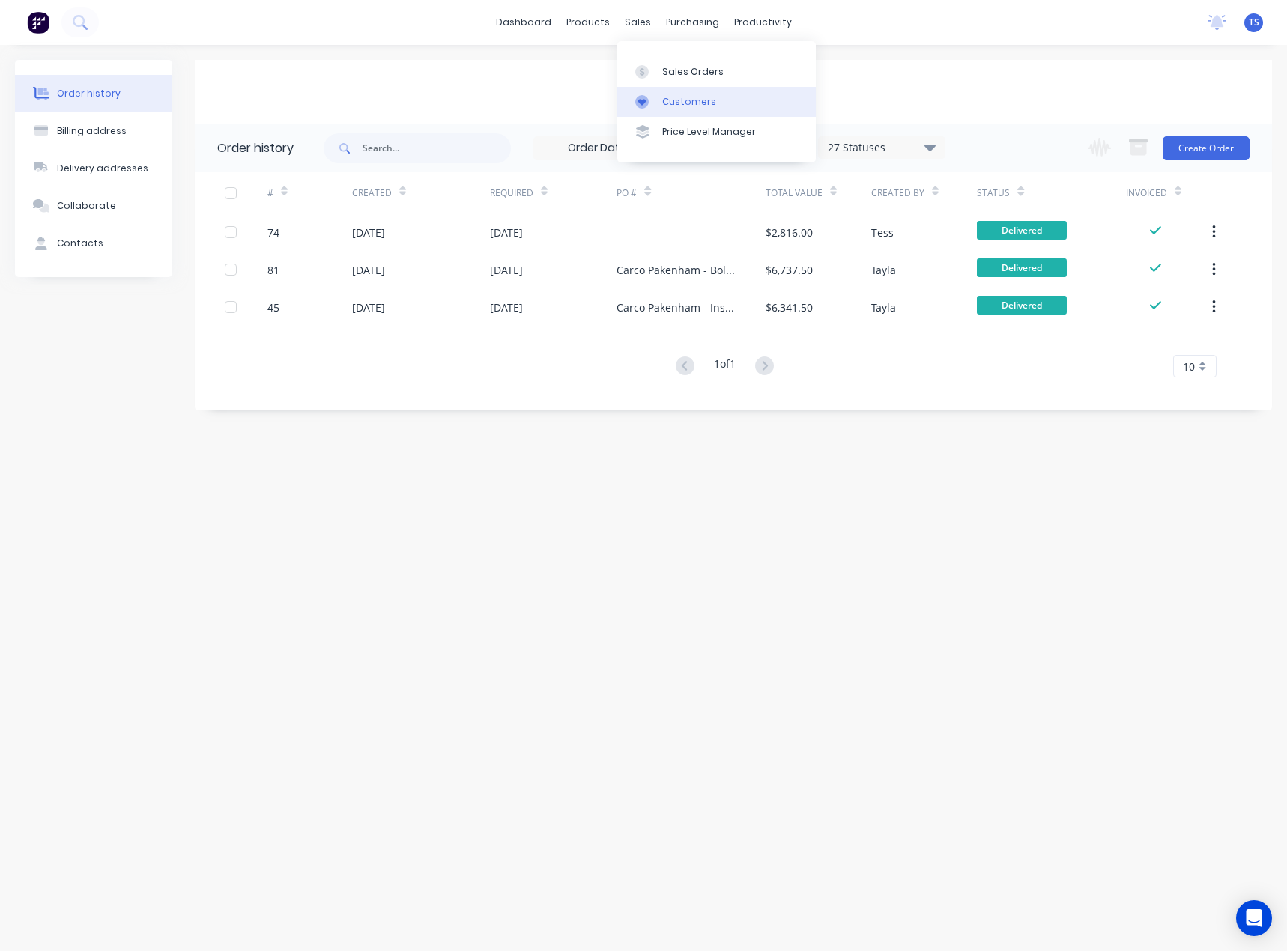
click at [663, 106] on div "Customers" at bounding box center [689, 101] width 54 height 13
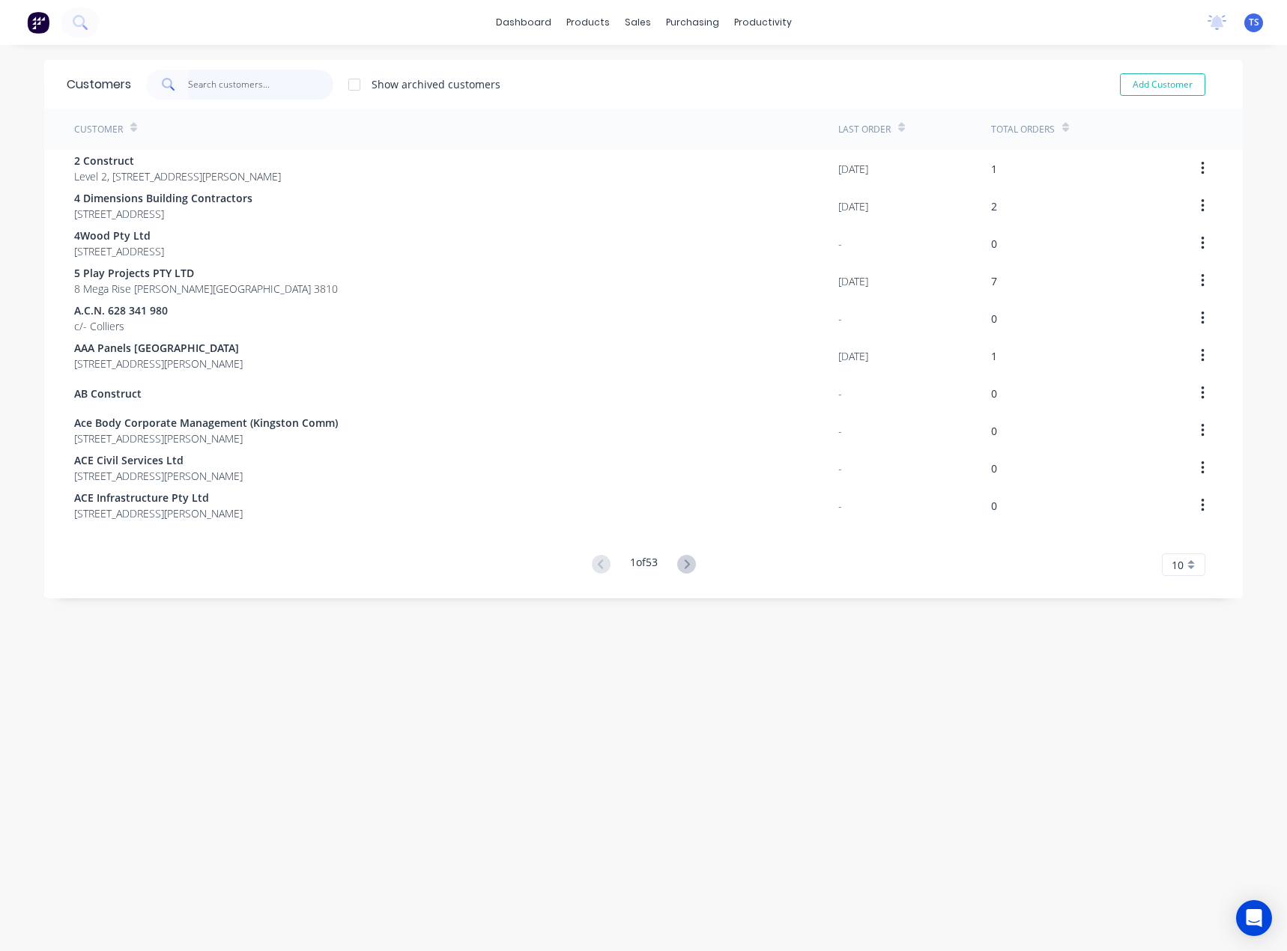
click at [225, 89] on input "text" at bounding box center [261, 85] width 146 height 30
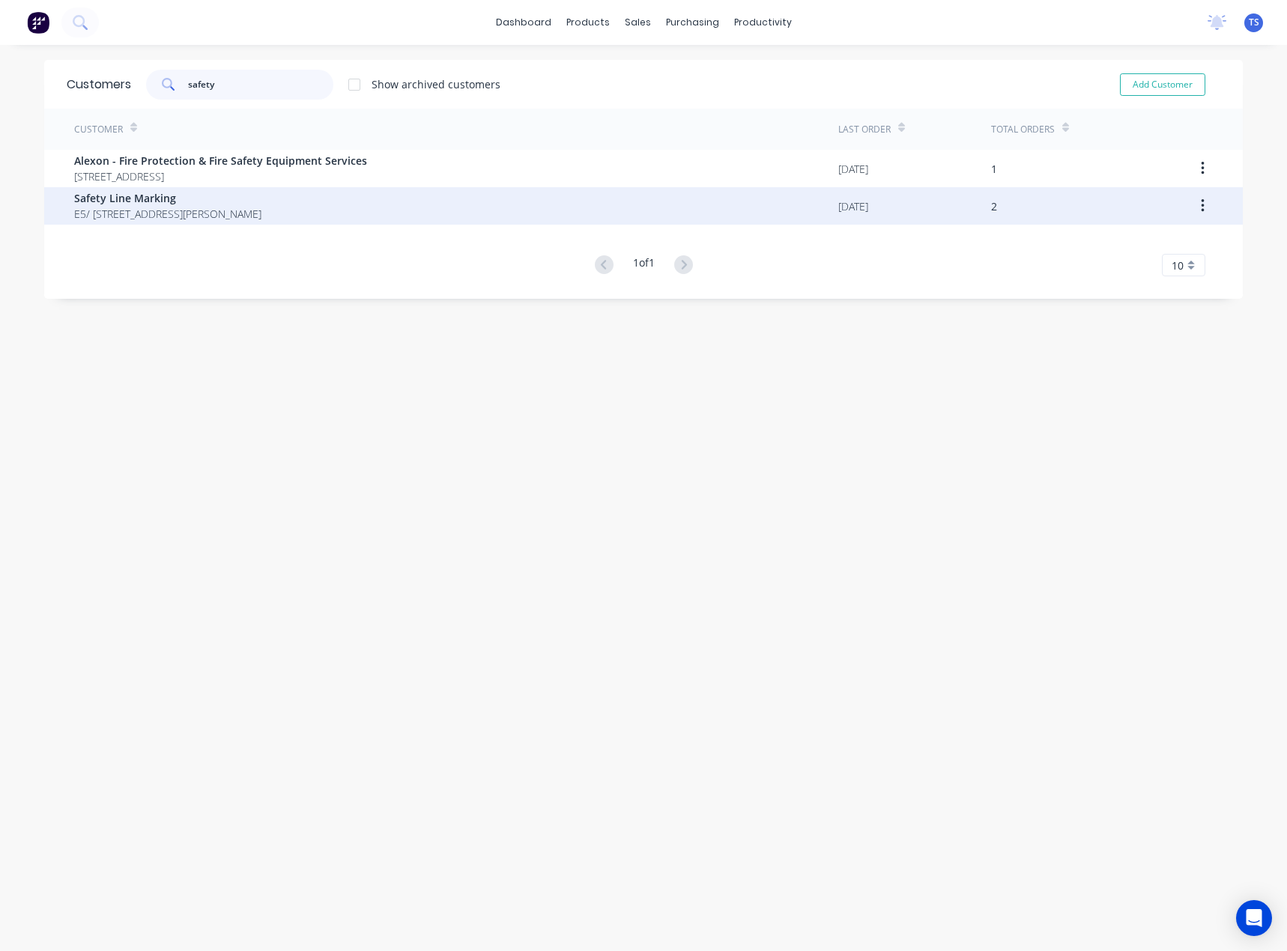
type input "safety"
click at [131, 207] on span "E5/ [STREET_ADDRESS][PERSON_NAME]" at bounding box center [167, 214] width 187 height 16
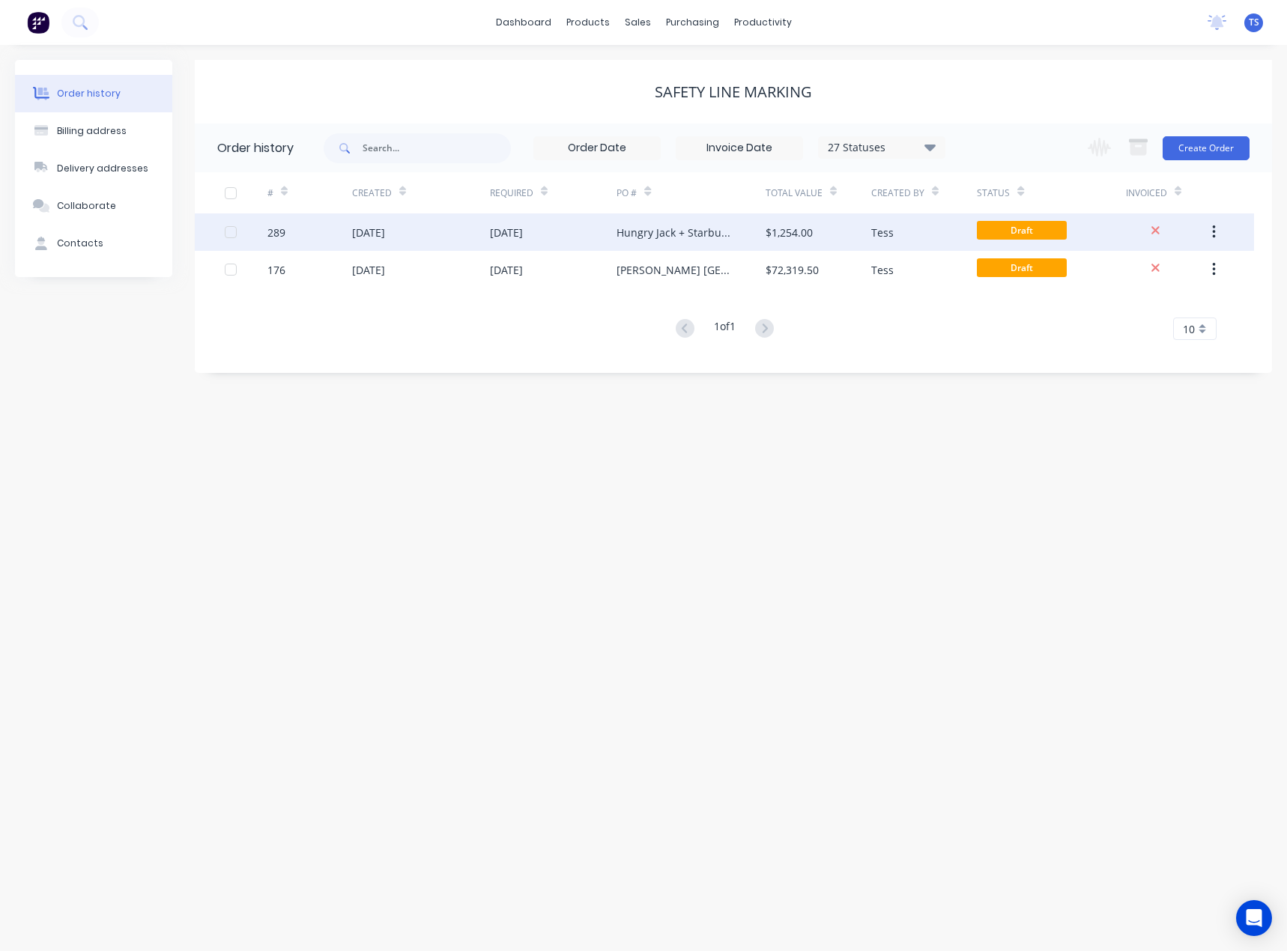
click at [646, 232] on div "Hungry Jack + Starbucks Tender" at bounding box center [675, 233] width 118 height 16
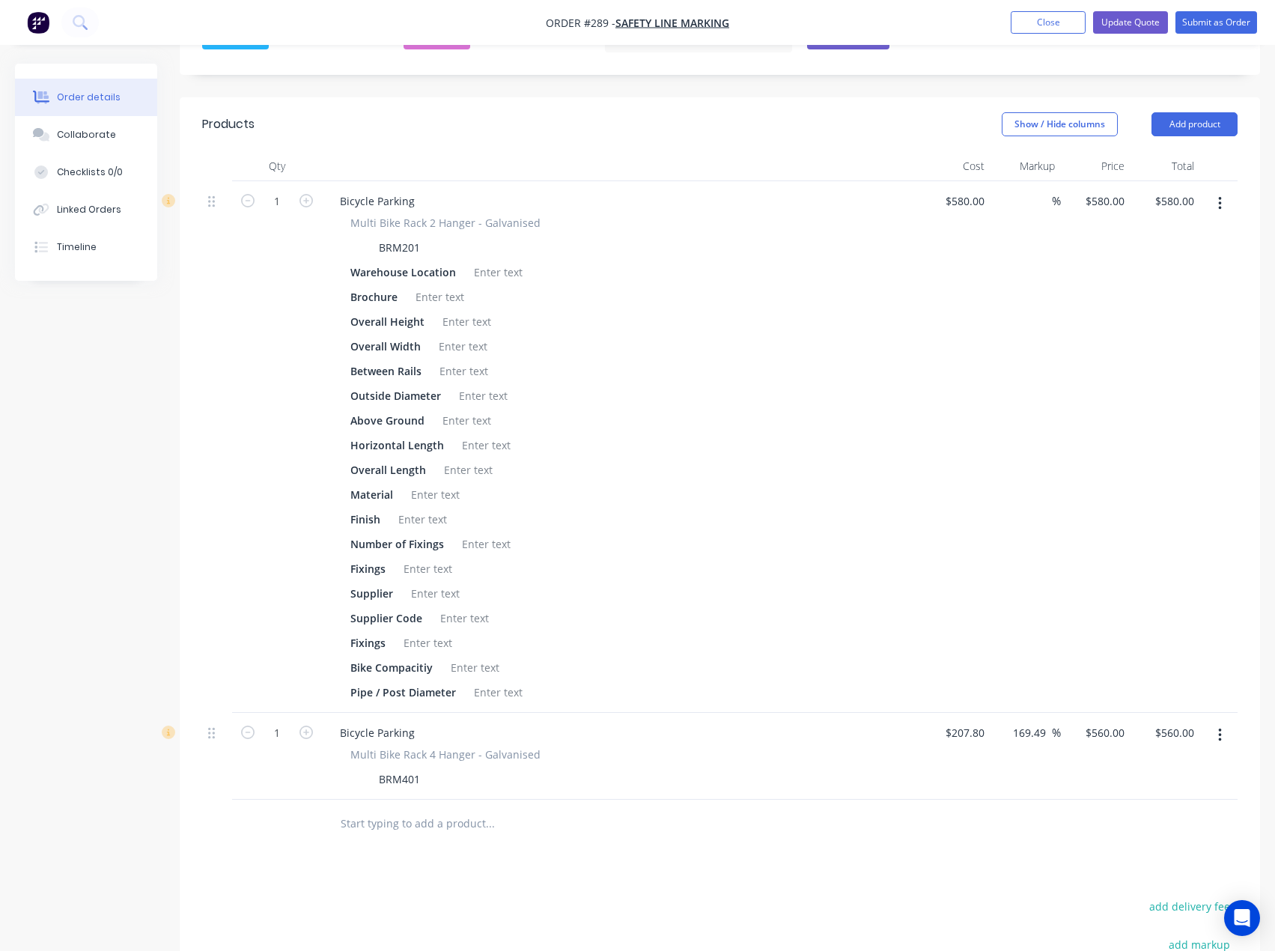
scroll to position [524, 0]
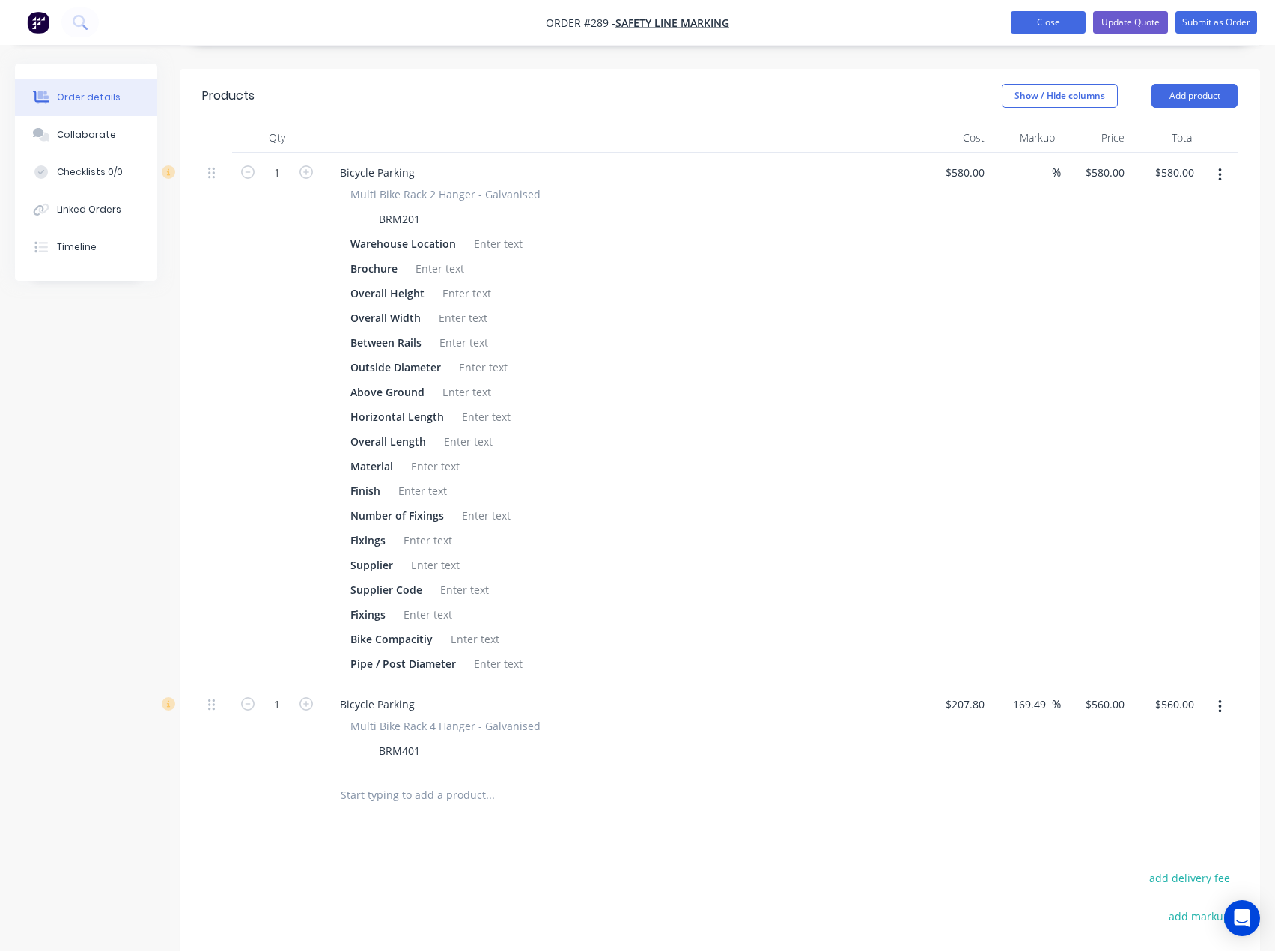
drag, startPoint x: 1037, startPoint y: 19, endPoint x: 1027, endPoint y: 17, distance: 10.6
click at [1037, 19] on button "Close" at bounding box center [1048, 22] width 75 height 22
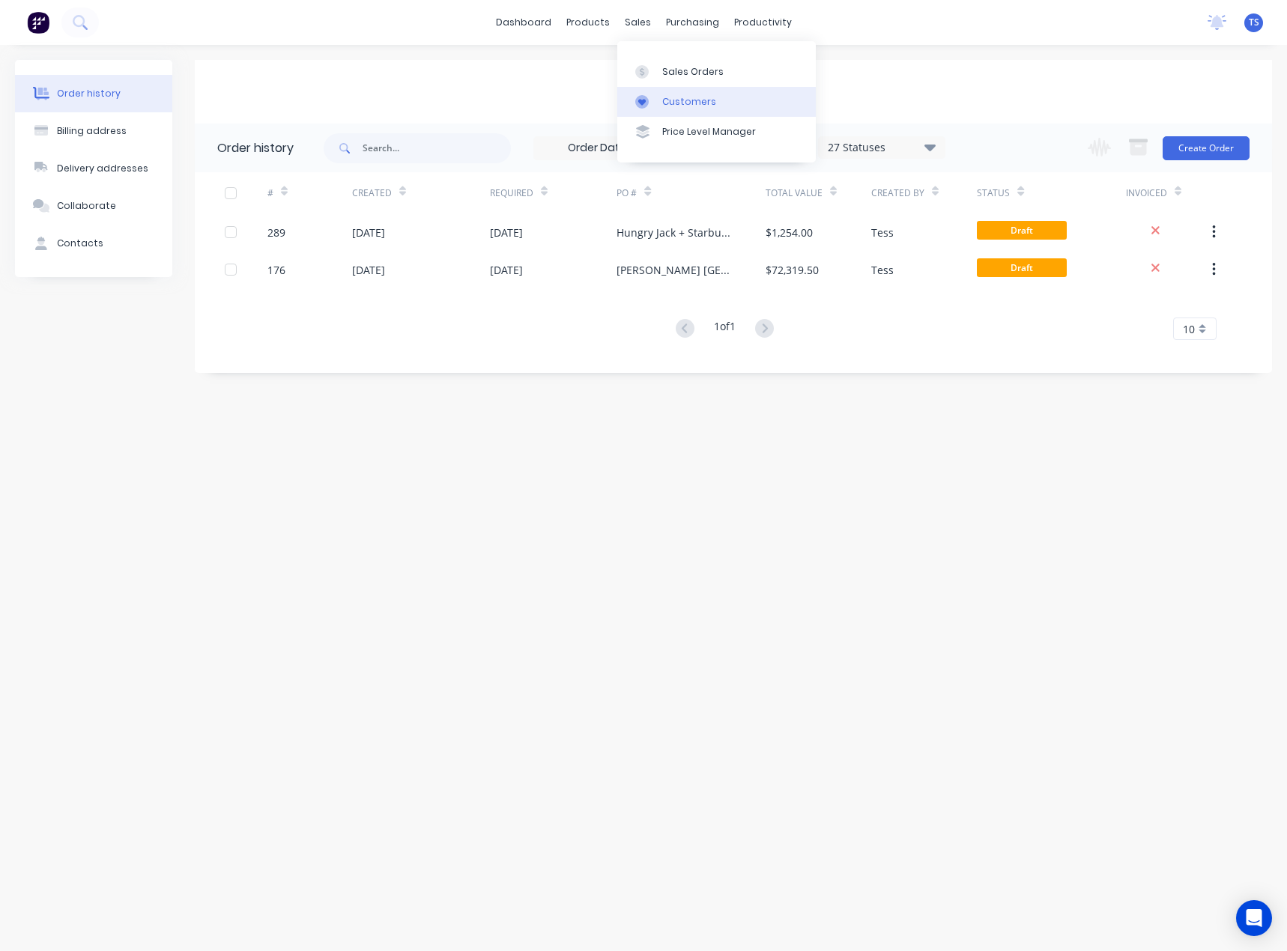
click at [665, 110] on link "Customers" at bounding box center [716, 102] width 198 height 30
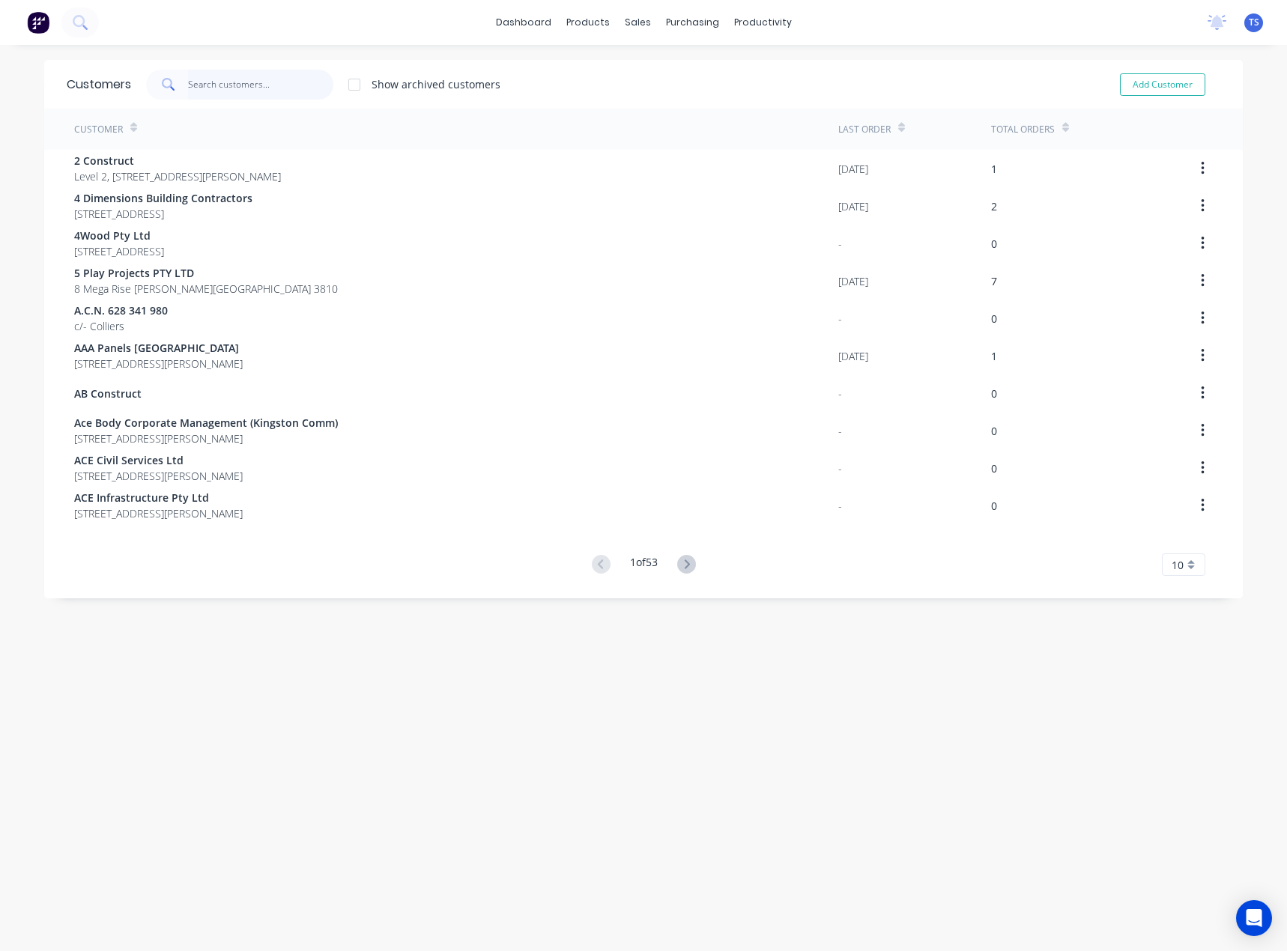
click at [249, 90] on input "text" at bounding box center [261, 85] width 146 height 30
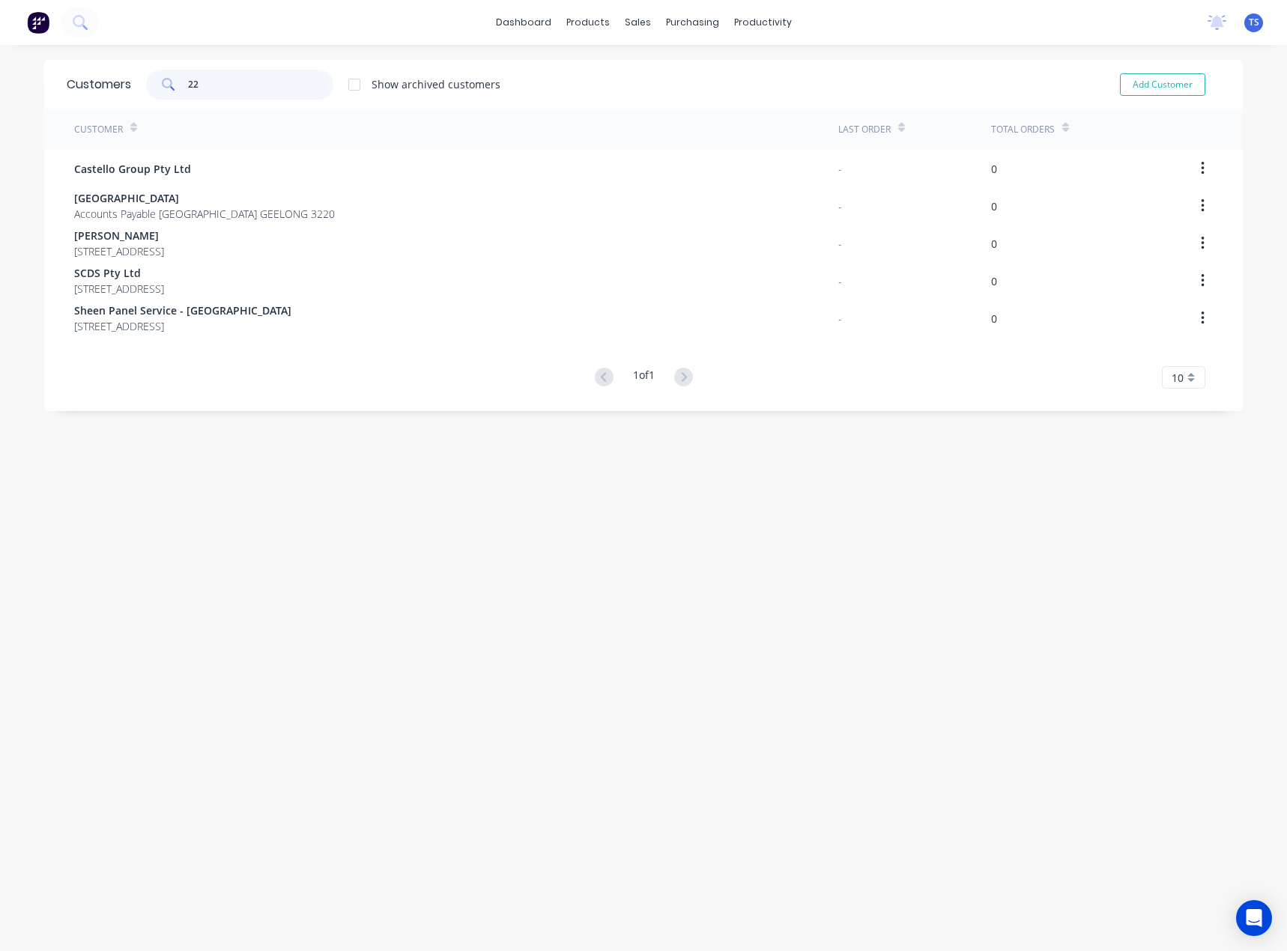
type input "2"
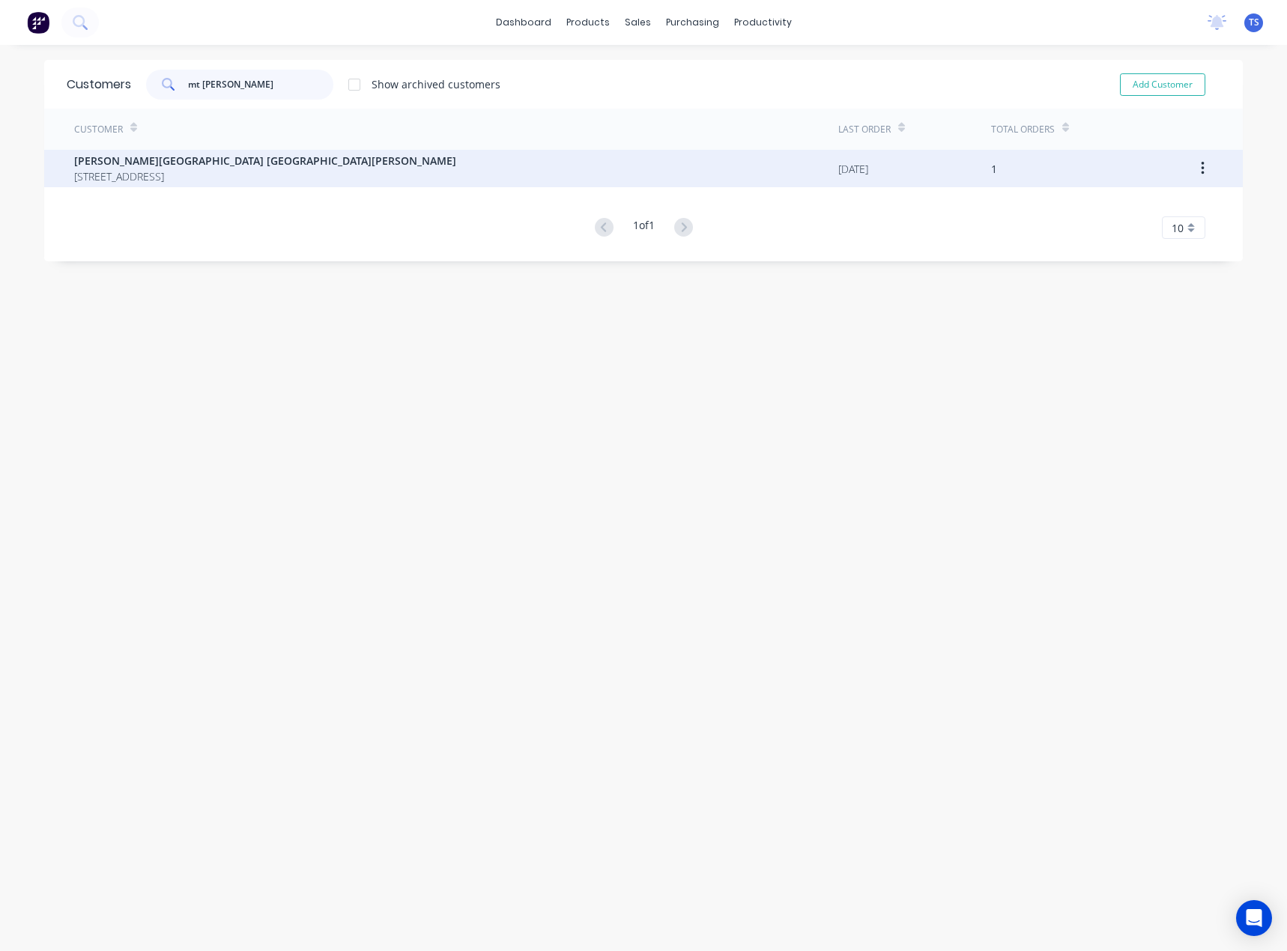
type input "mt [PERSON_NAME]"
click at [211, 160] on span "[PERSON_NAME][GEOGRAPHIC_DATA] [GEOGRAPHIC_DATA][PERSON_NAME]" at bounding box center [265, 161] width 382 height 16
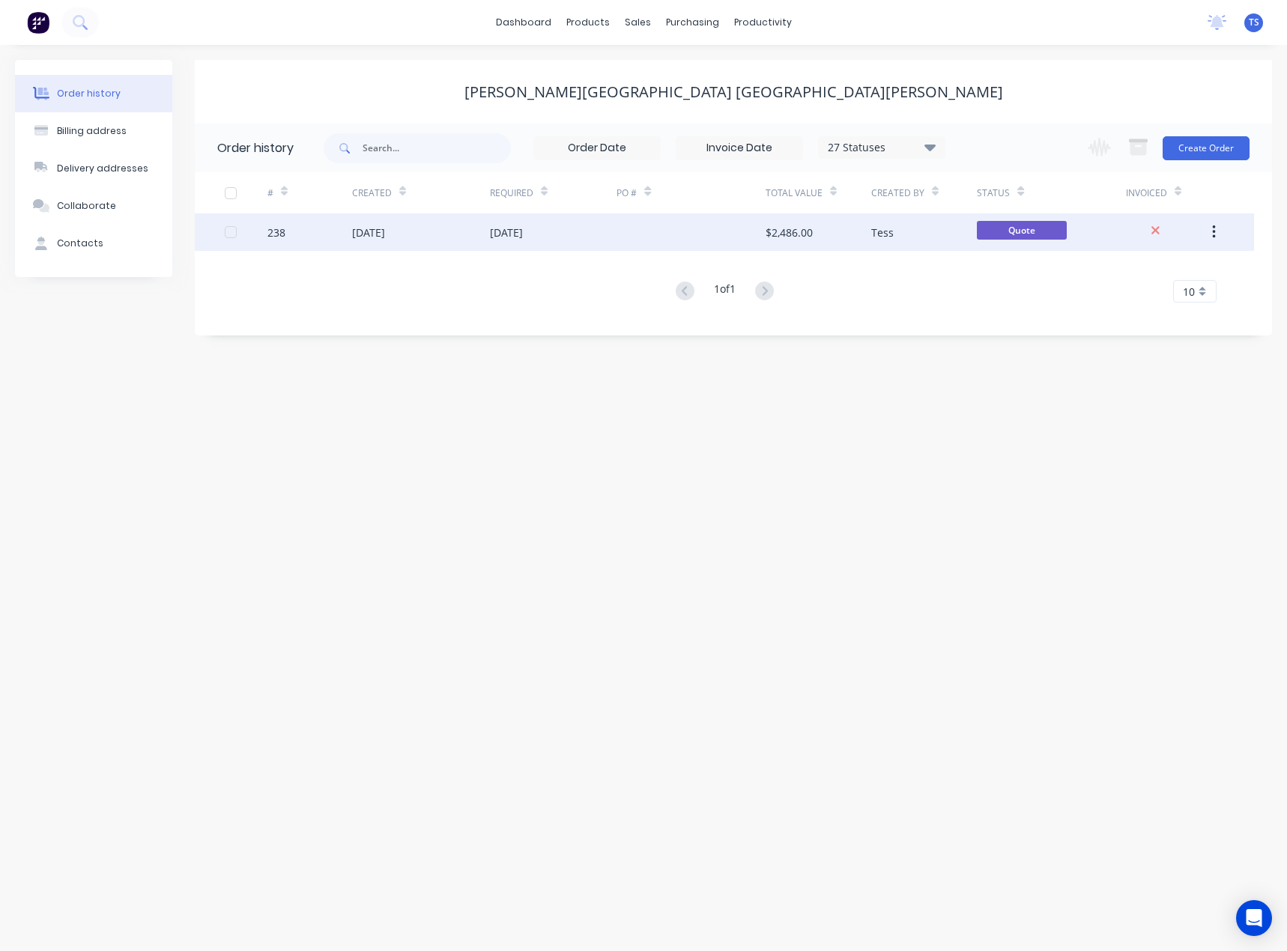
click at [523, 238] on div "[DATE]" at bounding box center [506, 233] width 33 height 16
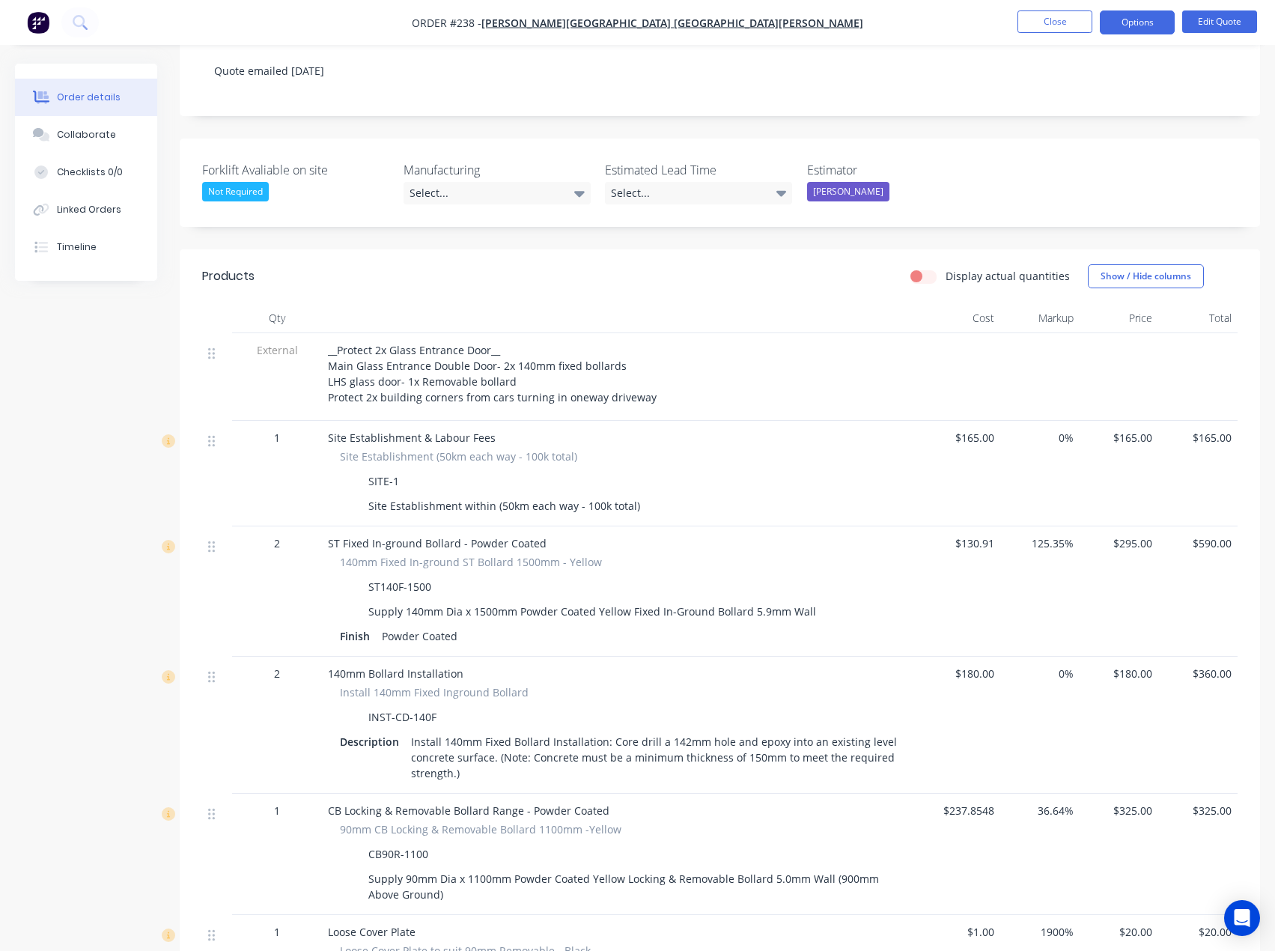
scroll to position [300, 0]
click at [1160, 19] on button "Options" at bounding box center [1137, 22] width 75 height 24
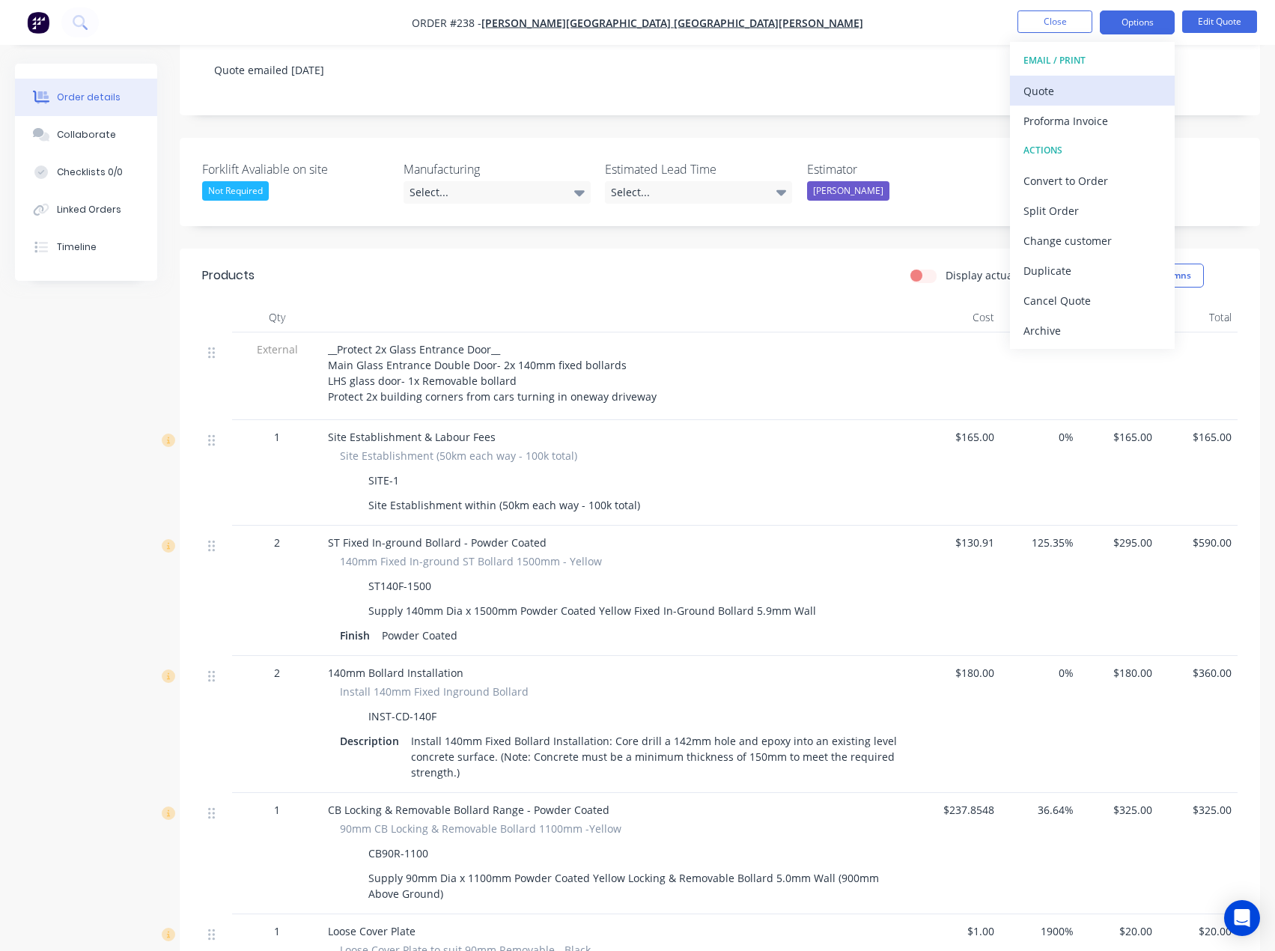
click at [1072, 91] on div "Quote" at bounding box center [1093, 91] width 138 height 22
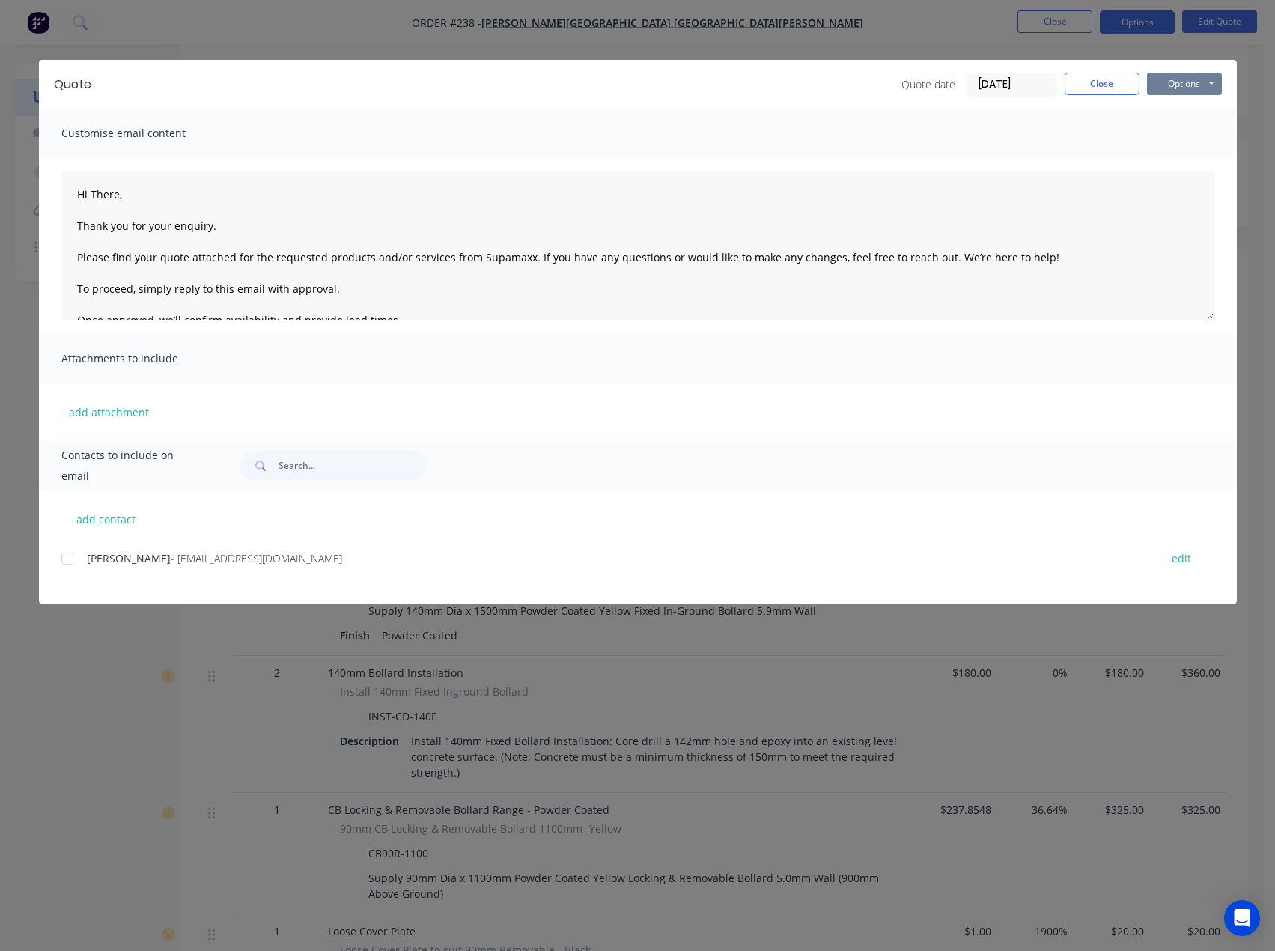
click at [1170, 81] on button "Options" at bounding box center [1184, 84] width 75 height 22
click at [1167, 108] on button "Preview" at bounding box center [1195, 110] width 96 height 25
click at [1119, 86] on button "Close" at bounding box center [1102, 84] width 75 height 22
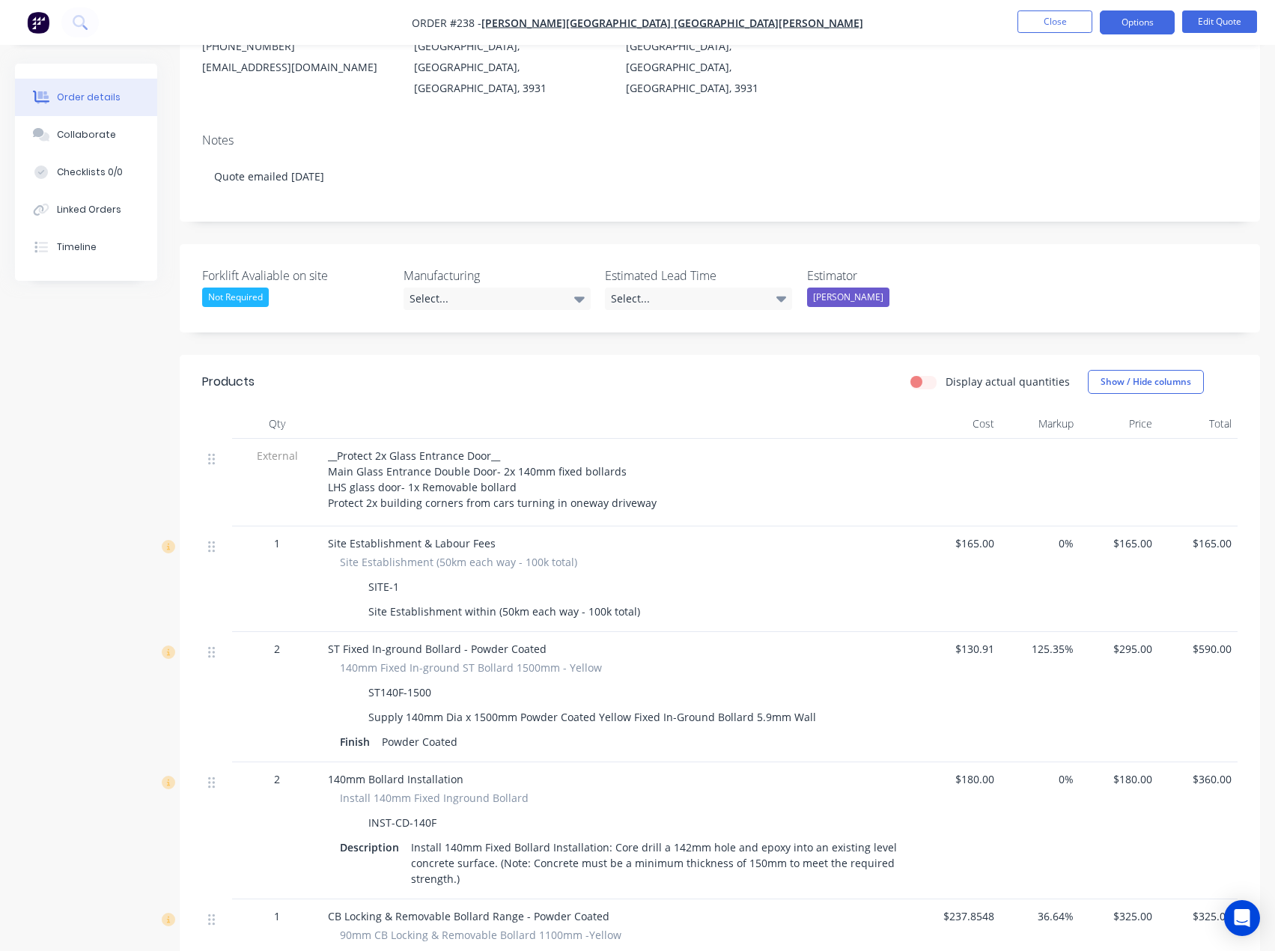
scroll to position [0, 0]
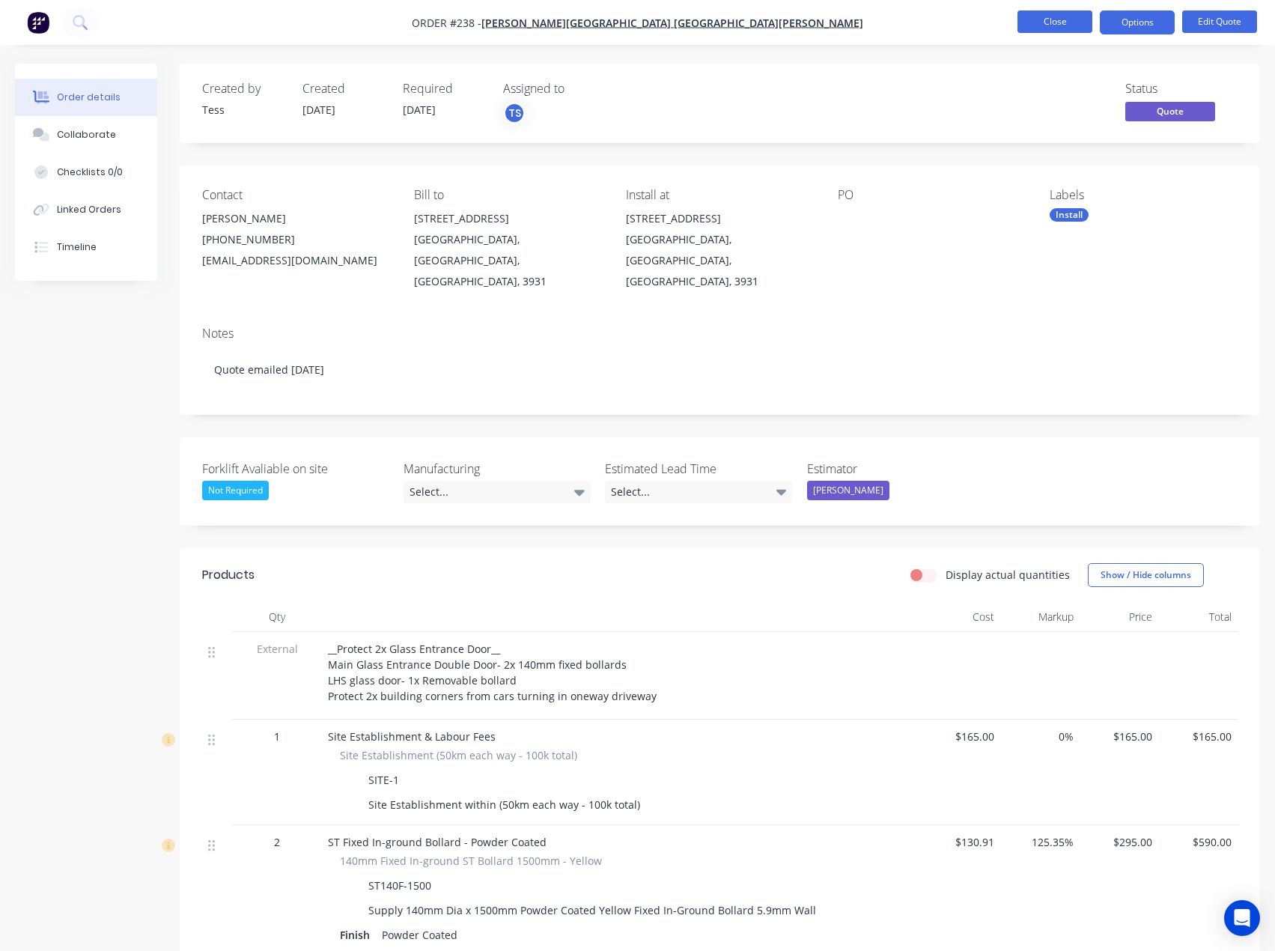
click at [1057, 18] on button "Close" at bounding box center [1055, 21] width 75 height 22
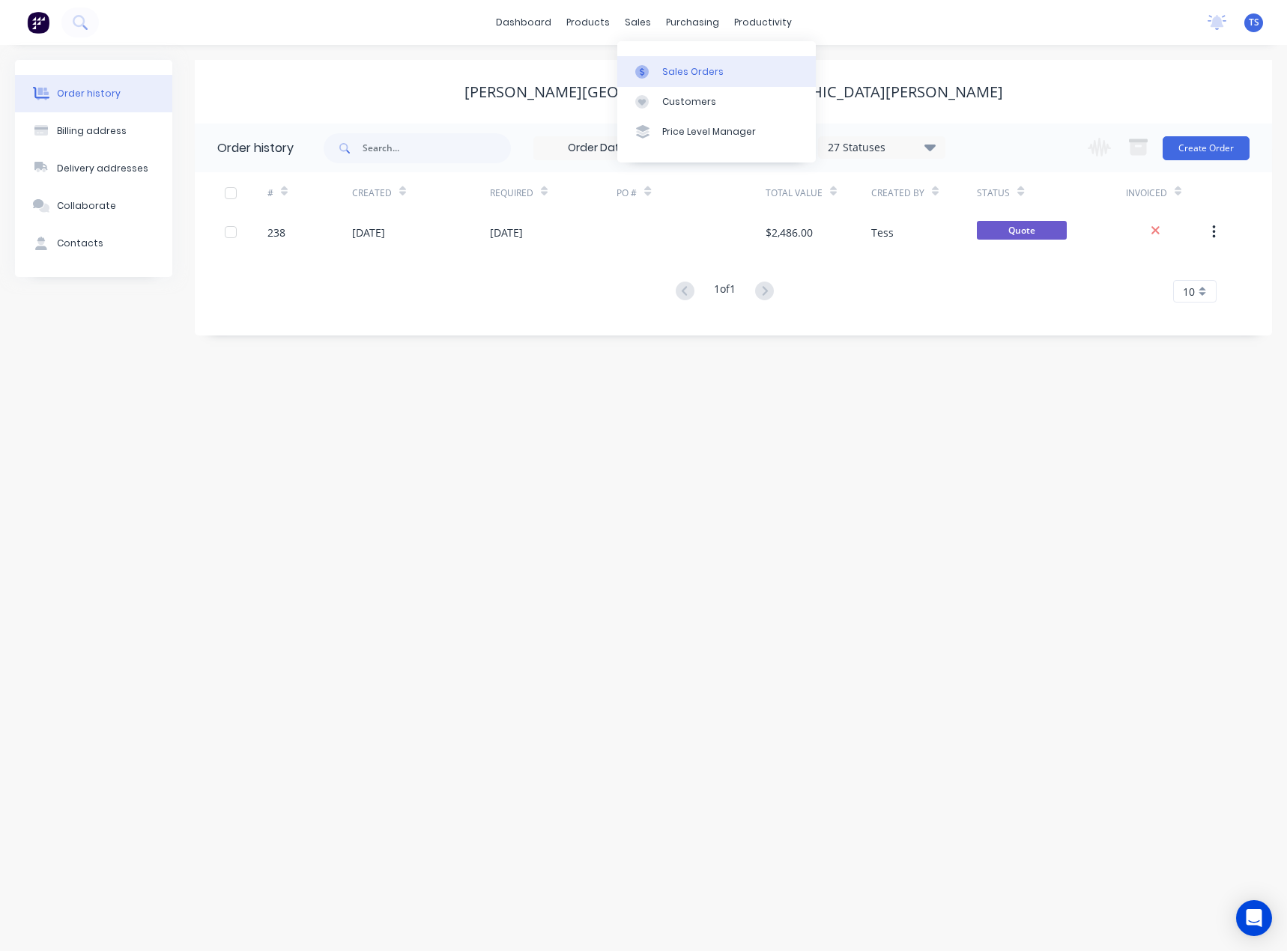
click at [657, 71] on link "Sales Orders" at bounding box center [716, 71] width 198 height 30
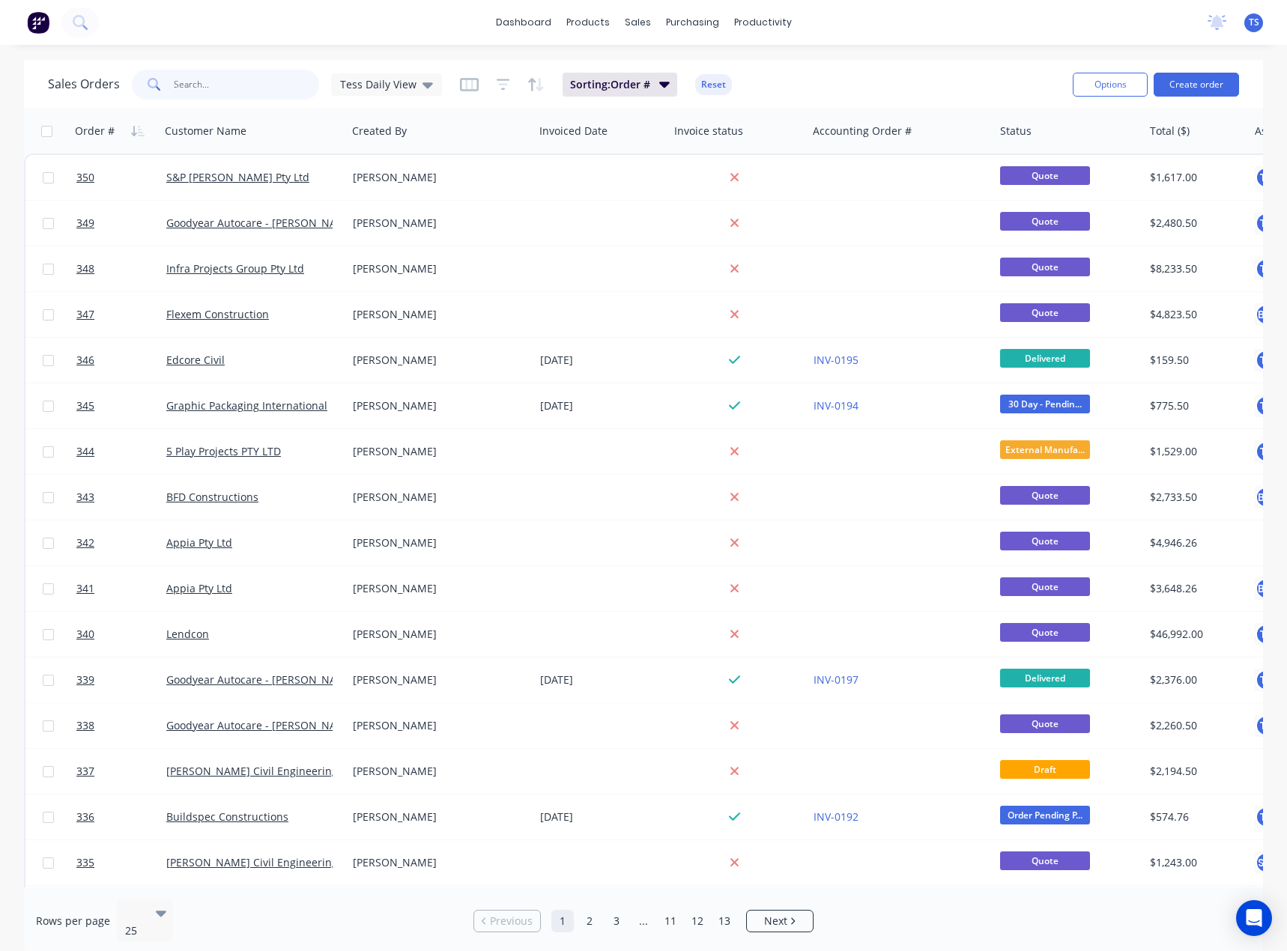
click at [236, 82] on input "text" at bounding box center [247, 85] width 146 height 30
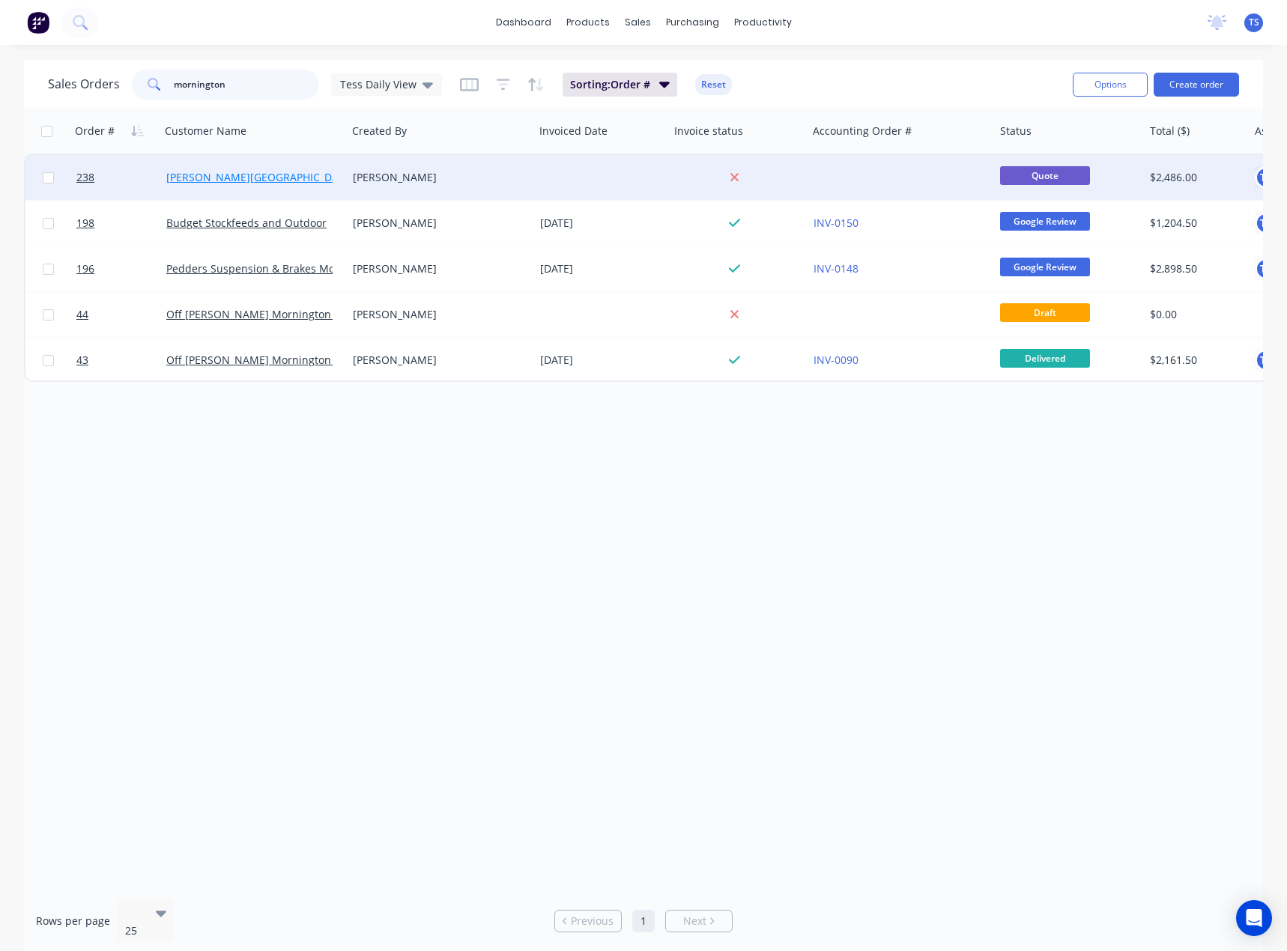
type input "mornington"
click at [270, 177] on link "[PERSON_NAME][GEOGRAPHIC_DATA] [GEOGRAPHIC_DATA][PERSON_NAME]" at bounding box center [354, 177] width 377 height 14
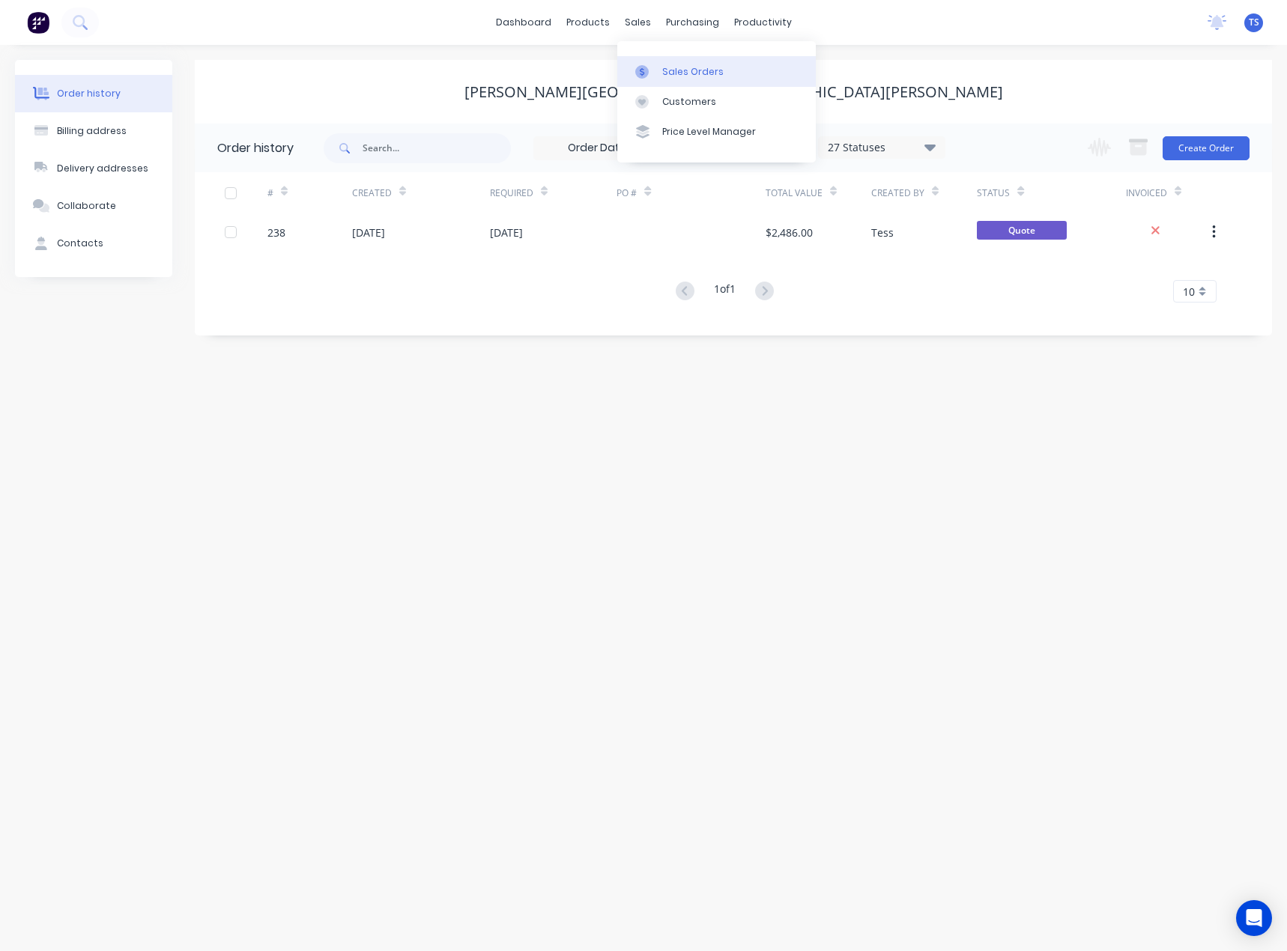
click at [662, 79] on link "Sales Orders" at bounding box center [716, 71] width 198 height 30
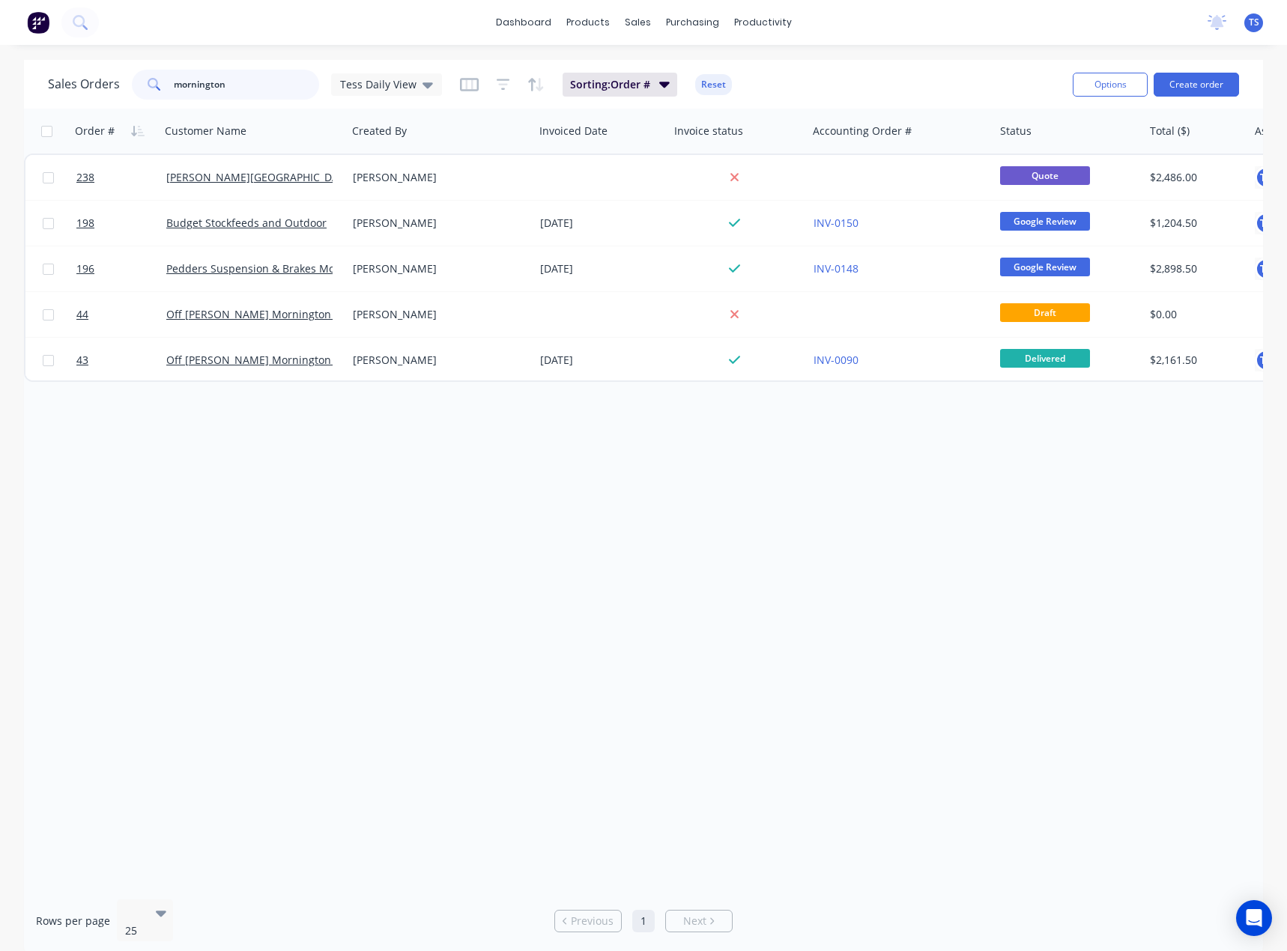
drag, startPoint x: 252, startPoint y: 75, endPoint x: 66, endPoint y: 100, distance: 187.4
click at [66, 100] on div "Sales Orders mornington Tess Daily View Sorting: Order # Reset" at bounding box center [554, 84] width 1012 height 37
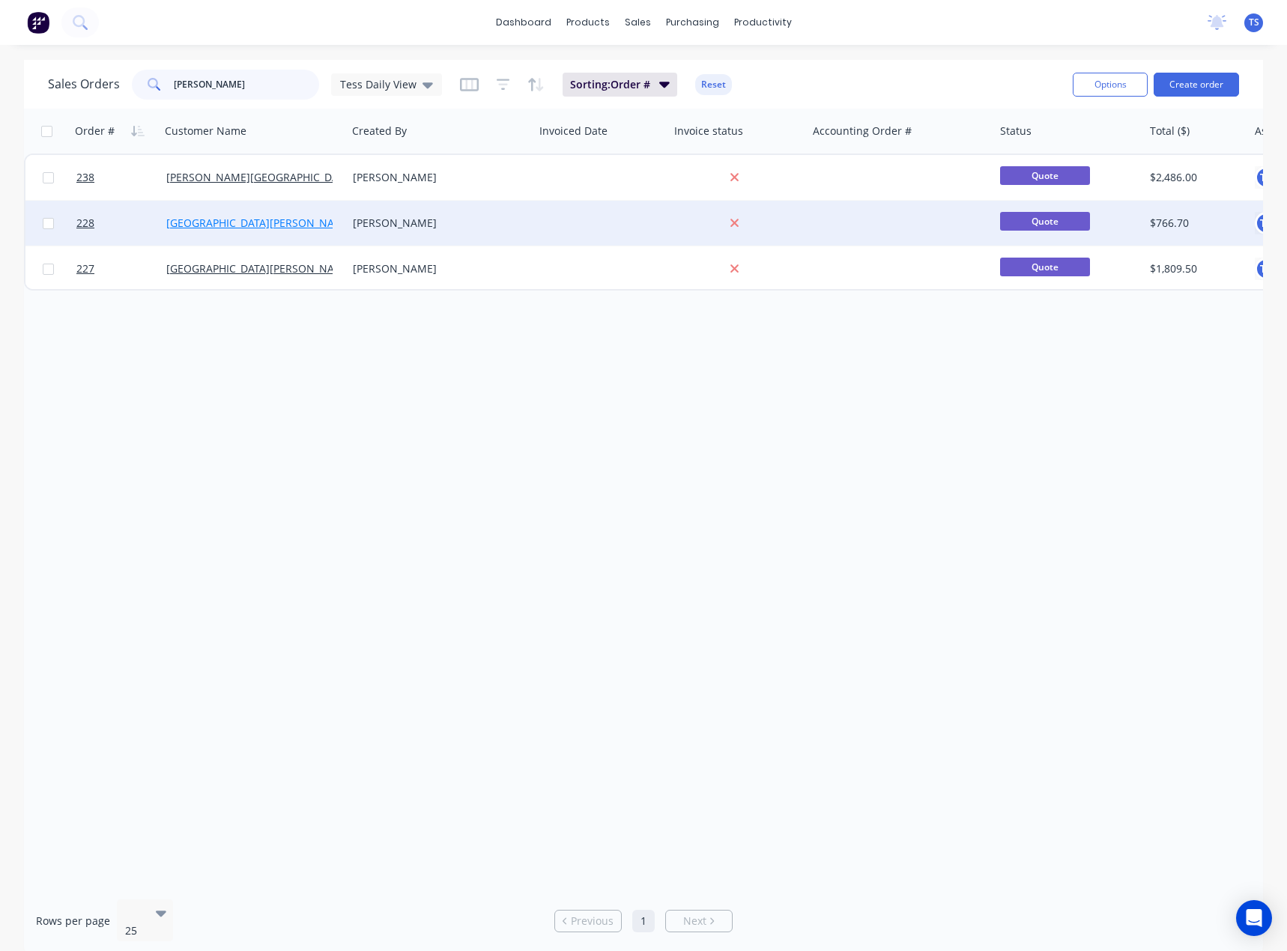
type input "[PERSON_NAME]"
click at [247, 224] on link "[GEOGRAPHIC_DATA][PERSON_NAME]" at bounding box center [259, 223] width 187 height 14
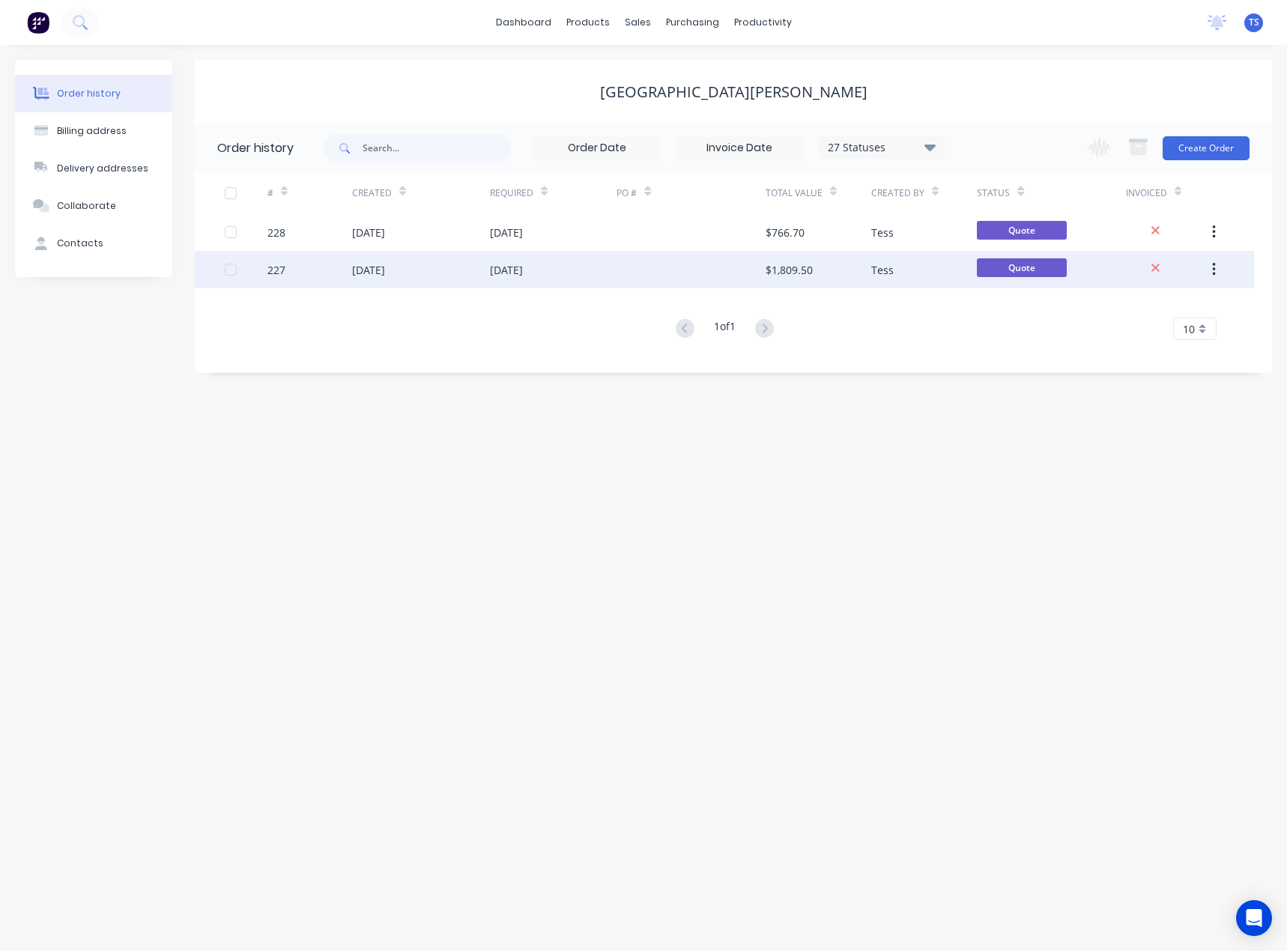
click at [513, 270] on div "[DATE]" at bounding box center [506, 270] width 33 height 16
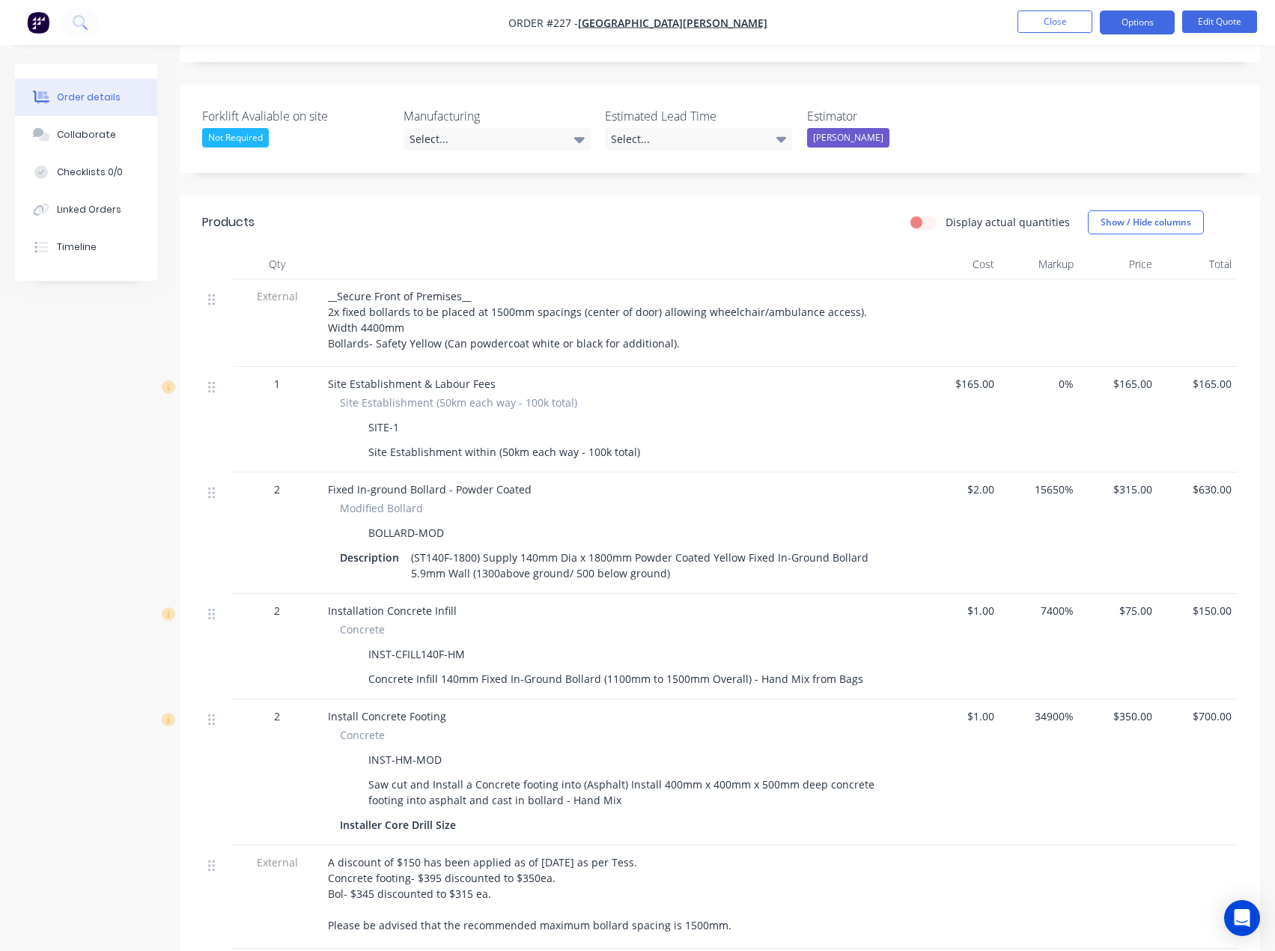
scroll to position [374, 0]
click at [1201, 19] on button "Edit Quote" at bounding box center [1219, 21] width 75 height 22
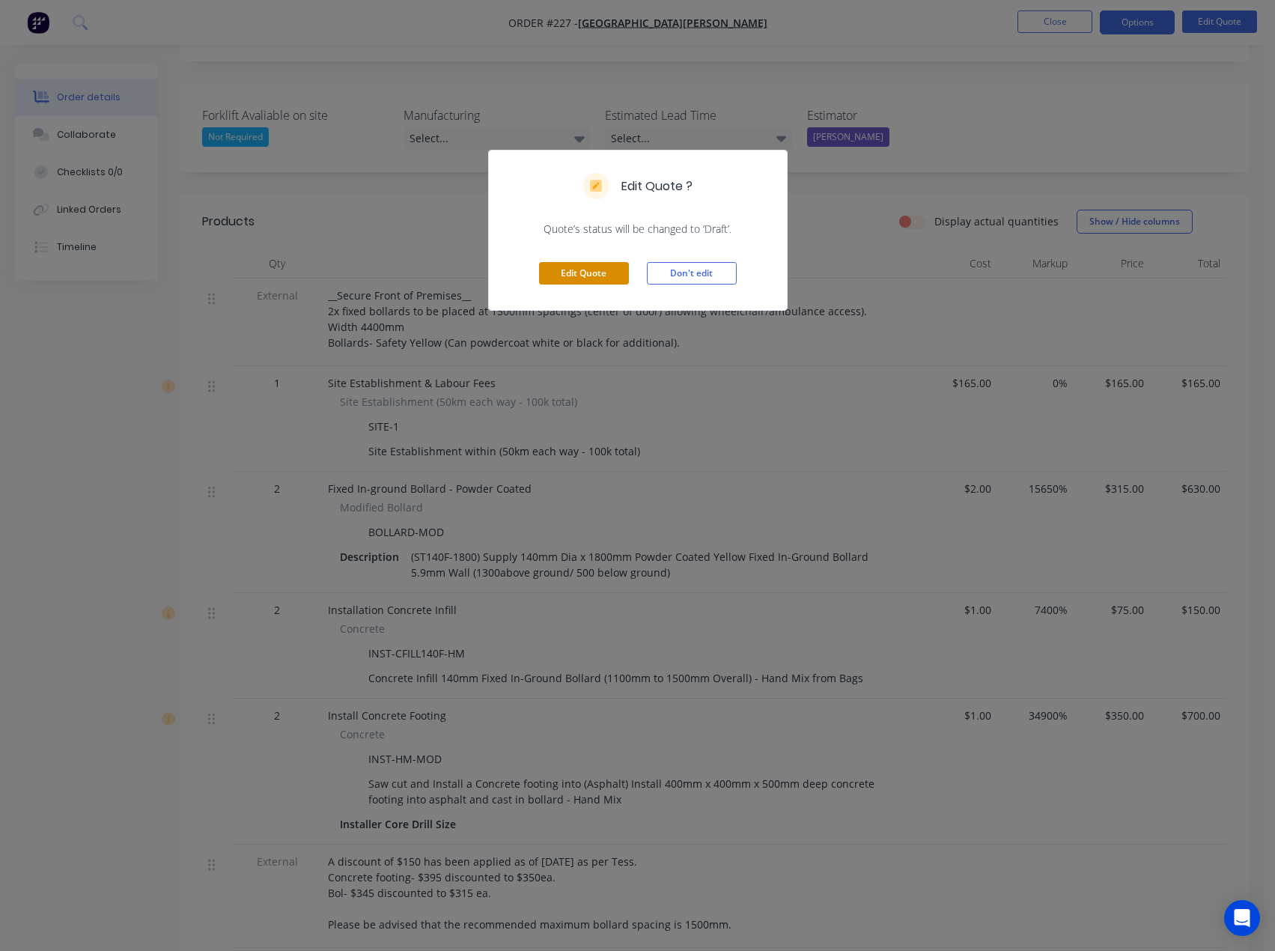
click at [569, 273] on button "Edit Quote" at bounding box center [584, 273] width 90 height 22
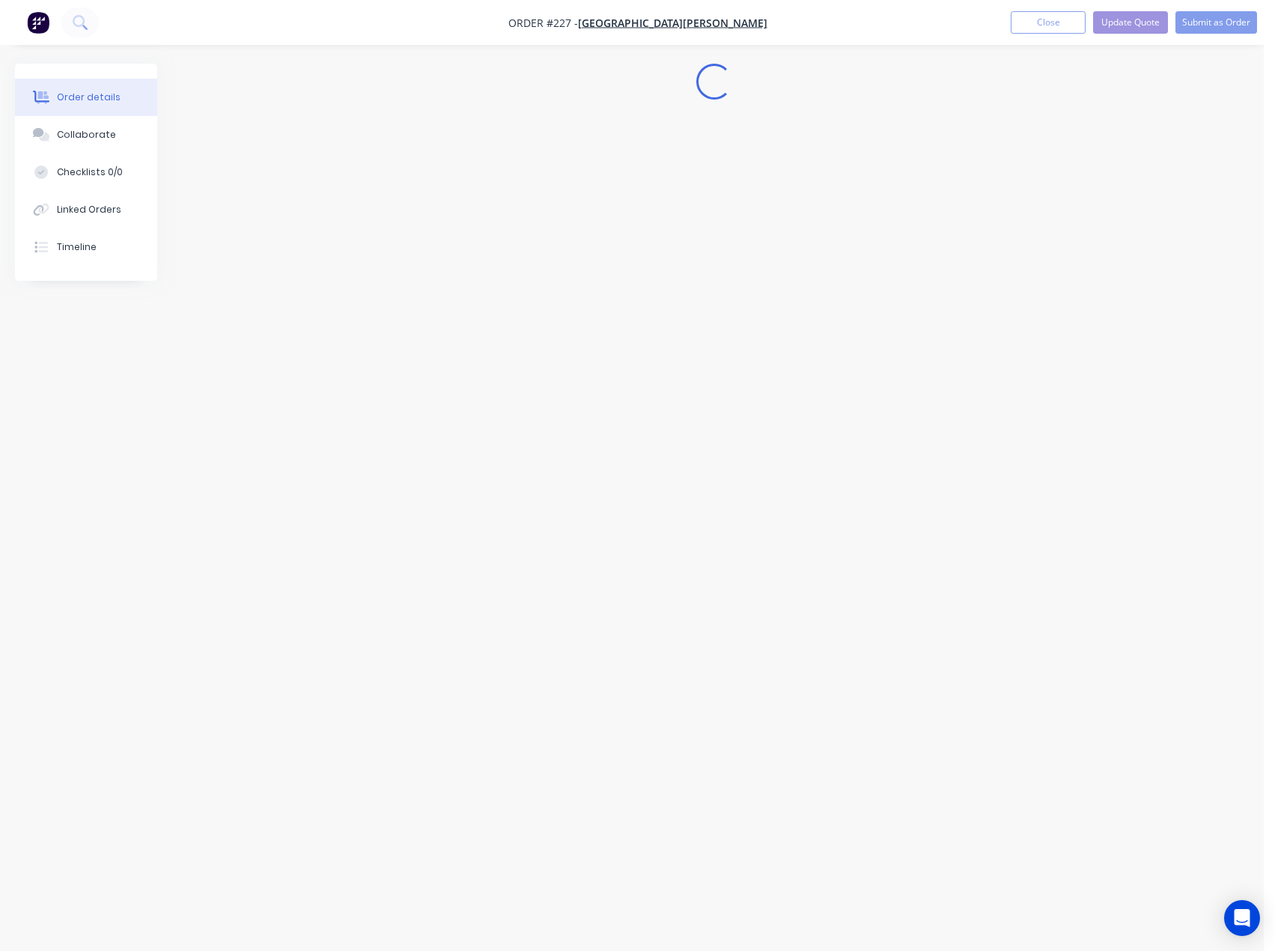
scroll to position [0, 0]
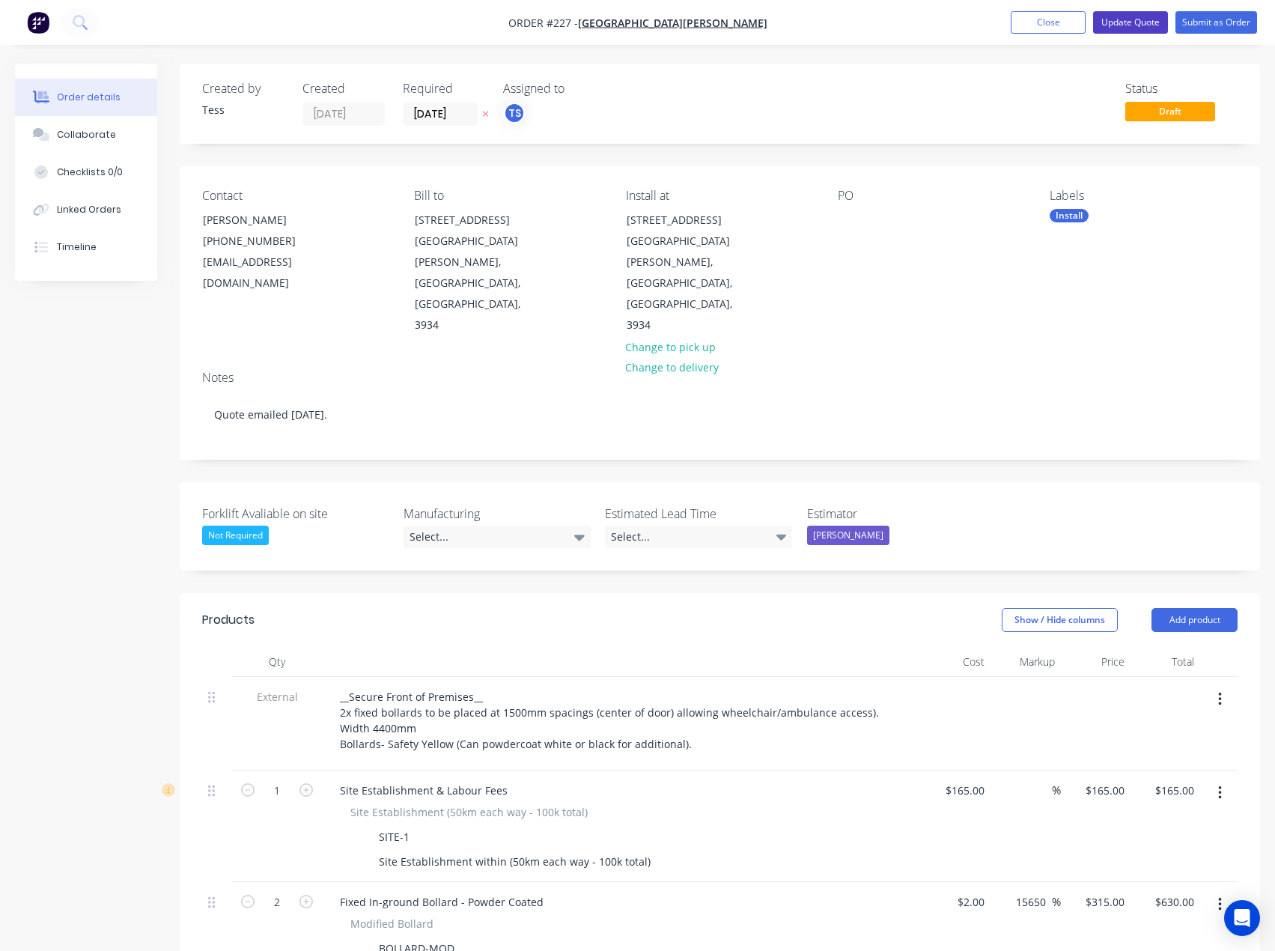
click at [1138, 28] on button "Update Quote" at bounding box center [1130, 22] width 75 height 22
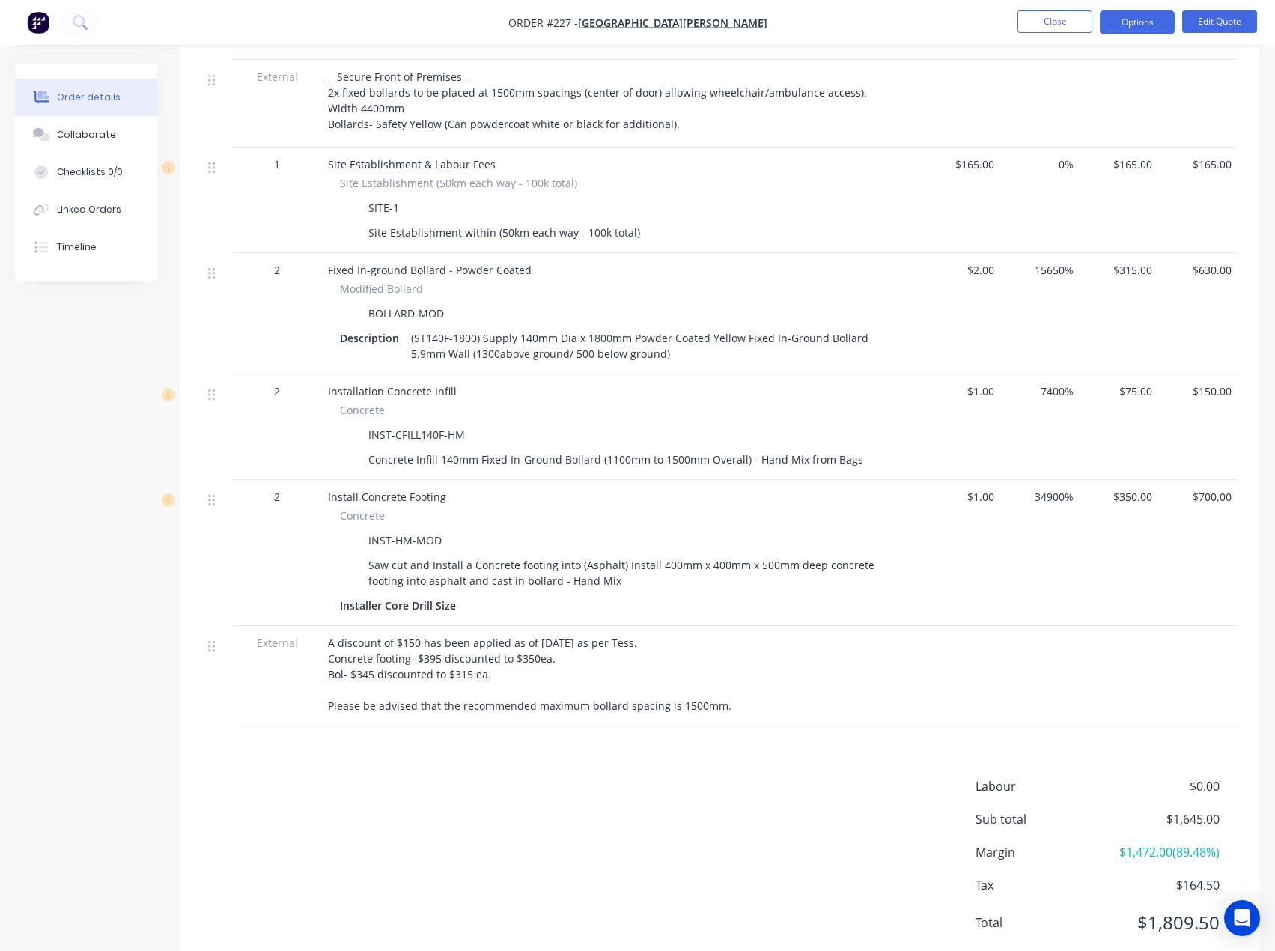
scroll to position [596, 0]
click at [1220, 21] on button "Edit Quote" at bounding box center [1219, 21] width 75 height 22
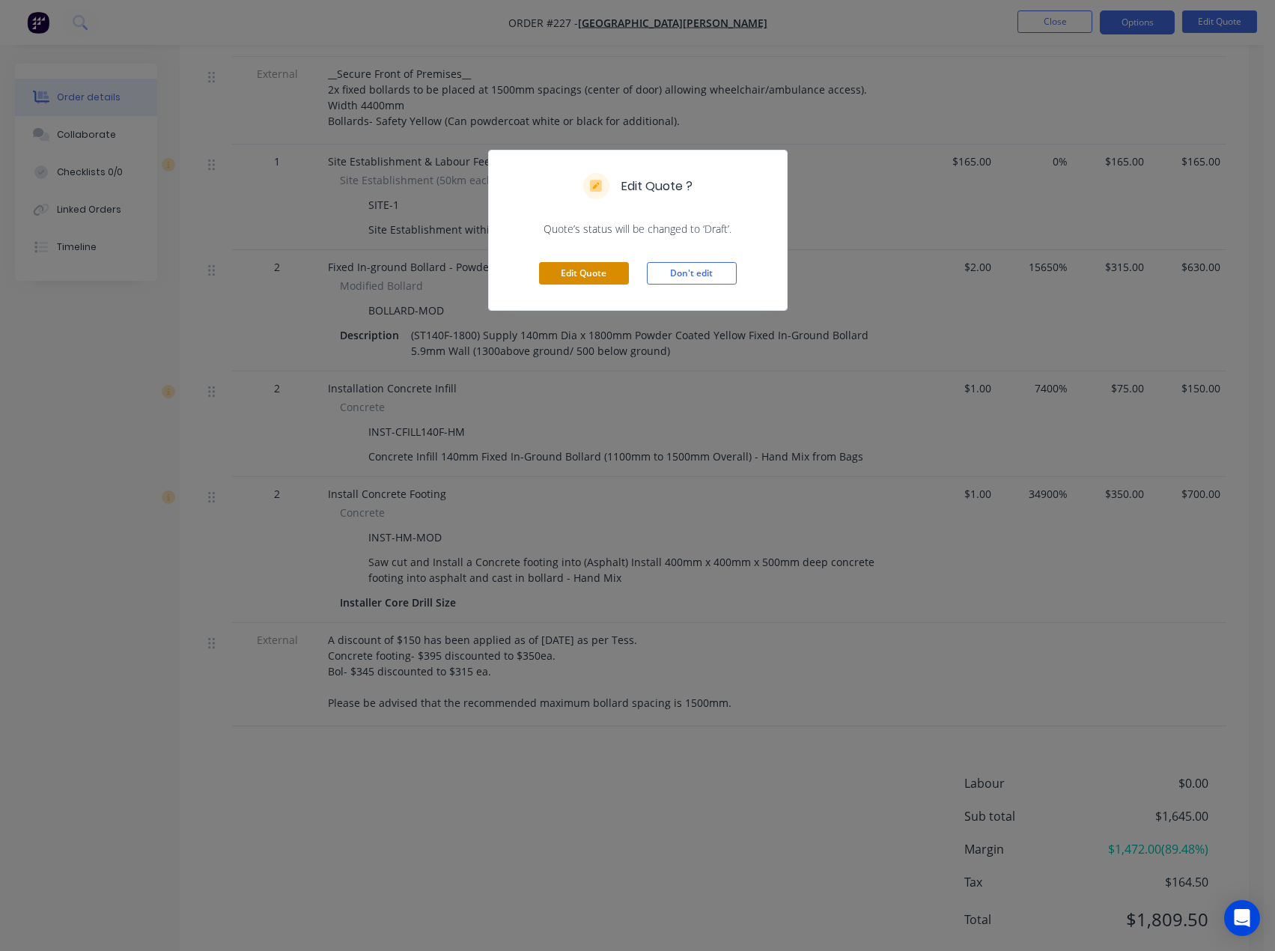
click at [558, 274] on button "Edit Quote" at bounding box center [584, 273] width 90 height 22
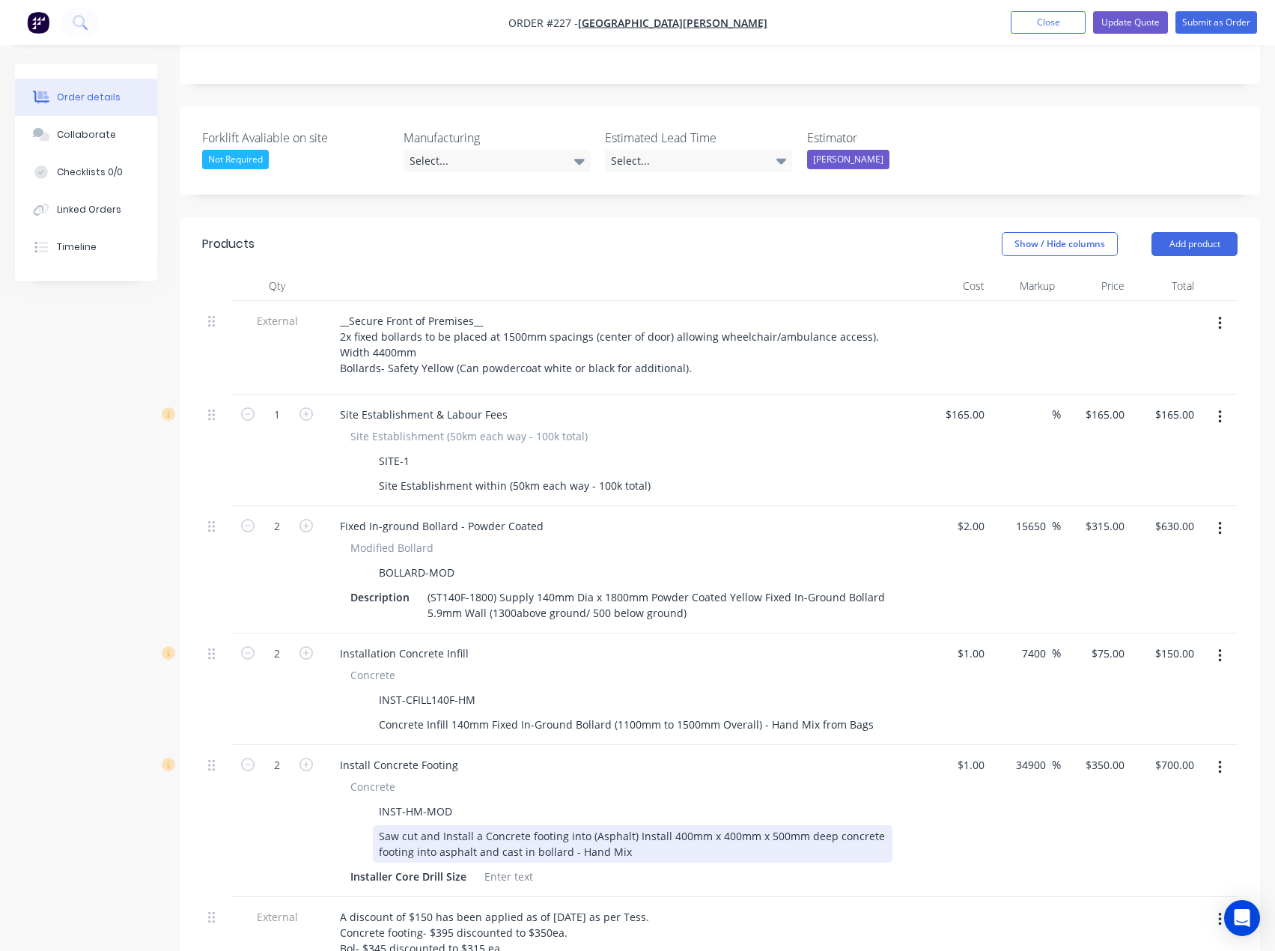
scroll to position [524, 0]
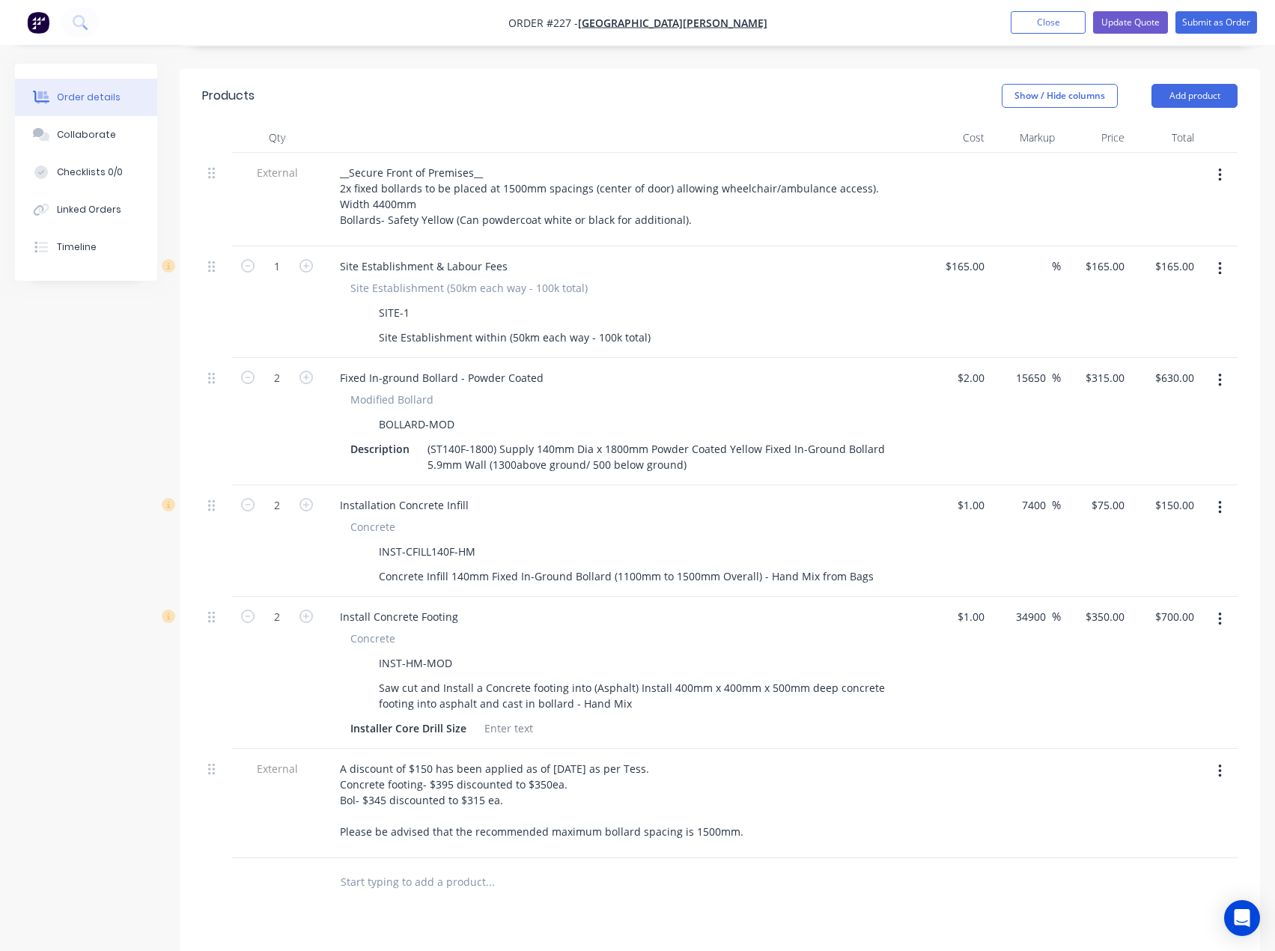
click at [413, 867] on input "text" at bounding box center [490, 882] width 300 height 30
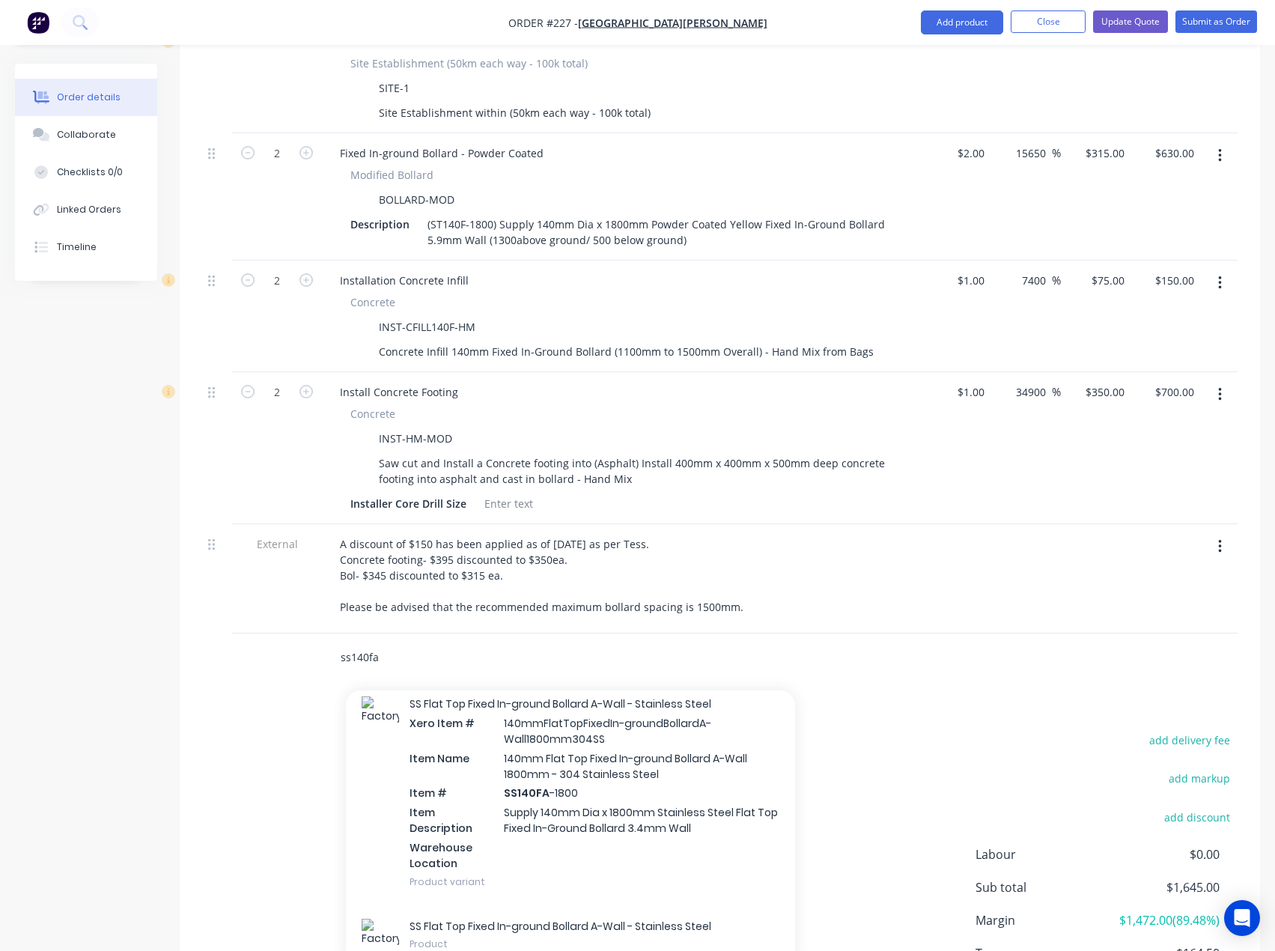
scroll to position [727, 0]
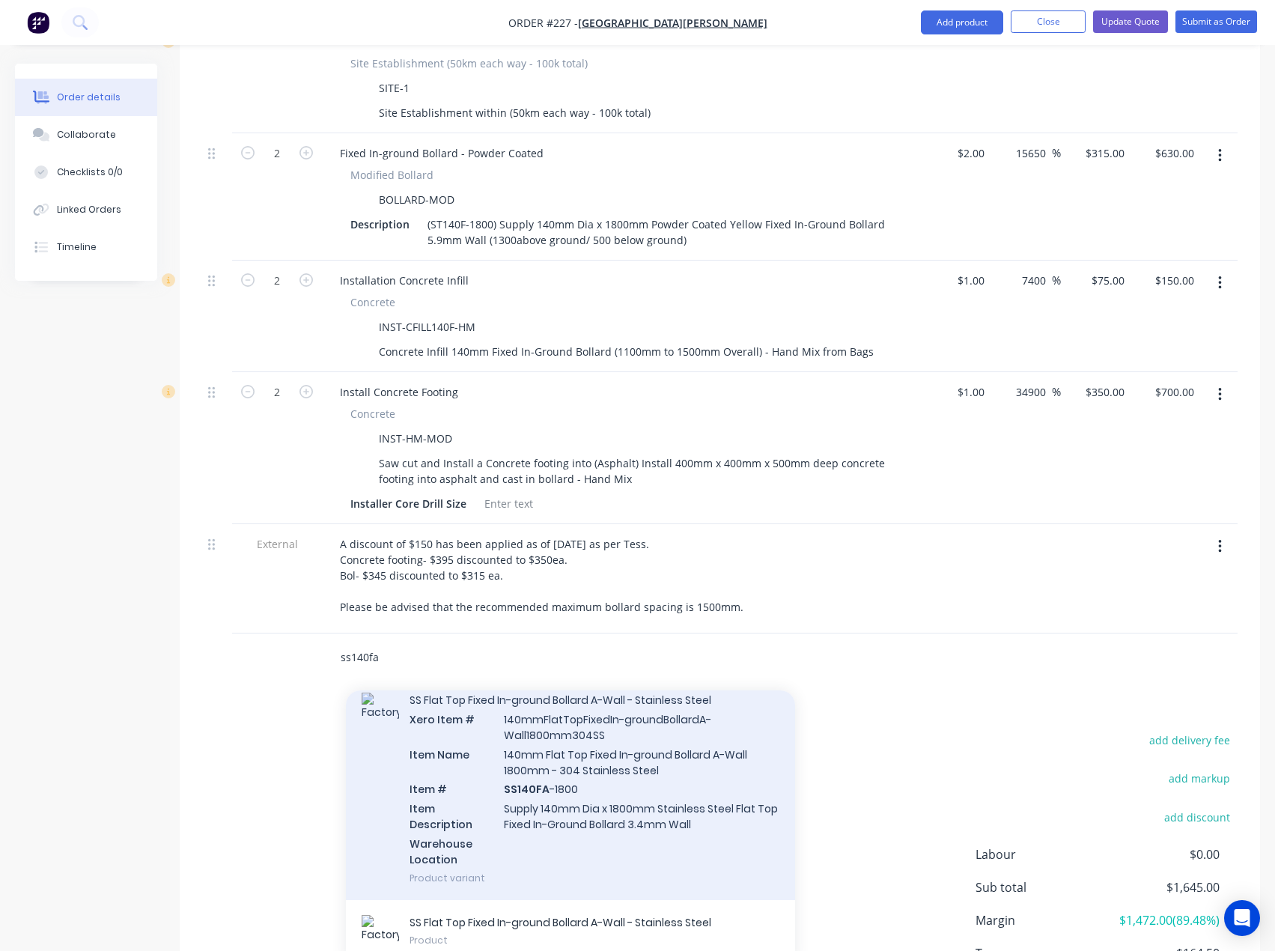
type input "ss140fa"
click at [559, 750] on div "SS Flat Top Fixed In-ground Bollard A-Wall - Stainless Steel Xero Item # 140mmF…" at bounding box center [570, 789] width 449 height 222
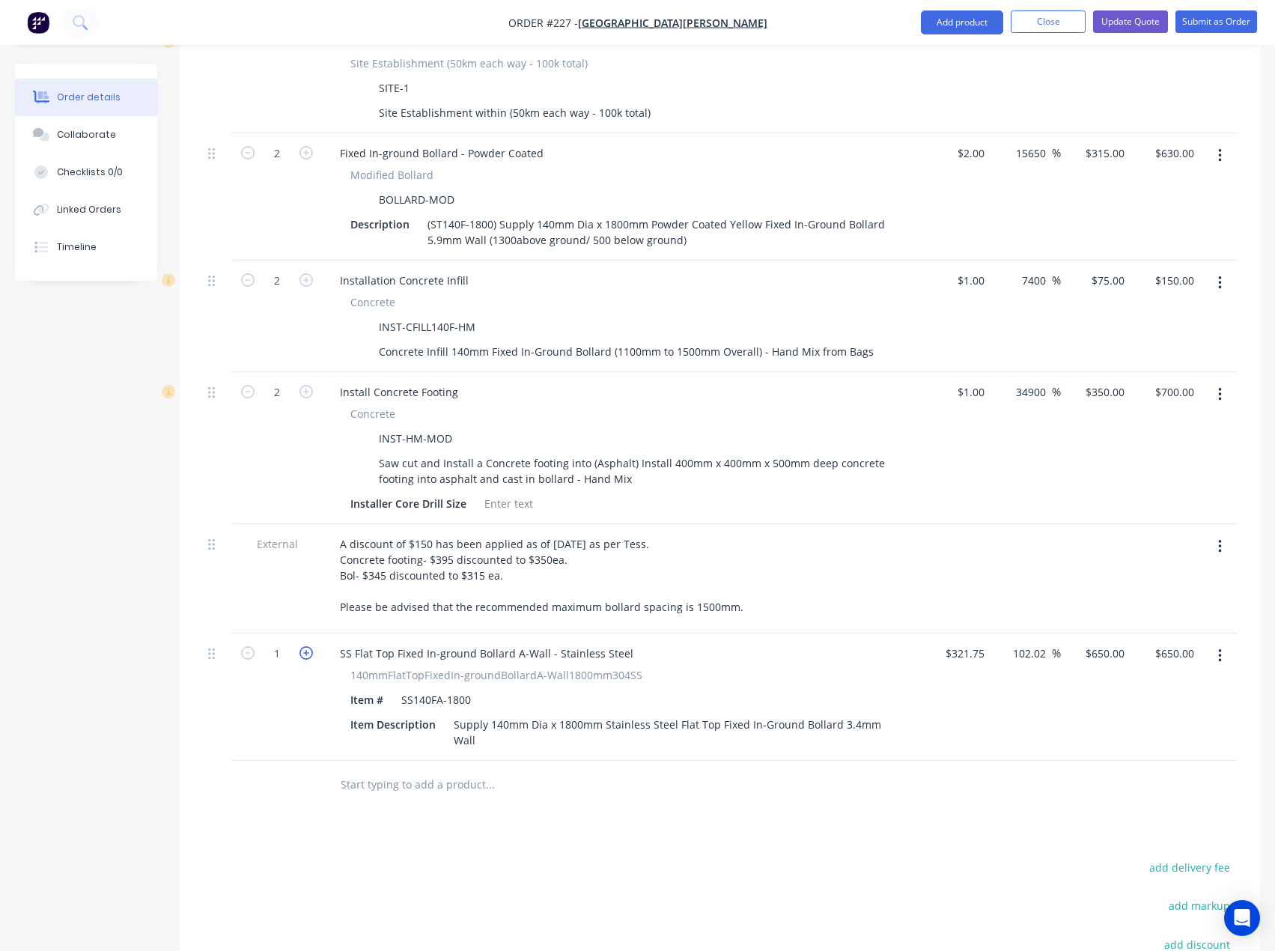
click at [309, 646] on icon "button" at bounding box center [306, 652] width 13 height 13
type input "2"
type input "$1,300.00"
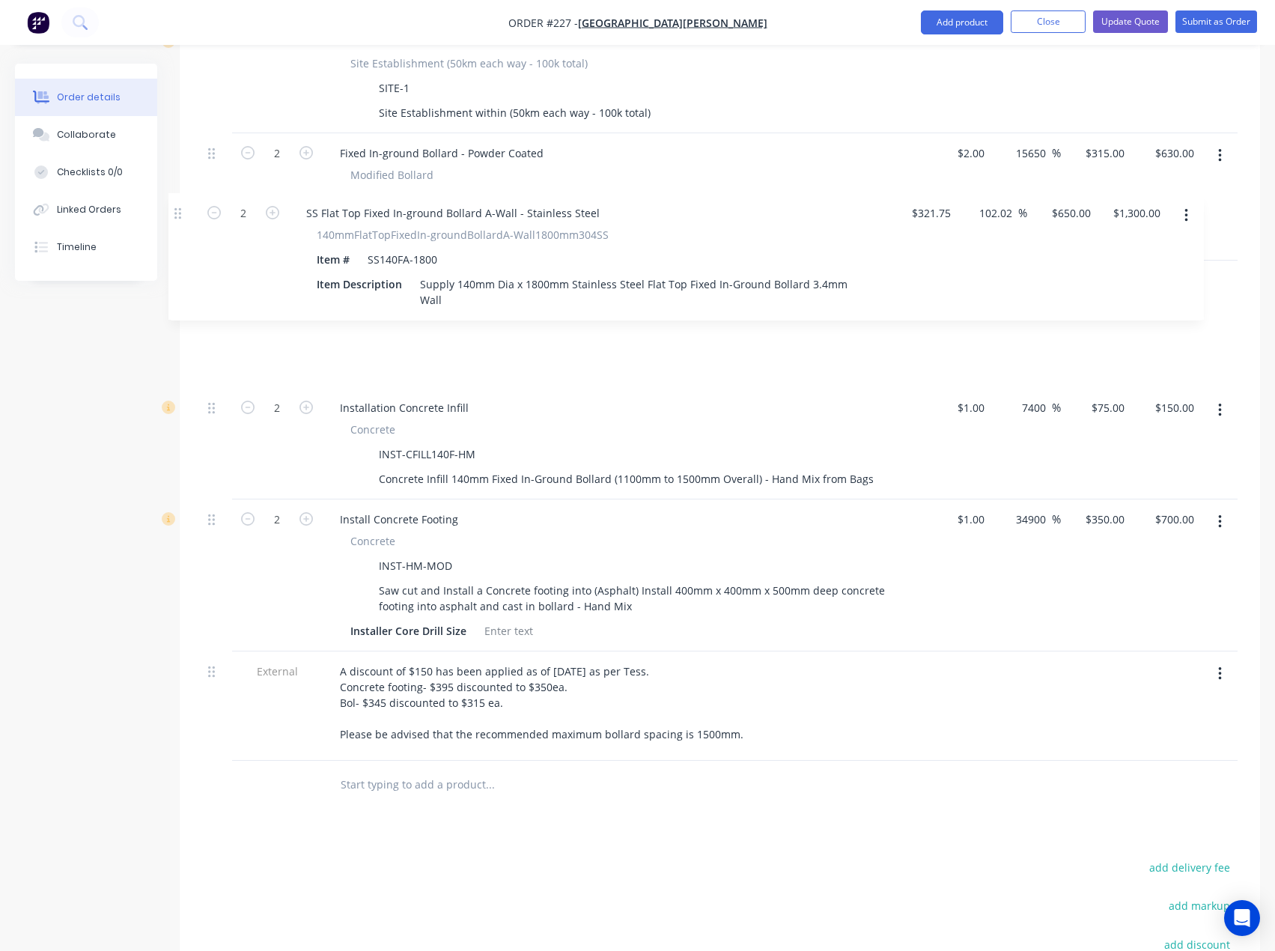
drag, startPoint x: 212, startPoint y: 594, endPoint x: 177, endPoint y: 211, distance: 384.3
click at [177, 211] on div "Order details Collaborate Checklists 0/0 Linked Orders Timeline Order details C…" at bounding box center [637, 253] width 1275 height 1877
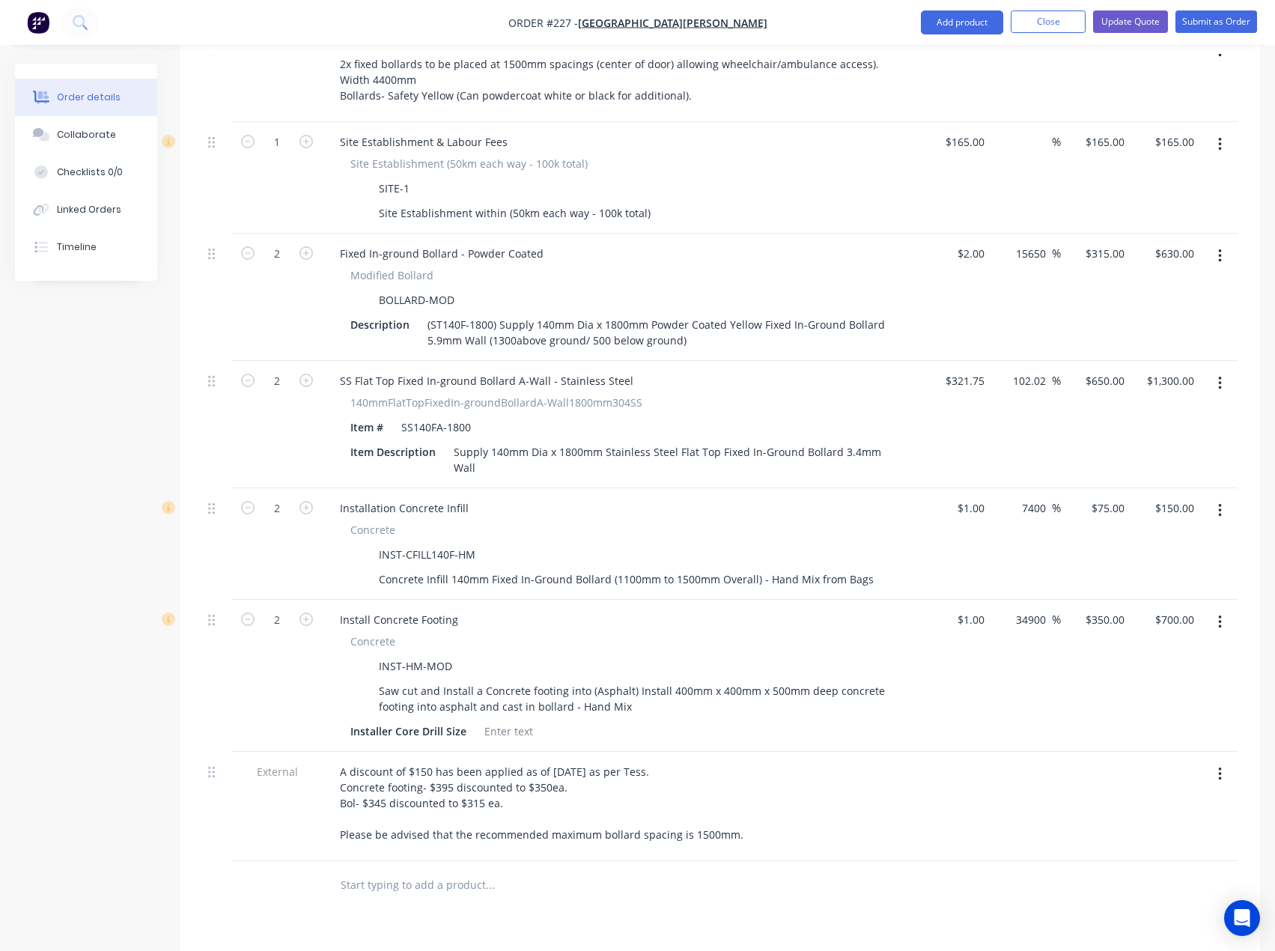
scroll to position [524, 0]
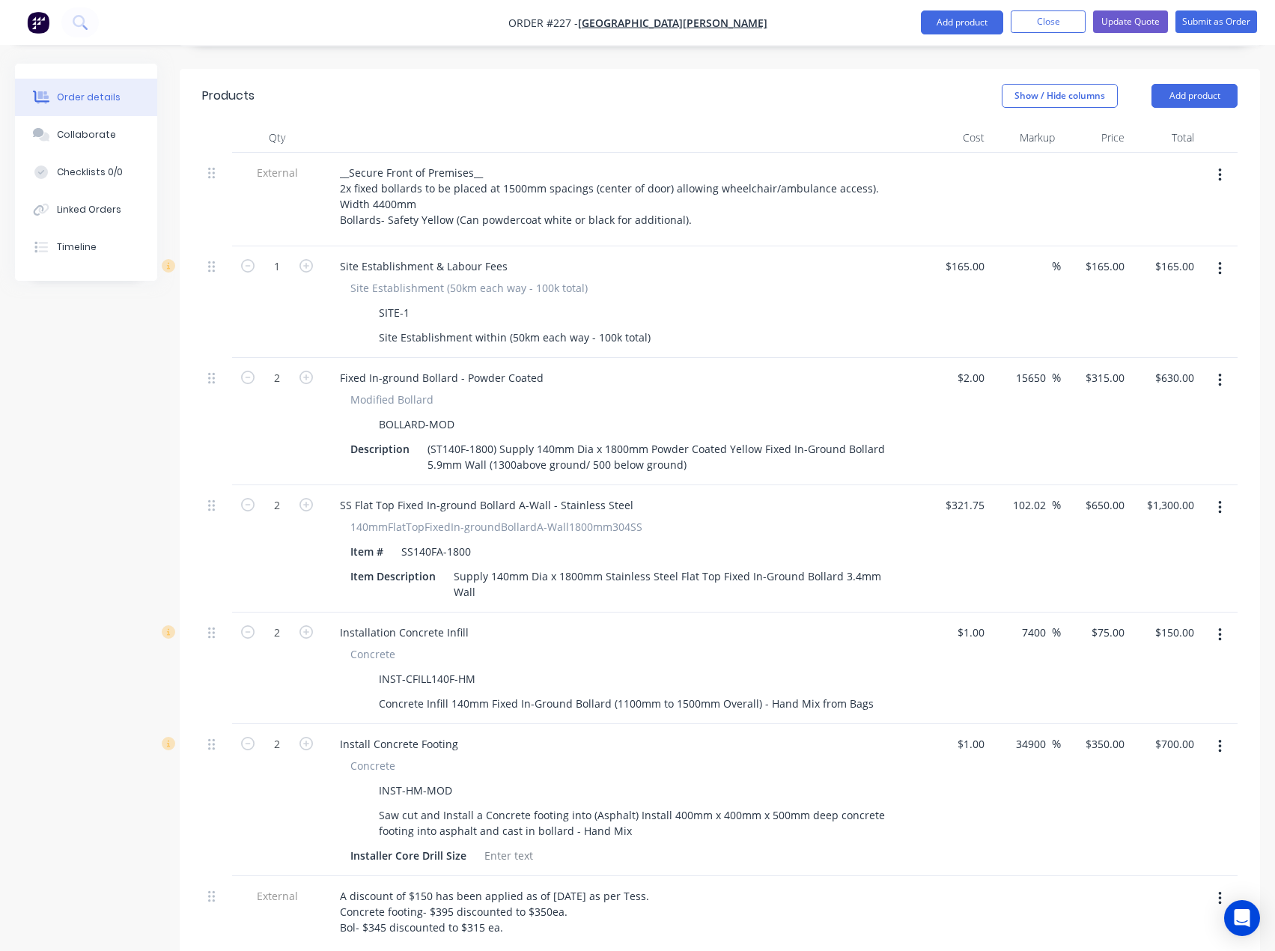
click at [1218, 372] on icon "button" at bounding box center [1220, 380] width 4 height 16
click at [1130, 499] on div "Delete" at bounding box center [1166, 510] width 115 height 22
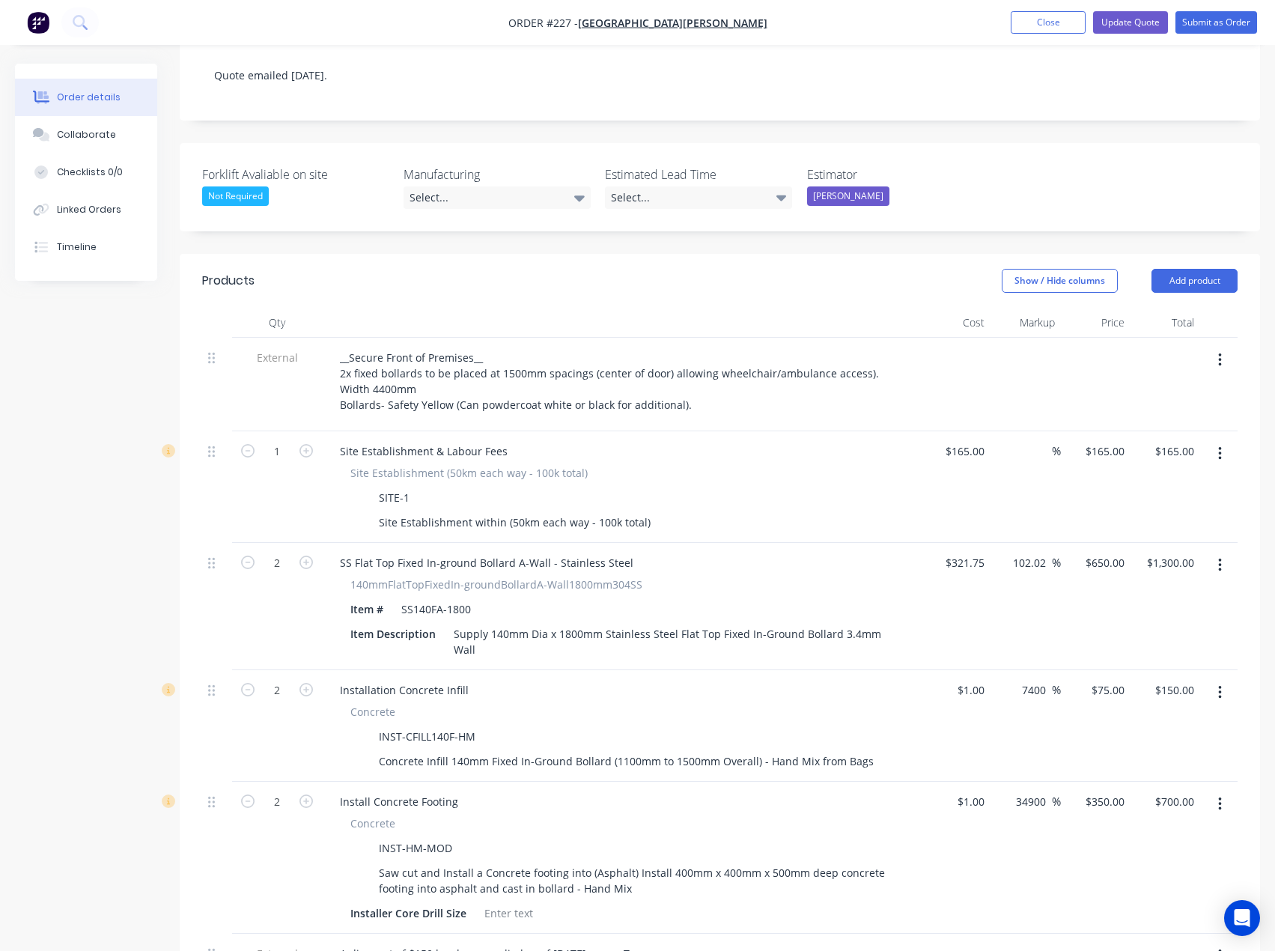
scroll to position [300, 0]
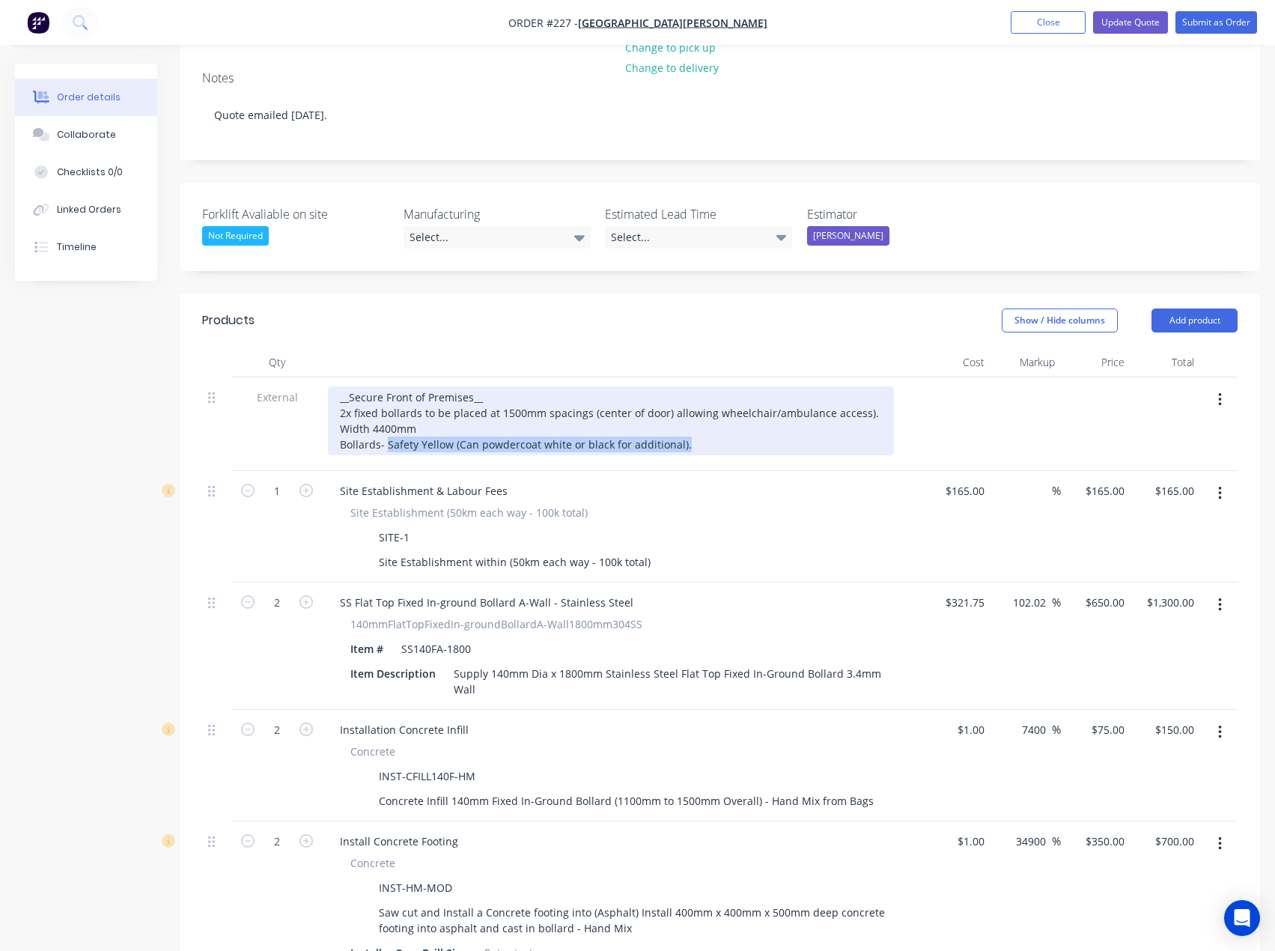
drag, startPoint x: 690, startPoint y: 379, endPoint x: 387, endPoint y: 386, distance: 303.4
click at [387, 386] on div "__Secure Front of Premises__ 2x fixed bollards to be placed at 1500mm spacings …" at bounding box center [611, 420] width 566 height 69
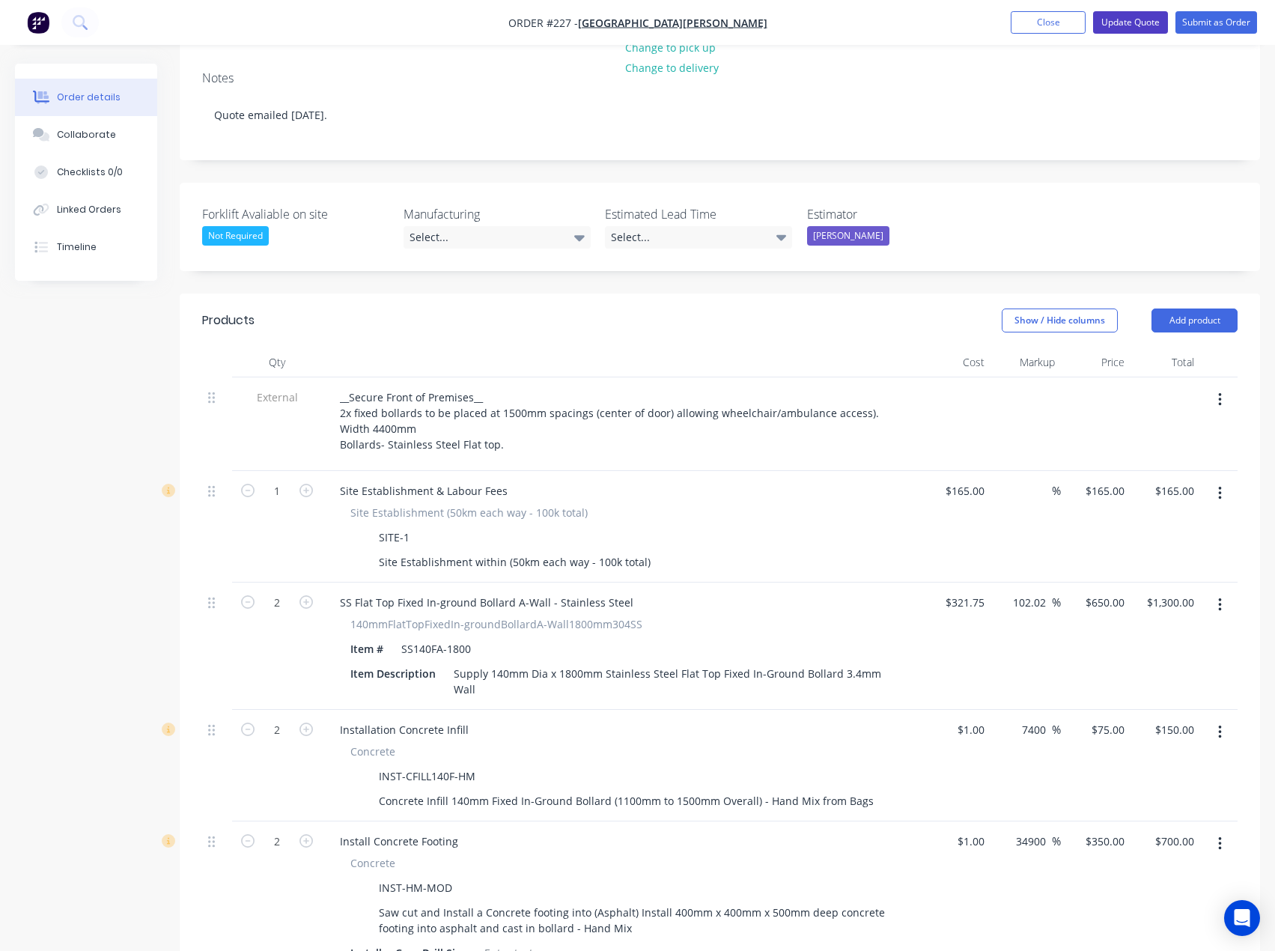
click at [1133, 16] on button "Update Quote" at bounding box center [1130, 22] width 75 height 22
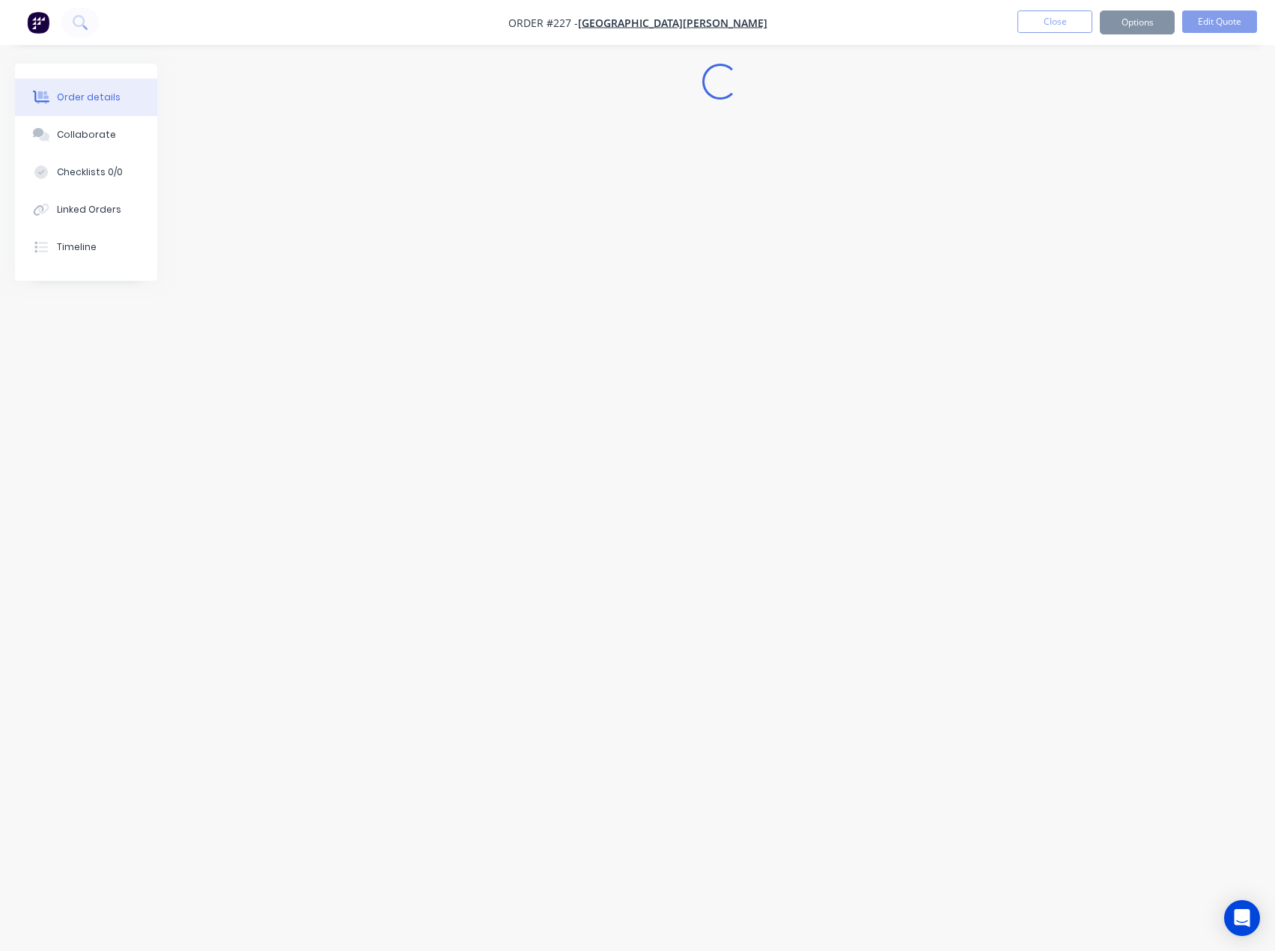
scroll to position [0, 0]
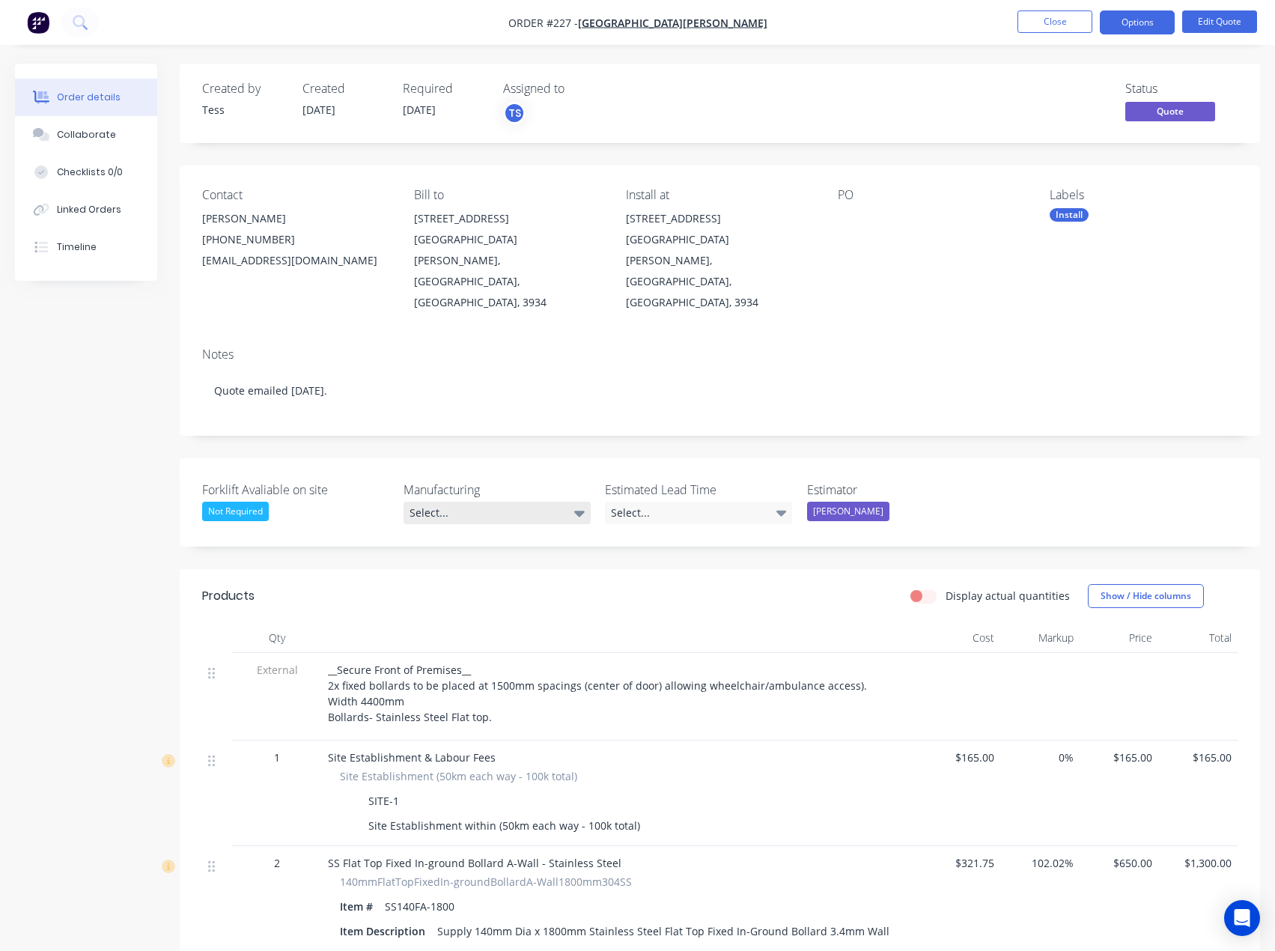
click at [536, 502] on div "Select..." at bounding box center [497, 513] width 187 height 22
click at [452, 538] on div "Not Required" at bounding box center [472, 535] width 67 height 19
click at [532, 481] on label "Manufacturing" at bounding box center [497, 490] width 187 height 18
click at [681, 502] on div "Select..." at bounding box center [698, 513] width 187 height 22
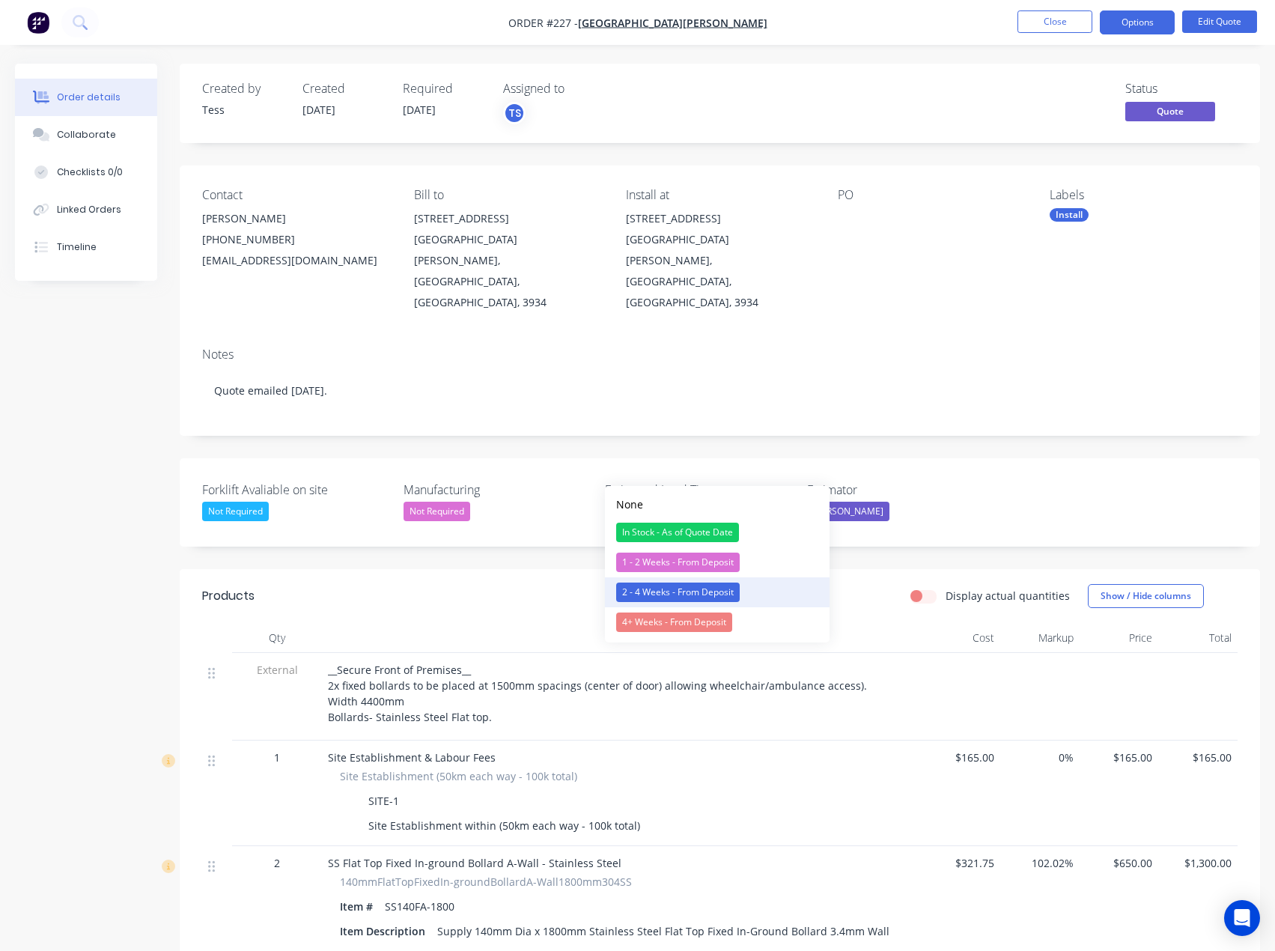
click at [677, 592] on div "2 - 4 Weeks - From Deposit" at bounding box center [678, 592] width 124 height 19
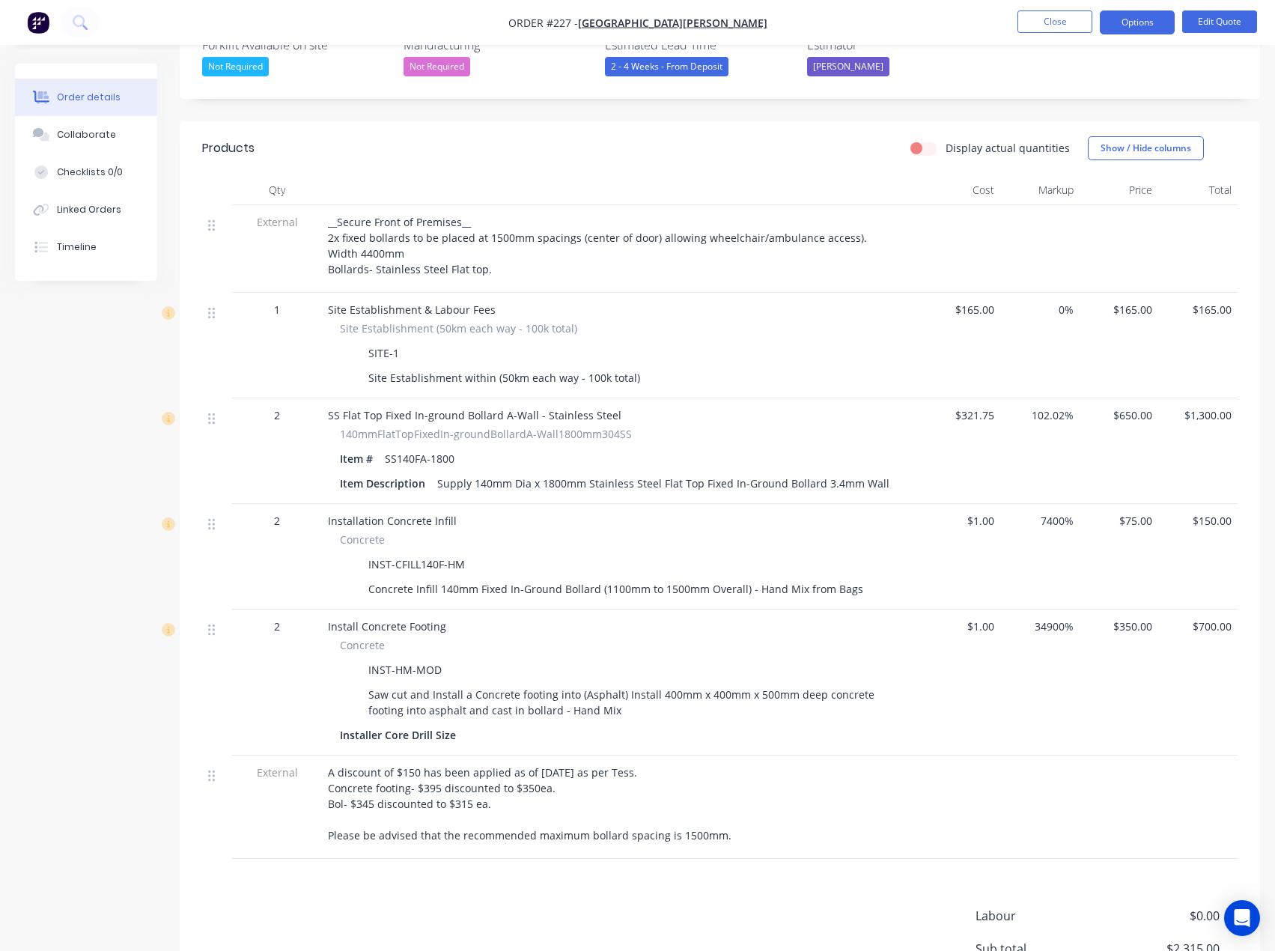
scroll to position [449, 0]
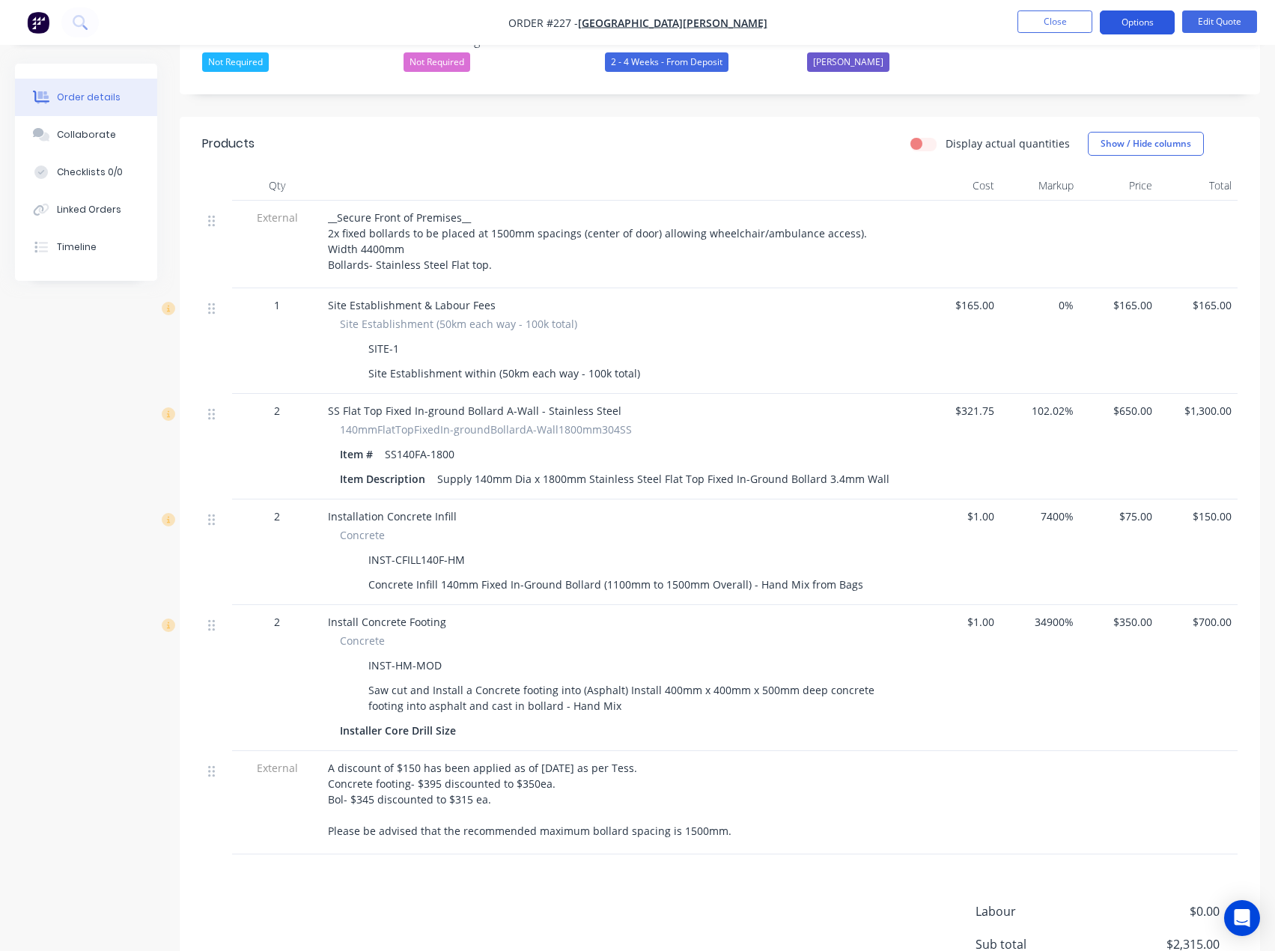
click at [1144, 25] on button "Options" at bounding box center [1137, 22] width 75 height 24
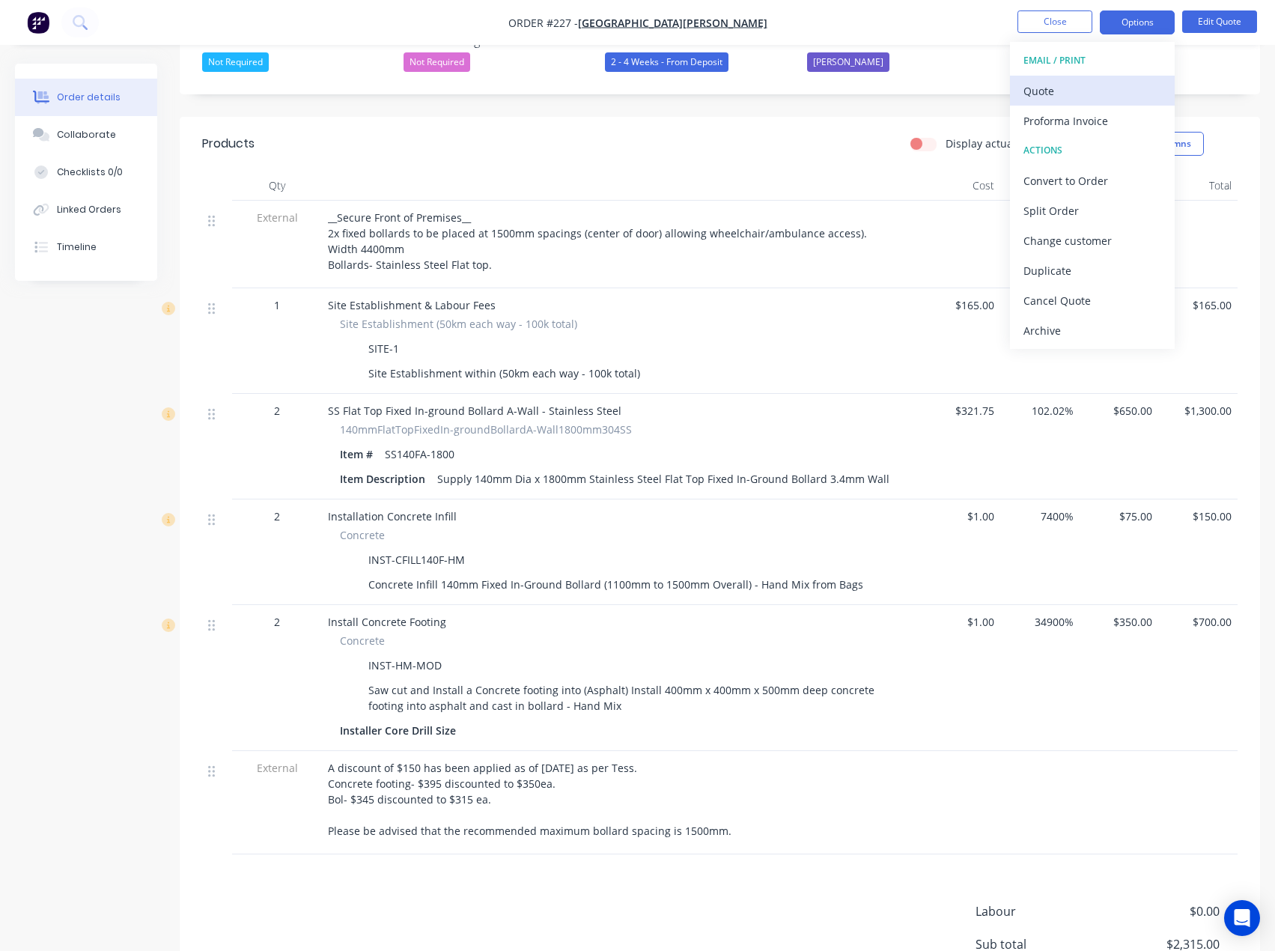
click at [1054, 92] on div "Quote" at bounding box center [1093, 91] width 138 height 22
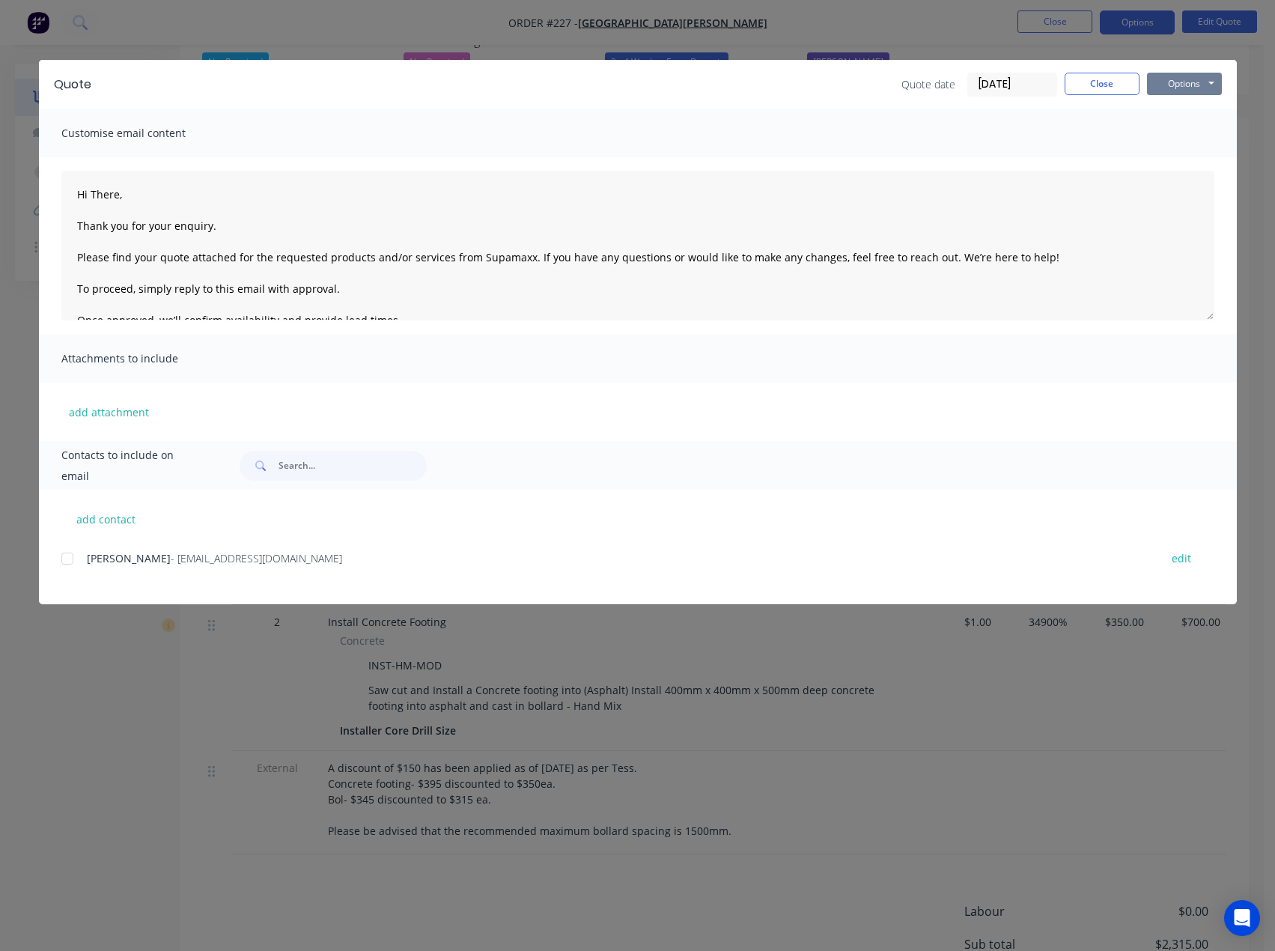
click at [1194, 74] on button "Options" at bounding box center [1184, 84] width 75 height 22
click at [1179, 106] on button "Preview" at bounding box center [1195, 110] width 96 height 25
click at [1109, 88] on button "Close" at bounding box center [1102, 84] width 75 height 22
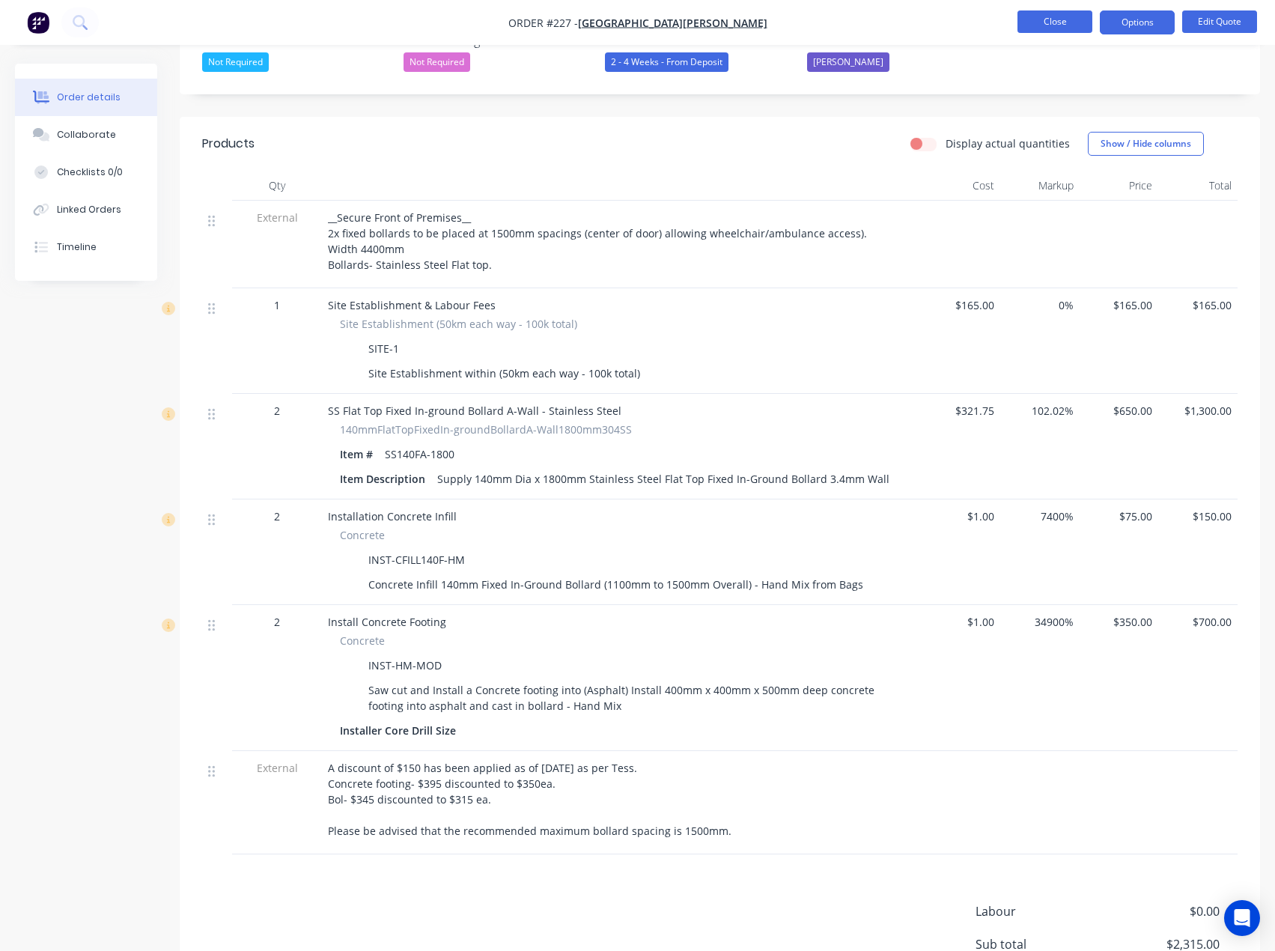
click at [1049, 28] on button "Close" at bounding box center [1055, 21] width 75 height 22
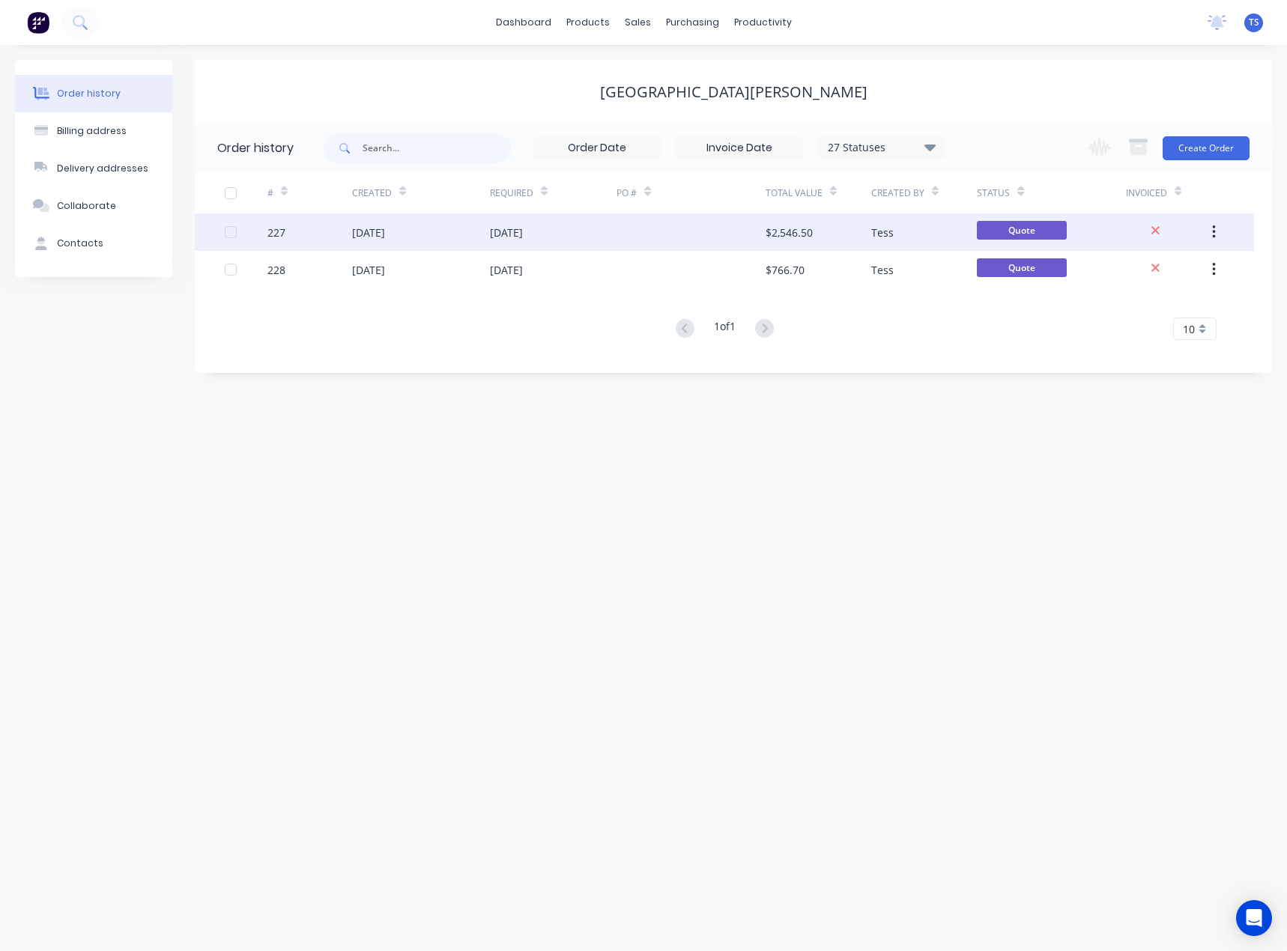
click at [655, 226] on div at bounding box center [690, 231] width 148 height 37
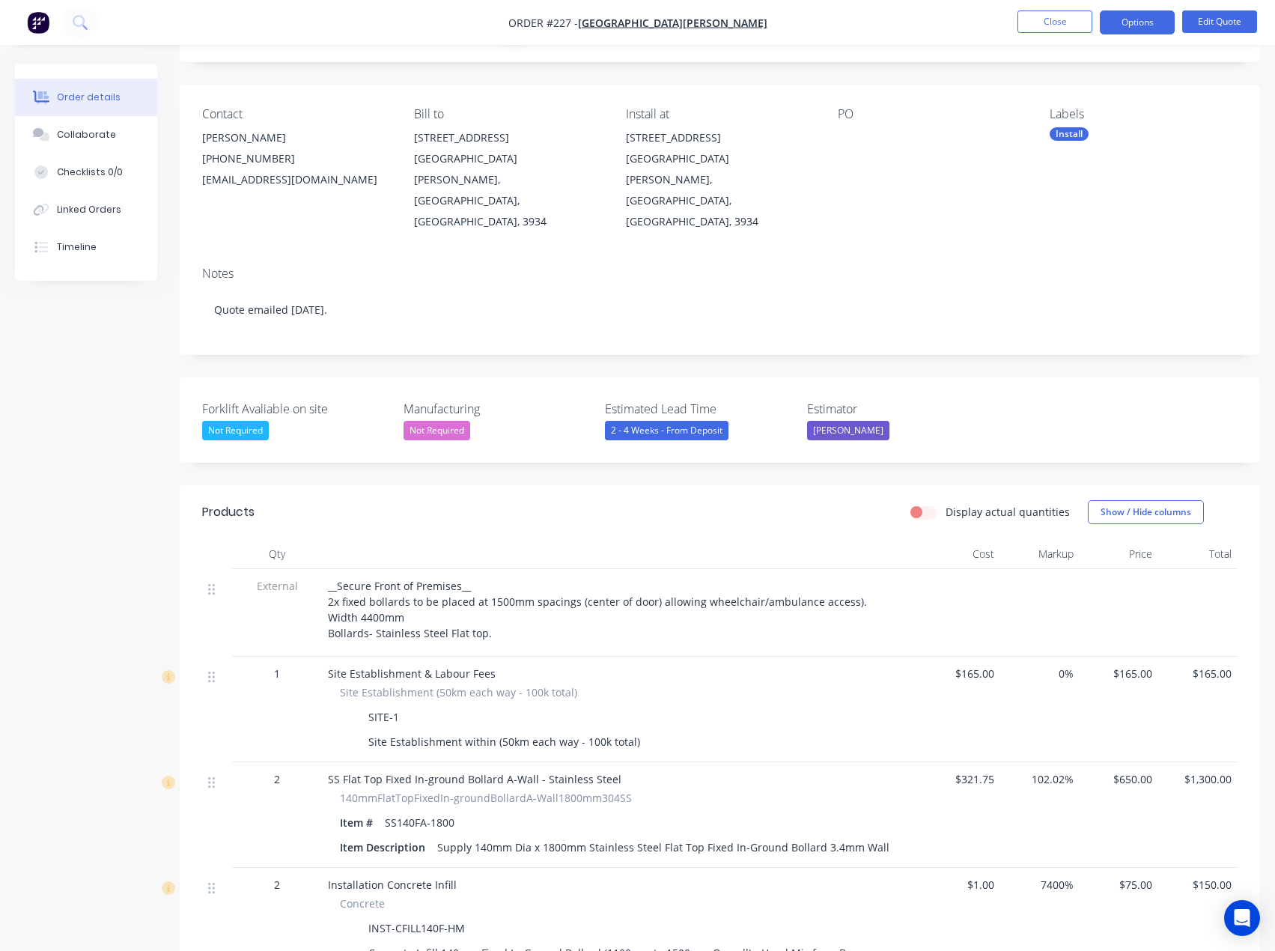
scroll to position [75, 0]
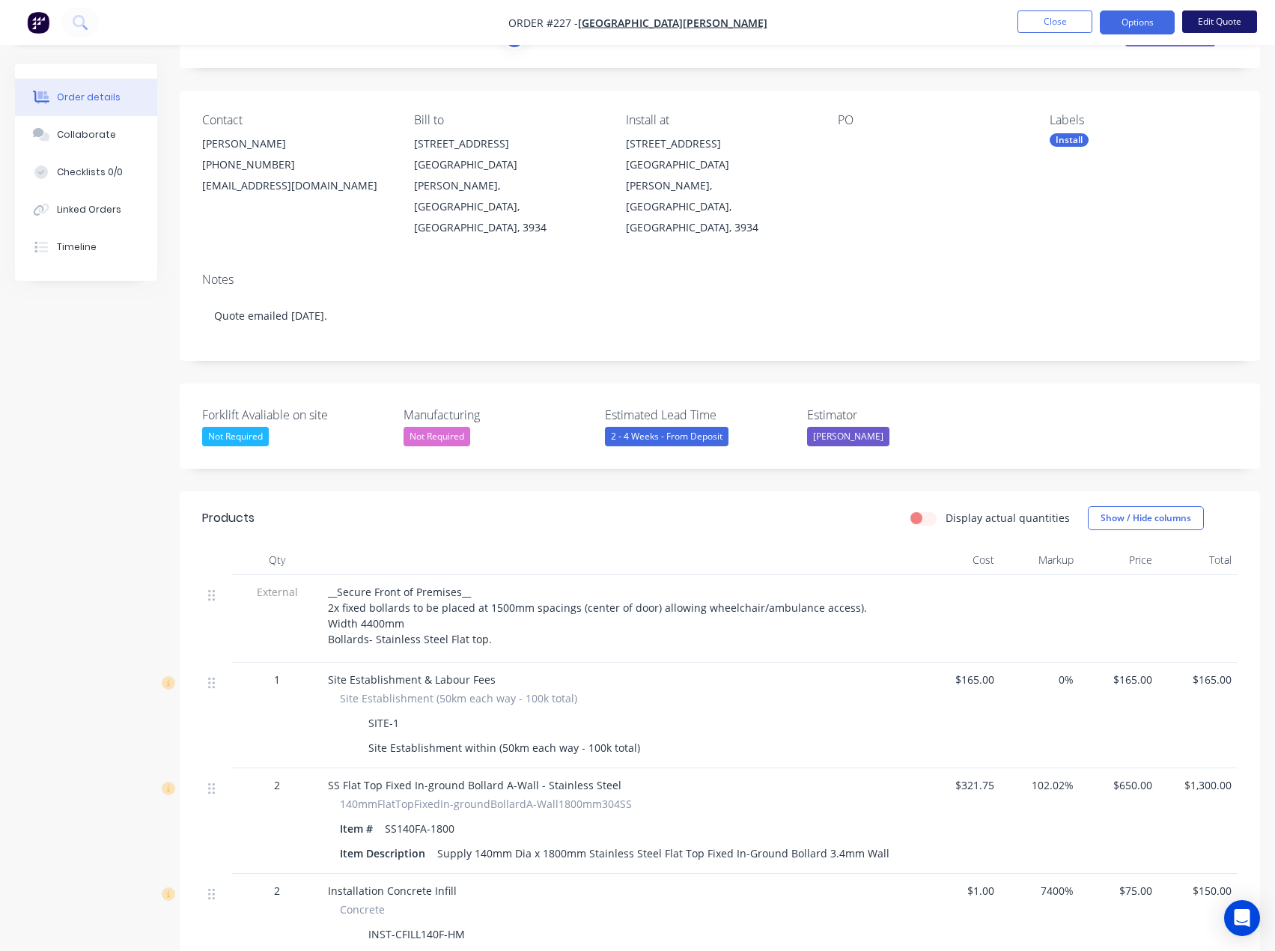
click at [1206, 18] on button "Edit Quote" at bounding box center [1219, 21] width 75 height 22
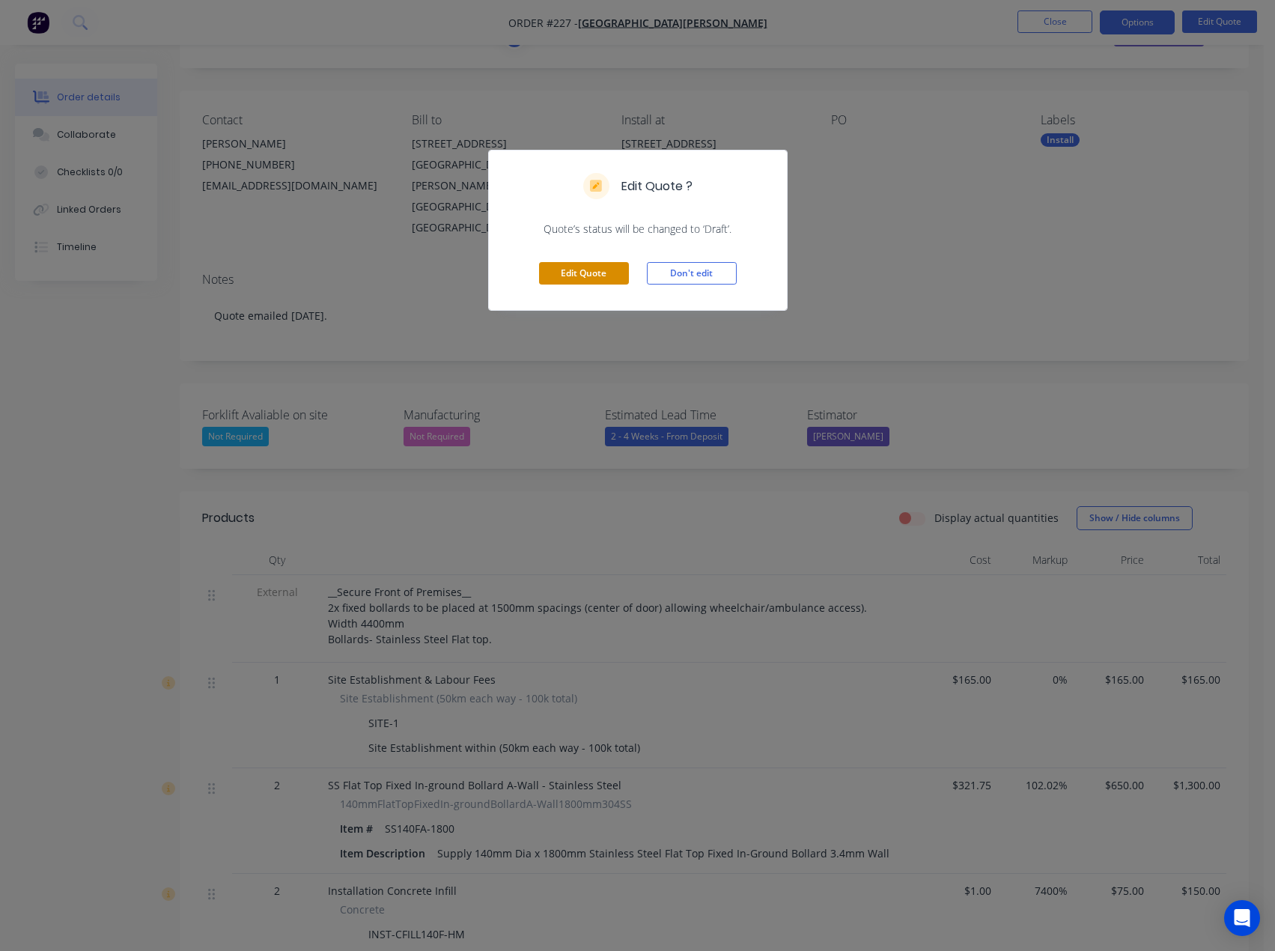
click at [574, 273] on button "Edit Quote" at bounding box center [584, 273] width 90 height 22
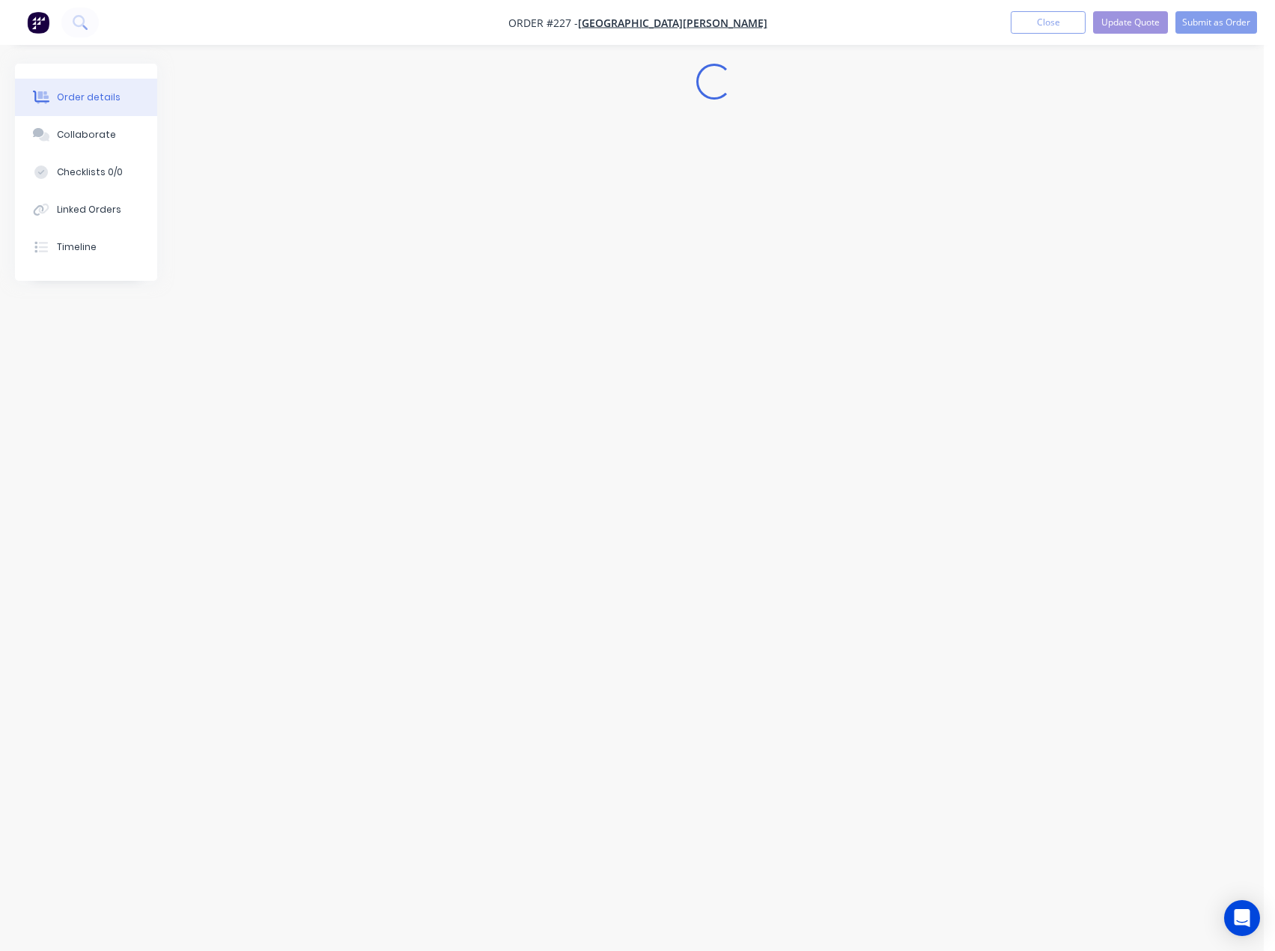
scroll to position [0, 0]
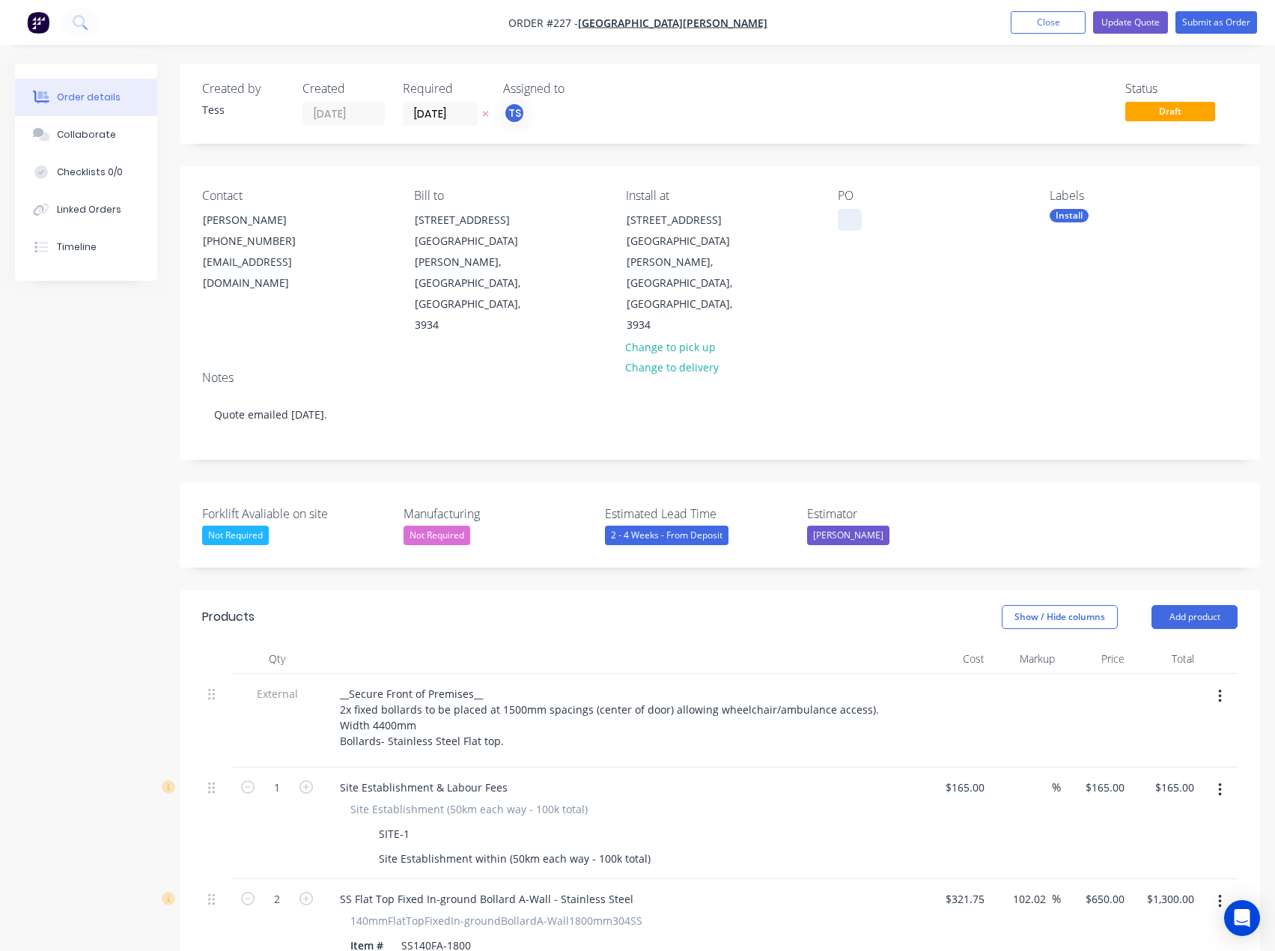
click at [846, 222] on div at bounding box center [850, 220] width 24 height 22
click at [848, 218] on div "SS140FA-1800" at bounding box center [885, 220] width 94 height 22
click at [1120, 19] on button "Update Quote" at bounding box center [1130, 22] width 75 height 22
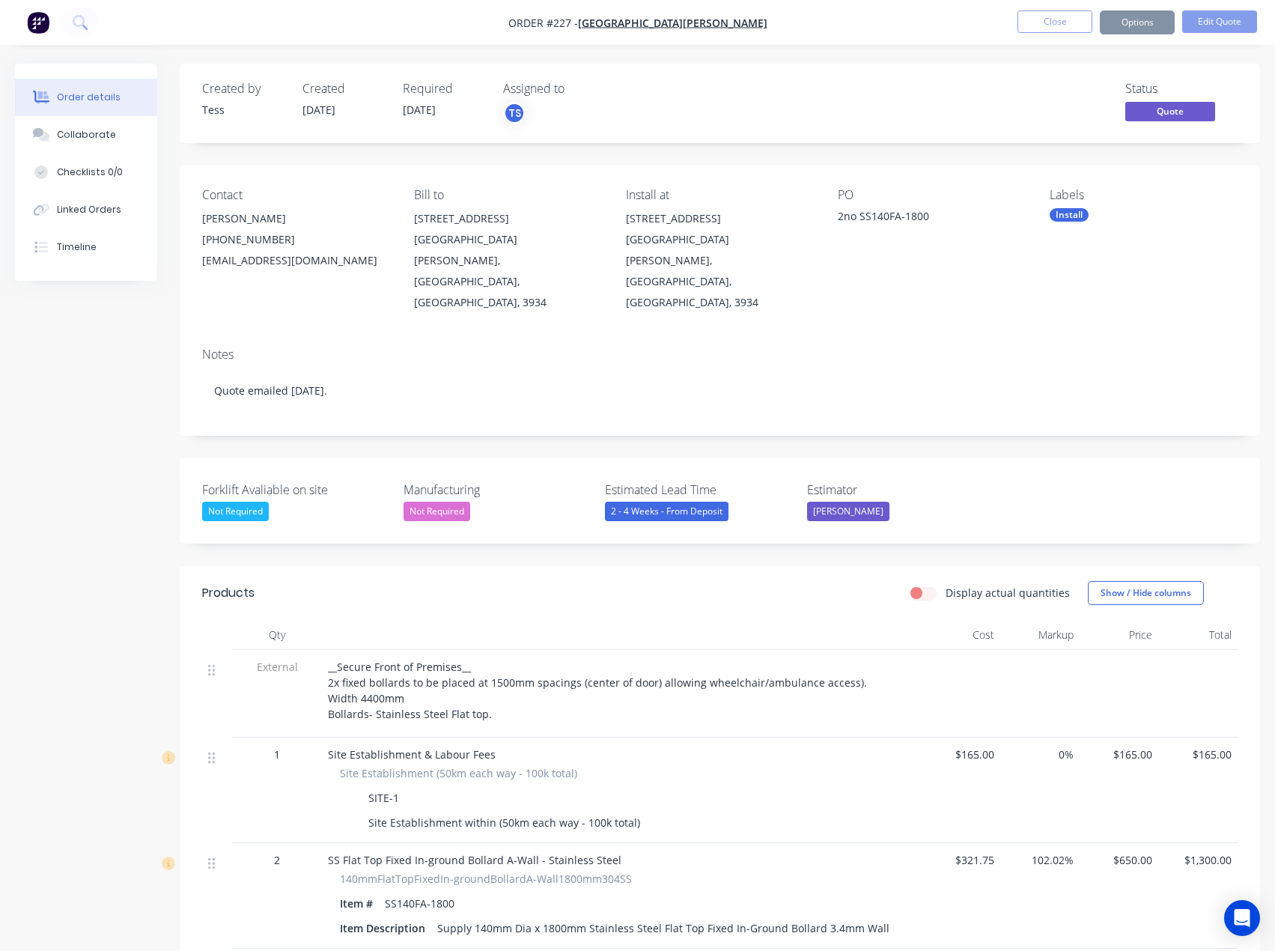
click at [1064, 16] on button "Close" at bounding box center [1055, 21] width 75 height 22
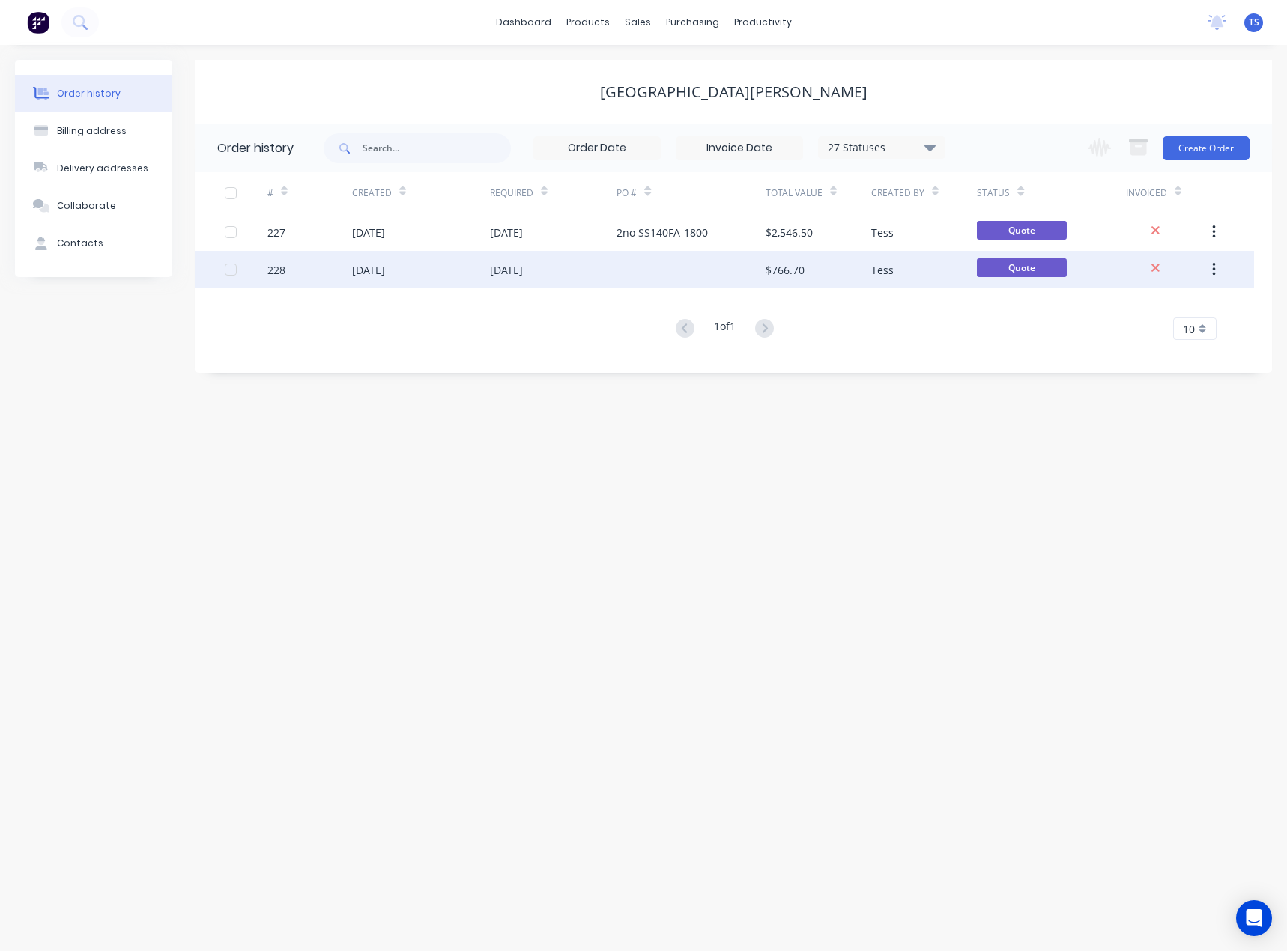
click at [523, 265] on div "[DATE]" at bounding box center [506, 270] width 33 height 16
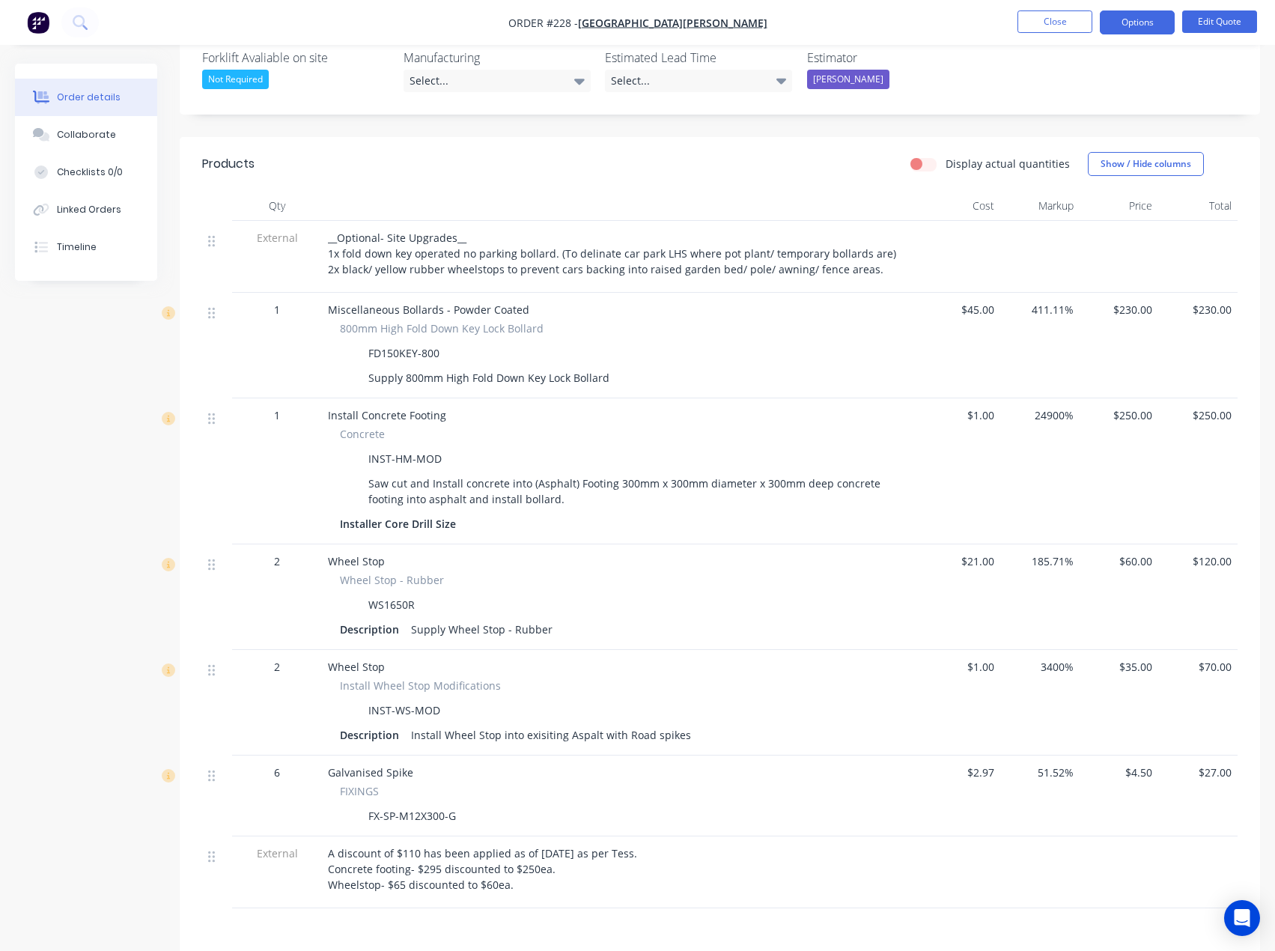
scroll to position [449, 0]
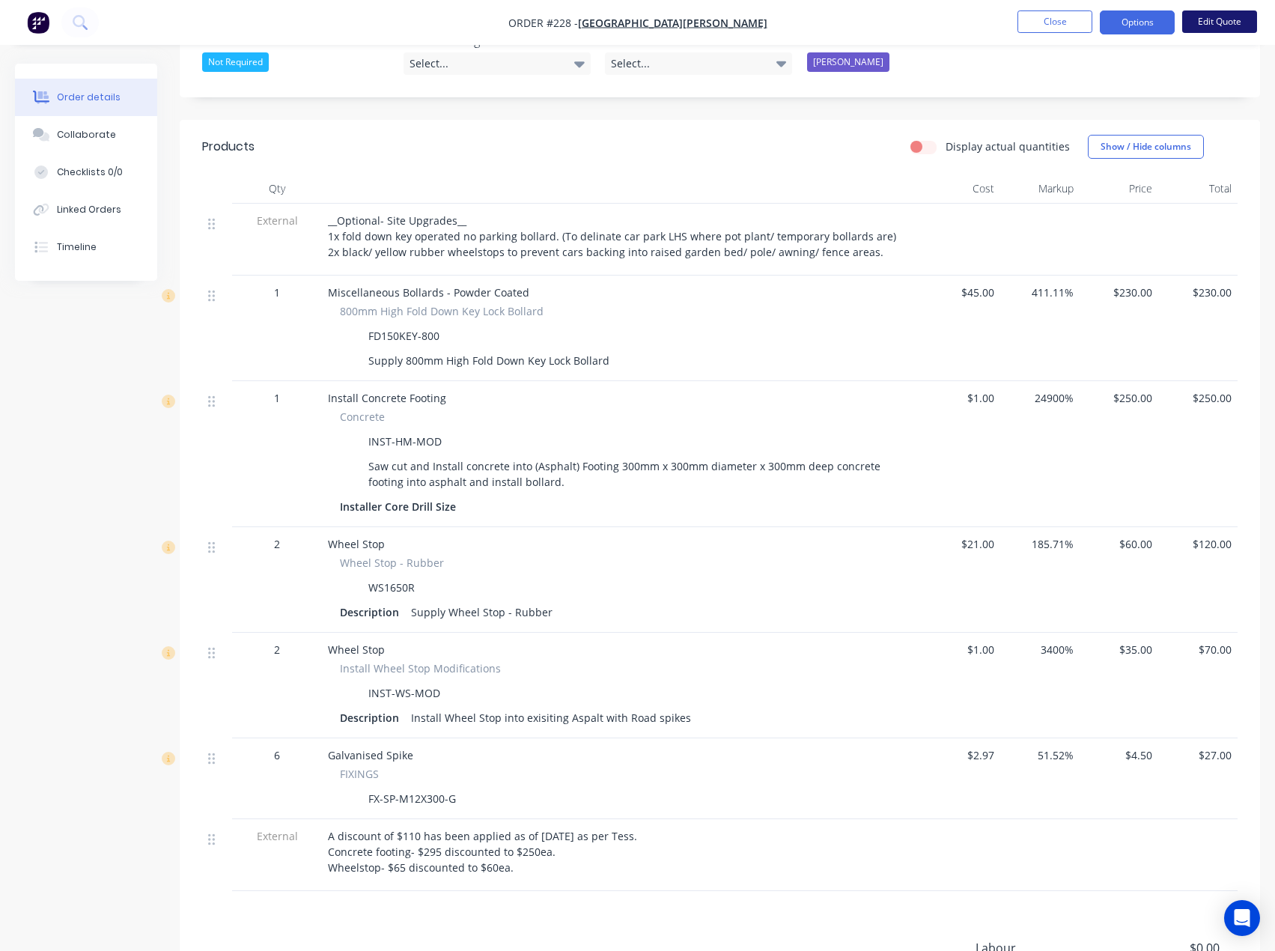
click at [1210, 16] on button "Edit Quote" at bounding box center [1219, 21] width 75 height 22
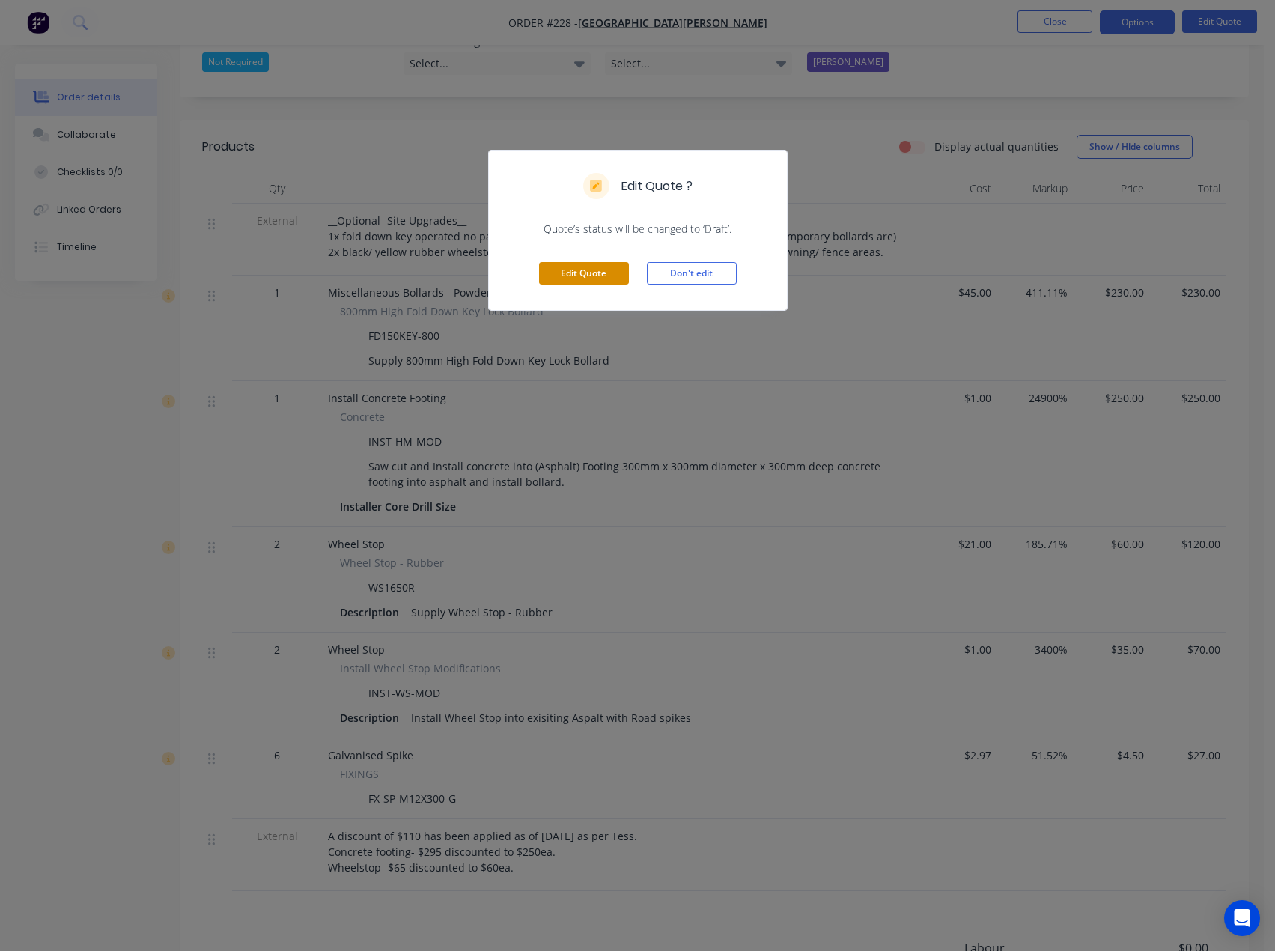
click at [573, 264] on button "Edit Quote" at bounding box center [584, 273] width 90 height 22
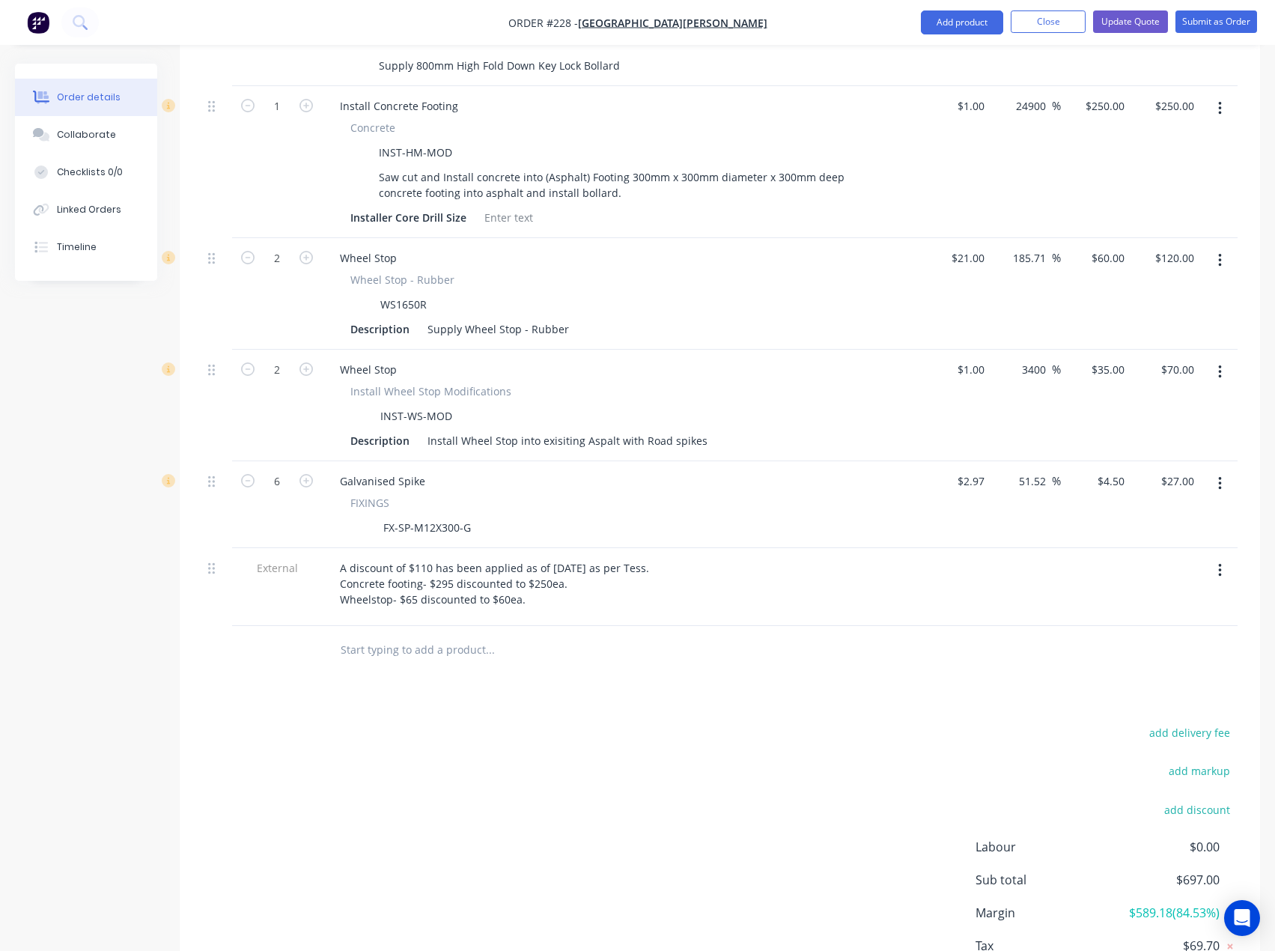
scroll to position [823, 0]
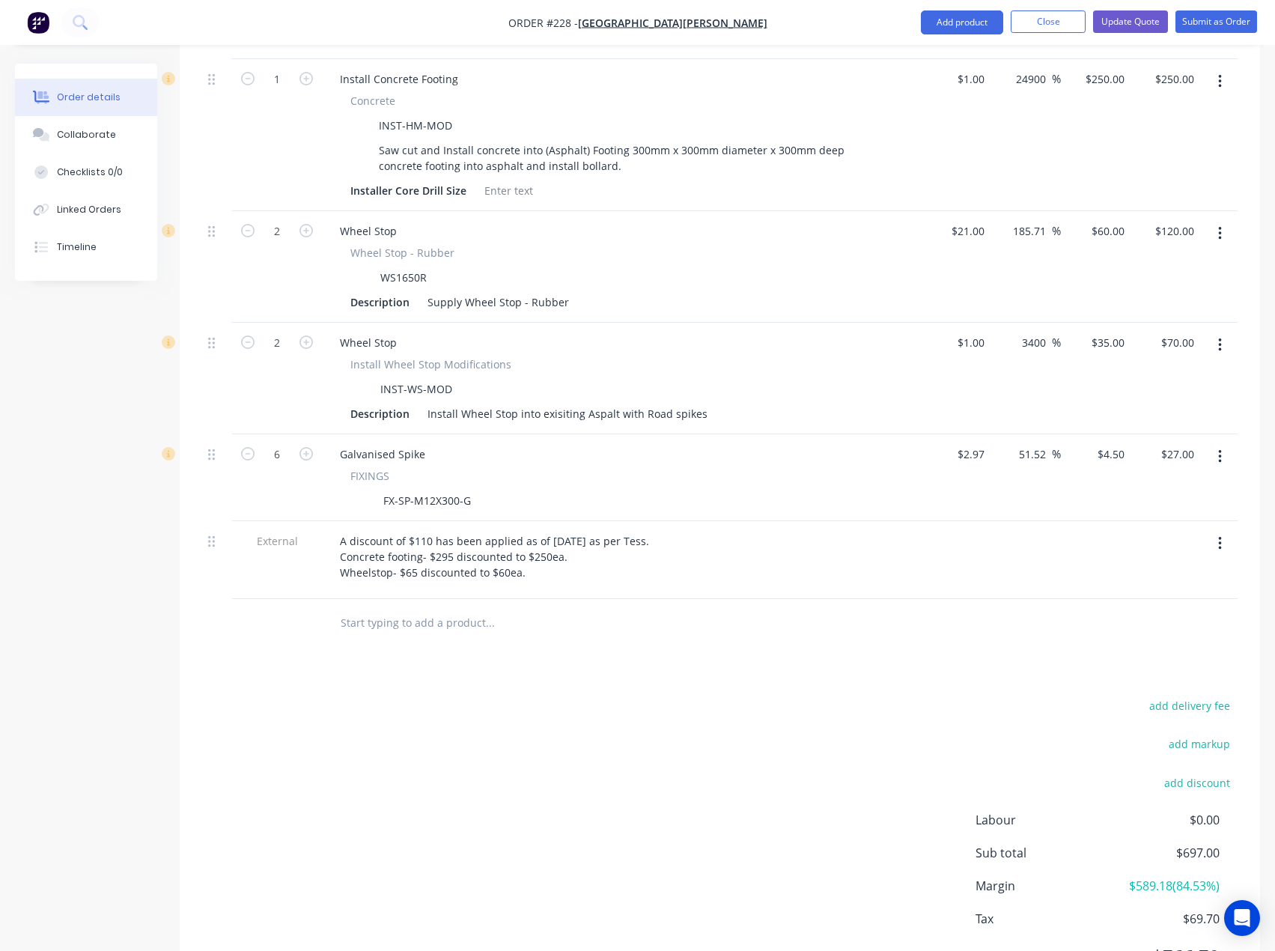
click at [1221, 449] on icon "button" at bounding box center [1220, 457] width 4 height 16
click at [1126, 575] on div "Delete" at bounding box center [1166, 586] width 115 height 22
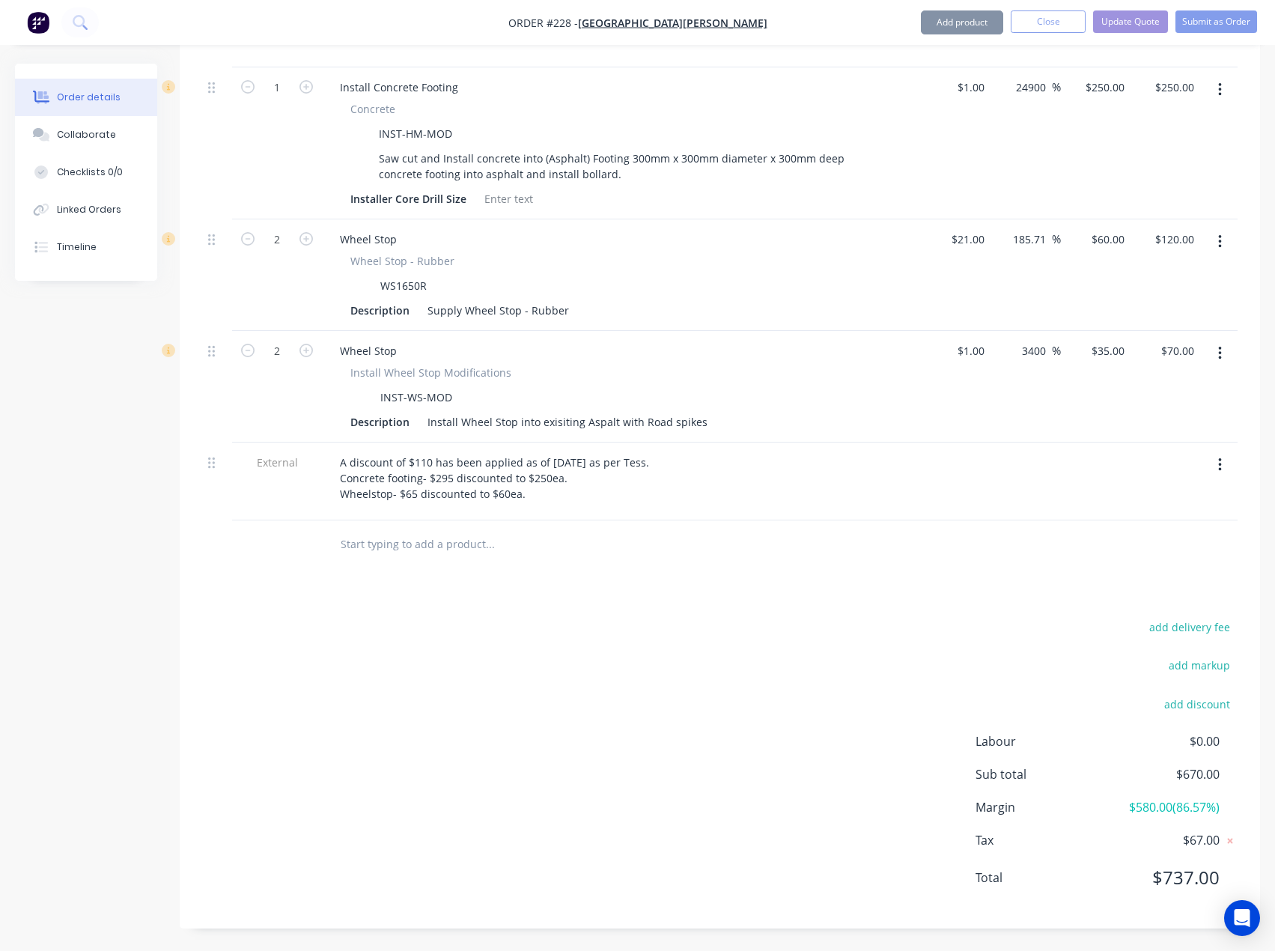
scroll to position [736, 0]
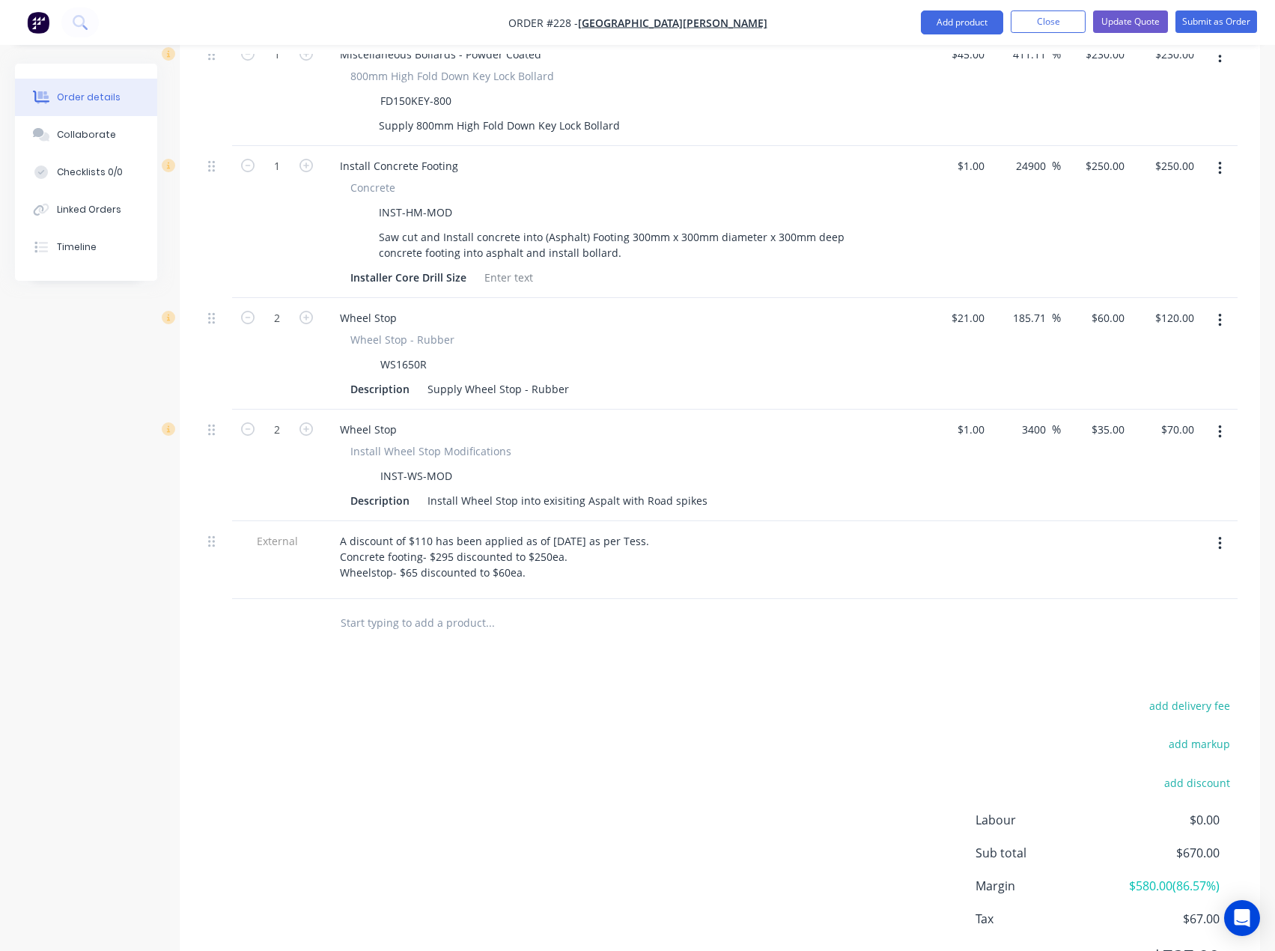
click at [1219, 424] on icon "button" at bounding box center [1220, 432] width 4 height 16
click at [1140, 550] on div "Delete" at bounding box center [1166, 561] width 115 height 22
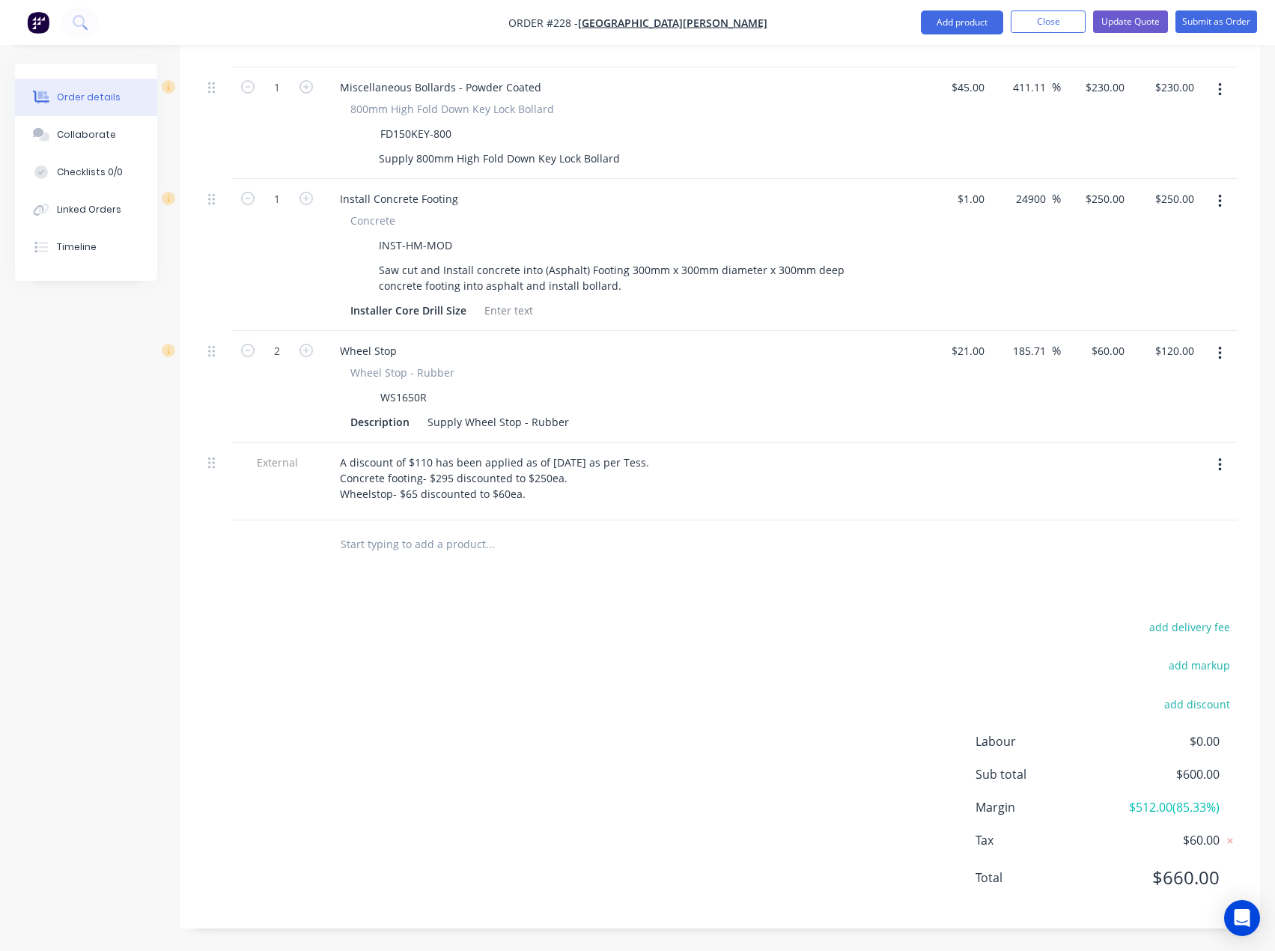
scroll to position [625, 0]
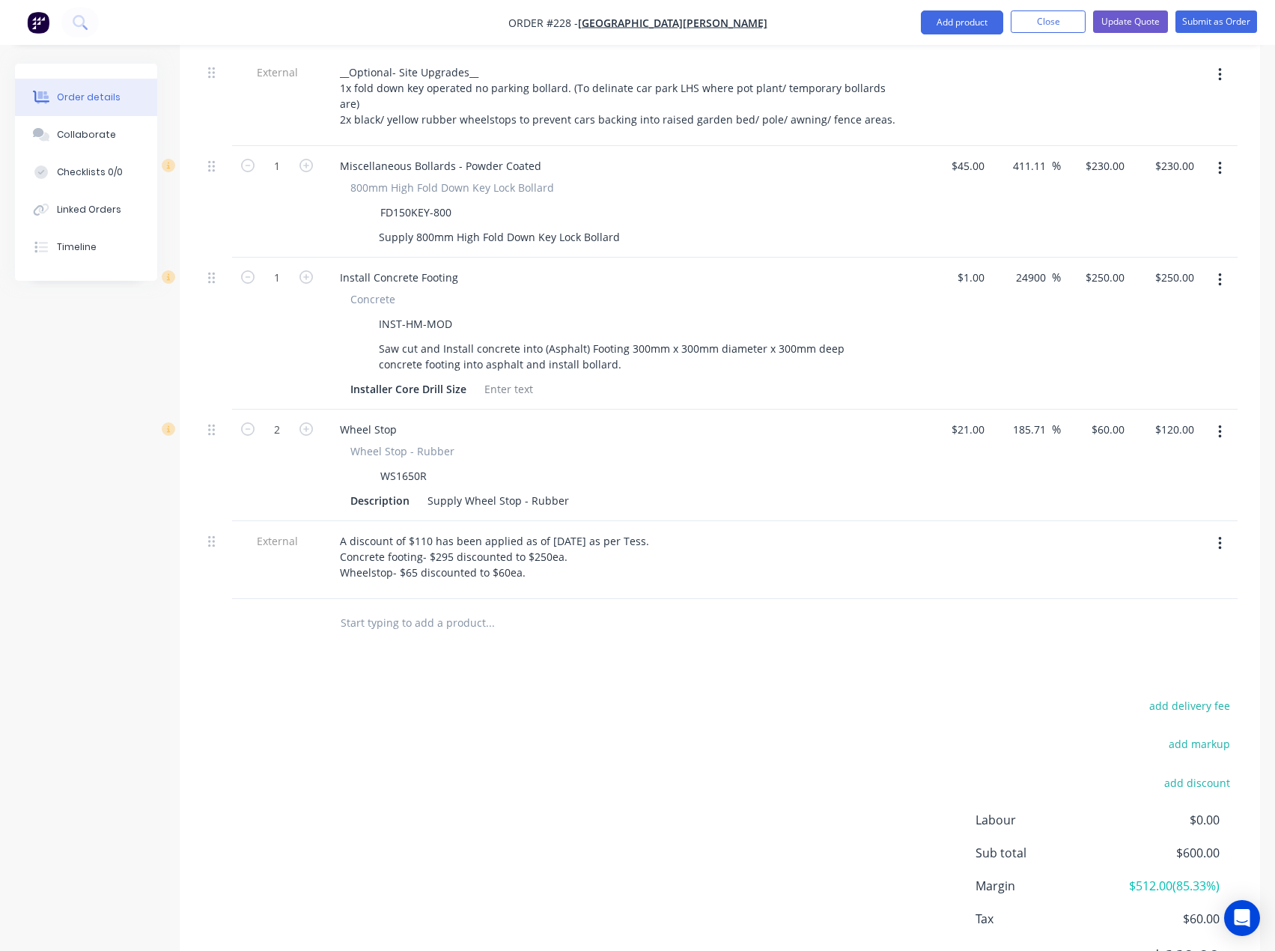
drag, startPoint x: 1220, startPoint y: 351, endPoint x: 1216, endPoint y: 358, distance: 7.7
click at [1218, 424] on icon "button" at bounding box center [1220, 432] width 4 height 16
click at [1137, 550] on div "Delete" at bounding box center [1166, 561] width 115 height 22
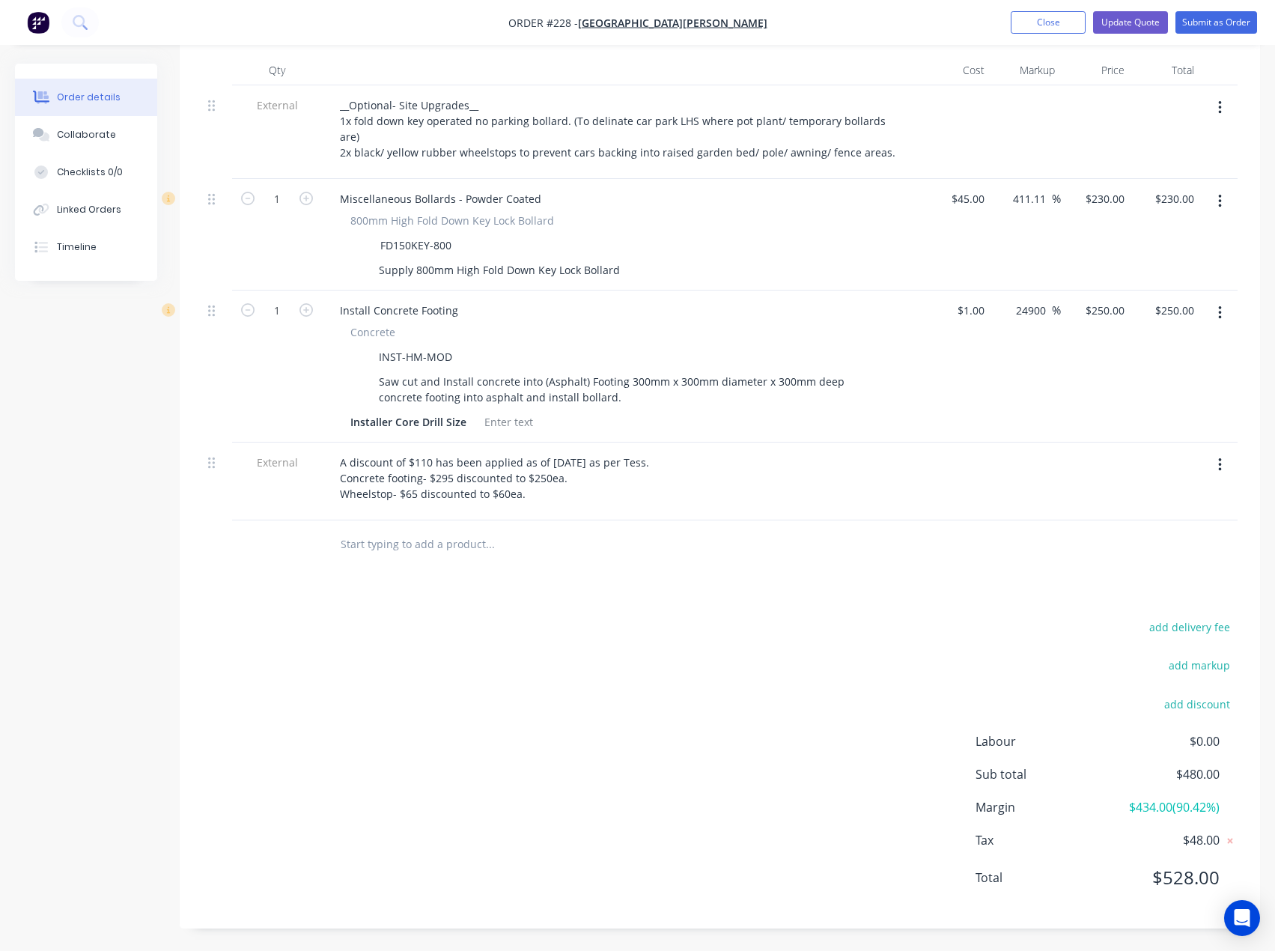
scroll to position [513, 0]
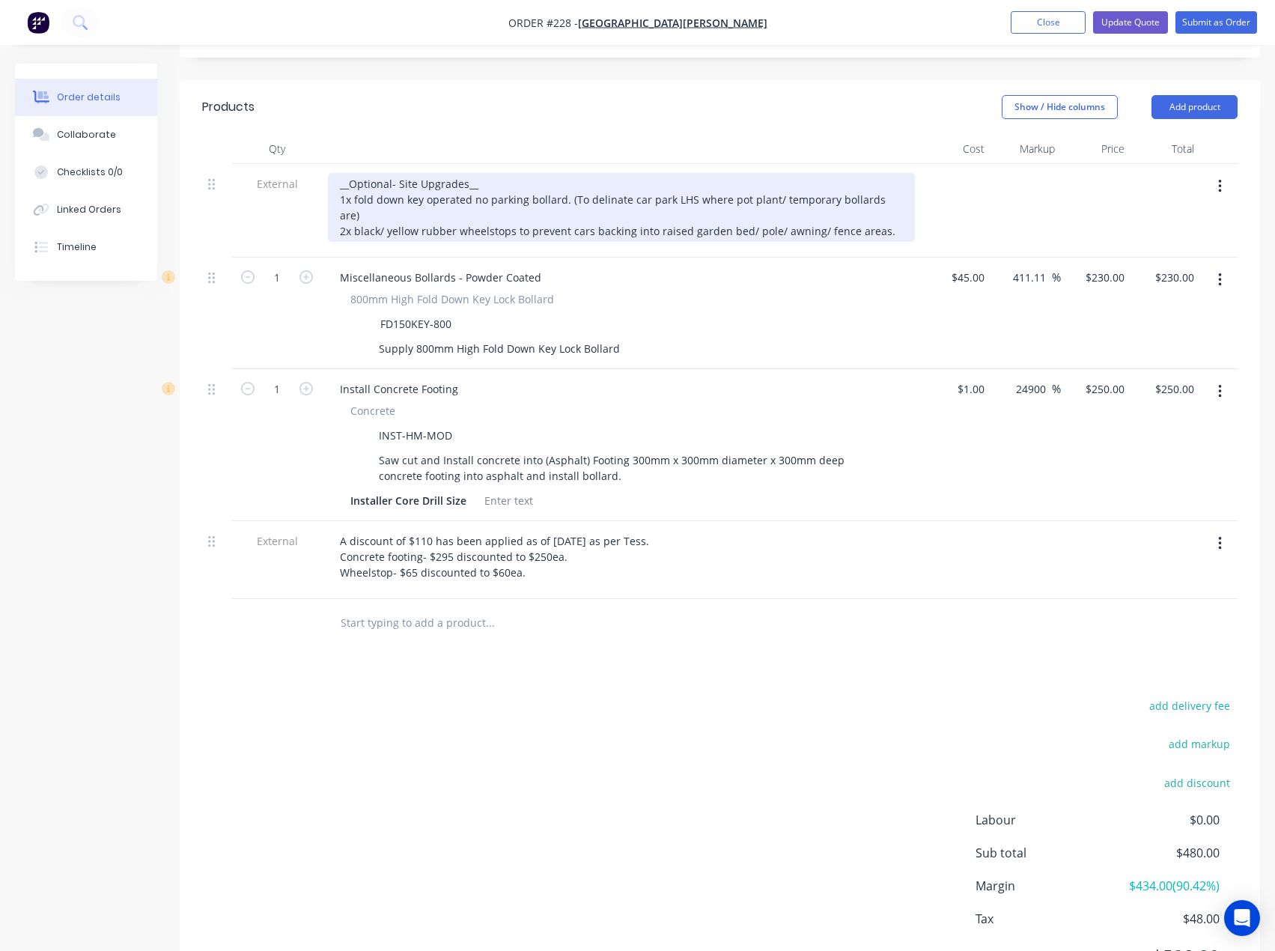
click at [387, 173] on div "__Optional- Site Upgrades__ 1x fold down key operated no parking bollard. (To d…" at bounding box center [621, 207] width 587 height 69
drag, startPoint x: 881, startPoint y: 152, endPoint x: 332, endPoint y: 155, distance: 548.2
click at [332, 173] on div "__Optional- Site Upgrades__ 1x fold down key operated no parking bollard. (To d…" at bounding box center [621, 207] width 587 height 69
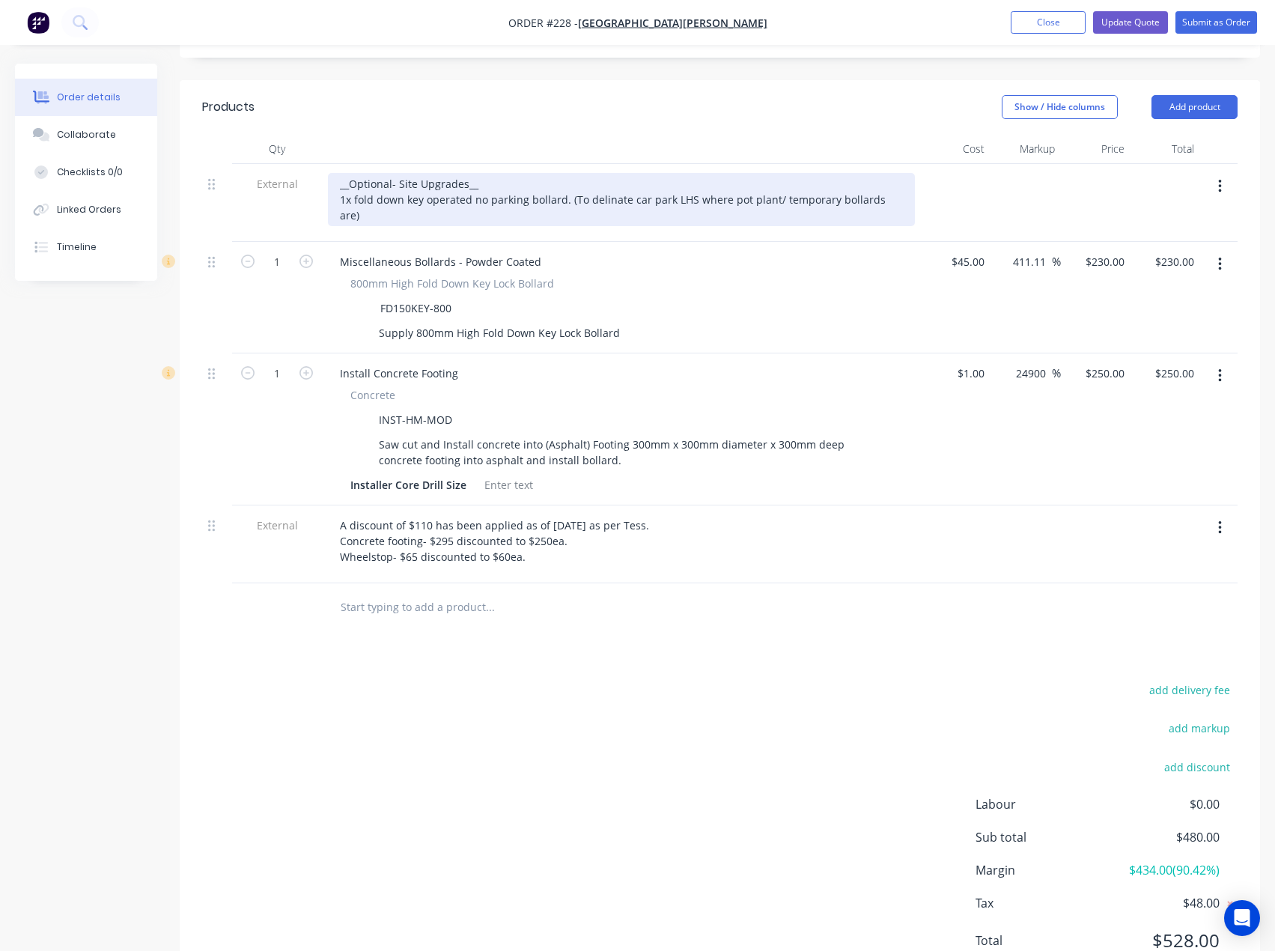
scroll to position [497, 0]
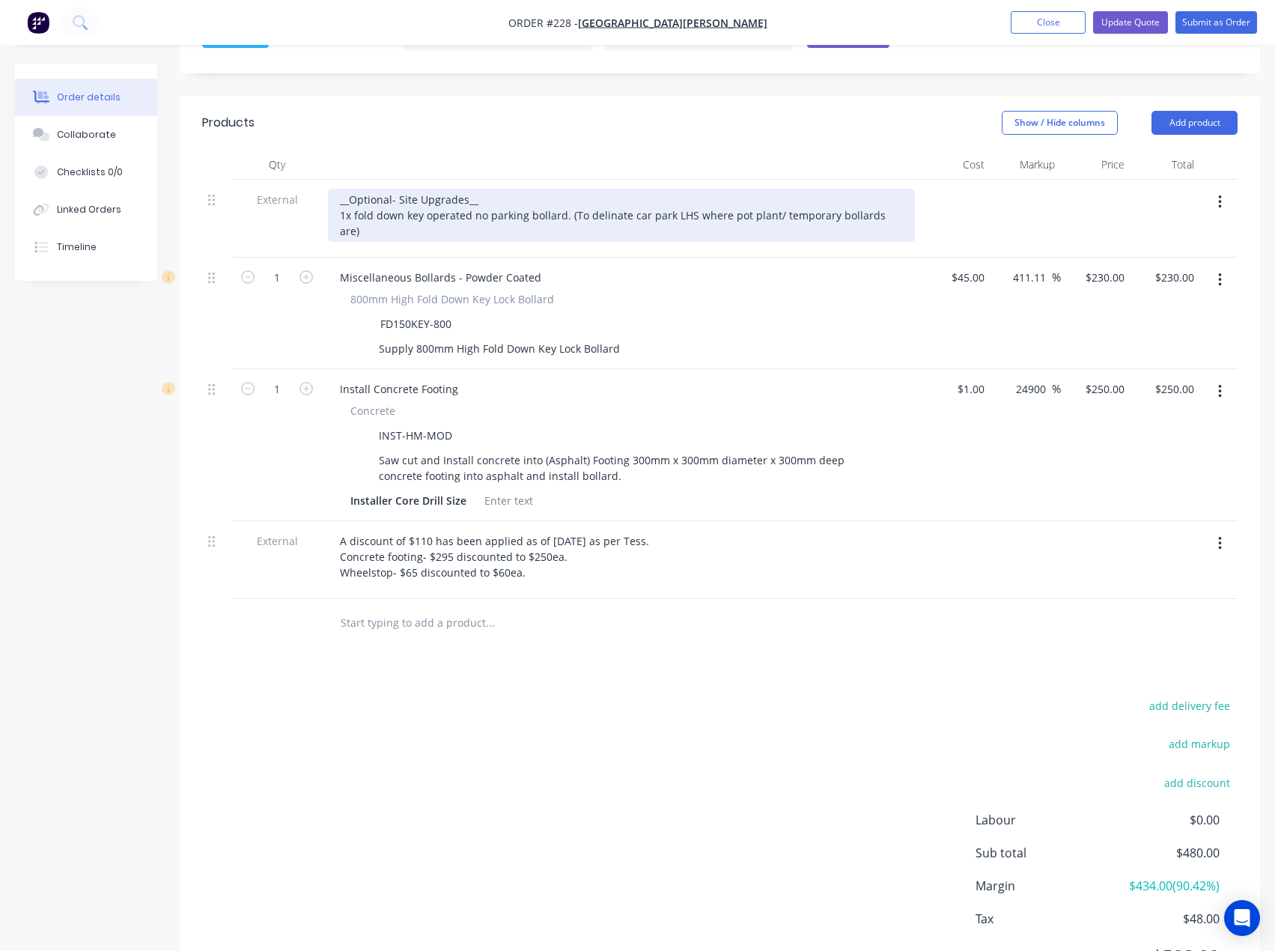
click at [464, 189] on div "__Optional- Site Upgrades__ 1x fold down key operated no parking bollard. (To d…" at bounding box center [621, 215] width 587 height 53
click at [497, 189] on div "__Optional- Site Upgrade__ 1x fold down key operated no parking bollard. (To de…" at bounding box center [621, 215] width 587 height 53
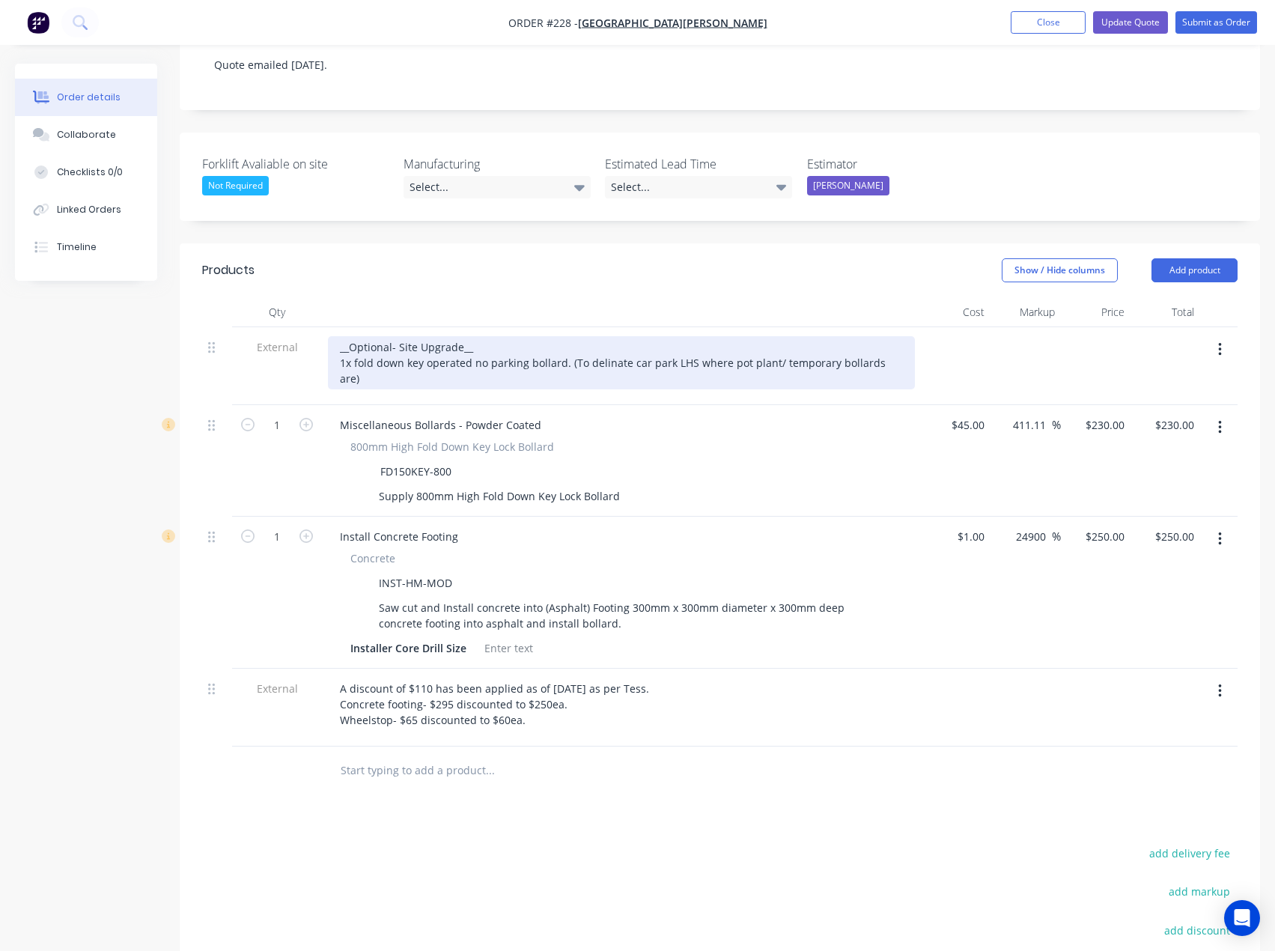
scroll to position [347, 0]
click at [894, 338] on div "__Optional- Site Upgrade__ 1x fold down key operated no parking bollard. (To de…" at bounding box center [621, 364] width 587 height 53
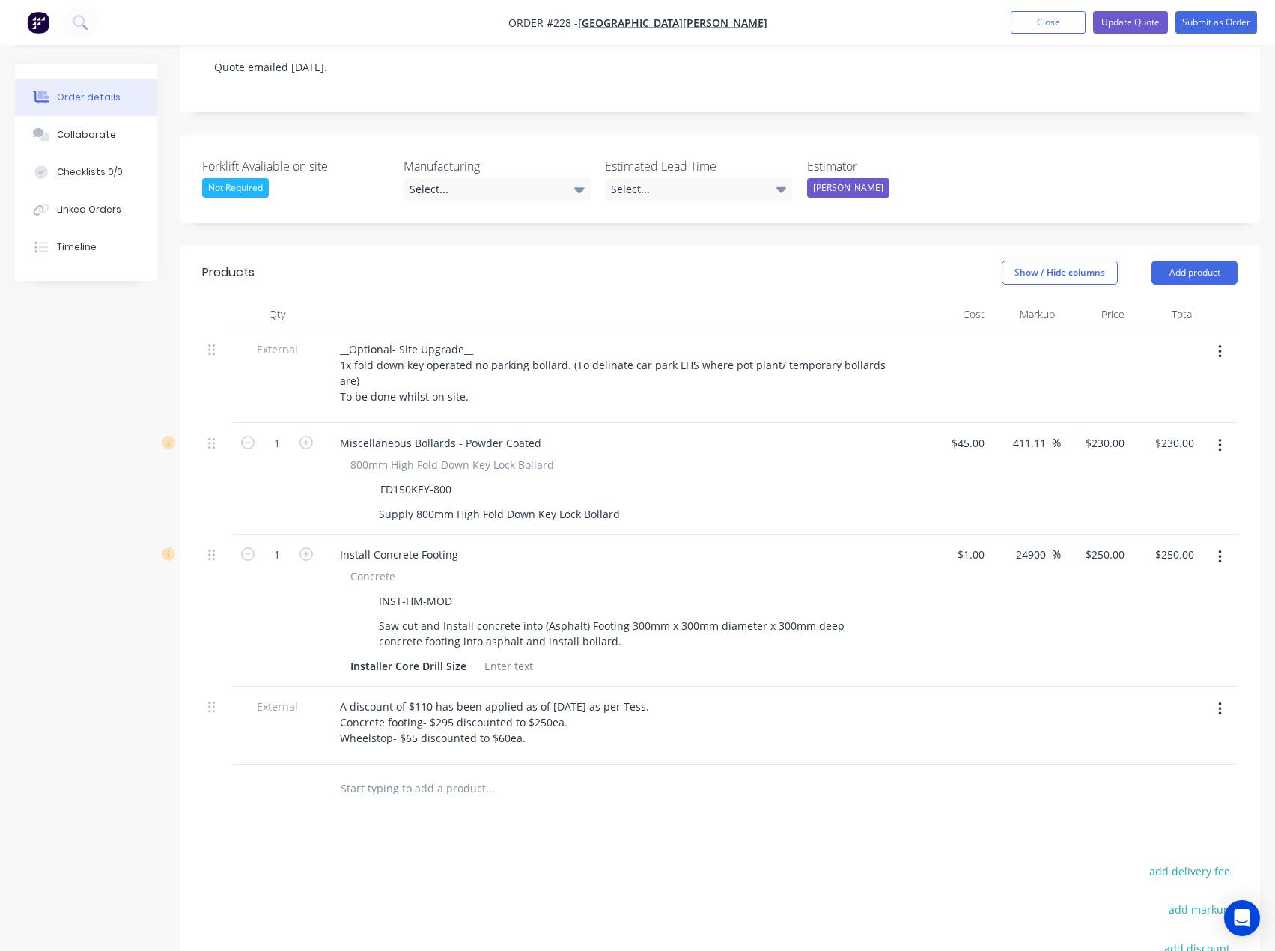
click at [523, 767] on div "Products Show / Hide columns Add product Qty Cost Markup Price Total External _…" at bounding box center [720, 709] width 1081 height 927
drag, startPoint x: 529, startPoint y: 663, endPoint x: 327, endPoint y: 660, distance: 202.2
click at [327, 687] on div "A discount of $110 has been applied as of 14/08/2025 as per Tess. Concrete foot…" at bounding box center [621, 726] width 599 height 78
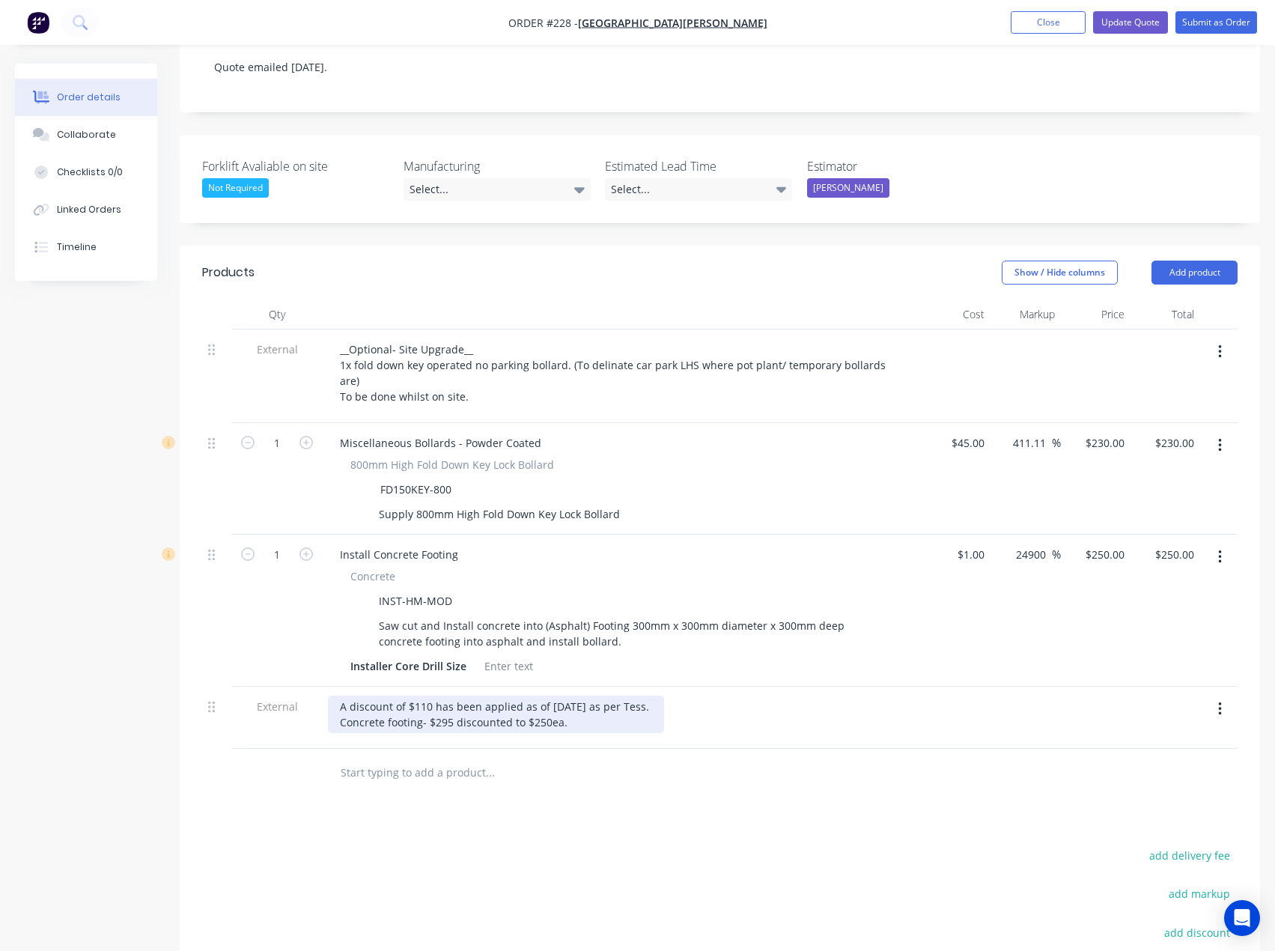
click at [427, 696] on div "A discount of $110 has been applied as of 14/08/2025 as per Tess. Concrete foot…" at bounding box center [496, 714] width 336 height 37
click at [426, 696] on div "A discount of $110 has been applied as of 14/08/2025 as per Tess. Concrete foot…" at bounding box center [496, 714] width 336 height 37
click at [433, 696] on div "A discount of $110 has been applied as of 14/08/2025 as per Tess. Concrete foot…" at bounding box center [496, 714] width 336 height 37
click at [550, 696] on div "A discount of $45has been applied as of 14/08/2025 as per Tess. Concrete footin…" at bounding box center [491, 714] width 327 height 37
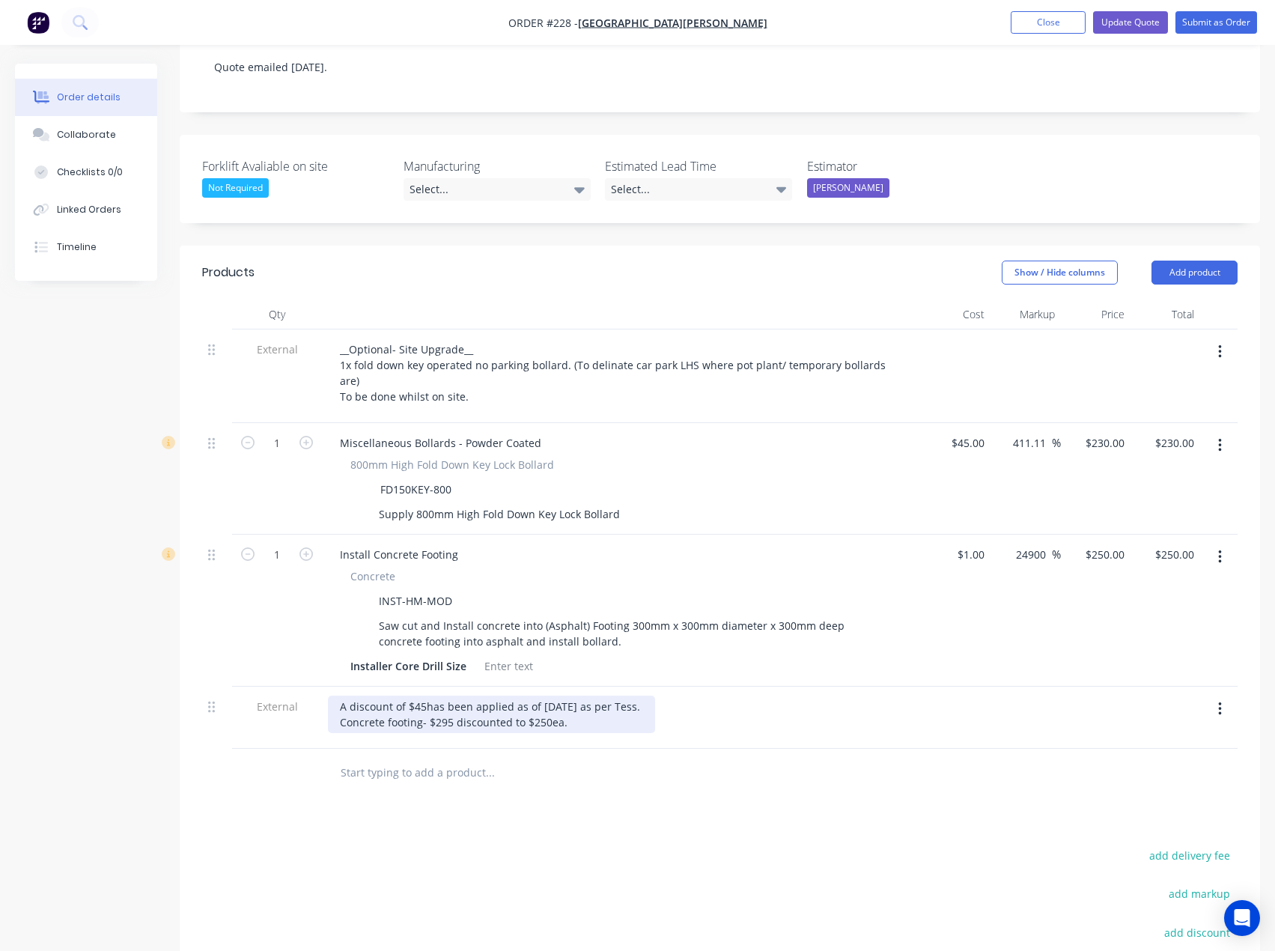
click at [583, 696] on div "A discount of $45has been applied as of 14/08/2025 as per Tess. Concrete footin…" at bounding box center [491, 714] width 327 height 37
drag, startPoint x: 596, startPoint y: 625, endPoint x: 539, endPoint y: 630, distance: 57.1
click at [539, 696] on div "A discount of $45has been applied as of 14/08/2025 as per Tess. Concrete footin…" at bounding box center [491, 714] width 327 height 37
click at [594, 749] on div at bounding box center [591, 773] width 539 height 49
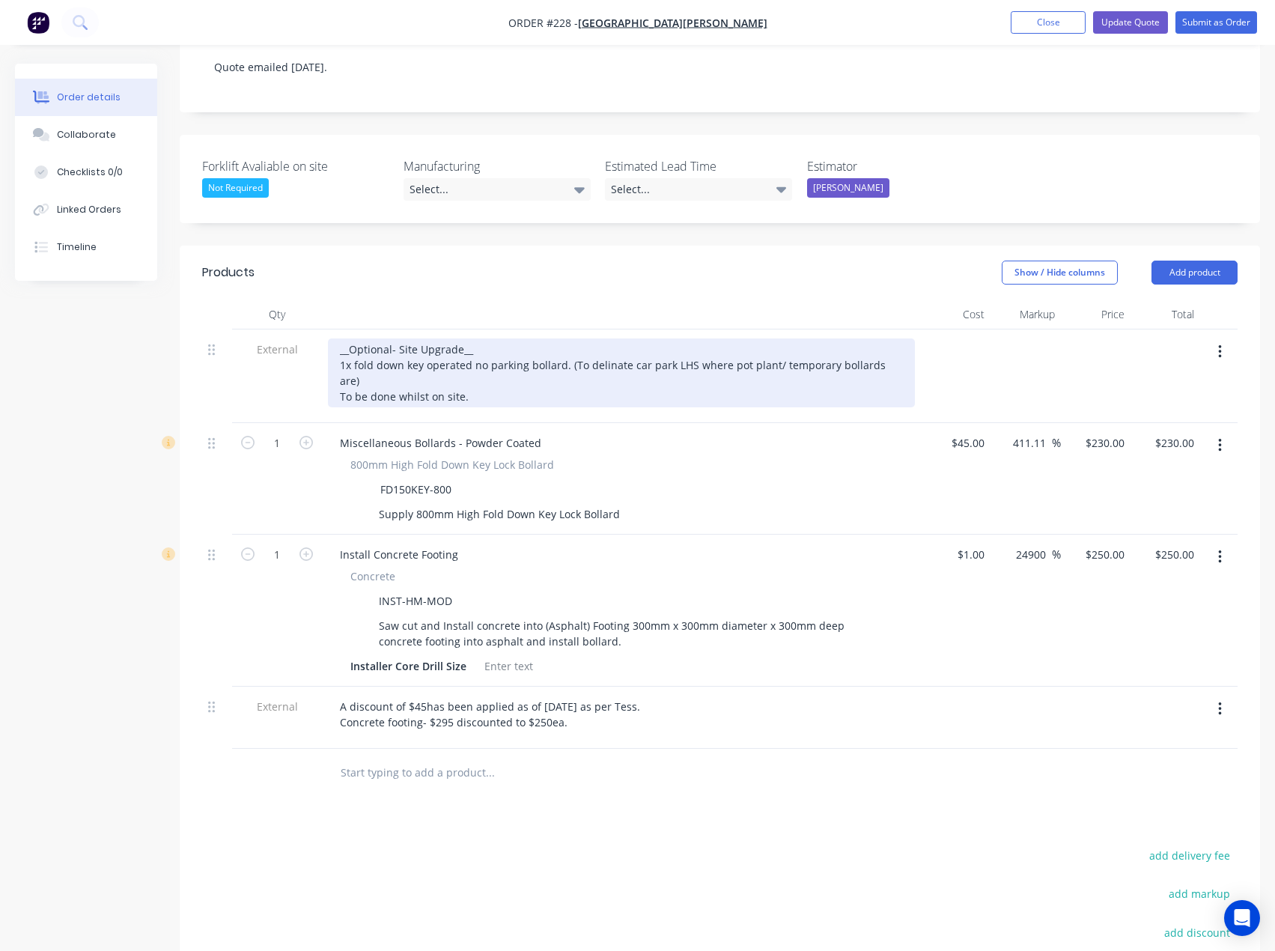
click at [469, 338] on div "__Optional- Site Upgrade__ 1x fold down key operated no parking bollard. (To de…" at bounding box center [621, 372] width 587 height 69
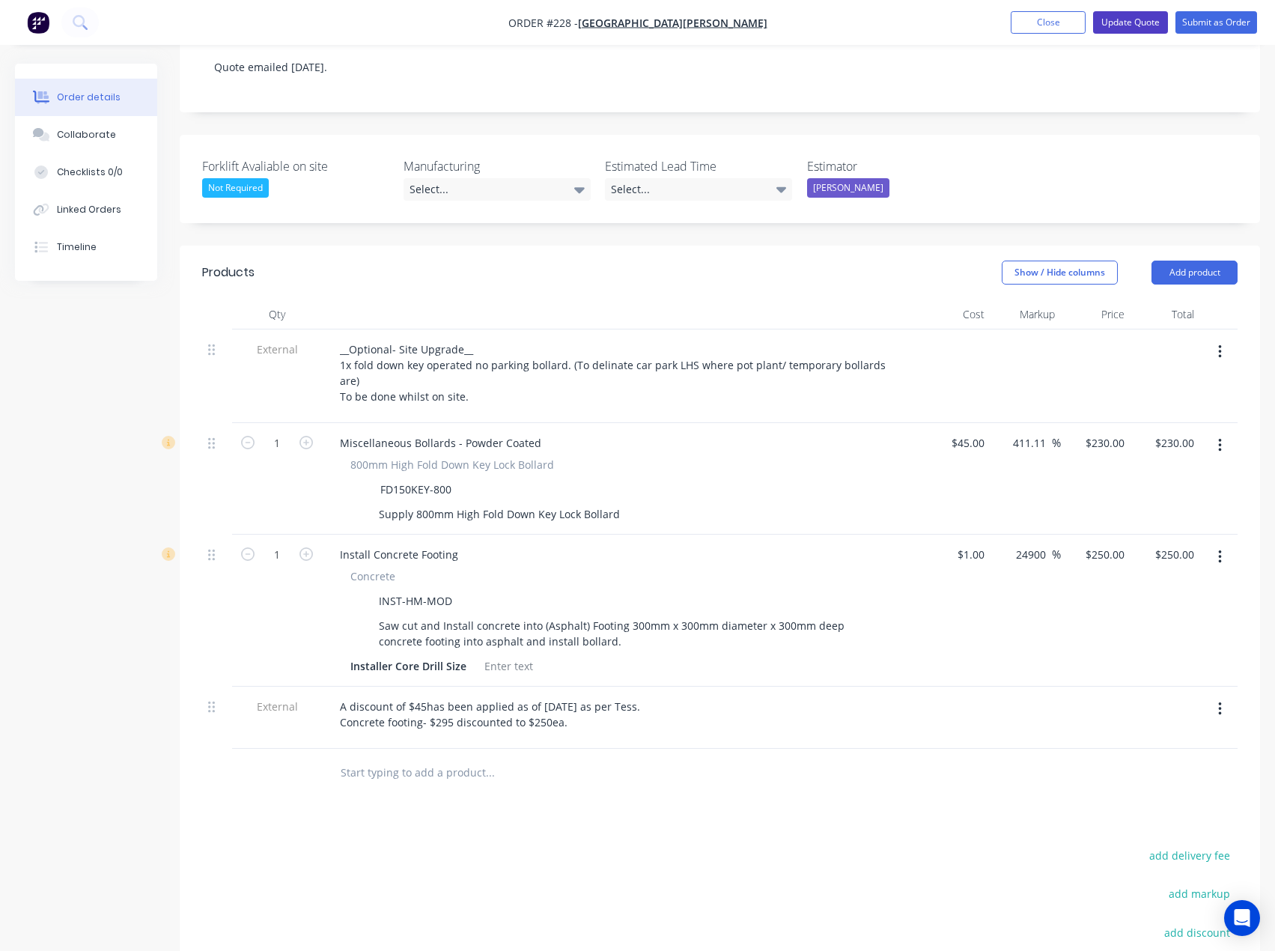
click at [1150, 20] on button "Update Quote" at bounding box center [1130, 22] width 75 height 22
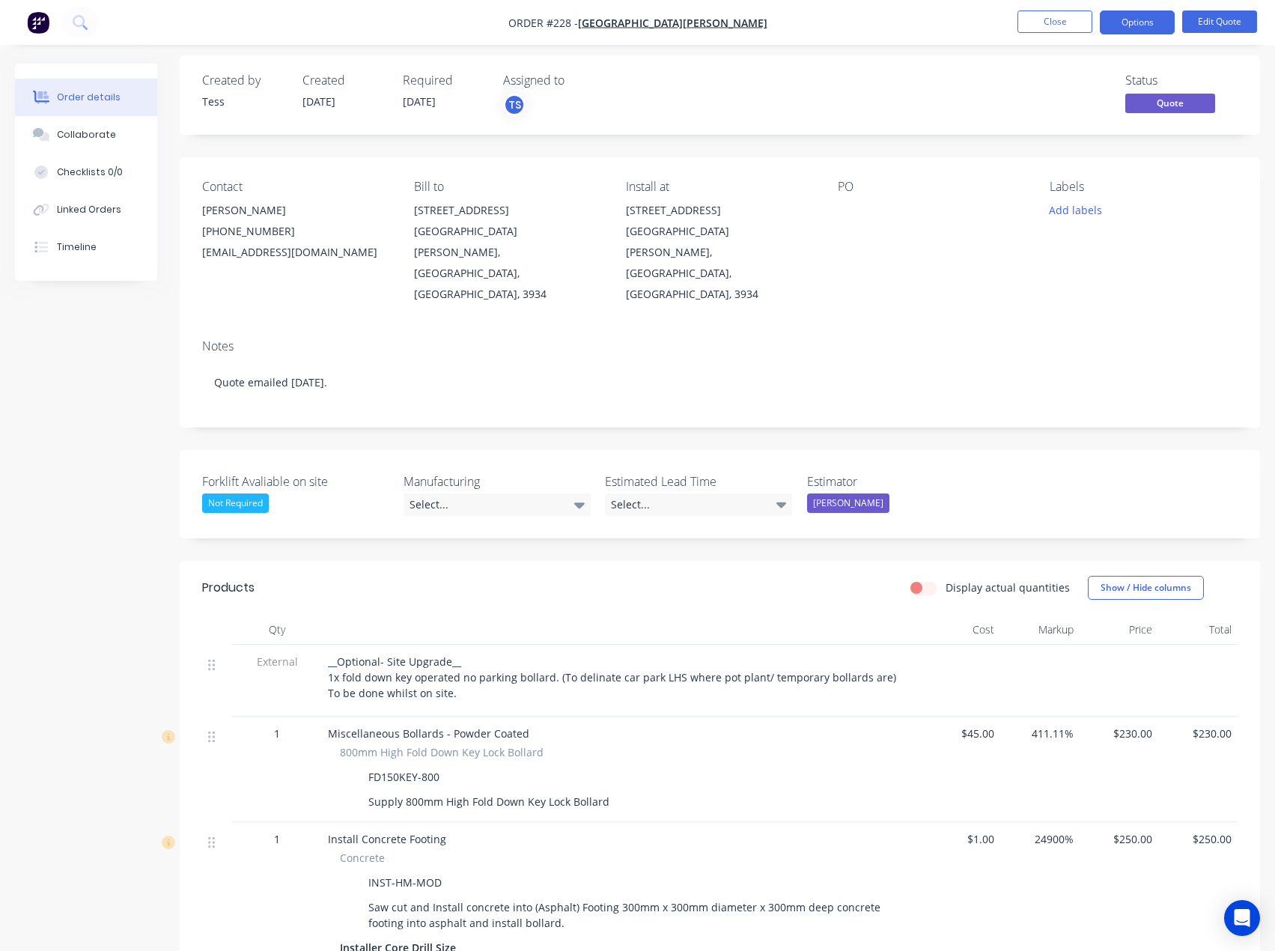
scroll to position [0, 0]
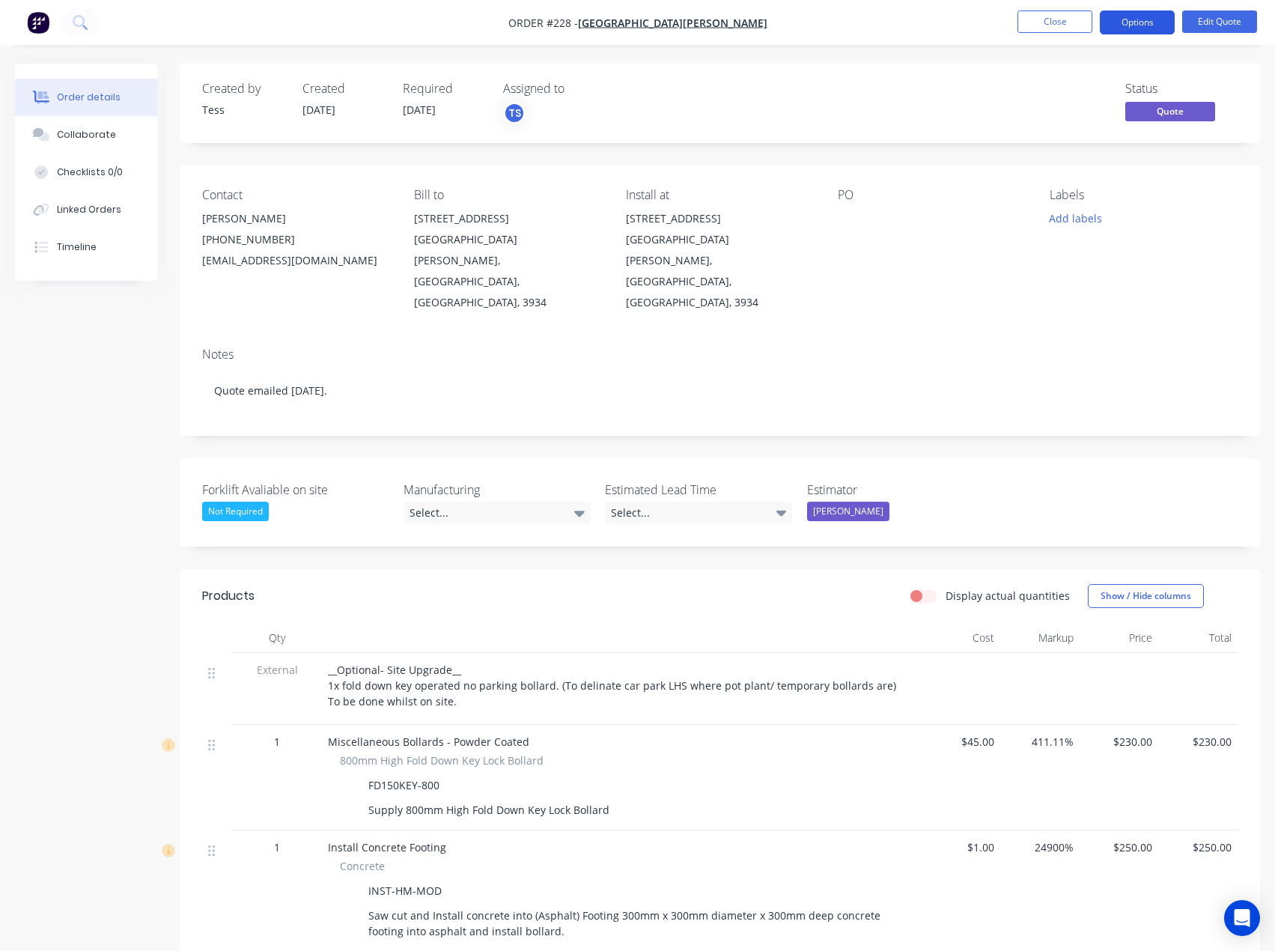
click at [1146, 28] on button "Options" at bounding box center [1137, 22] width 75 height 24
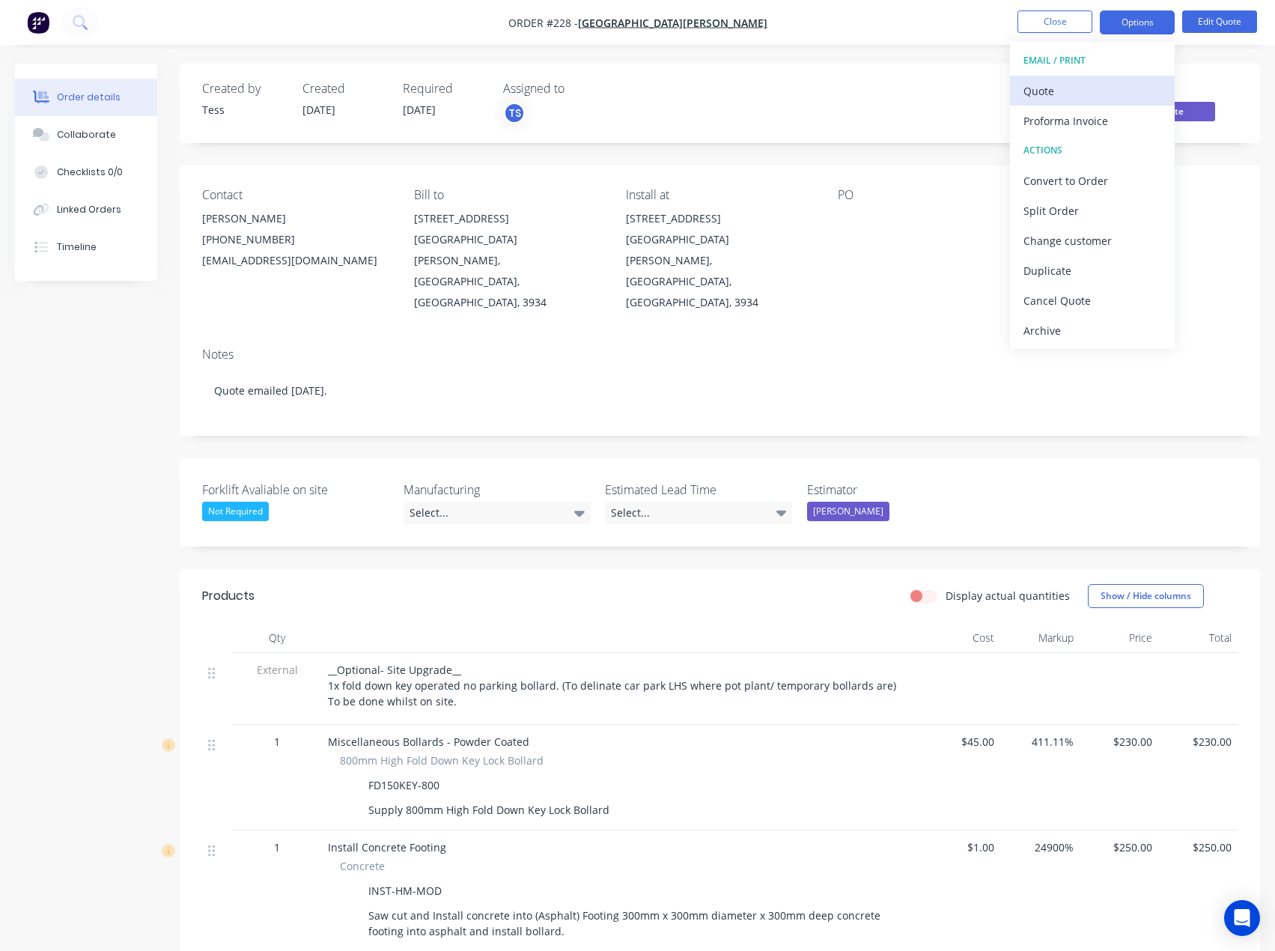
click at [1084, 92] on div "Quote" at bounding box center [1093, 91] width 138 height 22
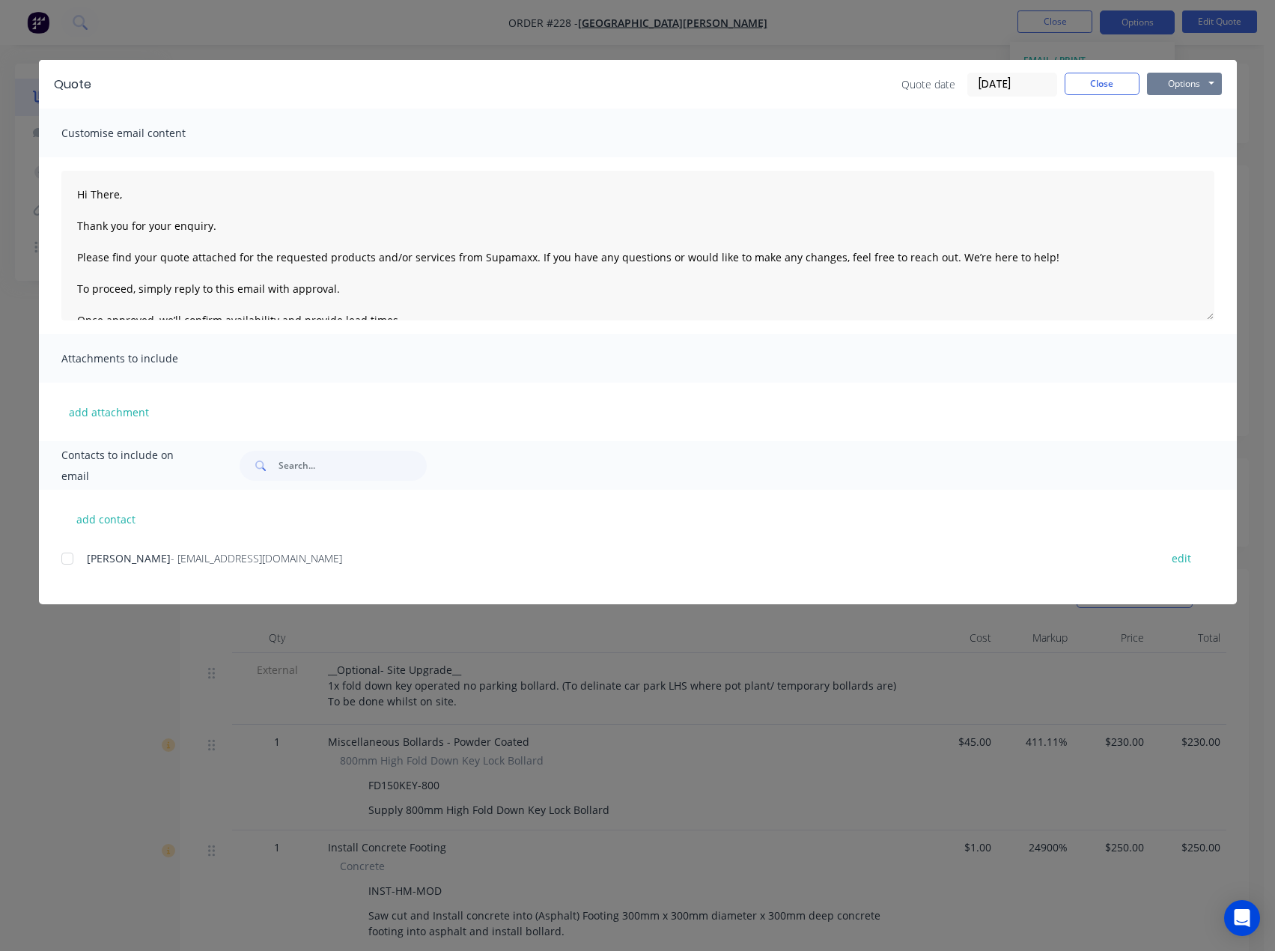
click at [1191, 80] on button "Options" at bounding box center [1184, 84] width 75 height 22
click at [1187, 109] on button "Preview" at bounding box center [1195, 110] width 96 height 25
click at [1088, 82] on button "Close" at bounding box center [1102, 84] width 75 height 22
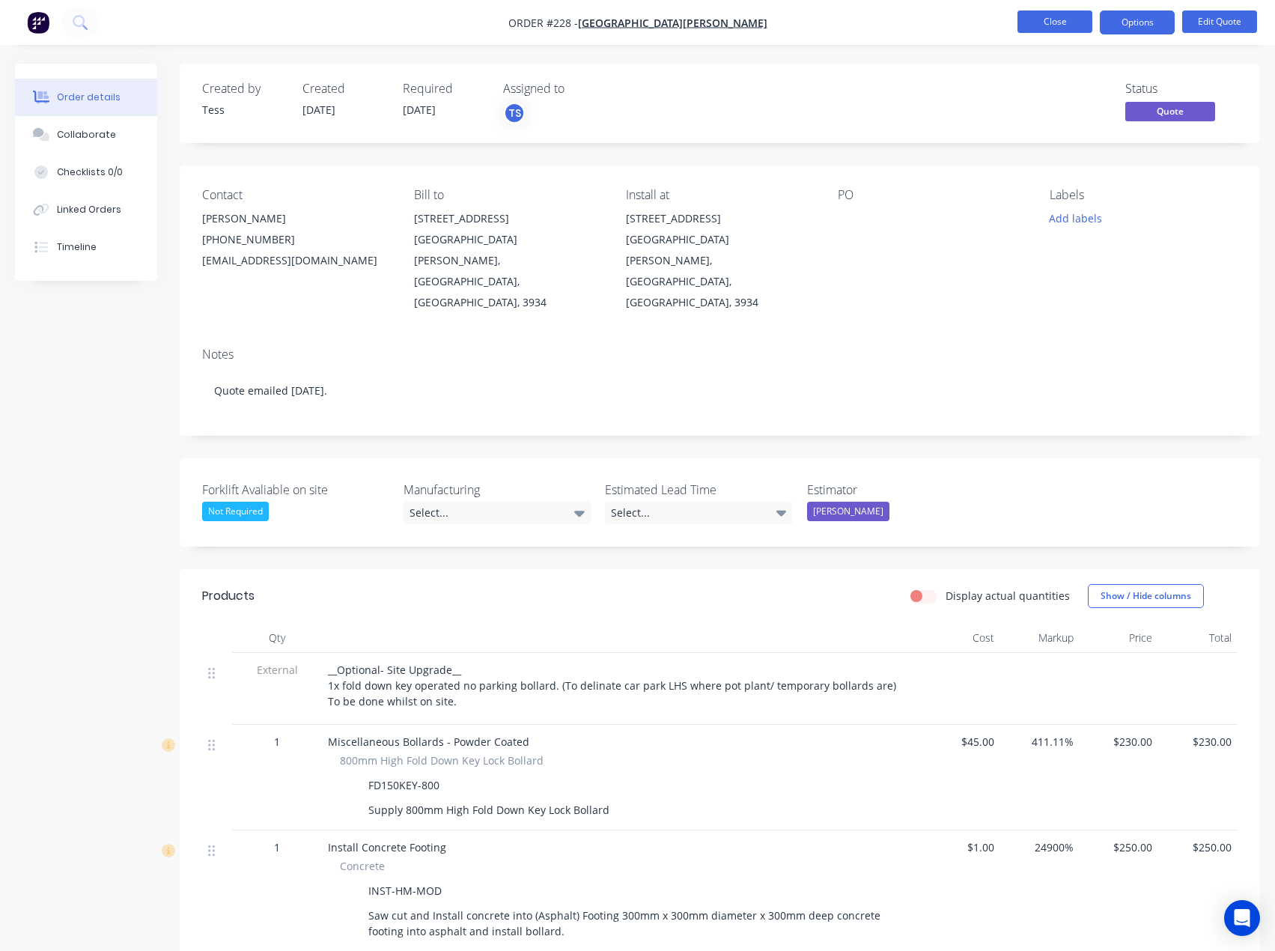
click at [1062, 20] on button "Close" at bounding box center [1055, 21] width 75 height 22
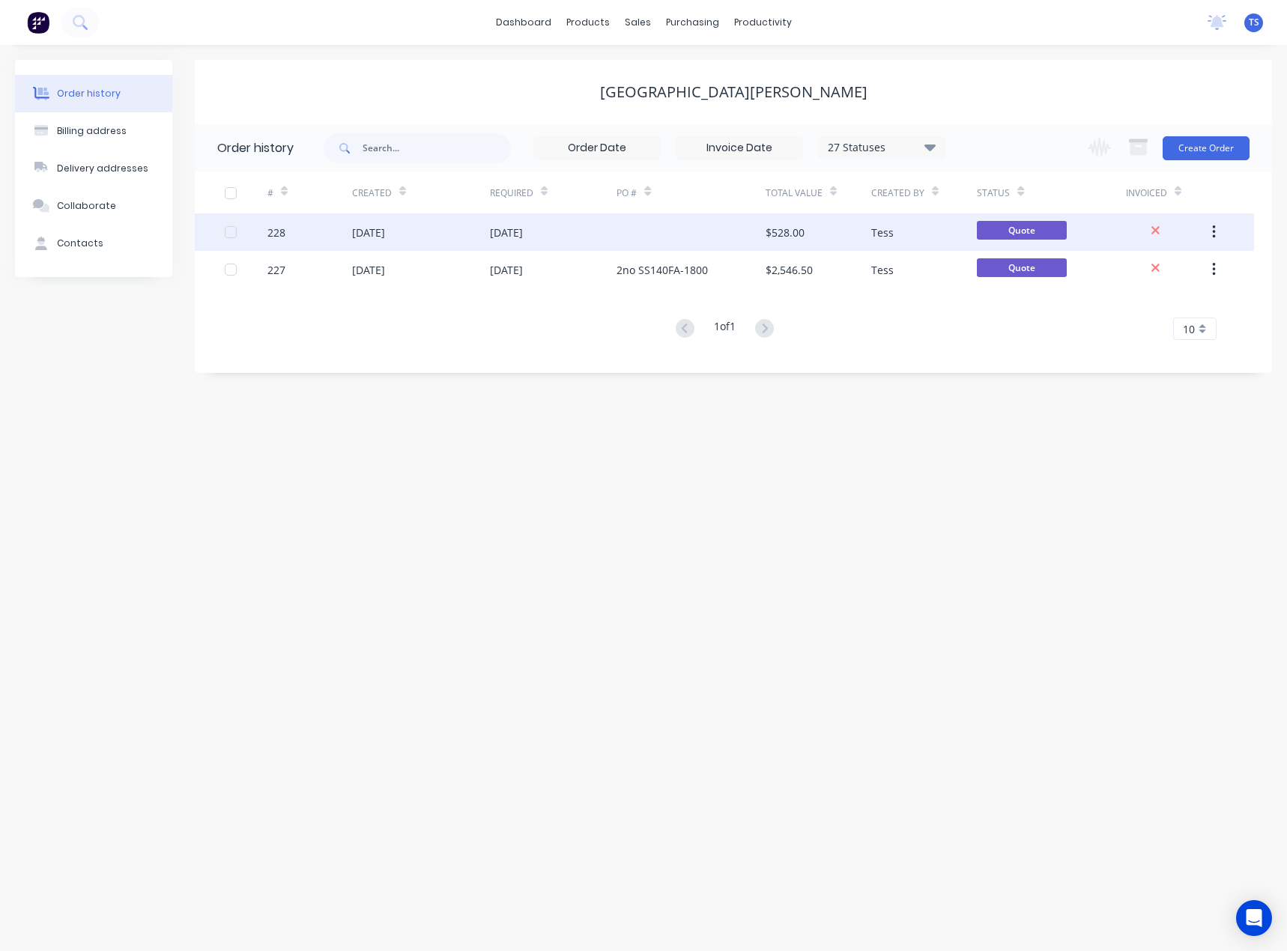
click at [646, 229] on div at bounding box center [690, 231] width 148 height 37
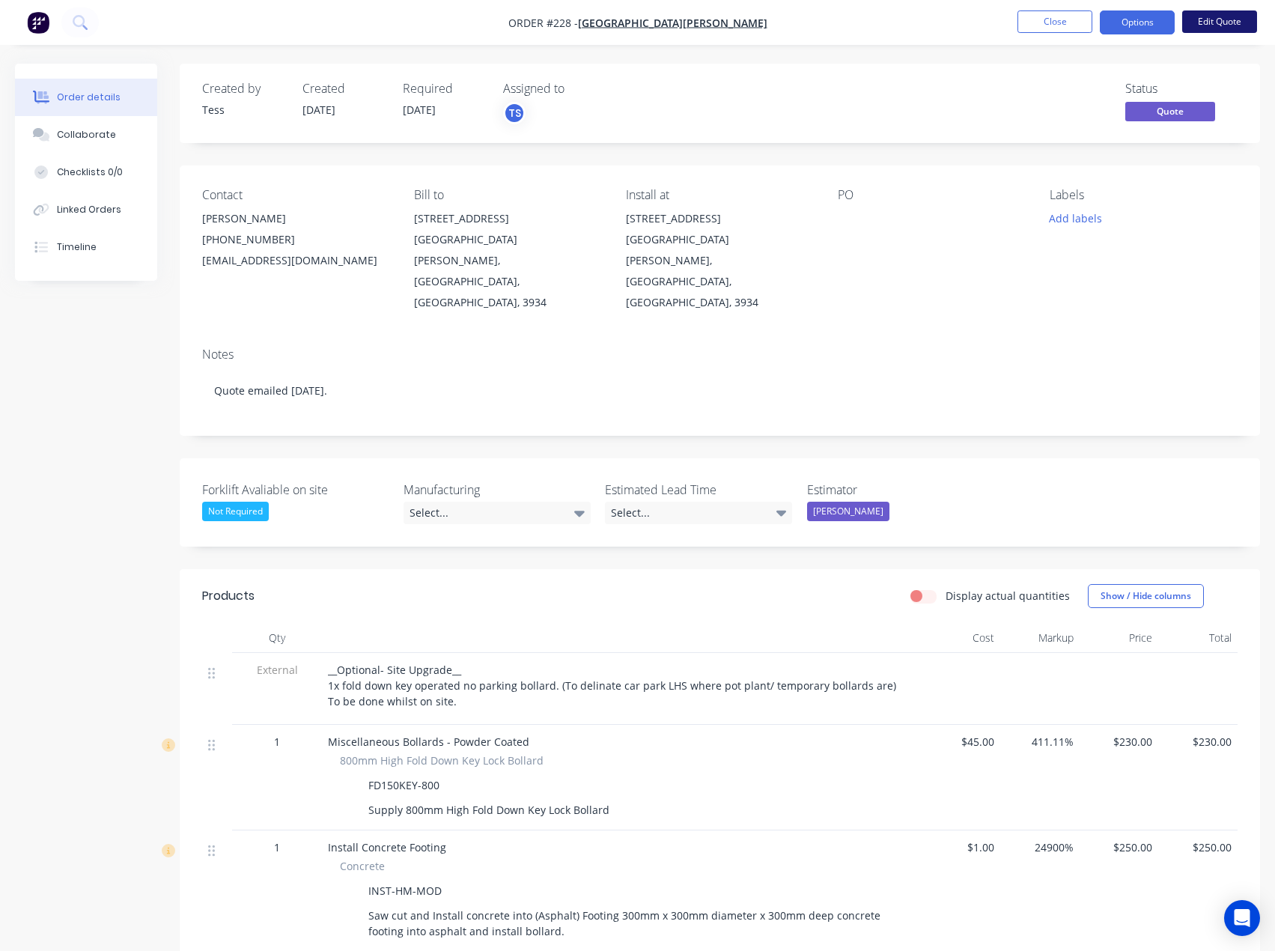
drag, startPoint x: 371, startPoint y: 744, endPoint x: 1213, endPoint y: 14, distance: 1114.3
click at [1213, 14] on button "Edit Quote" at bounding box center [1219, 21] width 75 height 22
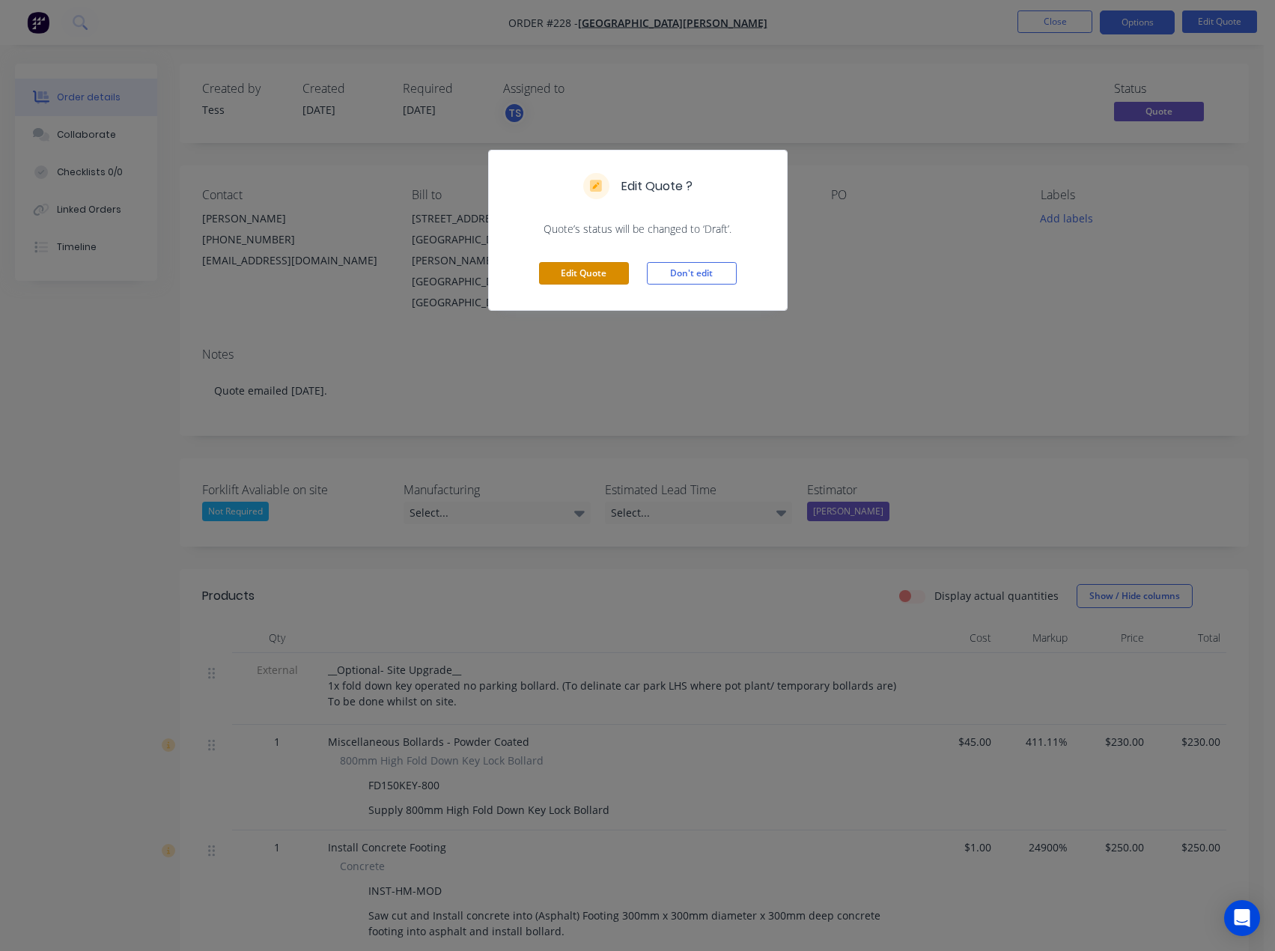
drag, startPoint x: 551, startPoint y: 273, endPoint x: 730, endPoint y: 159, distance: 212.1
click at [552, 273] on button "Edit Quote" at bounding box center [584, 273] width 90 height 22
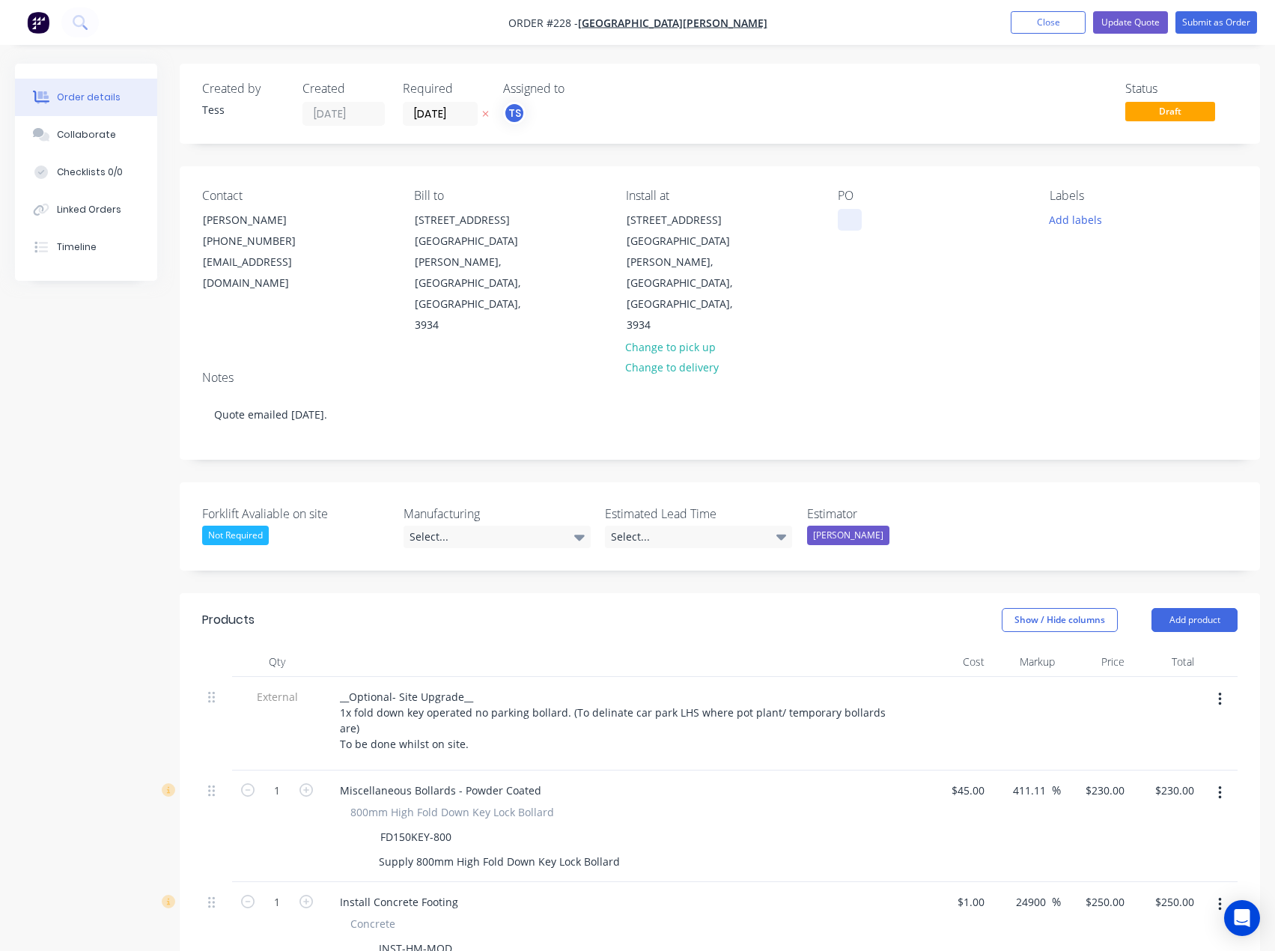
click at [848, 225] on div at bounding box center [850, 220] width 24 height 22
click at [902, 219] on div "Fold down bollard" at bounding box center [895, 220] width 115 height 22
click at [1079, 216] on button "Add labels" at bounding box center [1076, 219] width 69 height 20
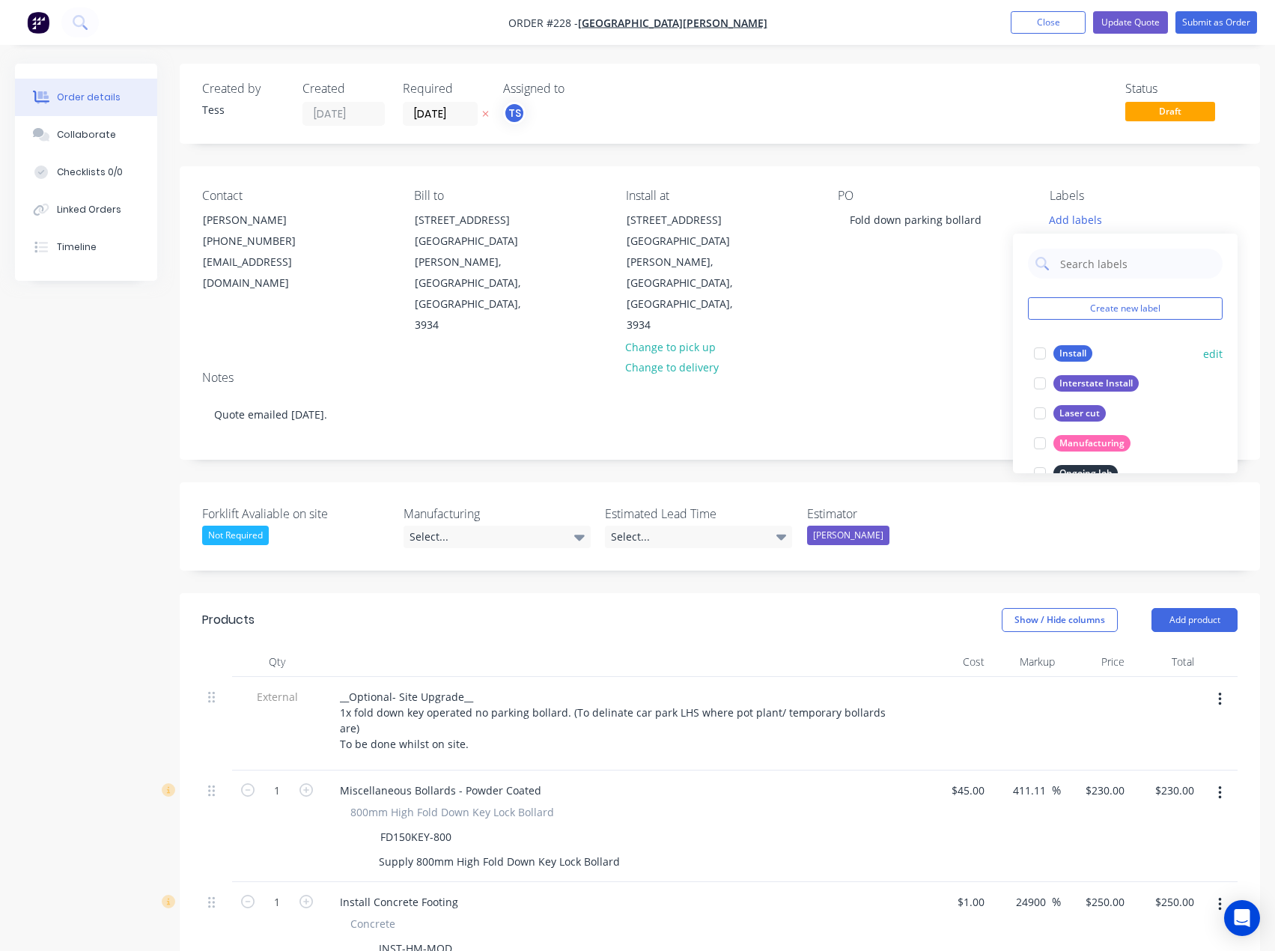
click at [1066, 356] on div "Install" at bounding box center [1073, 353] width 39 height 16
click at [1134, 209] on div "Install" at bounding box center [1144, 215] width 188 height 13
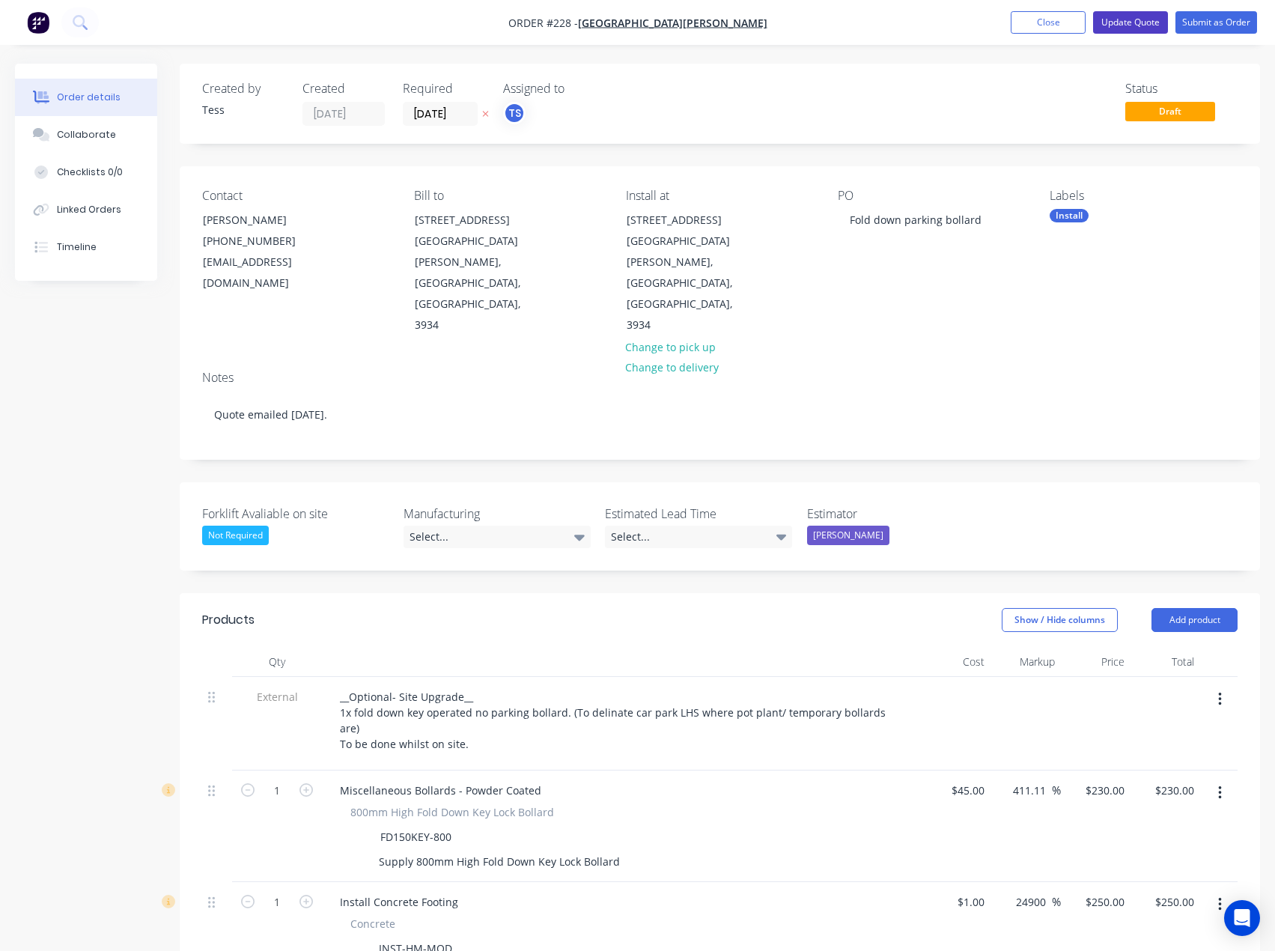
click at [1118, 16] on button "Update Quote" at bounding box center [1130, 22] width 75 height 22
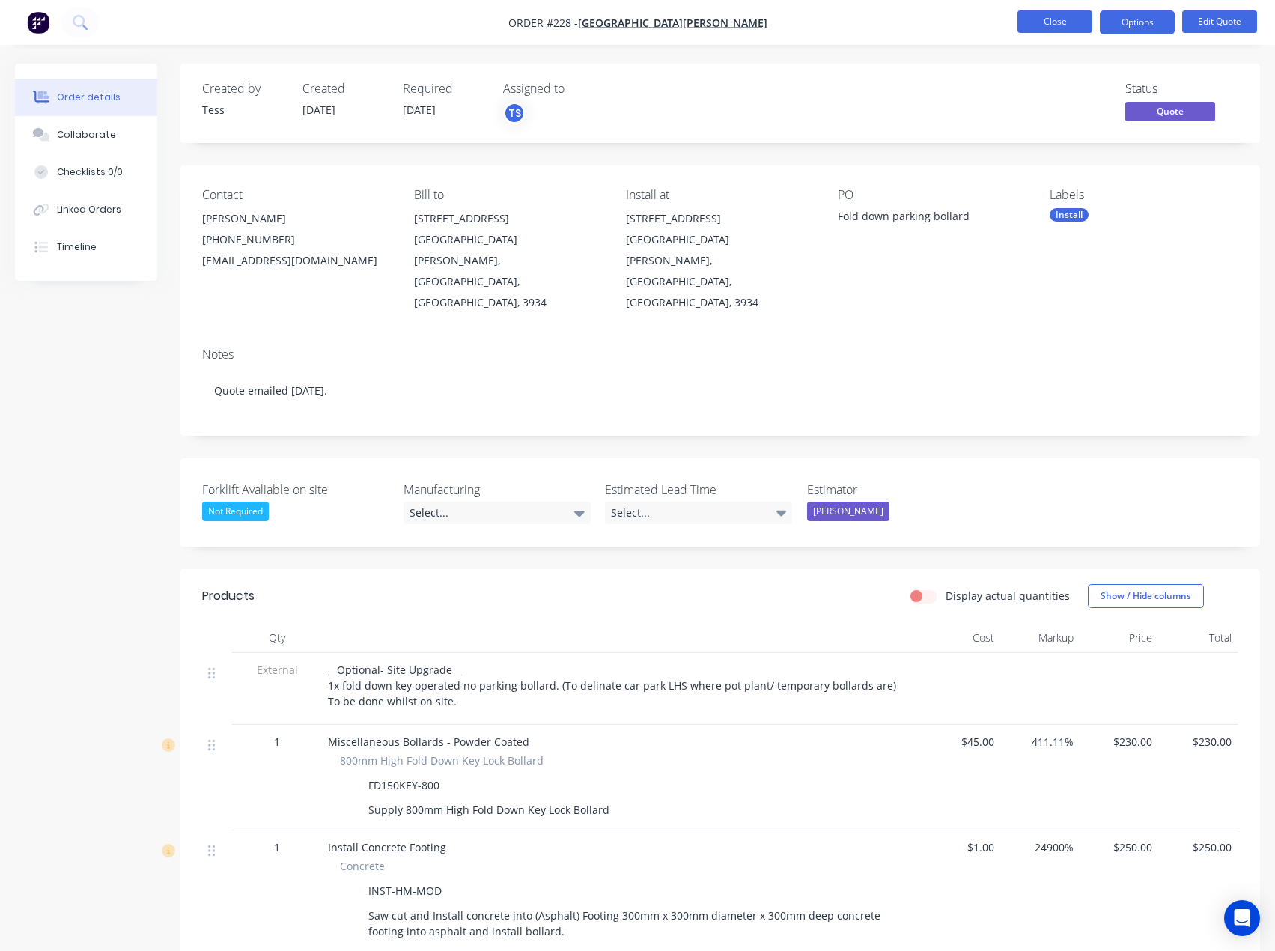
click at [1051, 23] on button "Close" at bounding box center [1055, 21] width 75 height 22
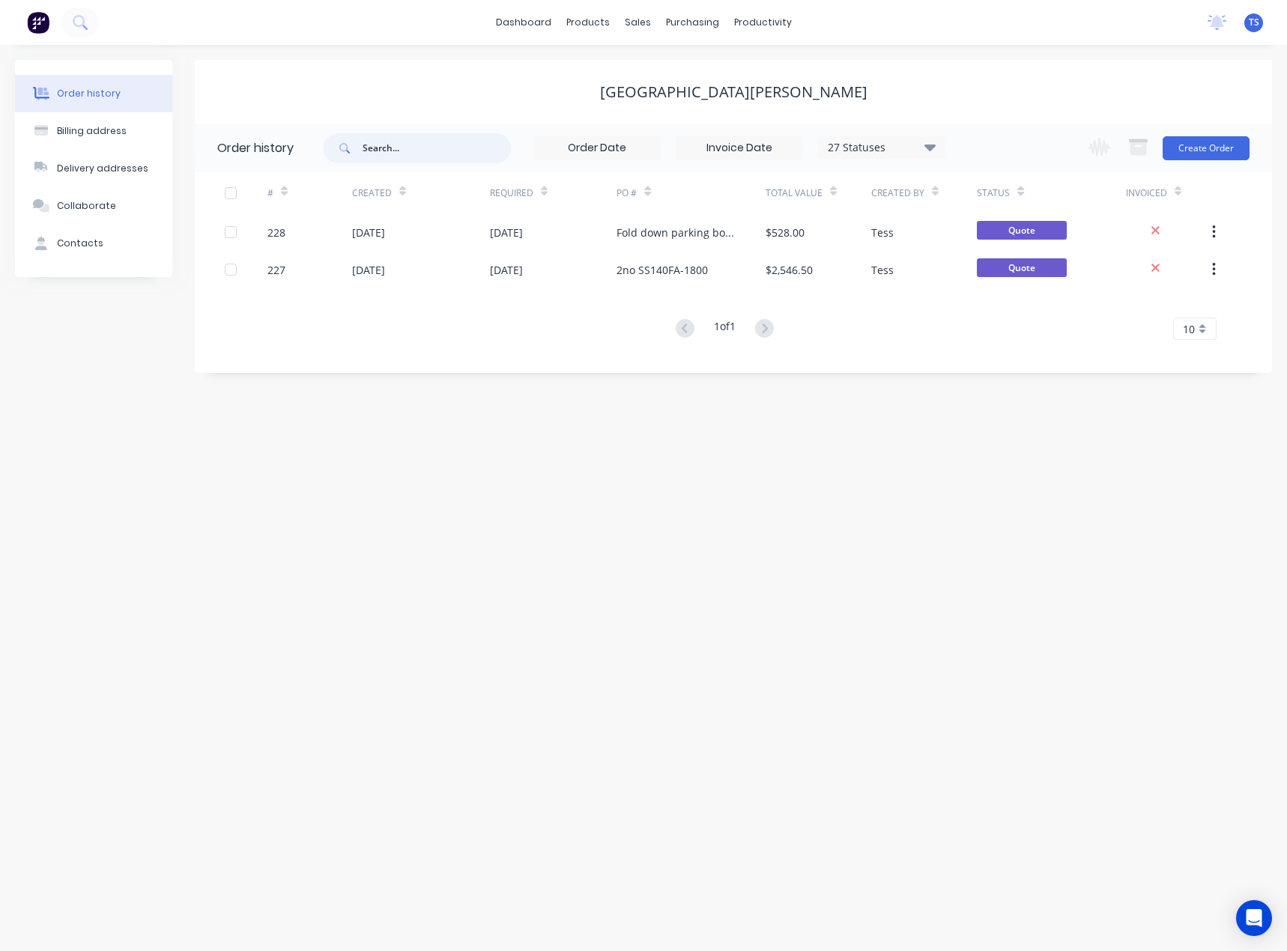
click at [419, 150] on input "text" at bounding box center [436, 148] width 148 height 30
click at [641, 21] on div "sales" at bounding box center [637, 22] width 41 height 22
click at [671, 106] on div "Customers" at bounding box center [689, 101] width 54 height 13
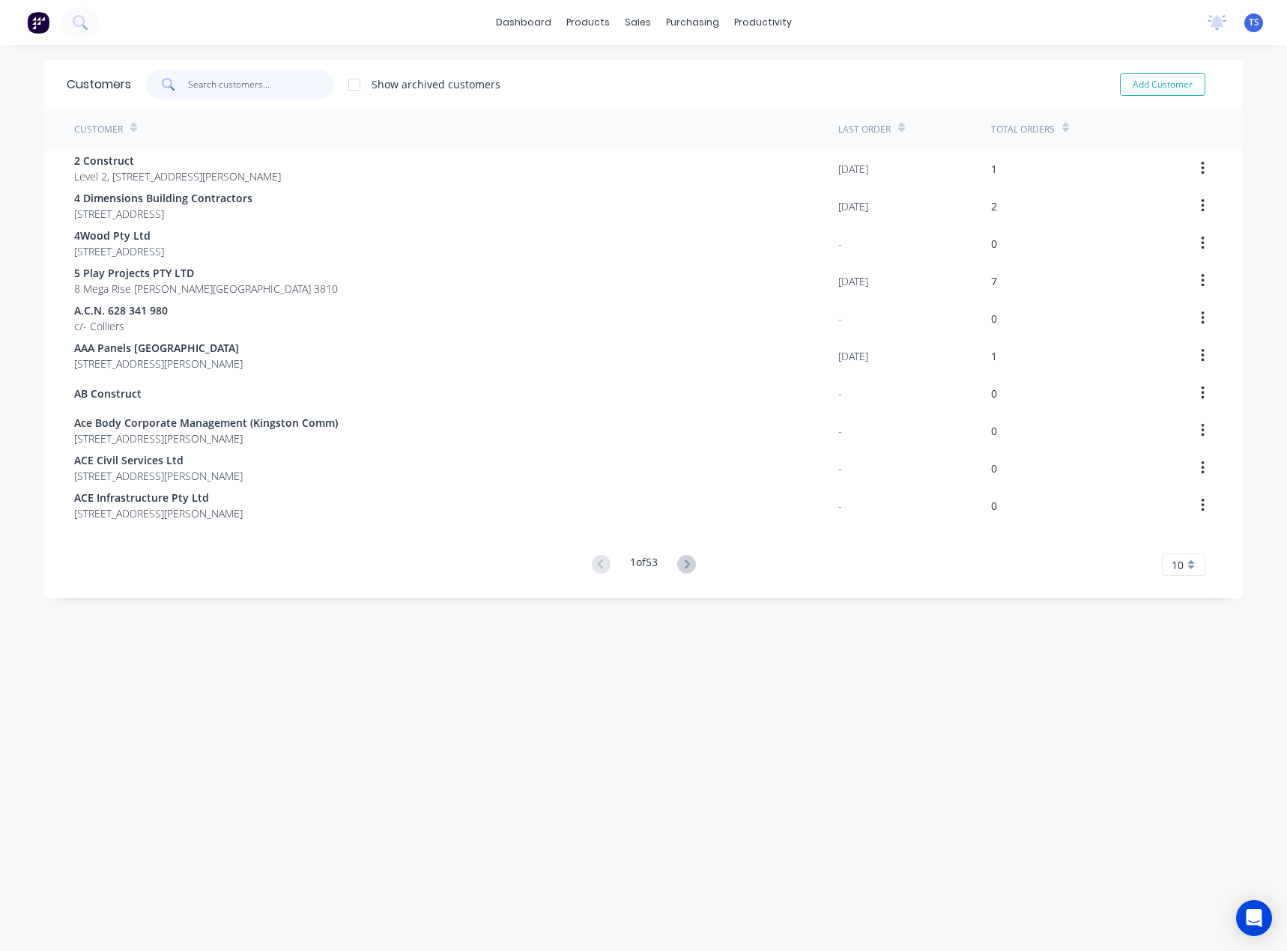
click at [271, 86] on input "text" at bounding box center [261, 85] width 146 height 30
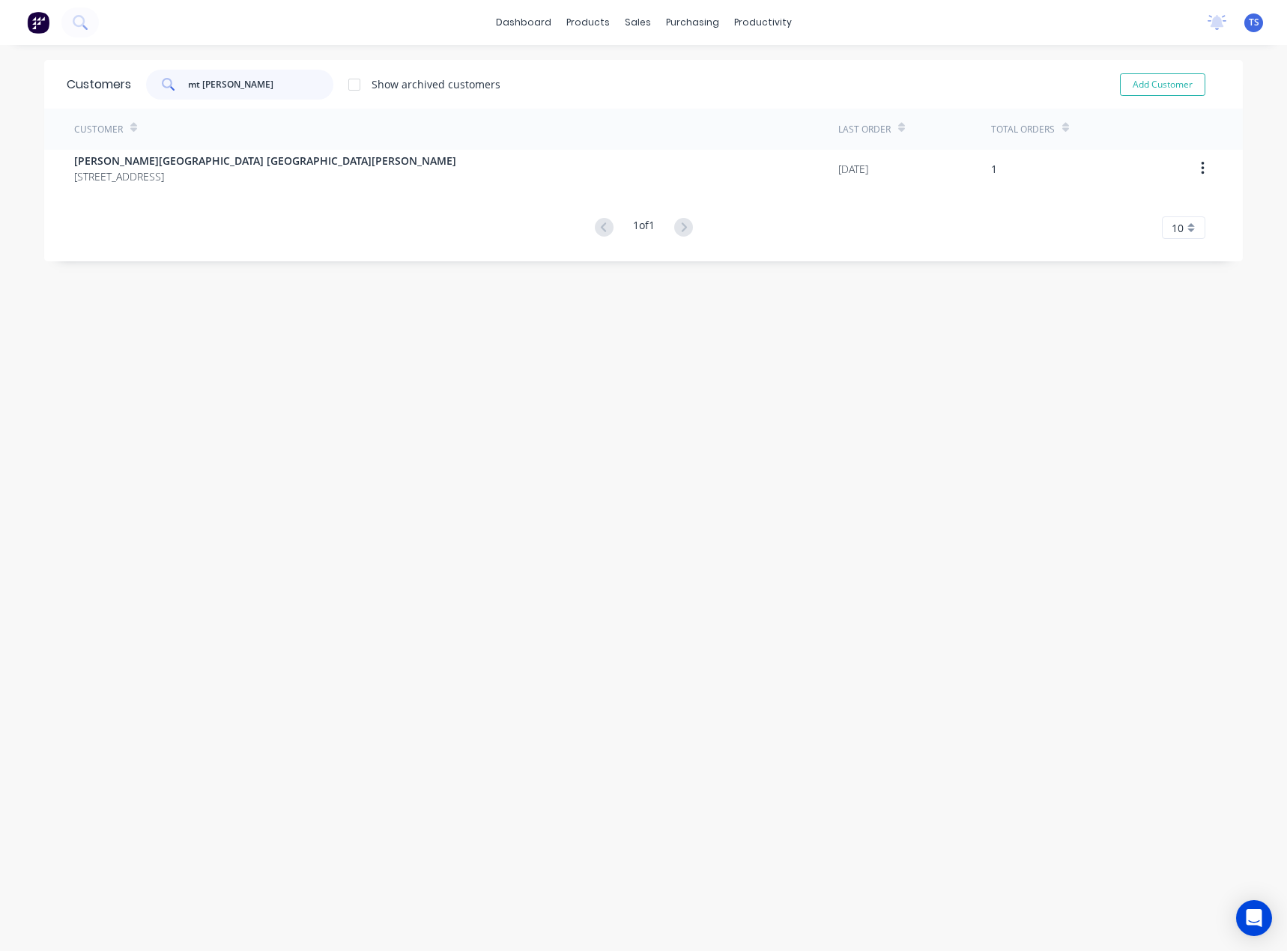
type input "mt [PERSON_NAME]"
click at [219, 149] on div "Customer" at bounding box center [456, 129] width 764 height 41
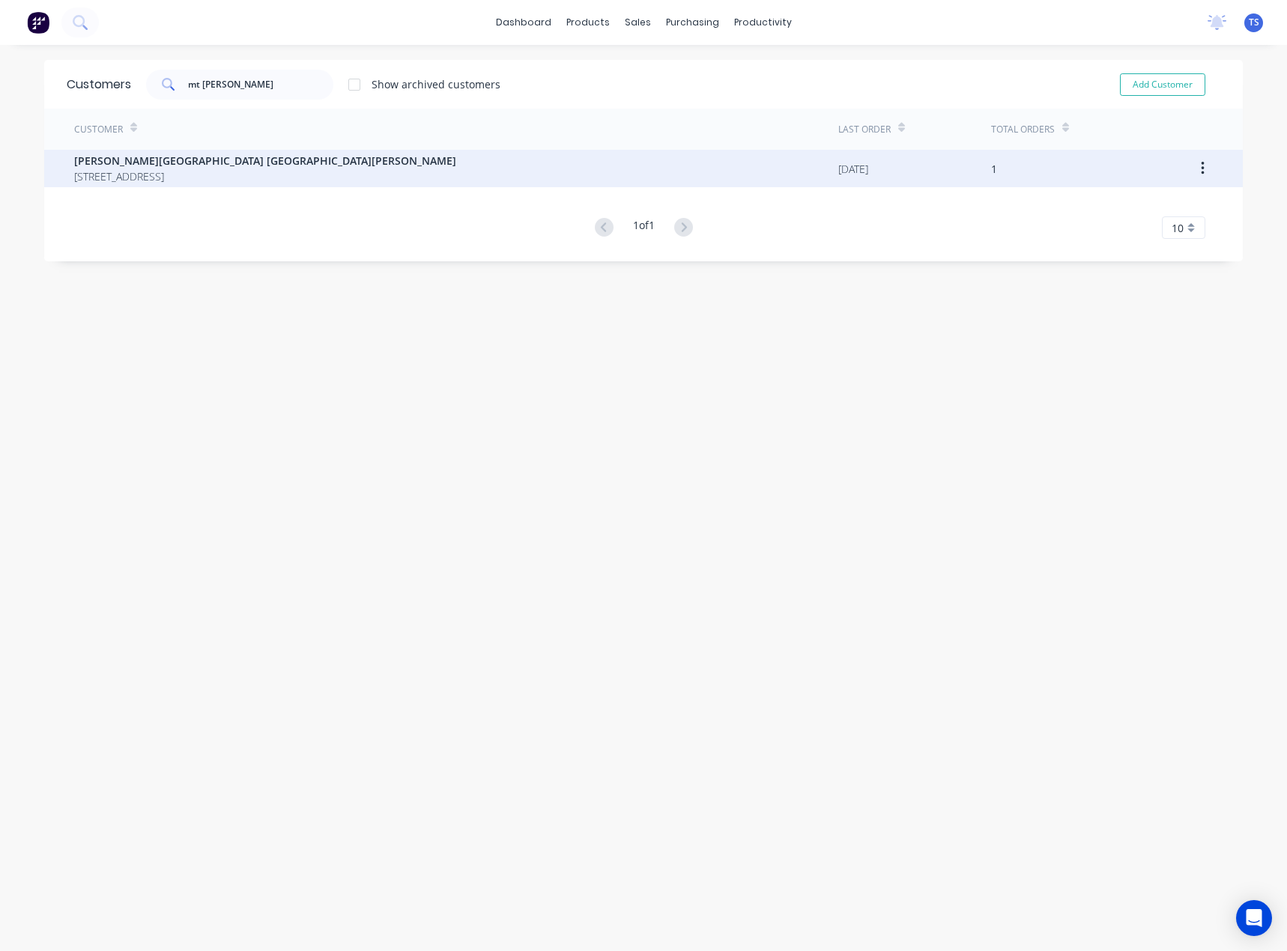
click at [214, 154] on span "[PERSON_NAME][GEOGRAPHIC_DATA] [GEOGRAPHIC_DATA][PERSON_NAME]" at bounding box center [265, 161] width 382 height 16
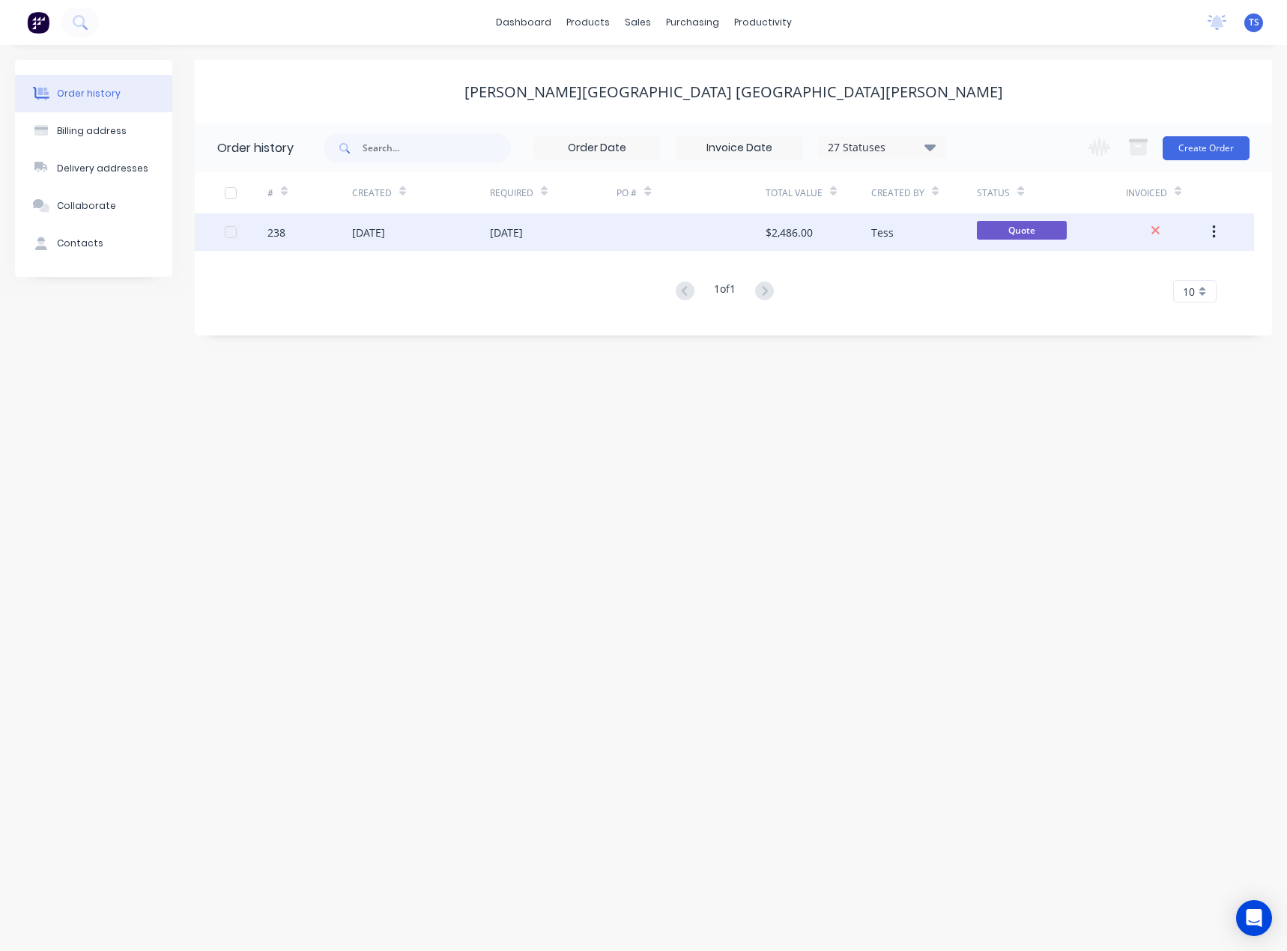
click at [523, 237] on div "[DATE]" at bounding box center [506, 233] width 33 height 16
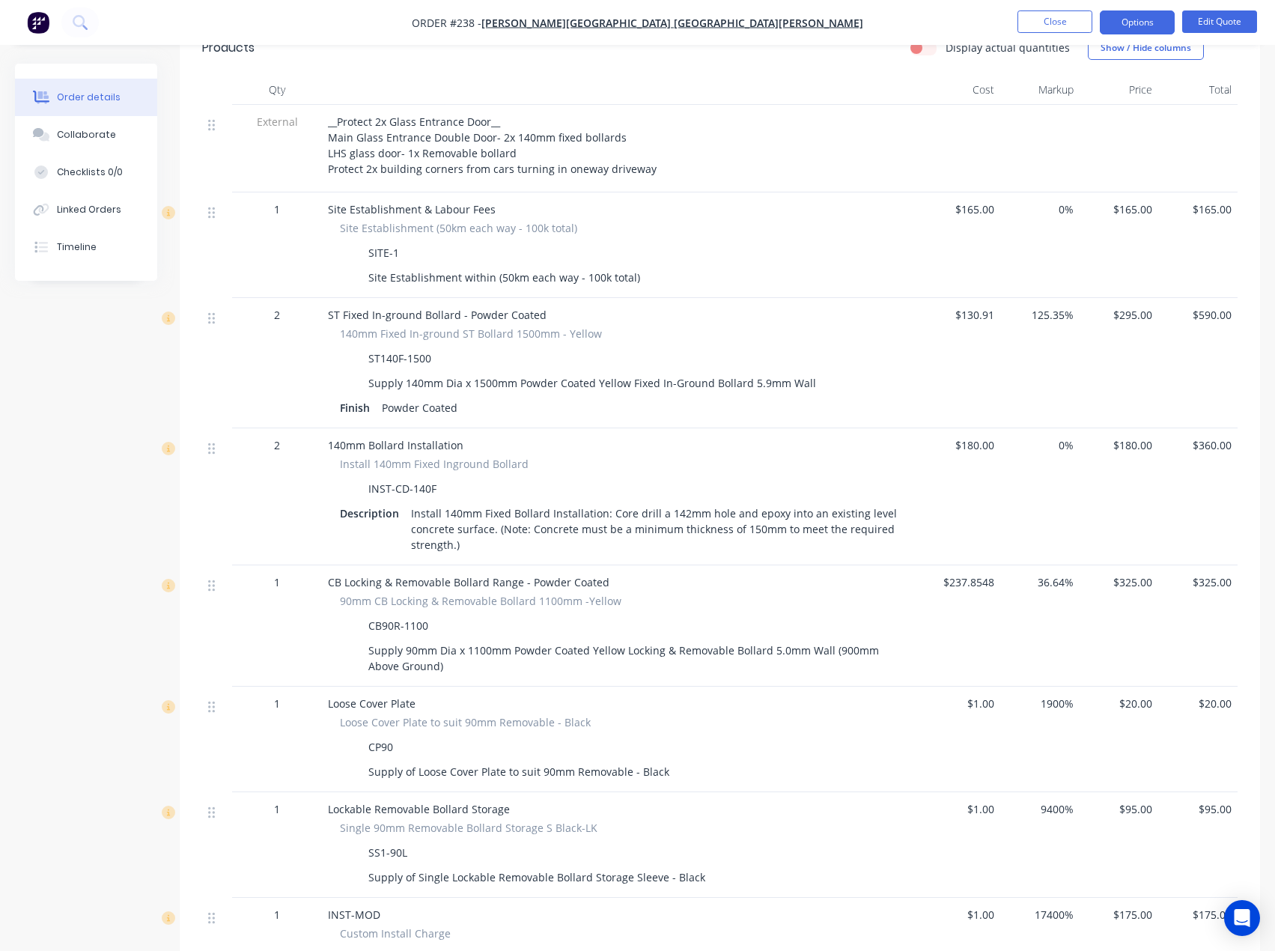
scroll to position [524, 0]
click at [1142, 25] on button "Options" at bounding box center [1137, 22] width 75 height 24
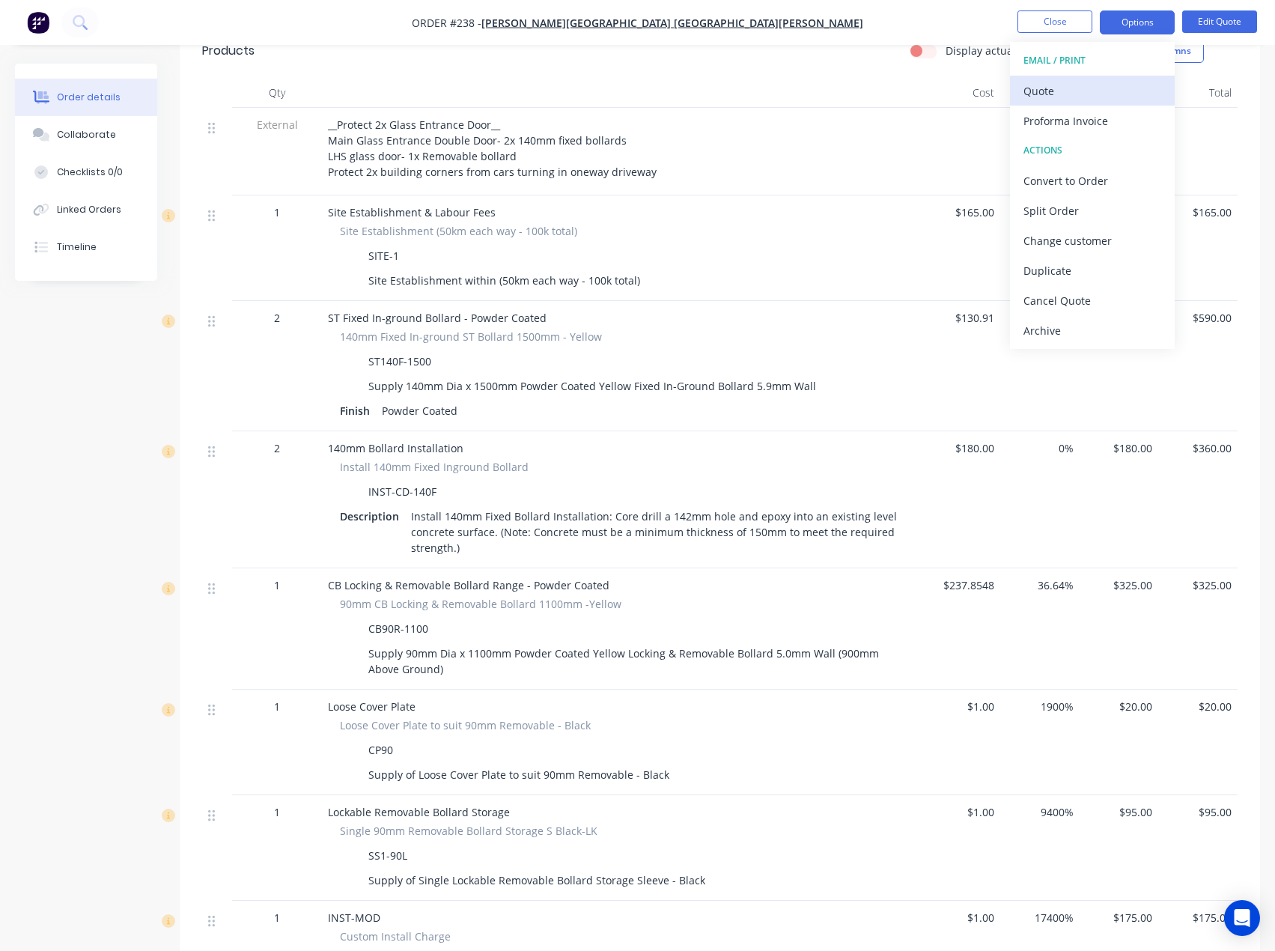
click at [1072, 92] on div "Quote" at bounding box center [1093, 91] width 138 height 22
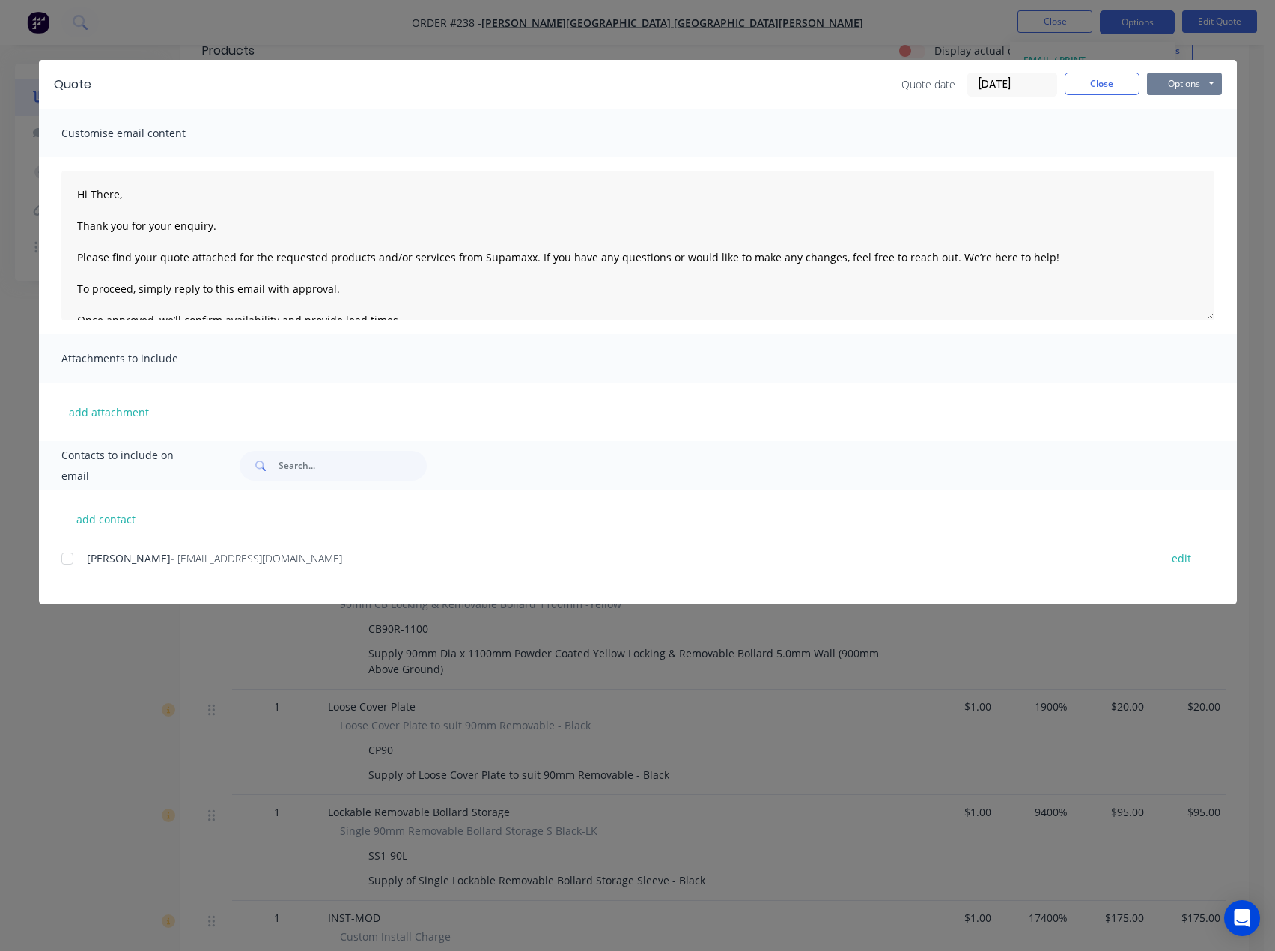
click at [1199, 85] on button "Options" at bounding box center [1184, 84] width 75 height 22
click at [1167, 113] on button "Preview" at bounding box center [1195, 110] width 96 height 25
click at [1111, 88] on button "Close" at bounding box center [1102, 84] width 75 height 22
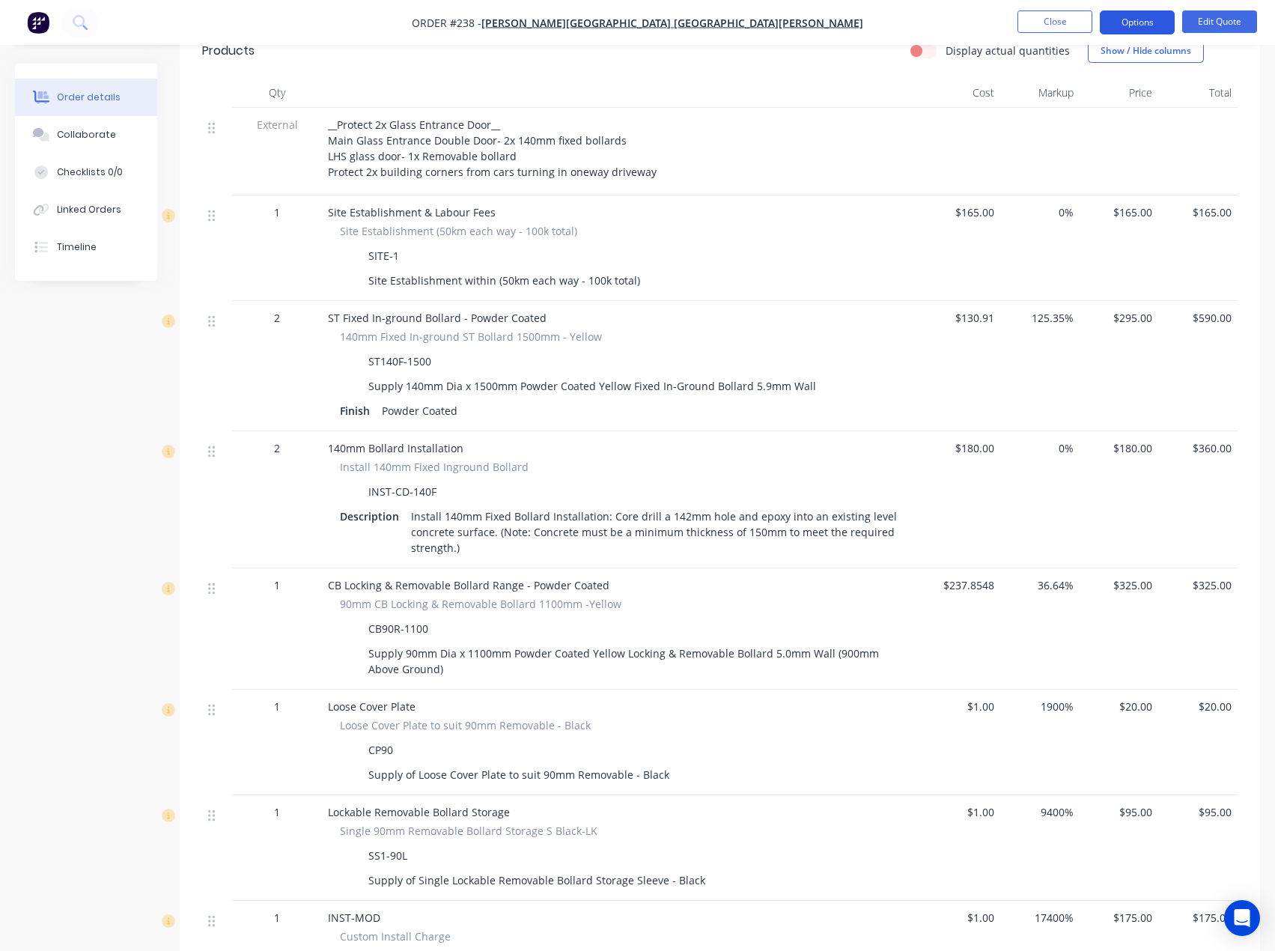
click at [1161, 17] on button "Options" at bounding box center [1137, 22] width 75 height 24
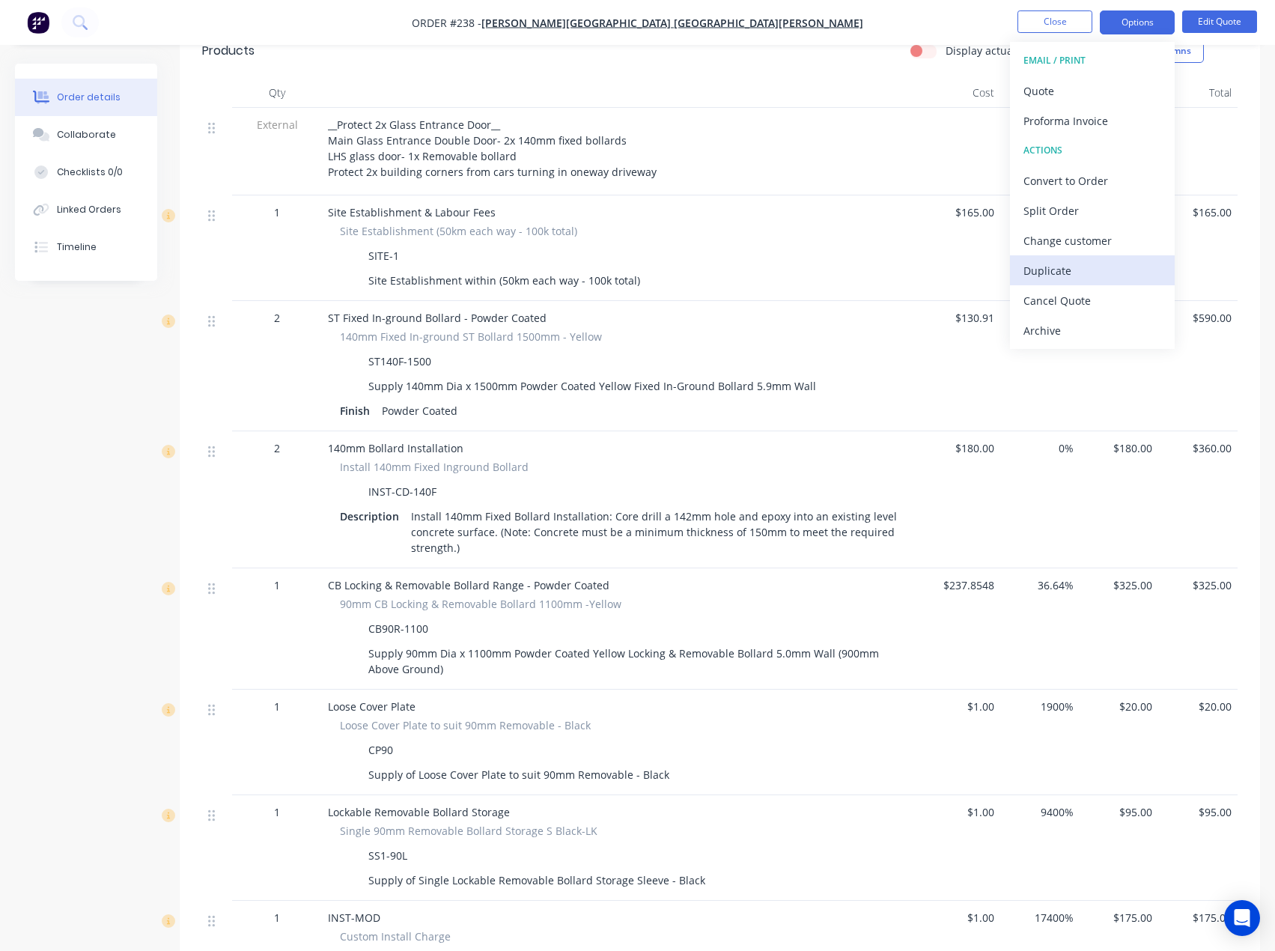
click at [1045, 276] on div "Duplicate" at bounding box center [1093, 271] width 138 height 22
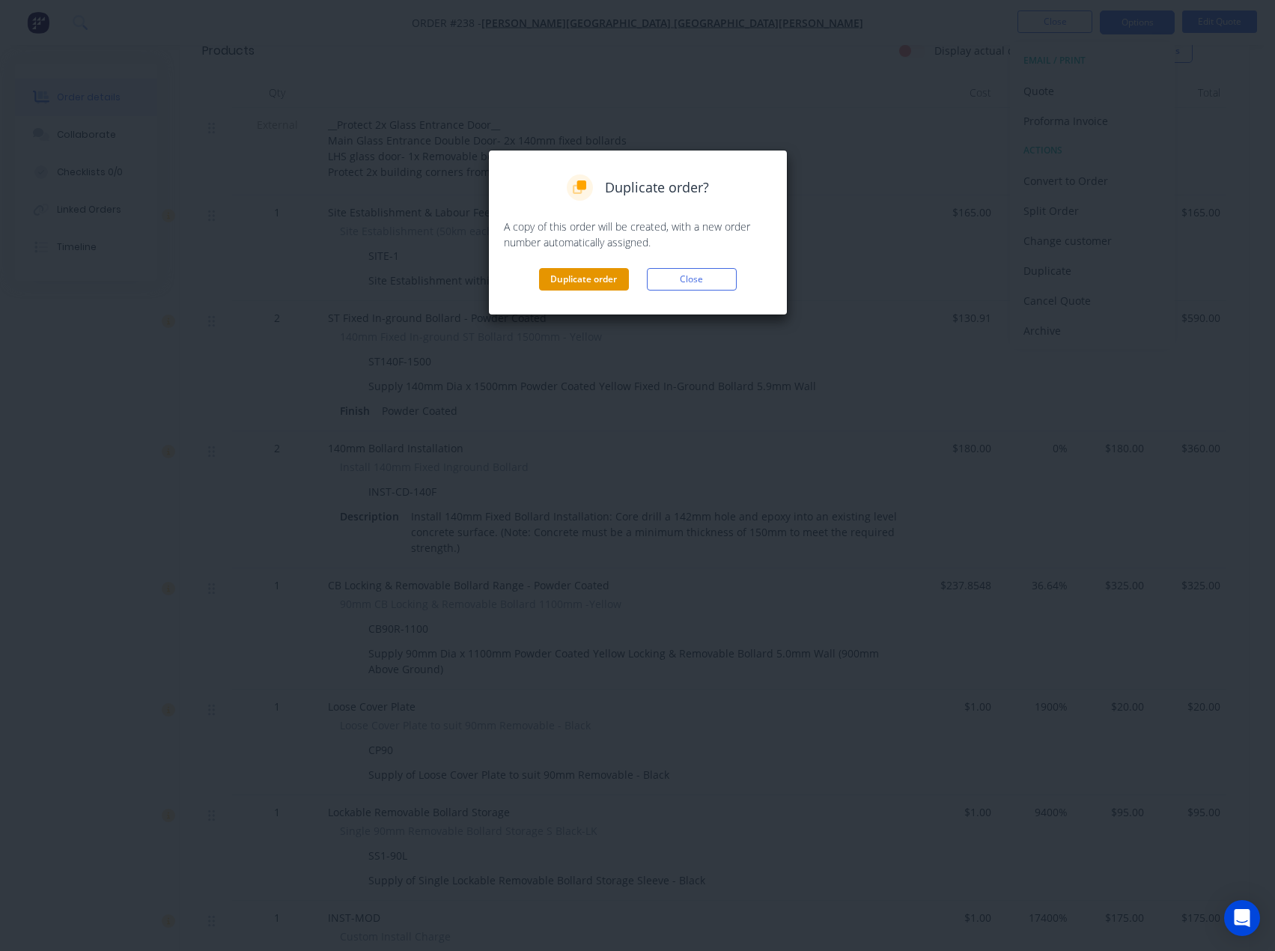
click at [568, 282] on button "Duplicate order" at bounding box center [584, 279] width 90 height 22
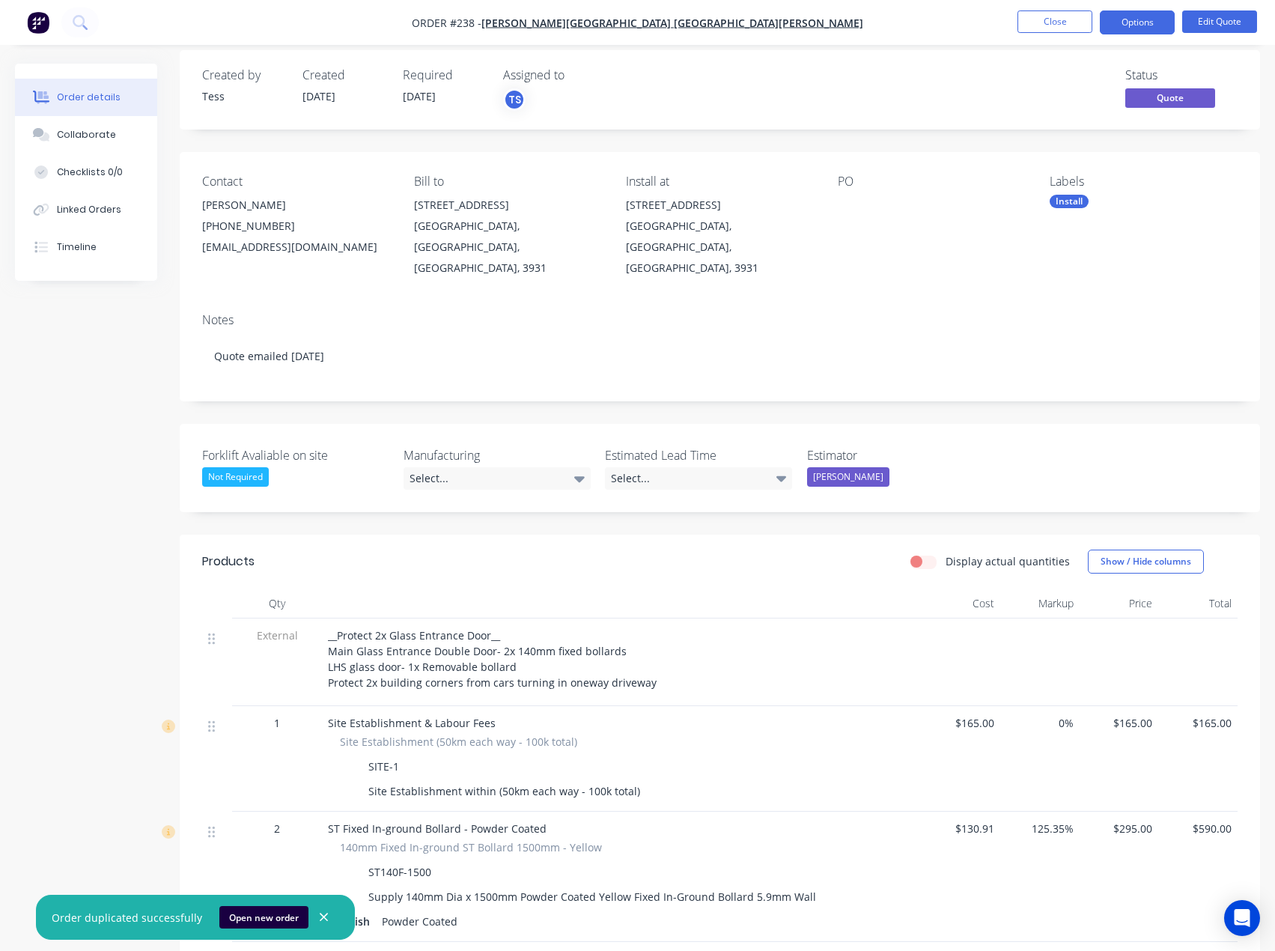
scroll to position [0, 0]
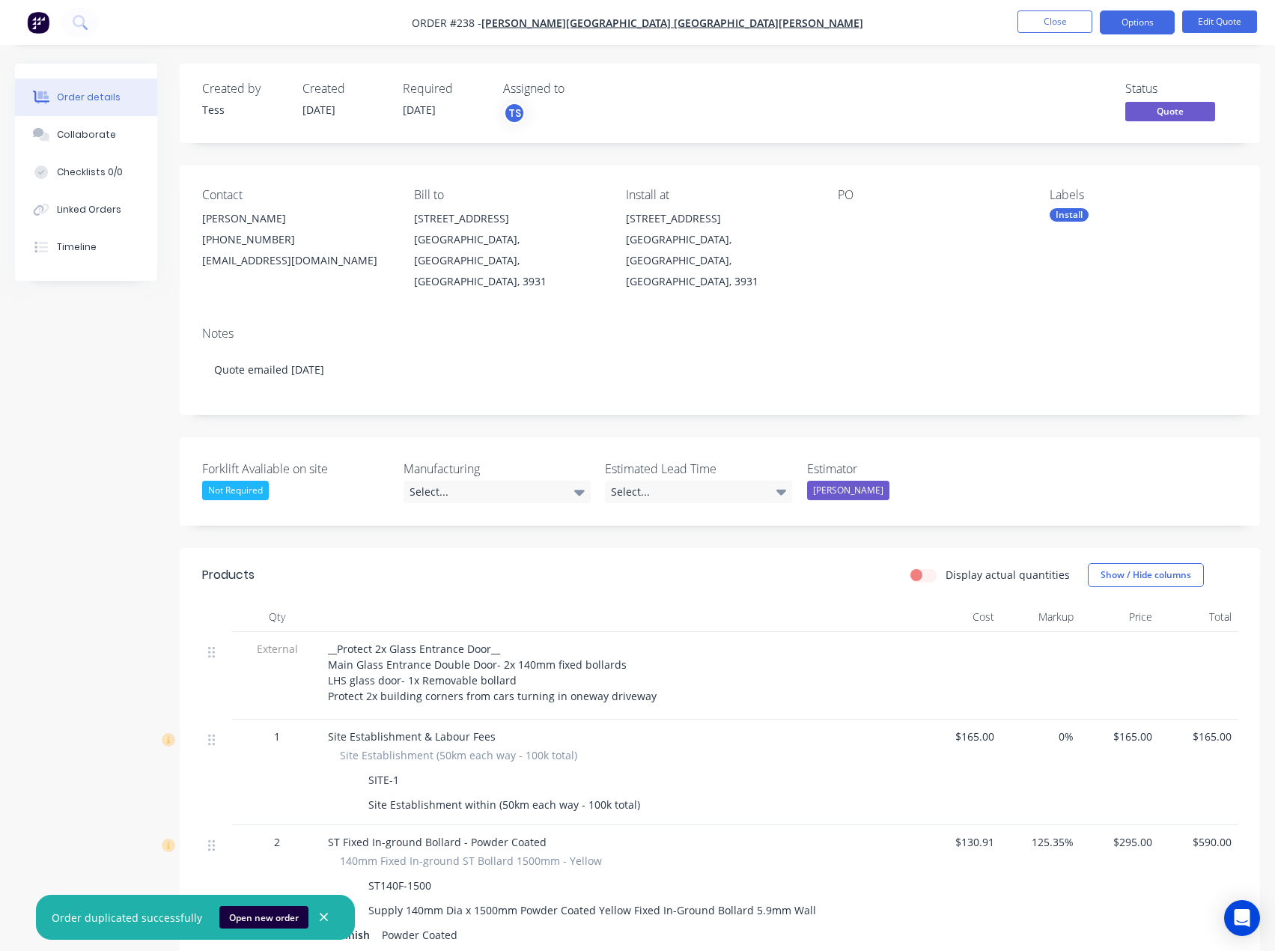
click at [1219, 10] on nav "Order #238 - Martha Village Clinic Mt Martha Village Close Options Edit Quote" at bounding box center [637, 22] width 1275 height 45
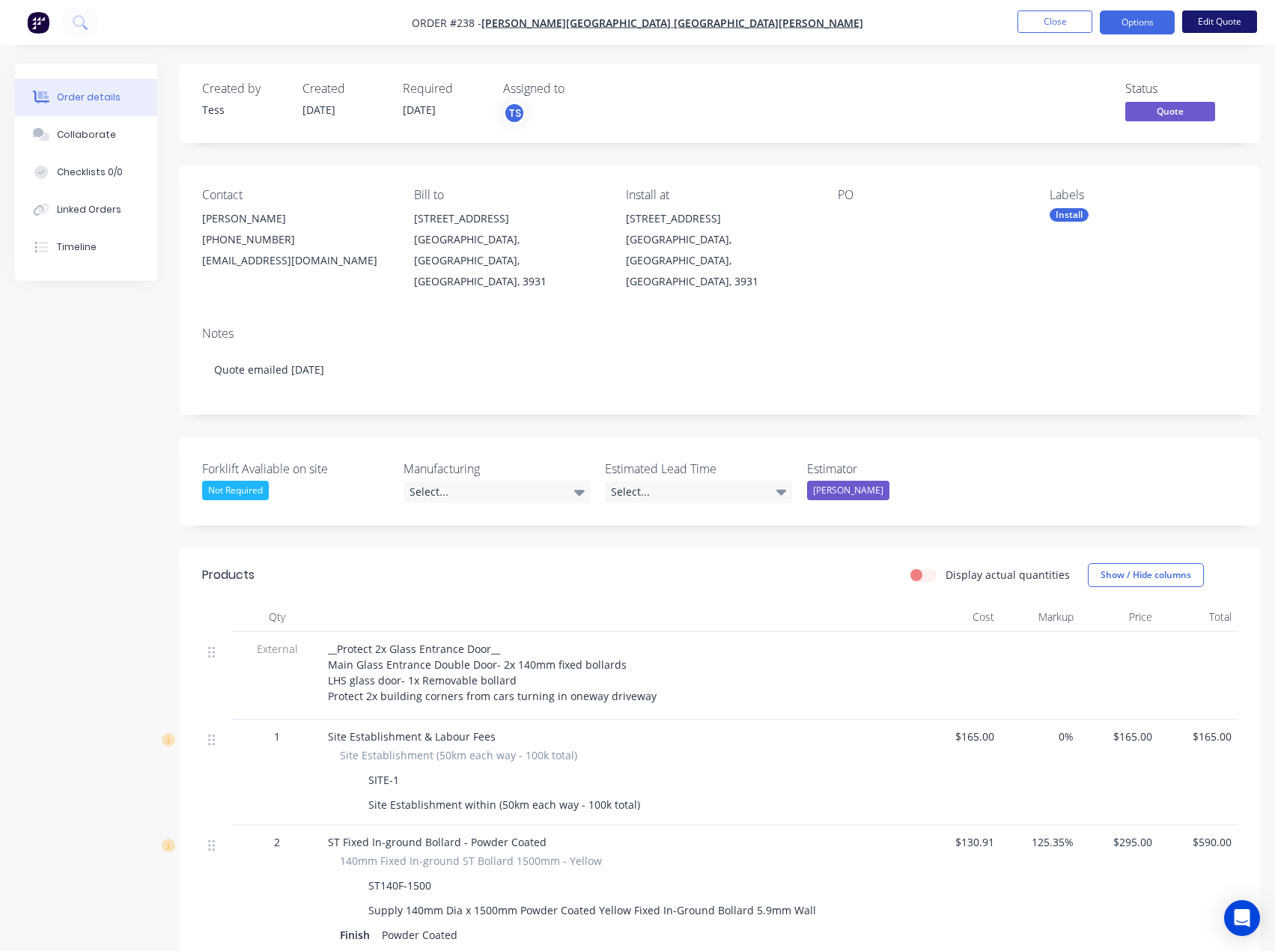
click at [1205, 24] on button "Edit Quote" at bounding box center [1219, 21] width 75 height 22
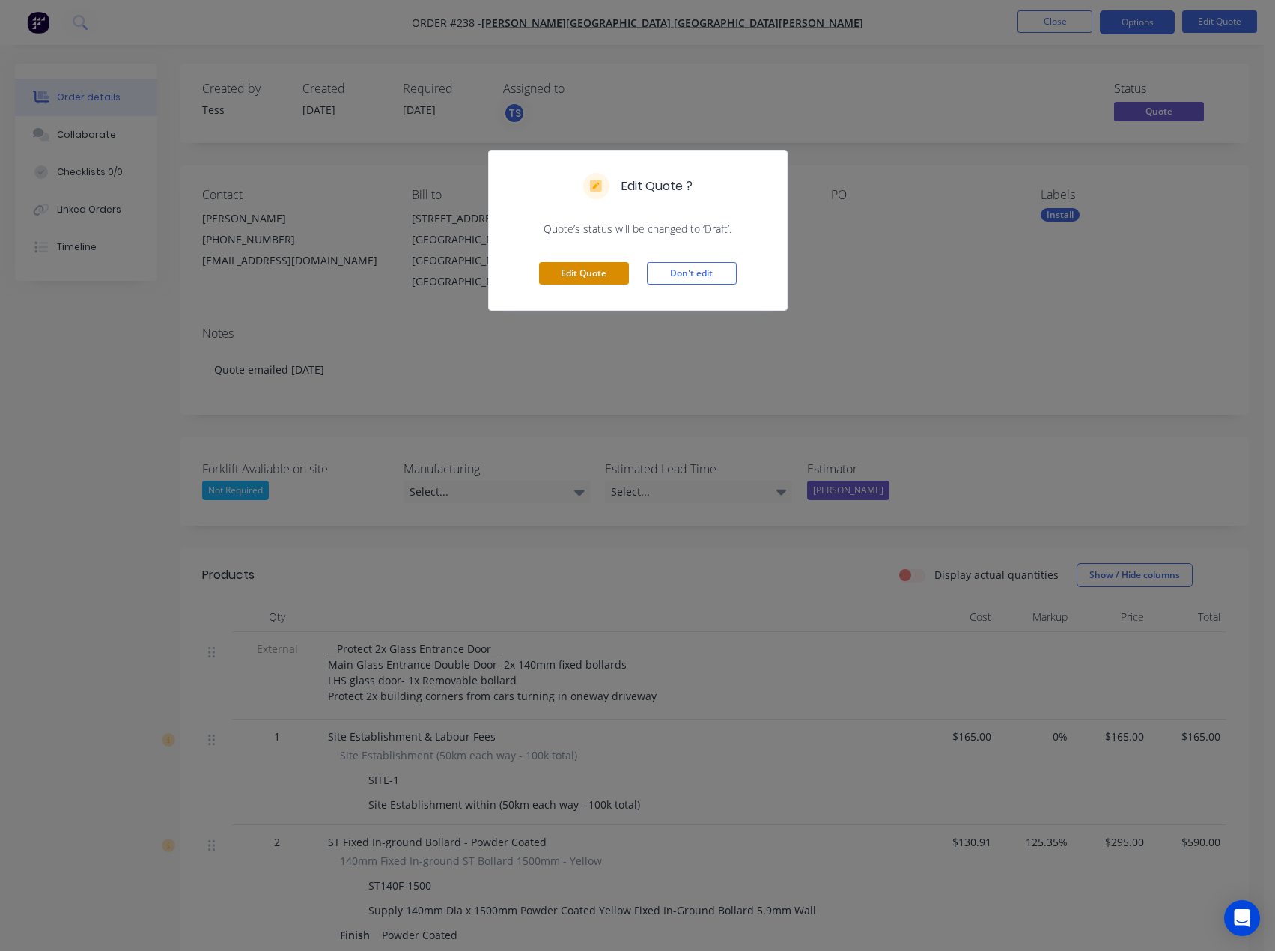
click at [598, 279] on button "Edit Quote" at bounding box center [584, 273] width 90 height 22
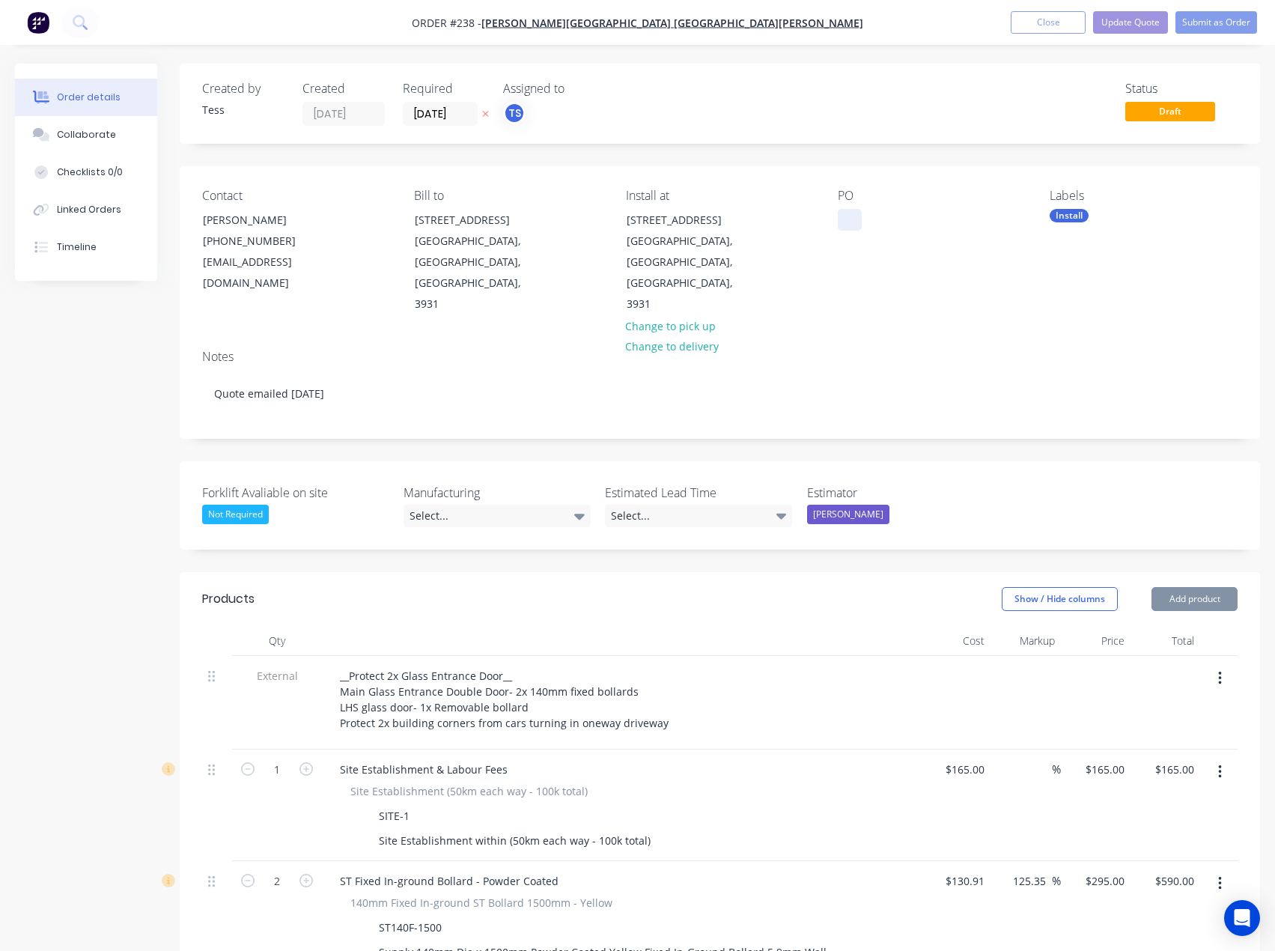
click at [860, 229] on div at bounding box center [850, 220] width 24 height 22
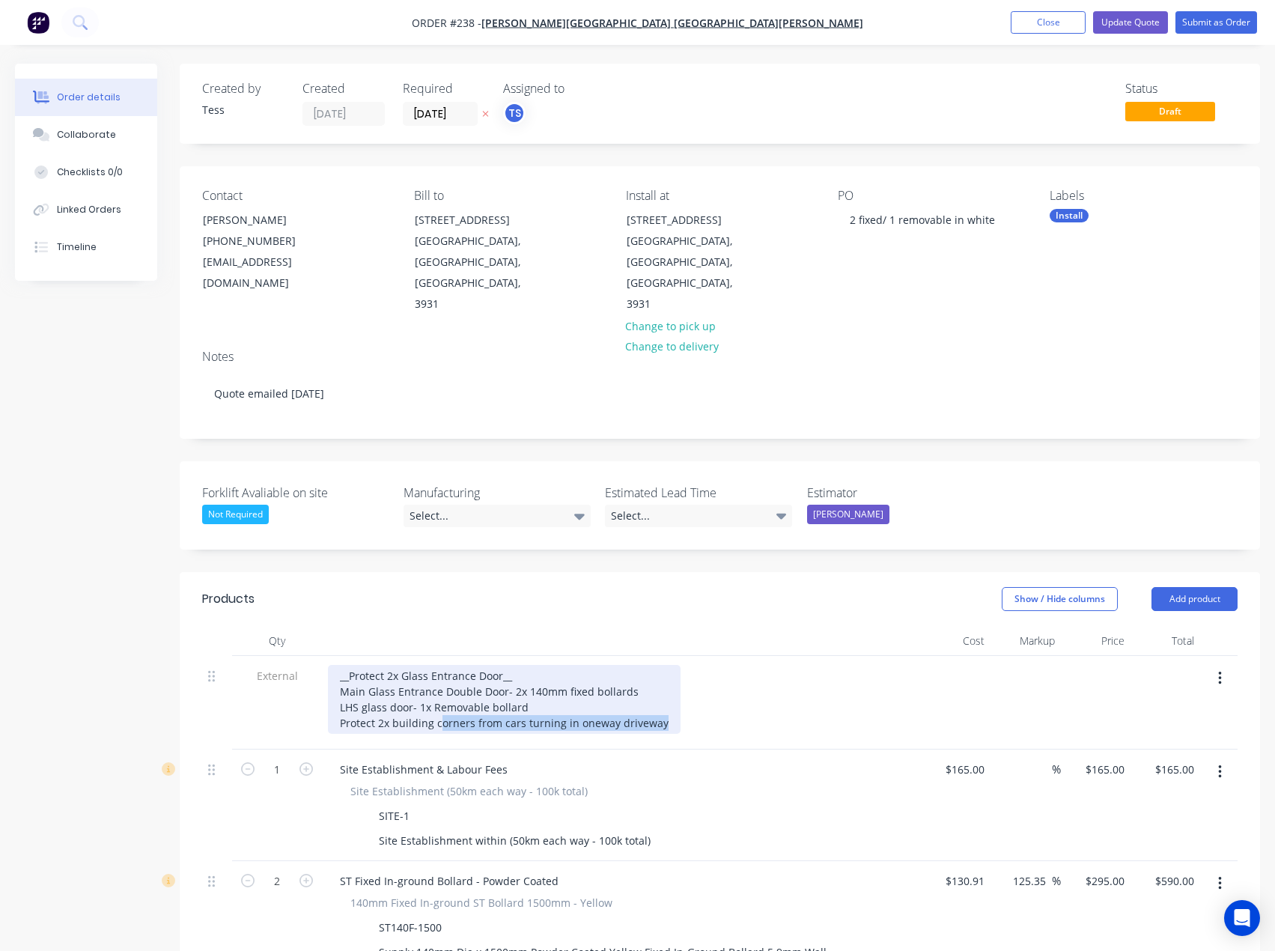
drag, startPoint x: 666, startPoint y: 681, endPoint x: 340, endPoint y: 683, distance: 325.7
click at [340, 683] on div "__Protect 2x Glass Entrance Door__ Main Glass Entrance Double Door- 2x 140mm fi…" at bounding box center [504, 699] width 353 height 69
click at [562, 685] on div "__Protect 2x Glass Entrance Door__ Main Glass Entrance Double Door- 2x 140mm fi…" at bounding box center [504, 699] width 353 height 69
drag, startPoint x: 648, startPoint y: 680, endPoint x: 339, endPoint y: 688, distance: 309.4
click at [339, 688] on div "__Protect 2x Glass Entrance Door__ Main Glass Entrance Double Door- 2x 140mm fi…" at bounding box center [504, 699] width 353 height 69
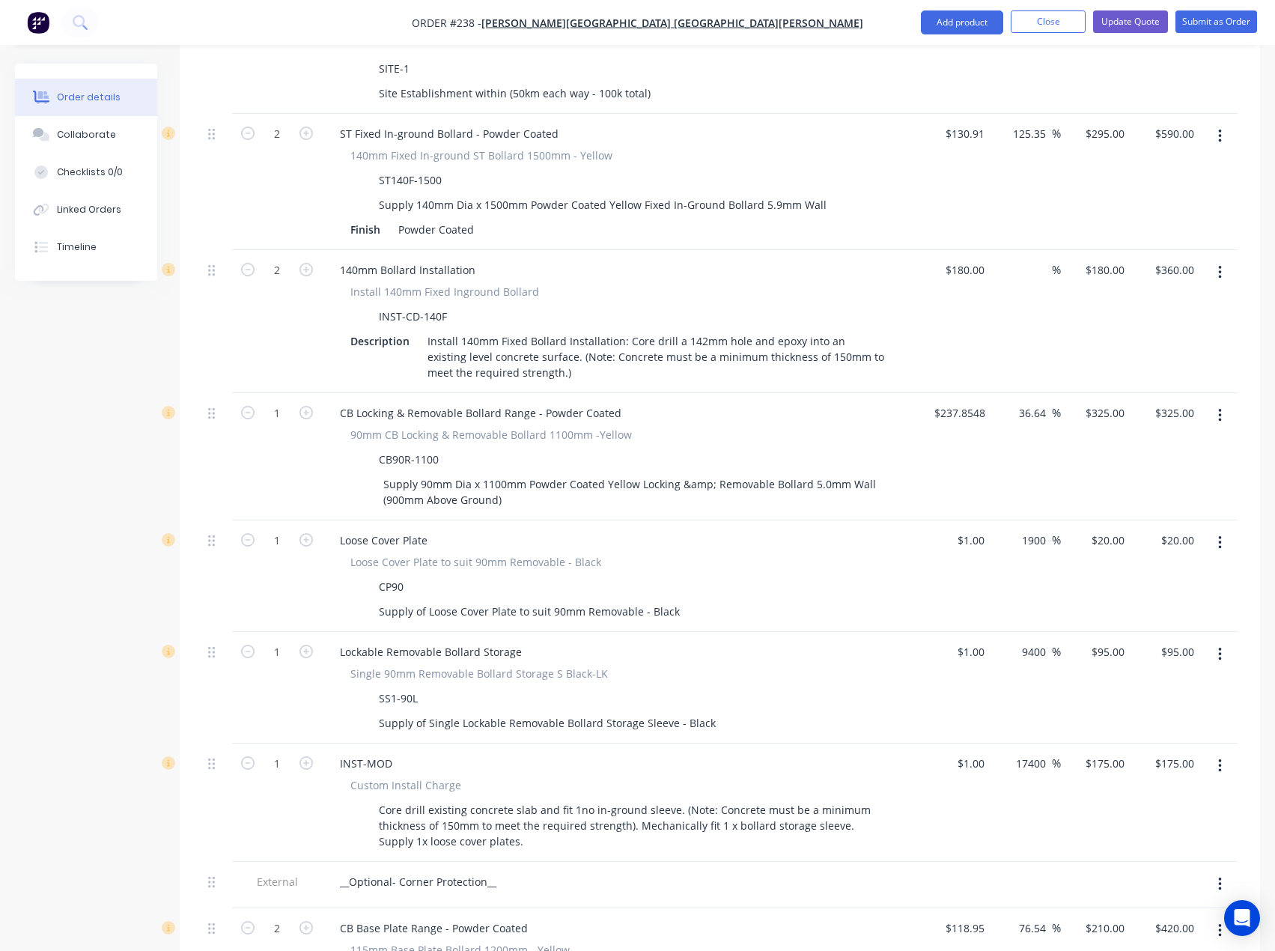
scroll to position [1332, 0]
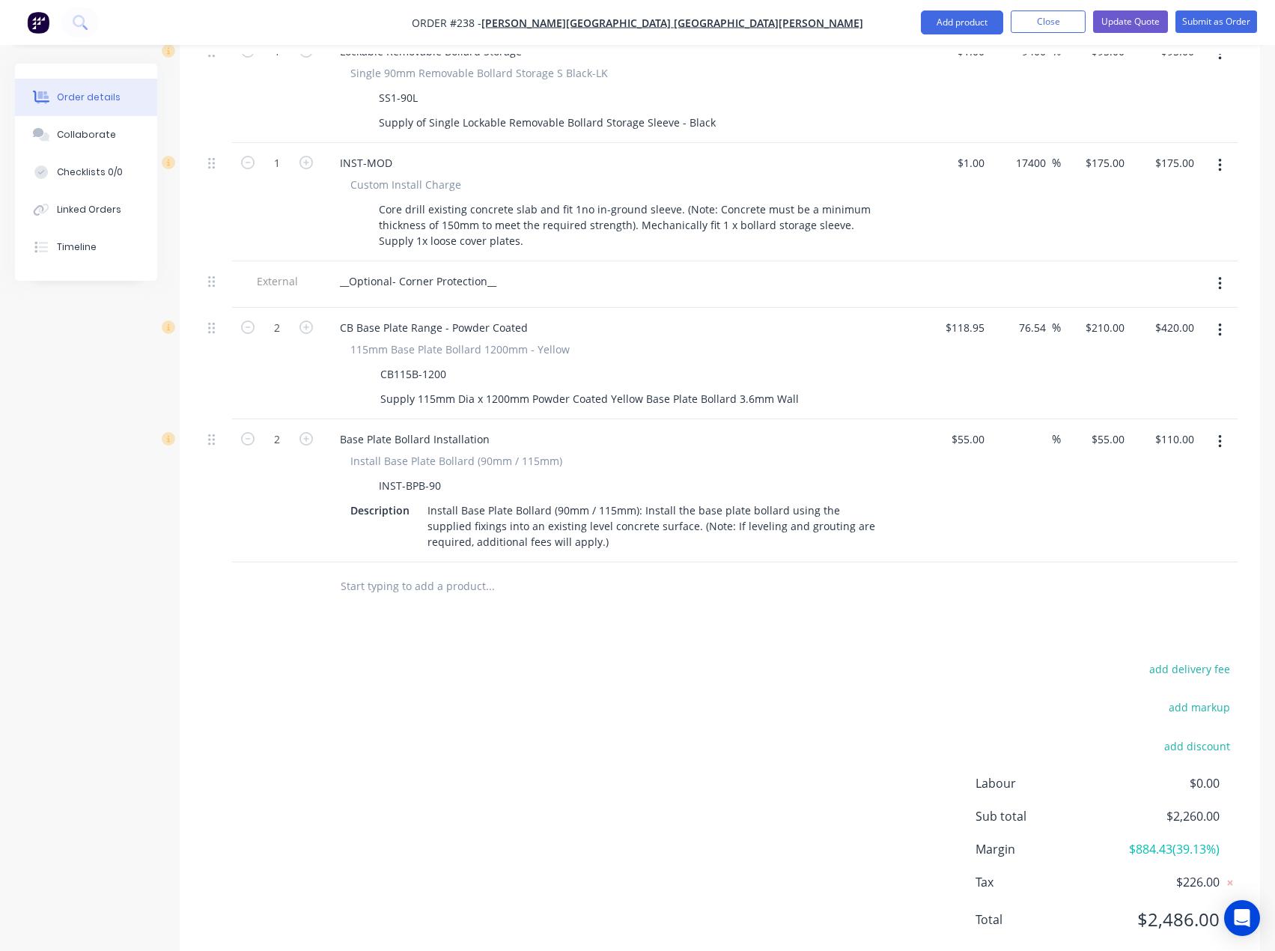
click at [1218, 322] on icon "button" at bounding box center [1220, 330] width 4 height 16
click at [1140, 449] on div "Delete" at bounding box center [1166, 460] width 115 height 22
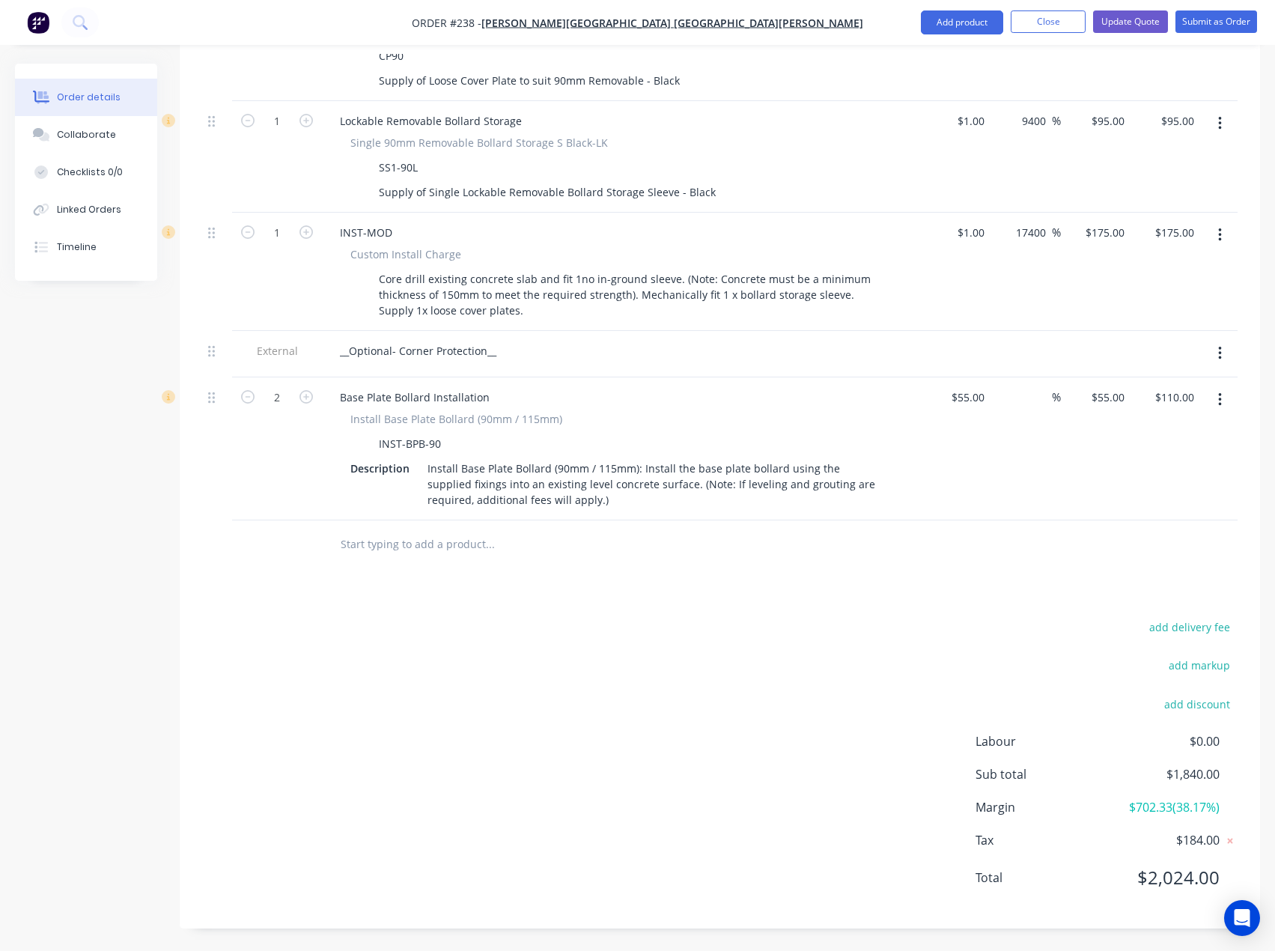
scroll to position [1221, 0]
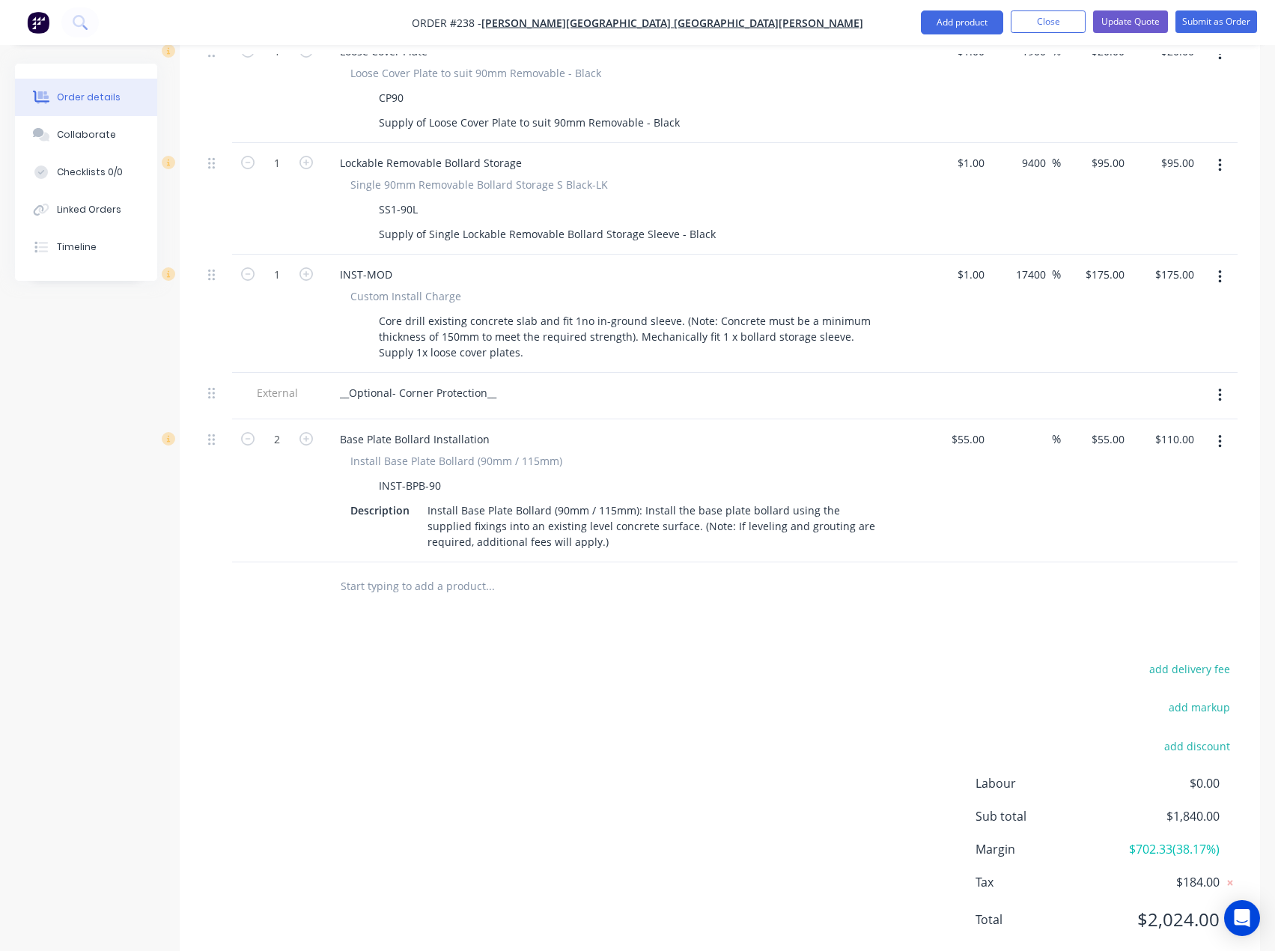
click at [1221, 434] on icon "button" at bounding box center [1220, 442] width 4 height 16
click at [1129, 560] on div "Delete" at bounding box center [1166, 571] width 115 height 22
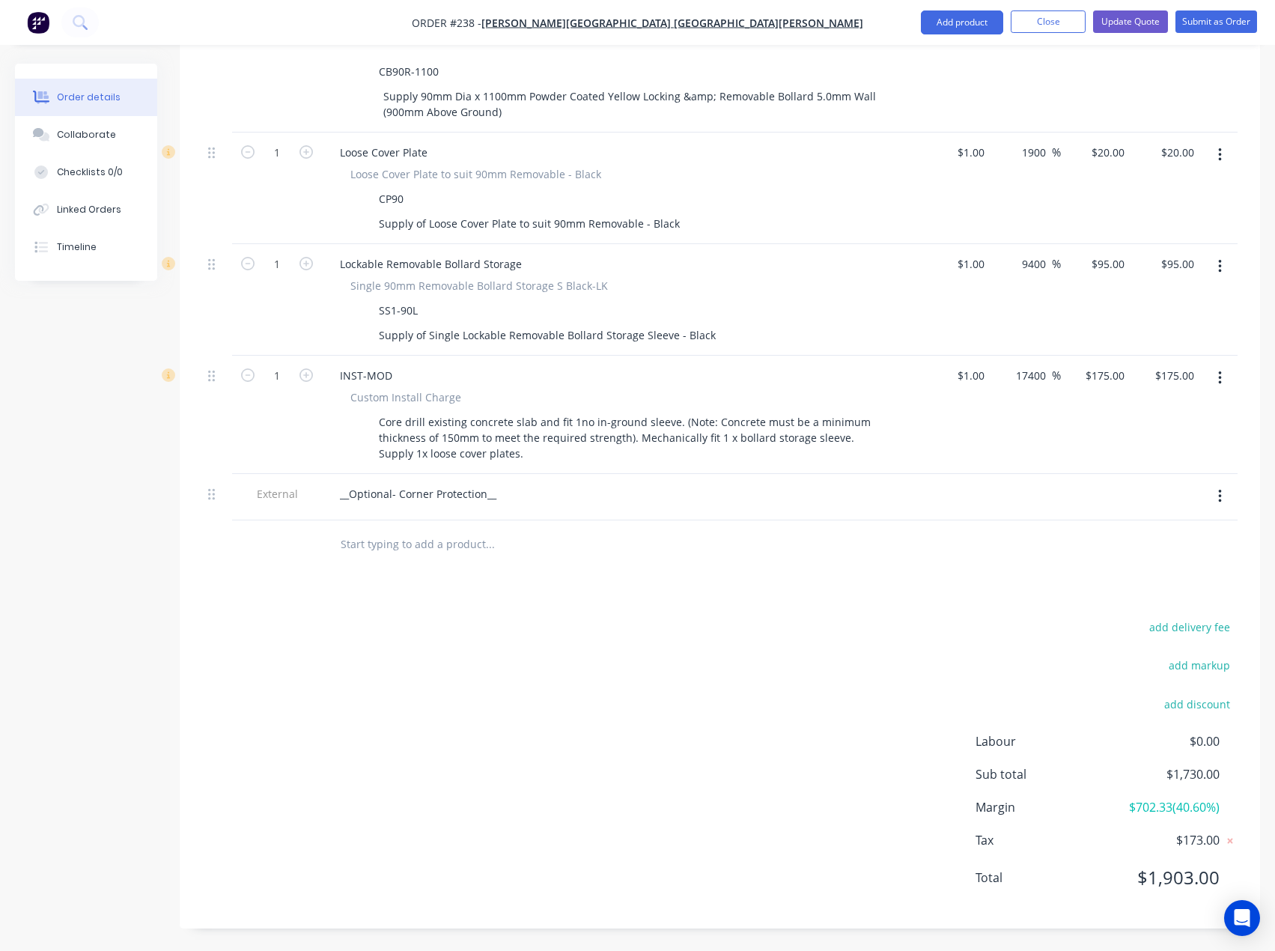
scroll to position [1078, 0]
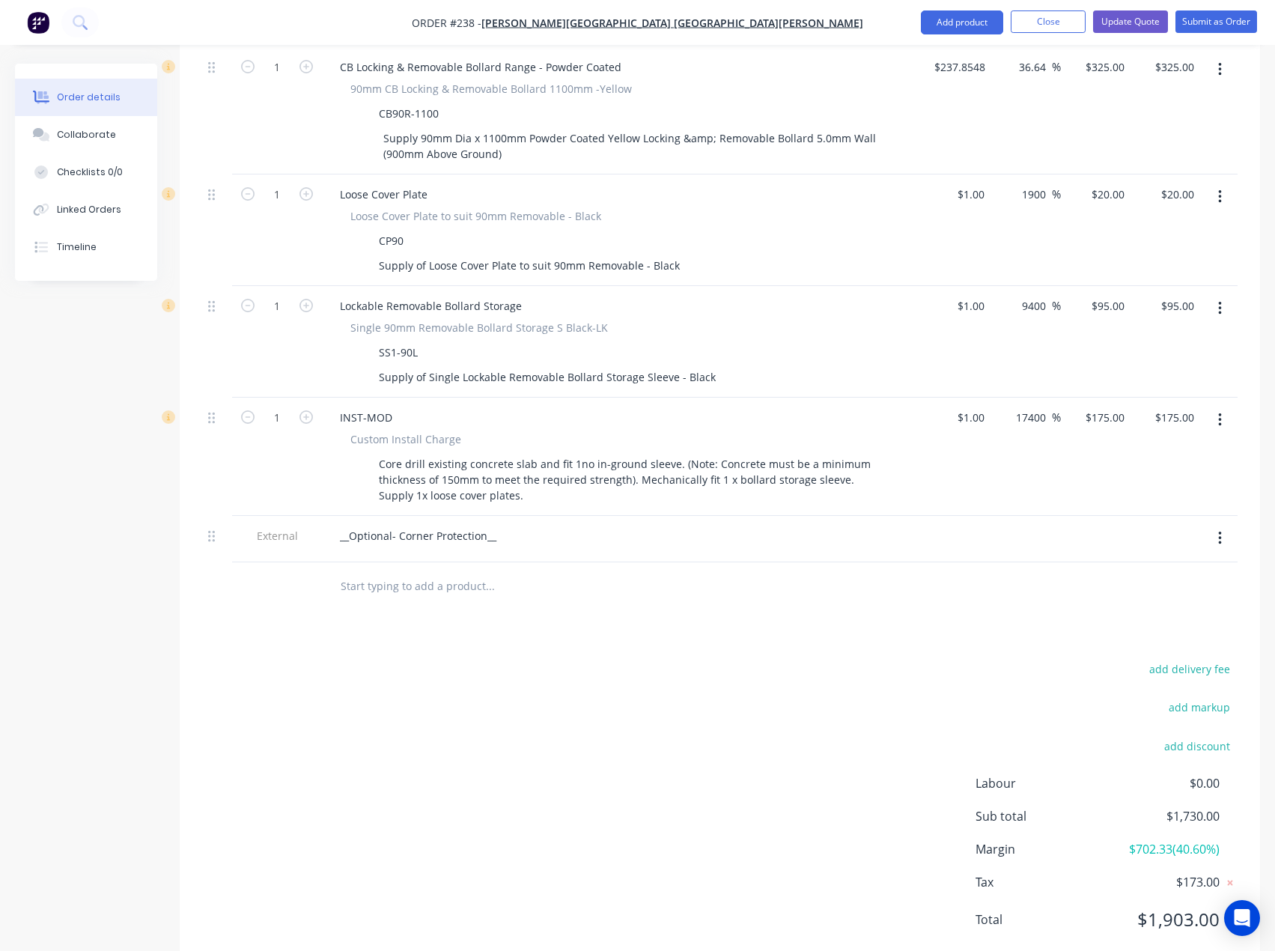
click at [1216, 525] on button "button" at bounding box center [1220, 538] width 35 height 27
click at [1128, 597] on div "Delete" at bounding box center [1166, 608] width 115 height 22
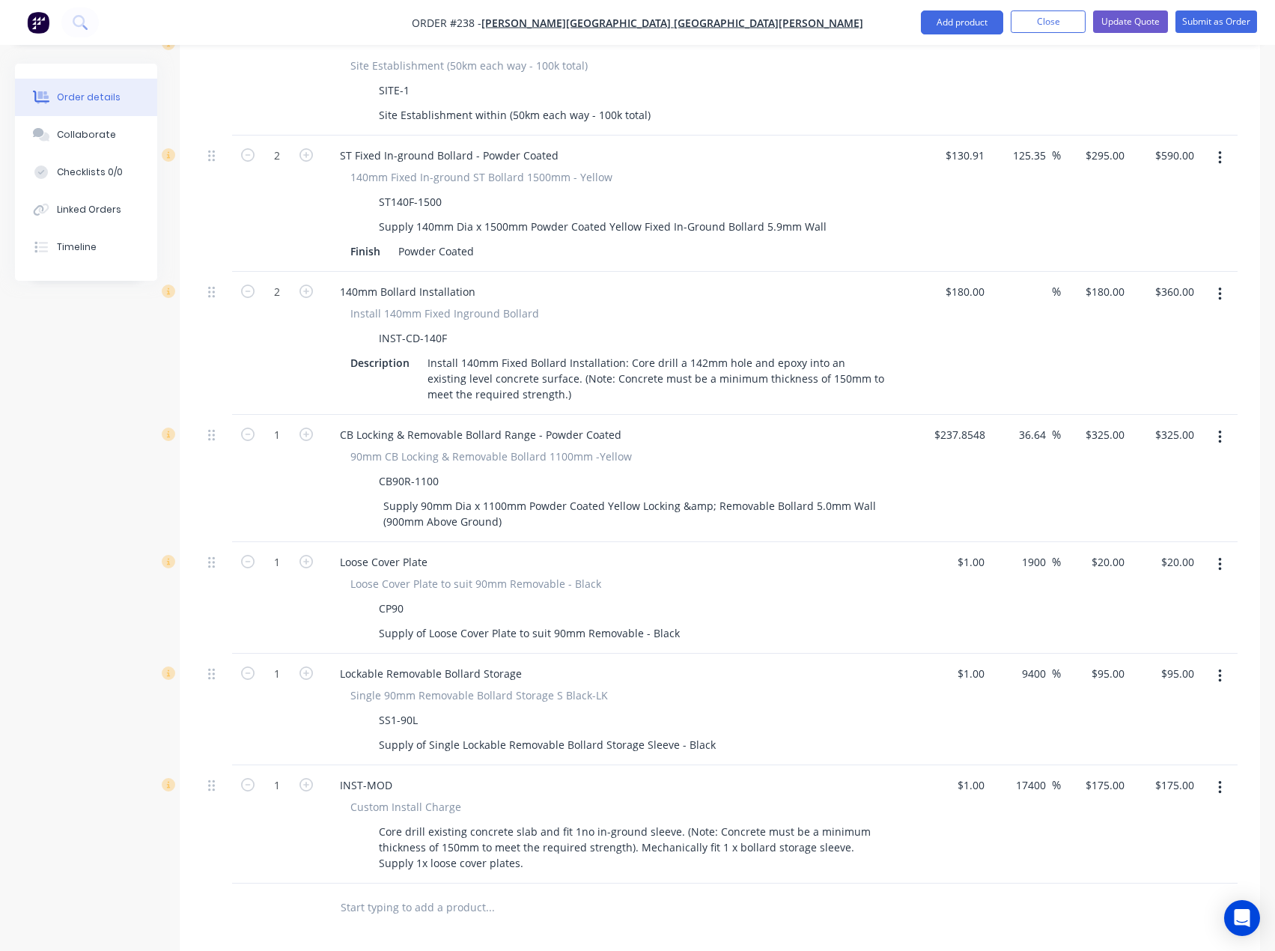
scroll to position [956, 0]
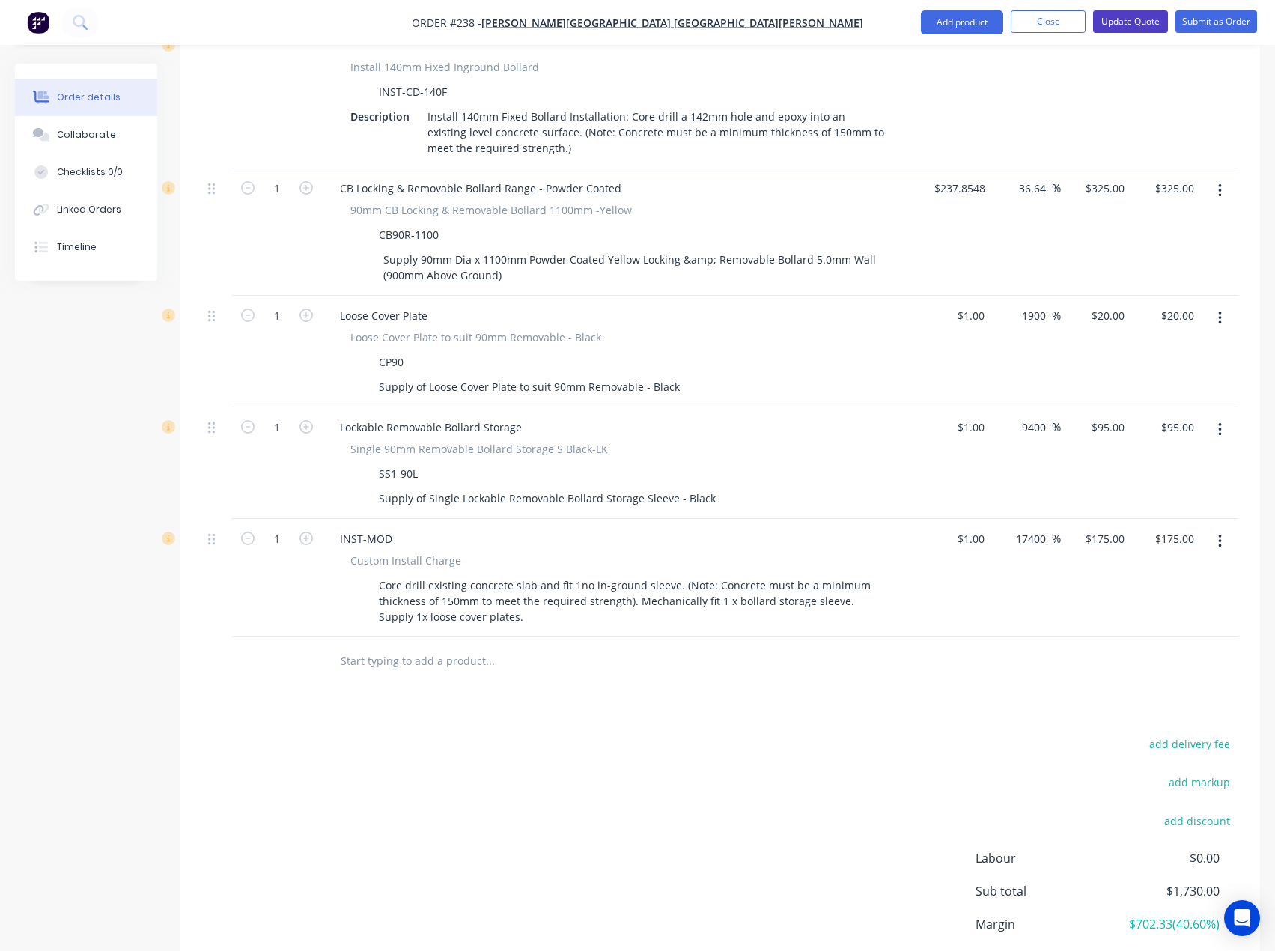
click at [1149, 23] on button "Update Quote" at bounding box center [1130, 21] width 75 height 22
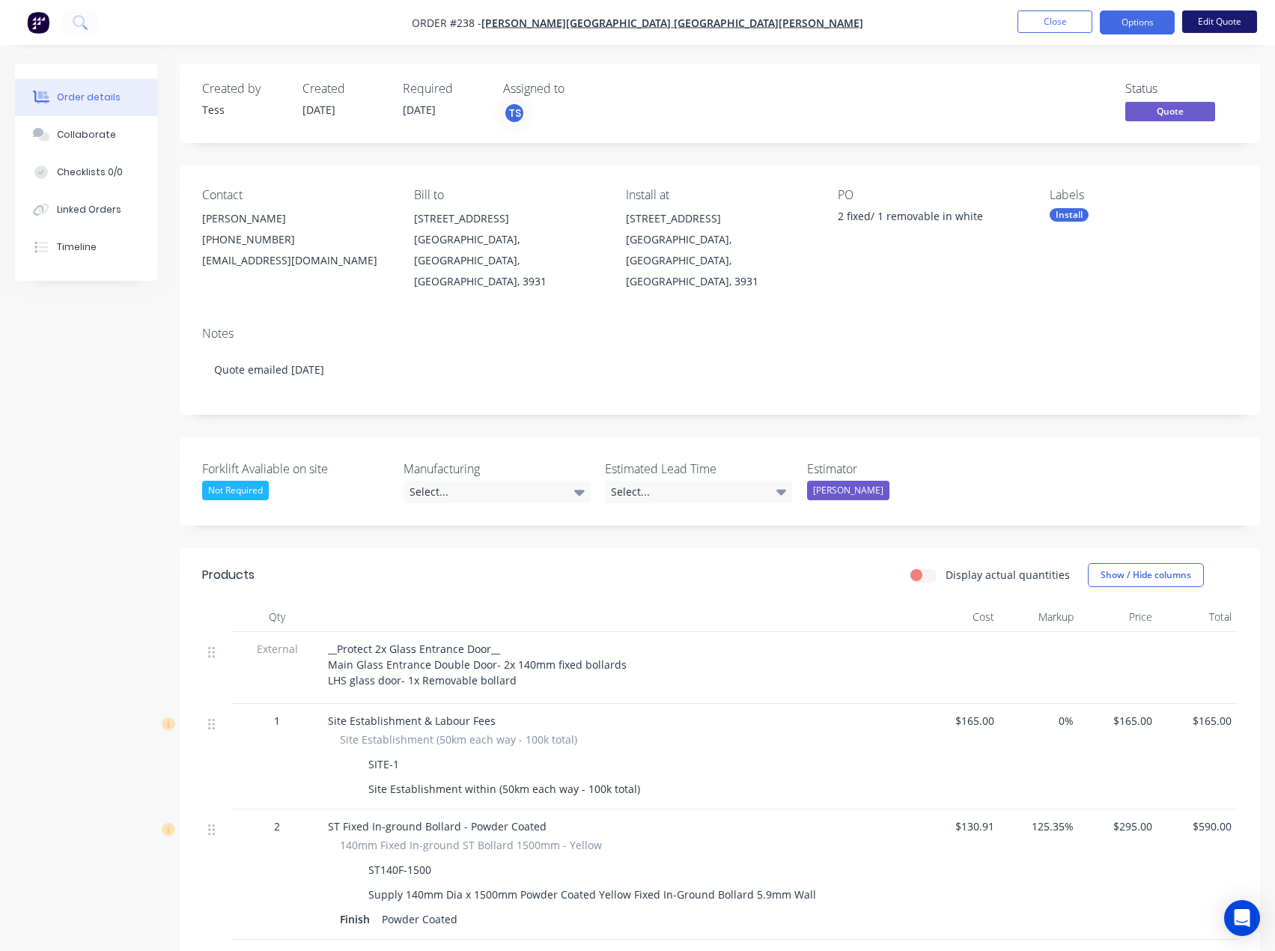
click at [1218, 24] on button "Edit Quote" at bounding box center [1219, 21] width 75 height 22
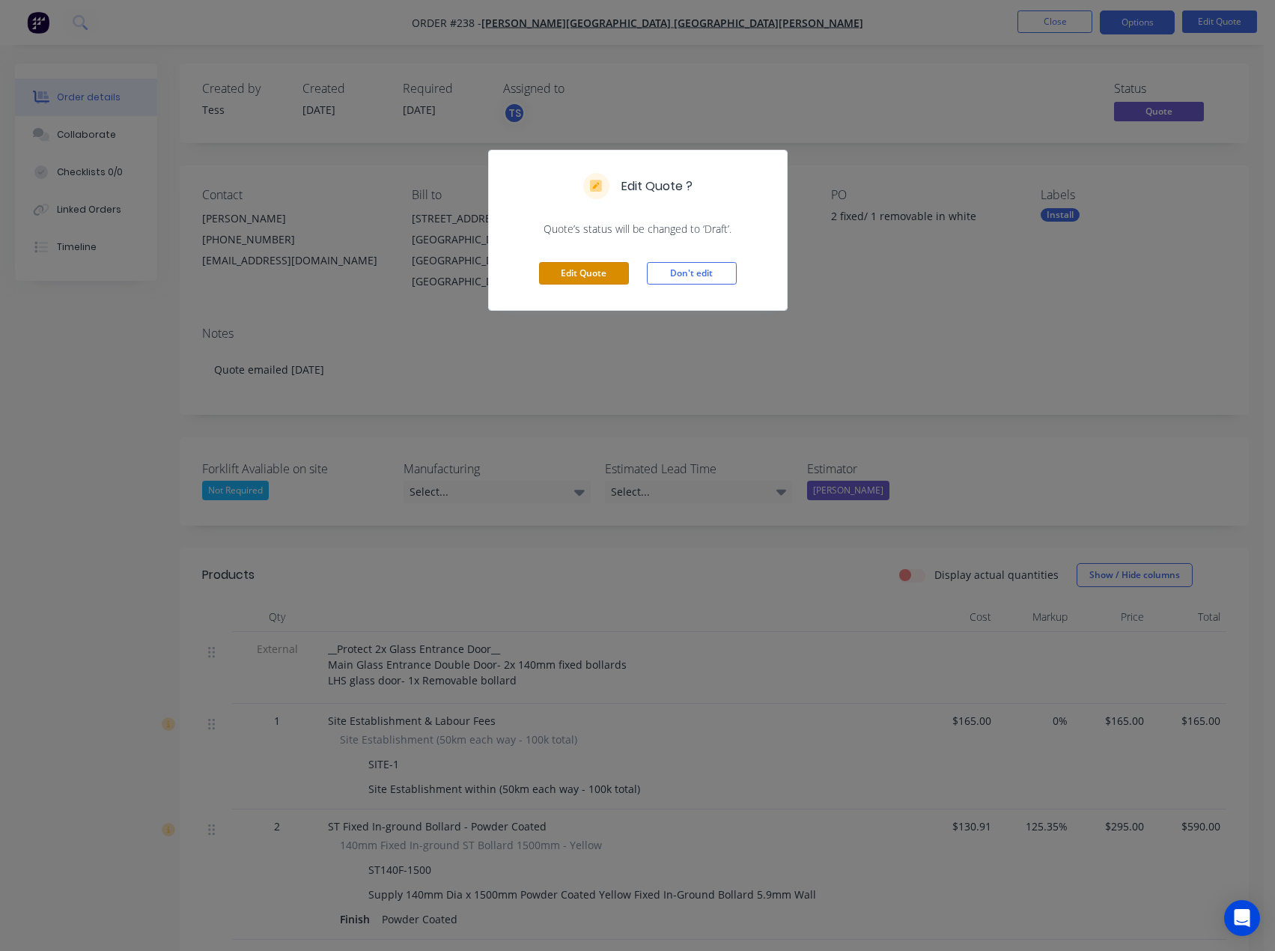
drag, startPoint x: 589, startPoint y: 268, endPoint x: 631, endPoint y: 299, distance: 51.4
click at [589, 270] on button "Edit Quote" at bounding box center [584, 273] width 90 height 22
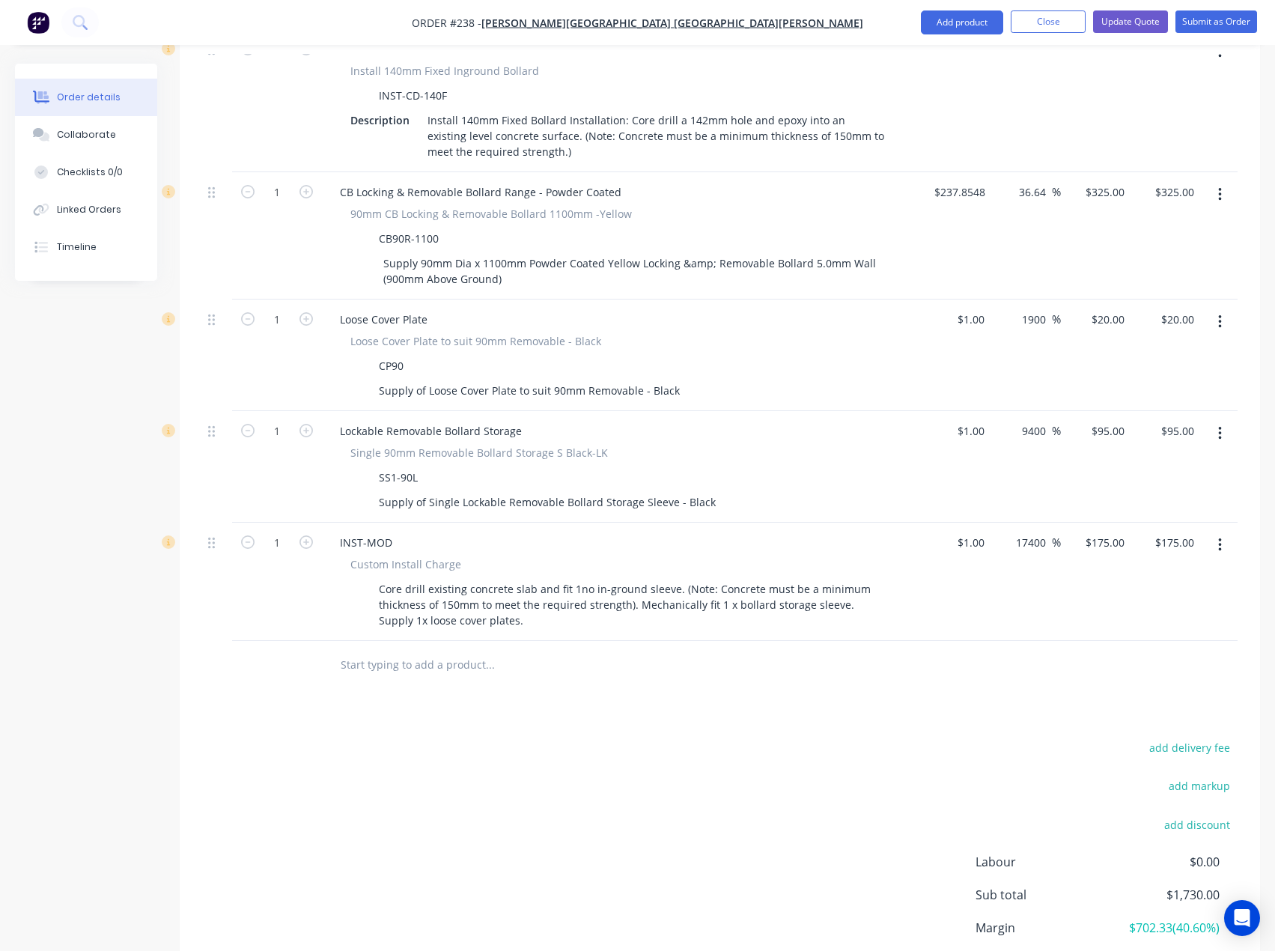
scroll to position [973, 0]
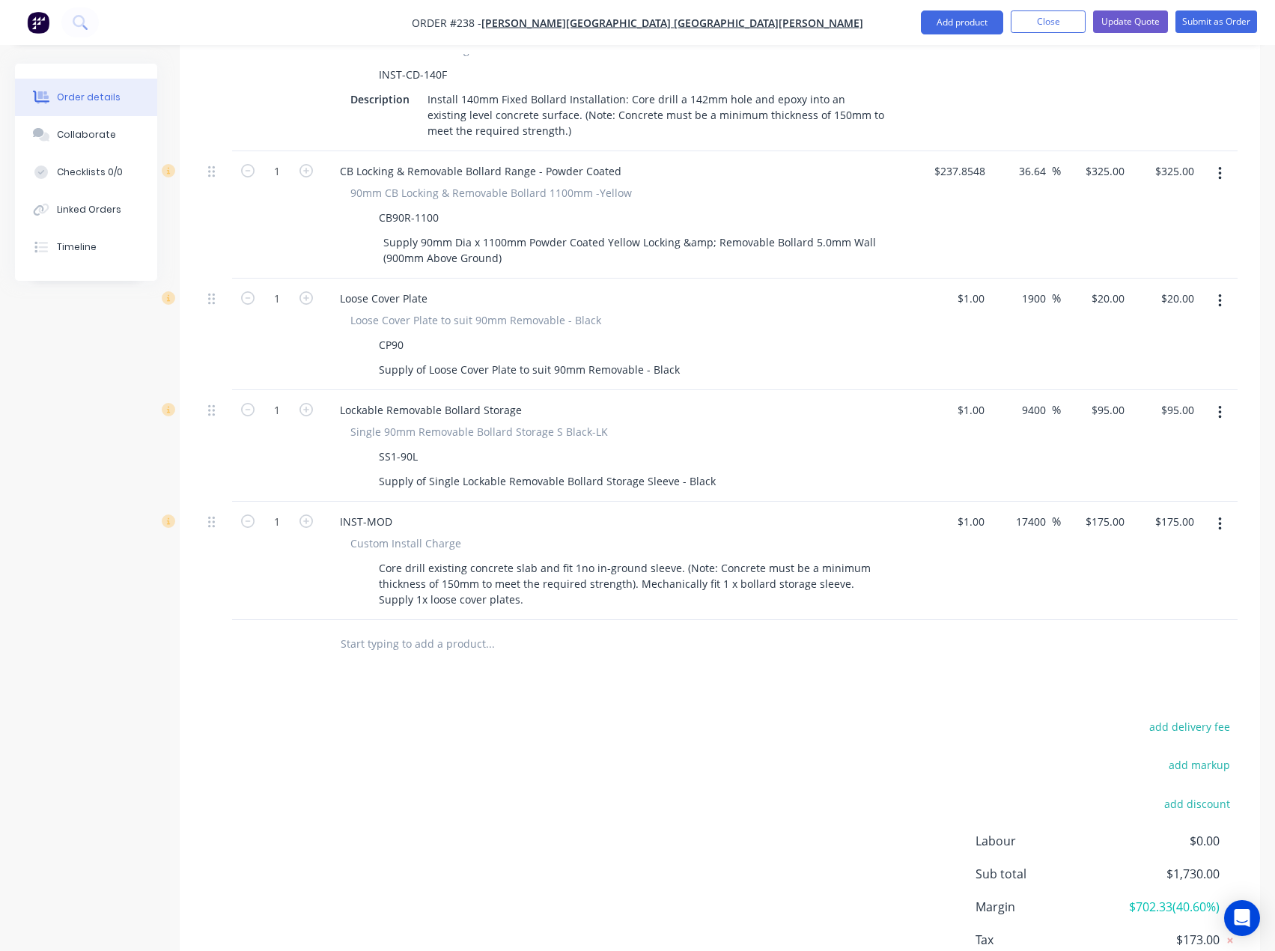
click at [428, 629] on input "text" at bounding box center [490, 644] width 300 height 30
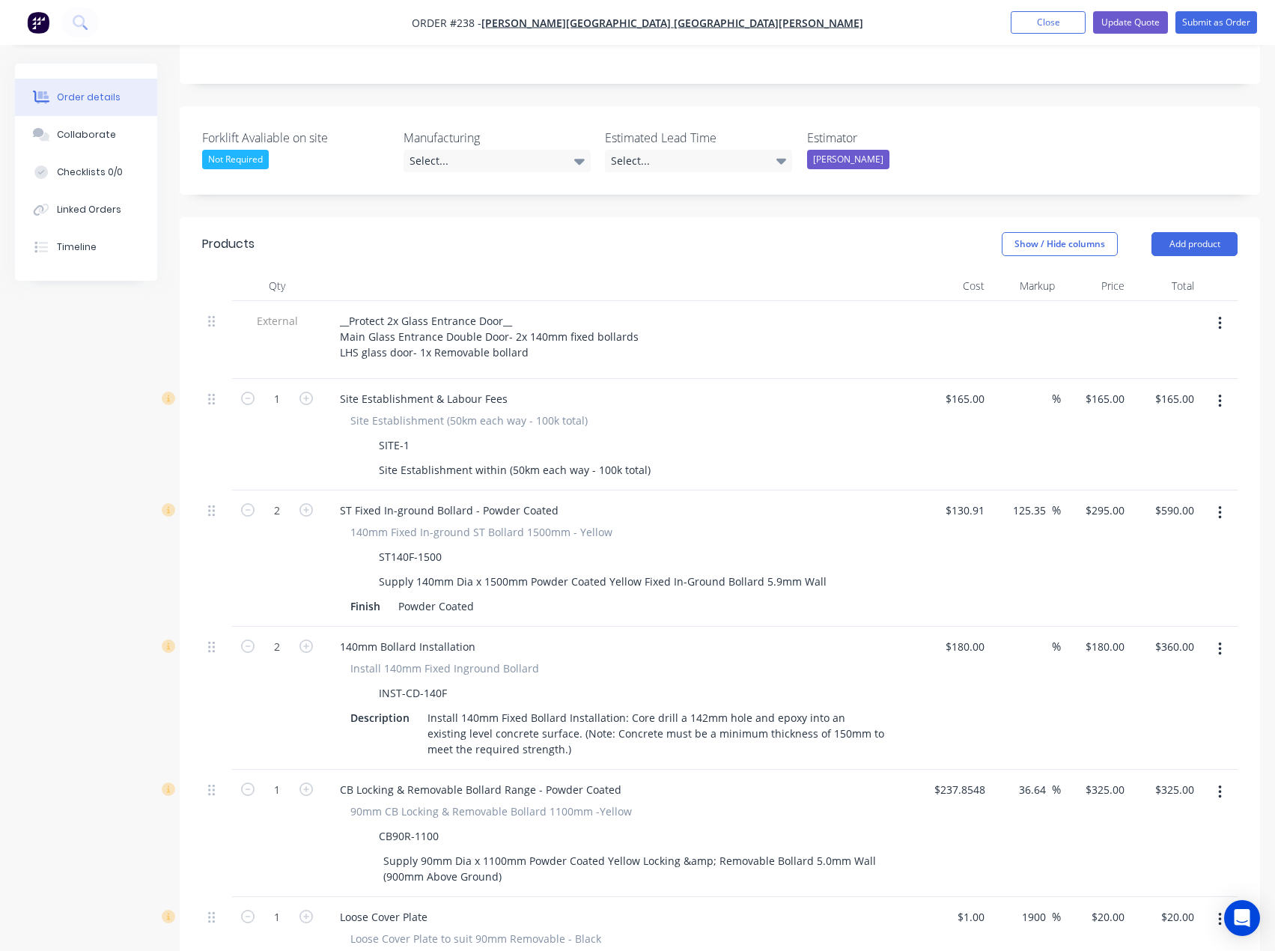
scroll to position [225, 0]
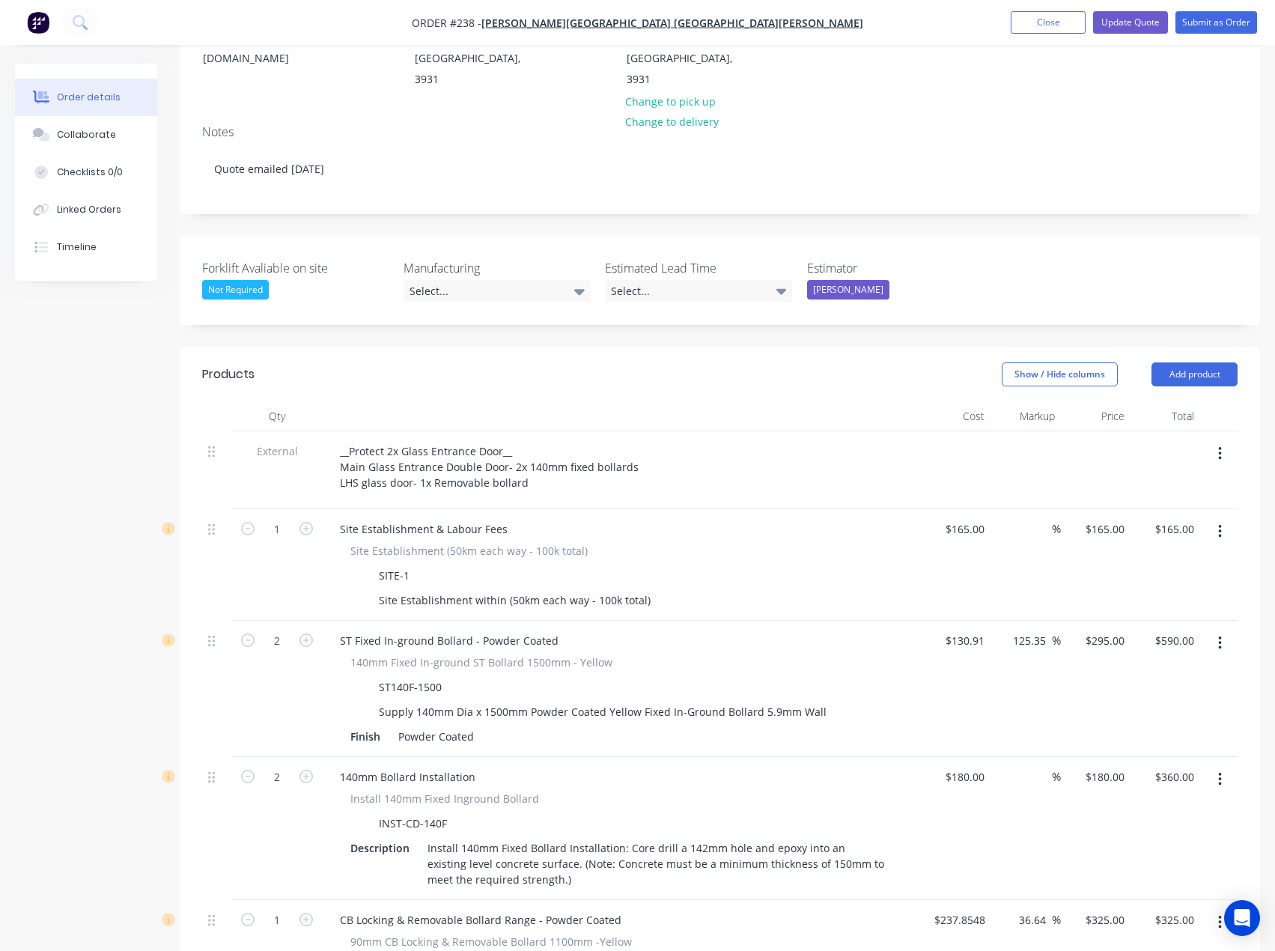
type input "st"
click at [1207, 347] on header "Products Show / Hide columns Add product" at bounding box center [720, 374] width 1081 height 54
click at [1209, 362] on button "Add product" at bounding box center [1195, 374] width 86 height 24
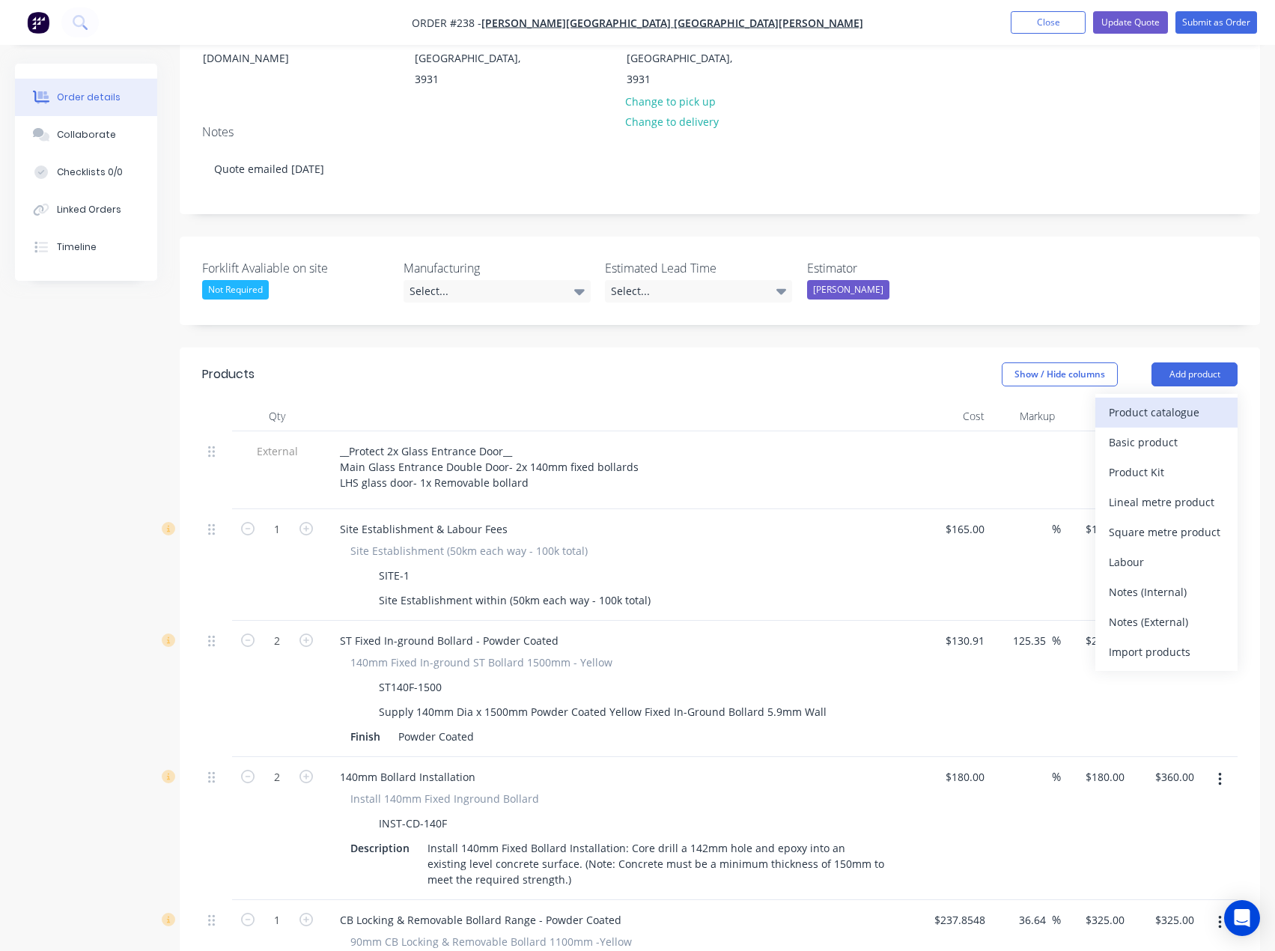
click at [1175, 401] on div "Product catalogue" at bounding box center [1166, 412] width 115 height 22
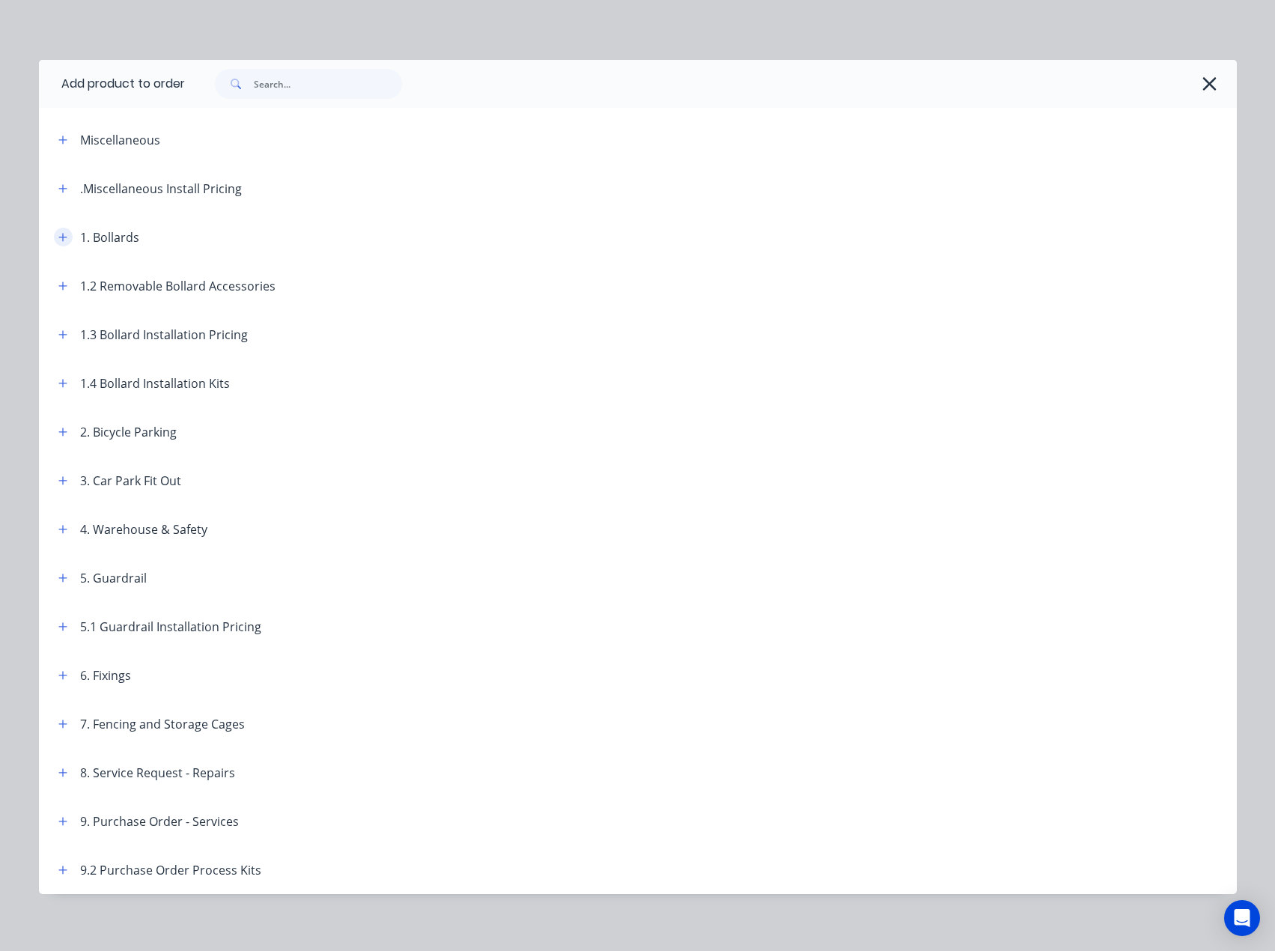
click at [59, 236] on icon "button" at bounding box center [62, 237] width 9 height 10
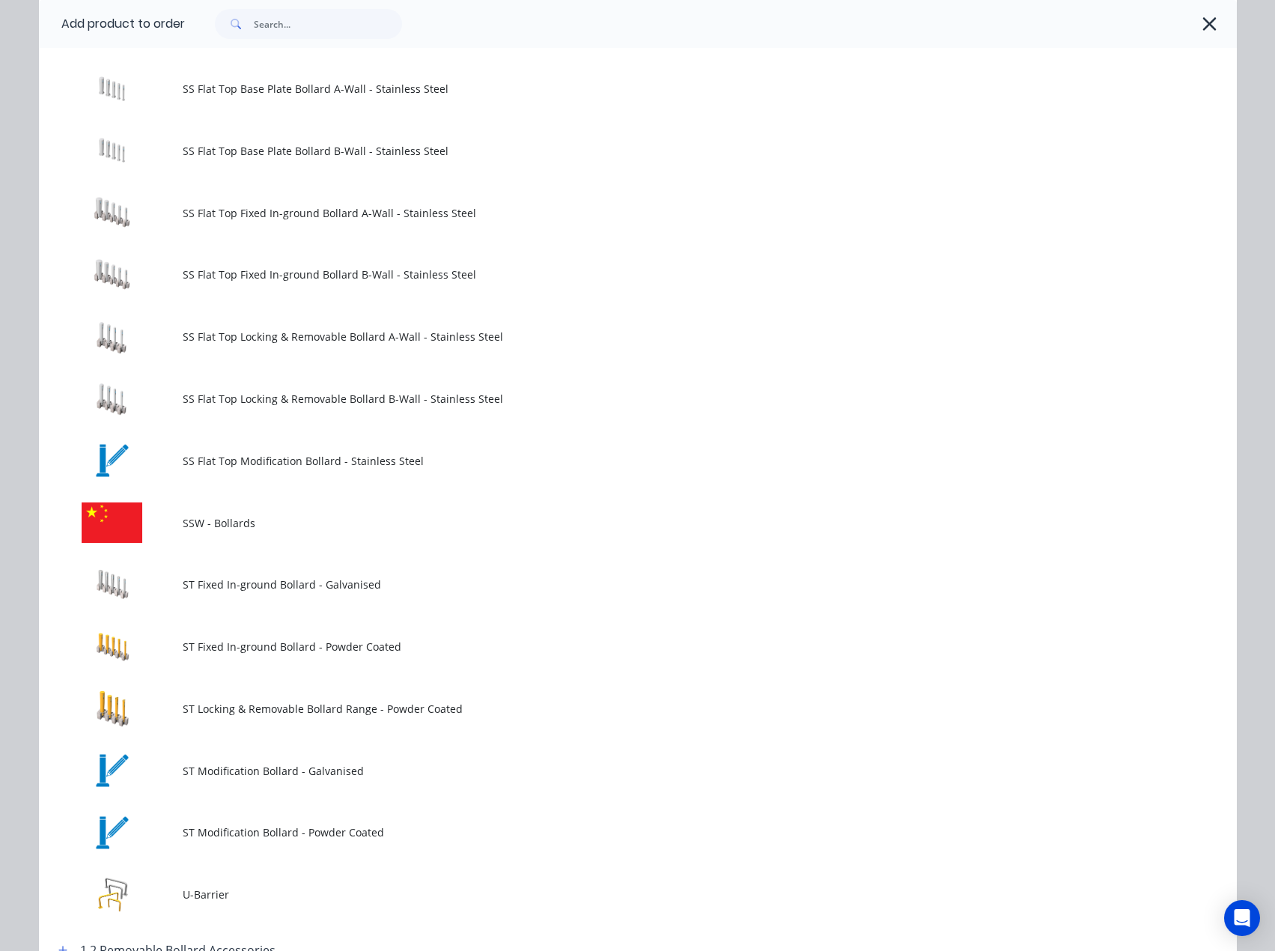
scroll to position [1573, 0]
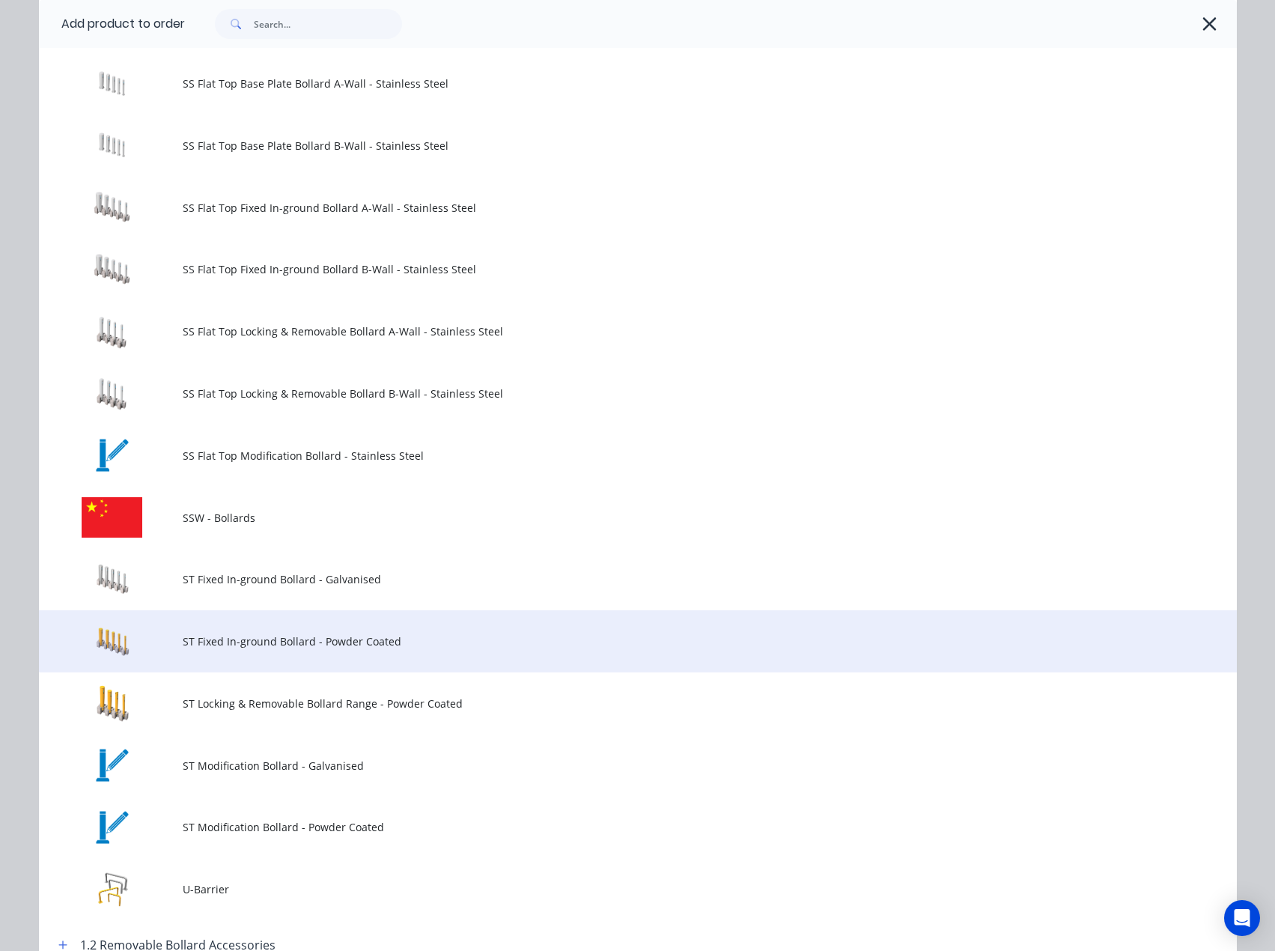
click at [240, 654] on td "ST Fixed In-ground Bollard - Powder Coated" at bounding box center [710, 641] width 1054 height 62
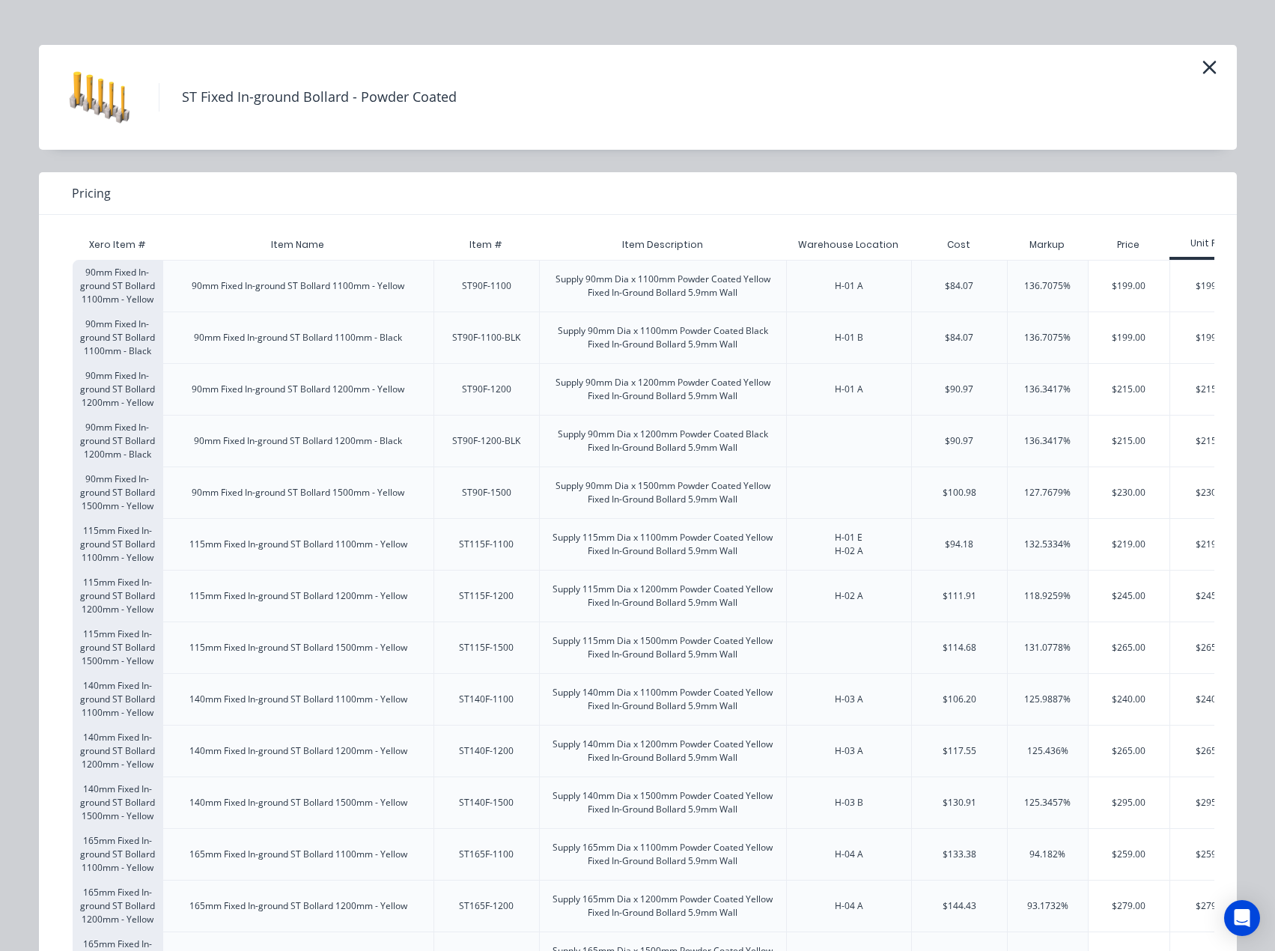
scroll to position [0, 0]
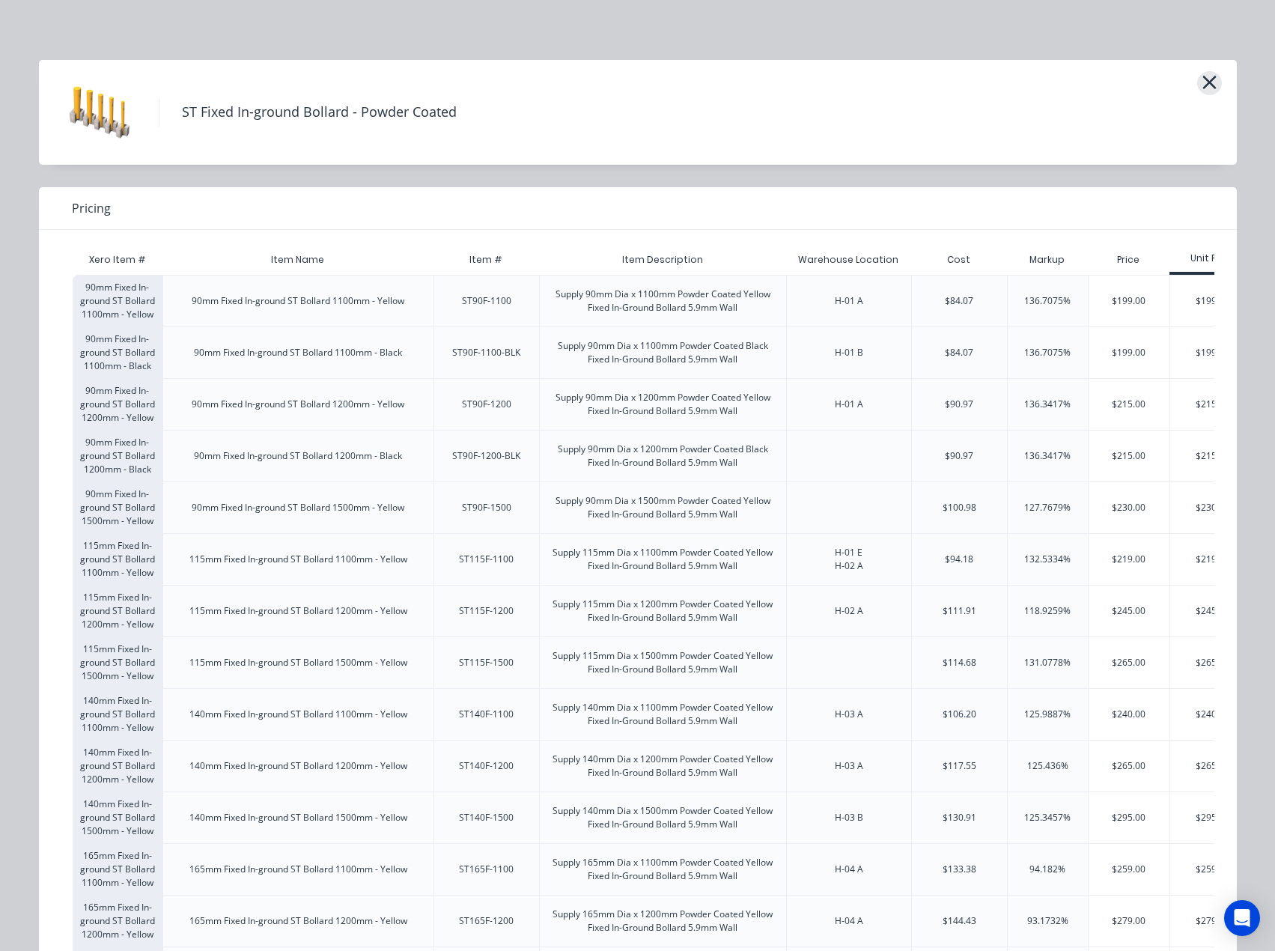
click at [1202, 85] on icon "button" at bounding box center [1210, 82] width 16 height 21
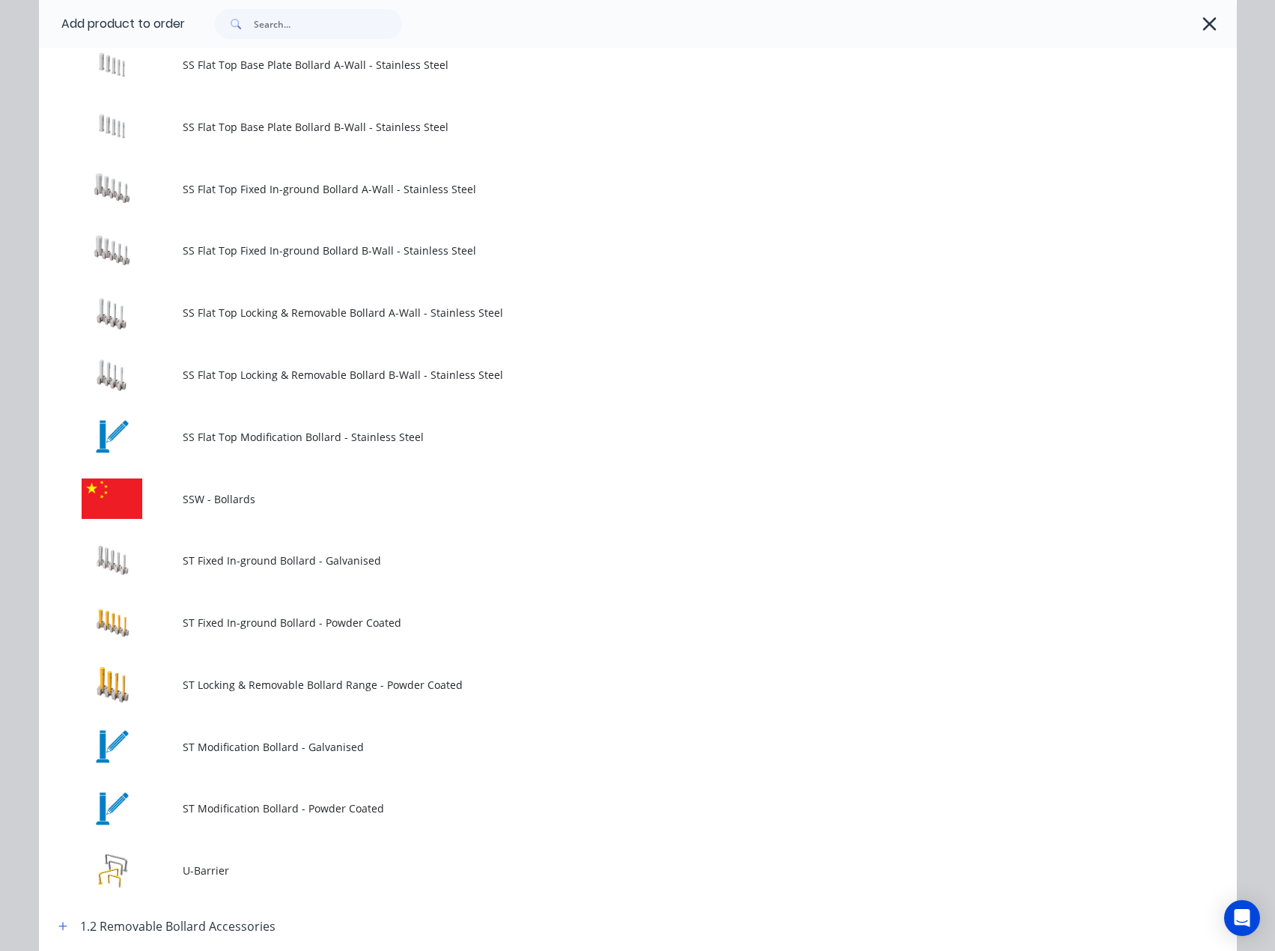
scroll to position [1635, 0]
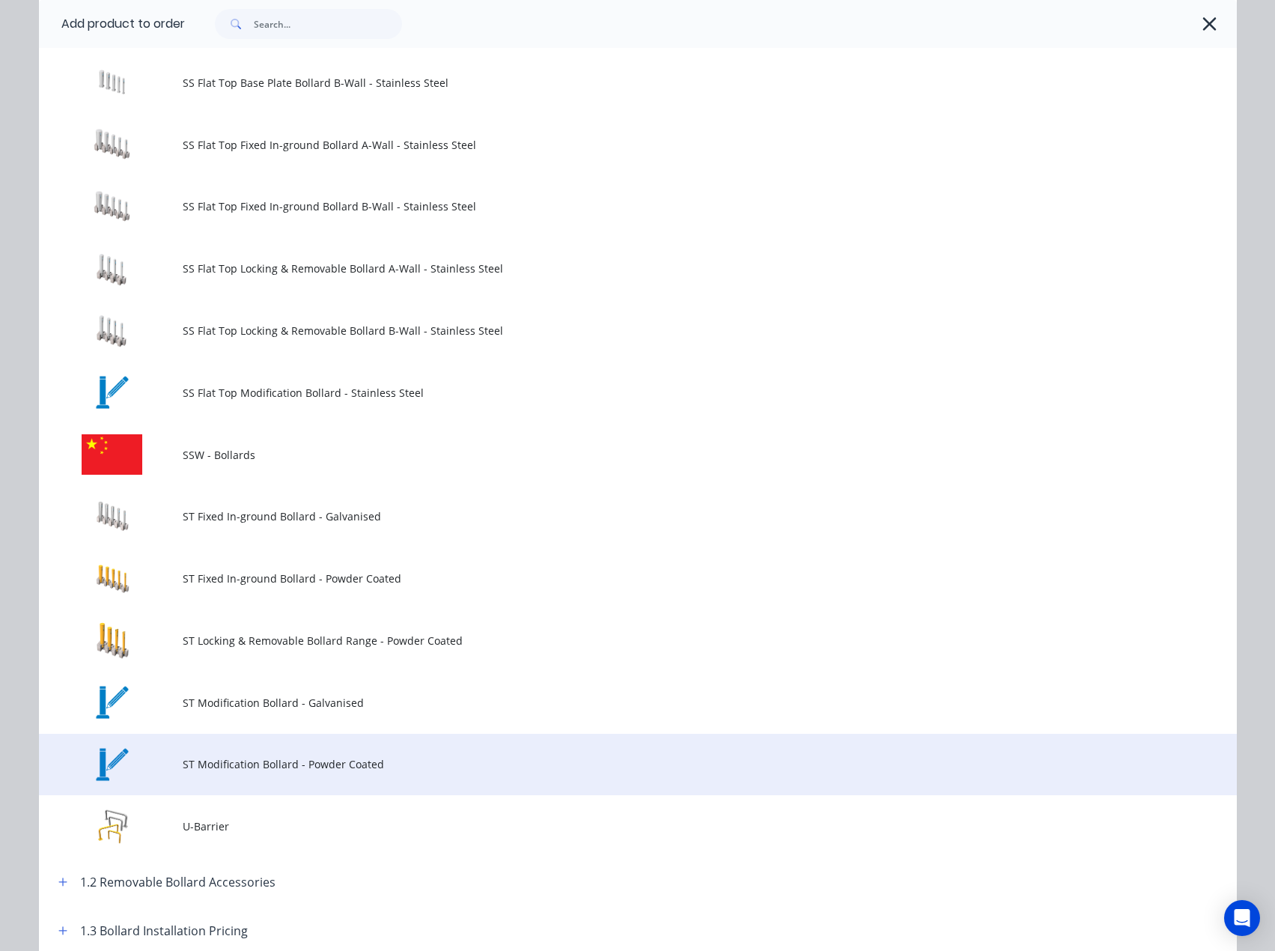
click at [260, 771] on span "ST Modification Bollard - Powder Coated" at bounding box center [604, 764] width 843 height 16
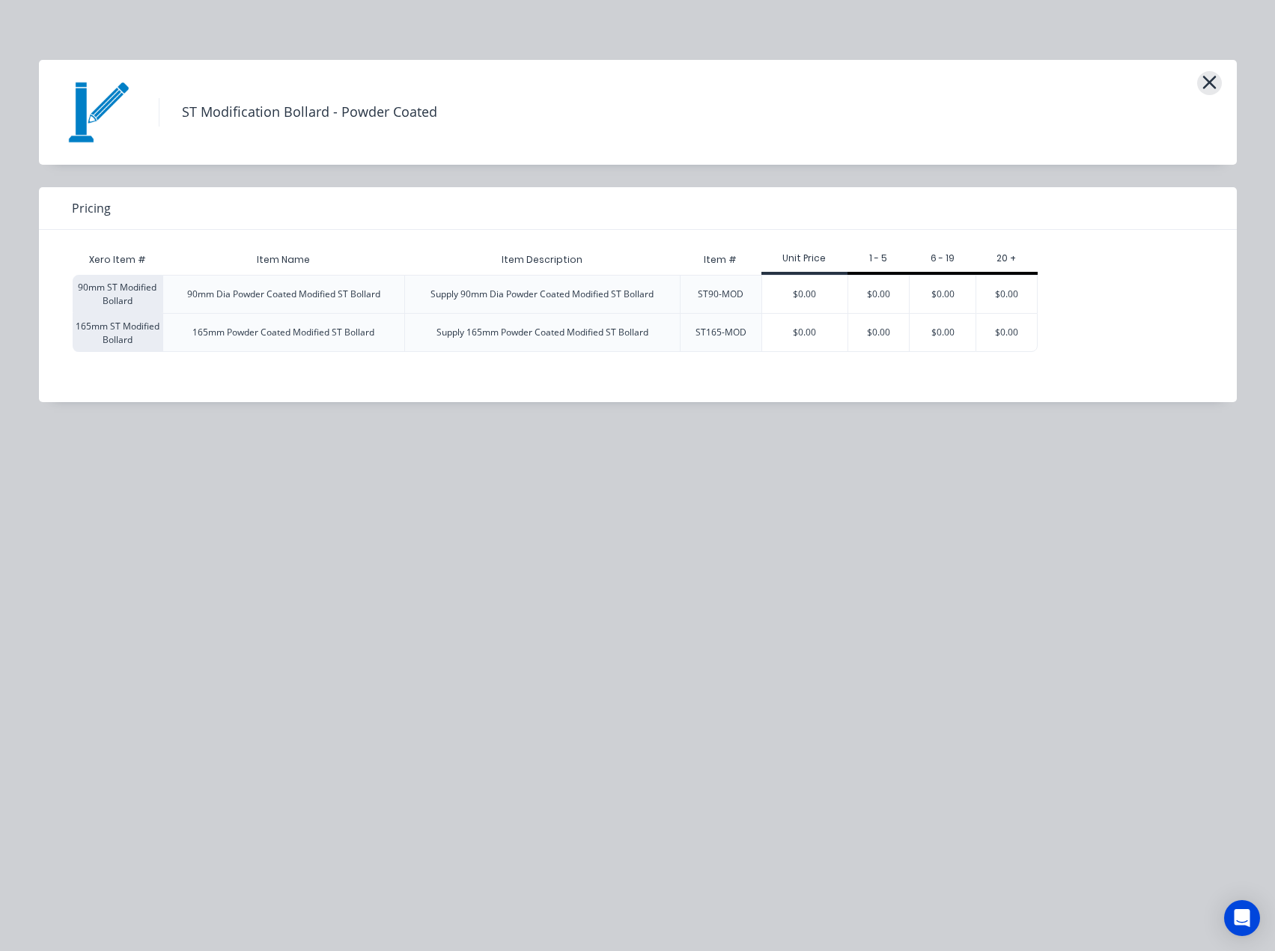
click at [1212, 82] on icon "button" at bounding box center [1209, 82] width 13 height 13
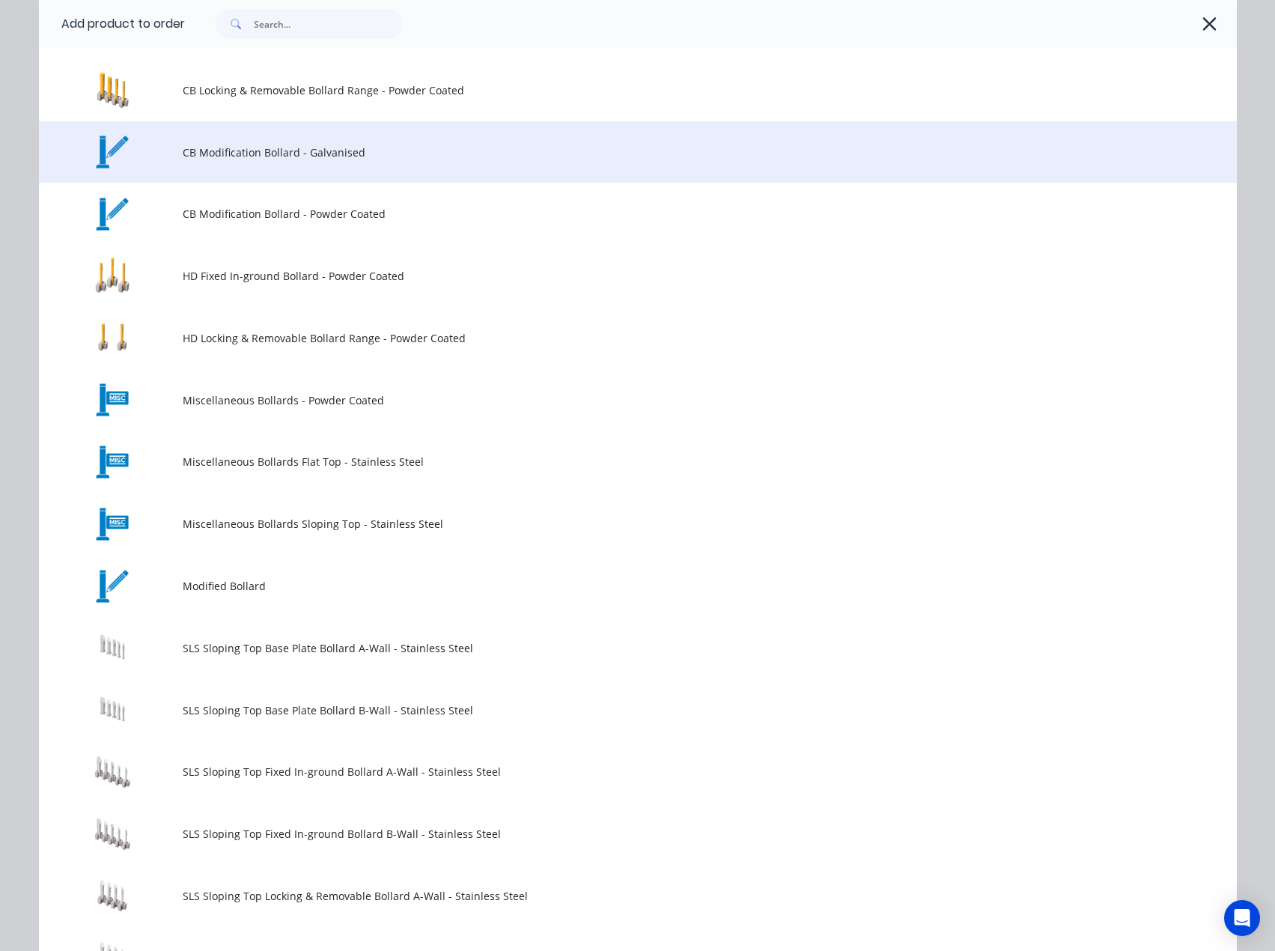
scroll to position [524, 0]
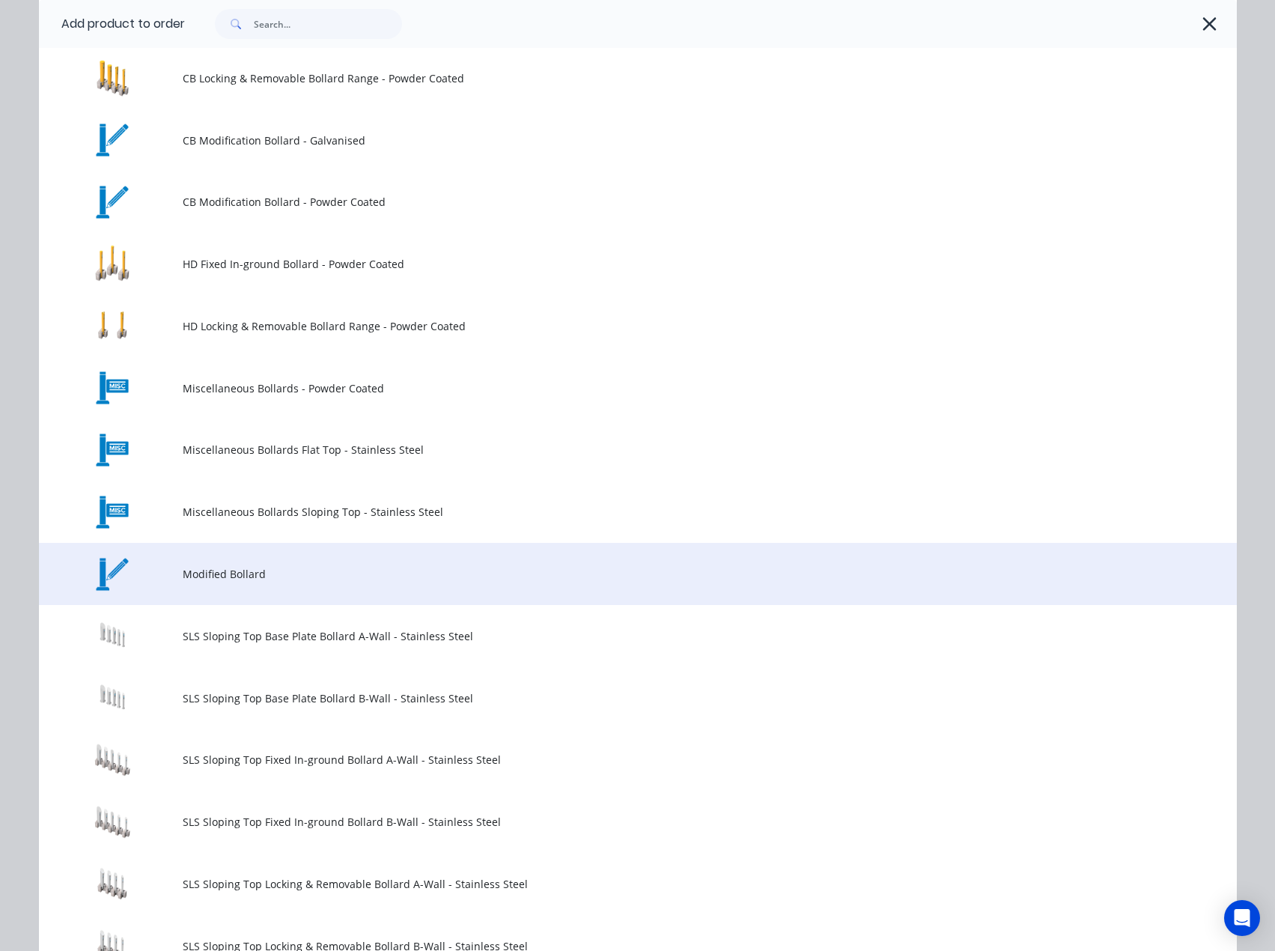
click at [217, 568] on span "Modified Bollard" at bounding box center [604, 574] width 843 height 16
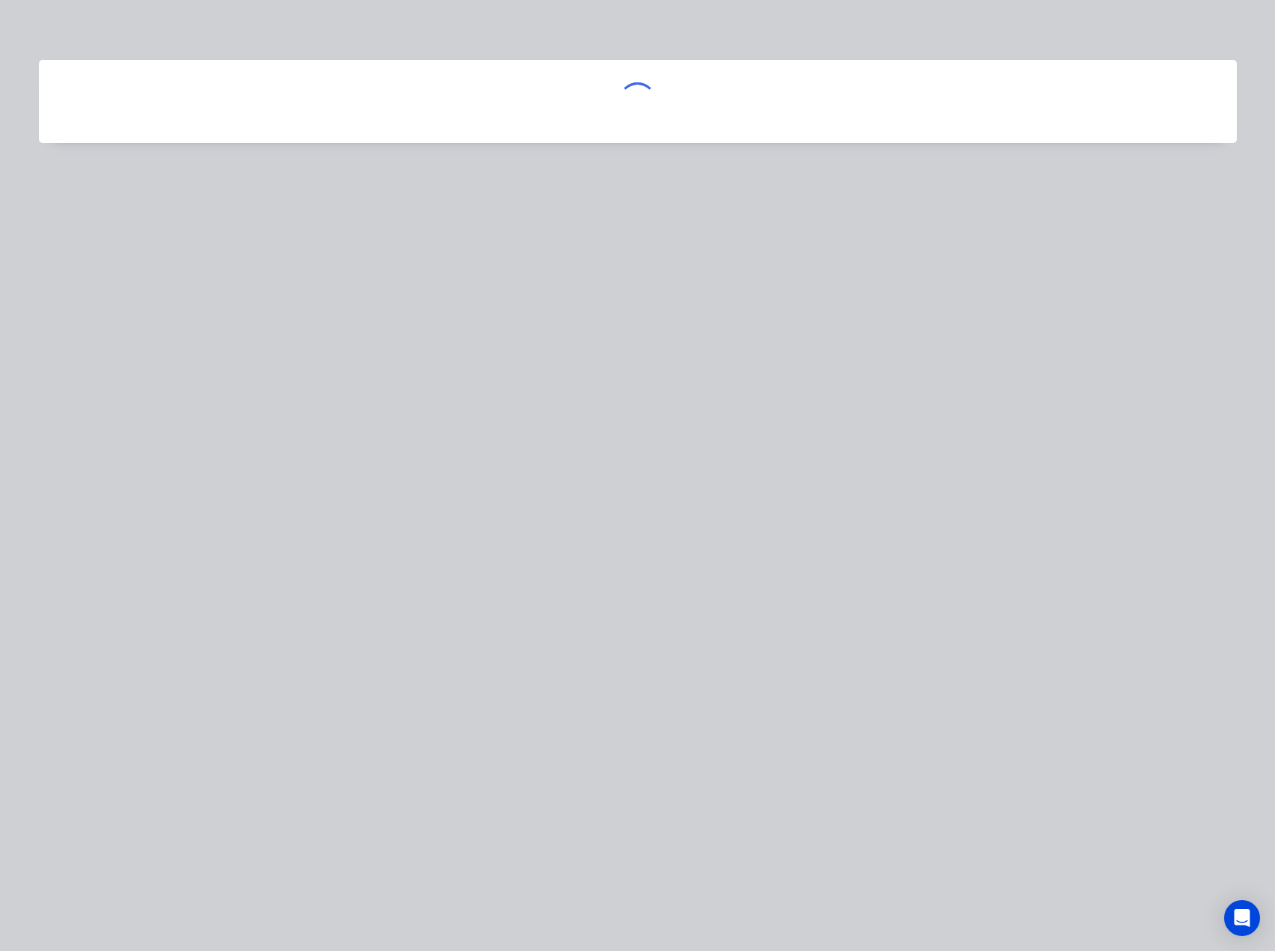
scroll to position [0, 0]
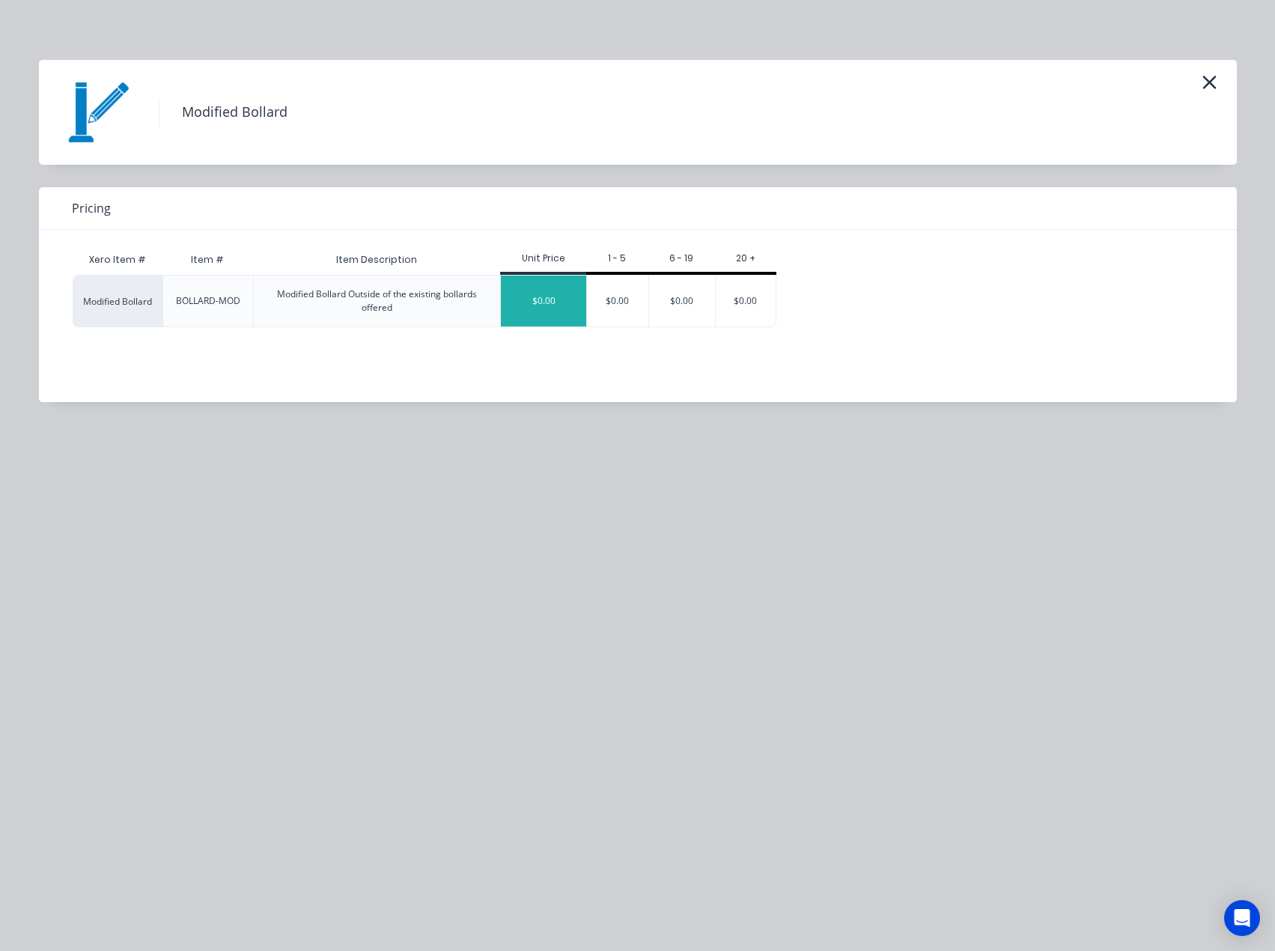
click at [525, 299] on div "$0.00" at bounding box center [543, 301] width 85 height 51
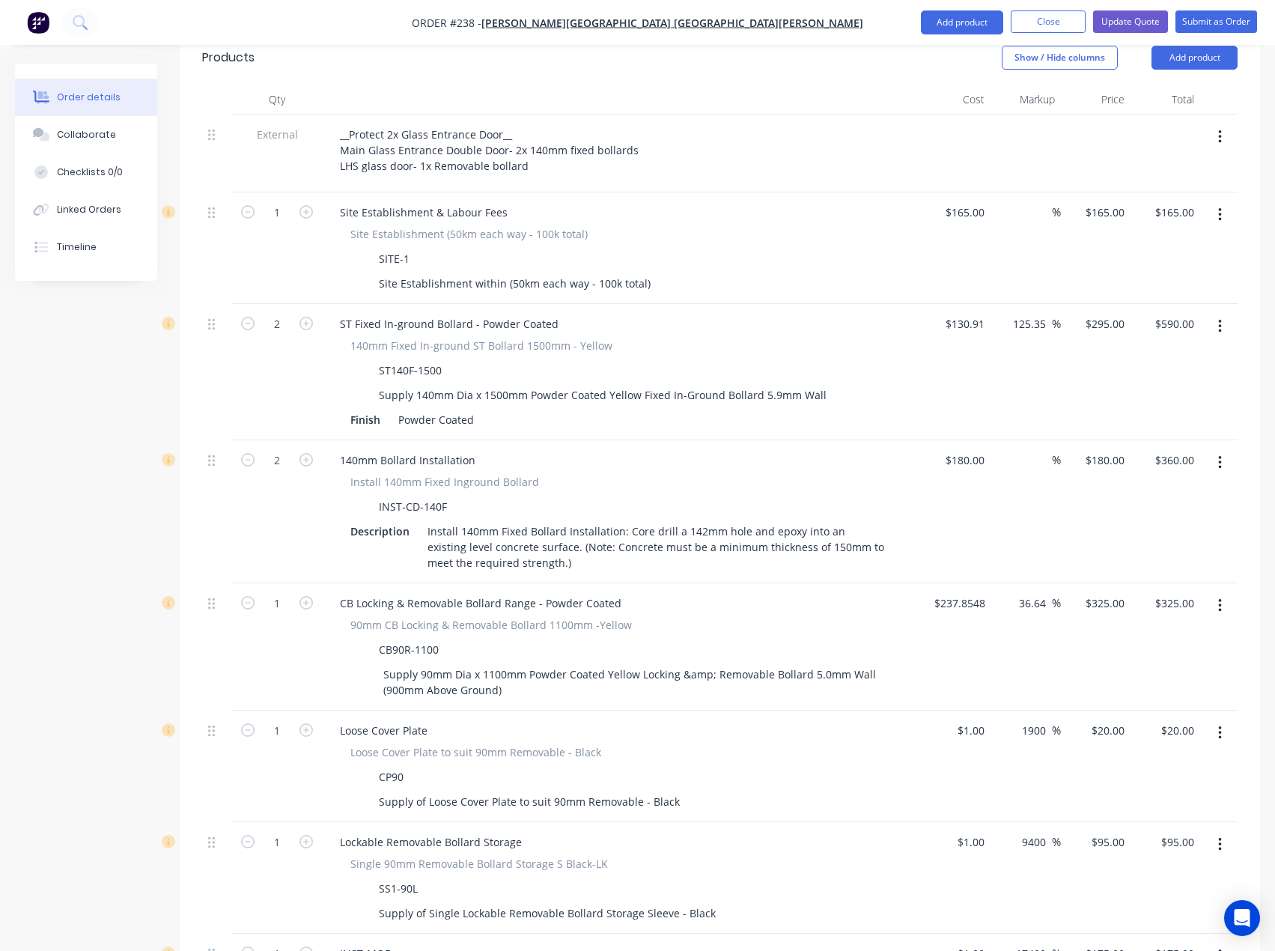
scroll to position [524, 0]
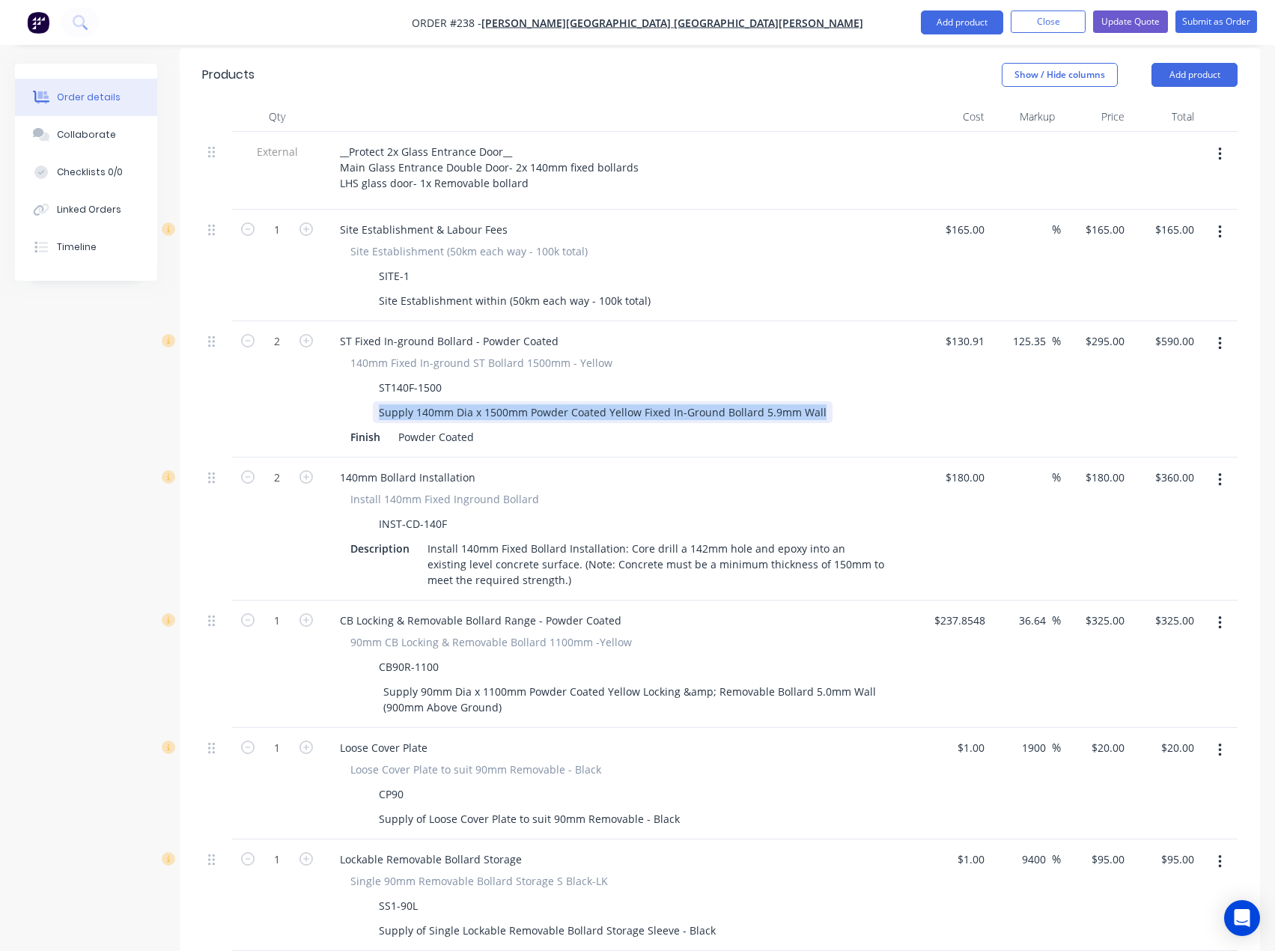
drag, startPoint x: 818, startPoint y: 366, endPoint x: 380, endPoint y: 359, distance: 438.1
click at [380, 401] on div "Supply 140mm Dia x 1500mm Powder Coated Yellow Fixed In-Ground Bollard 5.9mm Wa…" at bounding box center [603, 412] width 460 height 22
copy div "Supply 140mm Dia x 1500mm Powder Coated Yellow Fixed In-Ground Bollard 5.9mm Wa…"
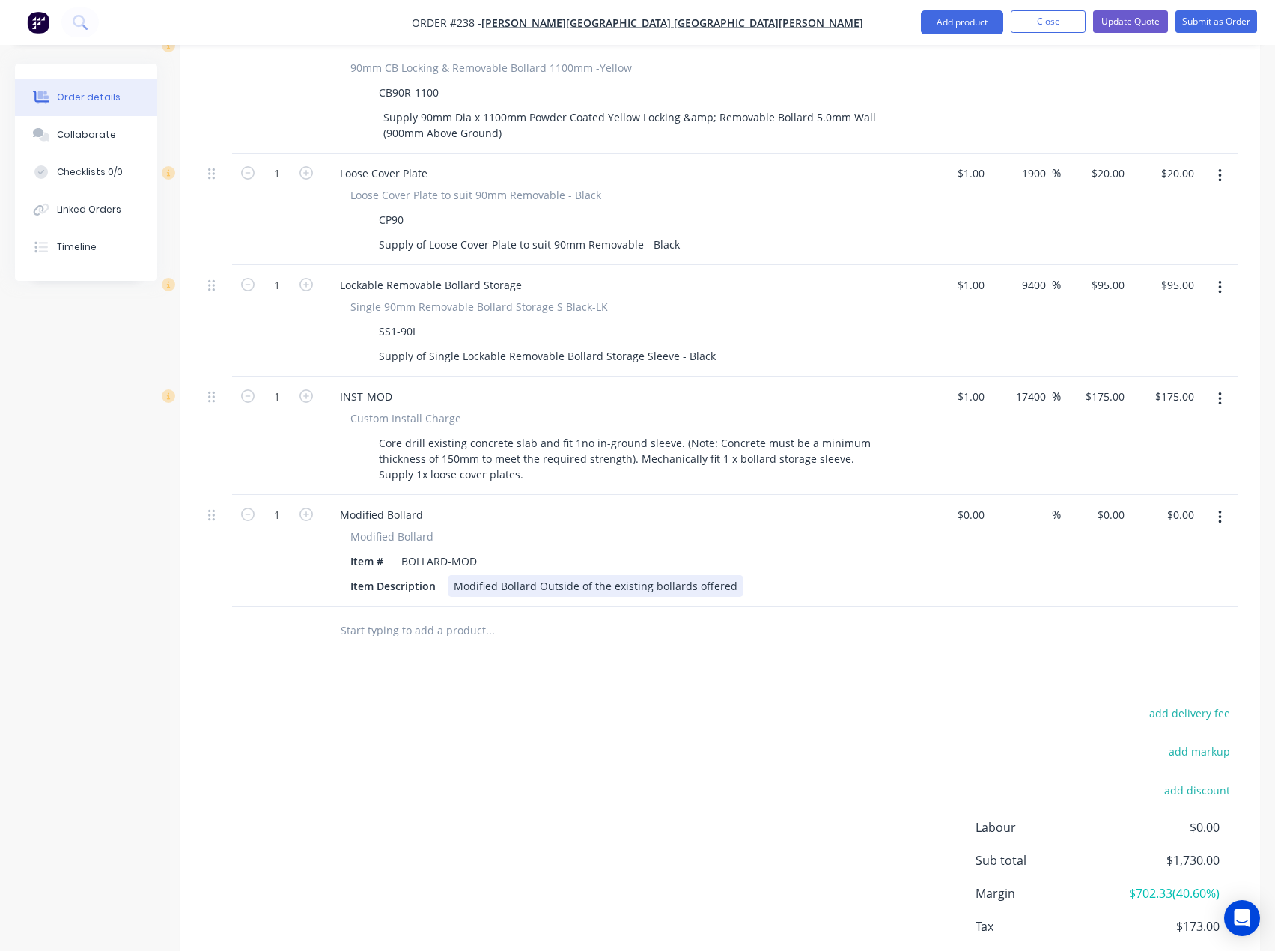
scroll to position [1143, 0]
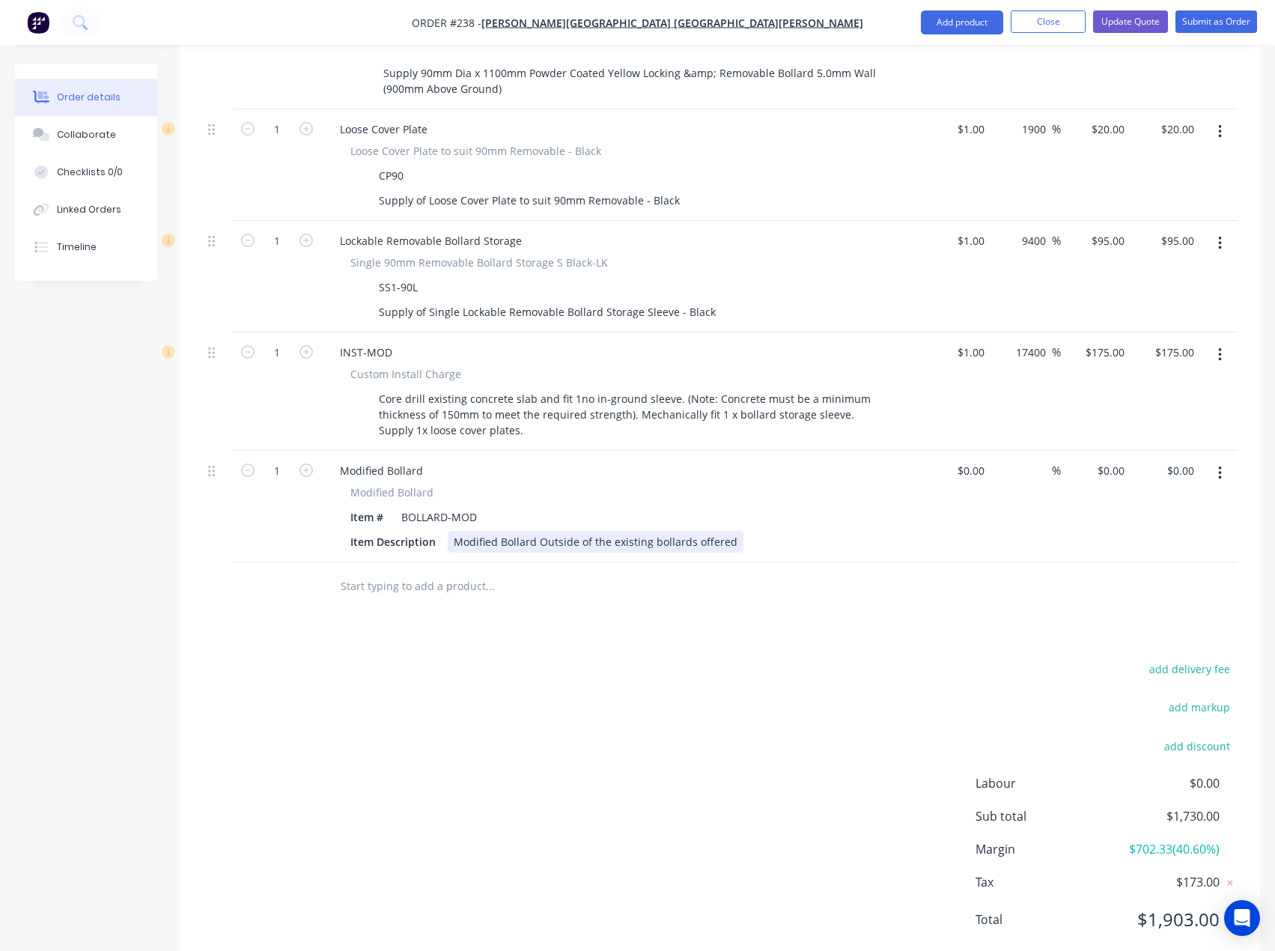
click at [471, 531] on div "Modified Bollard Outside of the existing bollards offered" at bounding box center [596, 542] width 296 height 22
drag, startPoint x: 725, startPoint y: 500, endPoint x: 440, endPoint y: 508, distance: 284.7
click at [440, 531] on div "Item Description Modified Bollard Outside of the existing bollards offered" at bounding box center [618, 542] width 548 height 22
paste div
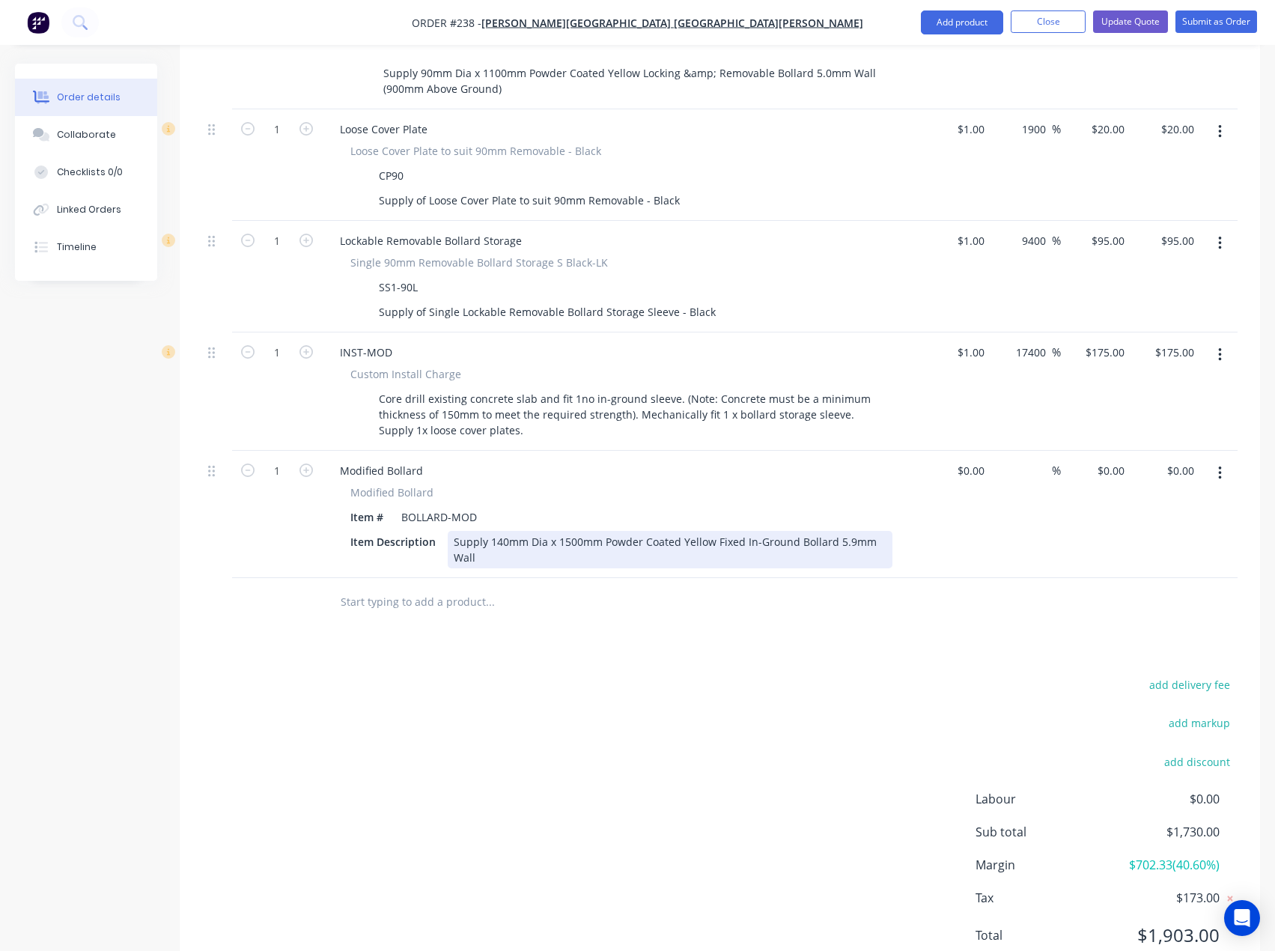
click at [712, 531] on div "Supply 140mm Dia x 1500mm Powder Coated Yellow Fixed In-Ground Bollard 5.9mm Wa…" at bounding box center [670, 549] width 445 height 37
click at [705, 531] on div "Supply 140mm Dia x 1500mm Powder Coated WHIRTEFixed In-Ground Bollard 5.9mm Wall" at bounding box center [670, 549] width 445 height 37
click at [712, 531] on div "Supply 140mm Dia x 1500mm Powder Coated WHITEFixed In-Ground Bollard 5.9mm Wall" at bounding box center [670, 549] width 445 height 37
click at [451, 531] on div "Supply 140mm Dia x 1500mm Powder Coated WHITE Fixed In-Ground Bollard 5.9mm Wall" at bounding box center [670, 549] width 445 height 37
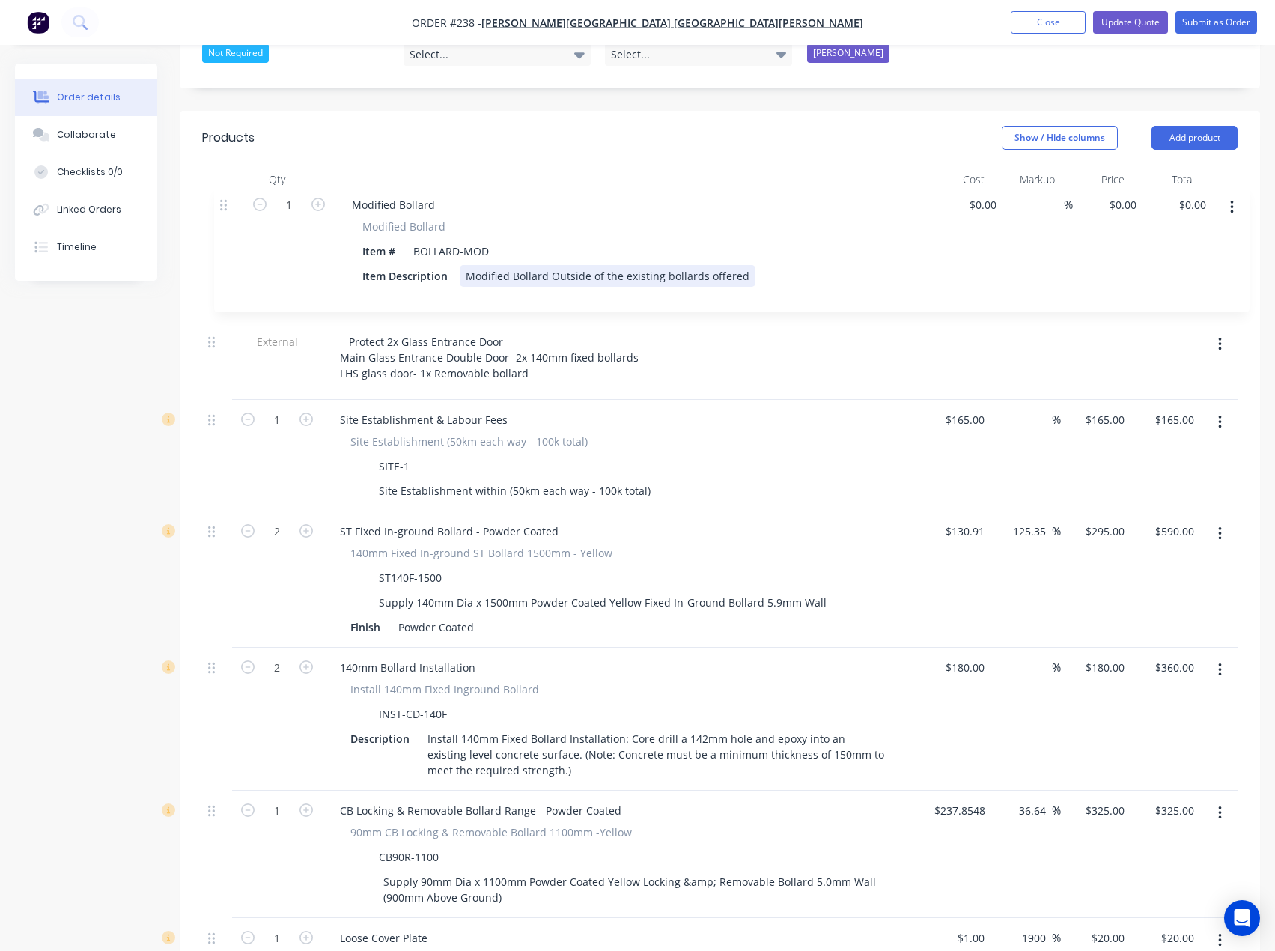
scroll to position [460, 0]
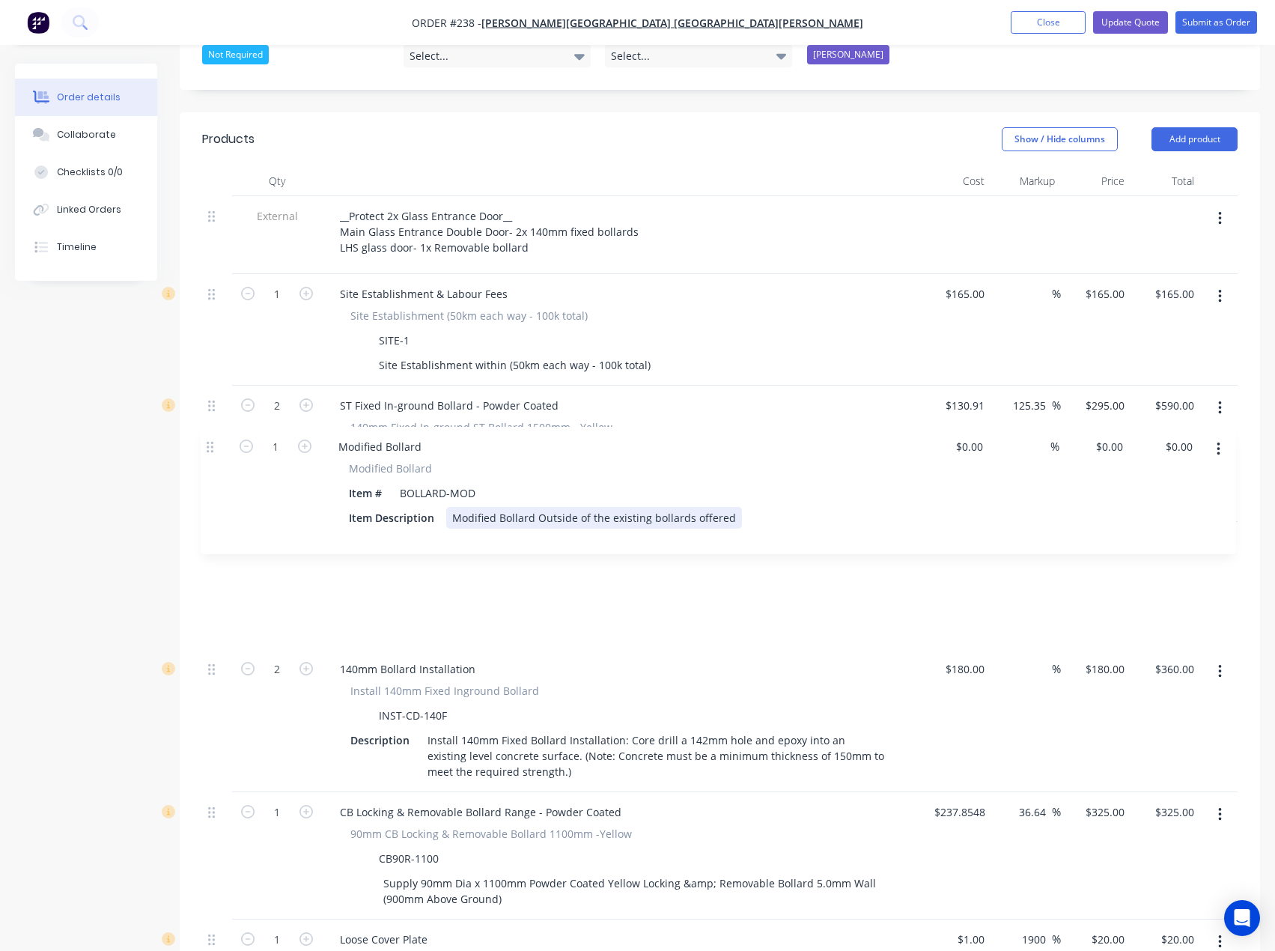
drag, startPoint x: 210, startPoint y: 731, endPoint x: 208, endPoint y: 448, distance: 283.1
click at [208, 448] on div "External __Protect 2x Glass Entrance Door__ Main Glass Entrance Double Door- 2x…" at bounding box center [720, 728] width 1036 height 1065
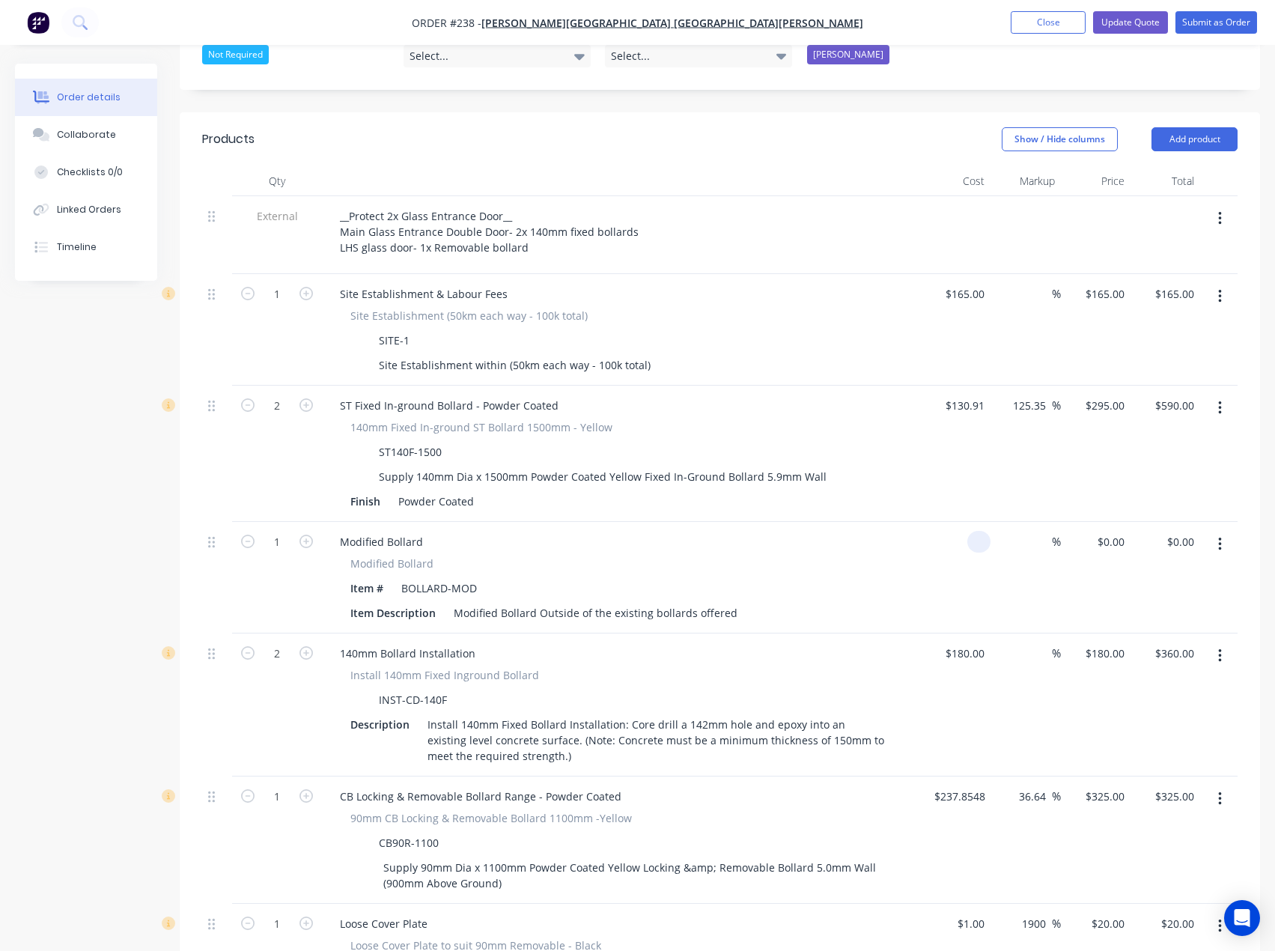
click at [973, 531] on div at bounding box center [978, 542] width 23 height 22
type input "$130.91"
type input "130.91"
type input "$130.91"
click at [1107, 531] on input "130.91" at bounding box center [1113, 542] width 34 height 22
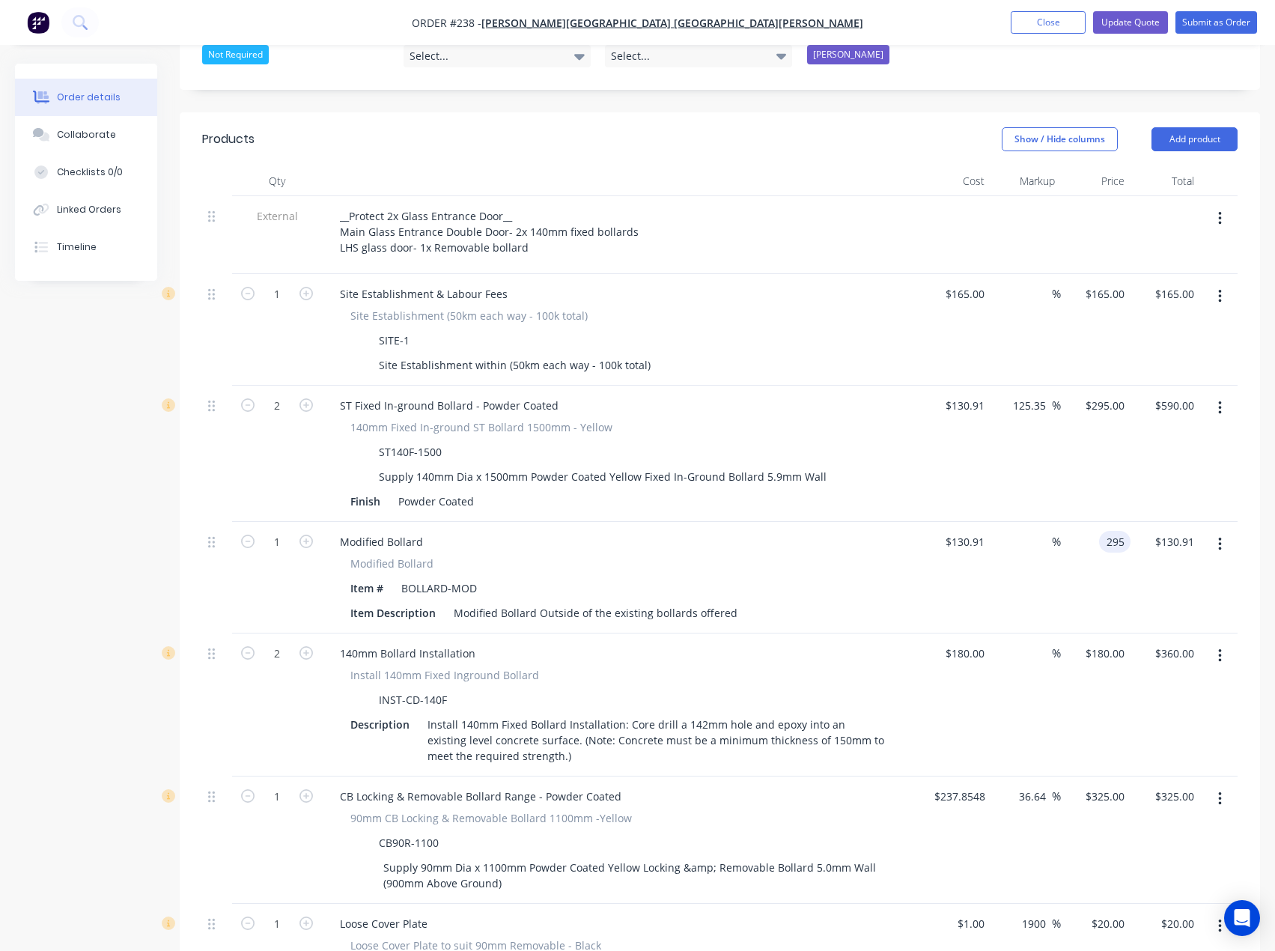
type input "295"
type input "125.35"
type input "$295.00"
click at [854, 556] on div "Modified Bollard" at bounding box center [621, 564] width 542 height 16
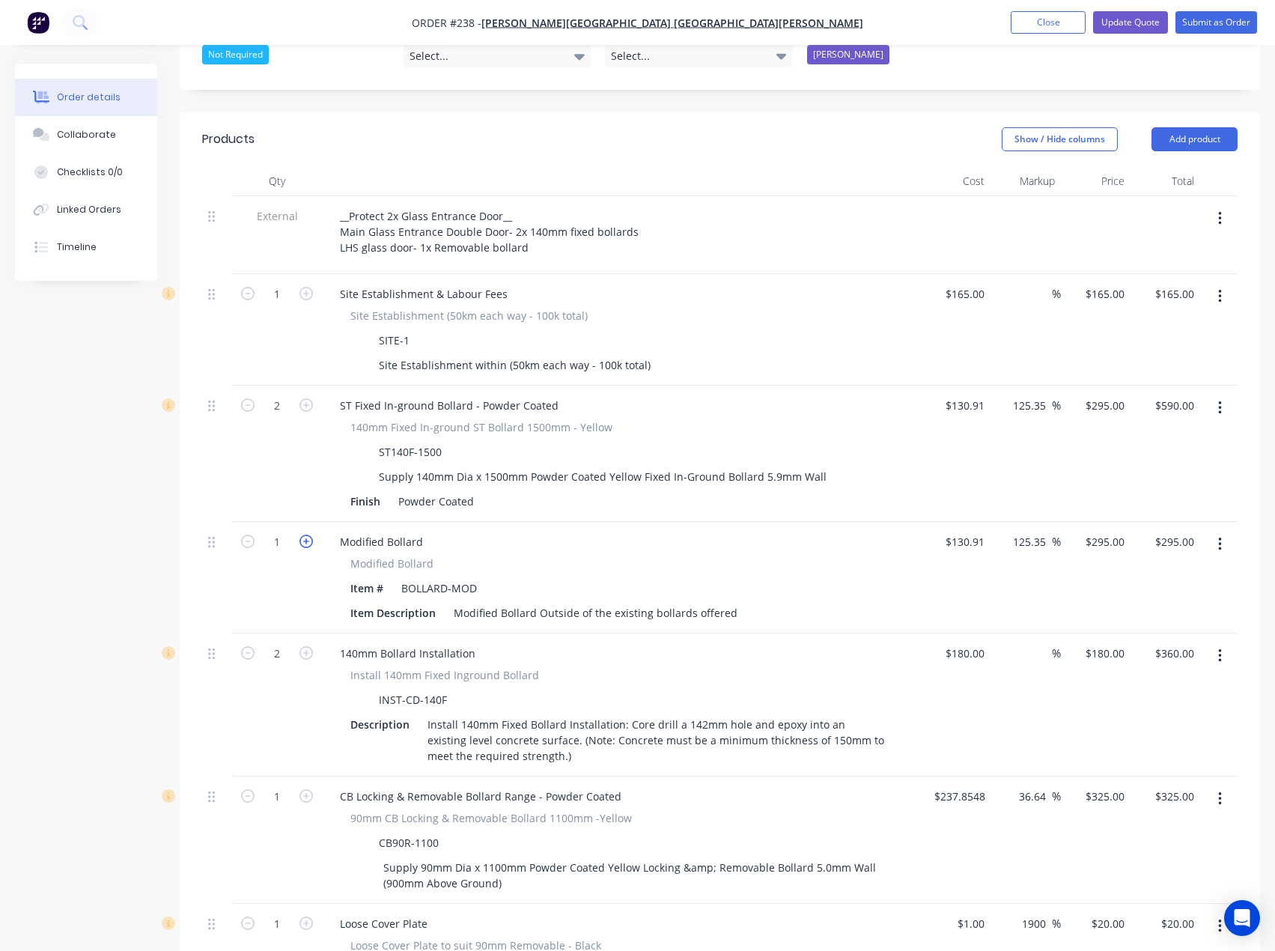
click at [303, 535] on icon "button" at bounding box center [306, 541] width 13 height 13
type input "2"
type input "$590.00"
drag, startPoint x: 817, startPoint y: 432, endPoint x: 368, endPoint y: 429, distance: 449.3
click at [367, 466] on div "Supply 140mm Dia x 1500mm Powder Coated Yellow Fixed In-Ground Bollard 5.9mm Wa…" at bounding box center [618, 477] width 548 height 22
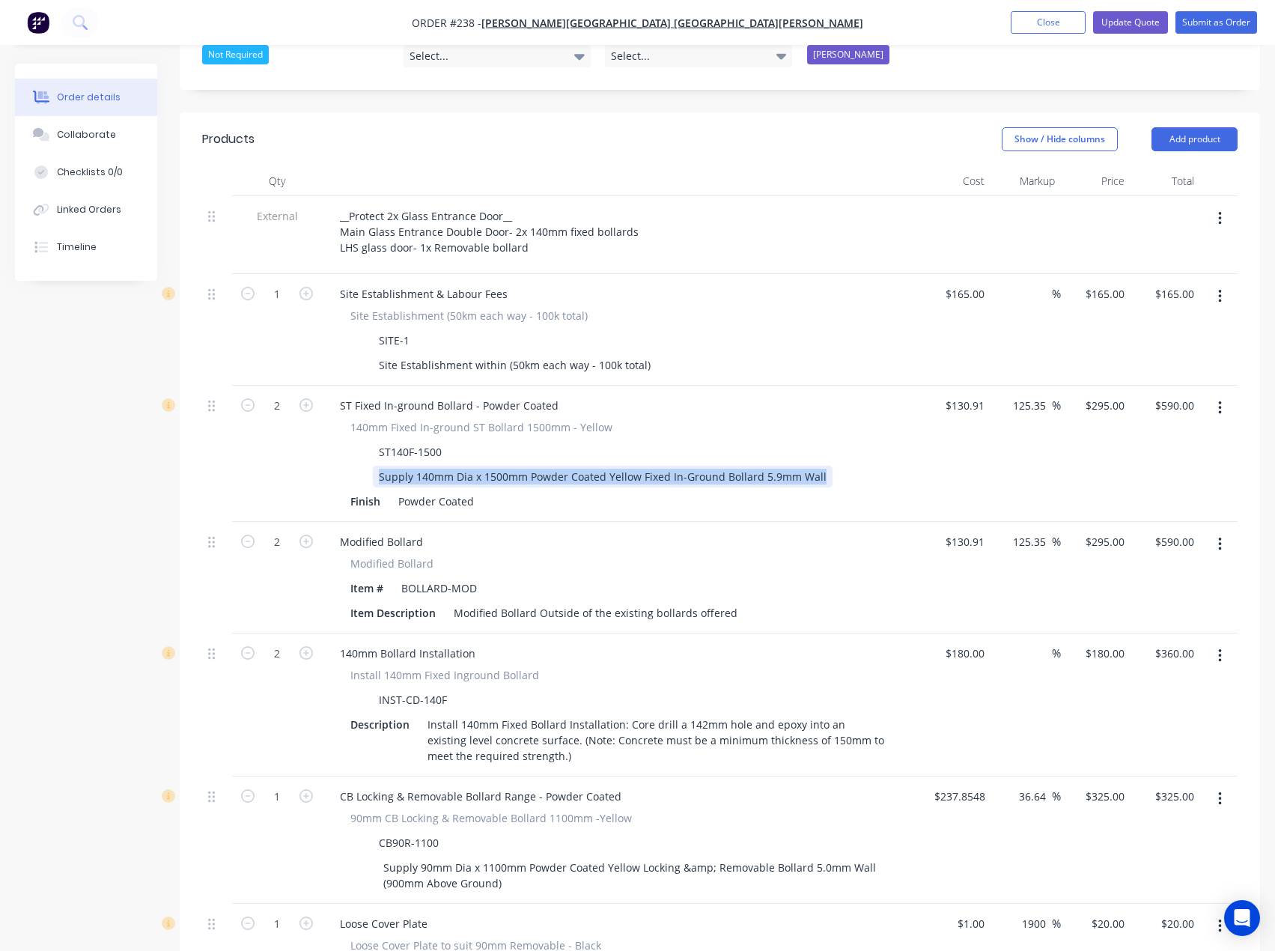
copy div "Supply 140mm Dia x 1500mm Powder Coated Yellow Fixed In-Ground Bollard 5.9mm Wa…"
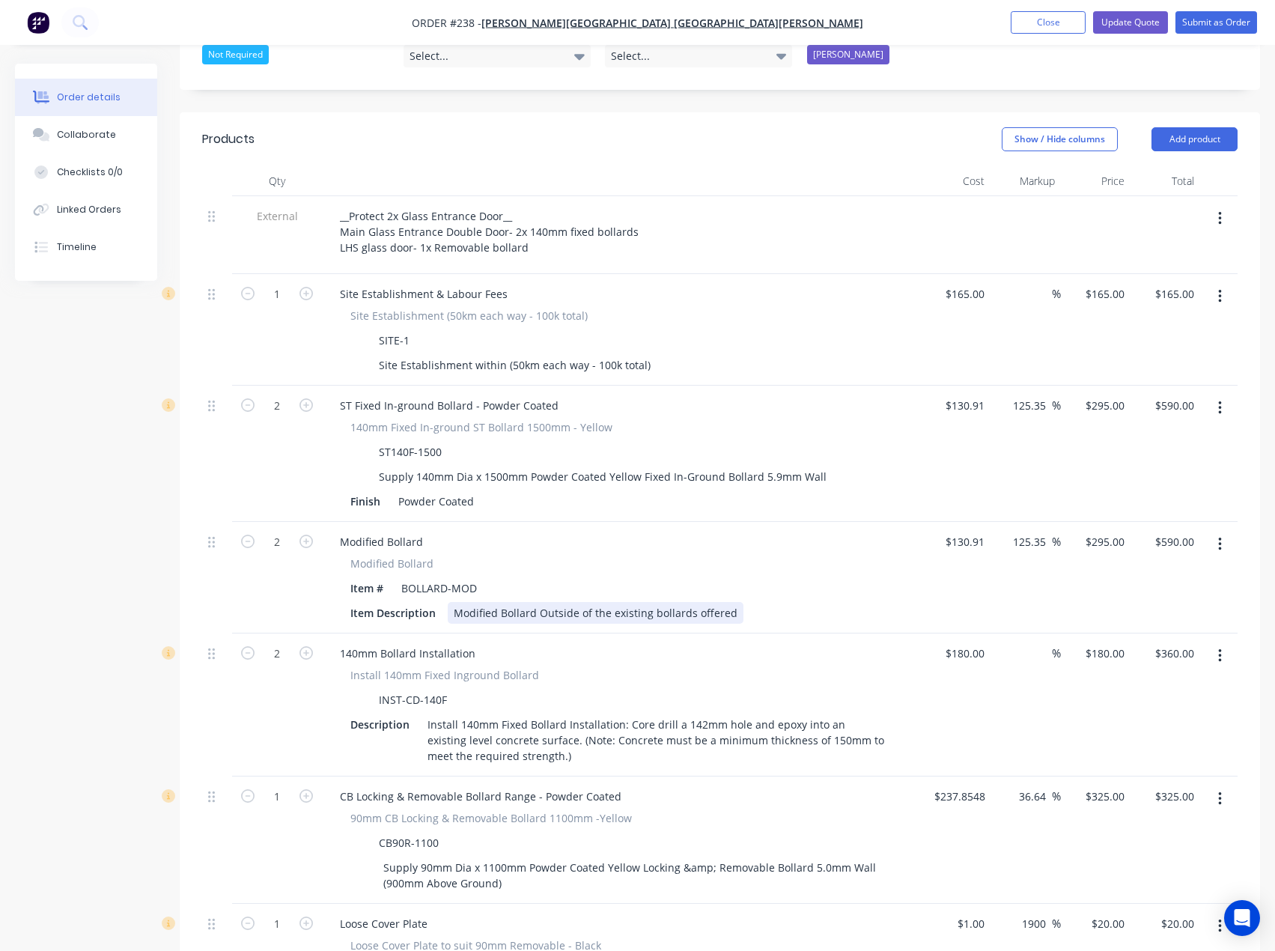
click at [528, 602] on div "Modified Bollard Outside of the existing bollards offered" at bounding box center [596, 613] width 296 height 22
drag, startPoint x: 735, startPoint y: 571, endPoint x: 443, endPoint y: 572, distance: 291.3
click at [396, 602] on div "Item Description Modified Bollard Outside of the existing bollards offered" at bounding box center [618, 613] width 548 height 22
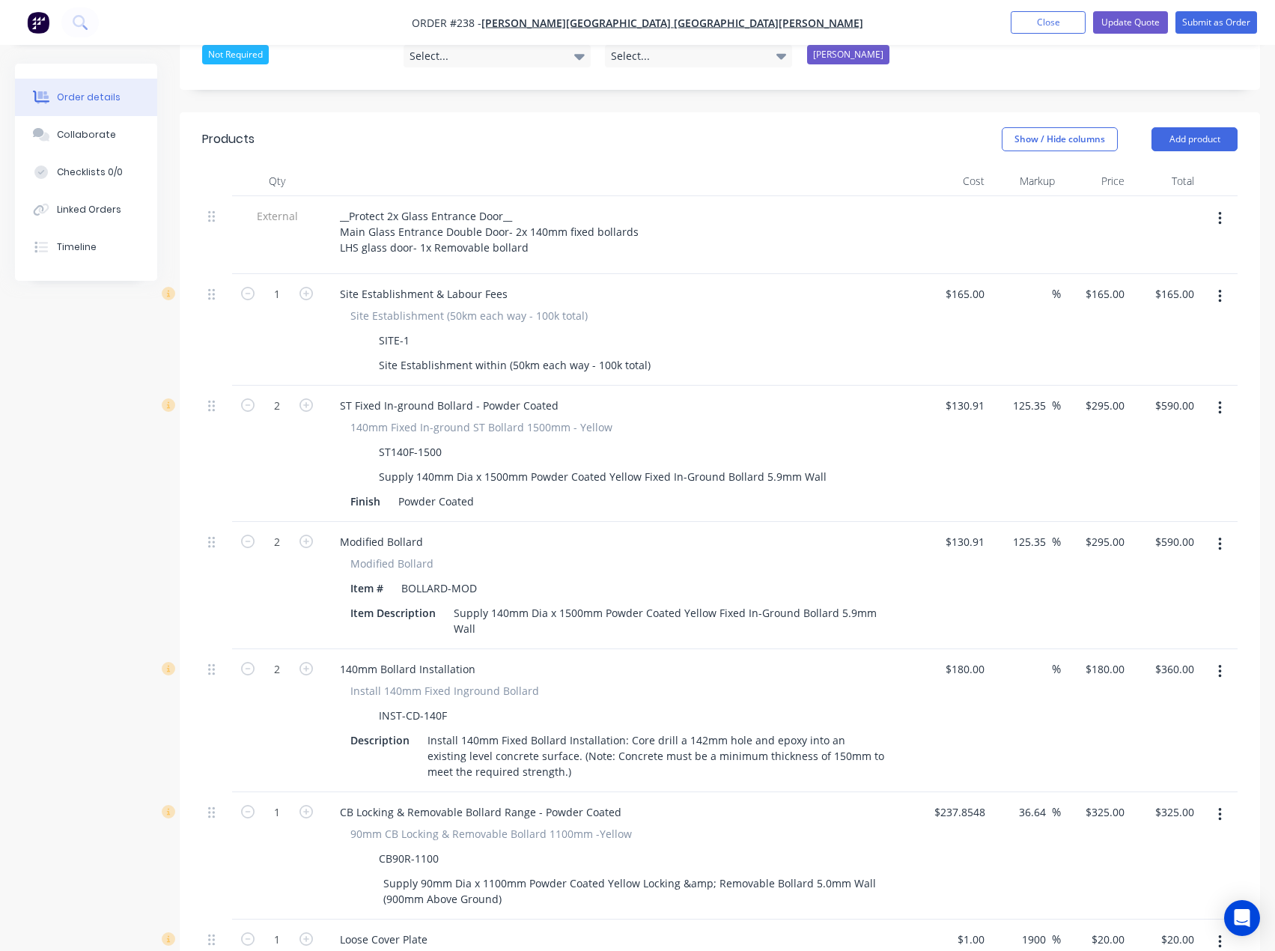
click at [651, 522] on div "Modified Bollard Modified Bollard Item # BOLLARD-MOD Item Description Supply 14…" at bounding box center [621, 585] width 599 height 127
click at [622, 658] on div "140mm Bollard Installation" at bounding box center [621, 669] width 587 height 22
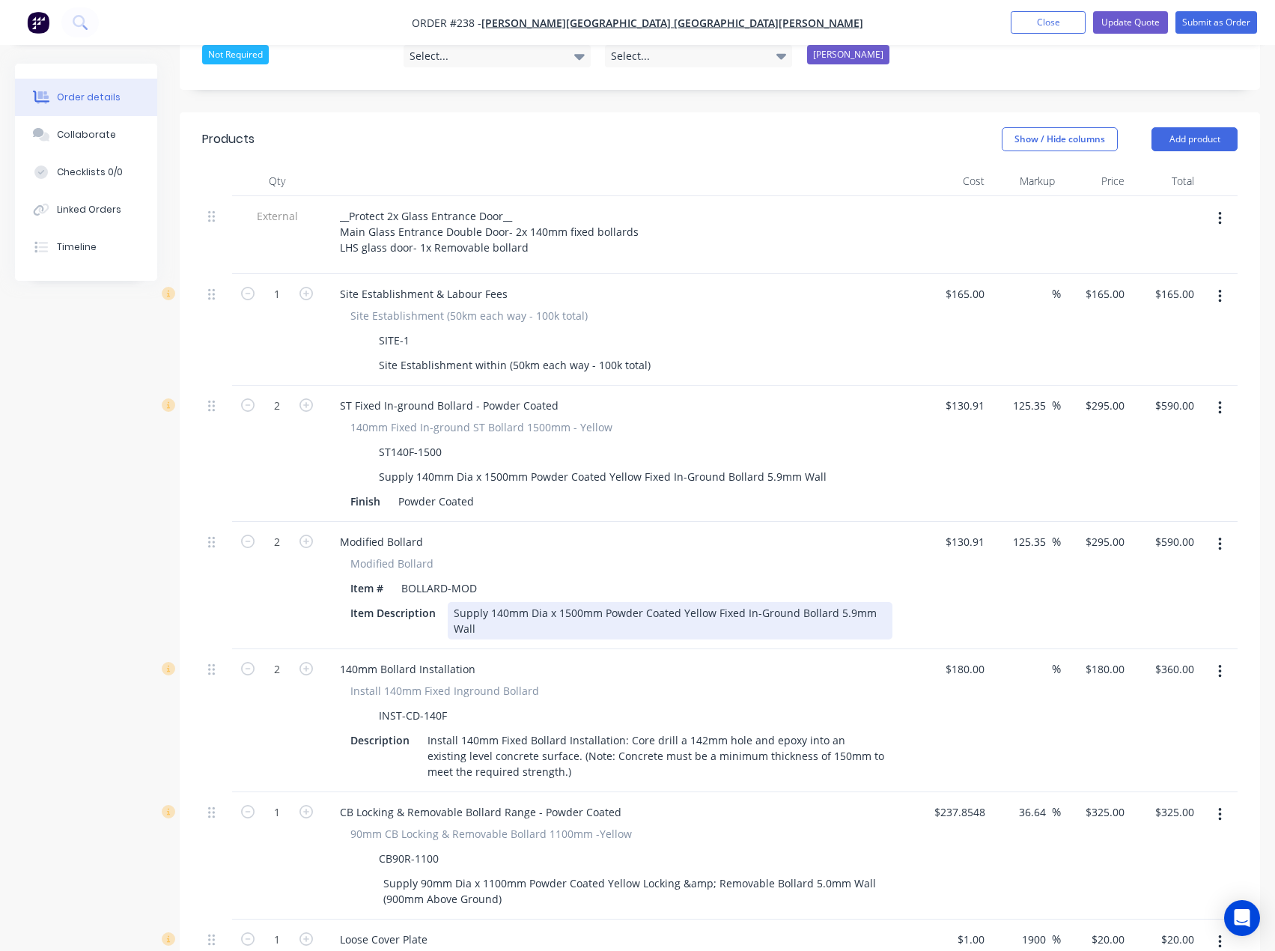
click at [457, 602] on div "Supply 140mm Dia x 1500mm Powder Coated Yellow Fixed In-Ground Bollard 5.9mm Wa…" at bounding box center [670, 620] width 445 height 37
click at [454, 602] on div "Supply 140mm Dia x 1500mm Powder Coated Yellow Fixed In-Ground Bollard 5.9mm Wa…" at bounding box center [670, 620] width 445 height 37
click at [628, 602] on div "(ST140F-1500-WHITE) Supply 140mm Dia x 1500mm Powder Coated Yellow Fixed In-Gro…" at bounding box center [670, 620] width 445 height 37
click at [607, 683] on div "Install 140mm Fixed Inground Bollard" at bounding box center [621, 691] width 542 height 16
click at [818, 602] on div "(ST140F-1500-WHITE) Supply 140mm Dia x 1500mm Powder Coated Yellow Fixed In-Gro…" at bounding box center [670, 620] width 445 height 37
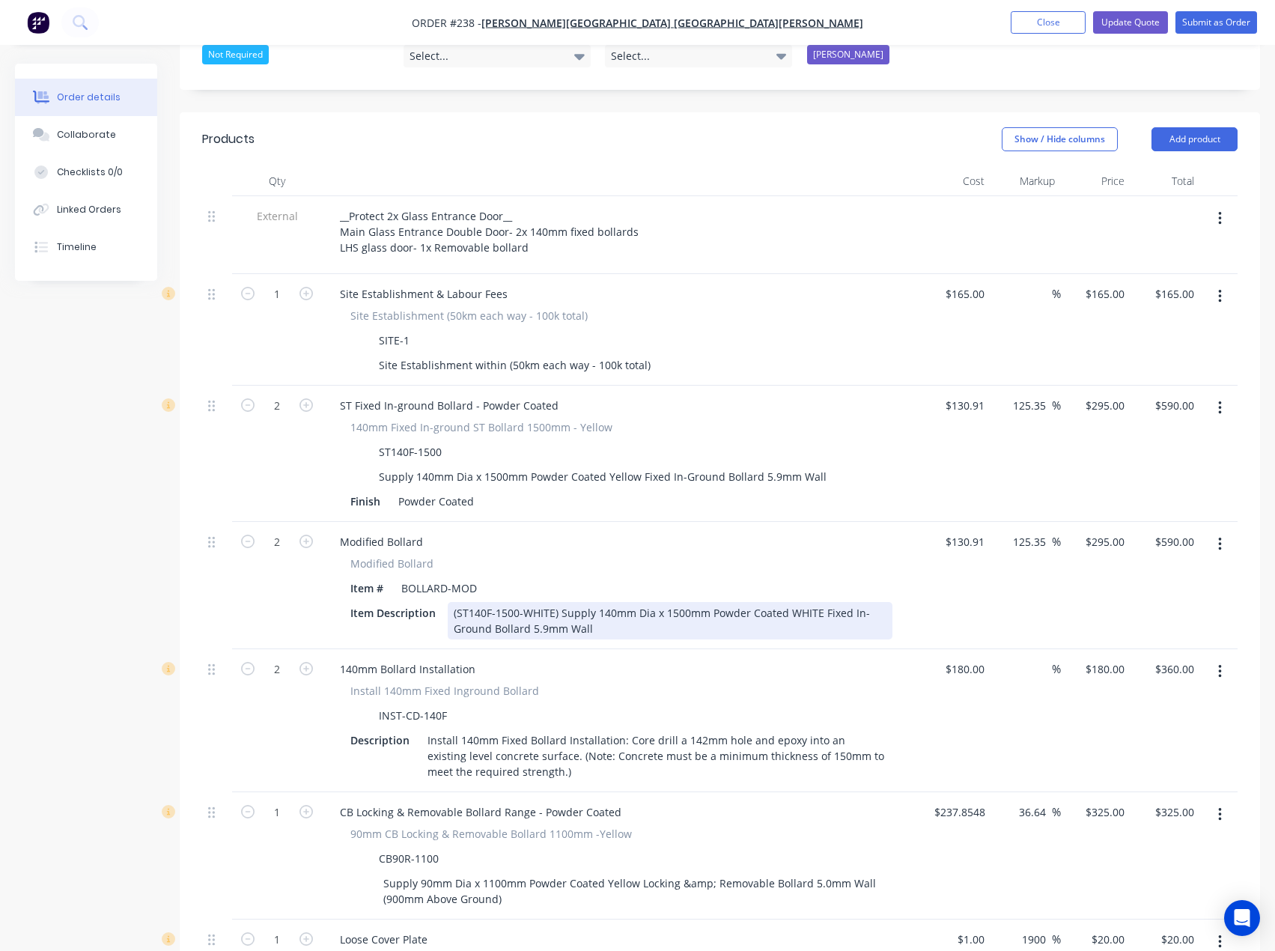
click at [802, 602] on div "(ST140F-1500-WHITE) Supply 140mm Dia x 1500mm Powder Coated WHITE Fixed In-Grou…" at bounding box center [670, 620] width 445 height 37
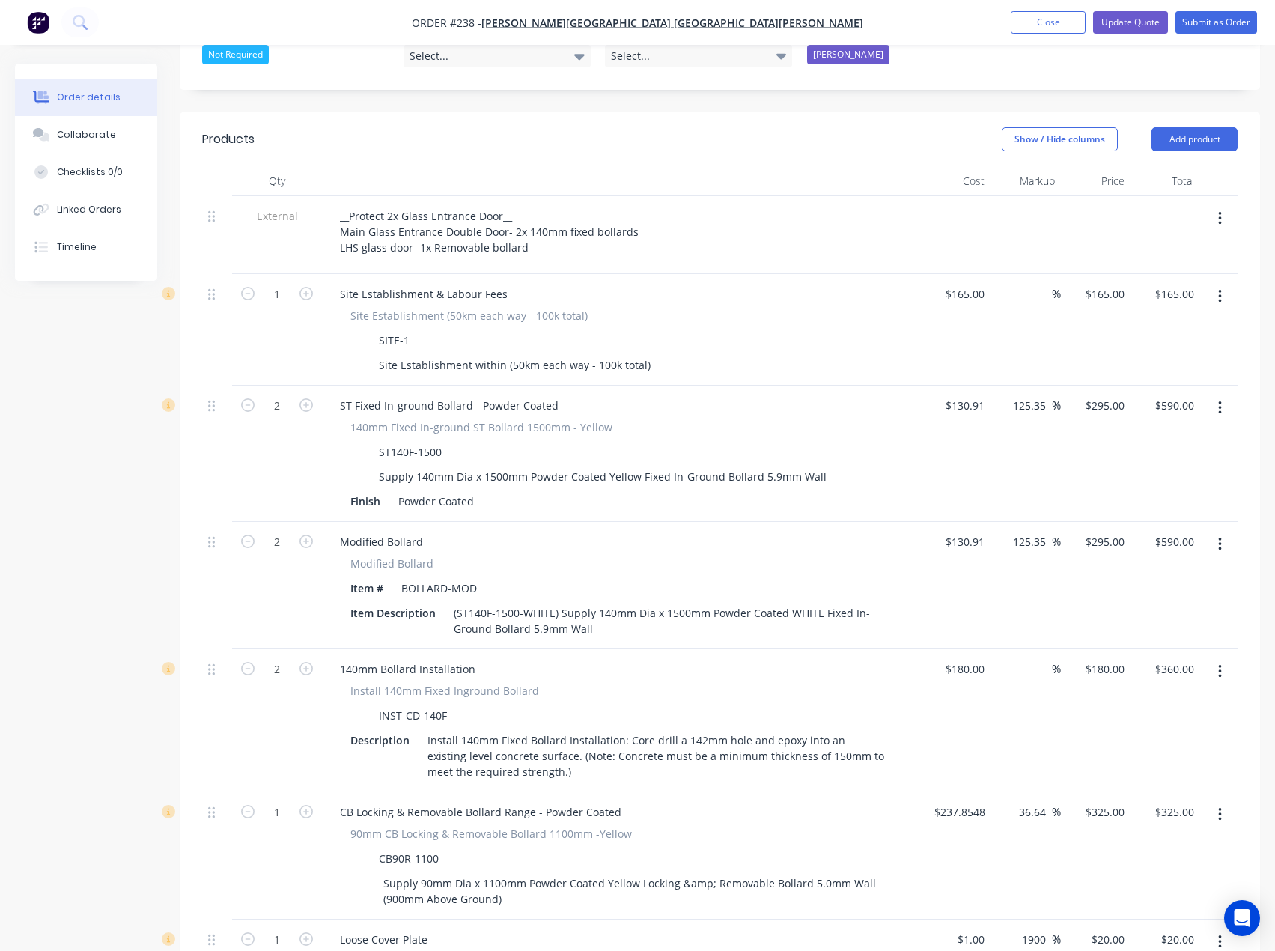
click at [626, 556] on div "Modified Bollard" at bounding box center [621, 564] width 542 height 16
click at [1221, 401] on icon "button" at bounding box center [1219, 407] width 3 height 13
click at [1120, 526] on div "Delete" at bounding box center [1166, 537] width 115 height 22
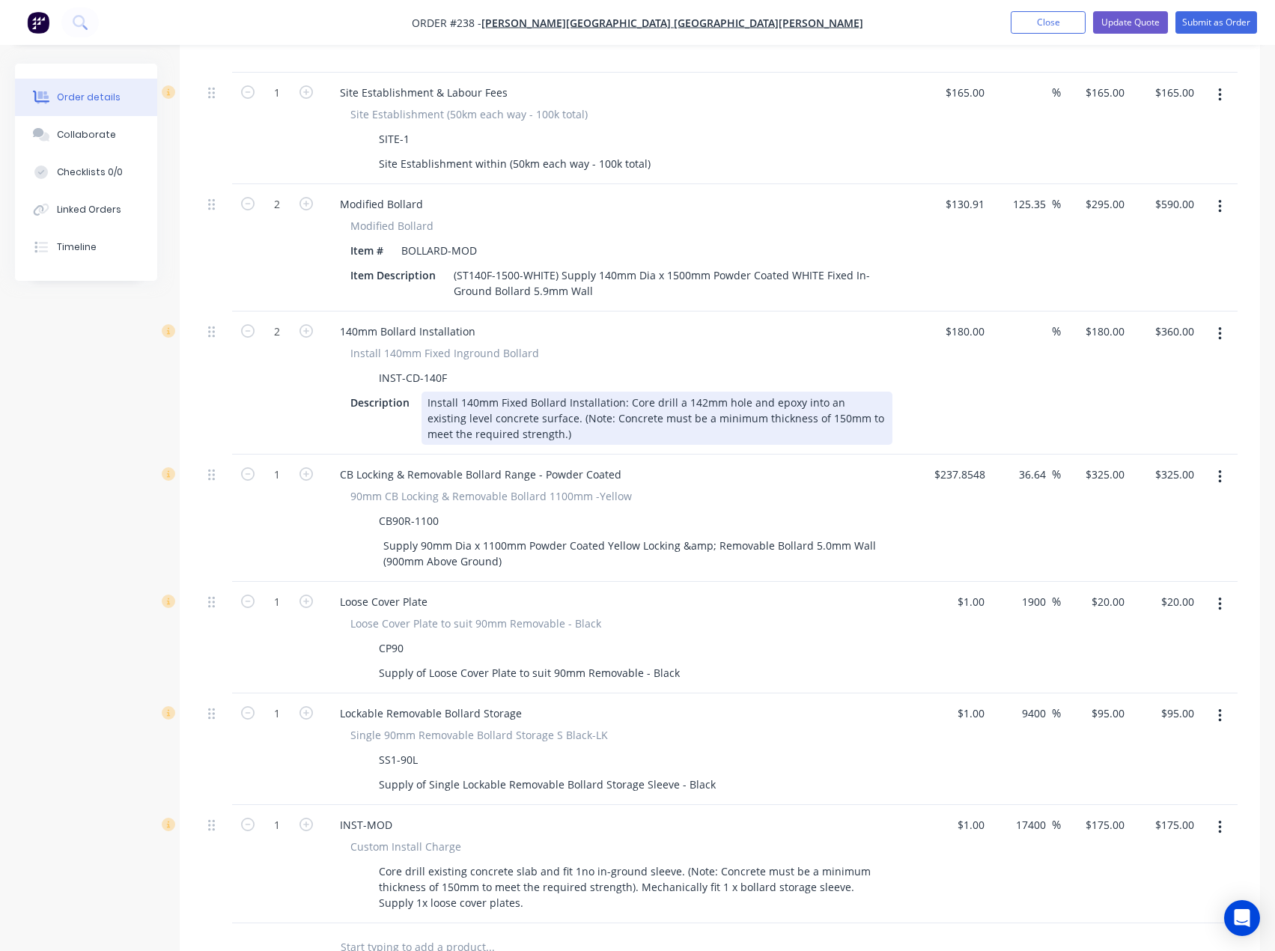
scroll to position [684, 0]
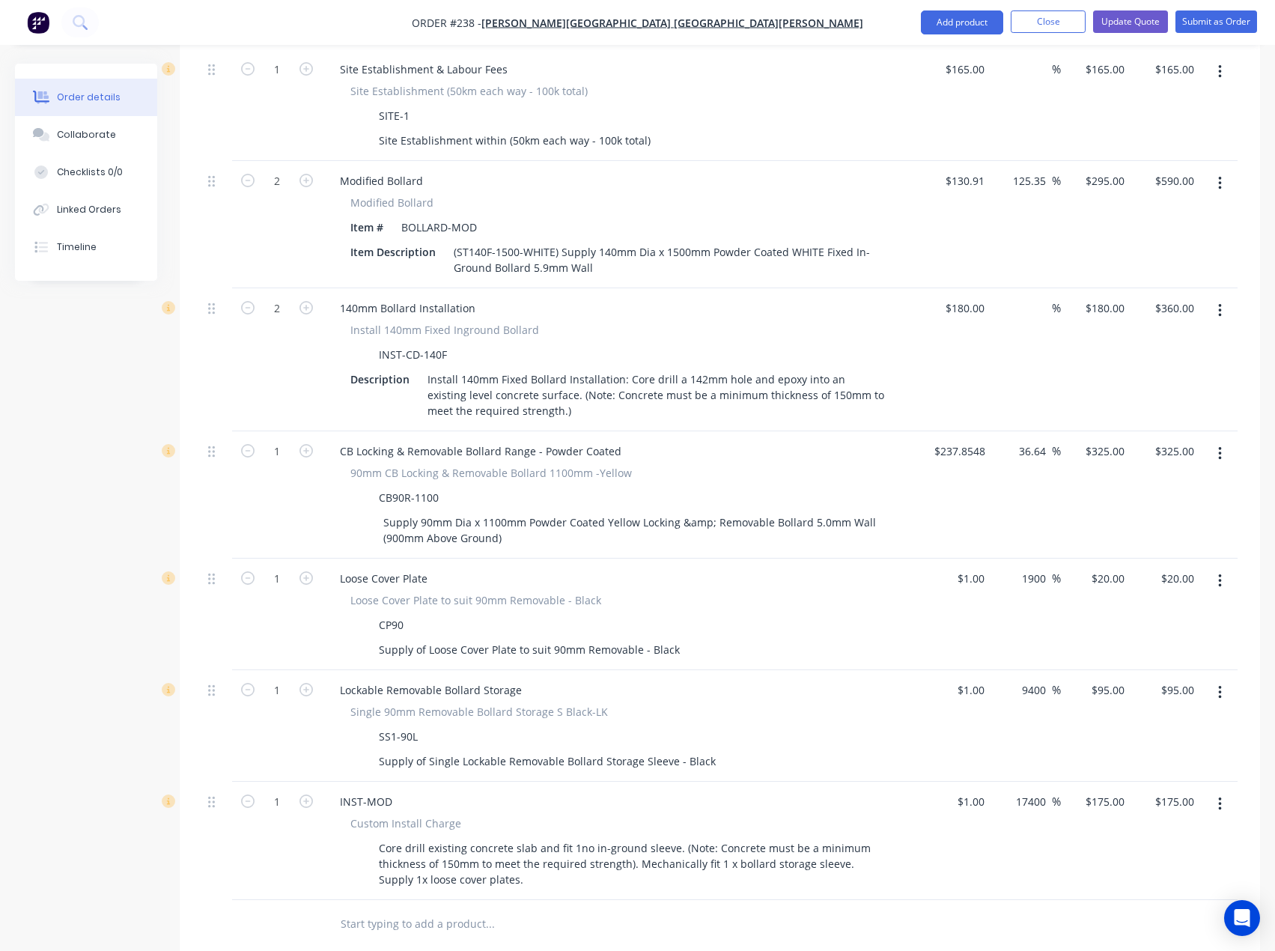
click at [445, 909] on input "text" at bounding box center [490, 924] width 300 height 30
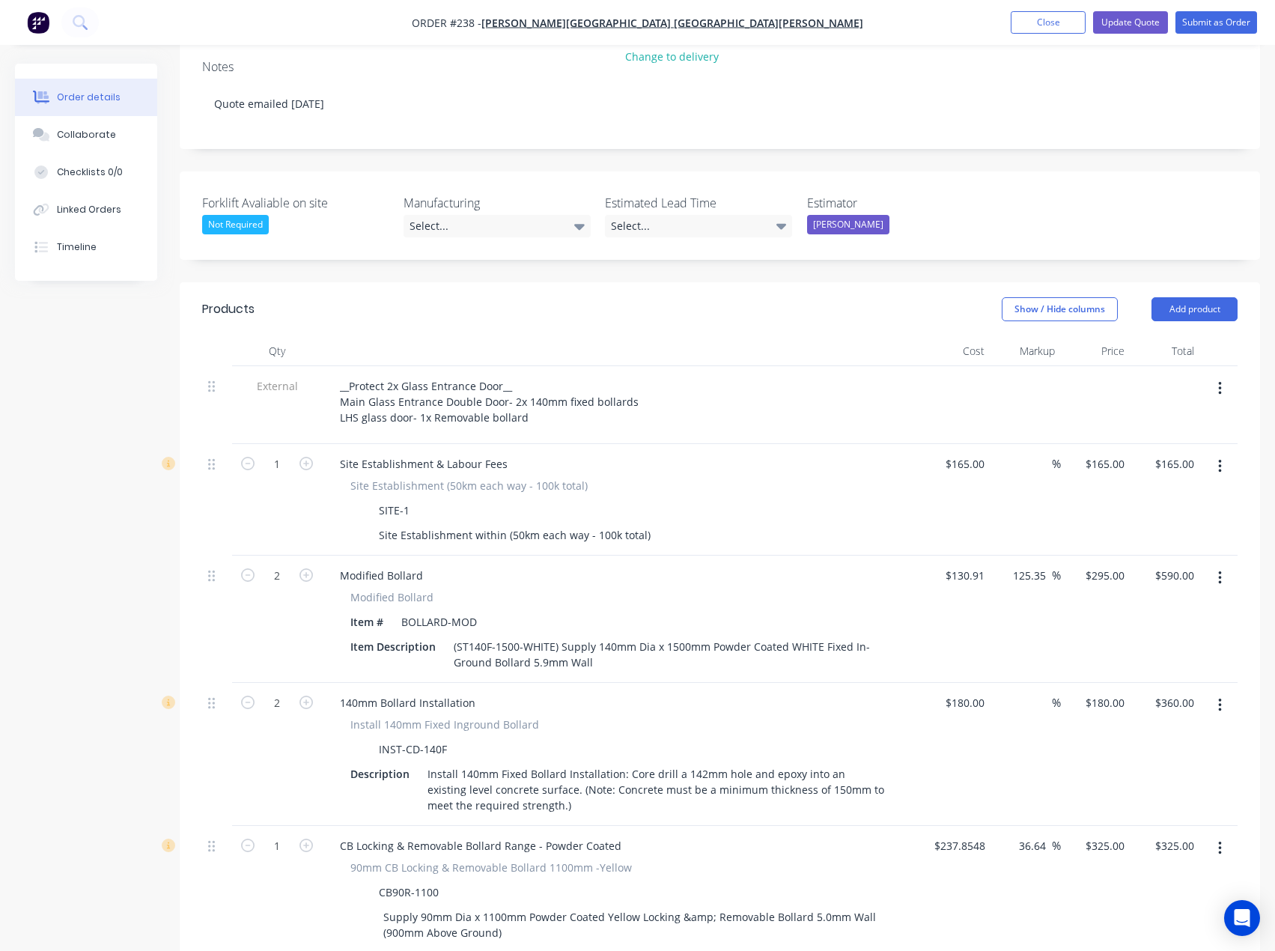
scroll to position [160, 0]
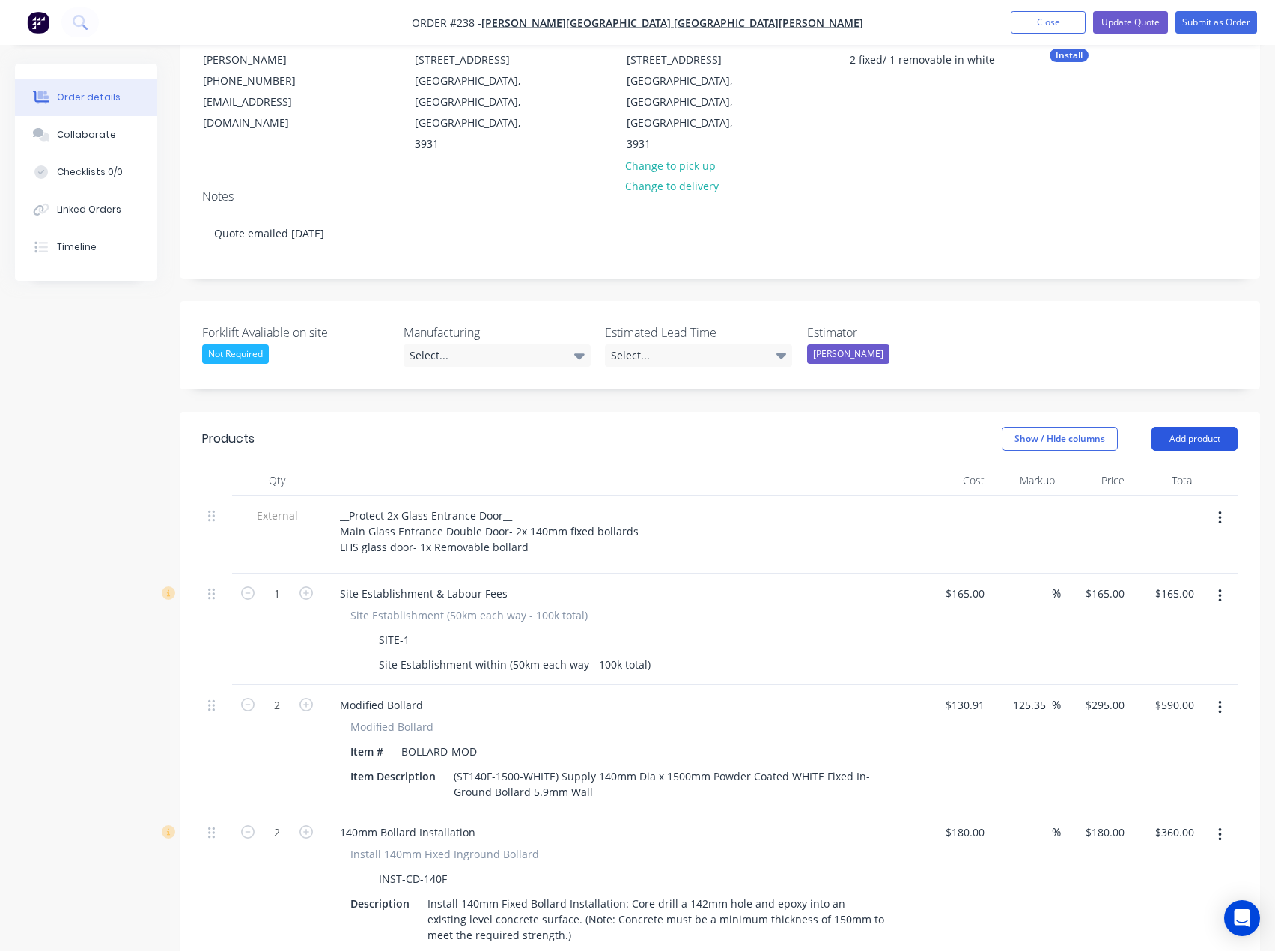
type input "cb90r"
click at [1176, 427] on button "Add product" at bounding box center [1195, 439] width 86 height 24
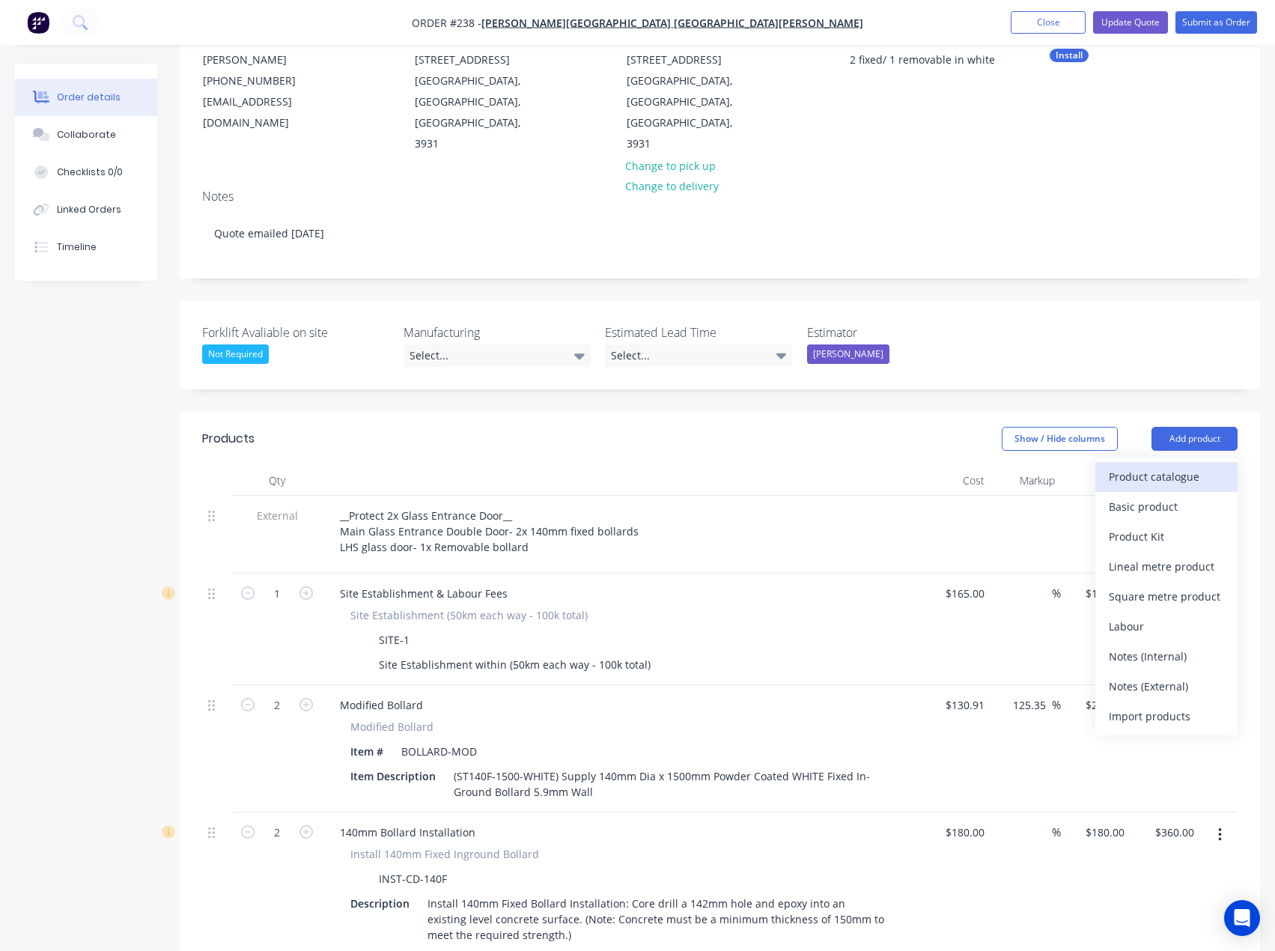
click at [1126, 466] on div "Product catalogue" at bounding box center [1166, 477] width 115 height 22
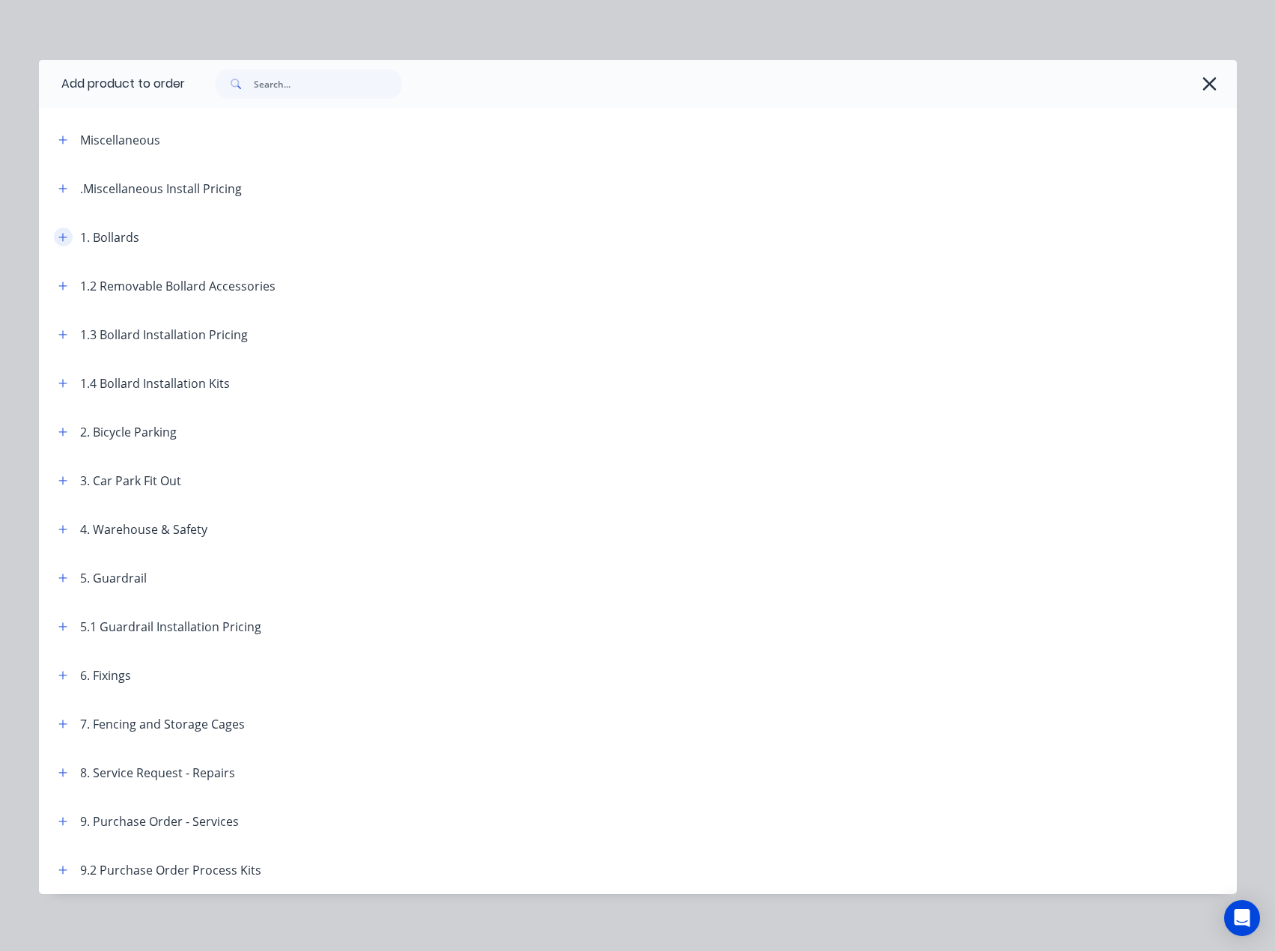
click at [58, 240] on icon "button" at bounding box center [62, 237] width 9 height 10
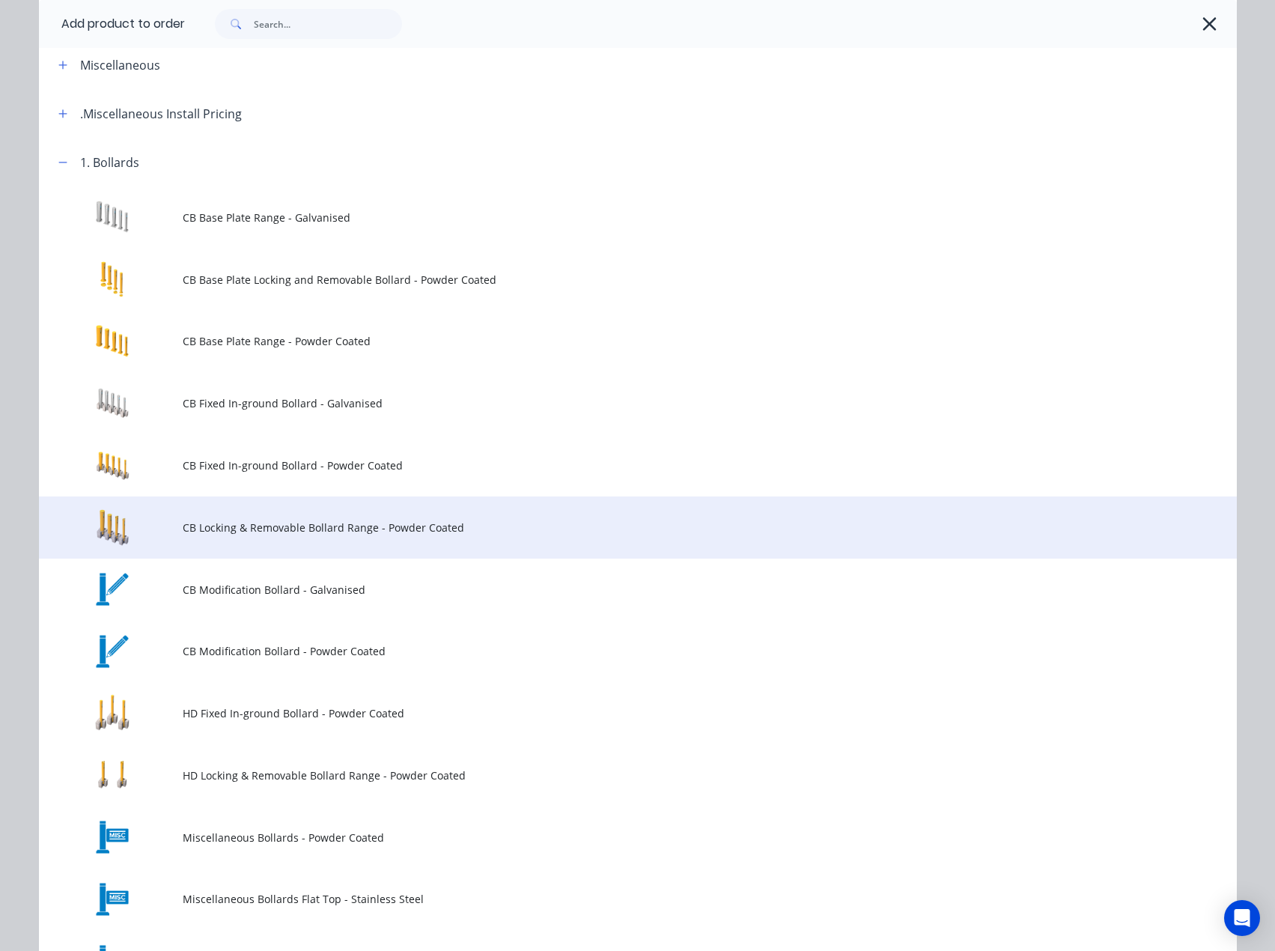
scroll to position [150, 0]
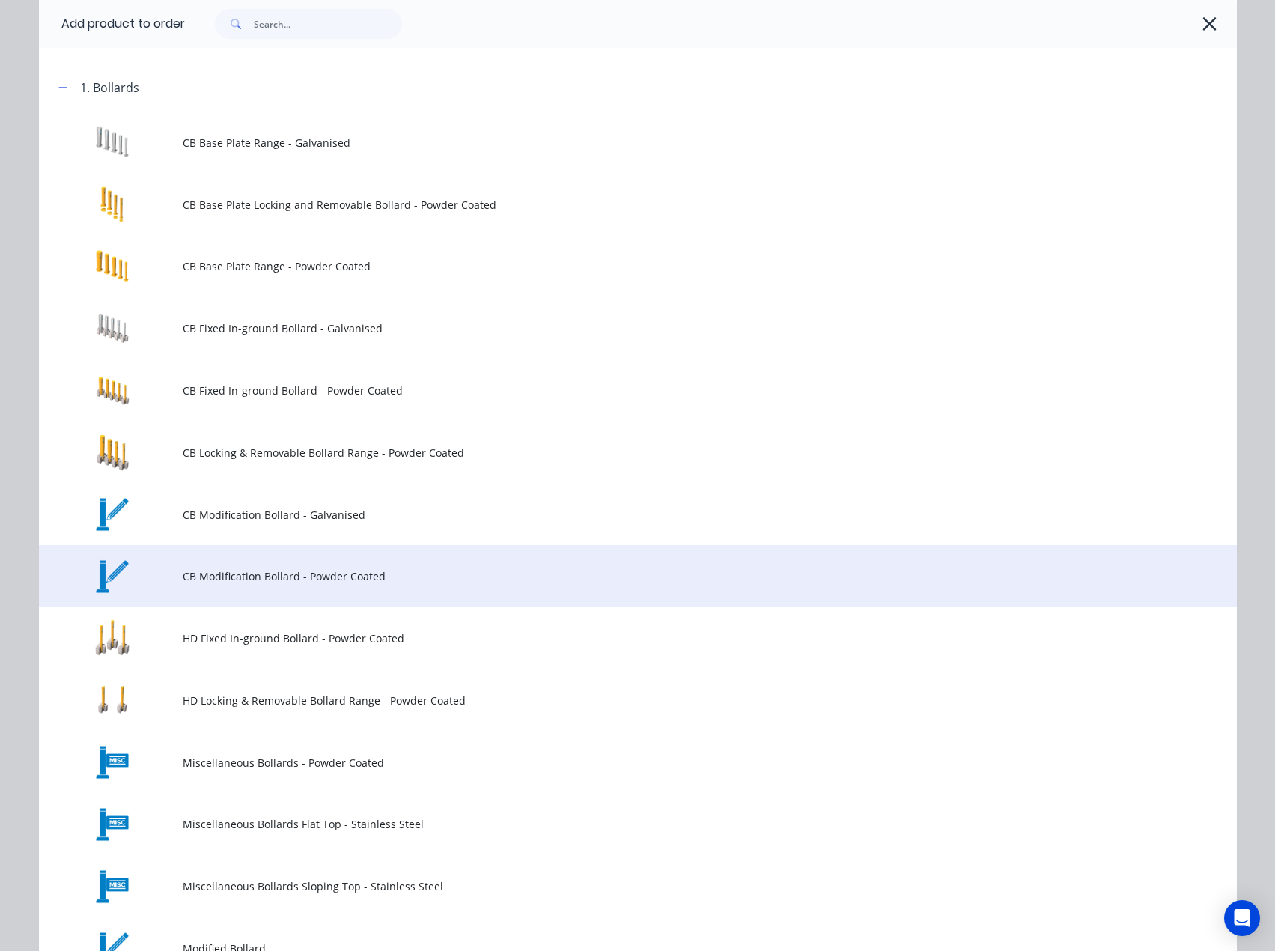
click at [272, 575] on span "CB Modification Bollard - Powder Coated" at bounding box center [604, 576] width 843 height 16
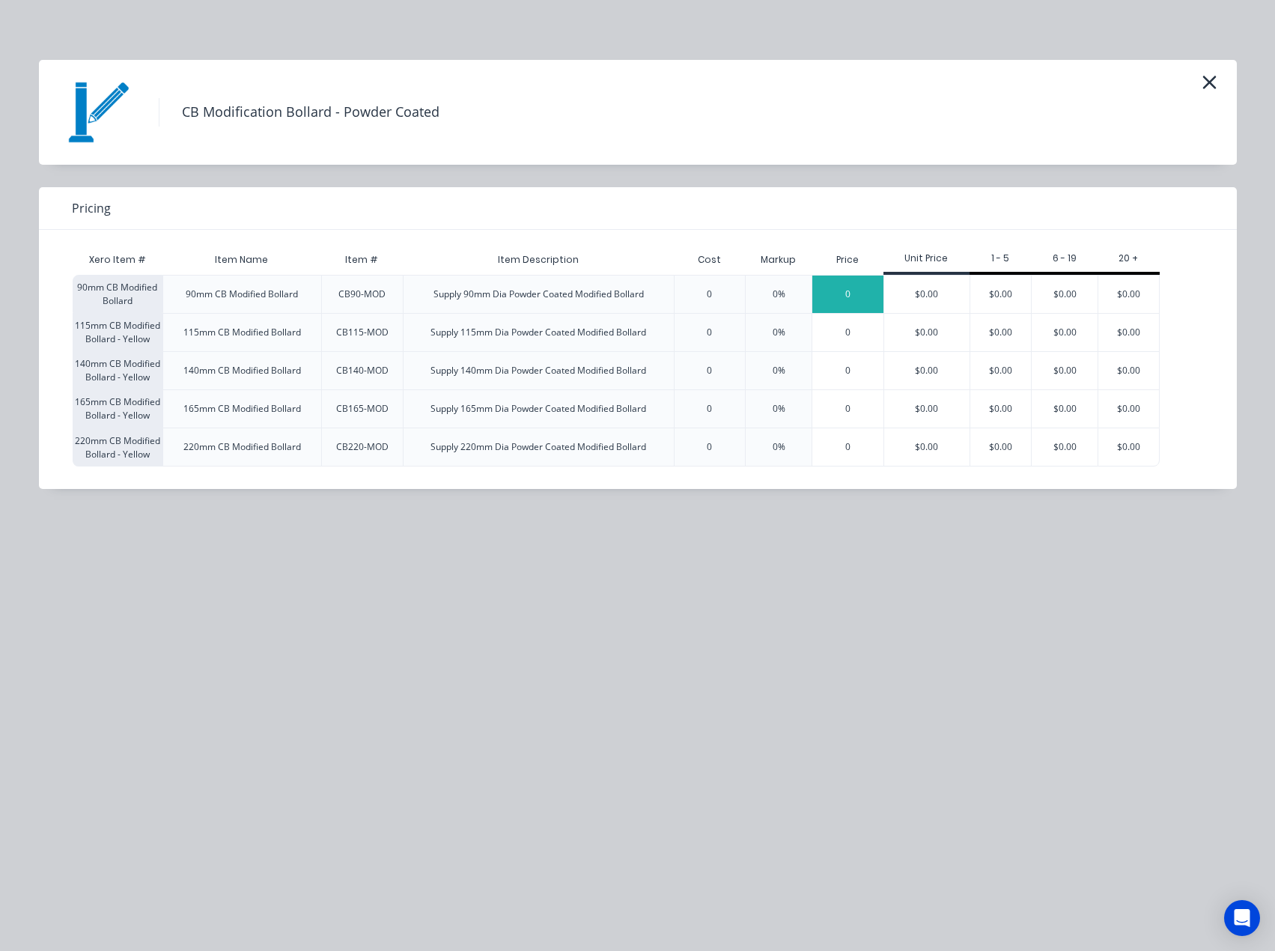
click at [849, 303] on div "0" at bounding box center [847, 294] width 71 height 37
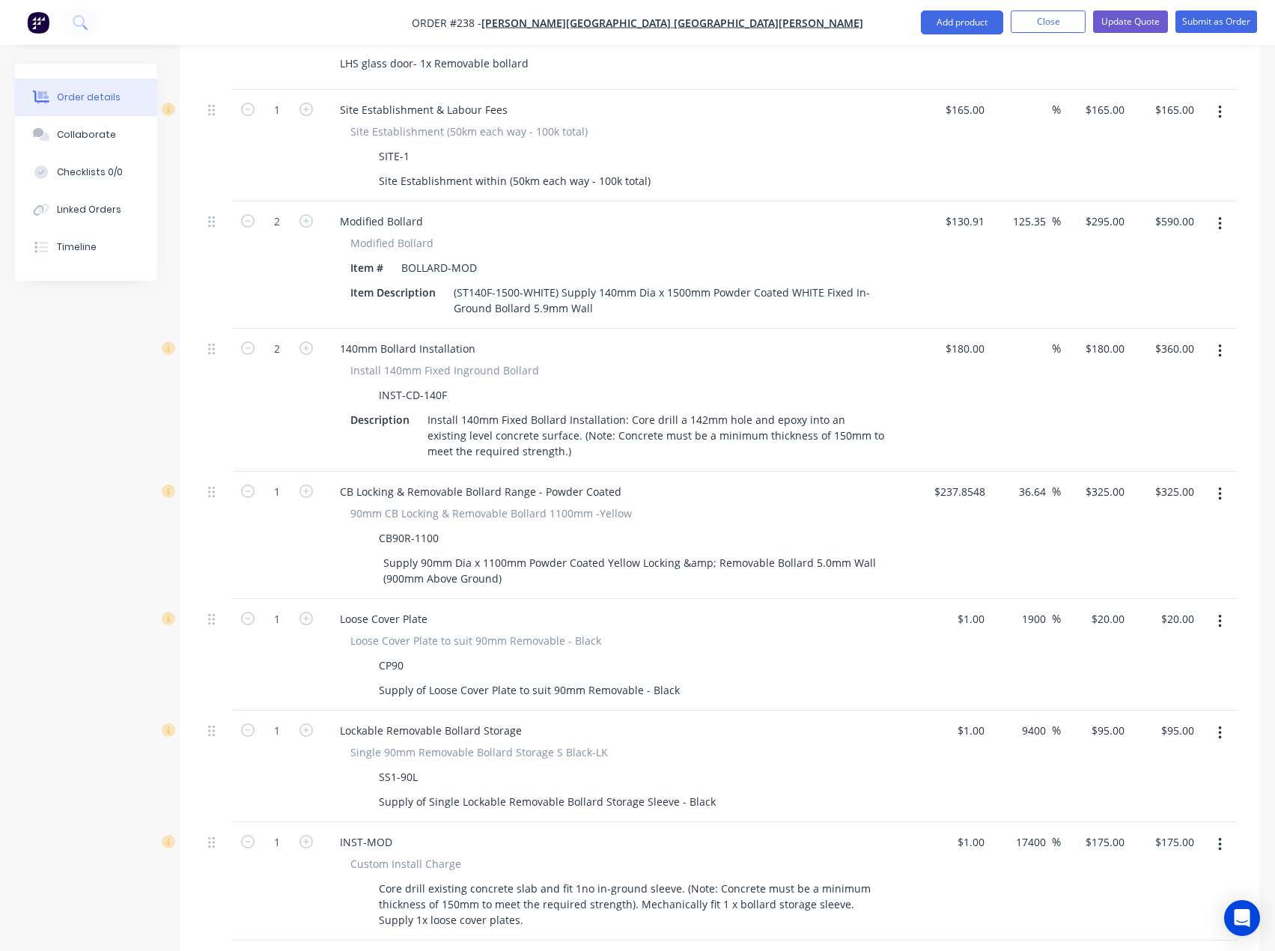
scroll to position [684, 0]
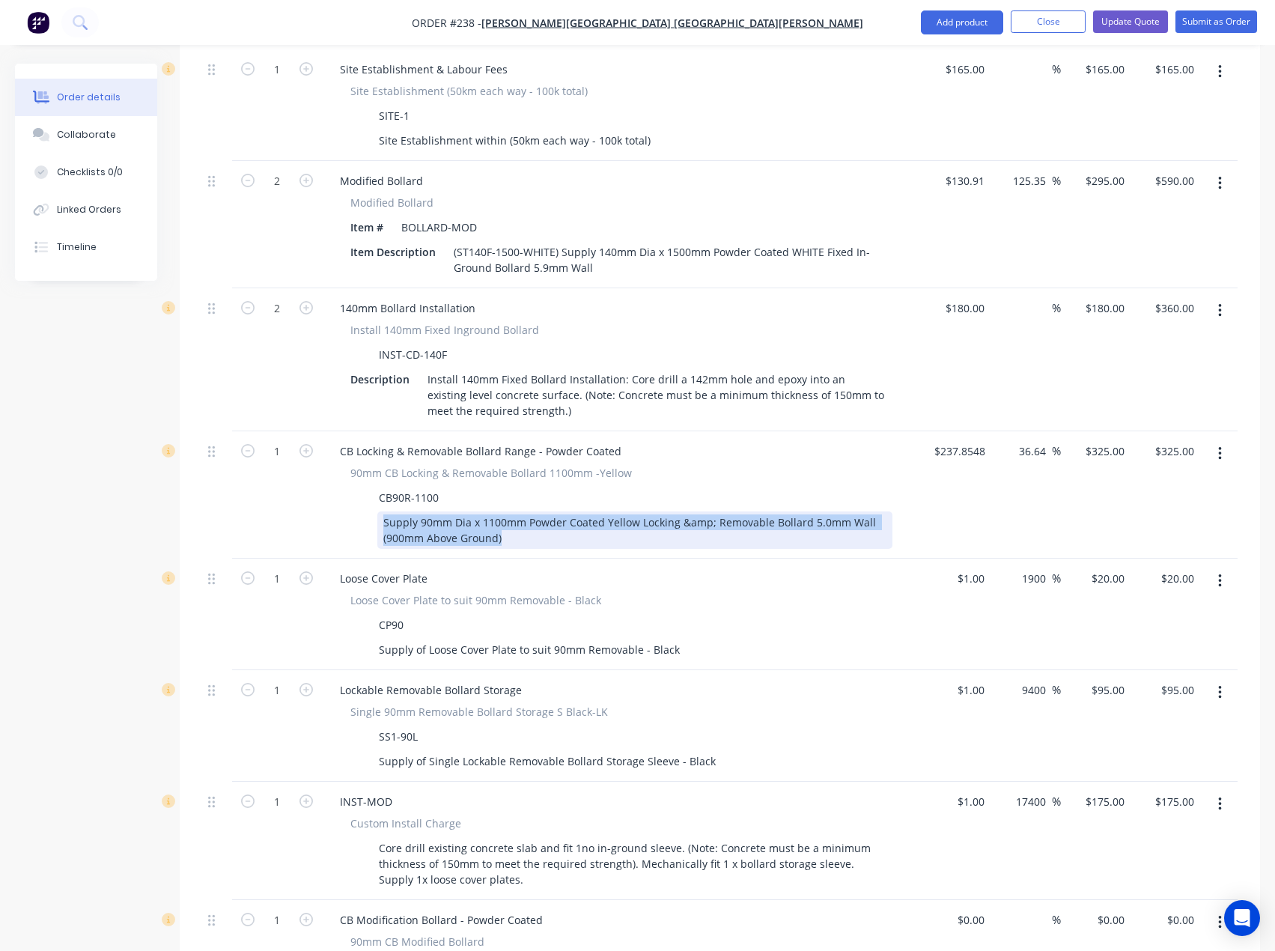
drag, startPoint x: 508, startPoint y: 499, endPoint x: 377, endPoint y: 482, distance: 132.3
click at [377, 511] on div "Supply 90mm Dia x 1100mm Powder Coated Yellow Locking &amp; Removable Bollard 5…" at bounding box center [634, 529] width 515 height 37
copy div "Supply 90mm Dia x 1100mm Powder Coated Yellow Locking &amp; Removable Bollard 5…"
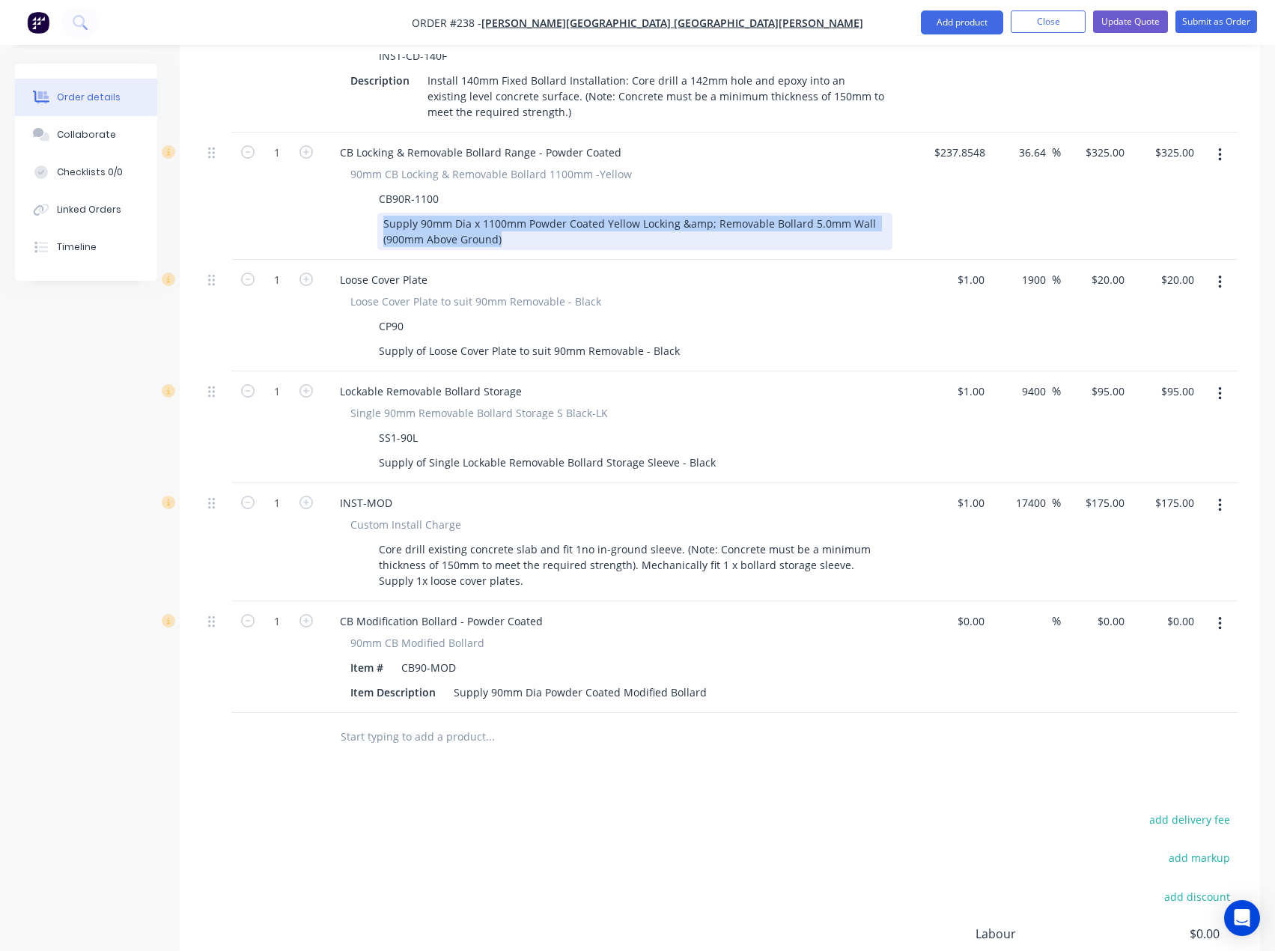
scroll to position [984, 0]
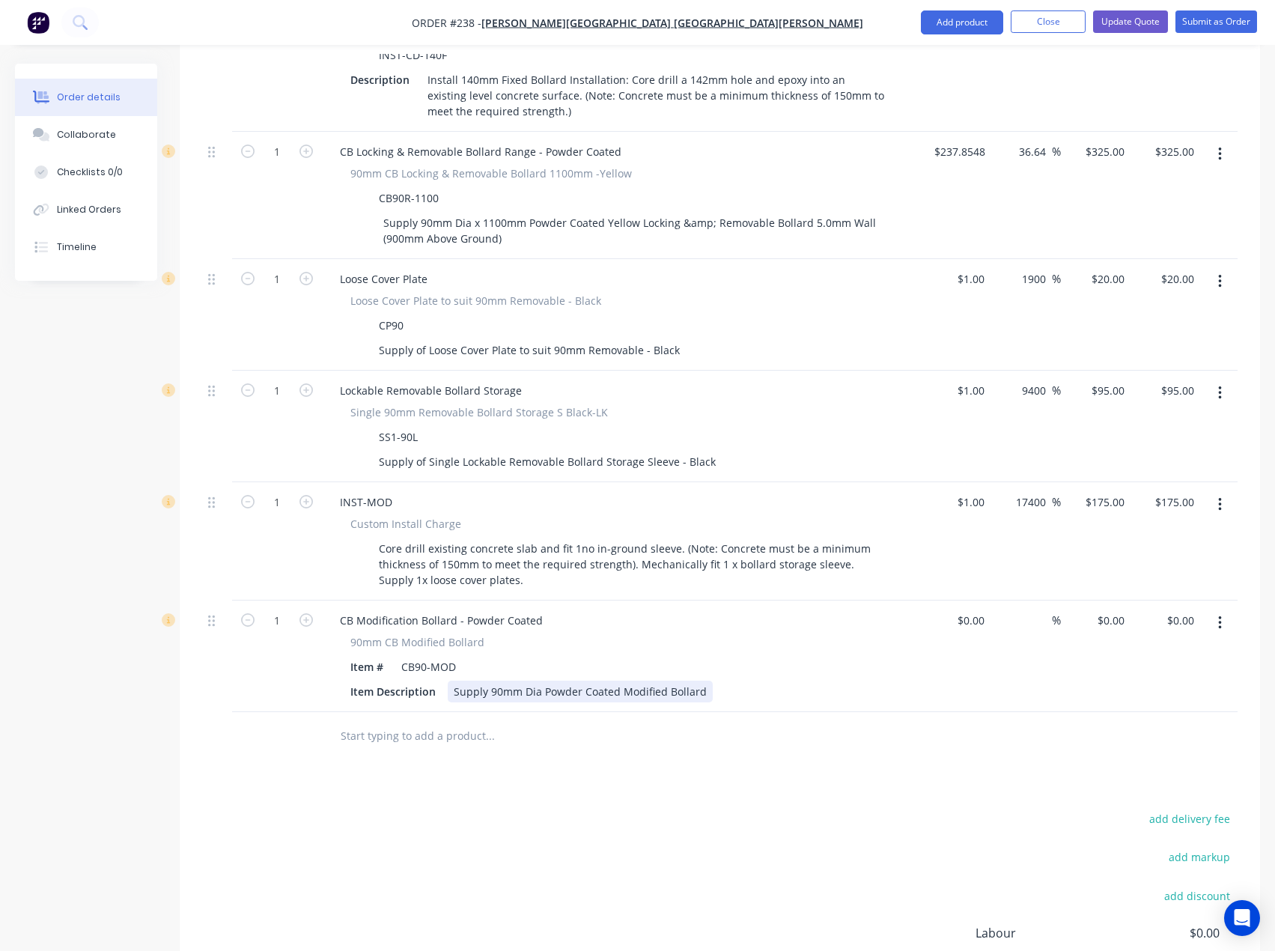
click at [514, 681] on div "Supply 90mm Dia Powder Coated Modified Bollard" at bounding box center [580, 692] width 265 height 22
drag, startPoint x: 707, startPoint y: 649, endPoint x: 435, endPoint y: 653, distance: 271.9
click at [435, 681] on div "Item Description Supply 90mm Dia Powder Coated Modified Bollard" at bounding box center [618, 692] width 548 height 22
paste div
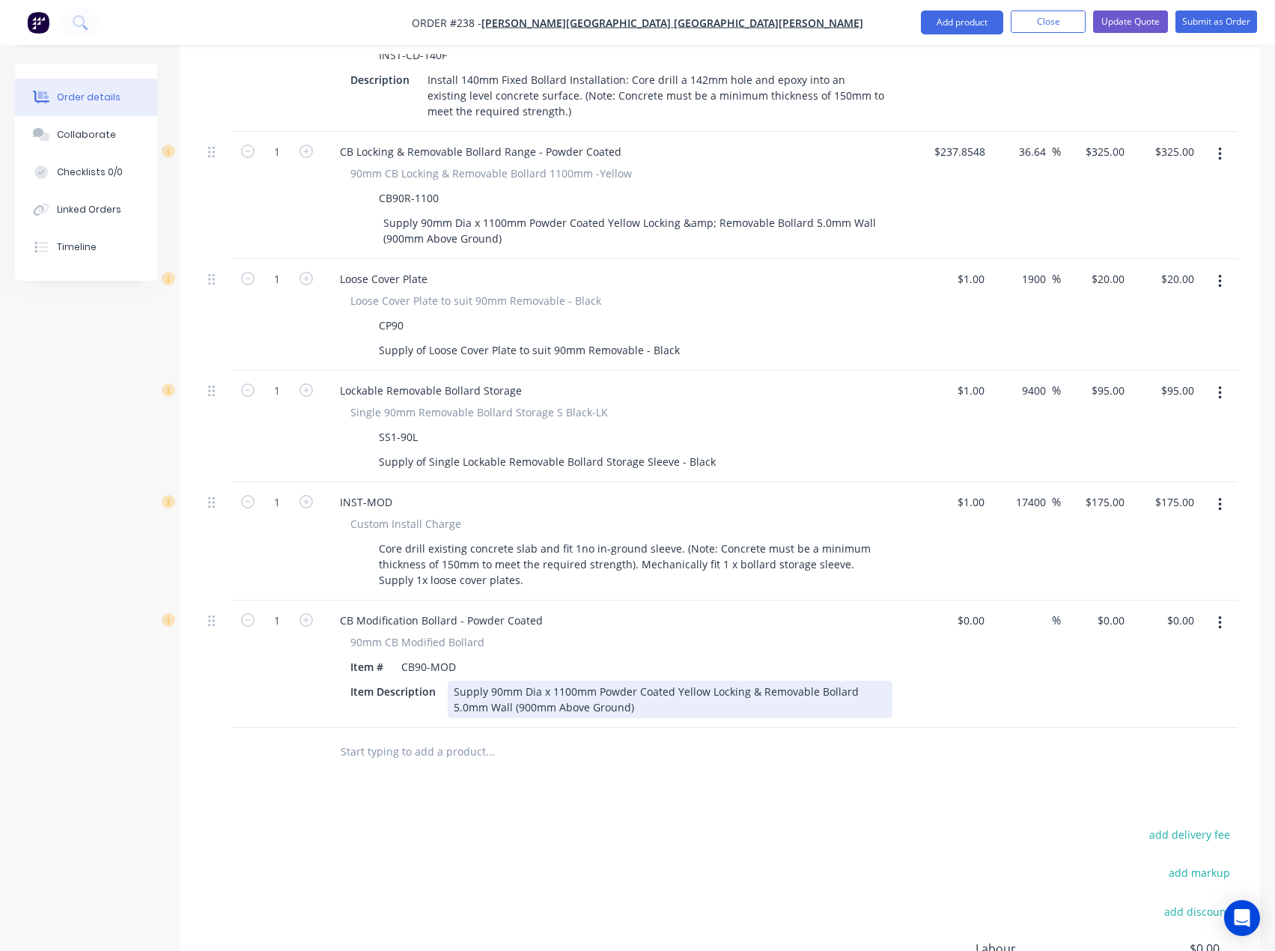
click at [708, 681] on div "Supply 90mm Dia x 1100mm Powder Coated Yellow Locking & Removable Bollard 5.0mm…" at bounding box center [670, 699] width 445 height 37
click at [458, 681] on div "Supply 90mm Dia x 1100mm Powder Coated WHITE Locking & Removable Bollard 5.0mm …" at bounding box center [670, 699] width 445 height 37
click at [693, 824] on div "add delivery fee add markup add discount Labour $0.00 Sub total $1,730.00 Margi…" at bounding box center [720, 968] width 1036 height 289
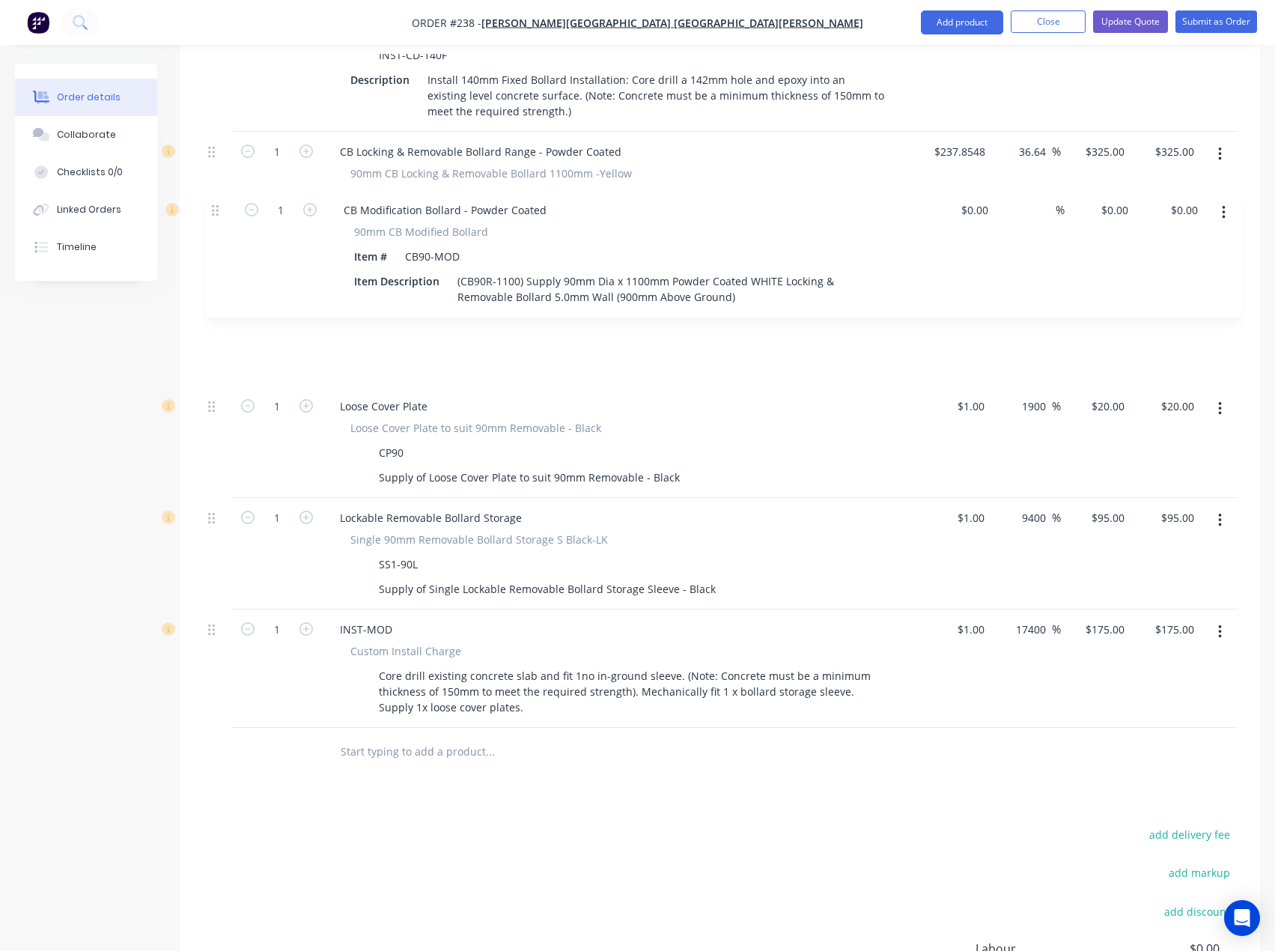
drag, startPoint x: 213, startPoint y: 586, endPoint x: 216, endPoint y: 213, distance: 372.2
click at [216, 213] on div "External __Protect 2x Glass Entrance Door__ Main Glass Entrance Double Door- 2x…" at bounding box center [720, 200] width 1036 height 1056
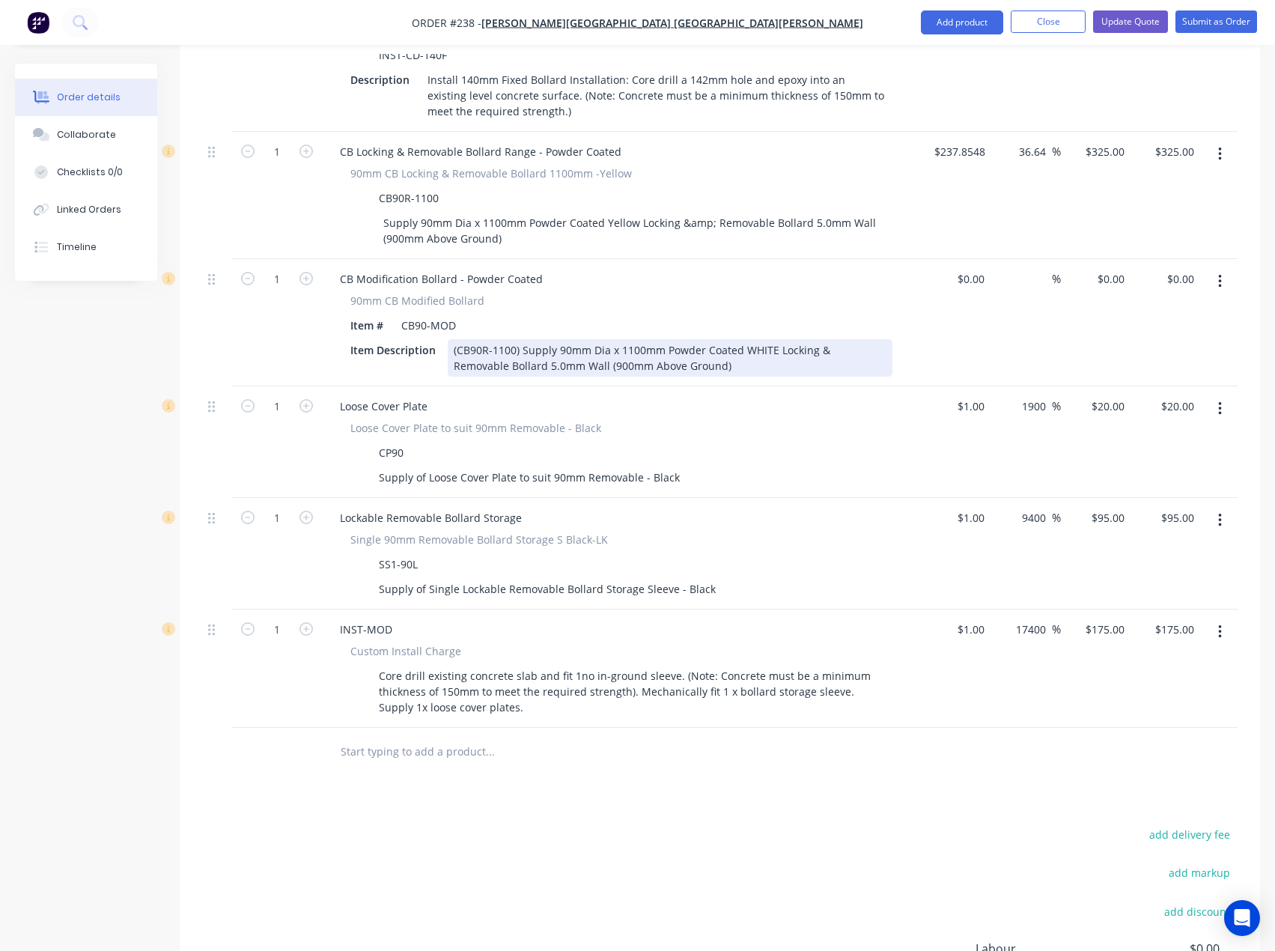
click at [516, 339] on div "(CB90R-1100) Supply 90mm Dia x 1100mm Powder Coated WHITE Locking & Removable B…" at bounding box center [670, 357] width 445 height 37
click at [981, 268] on input at bounding box center [973, 279] width 34 height 22
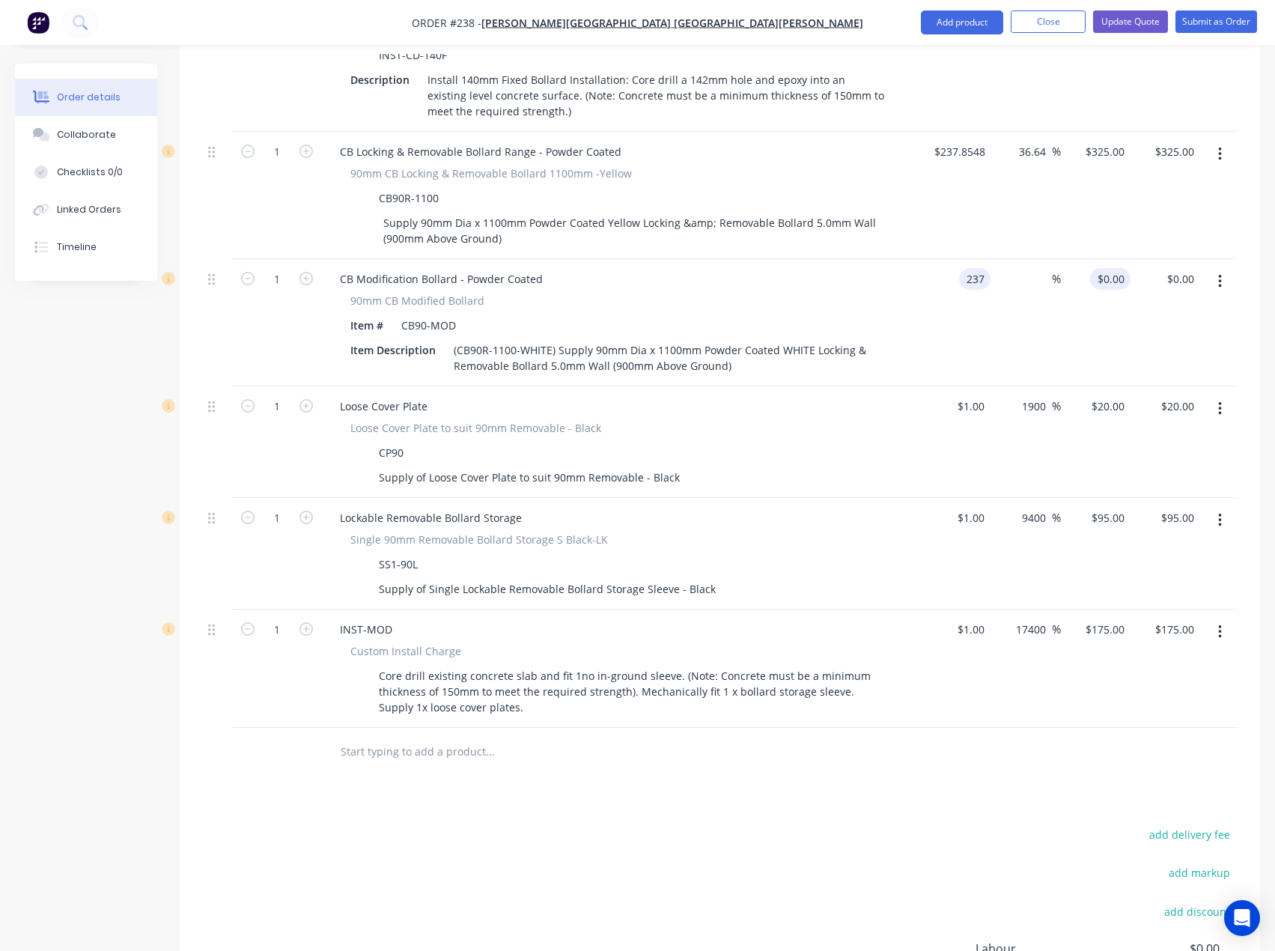
type input "$237.00"
type input "237"
type input "$237.00"
click at [1108, 268] on input "237" at bounding box center [1113, 279] width 34 height 22
type input "325"
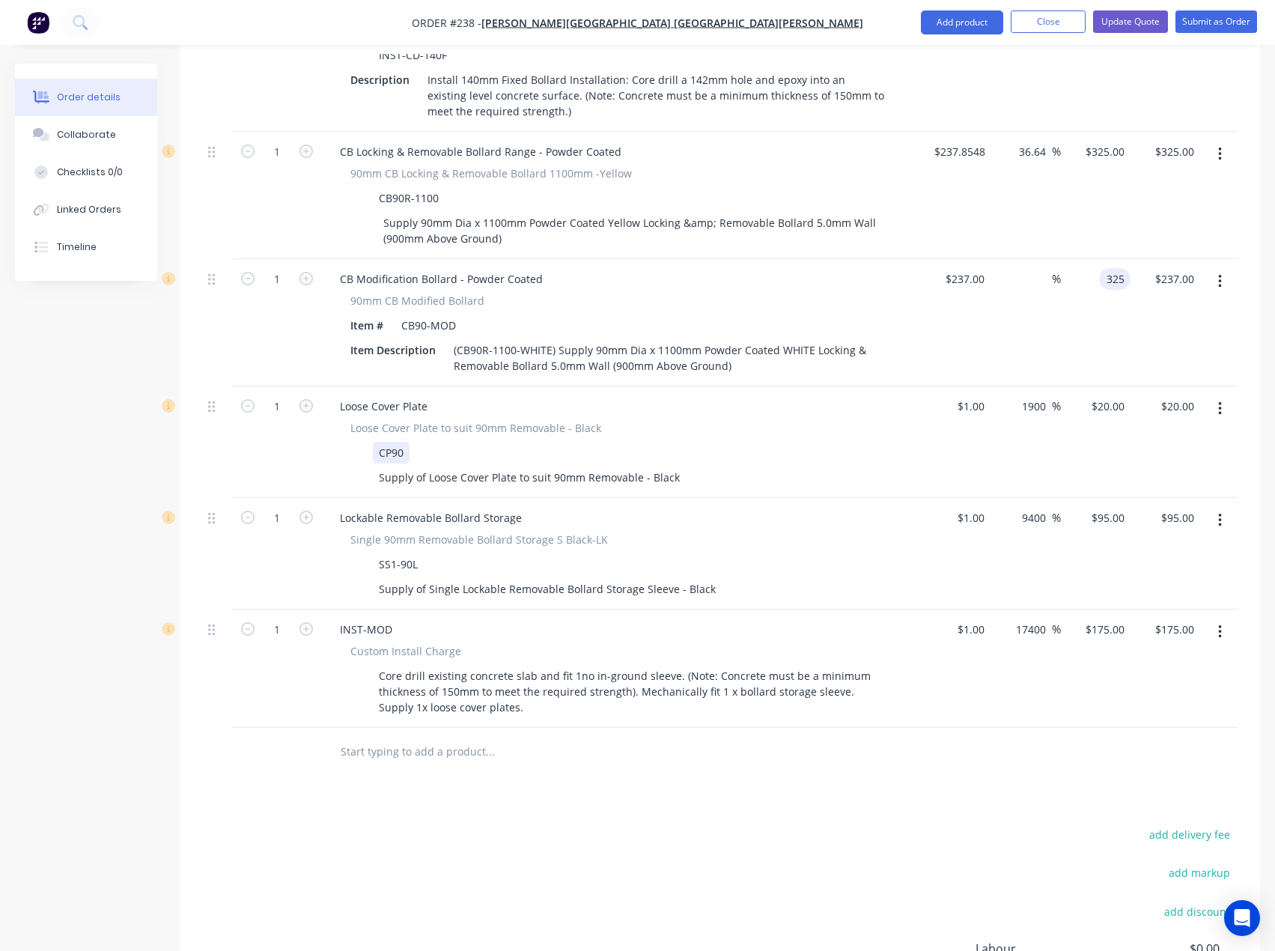
type input "37.13"
type input "$325.00"
click at [789, 442] on div "CP90" at bounding box center [618, 453] width 548 height 22
click at [1218, 146] on icon "button" at bounding box center [1220, 154] width 4 height 16
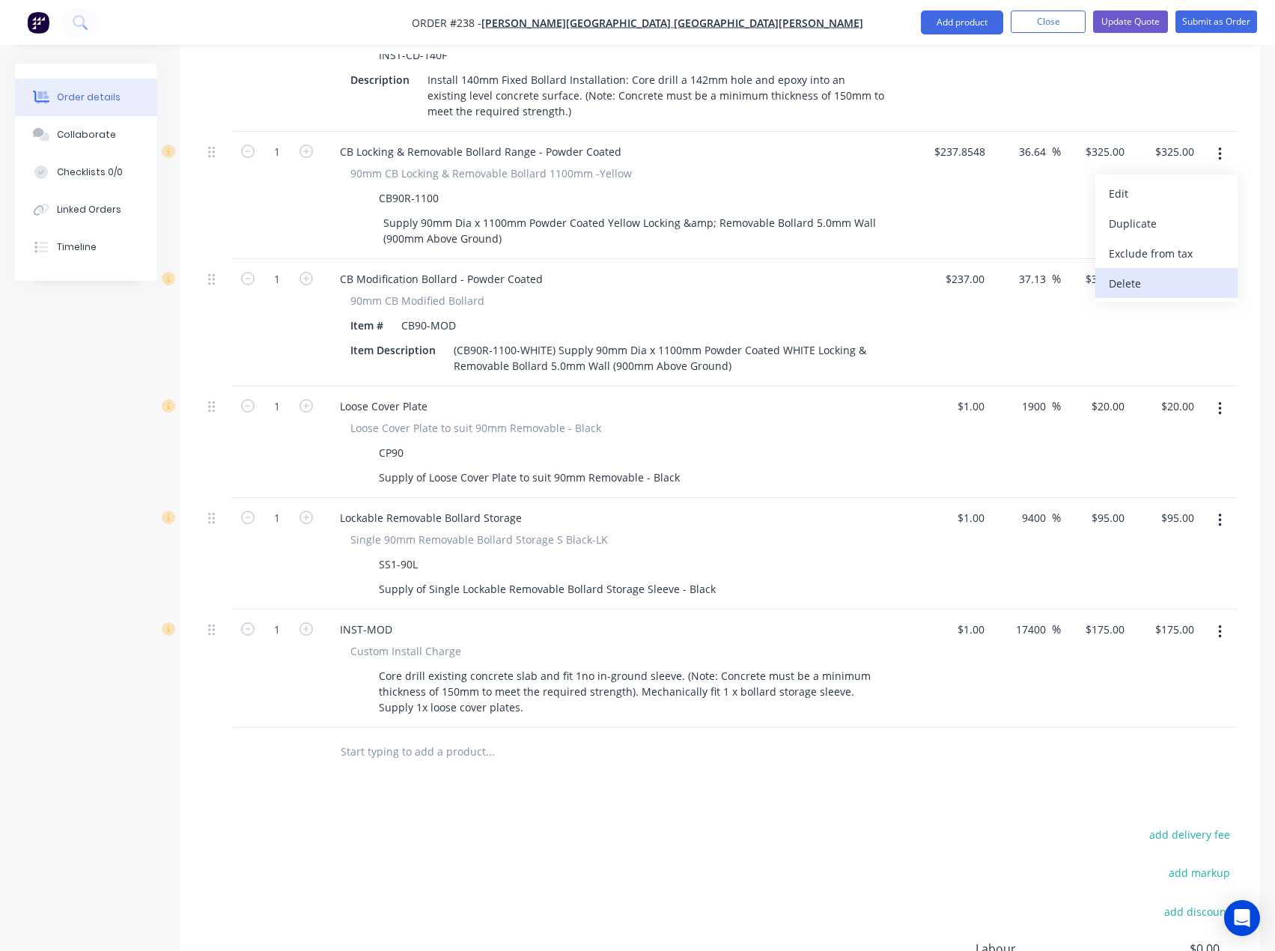
click at [1146, 273] on div "Delete" at bounding box center [1166, 284] width 115 height 22
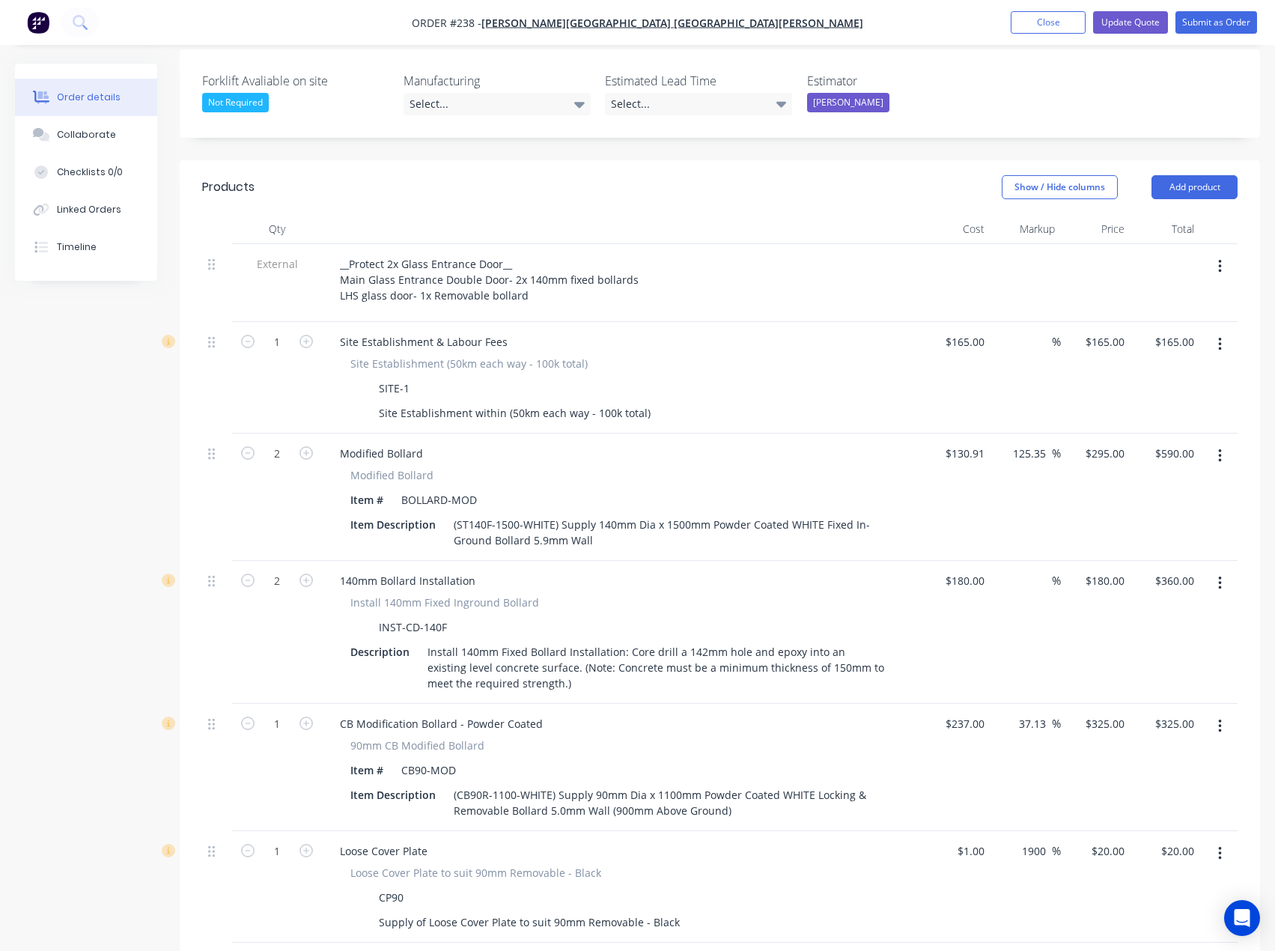
scroll to position [310, 0]
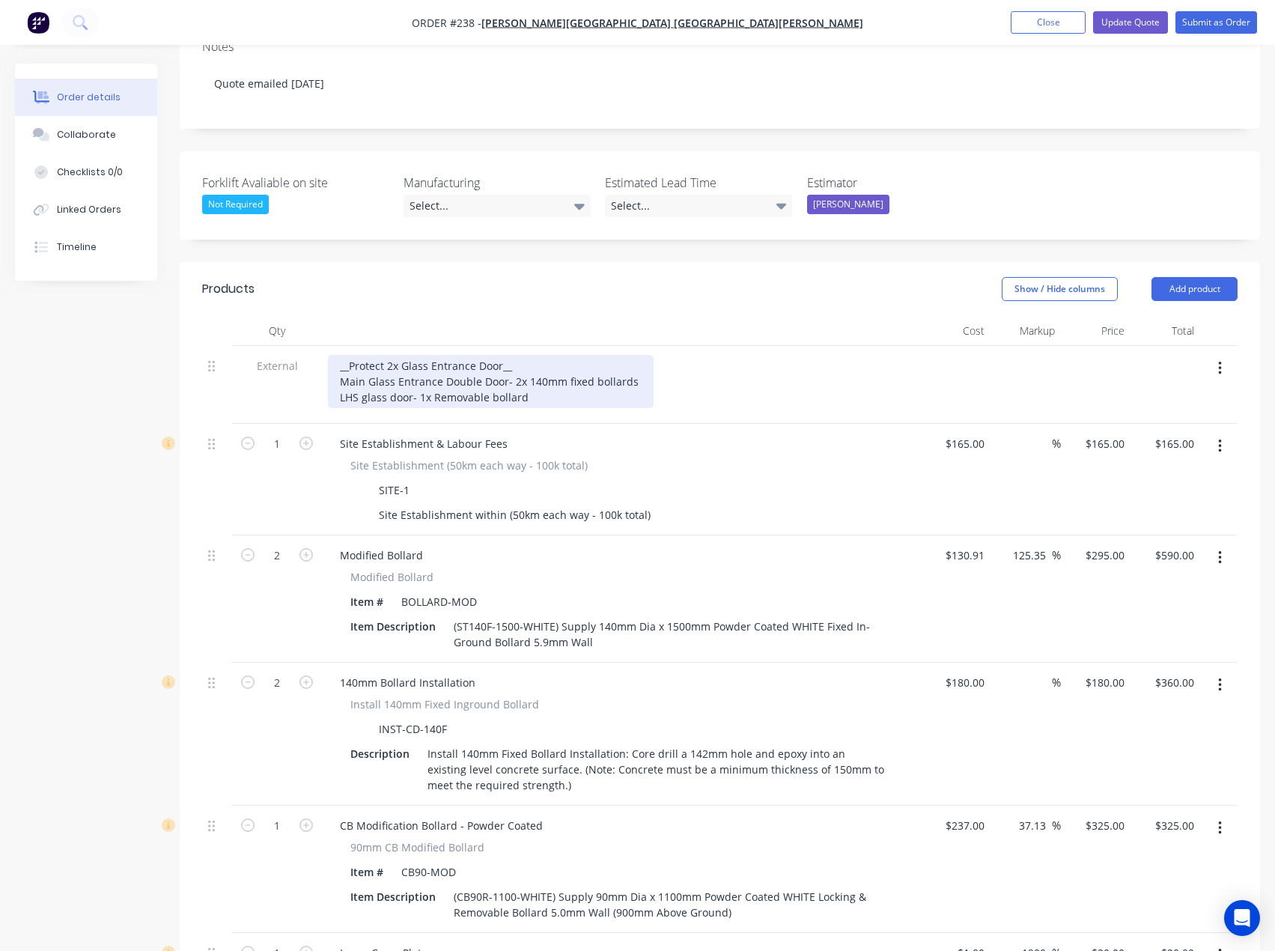
click at [537, 356] on div "__Protect 2x Glass Entrance Door__ Main Glass Entrance Double Door- 2x 140mm fi…" at bounding box center [491, 381] width 326 height 53
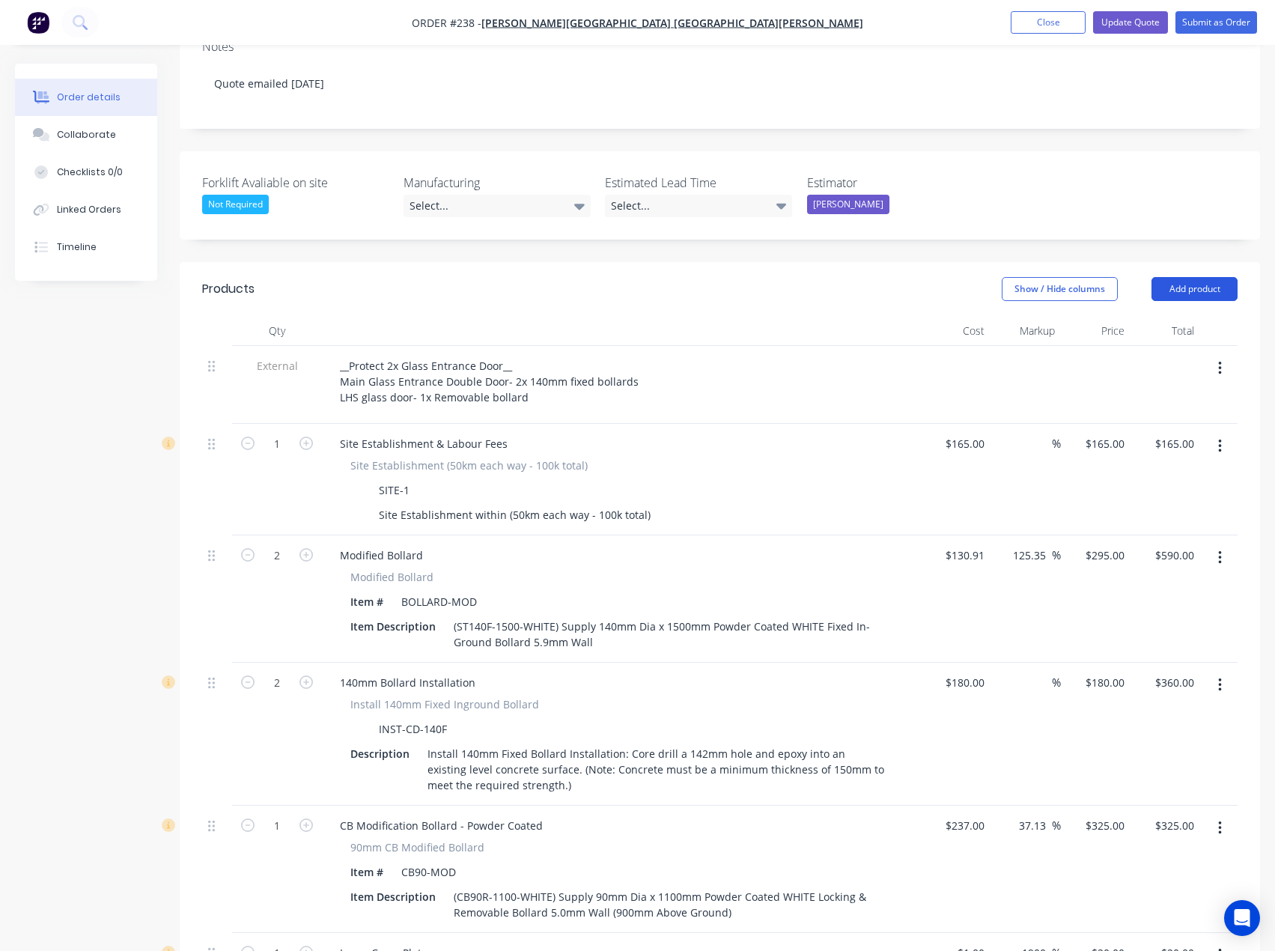
click at [1186, 277] on button "Add product" at bounding box center [1195, 289] width 86 height 24
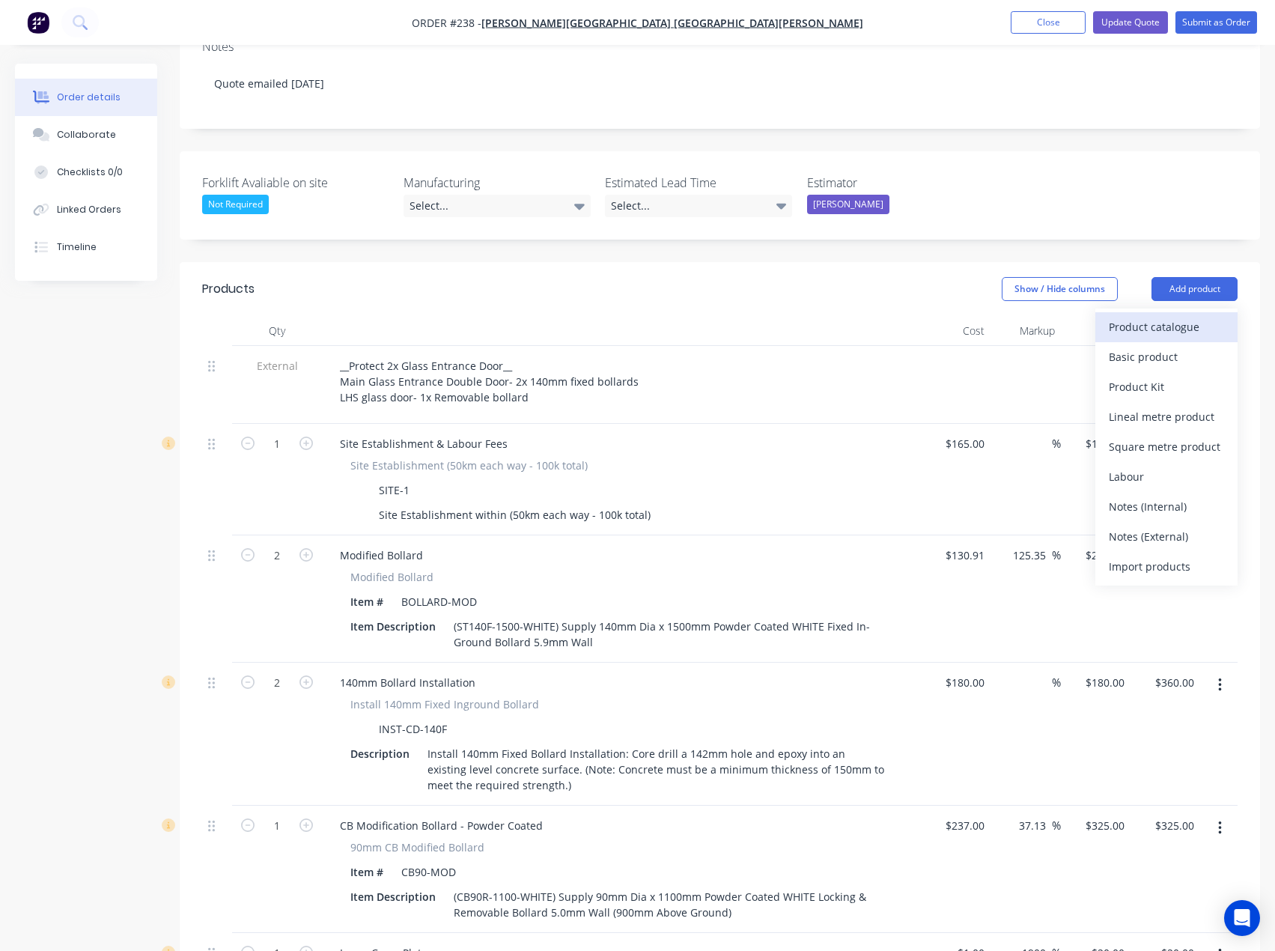
click at [1150, 316] on div "Product catalogue" at bounding box center [1166, 327] width 115 height 22
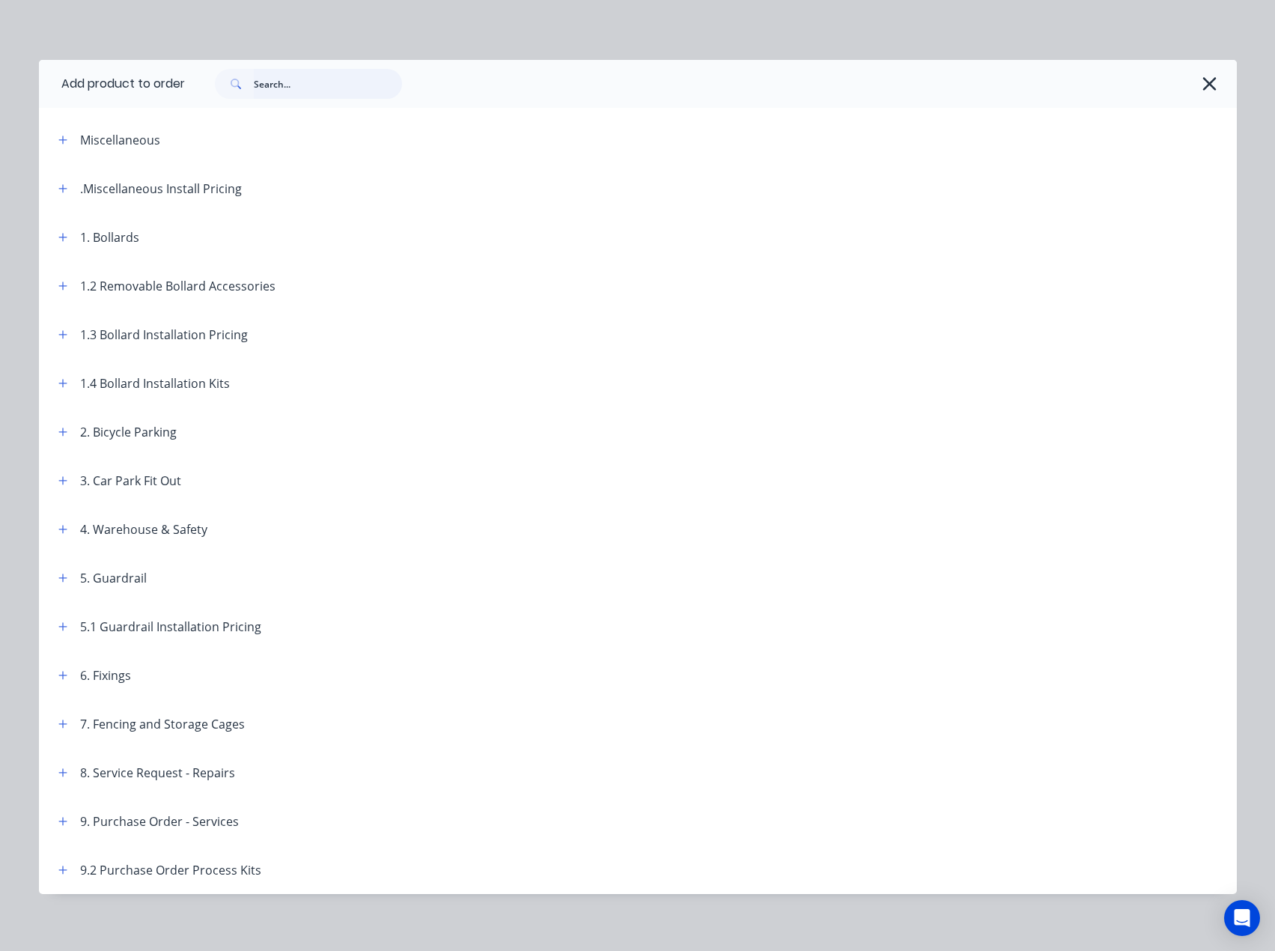
click at [275, 93] on input "text" at bounding box center [328, 84] width 148 height 30
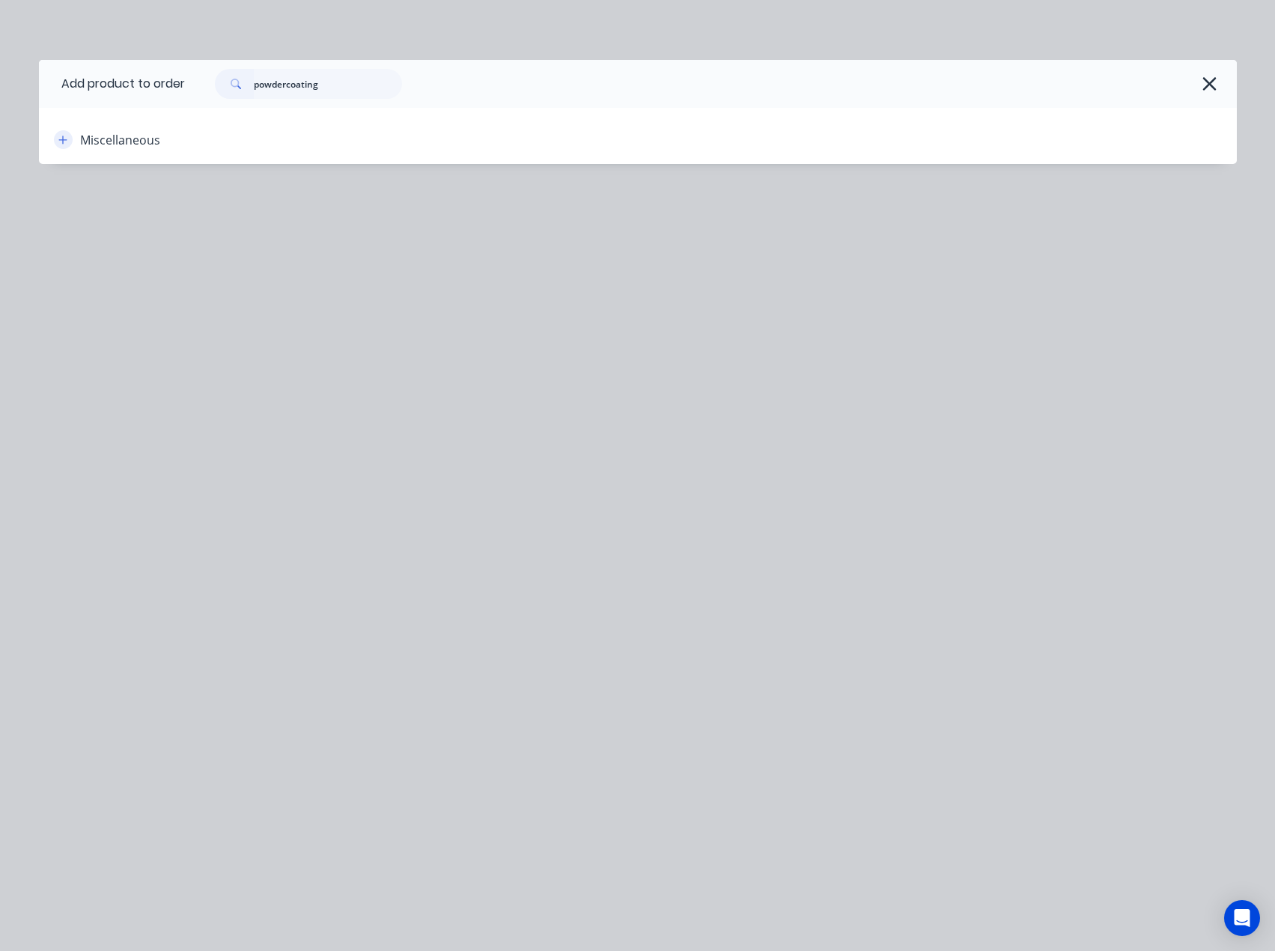
click at [64, 145] on button "button" at bounding box center [63, 139] width 19 height 19
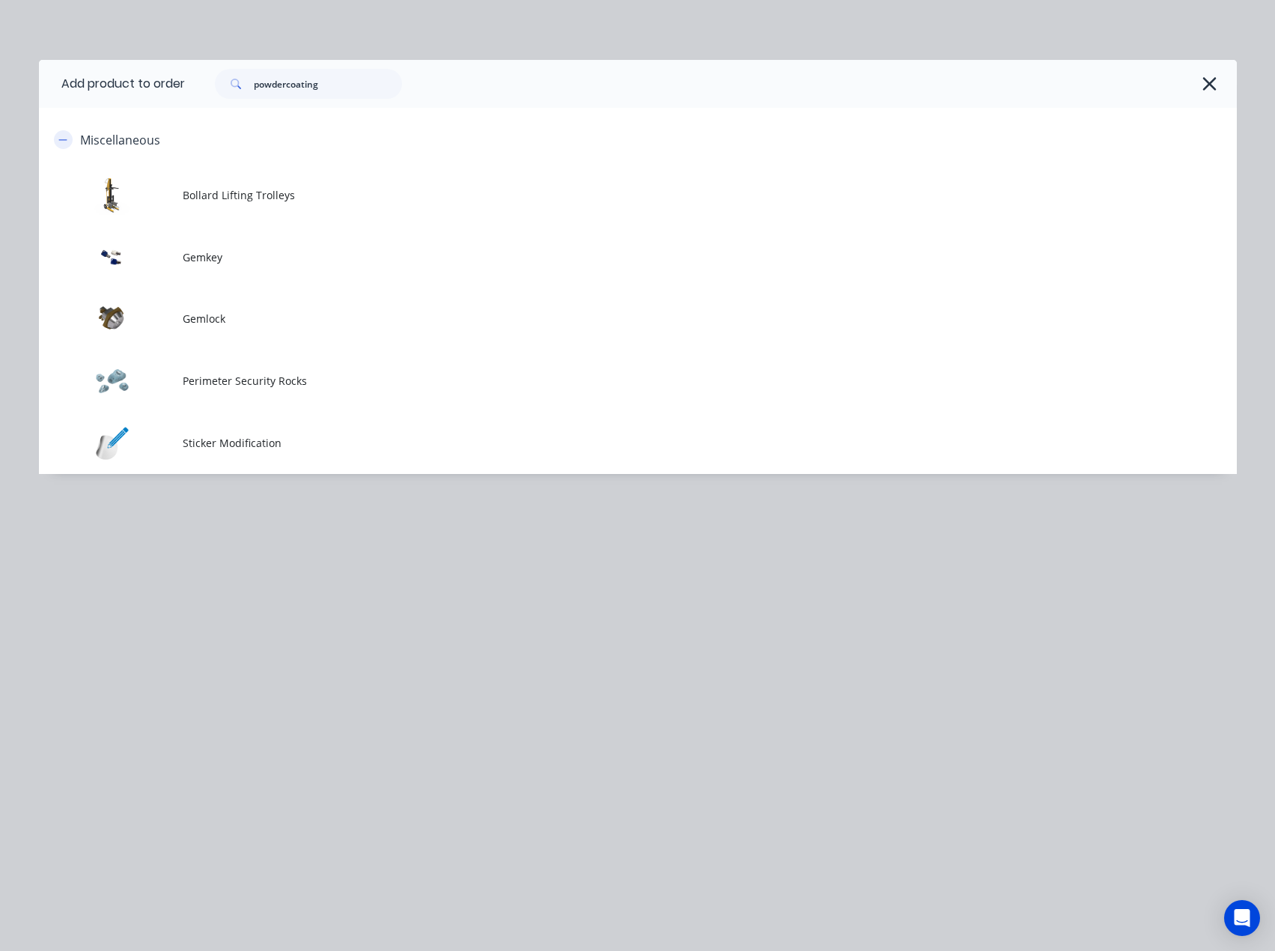
click at [59, 135] on icon "button" at bounding box center [62, 140] width 9 height 10
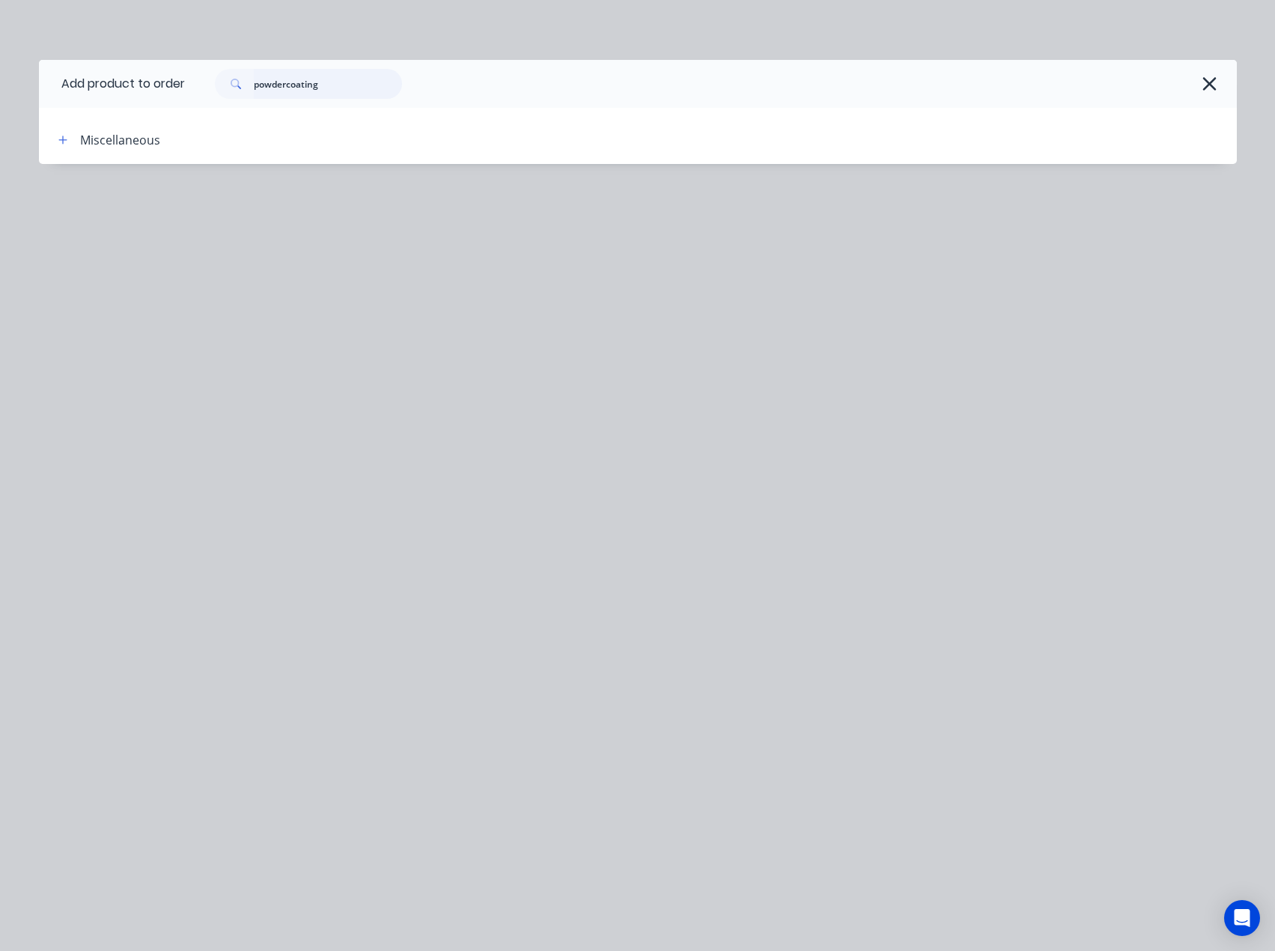
click at [315, 75] on input "powdercoating" at bounding box center [328, 84] width 148 height 30
drag, startPoint x: 346, startPoint y: 81, endPoint x: 142, endPoint y: 84, distance: 204.5
click at [142, 84] on header "Add product to order powdercoating" at bounding box center [638, 84] width 1198 height 48
type input "inst"
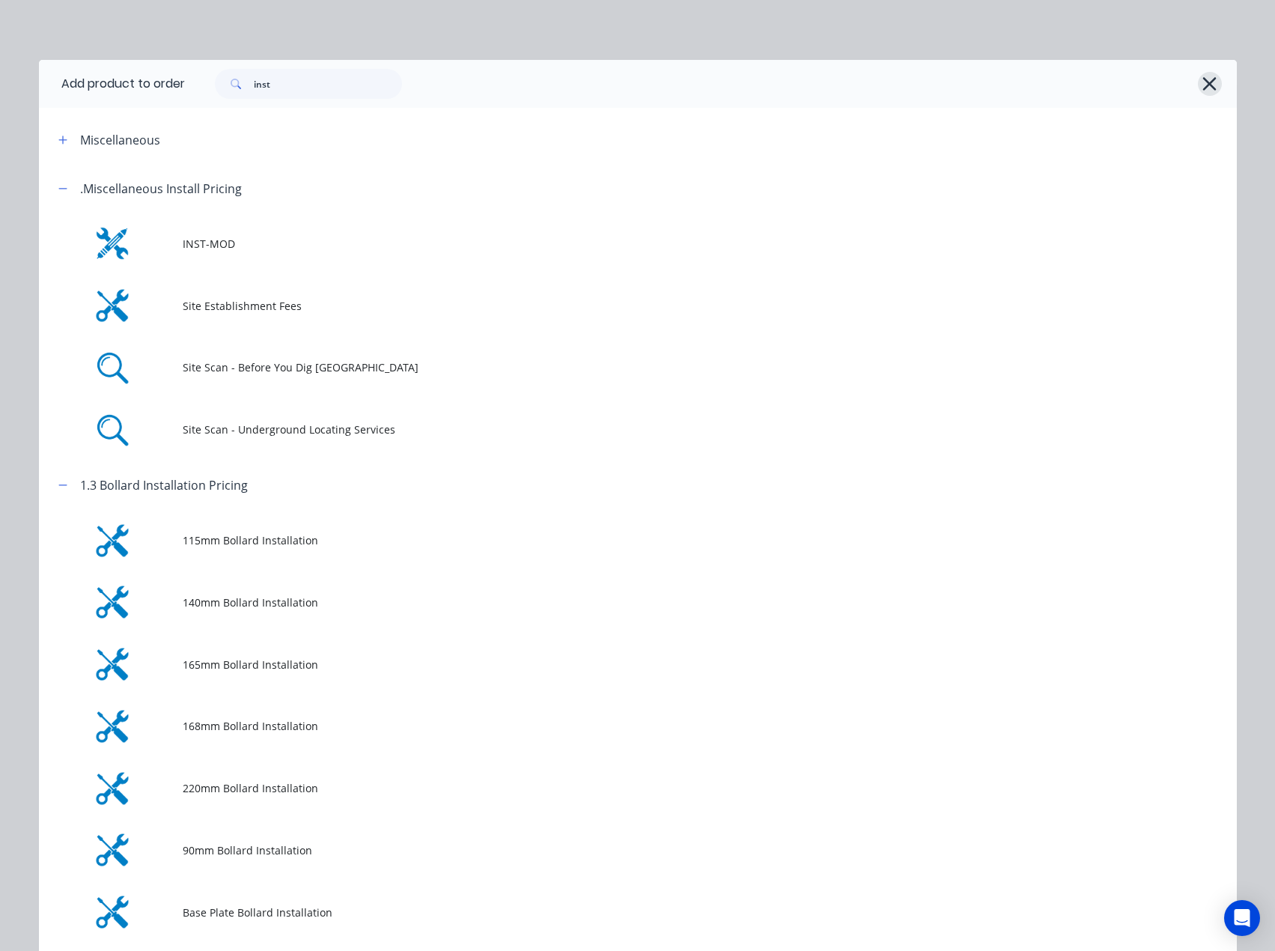
click at [1203, 76] on icon "button" at bounding box center [1210, 83] width 16 height 21
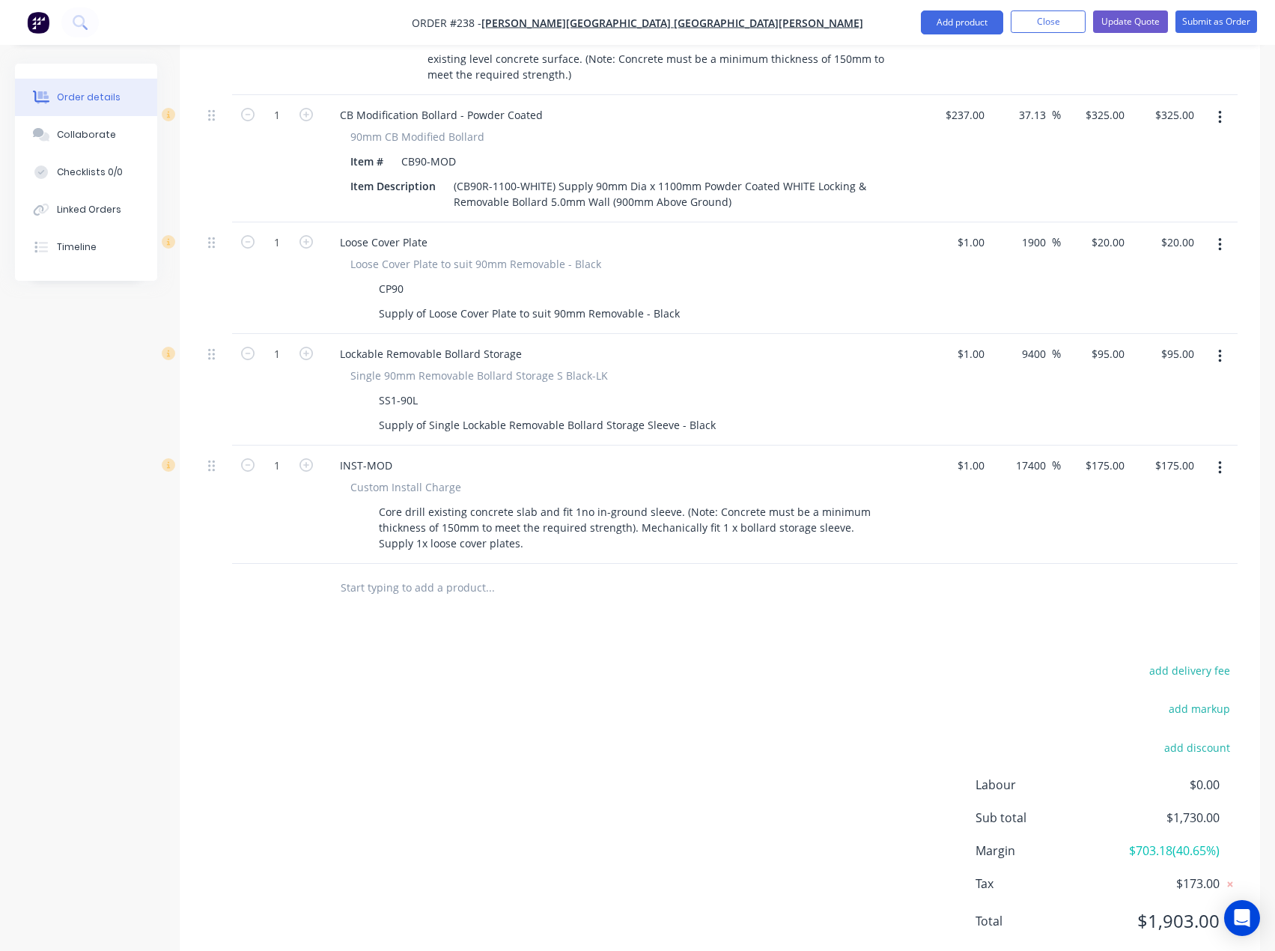
scroll to position [1022, 0]
click at [437, 571] on input "text" at bounding box center [490, 586] width 300 height 30
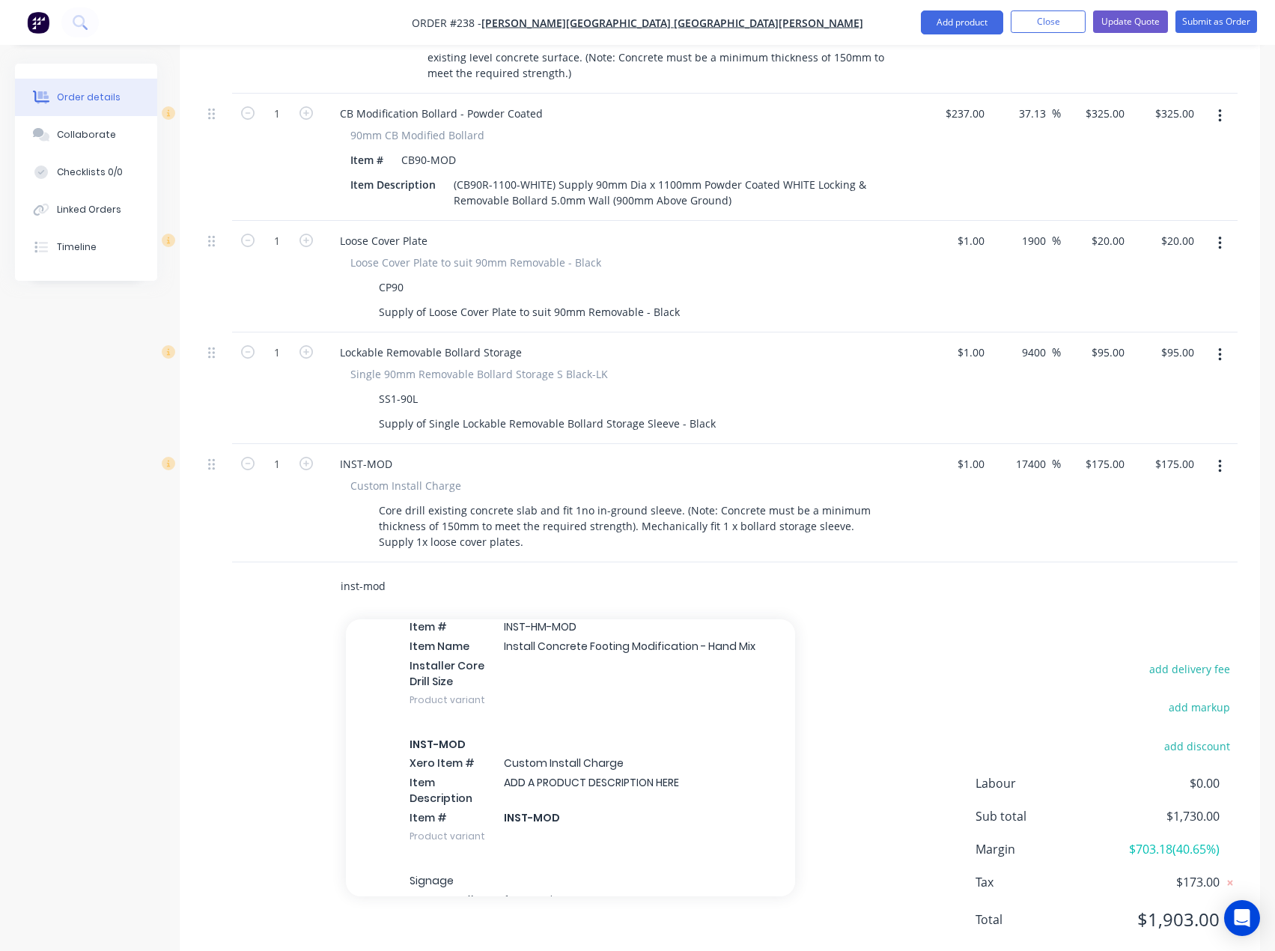
scroll to position [300, 0]
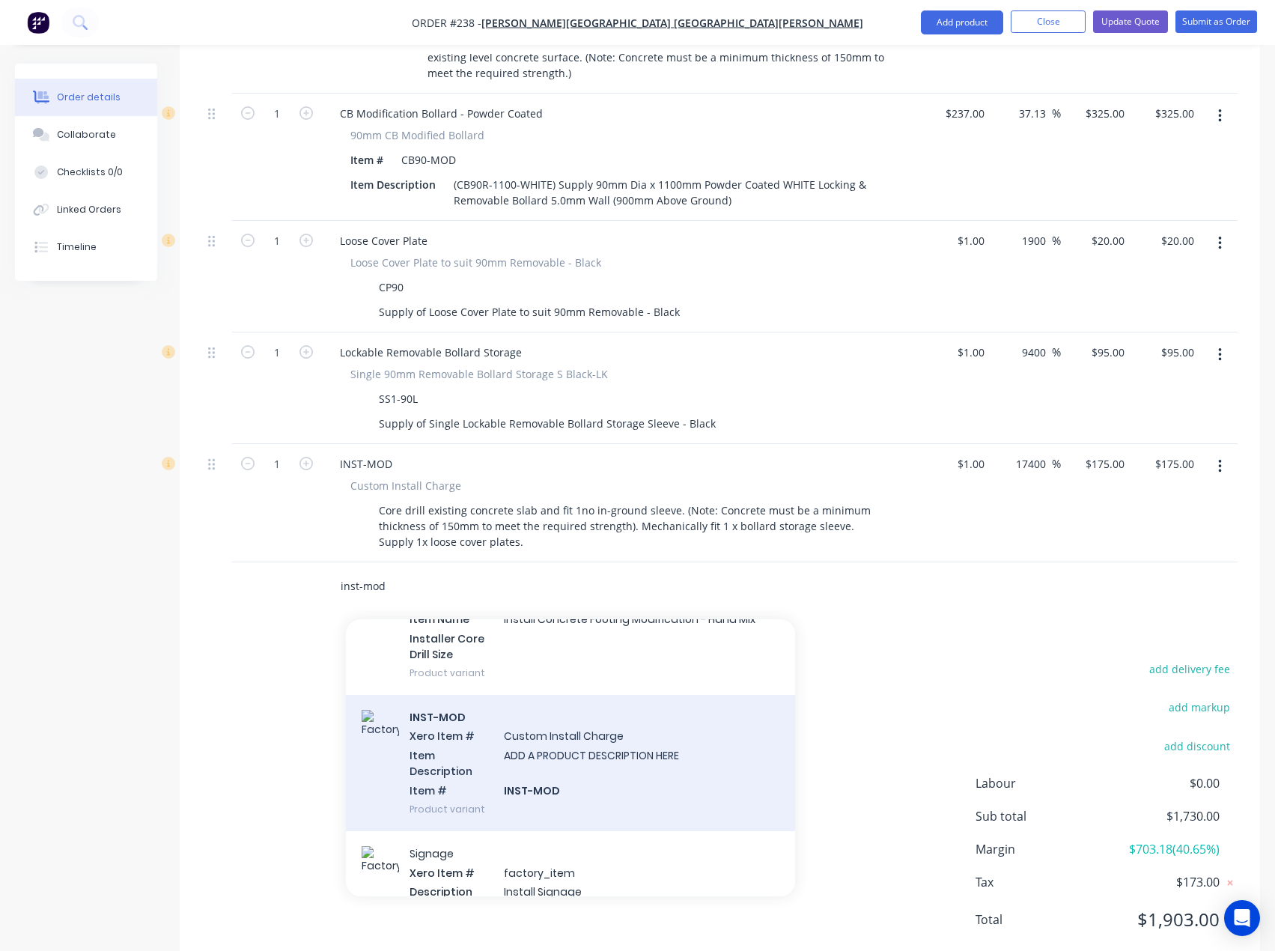
type input "inst-mod"
click at [535, 729] on div "INST-MOD Xero Item # Custom Install Charge Item Description ADD A PRODUCT DESCR…" at bounding box center [570, 763] width 449 height 136
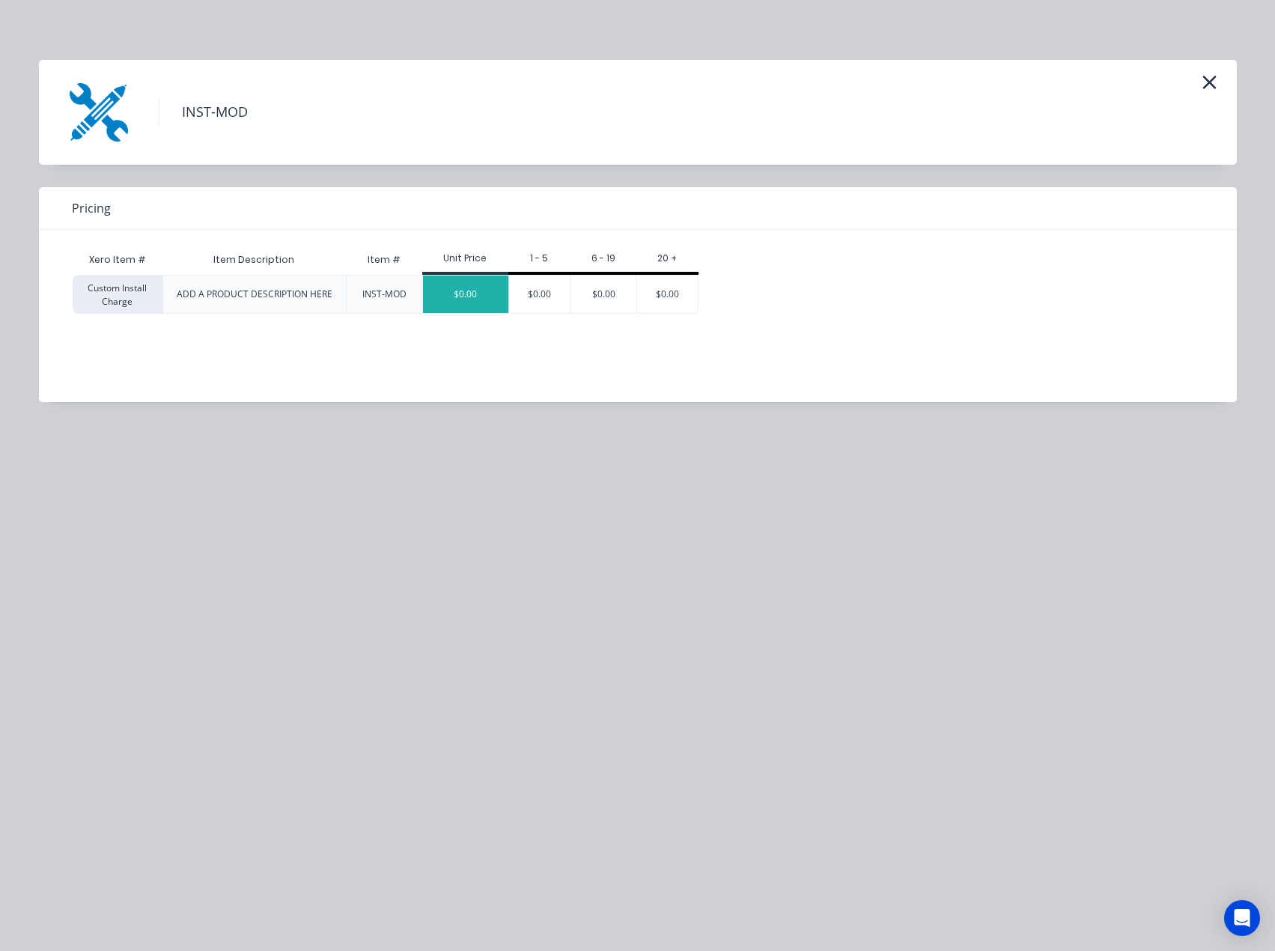
scroll to position [534, 0]
click at [470, 286] on div "$0.00" at bounding box center [465, 294] width 85 height 37
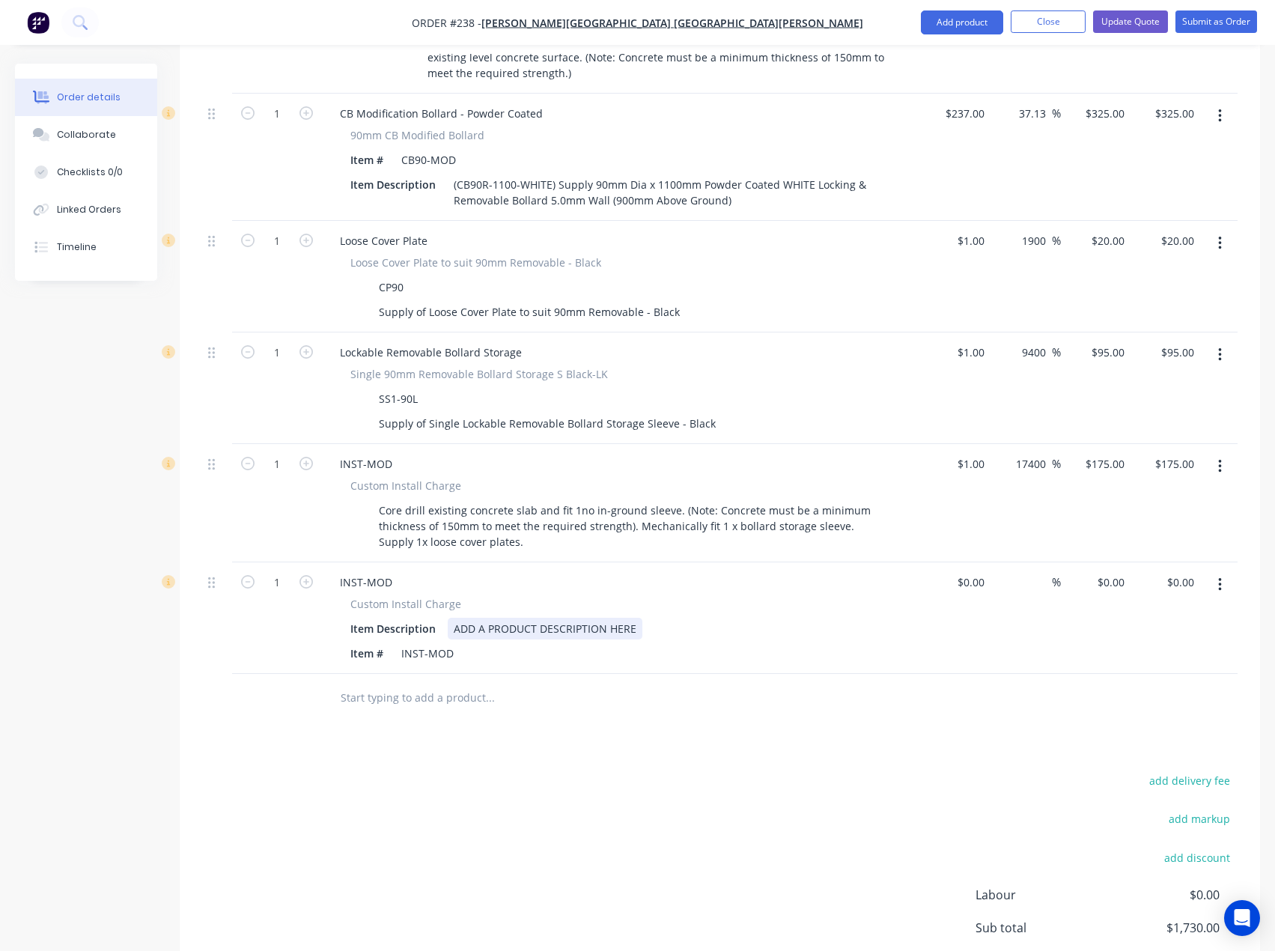
click at [469, 618] on div "ADD A PRODUCT DESCRIPTION HERE" at bounding box center [545, 629] width 195 height 22
drag, startPoint x: 640, startPoint y: 583, endPoint x: 414, endPoint y: 581, distance: 225.4
click at [414, 618] on div "Item Description ADD A PRODUCT DESCRIPTION HERE" at bounding box center [618, 629] width 548 height 22
click at [395, 839] on div "add delivery fee add markup add discount Labour $0.00 Sub total $1,730.00 Margi…" at bounding box center [720, 915] width 1036 height 289
click at [687, 618] on div "Powdercoat 3no bollards Gloss white as per cleint request." at bounding box center [601, 629] width 307 height 22
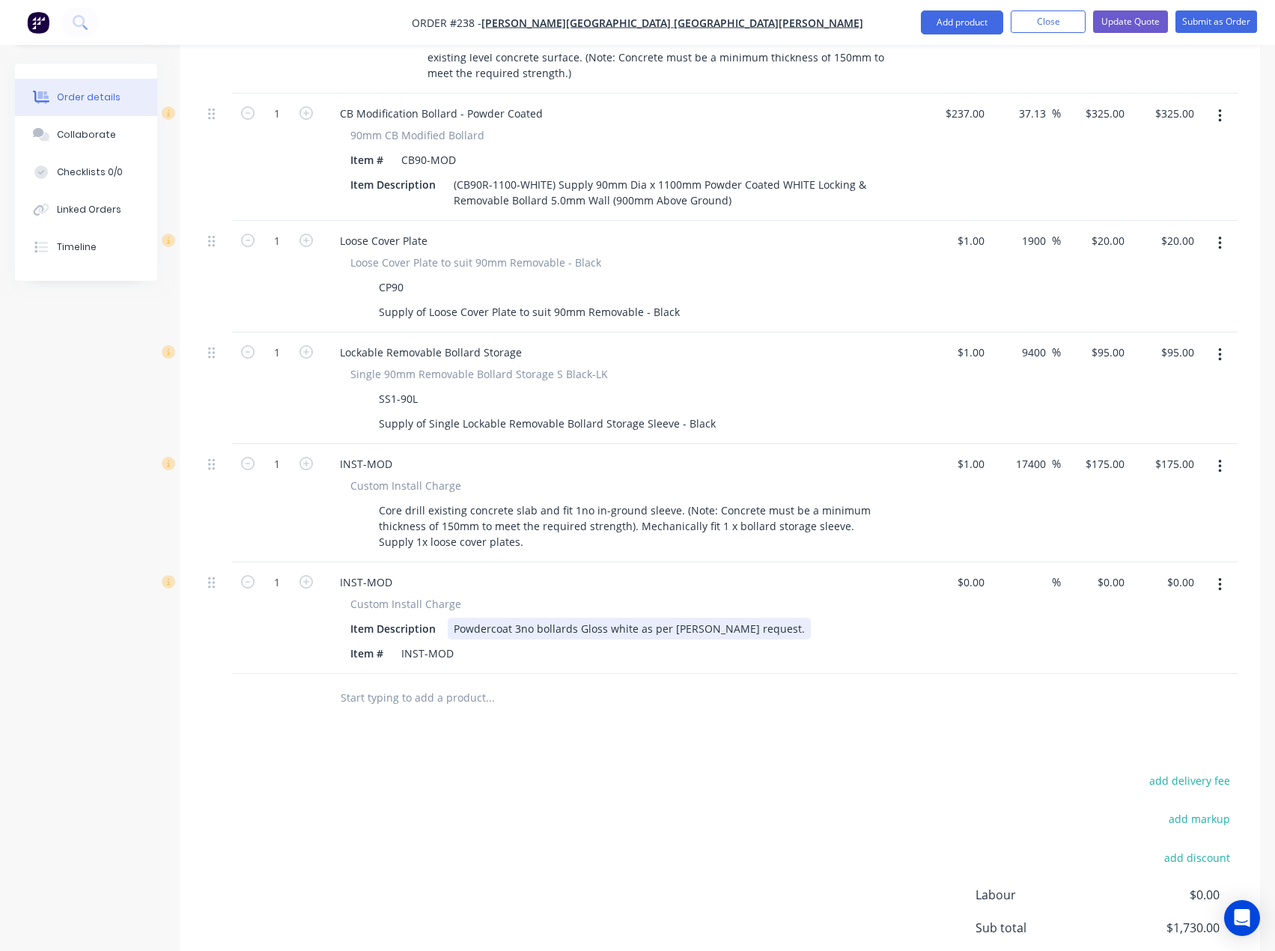
click at [684, 618] on div "Powdercoat 3no bollards Gloss white as per [PERSON_NAME] request." at bounding box center [629, 629] width 363 height 22
click at [971, 571] on div "$0.00" at bounding box center [970, 582] width 40 height 22
type input "$1.00"
type input "1"
type input "$1.00"
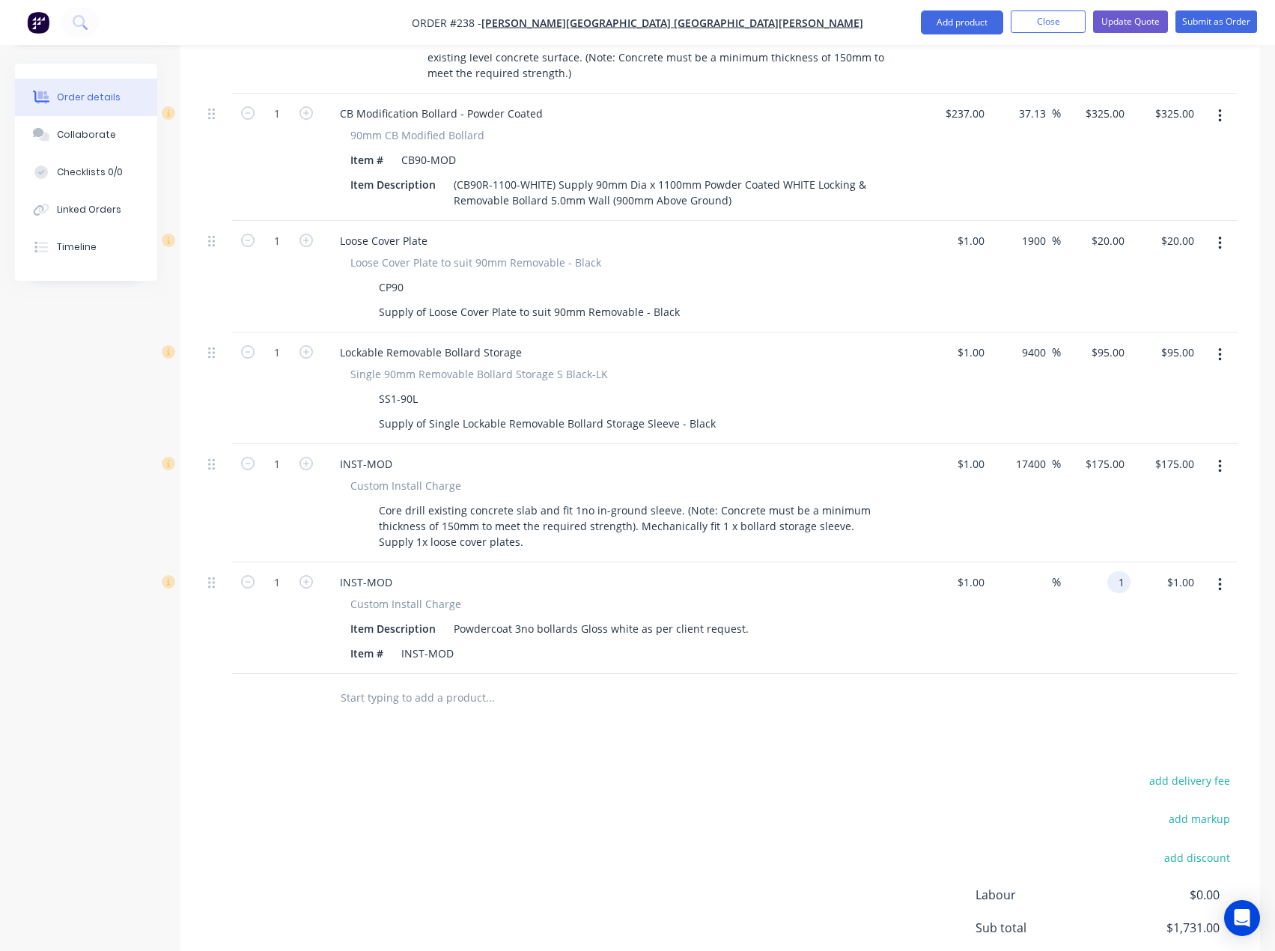
click at [1114, 571] on input "1" at bounding box center [1122, 582] width 17 height 22
type input "75"
type input "7400"
type input "$75.00"
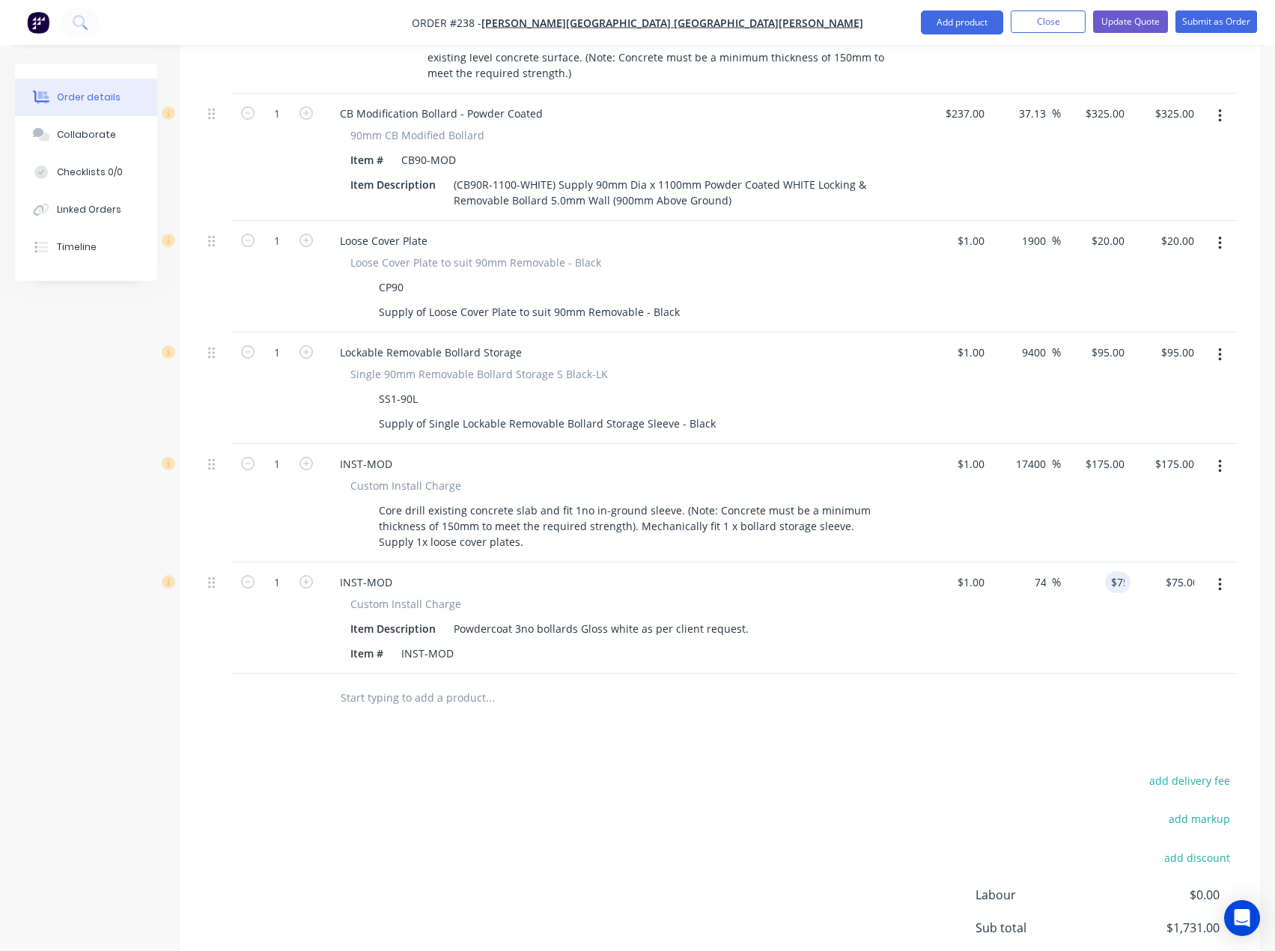
click at [601, 837] on div "add delivery fee add markup add discount Labour $0.00 Sub total $1,731.00 Margi…" at bounding box center [720, 915] width 1036 height 289
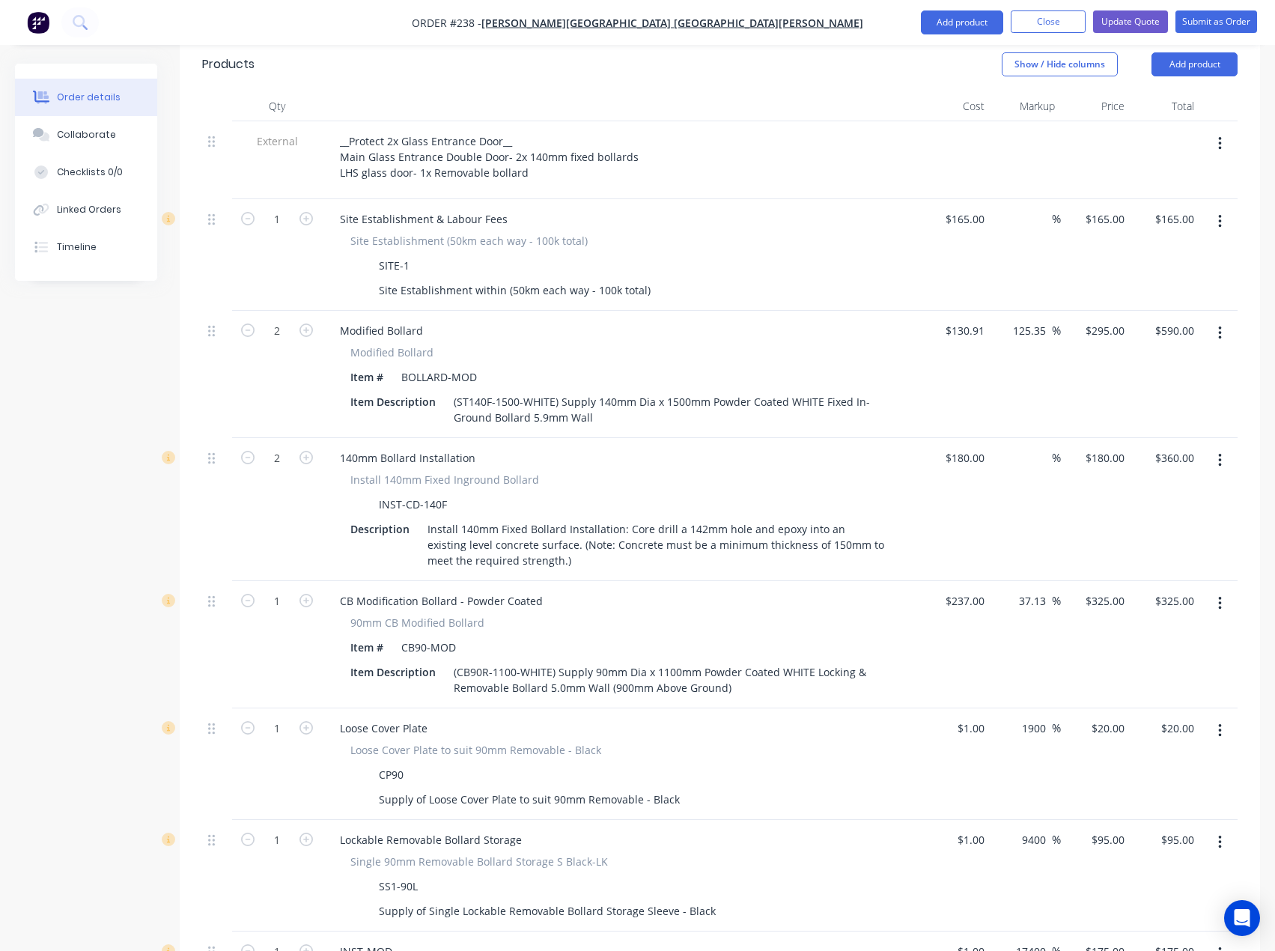
scroll to position [498, 0]
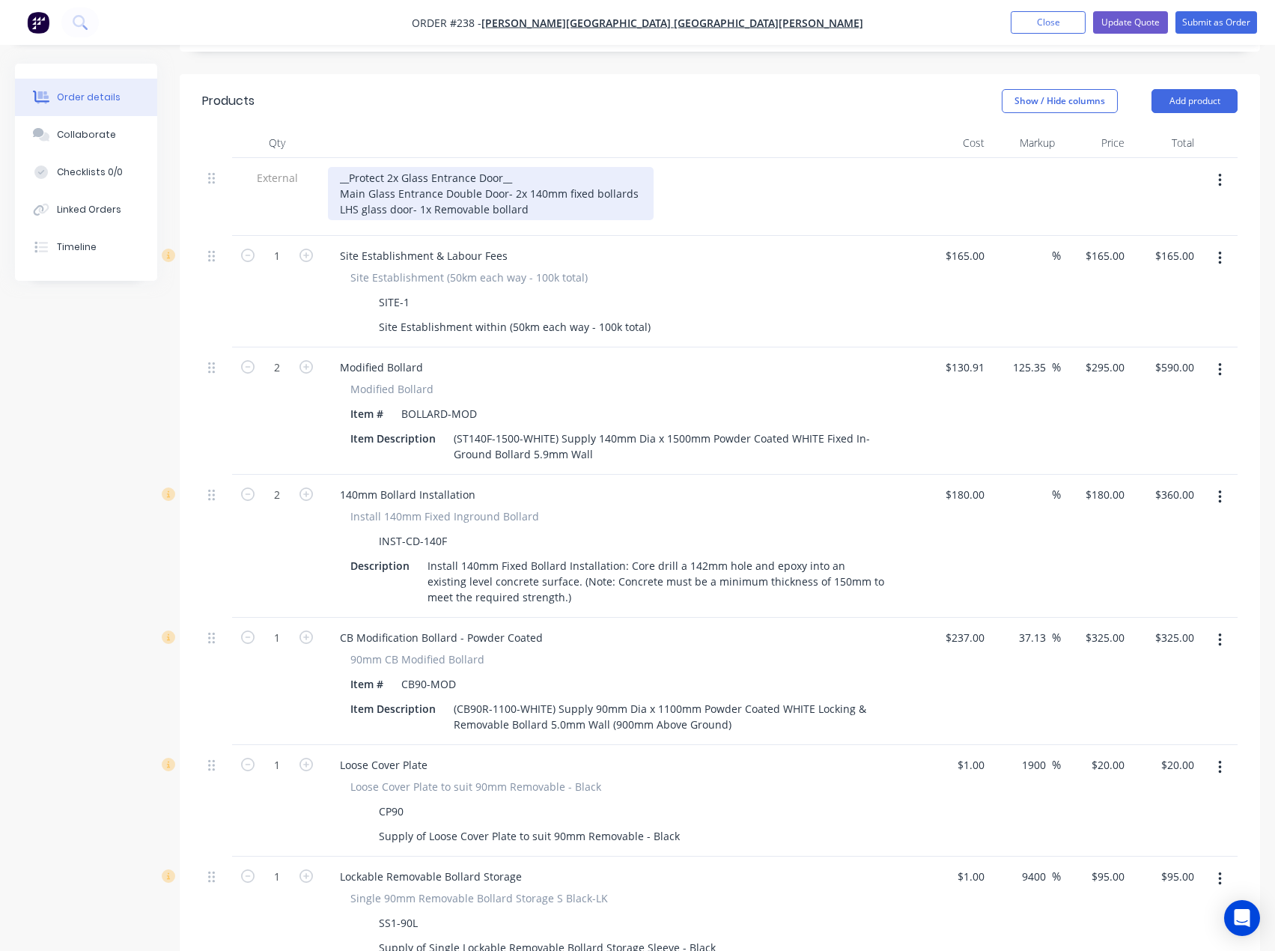
click at [548, 167] on div "__Protect 2x Glass Entrance Door__ Main Glass Entrance Double Door- 2x 140mm fi…" at bounding box center [491, 193] width 326 height 53
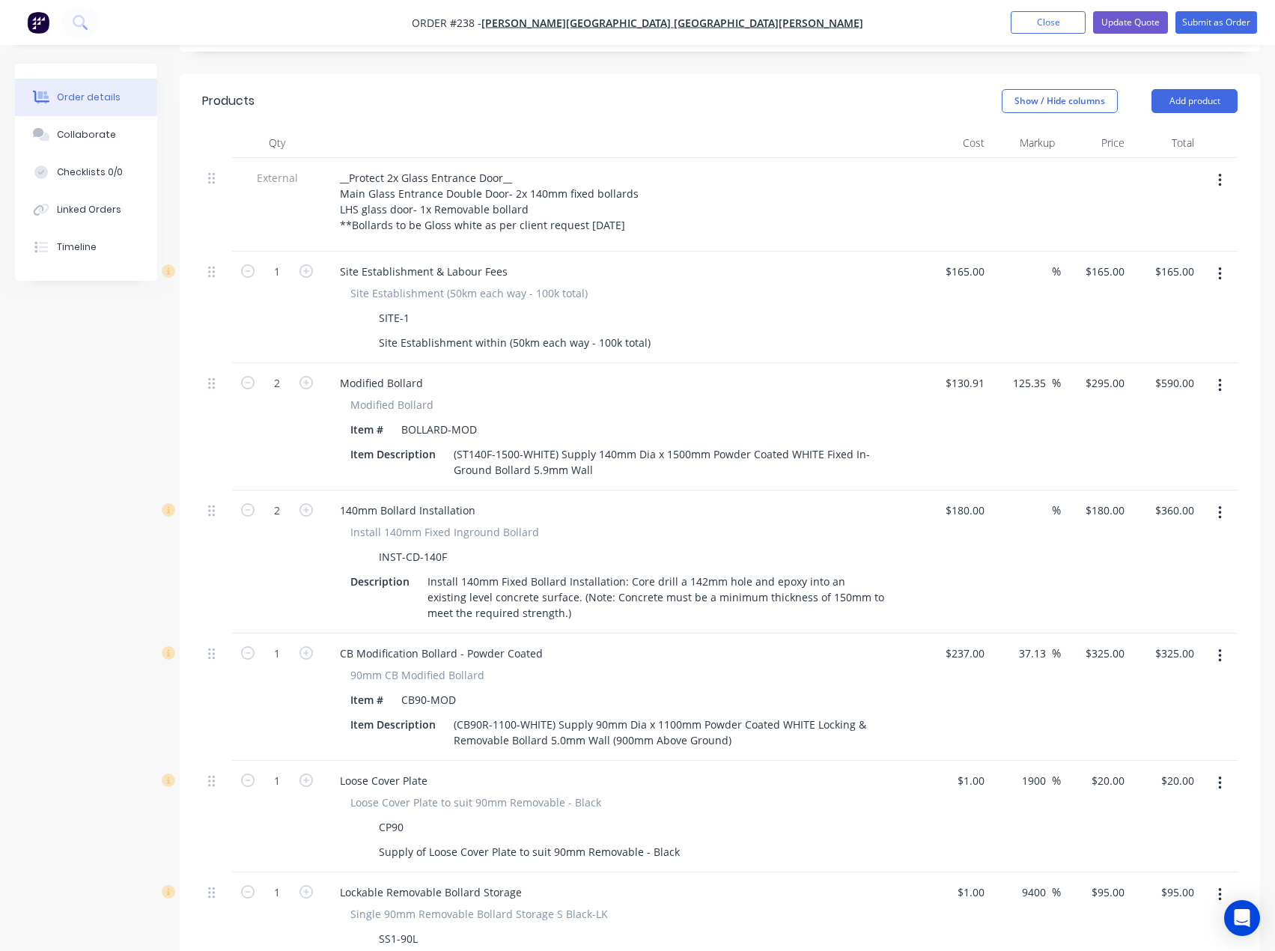
click at [729, 167] on div "__Protect 2x Glass Entrance Door__ Main Glass Entrance Double Door- 2x 140mm fi…" at bounding box center [621, 201] width 587 height 69
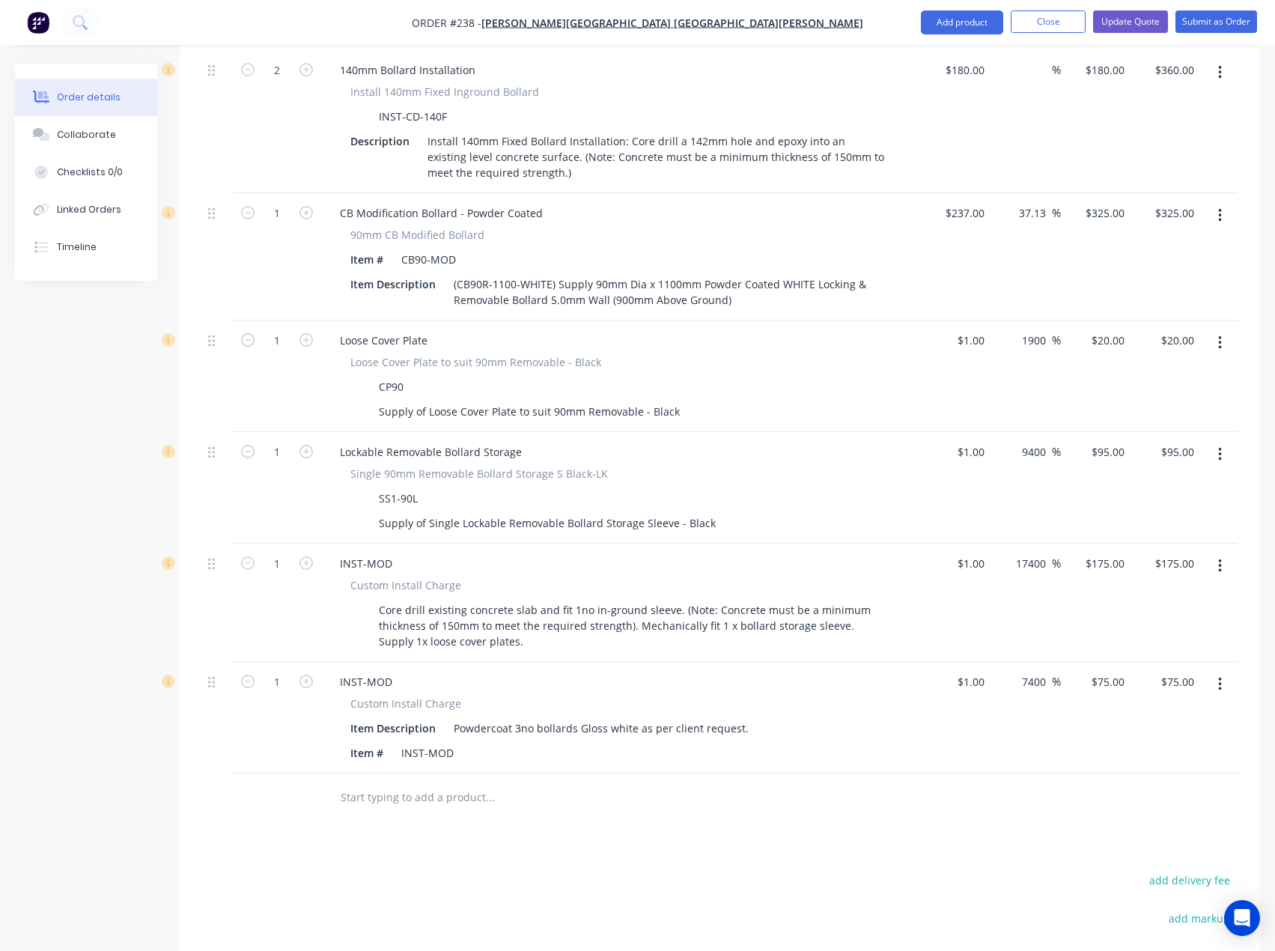
scroll to position [947, 0]
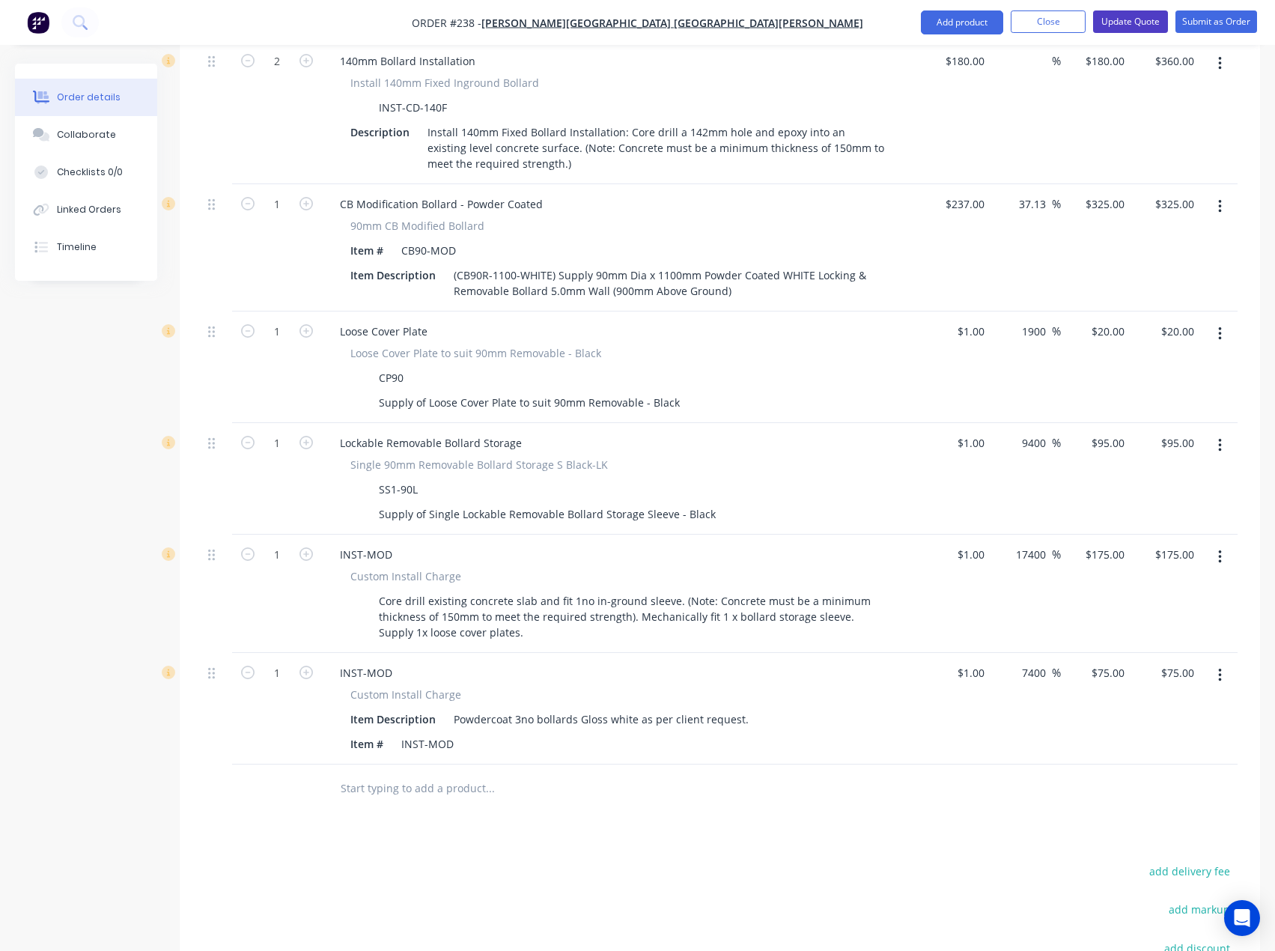
click at [1114, 22] on button "Update Quote" at bounding box center [1130, 21] width 75 height 22
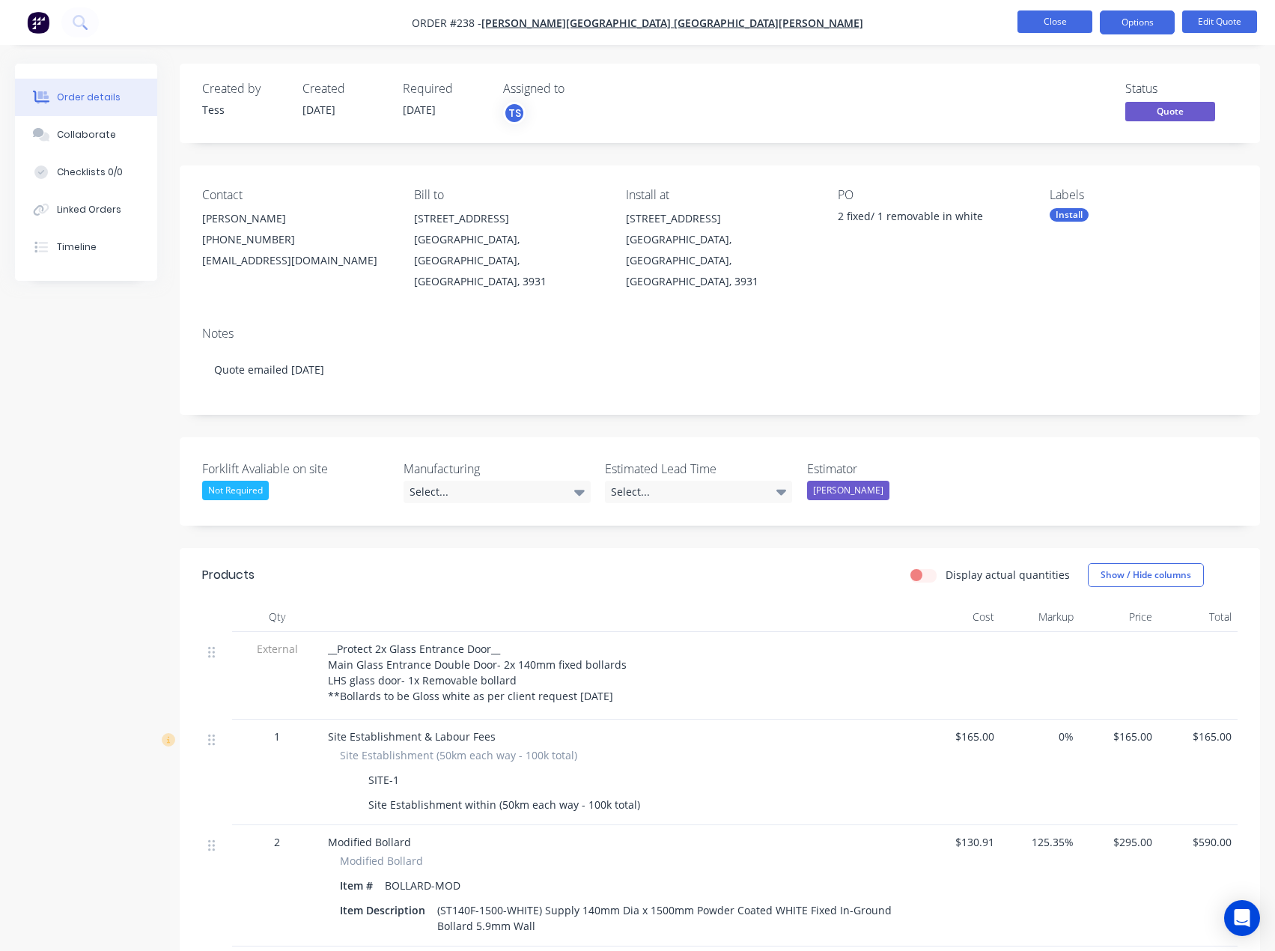
click at [1051, 19] on button "Close" at bounding box center [1055, 21] width 75 height 22
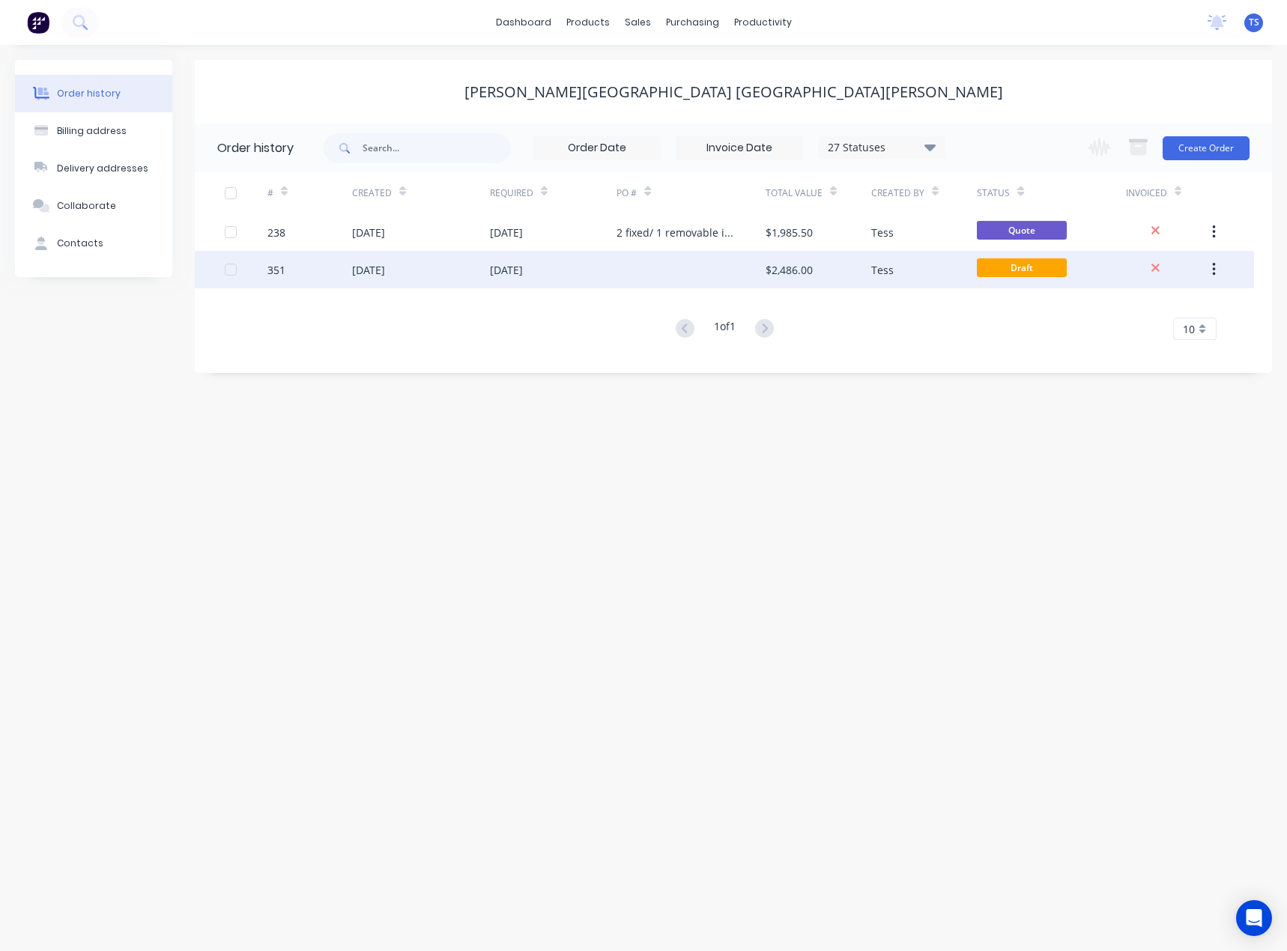
click at [614, 271] on div "[DATE]" at bounding box center [553, 269] width 127 height 37
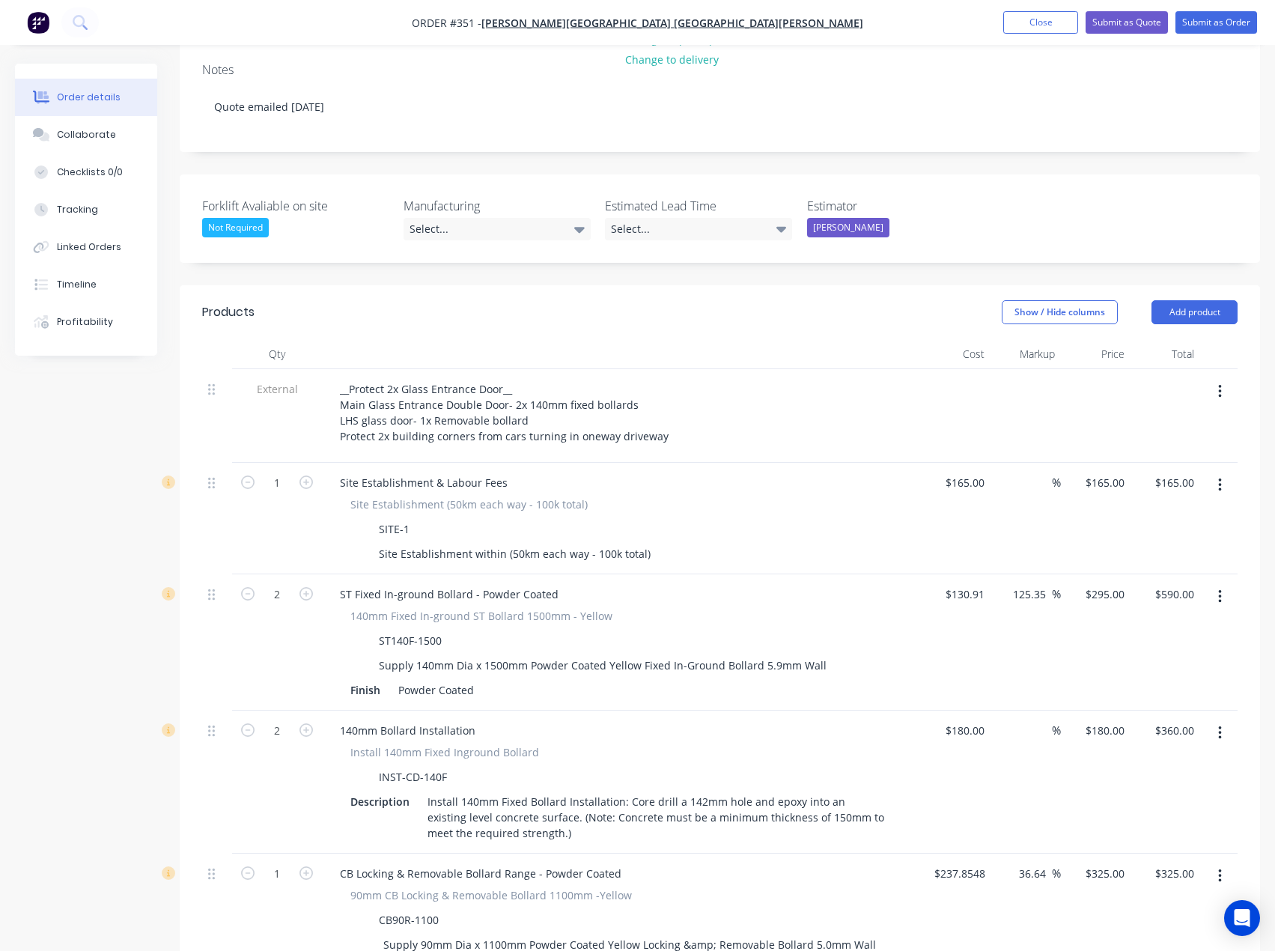
scroll to position [300, 0]
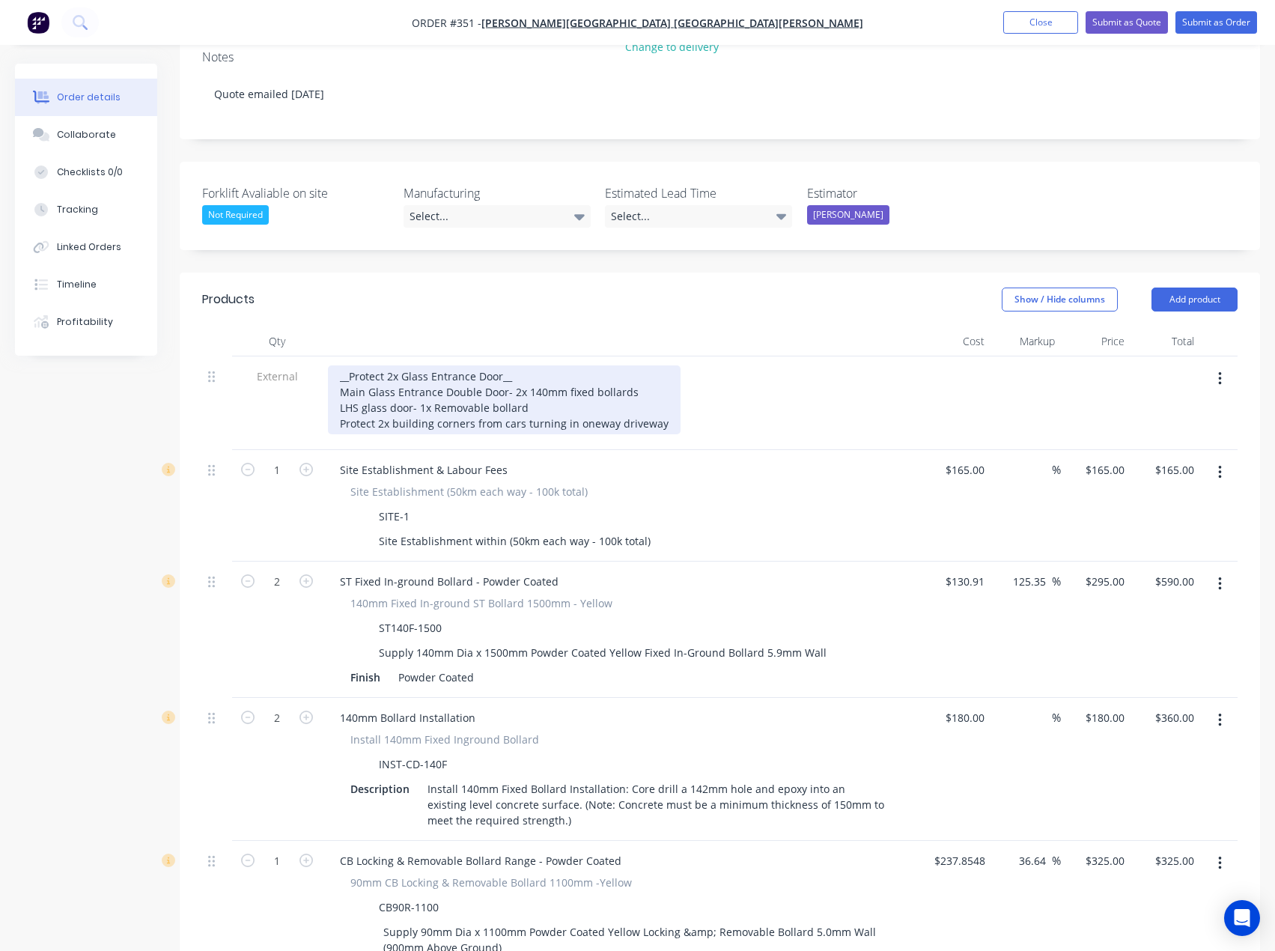
click at [488, 369] on div "__Protect 2x Glass Entrance Door__ Main Glass Entrance Double Door- 2x 140mm fi…" at bounding box center [504, 399] width 353 height 69
drag, startPoint x: 542, startPoint y: 366, endPoint x: 332, endPoint y: 350, distance: 211.0
click at [332, 365] on div "__Protect 2x Glass Entrance Door__ Main Glass Entrance Double Door- 2x 140mm fi…" at bounding box center [504, 399] width 353 height 69
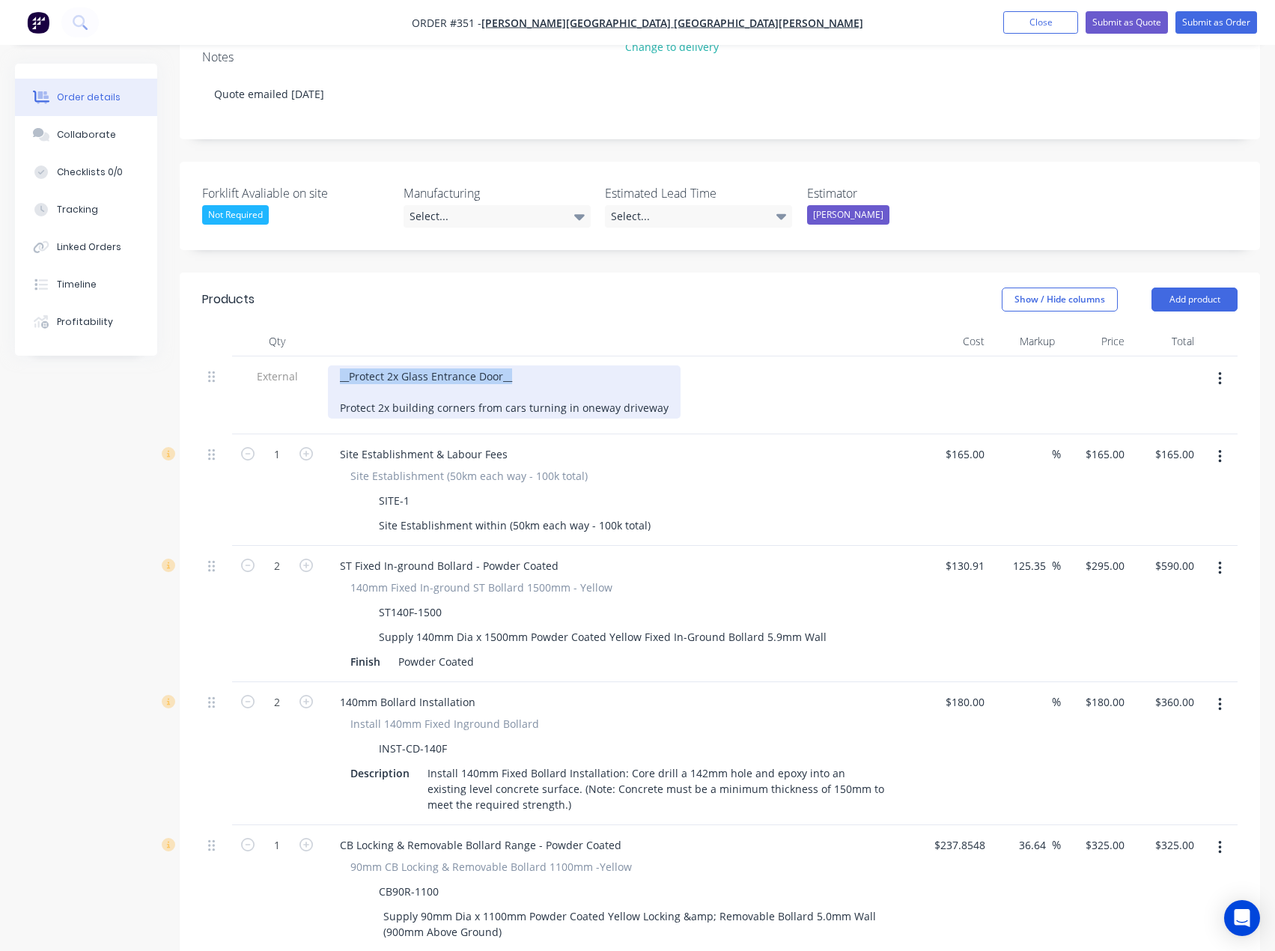
drag, startPoint x: 529, startPoint y: 334, endPoint x: 308, endPoint y: 338, distance: 221.7
click at [308, 356] on div "External __Protect 2x Glass Entrance Door__ Protect 2x building corners from ca…" at bounding box center [720, 395] width 1036 height 78
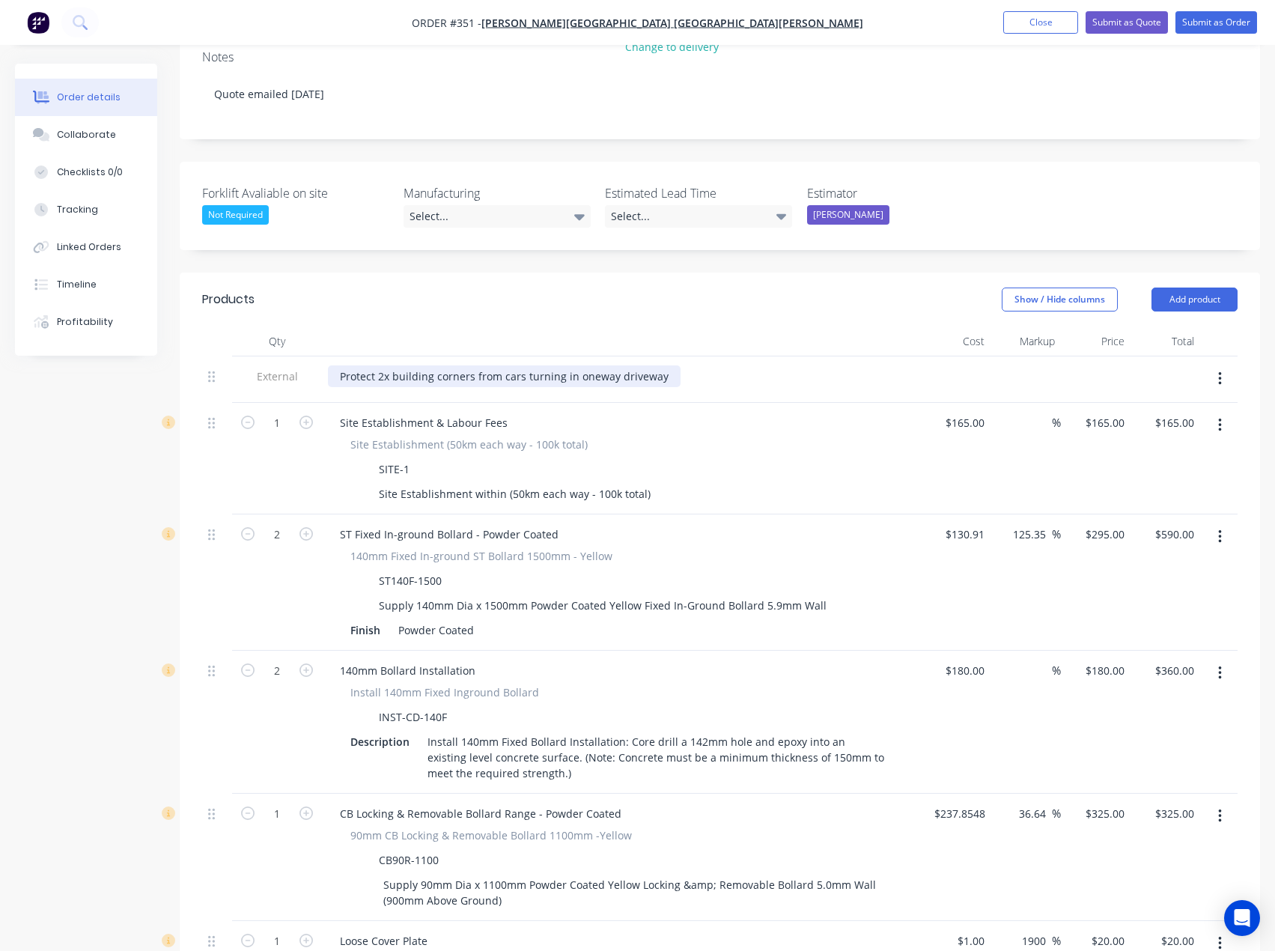
click at [340, 368] on div "Protect 2x building corners from cars turning in oneway driveway" at bounding box center [504, 376] width 353 height 22
click at [1218, 417] on icon "button" at bounding box center [1220, 425] width 4 height 16
click at [1146, 544] on div "Delete" at bounding box center [1166, 555] width 115 height 22
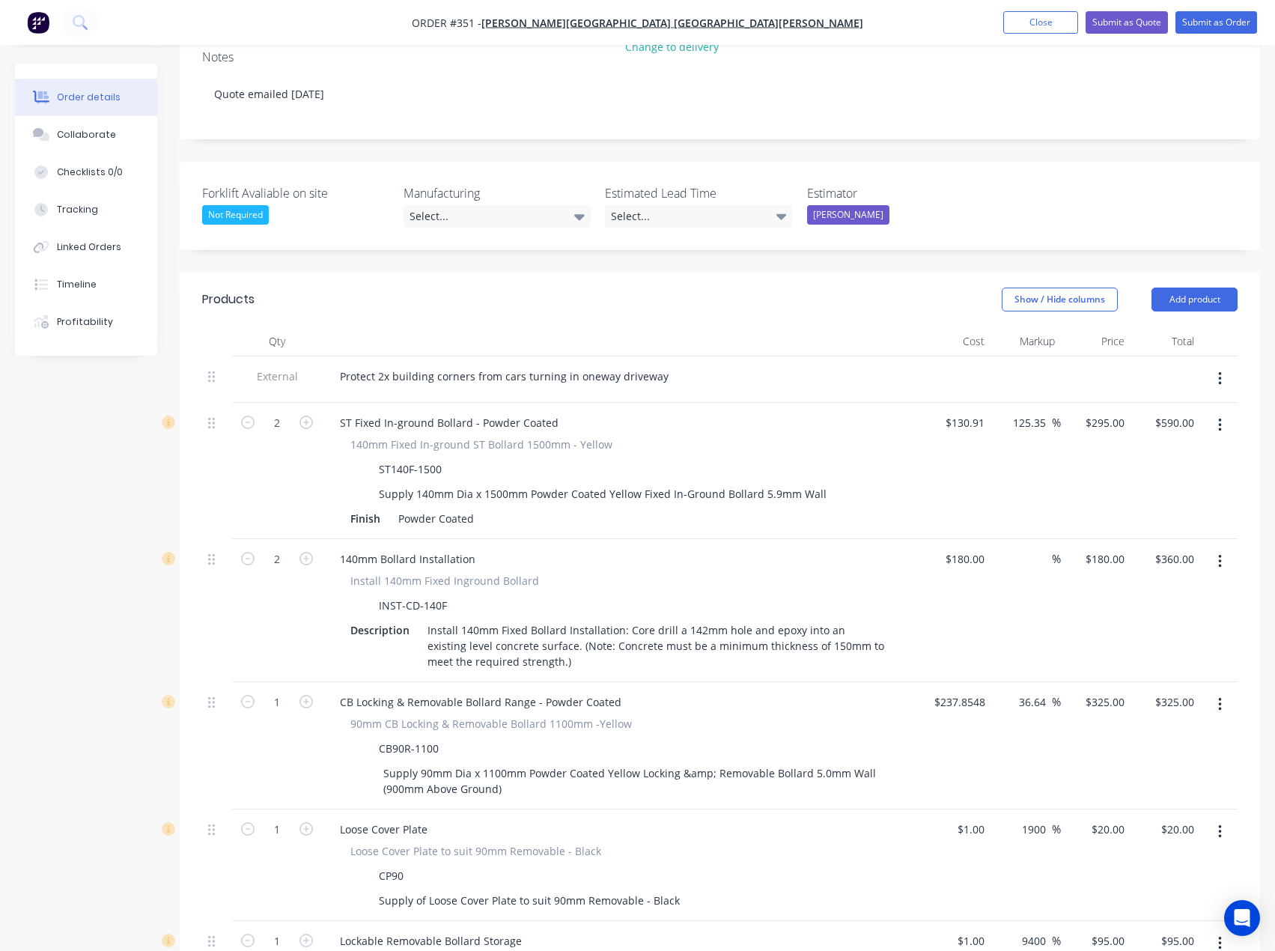
click at [1220, 417] on icon "button" at bounding box center [1220, 425] width 4 height 16
click at [1165, 544] on div "Delete" at bounding box center [1166, 555] width 115 height 22
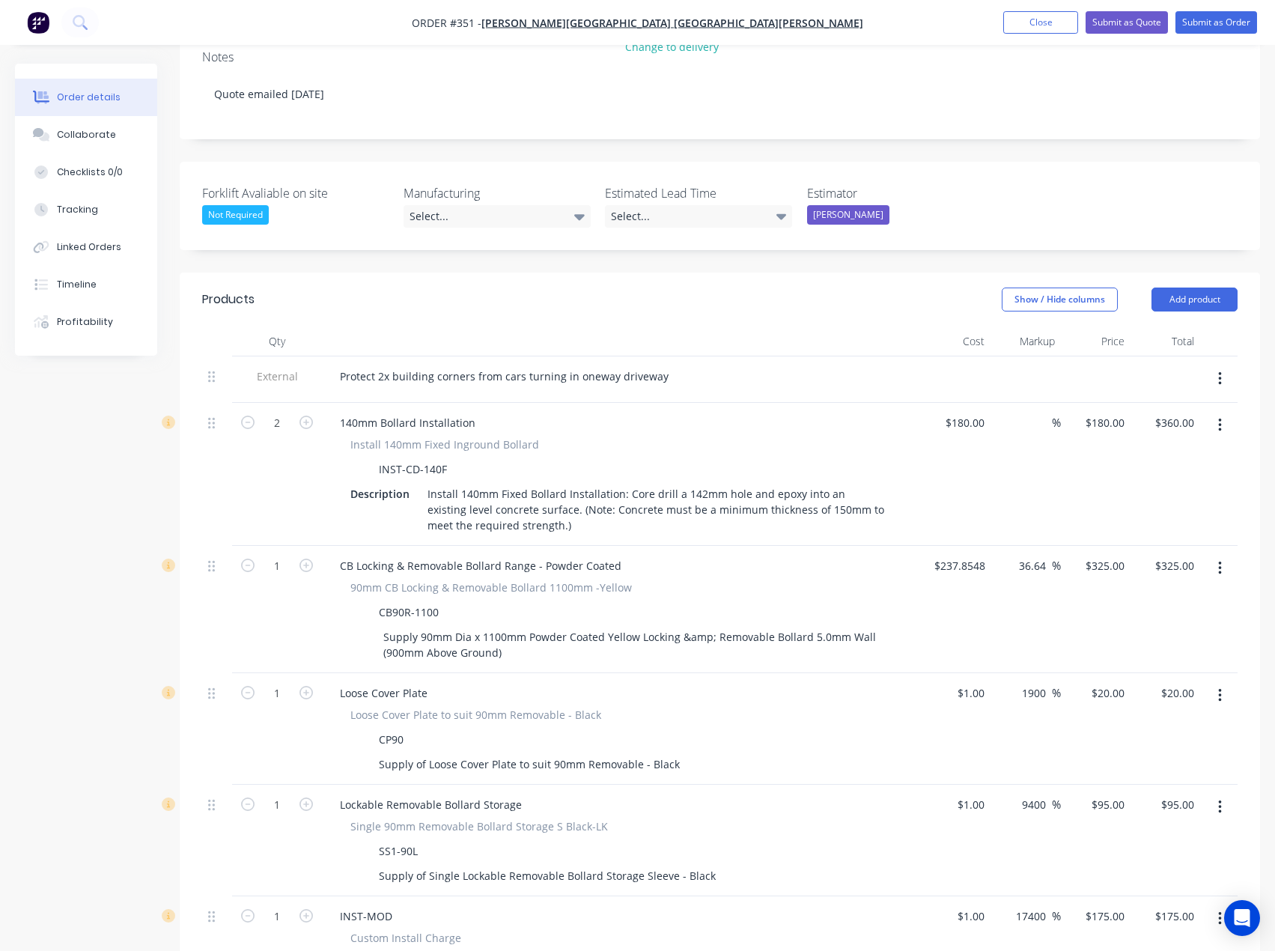
click at [1218, 417] on icon "button" at bounding box center [1220, 425] width 4 height 16
click at [1170, 544] on div "Delete" at bounding box center [1166, 555] width 115 height 22
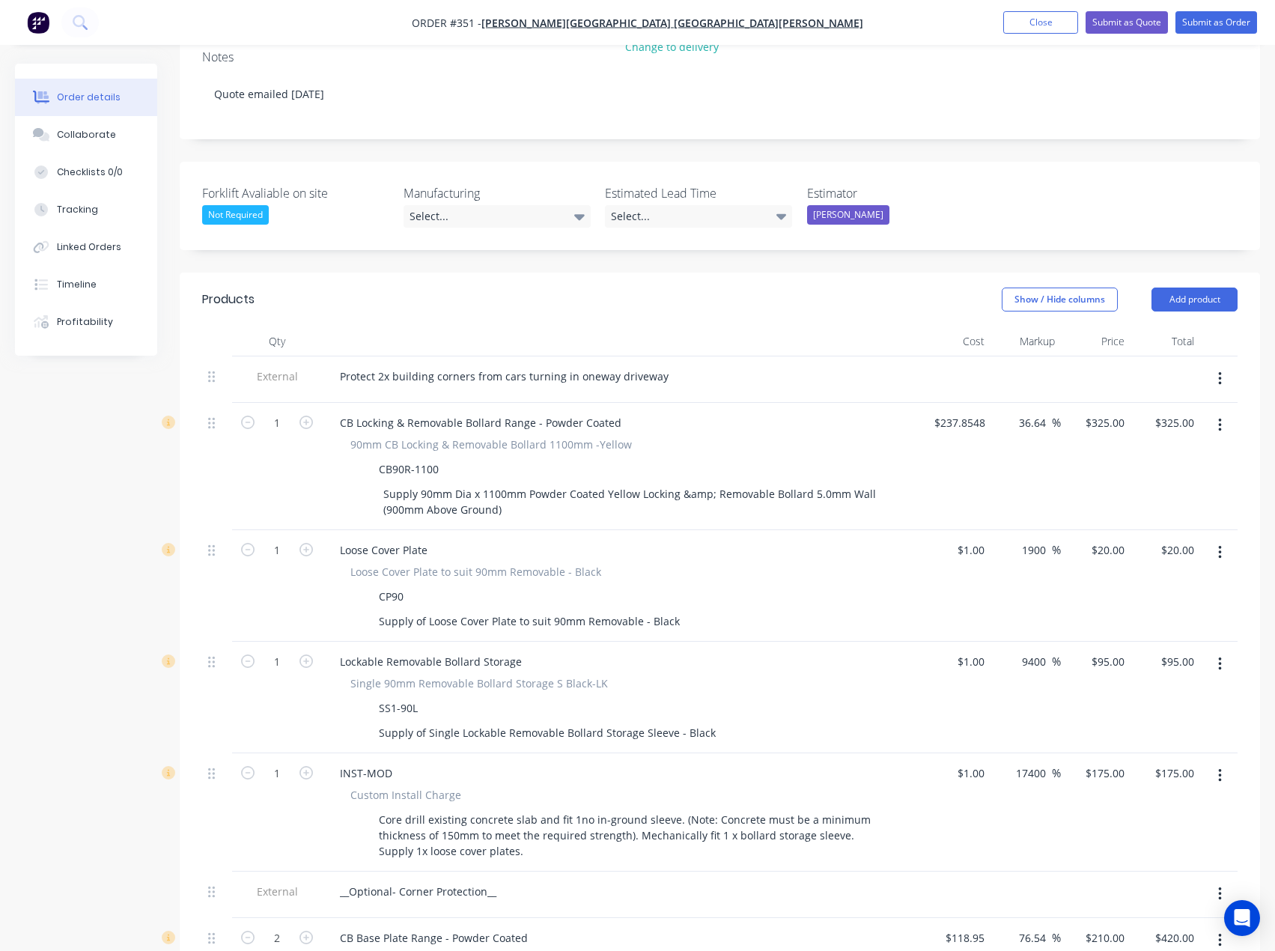
click at [1221, 417] on icon "button" at bounding box center [1220, 425] width 4 height 16
click at [1161, 544] on div "Delete" at bounding box center [1166, 555] width 115 height 22
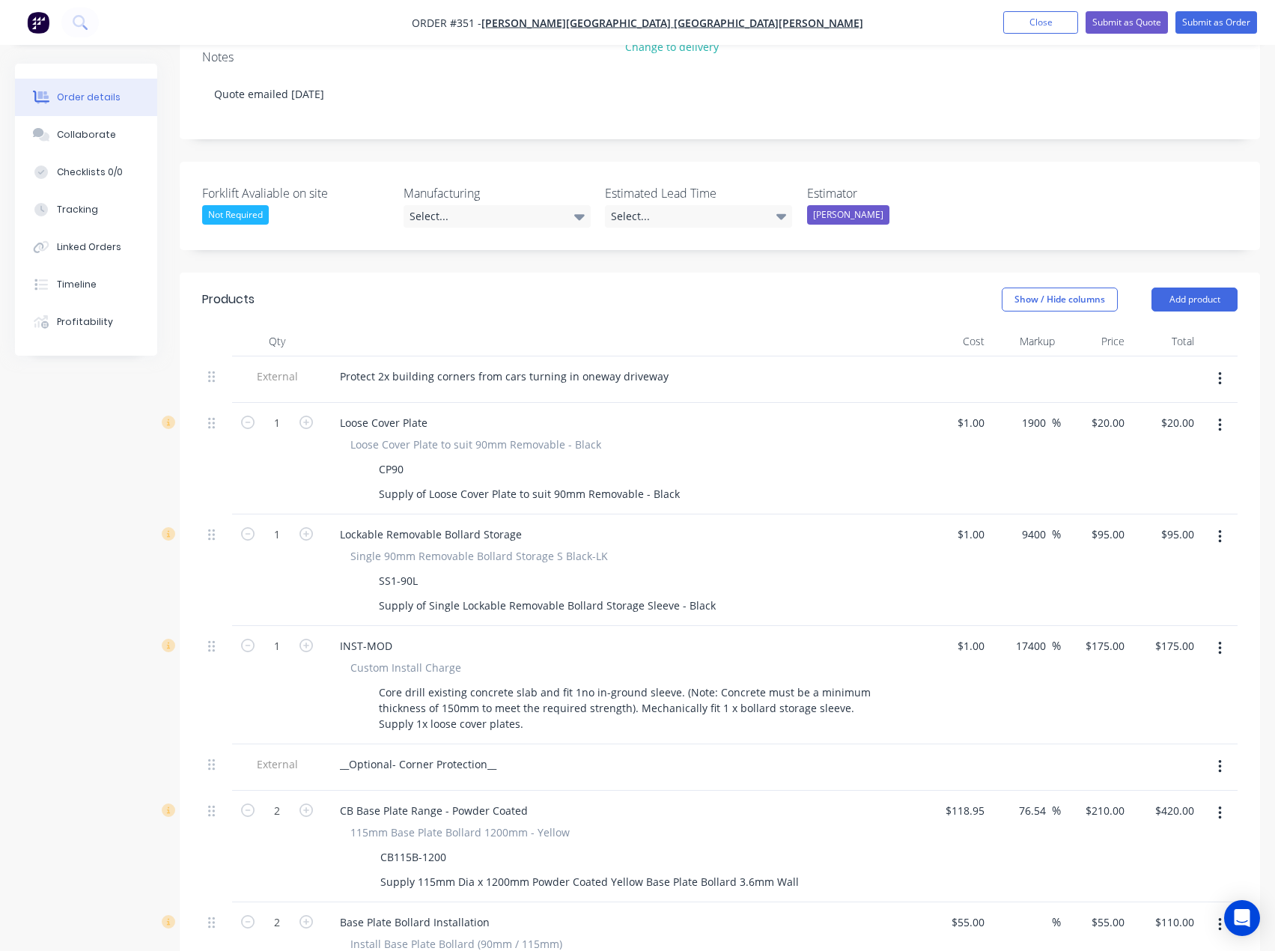
click at [1214, 412] on button "button" at bounding box center [1220, 425] width 35 height 27
click at [1143, 544] on div "Delete" at bounding box center [1166, 555] width 115 height 22
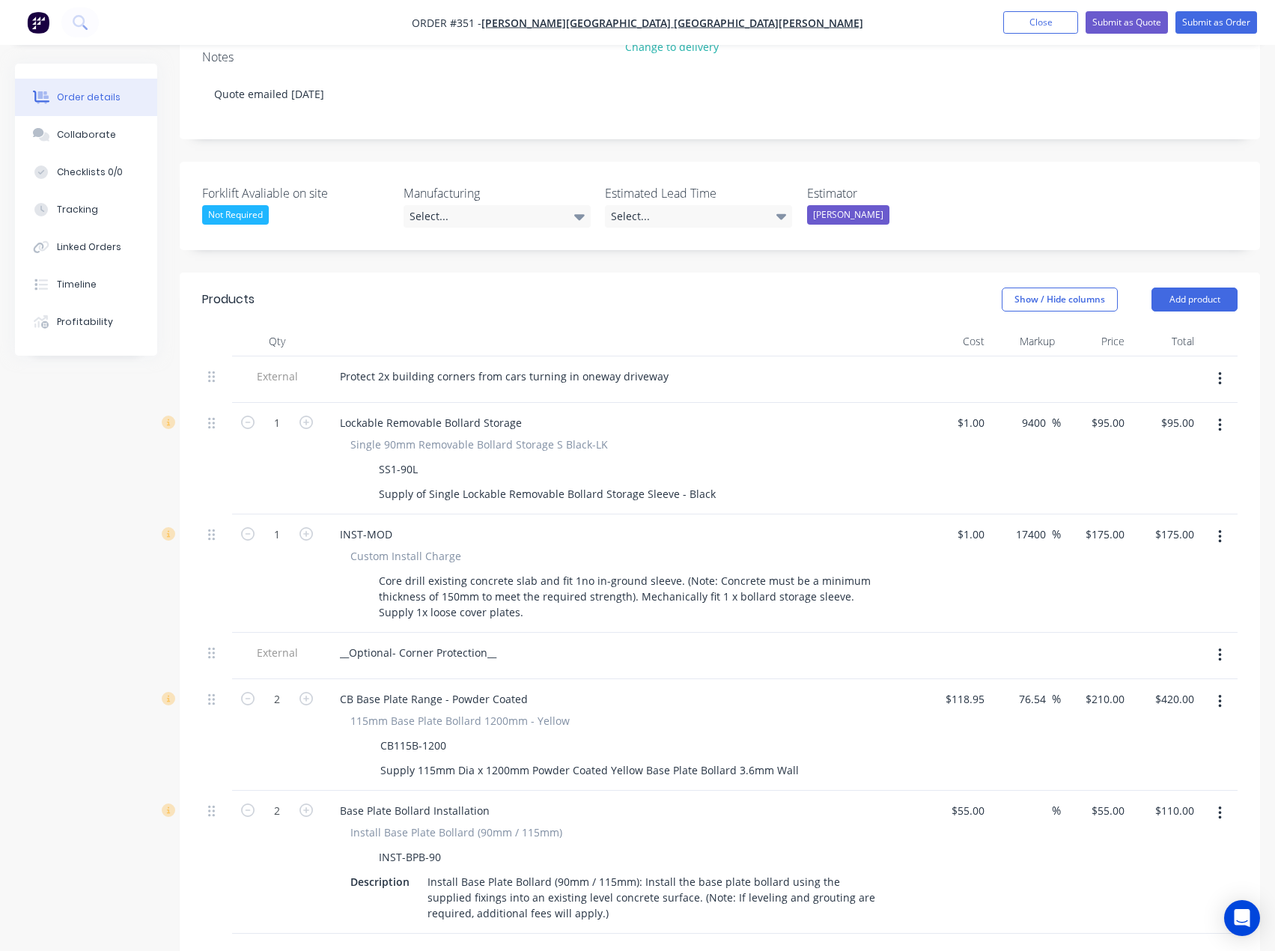
click at [1217, 412] on button "button" at bounding box center [1220, 425] width 35 height 27
click at [1155, 544] on div "Delete" at bounding box center [1166, 555] width 115 height 22
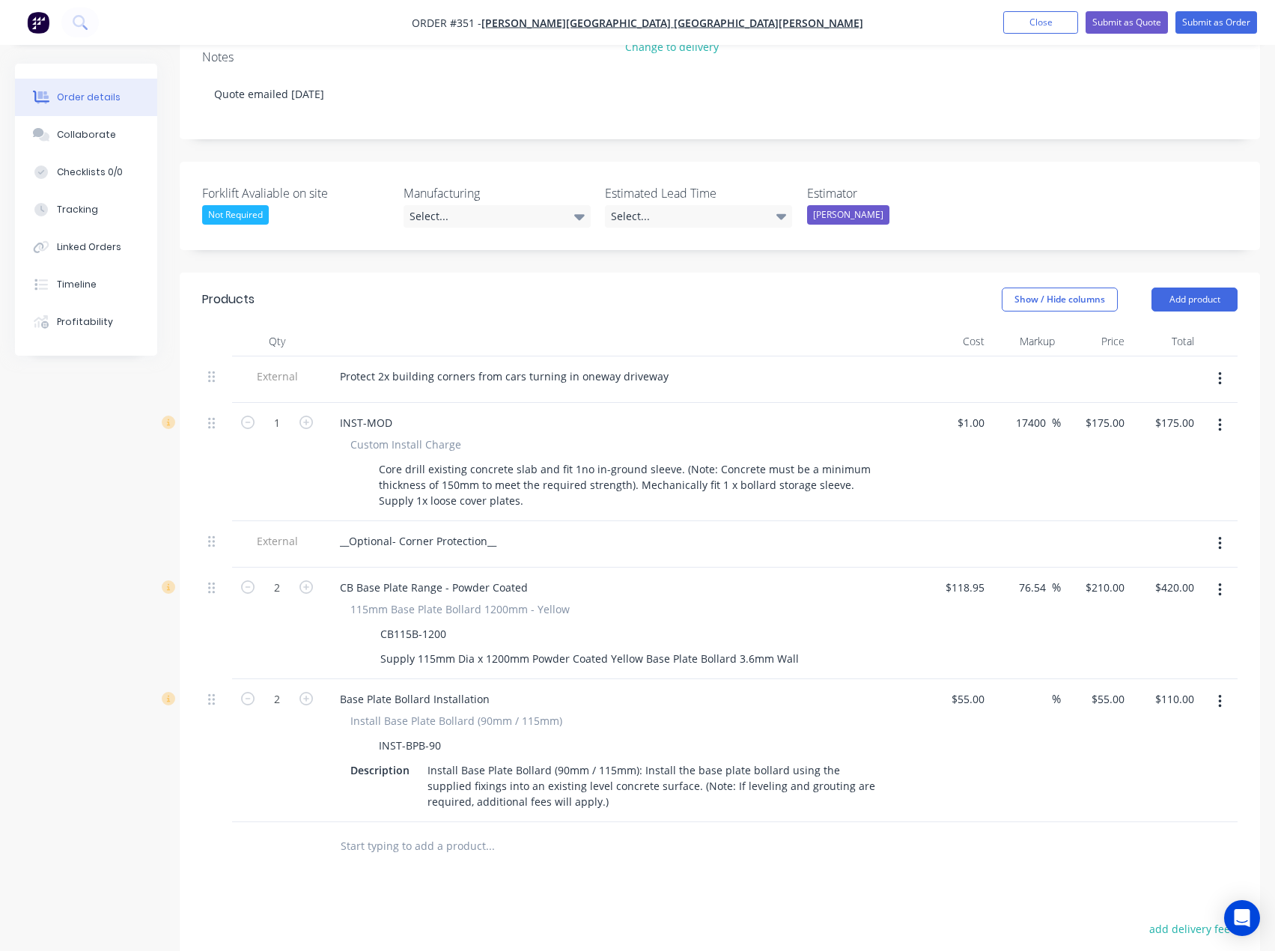
click at [1216, 412] on button "button" at bounding box center [1220, 425] width 35 height 27
click at [1164, 544] on div "Delete" at bounding box center [1166, 555] width 115 height 22
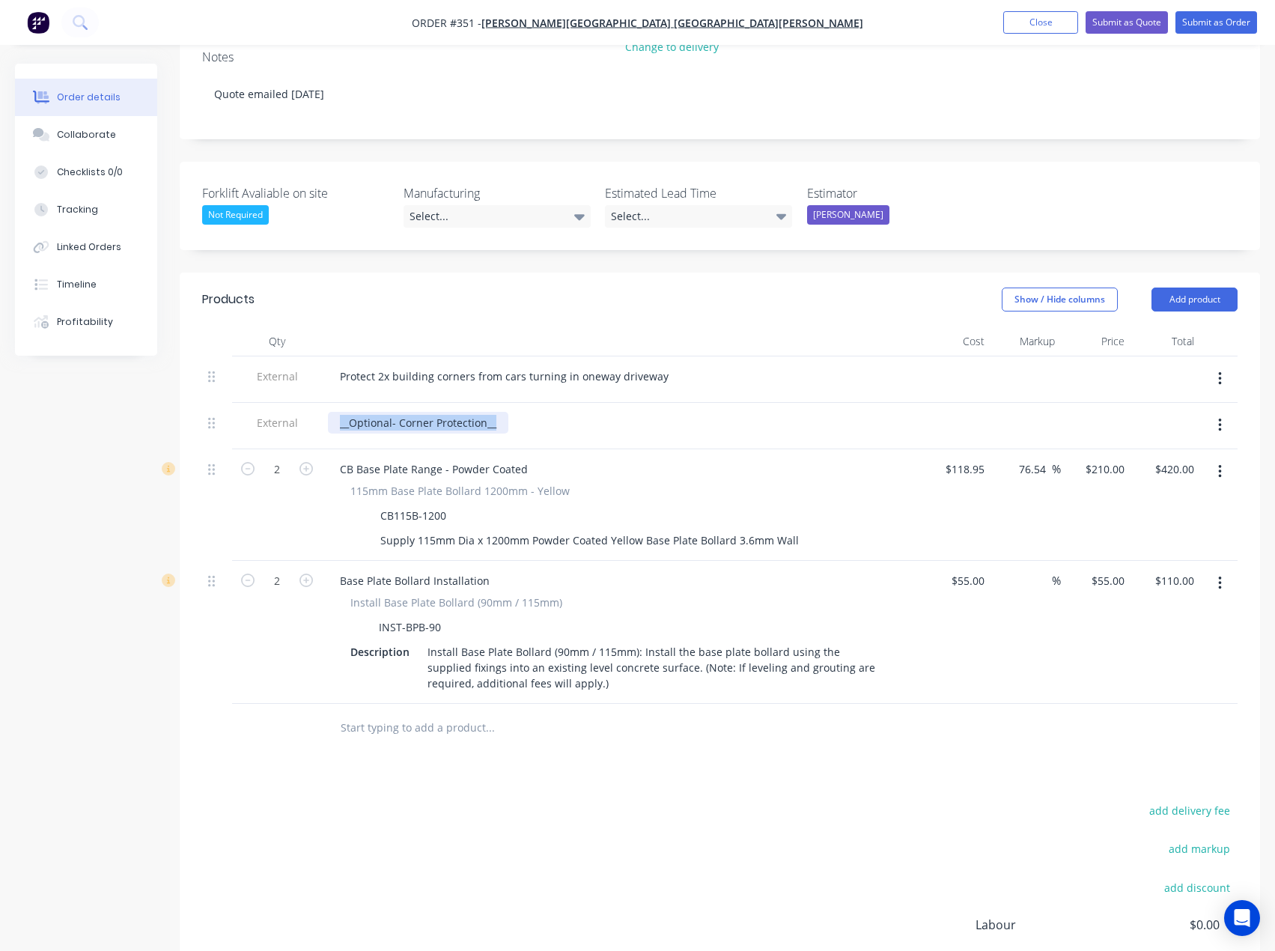
drag, startPoint x: 499, startPoint y: 382, endPoint x: 329, endPoint y: 388, distance: 170.1
click at [329, 412] on div "__Optional- Corner Protection__" at bounding box center [418, 423] width 180 height 22
click at [341, 365] on div "Protect 2x building corners from cars turning in oneway driveway" at bounding box center [504, 376] width 353 height 22
click at [347, 365] on div "__Optional- Corner Protection__ Protect 2x building corners from cars turning i…" at bounding box center [582, 376] width 509 height 22
click at [489, 365] on div "Optional- Corner Protection__ Protect 2x building corners from cars turning in …" at bounding box center [578, 376] width 500 height 22
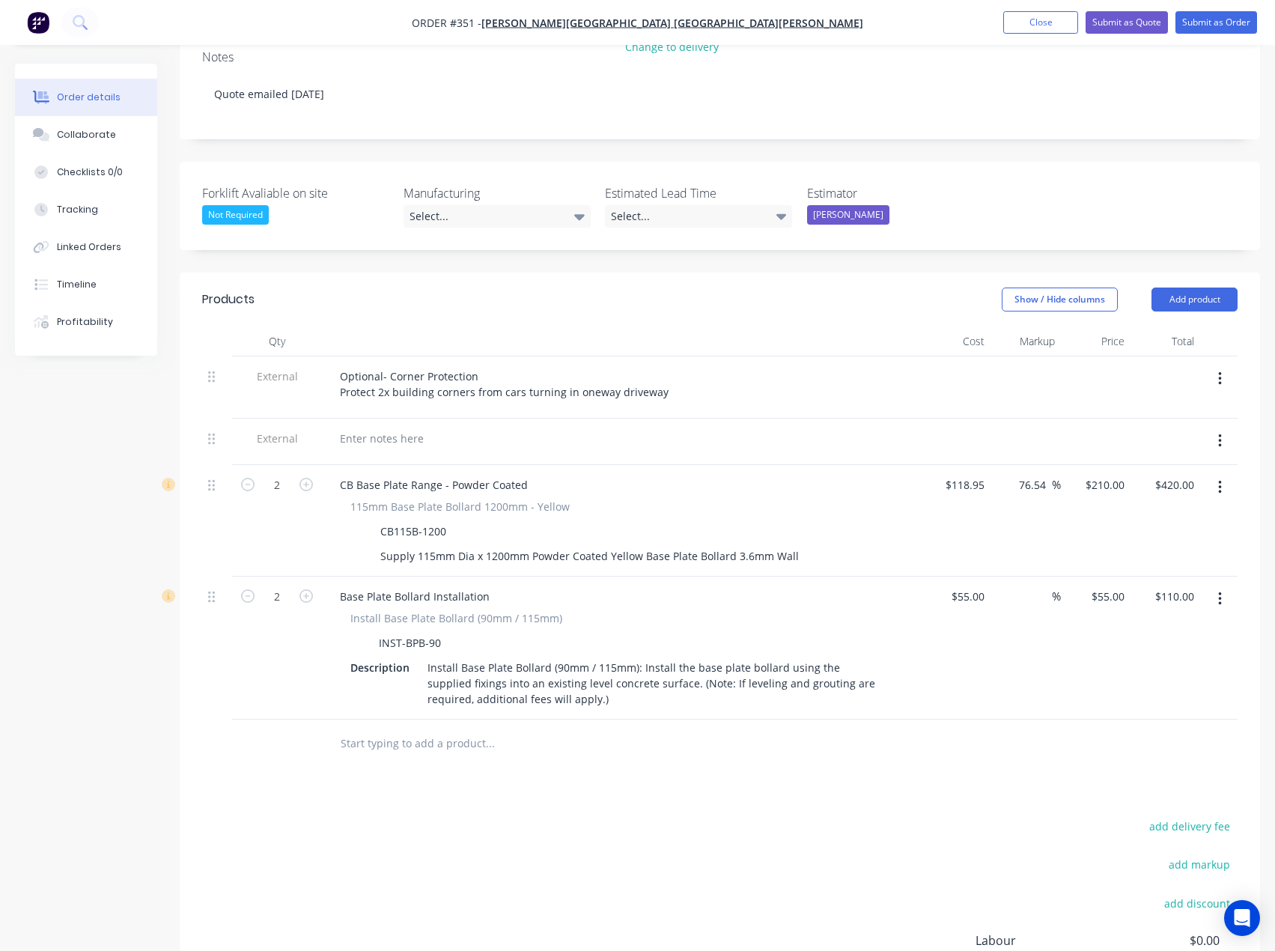
click at [569, 729] on input "text" at bounding box center [490, 744] width 300 height 30
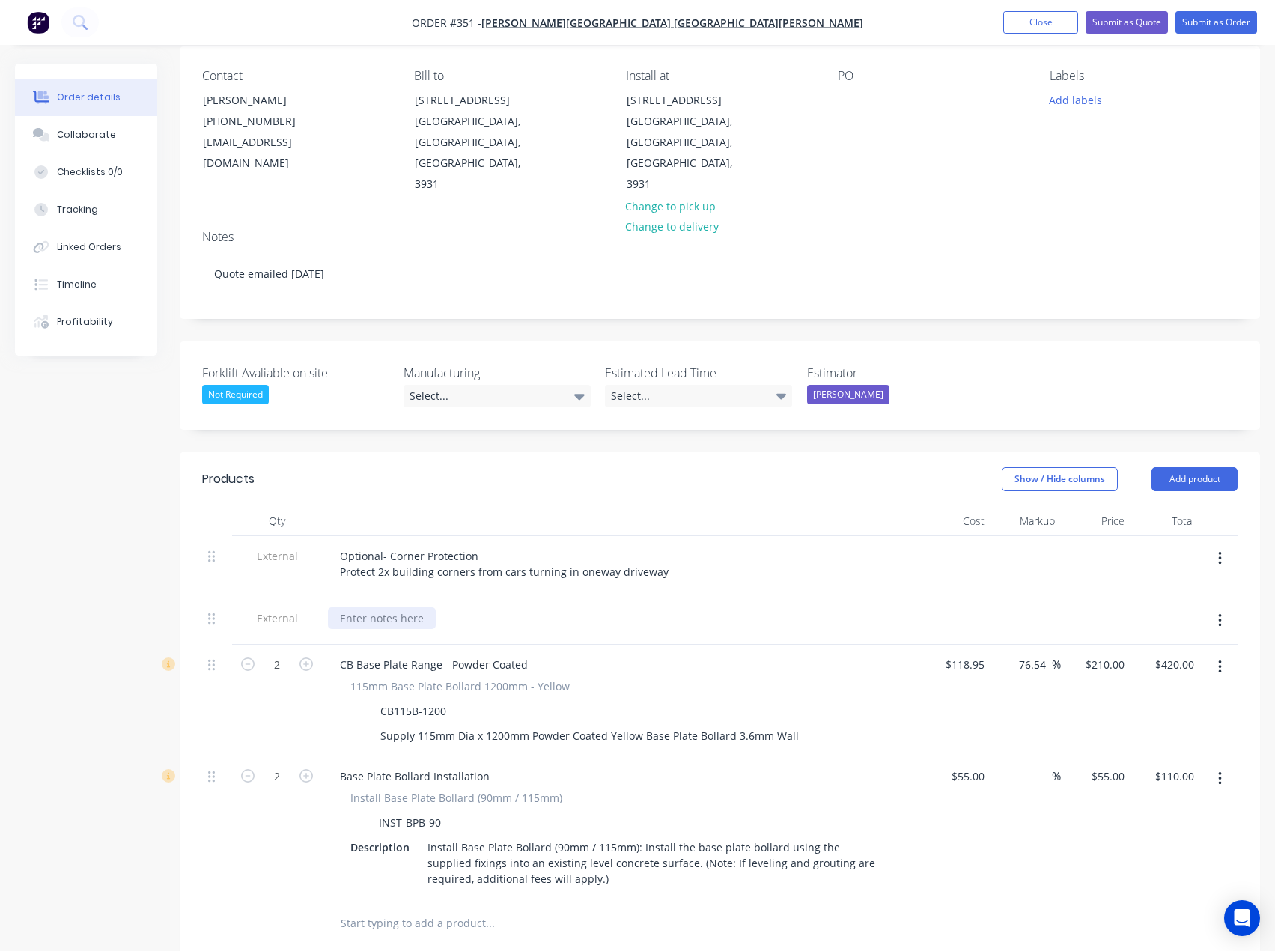
scroll to position [0, 0]
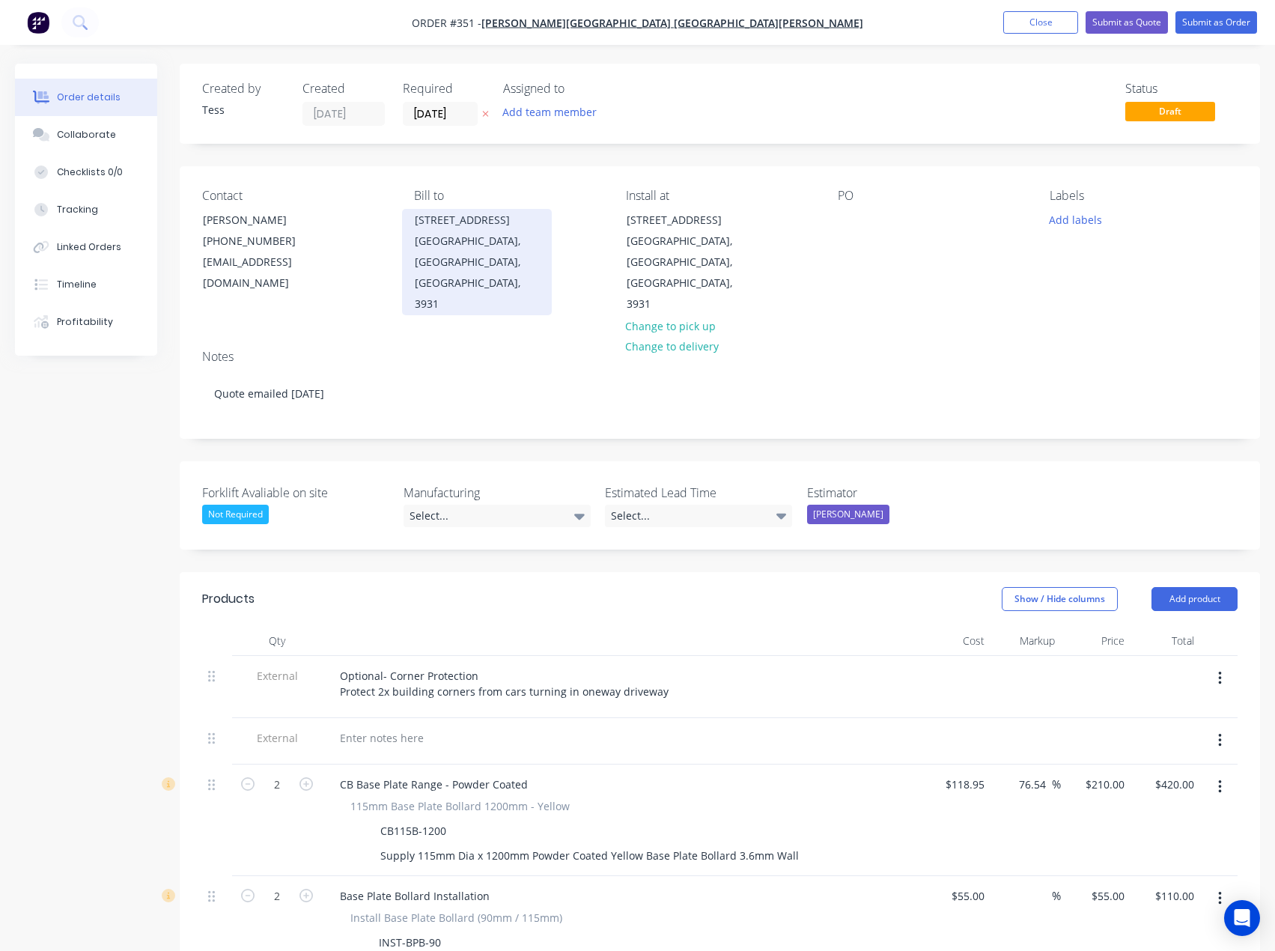
click at [472, 246] on div "[GEOGRAPHIC_DATA], [GEOGRAPHIC_DATA], [GEOGRAPHIC_DATA], 3931" at bounding box center [477, 273] width 124 height 84
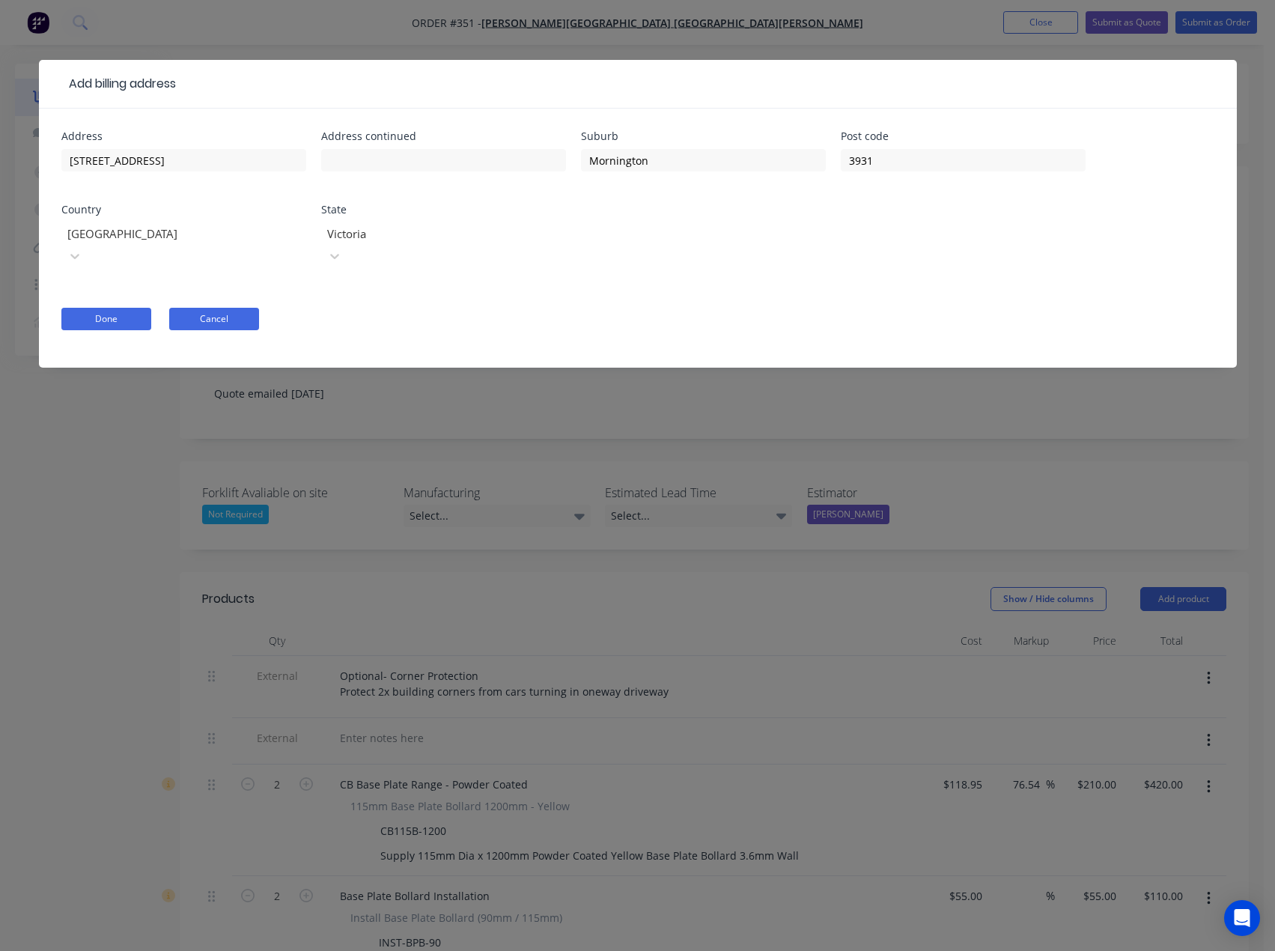
click at [213, 308] on button "Cancel" at bounding box center [214, 319] width 90 height 22
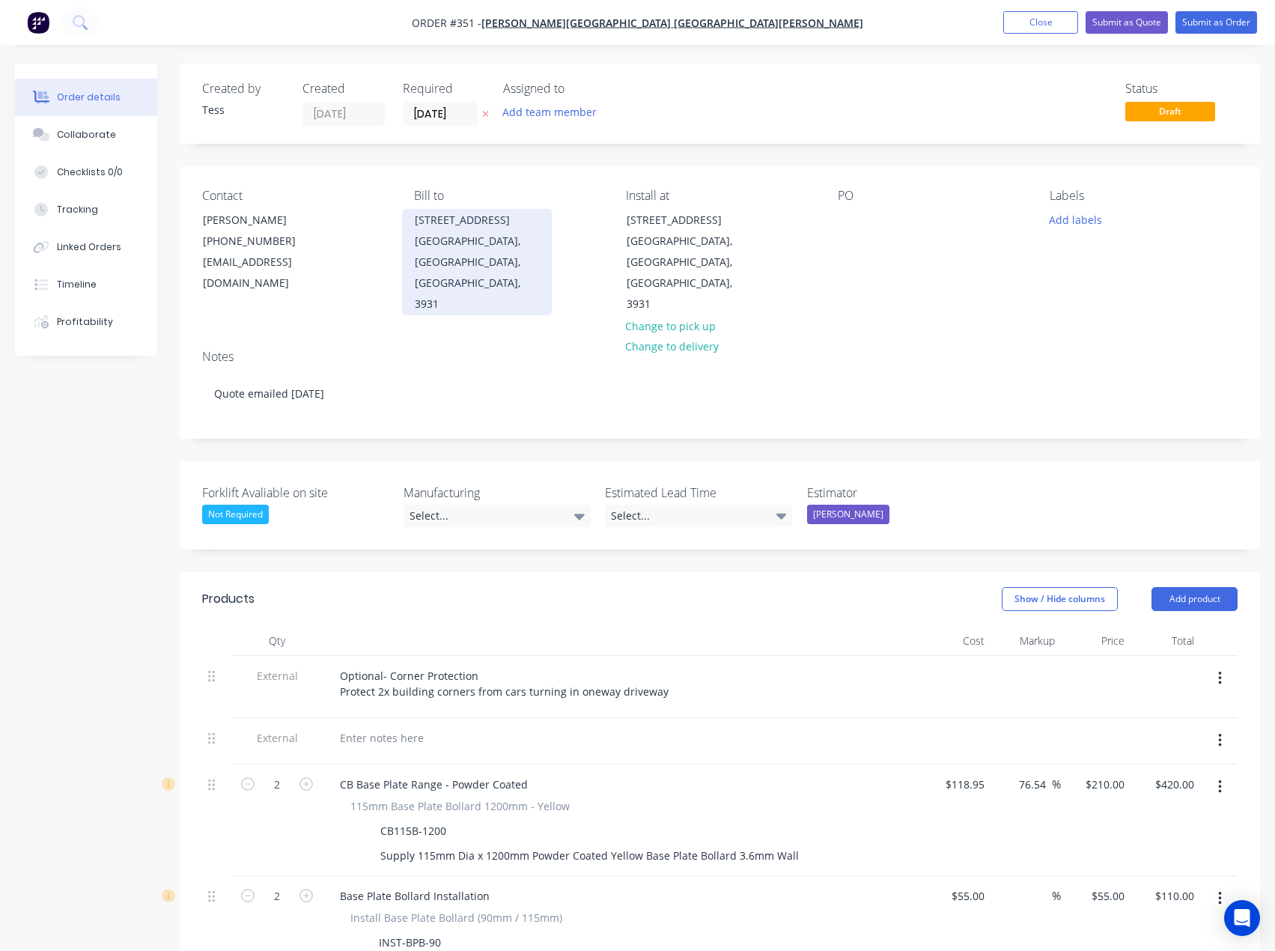
click at [466, 234] on div "[GEOGRAPHIC_DATA], [GEOGRAPHIC_DATA], [GEOGRAPHIC_DATA], 3931" at bounding box center [477, 273] width 124 height 84
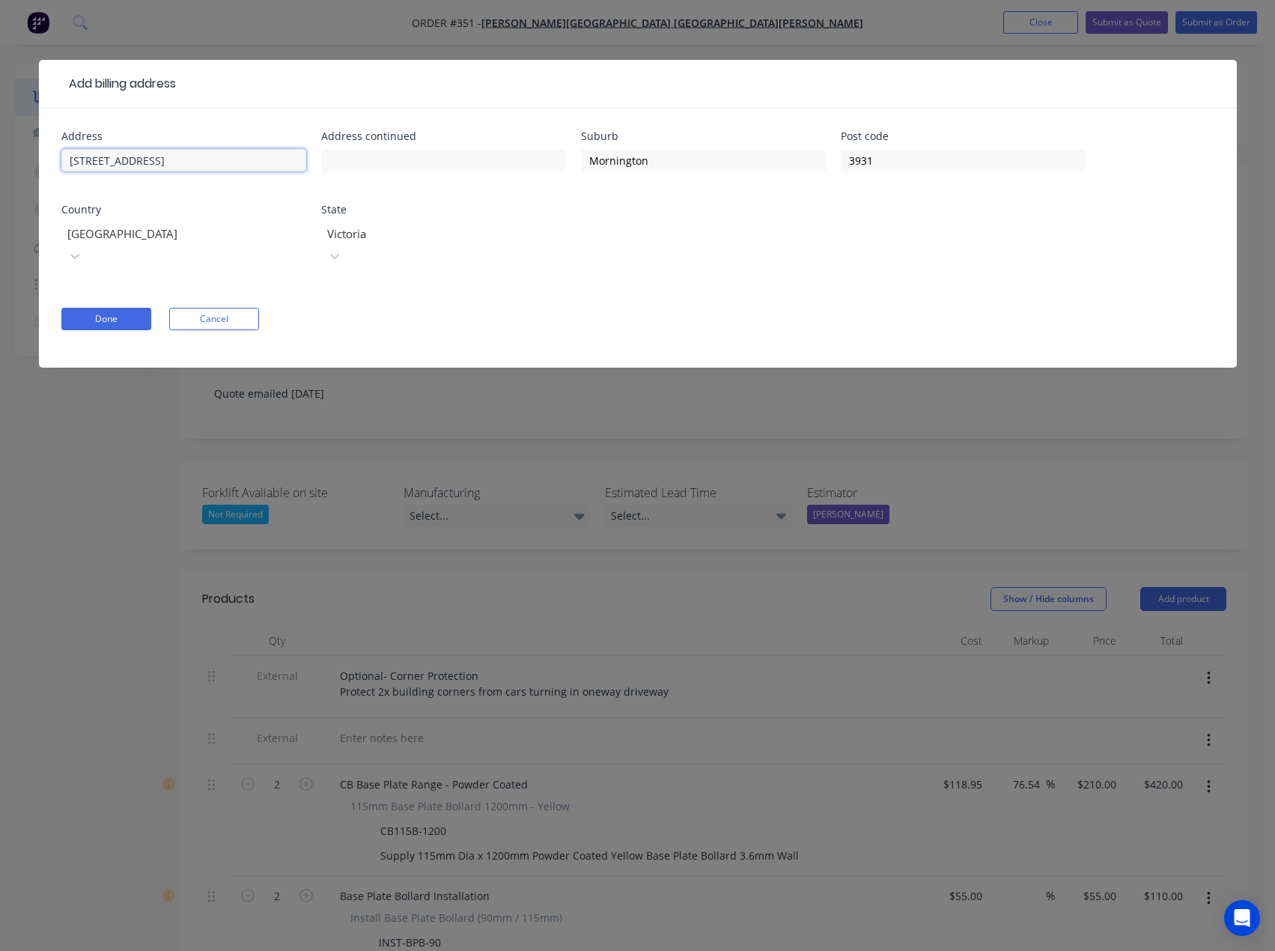
drag, startPoint x: 118, startPoint y: 162, endPoint x: 19, endPoint y: 176, distance: 99.1
click at [19, 176] on div "Add billing address Address [STREET_ADDRESS] State [GEOGRAPHIC_DATA]" at bounding box center [637, 475] width 1275 height 951
paste input "7GM3J Pty Ltd ABN 25 326 575 046 [STREET_ADDRESS][PERSON_NAME]"
type input "207GM3J Pty Ltd ABN 25 326 575 [STREET_ADDRESS][PERSON_NAME]"
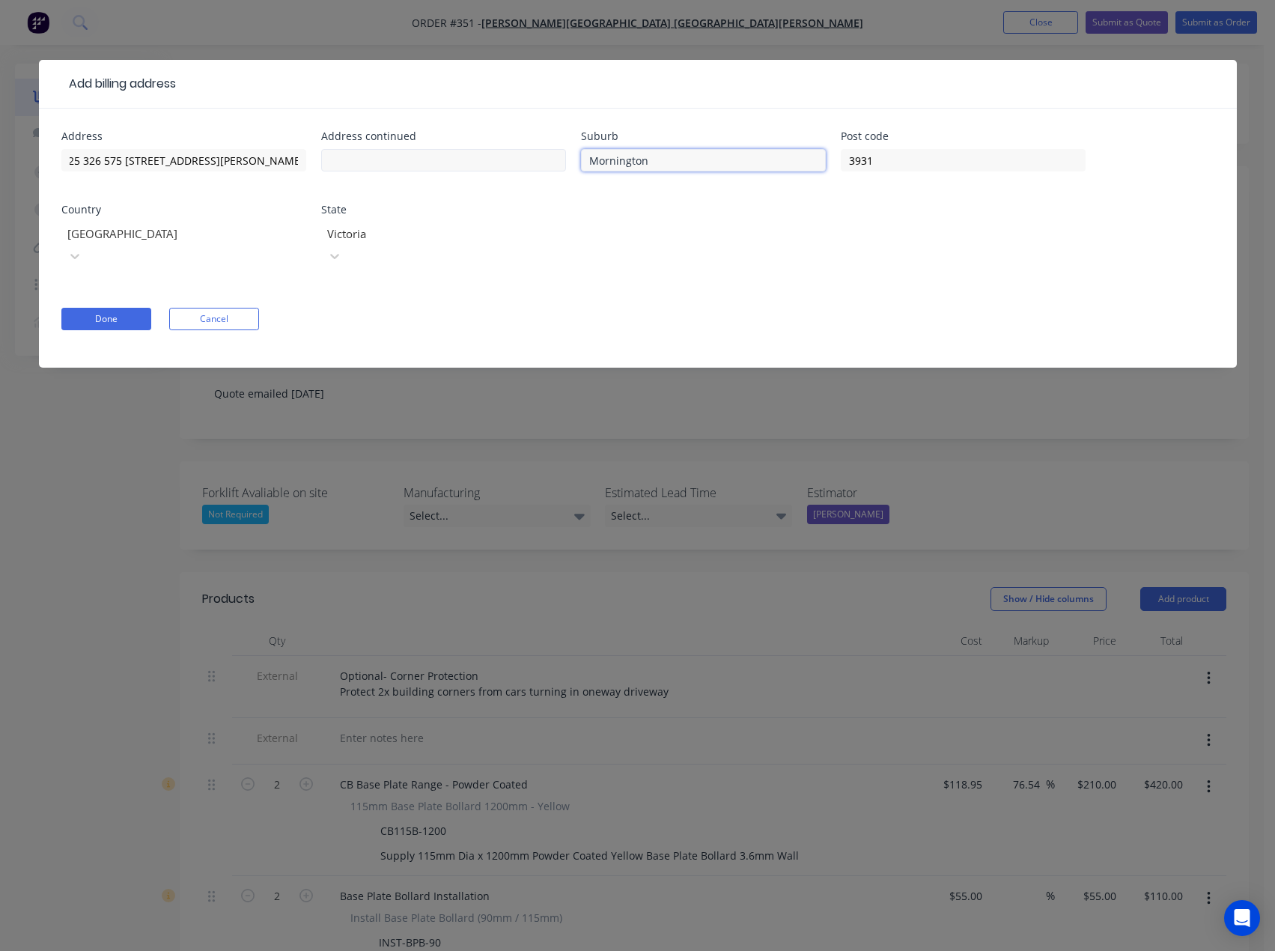
scroll to position [0, 0]
drag, startPoint x: 675, startPoint y: 159, endPoint x: 536, endPoint y: 156, distance: 139.3
click at [536, 156] on div "Address 207GM3J Pty Ltd ABN 25 326 575 046 2 [STREET_ADDRESS][PERSON_NAME] Addr…" at bounding box center [637, 208] width 1153 height 154
drag, startPoint x: 900, startPoint y: 162, endPoint x: 807, endPoint y: 162, distance: 92.9
click at [807, 162] on div "Address 207GM3J Pty Ltd ABN 25 326 575 046 [STREET_ADDRESS][PERSON_NAME] Addres…" at bounding box center [637, 208] width 1153 height 154
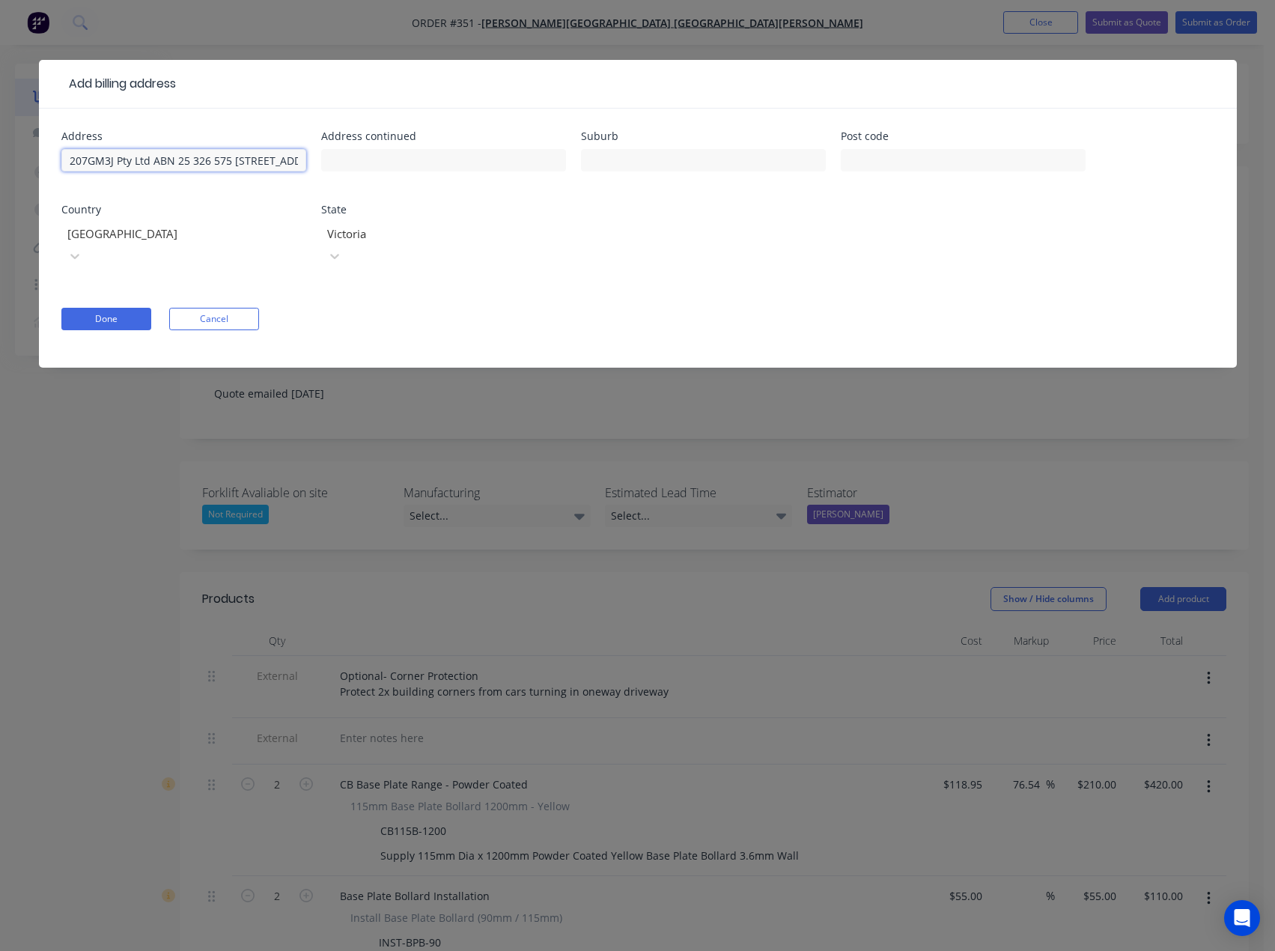
click at [246, 163] on input "207GM3J Pty Ltd ABN 25 326 575 [STREET_ADDRESS][PERSON_NAME]" at bounding box center [183, 160] width 245 height 22
click at [103, 308] on button "Done" at bounding box center [106, 319] width 90 height 22
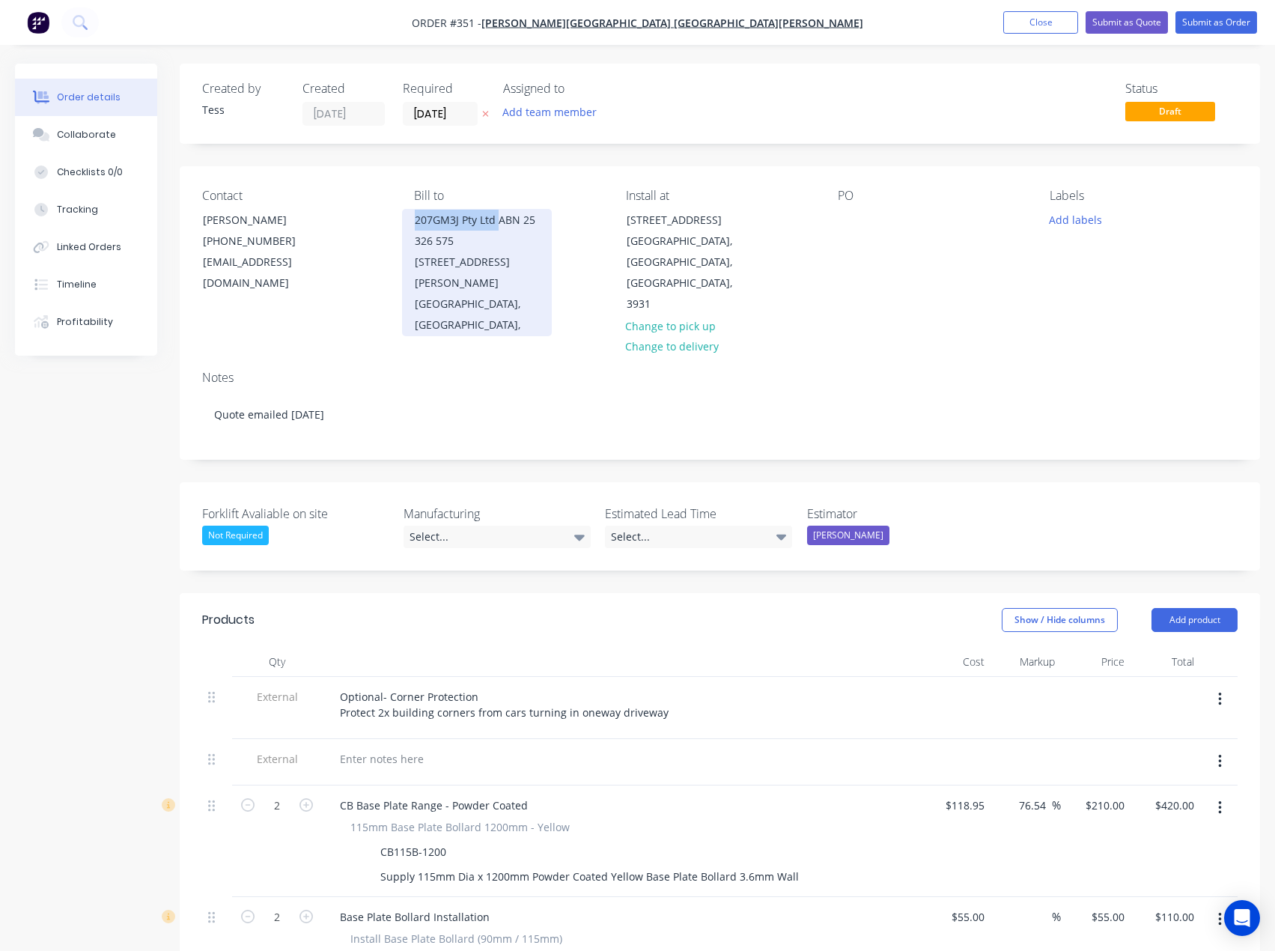
drag, startPoint x: 496, startPoint y: 216, endPoint x: 408, endPoint y: 226, distance: 88.9
click at [408, 226] on div "207GM3J Pty Ltd ABN 25 326 575 [STREET_ADDRESS][PERSON_NAME][PERSON_NAME]," at bounding box center [477, 272] width 150 height 127
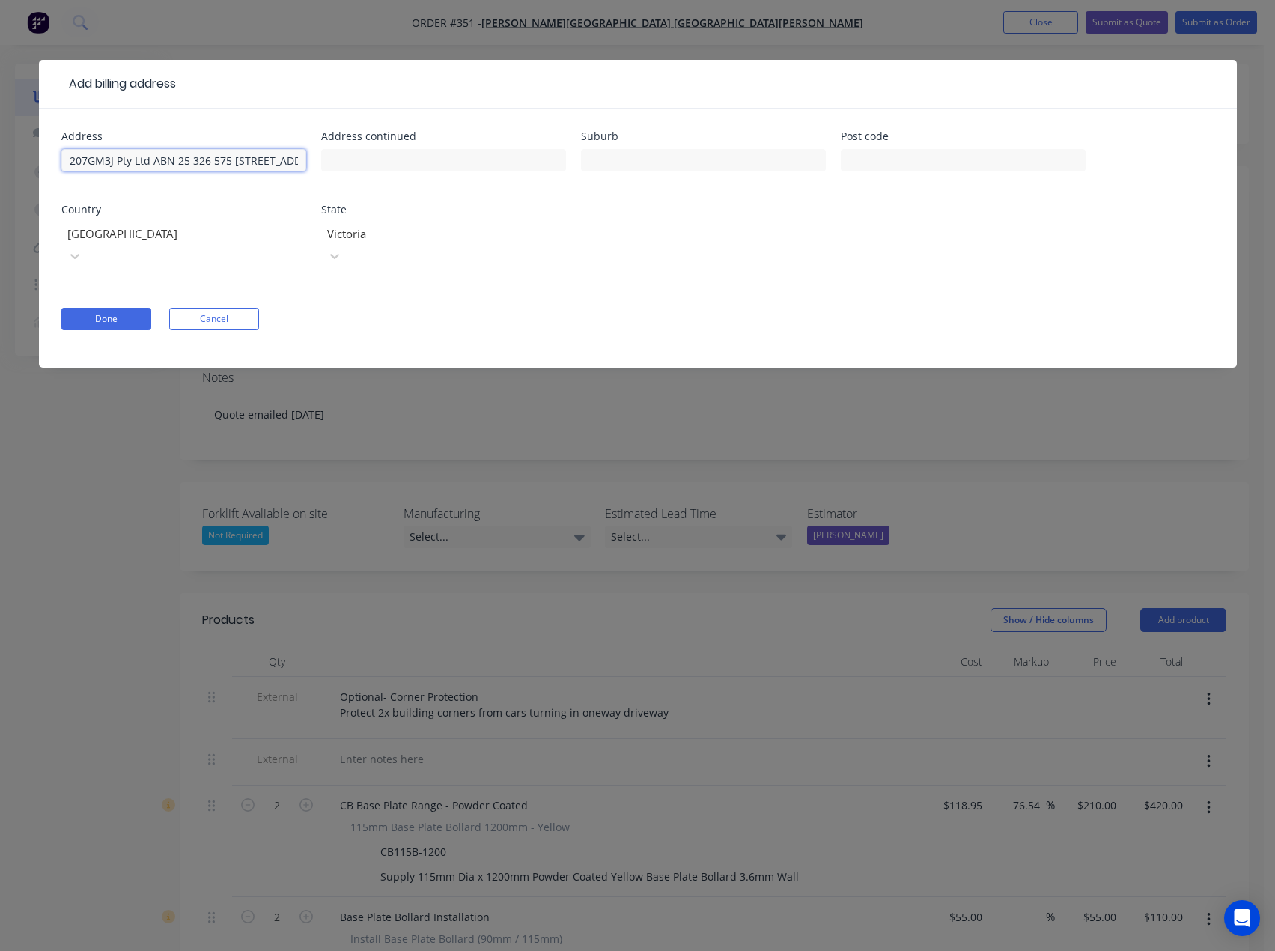
drag, startPoint x: 69, startPoint y: 162, endPoint x: 151, endPoint y: 159, distance: 81.7
click at [151, 159] on input "207GM3J Pty Ltd ABN 25 326 575 [STREET_ADDRESS][PERSON_NAME]" at bounding box center [183, 160] width 245 height 22
drag, startPoint x: 151, startPoint y: 163, endPoint x: 255, endPoint y: 159, distance: 104.9
click at [255, 159] on input "207GM3J Pty Ltd ABN 25 326 575 [STREET_ADDRESS][PERSON_NAME]" at bounding box center [183, 160] width 245 height 22
click at [249, 163] on input "207GM3J Pty Ltd ABN 25 326 575 [STREET_ADDRESS][PERSON_NAME]" at bounding box center [183, 160] width 245 height 22
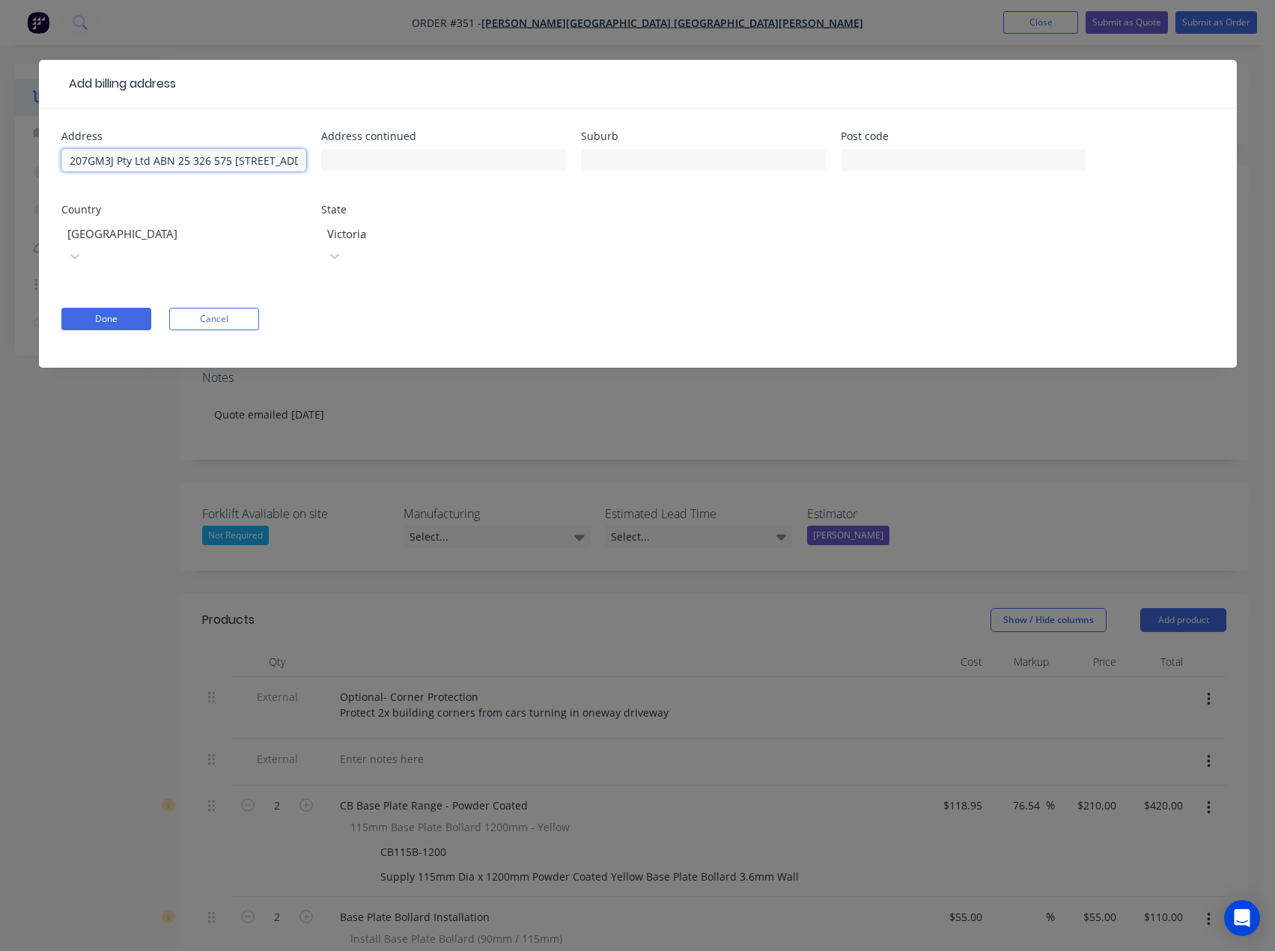
drag, startPoint x: 249, startPoint y: 162, endPoint x: 177, endPoint y: 162, distance: 71.9
click at [177, 162] on input "207GM3J Pty Ltd ABN 25 326 575 [STREET_ADDRESS][PERSON_NAME]" at bounding box center [183, 160] width 245 height 22
click at [168, 162] on input "207GM3J Pty Ltd ABN 25 326 575 [STREET_ADDRESS][PERSON_NAME]" at bounding box center [183, 160] width 245 height 22
click at [251, 162] on input "207GM3J Pty Ltd ABN 25 326 575 [STREET_ADDRESS][PERSON_NAME]" at bounding box center [183, 160] width 245 height 22
click at [121, 308] on button "Done" at bounding box center [106, 319] width 90 height 22
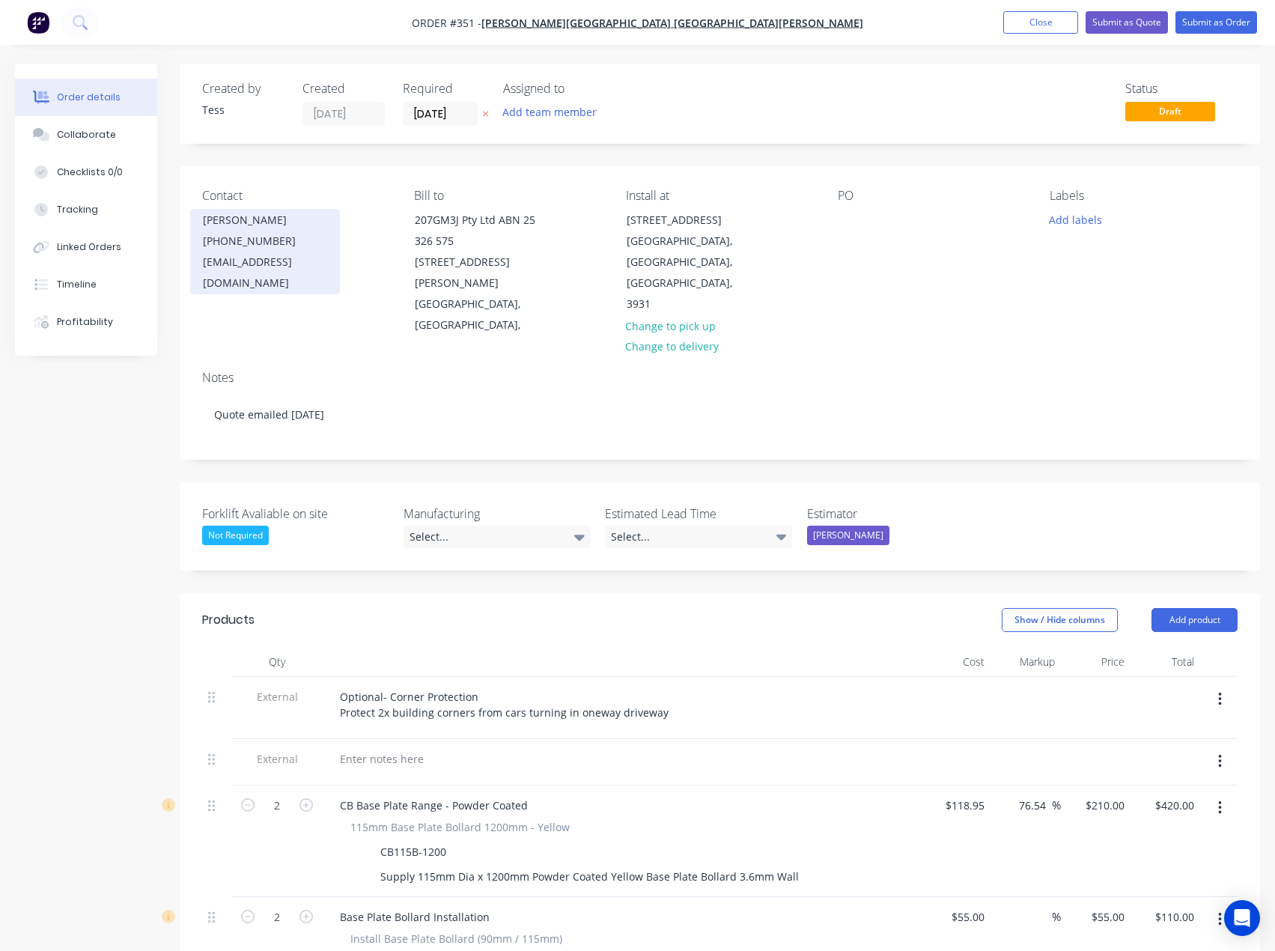
click at [226, 253] on div "[EMAIL_ADDRESS][DOMAIN_NAME]" at bounding box center [265, 273] width 124 height 42
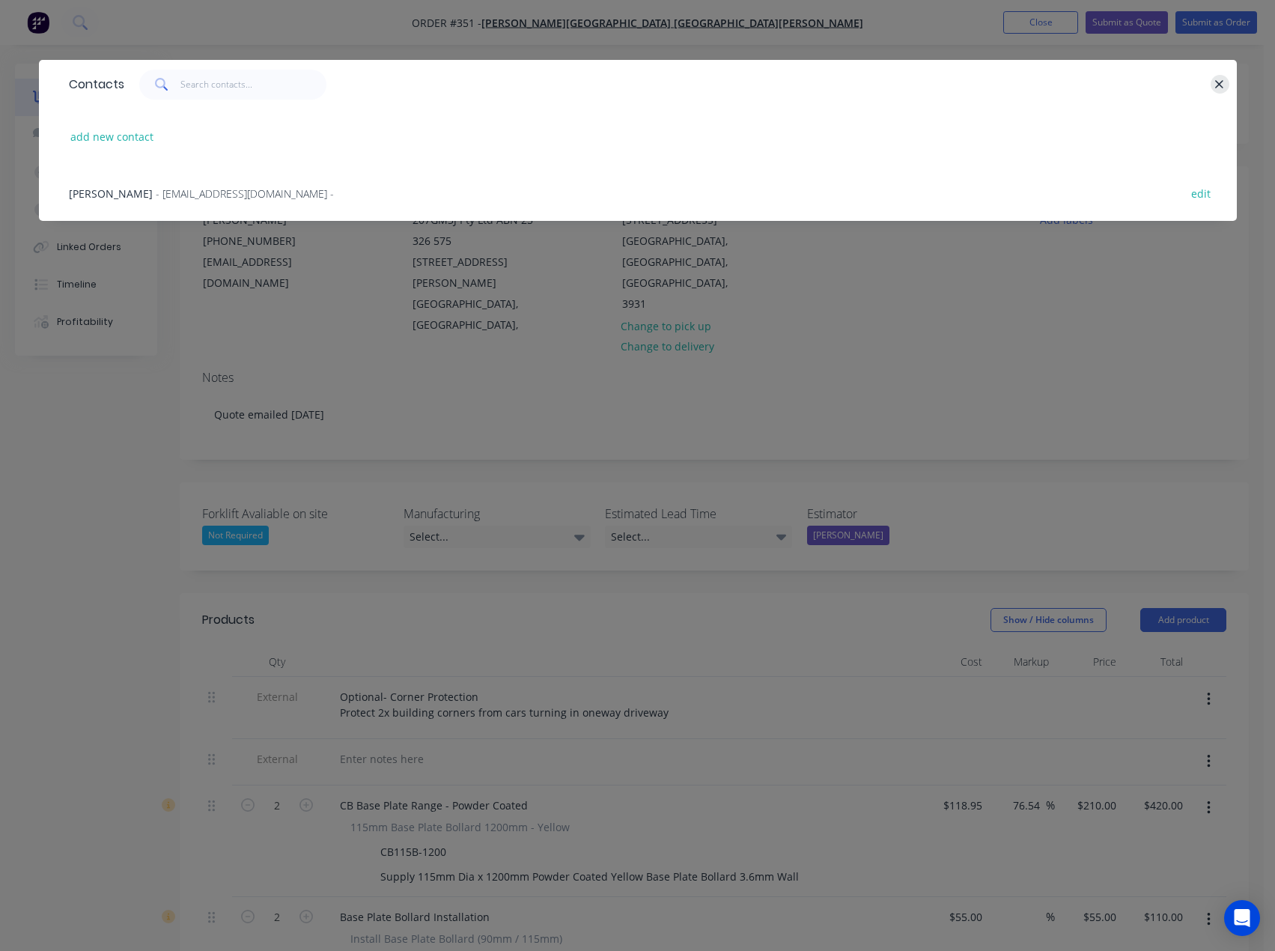
click at [1220, 82] on icon "button" at bounding box center [1220, 84] width 10 height 13
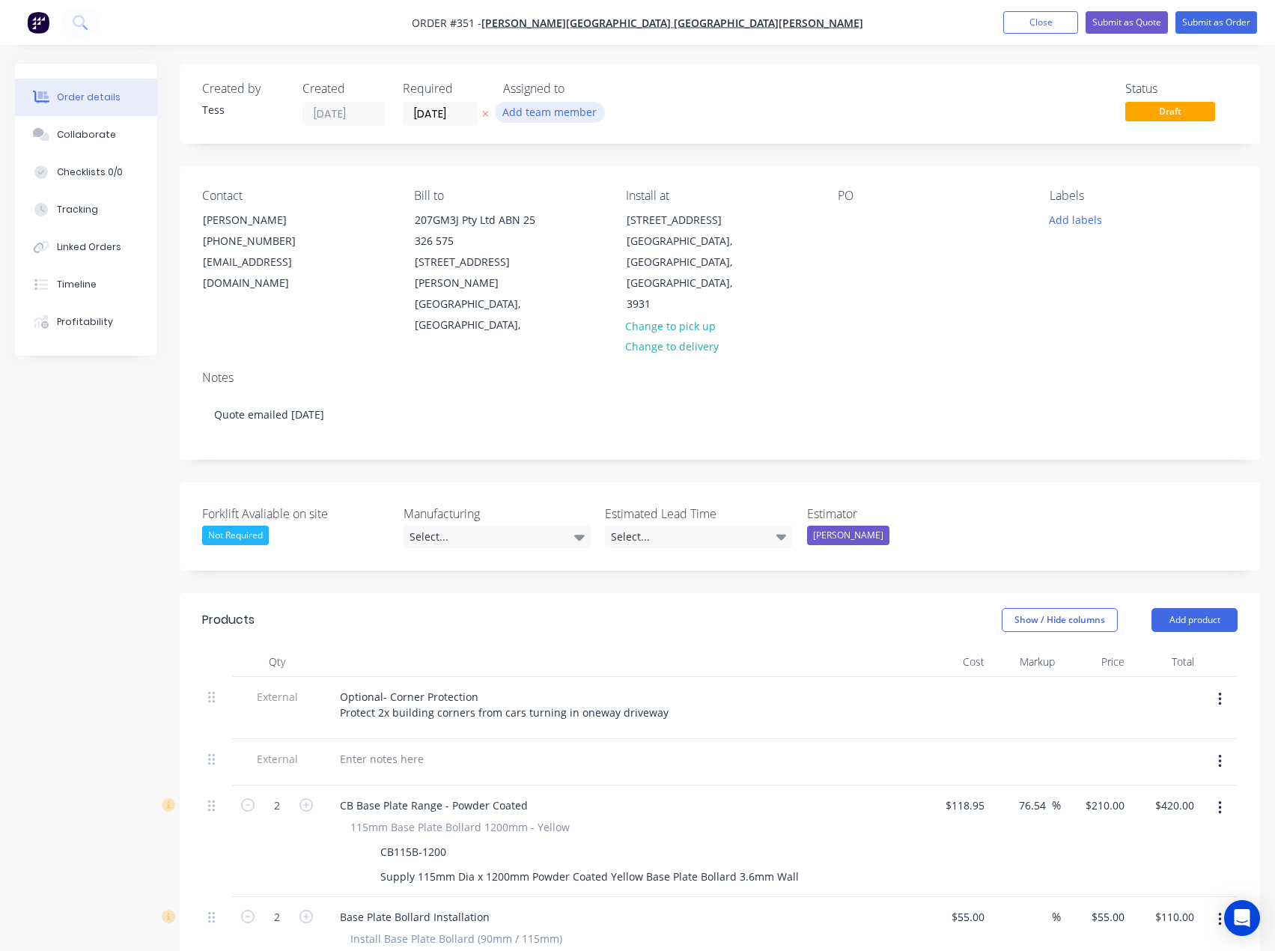
click at [544, 118] on button "Add team member" at bounding box center [550, 112] width 110 height 20
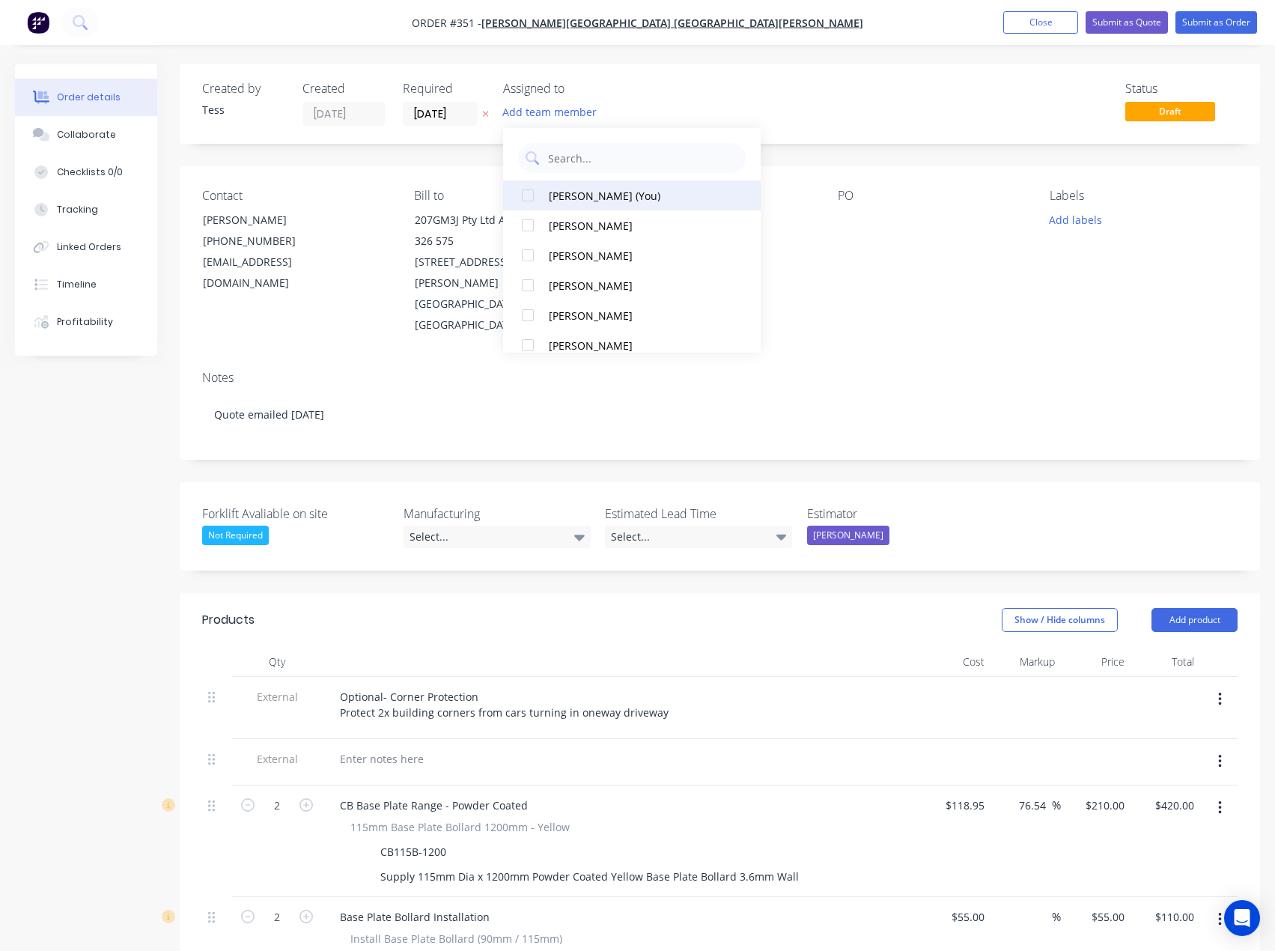
click at [567, 198] on div "[PERSON_NAME] (You)" at bounding box center [637, 196] width 176 height 16
click at [789, 99] on div "Status Draft" at bounding box center [945, 104] width 585 height 44
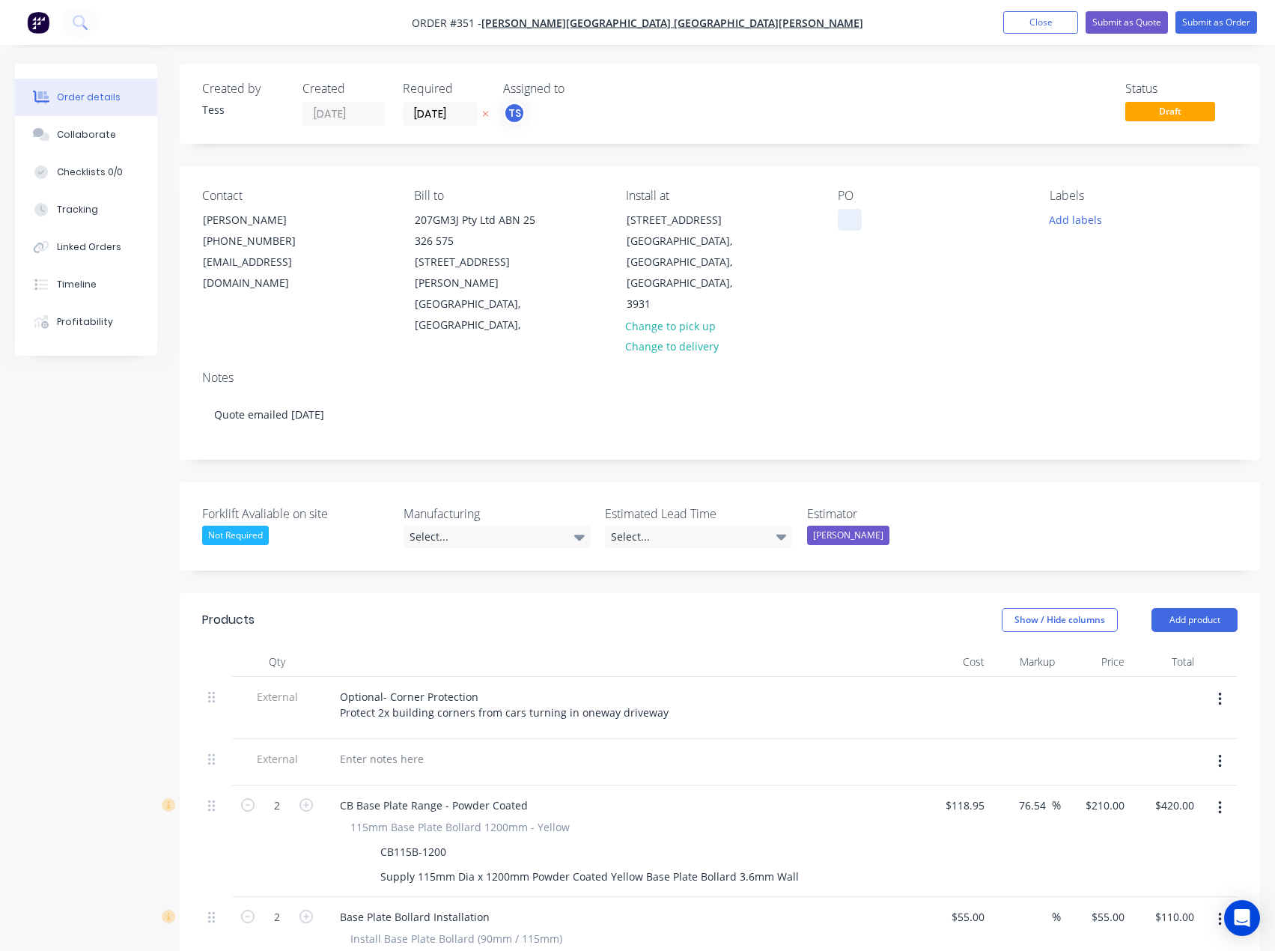
click at [851, 219] on div at bounding box center [850, 220] width 24 height 22
click at [680, 359] on div "Notes Quote emailed [DATE]" at bounding box center [720, 409] width 1081 height 100
click at [473, 526] on div "Select..." at bounding box center [497, 537] width 187 height 22
click at [459, 563] on div "Not Required" at bounding box center [472, 559] width 67 height 19
click at [654, 526] on div "Select..." at bounding box center [698, 537] width 187 height 22
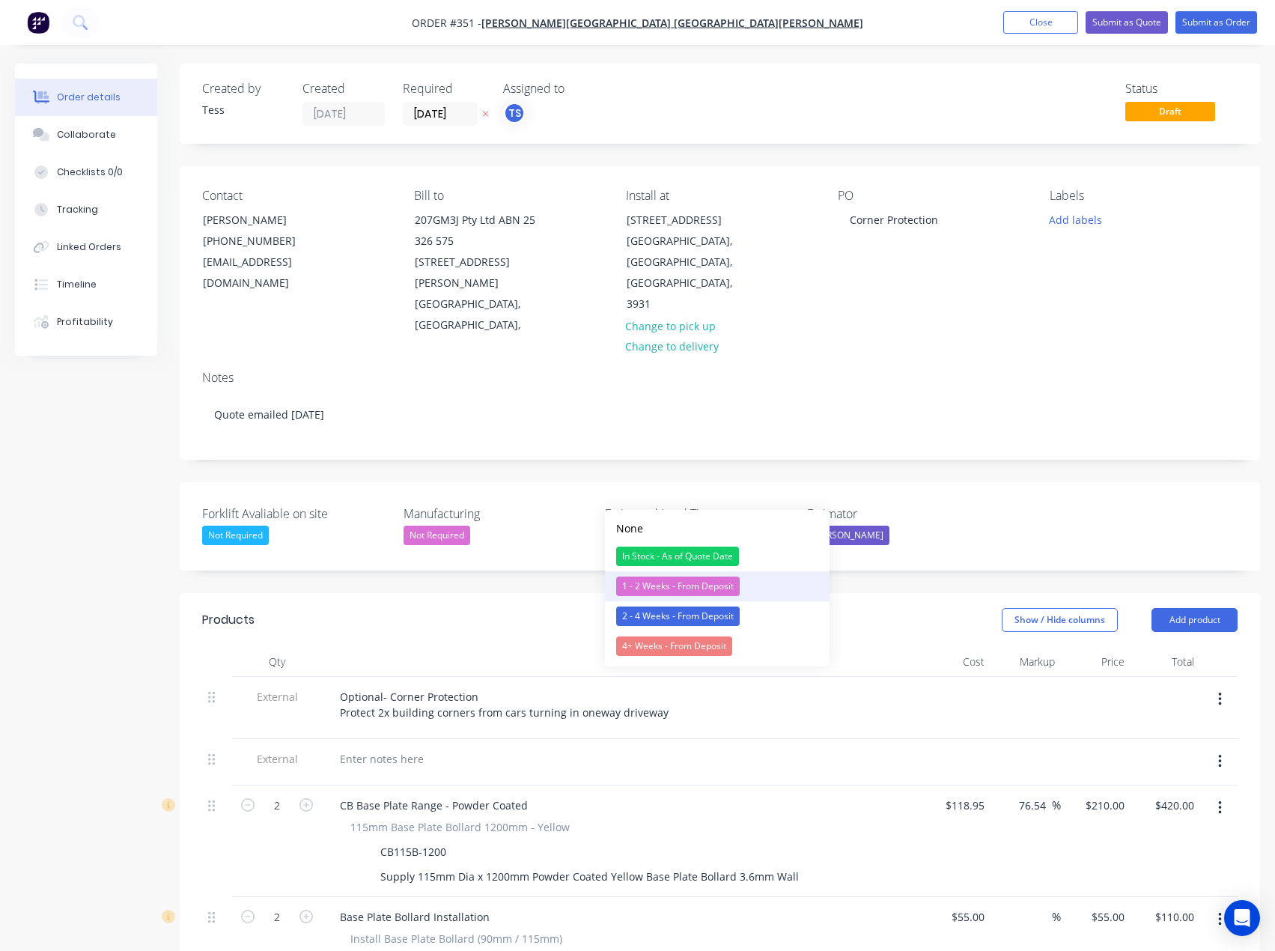
click at [669, 589] on div "1 - 2 Weeks - From Deposit" at bounding box center [678, 586] width 124 height 19
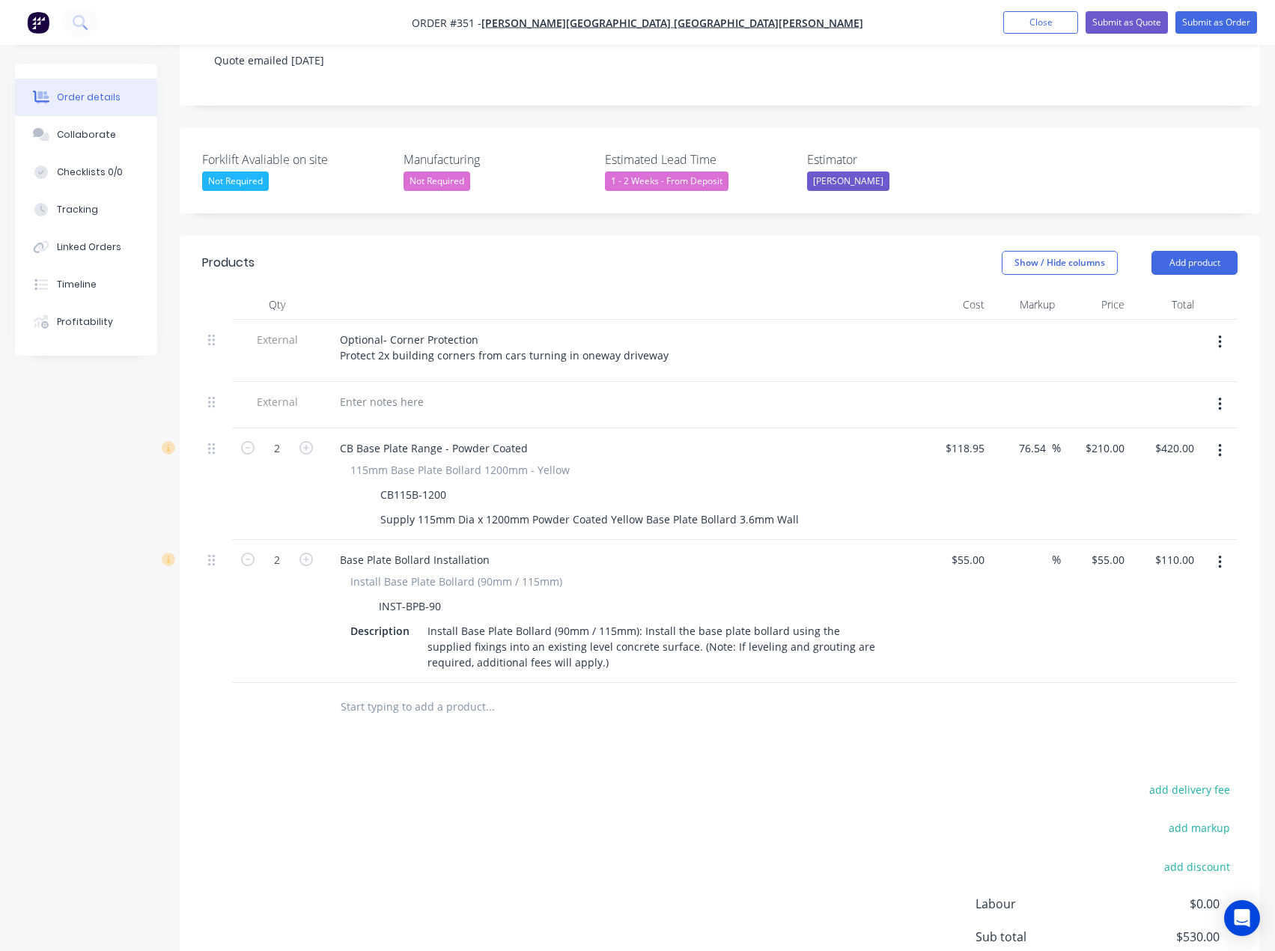
scroll to position [374, 0]
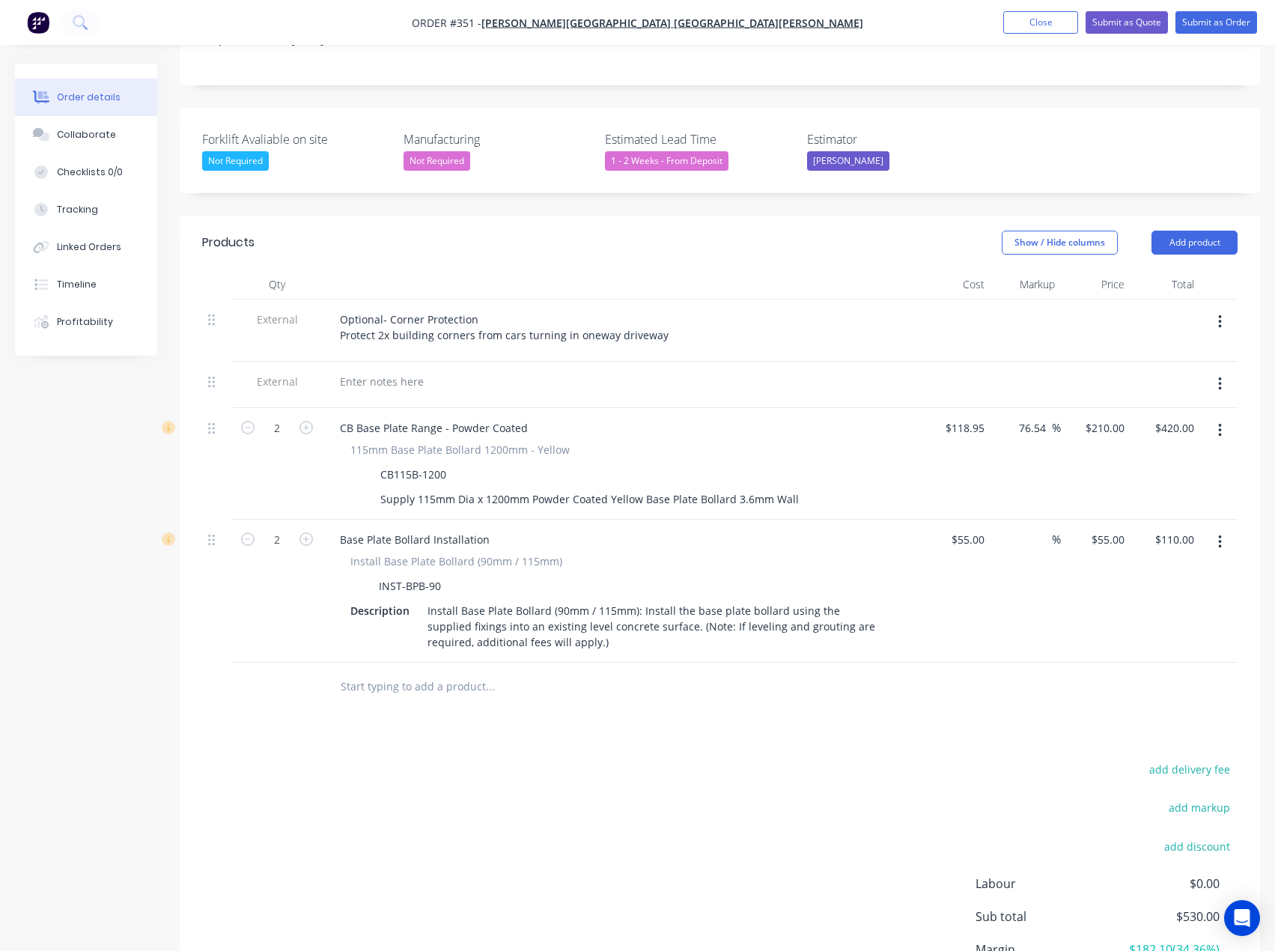
click at [690, 151] on div "1 - 2 Weeks - From Deposit" at bounding box center [667, 160] width 124 height 19
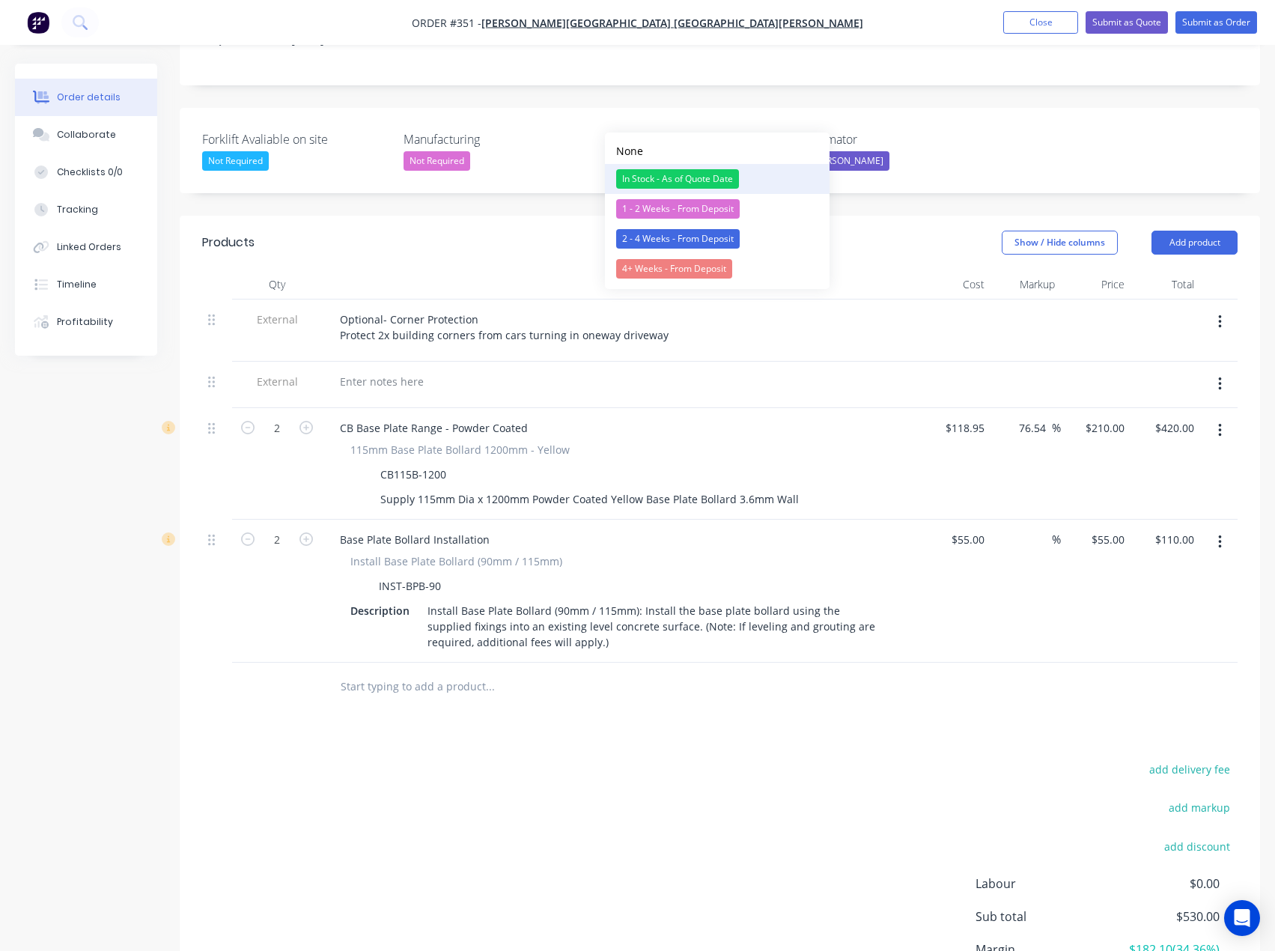
click at [675, 182] on div "In Stock - As of Quote Date" at bounding box center [677, 178] width 123 height 19
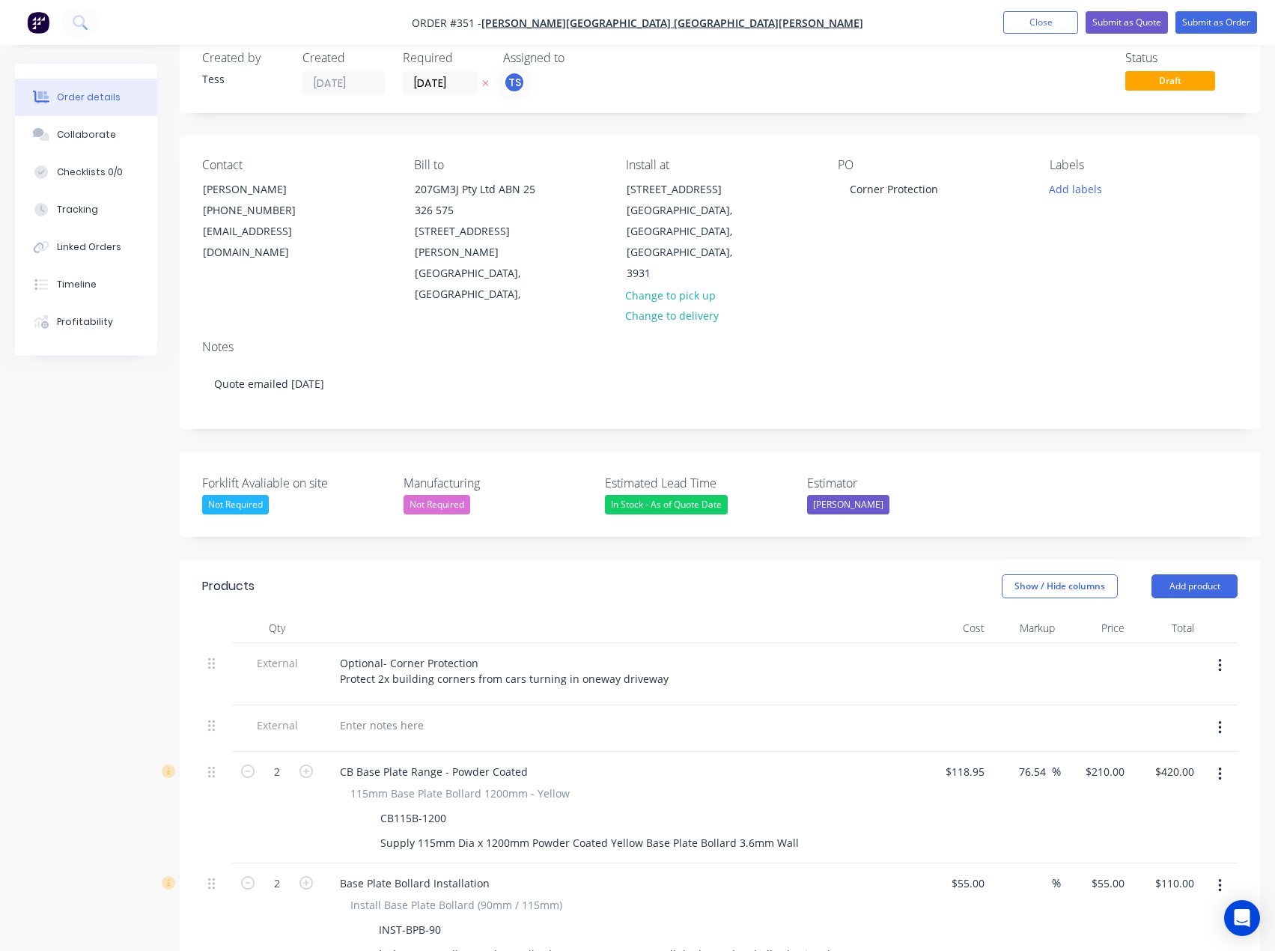
scroll to position [0, 0]
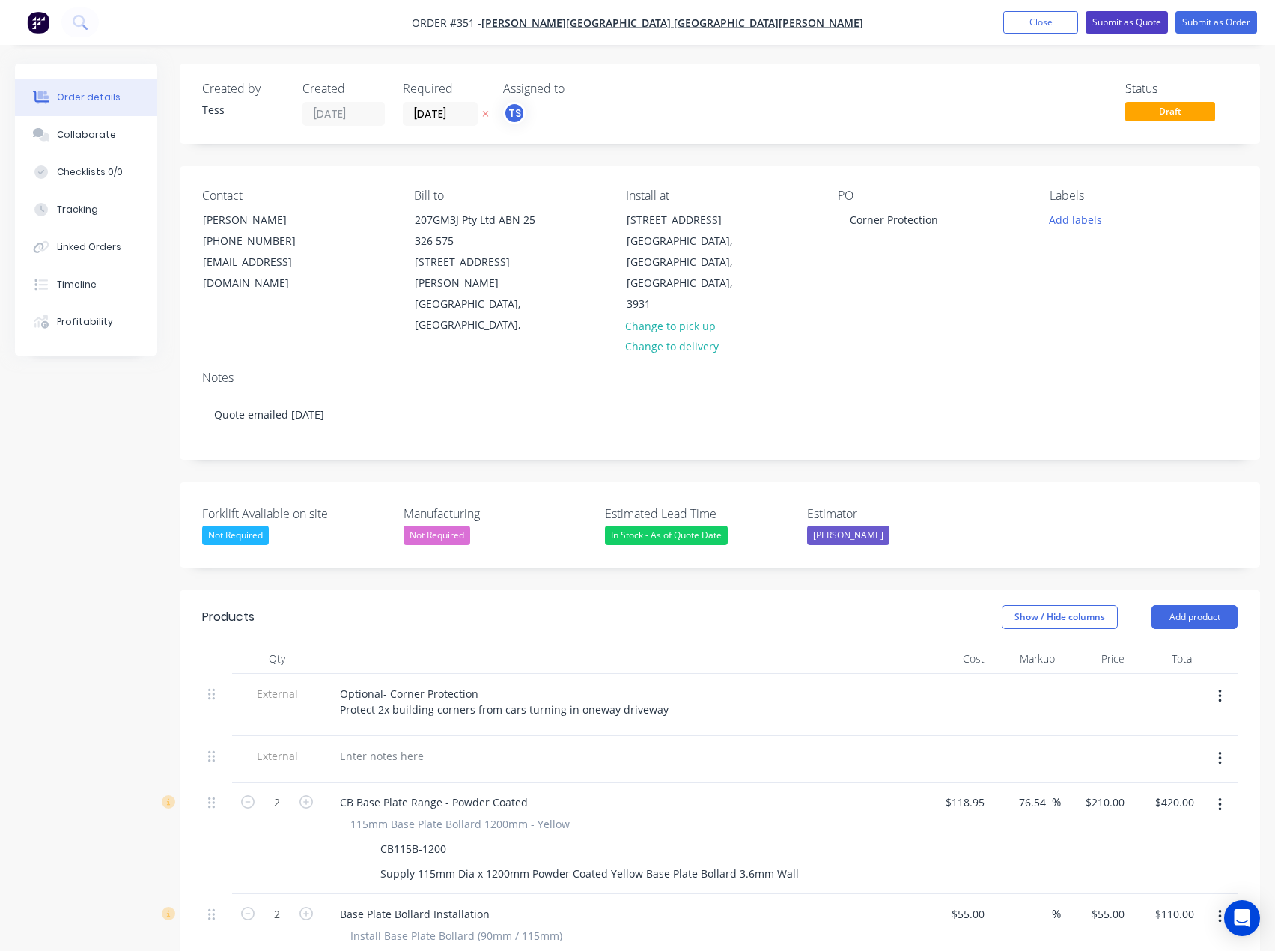
click at [1151, 22] on button "Submit as Quote" at bounding box center [1127, 22] width 82 height 22
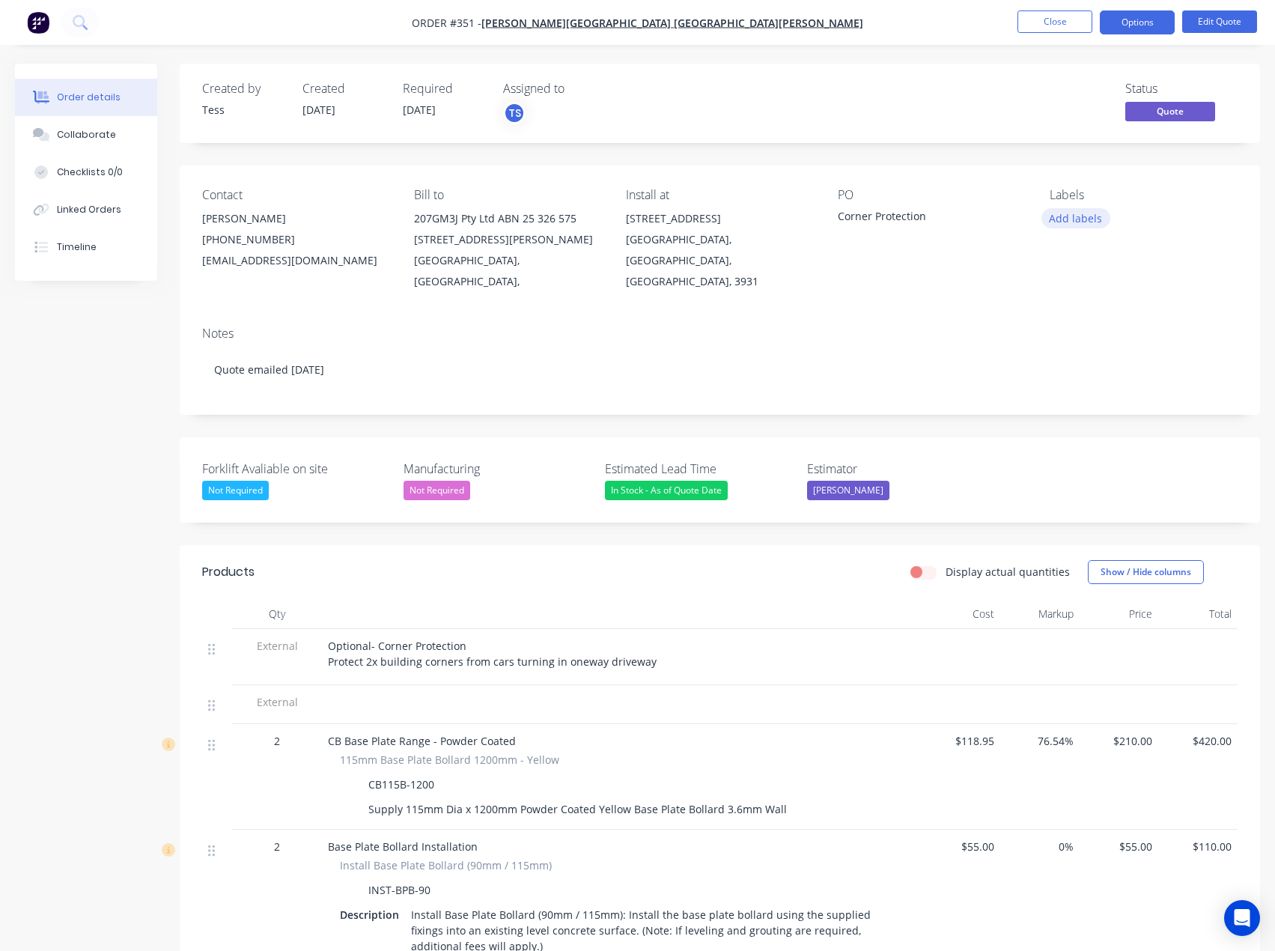
click at [1064, 220] on button "Add labels" at bounding box center [1076, 218] width 69 height 20
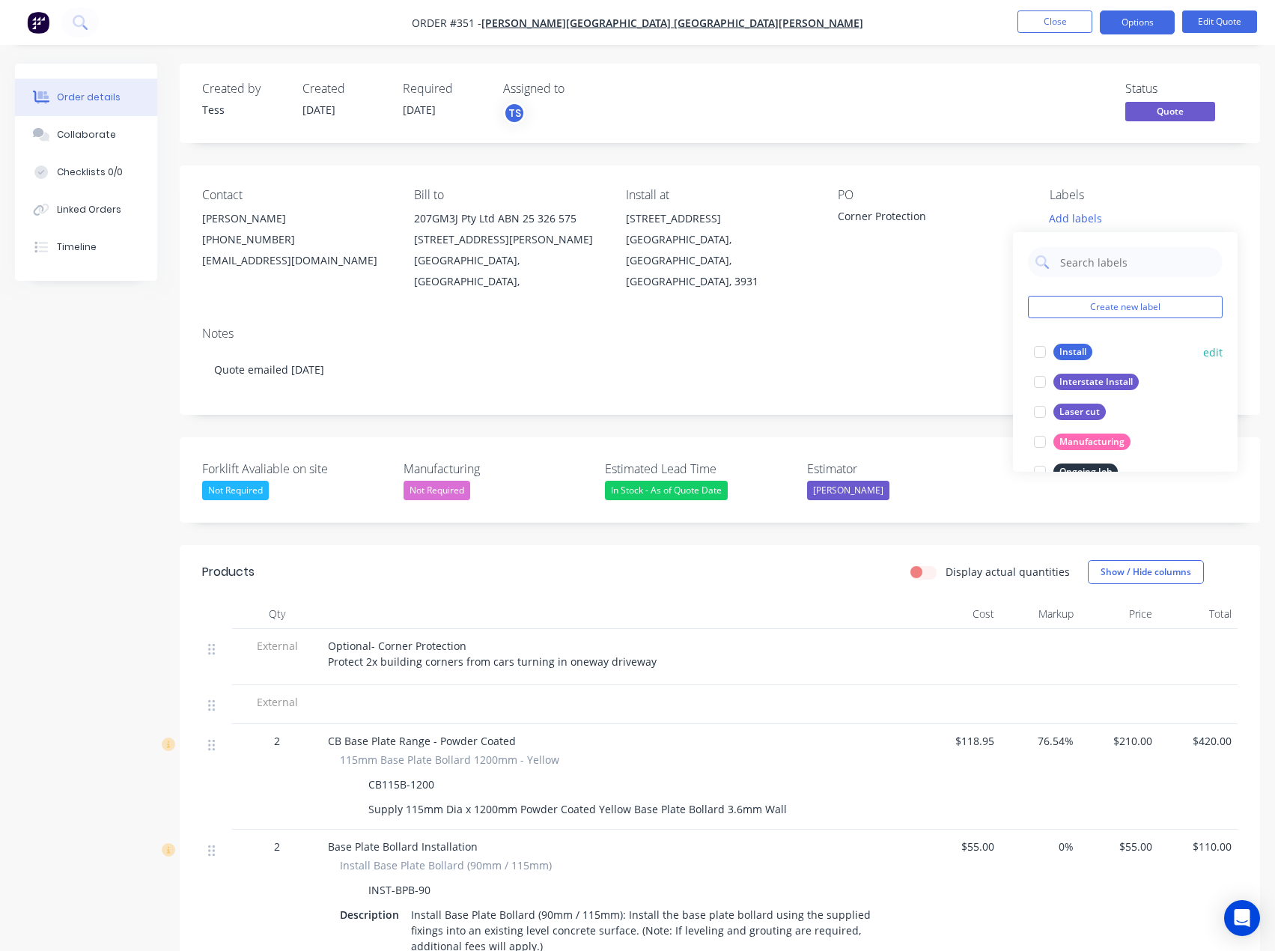
click at [1056, 355] on div "Install" at bounding box center [1073, 352] width 39 height 16
click at [1027, 192] on div "Contact [PERSON_NAME] [PHONE_NUMBER] [EMAIL_ADDRESS][DOMAIN_NAME] Bill to 207GM…" at bounding box center [720, 239] width 1081 height 149
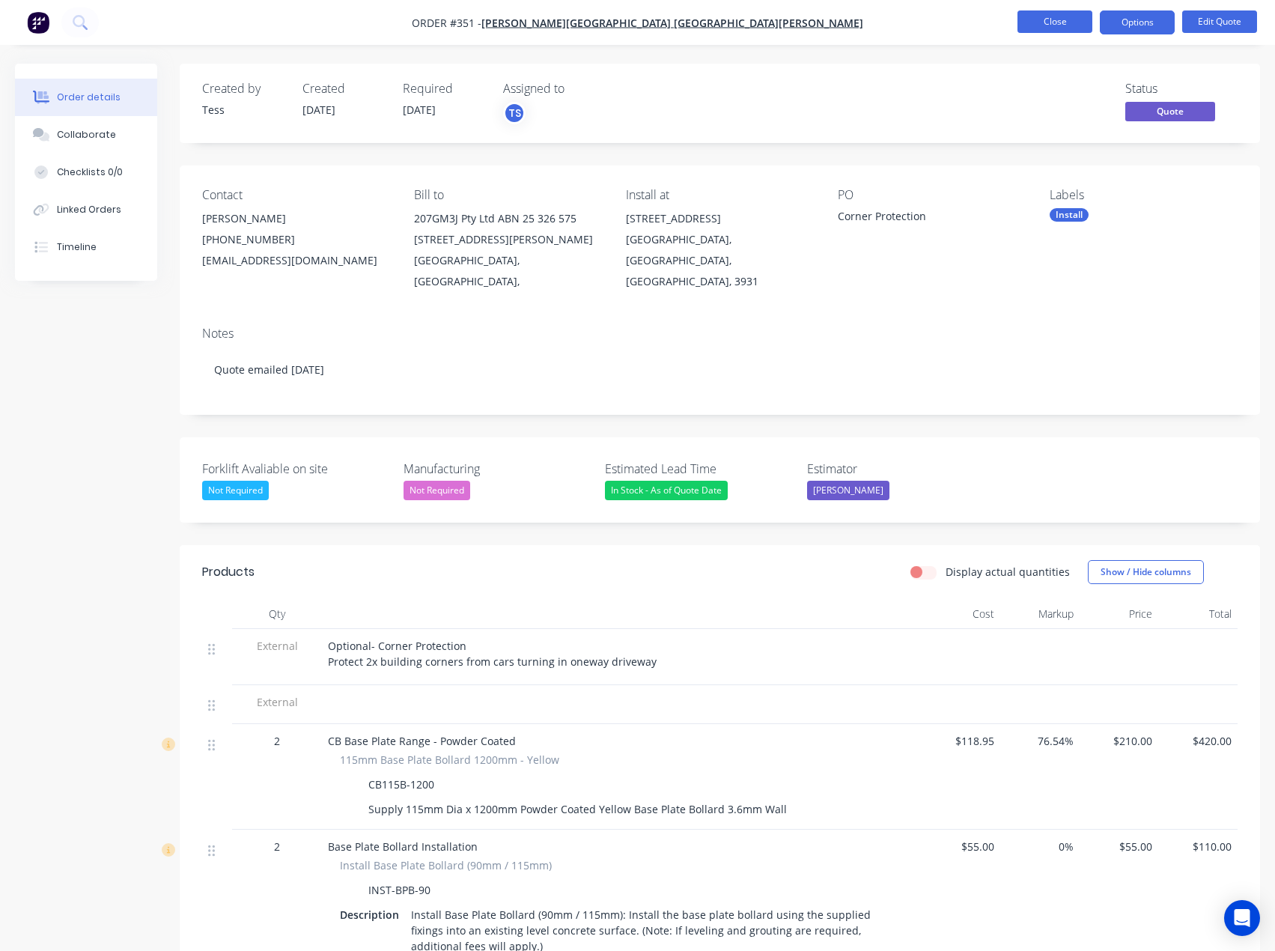
click at [1049, 20] on button "Close" at bounding box center [1055, 21] width 75 height 22
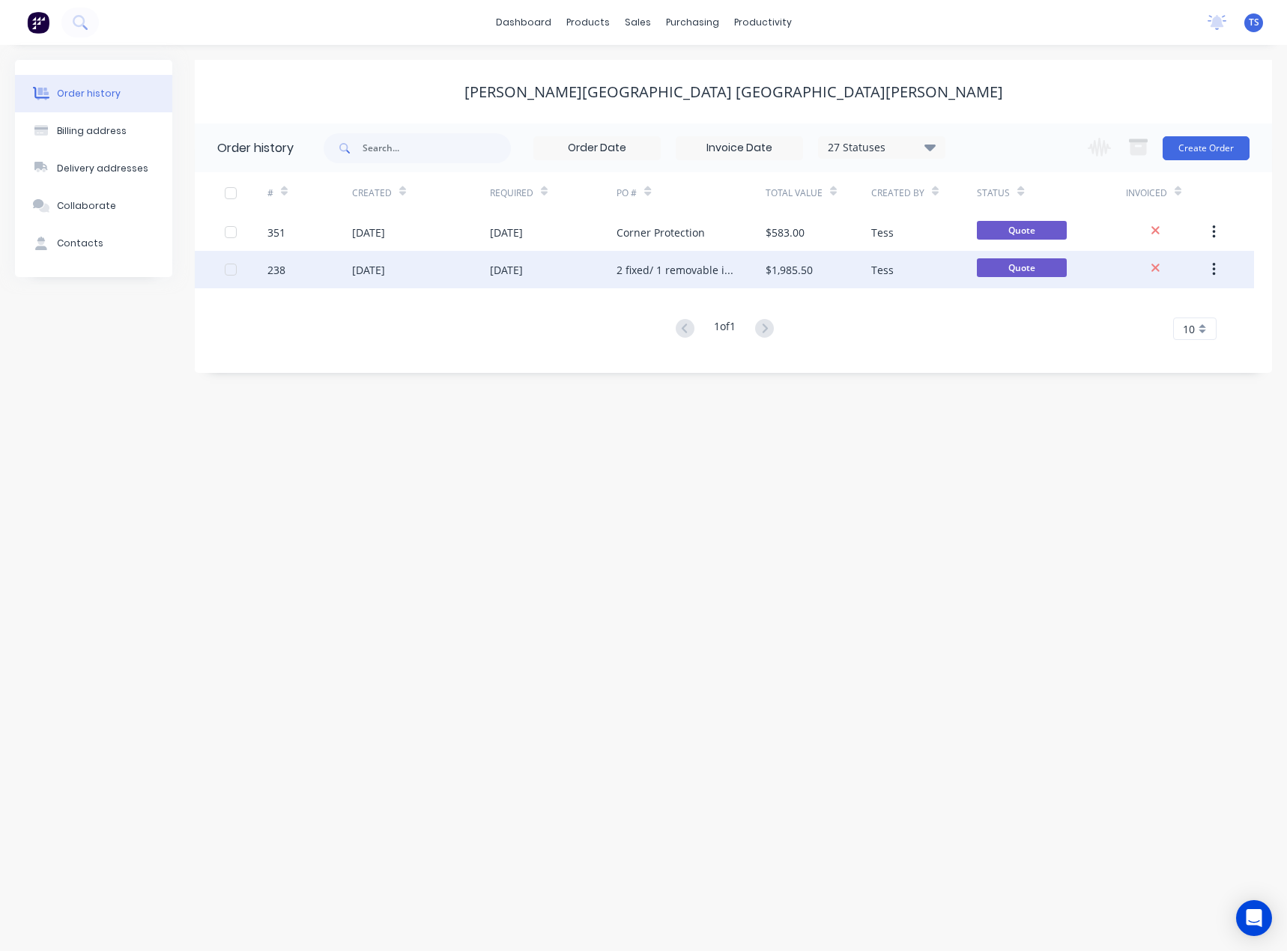
click at [657, 268] on div "2 fixed/ 1 removable in white" at bounding box center [675, 270] width 118 height 16
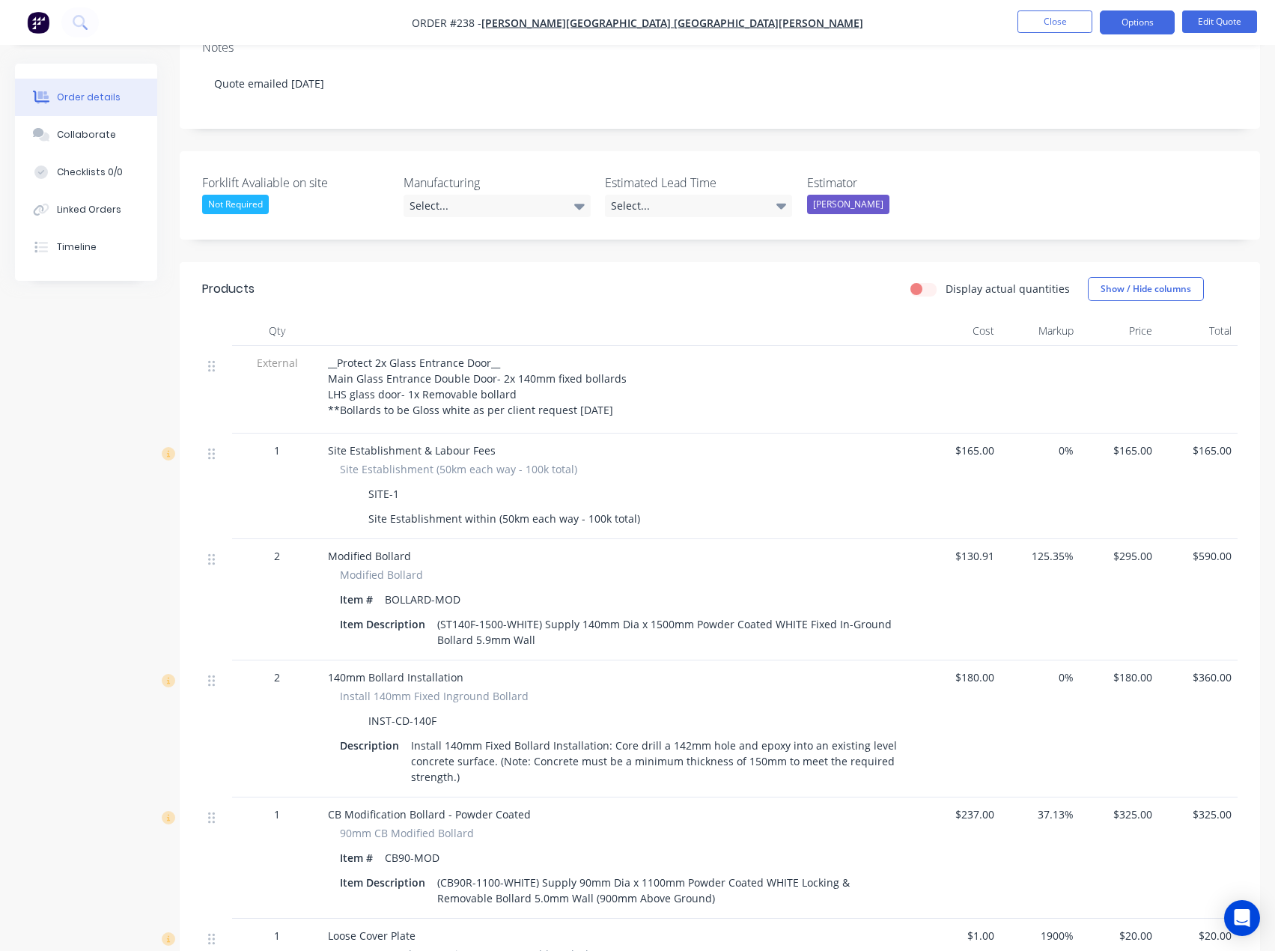
scroll to position [300, 0]
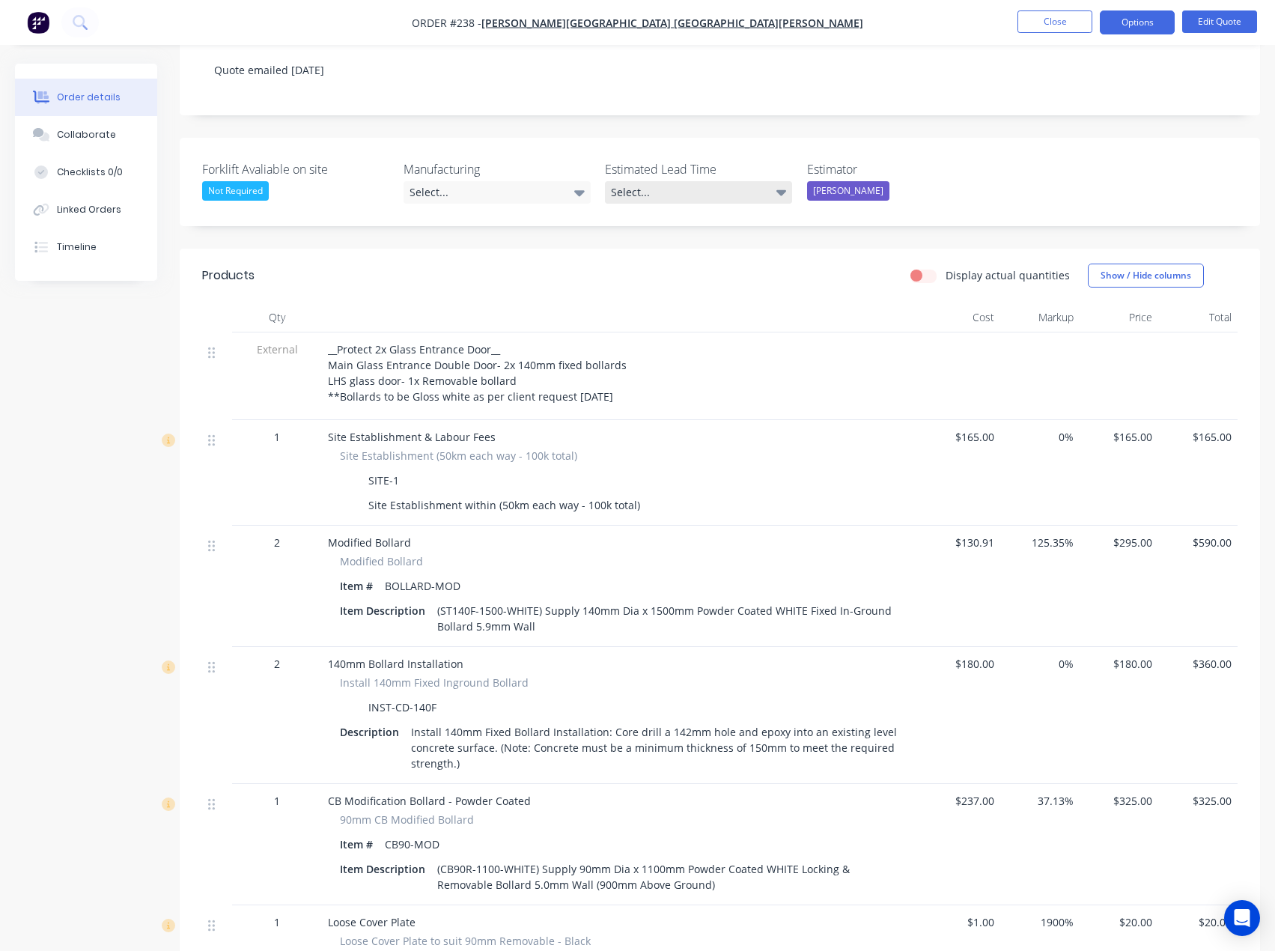
click at [681, 181] on div "Select..." at bounding box center [698, 192] width 187 height 22
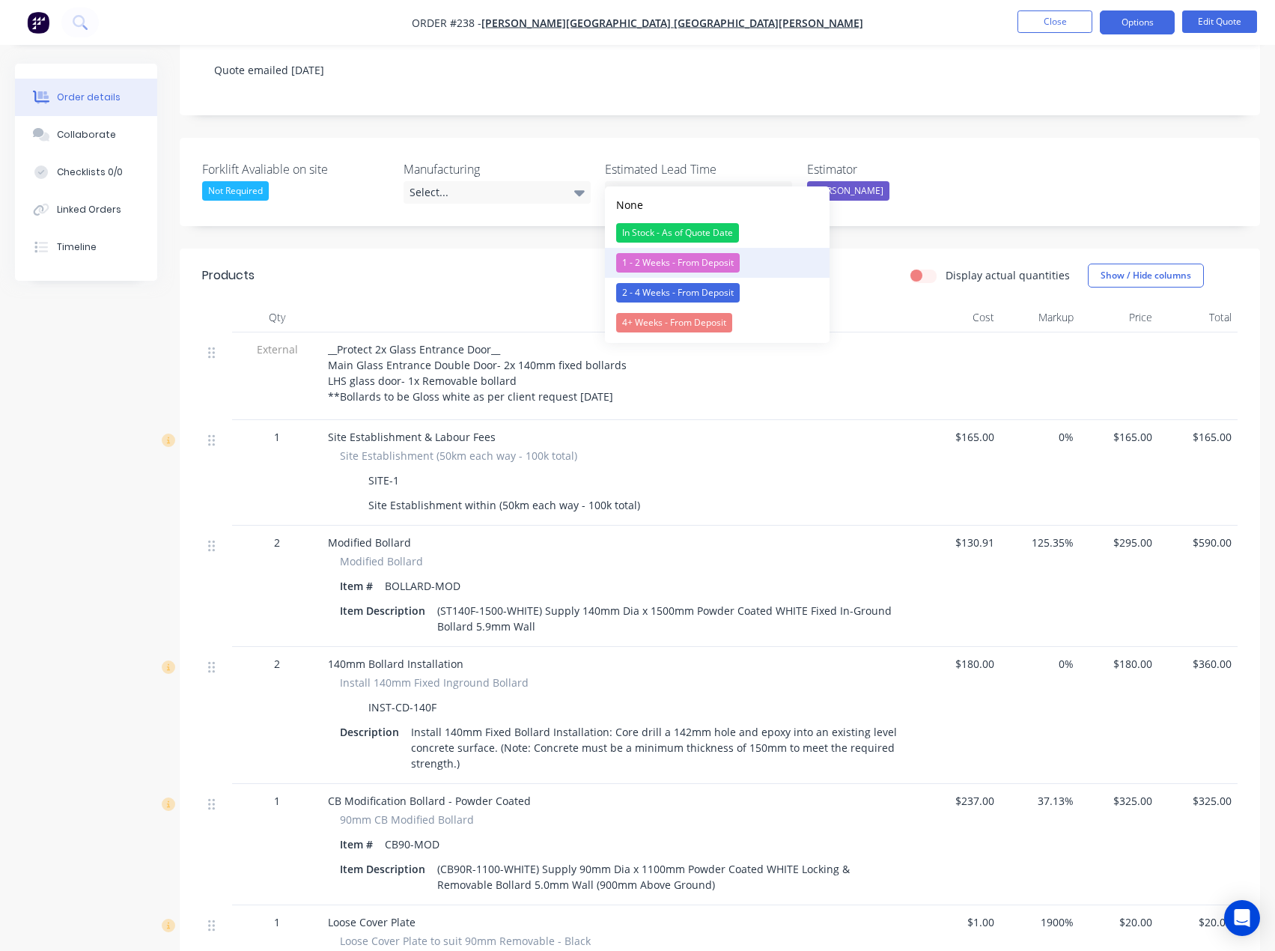
click at [661, 260] on div "1 - 2 Weeks - From Deposit" at bounding box center [678, 262] width 124 height 19
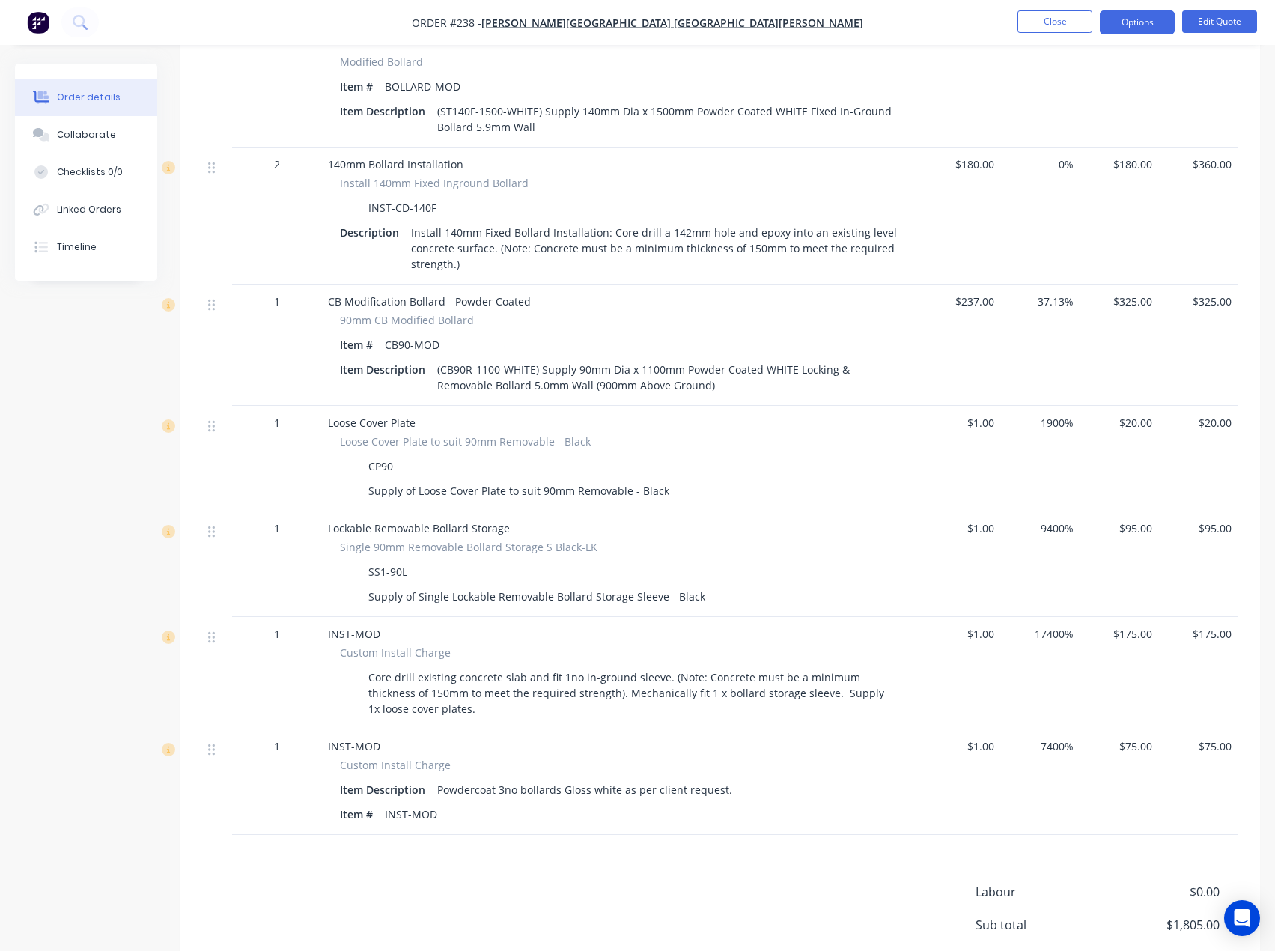
scroll to position [824, 0]
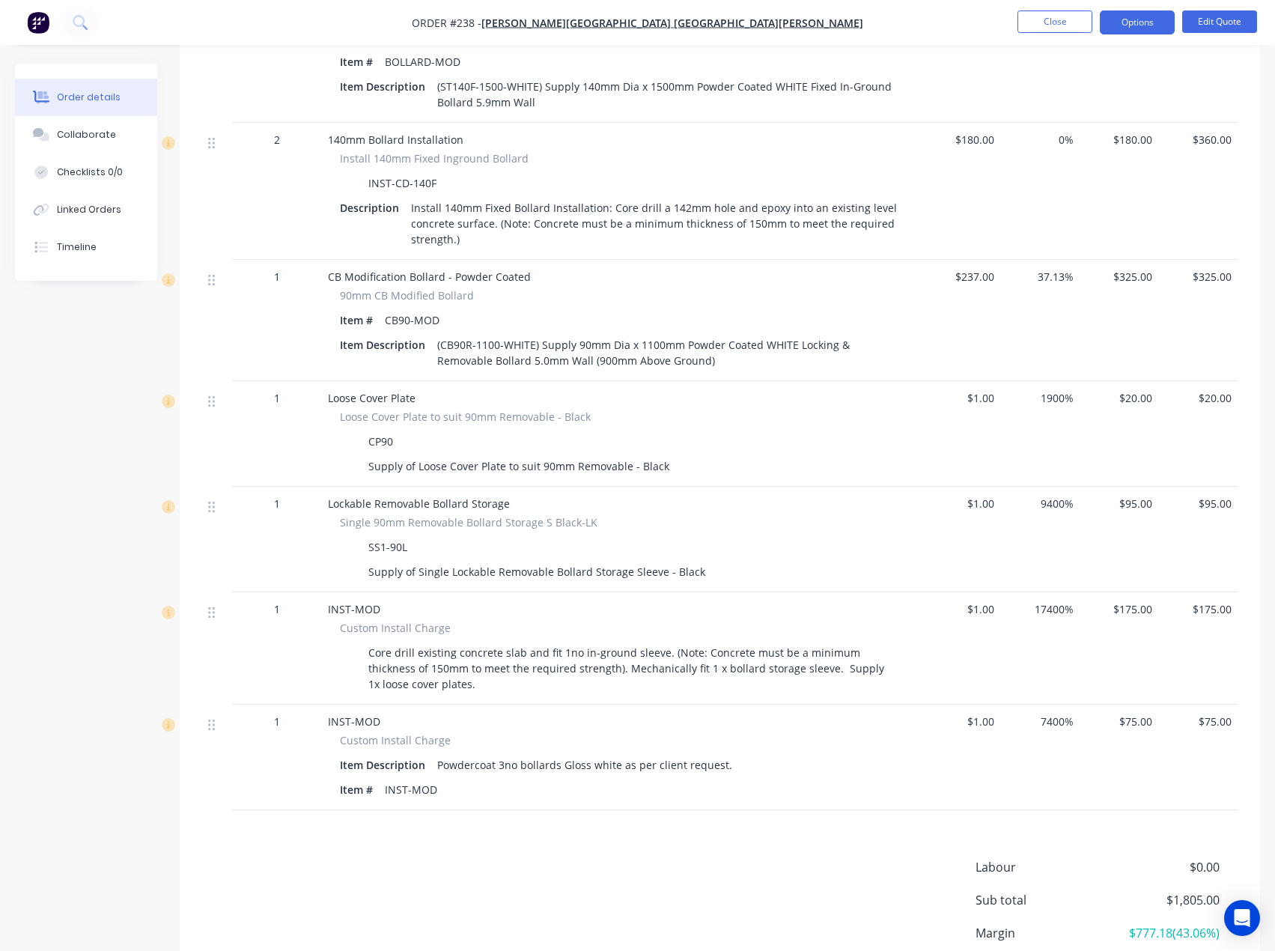
click at [1139, 714] on span "$75.00" at bounding box center [1119, 722] width 67 height 16
click at [1215, 24] on button "Edit Quote" at bounding box center [1219, 21] width 75 height 22
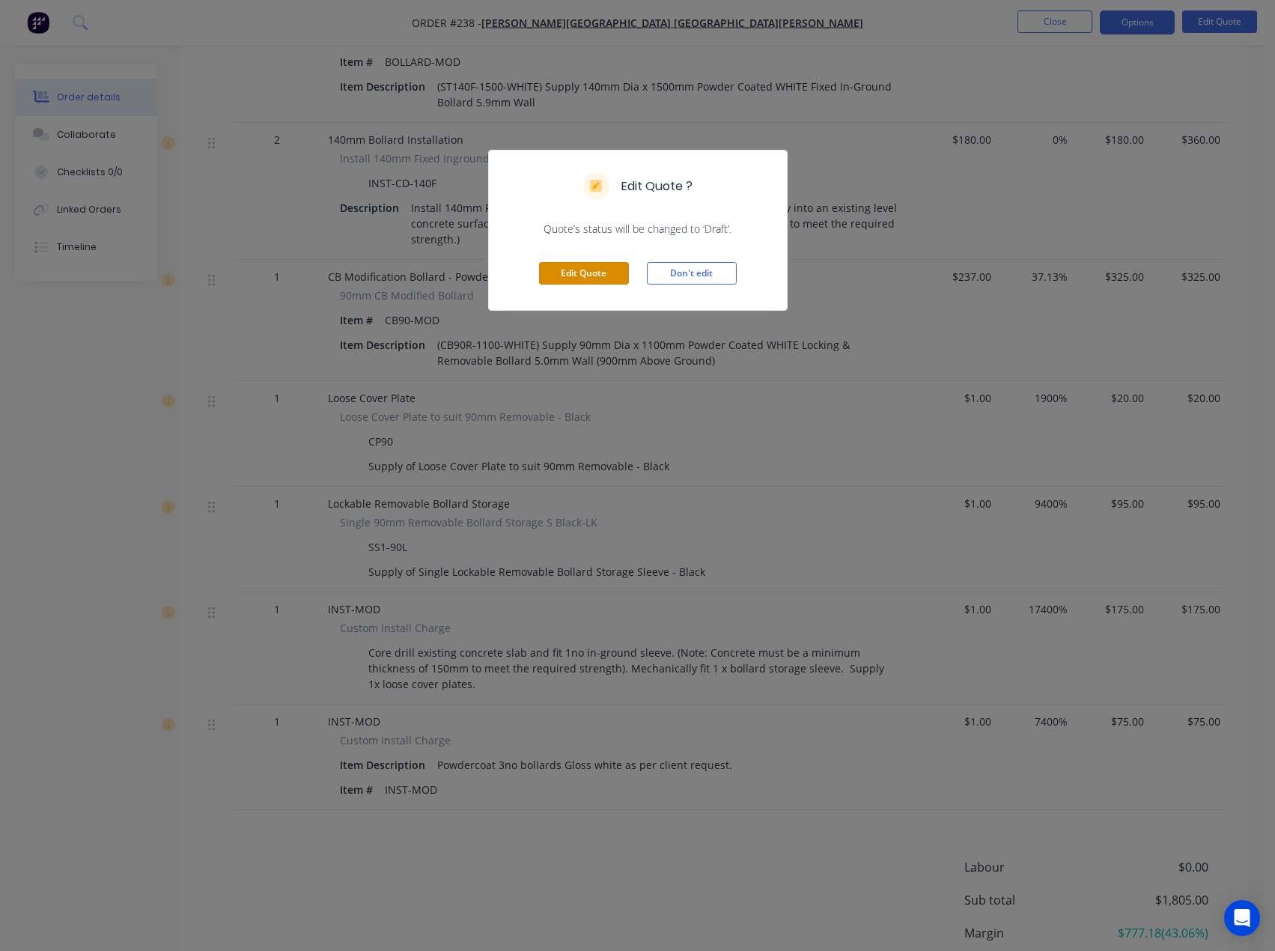
drag, startPoint x: 571, startPoint y: 272, endPoint x: 658, endPoint y: 291, distance: 89.8
click at [571, 273] on button "Edit Quote" at bounding box center [584, 273] width 90 height 22
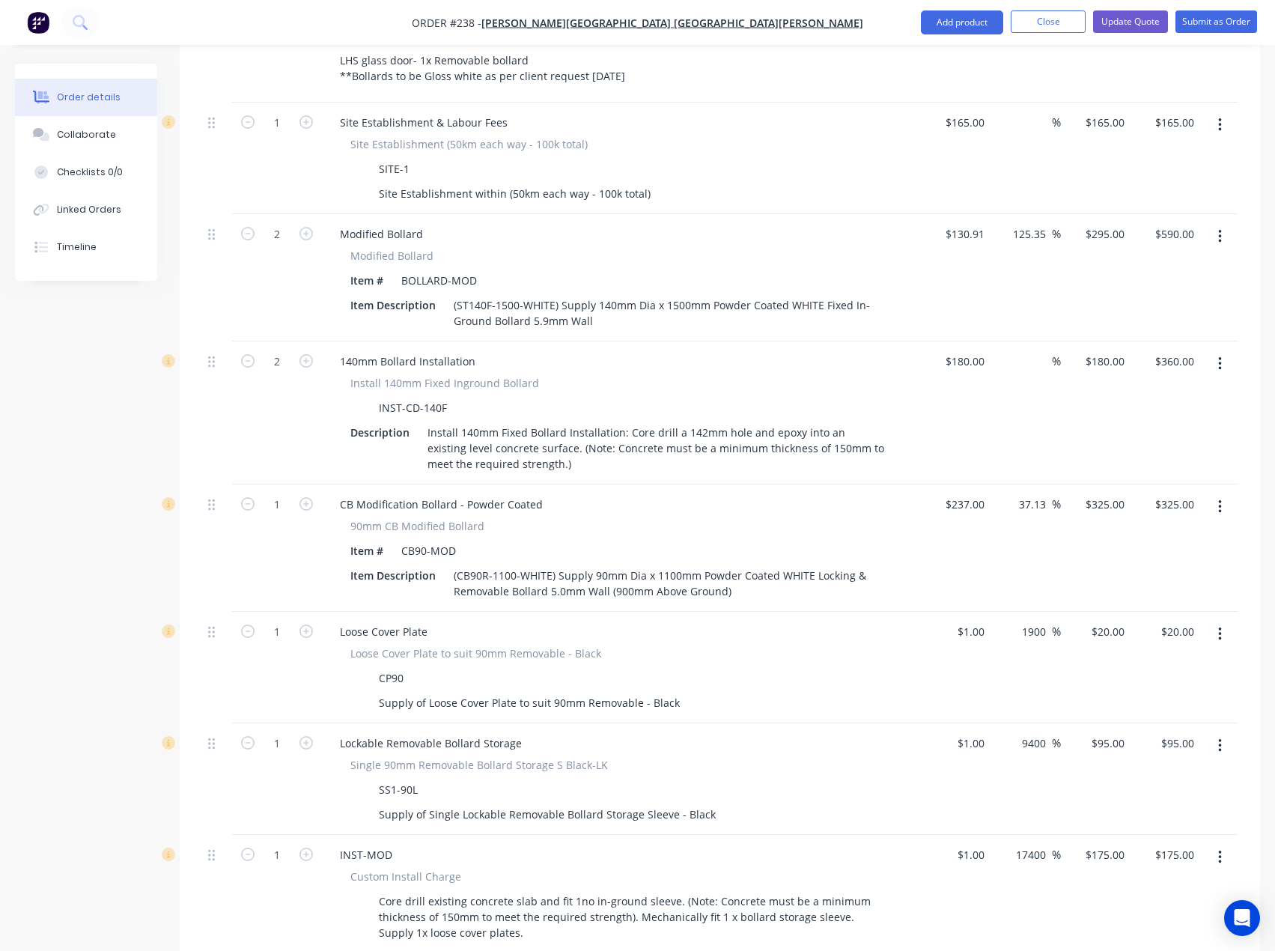
scroll to position [899, 0]
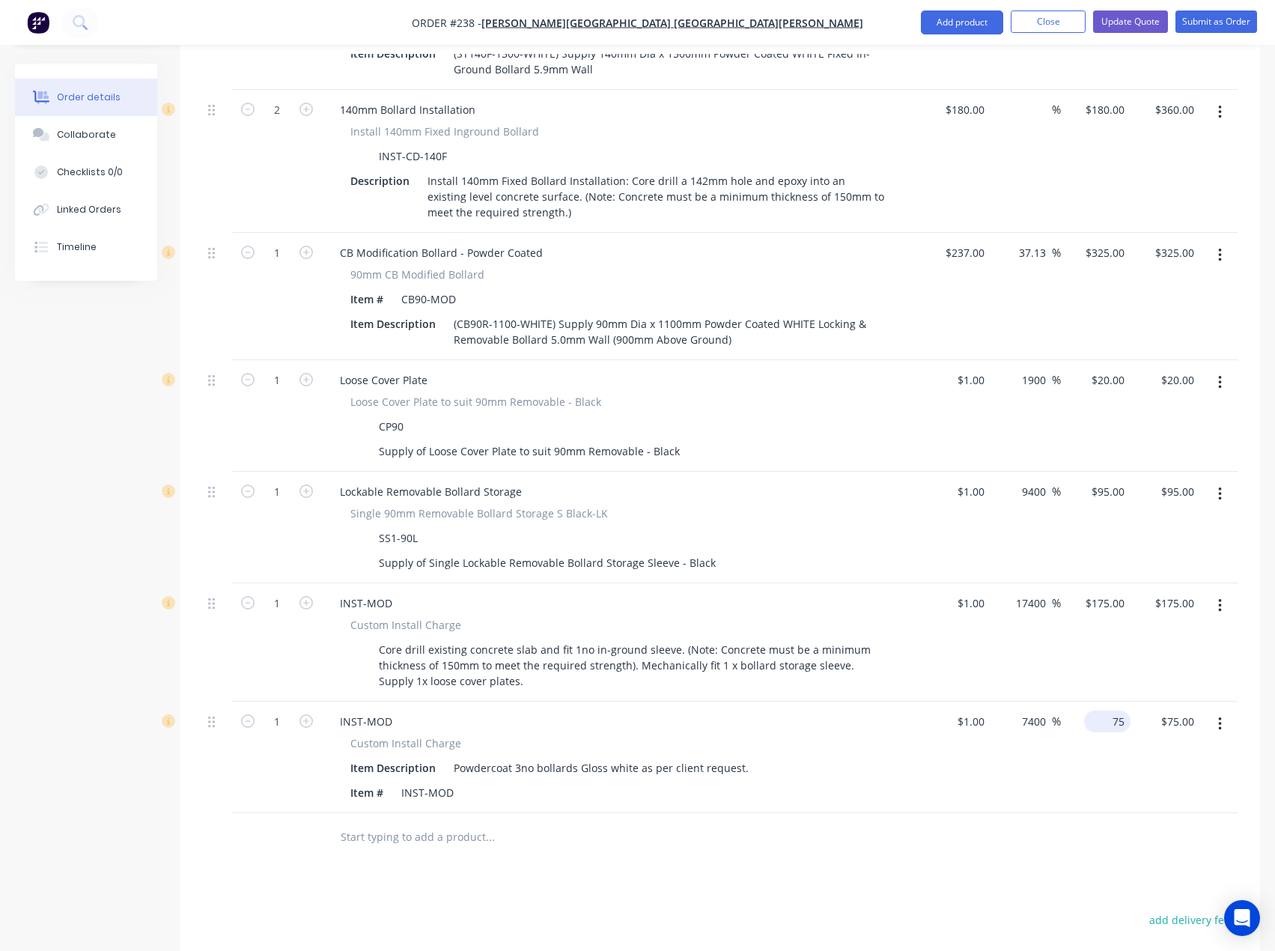
click at [1109, 711] on div "75 $75.00" at bounding box center [1107, 722] width 46 height 22
type input "100"
type input "9900"
type input "$100.00"
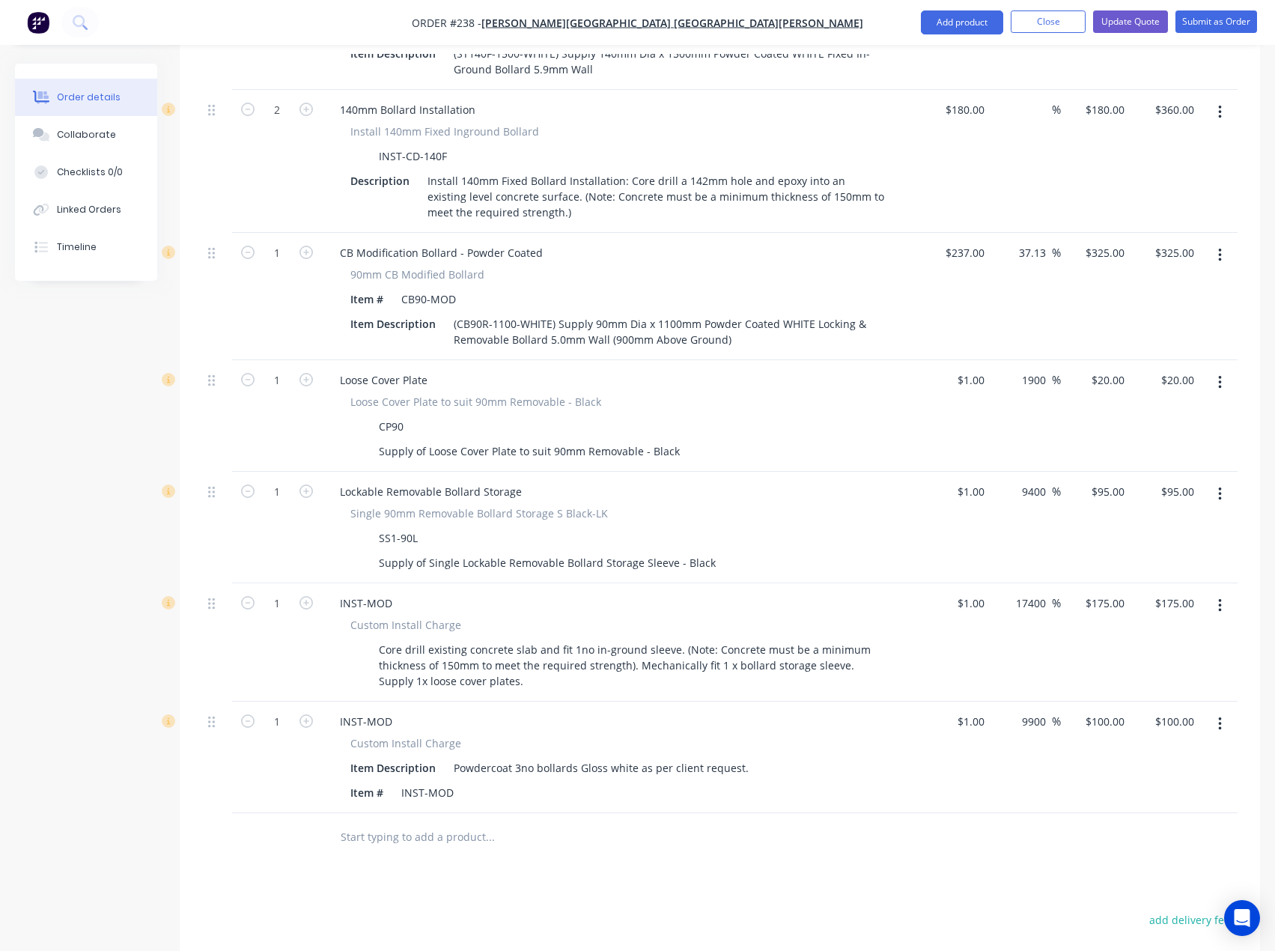
click at [1134, 25] on button "Update Quote" at bounding box center [1130, 21] width 75 height 22
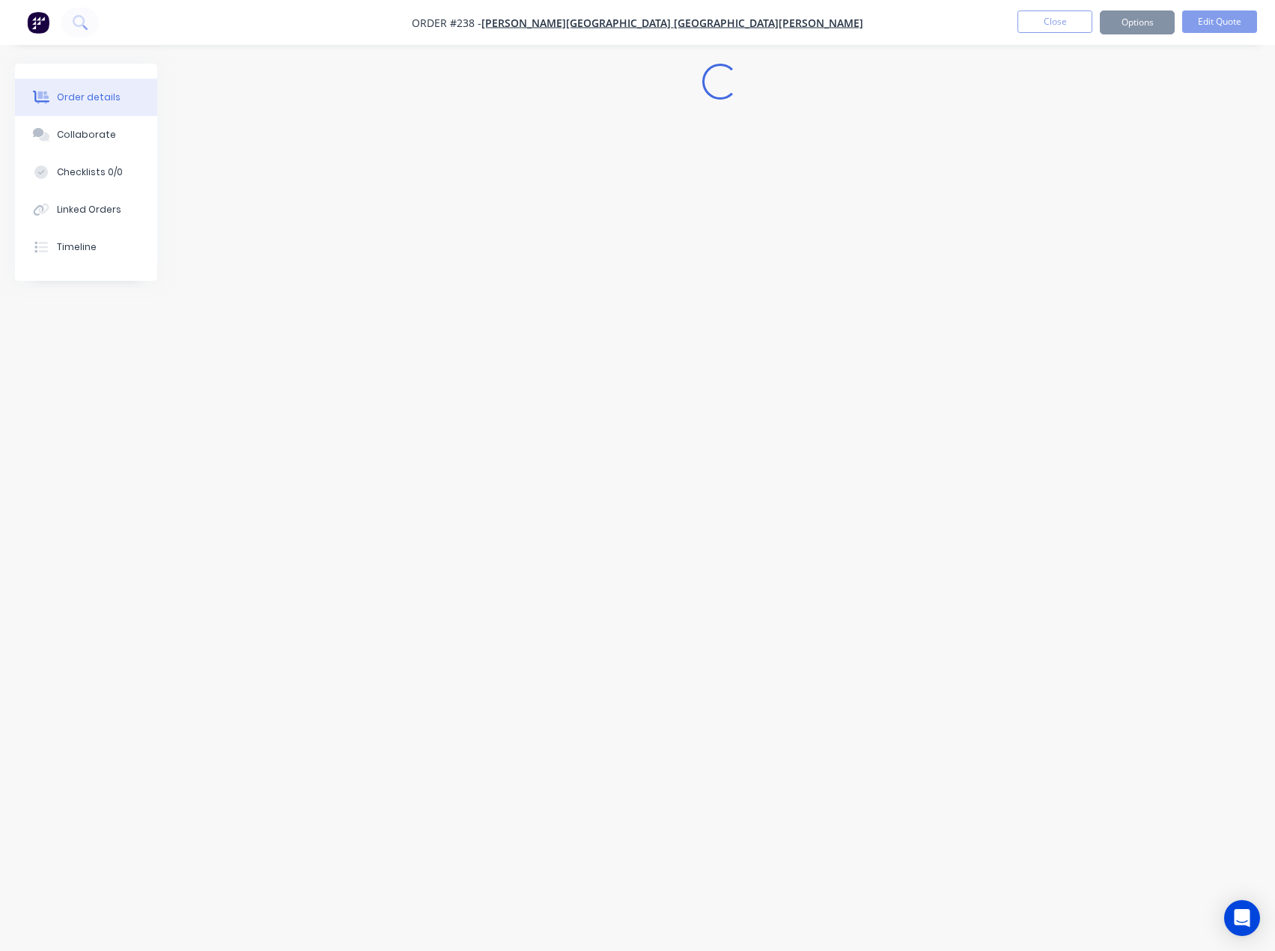
scroll to position [0, 0]
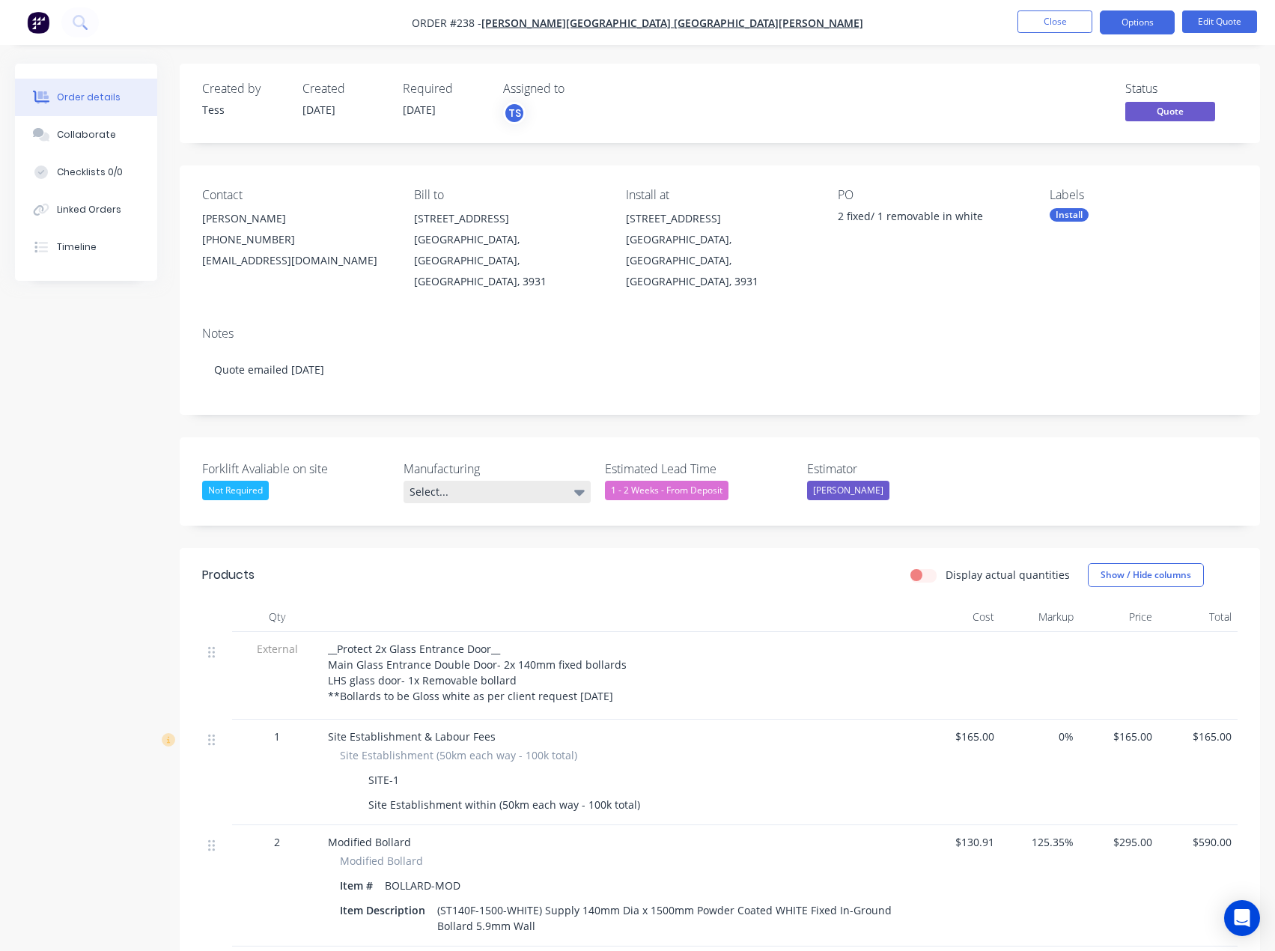
click at [448, 481] on div "Select..." at bounding box center [497, 492] width 187 height 22
click at [443, 537] on div "Not Required" at bounding box center [472, 535] width 67 height 19
click at [544, 460] on label "Manufacturing" at bounding box center [497, 469] width 187 height 18
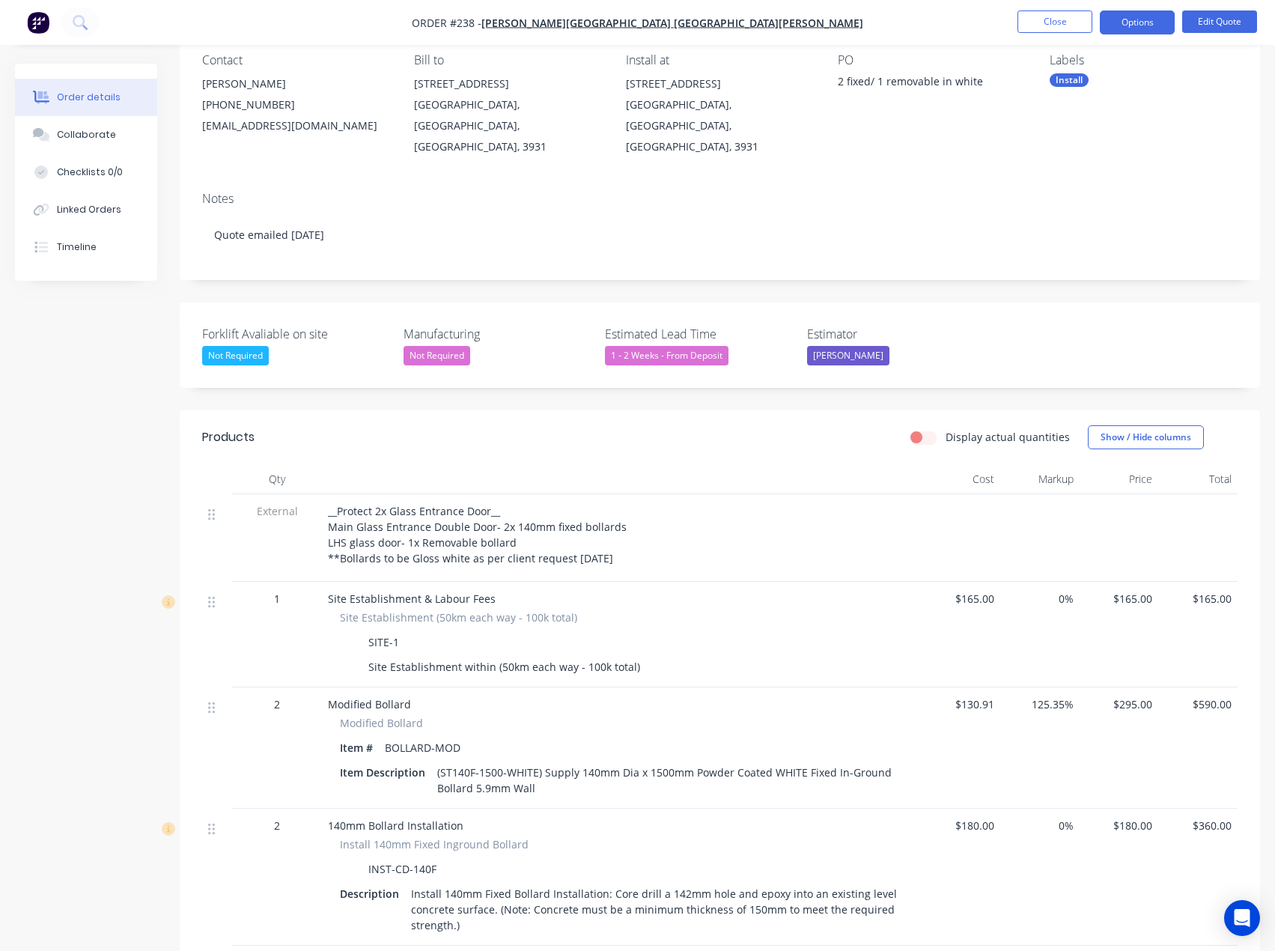
scroll to position [150, 0]
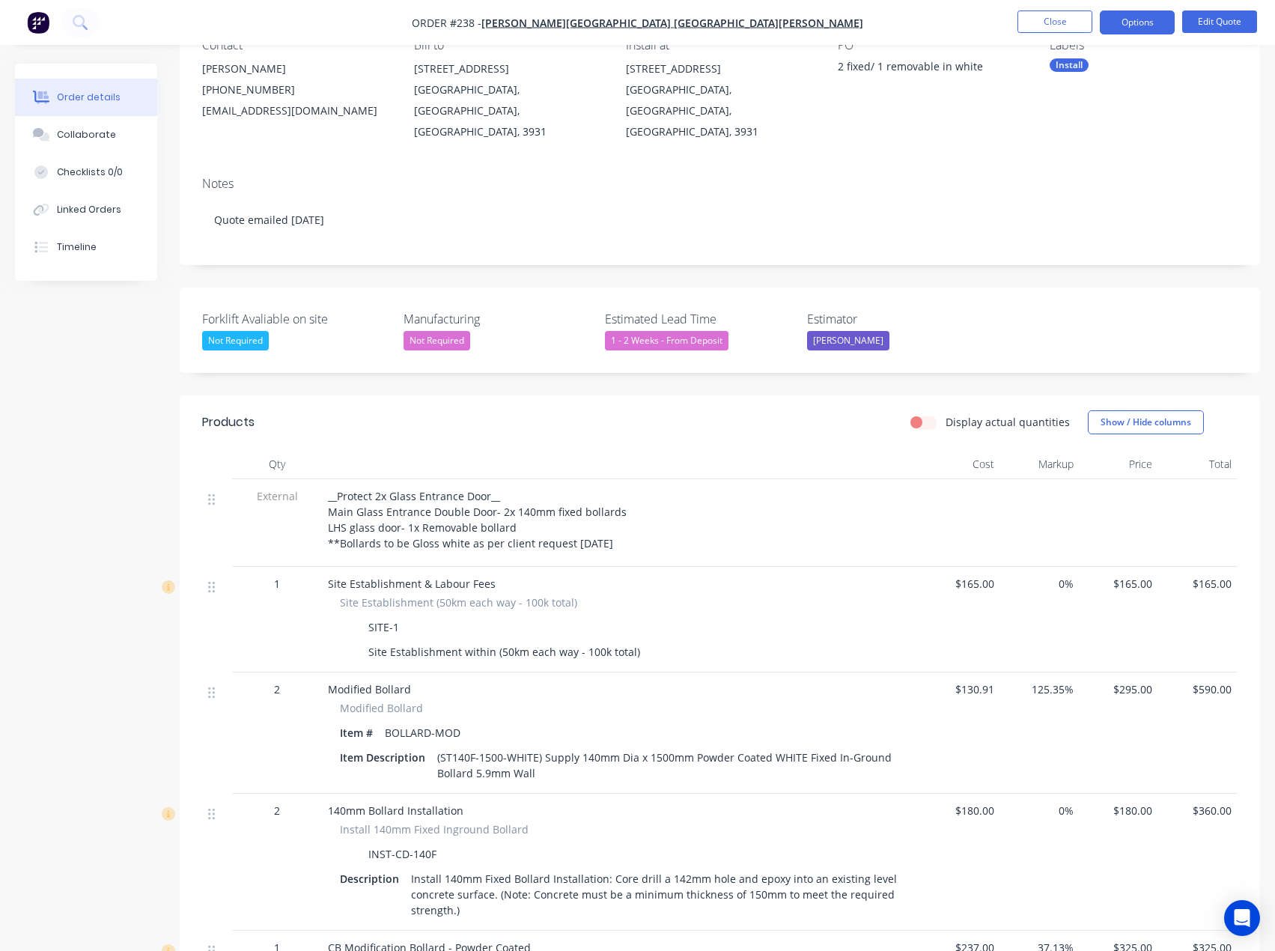
click at [622, 520] on div "__Protect 2x Glass Entrance Door__ Main Glass Entrance Double Door- 2x 140mm fi…" at bounding box center [621, 519] width 587 height 63
click at [1203, 19] on button "Edit Quote" at bounding box center [1219, 21] width 75 height 22
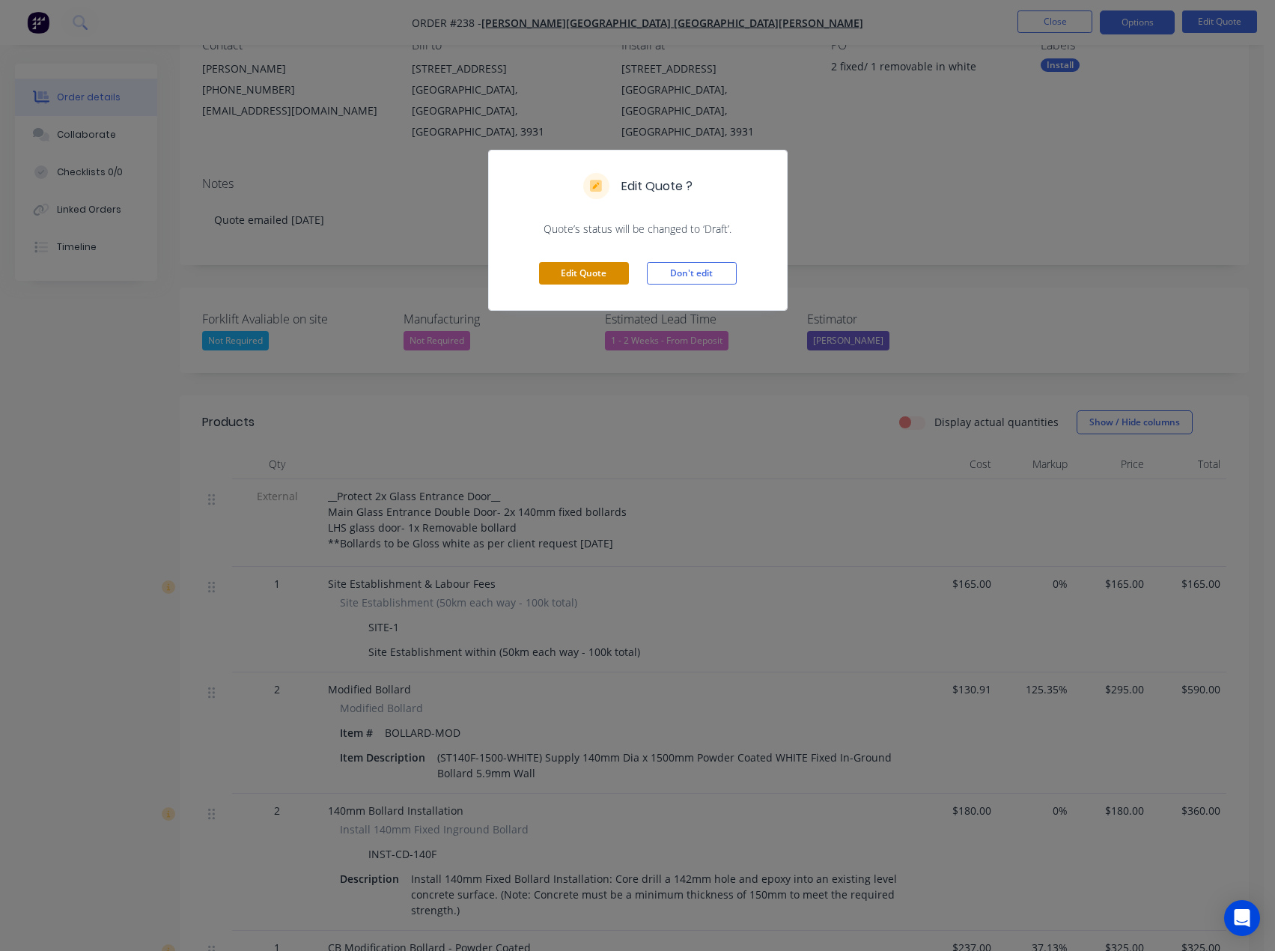
click at [571, 273] on button "Edit Quote" at bounding box center [584, 273] width 90 height 22
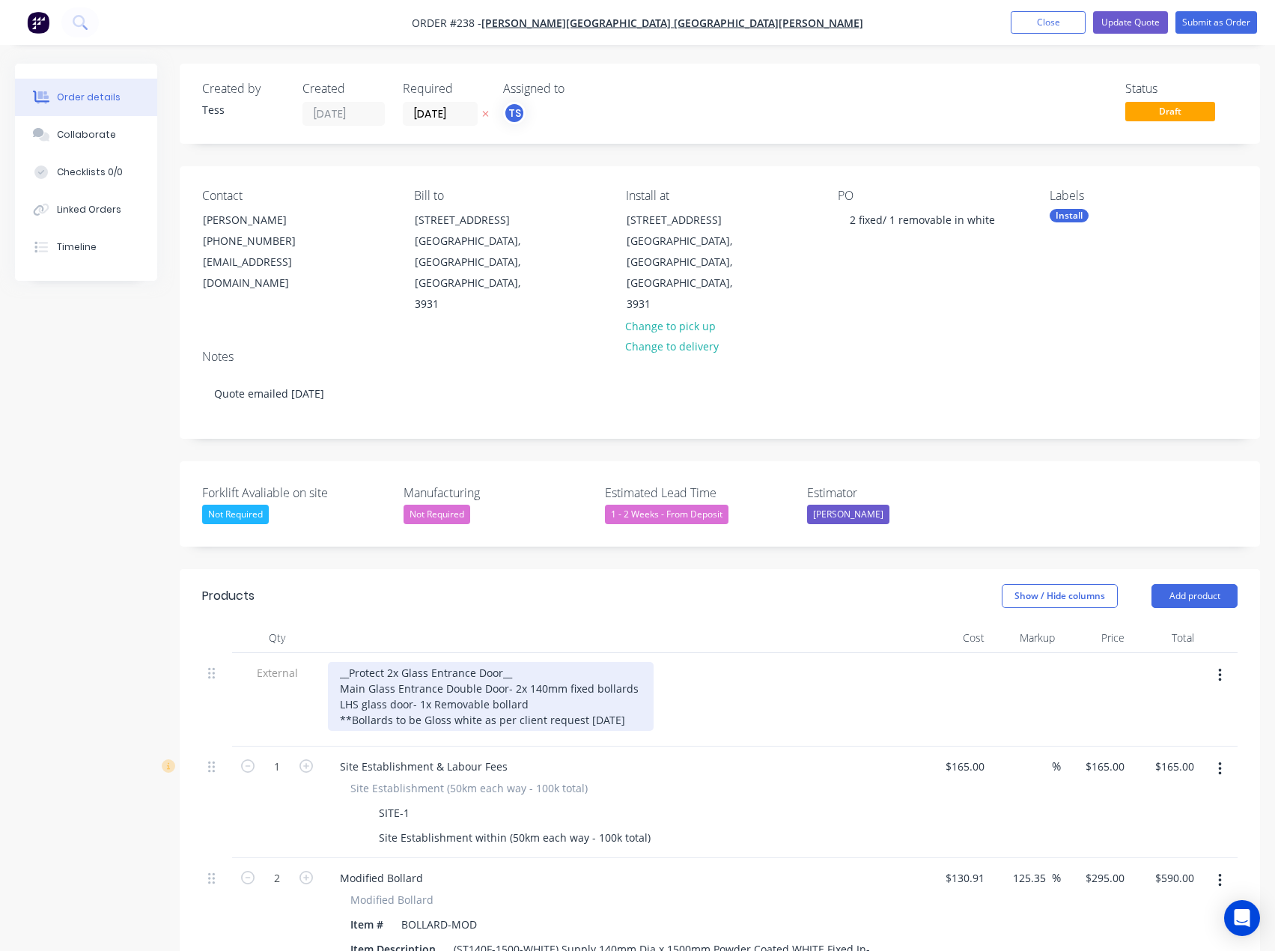
drag, startPoint x: 632, startPoint y: 680, endPoint x: 648, endPoint y: 673, distance: 17.8
click at [633, 680] on div "__Protect 2x Glass Entrance Door__ Main Glass Entrance Double Door- 2x 140mm fi…" at bounding box center [491, 696] width 326 height 69
click at [690, 680] on div "__Protect 2x Glass Entrance Door__ Main Glass Entrance Double Door- 2x 140mm fi…" at bounding box center [563, 696] width 470 height 69
drag, startPoint x: 691, startPoint y: 681, endPoint x: 657, endPoint y: 678, distance: 33.8
click at [657, 678] on div "__Protect 2x Glass Entrance Door__ Main Glass Entrance Double Door- 2x 140mm fi…" at bounding box center [563, 696] width 470 height 69
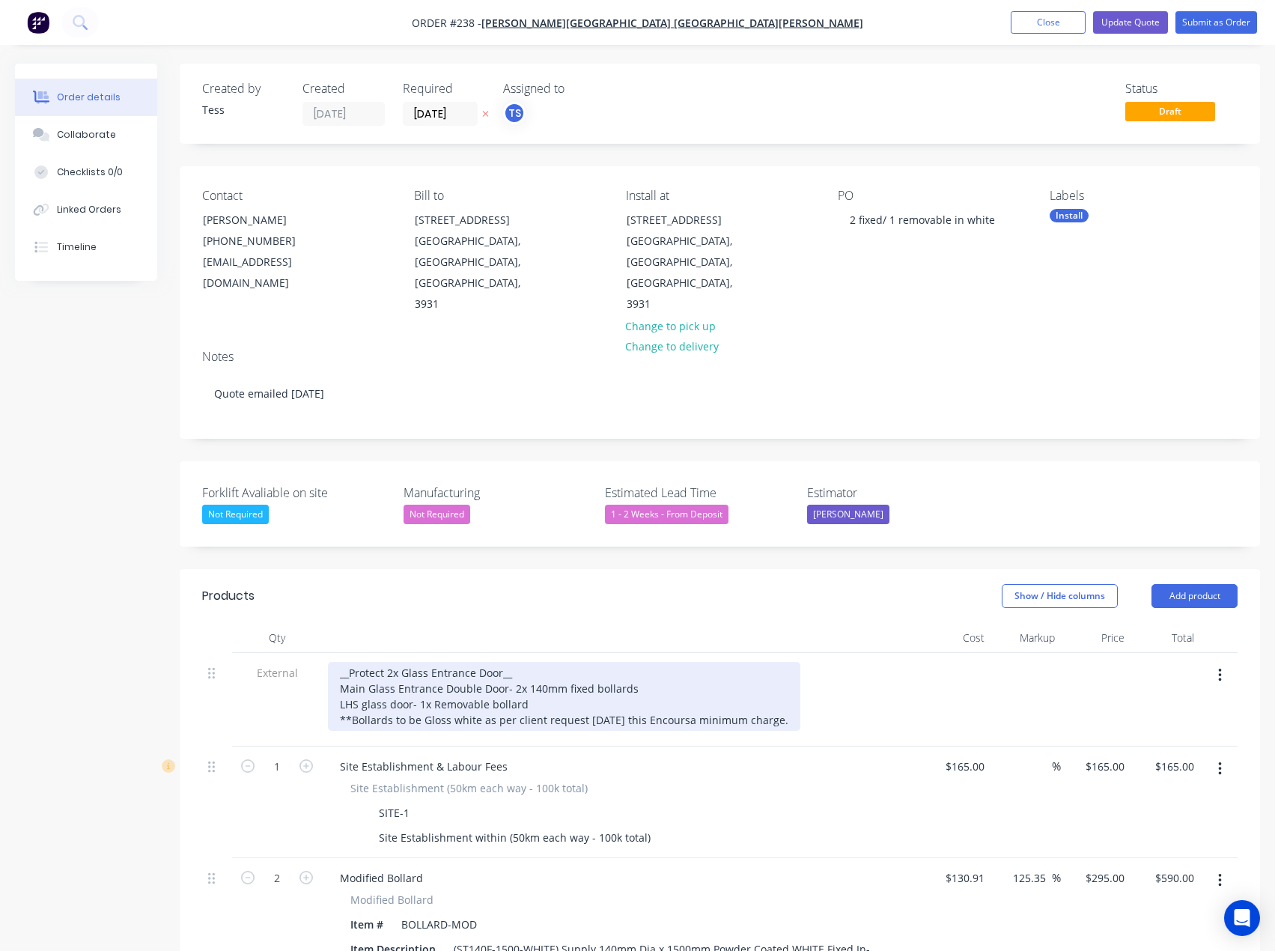
click at [660, 678] on div "__Protect 2x Glass Entrance Door__ Main Glass Entrance Double Door- 2x 140mm fi…" at bounding box center [564, 696] width 473 height 69
click at [696, 680] on div "__Protect 2x Glass Entrance Door__ Main Glass Entrance Double Door- 2x 140mm fi…" at bounding box center [564, 696] width 473 height 69
click at [789, 677] on div "__Protect 2x Glass Entrance Door__ Main Glass Entrance Double Door- 2x 140mm fi…" at bounding box center [566, 696] width 476 height 69
click at [798, 680] on div "__Protect 2x Glass Entrance Door__ Main Glass Entrance Double Door- 2x 140mm fi…" at bounding box center [566, 696] width 476 height 69
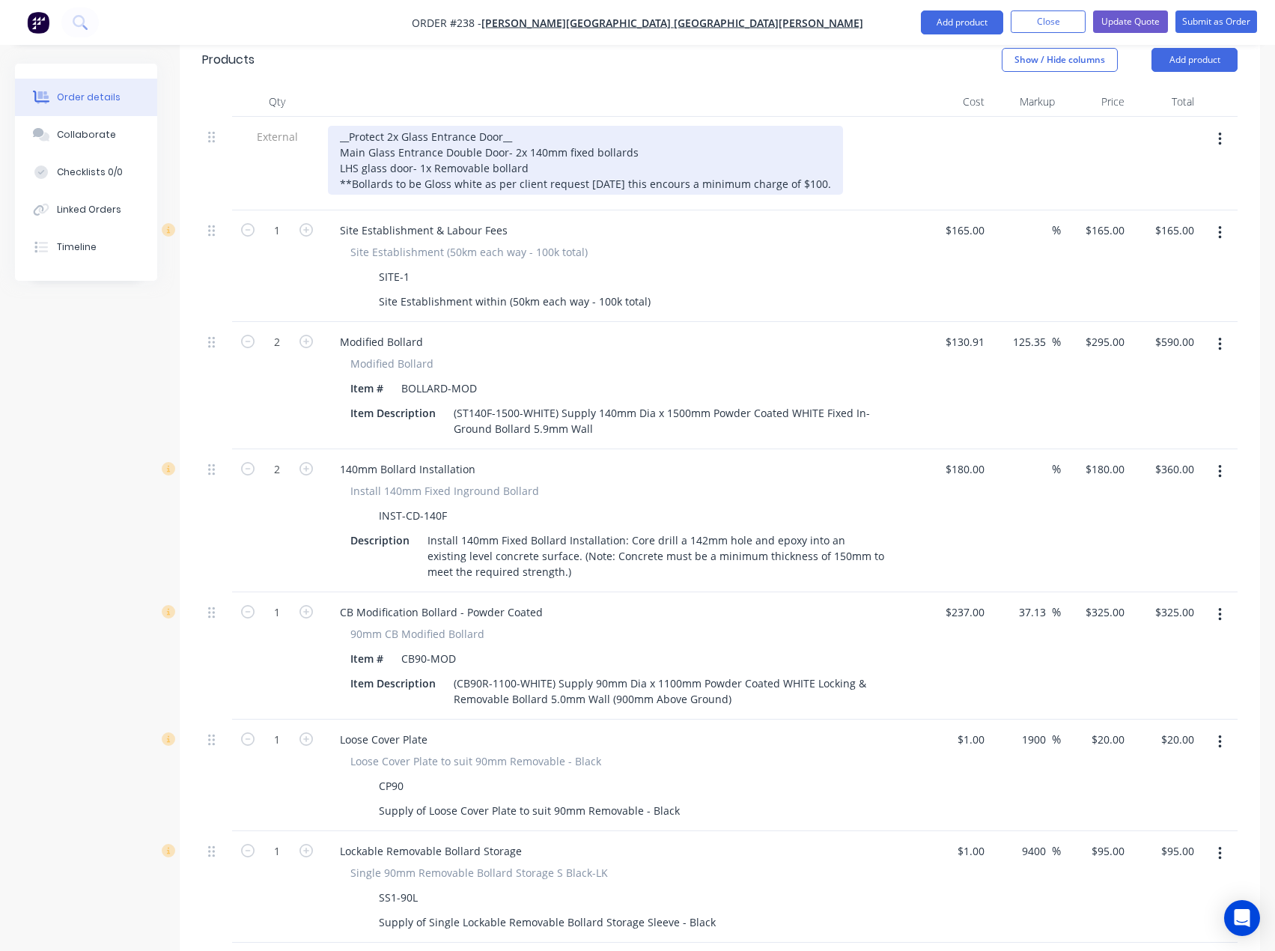
scroll to position [524, 0]
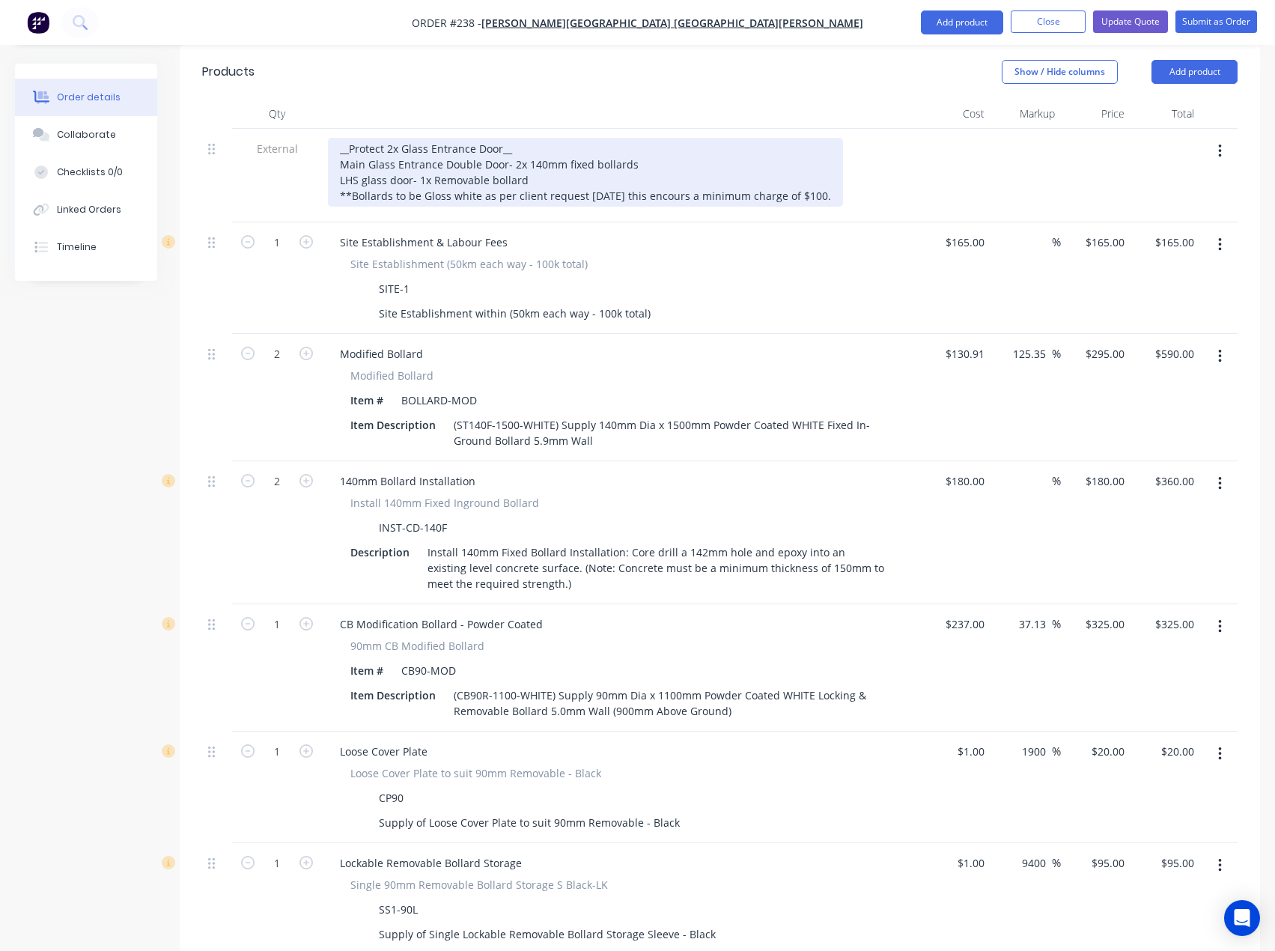
click at [352, 156] on div "__Protect 2x Glass Entrance Door__ Main Glass Entrance Double Door- 2x 140mm fi…" at bounding box center [585, 172] width 515 height 69
click at [443, 151] on div "__Protect 2x Glass Entrance Door__ Main Glass Entrance Double Door- 2x 140mm fi…" at bounding box center [596, 172] width 537 height 69
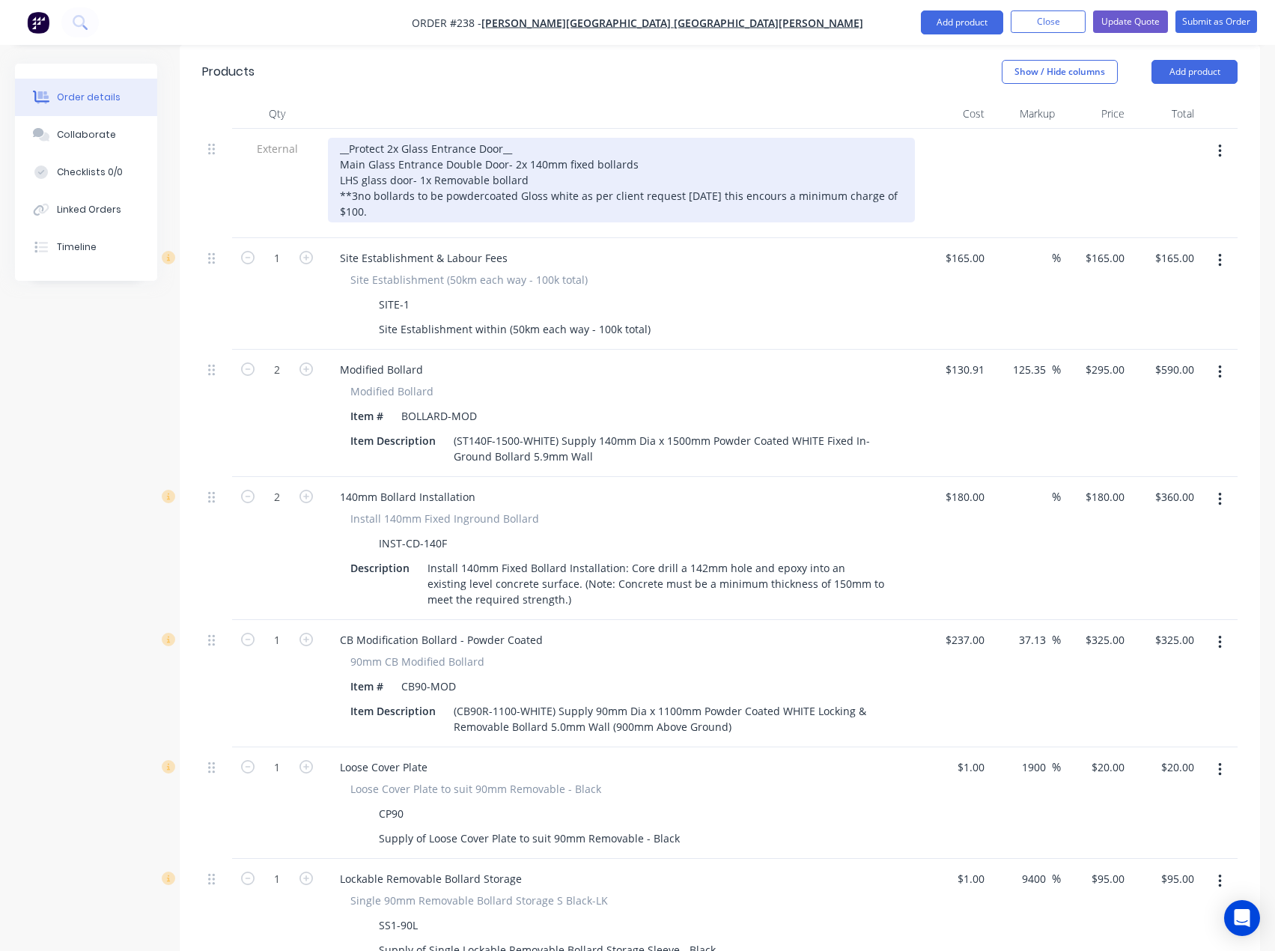
click at [444, 153] on div "__Protect 2x Glass Entrance Door__ Main Glass Entrance Double Door- 2x 140mm fi…" at bounding box center [621, 180] width 587 height 85
click at [716, 162] on div "__Protect 2x Glass Entrance Door__ Main Glass Entrance Double Door- 2x 140mm fi…" at bounding box center [621, 180] width 587 height 85
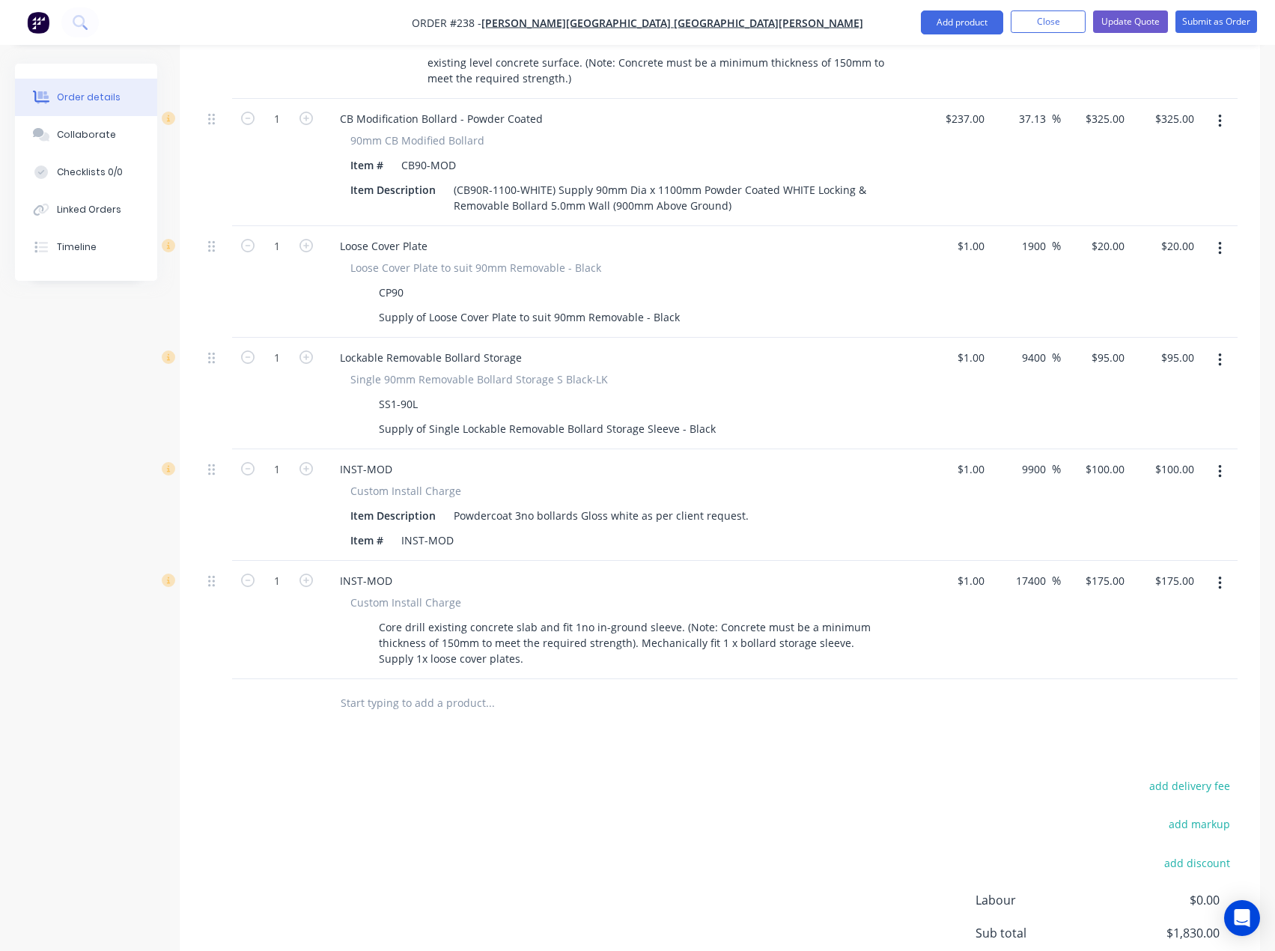
scroll to position [1048, 0]
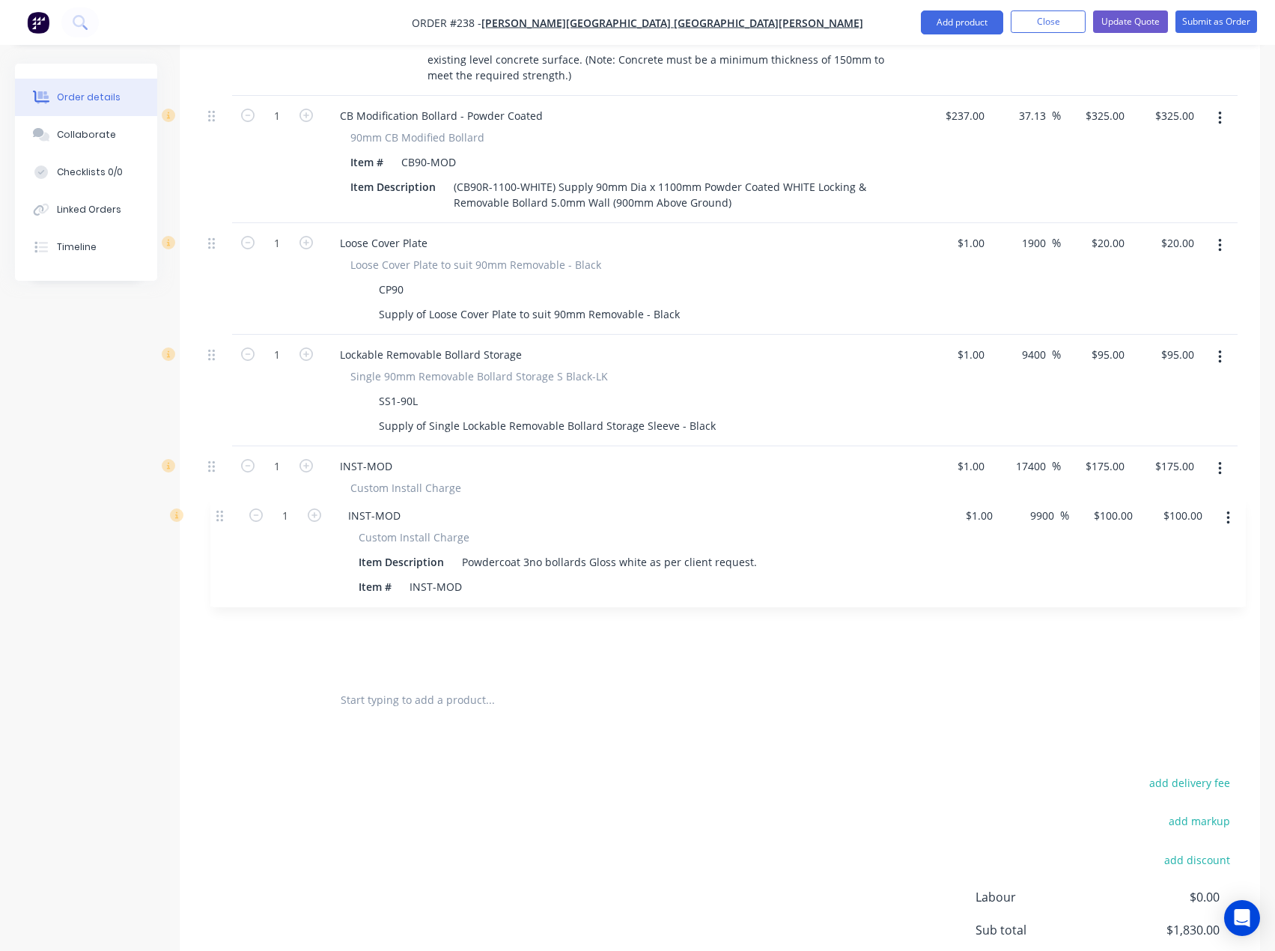
drag, startPoint x: 214, startPoint y: 427, endPoint x: 222, endPoint y: 527, distance: 100.7
click at [222, 527] on div "External __Protect 2x Glass Entrance Door__ Main Glass Entrance Double Door- 2x…" at bounding box center [720, 141] width 1036 height 1072
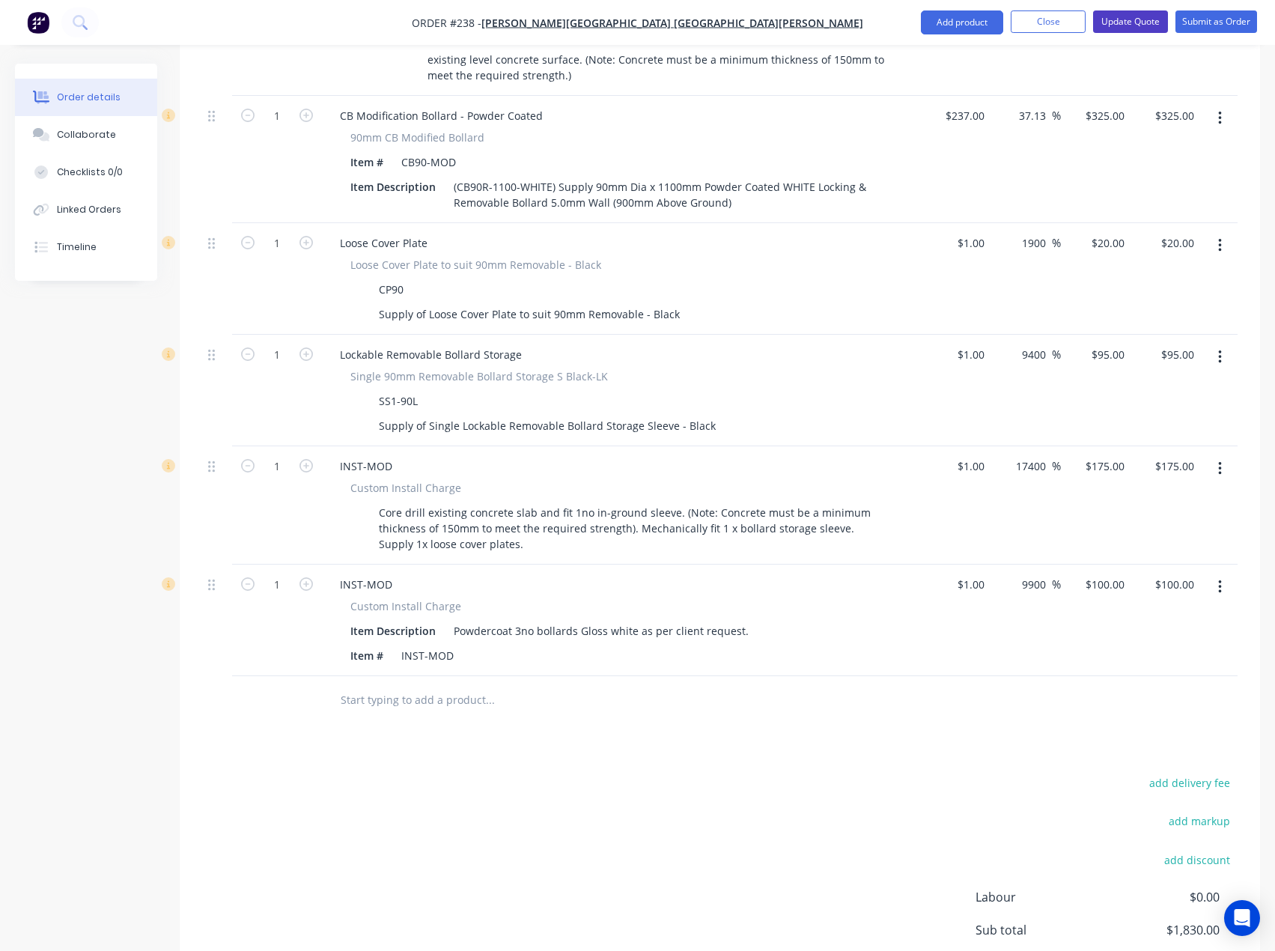
click at [1114, 26] on button "Update Quote" at bounding box center [1130, 21] width 75 height 22
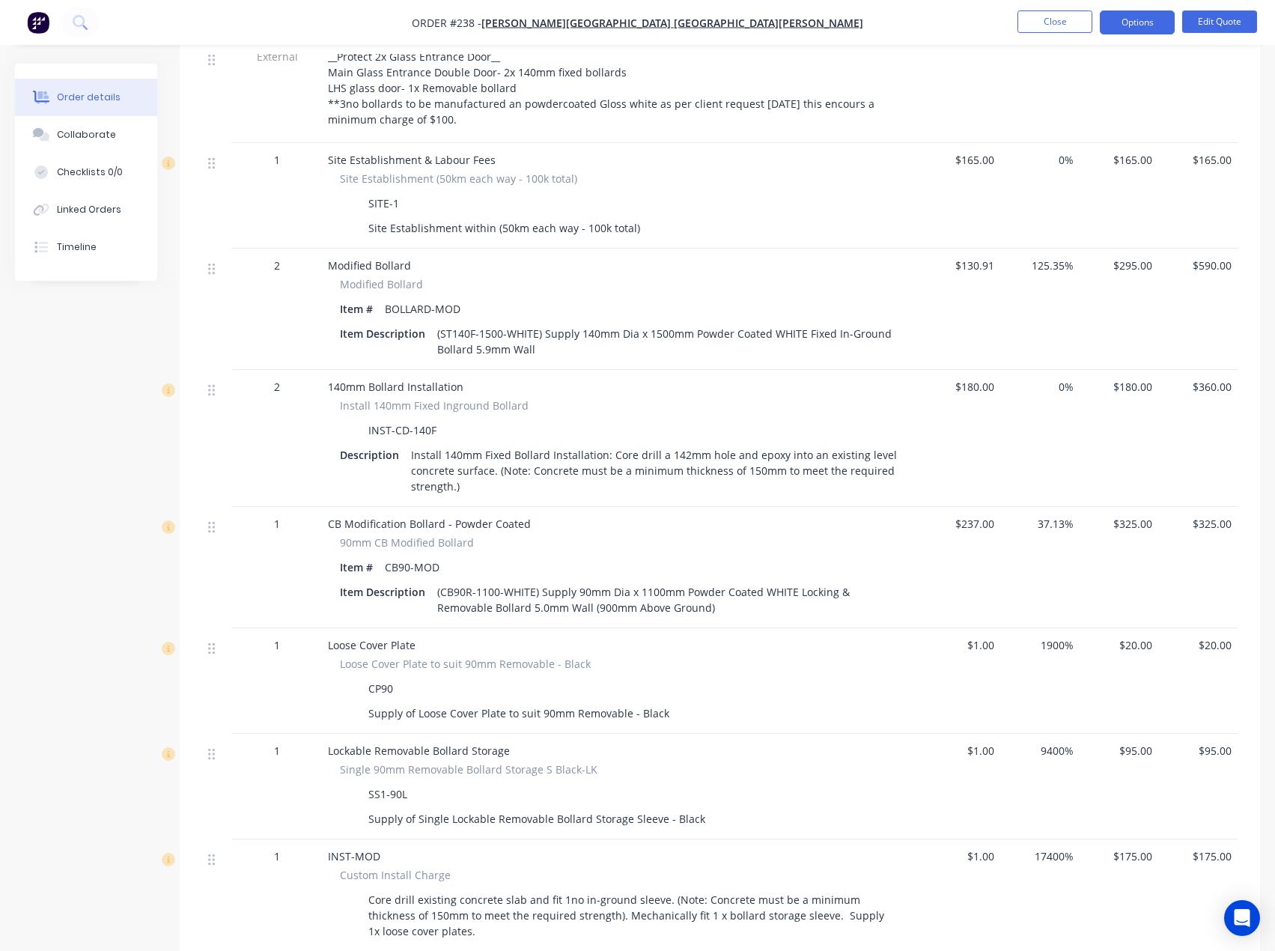
scroll to position [567, 0]
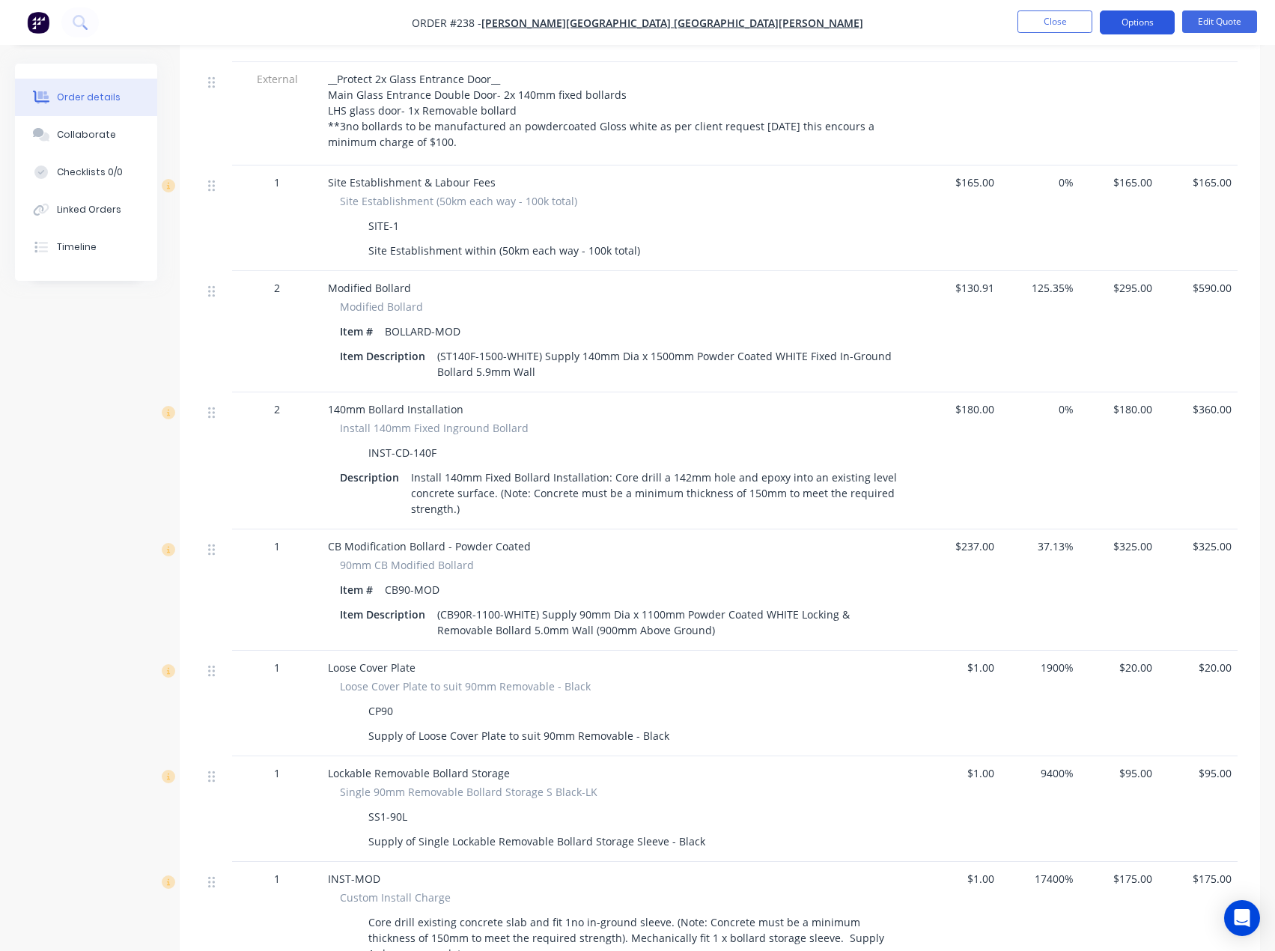
click at [1138, 21] on button "Options" at bounding box center [1137, 22] width 75 height 24
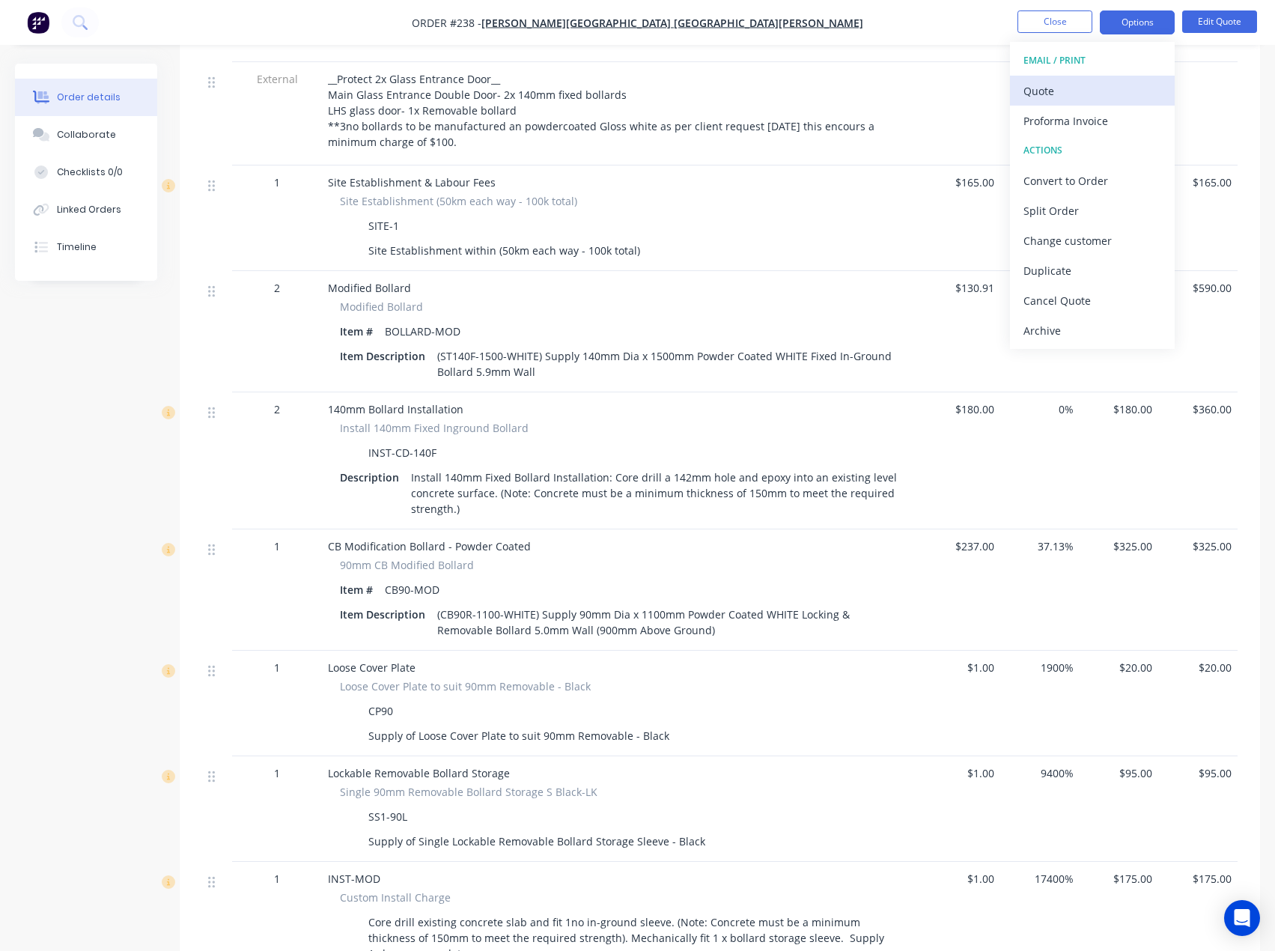
click at [1079, 82] on div "Quote" at bounding box center [1093, 91] width 138 height 22
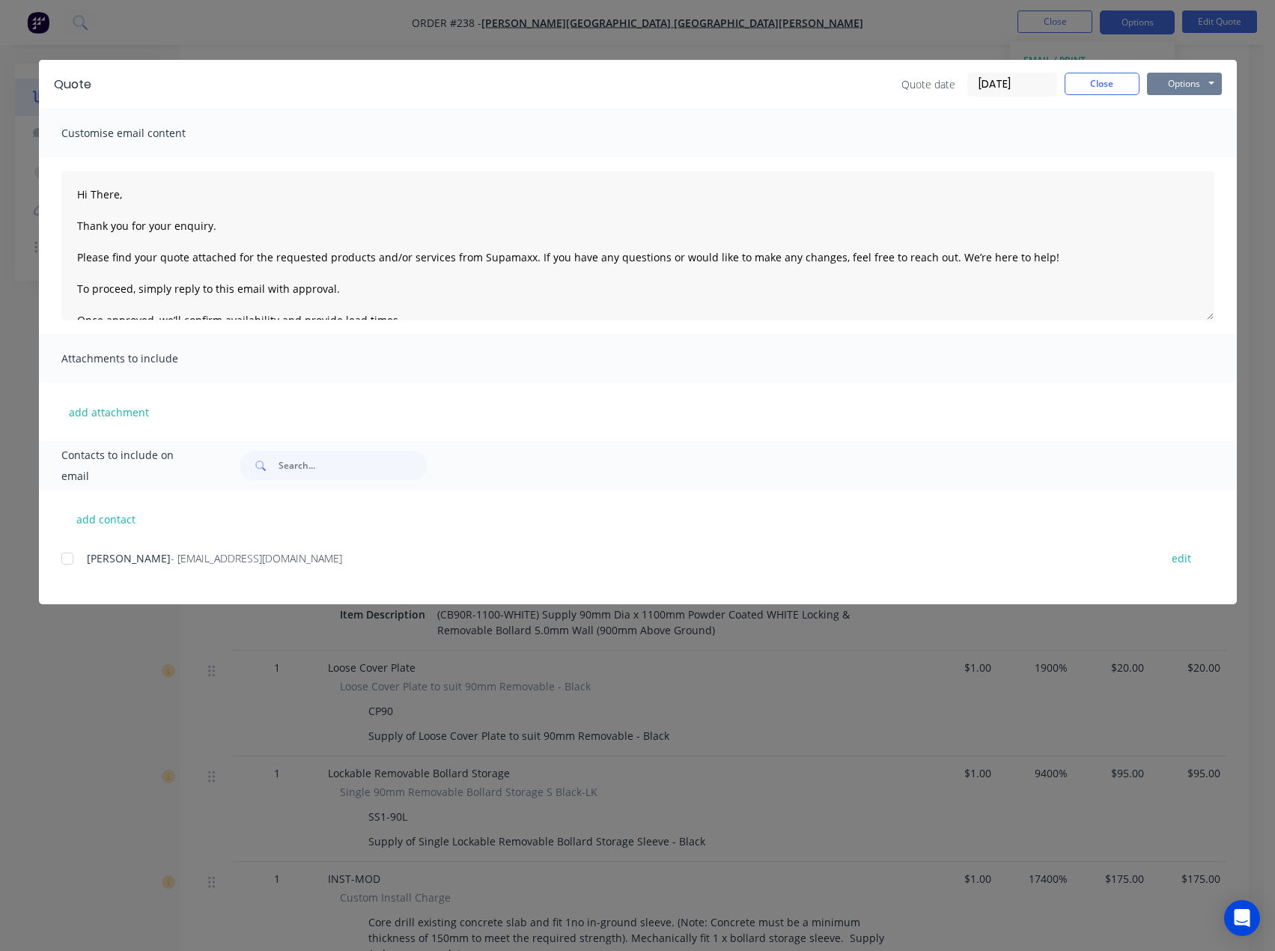
click at [1176, 76] on button "Options" at bounding box center [1184, 84] width 75 height 22
click at [1182, 115] on button "Preview" at bounding box center [1195, 110] width 96 height 25
click at [1200, 83] on button "Options" at bounding box center [1184, 84] width 75 height 22
click at [1188, 115] on button "Preview" at bounding box center [1195, 110] width 96 height 25
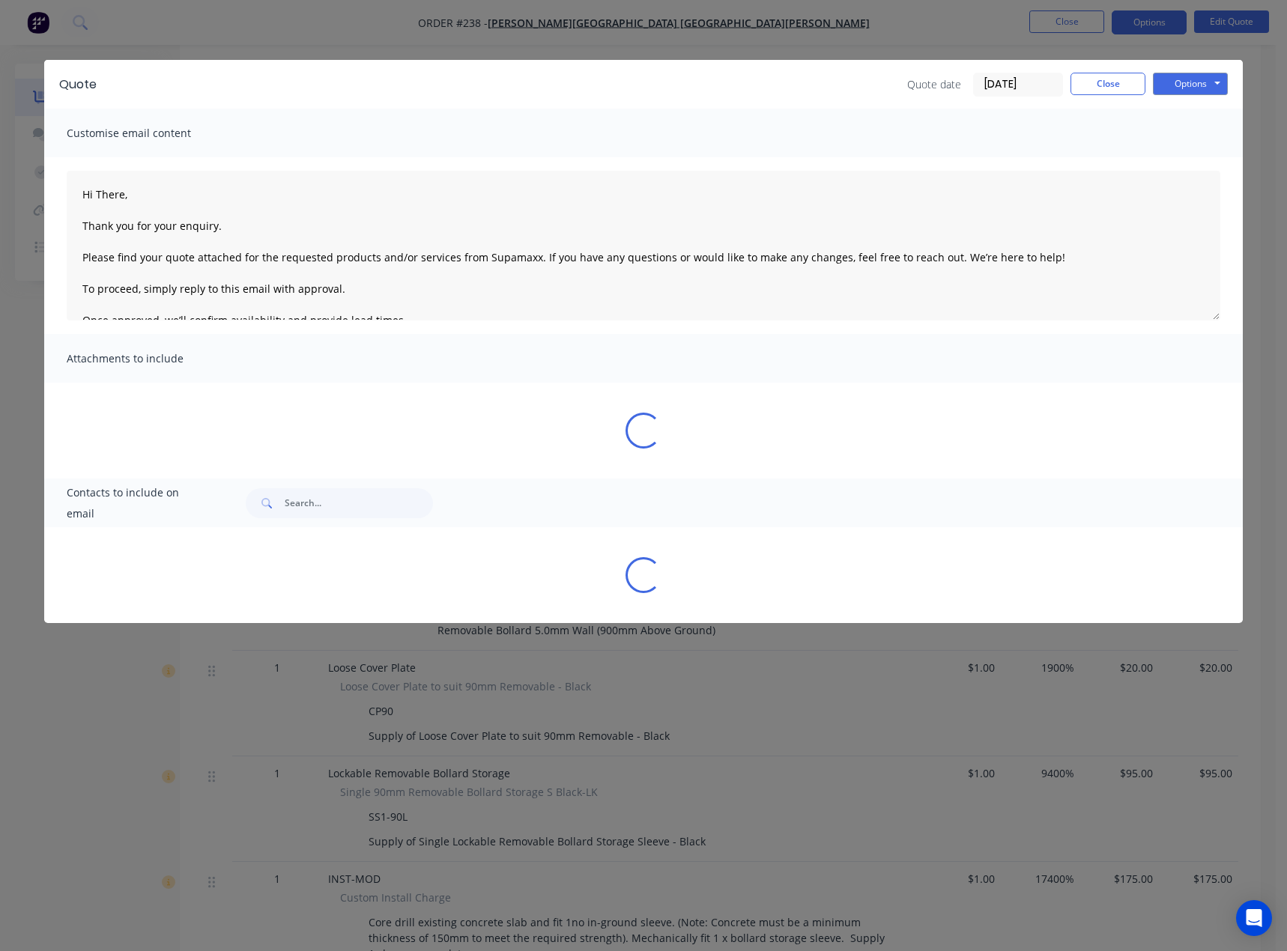
type textarea "Hi There, Thank you for your enquiry. Please find your quote attached for the r…"
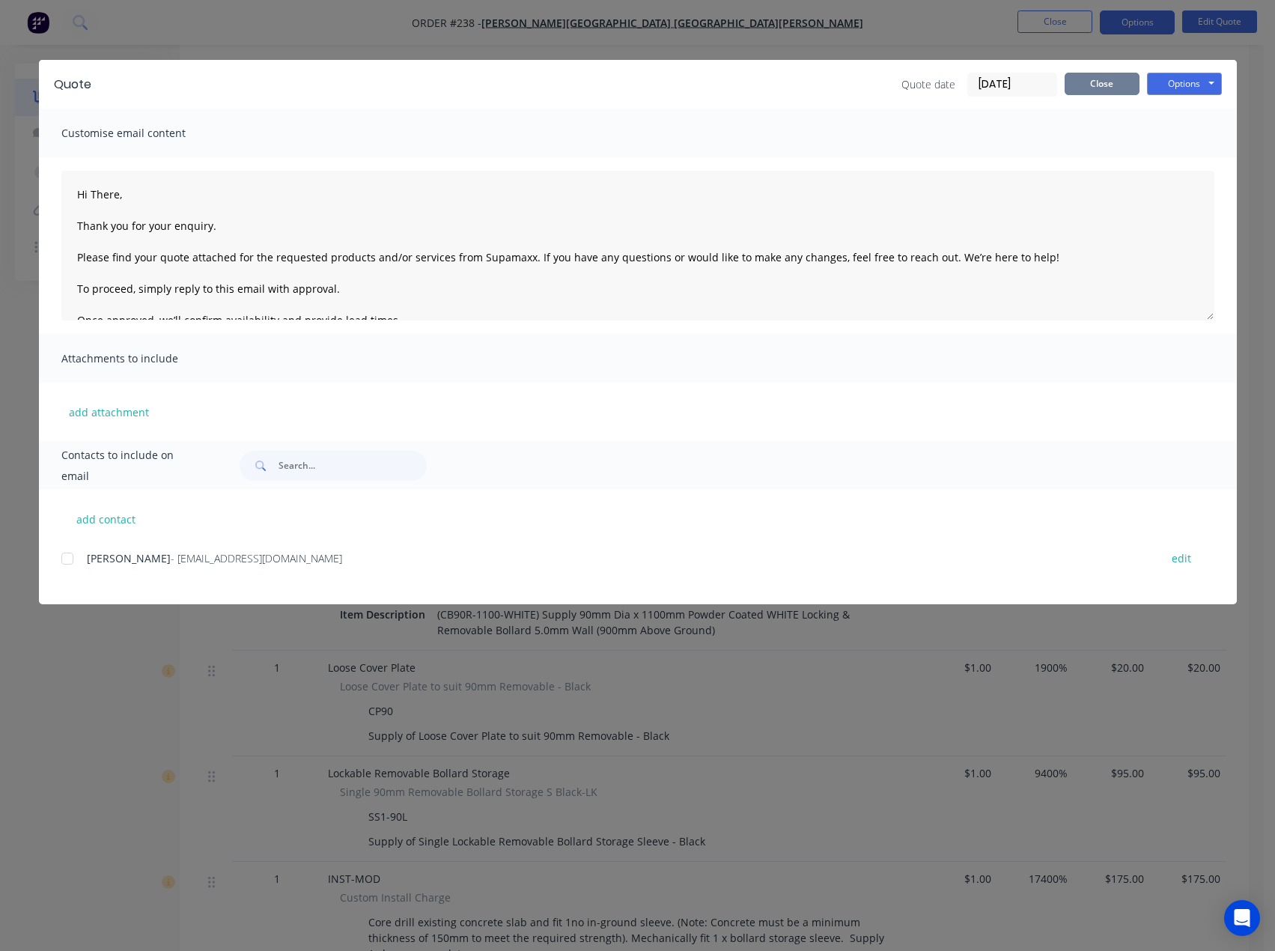
click at [1094, 82] on button "Close" at bounding box center [1102, 84] width 75 height 22
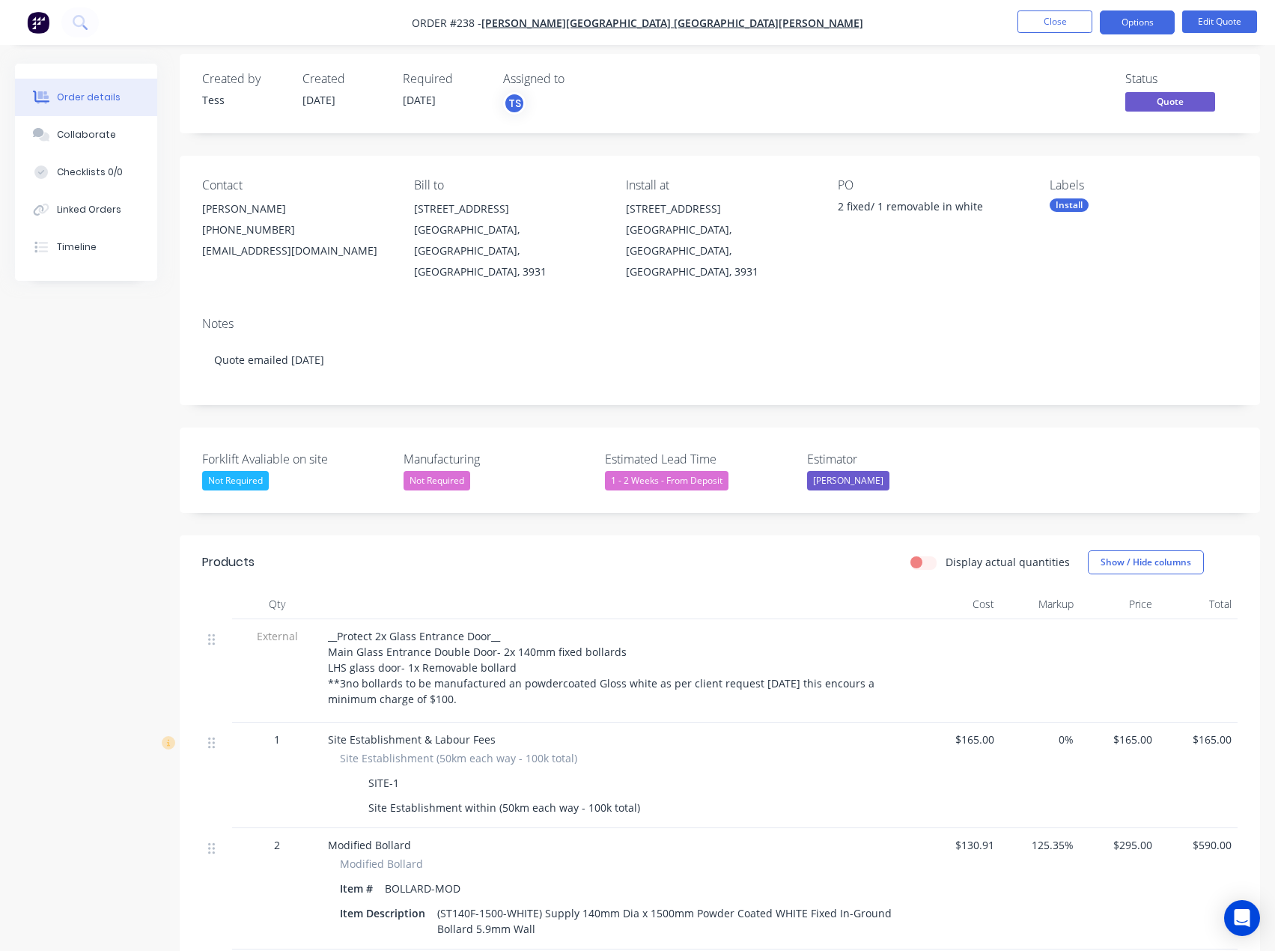
scroll to position [0, 0]
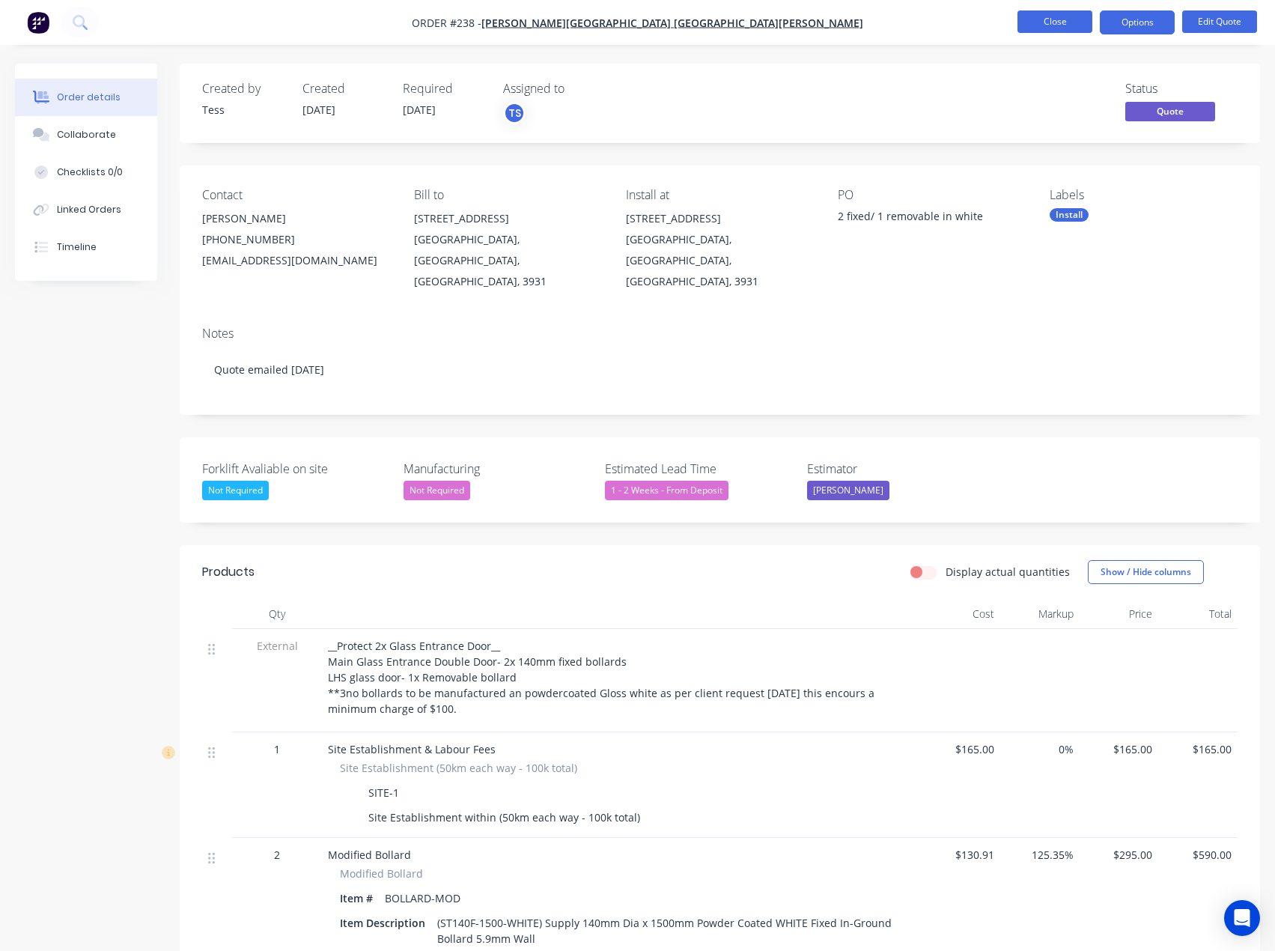
click at [1075, 17] on button "Close" at bounding box center [1055, 21] width 75 height 22
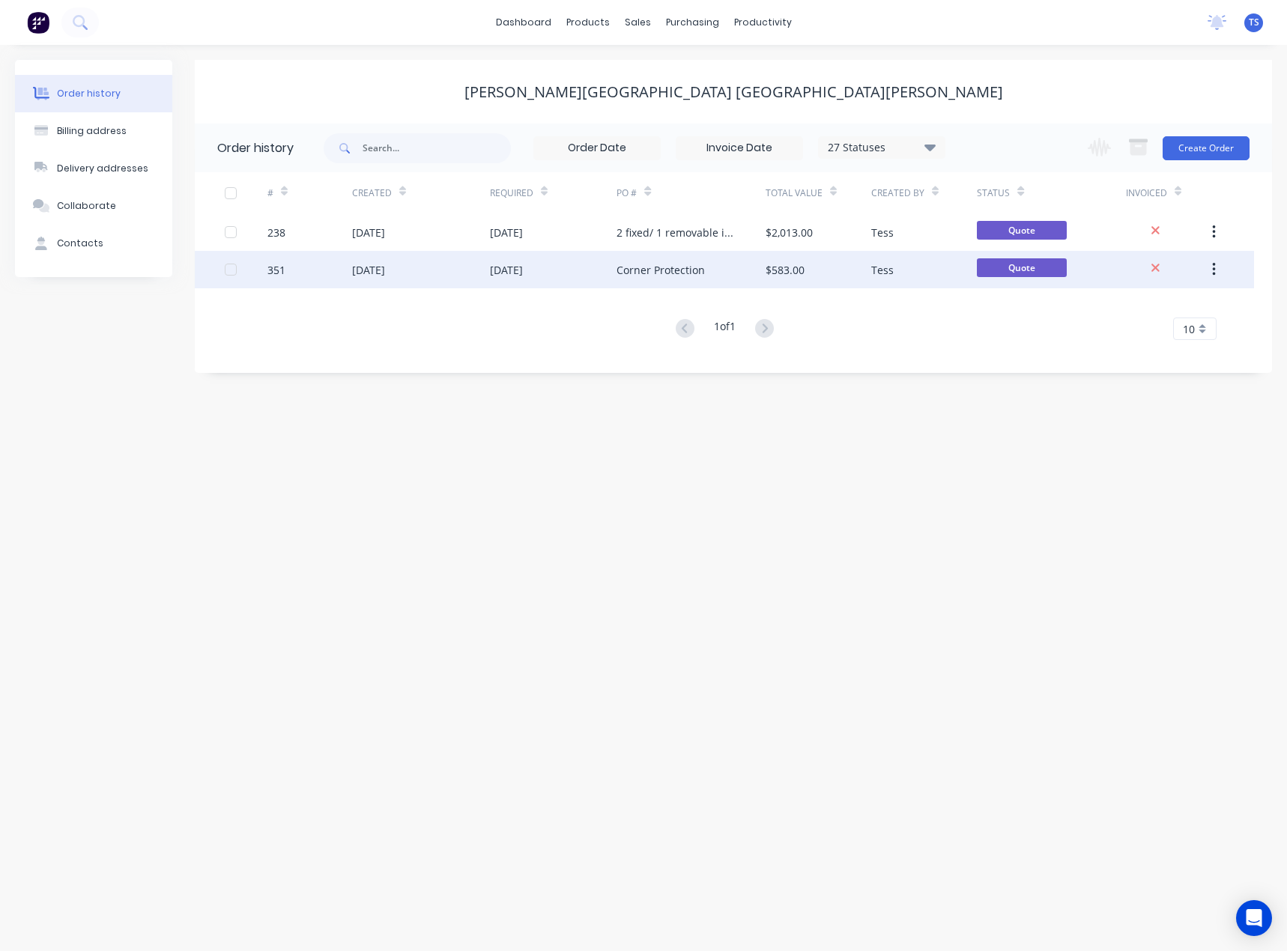
click at [657, 264] on div "Corner Protection" at bounding box center [660, 270] width 88 height 16
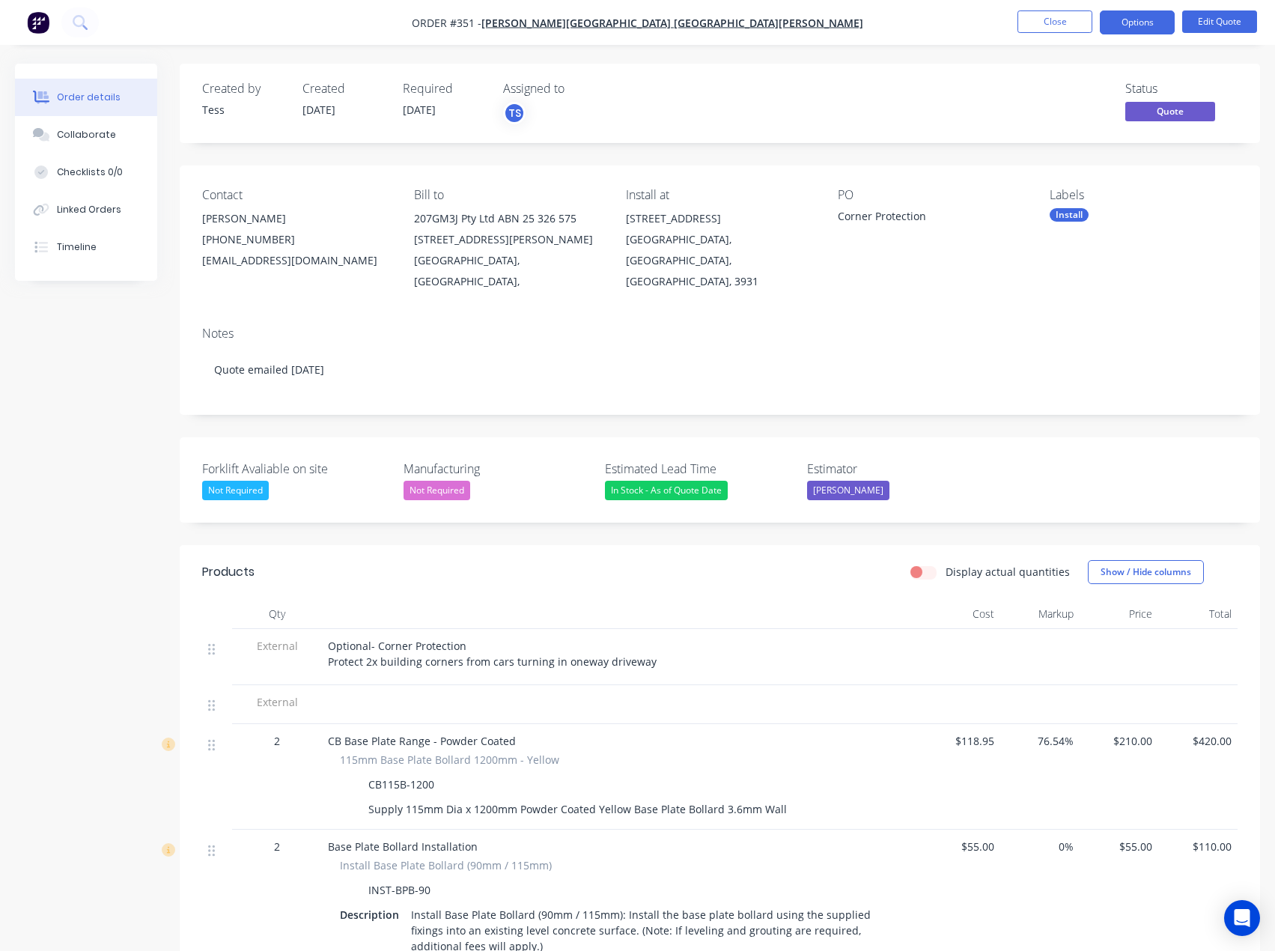
click at [291, 260] on div "[EMAIL_ADDRESS][DOMAIN_NAME]" at bounding box center [296, 260] width 188 height 21
click at [235, 228] on div "[PERSON_NAME]" at bounding box center [296, 218] width 188 height 21
click at [1204, 19] on button "Edit Quote" at bounding box center [1219, 21] width 75 height 22
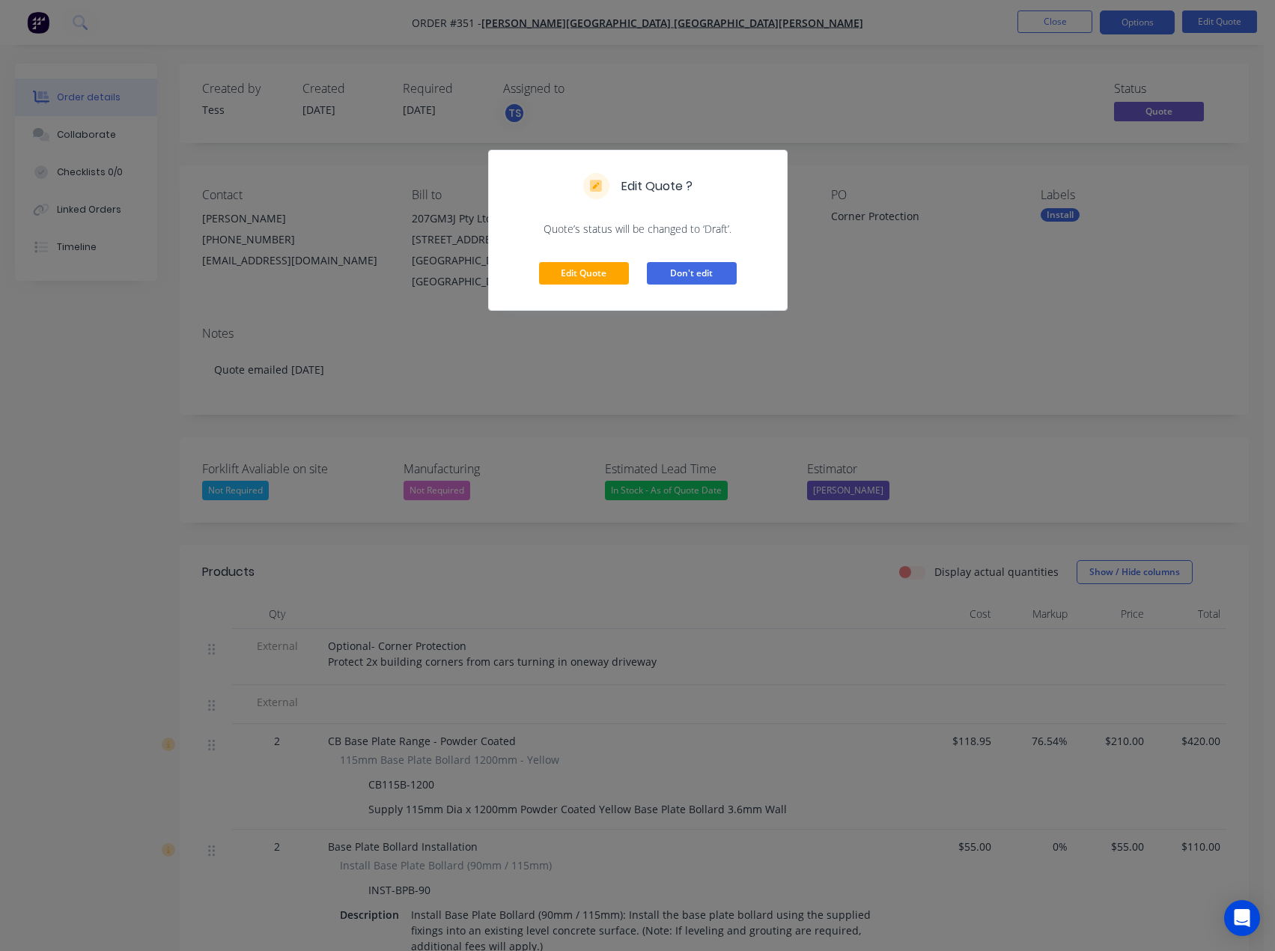
click at [674, 270] on button "Don't edit" at bounding box center [692, 273] width 90 height 22
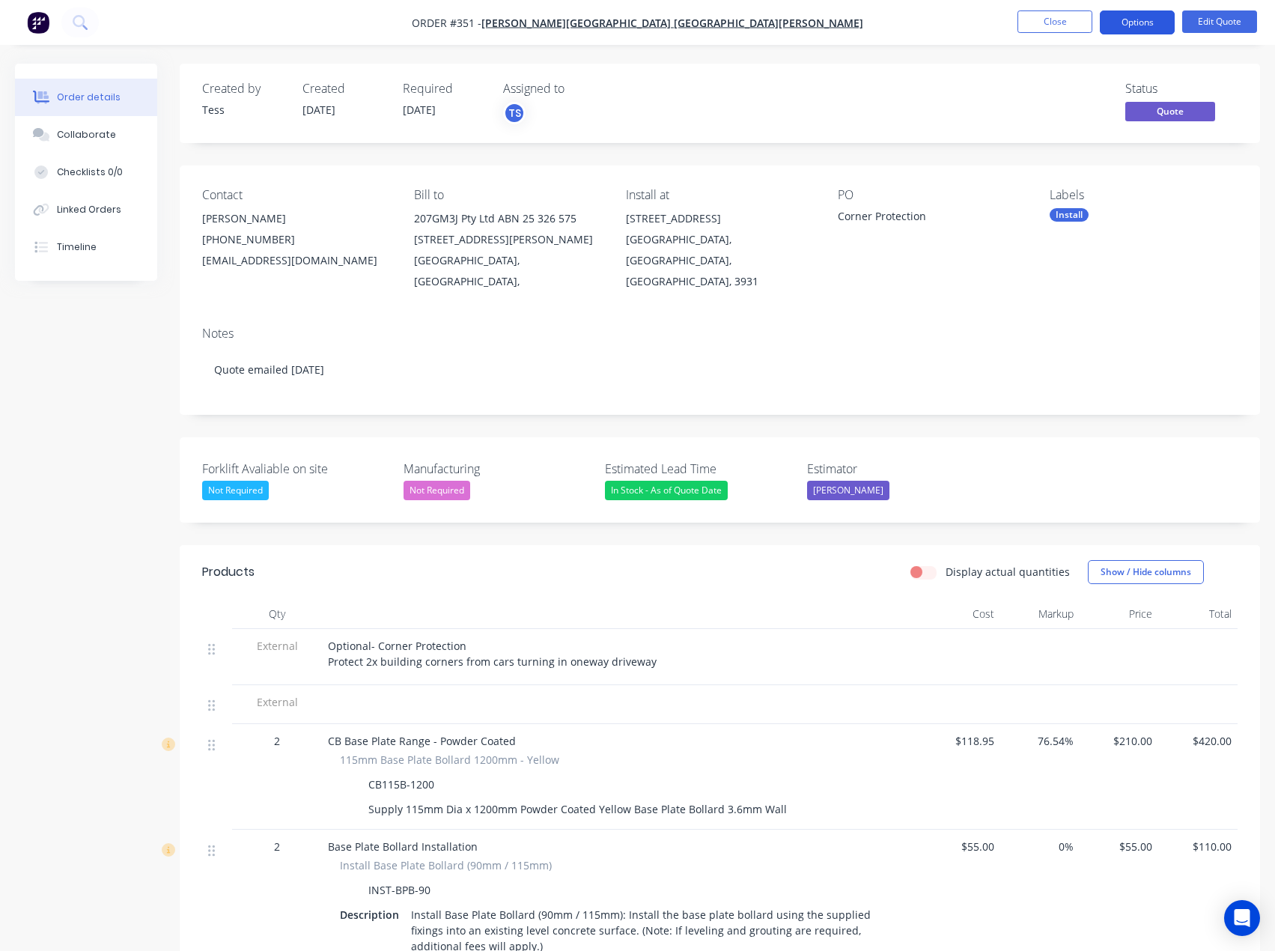
click at [1153, 22] on button "Options" at bounding box center [1137, 22] width 75 height 24
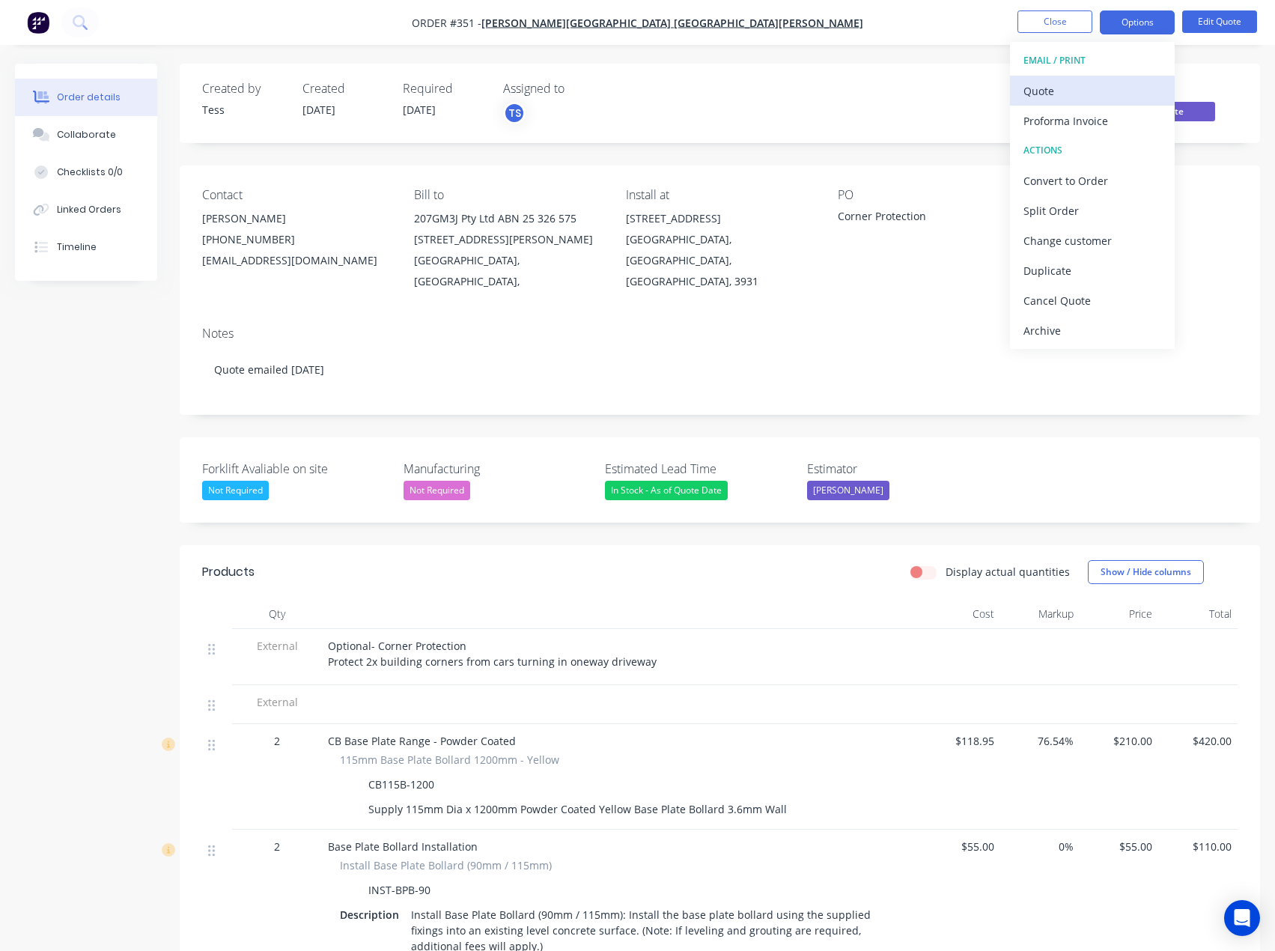
click at [1069, 82] on div "Quote" at bounding box center [1093, 91] width 138 height 22
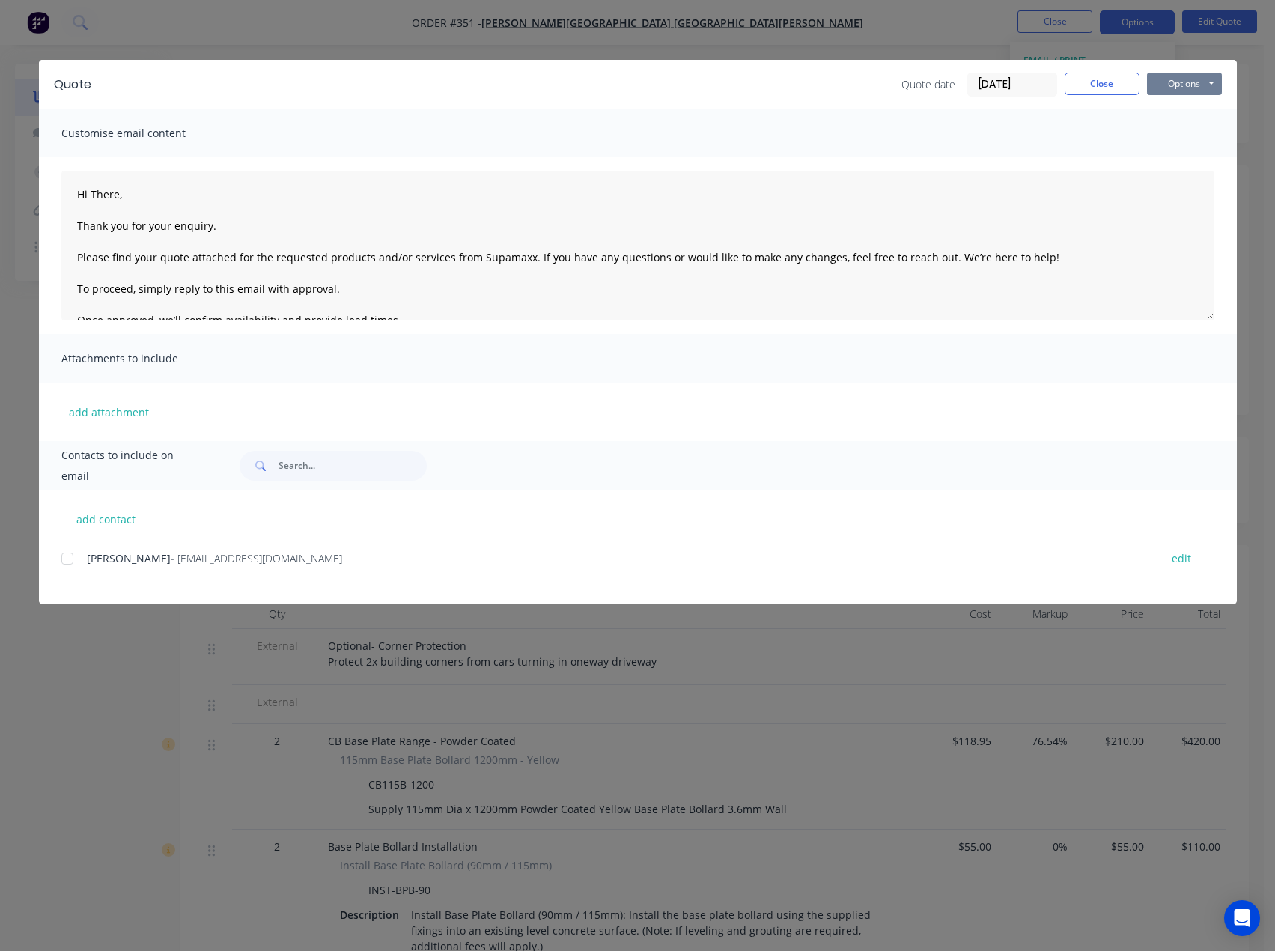
click at [1178, 81] on button "Options" at bounding box center [1184, 84] width 75 height 22
click at [1165, 118] on button "Preview" at bounding box center [1195, 110] width 96 height 25
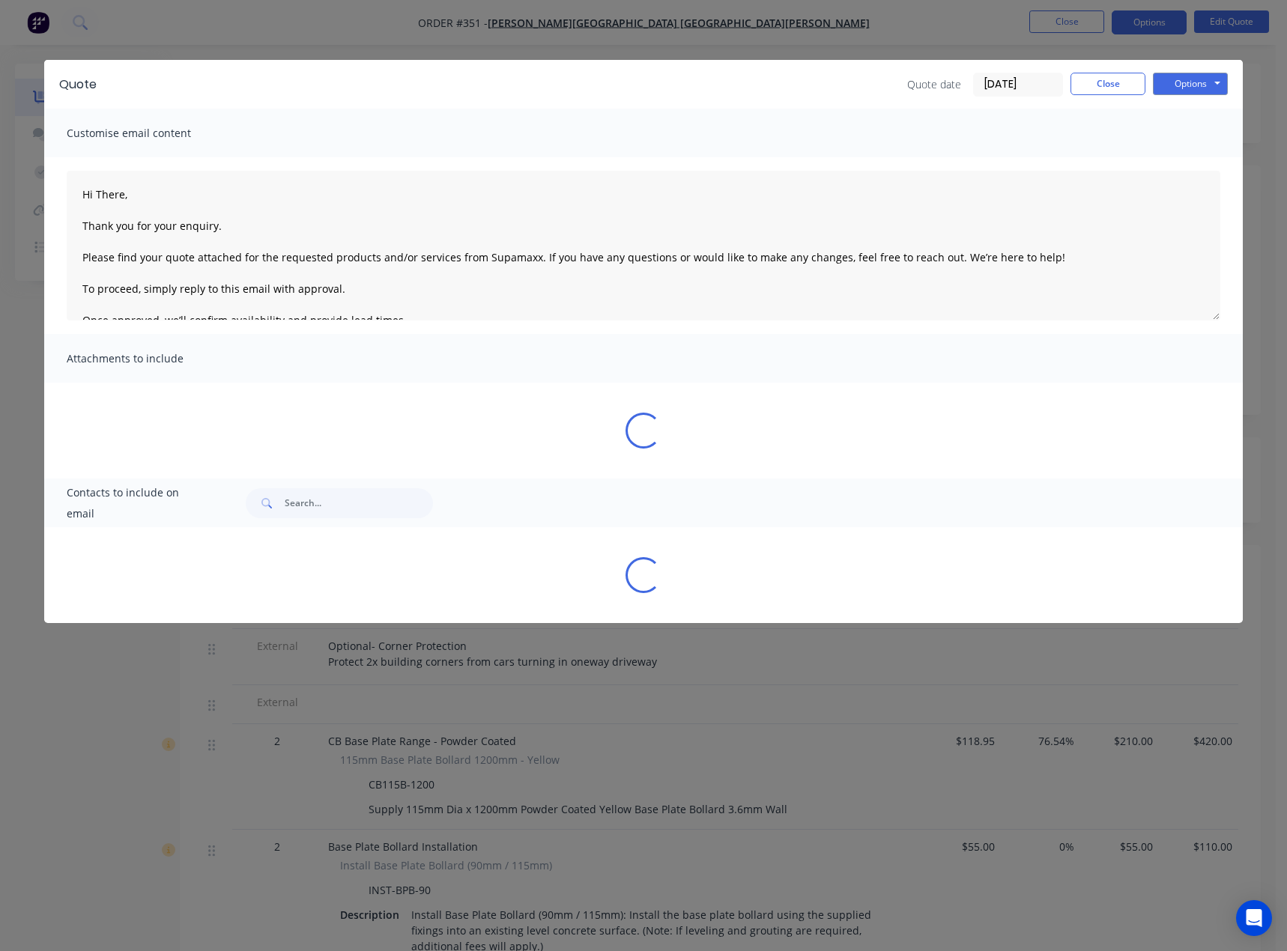
type textarea "Hi There, Thank you for your enquiry. Please find your quote attached for the r…"
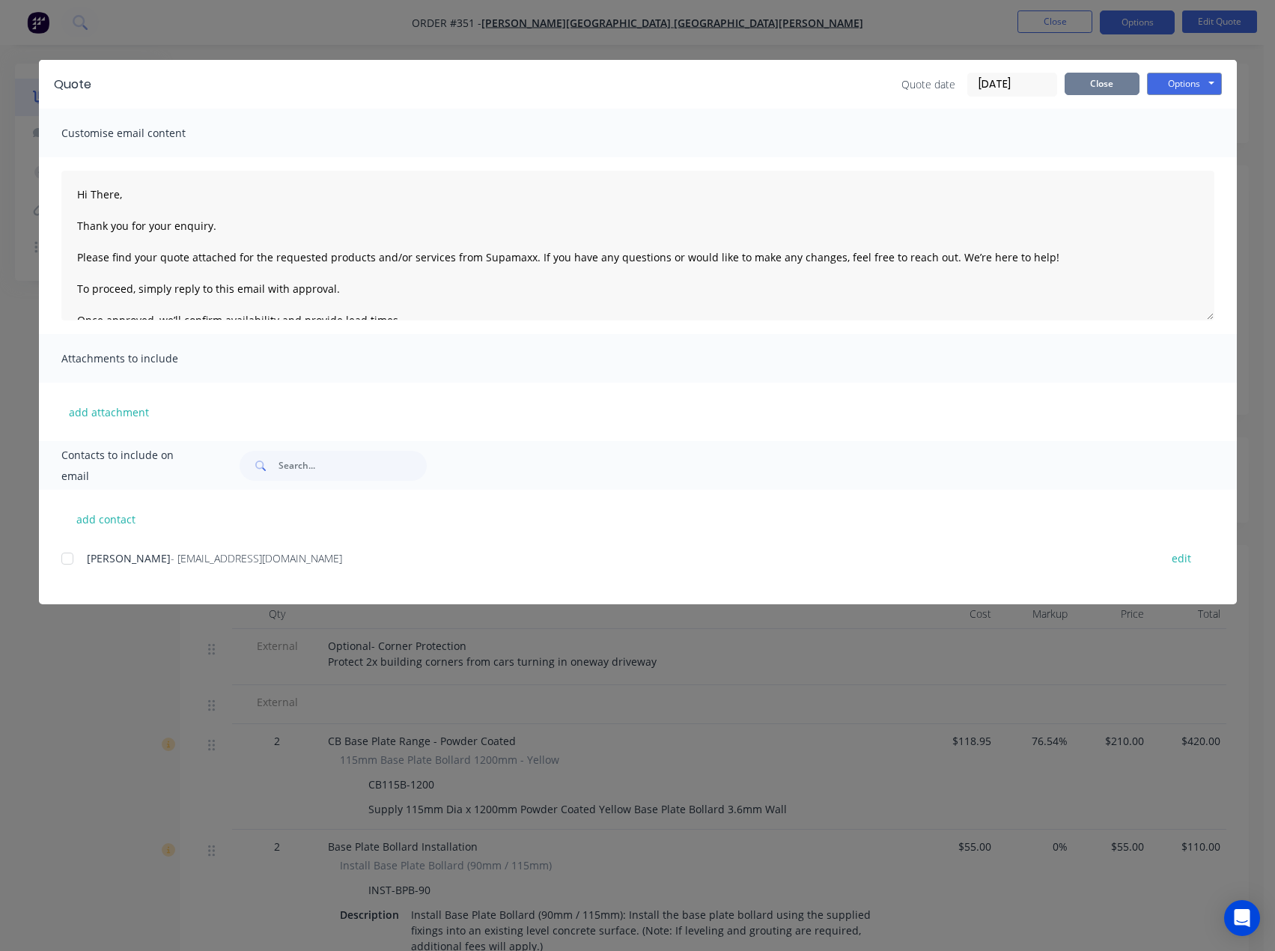
click at [1085, 85] on button "Close" at bounding box center [1102, 84] width 75 height 22
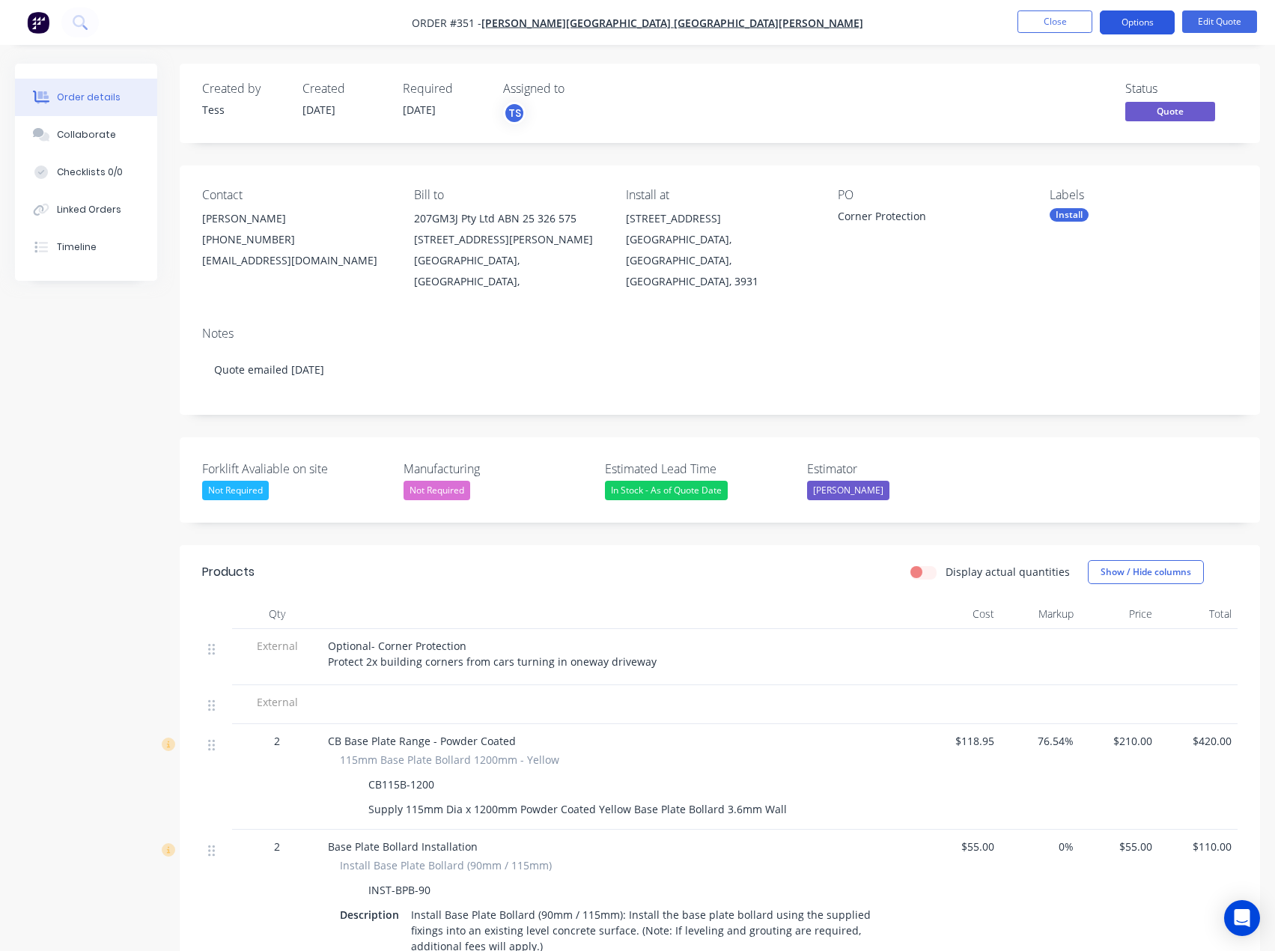
click at [1133, 22] on button "Options" at bounding box center [1137, 22] width 75 height 24
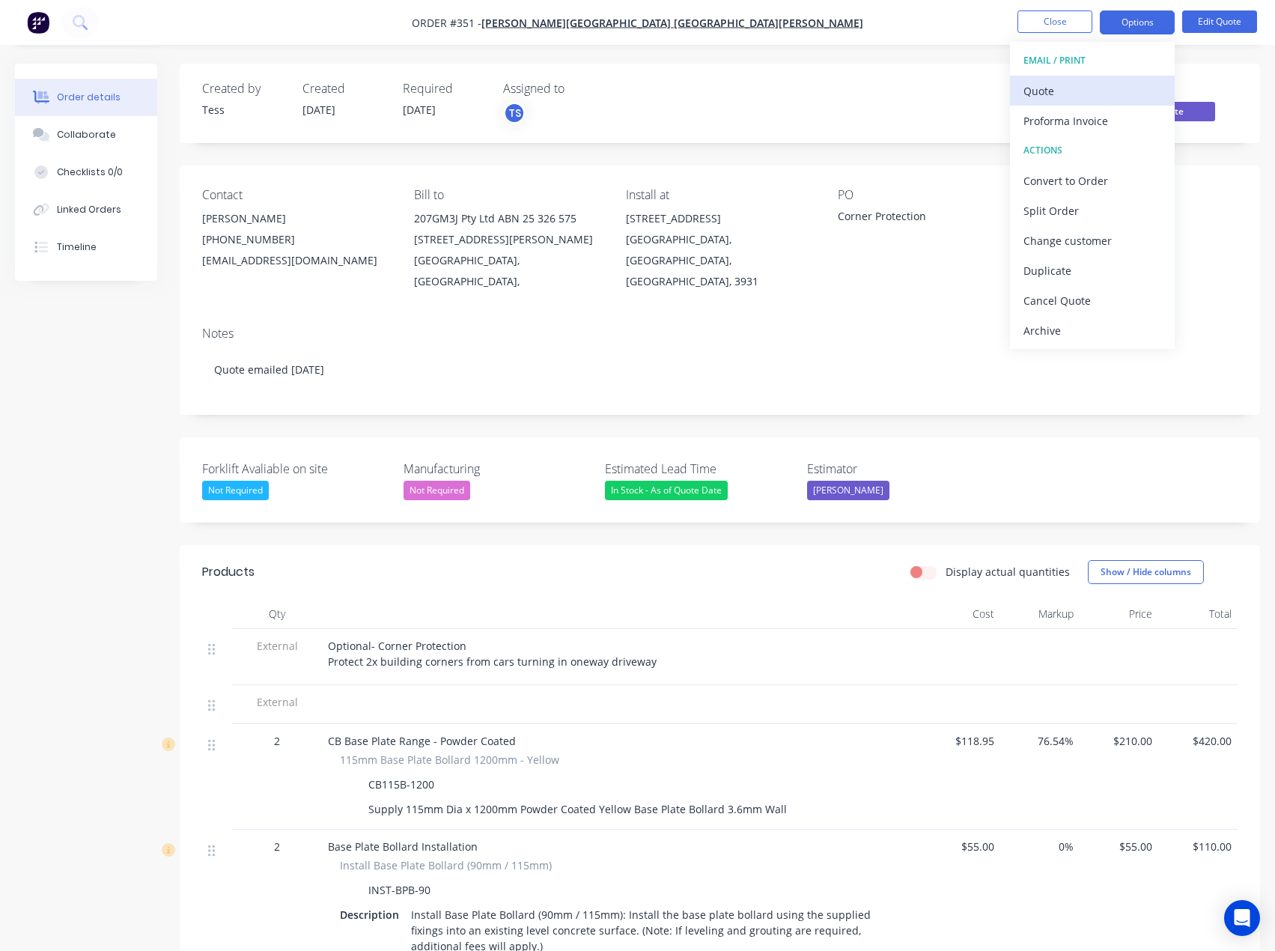
click at [1048, 91] on div "Quote" at bounding box center [1093, 91] width 138 height 22
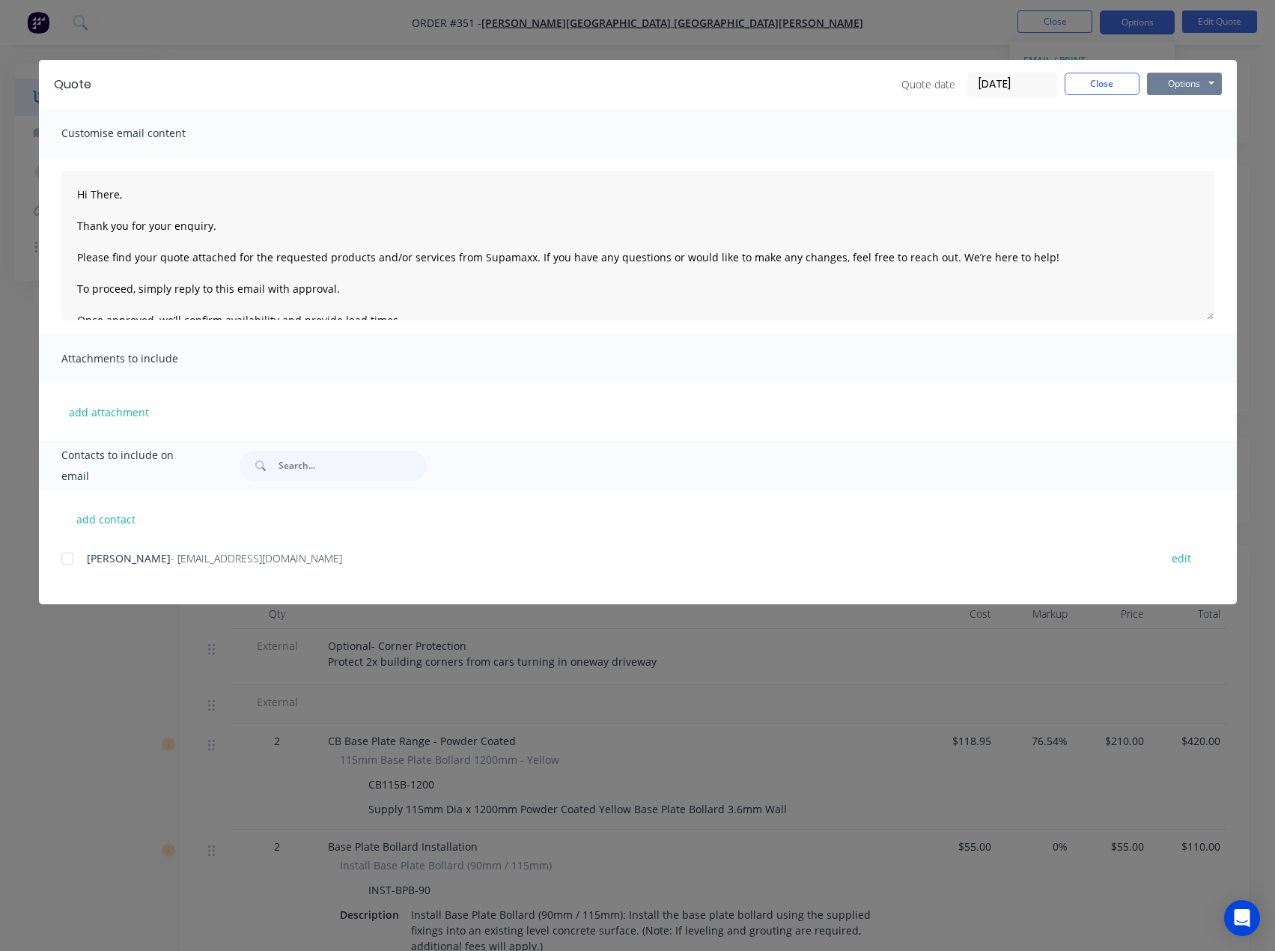
click at [1185, 85] on button "Options" at bounding box center [1184, 84] width 75 height 22
click at [1183, 117] on button "Preview" at bounding box center [1195, 110] width 96 height 25
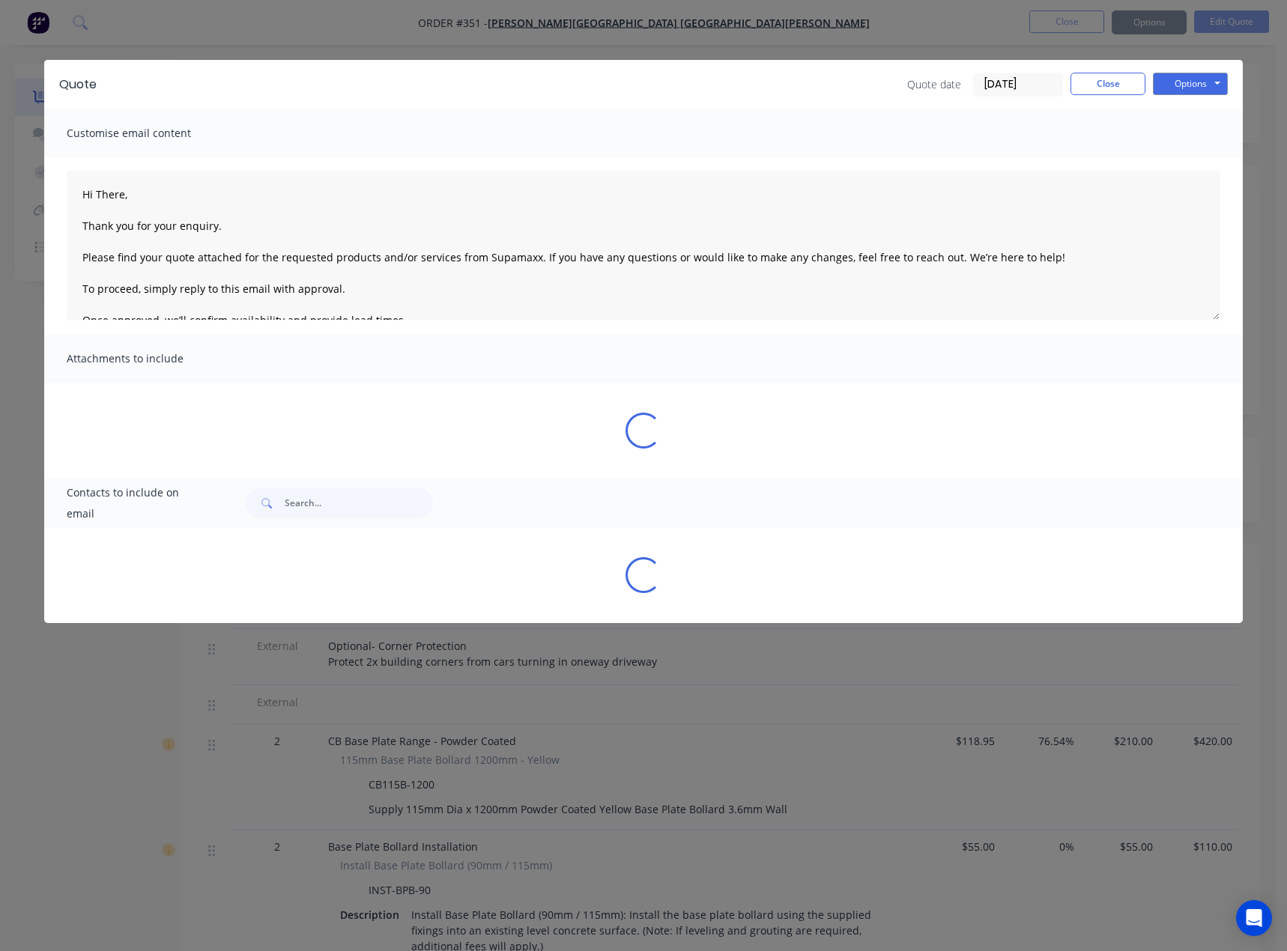
type textarea "Hi There, Thank you for your enquiry. Please find your quote attached for the r…"
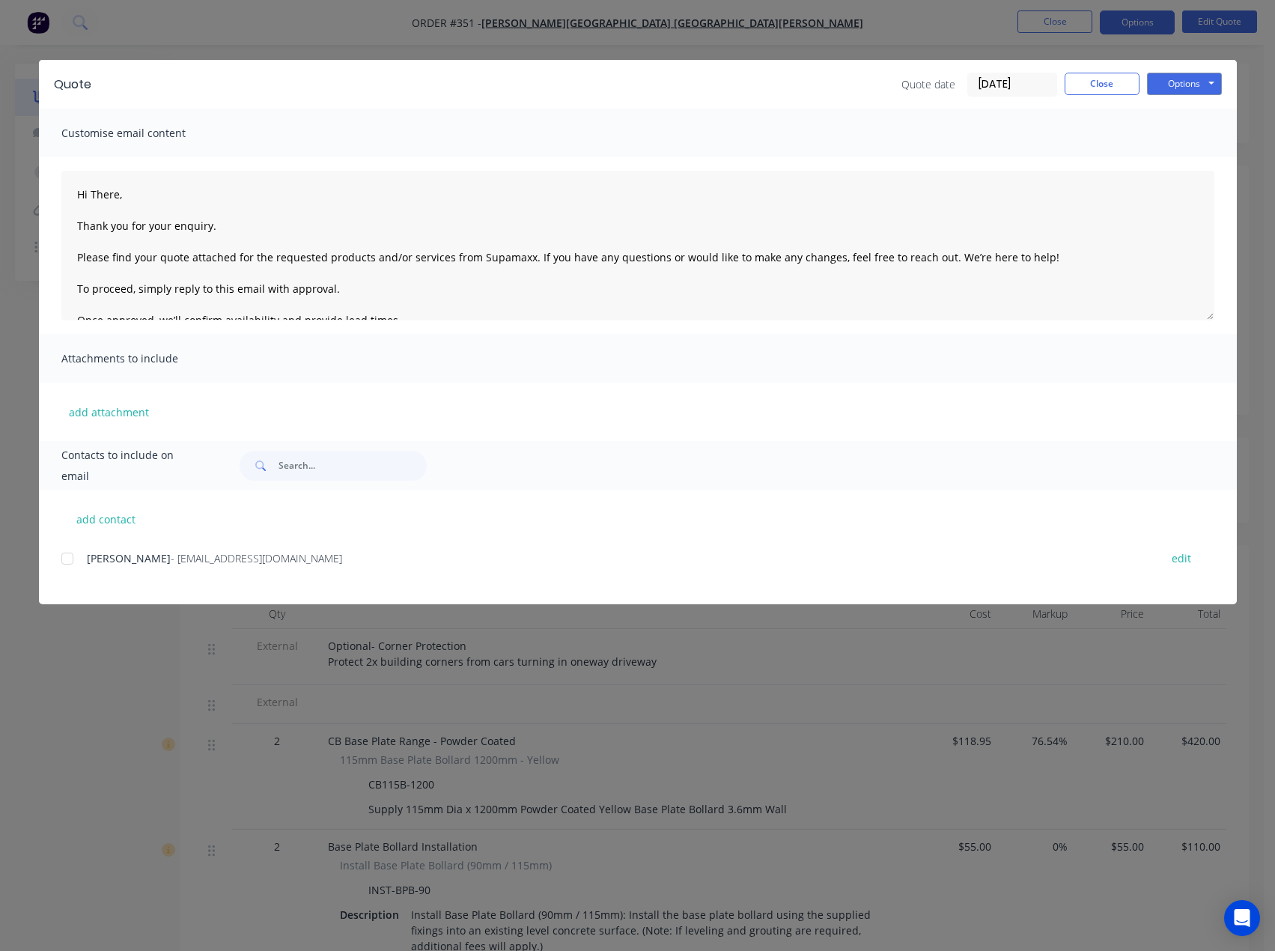
click at [912, 50] on div "Quote Quote date [DATE] Close Options Preview Print Email Customise email conte…" at bounding box center [637, 475] width 1275 height 951
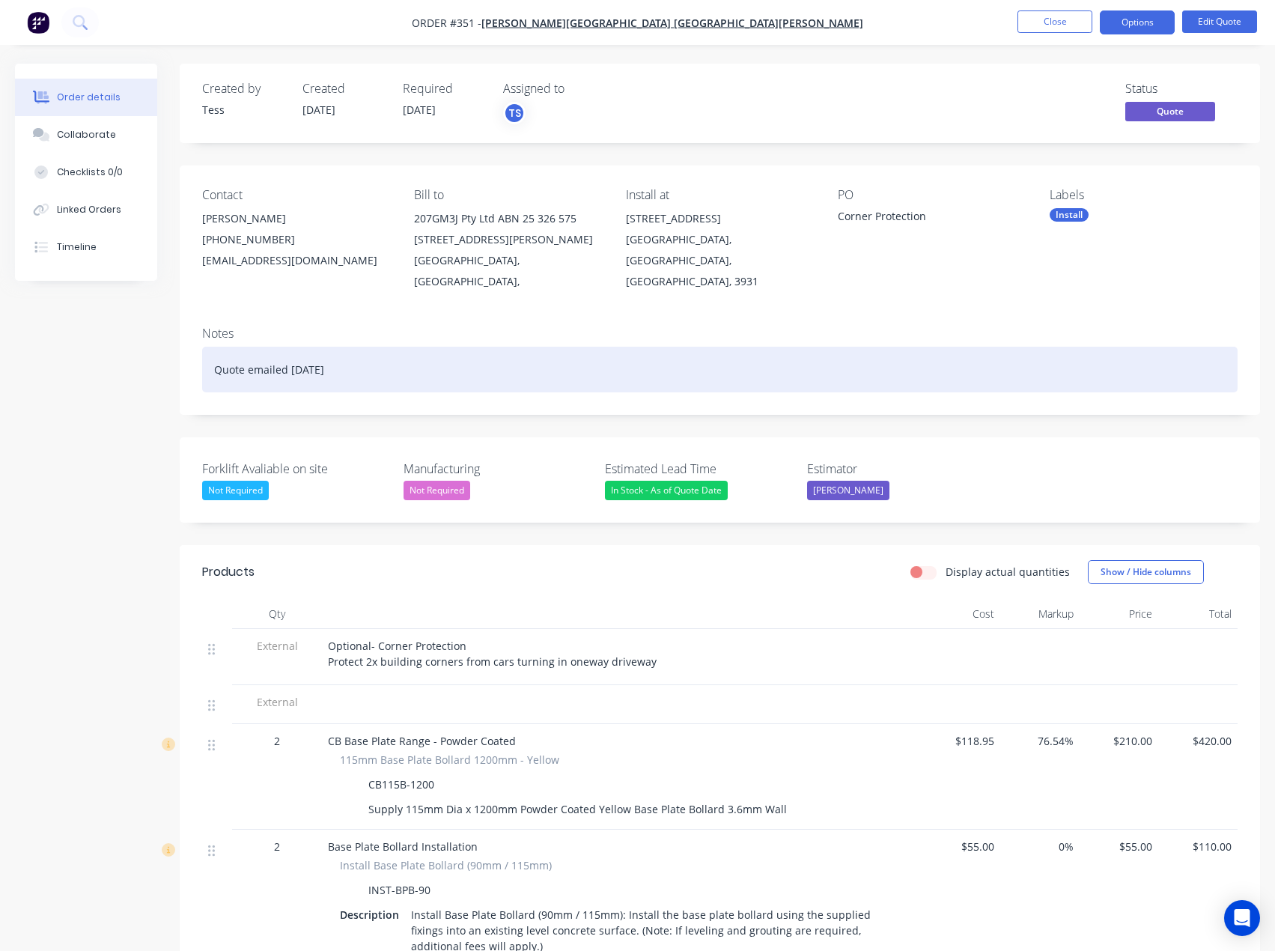
drag, startPoint x: 380, startPoint y: 351, endPoint x: 76, endPoint y: 371, distance: 303.9
click at [76, 371] on div "Created by Tess Created [DATE] Required [DATE] Assigned to TS Status Quote Cont…" at bounding box center [637, 649] width 1245 height 1170
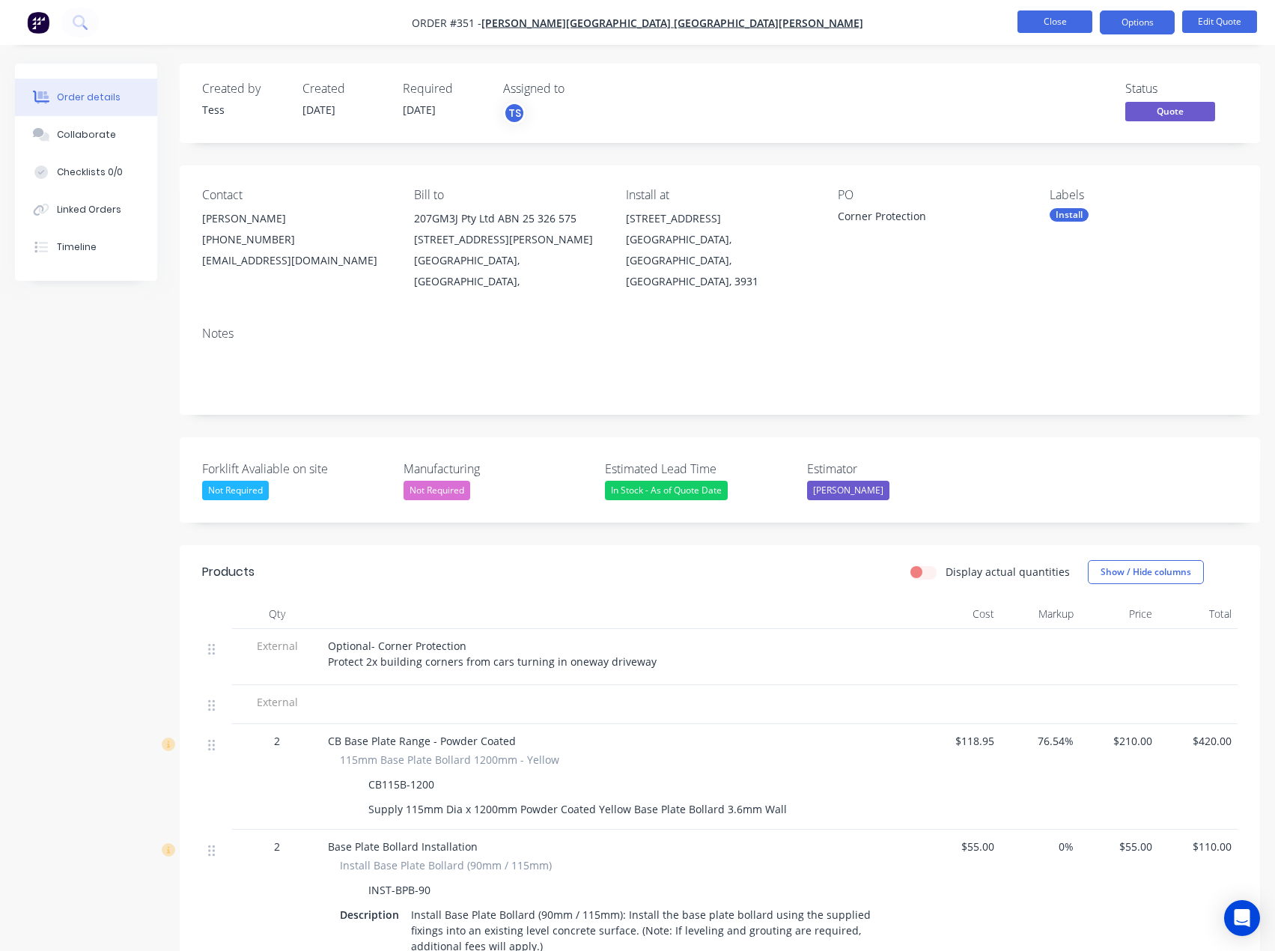
click at [1065, 16] on button "Close" at bounding box center [1055, 21] width 75 height 22
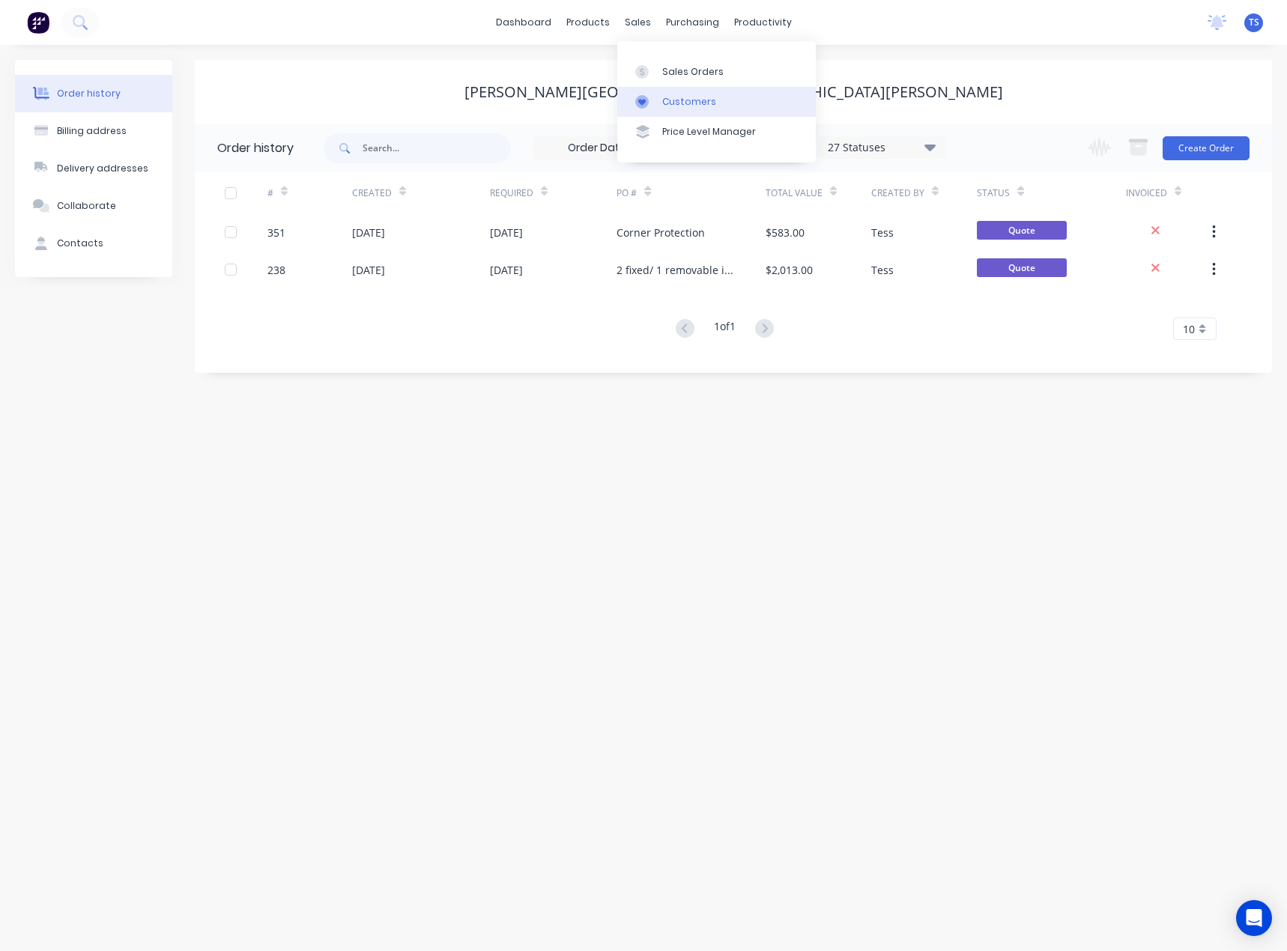
click at [663, 106] on div "Customers" at bounding box center [689, 101] width 54 height 13
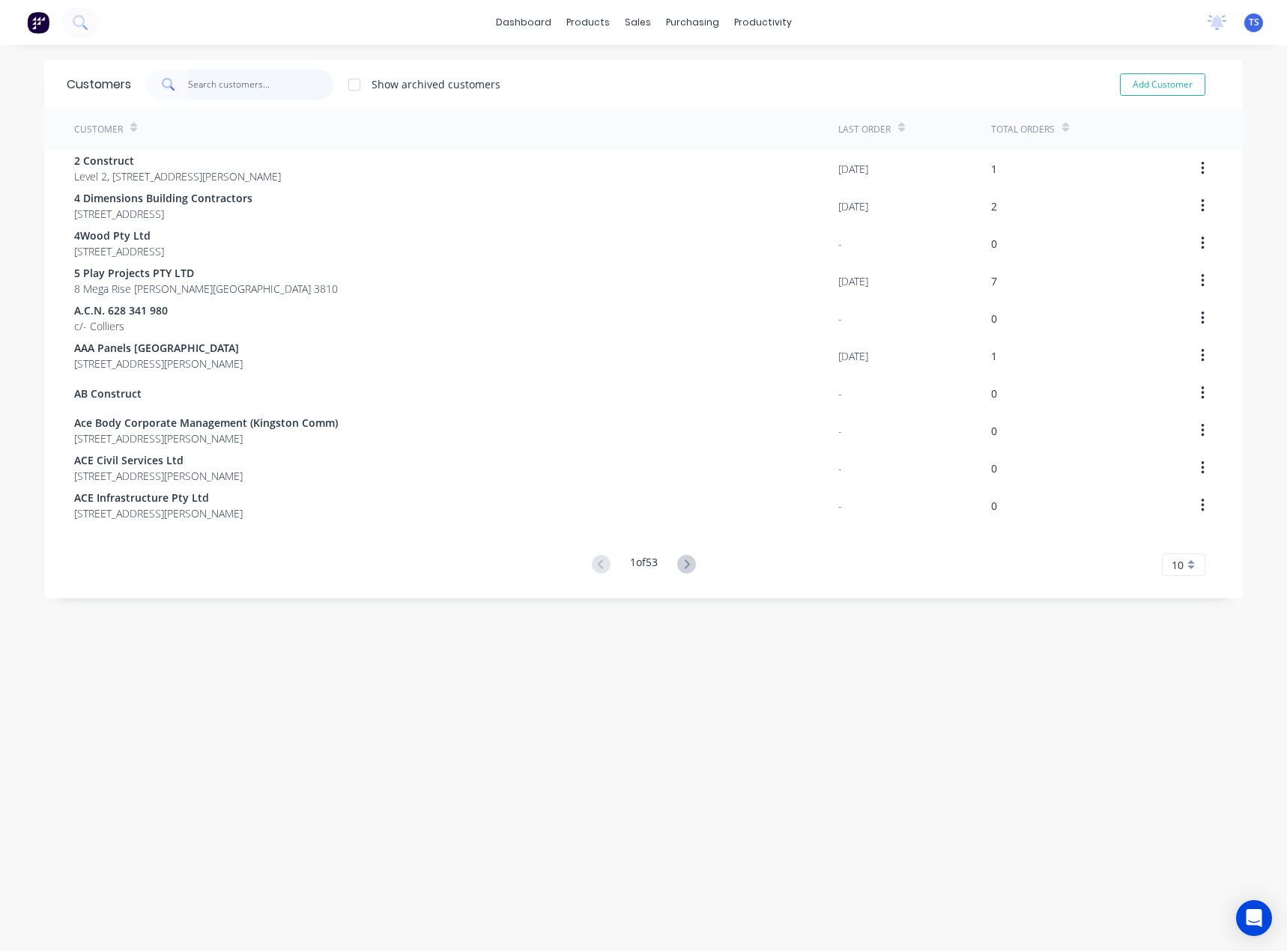
click at [198, 79] on input "text" at bounding box center [261, 85] width 146 height 30
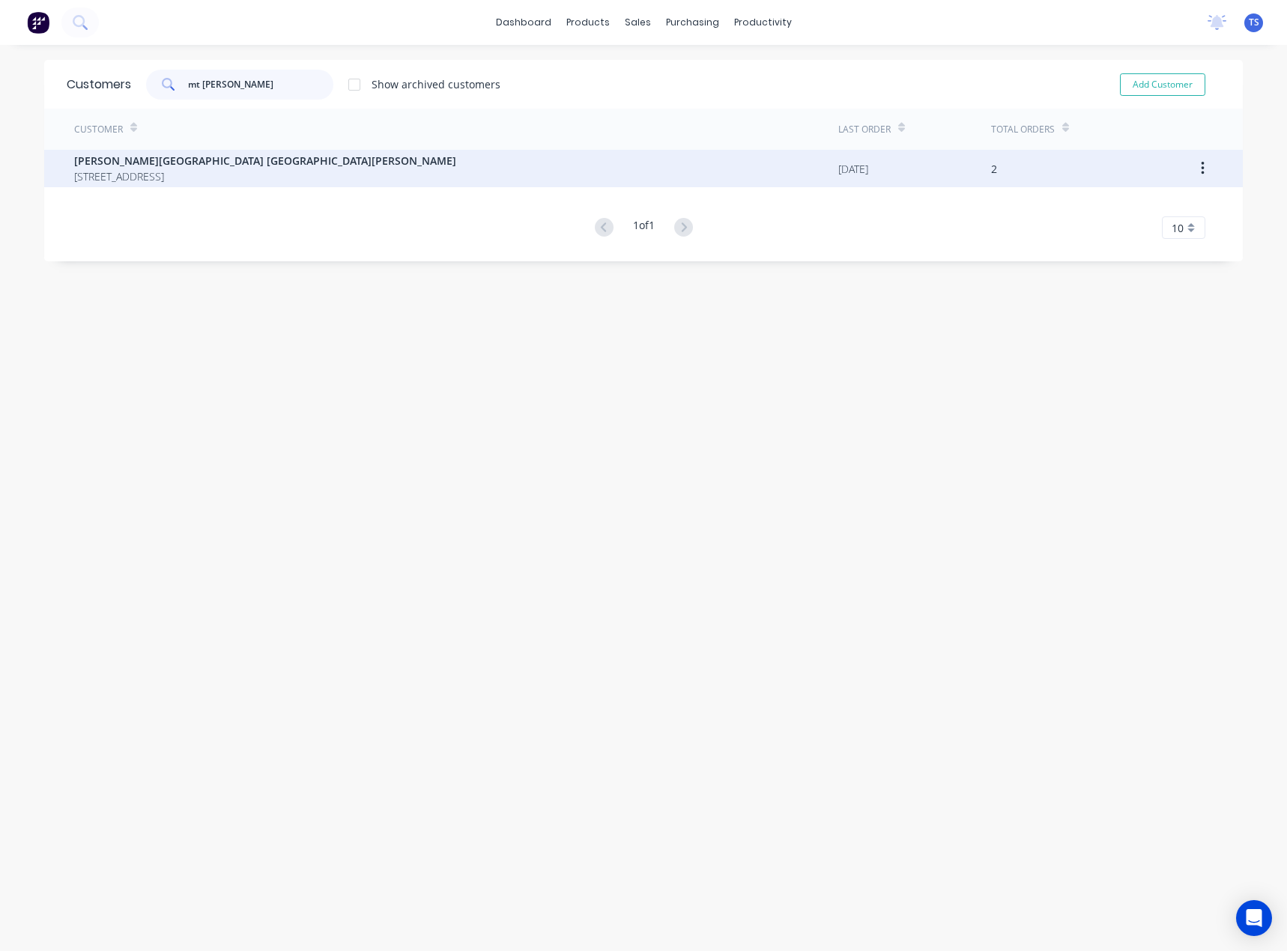
type input "mt [PERSON_NAME]"
click at [164, 153] on div "[PERSON_NAME][GEOGRAPHIC_DATA] [GEOGRAPHIC_DATA][PERSON_NAME] [STREET_ADDRESS]" at bounding box center [456, 168] width 764 height 37
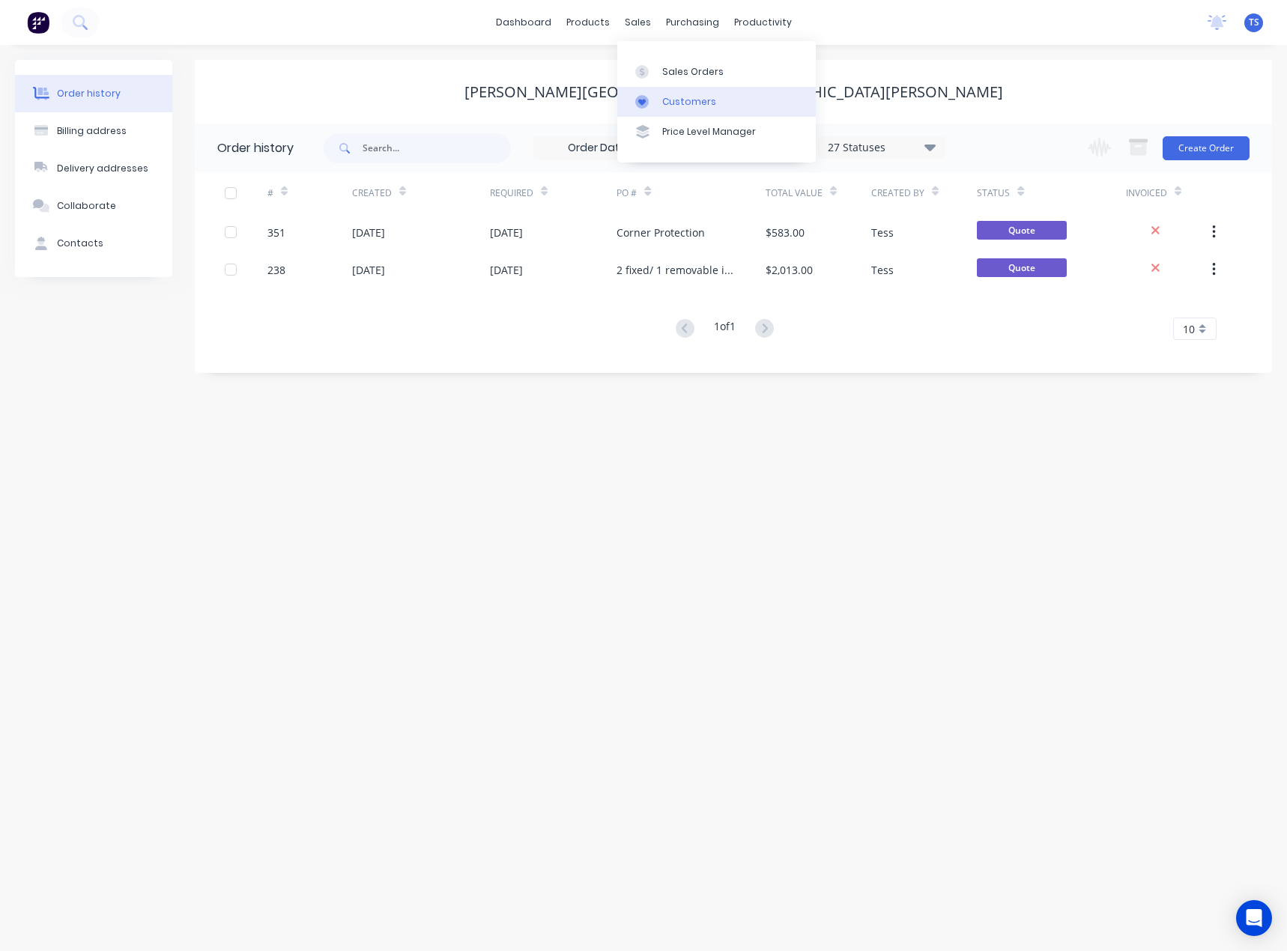
click at [681, 100] on div "Customers" at bounding box center [689, 101] width 54 height 13
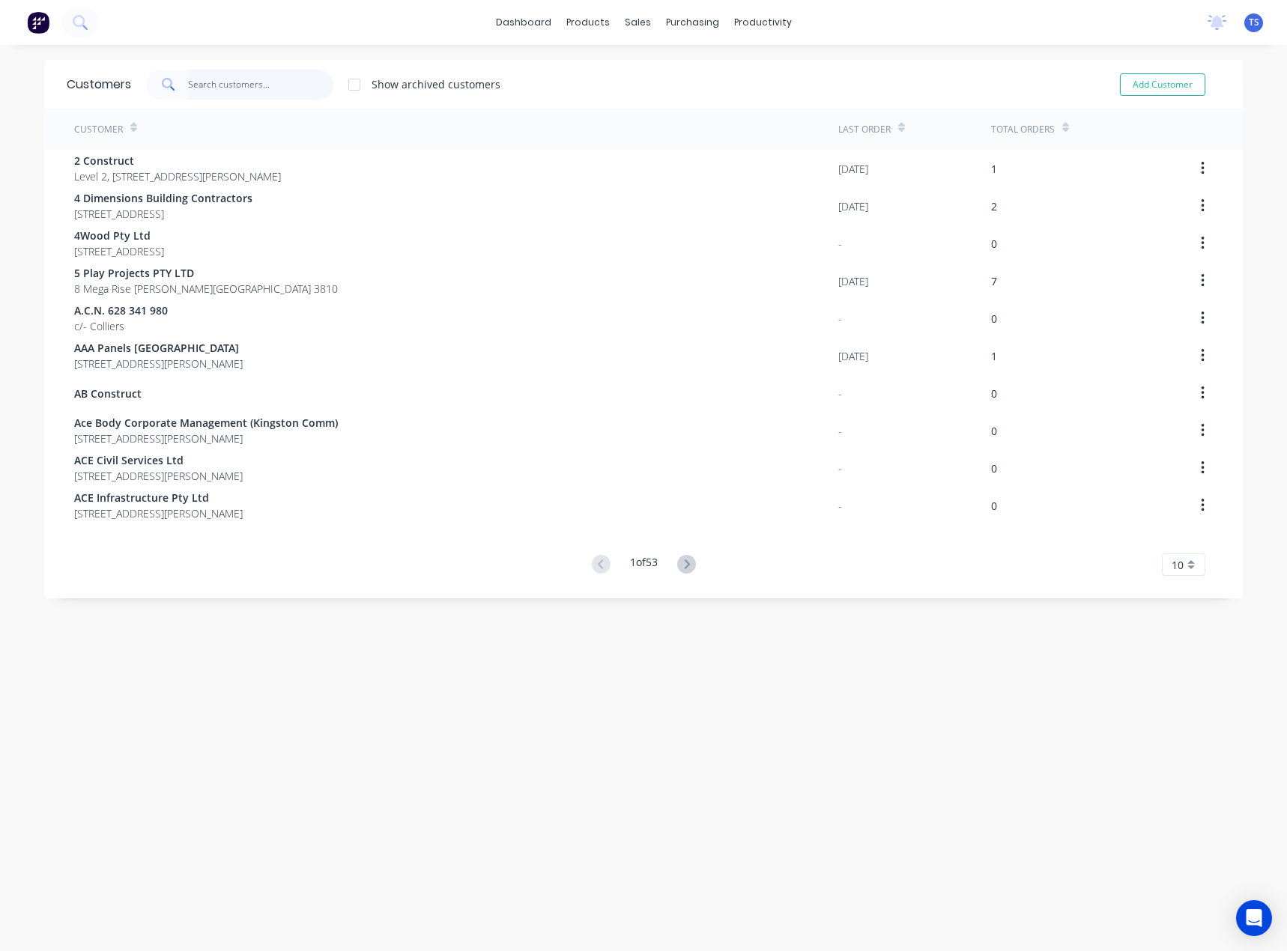
click at [231, 83] on input "text" at bounding box center [261, 85] width 146 height 30
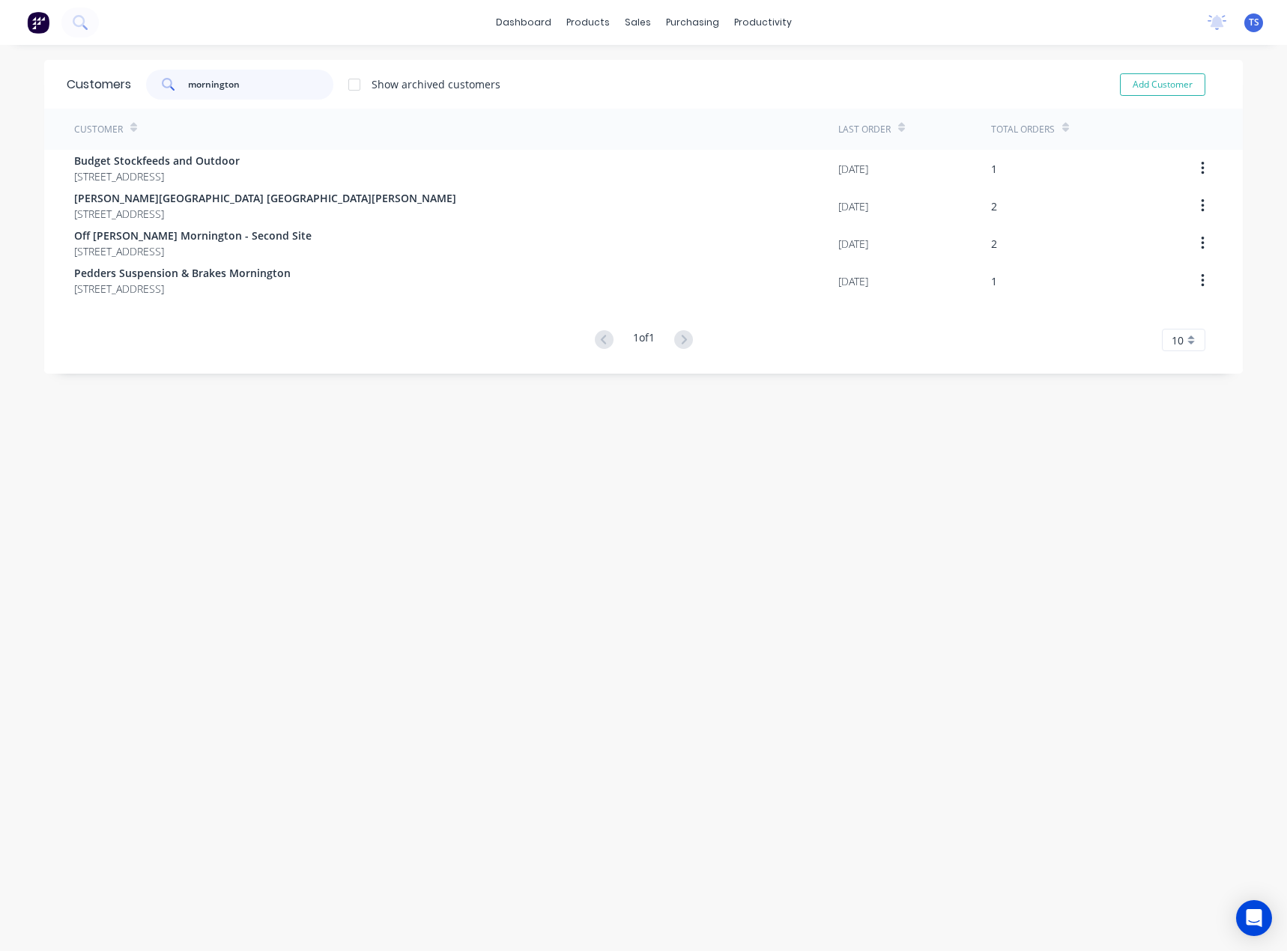
drag, startPoint x: 244, startPoint y: 85, endPoint x: 216, endPoint y: 112, distance: 39.2
click at [135, 92] on div "mornington Show archived customers" at bounding box center [315, 85] width 369 height 30
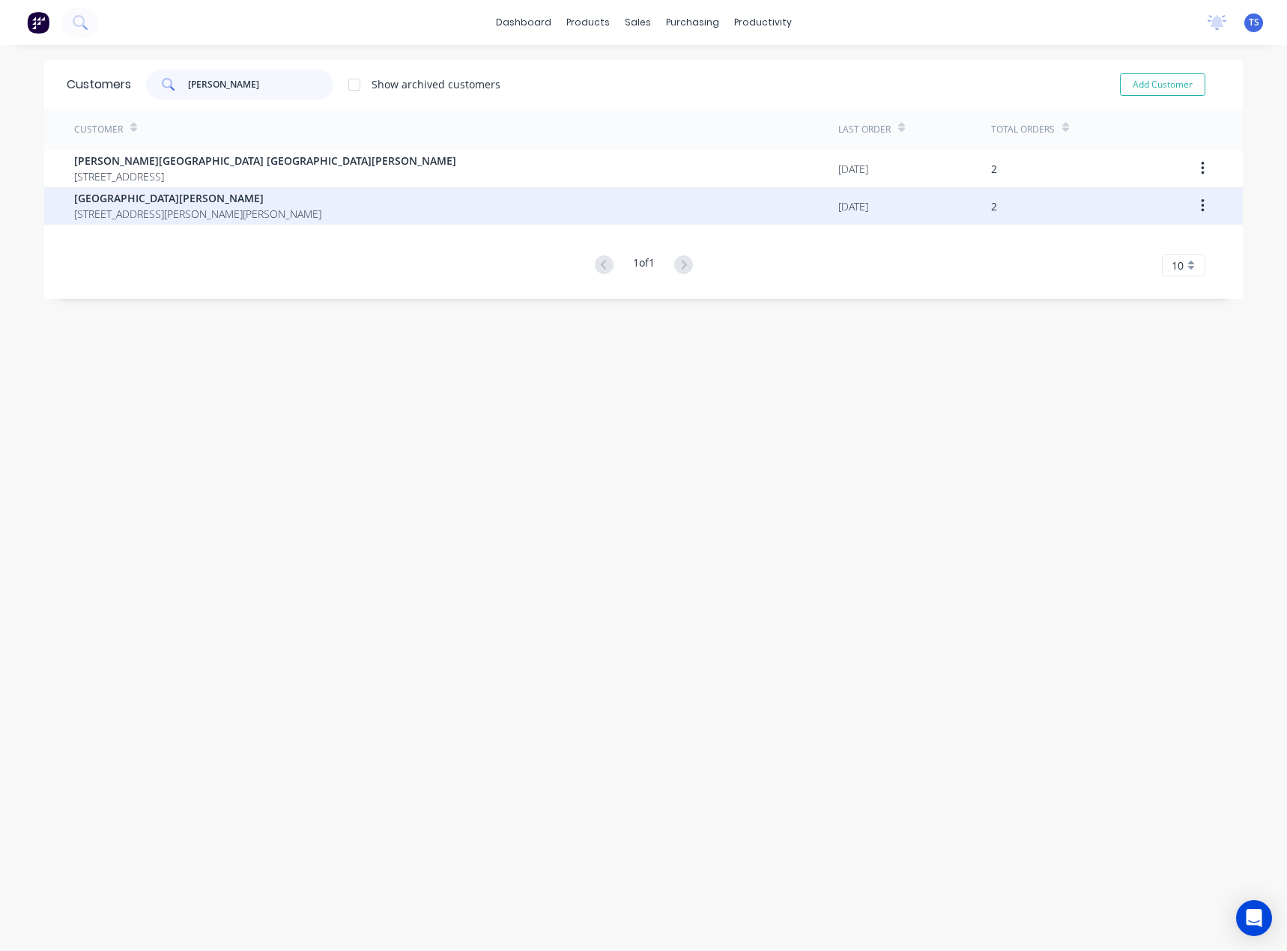
type input "[PERSON_NAME]"
click at [199, 209] on span "[STREET_ADDRESS][PERSON_NAME][PERSON_NAME]" at bounding box center [197, 214] width 247 height 16
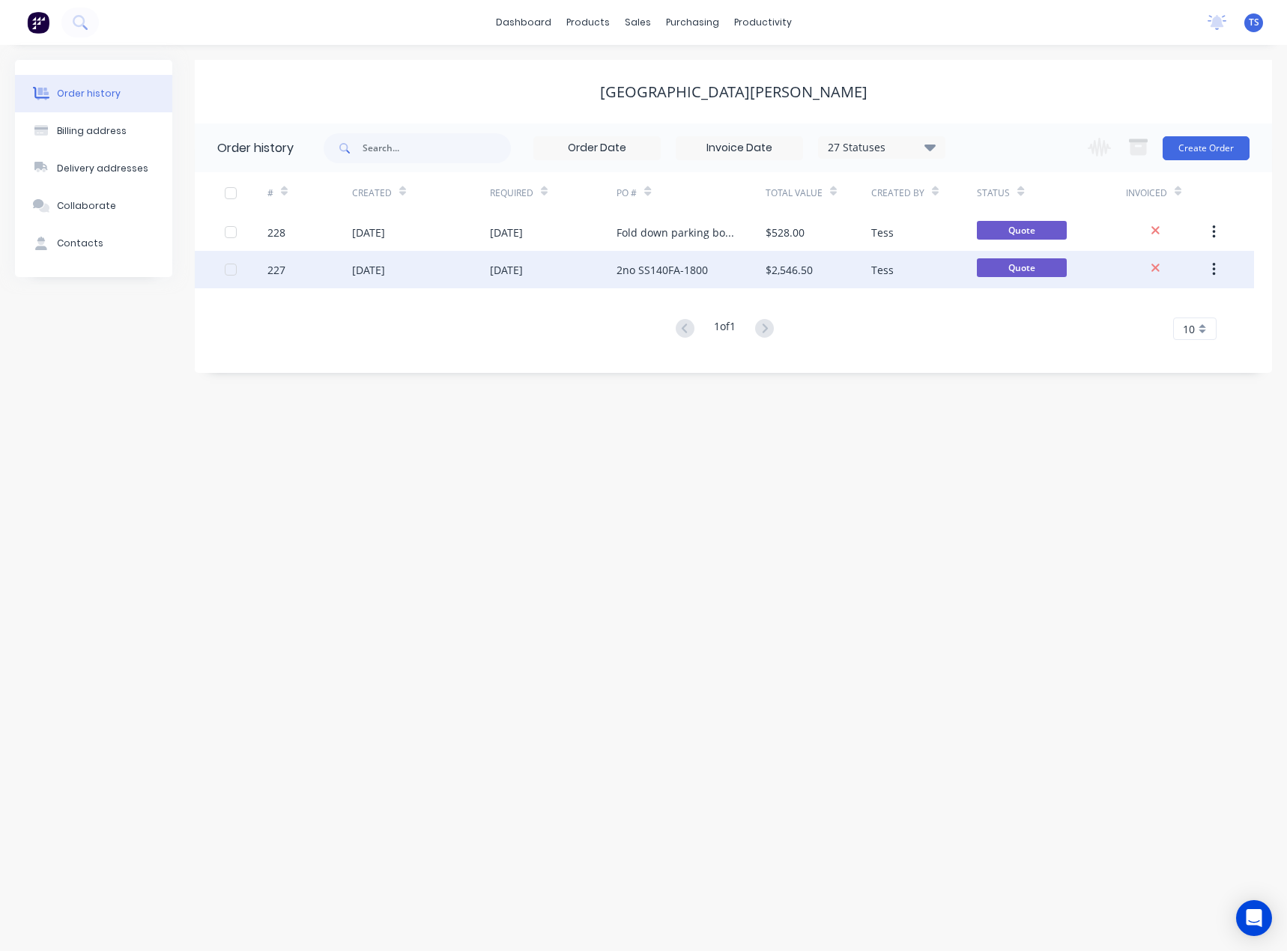
click at [622, 269] on div "2no SS140FA-1800" at bounding box center [661, 270] width 91 height 16
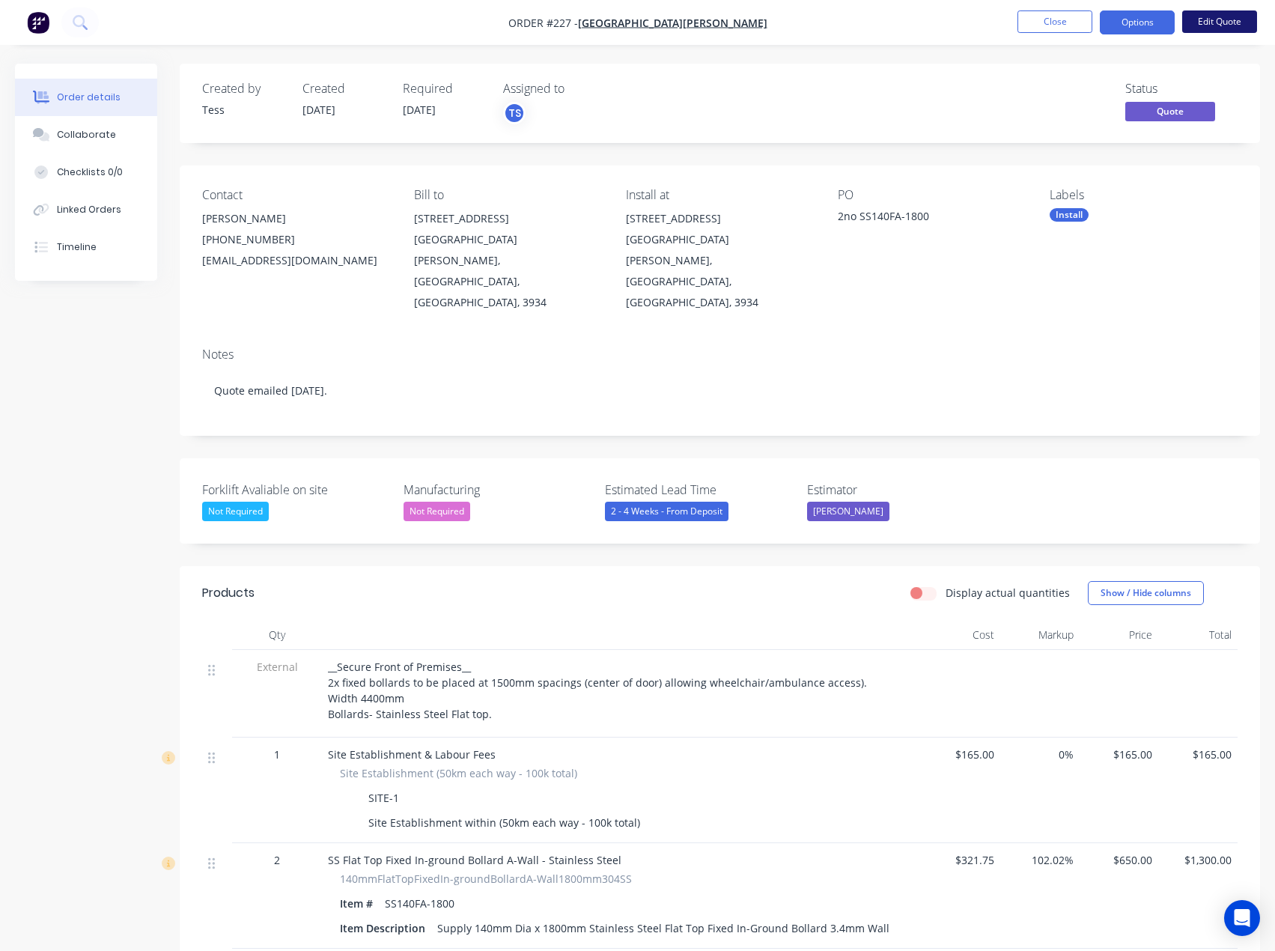
click at [1204, 16] on button "Edit Quote" at bounding box center [1219, 21] width 75 height 22
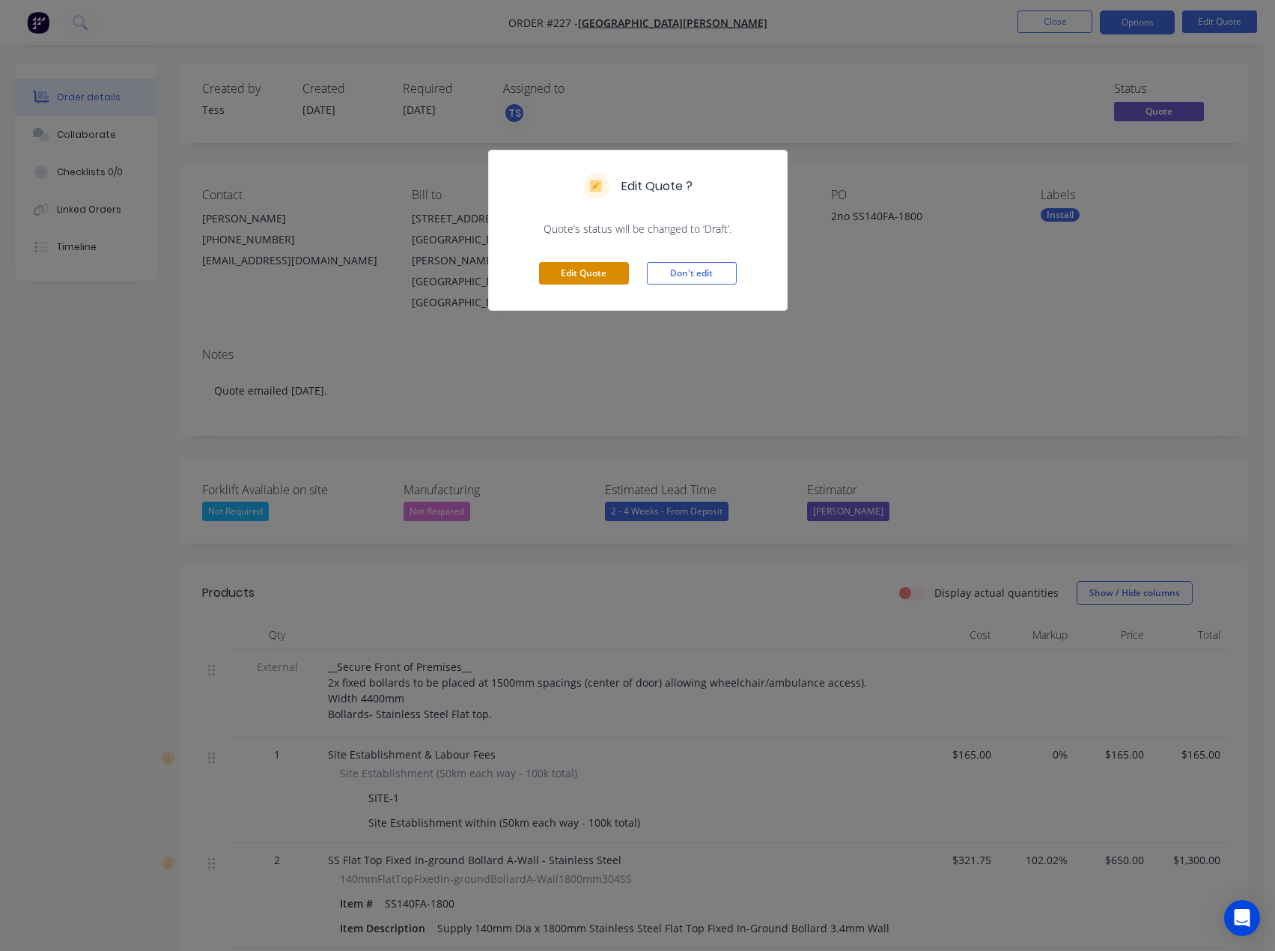
click at [571, 268] on button "Edit Quote" at bounding box center [584, 273] width 90 height 22
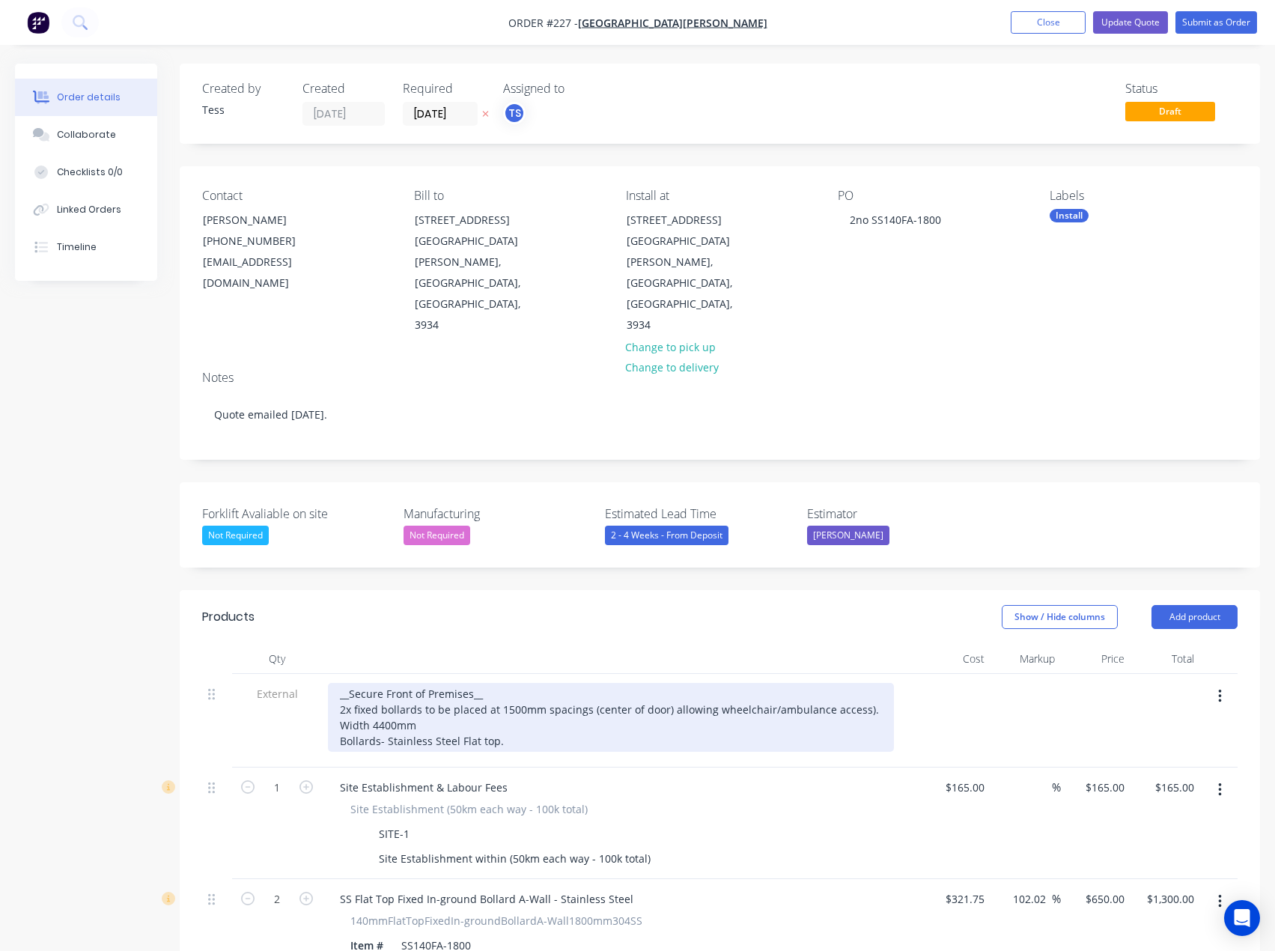
click at [389, 683] on div "__Secure Front of Premises__ 2x fixed bollards to be placed at 1500mm spacings …" at bounding box center [611, 717] width 566 height 69
click at [562, 683] on div "__Secure Front of Premises__ 2x fixed bollards to be placed at 1500mm spacings …" at bounding box center [611, 717] width 566 height 69
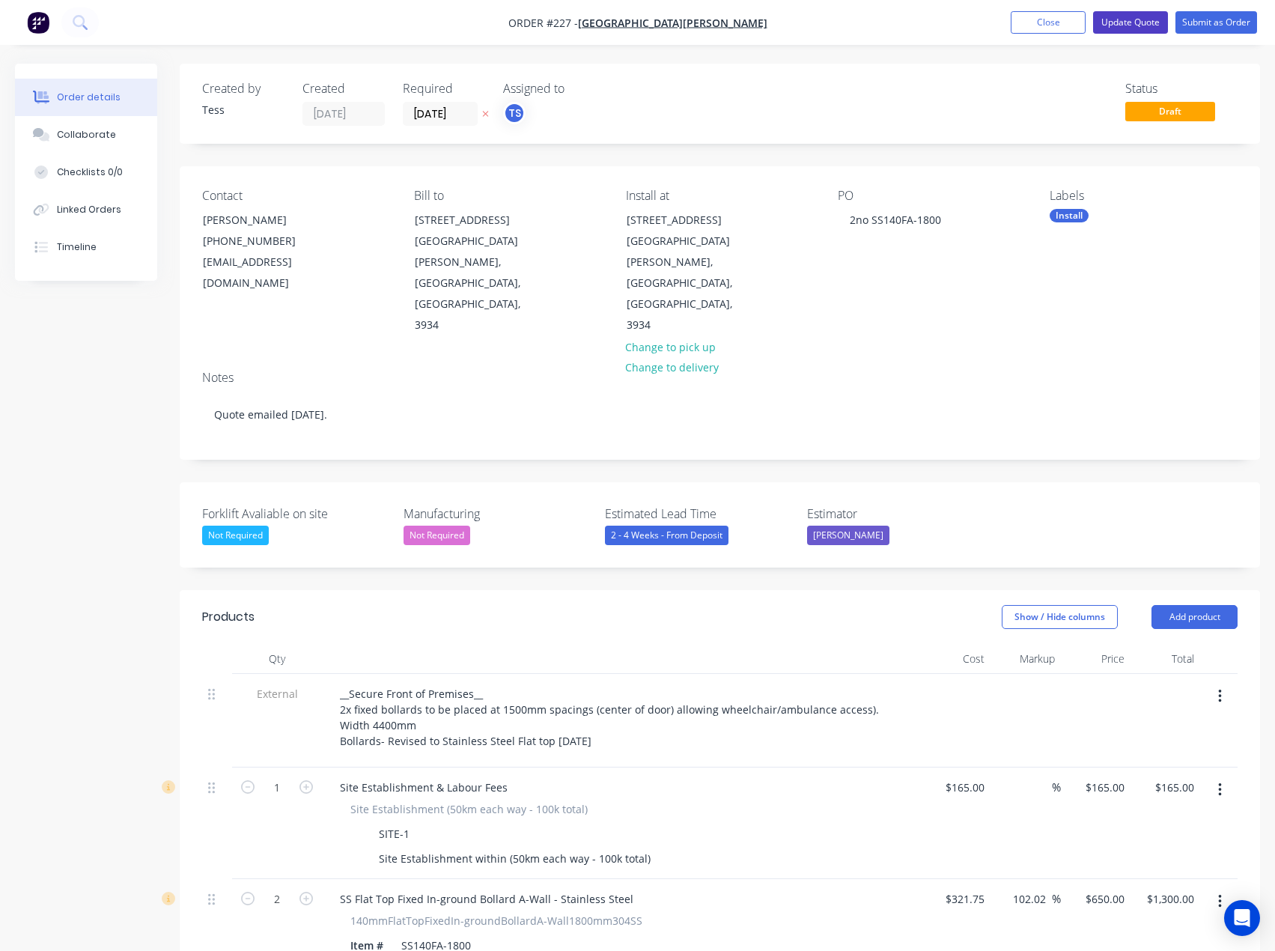
click at [1141, 19] on button "Update Quote" at bounding box center [1130, 22] width 75 height 22
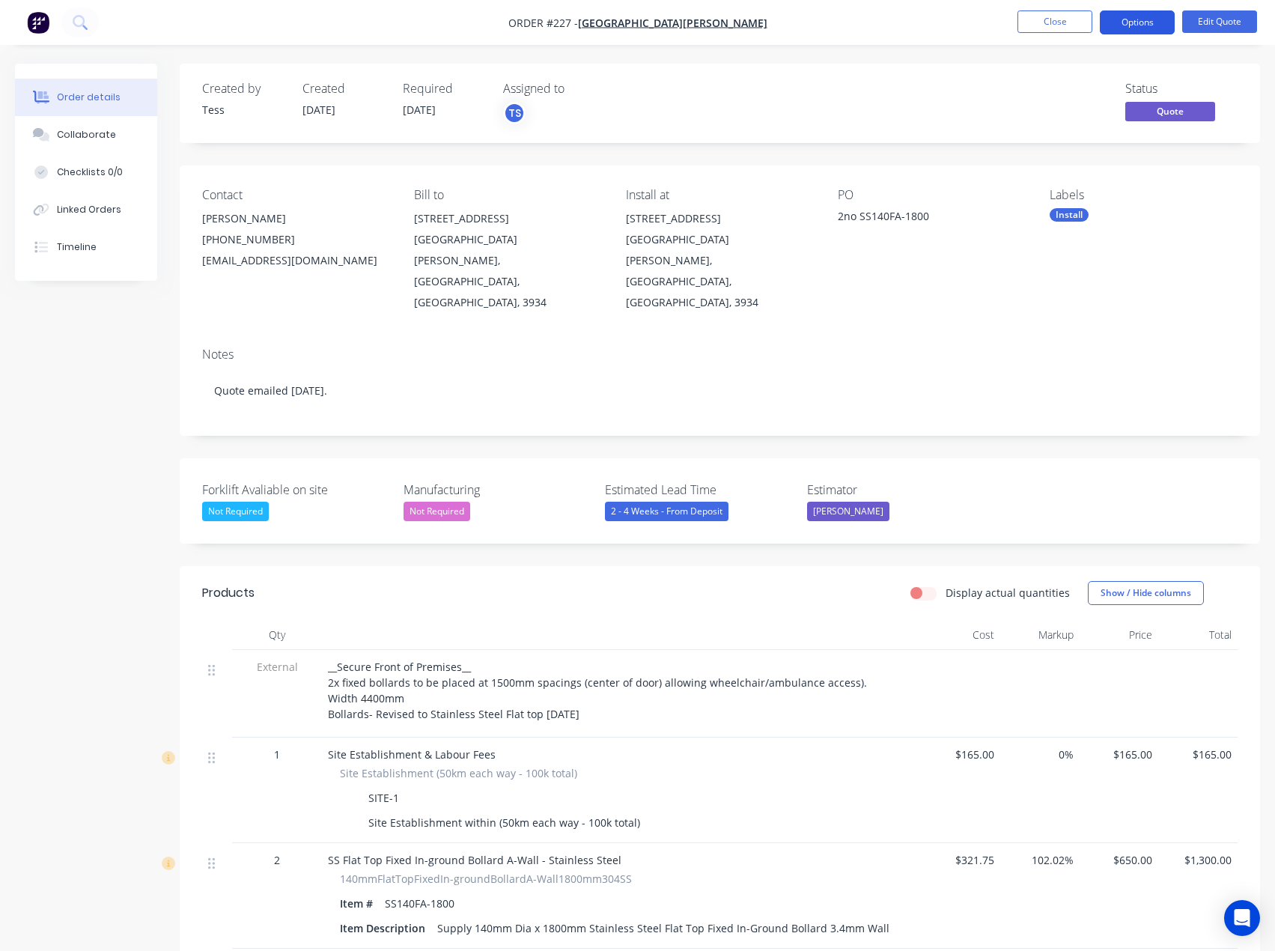
click at [1150, 21] on button "Options" at bounding box center [1137, 22] width 75 height 24
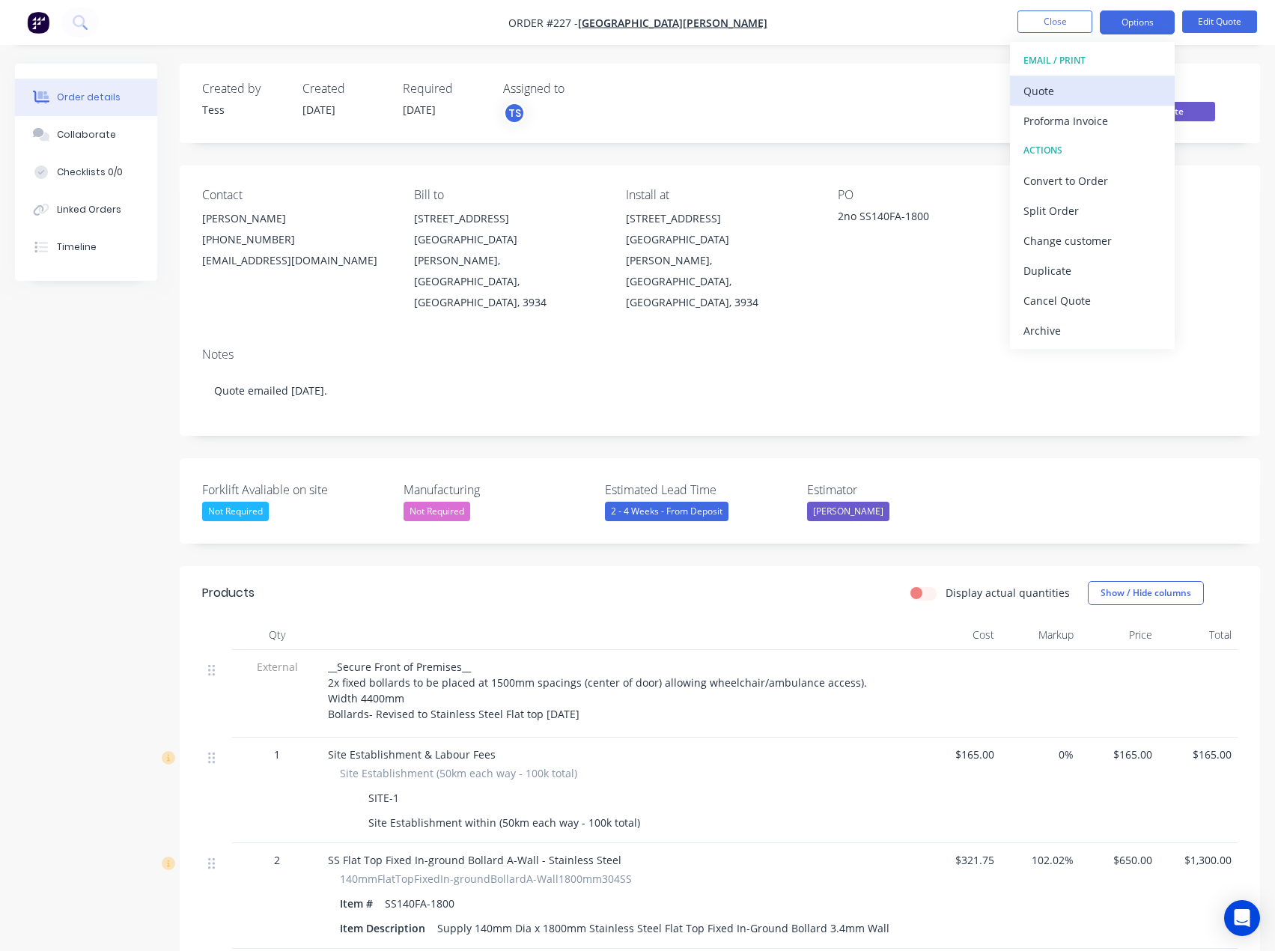
click at [1079, 94] on div "Quote" at bounding box center [1093, 91] width 138 height 22
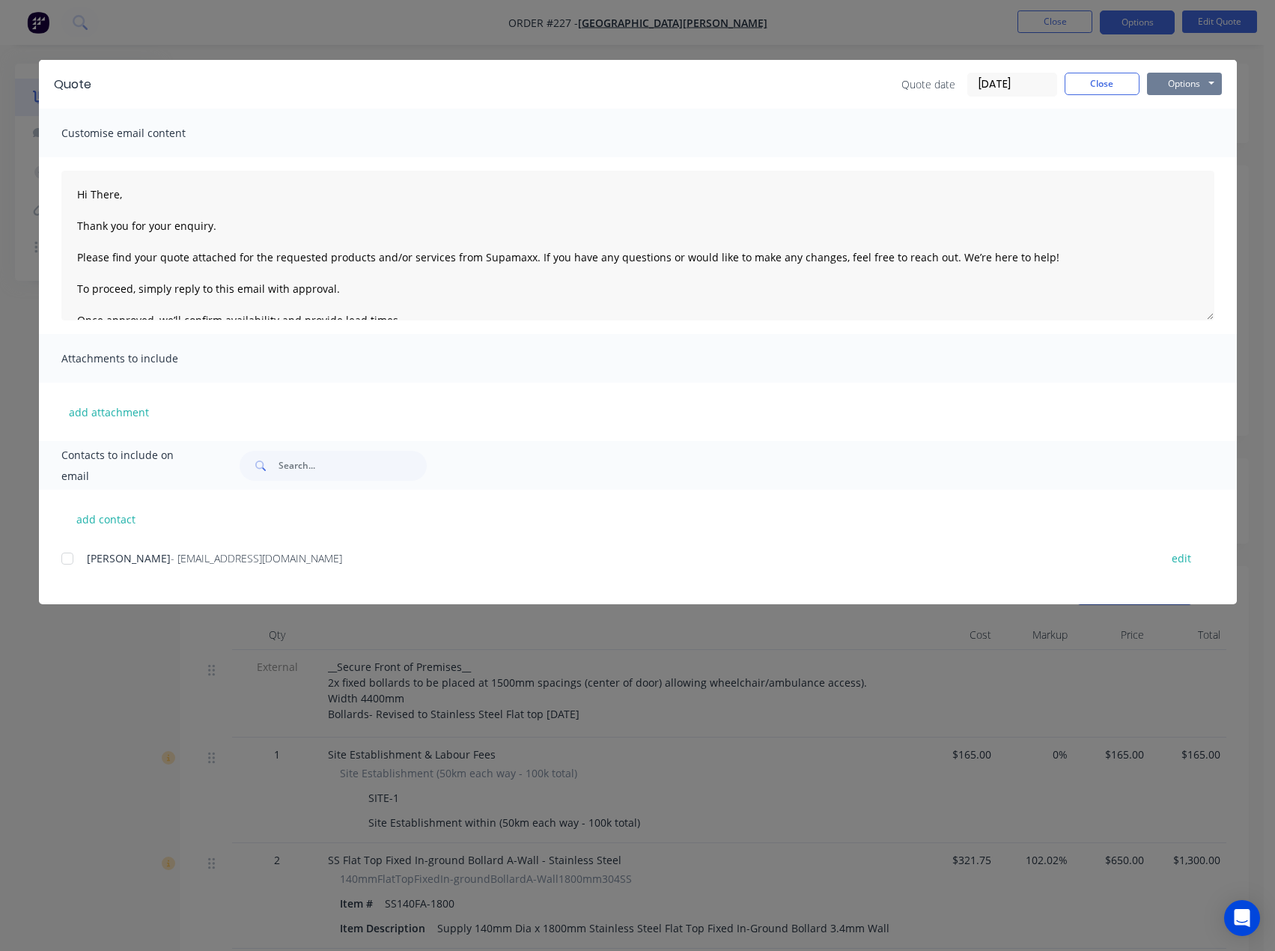
click at [1176, 83] on button "Options" at bounding box center [1184, 84] width 75 height 22
click at [1175, 106] on button "Preview" at bounding box center [1195, 110] width 96 height 25
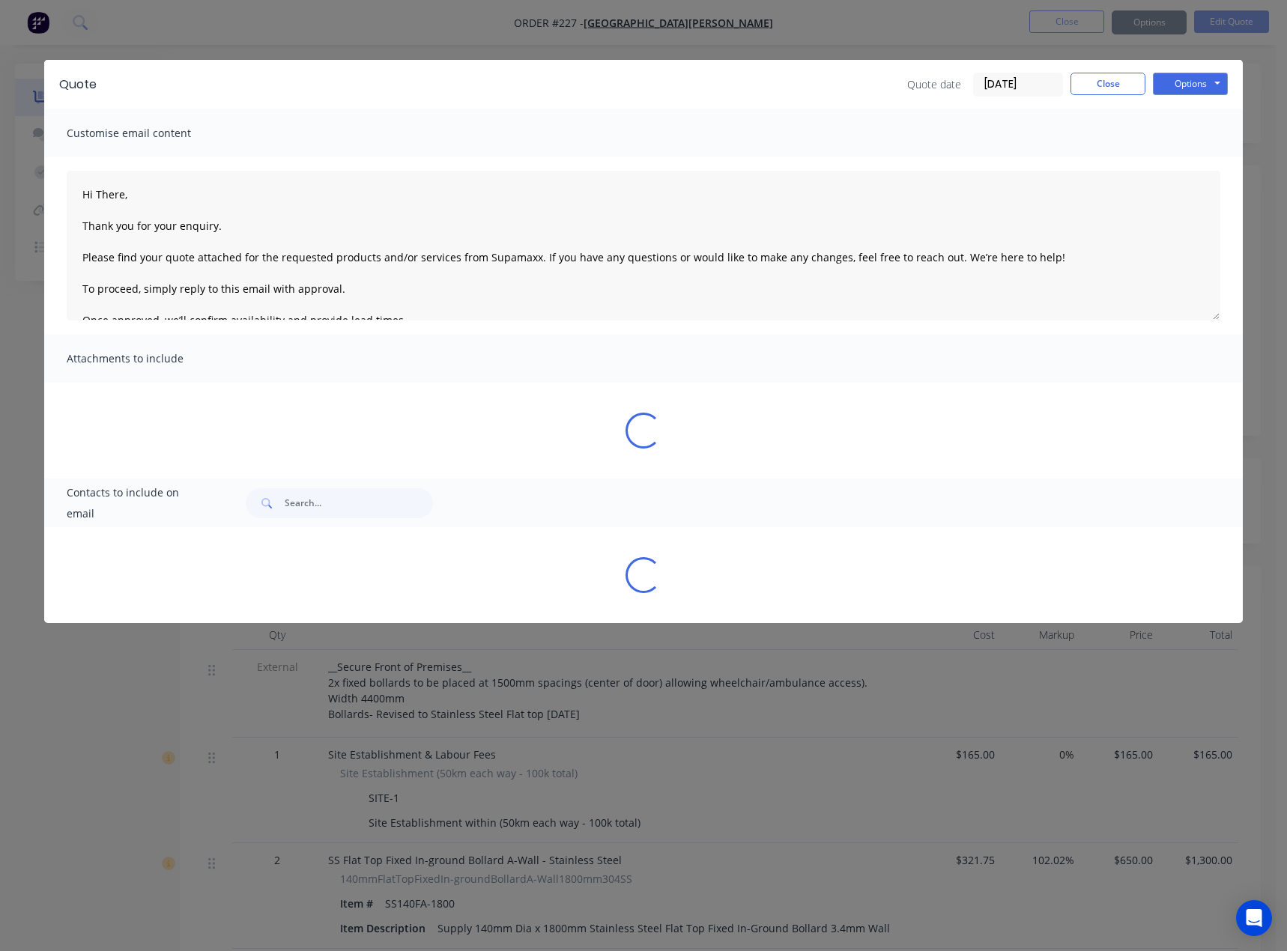
type textarea "Hi There, Thank you for your enquiry. Please find your quote attached for the r…"
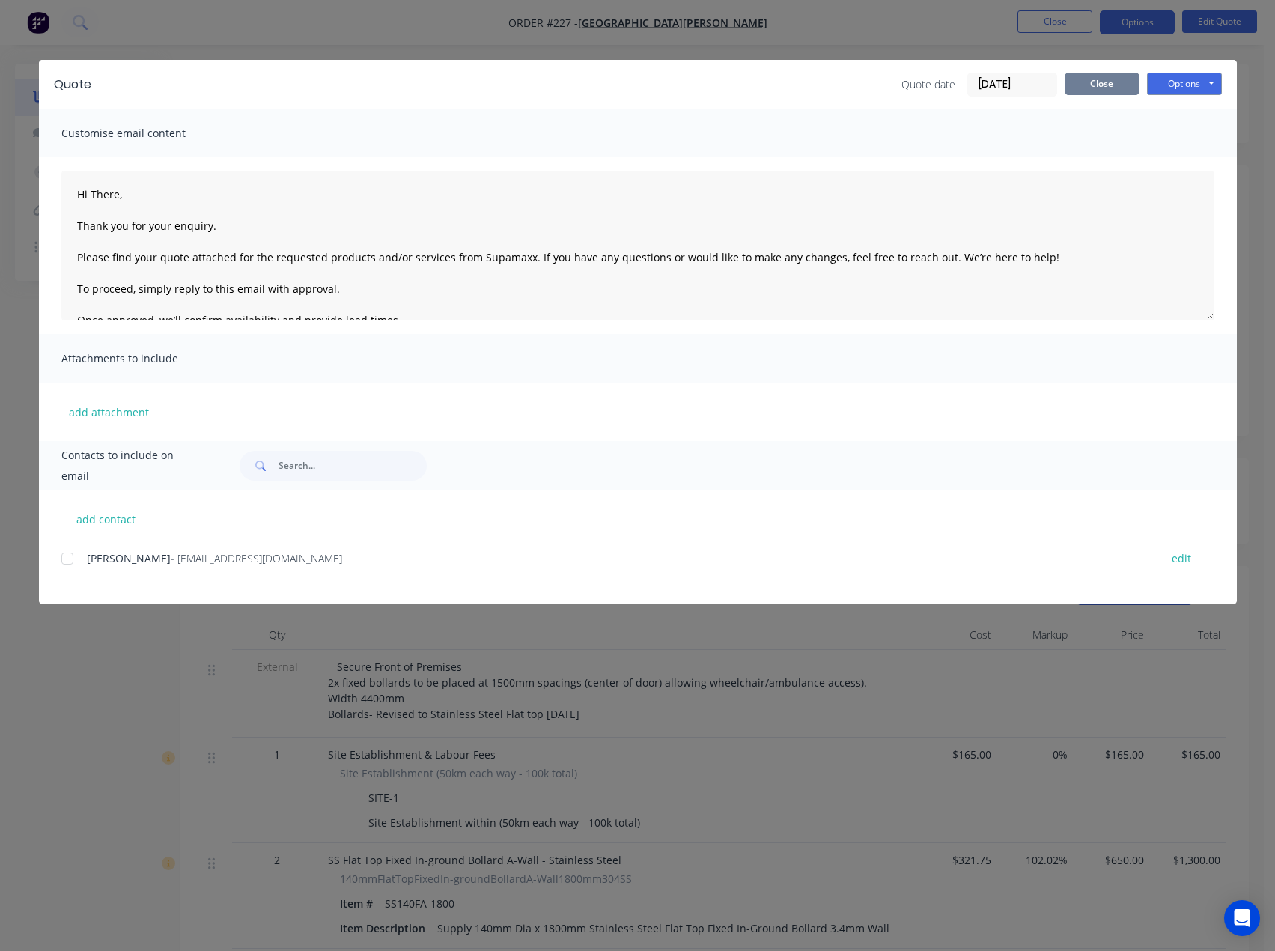
click at [1078, 90] on button "Close" at bounding box center [1102, 84] width 75 height 22
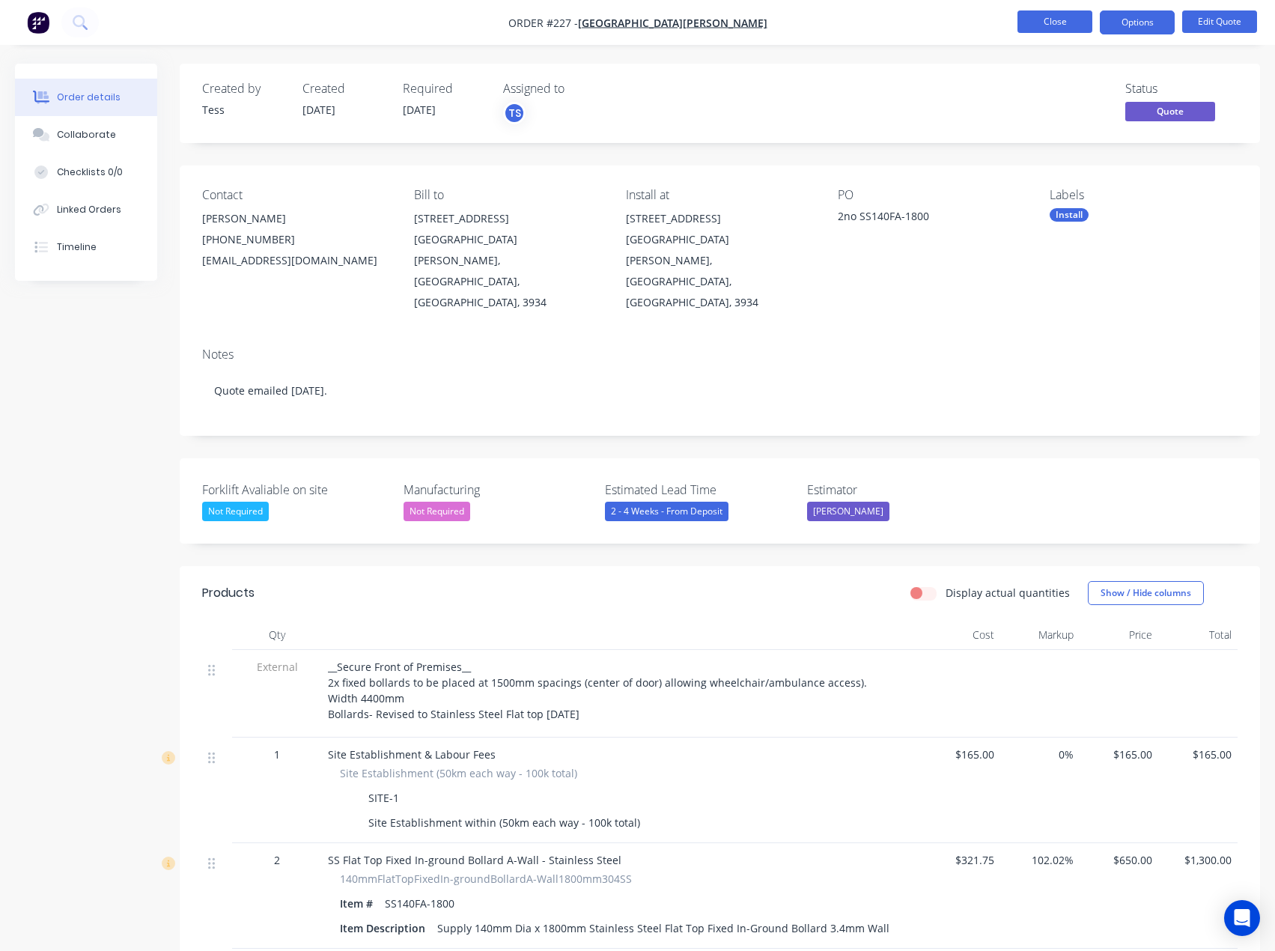
click at [1057, 23] on button "Close" at bounding box center [1055, 21] width 75 height 22
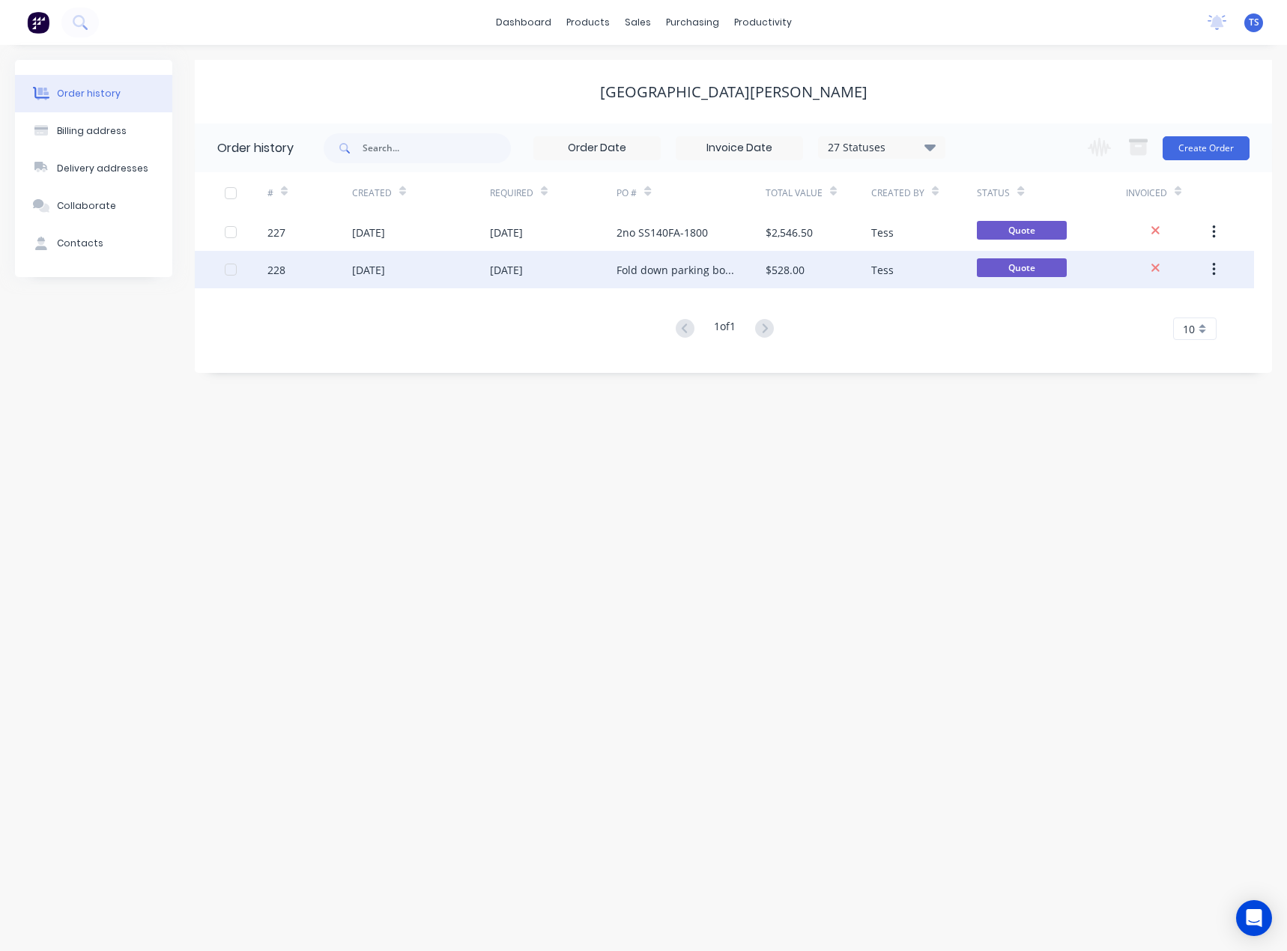
click at [690, 275] on div "Fold down parking bollard" at bounding box center [675, 270] width 118 height 16
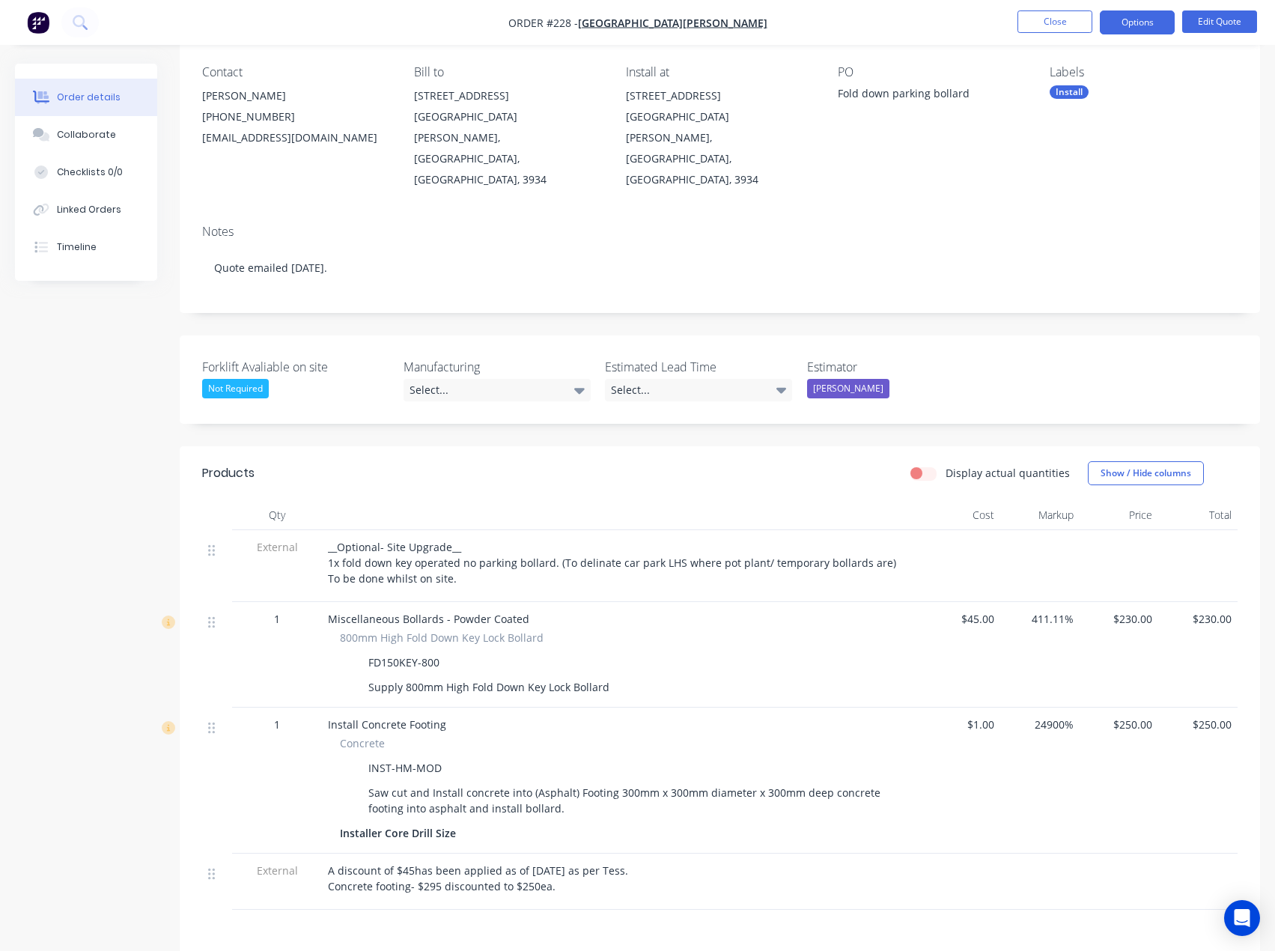
scroll to position [150, 0]
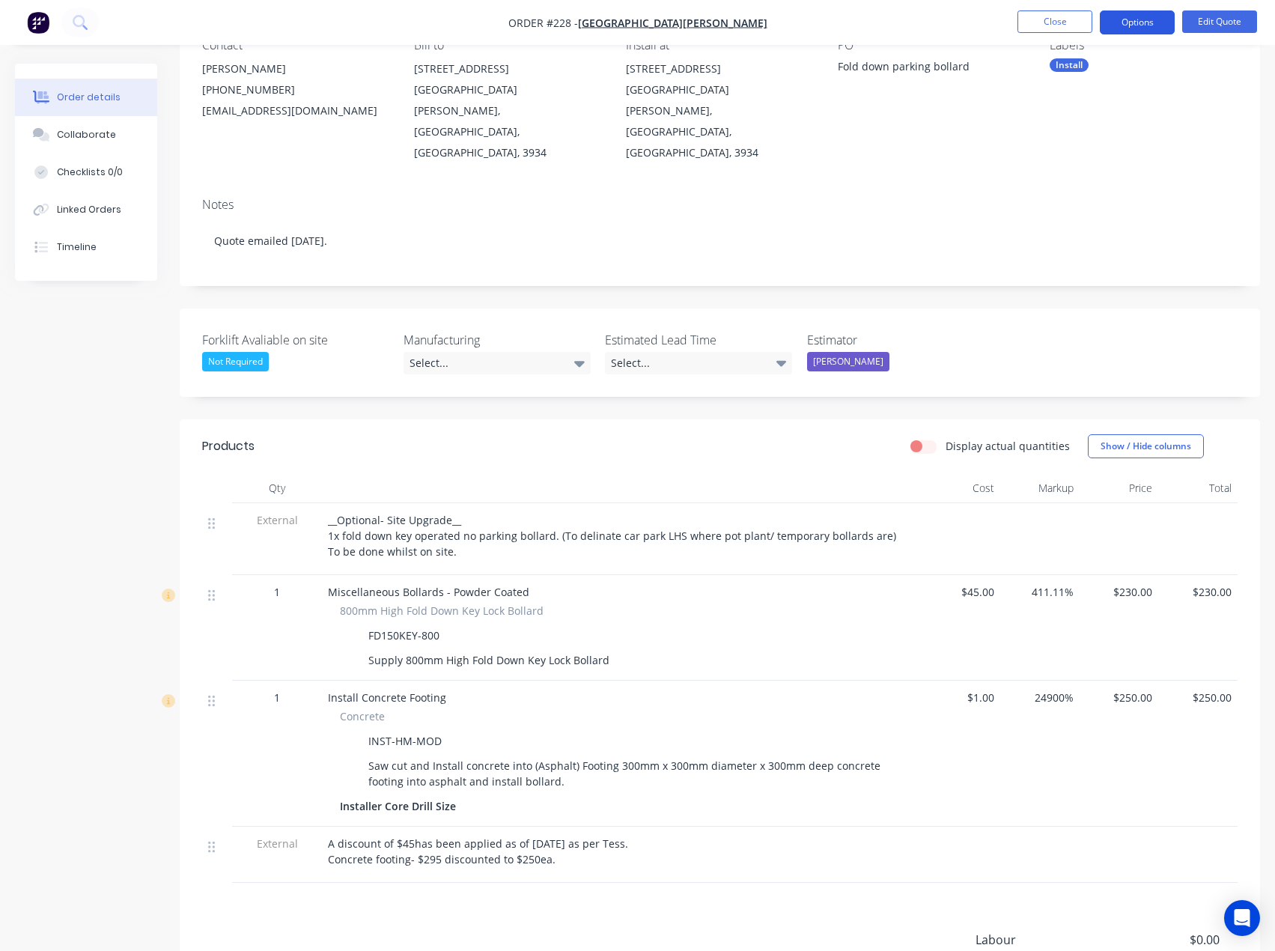
click at [1120, 19] on button "Options" at bounding box center [1137, 22] width 75 height 24
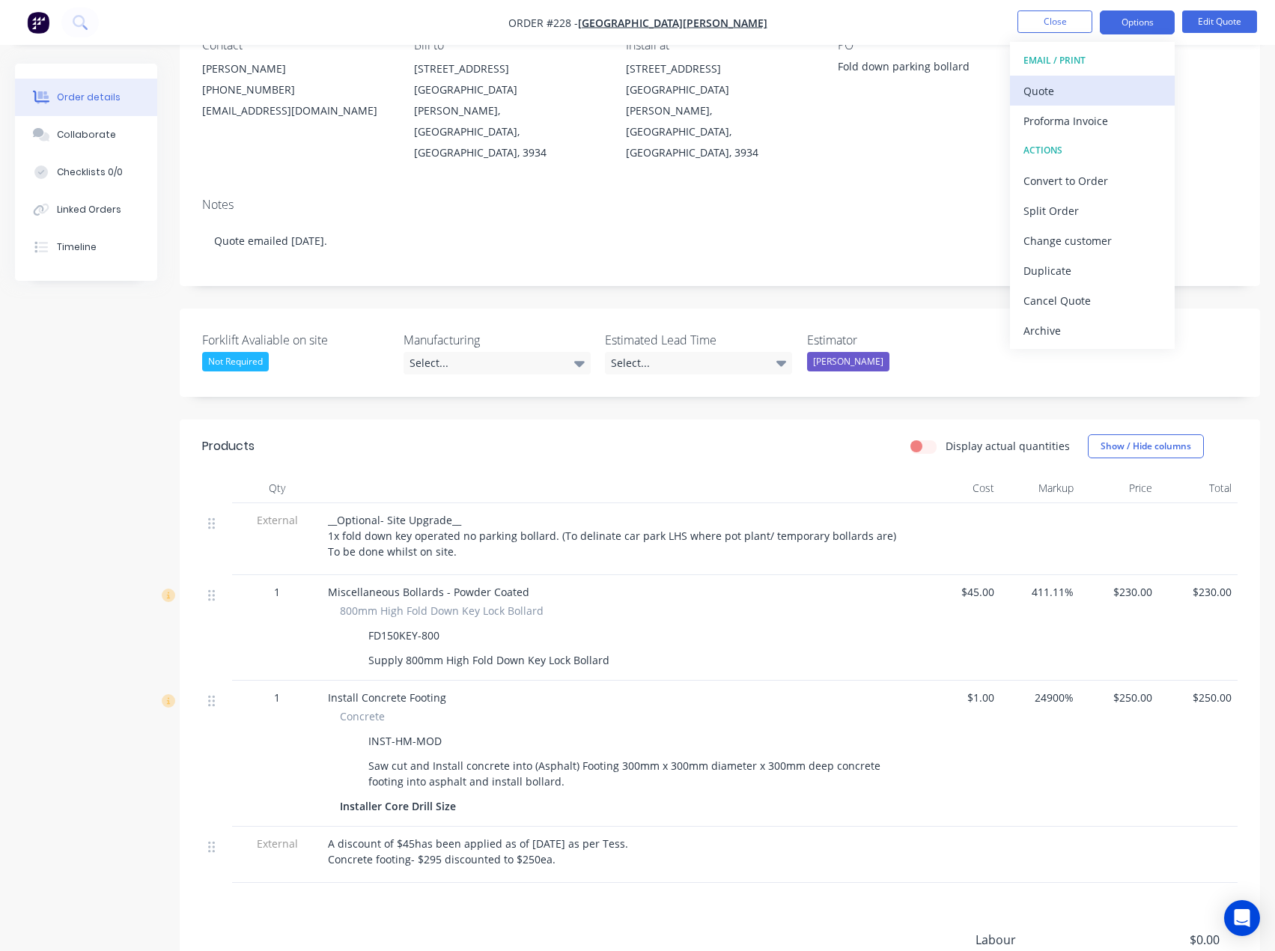
click at [1051, 99] on div "Quote" at bounding box center [1093, 91] width 138 height 22
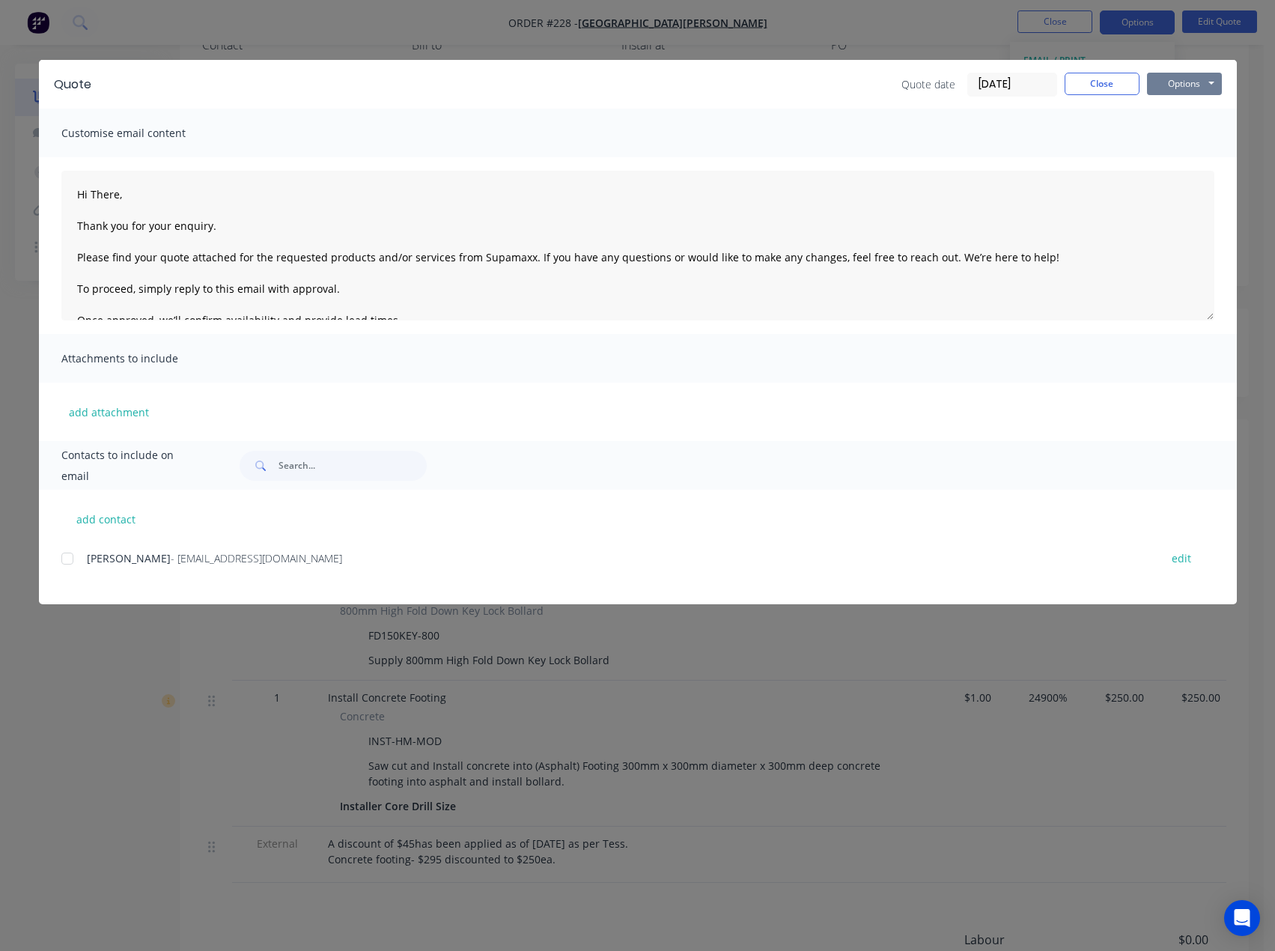
click at [1185, 91] on button "Options" at bounding box center [1184, 84] width 75 height 22
click at [1162, 108] on button "Preview" at bounding box center [1195, 110] width 96 height 25
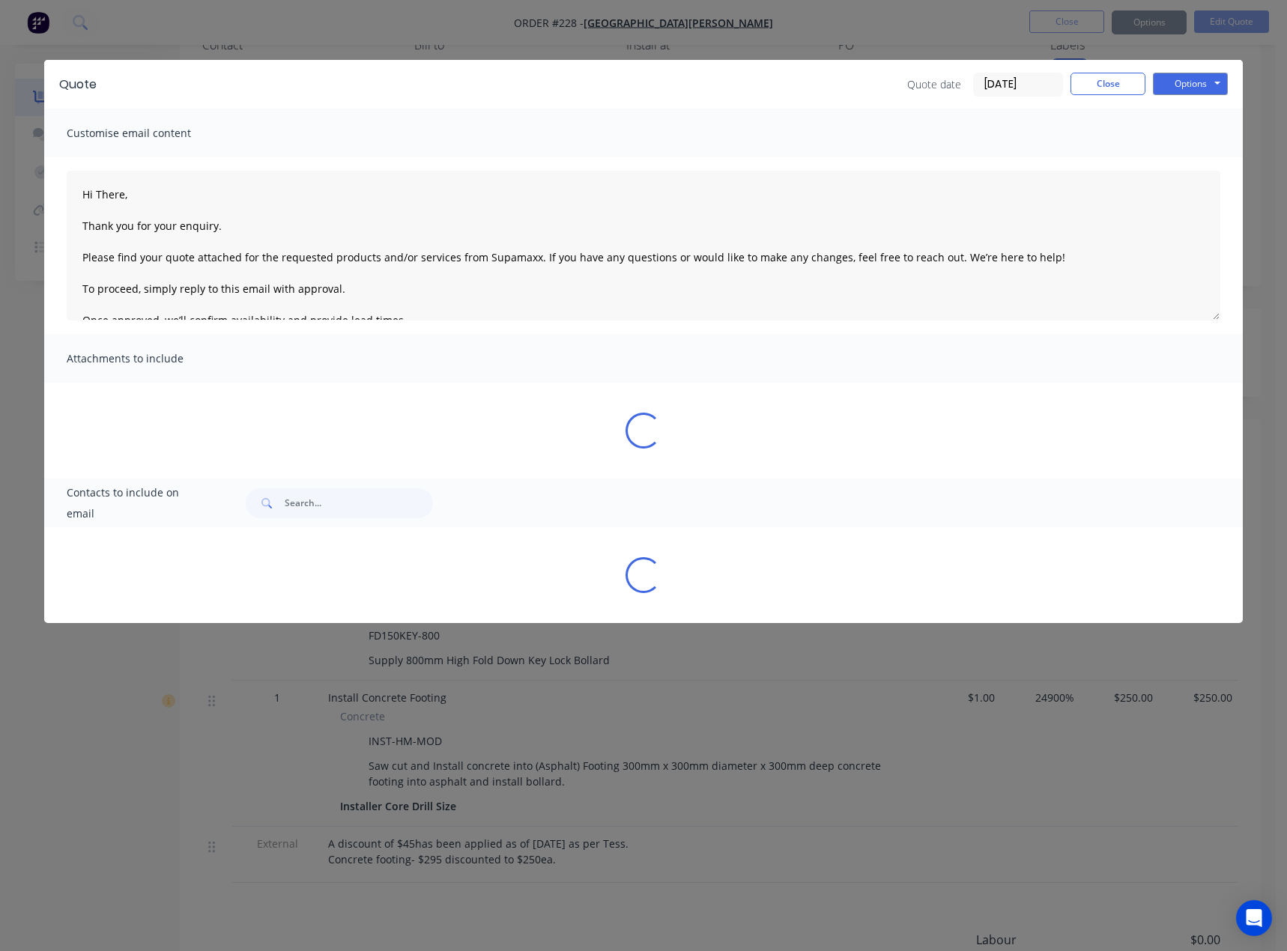
type textarea "Hi There, Thank you for your enquiry. Please find your quote attached for the r…"
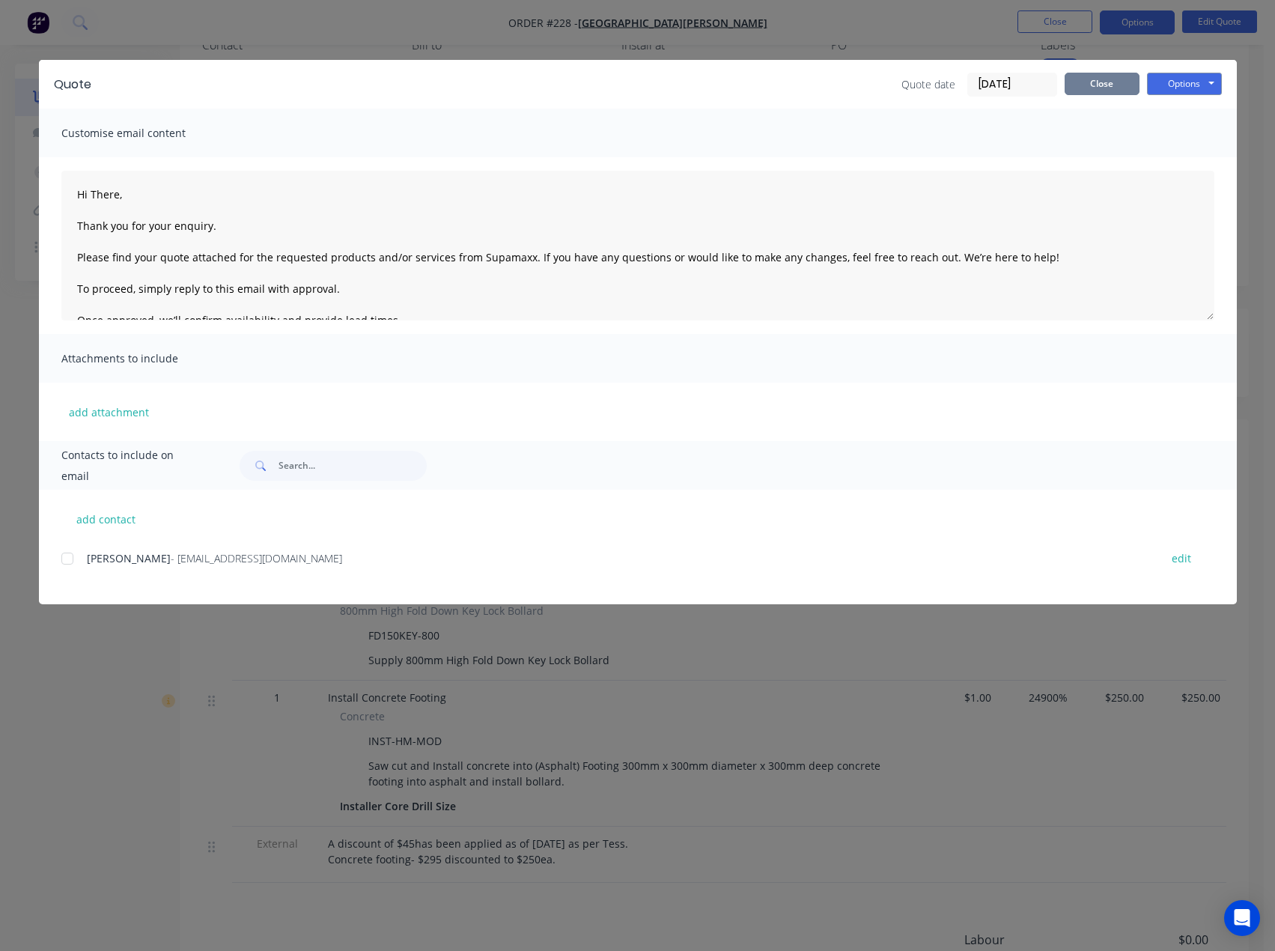
click at [1100, 86] on button "Close" at bounding box center [1102, 84] width 75 height 22
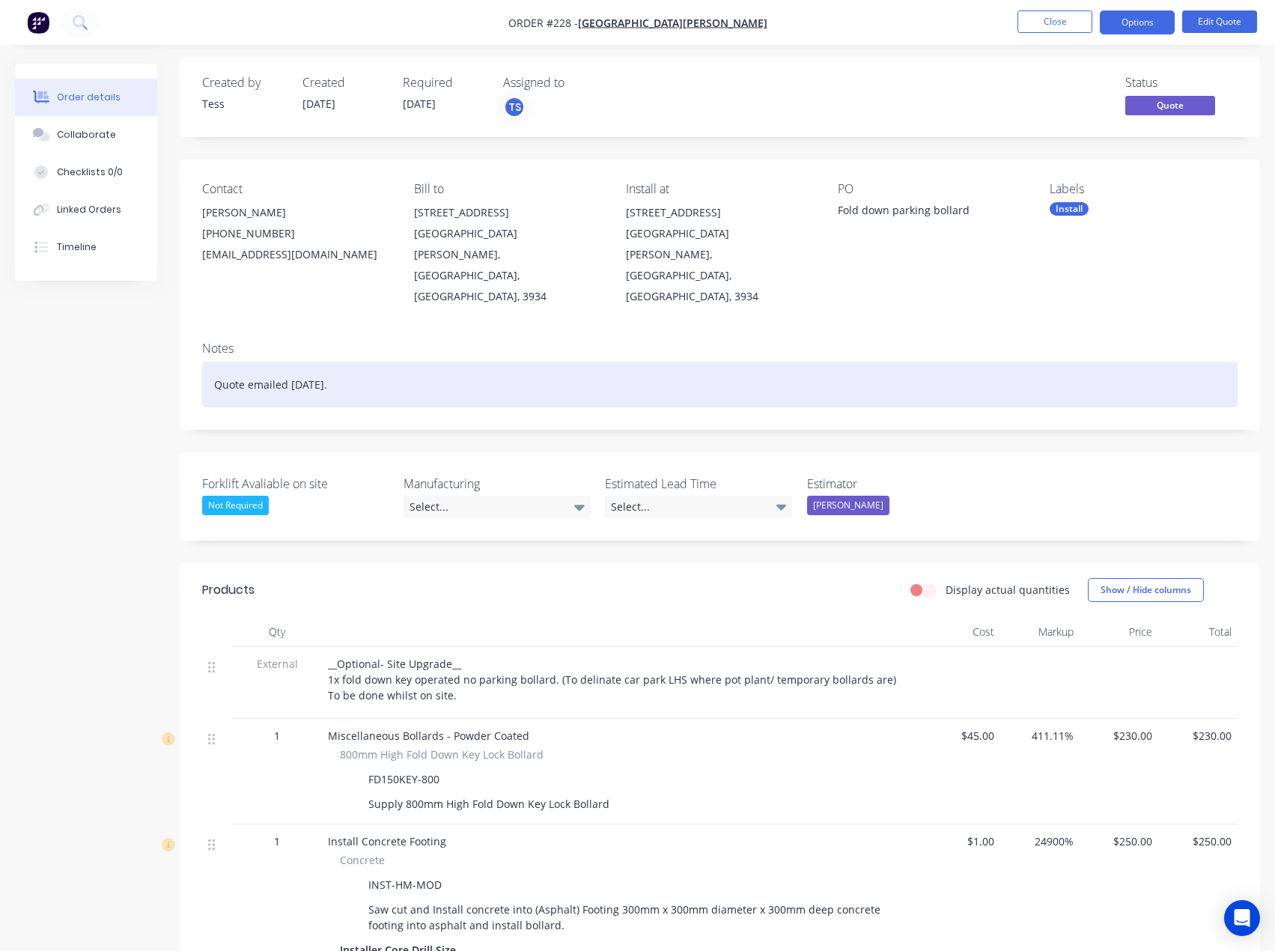
scroll to position [0, 0]
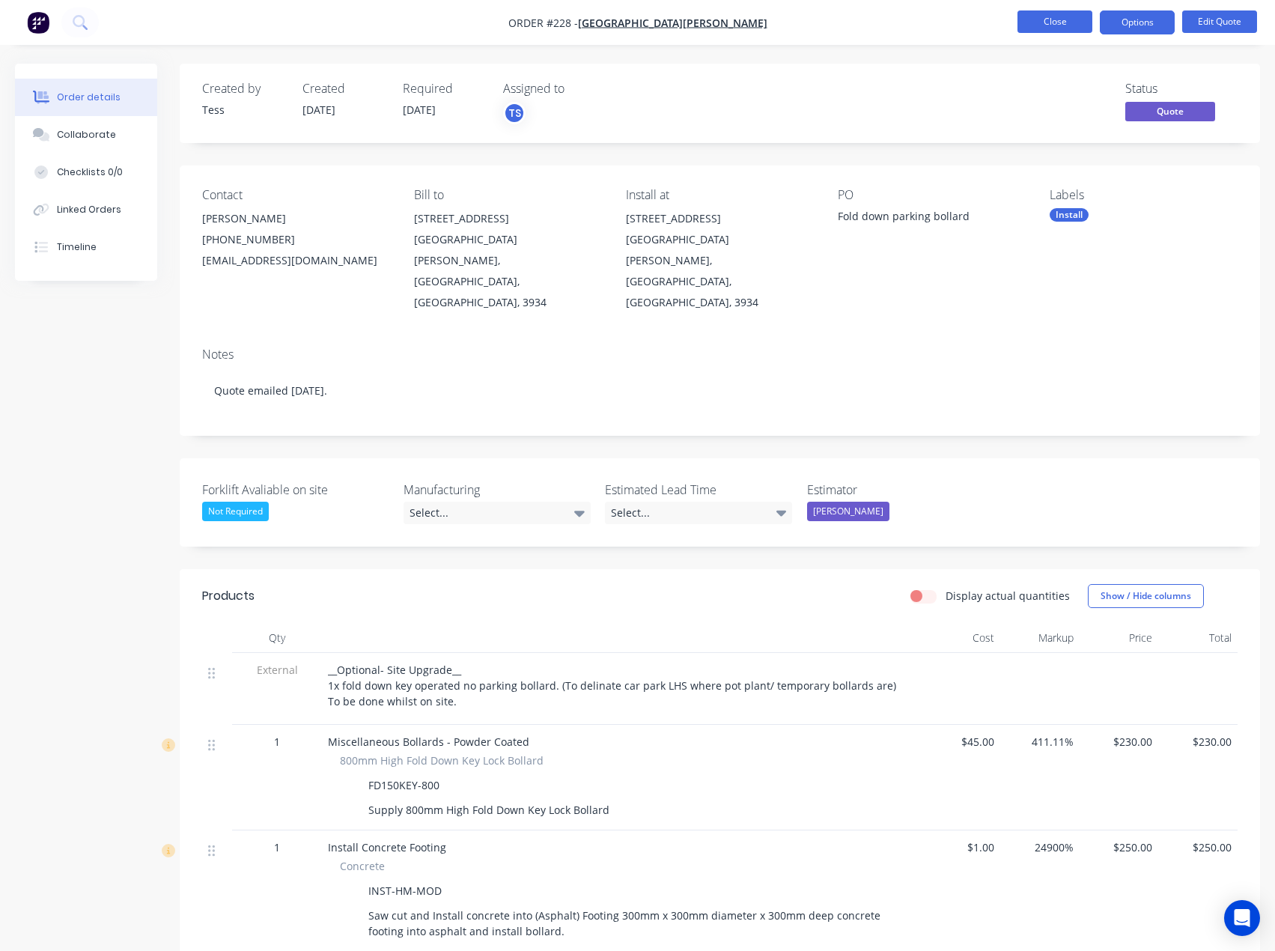
click at [1049, 24] on button "Close" at bounding box center [1055, 21] width 75 height 22
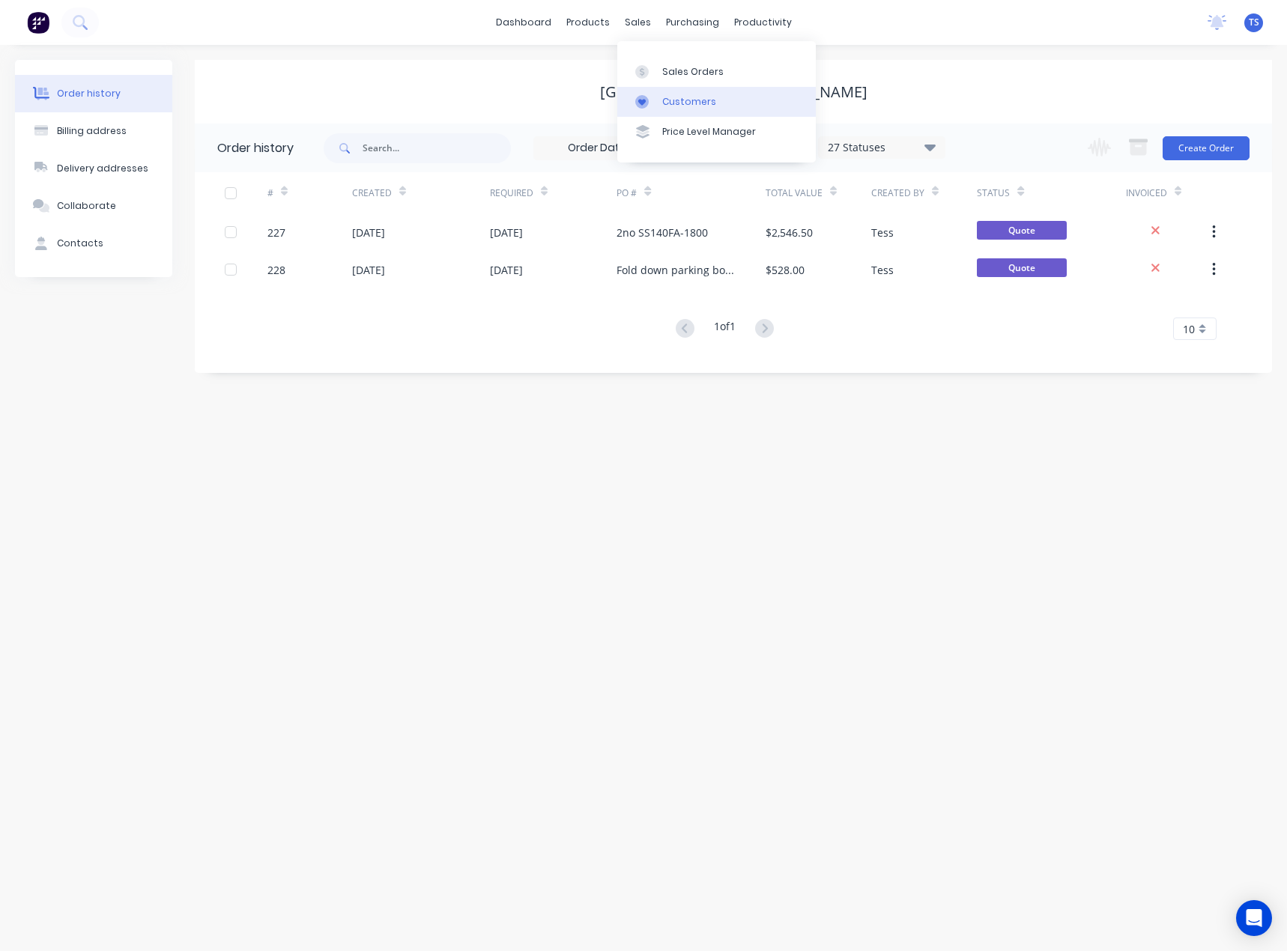
click at [658, 100] on link "Customers" at bounding box center [716, 102] width 198 height 30
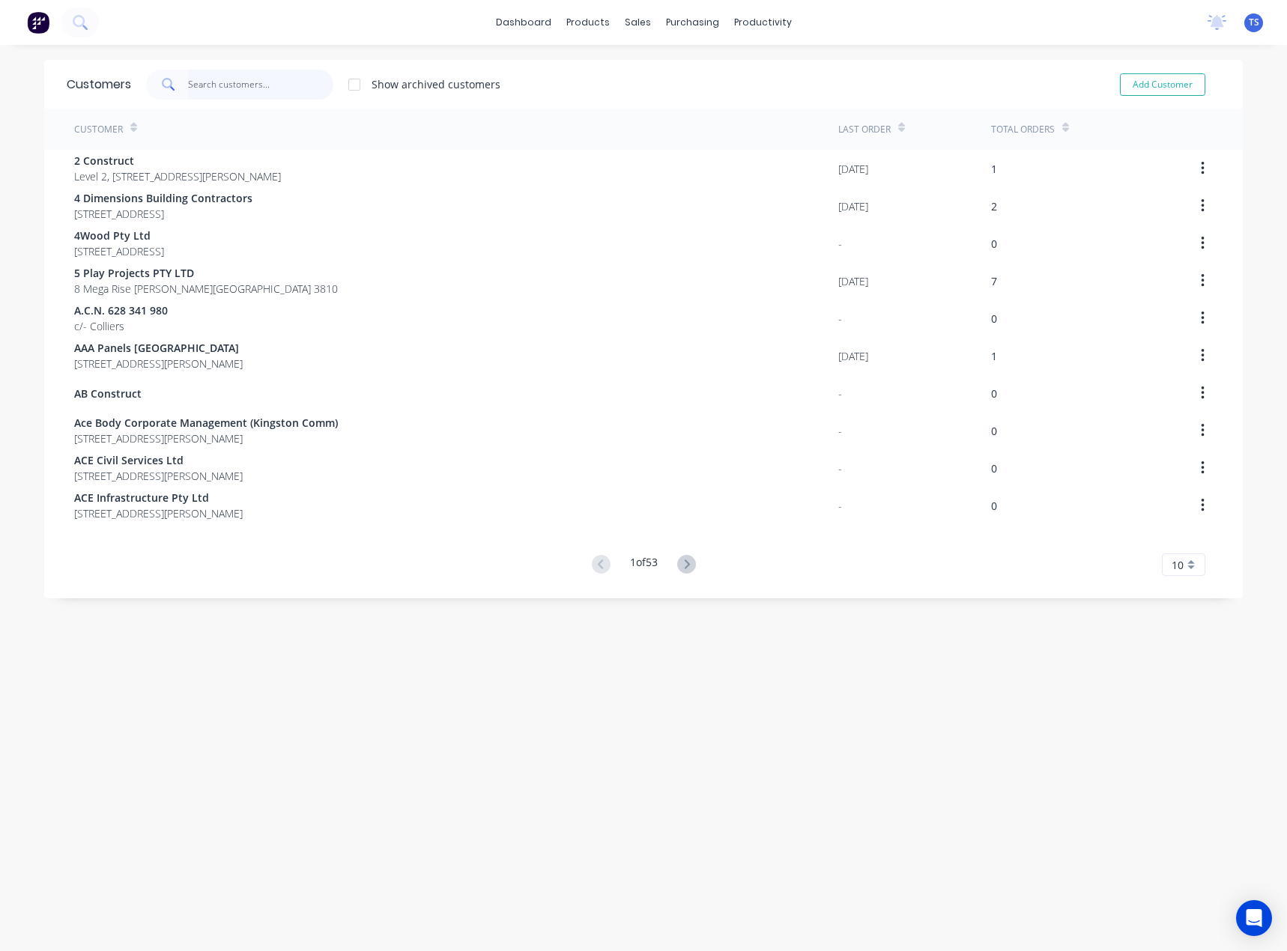
click at [219, 79] on input "text" at bounding box center [261, 85] width 146 height 30
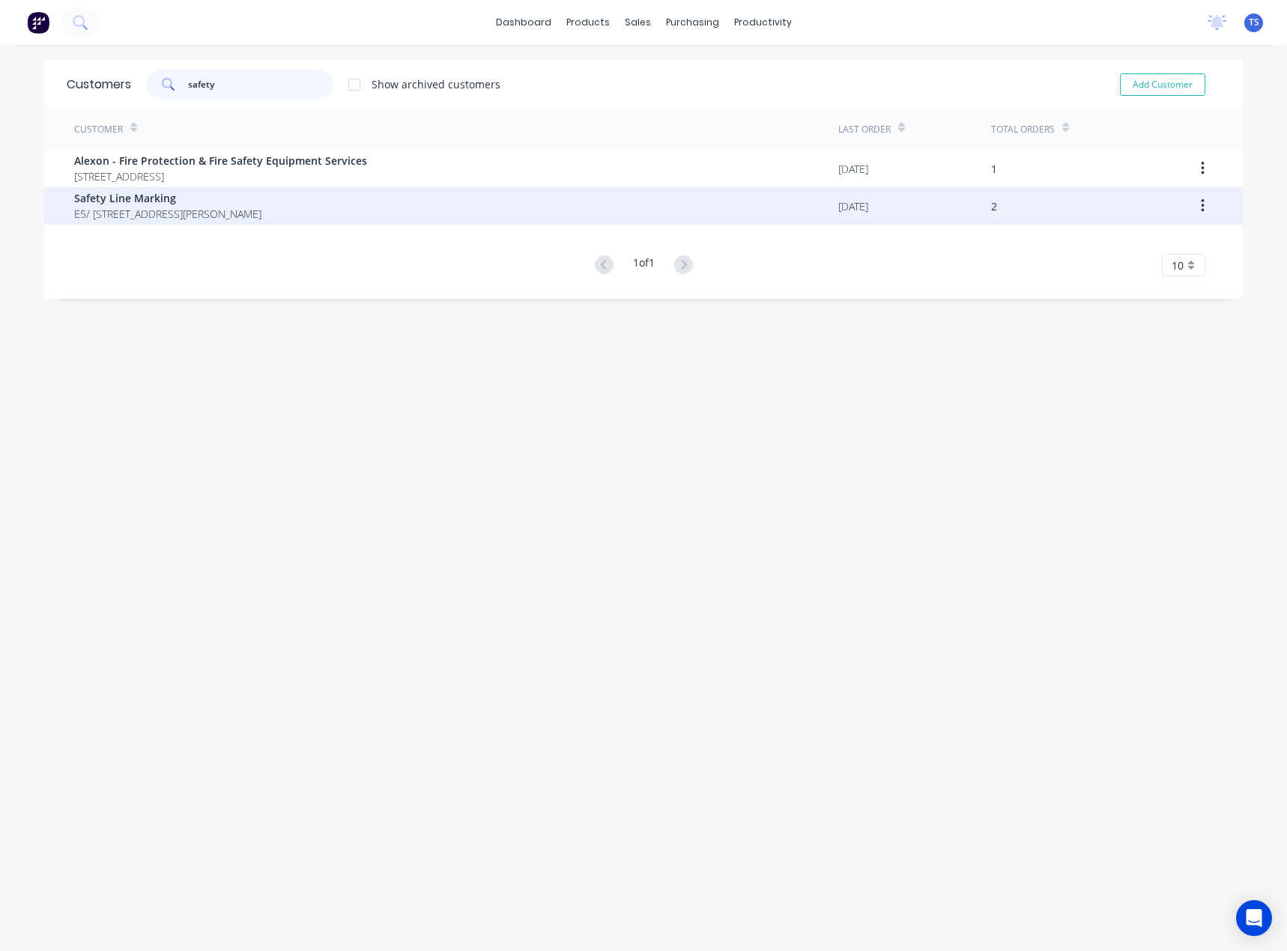
type input "safety"
click at [181, 220] on span "E5/ [STREET_ADDRESS][PERSON_NAME]" at bounding box center [167, 214] width 187 height 16
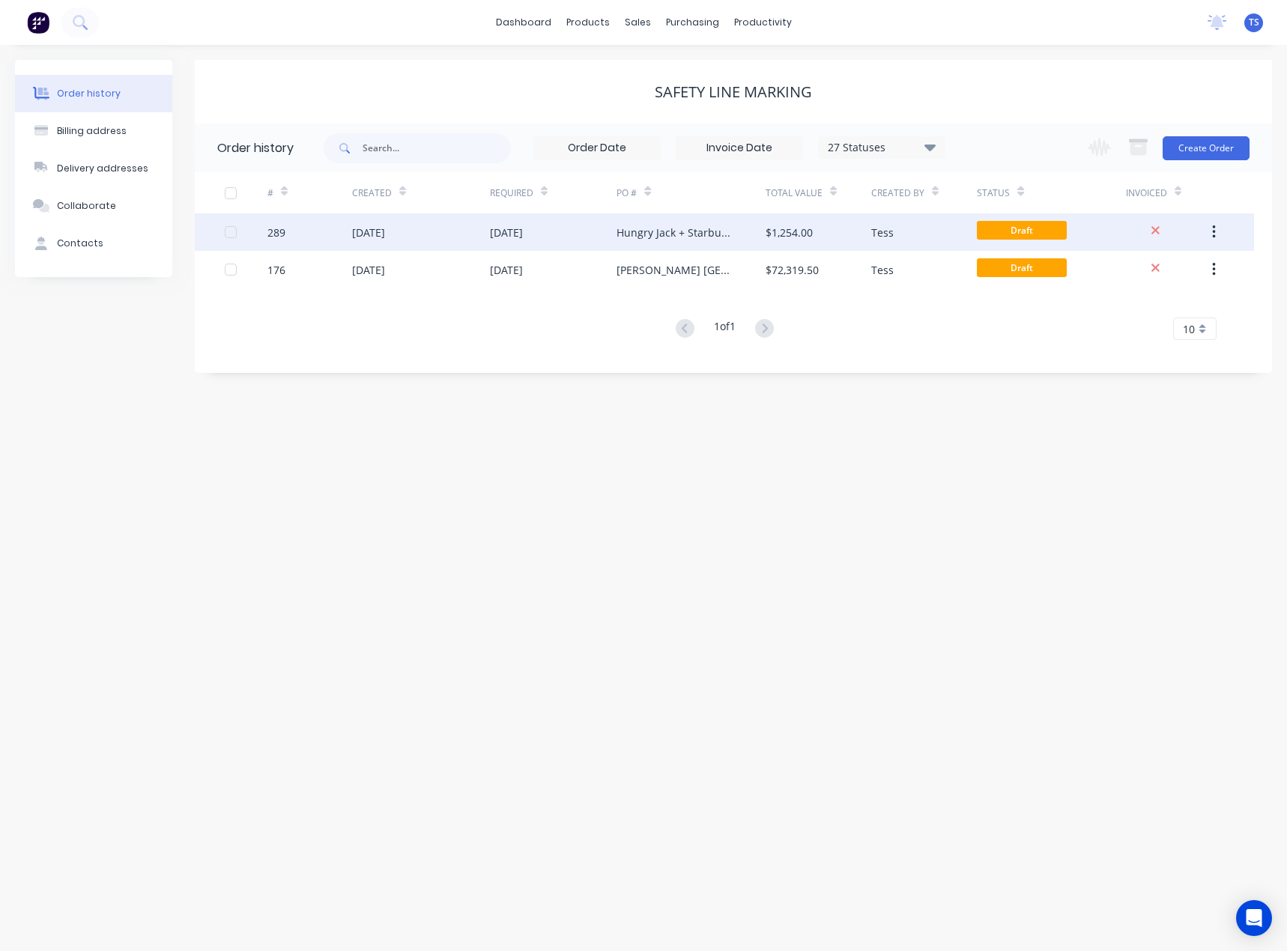
click at [729, 233] on div "Hungry Jack + Starbucks Tender" at bounding box center [675, 233] width 118 height 16
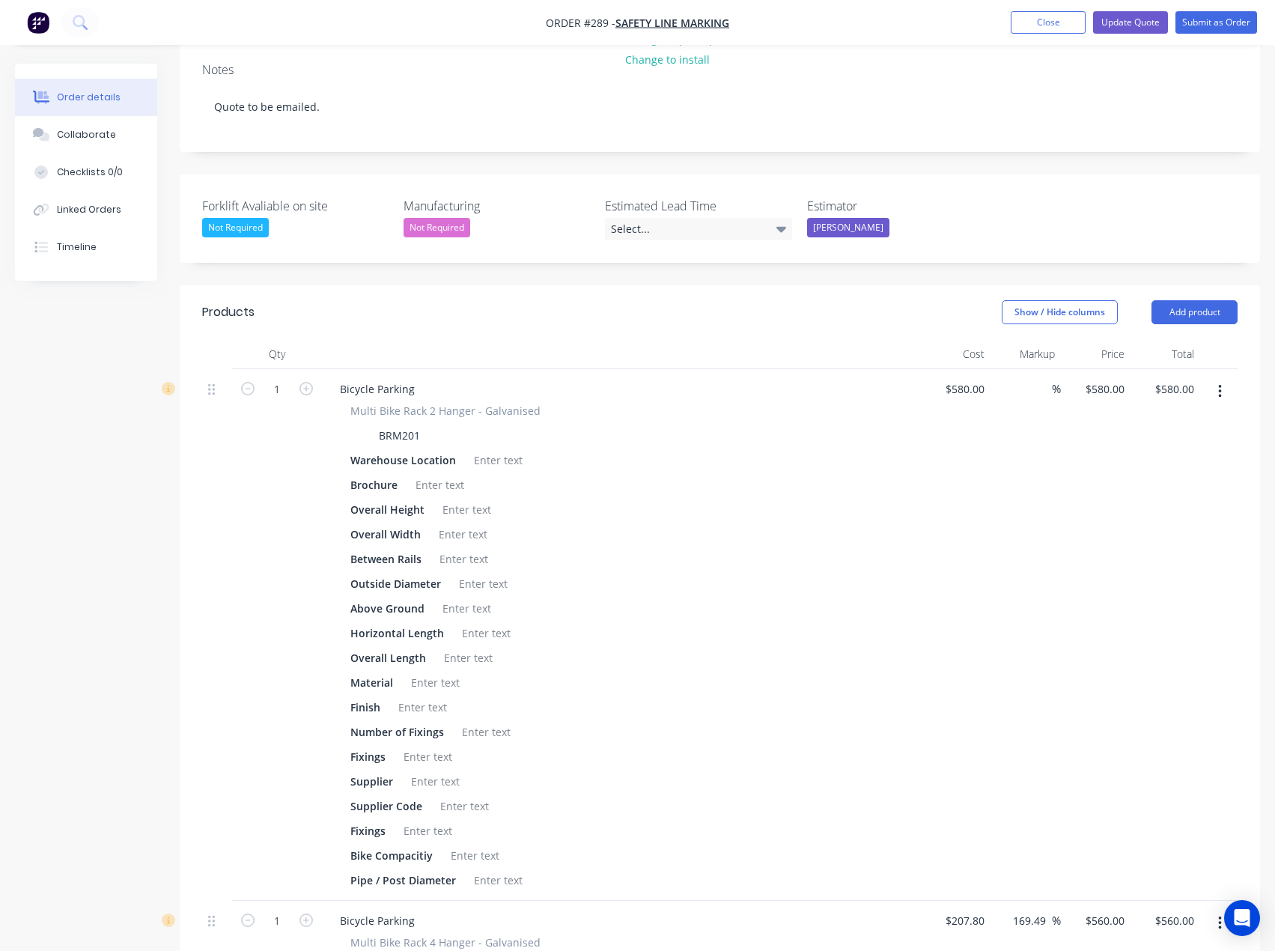
scroll to position [300, 0]
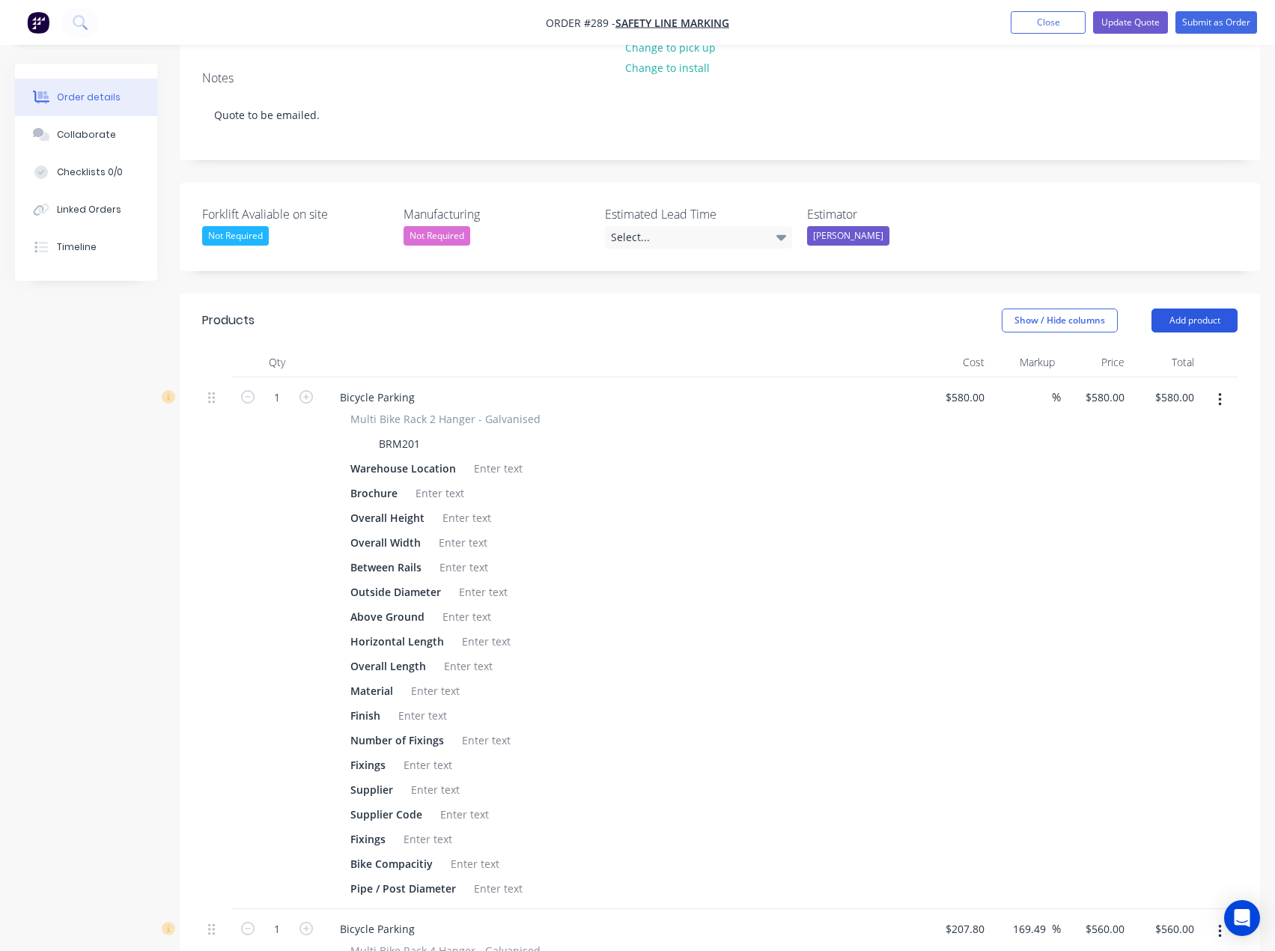
click at [1203, 309] on button "Add product" at bounding box center [1195, 321] width 86 height 24
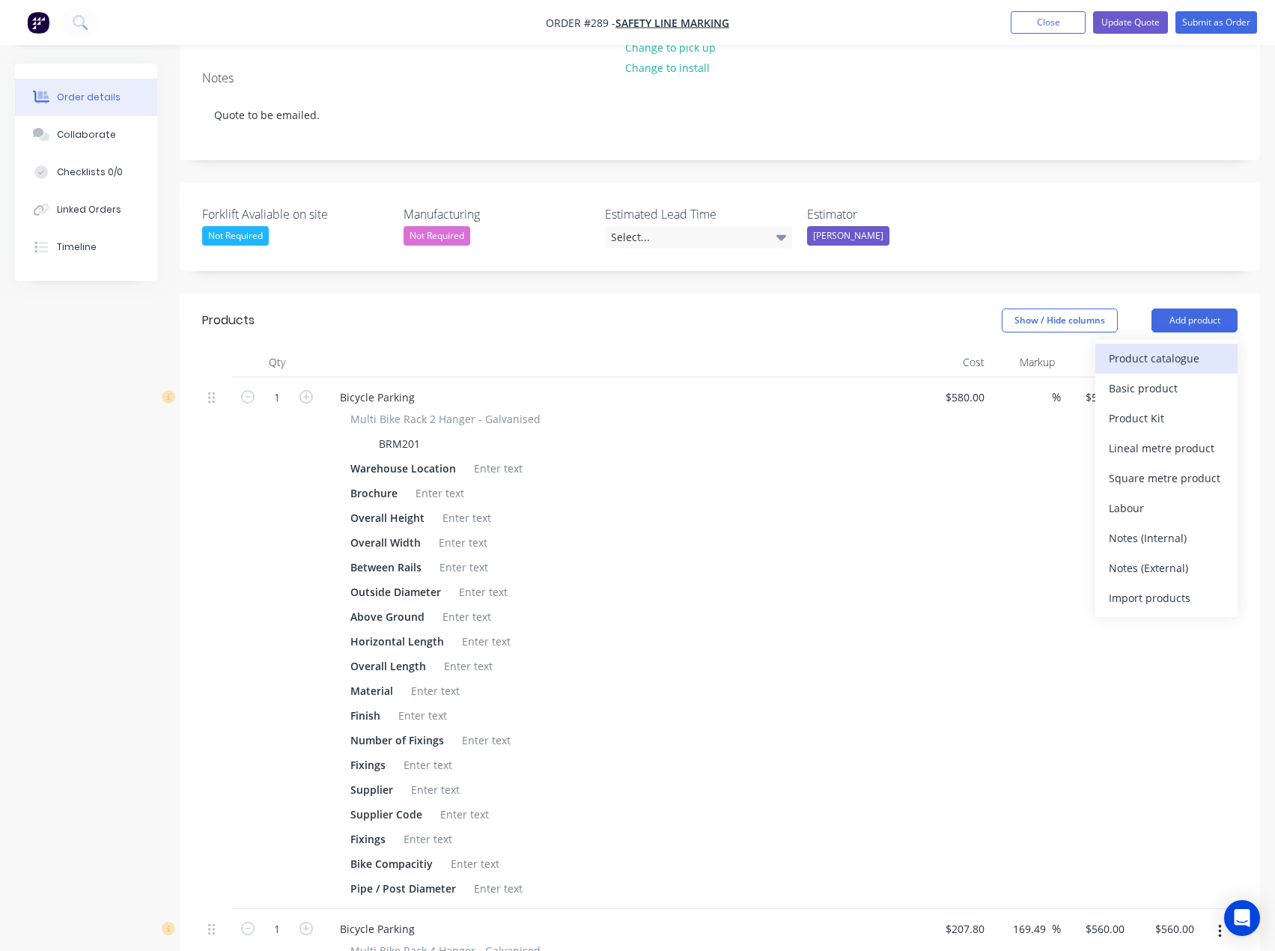
click at [1170, 347] on div "Product catalogue" at bounding box center [1166, 358] width 115 height 22
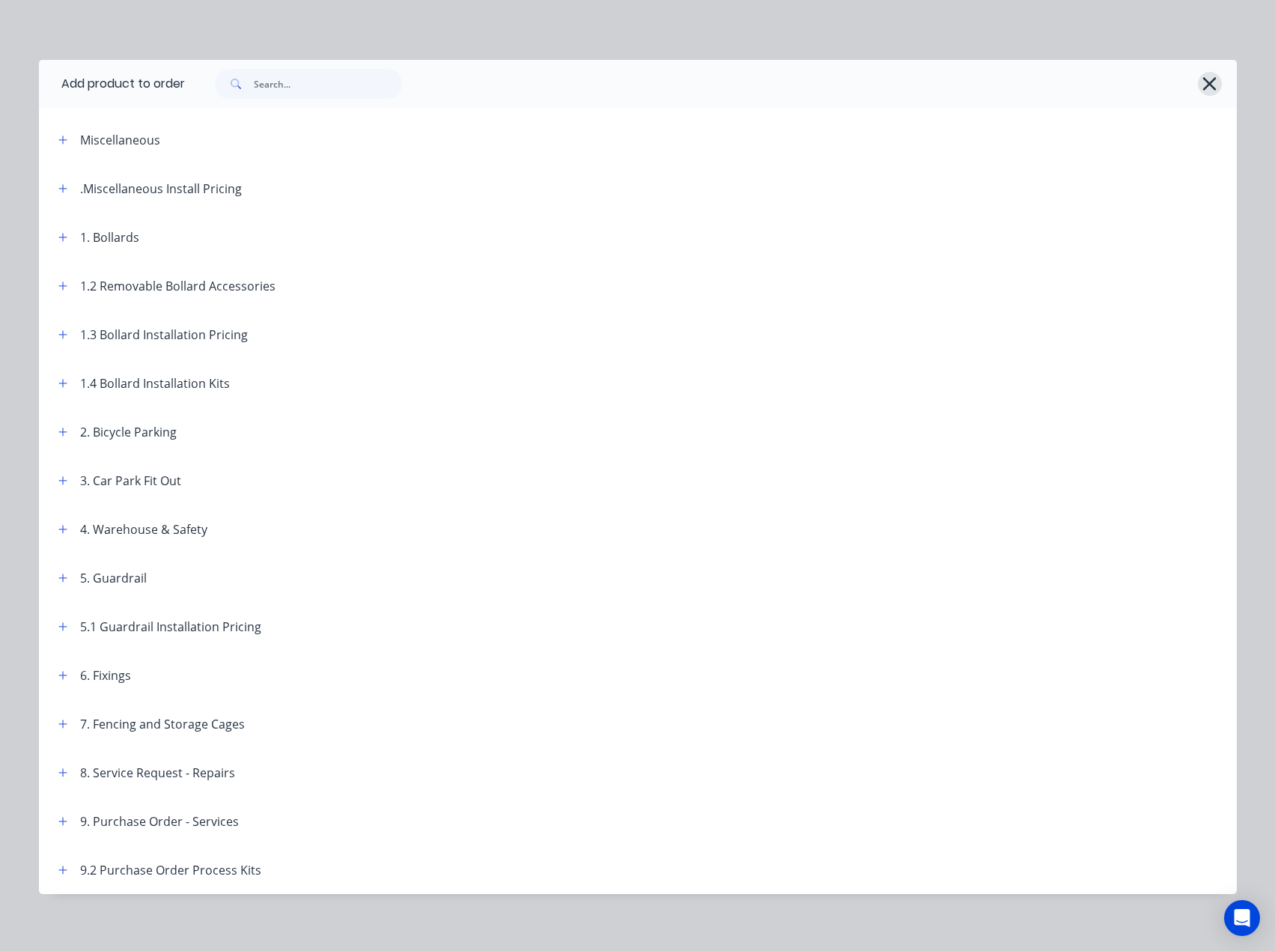
click at [1203, 82] on icon "button" at bounding box center [1210, 83] width 16 height 21
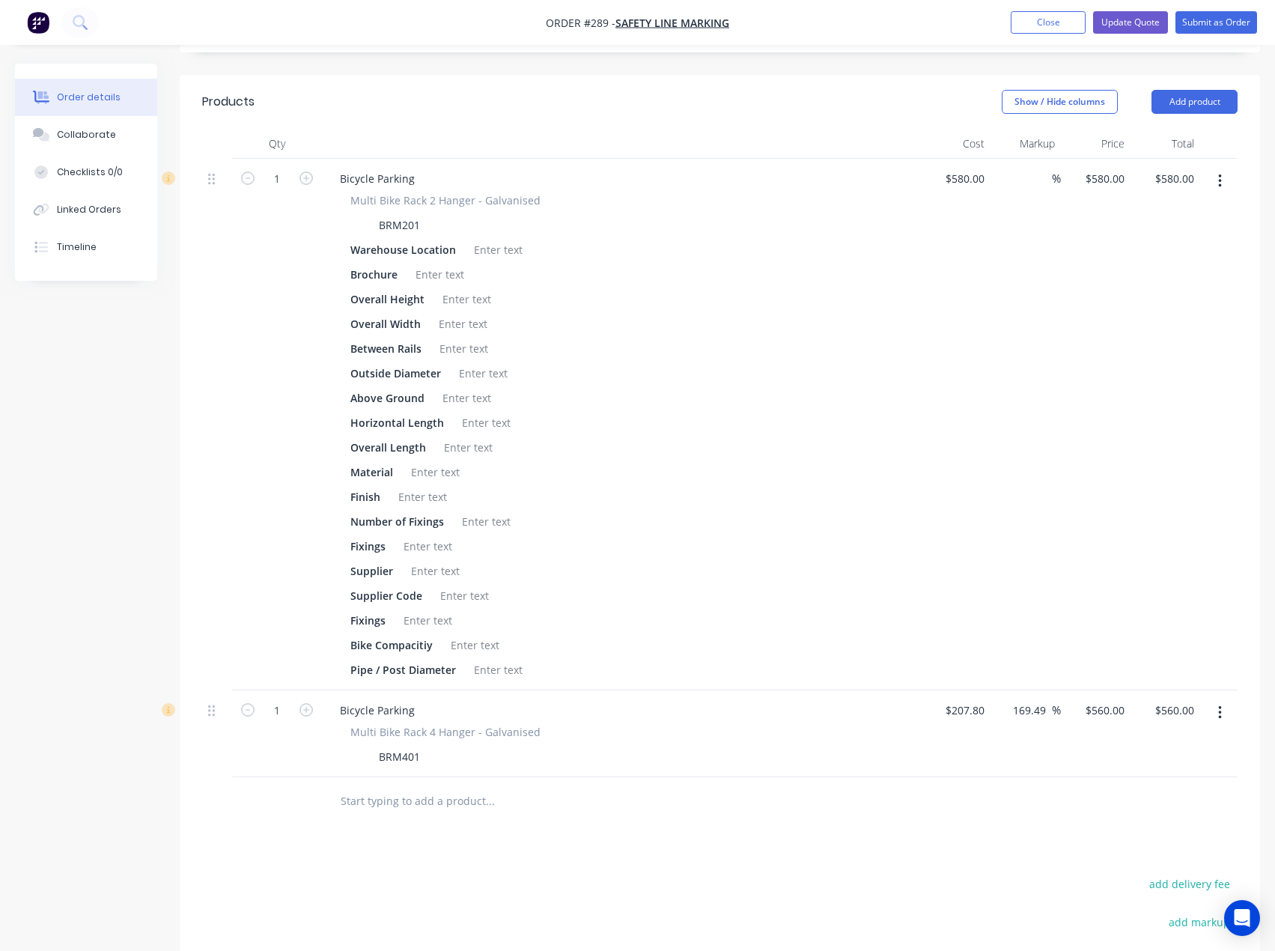
scroll to position [524, 0]
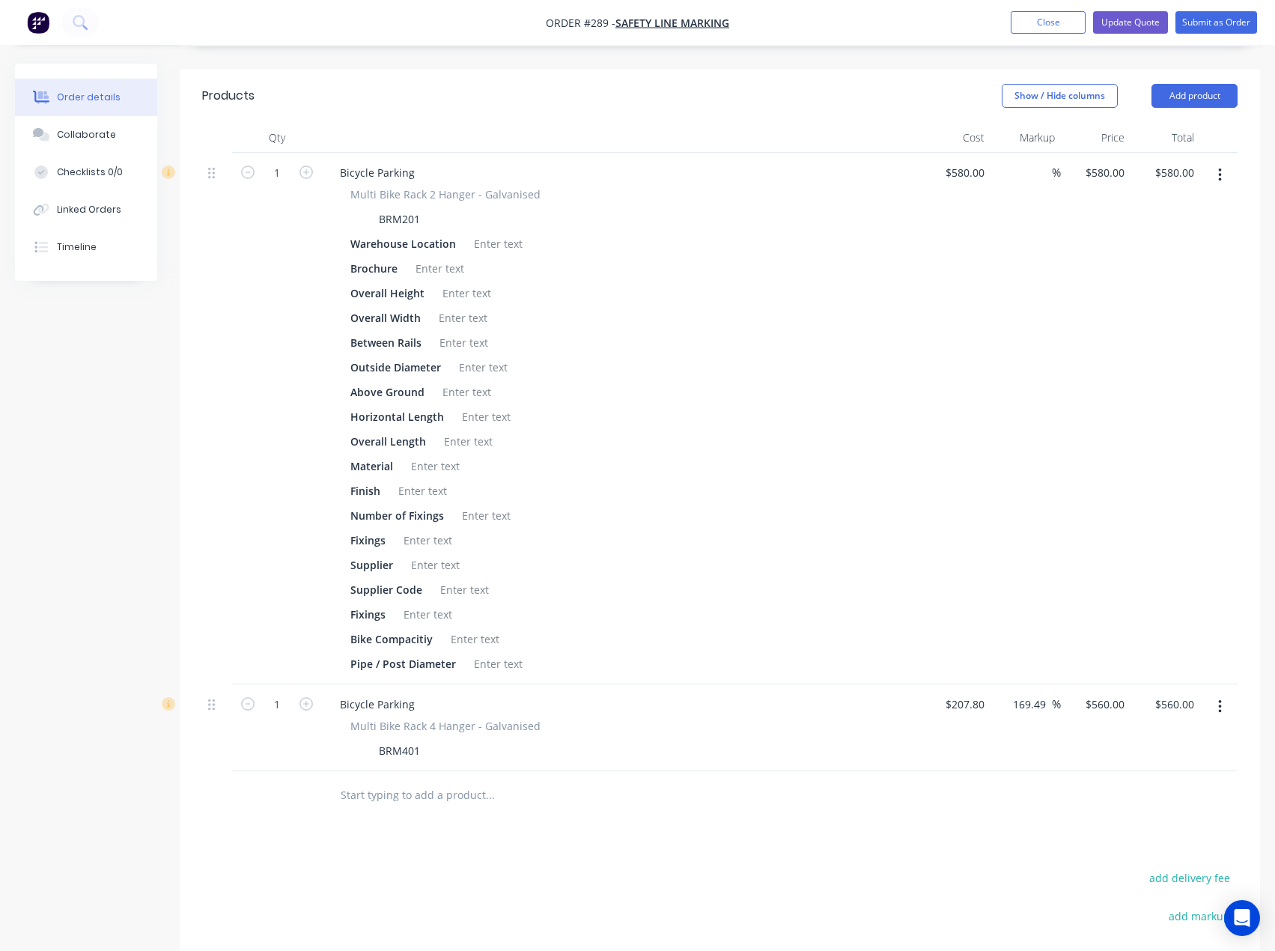
click at [416, 780] on input "text" at bounding box center [490, 795] width 300 height 30
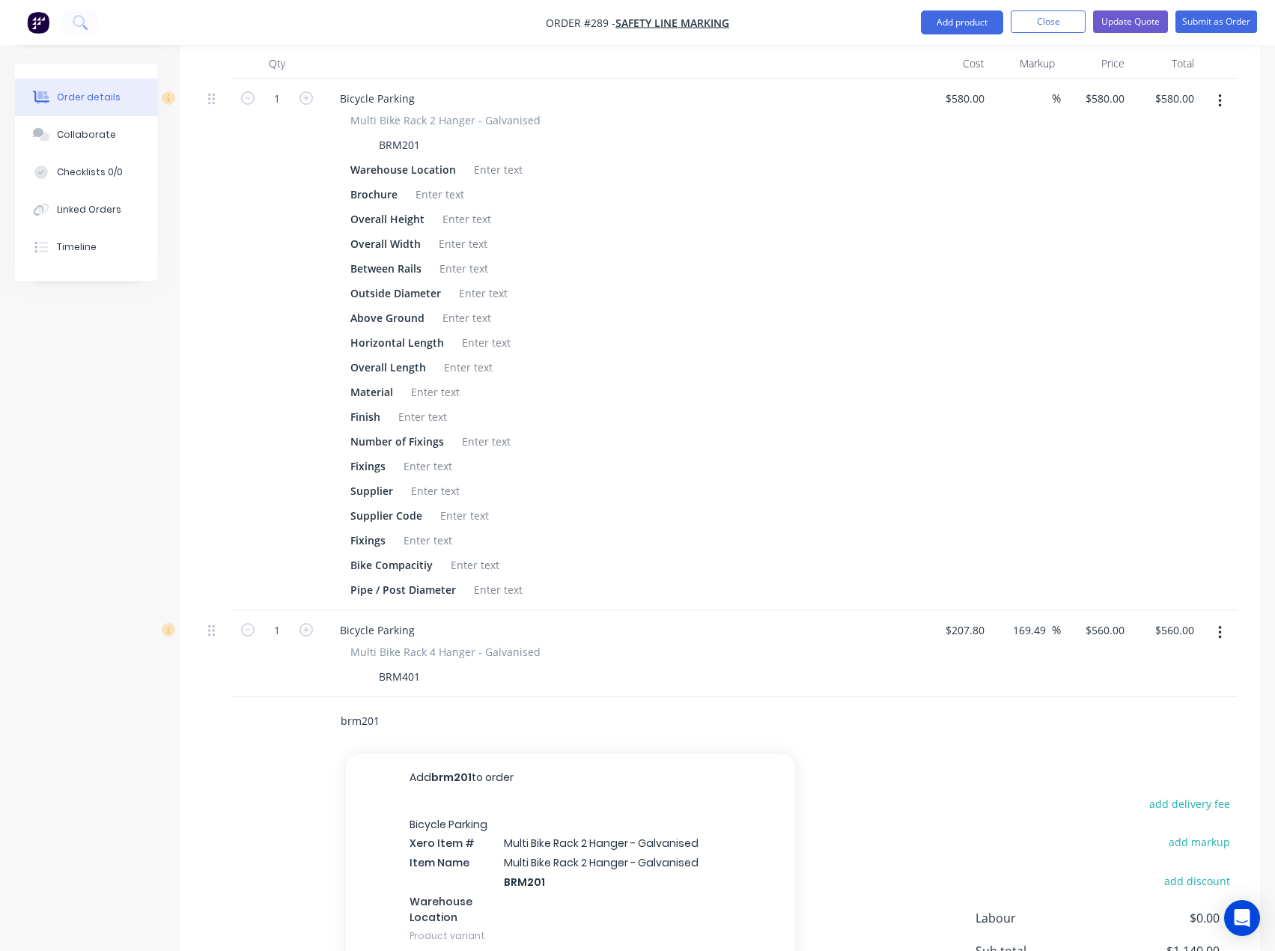
scroll to position [599, 0]
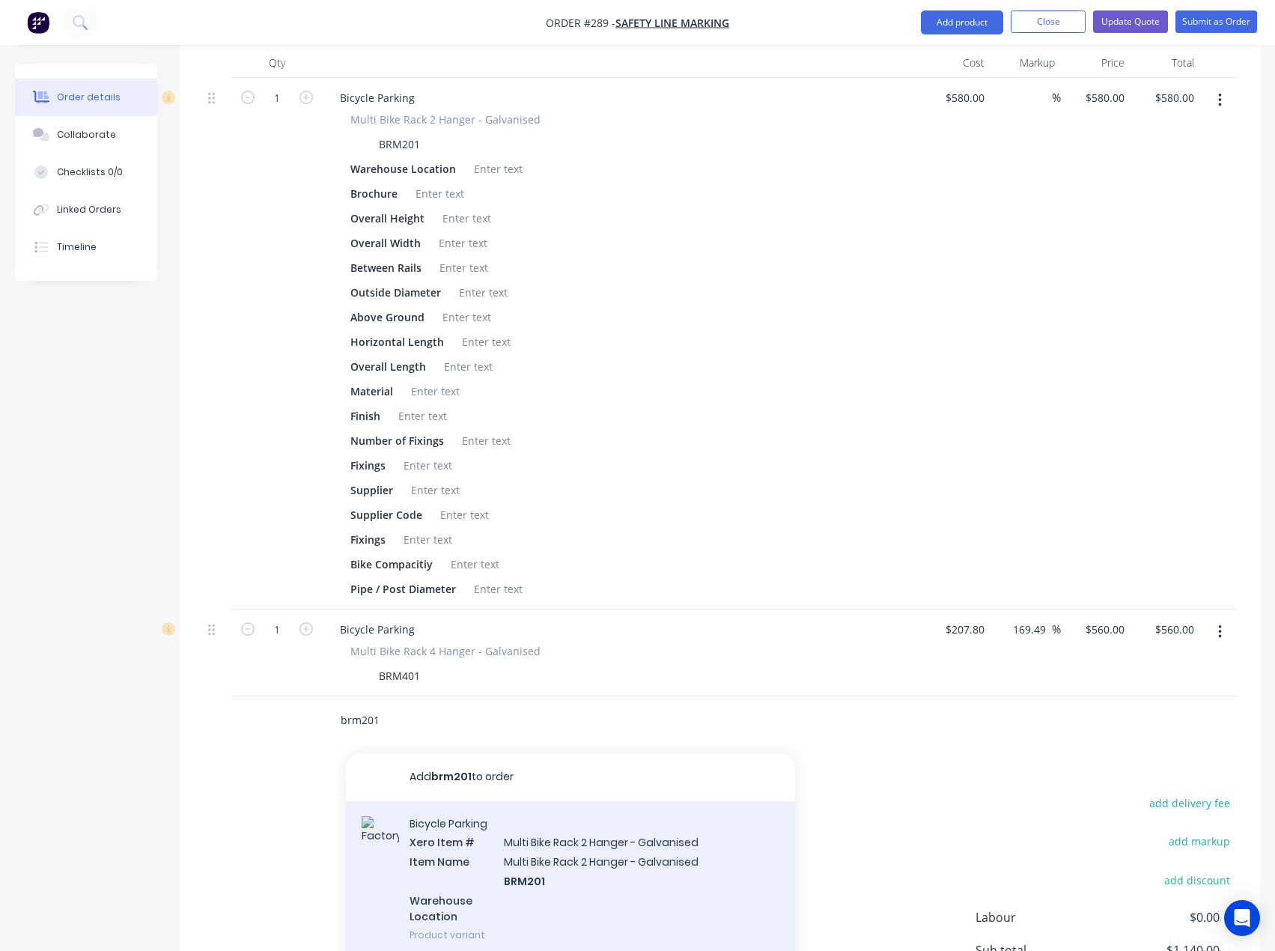
type input "brm201"
click at [570, 801] on div "Bicycle Parking Xero Item # Multi Bike Rack 2 Hanger - Galvanised Item Name Mul…" at bounding box center [570, 879] width 449 height 156
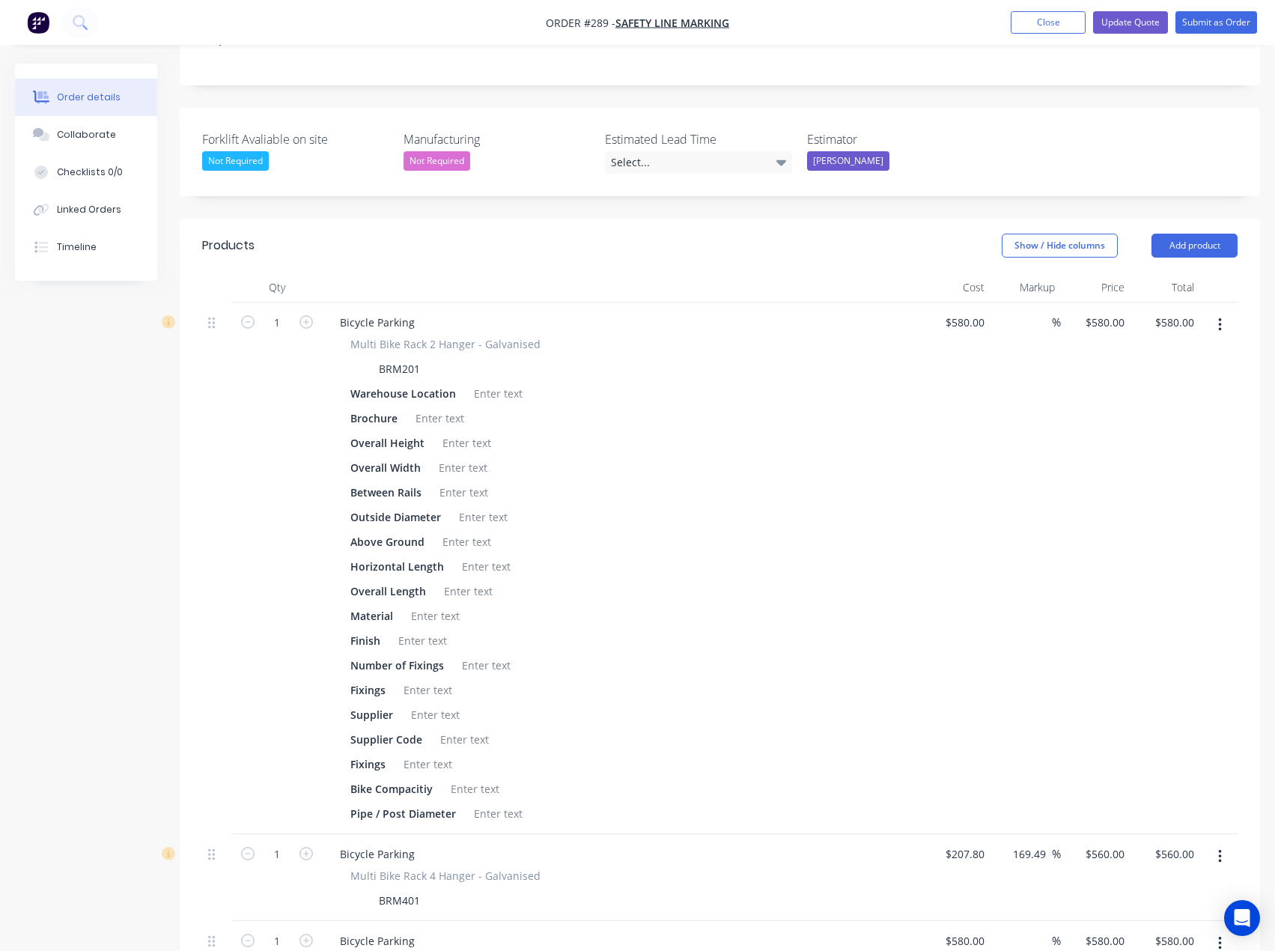
scroll to position [379, 0]
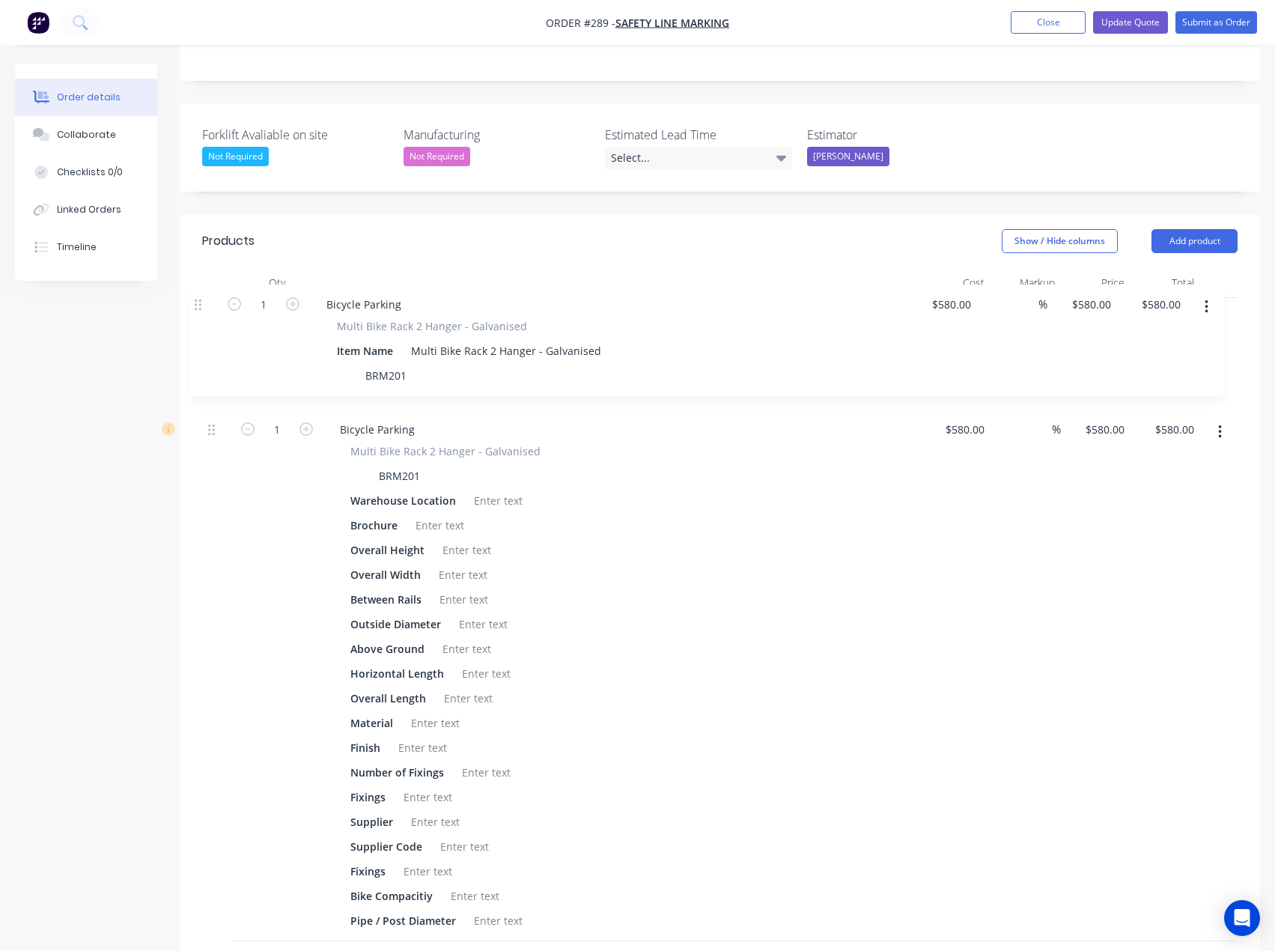
drag, startPoint x: 211, startPoint y: 881, endPoint x: 198, endPoint y: 303, distance: 579.0
click at [198, 303] on div "Qty Cost Markup Price Total 1 Bicycle Parking Multi Bike Rack 2 Hanger - Galvan…" at bounding box center [720, 672] width 1081 height 809
click at [1221, 424] on icon "button" at bounding box center [1220, 432] width 4 height 16
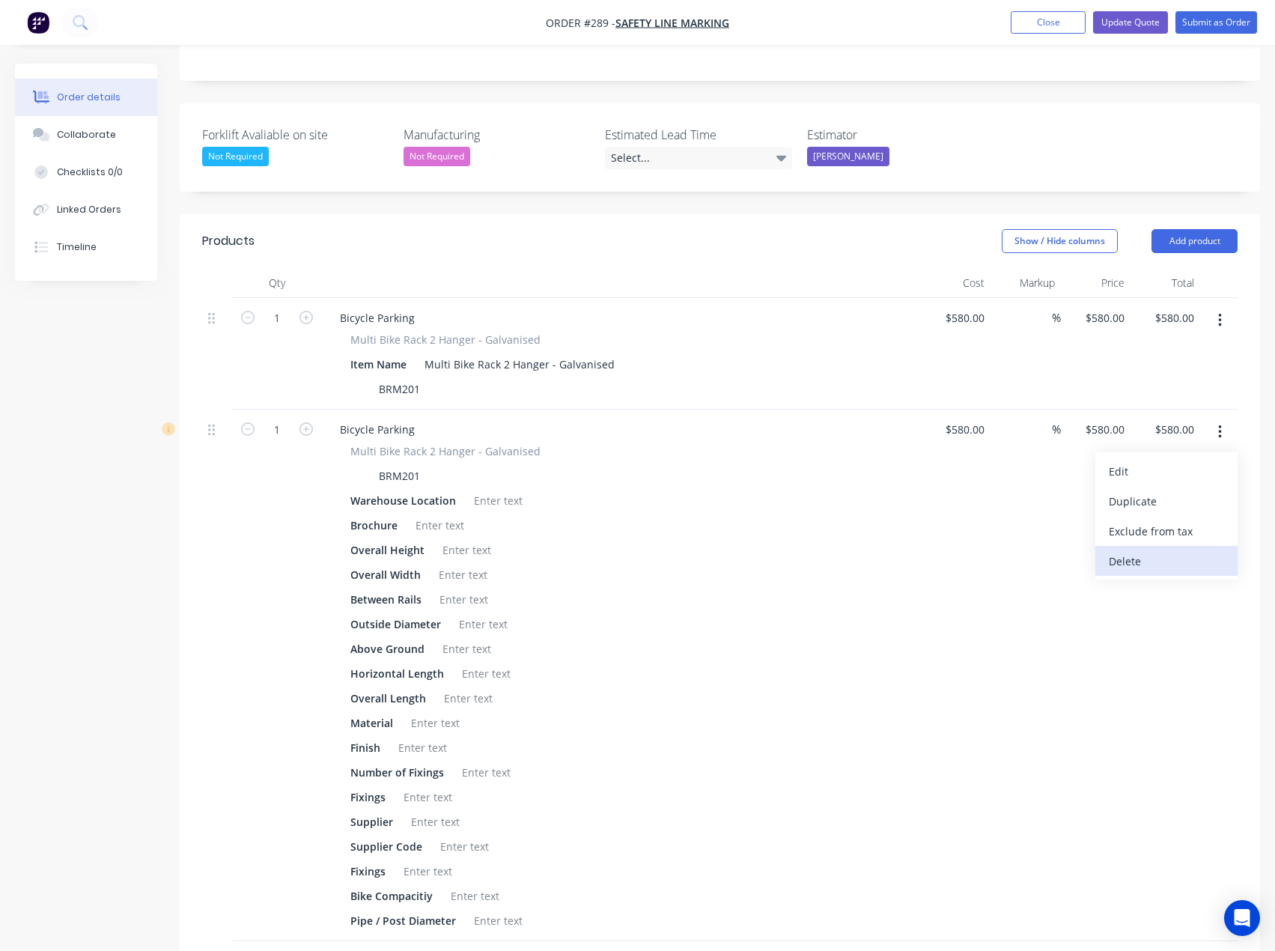
click at [1133, 550] on div "Delete" at bounding box center [1166, 561] width 115 height 22
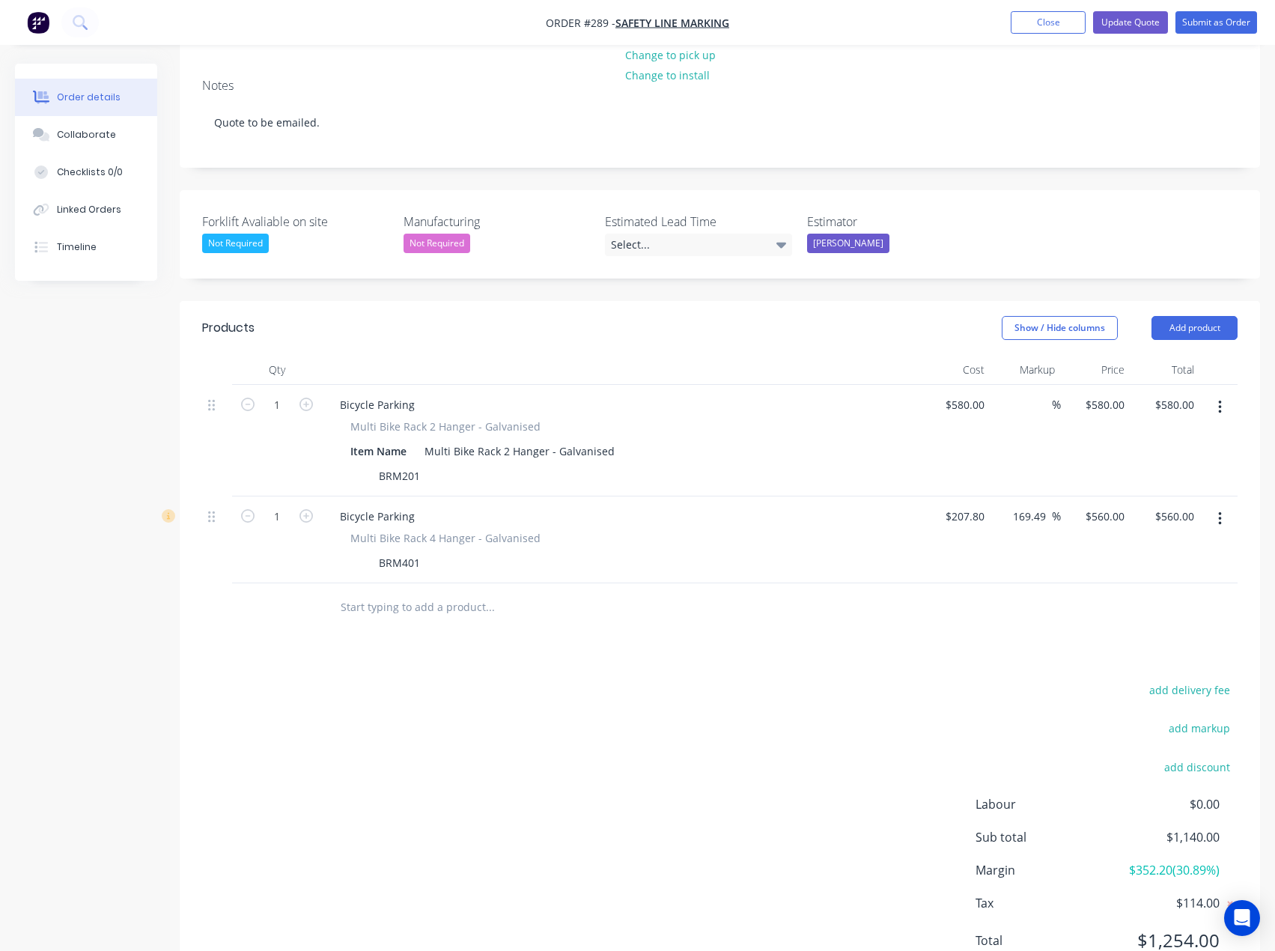
click at [1218, 511] on icon "button" at bounding box center [1220, 519] width 4 height 16
click at [1133, 637] on div "Delete" at bounding box center [1166, 648] width 115 height 22
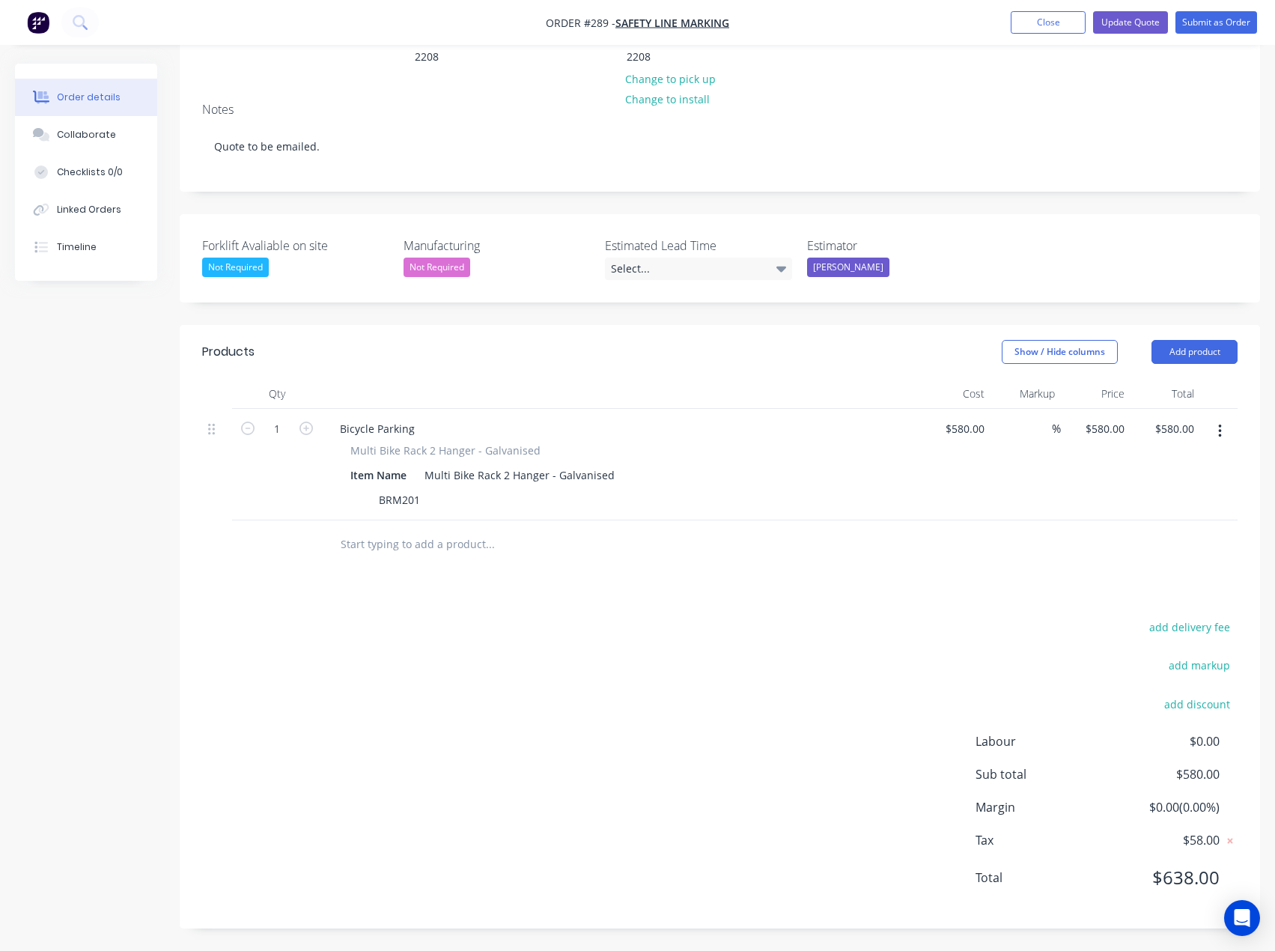
scroll to position [205, 0]
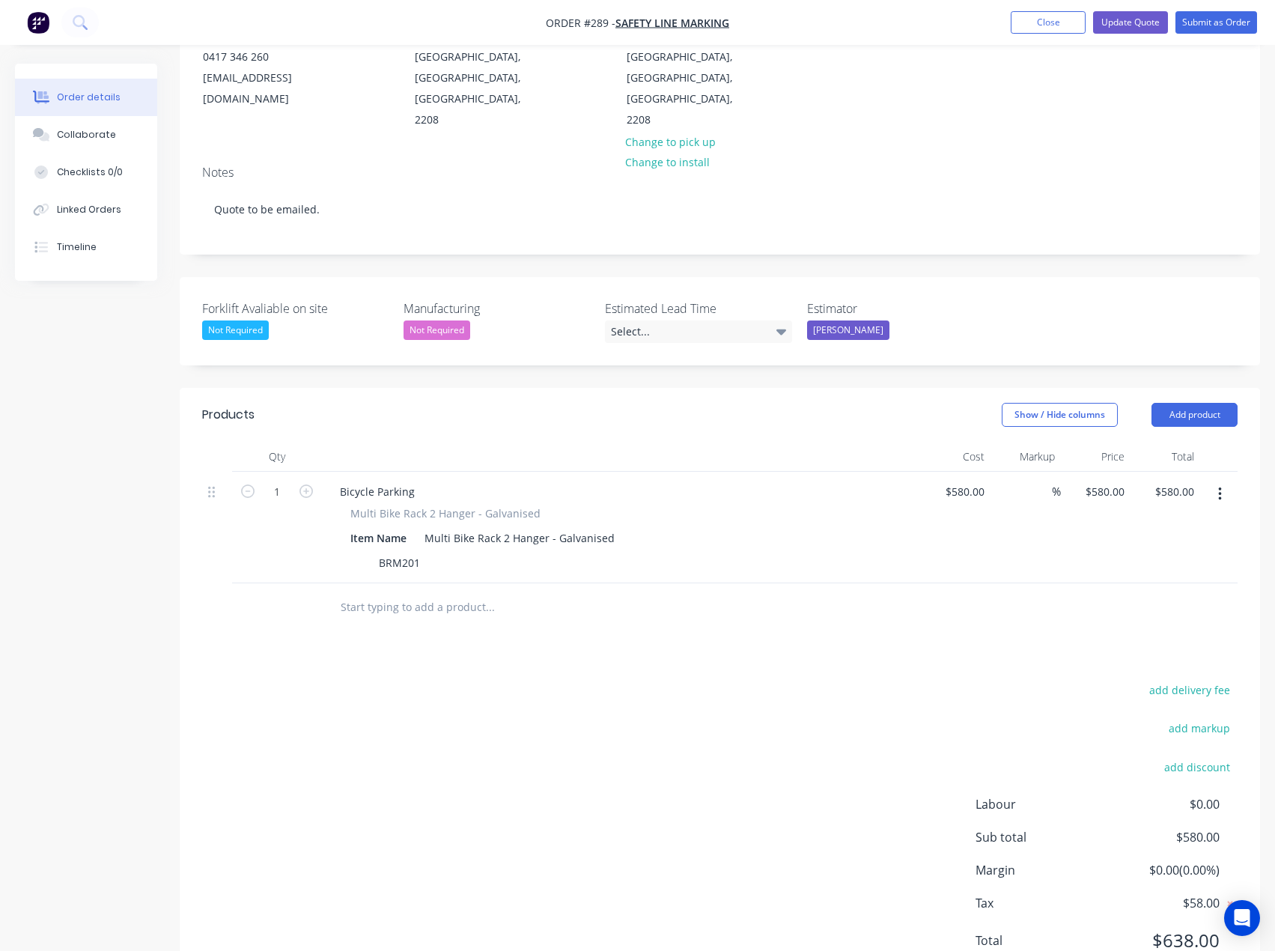
click at [401, 592] on input "text" at bounding box center [490, 607] width 300 height 30
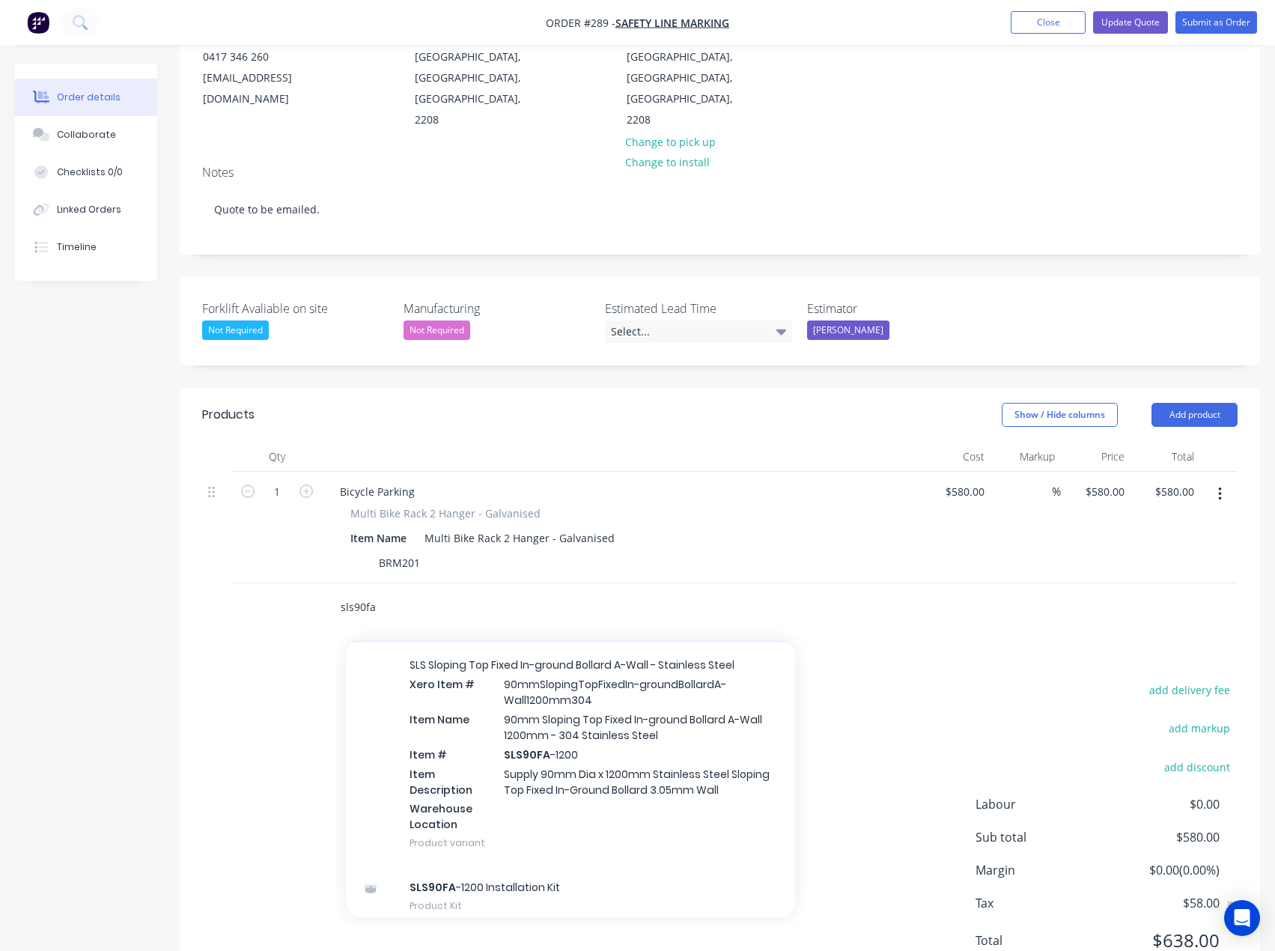
scroll to position [300, 0]
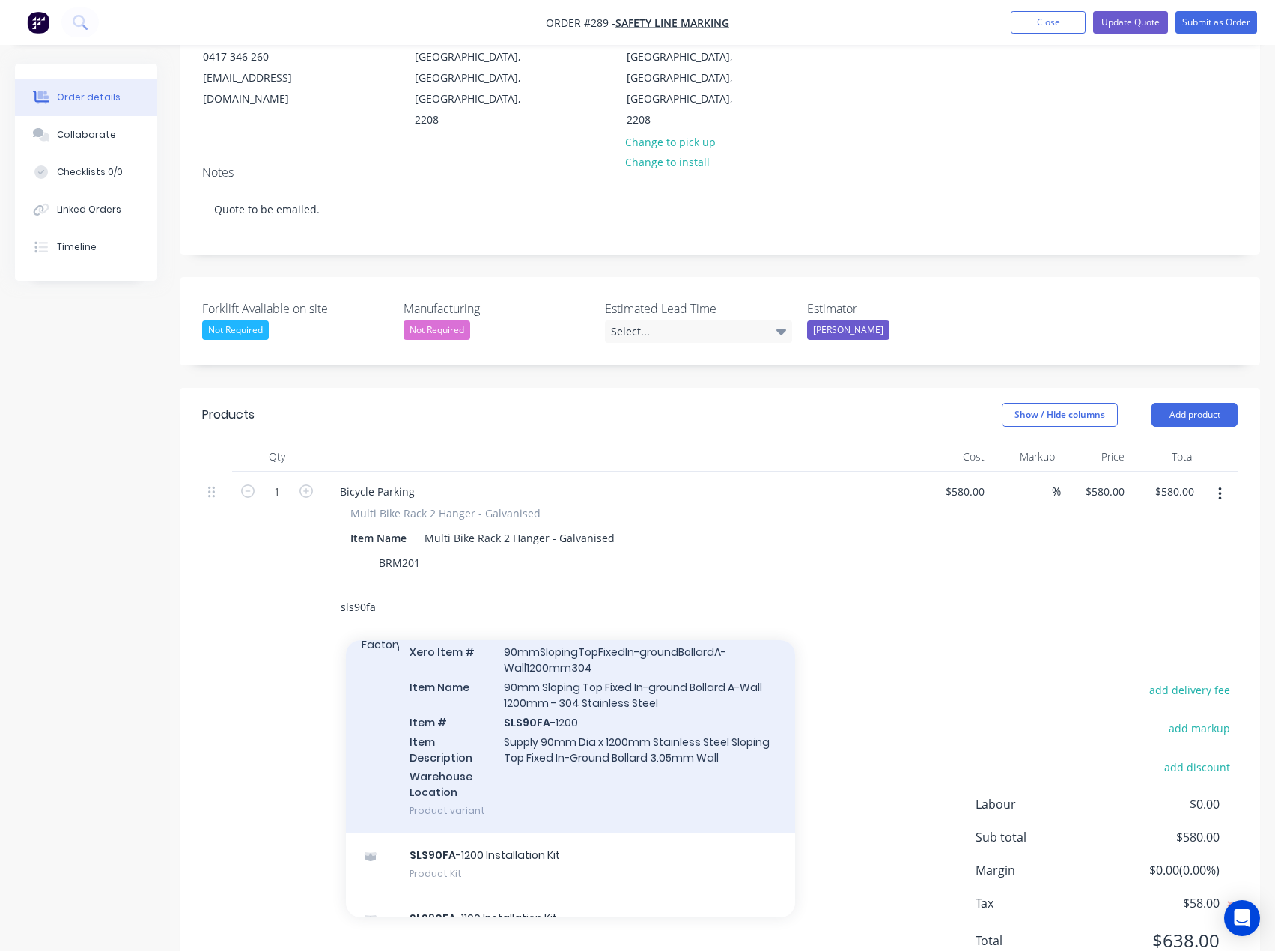
type input "sls90fa"
click at [609, 672] on div "SLS Sloping Top Fixed In-ground Bollard A-Wall - Stainless Steel Xero Item # 90…" at bounding box center [570, 721] width 449 height 222
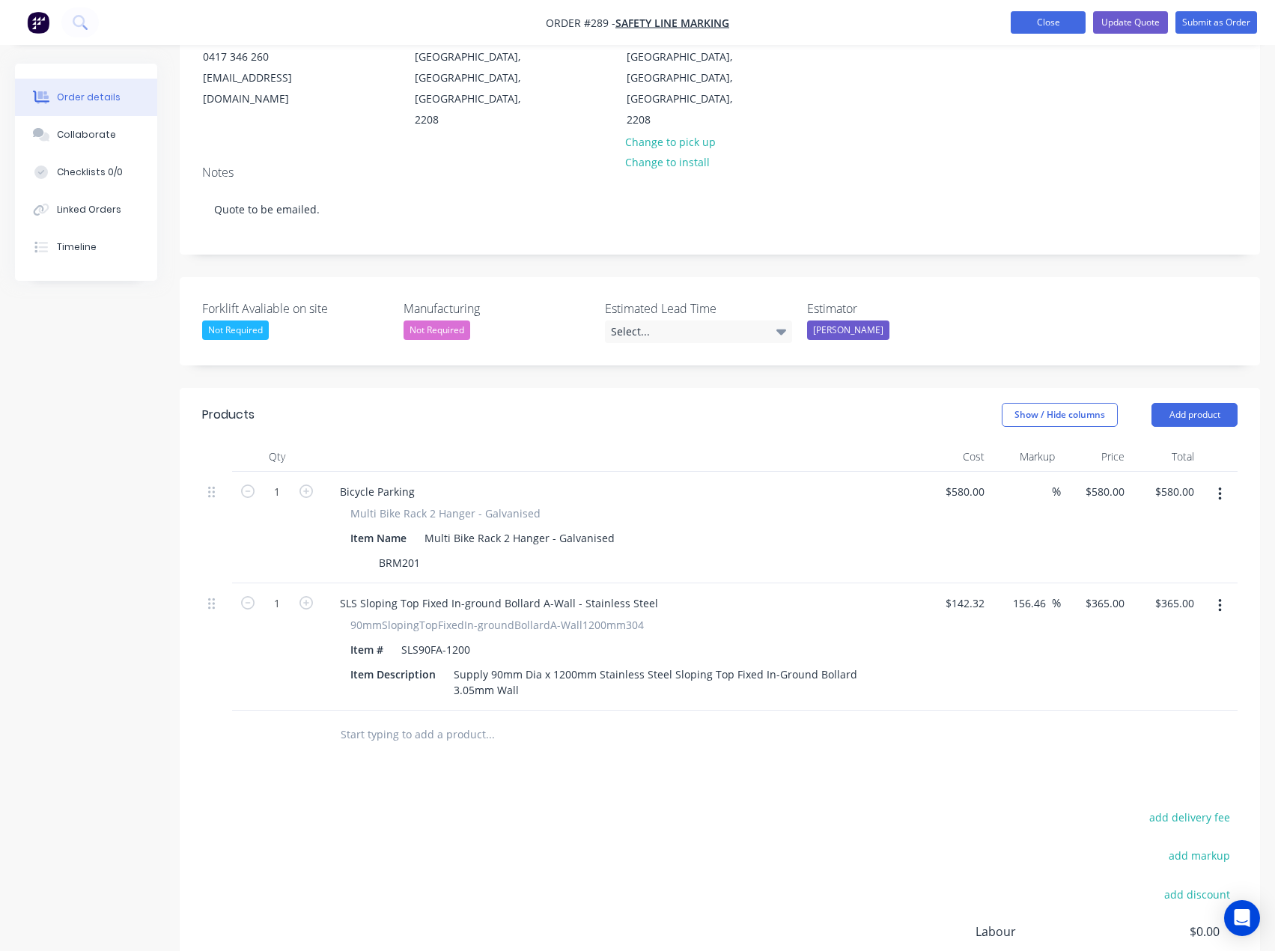
click at [1063, 22] on button "Close" at bounding box center [1048, 22] width 75 height 22
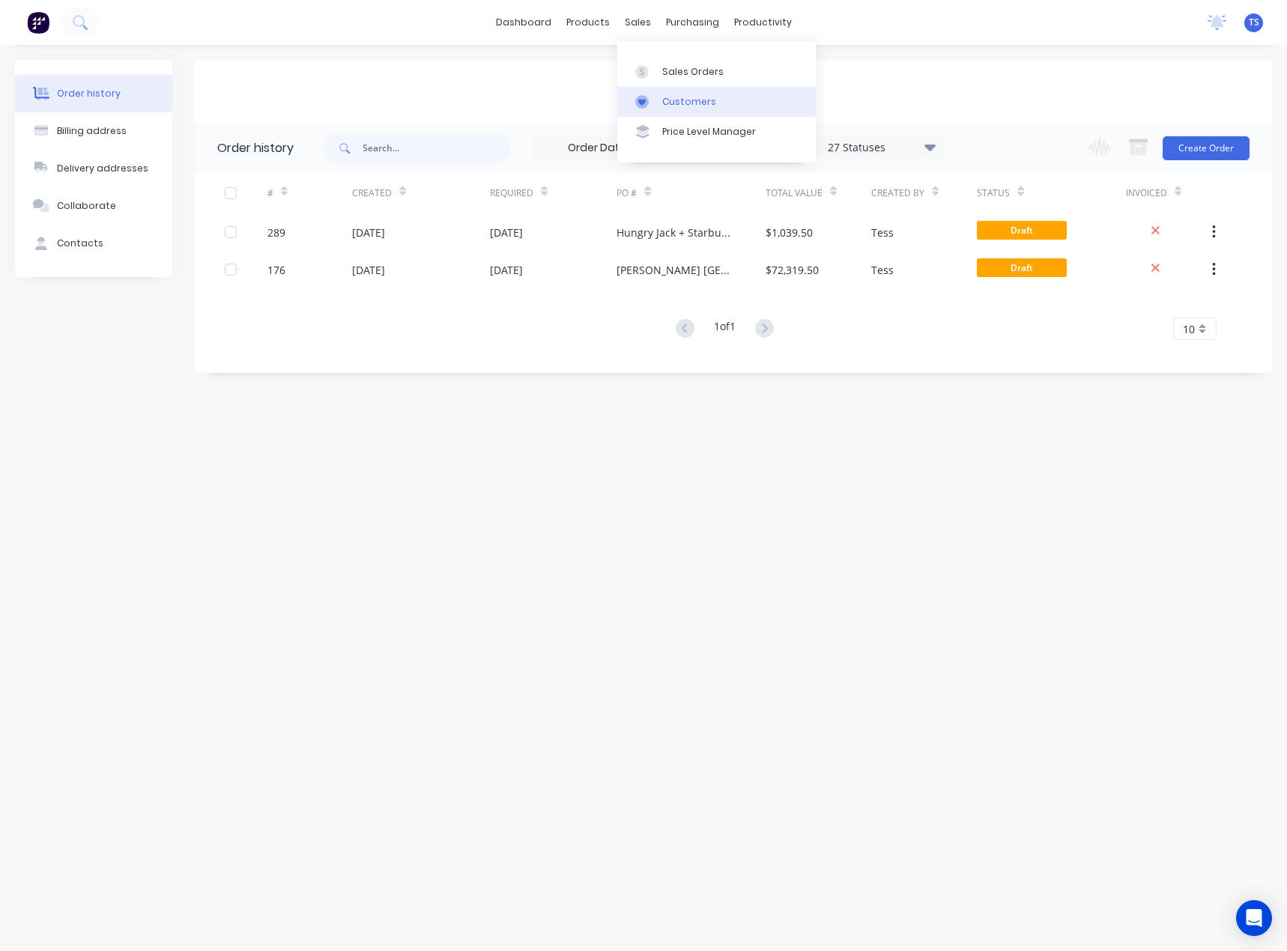
click at [668, 95] on div "Customers" at bounding box center [689, 101] width 54 height 13
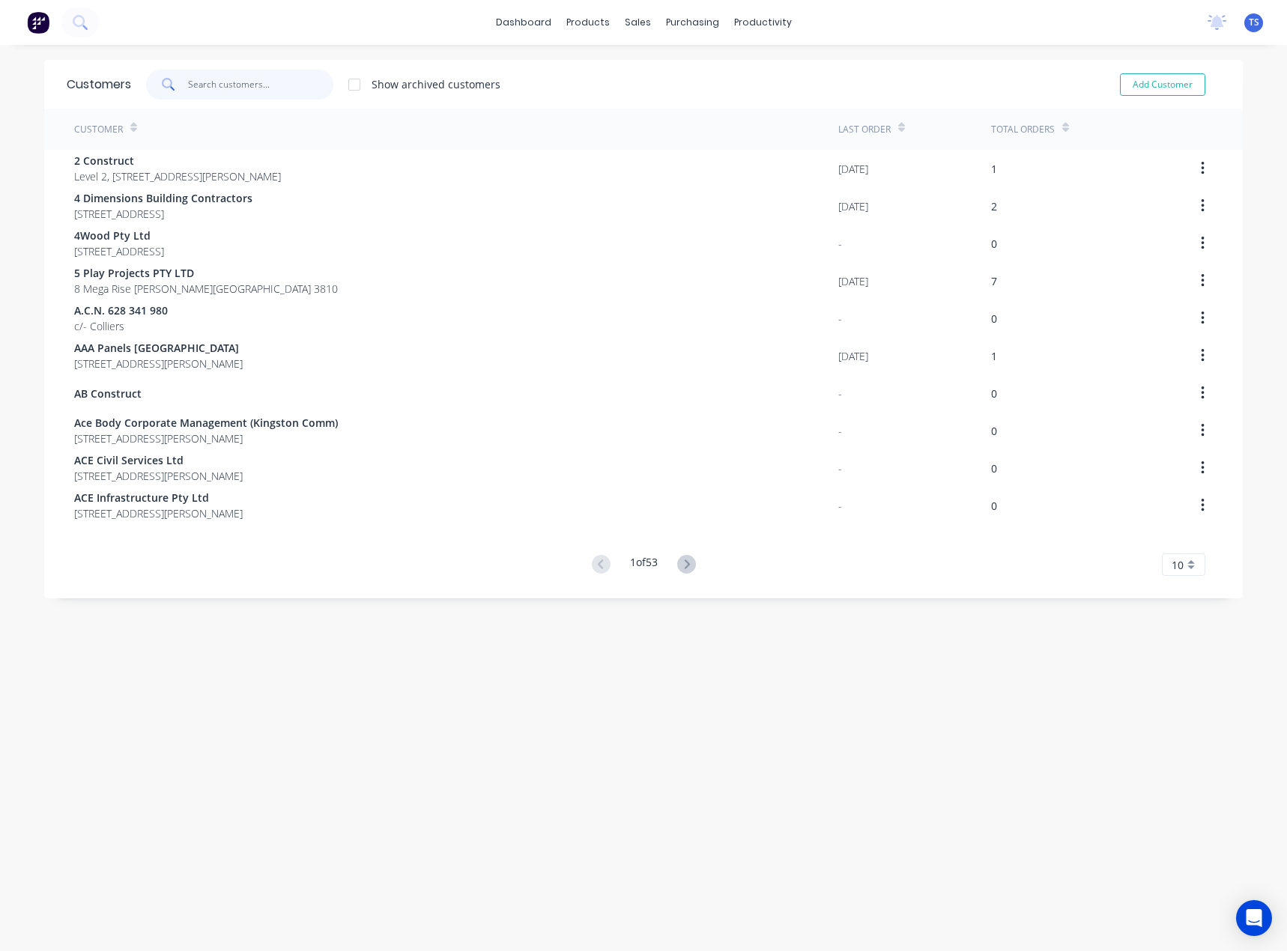
click at [216, 85] on input "text" at bounding box center [261, 85] width 146 height 30
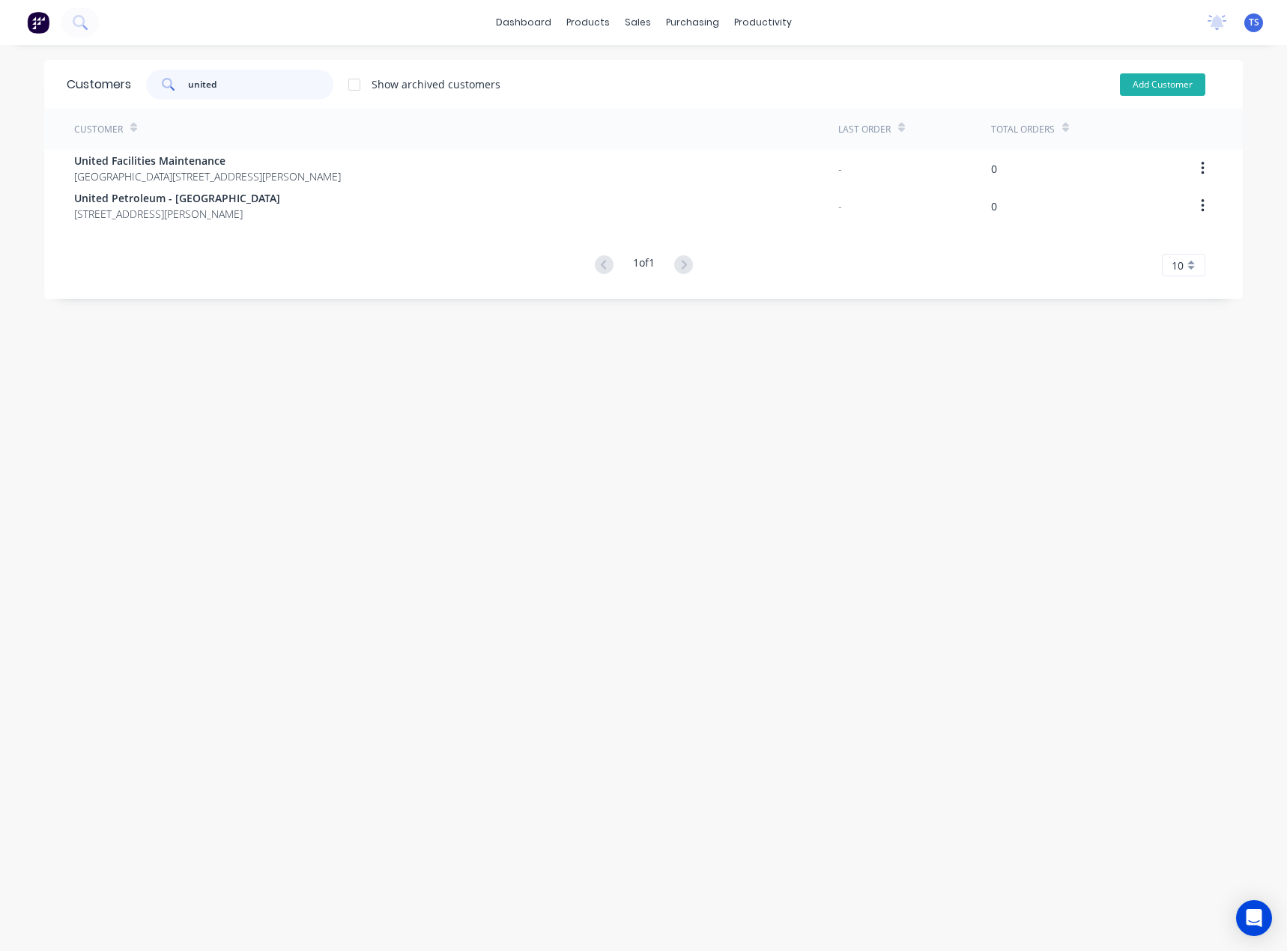
type input "united"
click at [1173, 86] on button "Add Customer" at bounding box center [1162, 84] width 85 height 22
select select "AU"
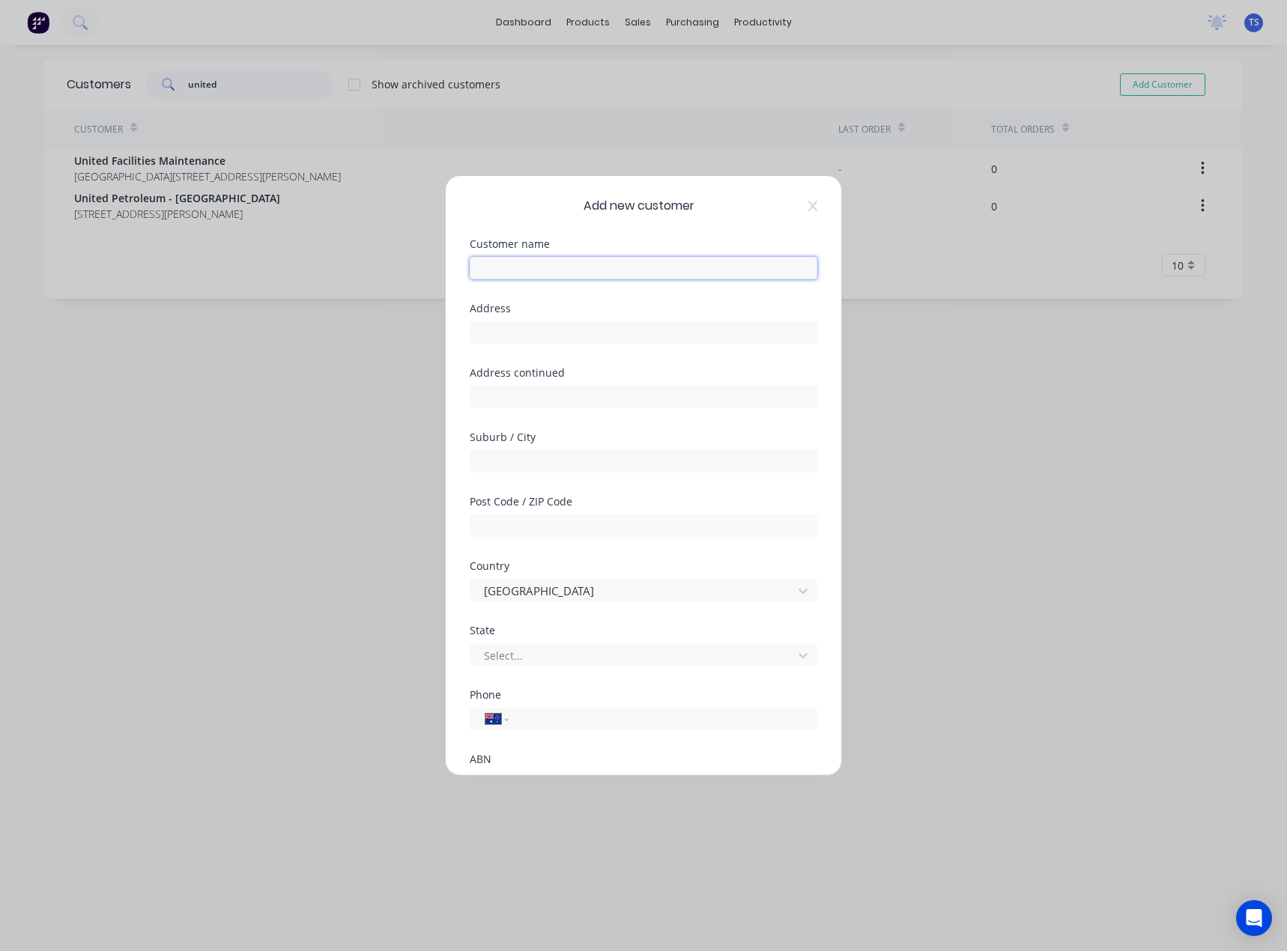
click at [499, 267] on input "text" at bounding box center [643, 268] width 347 height 22
type input "United Opal Designs"
click at [530, 461] on input "text" at bounding box center [643, 461] width 347 height 22
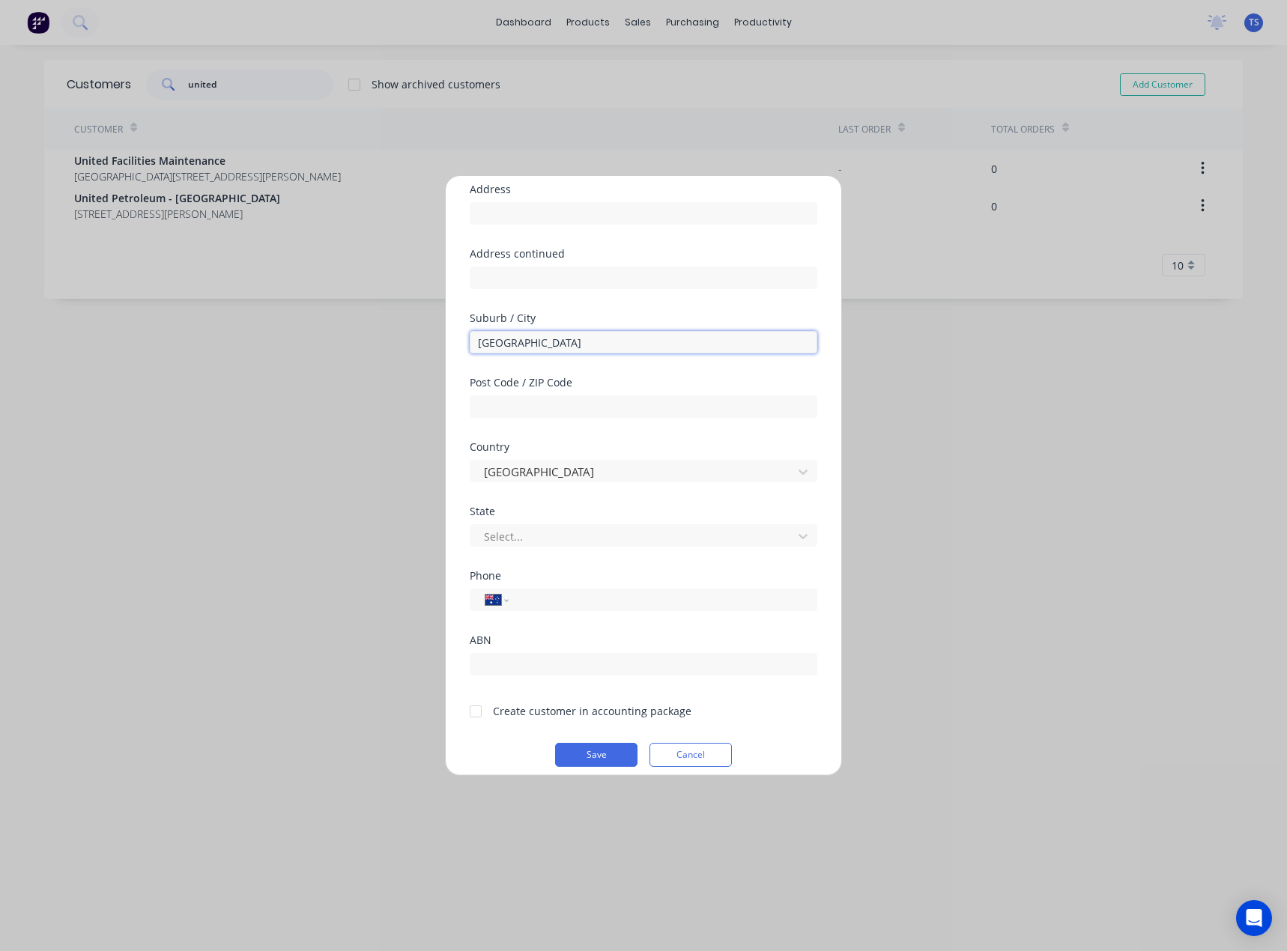
scroll to position [132, 0]
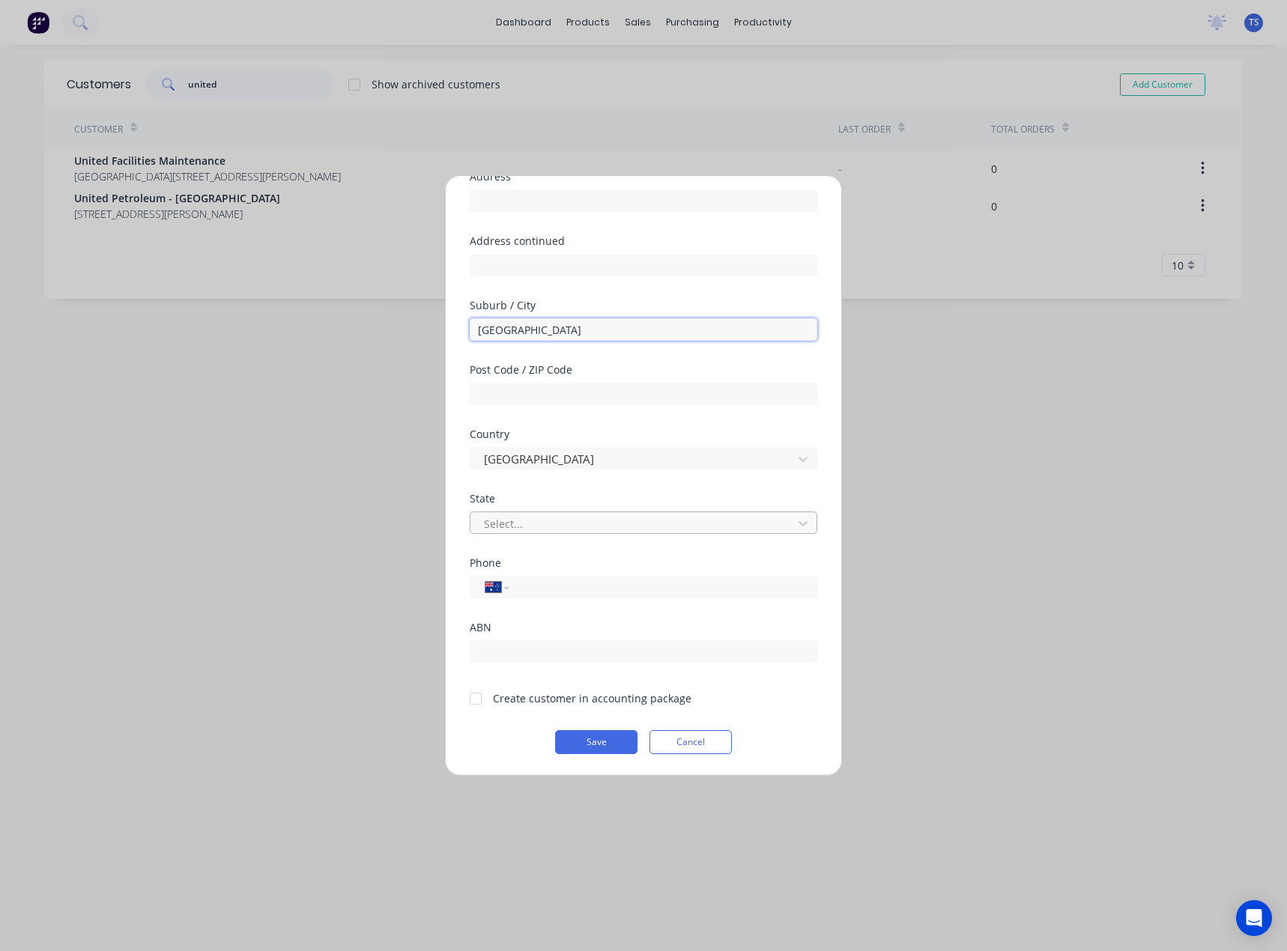
type input "[GEOGRAPHIC_DATA]"
click at [500, 524] on div at bounding box center [633, 523] width 303 height 19
click at [474, 700] on div at bounding box center [476, 699] width 30 height 30
click at [601, 739] on button "Save" at bounding box center [596, 742] width 82 height 24
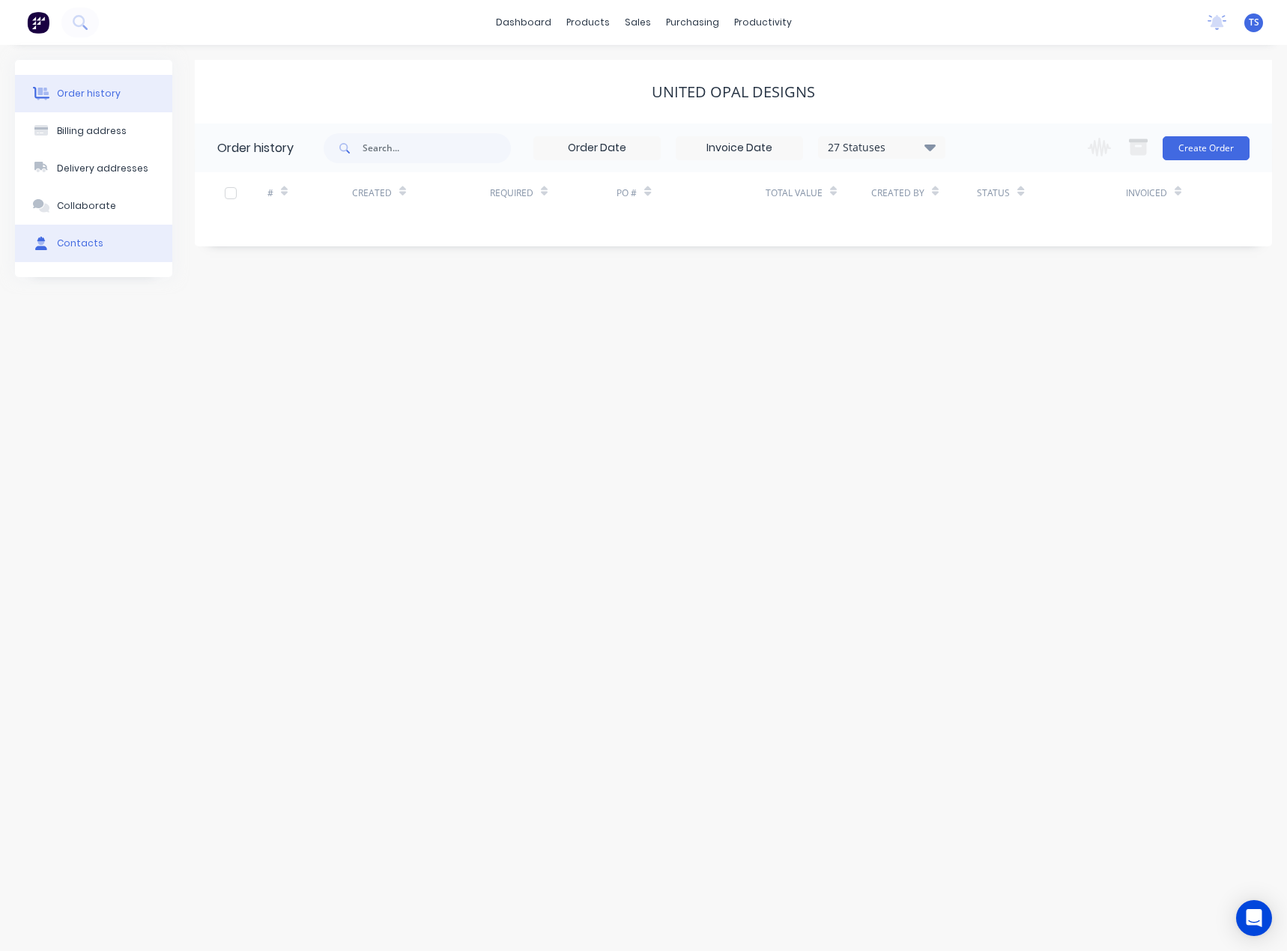
click at [79, 243] on div "Contacts" at bounding box center [80, 243] width 46 height 13
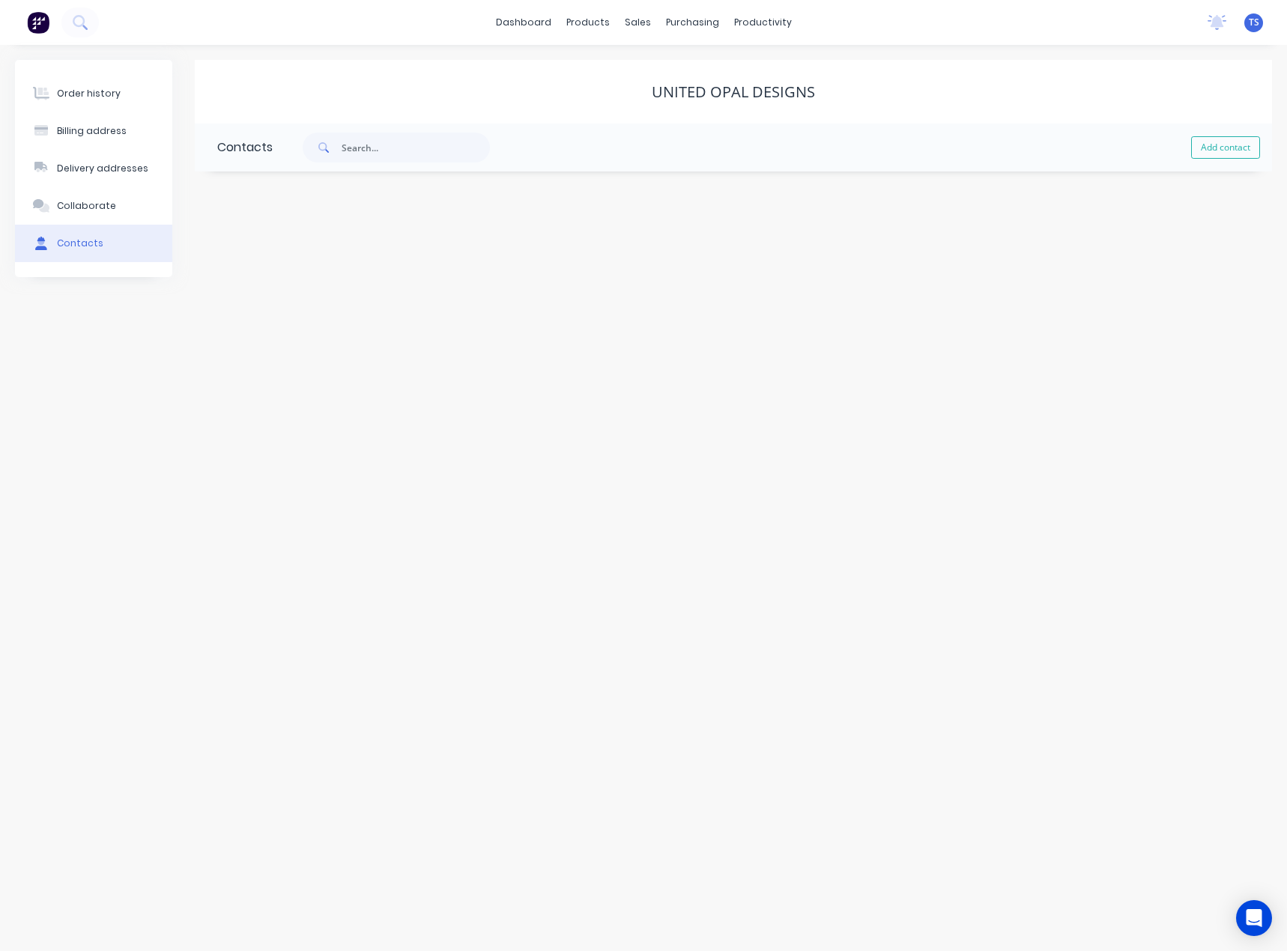
click at [1248, 144] on button "Add contact" at bounding box center [1225, 147] width 69 height 22
select select "AU"
click at [336, 258] on input "text" at bounding box center [339, 257] width 245 height 22
type input "[PERSON_NAME]"
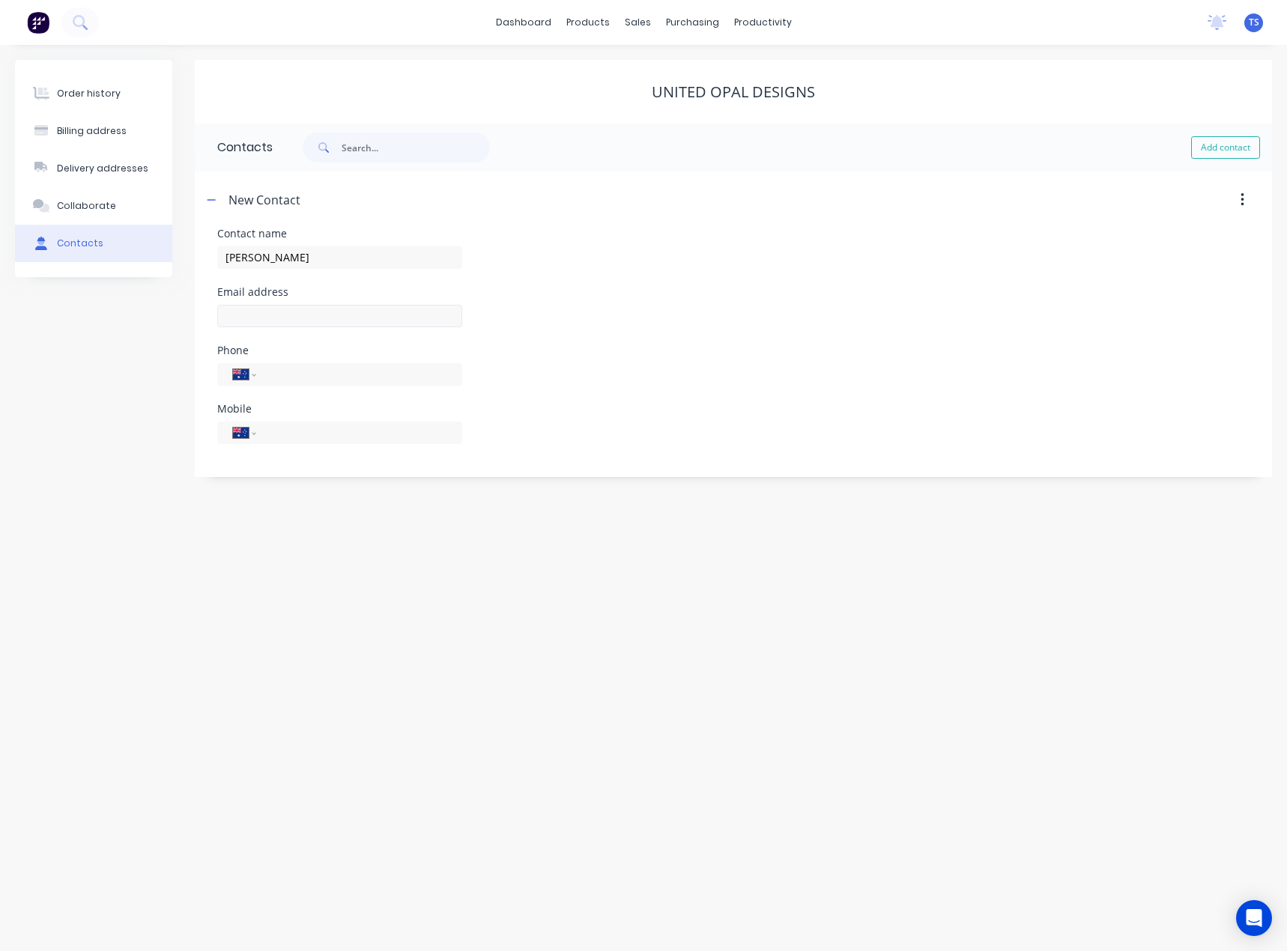
select select "AU"
click at [271, 311] on input "text" at bounding box center [339, 316] width 245 height 22
type input "[EMAIL_ADDRESS][DOMAIN_NAME]"
click at [296, 434] on input "tel" at bounding box center [357, 432] width 180 height 17
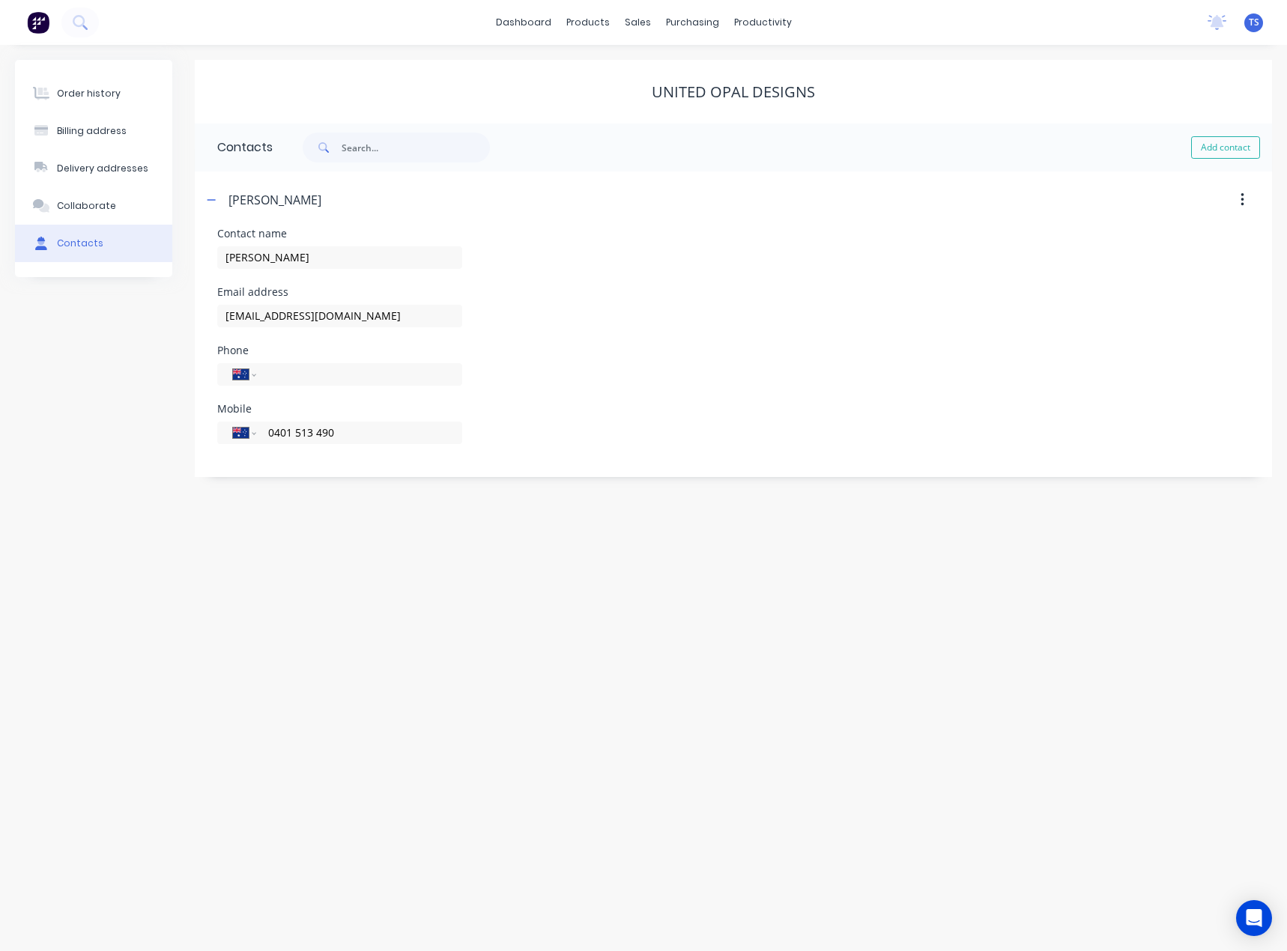
type input "0401 513 490"
click at [332, 689] on div "Order history Billing address Delivery addresses Collaborate Contacts United Op…" at bounding box center [643, 498] width 1287 height 906
click at [205, 204] on button "button" at bounding box center [211, 199] width 19 height 19
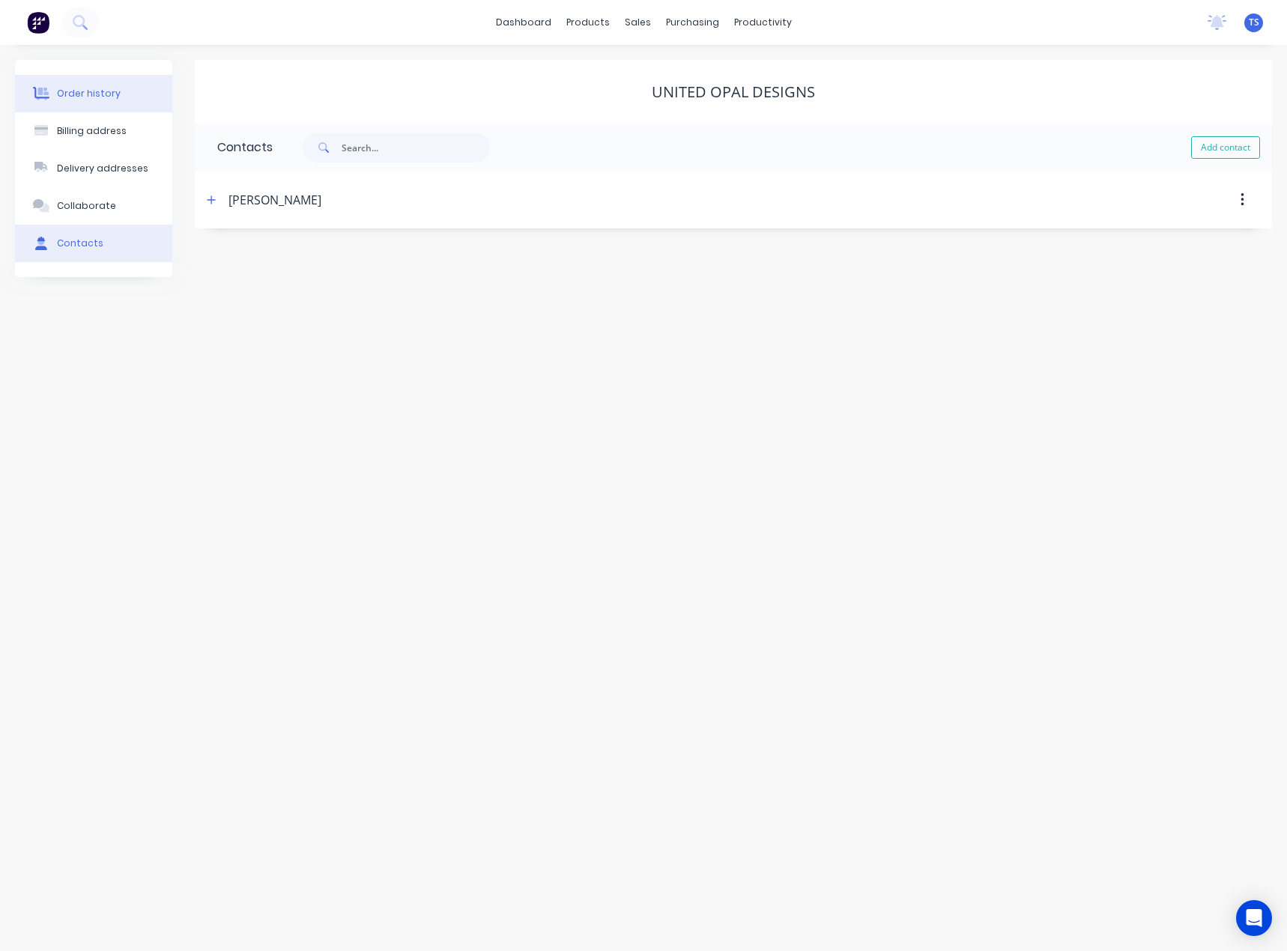
click at [106, 95] on div "Order history" at bounding box center [89, 93] width 64 height 13
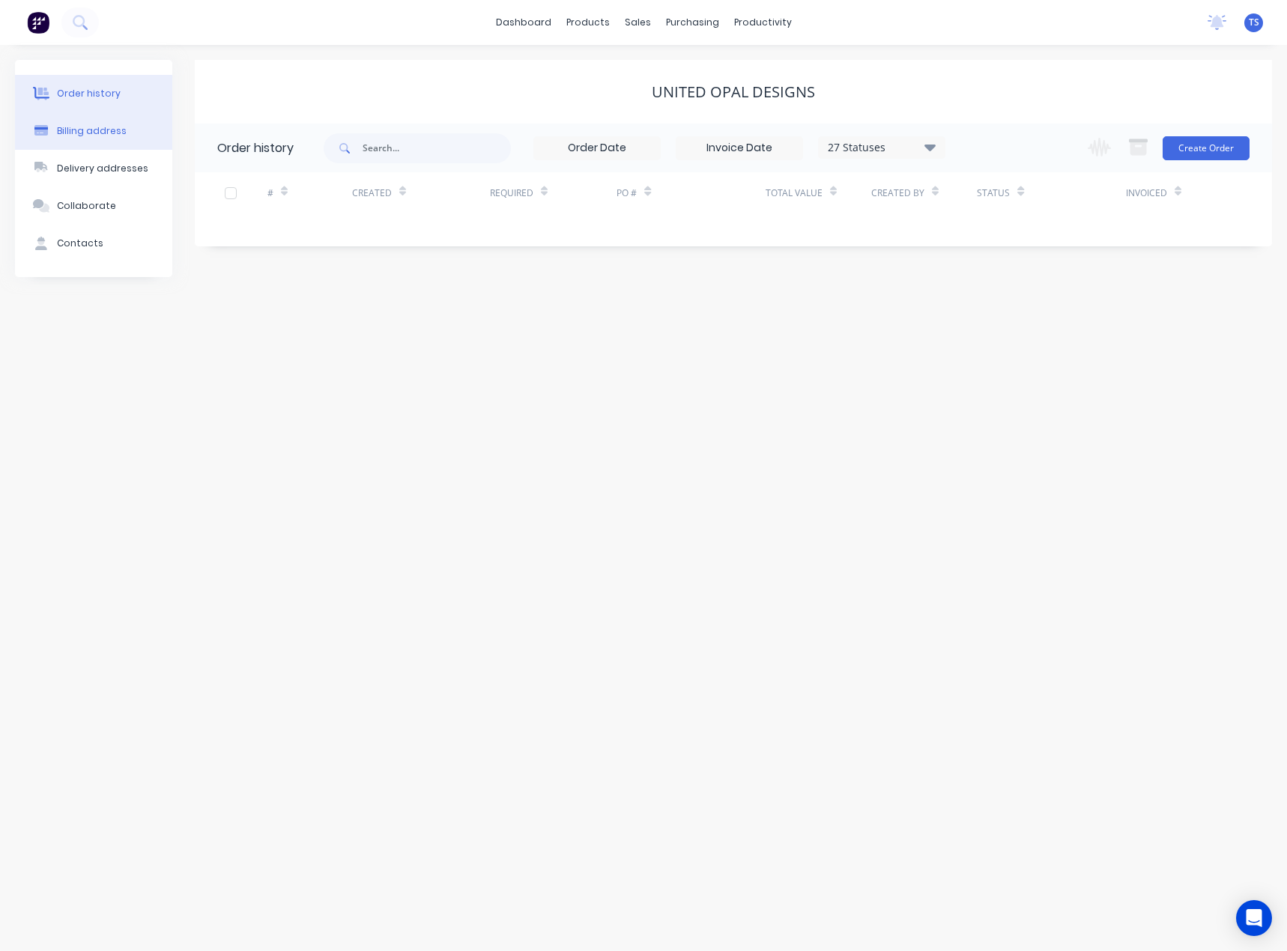
click at [83, 127] on div "Billing address" at bounding box center [92, 130] width 70 height 13
select select "AU"
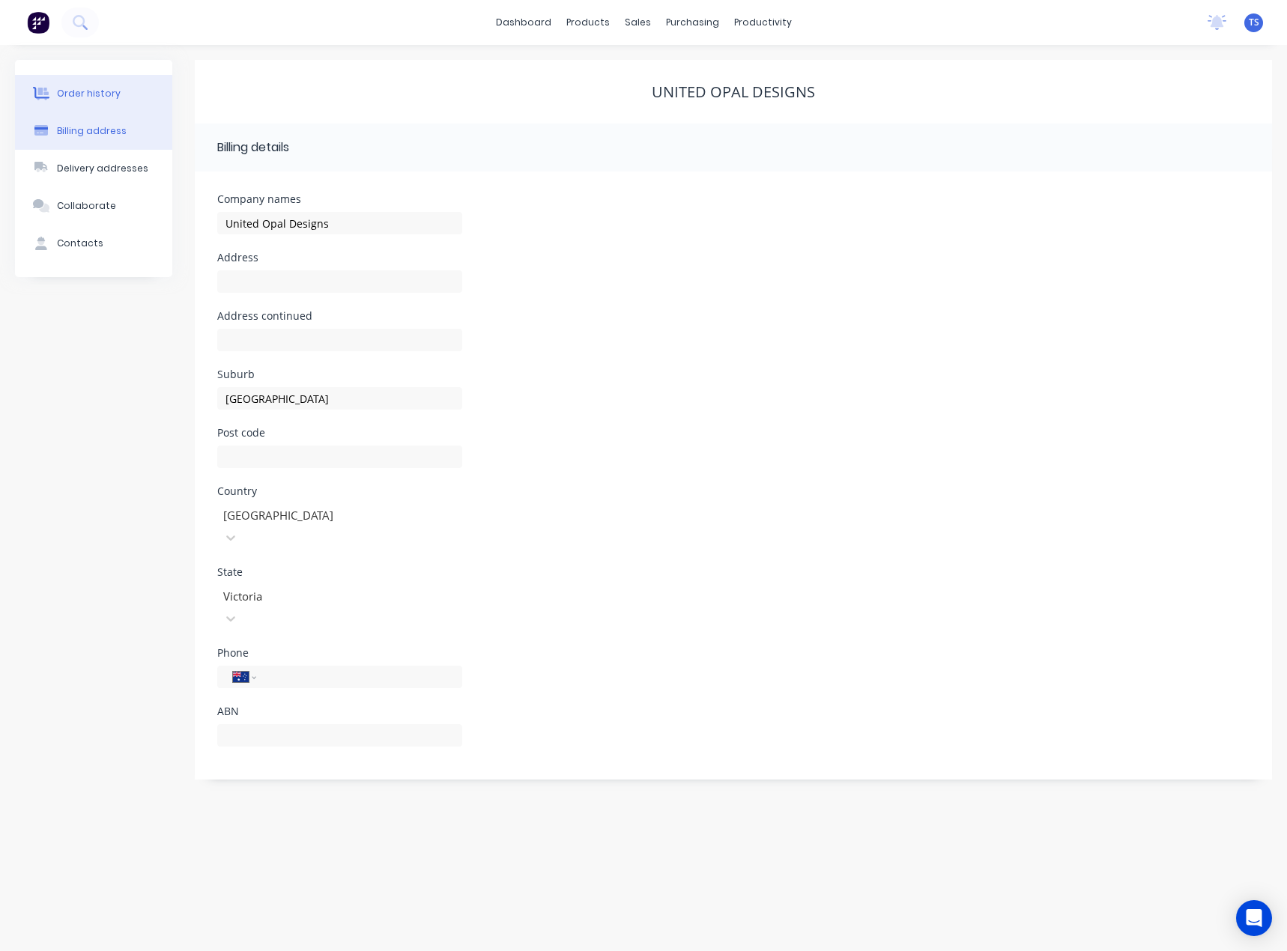
click at [92, 95] on div "Order history" at bounding box center [89, 93] width 64 height 13
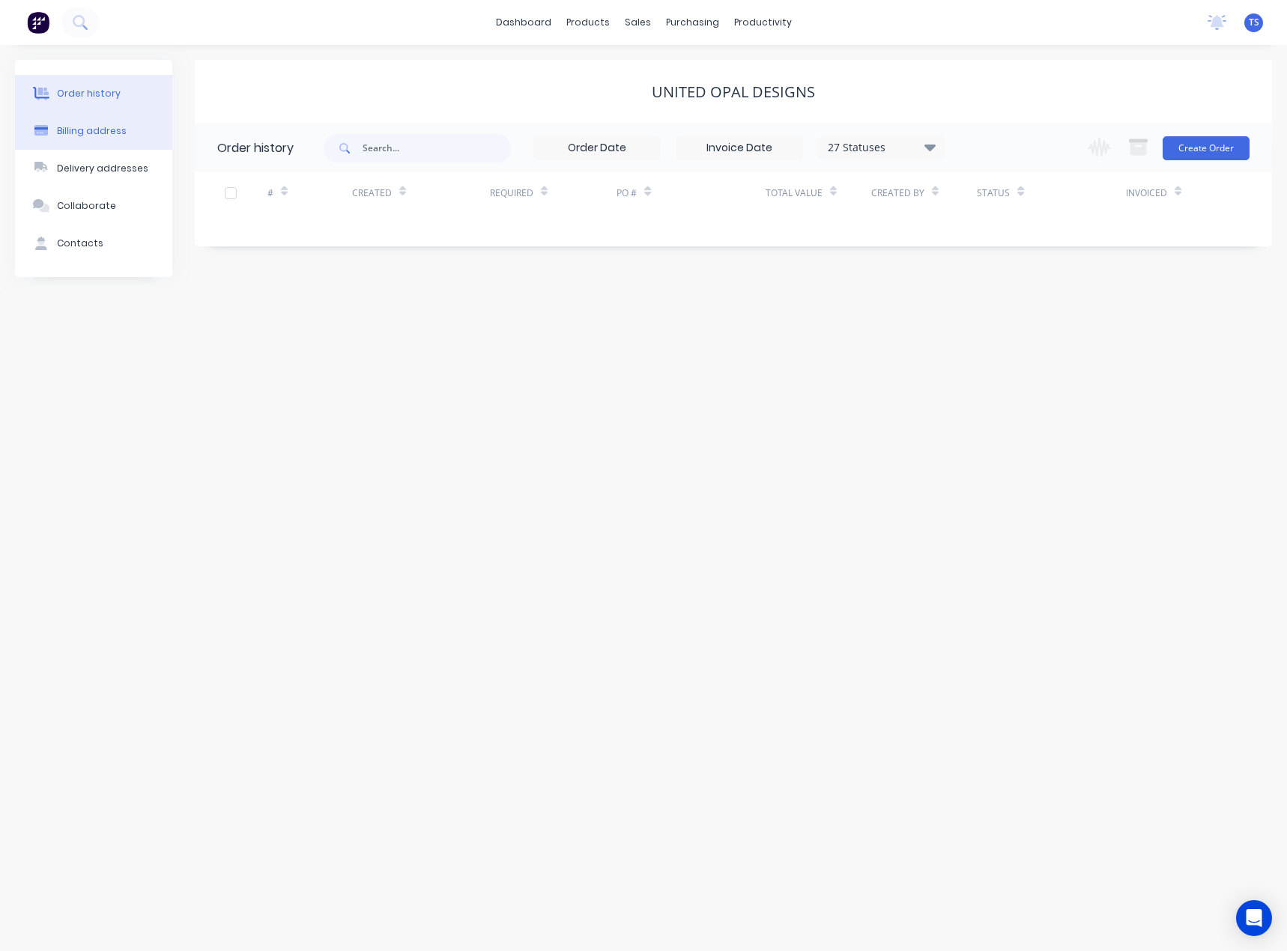
click at [80, 128] on div "Billing address" at bounding box center [92, 130] width 70 height 13
select select "AU"
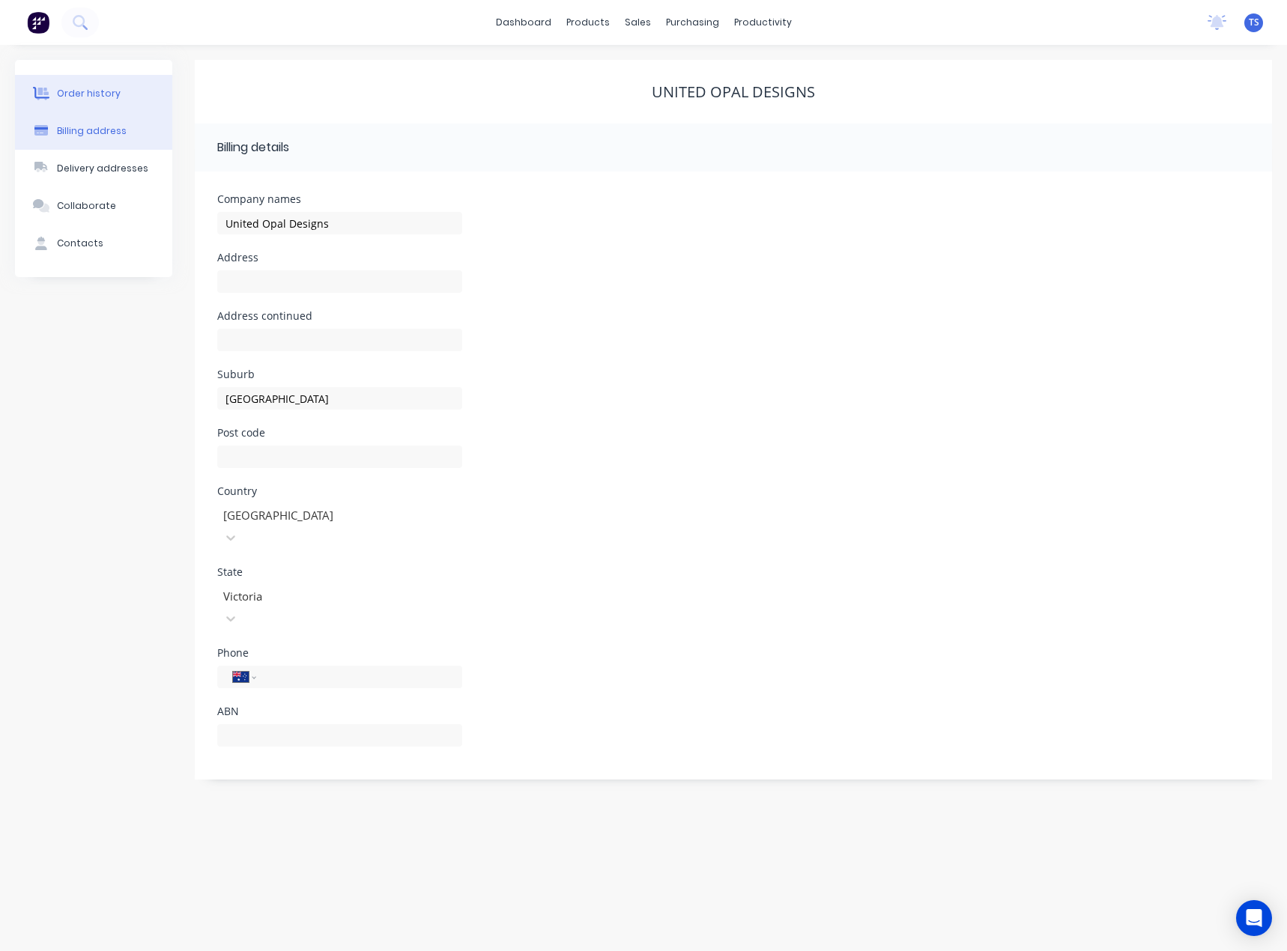
click at [88, 99] on div "Order history" at bounding box center [89, 93] width 64 height 13
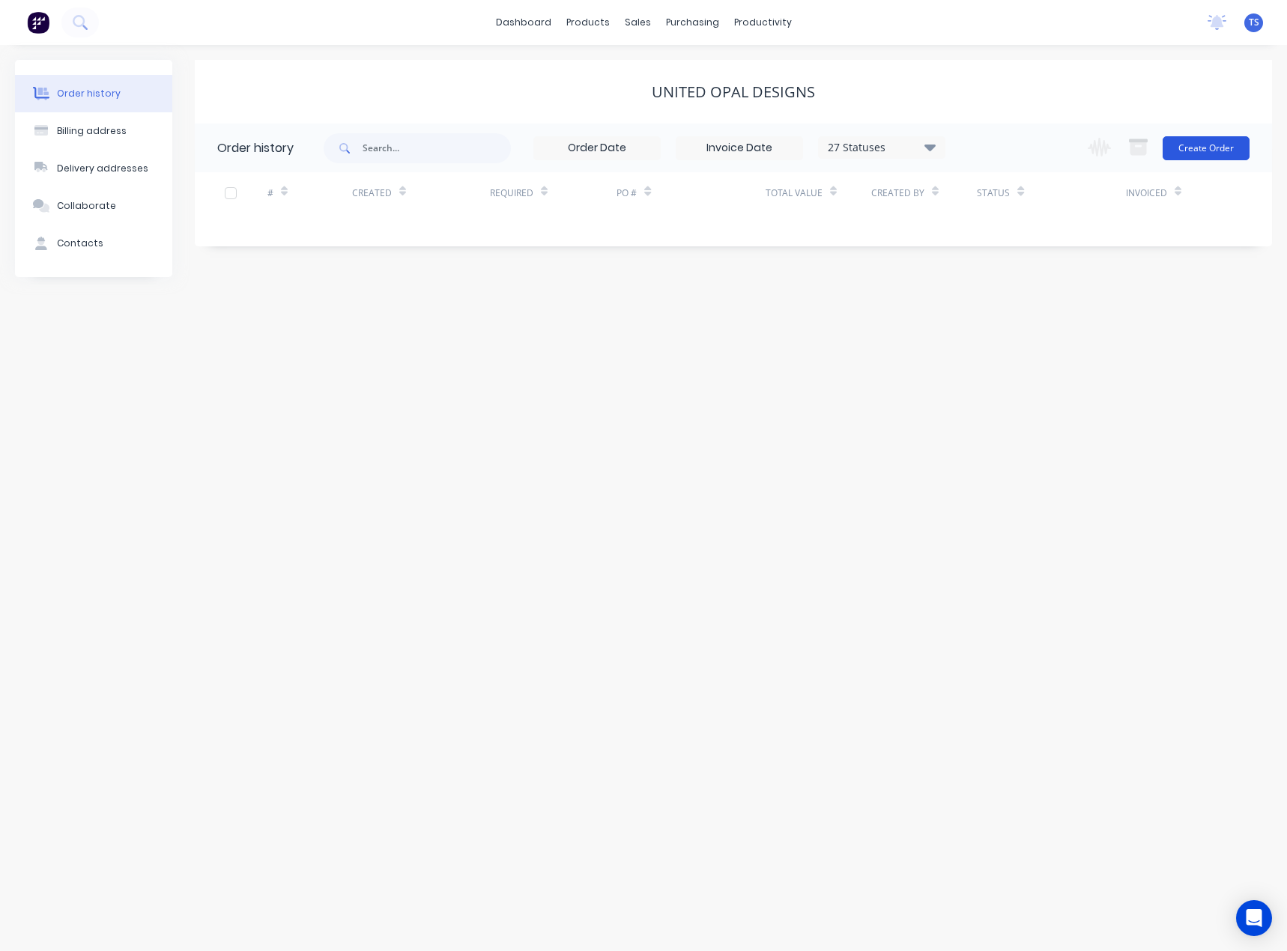
click at [1192, 149] on button "Create Order" at bounding box center [1205, 148] width 87 height 24
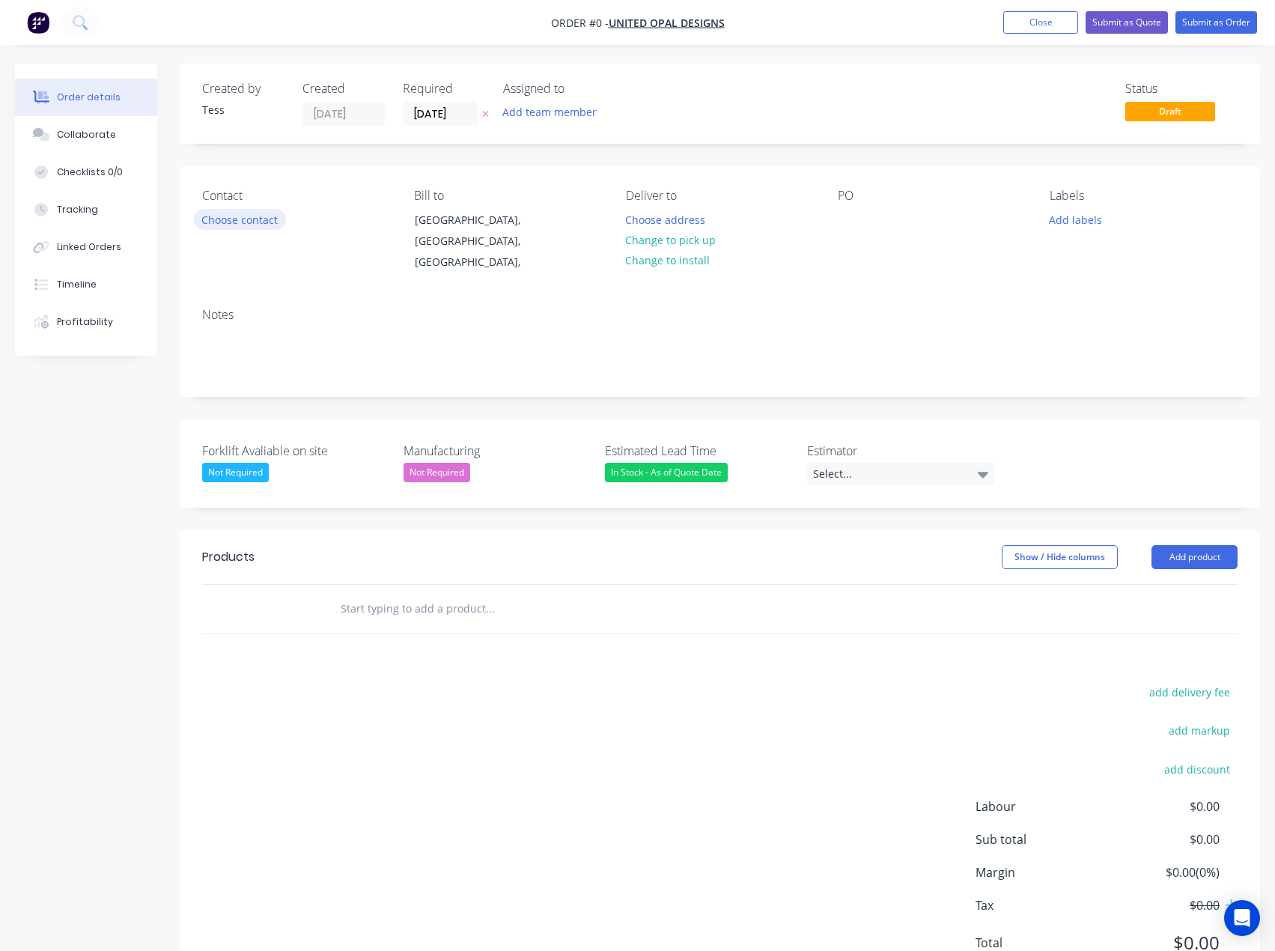
click at [244, 225] on button "Choose contact" at bounding box center [240, 219] width 92 height 20
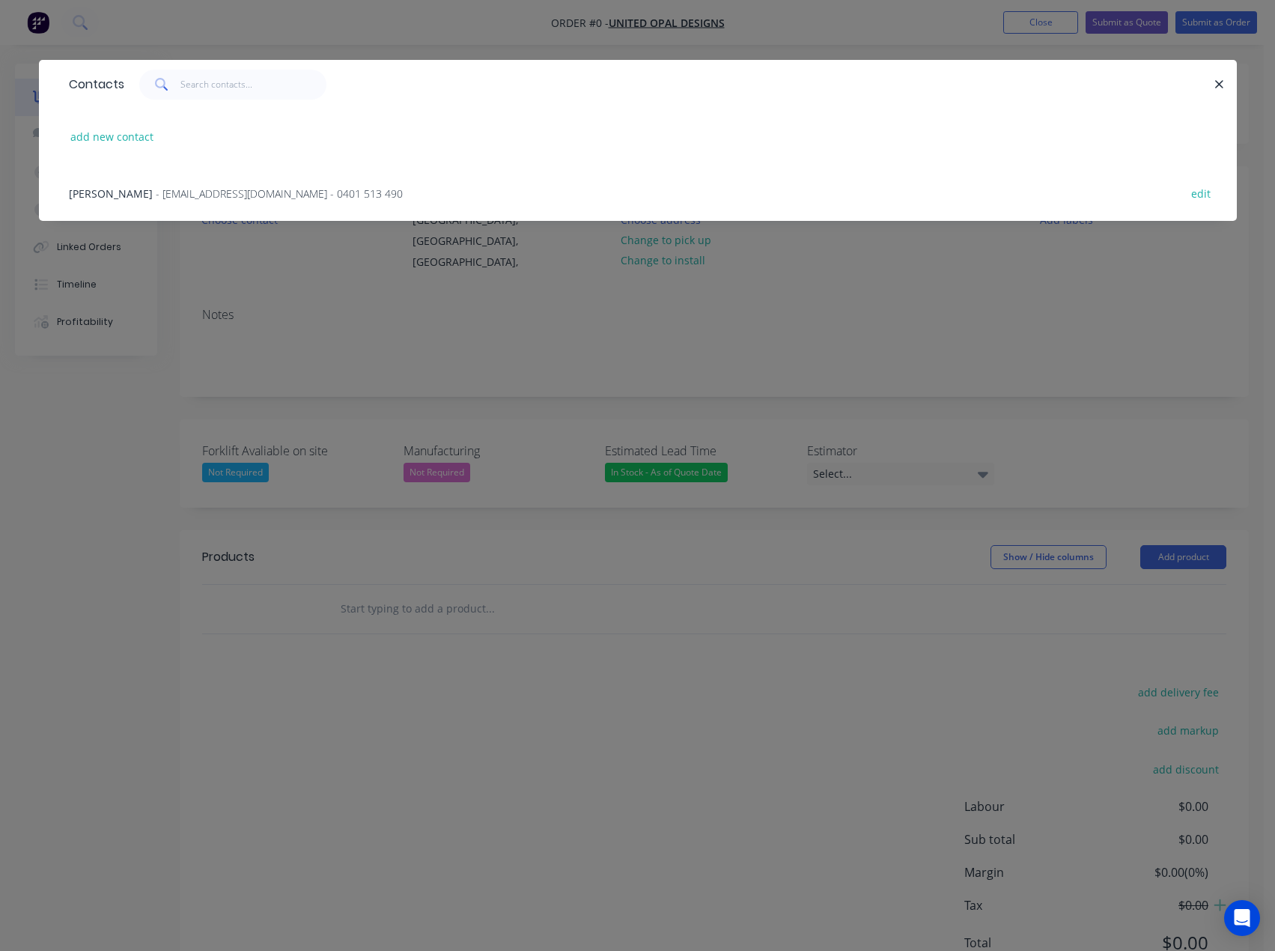
click at [161, 194] on span "- [EMAIL_ADDRESS][DOMAIN_NAME] - 0401 513 490" at bounding box center [279, 193] width 247 height 14
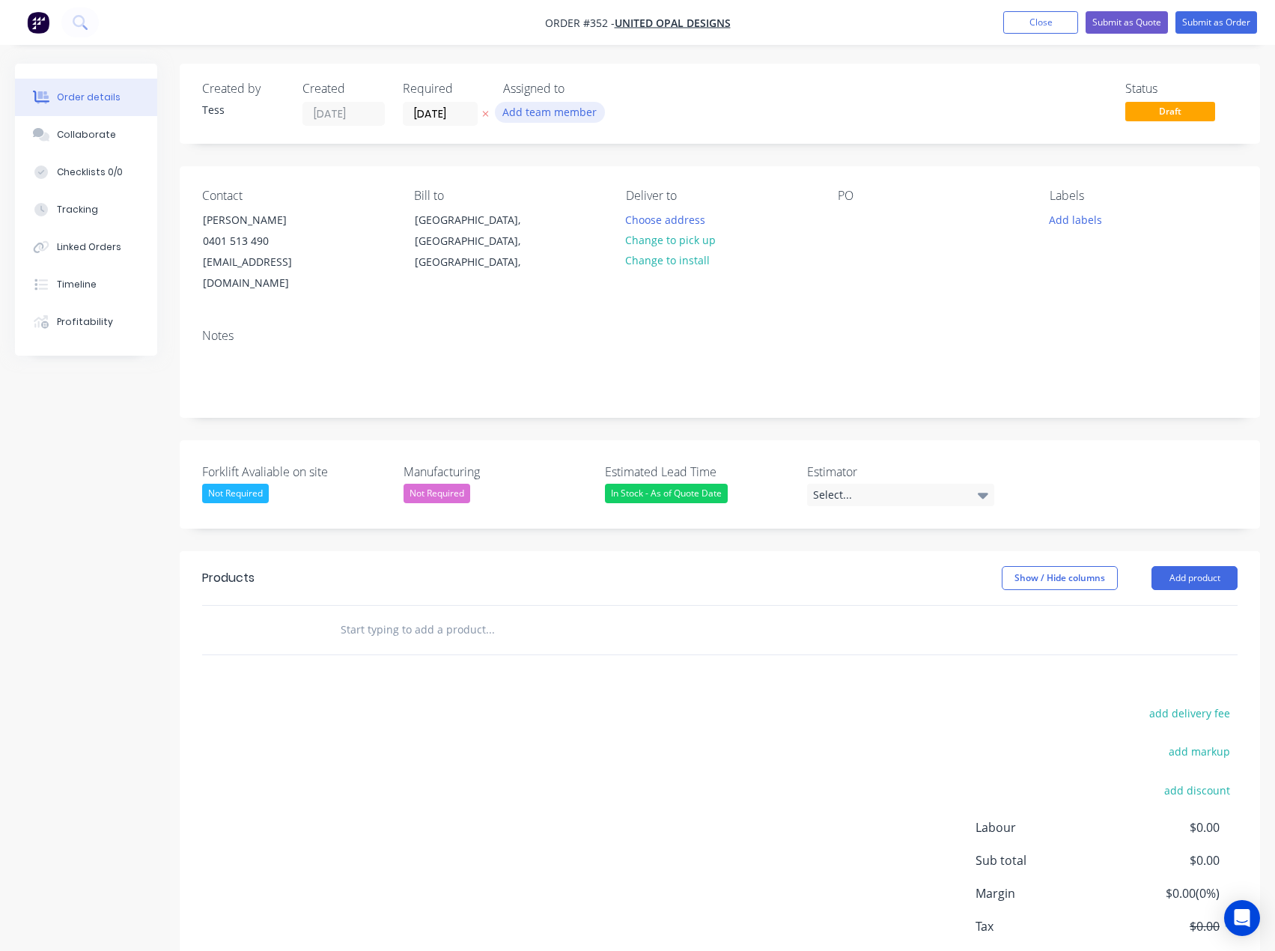
click at [541, 110] on button "Add team member" at bounding box center [550, 112] width 110 height 20
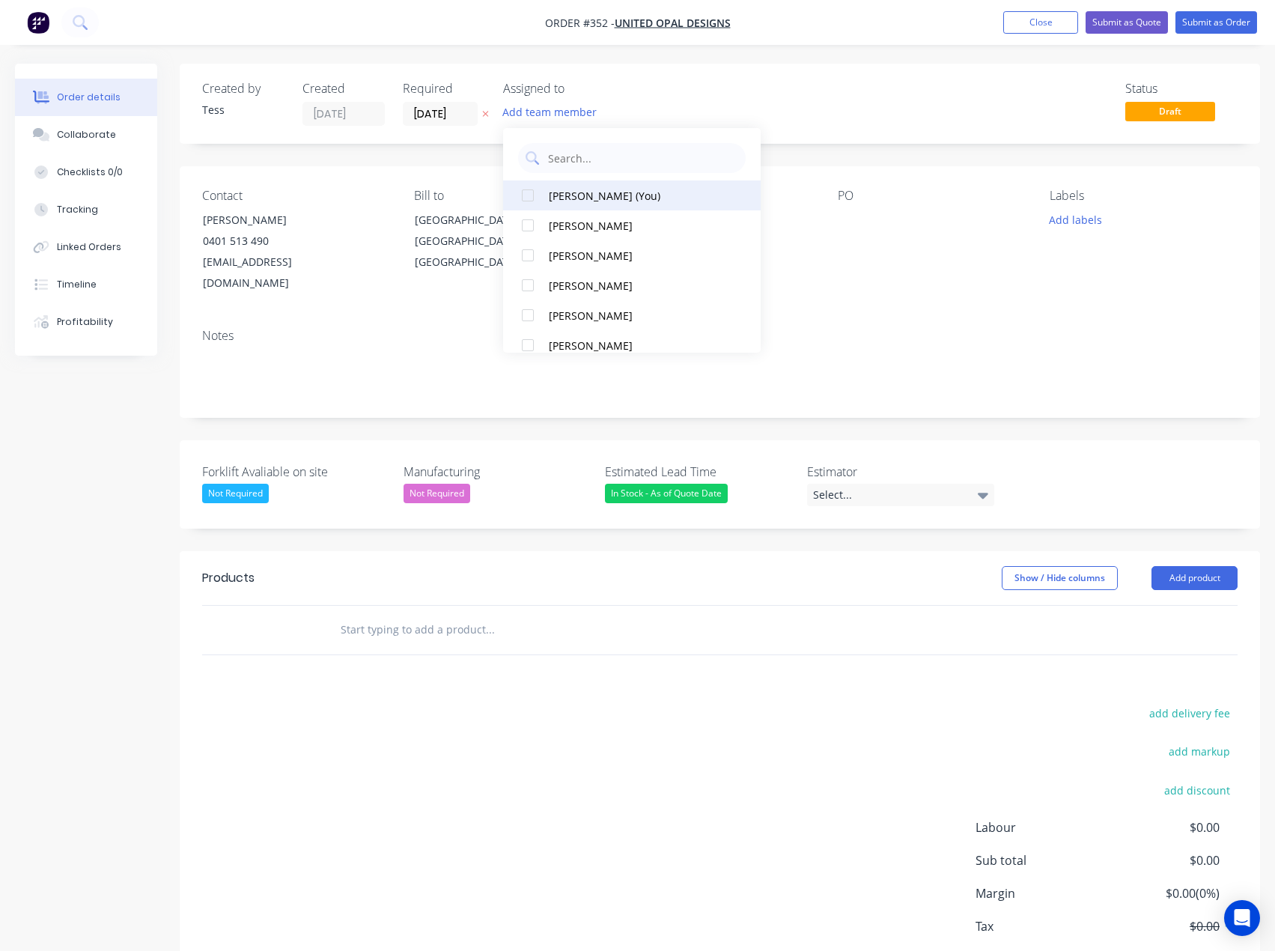
click at [570, 190] on div "[PERSON_NAME] (You)" at bounding box center [637, 196] width 176 height 16
click at [666, 99] on div "Status Draft" at bounding box center [945, 104] width 585 height 44
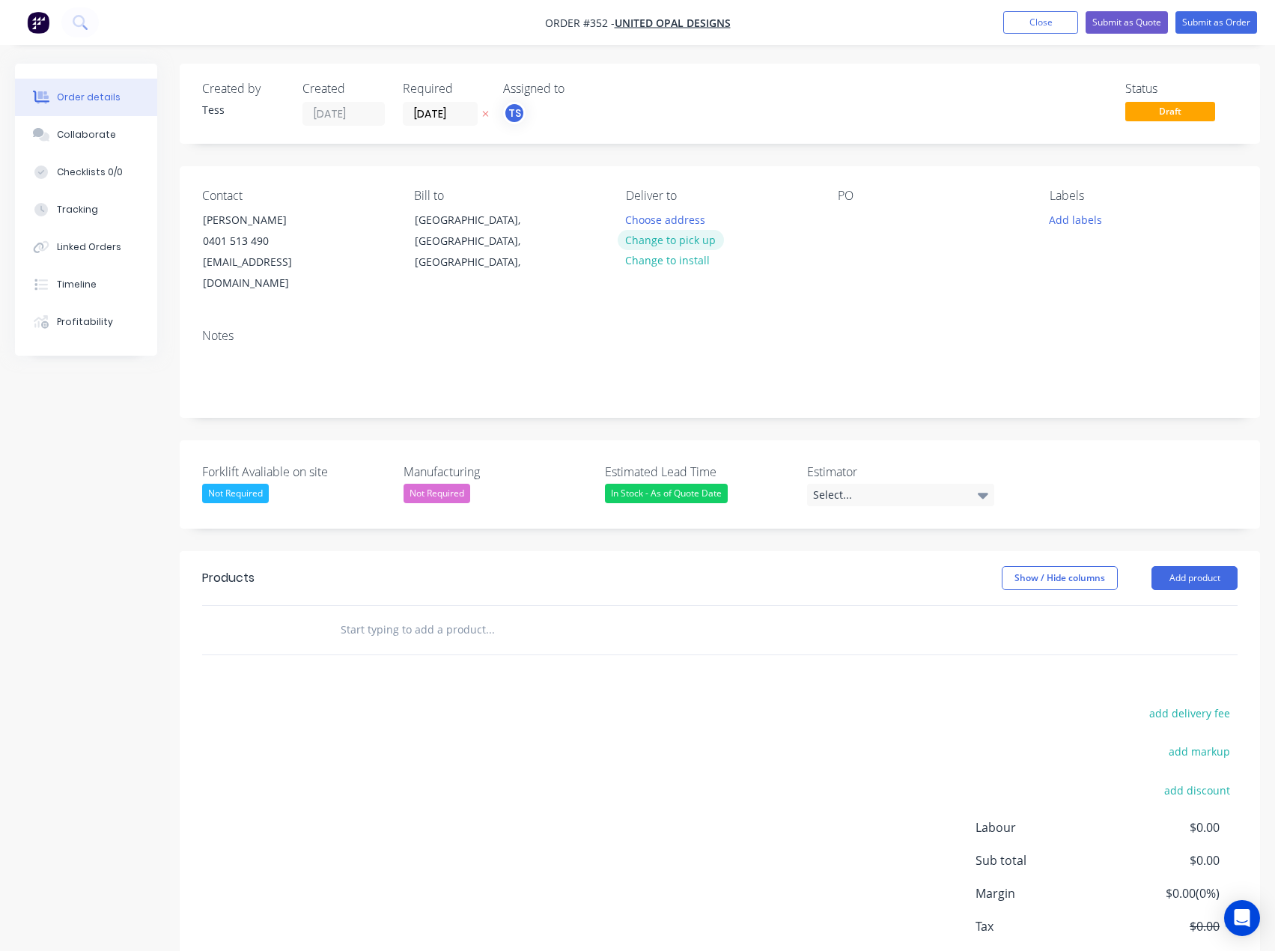
click at [660, 237] on button "Change to pick up" at bounding box center [671, 240] width 106 height 20
click at [418, 615] on input "text" at bounding box center [490, 630] width 300 height 30
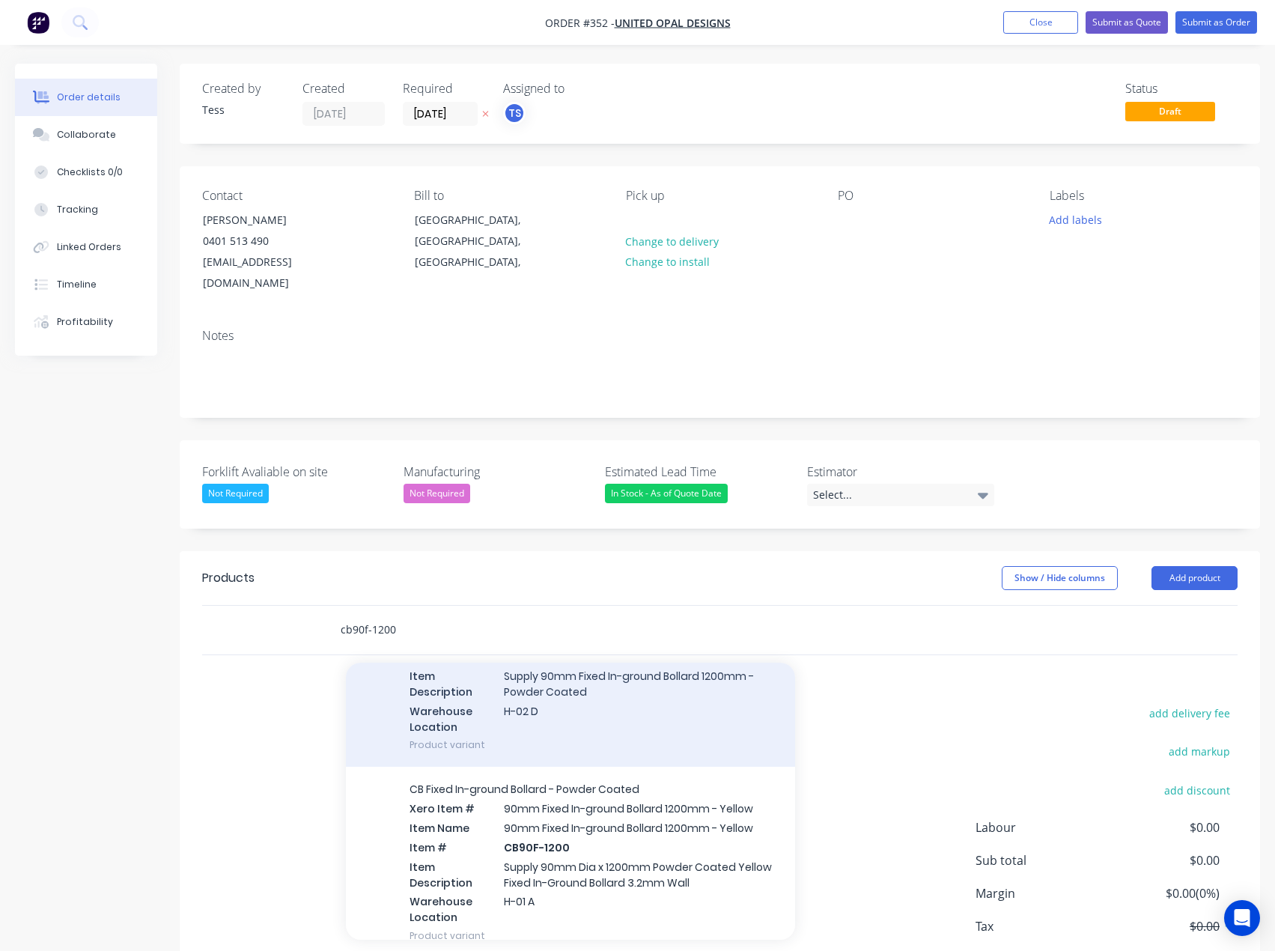
scroll to position [225, 0]
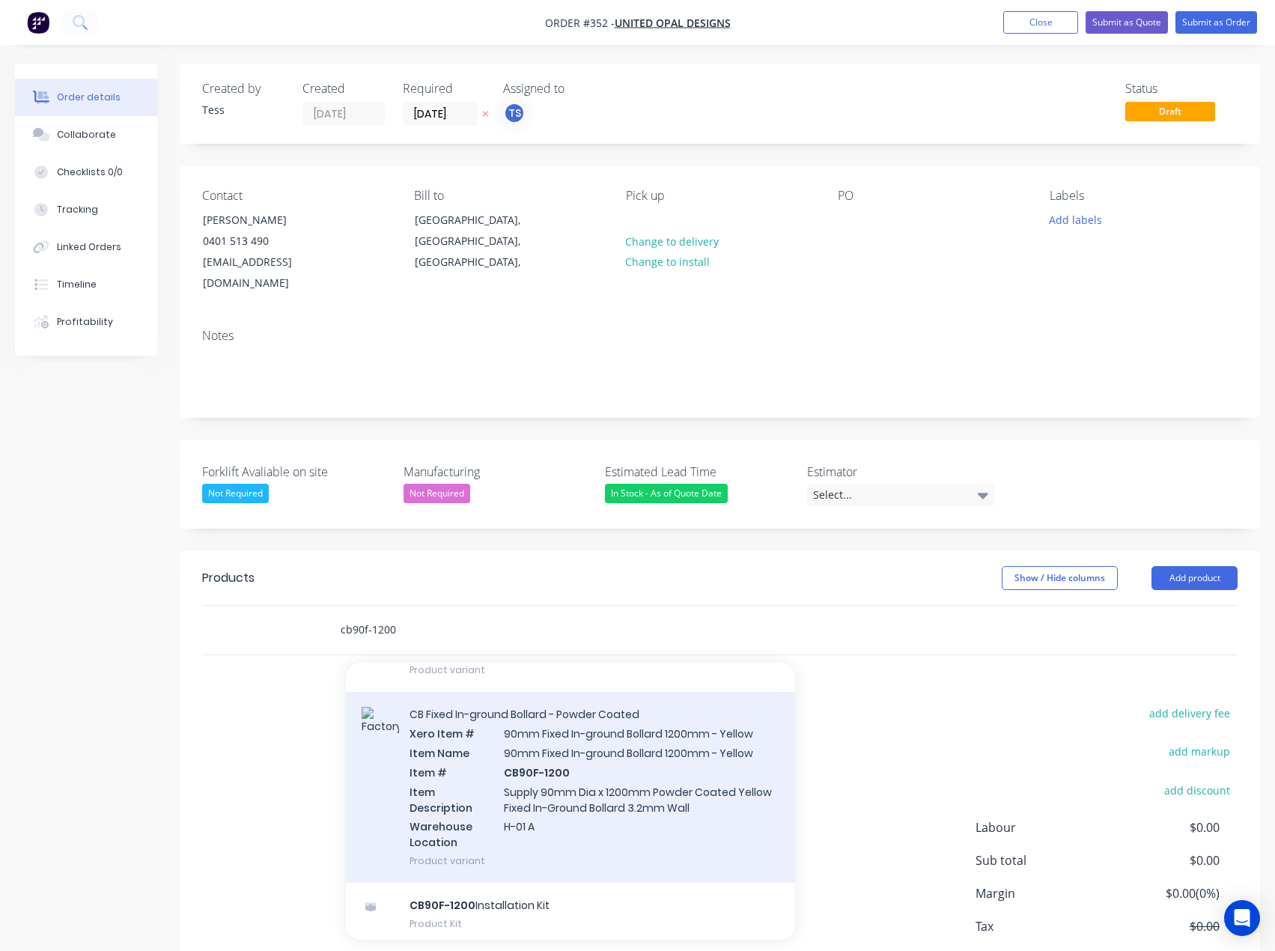
type input "cb90f-1200"
click at [571, 763] on div "CB Fixed In-ground Bollard - Powder Coated Xero Item # 90mm Fixed In-ground Bol…" at bounding box center [570, 787] width 449 height 191
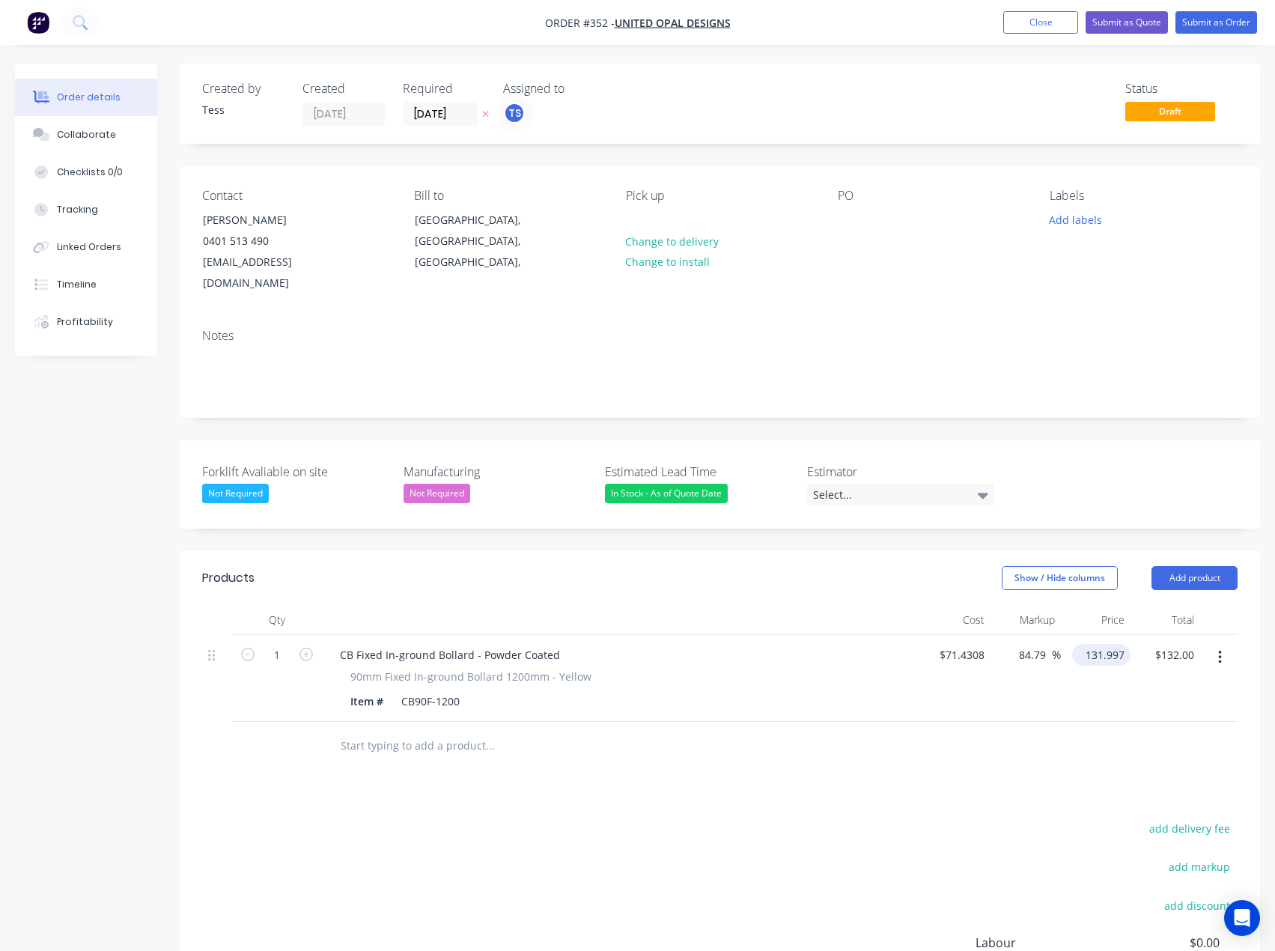
click at [1111, 644] on input "131.997" at bounding box center [1104, 655] width 52 height 22
type input "$132.00"
click at [762, 851] on div "add delivery fee add markup add discount Labour $0.00 Sub total $132.00 Margin …" at bounding box center [720, 962] width 1036 height 289
click at [1110, 18] on button "Submit as Quote" at bounding box center [1127, 22] width 82 height 22
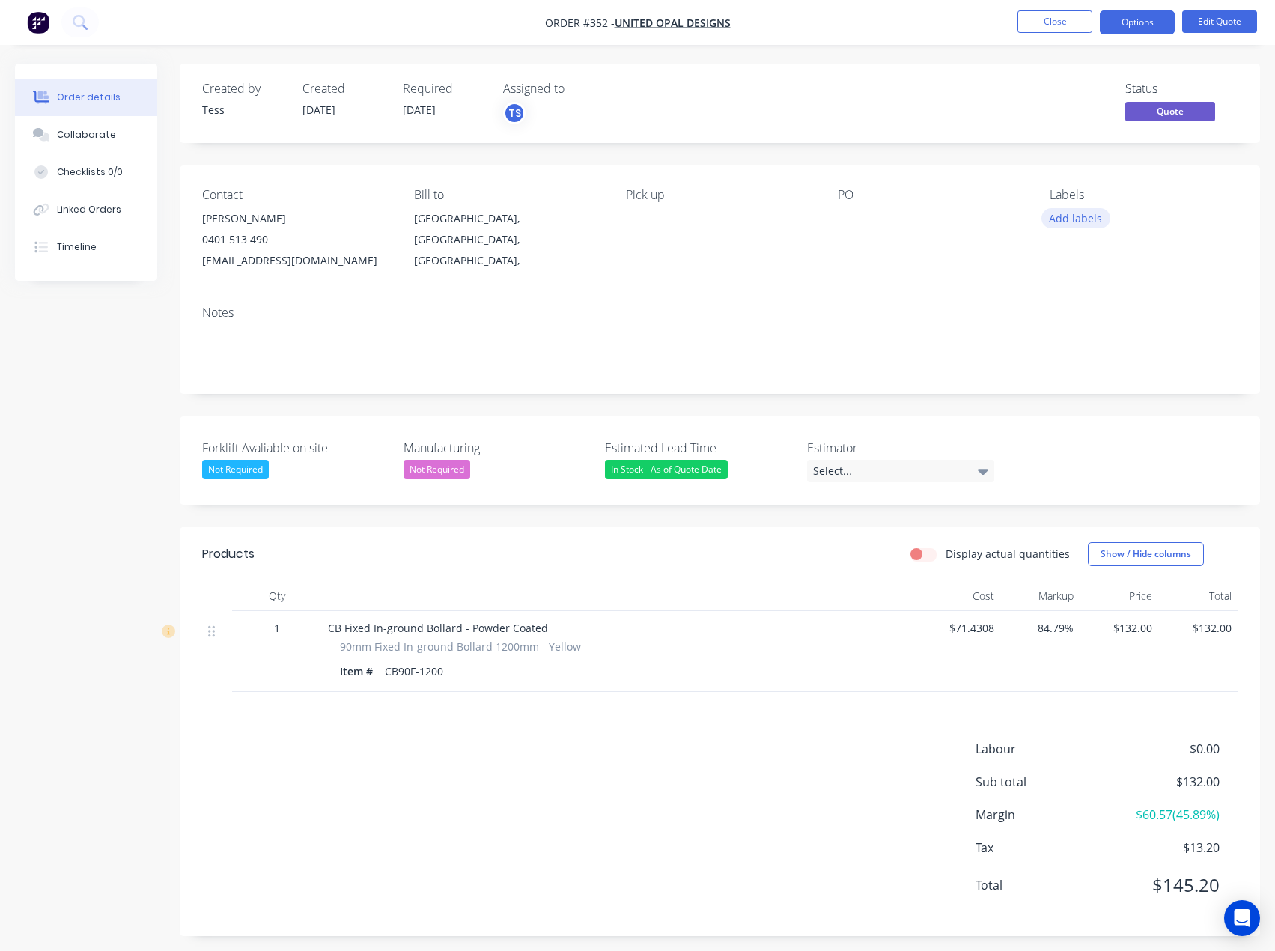
click at [1077, 222] on button "Add labels" at bounding box center [1076, 218] width 69 height 20
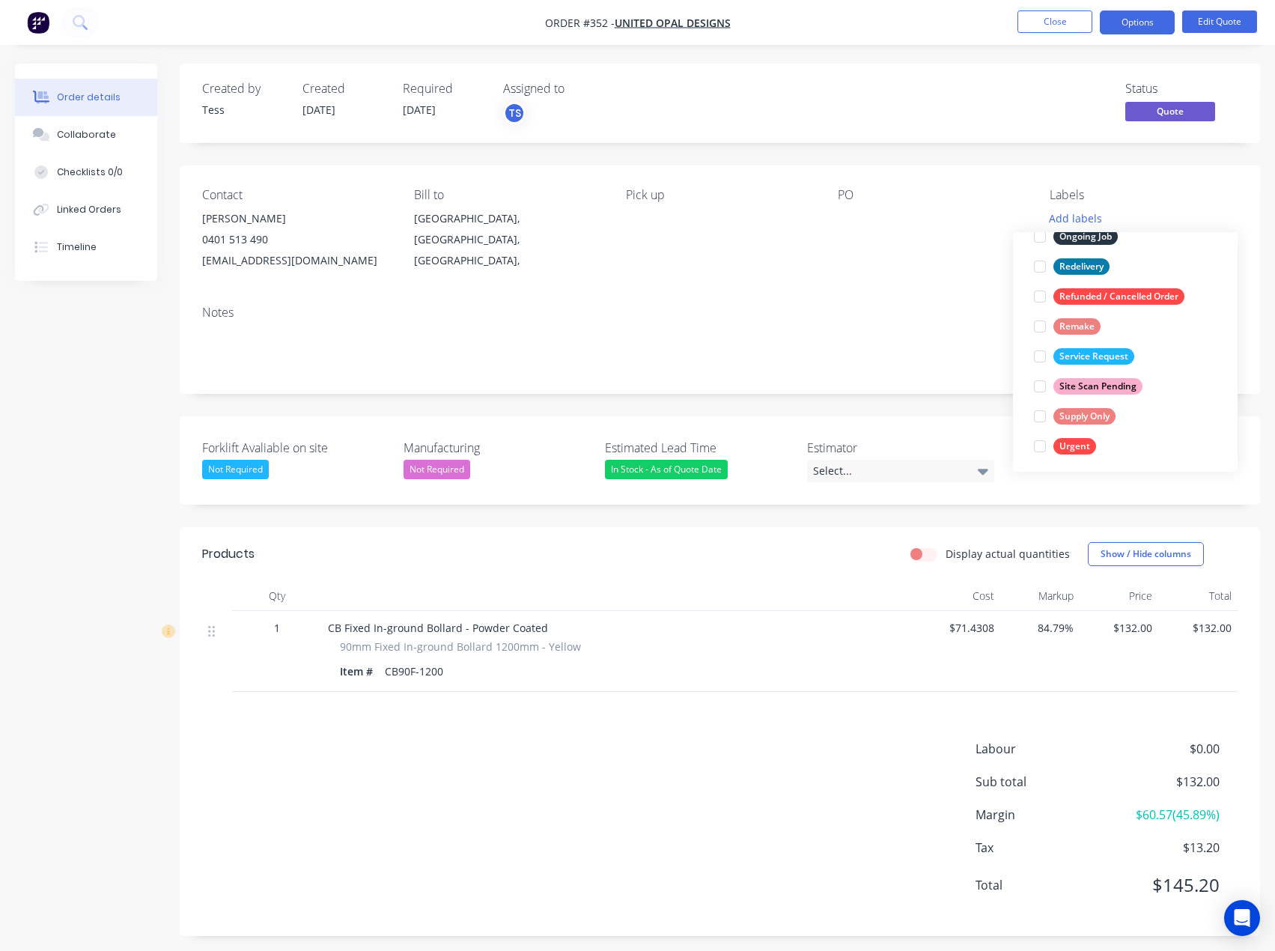
scroll to position [240, 0]
click at [1075, 414] on div "Supply Only" at bounding box center [1085, 412] width 62 height 16
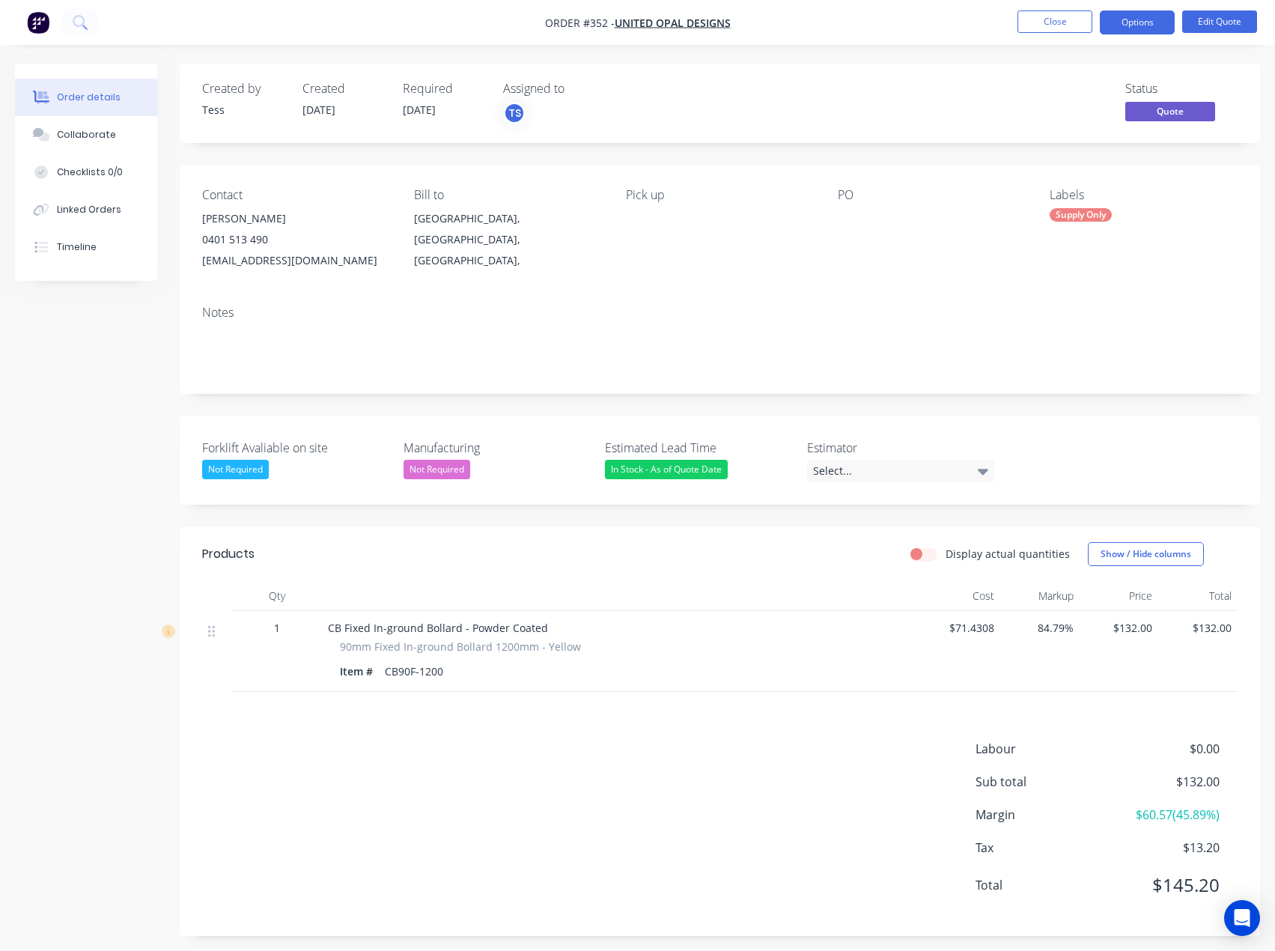
click at [973, 287] on div "Contact Raj [PHONE_NUMBER] [EMAIL_ADDRESS][DOMAIN_NAME] Bill to [GEOGRAPHIC_DAT…" at bounding box center [720, 229] width 1081 height 128
click at [1132, 25] on button "Options" at bounding box center [1137, 22] width 75 height 24
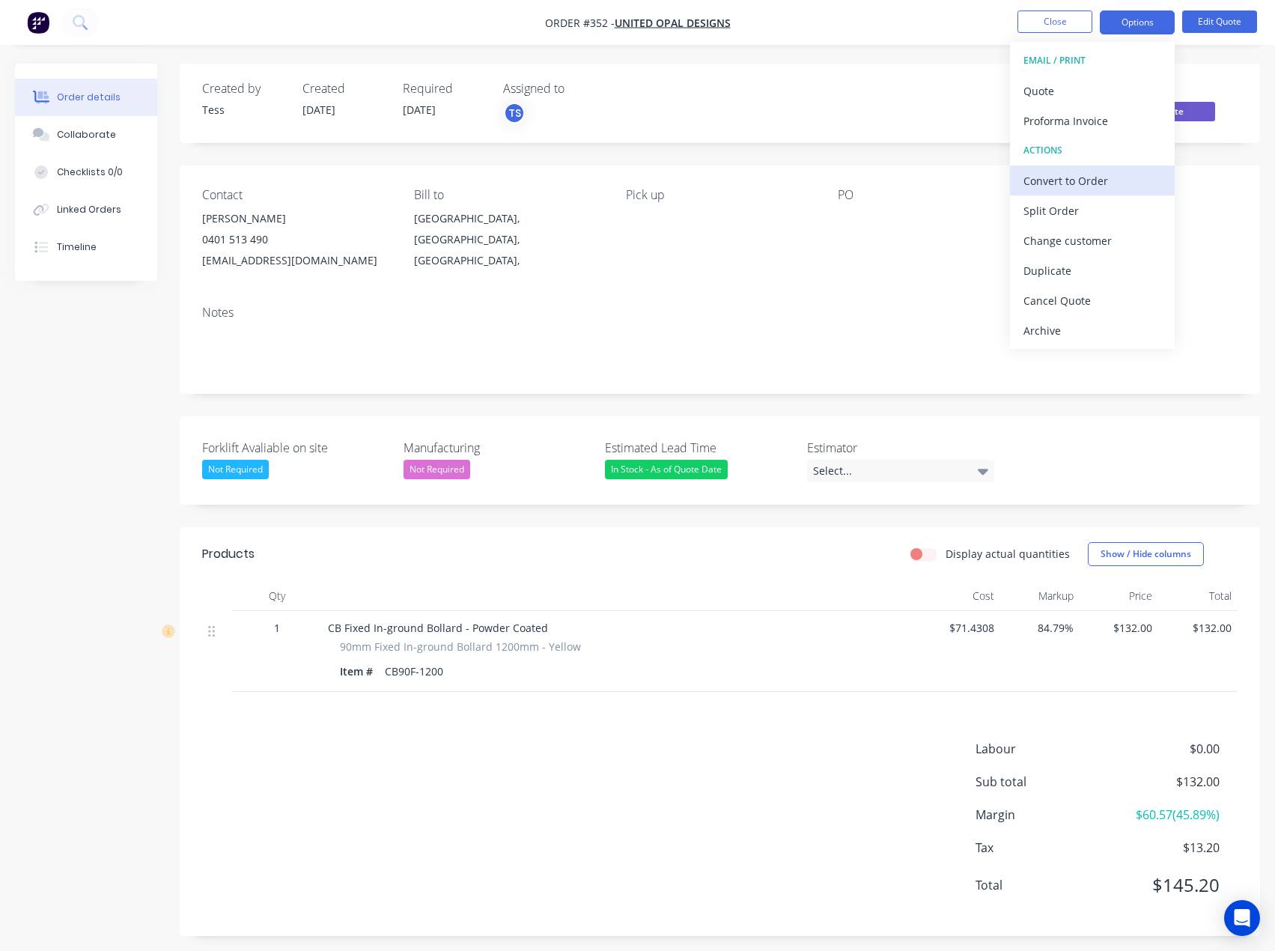
click at [1042, 183] on div "Convert to Order" at bounding box center [1093, 181] width 138 height 22
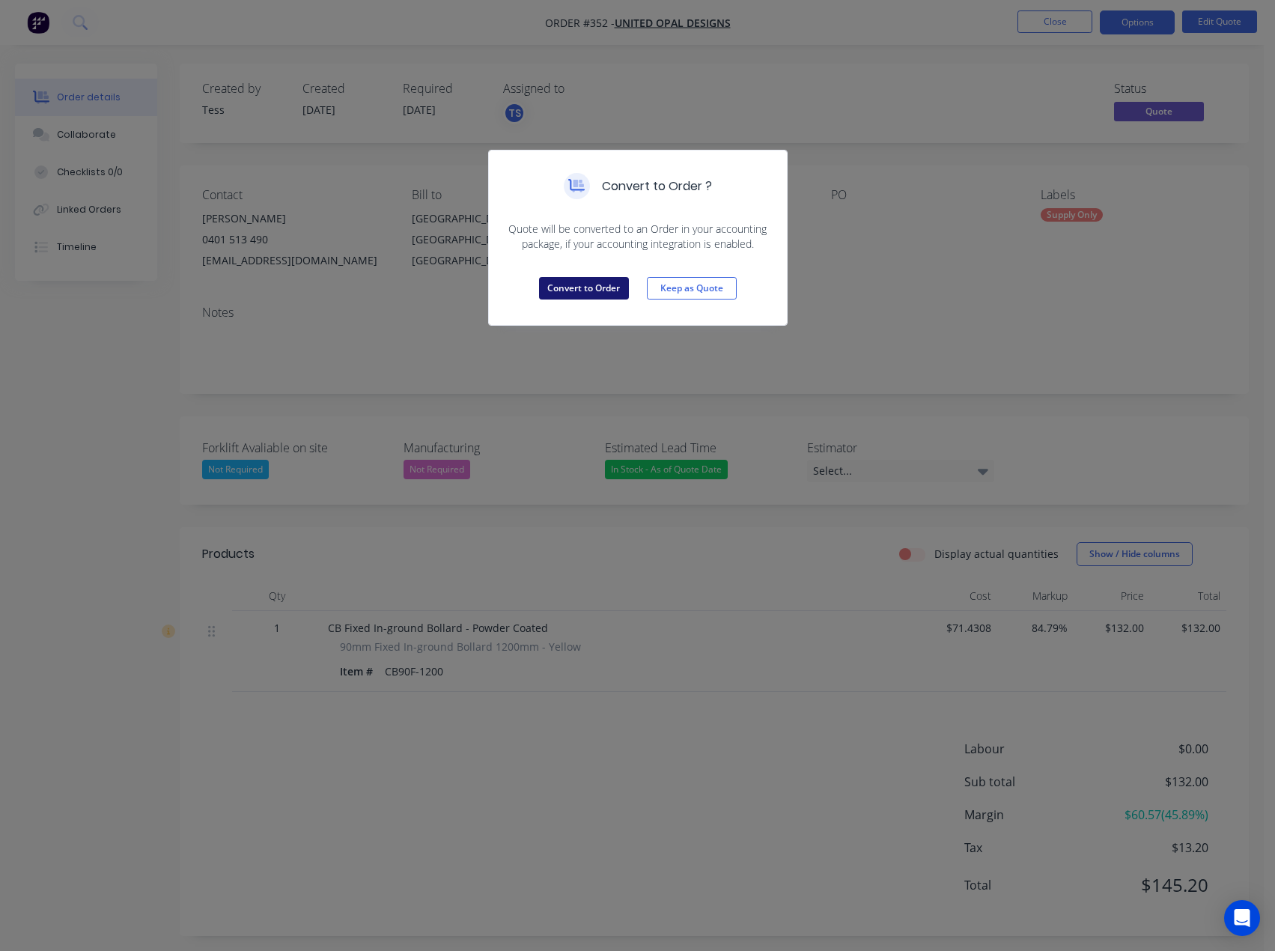
click at [619, 290] on button "Convert to Order" at bounding box center [584, 288] width 90 height 22
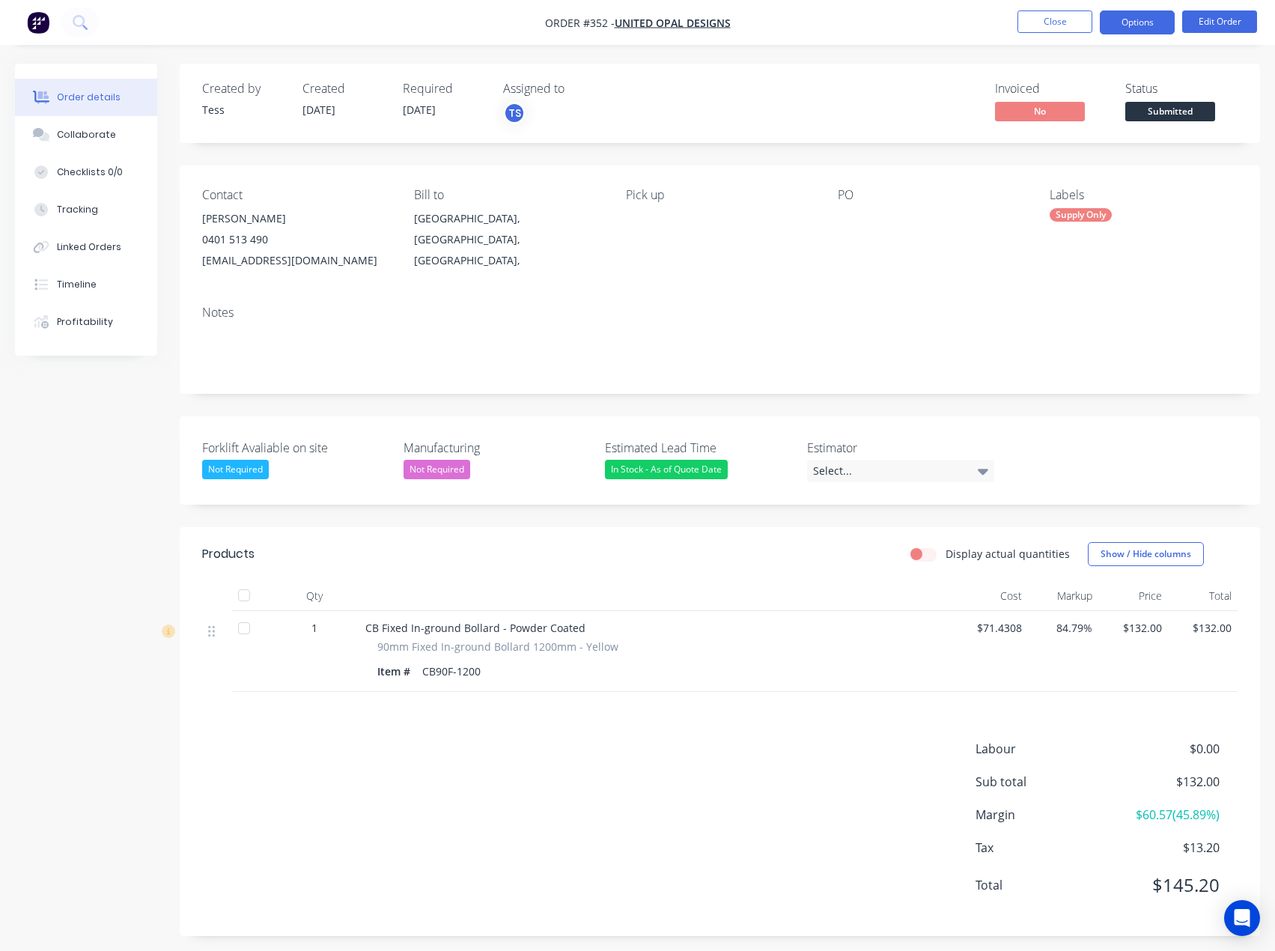
click at [1144, 20] on button "Options" at bounding box center [1137, 22] width 75 height 24
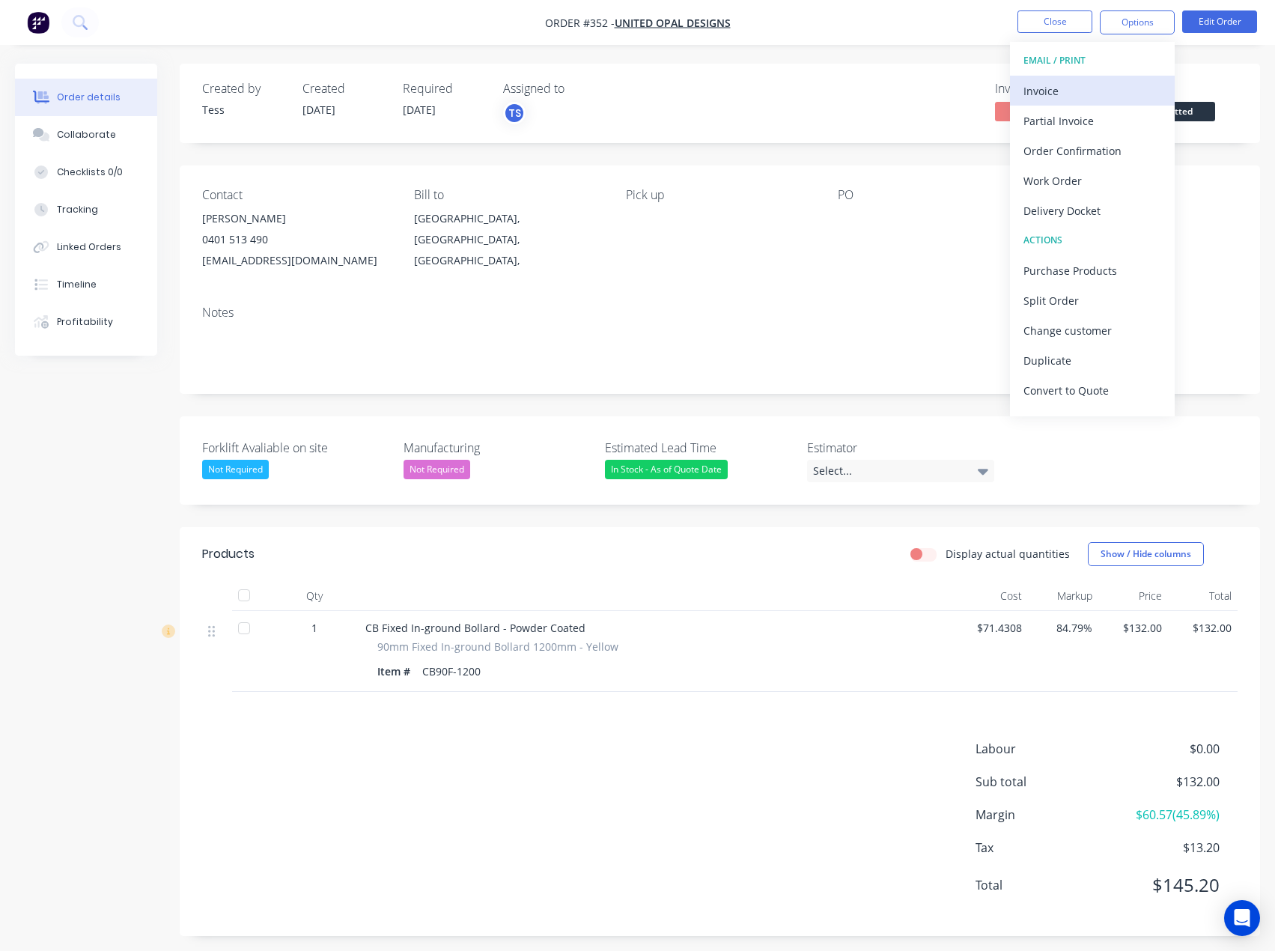
click at [1053, 88] on div "Invoice" at bounding box center [1093, 91] width 138 height 22
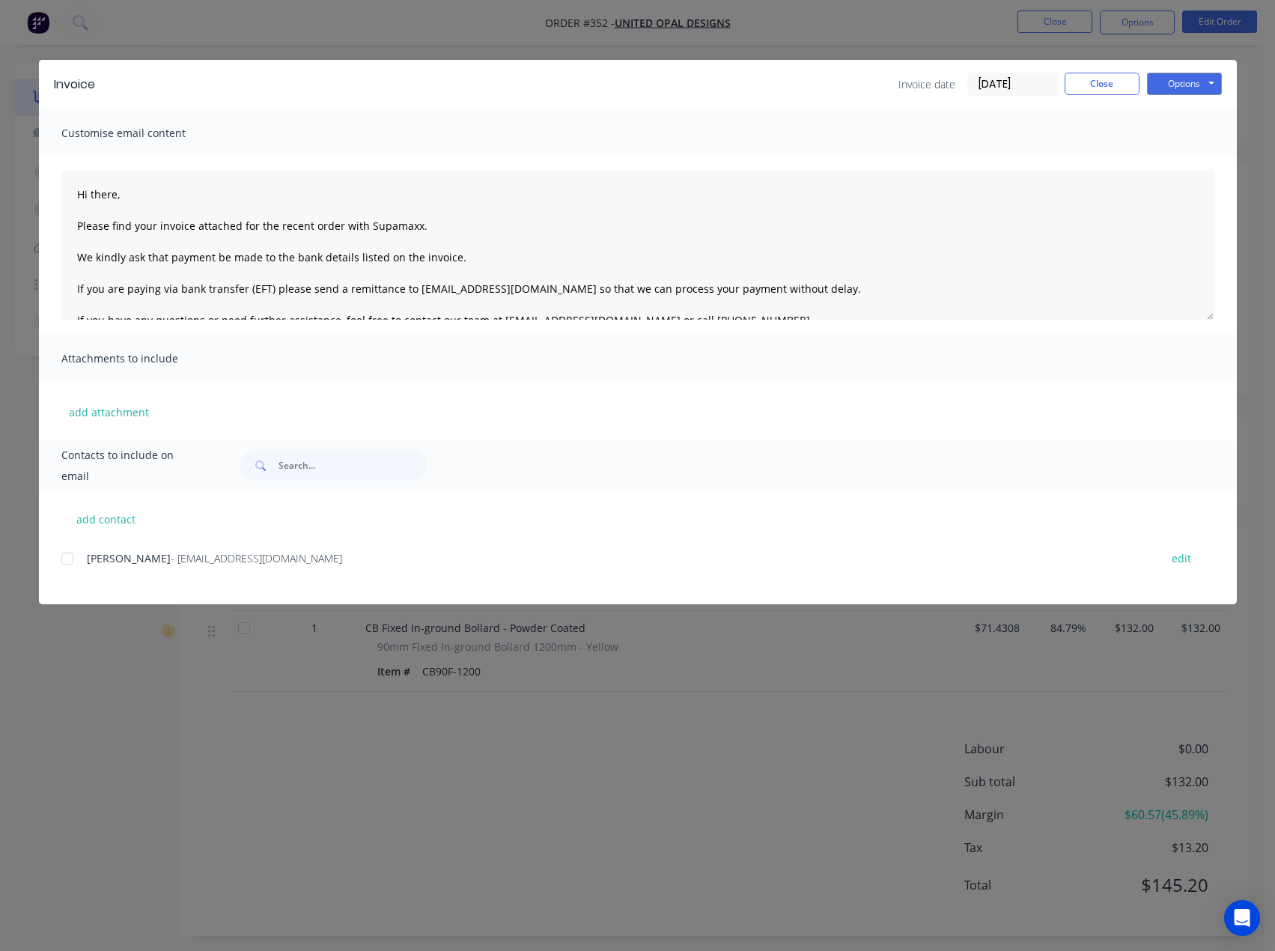
click at [68, 561] on div at bounding box center [67, 559] width 30 height 30
click at [1212, 82] on button "Options" at bounding box center [1184, 84] width 75 height 22
click at [1183, 160] on button "Email" at bounding box center [1195, 160] width 96 height 25
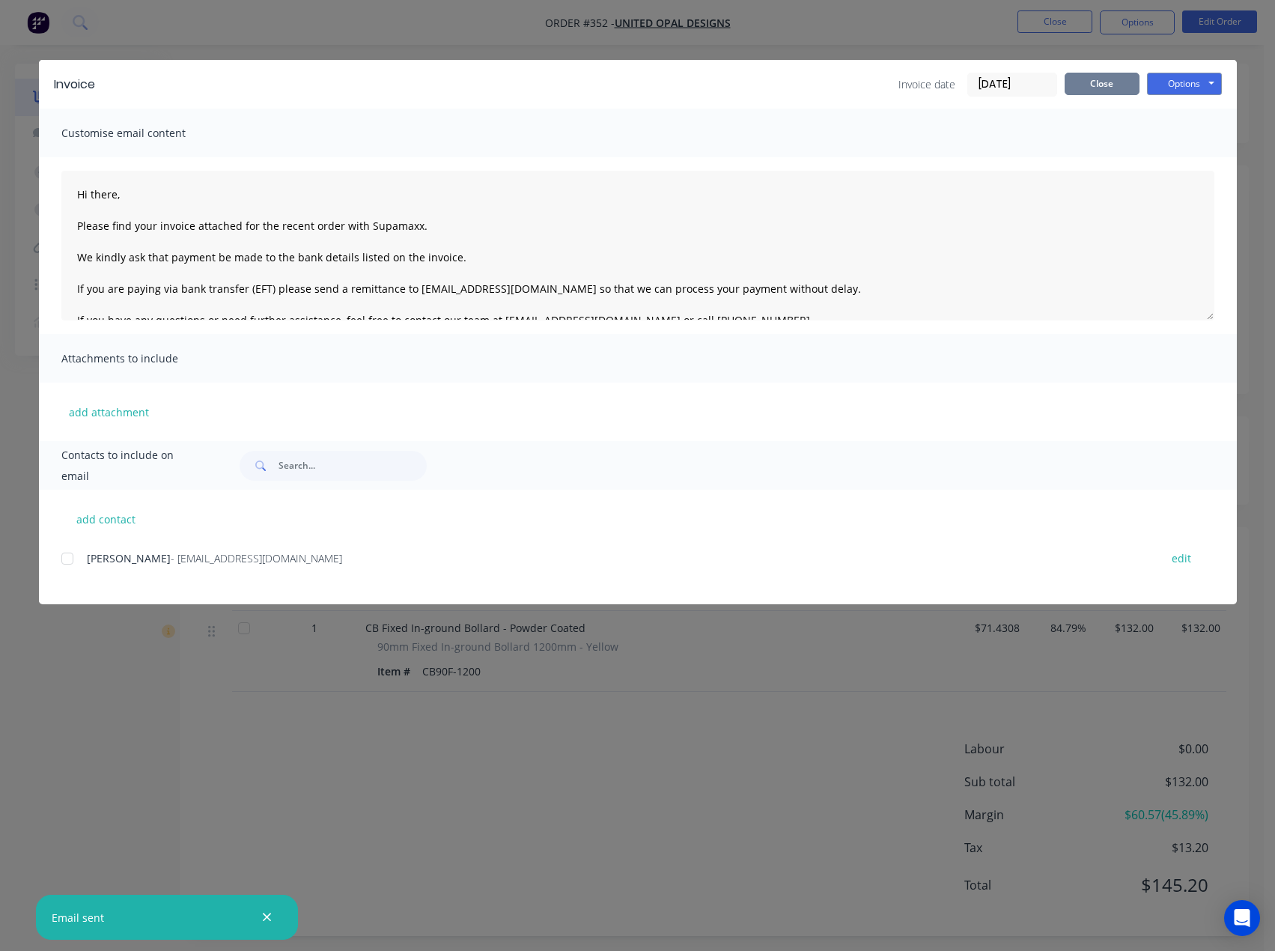
click at [1098, 83] on button "Close" at bounding box center [1102, 84] width 75 height 22
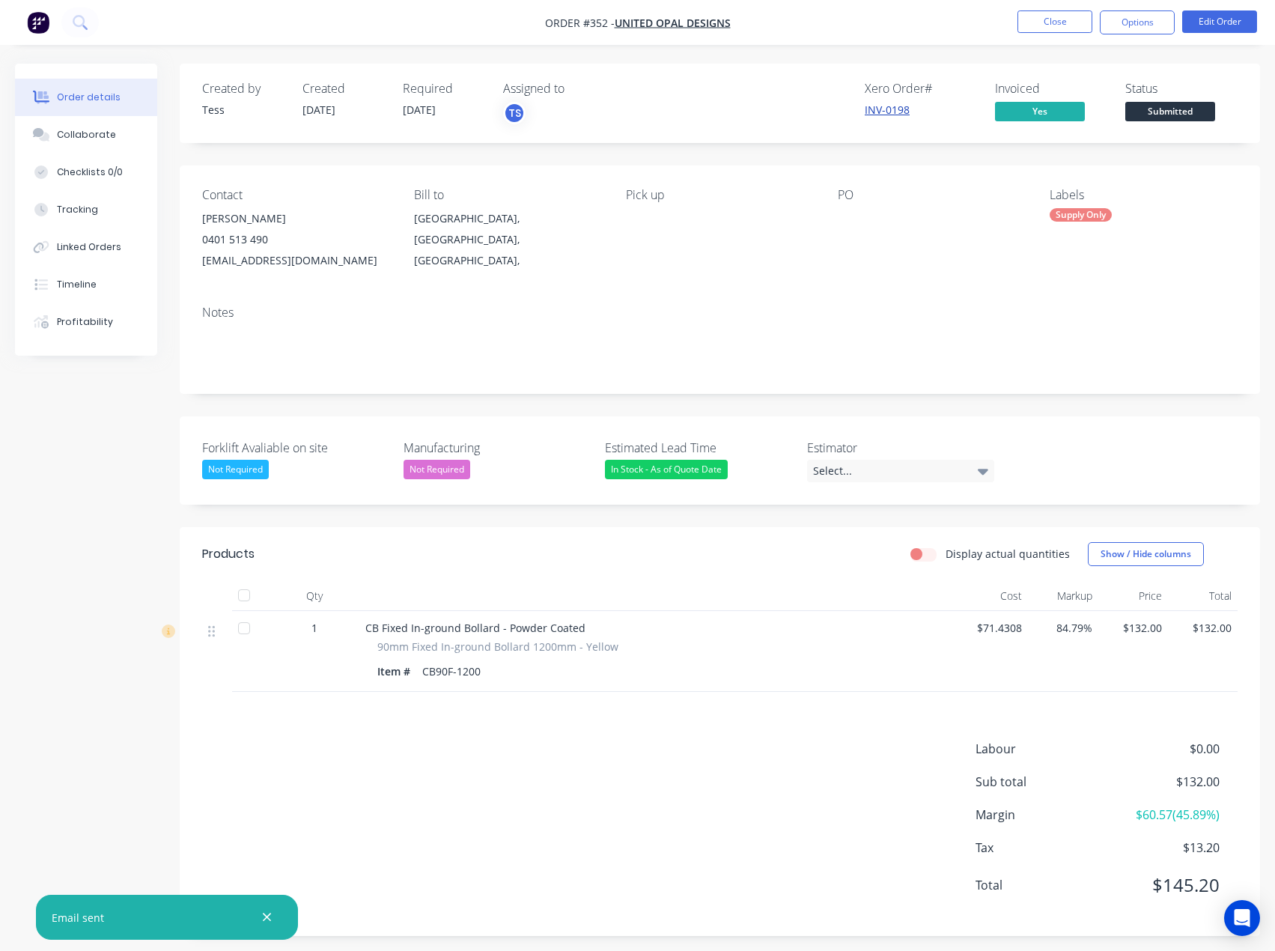
click at [896, 110] on link "INV-0198" at bounding box center [887, 110] width 45 height 14
click at [1143, 25] on button "Options" at bounding box center [1137, 22] width 75 height 24
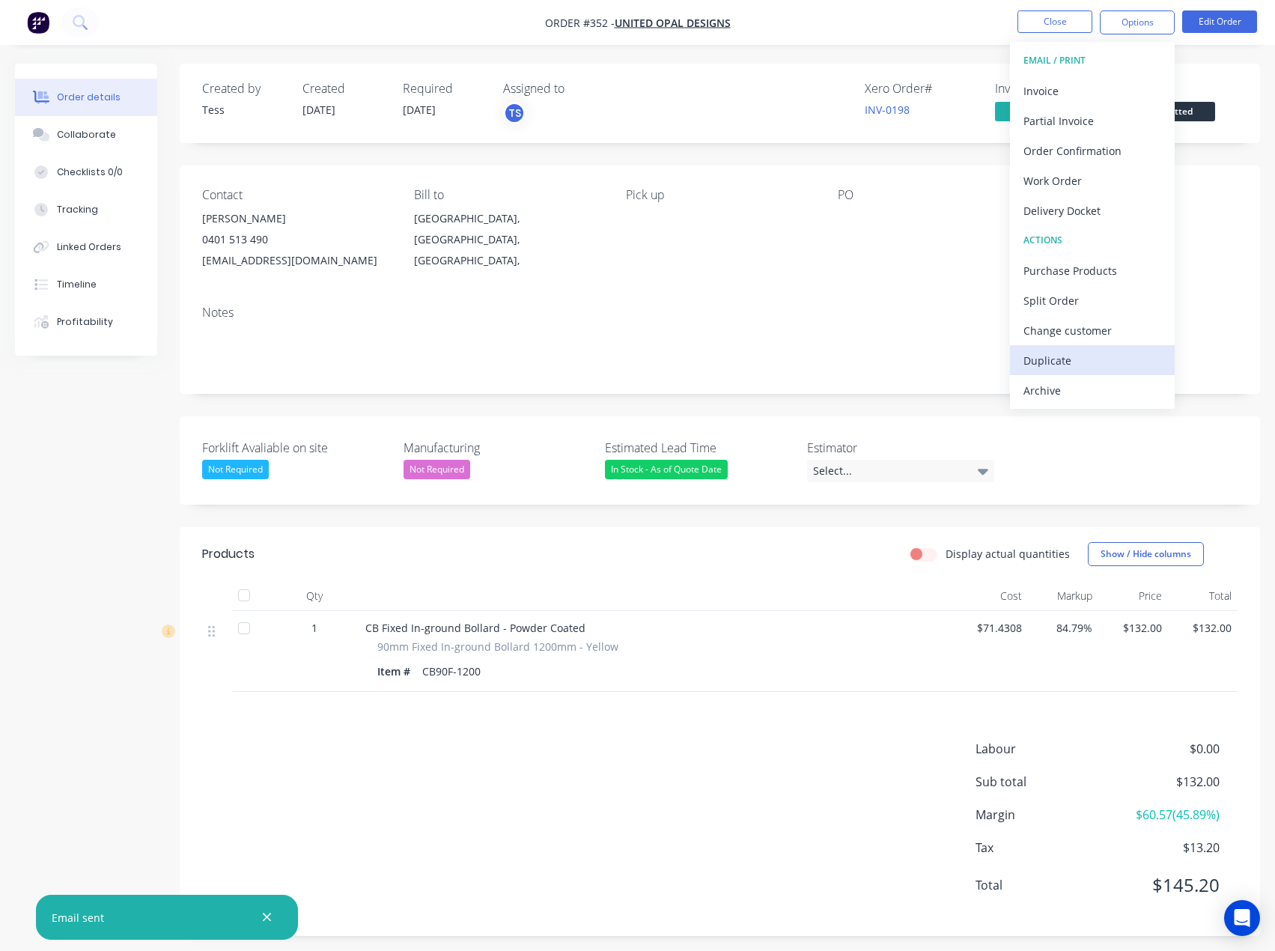
click at [1047, 359] on div "Duplicate" at bounding box center [1093, 361] width 138 height 22
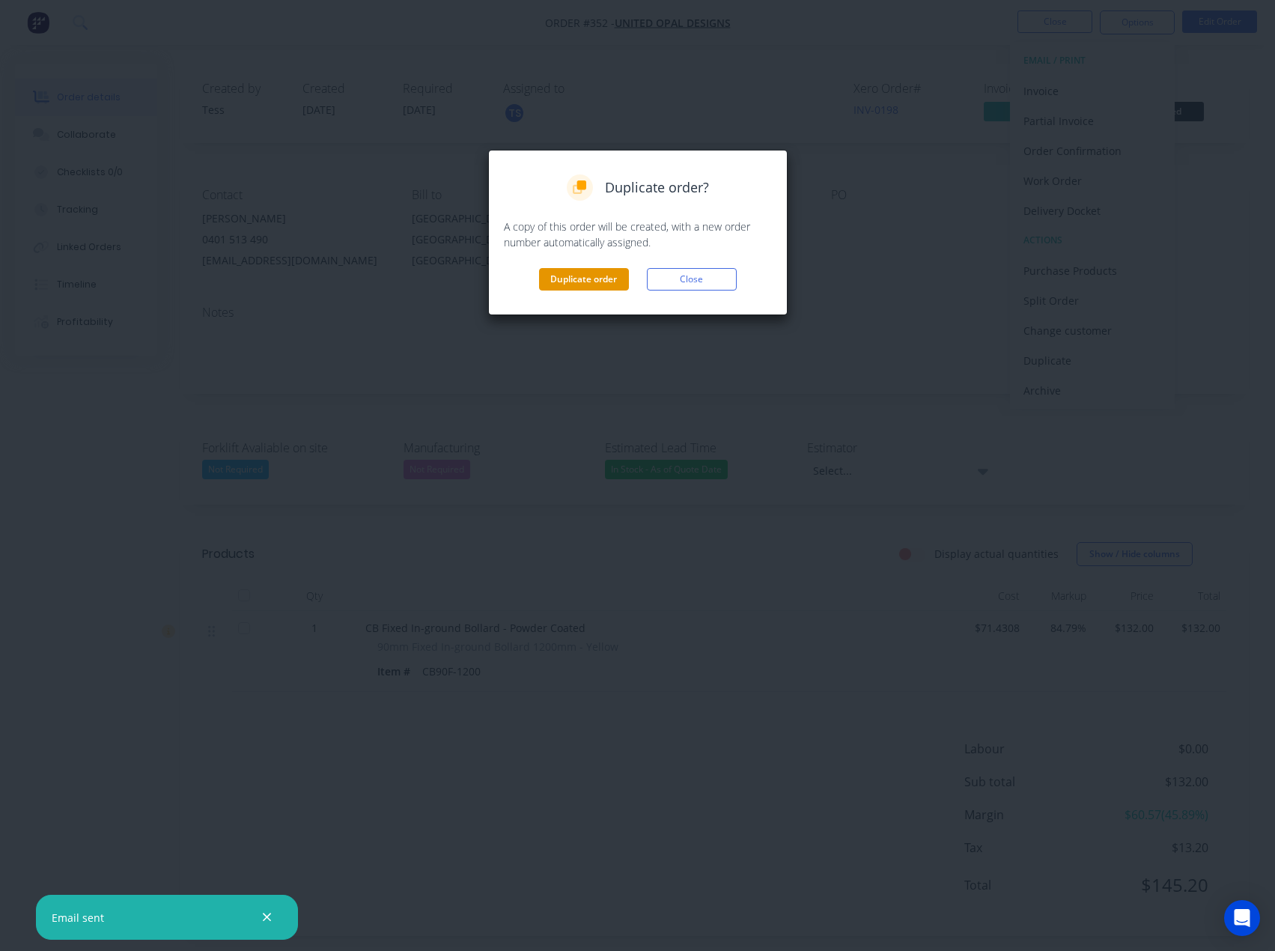
click at [601, 277] on button "Duplicate order" at bounding box center [584, 279] width 90 height 22
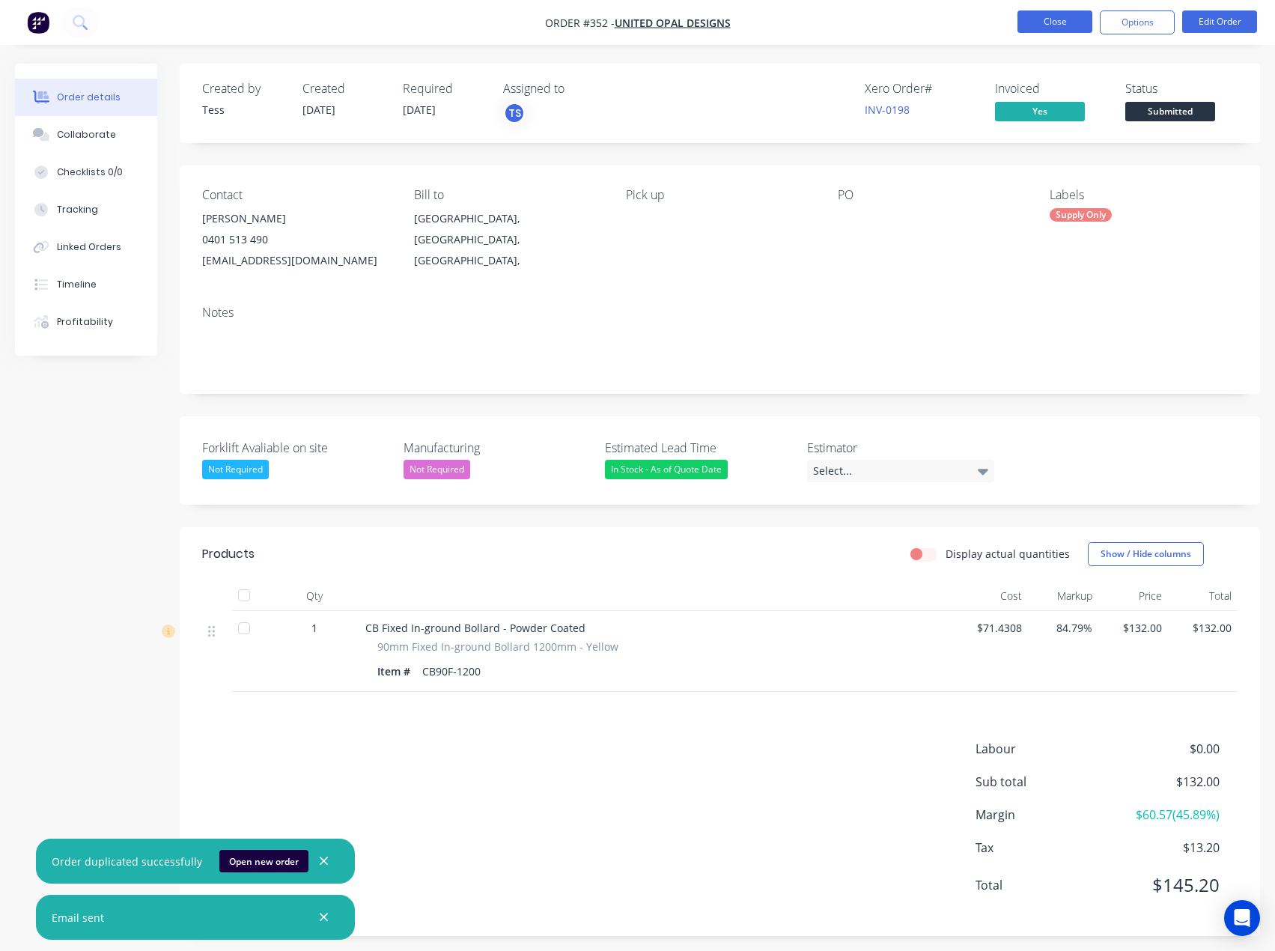
click at [1076, 22] on button "Close" at bounding box center [1055, 21] width 75 height 22
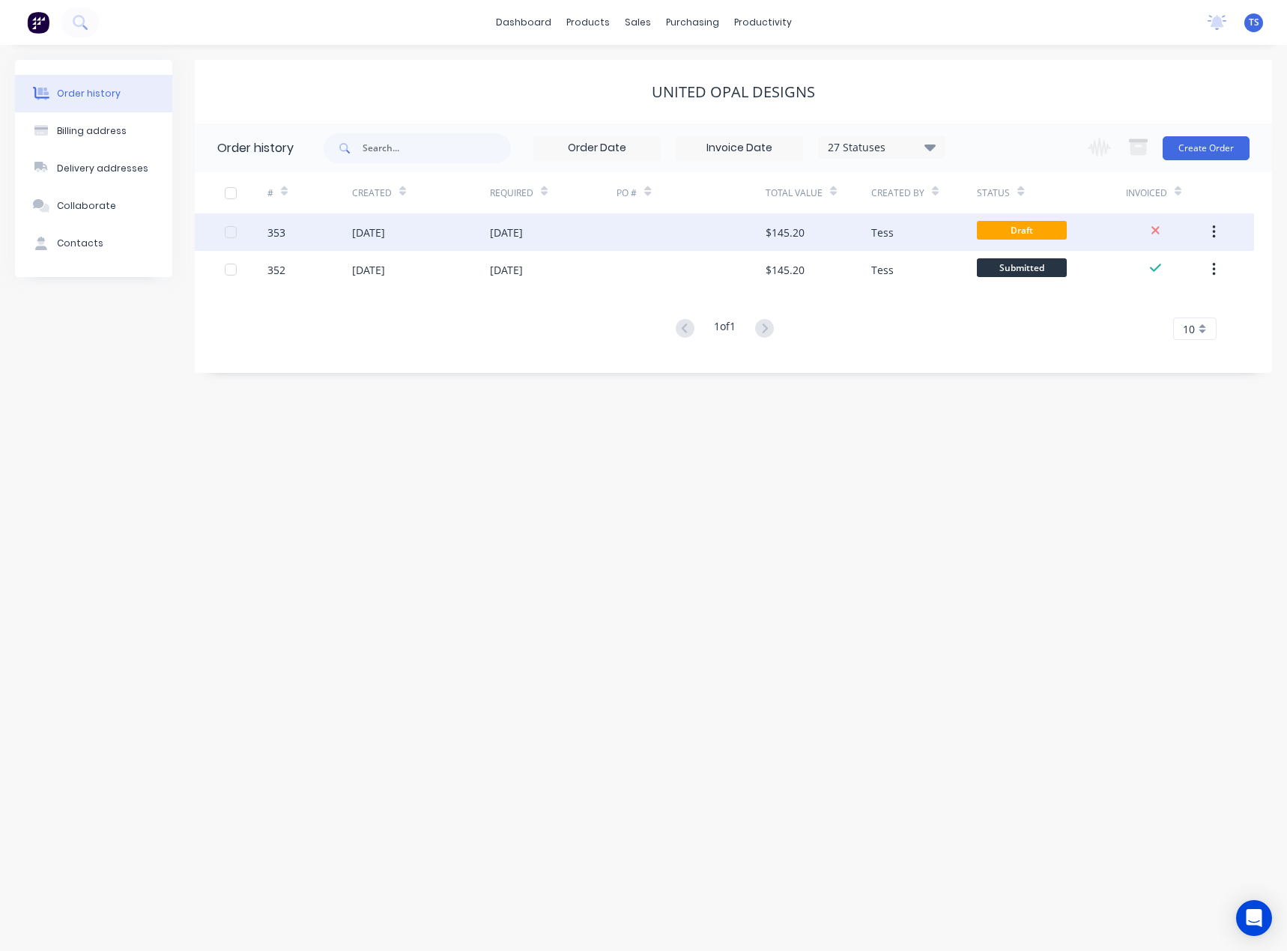
click at [523, 230] on div "[DATE]" at bounding box center [506, 233] width 33 height 16
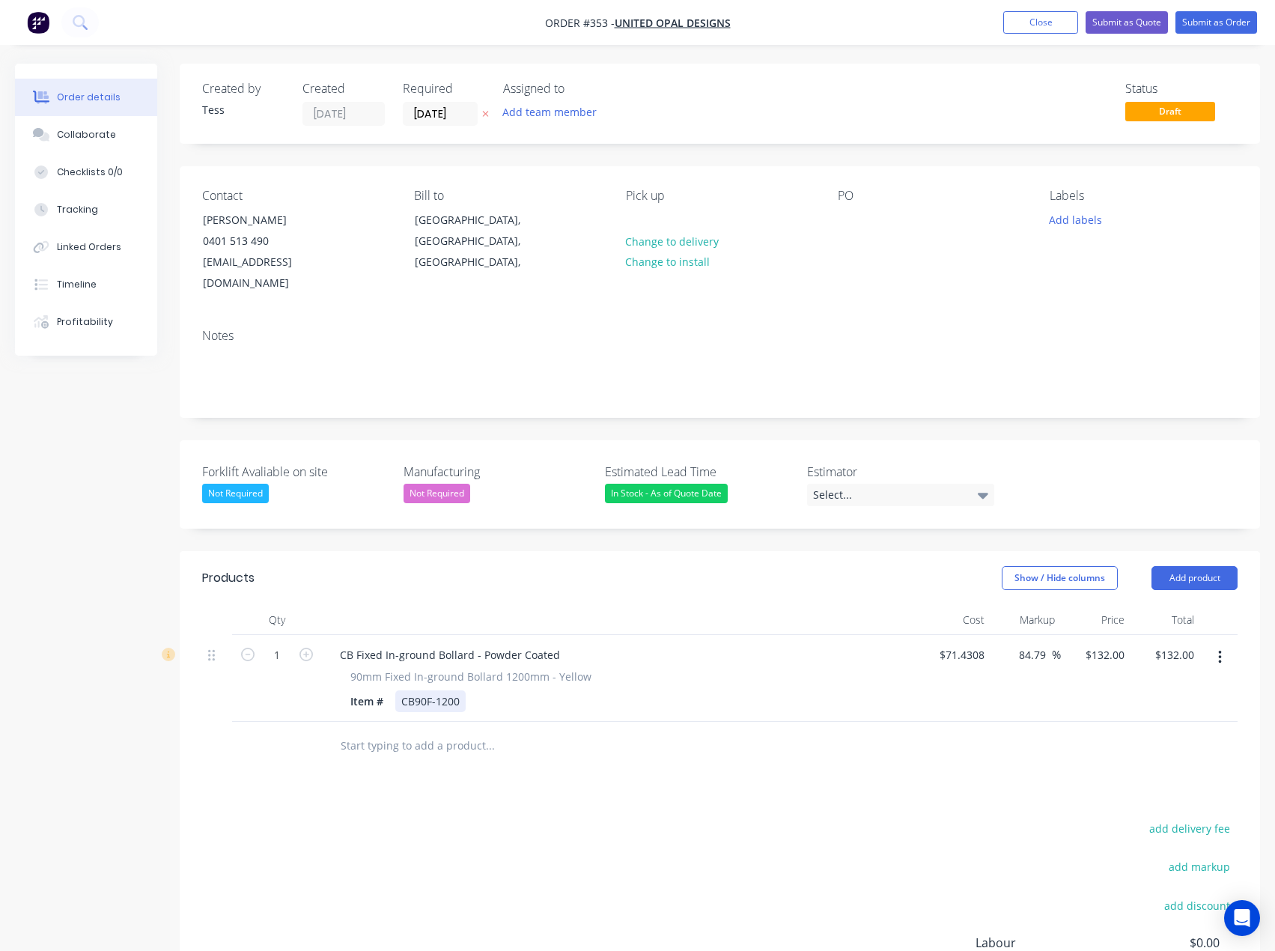
click at [428, 690] on div "CB90F-1200" at bounding box center [430, 701] width 70 height 22
click at [431, 731] on input "text" at bounding box center [490, 746] width 300 height 30
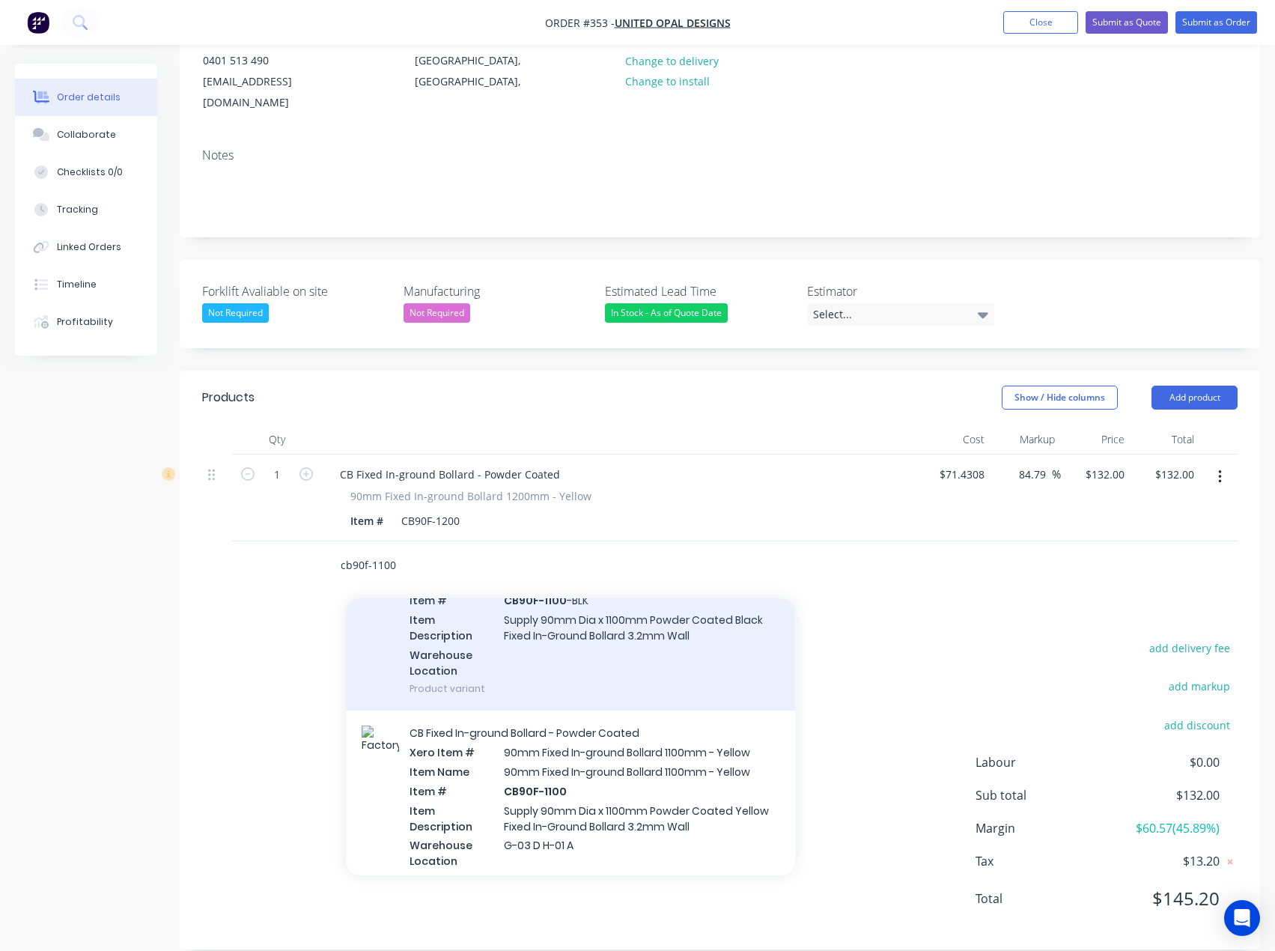
scroll to position [150, 0]
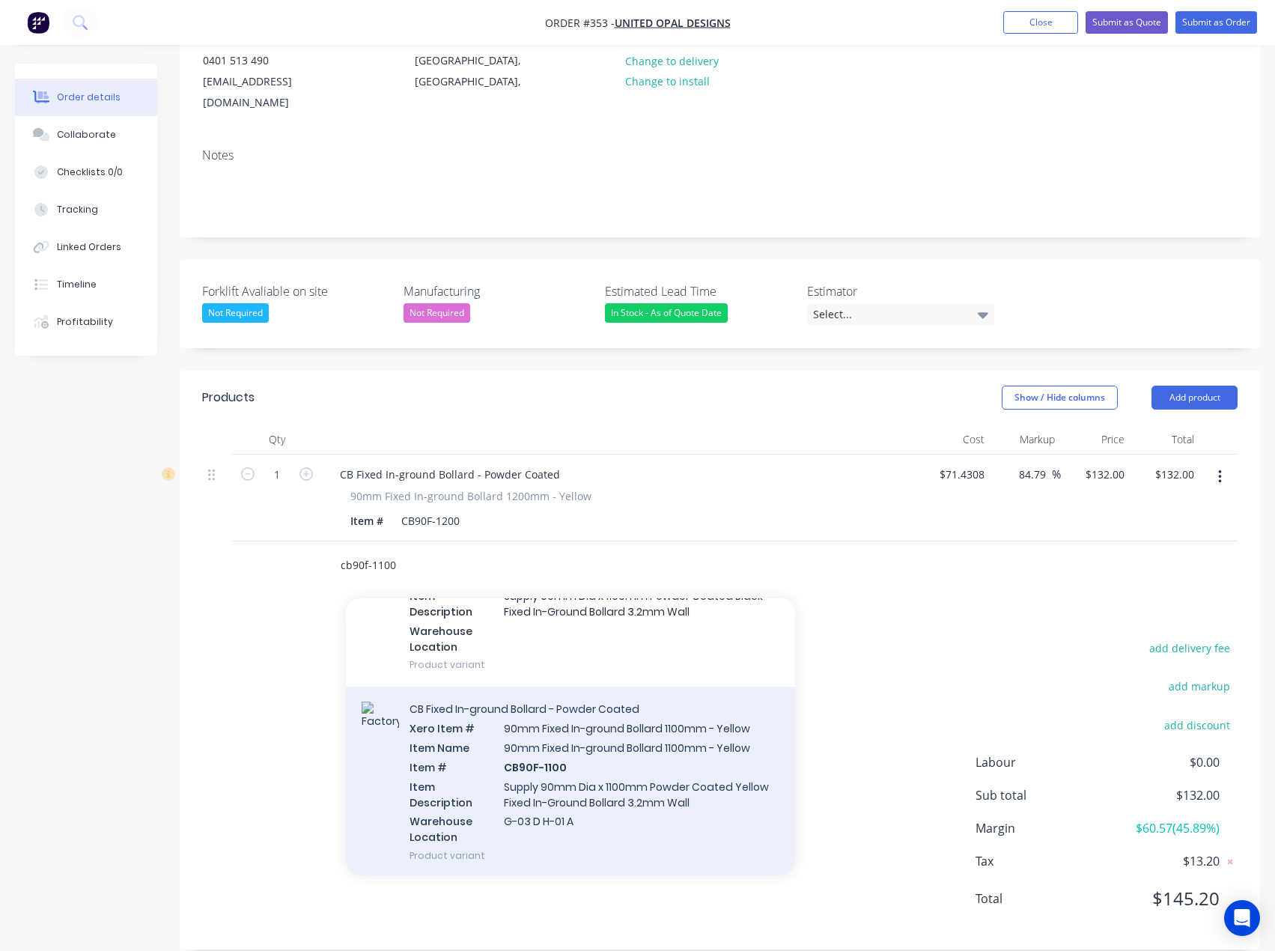
type input "cb90f-1100"
click at [551, 749] on div "CB Fixed In-ground Bollard - Powder Coated Xero Item # 90mm Fixed In-ground Bol…" at bounding box center [570, 782] width 449 height 191
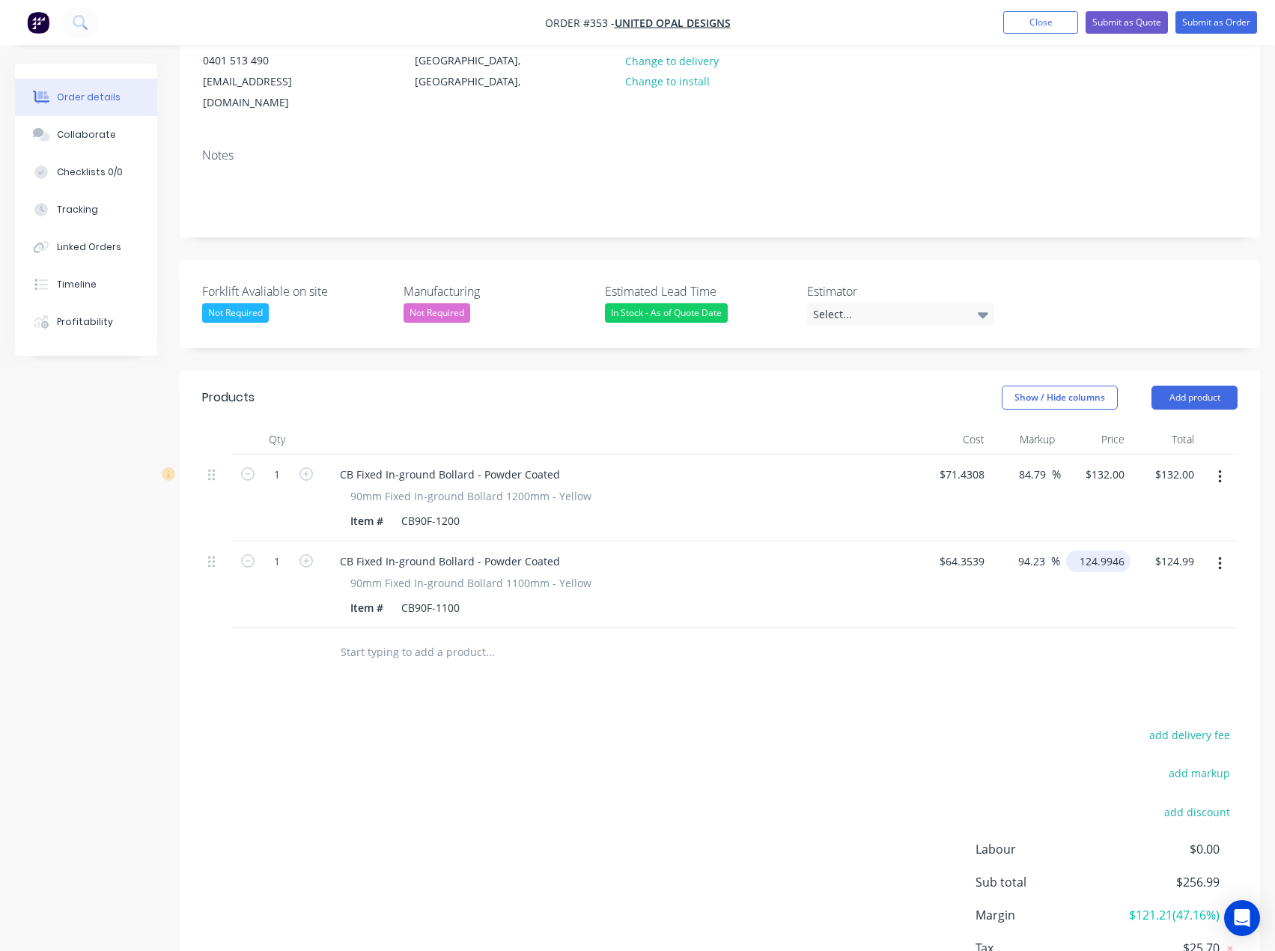
drag, startPoint x: 1097, startPoint y: 544, endPoint x: 1110, endPoint y: 550, distance: 14.1
click at [1097, 550] on input "124.9946" at bounding box center [1101, 561] width 58 height 22
type input "125"
type input "94.24"
type input "$125.00"
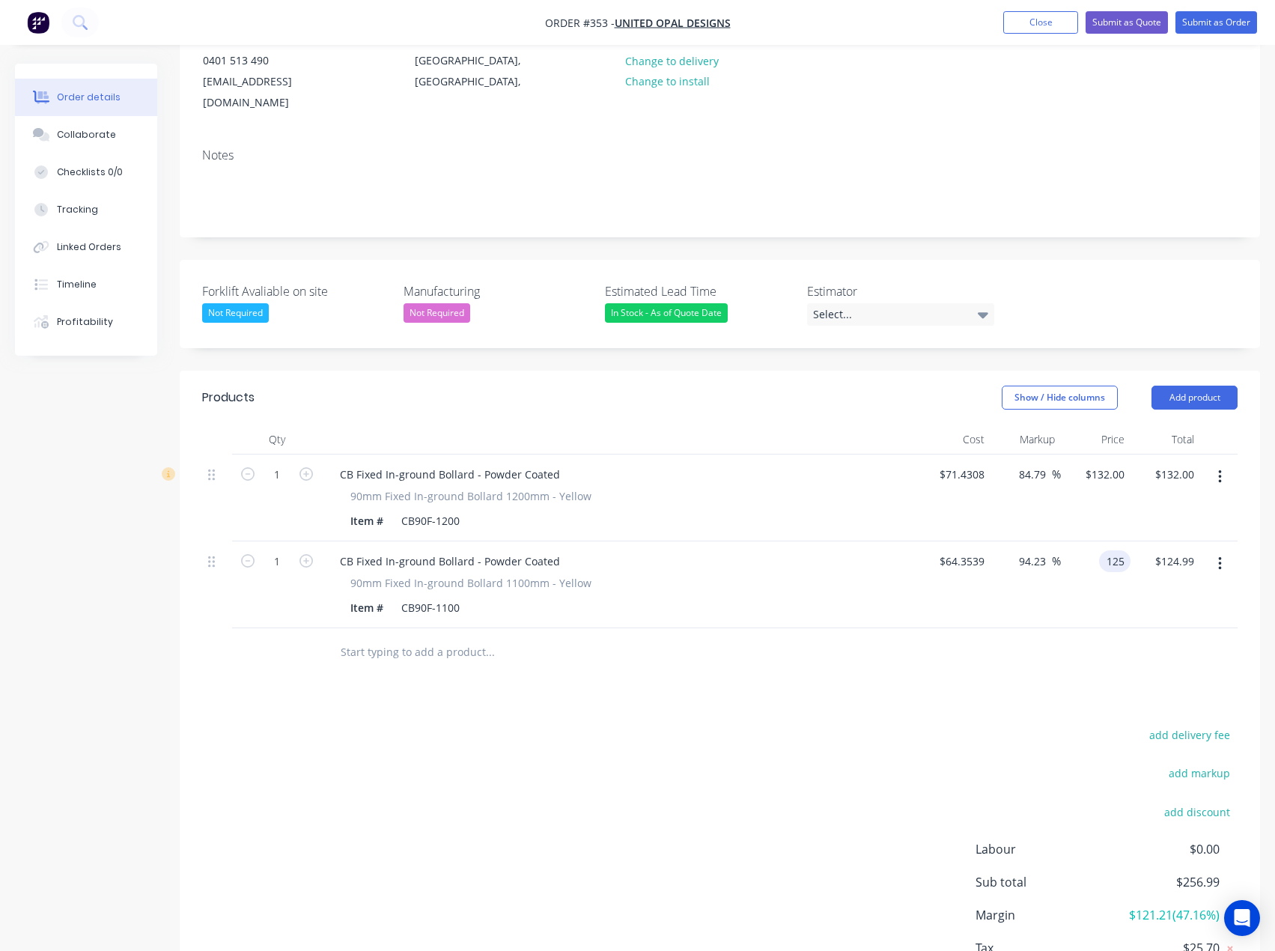
type input "$125.00"
click at [939, 725] on div "add delivery fee add markup add discount Labour $0.00 Sub total $257.00 Margin …" at bounding box center [720, 869] width 1036 height 289
click at [1221, 469] on icon "button" at bounding box center [1220, 477] width 4 height 16
click at [1131, 595] on div "Delete" at bounding box center [1166, 606] width 115 height 22
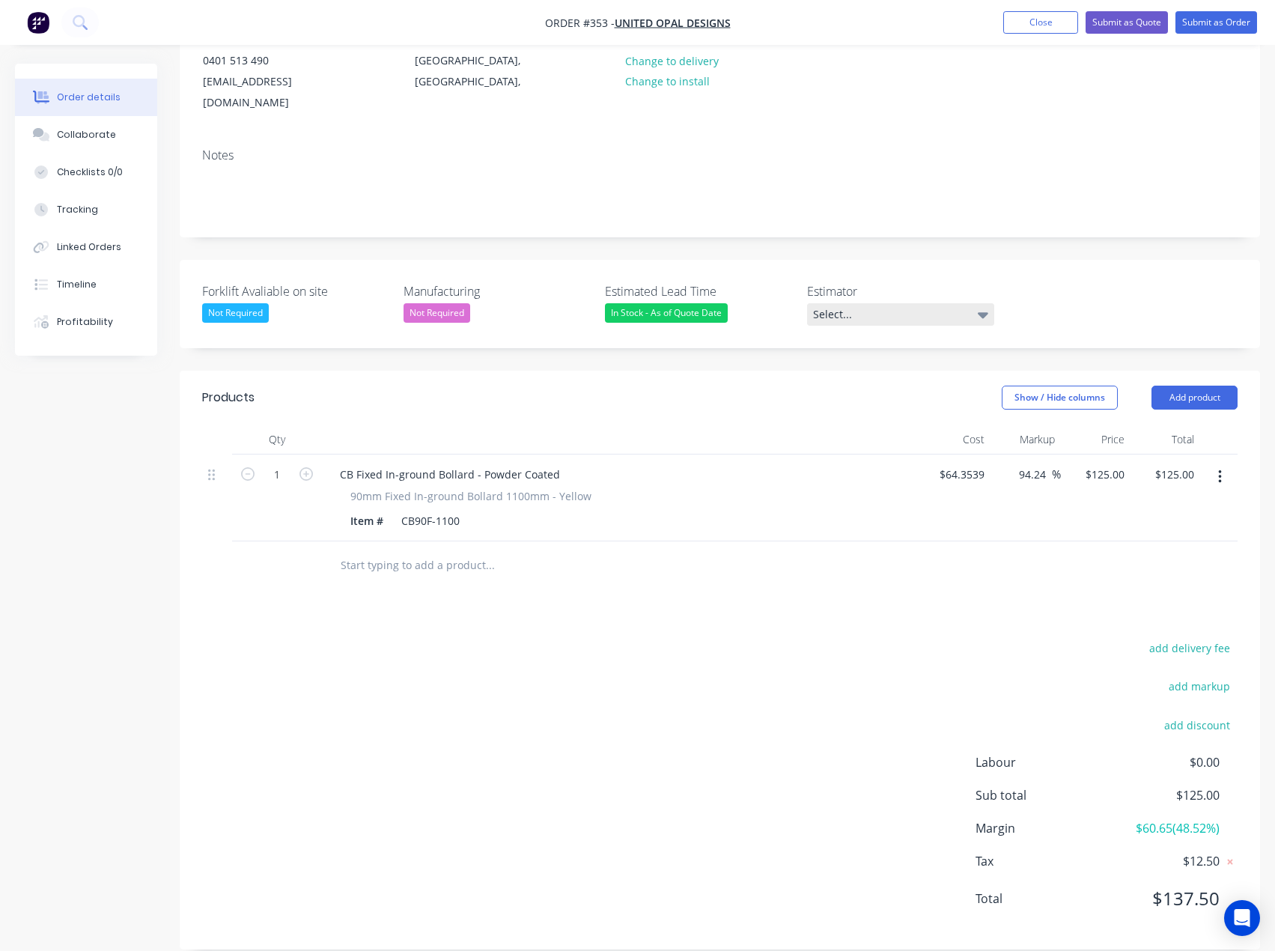
click at [973, 303] on div "Select..." at bounding box center [900, 314] width 187 height 22
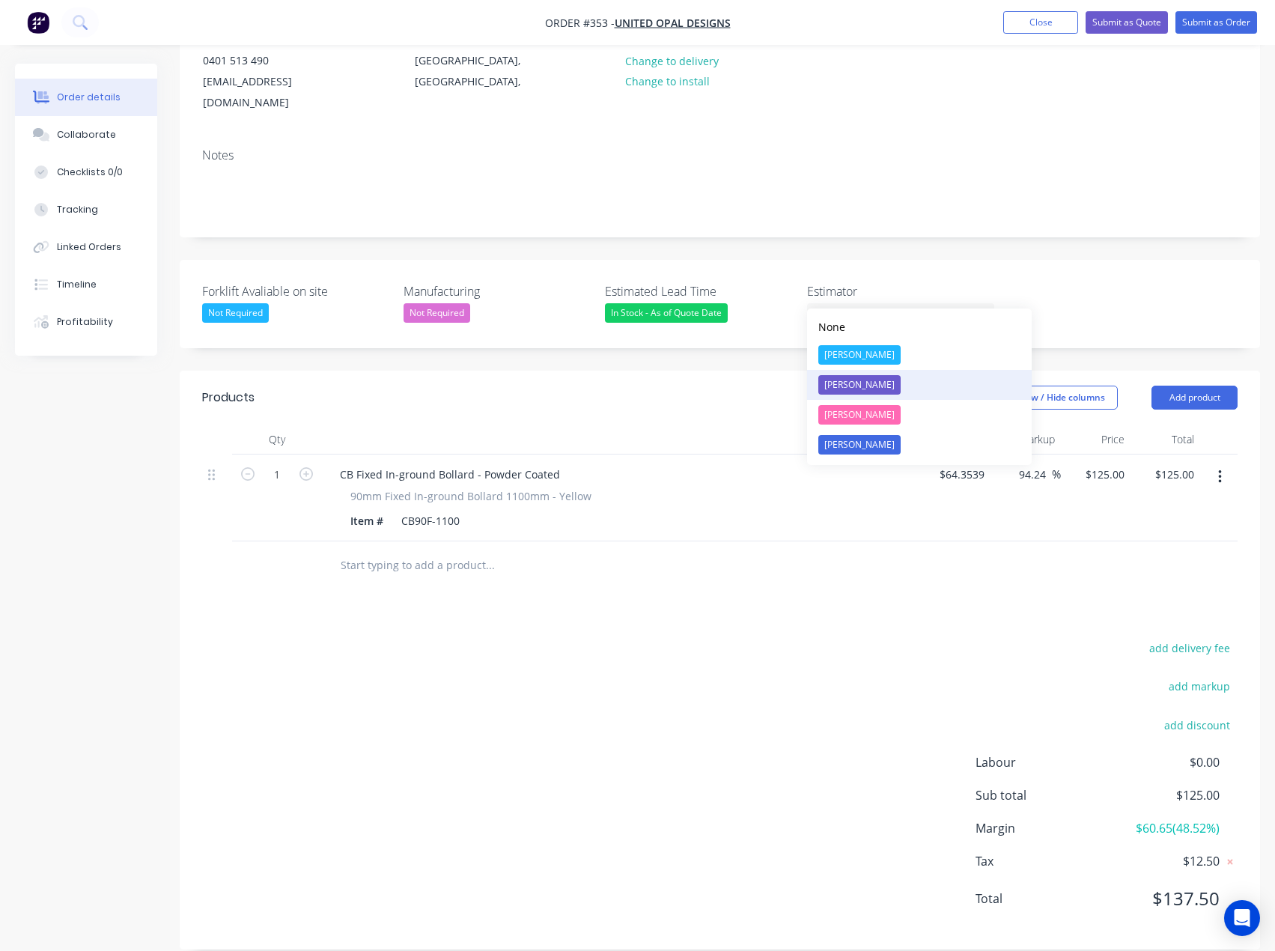
click at [851, 384] on div "[PERSON_NAME]" at bounding box center [859, 384] width 82 height 19
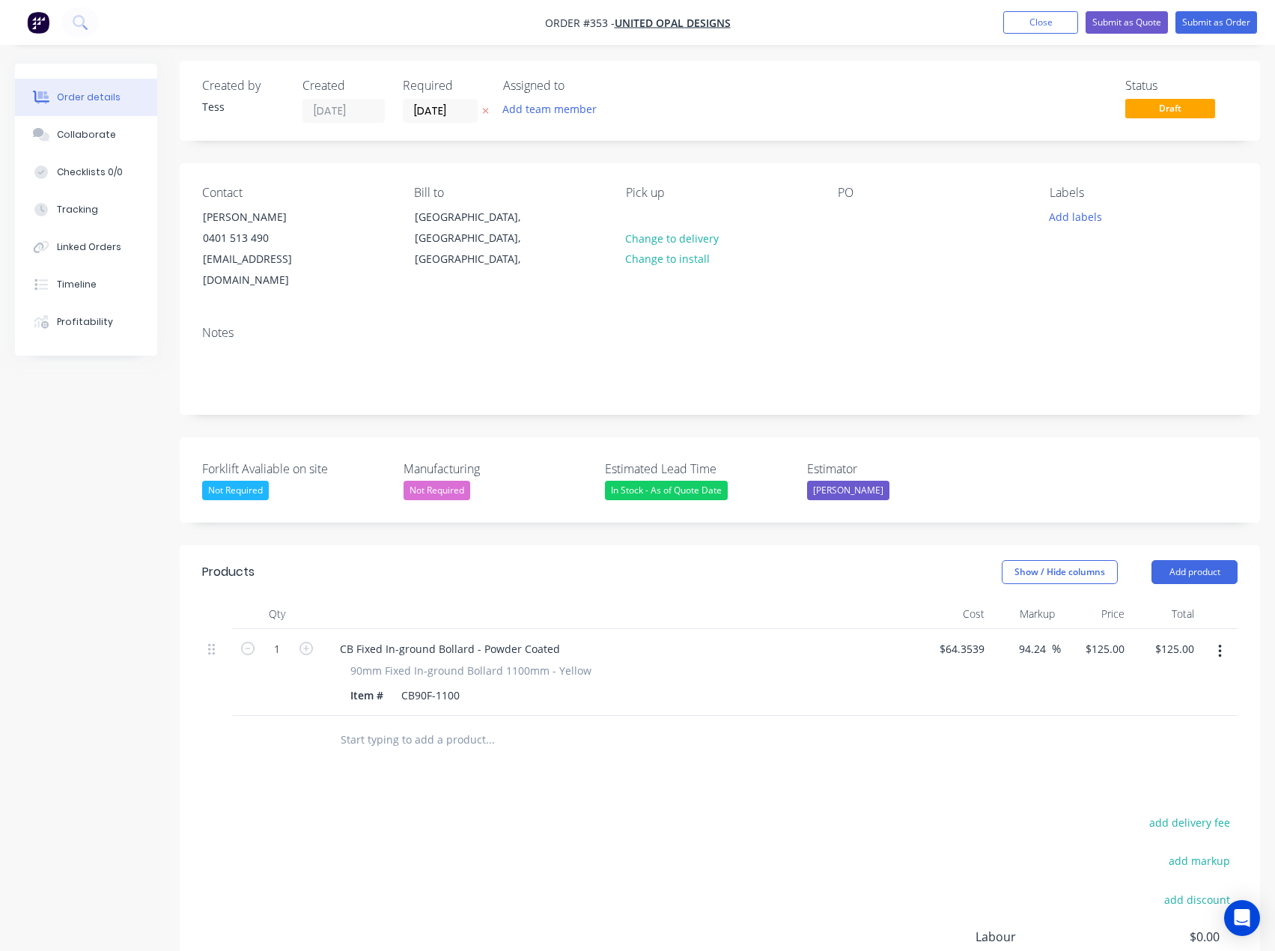
scroll to position [0, 0]
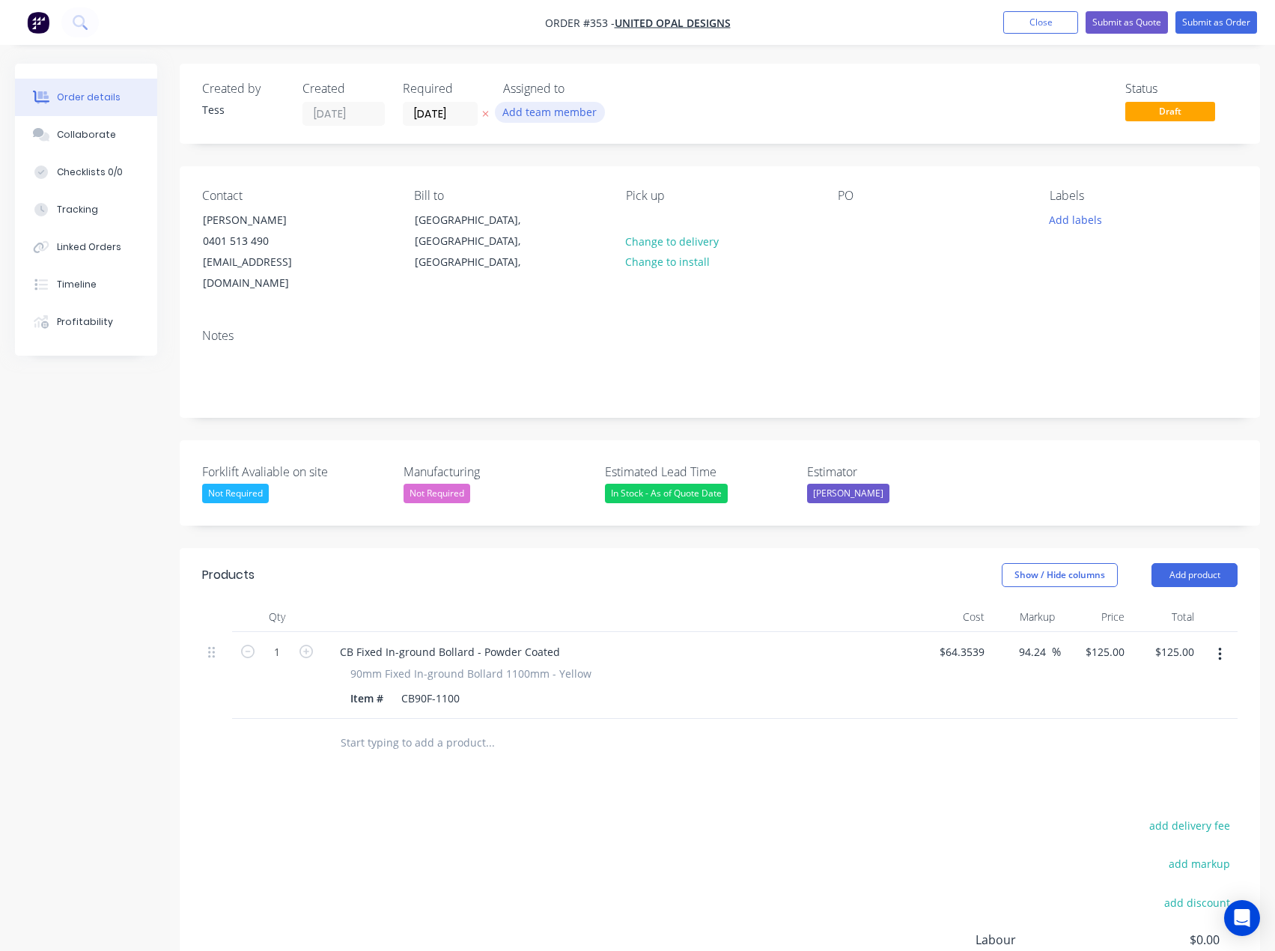
click at [545, 108] on button "Add team member" at bounding box center [550, 112] width 110 height 20
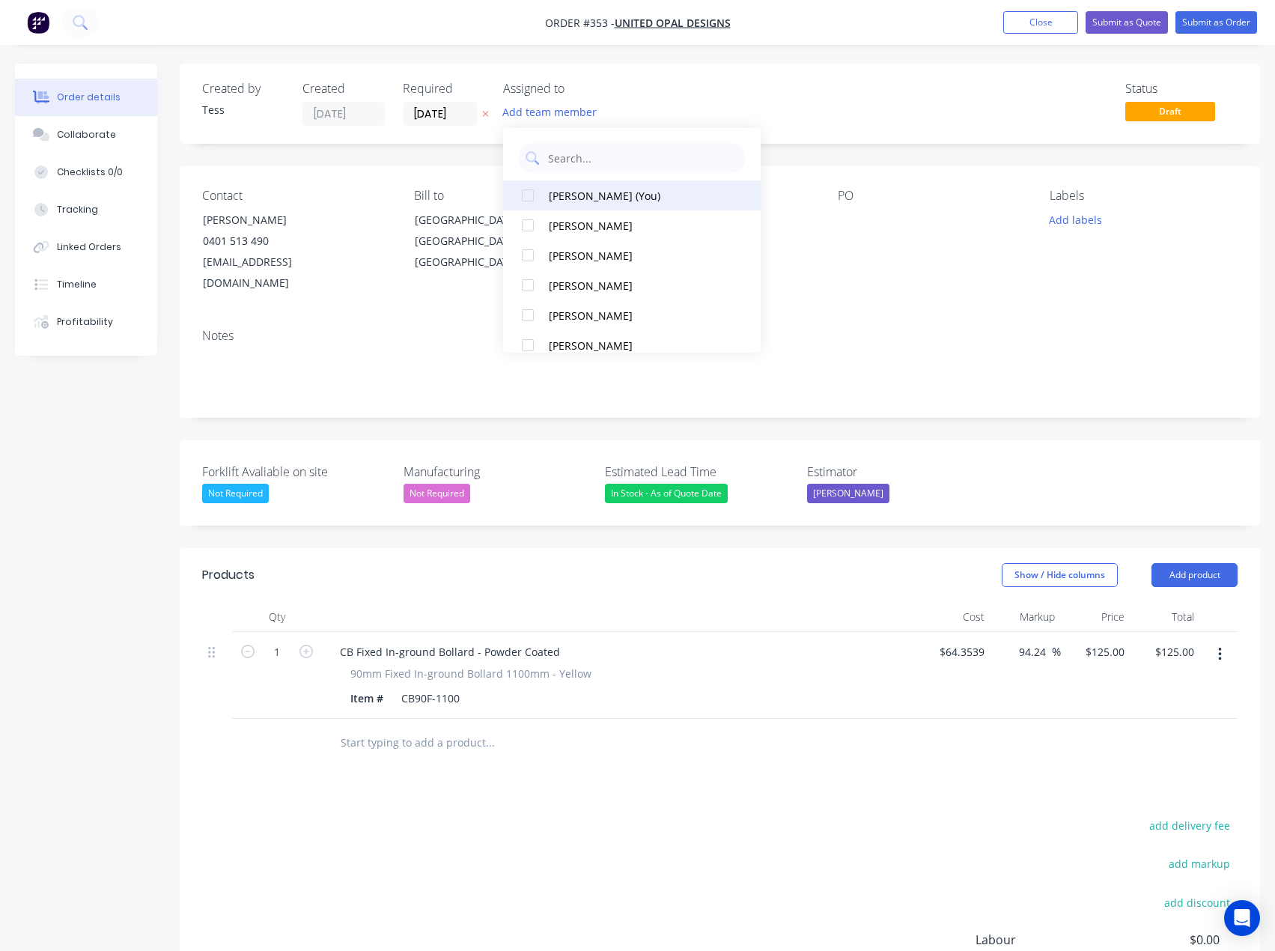
click at [561, 205] on button "[PERSON_NAME] (You)" at bounding box center [632, 195] width 258 height 30
click at [645, 85] on div "Assigned to" at bounding box center [578, 89] width 150 height 14
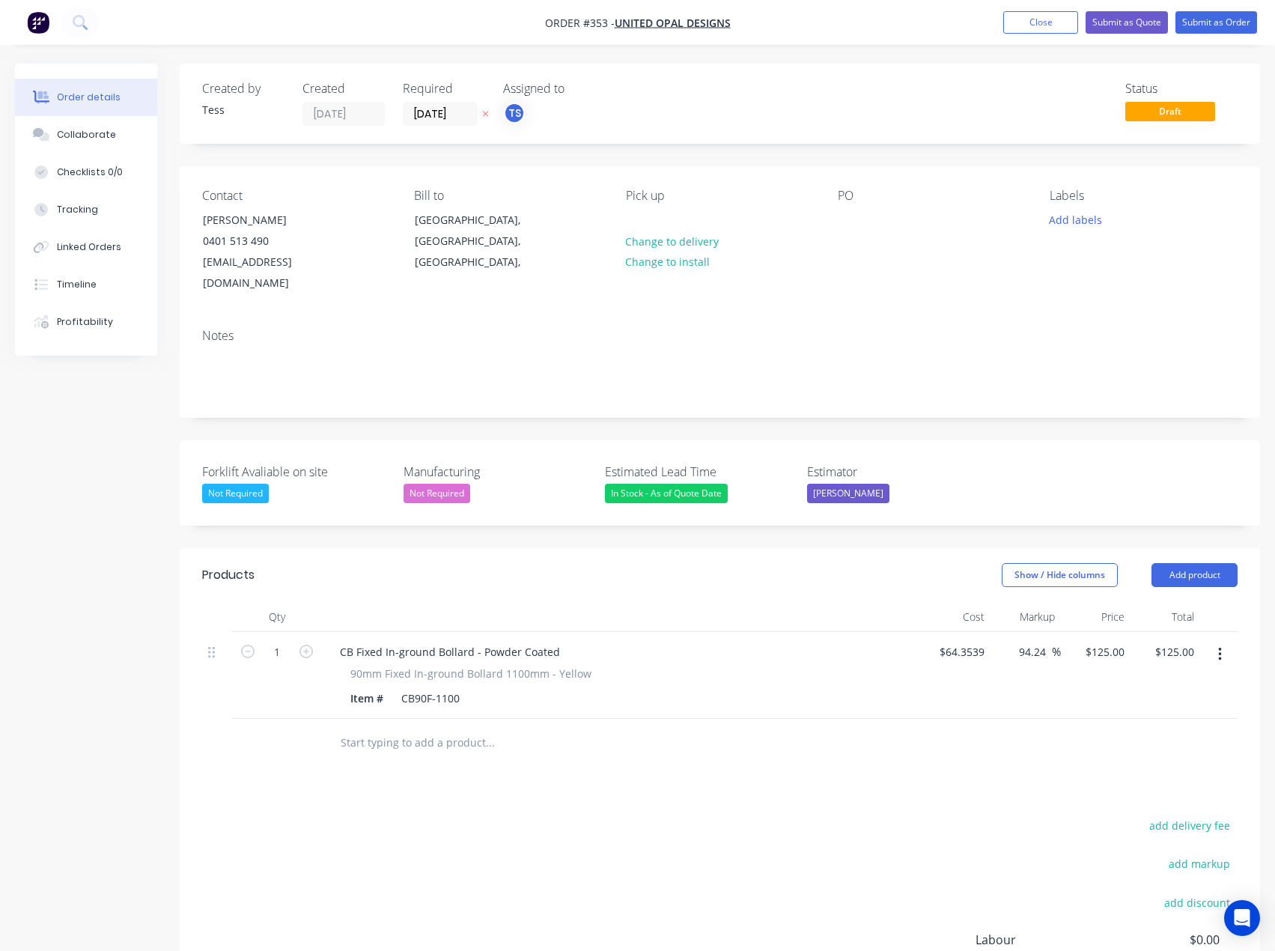
click at [1076, 205] on div "Labels Add labels" at bounding box center [1144, 242] width 188 height 106
click at [1078, 214] on button "Add labels" at bounding box center [1076, 219] width 69 height 20
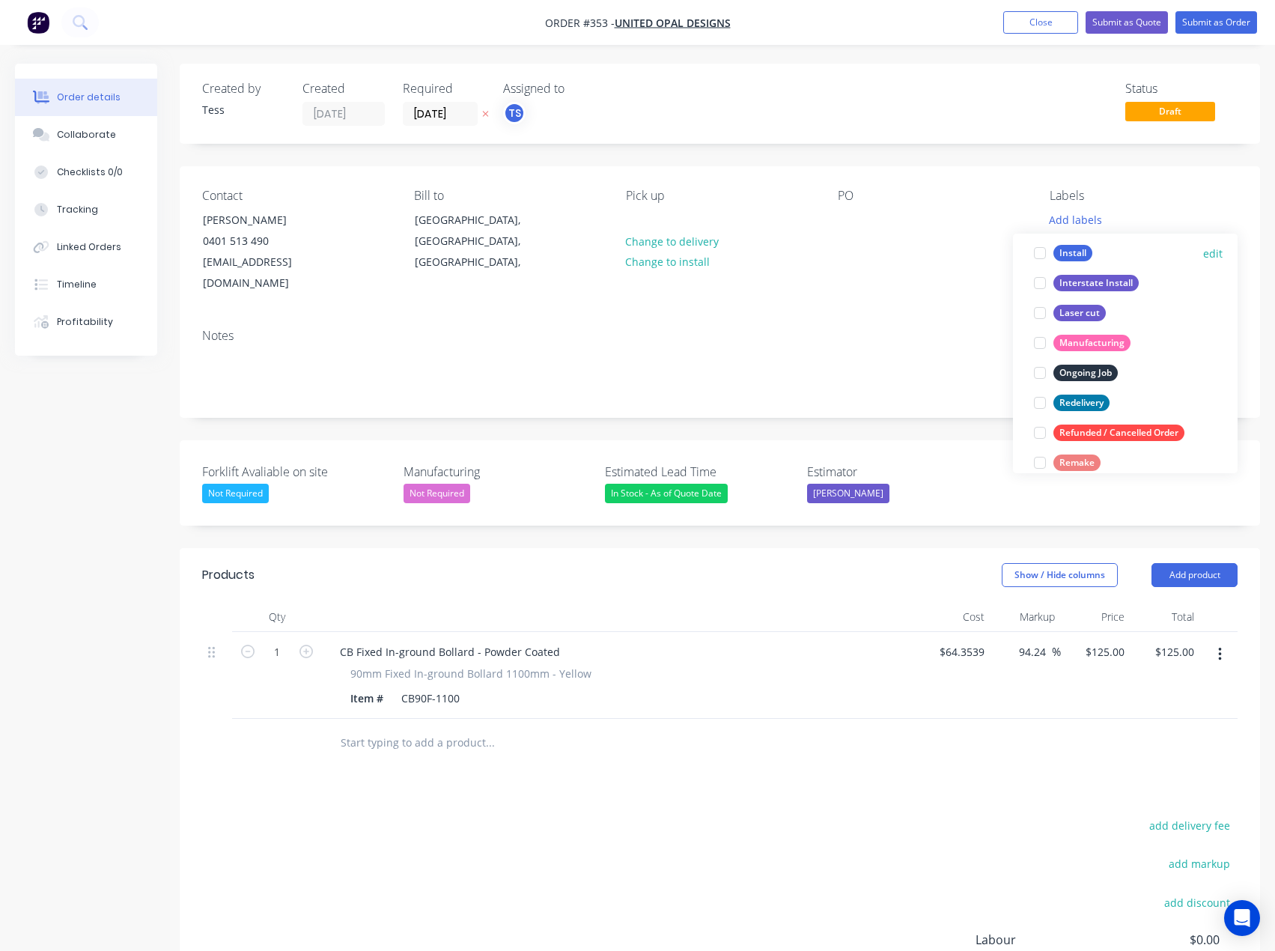
scroll to position [240, 0]
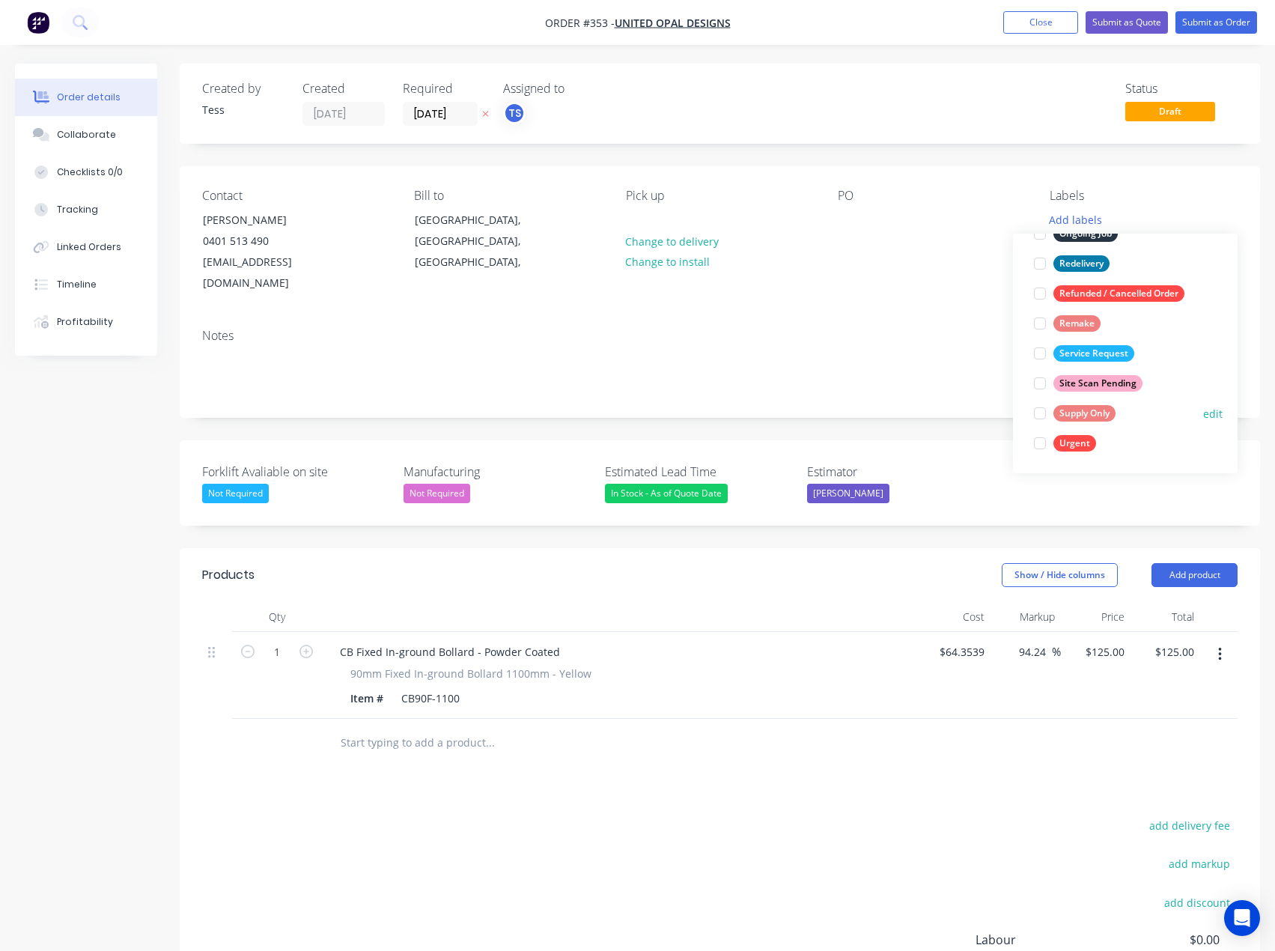
click at [1069, 409] on div "Supply Only" at bounding box center [1085, 413] width 62 height 16
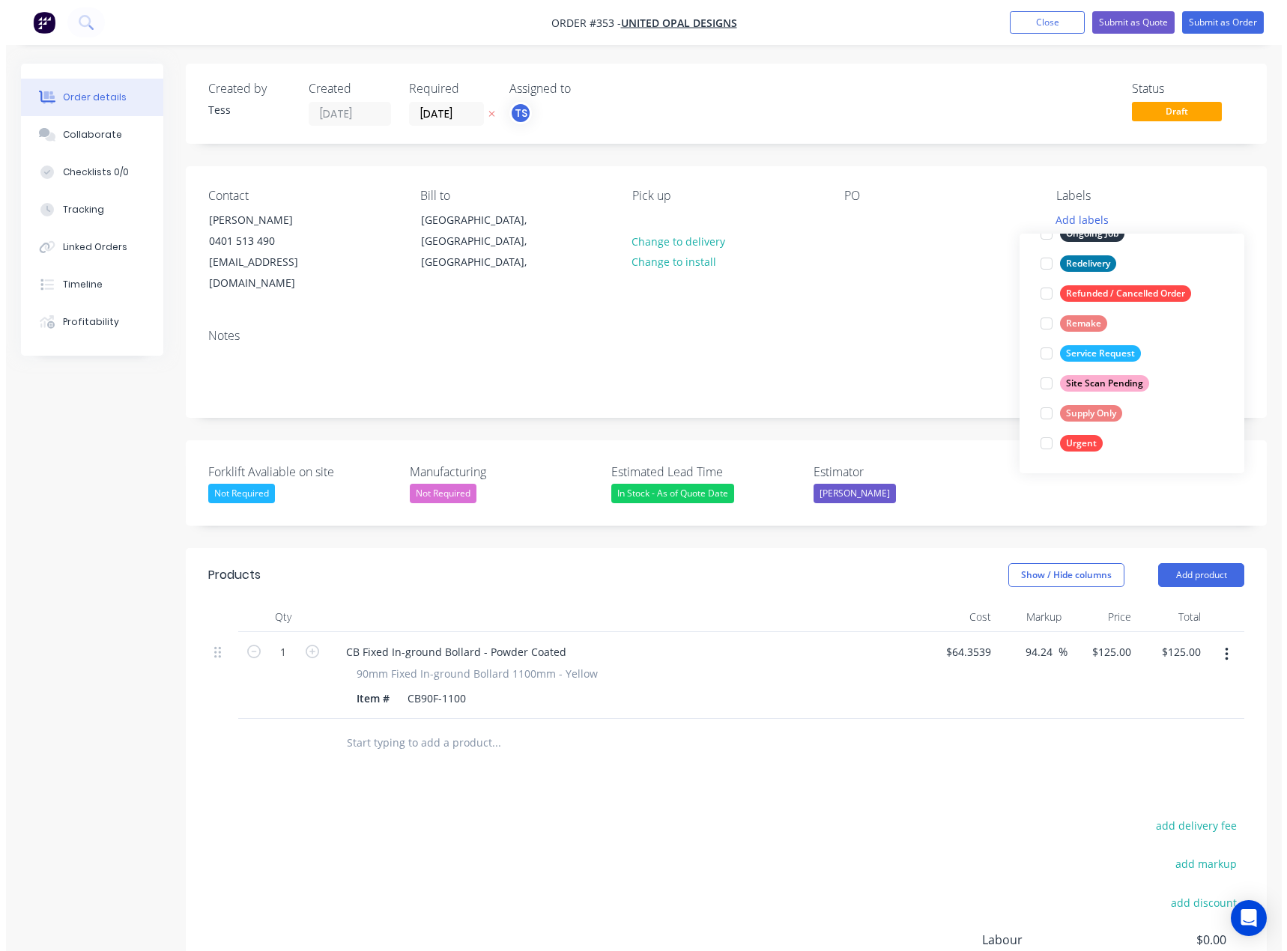
scroll to position [0, 0]
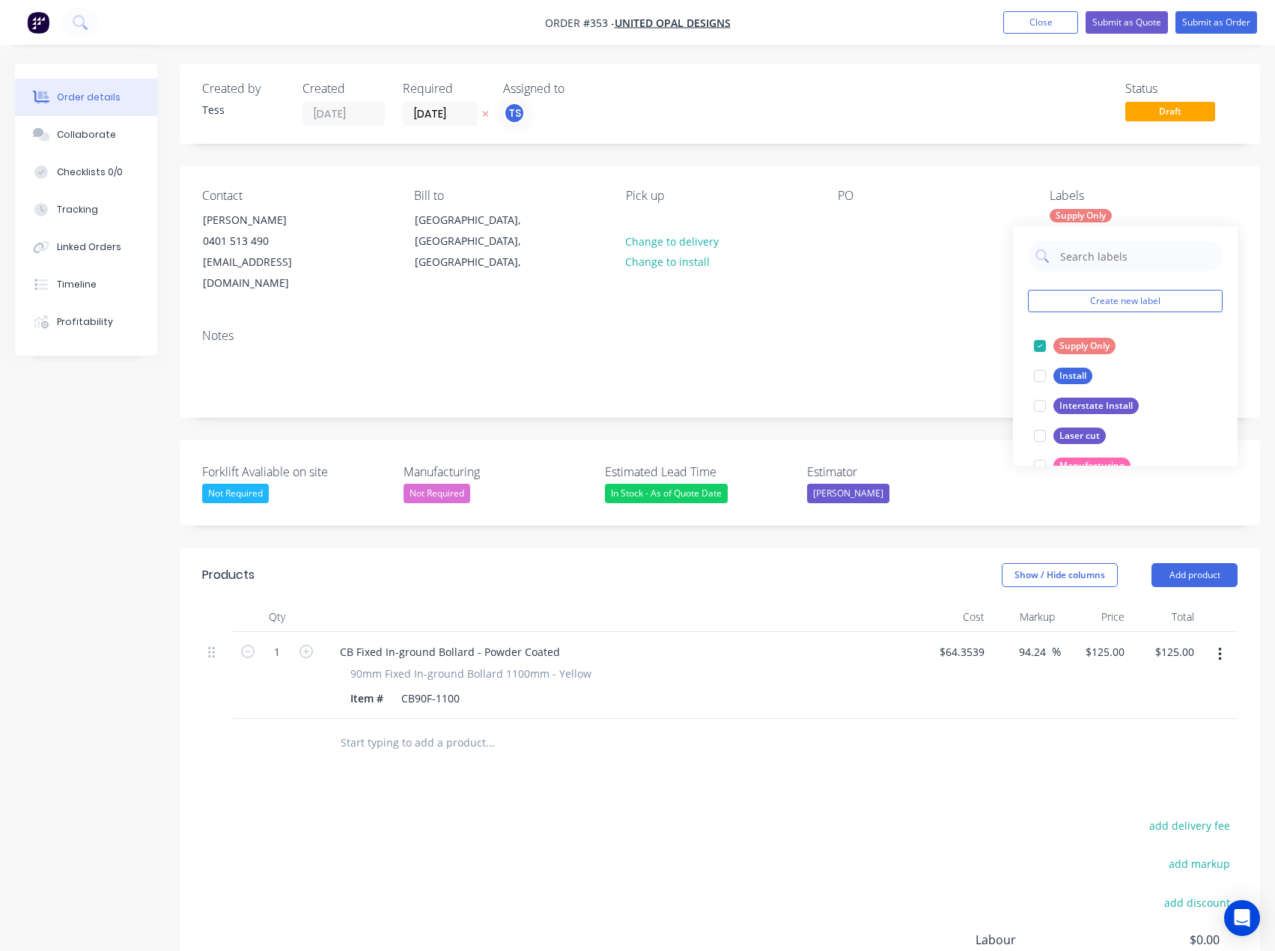
click at [991, 224] on div "PO" at bounding box center [932, 242] width 188 height 106
click at [1149, 17] on button "Submit as Quote" at bounding box center [1127, 22] width 82 height 22
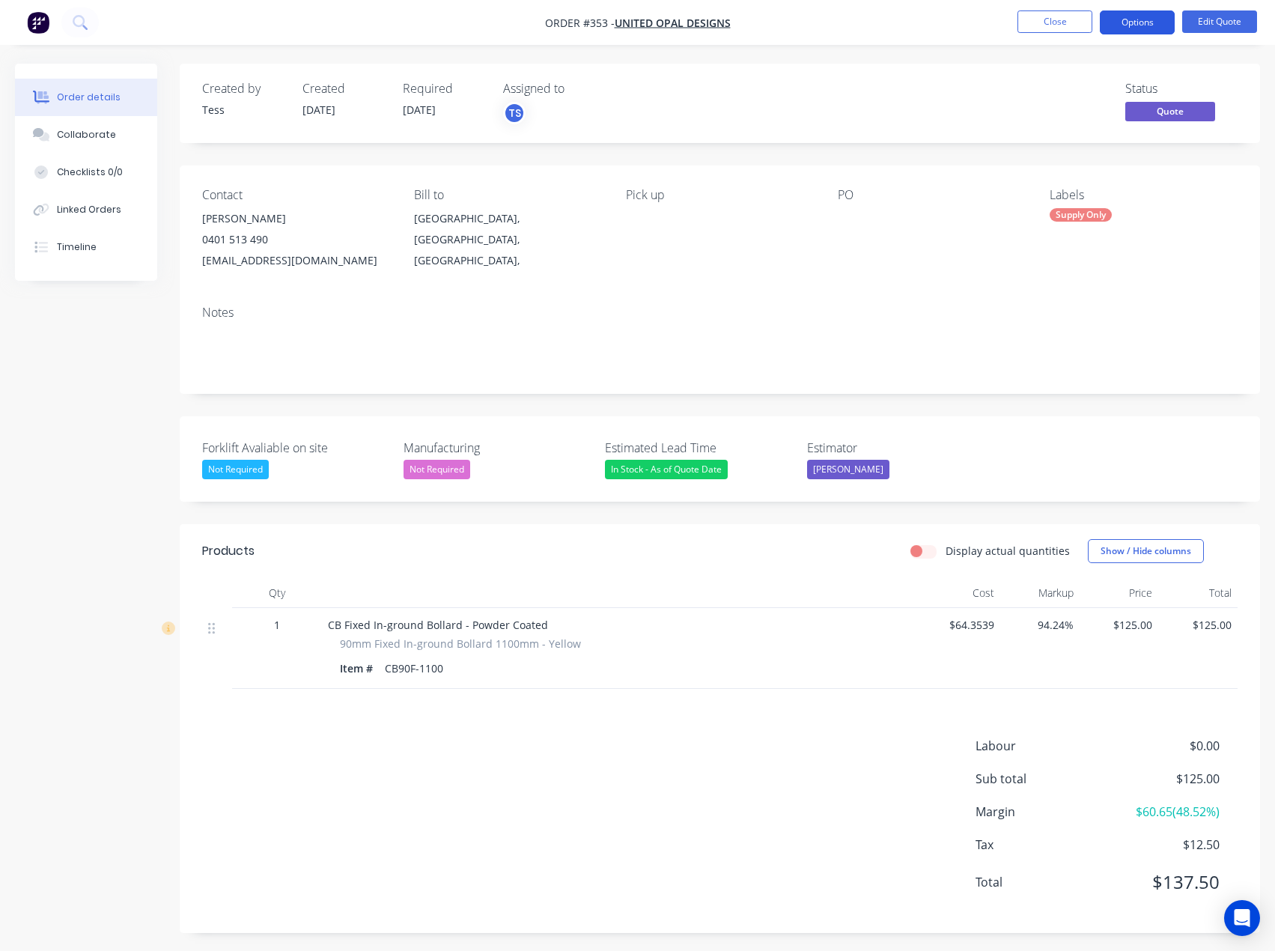
click at [1143, 27] on button "Options" at bounding box center [1137, 22] width 75 height 24
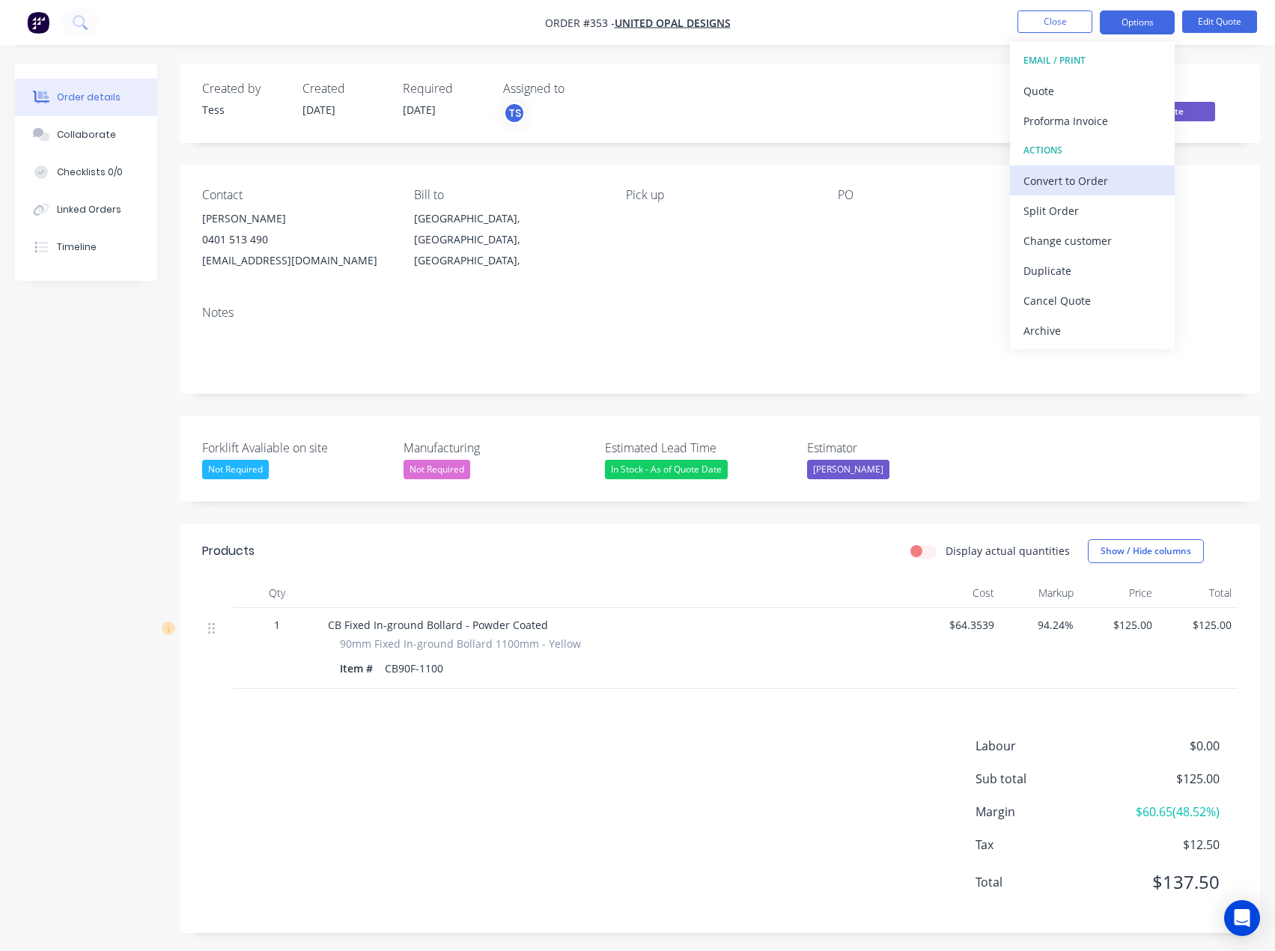
drag, startPoint x: 1084, startPoint y: 180, endPoint x: 1080, endPoint y: 193, distance: 14.2
click at [1080, 193] on button "Convert to Order" at bounding box center [1092, 180] width 165 height 30
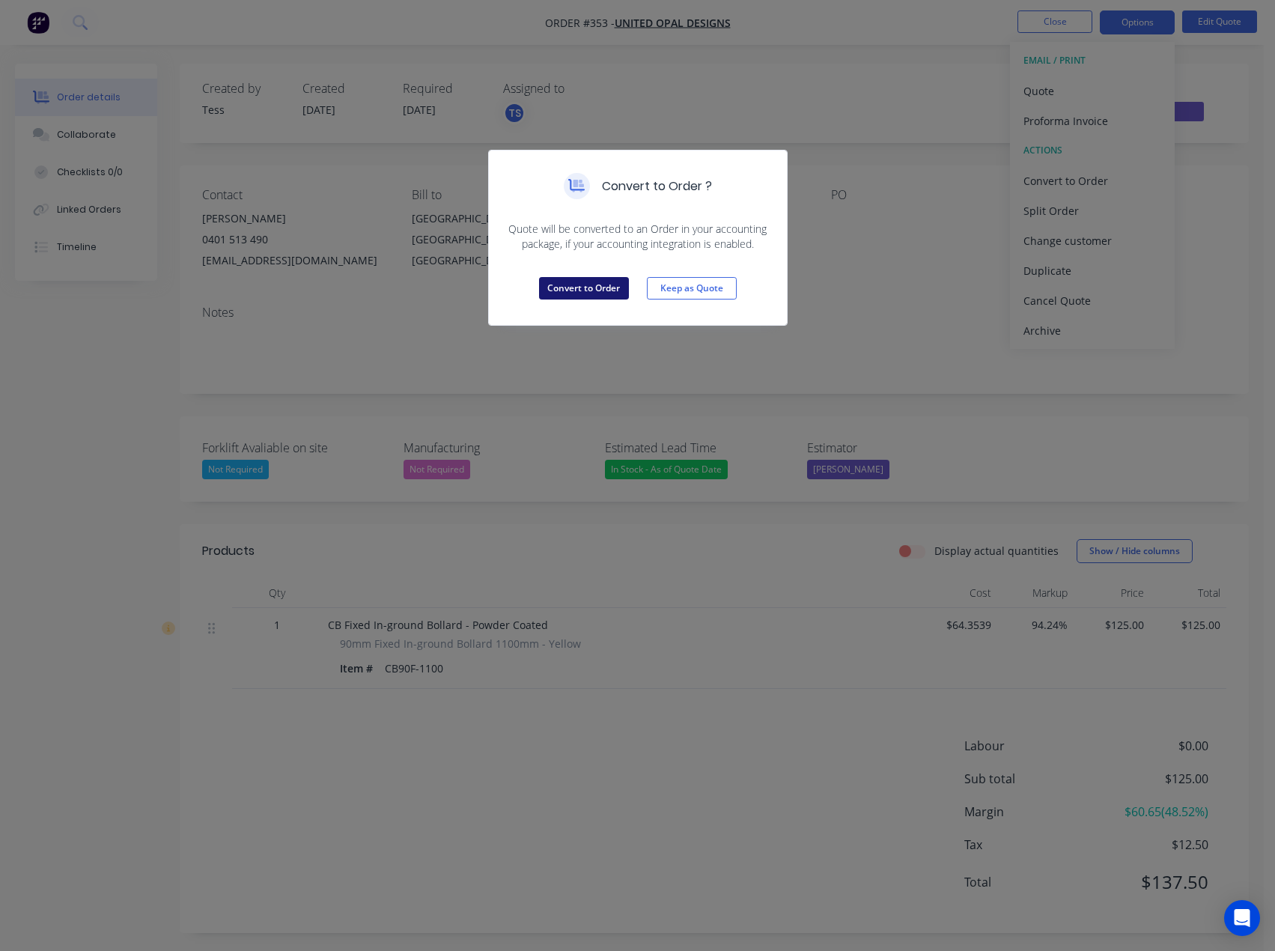
click at [595, 291] on button "Convert to Order" at bounding box center [584, 288] width 90 height 22
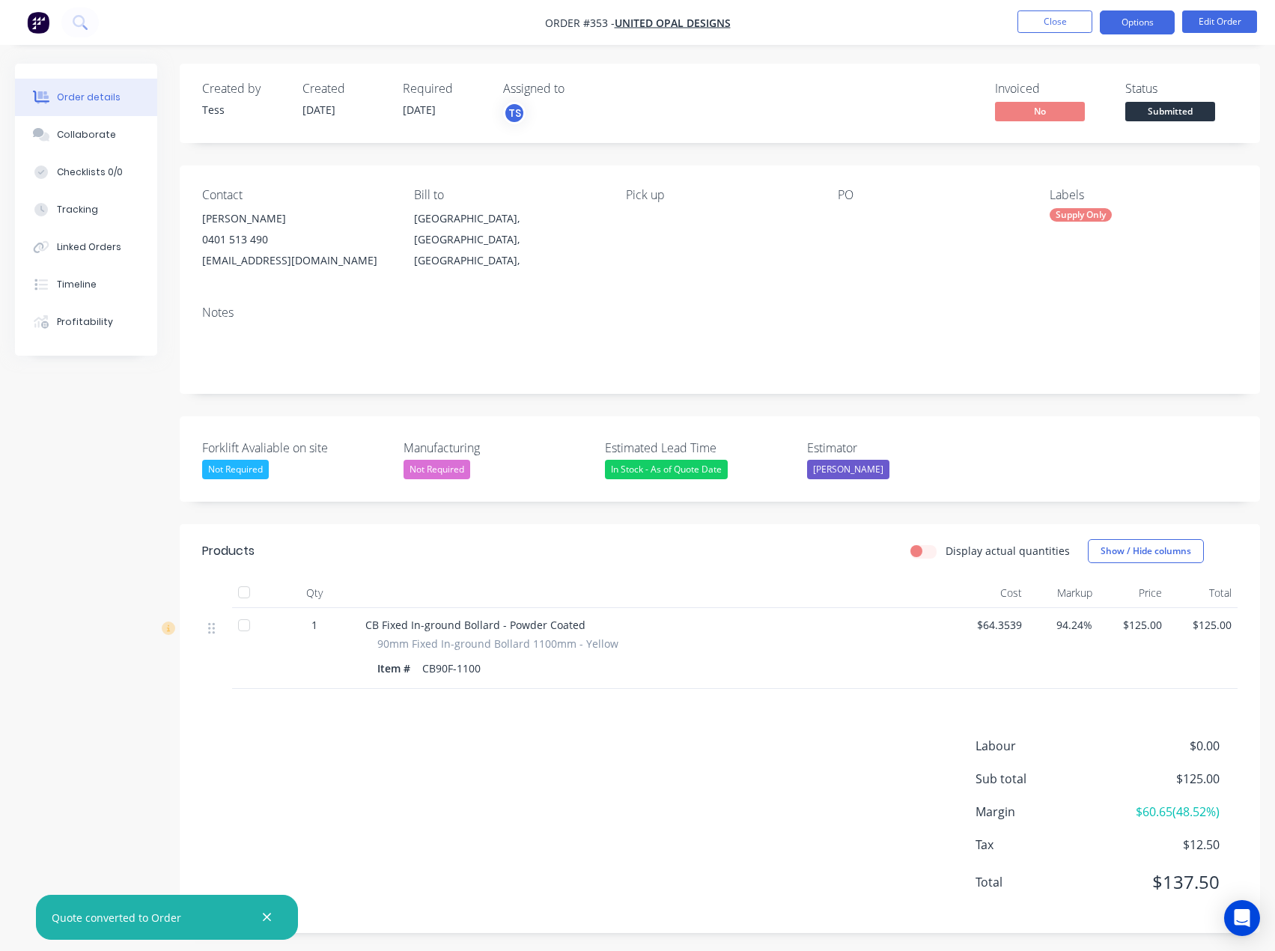
click at [1133, 23] on button "Options" at bounding box center [1137, 22] width 75 height 24
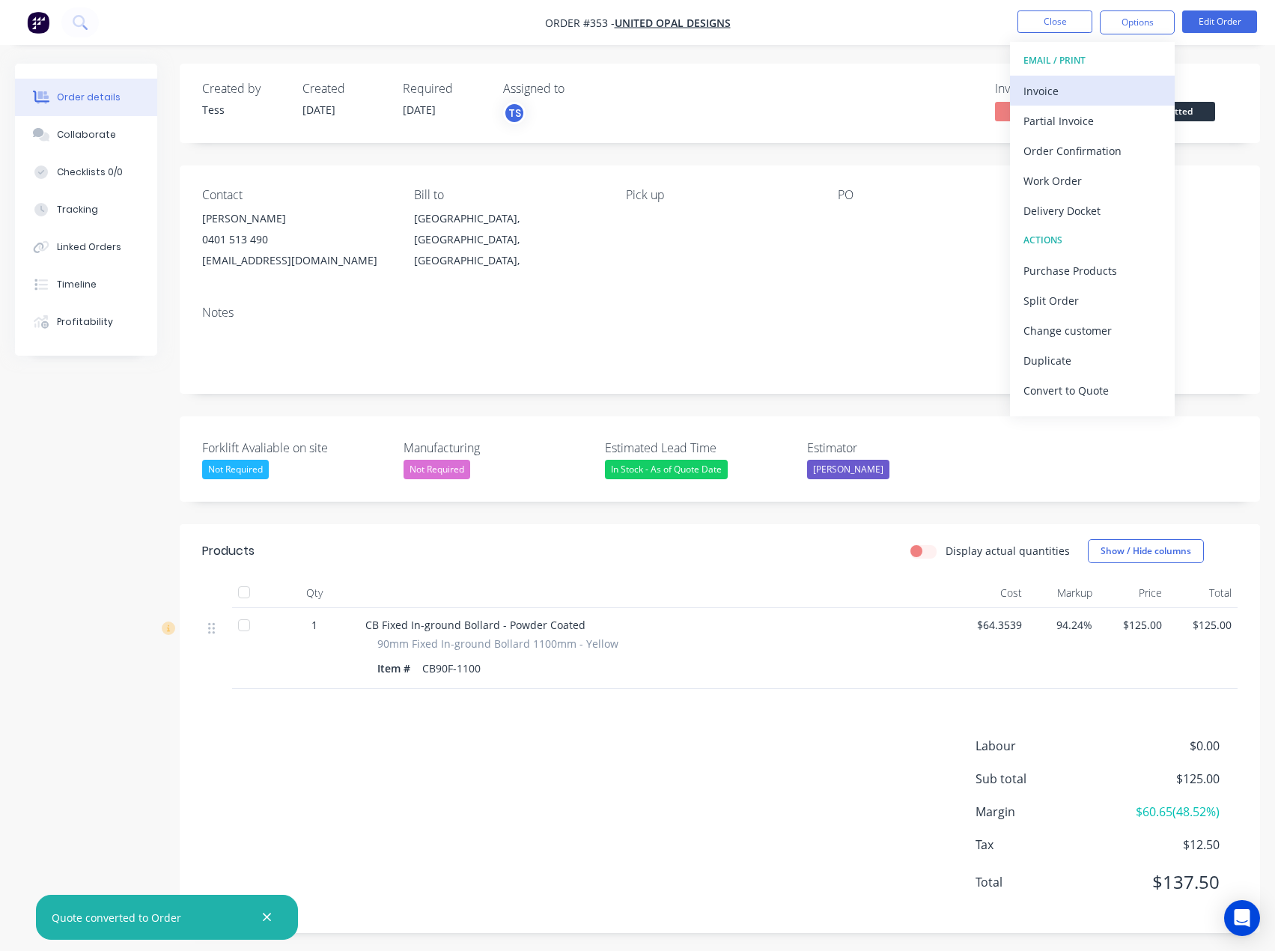
click at [1079, 93] on div "Invoice" at bounding box center [1093, 91] width 138 height 22
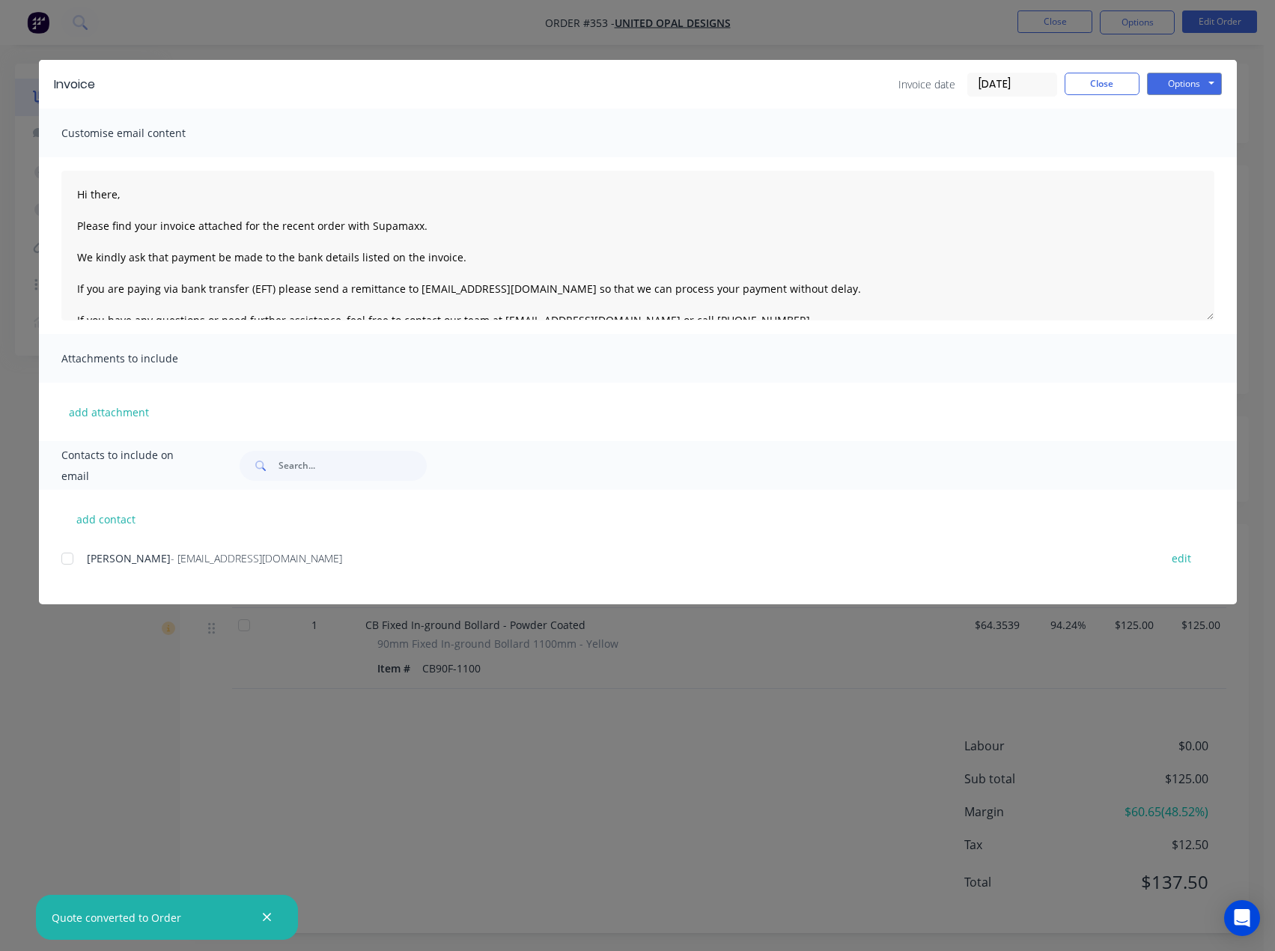
click at [69, 560] on div at bounding box center [67, 559] width 30 height 30
click at [1178, 79] on button "Options" at bounding box center [1184, 84] width 75 height 22
click at [1182, 115] on button "Preview" at bounding box center [1195, 110] width 96 height 25
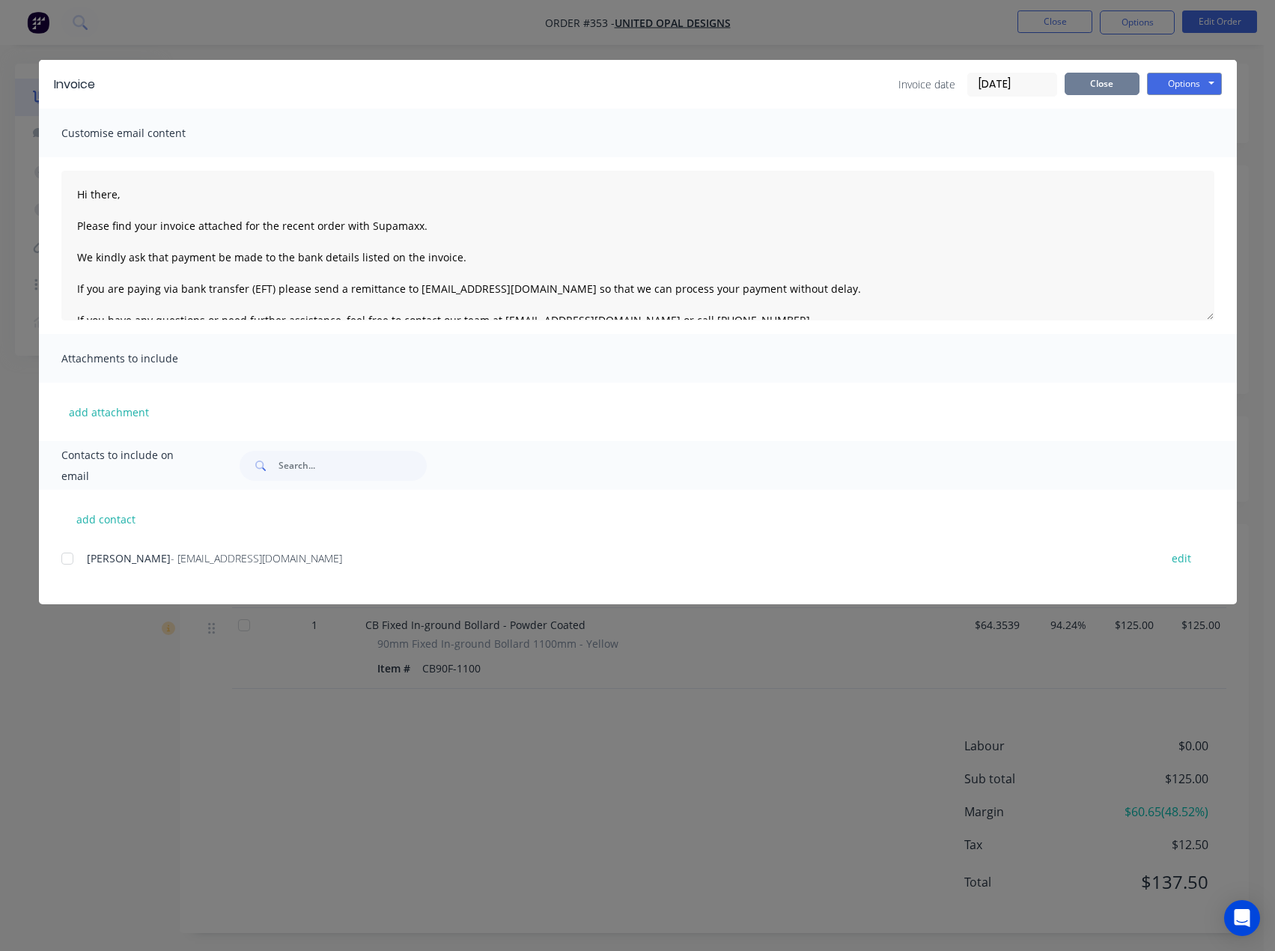
click at [1099, 79] on button "Close" at bounding box center [1102, 84] width 75 height 22
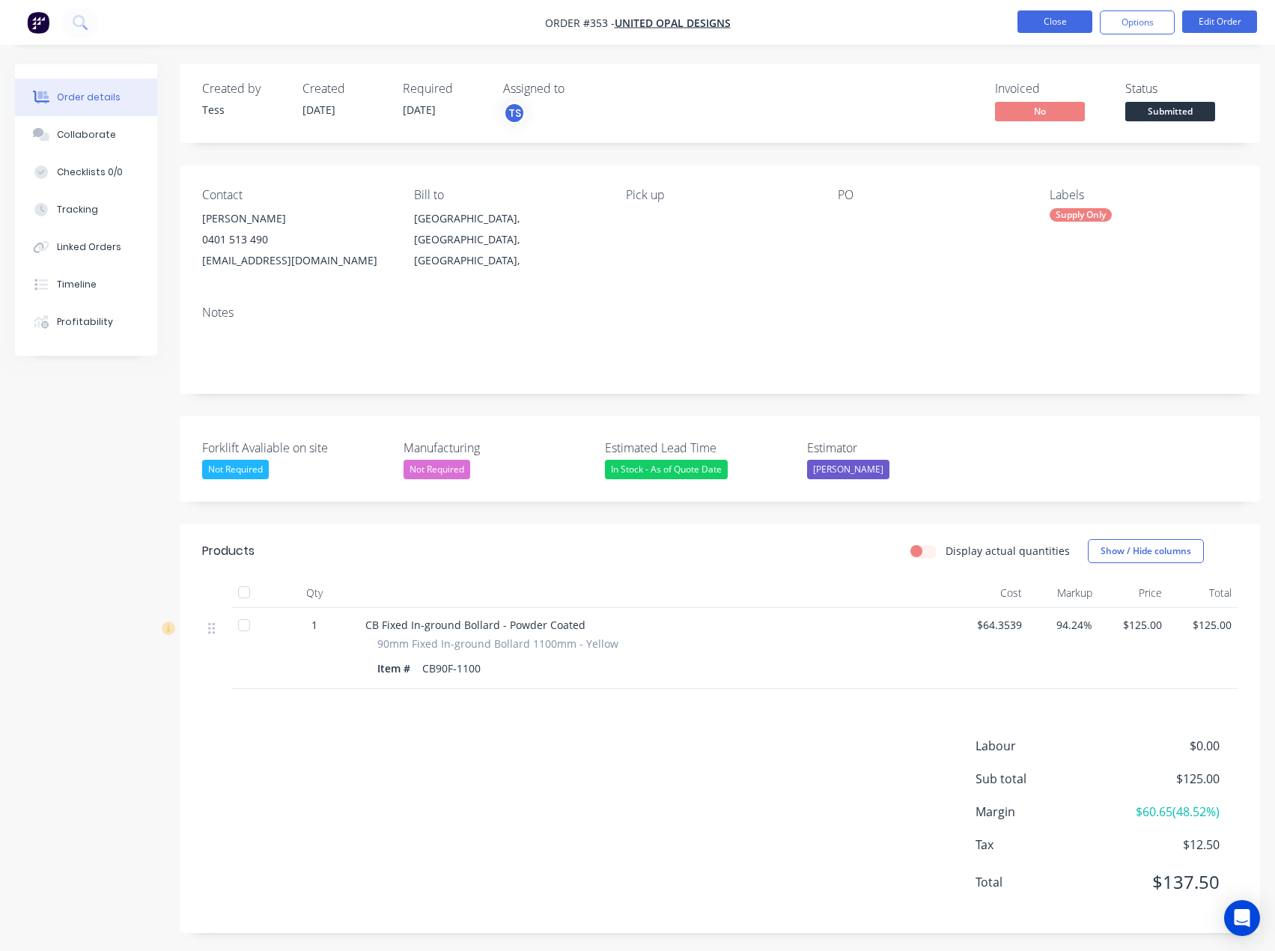
click at [1045, 21] on button "Close" at bounding box center [1055, 21] width 75 height 22
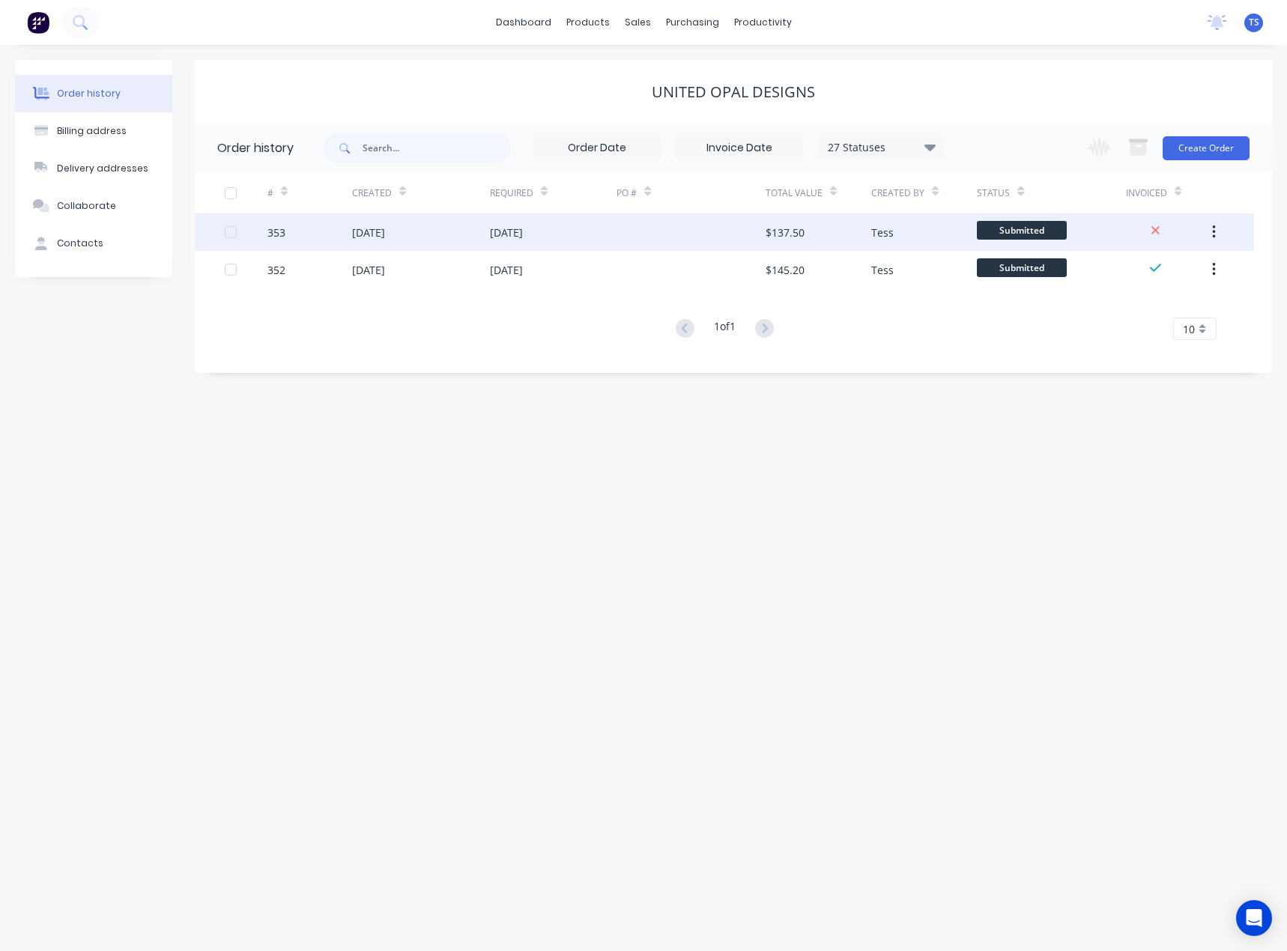
click at [512, 230] on div "[DATE]" at bounding box center [506, 233] width 33 height 16
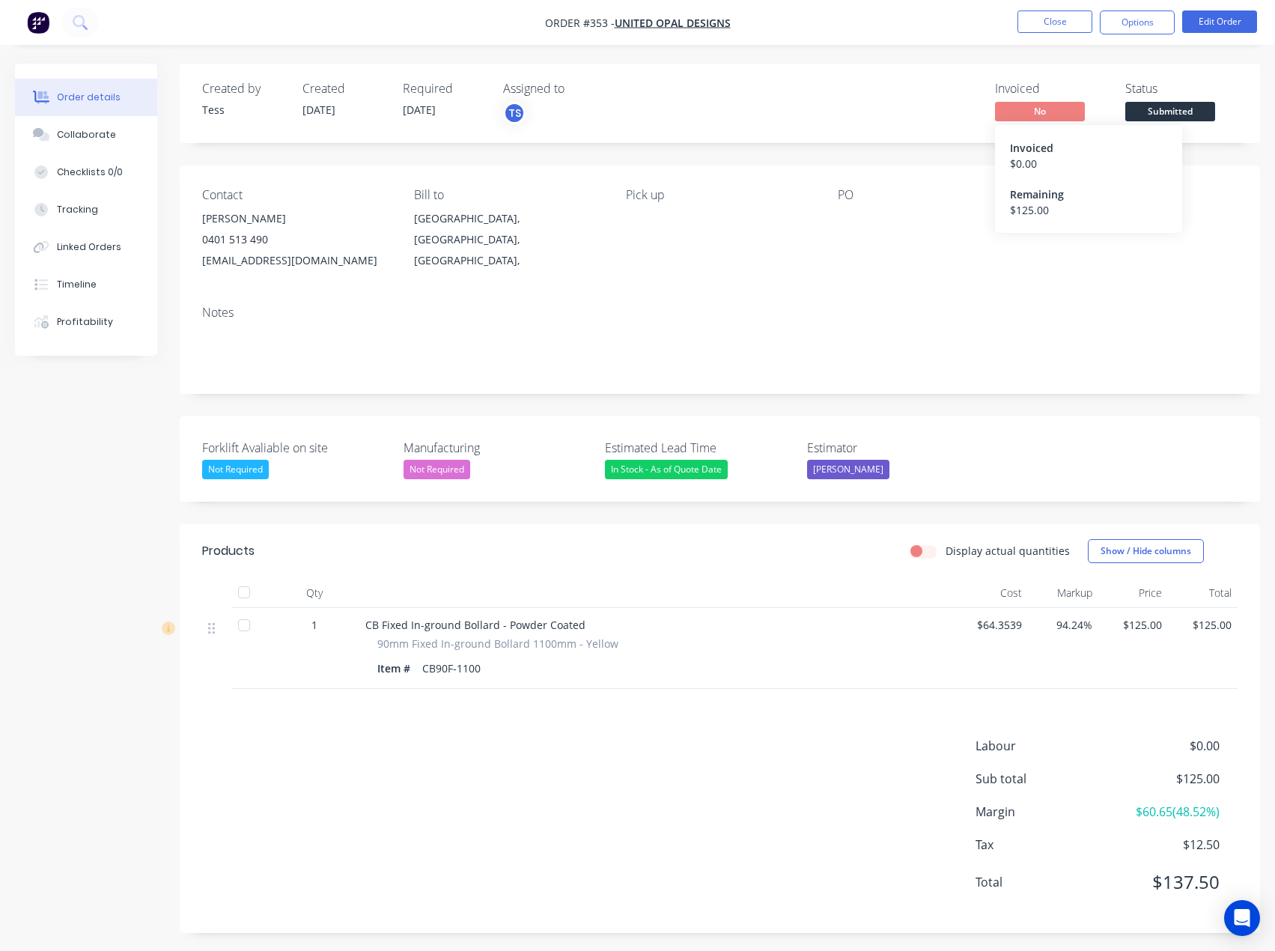
click at [1006, 113] on span "No" at bounding box center [1040, 111] width 90 height 19
click at [1122, 24] on button "Options" at bounding box center [1137, 22] width 75 height 24
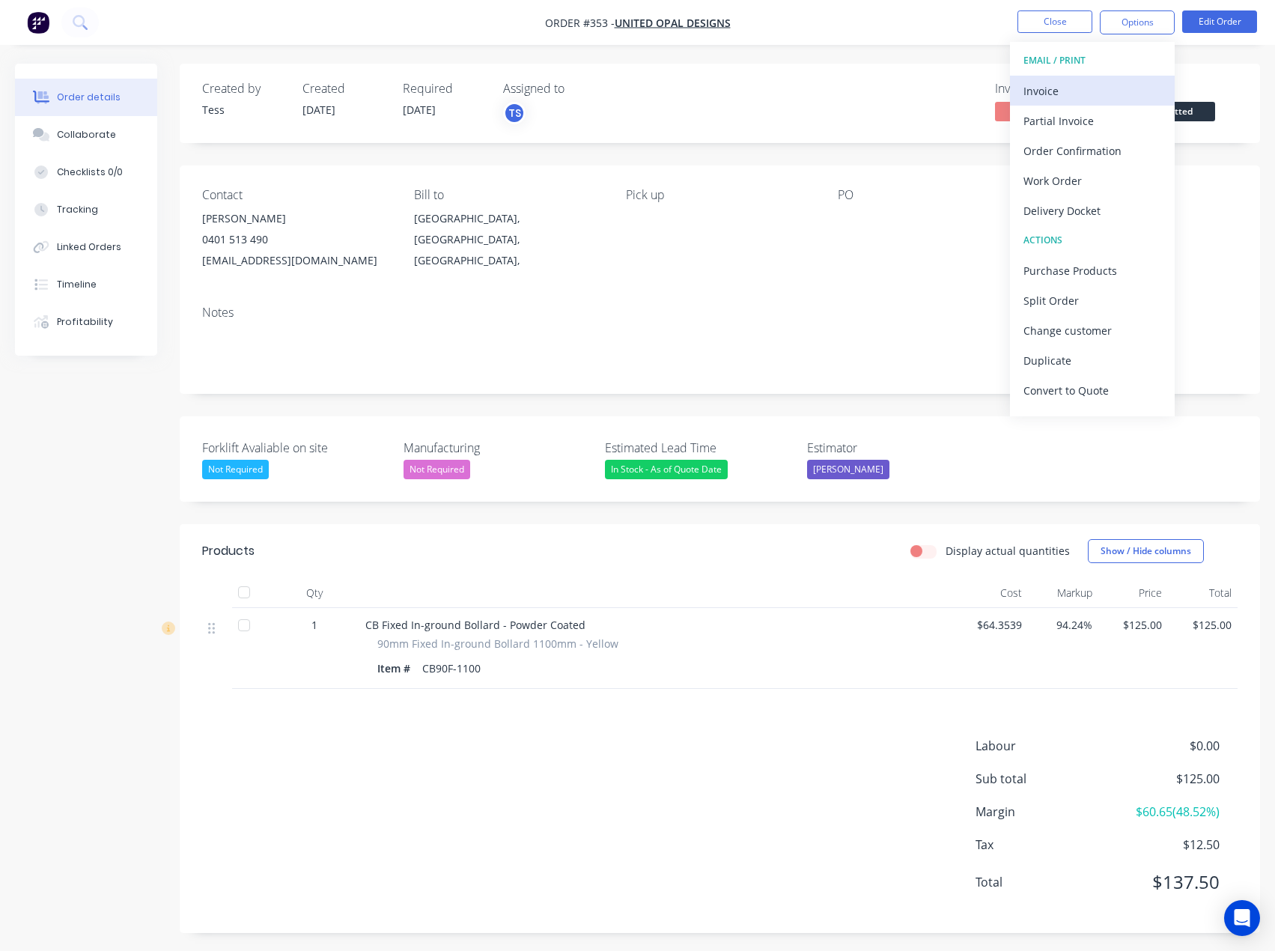
click at [1057, 91] on div "Invoice" at bounding box center [1093, 91] width 138 height 22
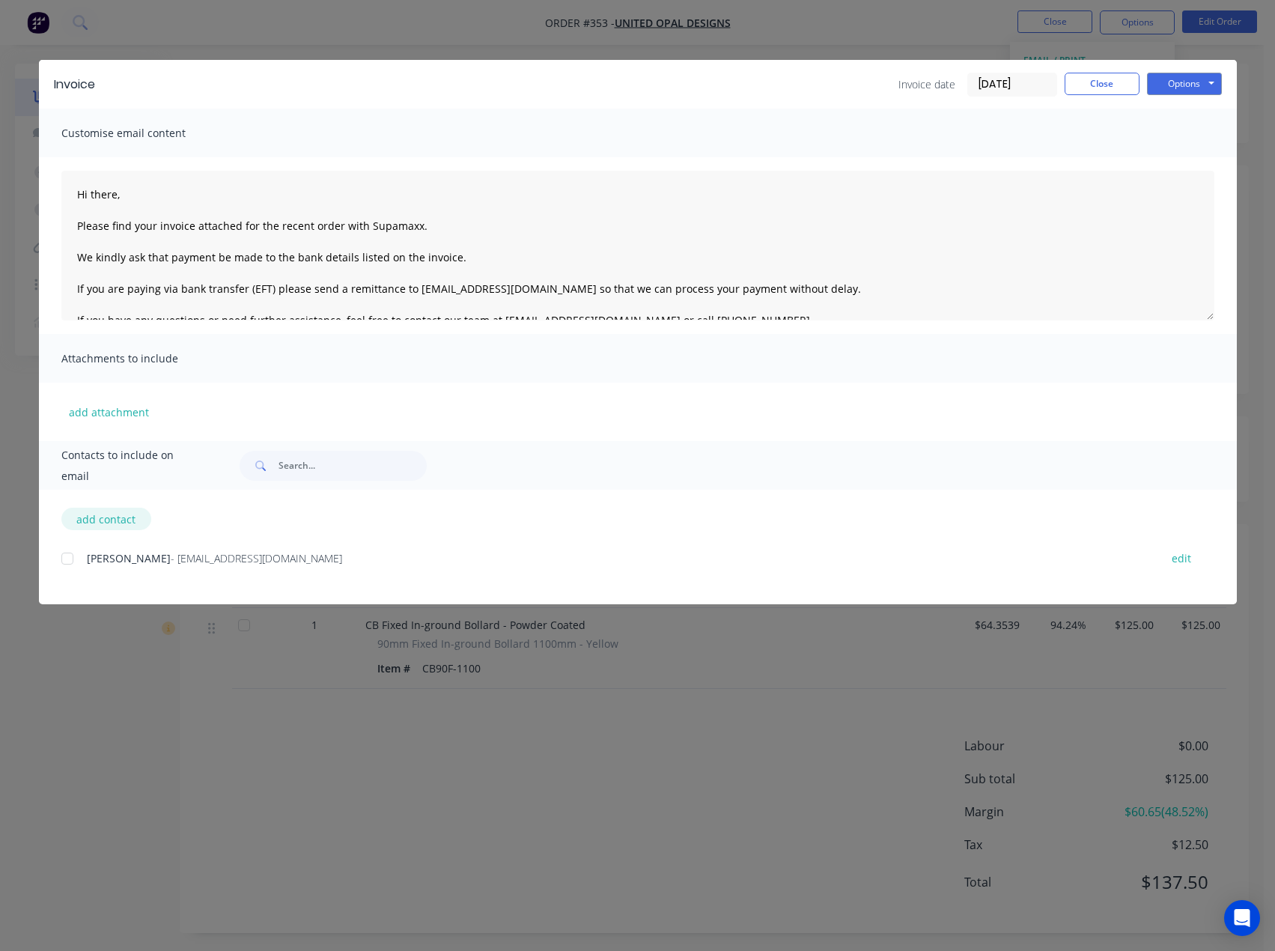
drag, startPoint x: 69, startPoint y: 559, endPoint x: 118, endPoint y: 508, distance: 71.0
click at [68, 559] on div at bounding box center [67, 559] width 30 height 30
click at [187, 195] on textarea "Hi there, Please find your invoice attached for the recent order with Supamaxx.…" at bounding box center [637, 246] width 1153 height 150
click at [1204, 79] on button "Options" at bounding box center [1184, 84] width 75 height 22
click at [1170, 165] on button "Email" at bounding box center [1195, 160] width 96 height 25
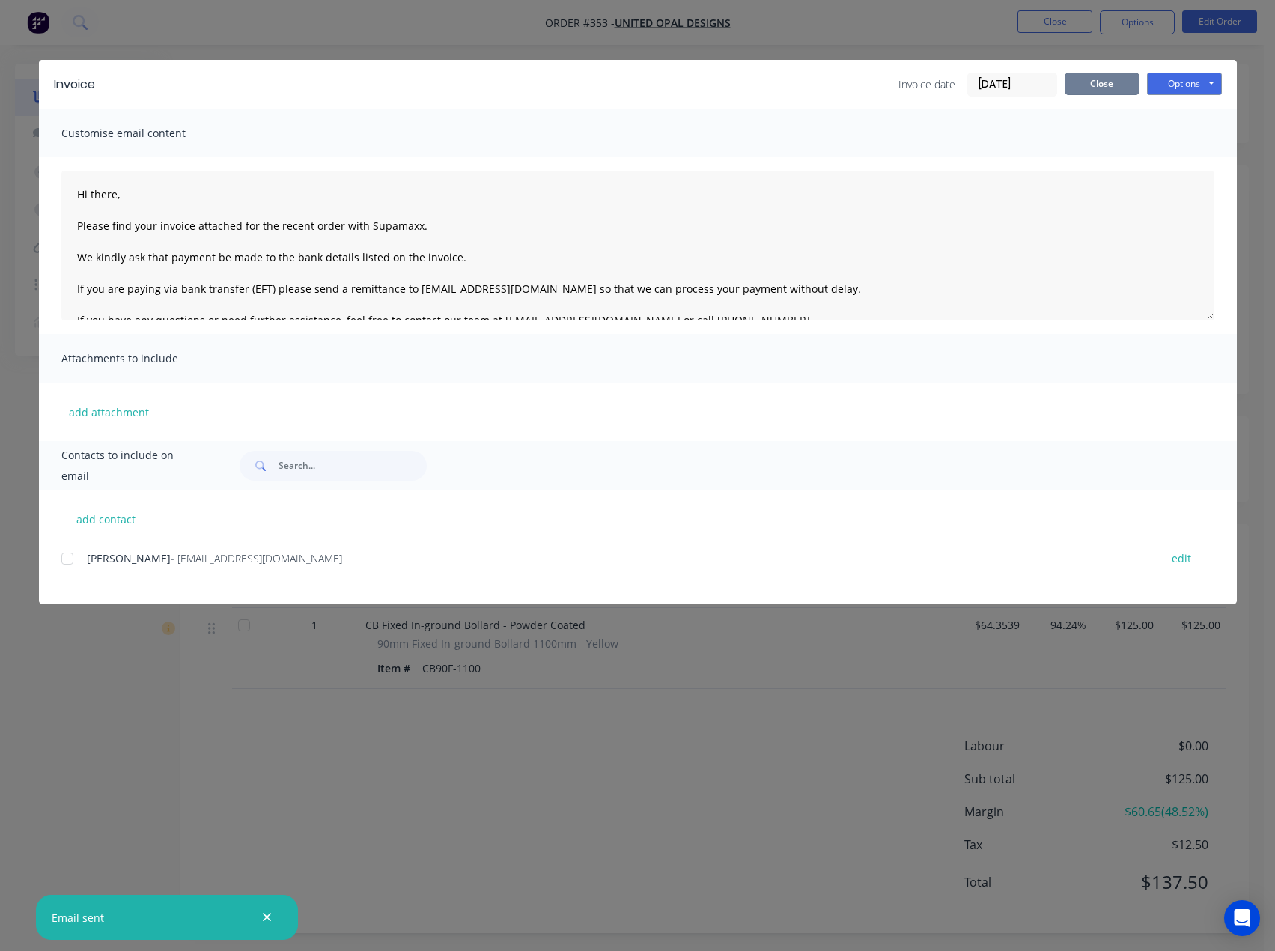
click at [1096, 82] on button "Close" at bounding box center [1102, 84] width 75 height 22
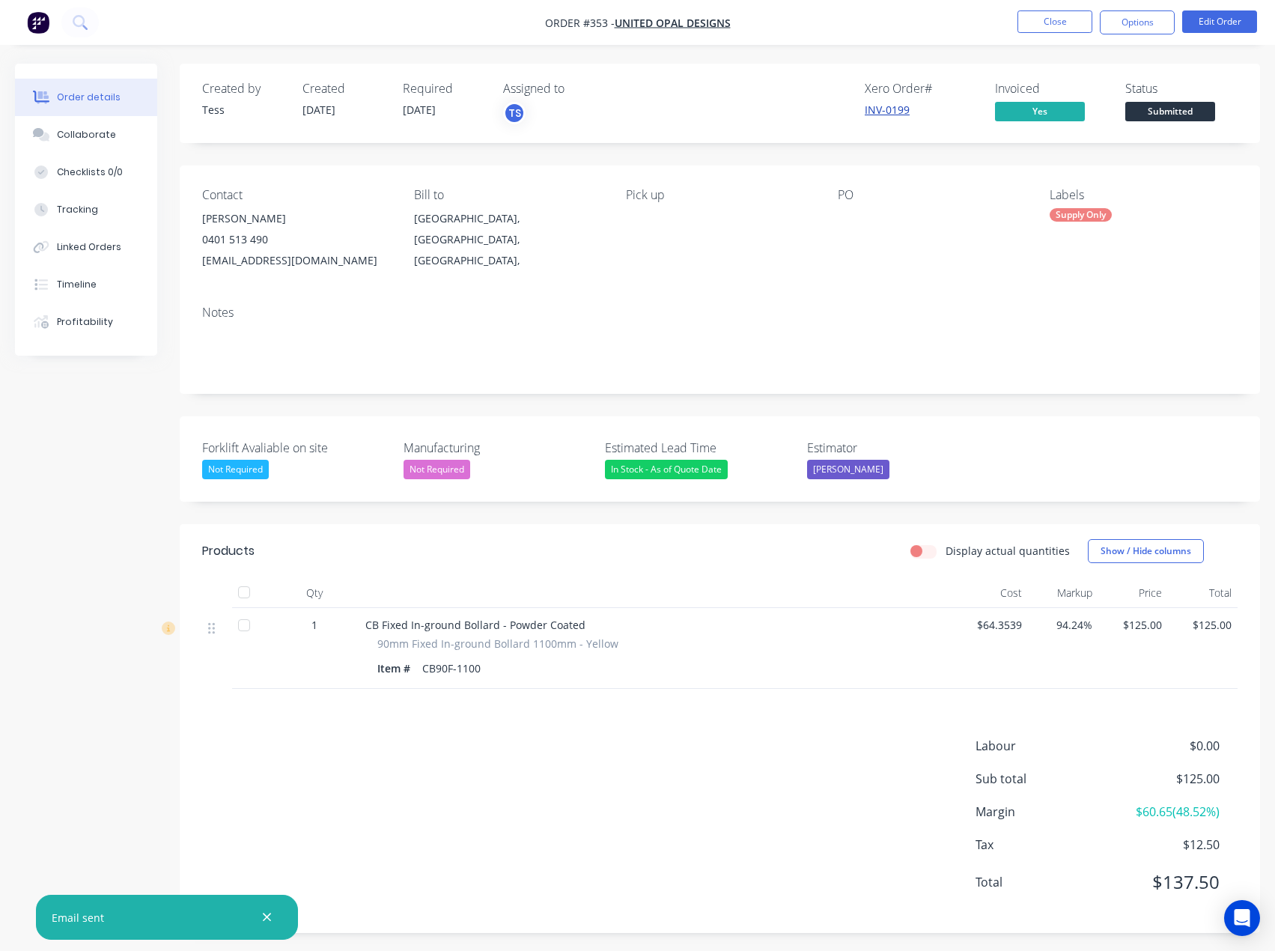
click at [878, 113] on link "INV-0199" at bounding box center [887, 110] width 45 height 14
click at [1052, 19] on button "Close" at bounding box center [1055, 21] width 75 height 22
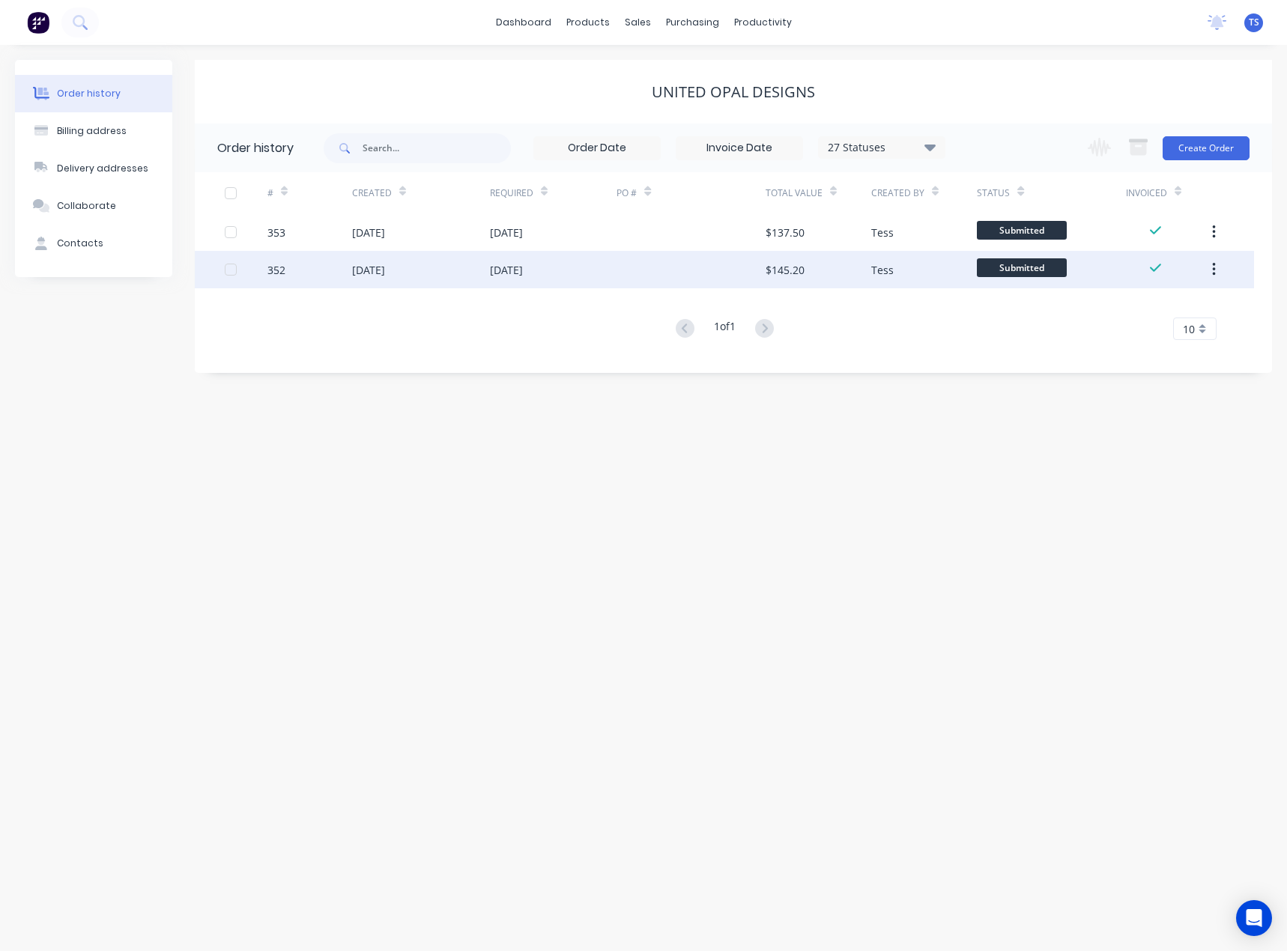
click at [655, 274] on div at bounding box center [690, 269] width 148 height 37
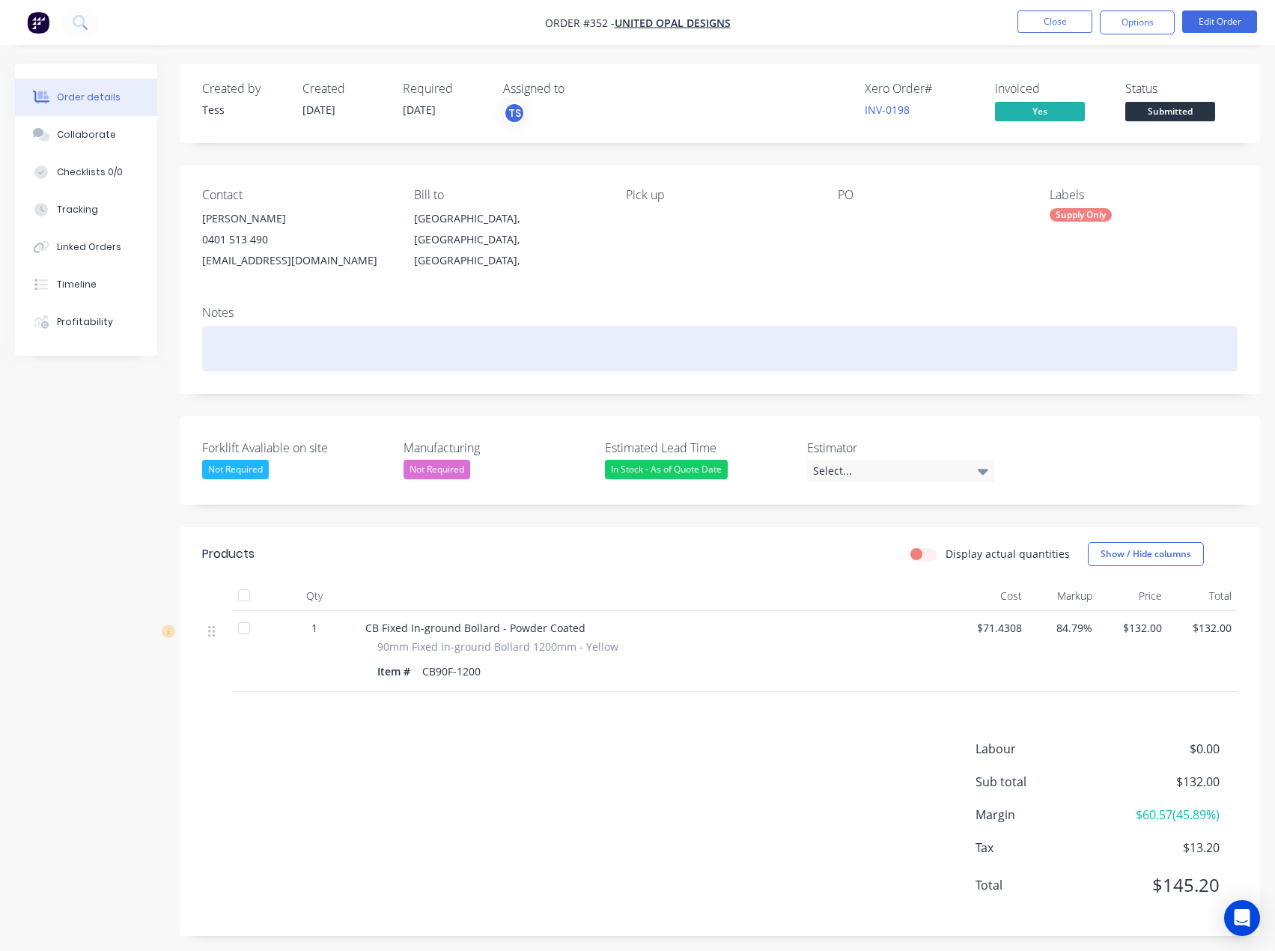
click at [309, 350] on div at bounding box center [720, 349] width 1036 height 46
click at [498, 351] on div "TAYLA CANCEL THIS- HE CHANGED HIS MIND TO THE 1100**" at bounding box center [720, 349] width 1036 height 46
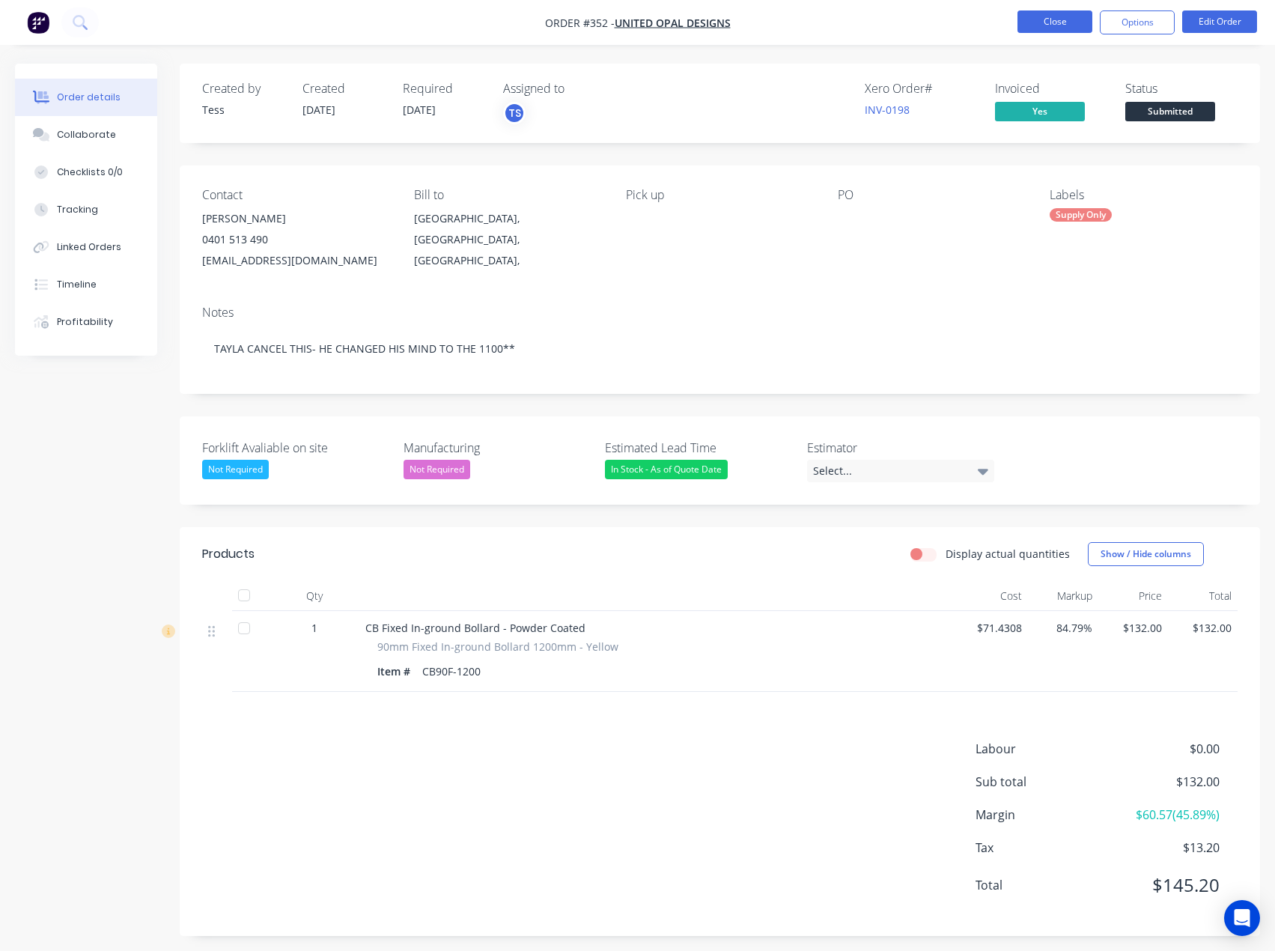
click at [1061, 26] on button "Close" at bounding box center [1055, 21] width 75 height 22
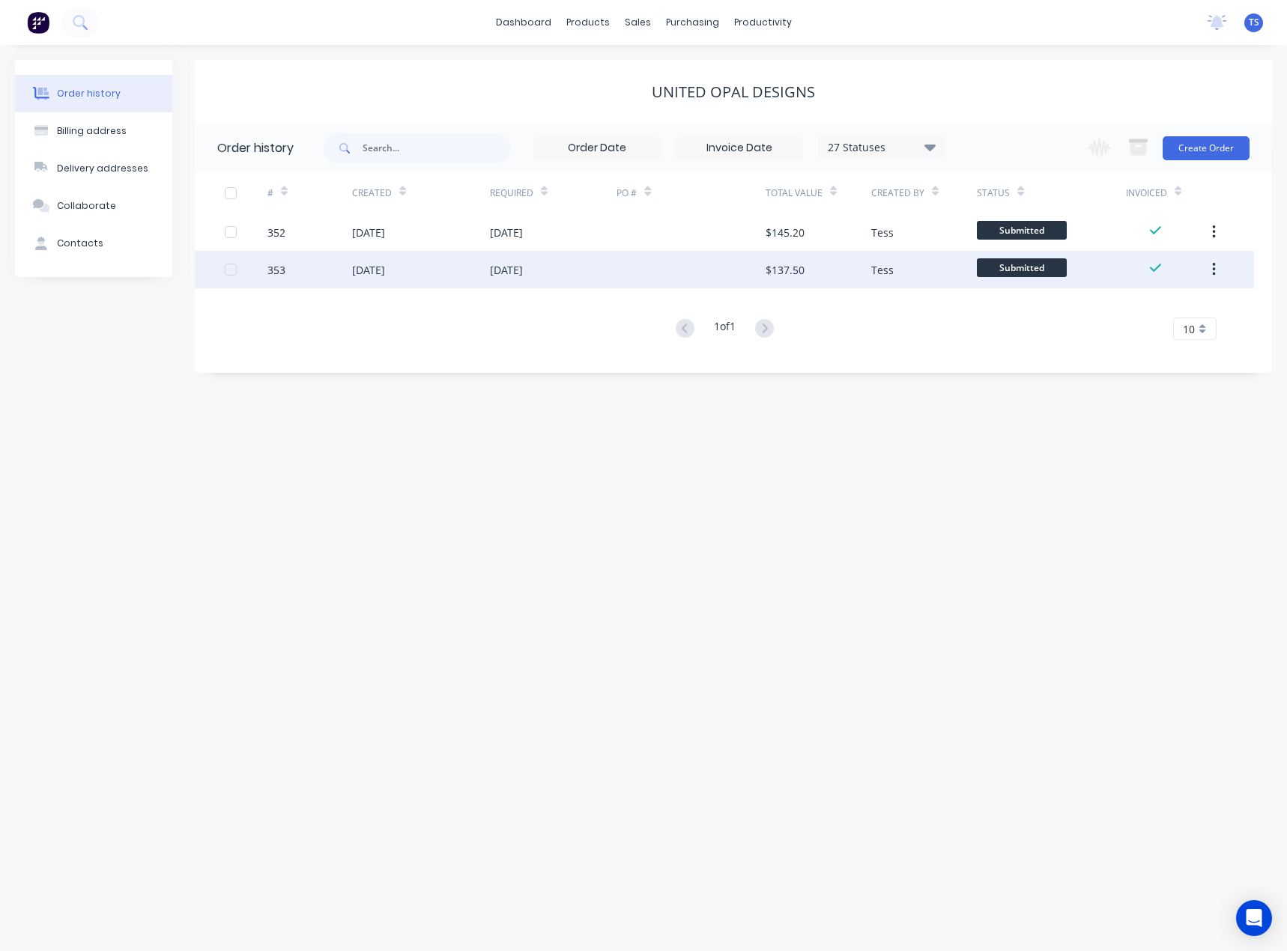
click at [724, 274] on div at bounding box center [690, 269] width 148 height 37
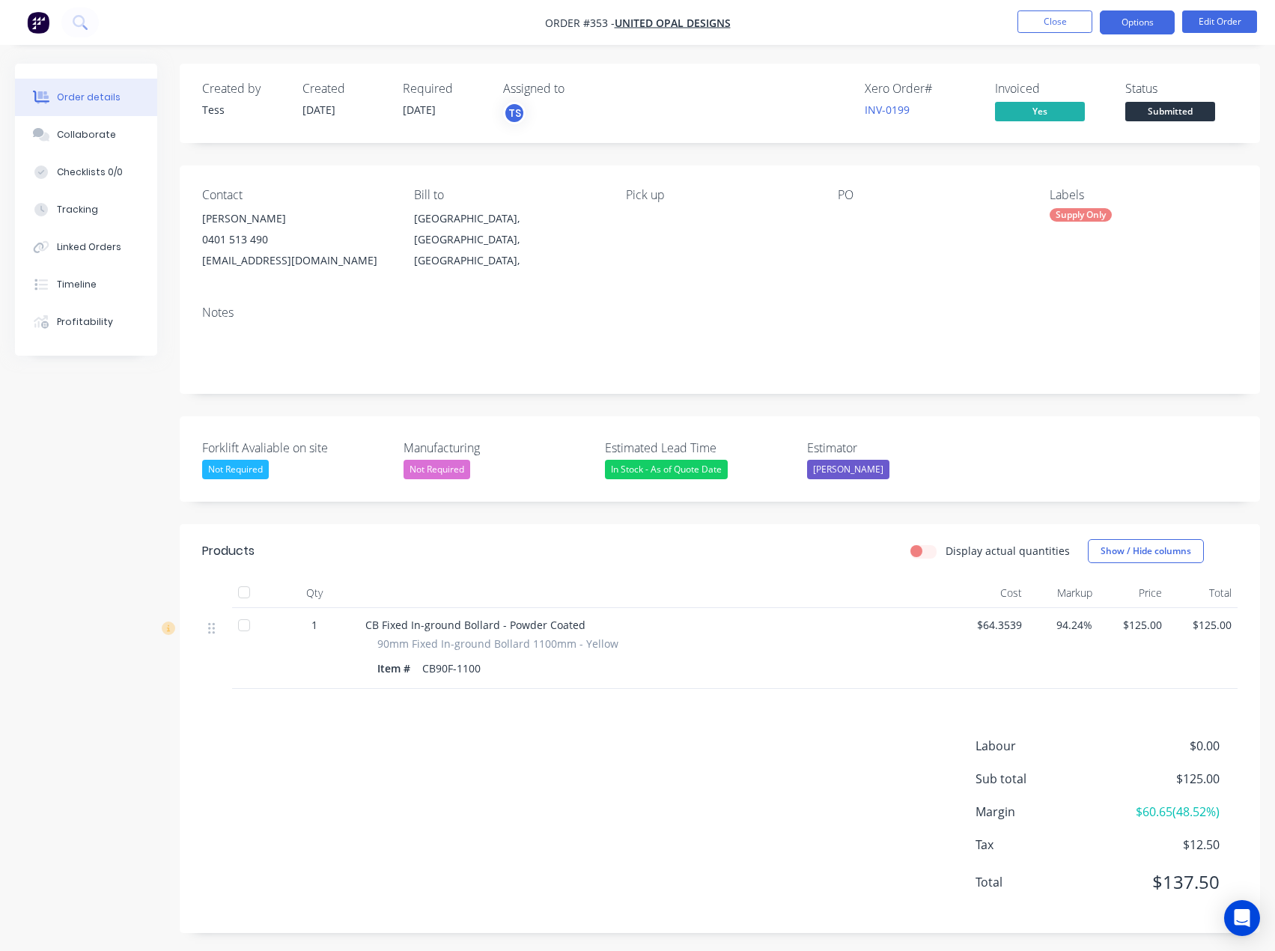
click at [1146, 23] on button "Options" at bounding box center [1137, 22] width 75 height 24
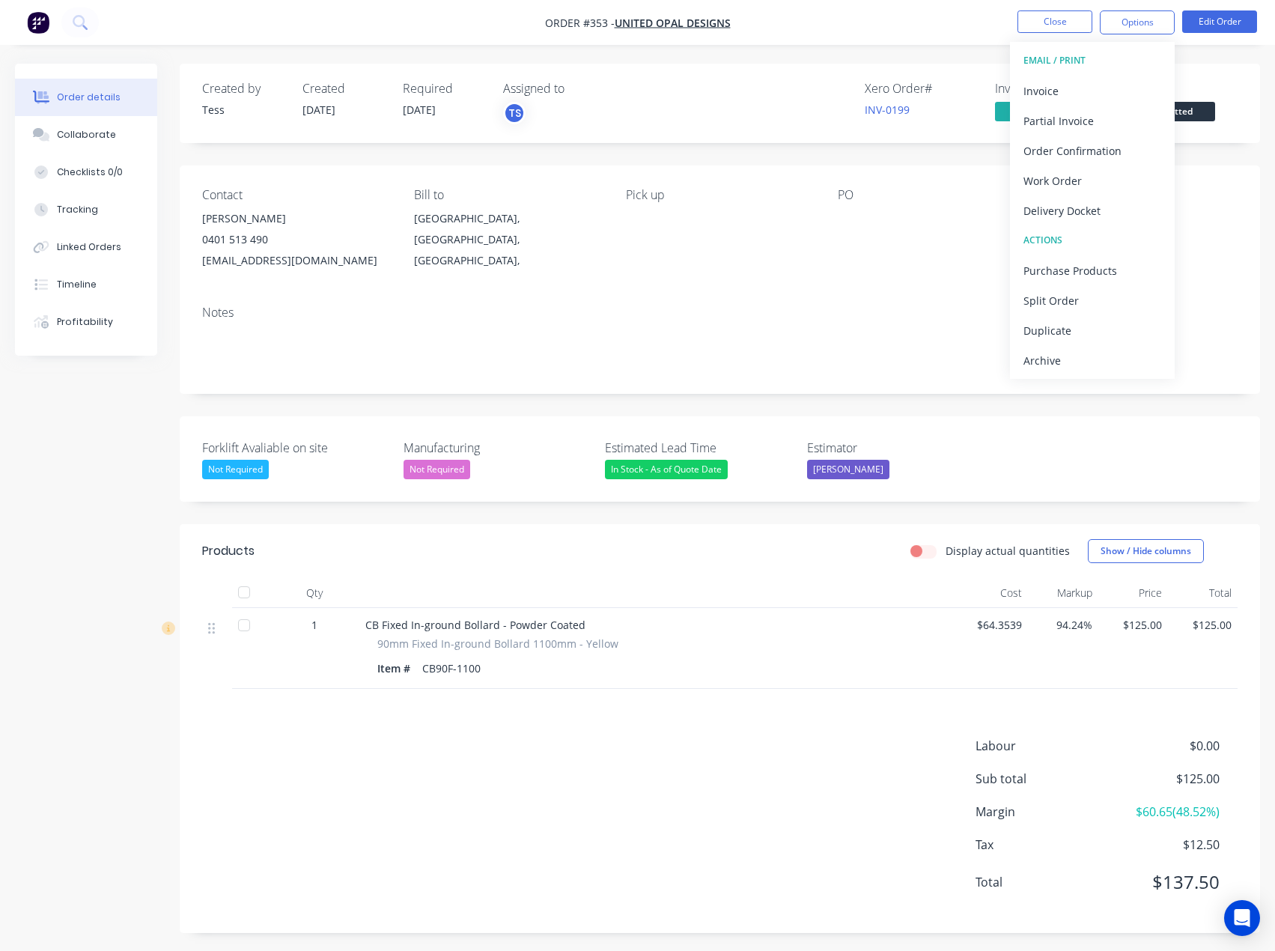
click at [1197, 106] on span "Submitted" at bounding box center [1171, 111] width 90 height 19
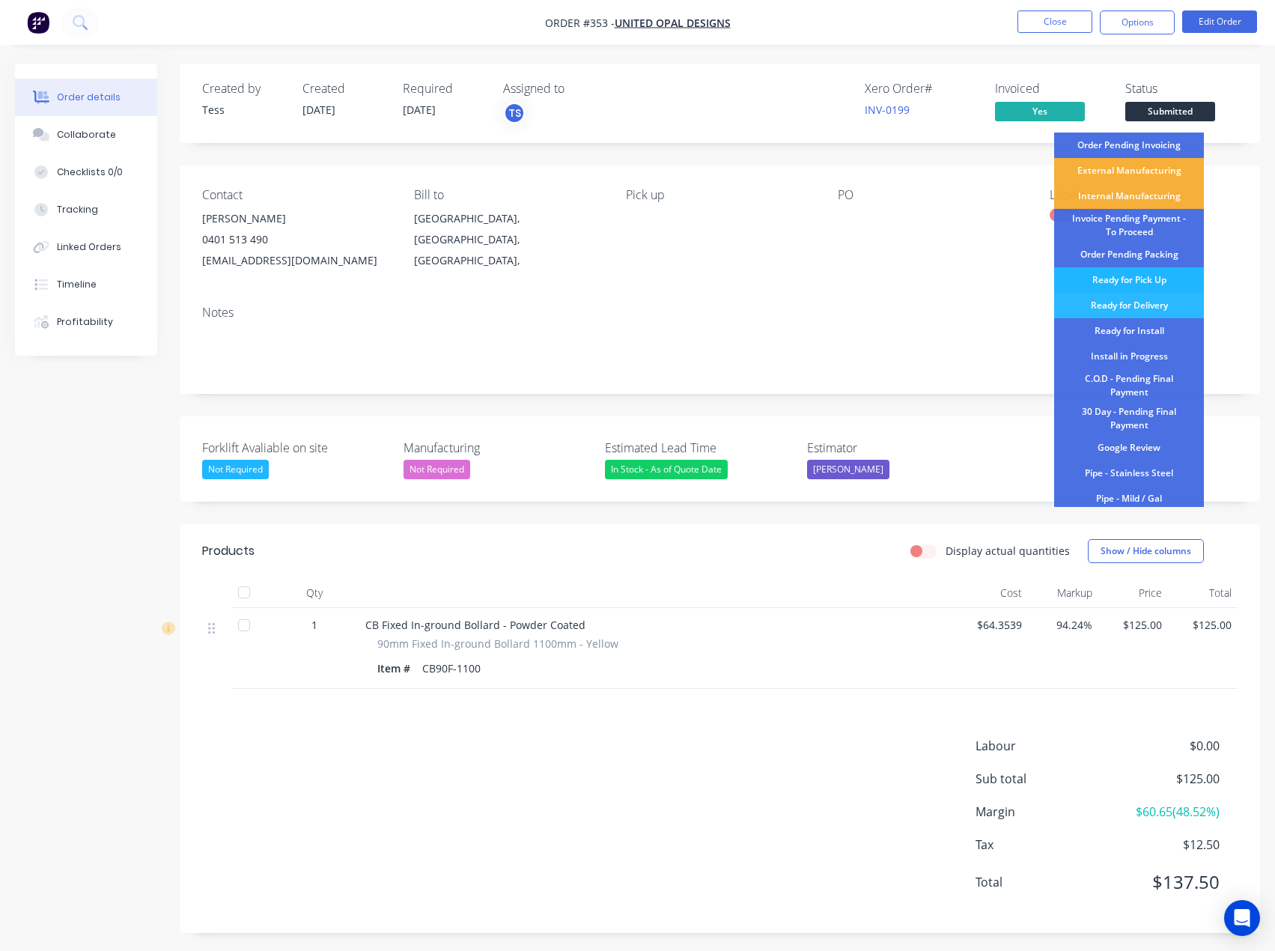
click at [1143, 280] on div "Ready for Pick Up" at bounding box center [1129, 279] width 150 height 25
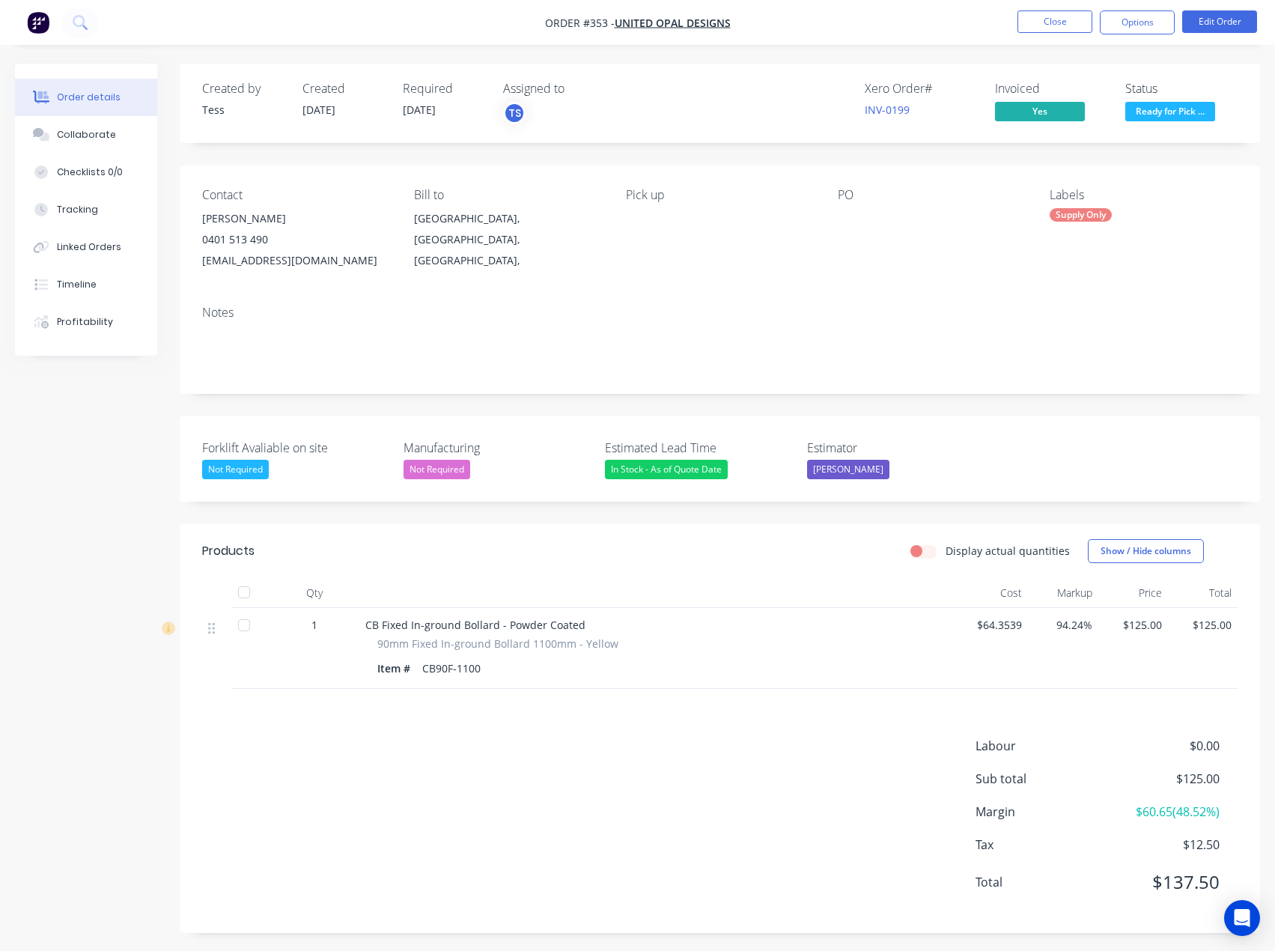
click at [1153, 113] on span "Ready for Pick ..." at bounding box center [1171, 111] width 90 height 19
click at [1168, 72] on div "Created by Tess Created [DATE] Required [DATE] Assigned to TS Xero Order # INV-…" at bounding box center [720, 103] width 1081 height 79
click at [1149, 19] on button "Options" at bounding box center [1137, 22] width 75 height 24
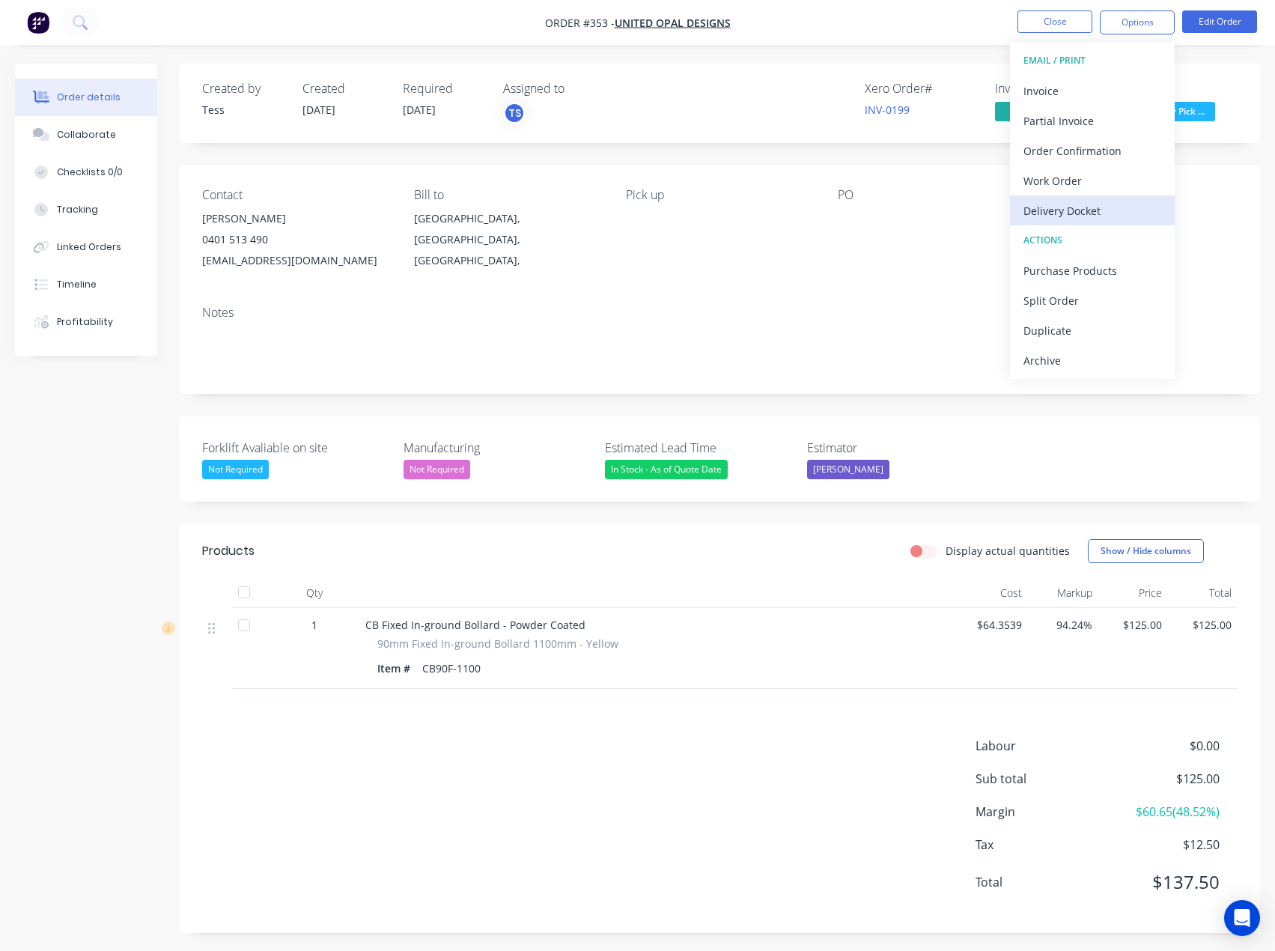
click at [1053, 210] on div "Delivery Docket" at bounding box center [1093, 211] width 138 height 22
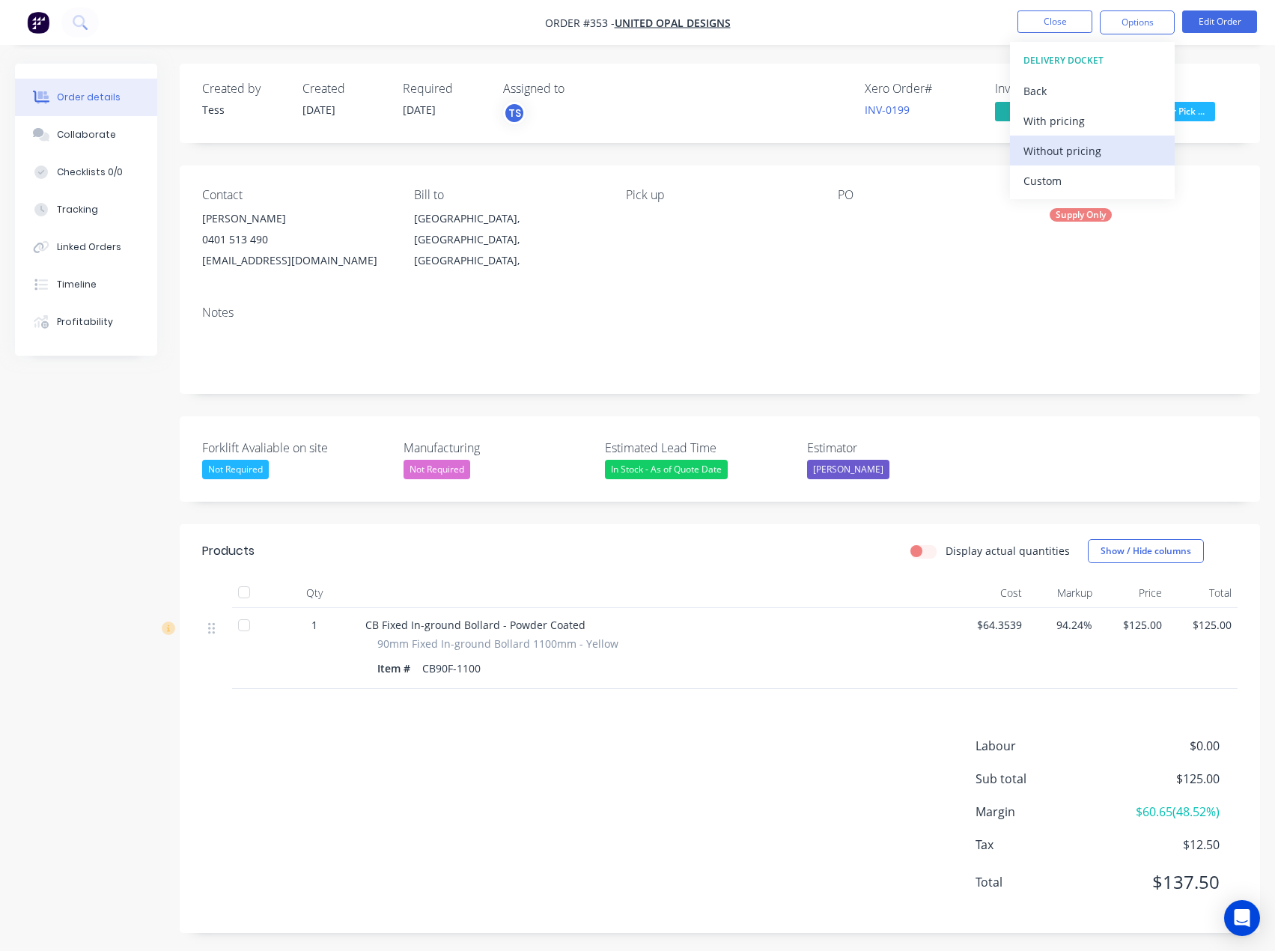
click at [1075, 147] on div "Without pricing" at bounding box center [1093, 151] width 138 height 22
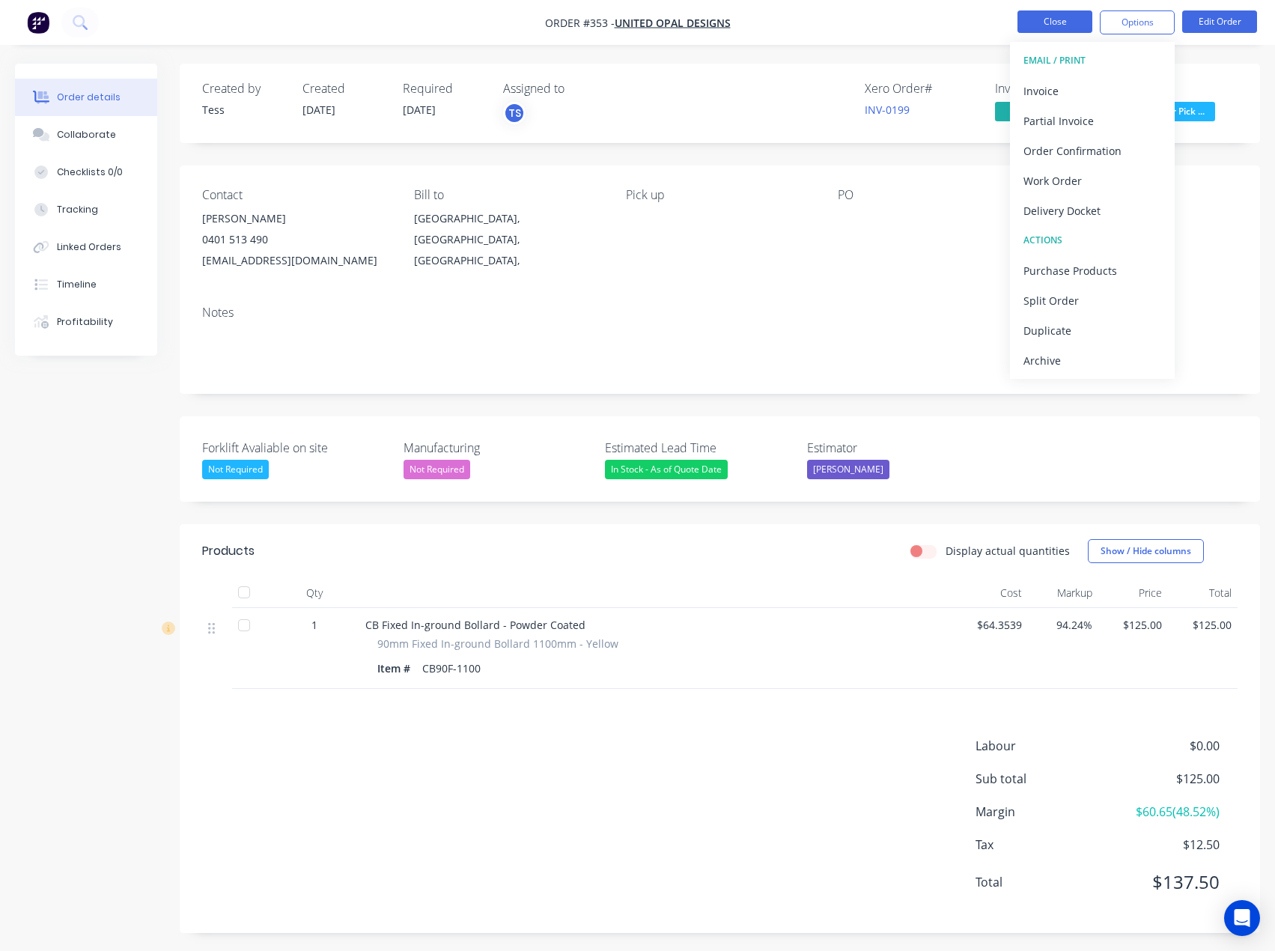
click at [1058, 18] on button "Close" at bounding box center [1055, 21] width 75 height 22
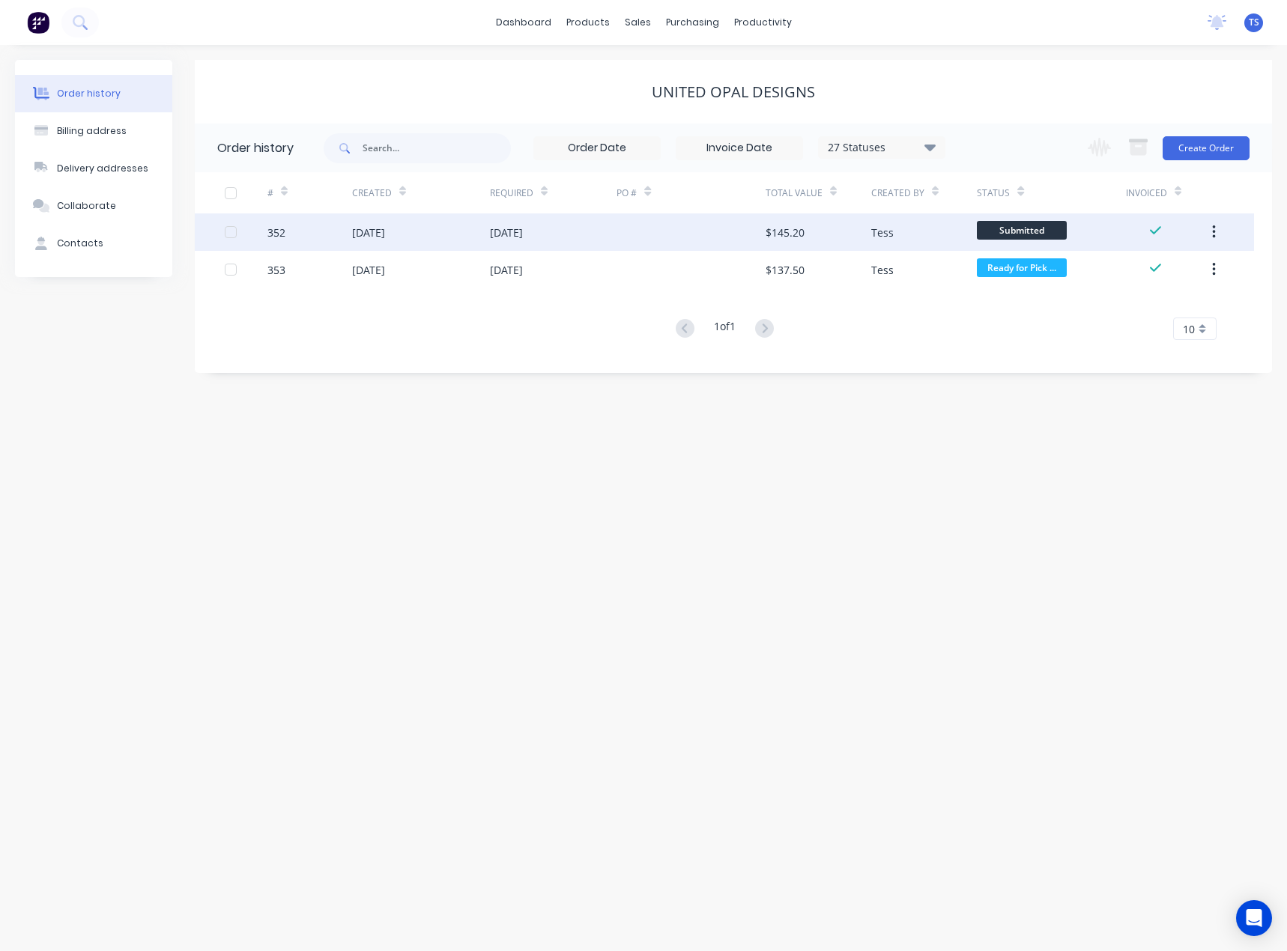
click at [836, 241] on div "$145.20" at bounding box center [818, 231] width 106 height 37
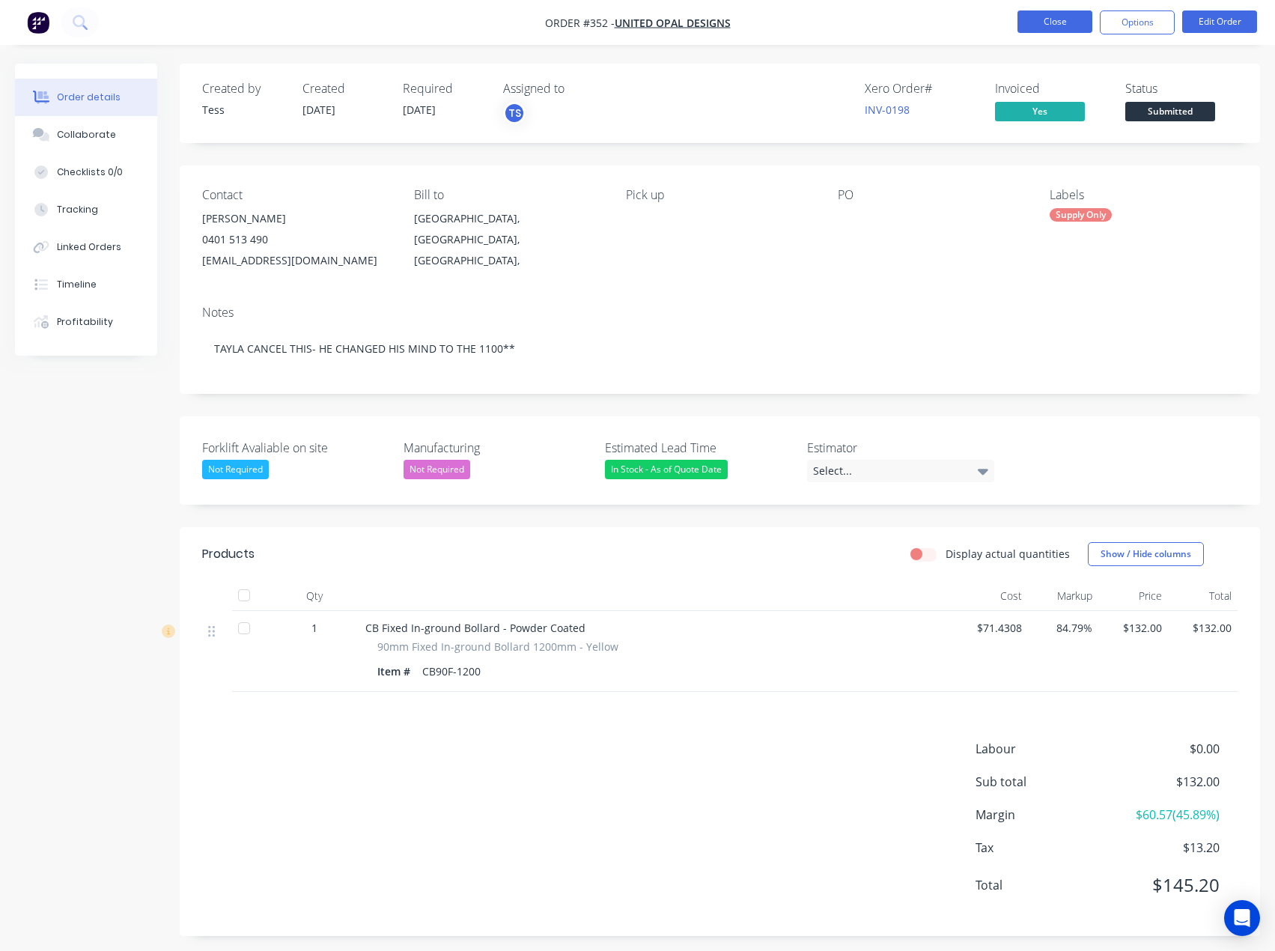
click at [1054, 18] on button "Close" at bounding box center [1055, 21] width 75 height 22
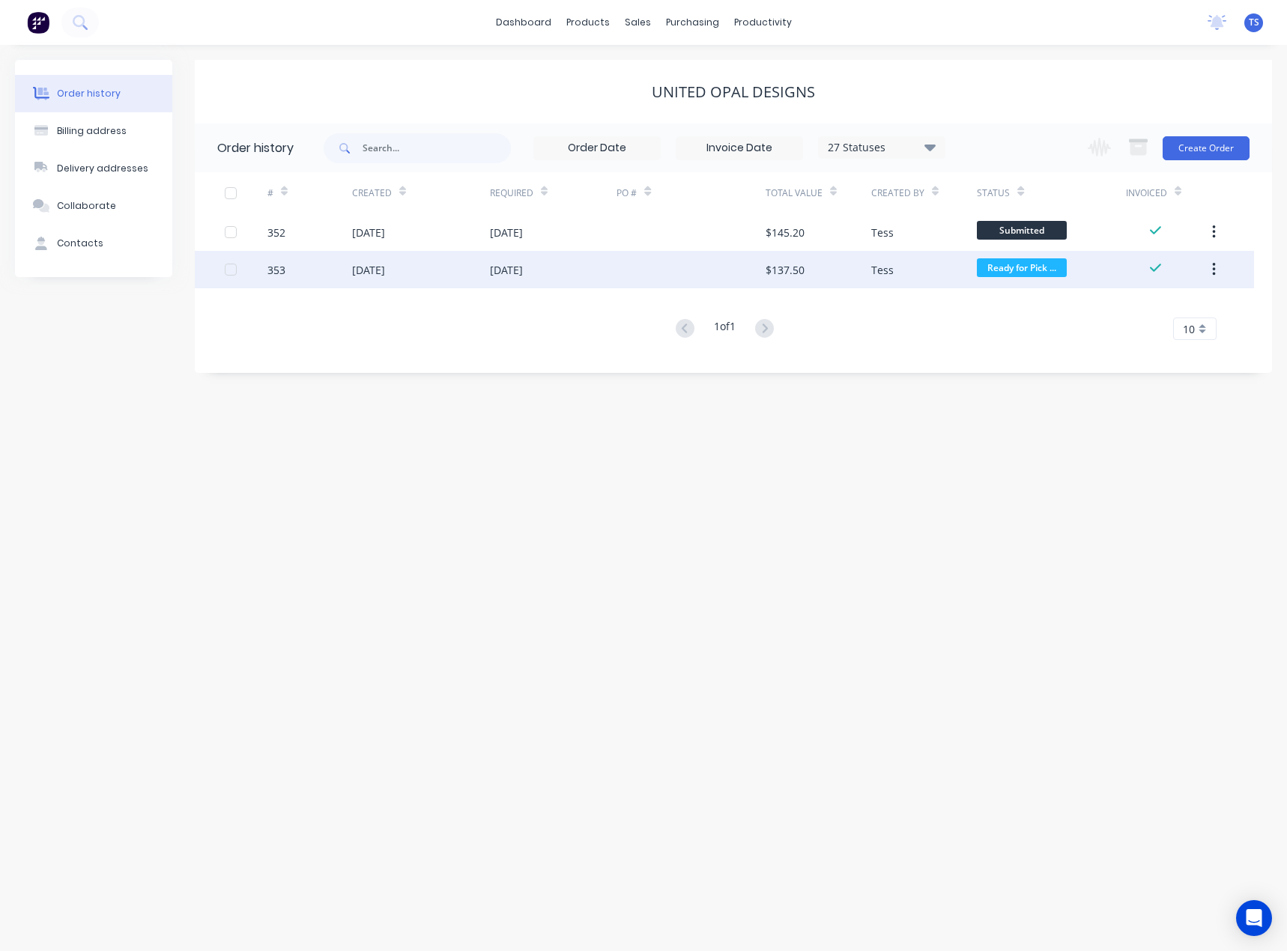
click at [912, 273] on div "Tess" at bounding box center [924, 269] width 106 height 37
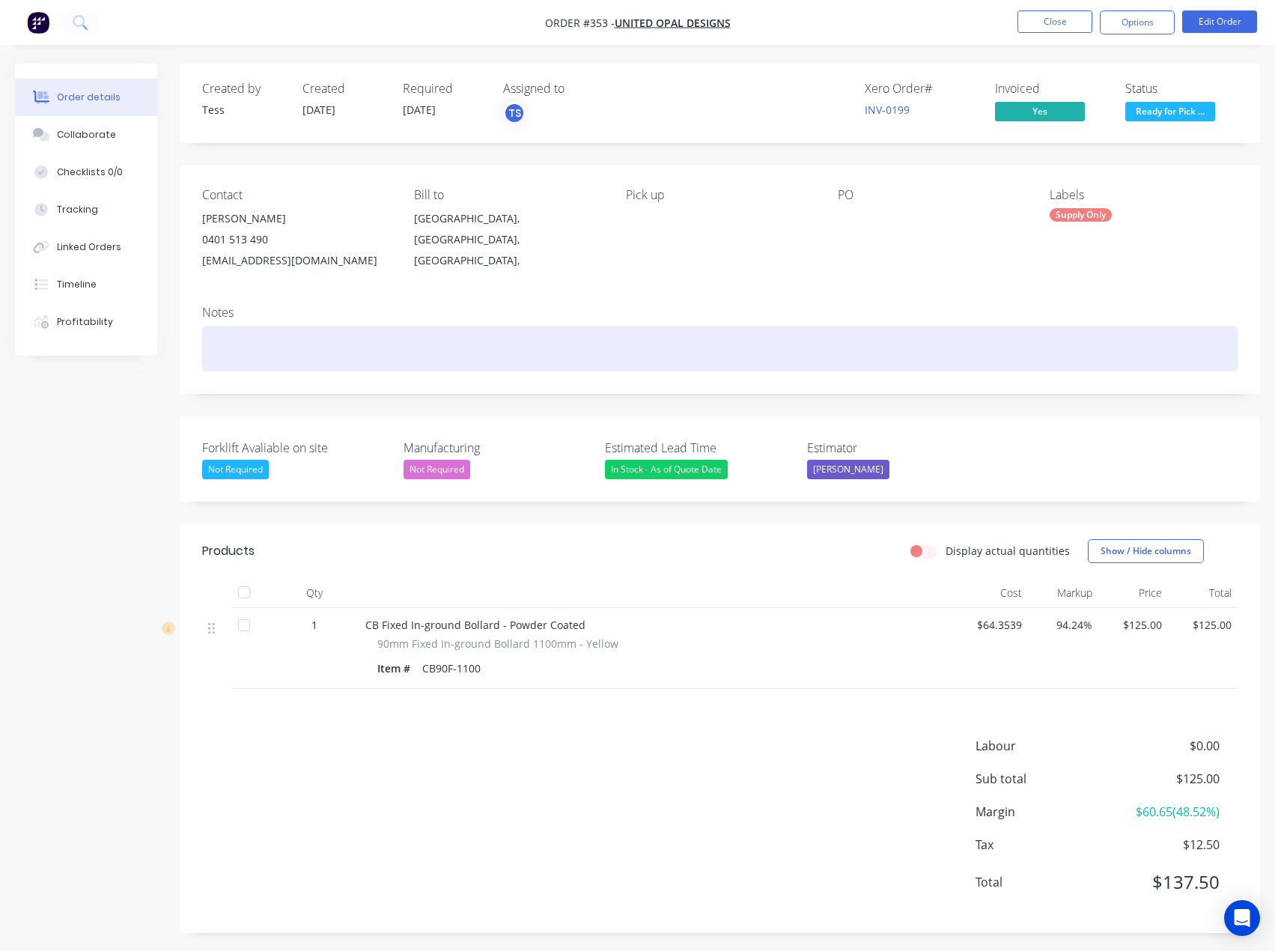
click at [316, 341] on div at bounding box center [720, 349] width 1036 height 46
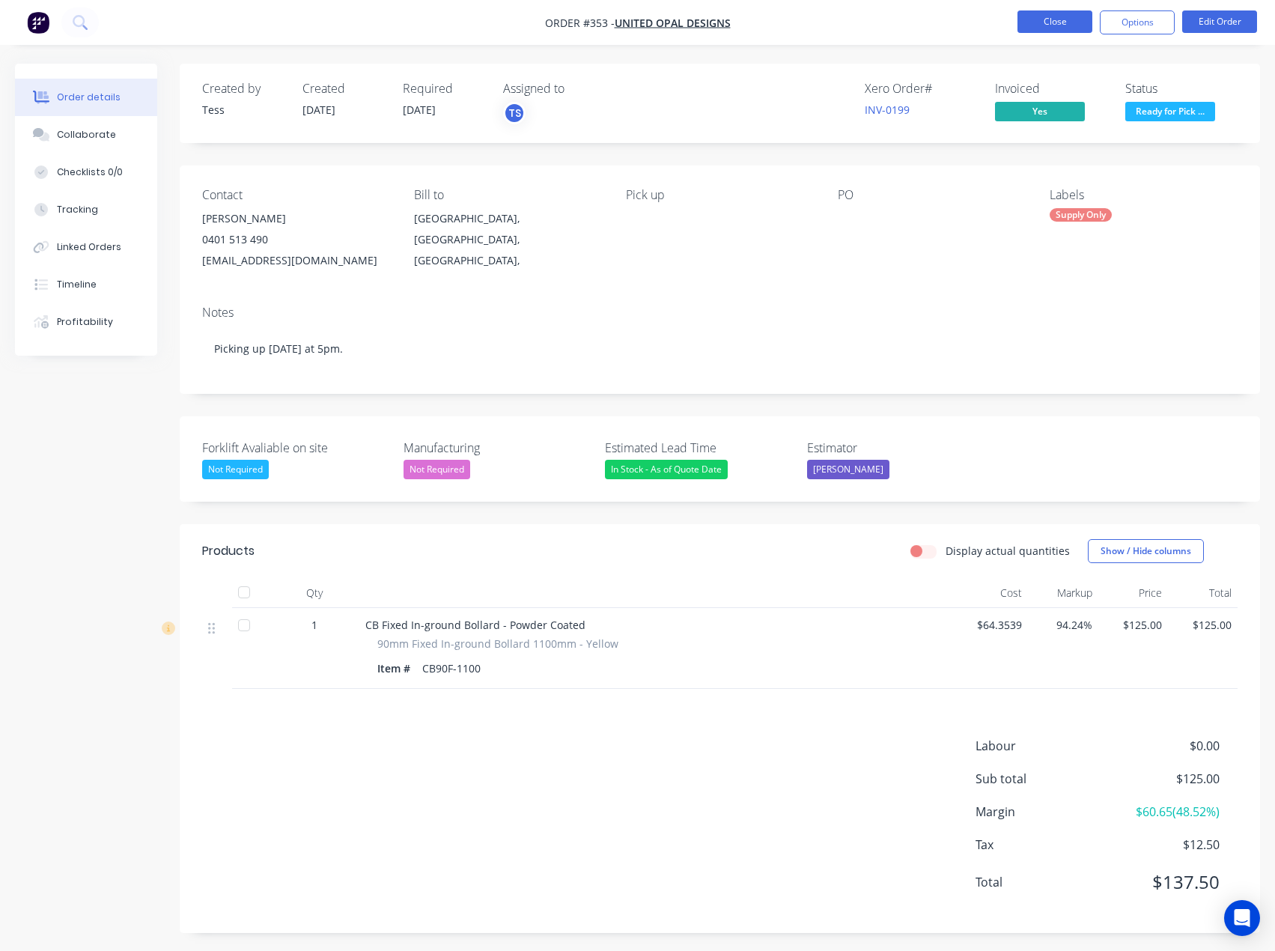
click at [1047, 22] on button "Close" at bounding box center [1055, 21] width 75 height 22
